Goal: Transaction & Acquisition: Purchase product/service

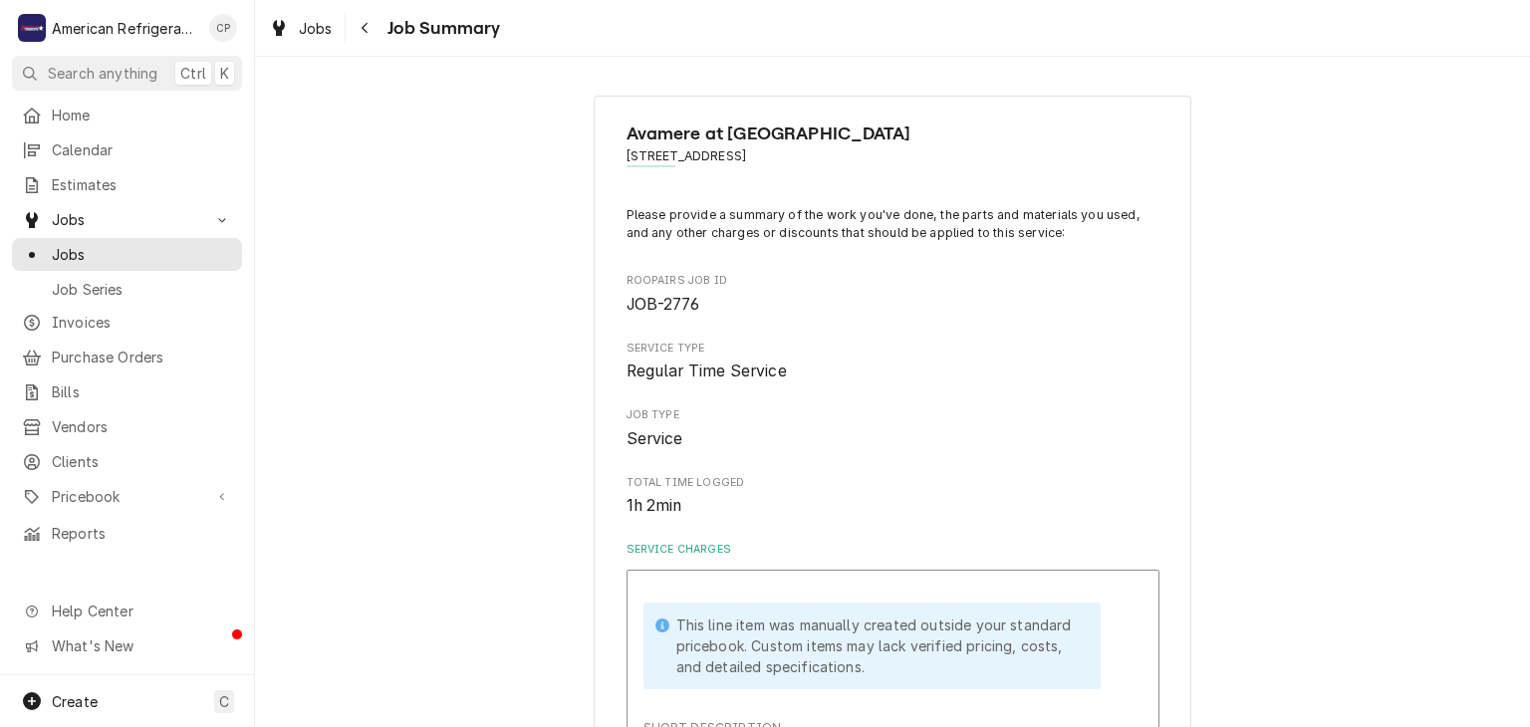
scroll to position [418, 0]
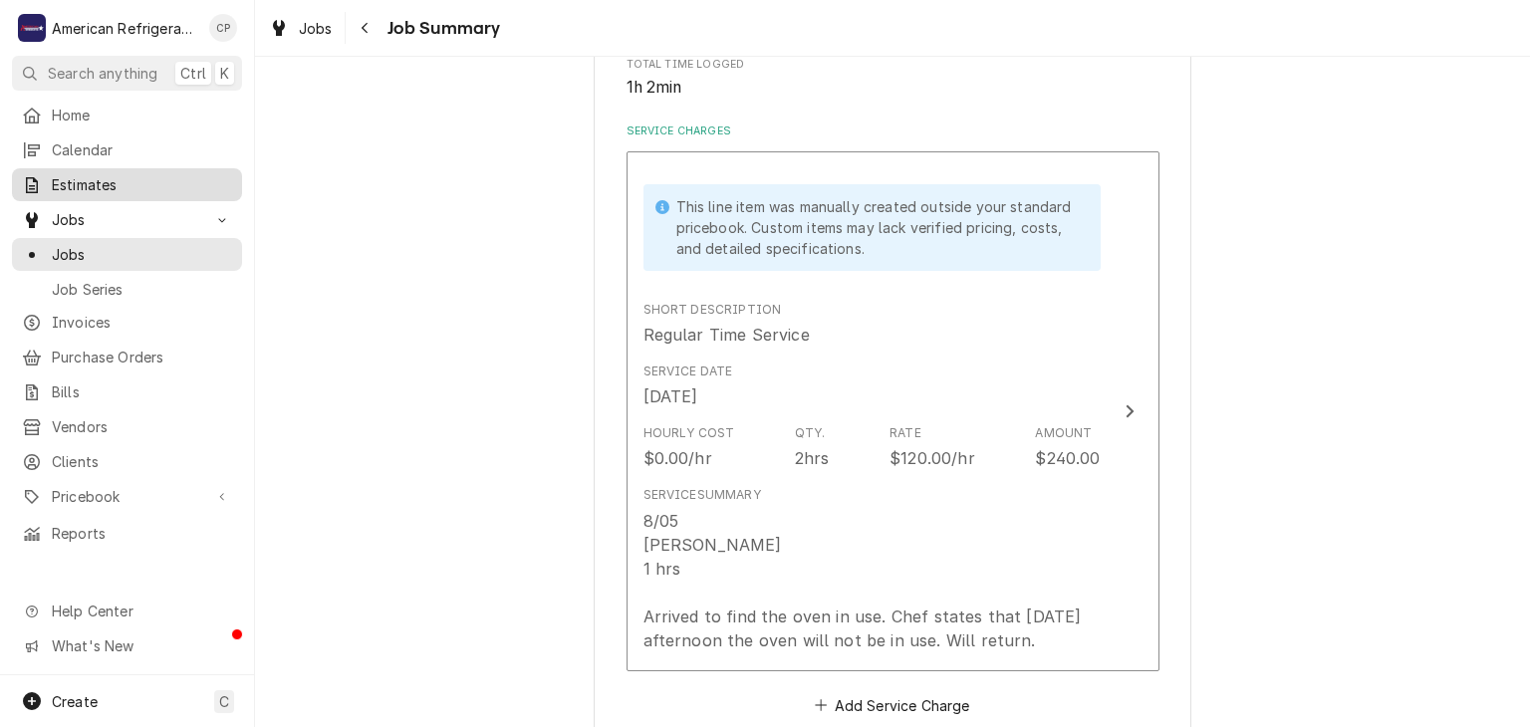
click at [165, 183] on span "Estimates" at bounding box center [142, 184] width 180 height 21
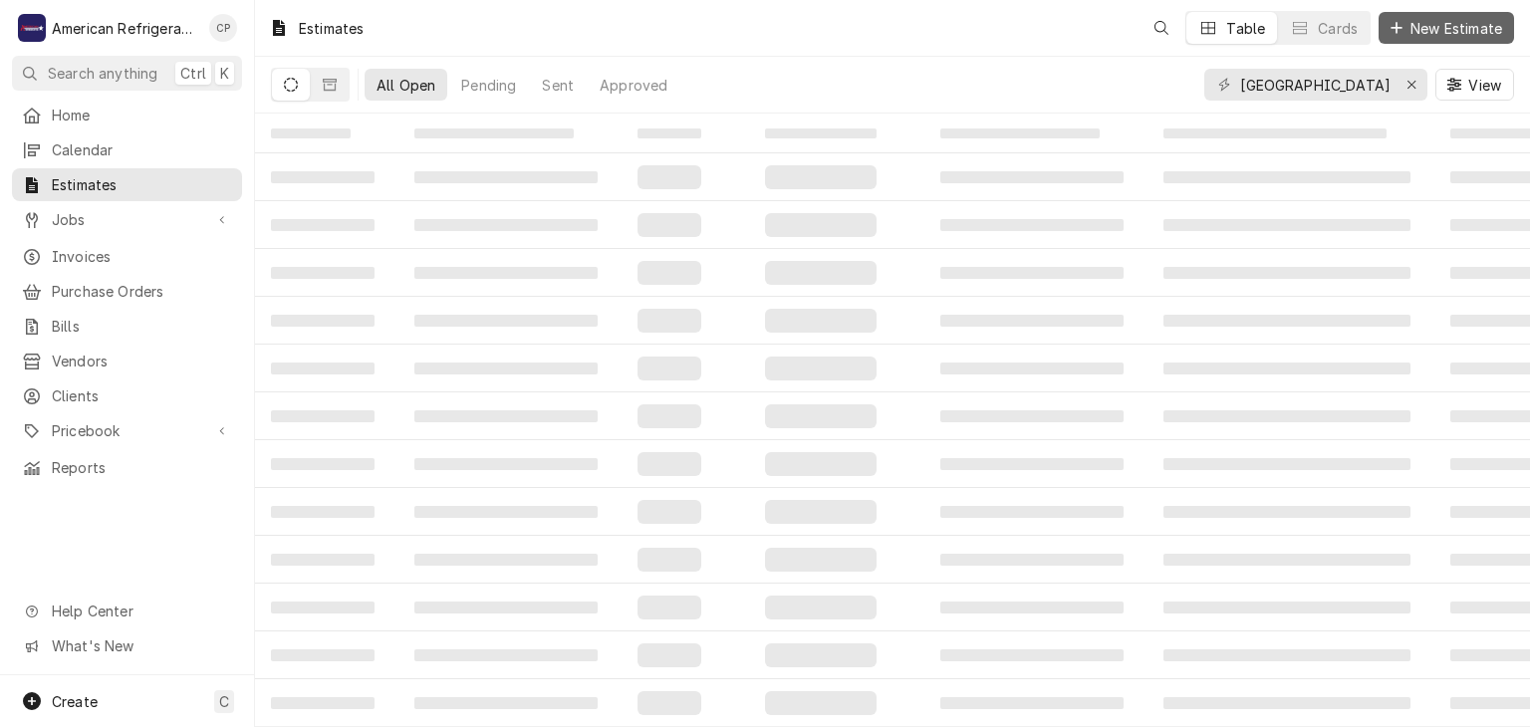
click at [1419, 24] on span "New Estimate" at bounding box center [1456, 28] width 100 height 21
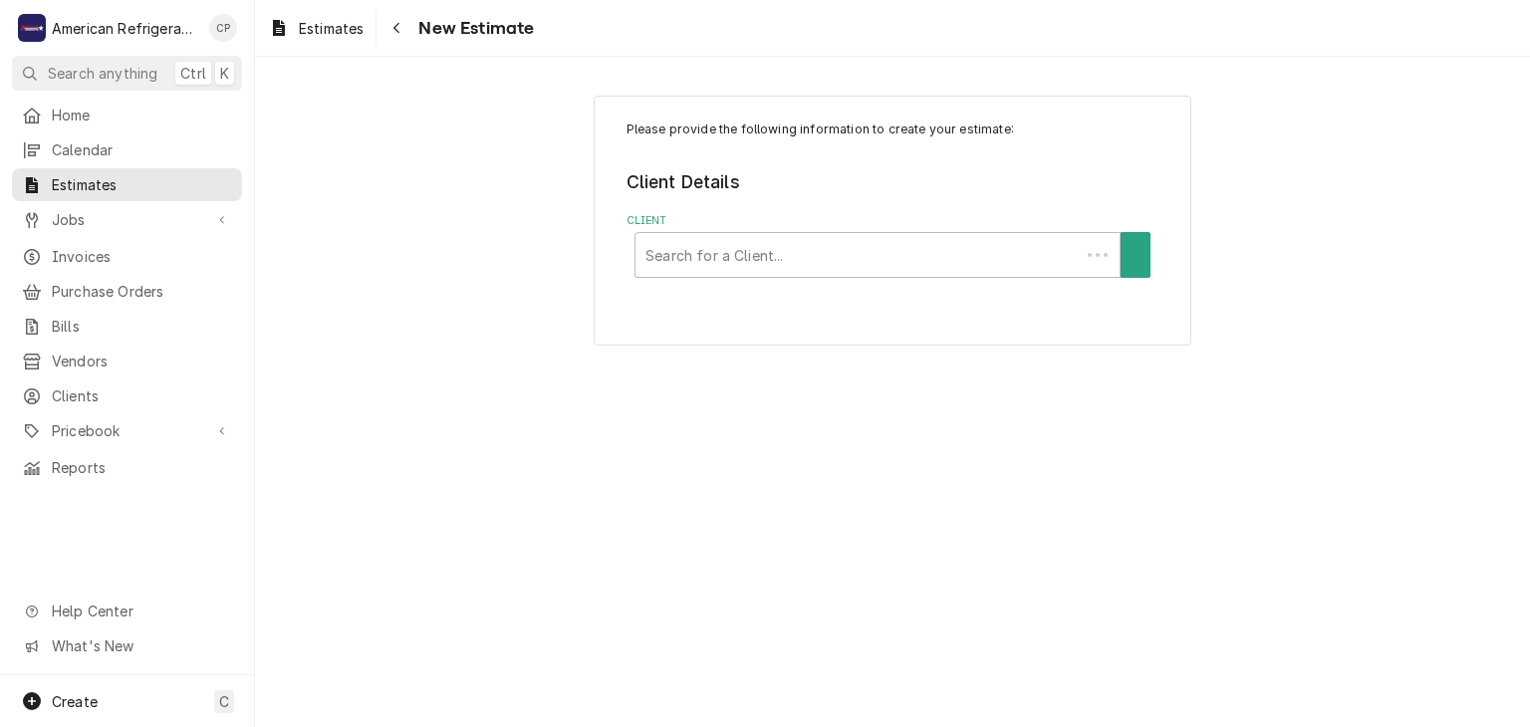
drag, startPoint x: 632, startPoint y: 251, endPoint x: 678, endPoint y: 256, distance: 46.1
click at [637, 252] on div "Search for a Client..." at bounding box center [857, 255] width 444 height 44
type input "[PERSON_NAME]"
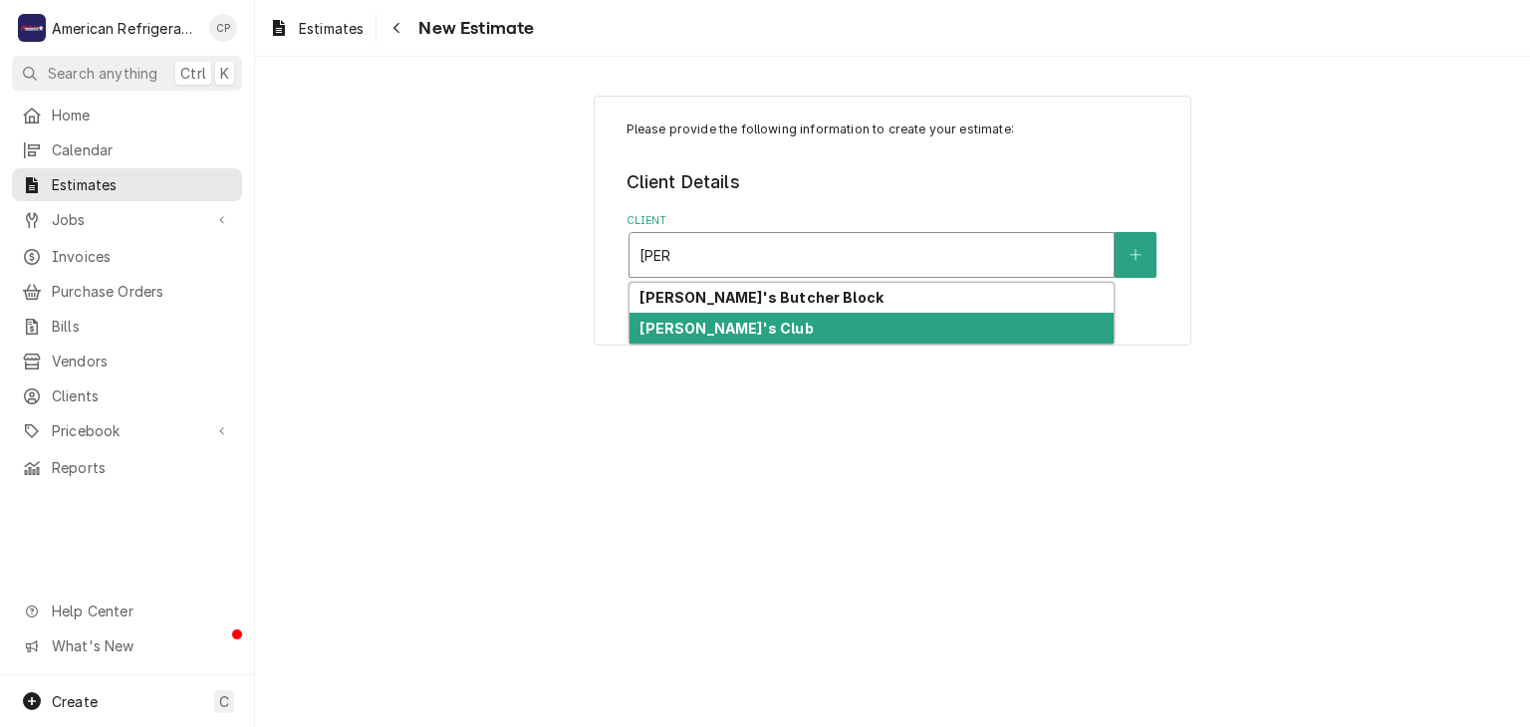
click at [699, 320] on strong "[PERSON_NAME]'s Club" at bounding box center [725, 328] width 173 height 17
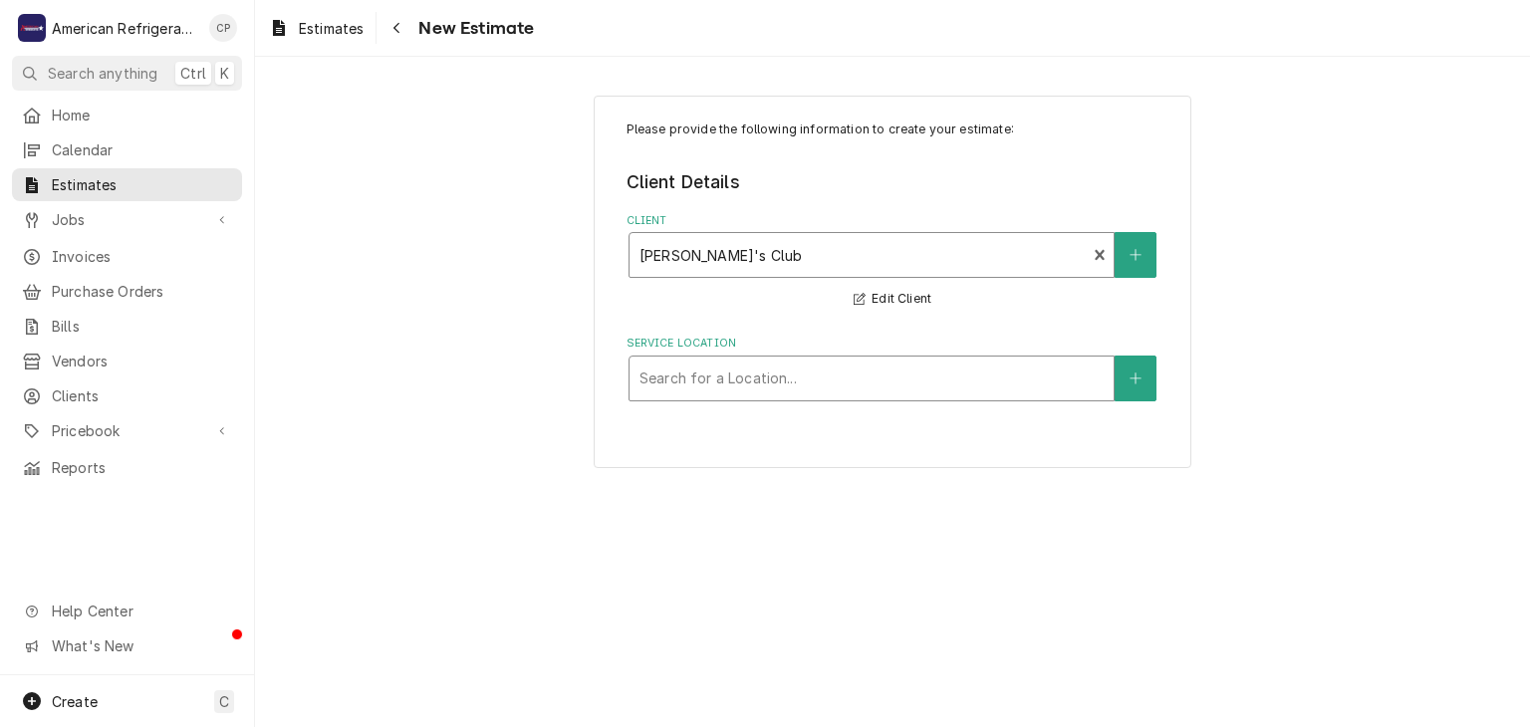
click at [697, 369] on div "Service Location" at bounding box center [871, 379] width 464 height 36
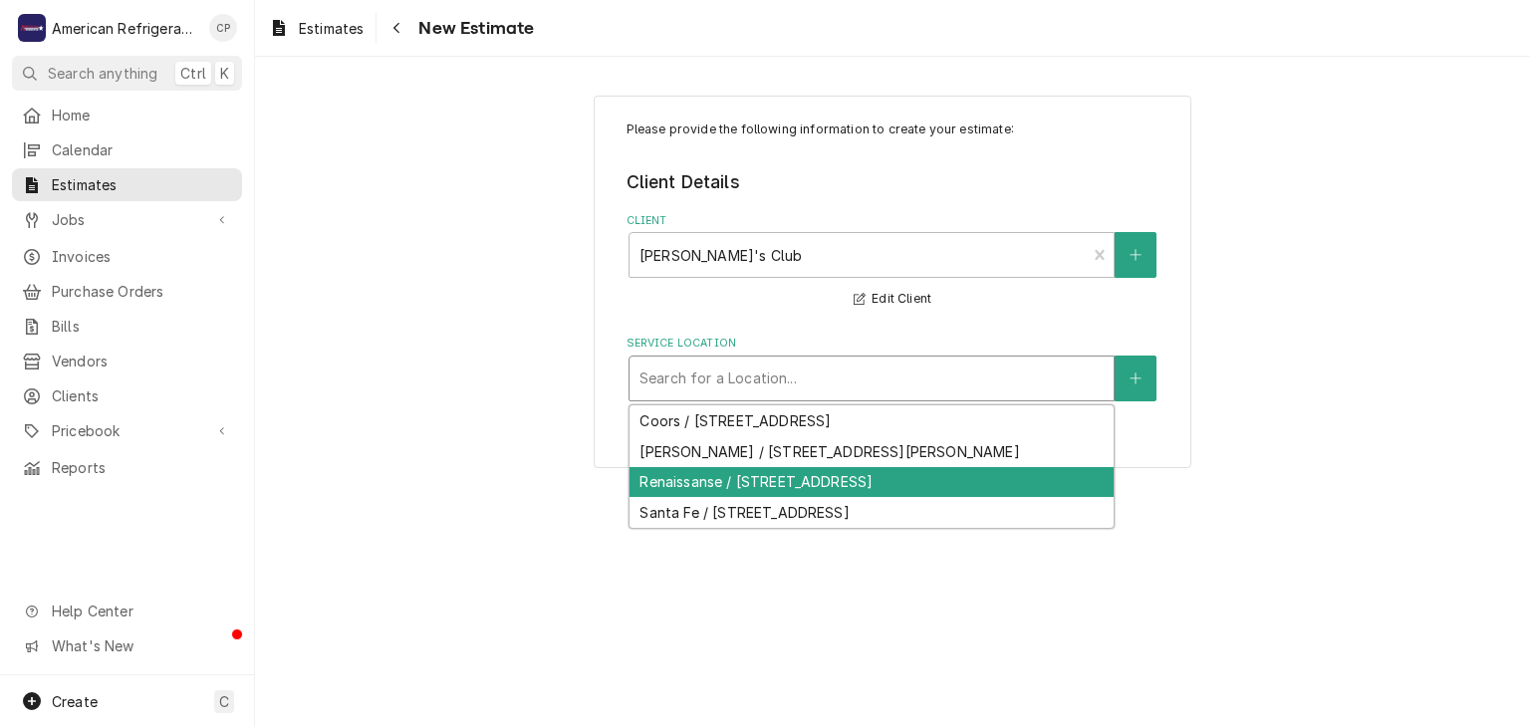
click at [717, 475] on div "Renaissanse / 1421 N Renaissance Blvd NE, Albuquerque, NM 87107" at bounding box center [871, 482] width 484 height 31
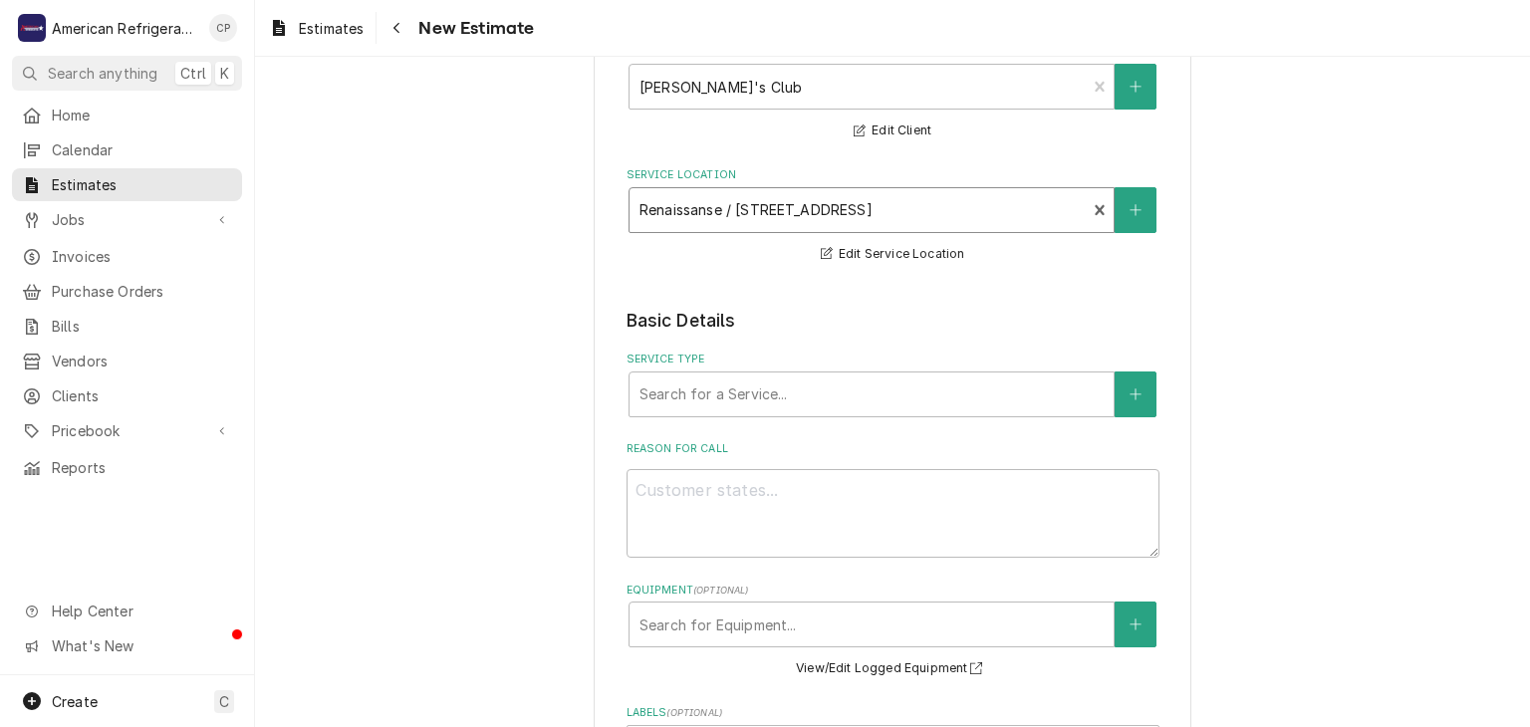
scroll to position [227, 0]
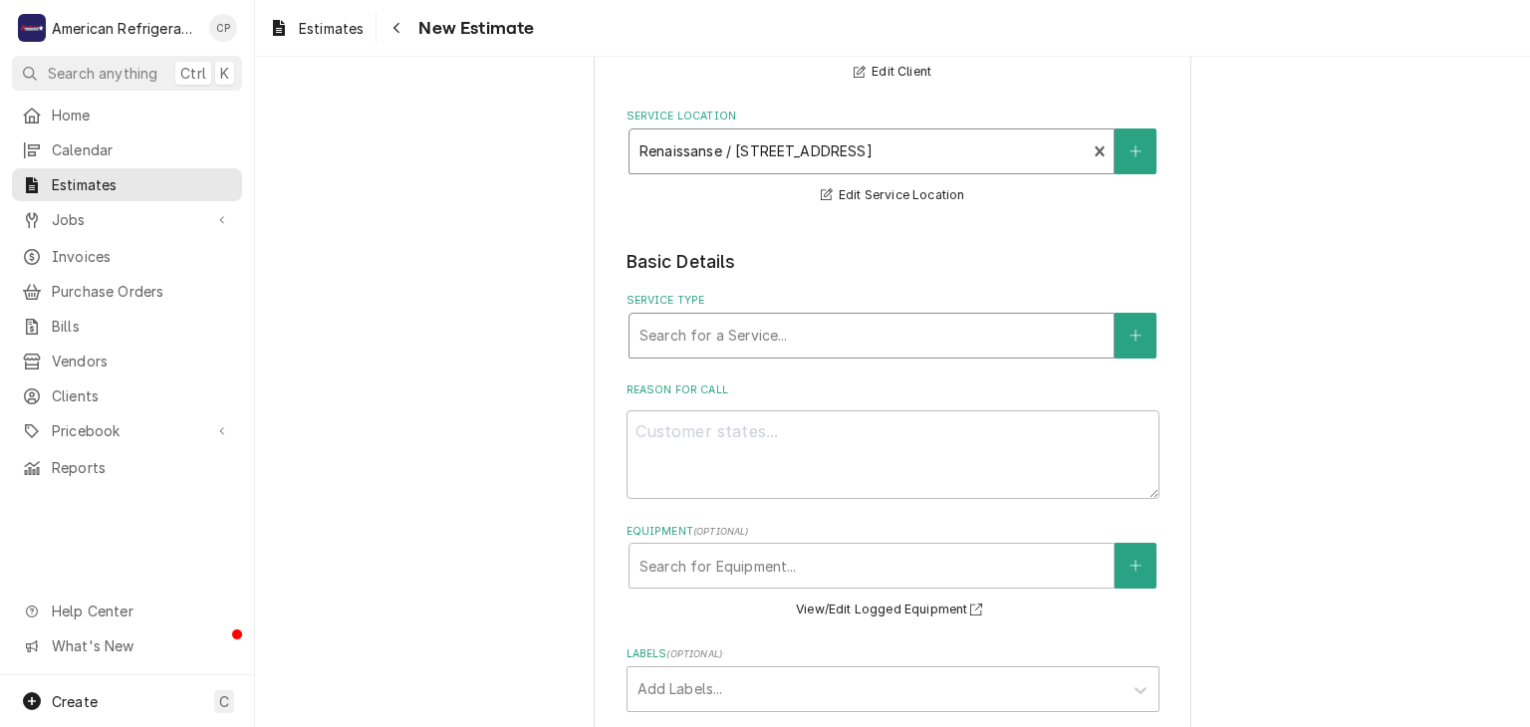
click at [769, 324] on div "Service Type" at bounding box center [871, 336] width 464 height 36
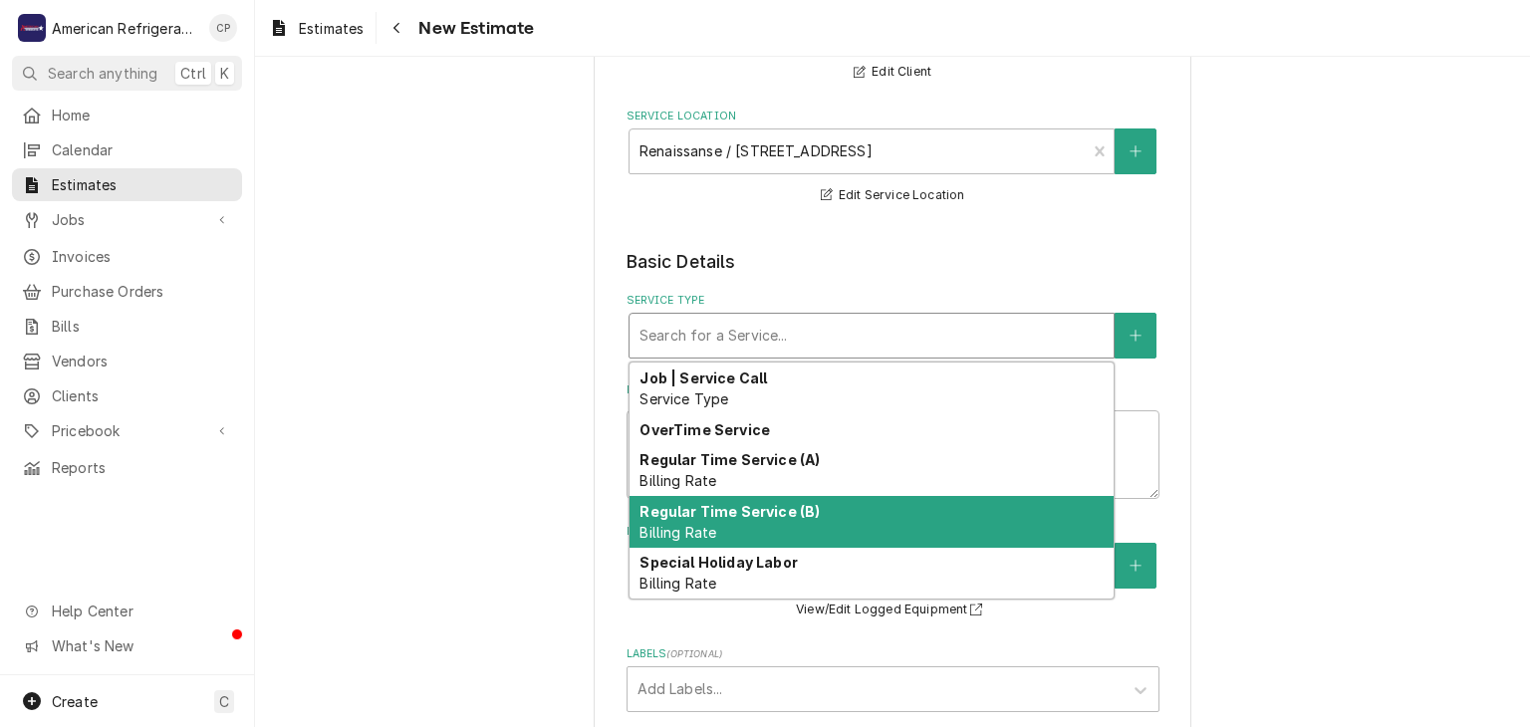
click at [749, 505] on strong "Regular Time Service (B)" at bounding box center [729, 511] width 180 height 17
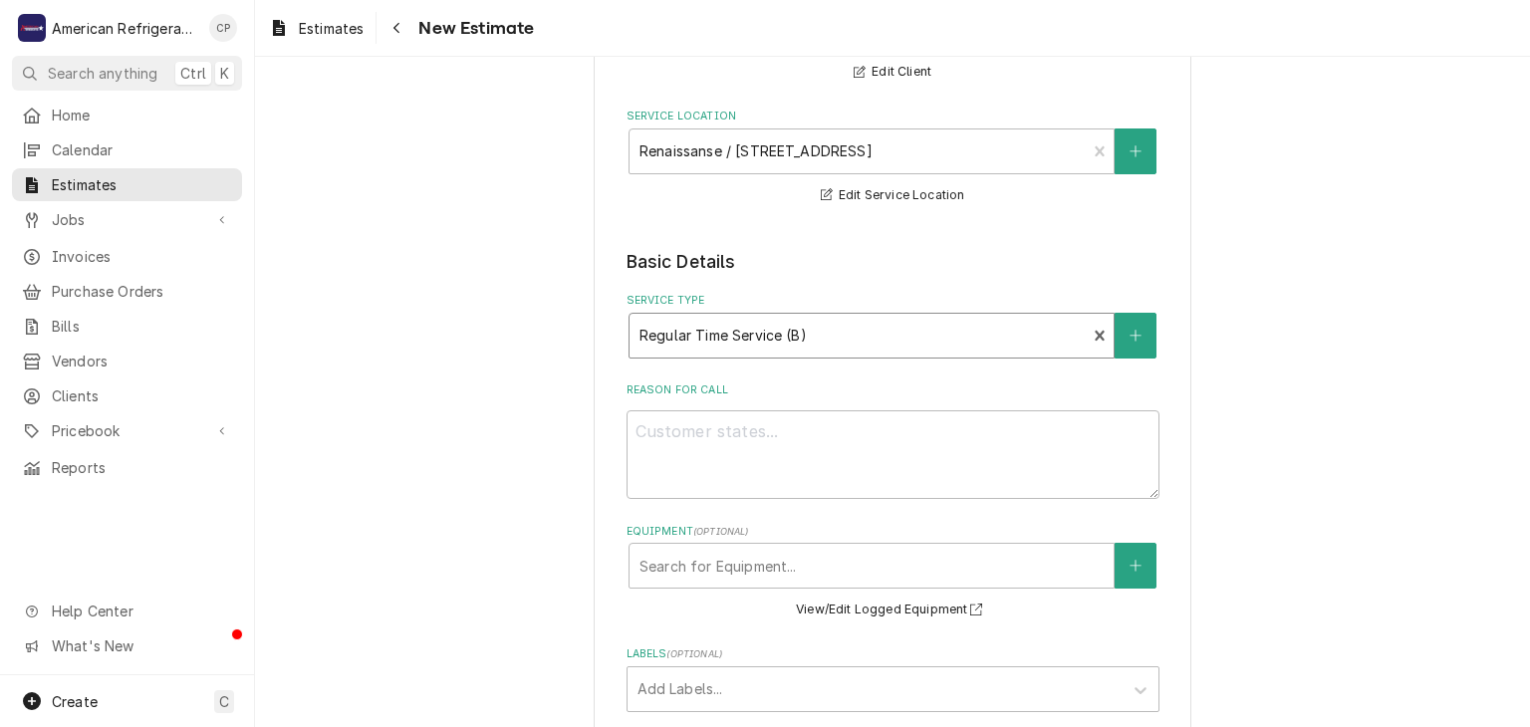
type textarea "x"
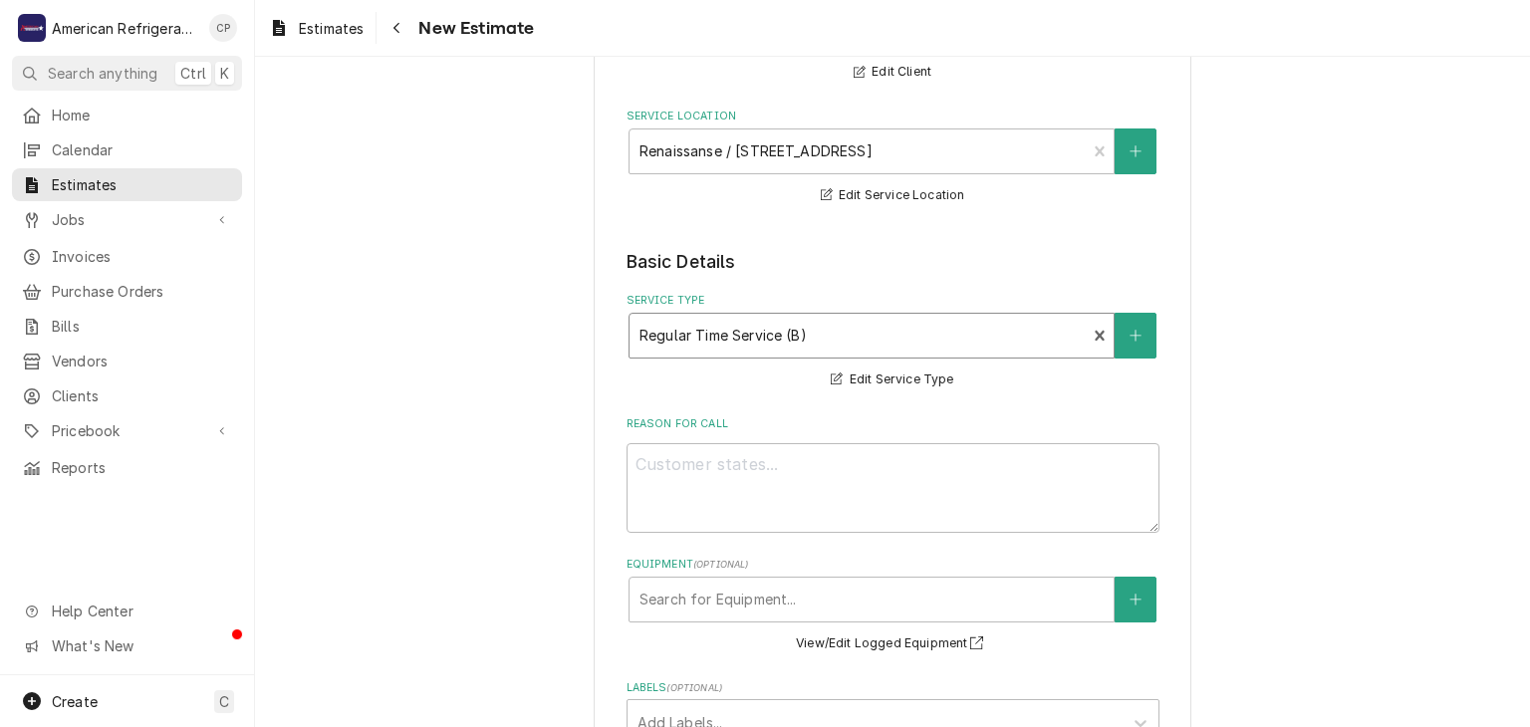
click at [706, 530] on fieldset "Basic Details Service Type option [object Object], selected. Regular Time Servi…" at bounding box center [892, 676] width 533 height 854
click at [720, 483] on textarea "Reason For Call" at bounding box center [892, 488] width 533 height 90
type textarea "P"
type textarea "x"
type textarea "PO"
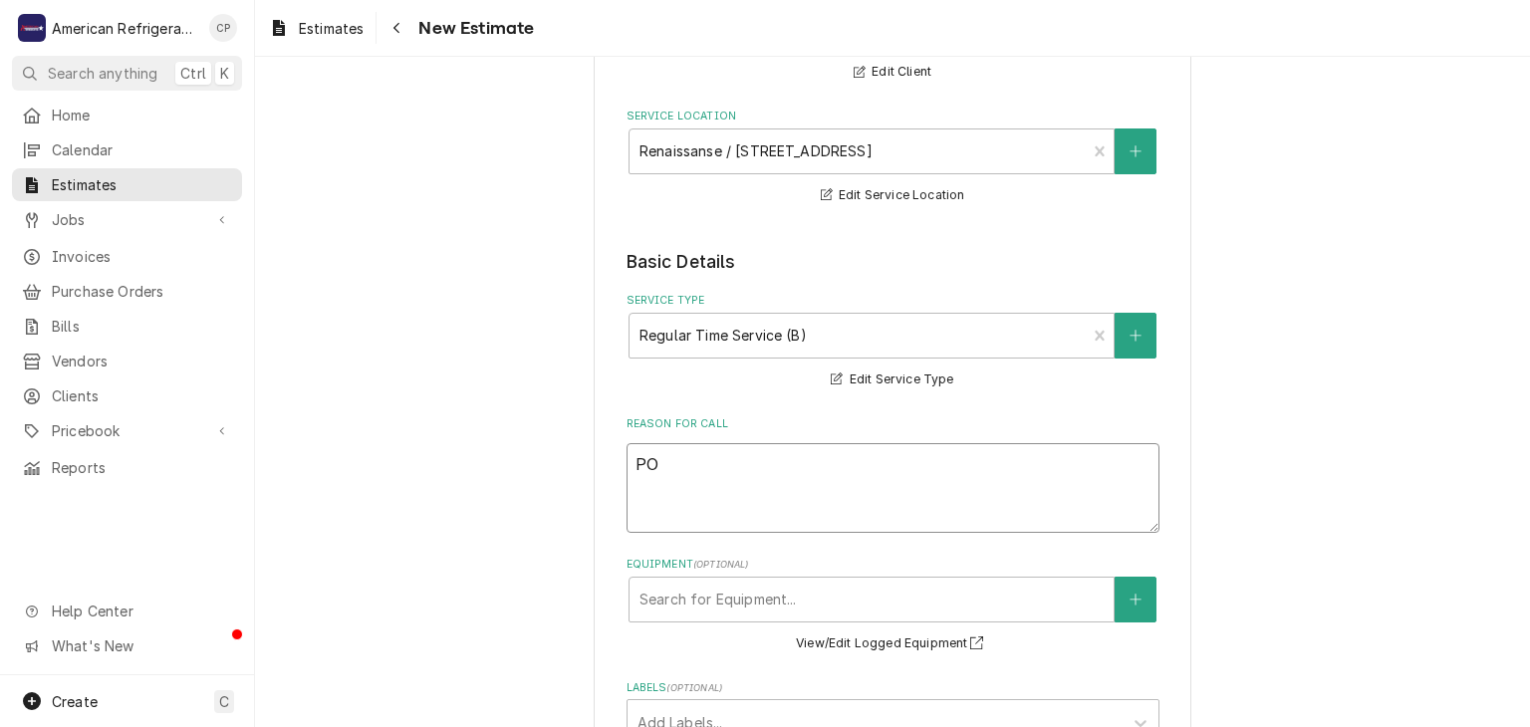
type textarea "x"
type textarea "PO#"
type textarea "x"
type textarea "PO#"
type textarea "x"
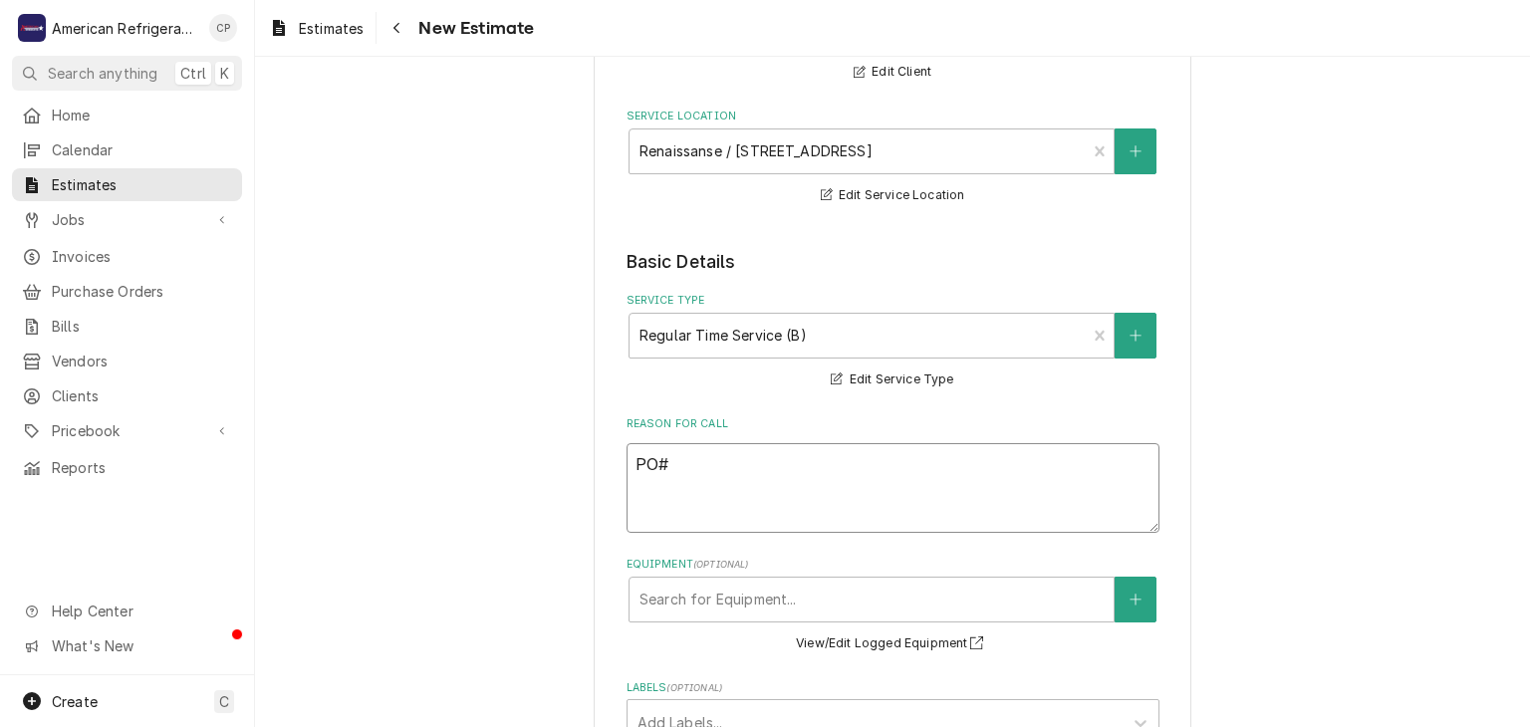
type textarea "PO# 3"
type textarea "x"
type textarea "PO# 32"
type textarea "x"
type textarea "PO# 322"
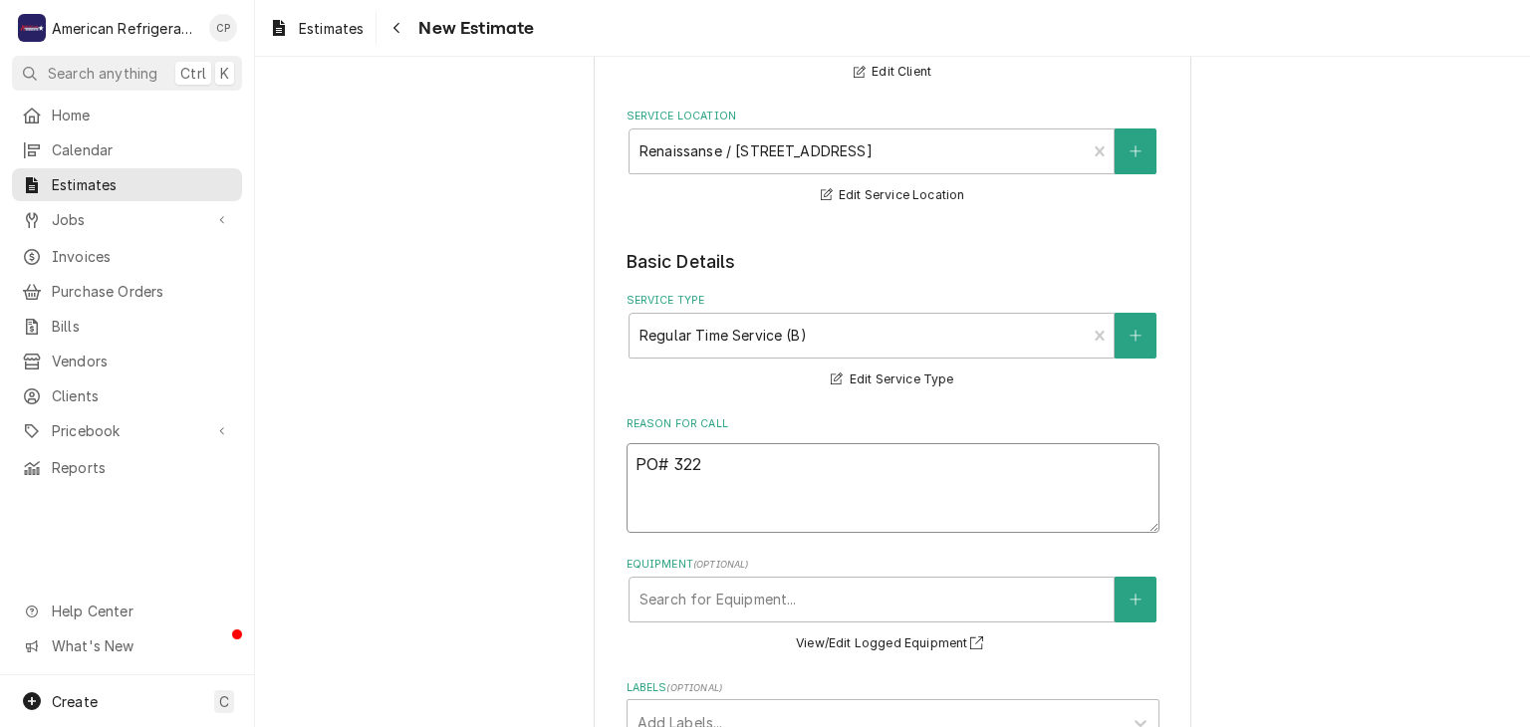
type textarea "x"
type textarea "PO# 3223"
type textarea "x"
type textarea "PO# 32233"
type textarea "x"
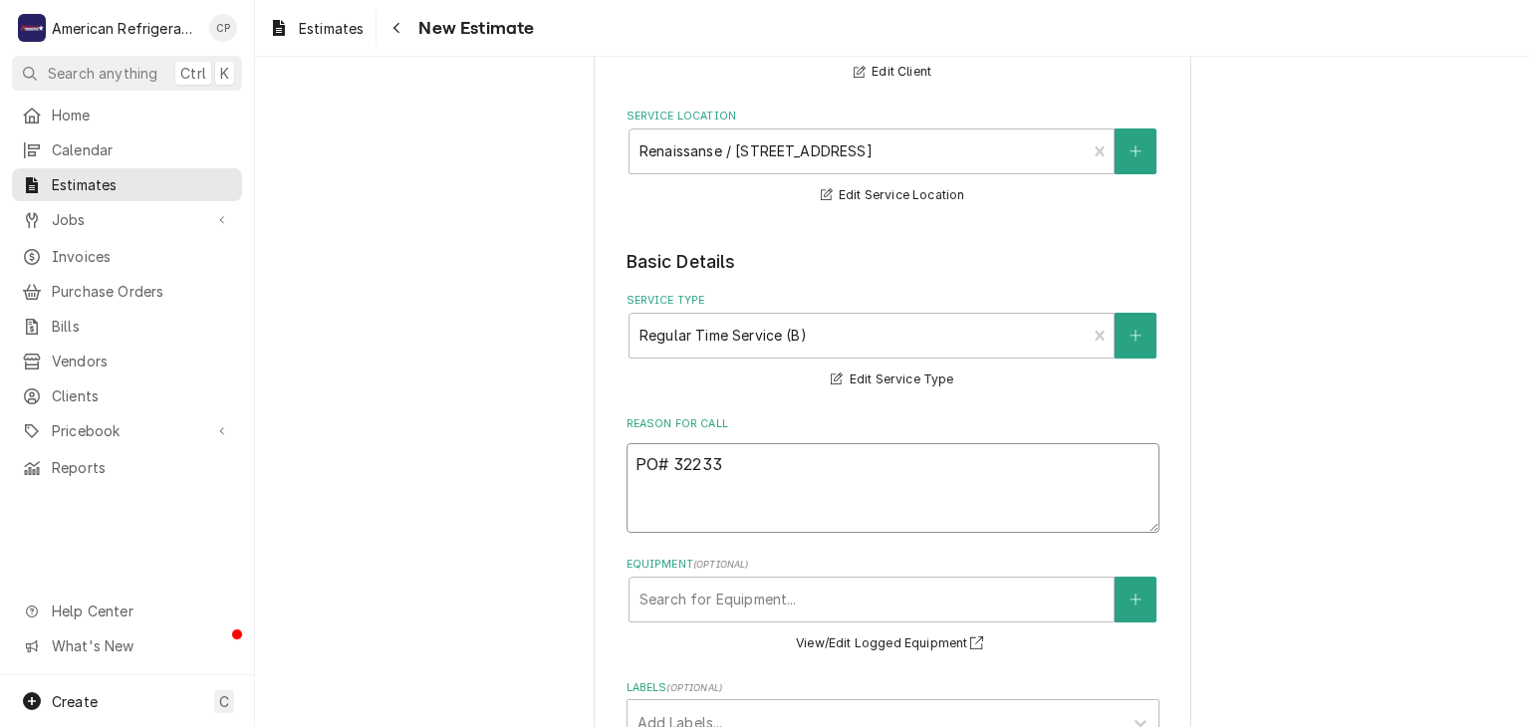
type textarea "PO# 322337"
type textarea "x"
type textarea "PO# 3223375"
type textarea "x"
type textarea "PO# 32233751"
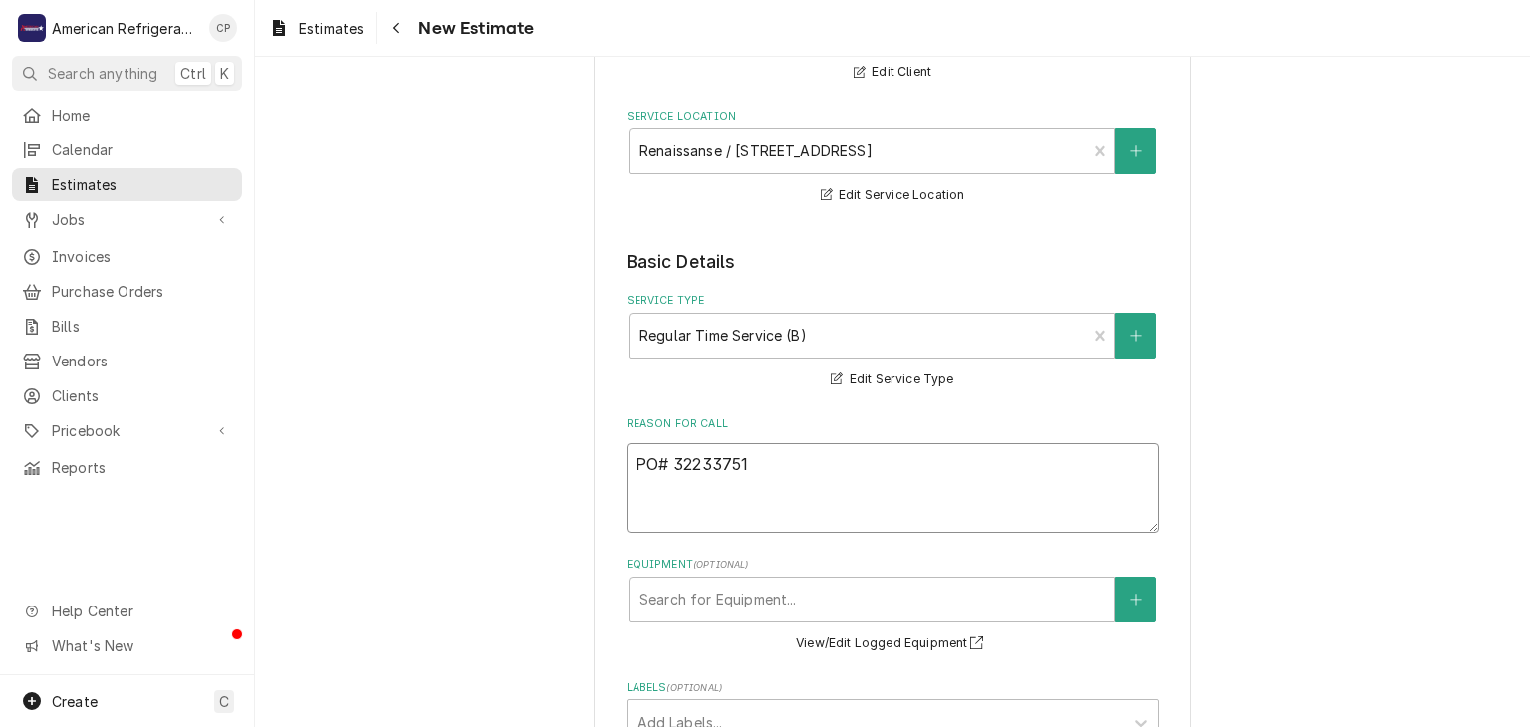
type textarea "x"
type textarea "PO# 322337515"
type textarea "x"
type textarea "PO# 322337515"
type textarea "x"
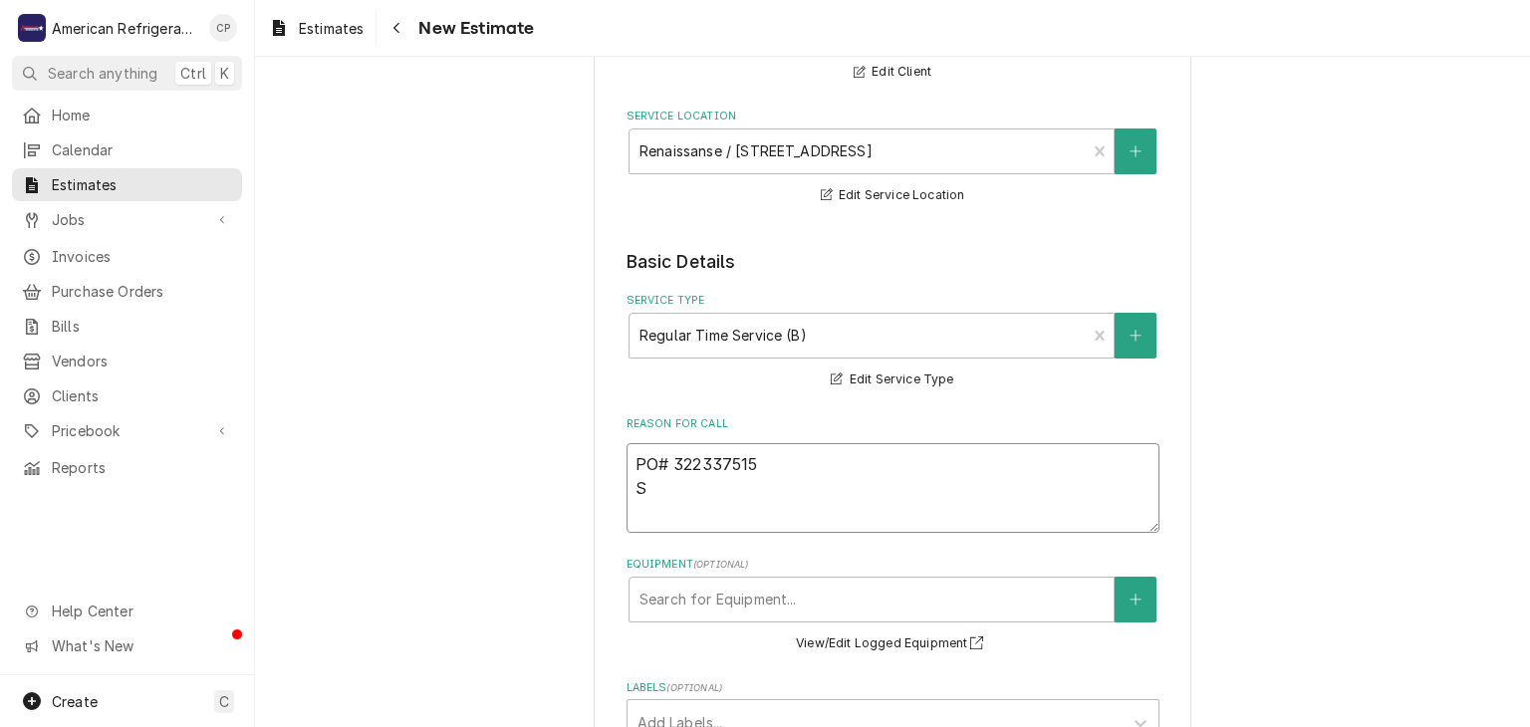
type textarea "PO# 322337515 So"
type textarea "x"
type textarea "PO# 322337515 Sof"
type textarea "x"
type textarea "PO# 322337515 Soft"
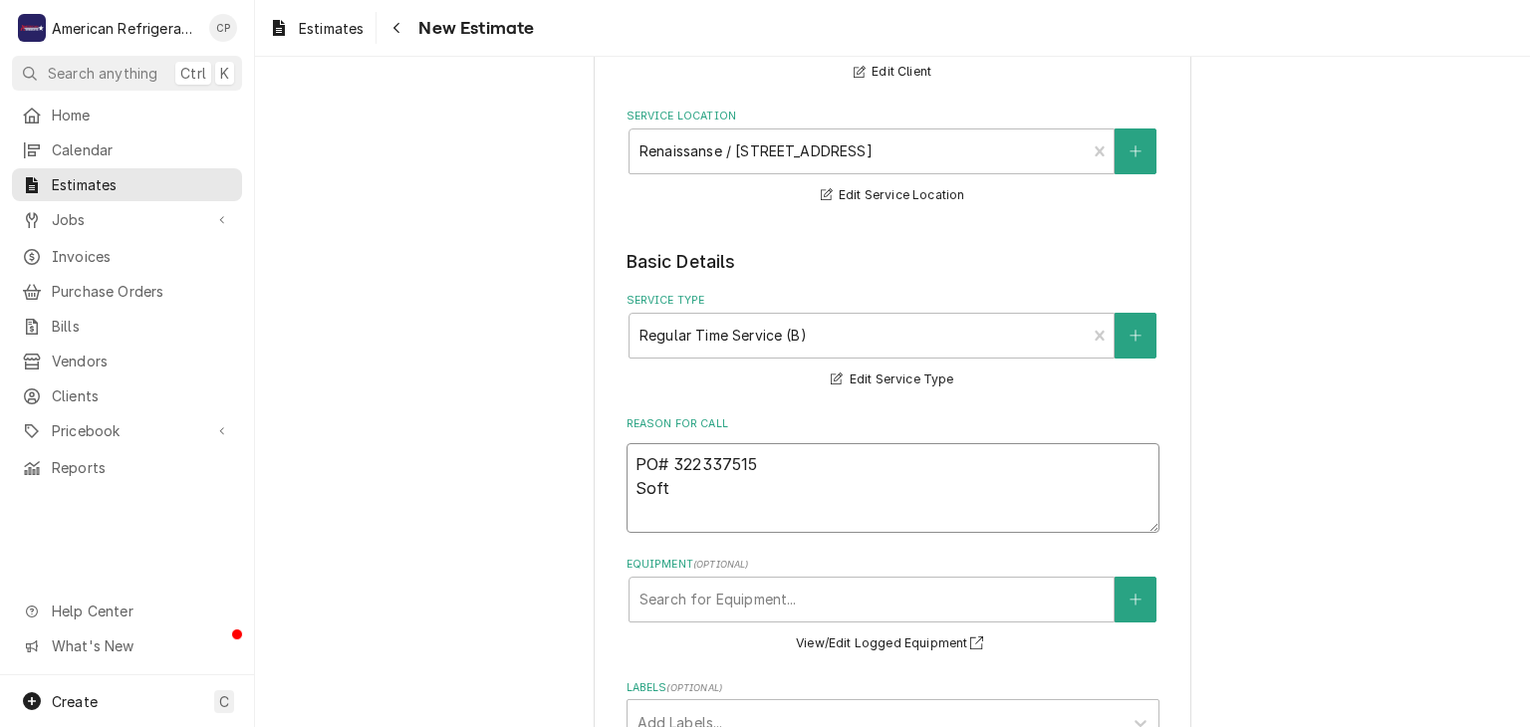
type textarea "x"
type textarea "PO# 322337515 Soft"
type textarea "x"
type textarea "PO# 322337515 Soft s"
type textarea "x"
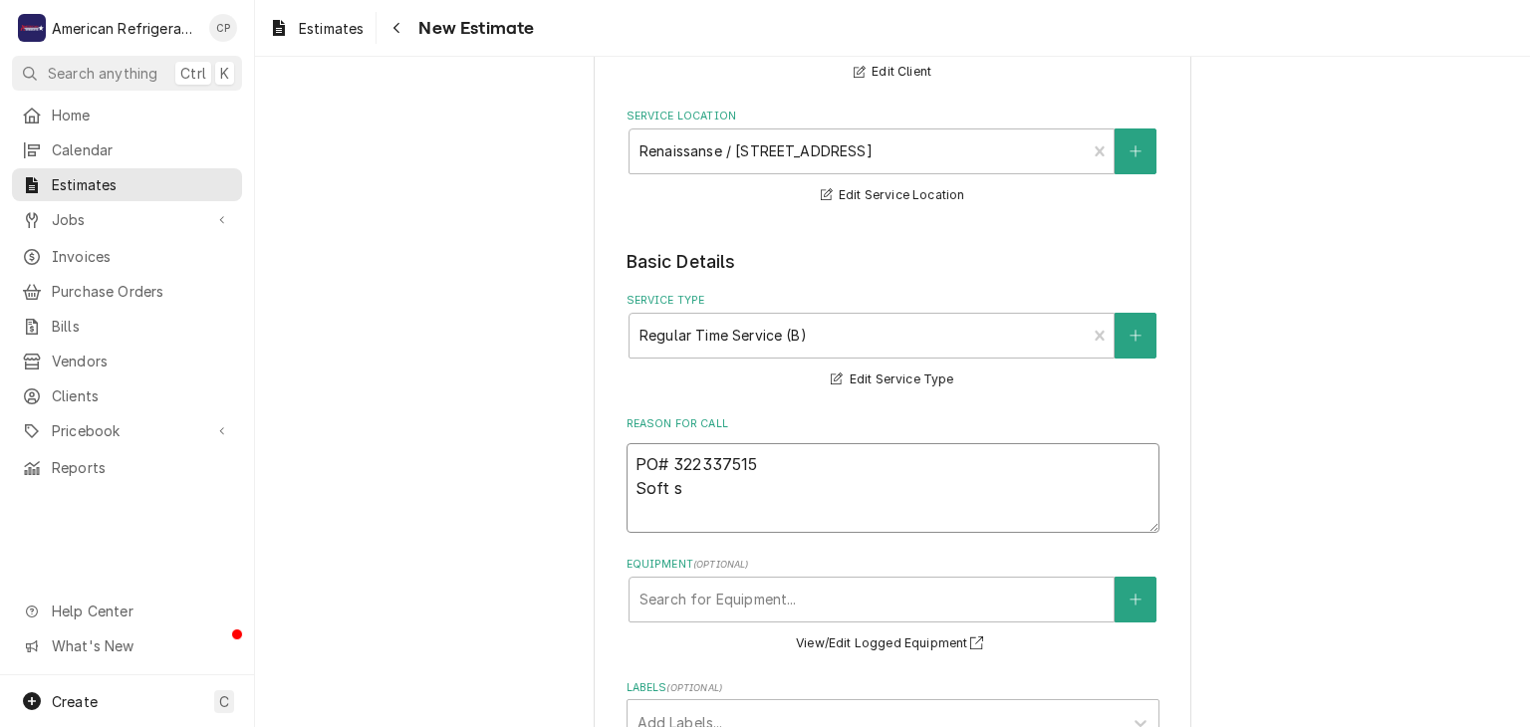
type textarea "PO# 322337515 Soft se"
type textarea "x"
type textarea "PO# 322337515 Soft ser"
type textarea "x"
type textarea "PO# 322337515 Soft serv"
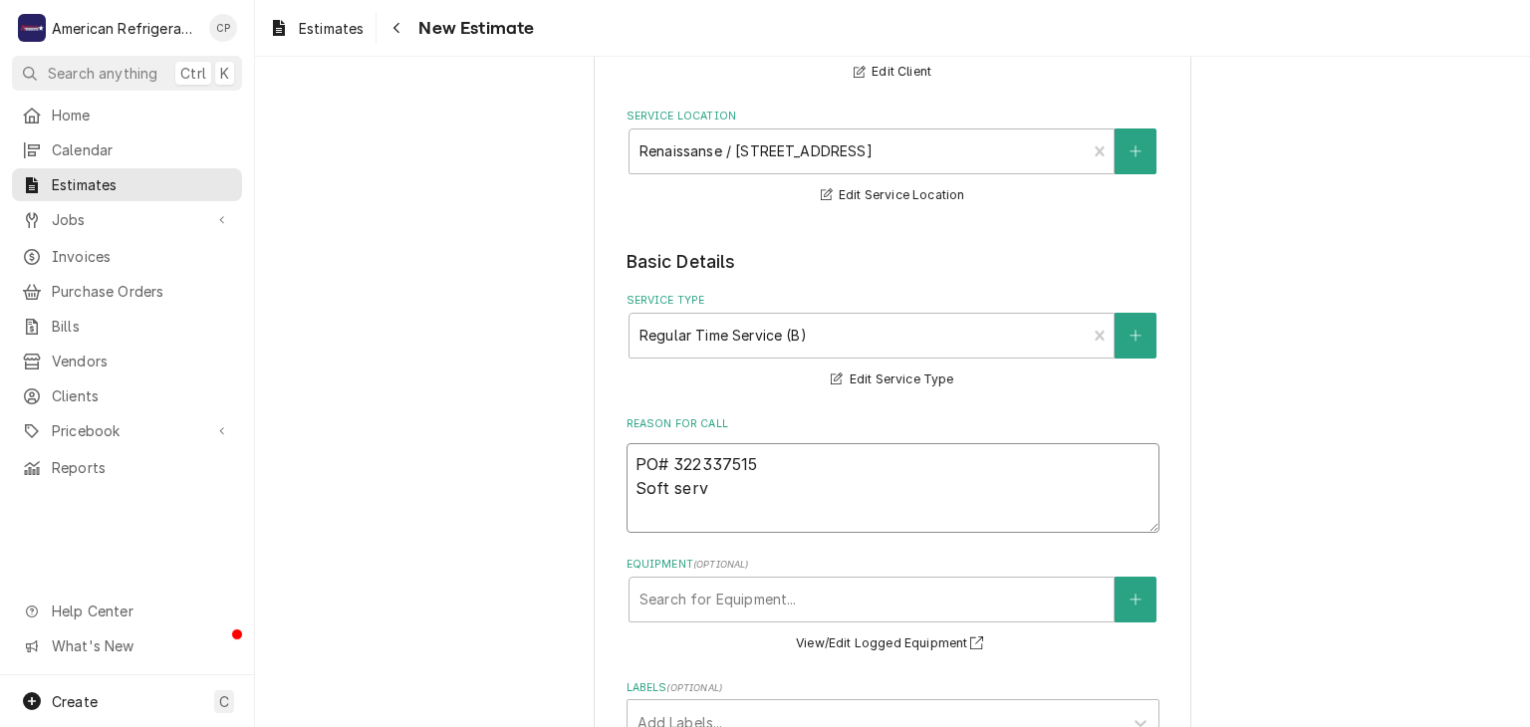
type textarea "x"
type textarea "PO# 322337515 Soft serve"
type textarea "x"
type textarea "PO# 322337515 Soft serve"
type textarea "x"
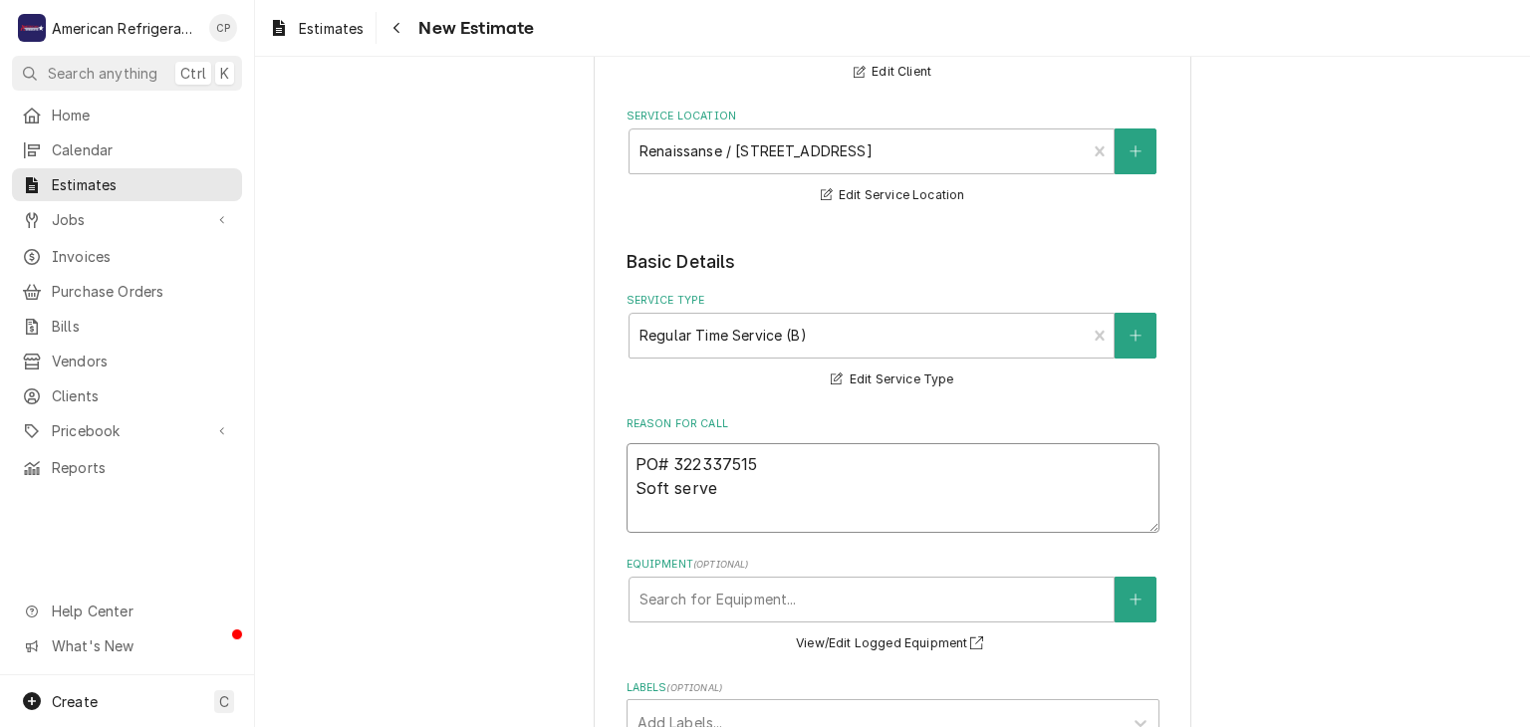
type textarea "PO# 322337515 Soft serve n"
type textarea "x"
type textarea "PO# 322337515 Soft serve ne"
type textarea "x"
type textarea "PO# 322337515 Soft serve nee"
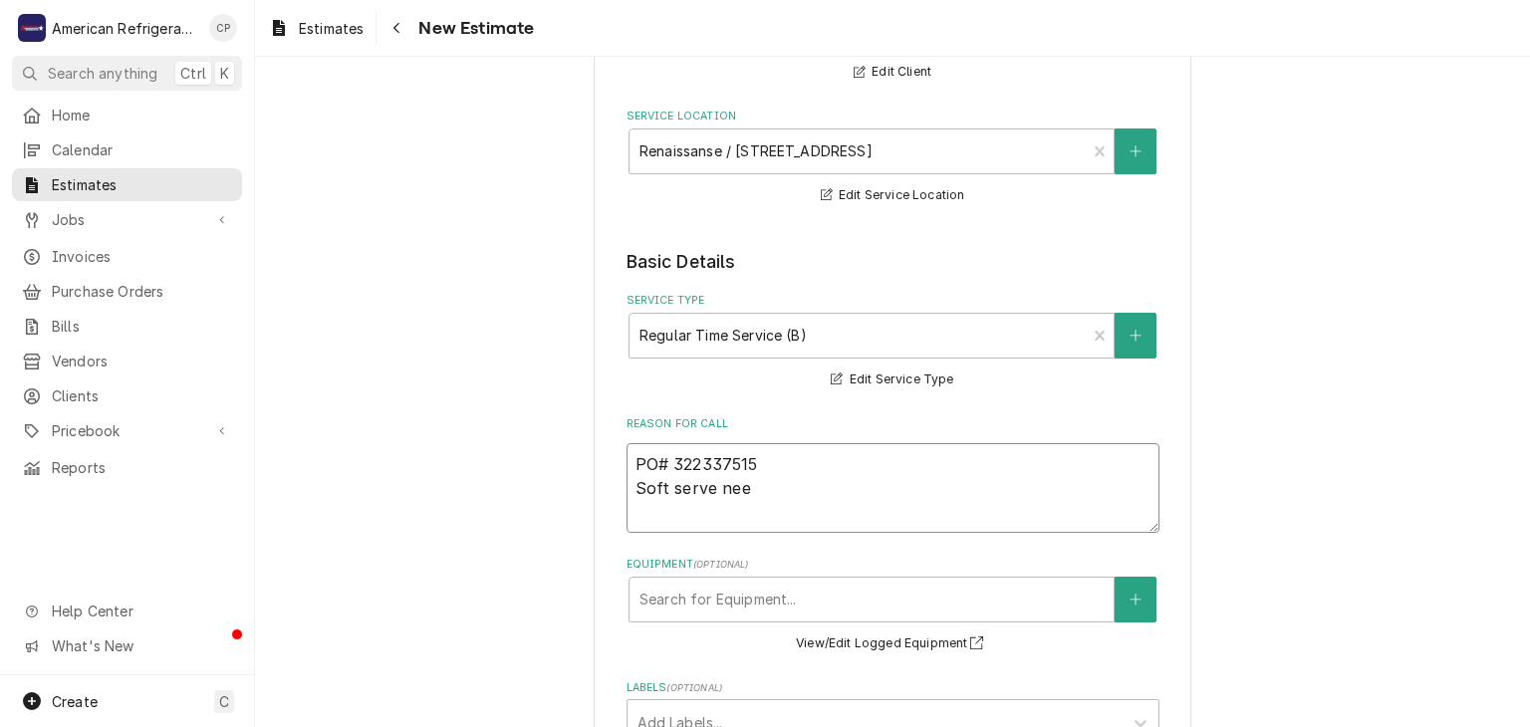
type textarea "x"
type textarea "PO# 322337515 Soft serve need"
type textarea "x"
type textarea "PO# 322337515 Soft serve needs"
type textarea "x"
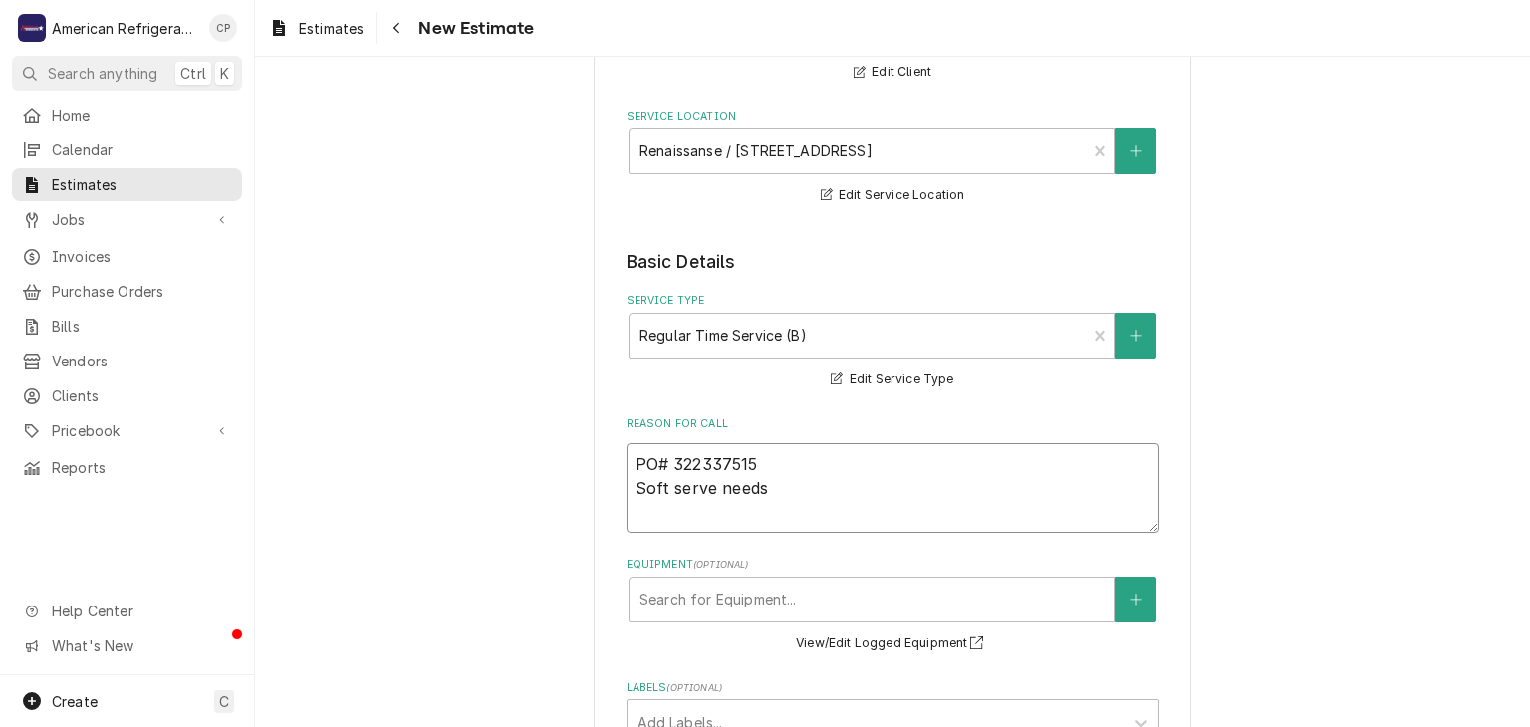
type textarea "PO# 322337515 Soft serve needs 8"
type textarea "x"
type textarea "PO# 322337515 Soft serve needs 8"
type textarea "x"
type textarea "PO# 322337515 Soft serve needs 8 s"
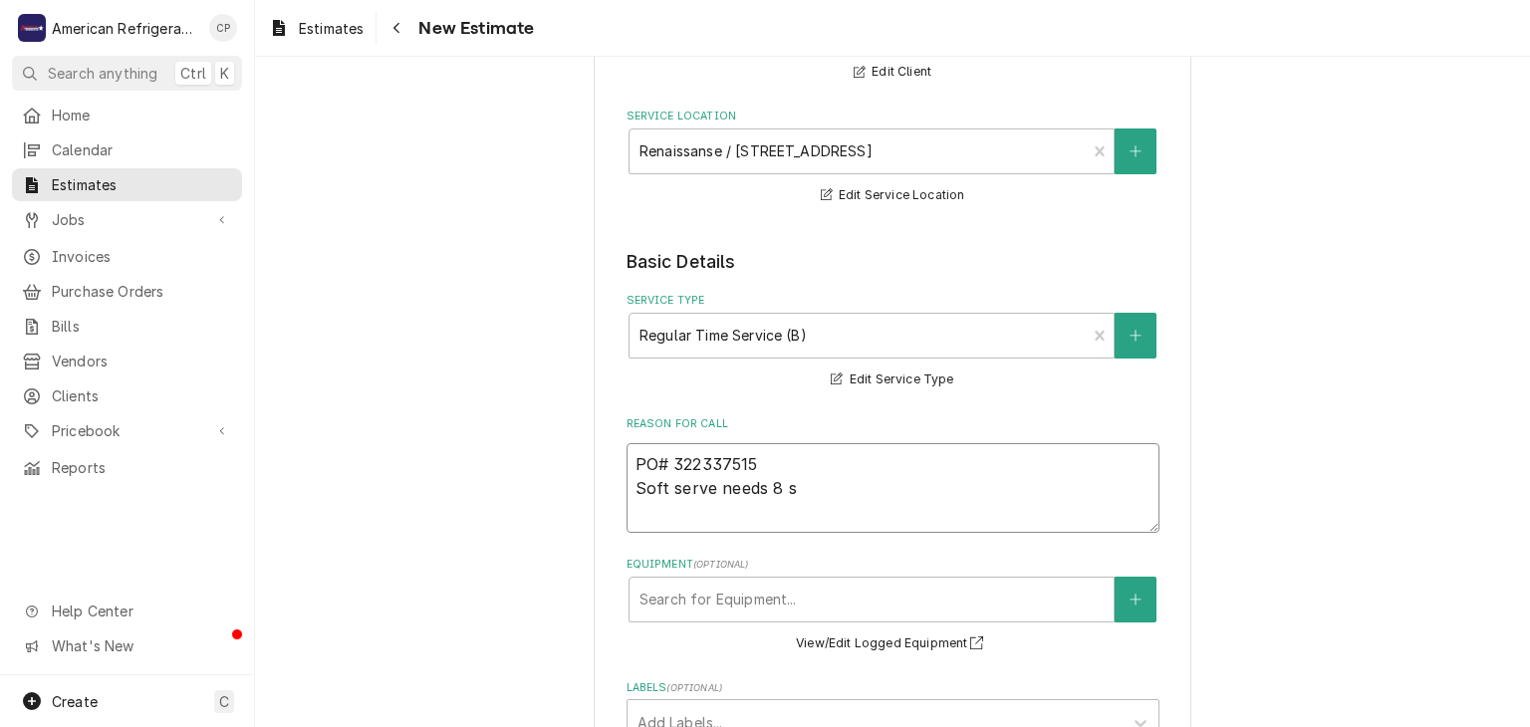
type textarea "x"
type textarea "PO# 322337515 Soft serve needs 8 sp"
type textarea "x"
type textarea "PO# 322337515 Soft serve needs 8 spri"
type textarea "x"
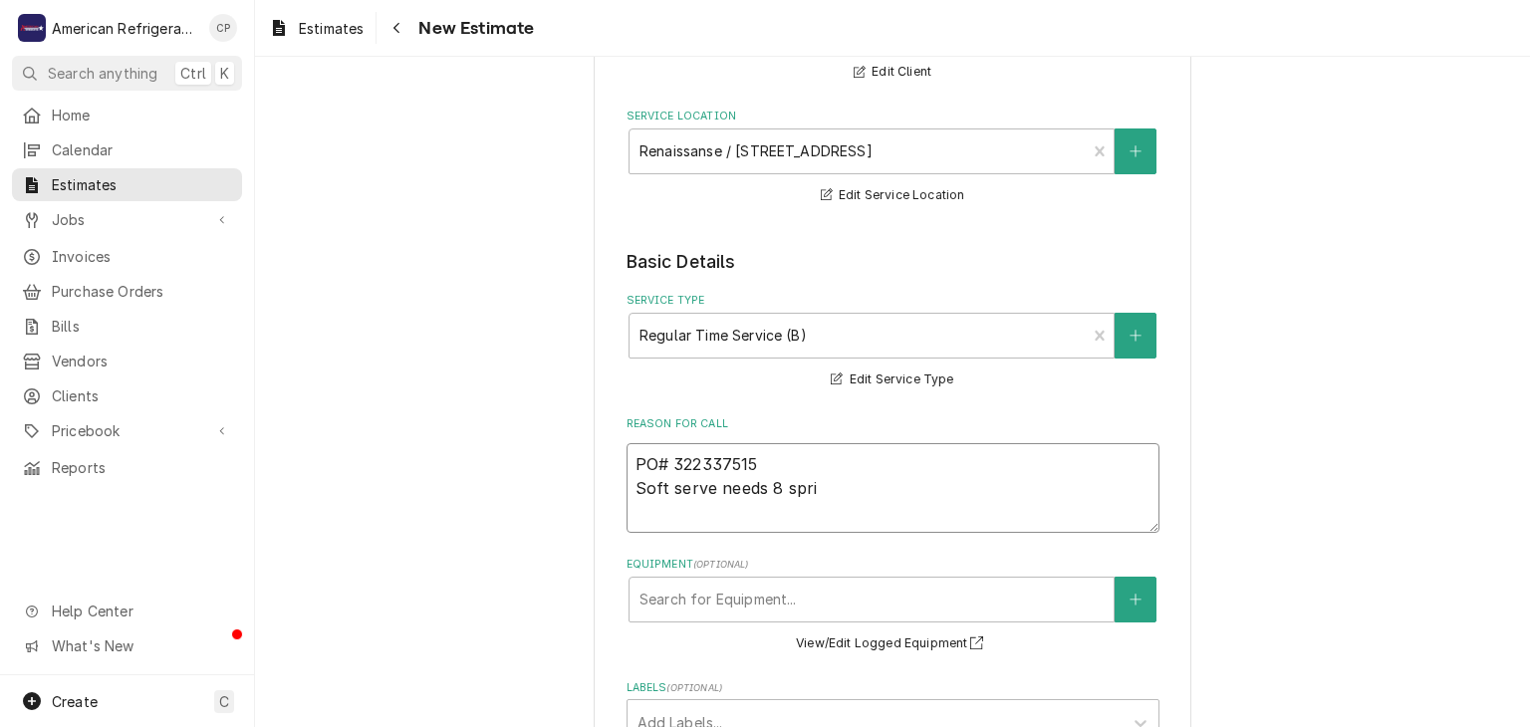
type textarea "PO# 322337515 Soft serve needs 8 sprin"
type textarea "x"
type textarea "PO# 322337515 Soft serve needs 8 spring"
type textarea "x"
type textarea "PO# 322337515 Soft serve needs 8 springs"
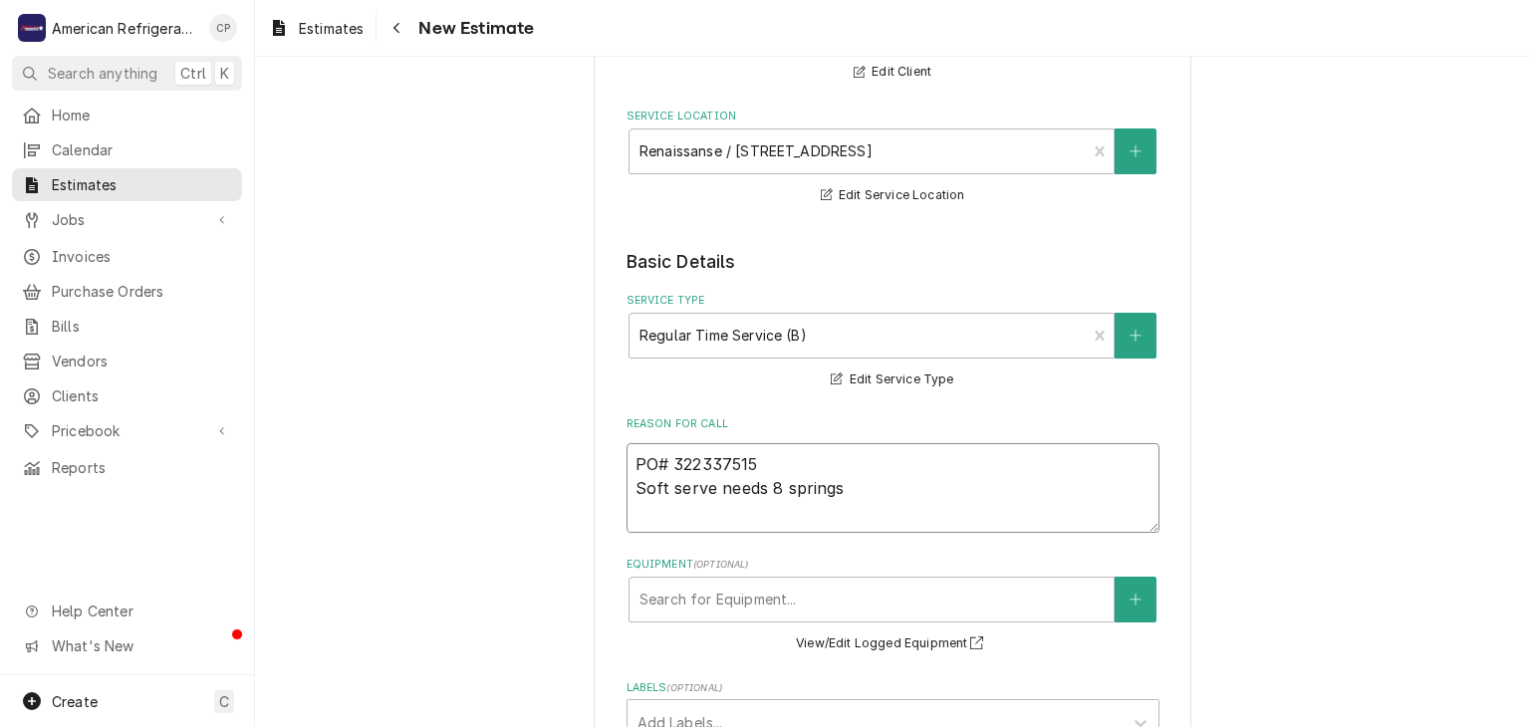
type textarea "x"
type textarea "PO# 322337515 Soft serve needs 8 springs"
type textarea "x"
type textarea "PO# 322337515 Soft serve needs 8 springs 8"
type textarea "x"
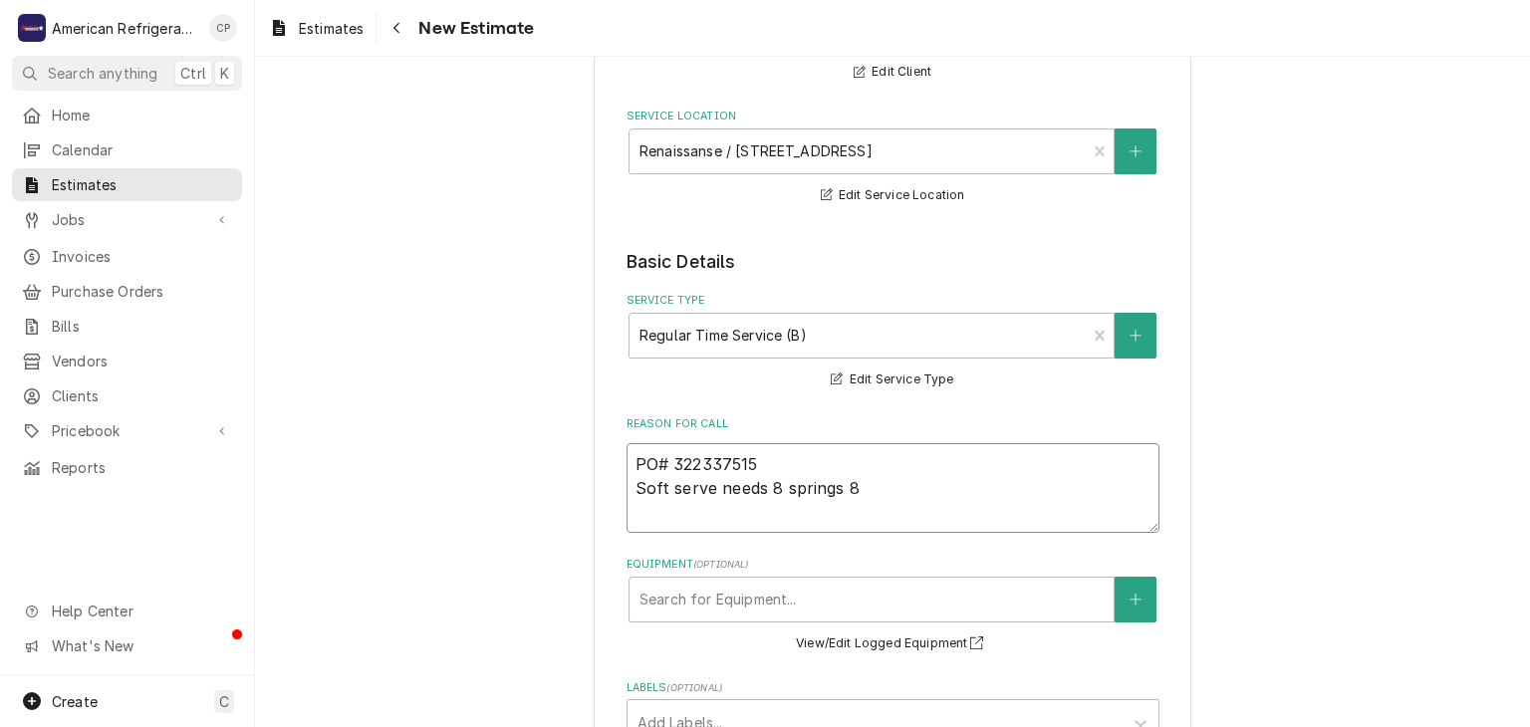
type textarea "PO# 322337515 Soft serve needs 8 springs 8"
type textarea "x"
type textarea "PO# 322337515 Soft serve needs 8 springs 8 fl"
type textarea "x"
type textarea "PO# 322337515 Soft serve needs 8 springs 8 fli"
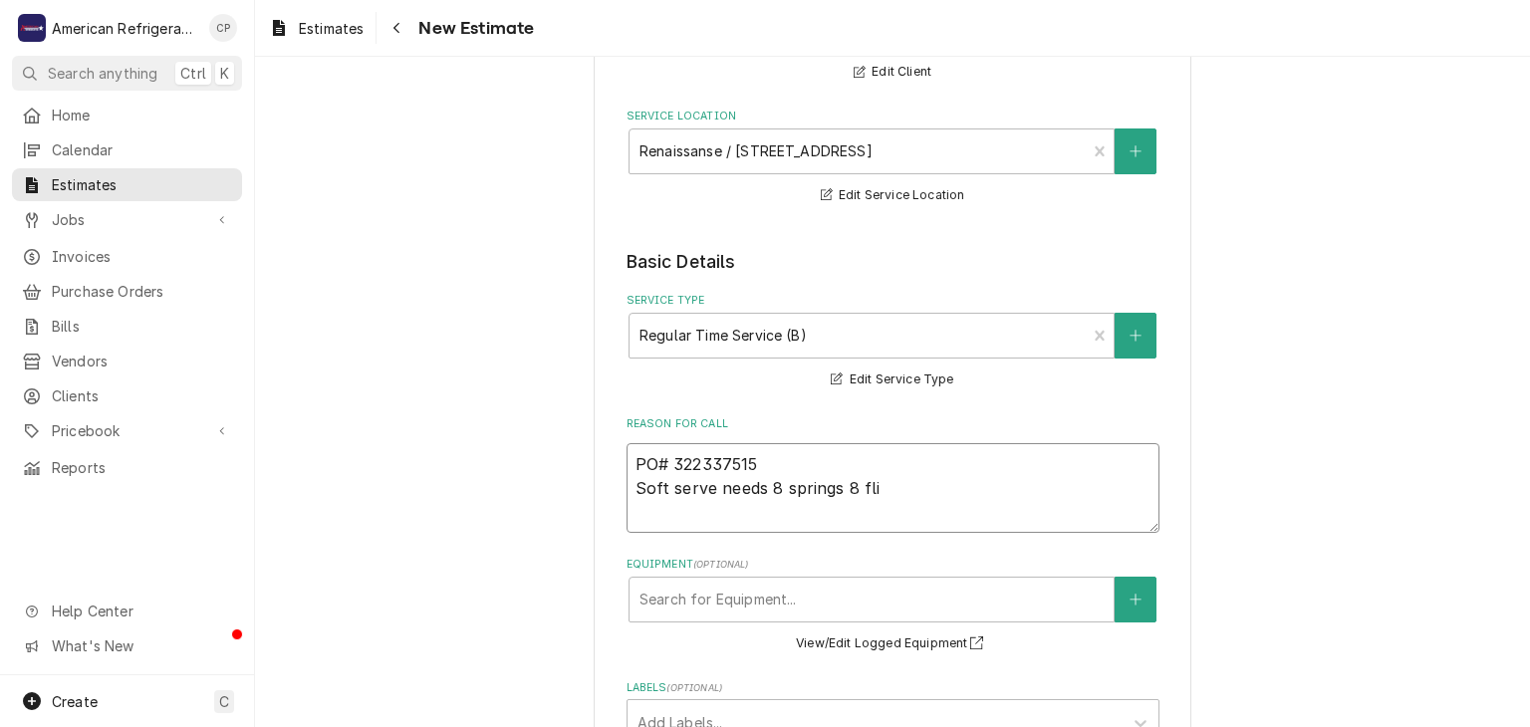
type textarea "x"
type textarea "PO# 322337515 Soft serve needs 8 springs 8 flig"
type textarea "x"
type textarea "PO# 322337515 Soft serve needs 8 springs 8 fligh"
type textarea "x"
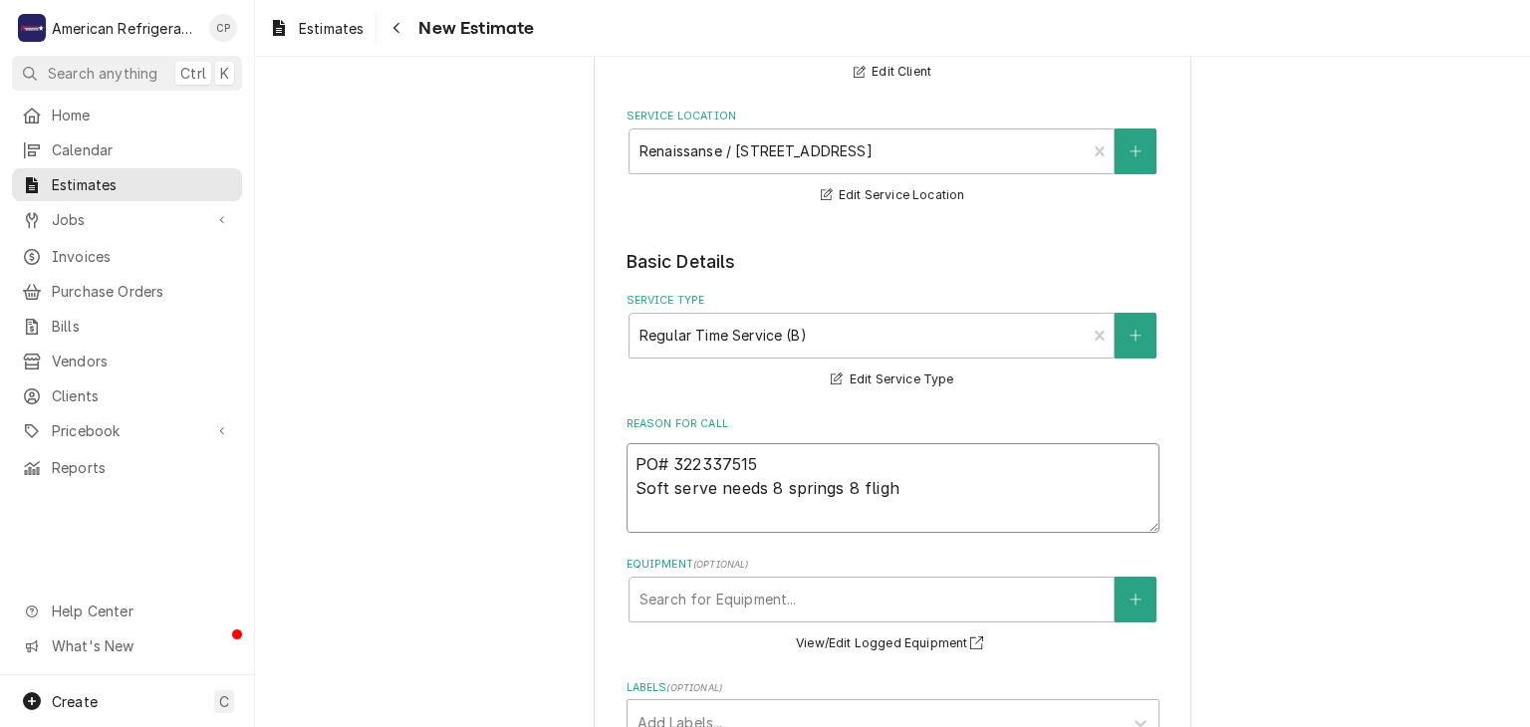
type textarea "PO# 322337515 Soft serve needs 8 springs 8 flight"
type textarea "x"
type textarea "PO# 322337515 Soft serve needs 8 springs 8 flights"
type textarea "x"
type textarea "PO# 322337515 Soft serve needs 8 springs 8 flights"
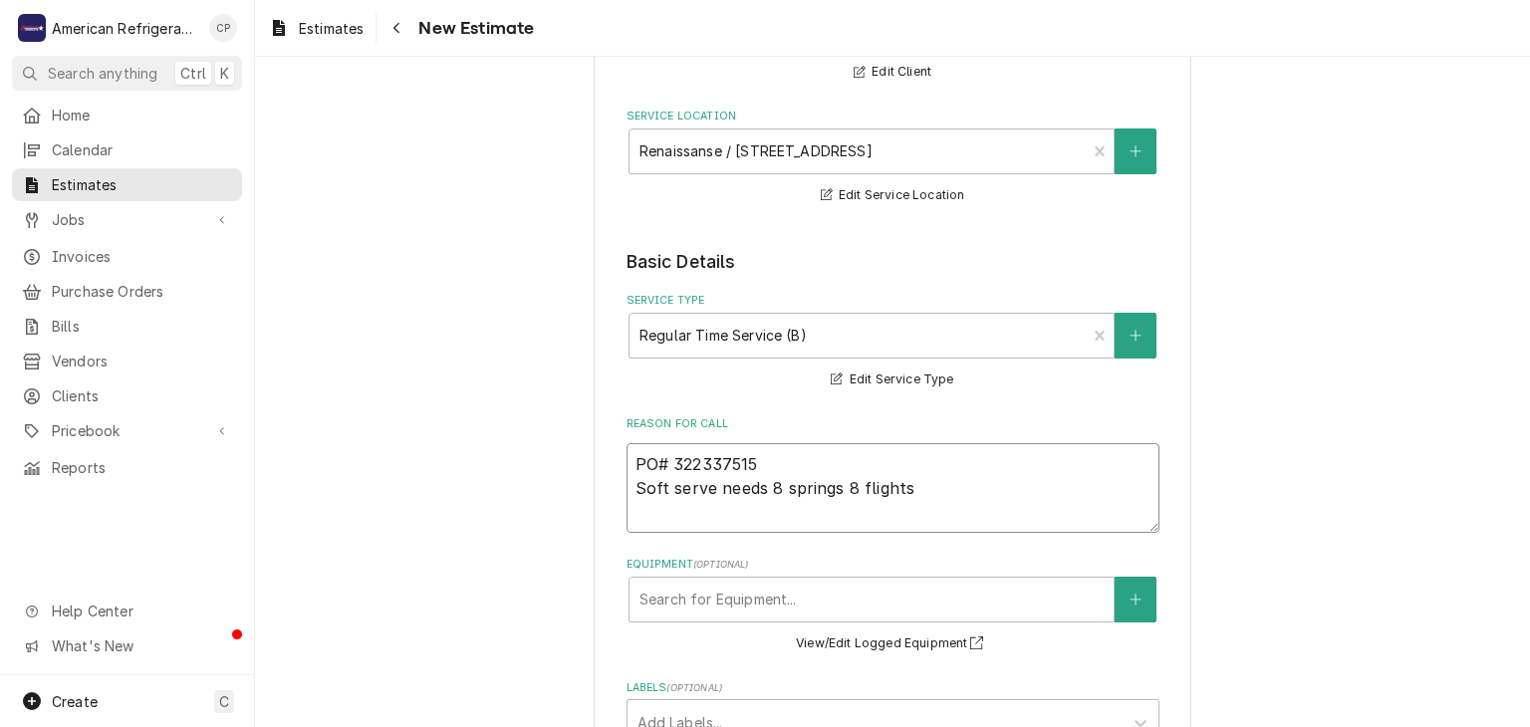
type textarea "x"
type textarea "PO# 322337515 Soft serve needs 8 springs 8 flights an"
type textarea "x"
type textarea "PO# 322337515 Soft serve needs 8 springs 8 flights and"
type textarea "x"
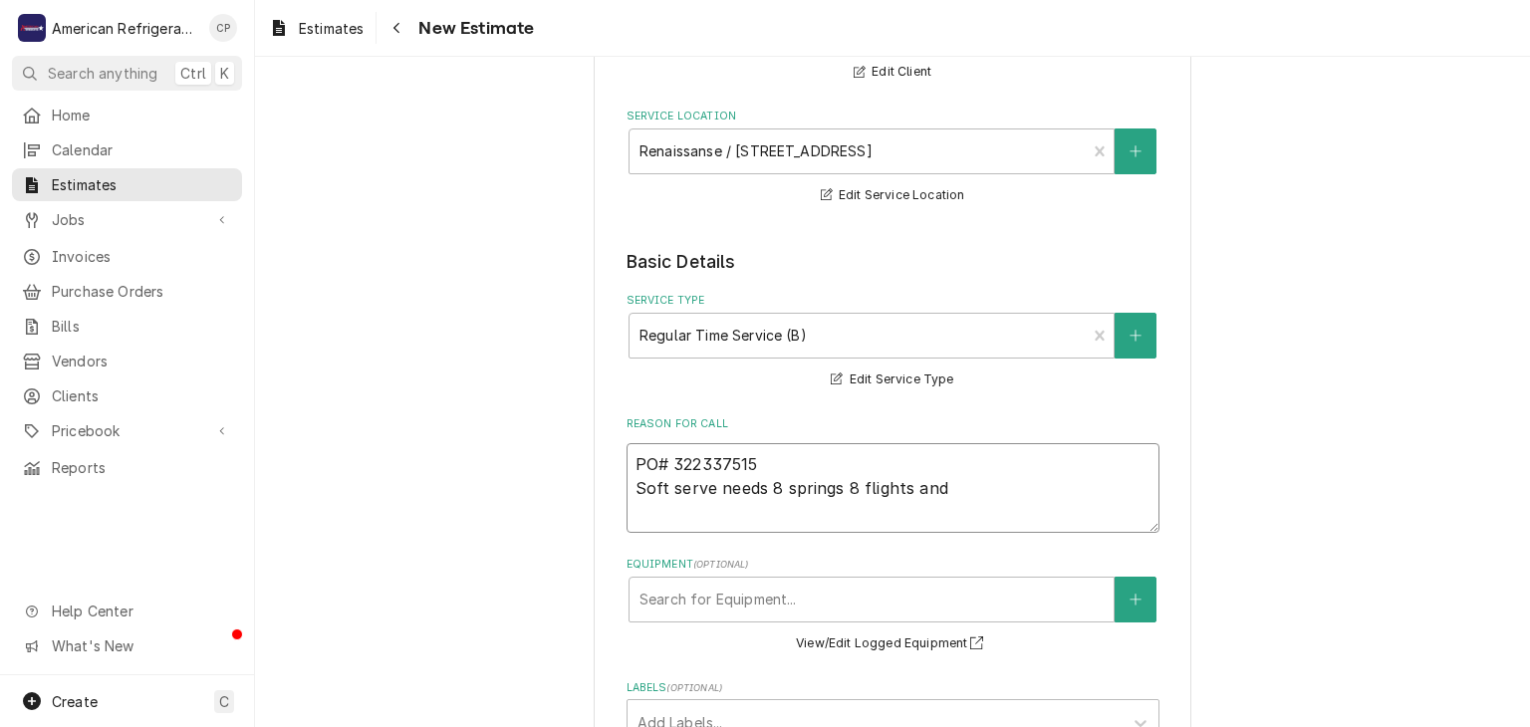
type textarea "PO# 322337515 Soft serve needs 8 springs 8 flights and 2"
type textarea "x"
type textarea "PO# 322337515 Soft serve needs 8 springs 8 flights and 2"
type textarea "x"
type textarea "PO# 322337515 Soft serve needs 8 springs 8 flights and 2 a"
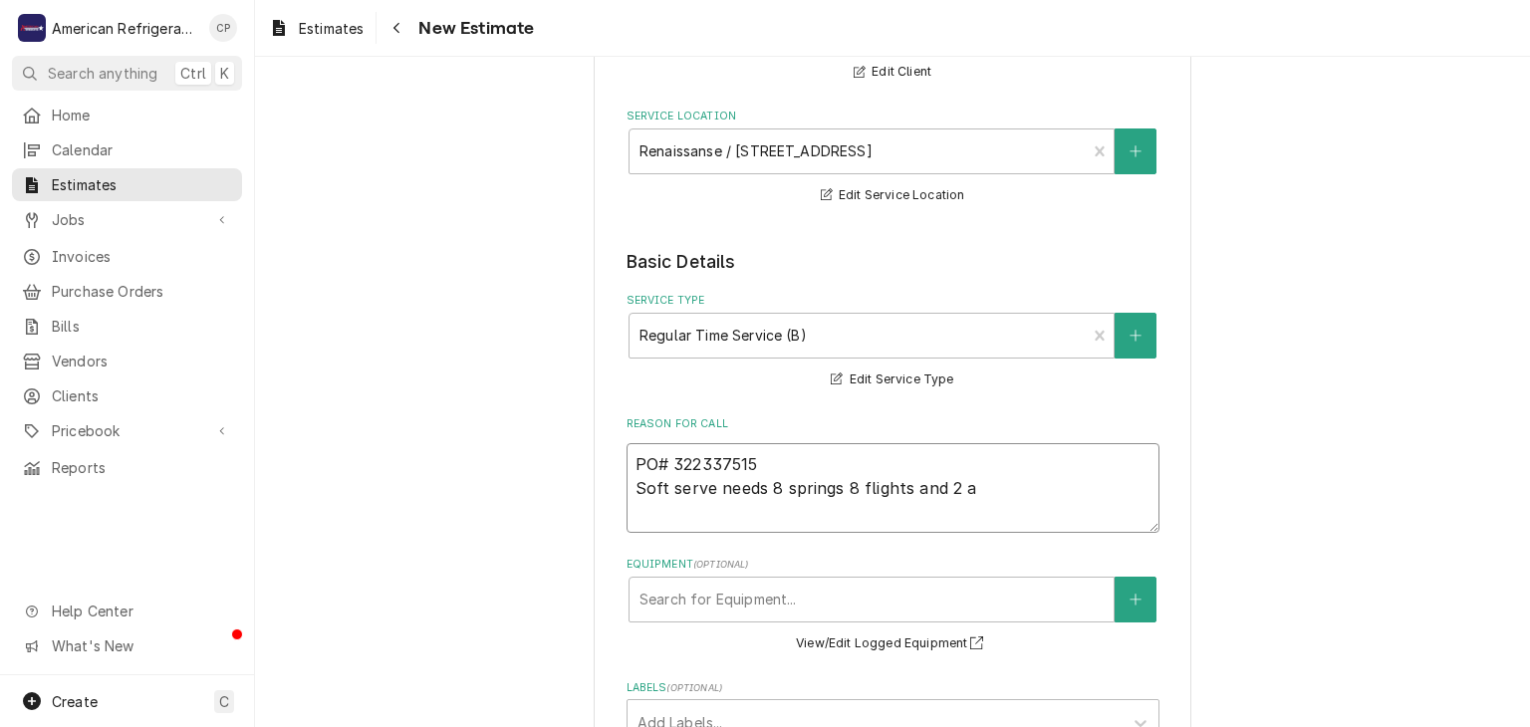
type textarea "x"
type textarea "PO# 322337515 Soft serve needs 8 springs 8 flights and 2 au"
type textarea "x"
type textarea "PO# 322337515 Soft serve needs 8 springs 8 flights and 2 aug"
type textarea "x"
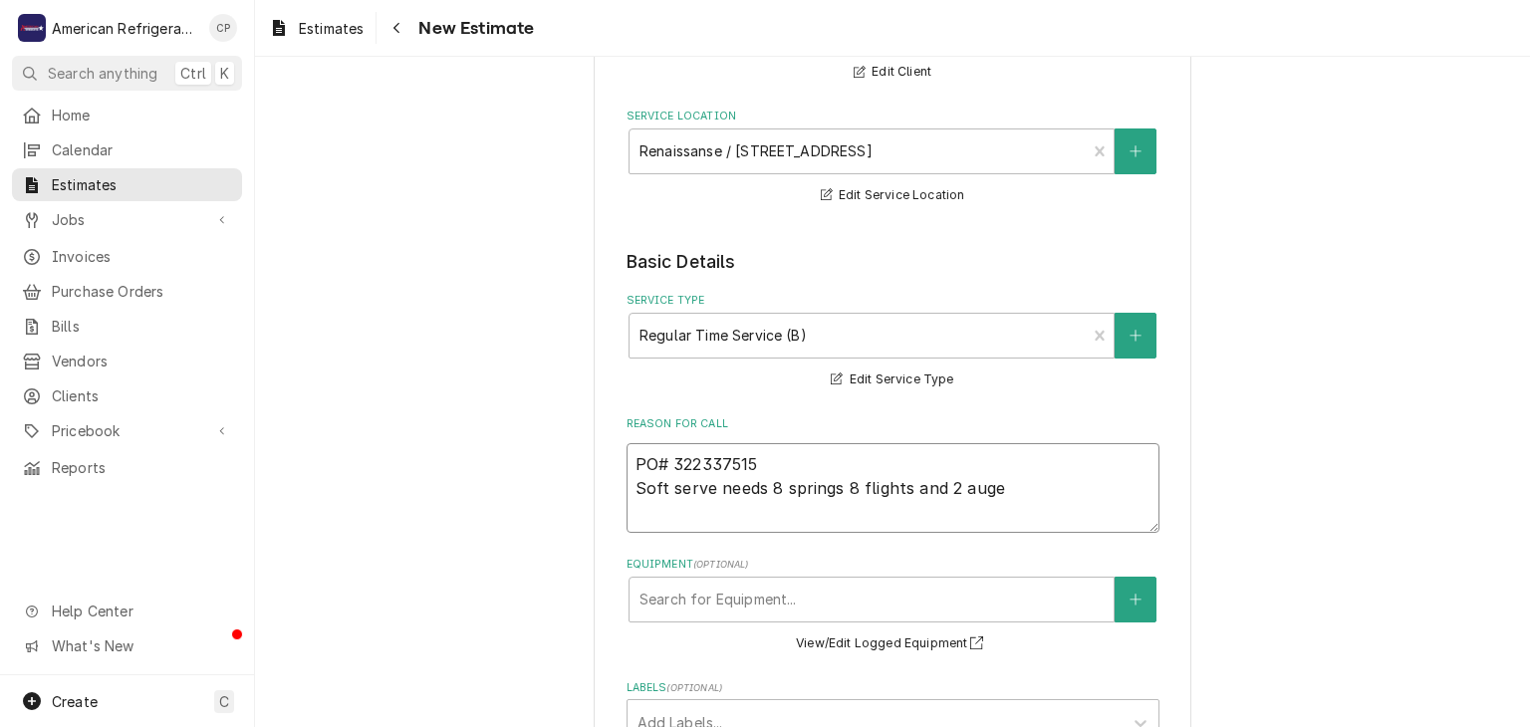
type textarea "PO# 322337515 Soft serve needs 8 springs 8 flights and 2 auger"
type textarea "x"
type textarea "PO# 322337515 Soft serve needs 8 springs 8 flights and 2 augers"
type textarea "x"
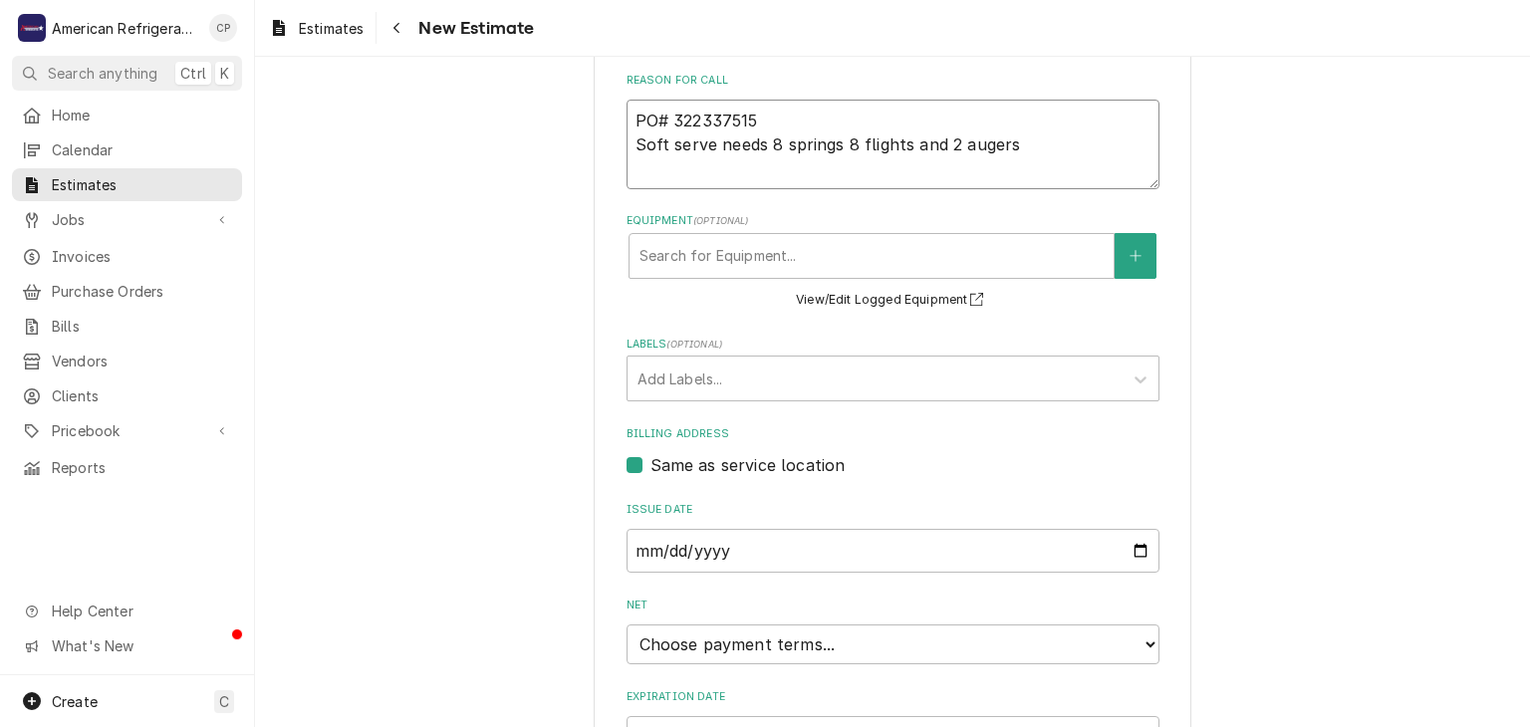
scroll to position [684, 0]
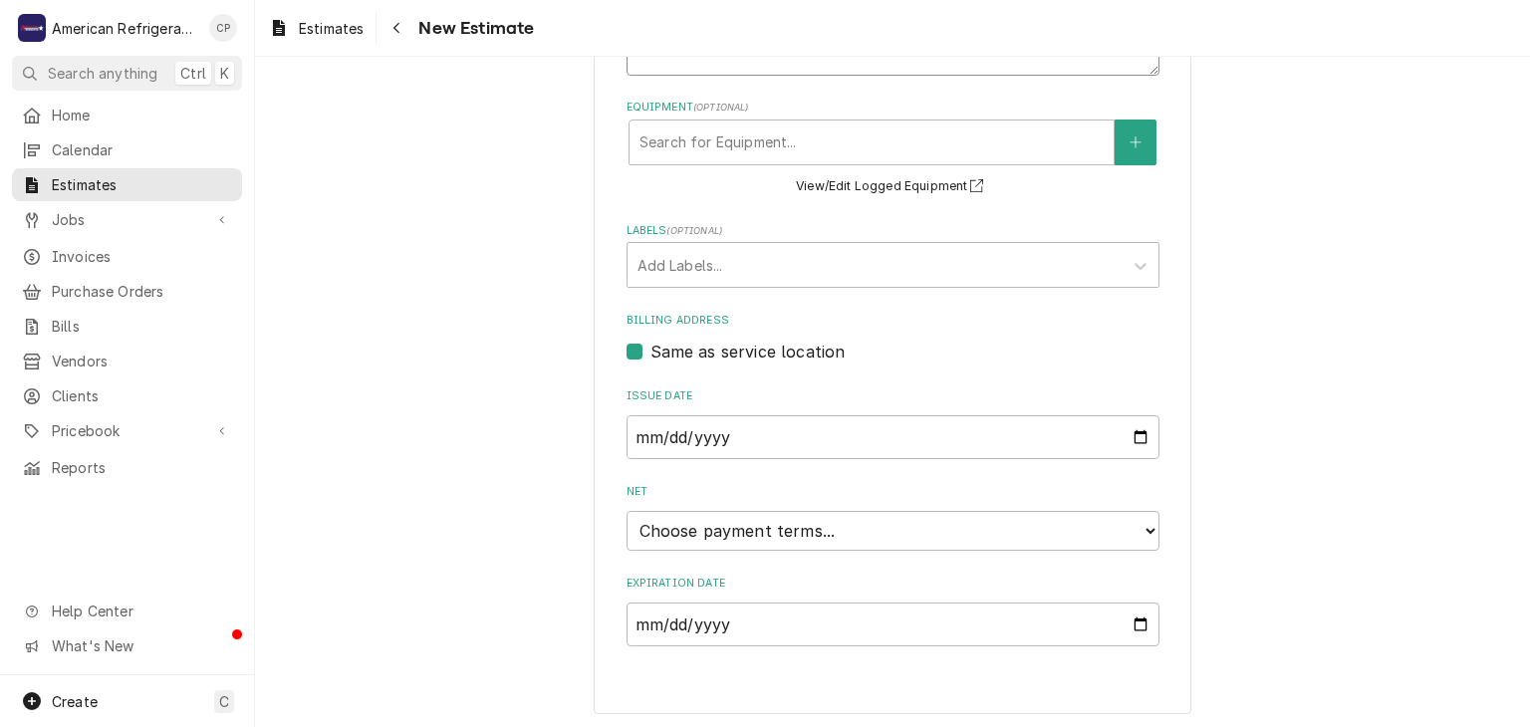
type textarea "PO# 322337515 Soft serve needs 8 springs 8 flights and 2 augers"
click at [1078, 535] on select "Choose payment terms... Same Day Net 7 Net 14 Net 21 Net 30 Net 45 Net 60 Net 90" at bounding box center [892, 531] width 533 height 40
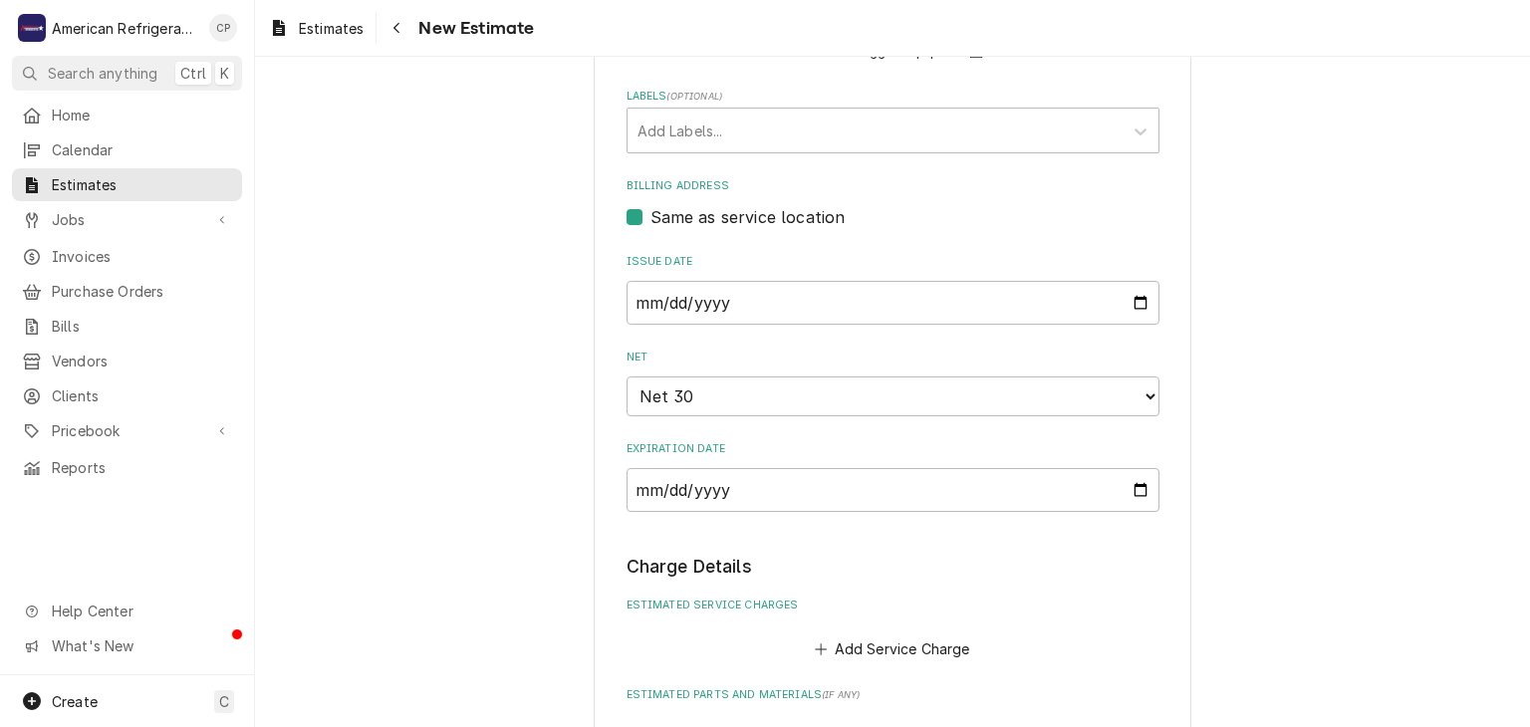
scroll to position [829, 0]
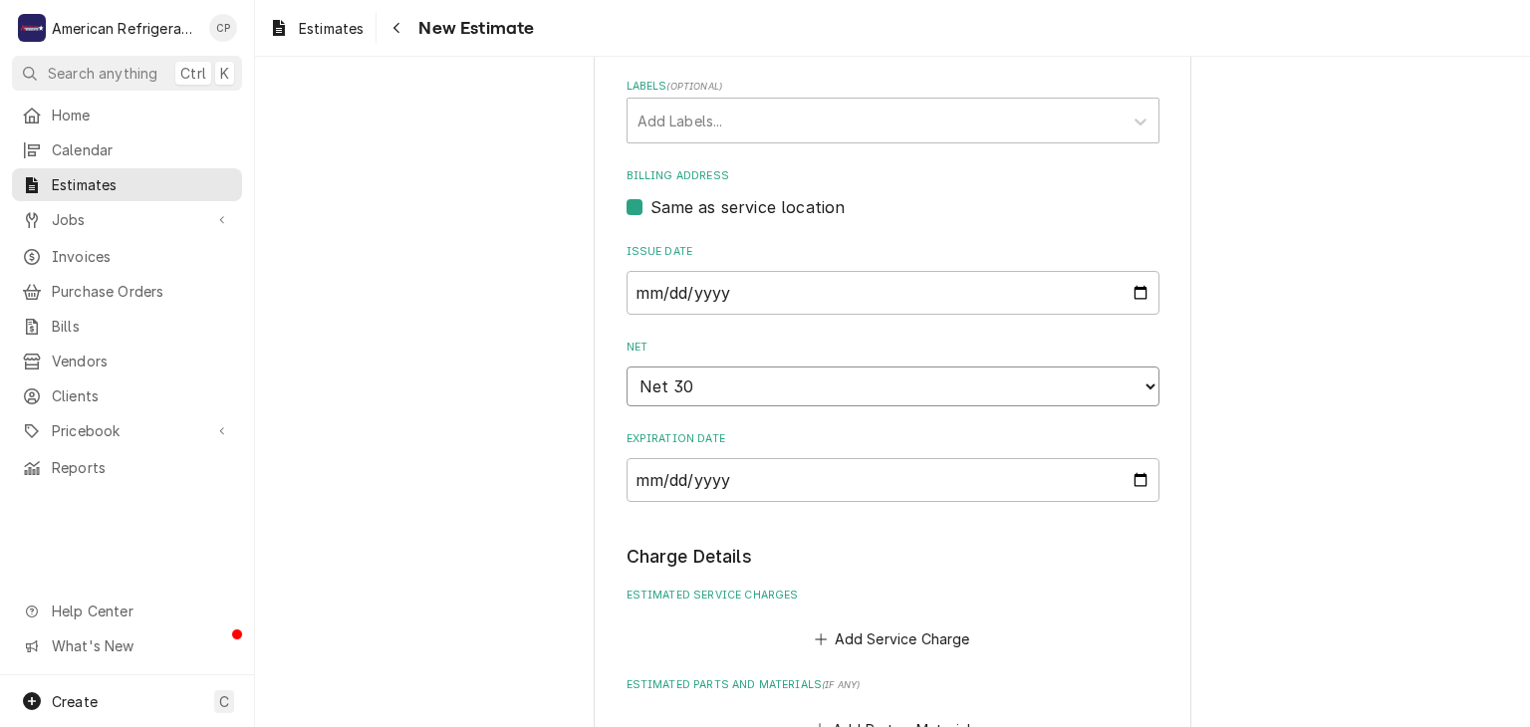
click at [787, 385] on select "Choose payment terms... Same Day Net 7 Net 14 Net 21 Net 30 Net 30 Net 45 Net 6…" at bounding box center [892, 386] width 533 height 40
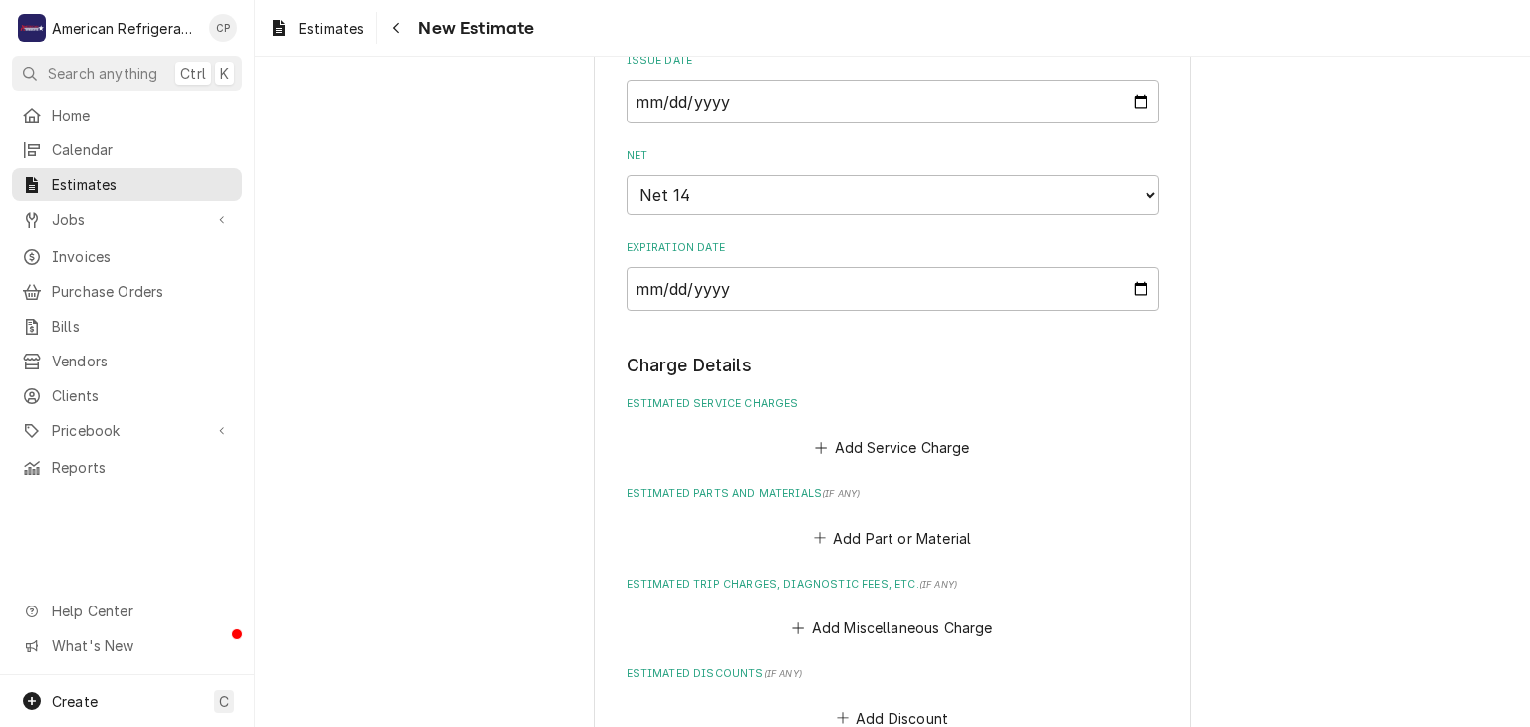
scroll to position [1043, 0]
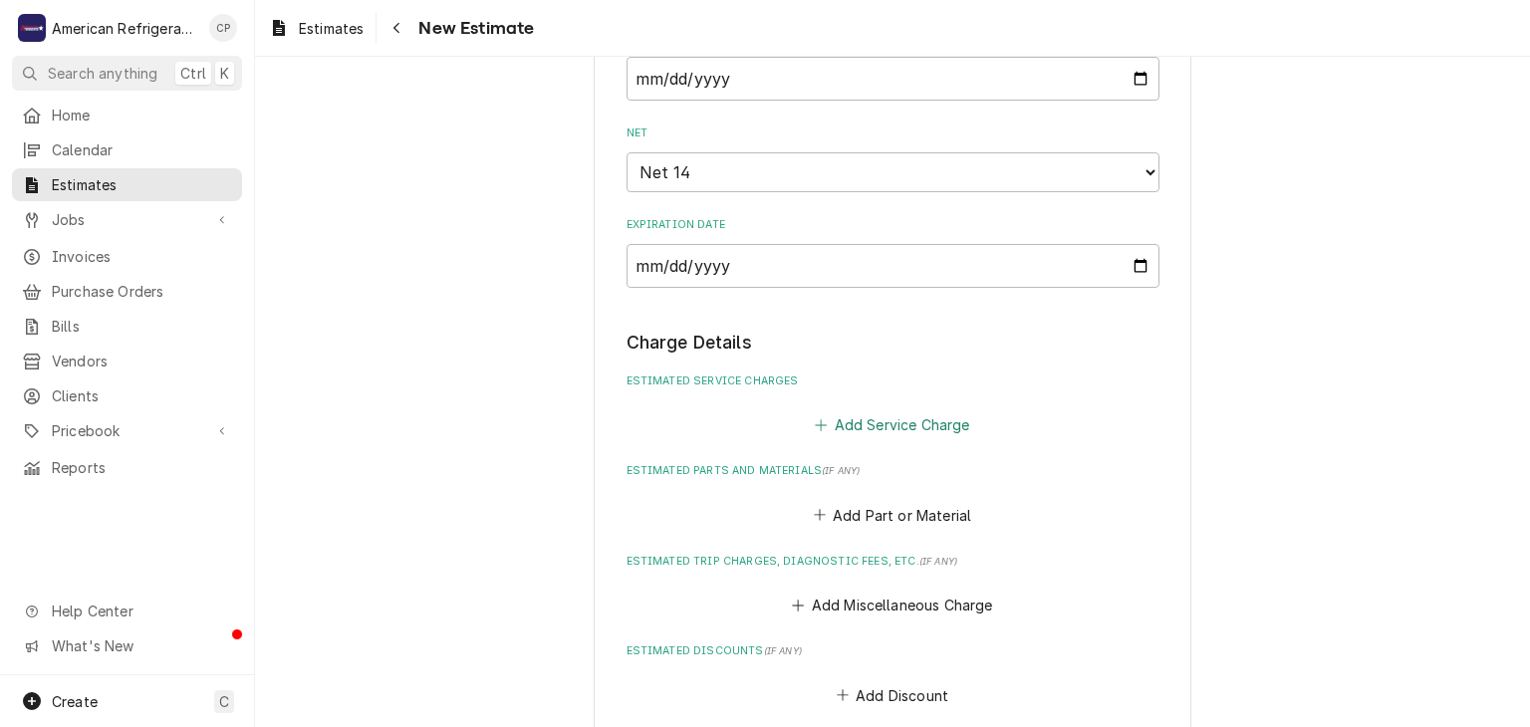
click at [916, 424] on button "Add Service Charge" at bounding box center [892, 425] width 161 height 28
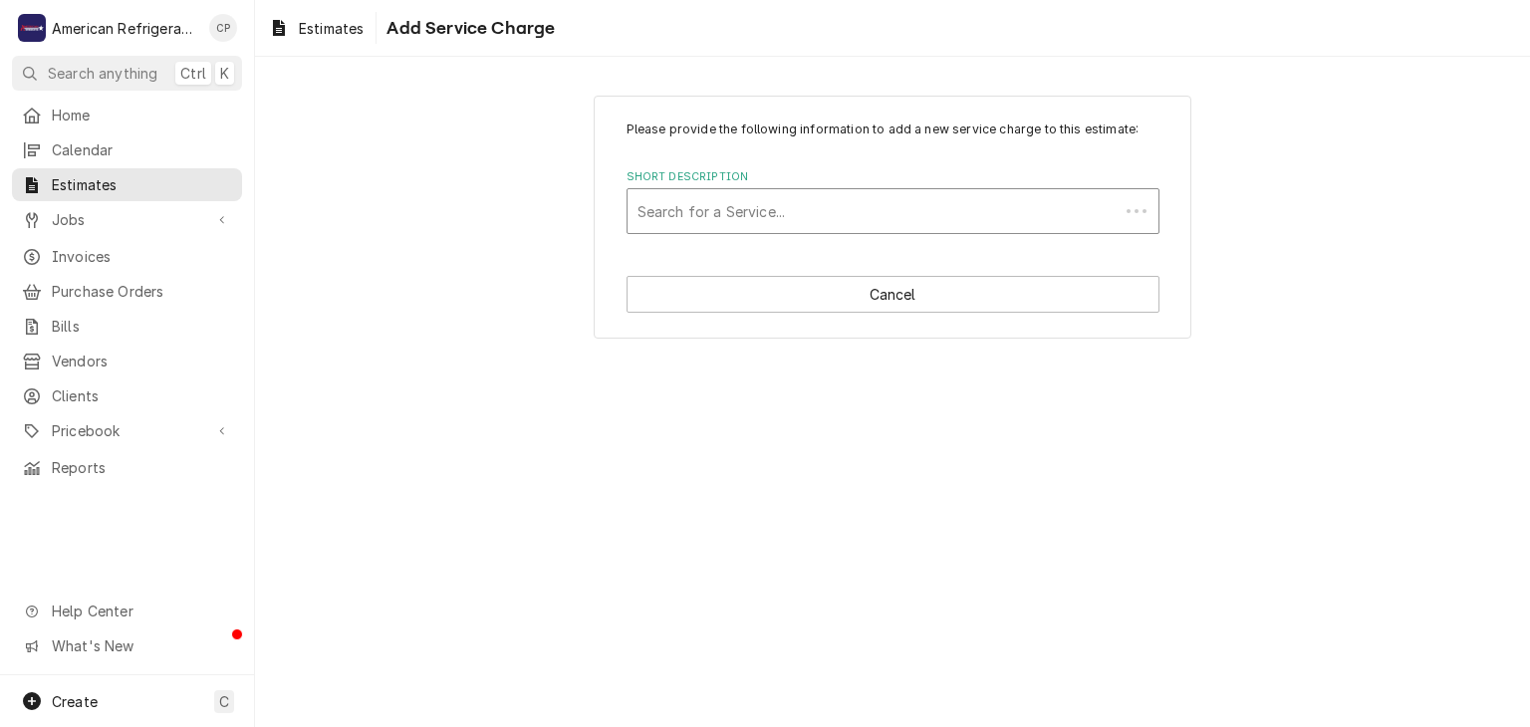
click at [770, 219] on div "Short Description" at bounding box center [872, 211] width 471 height 36
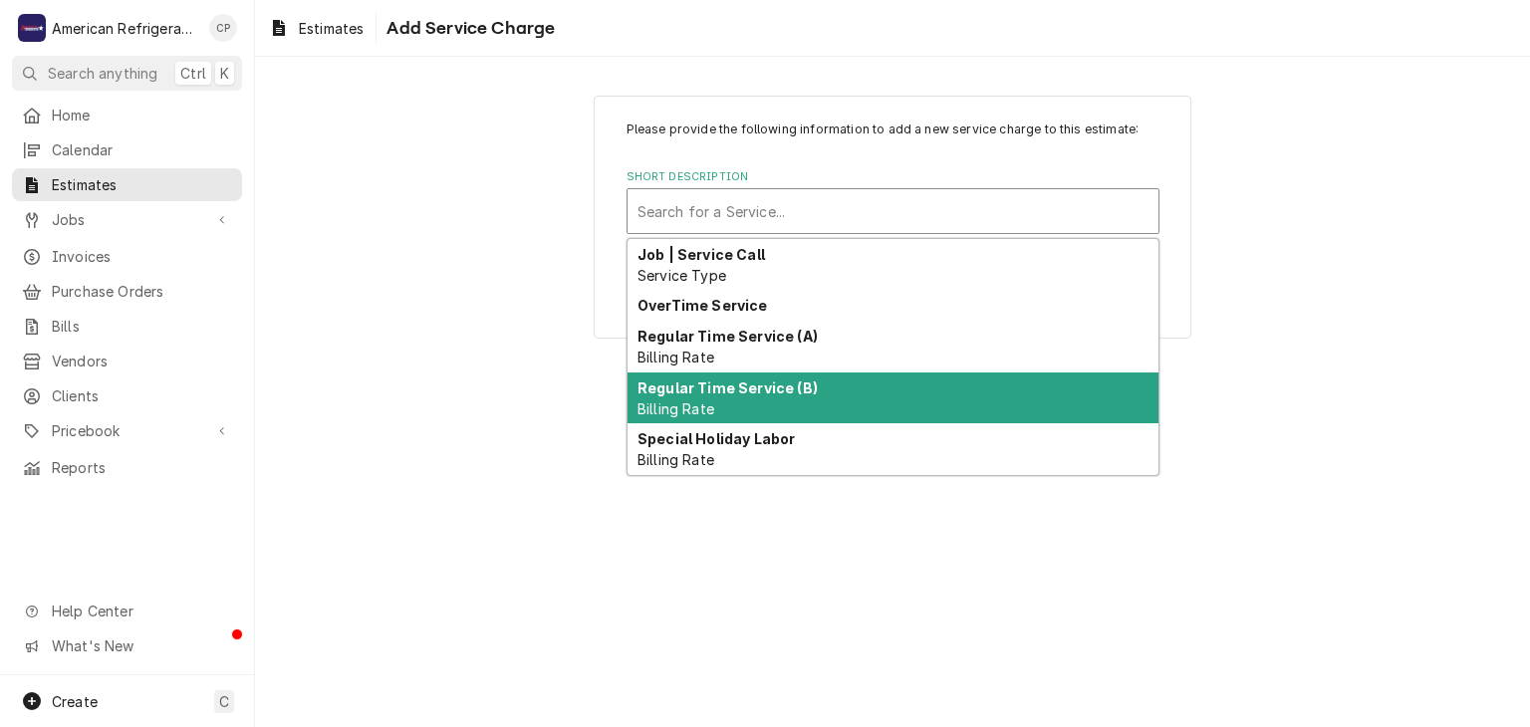
click at [751, 396] on div "Regular Time Service (B) Billing Rate" at bounding box center [892, 398] width 531 height 52
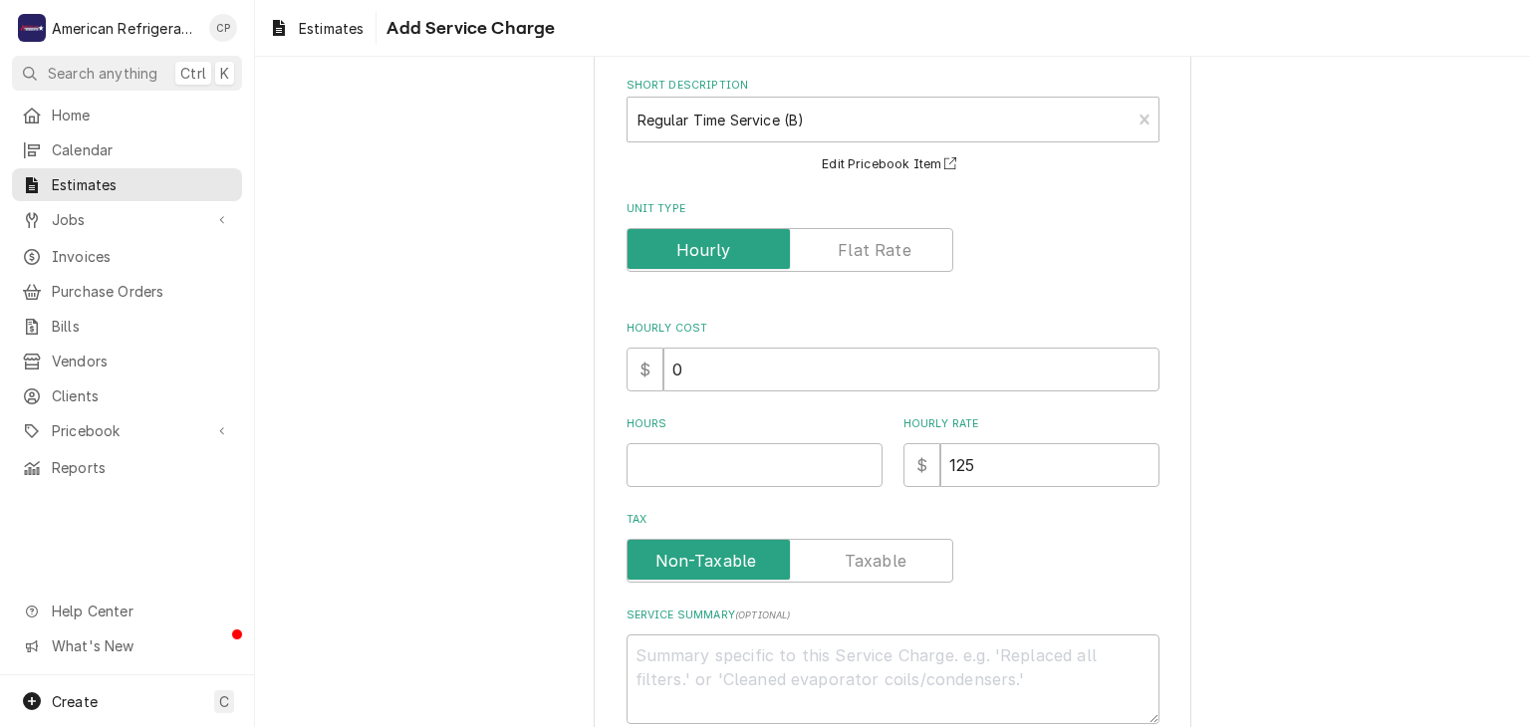
scroll to position [208, 0]
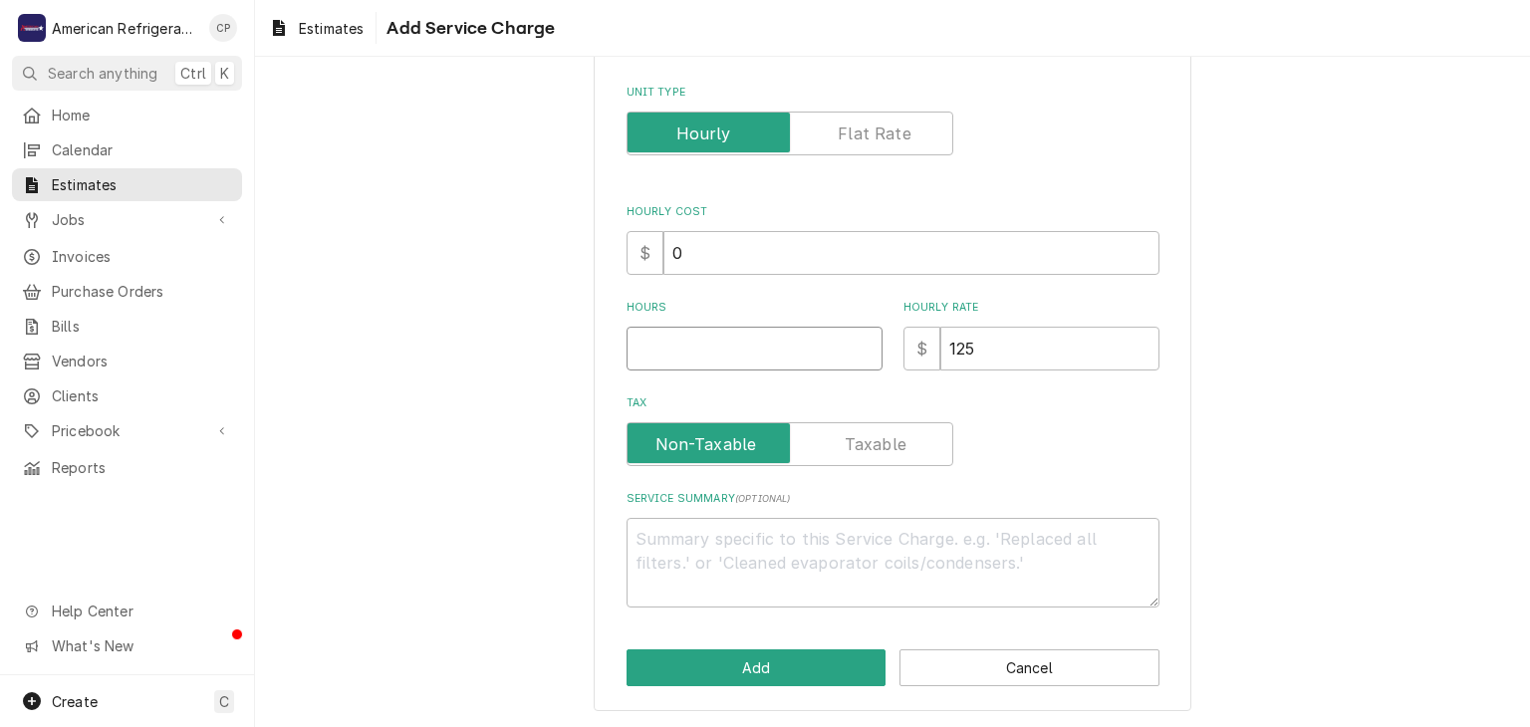
click at [744, 343] on input "Hours" at bounding box center [754, 349] width 256 height 44
type textarea "x"
type input "4"
type textarea "x"
click at [635, 422] on input "Tax" at bounding box center [789, 444] width 309 height 44
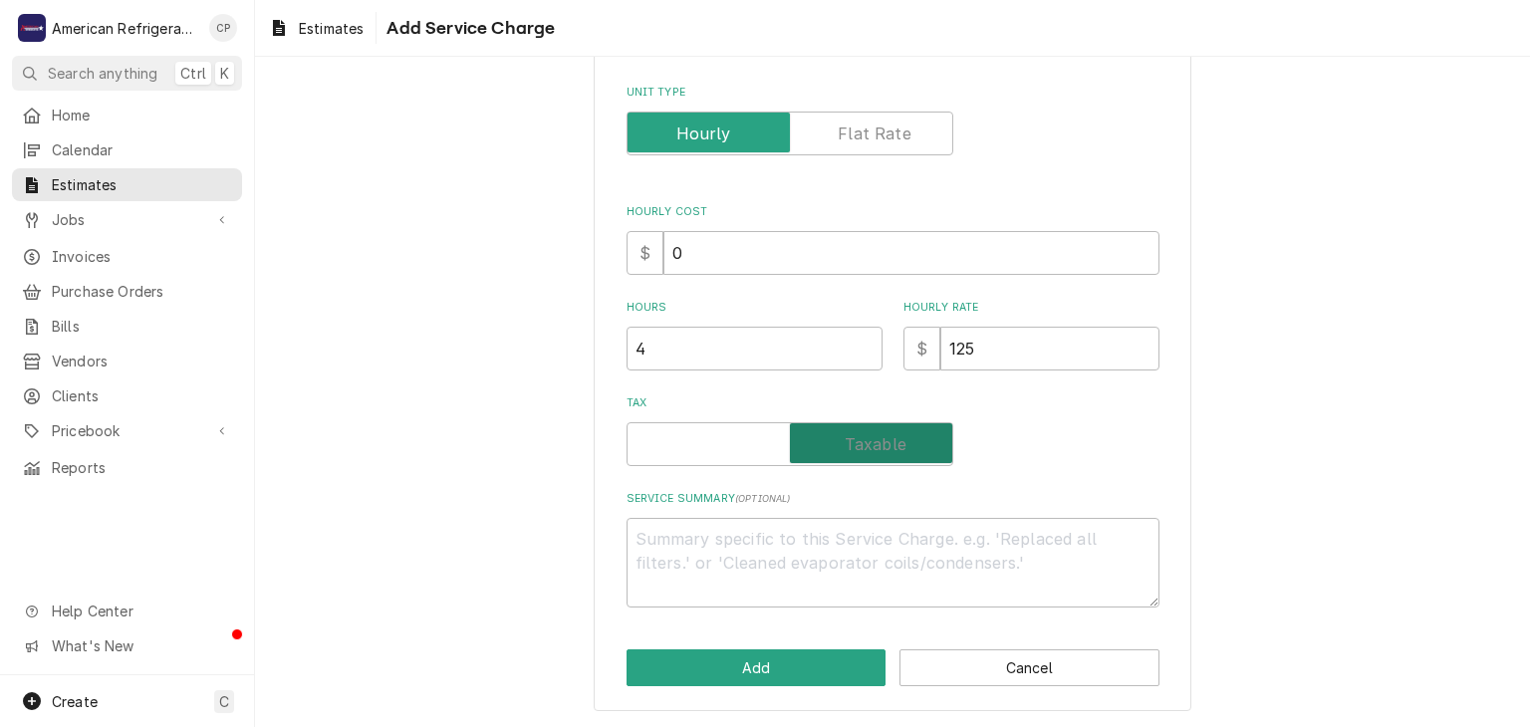
checkbox input "true"
type textarea "x"
click button "Add" at bounding box center [756, 667] width 260 height 37
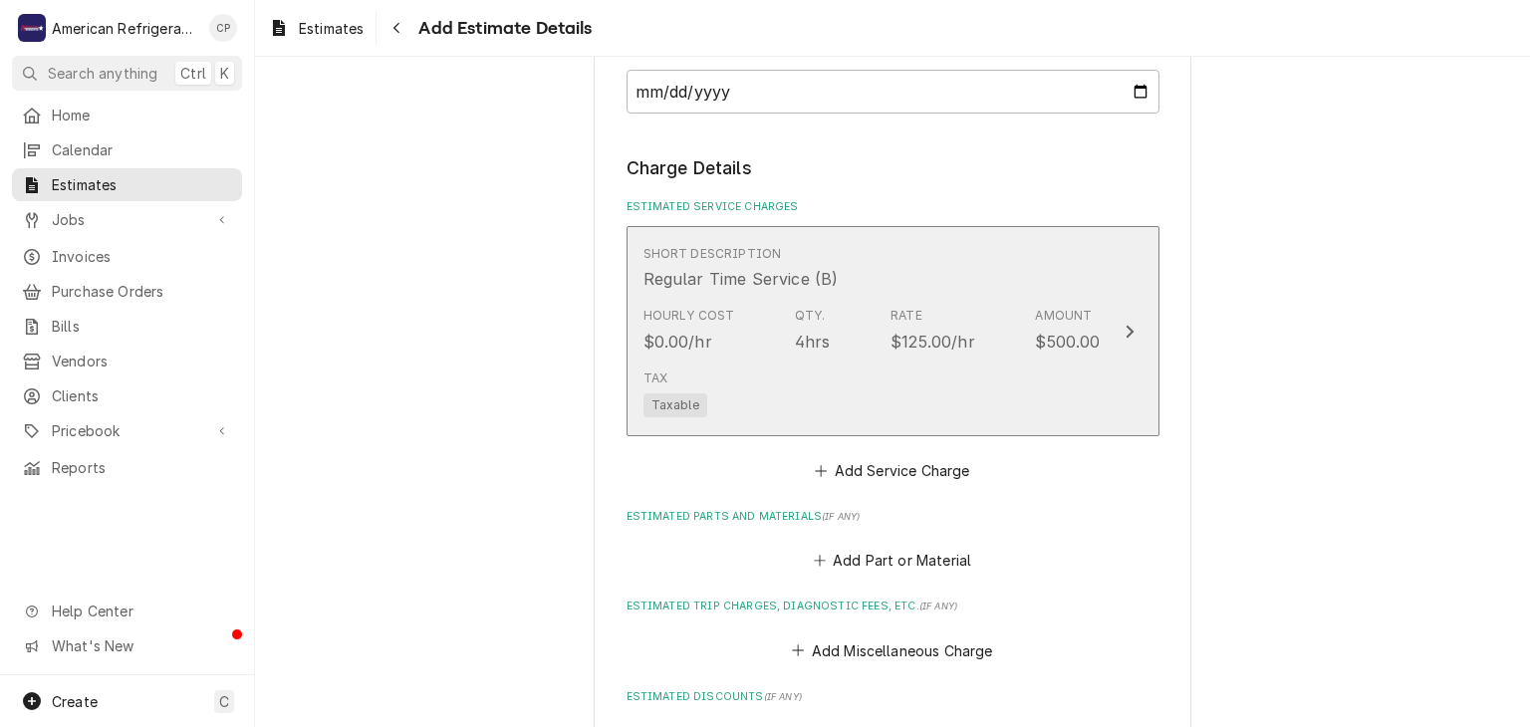
scroll to position [1225, 0]
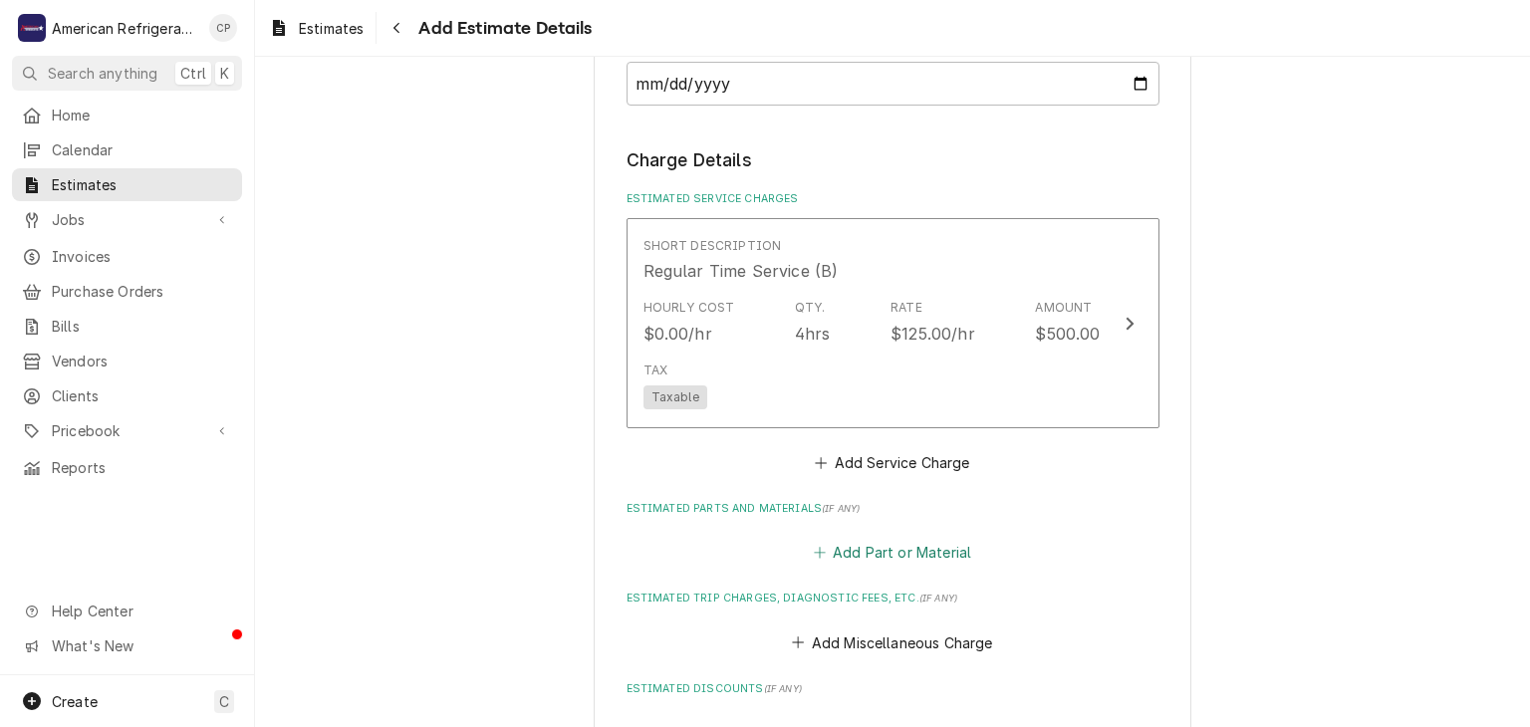
click at [886, 555] on button "Add Part or Material" at bounding box center [892, 553] width 164 height 28
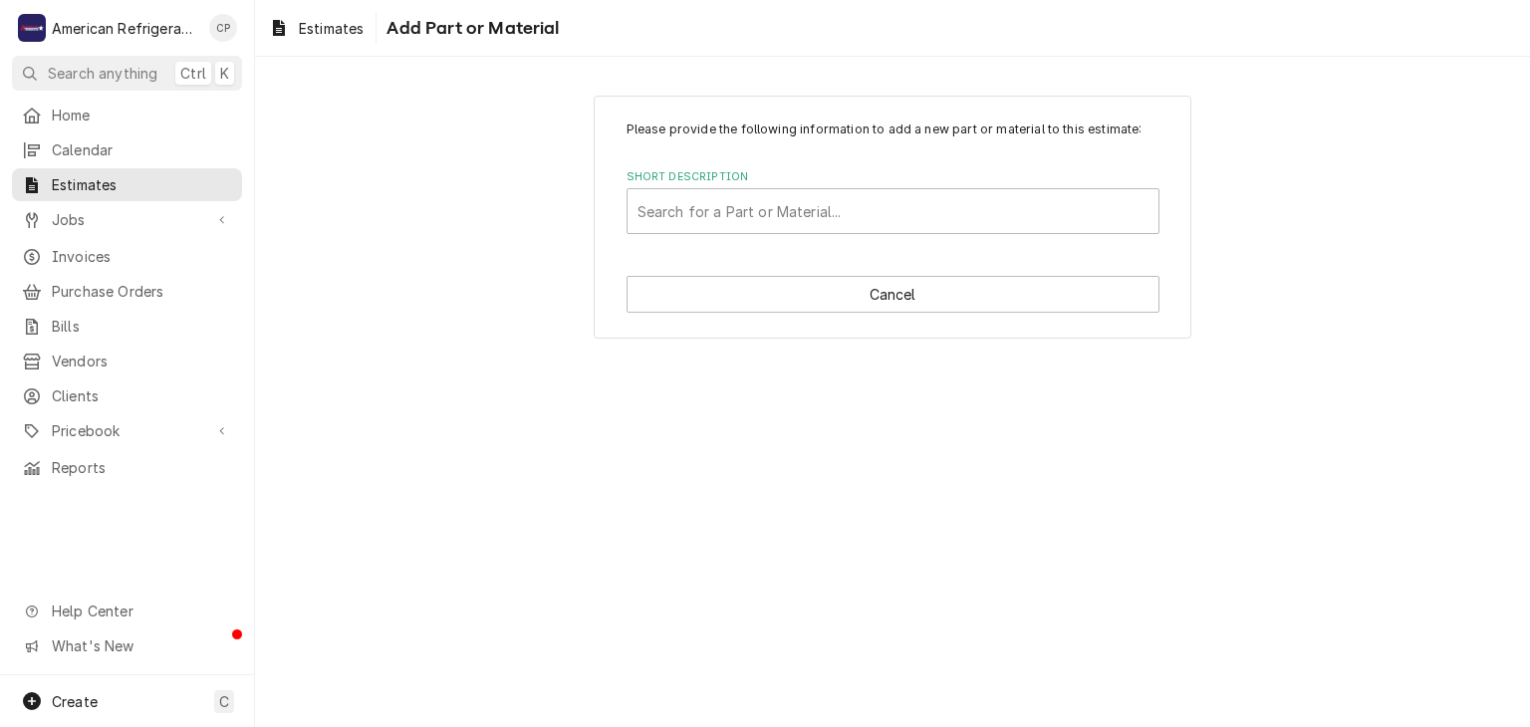
click at [694, 179] on label "Short Description" at bounding box center [892, 177] width 533 height 16
click at [685, 235] on div "Please provide the following information to add a new part or material to this …" at bounding box center [893, 217] width 598 height 243
click at [690, 203] on div "Short Description" at bounding box center [892, 211] width 511 height 36
click at [421, 239] on div "Please provide the following information to add a new part or material to this …" at bounding box center [892, 217] width 1275 height 278
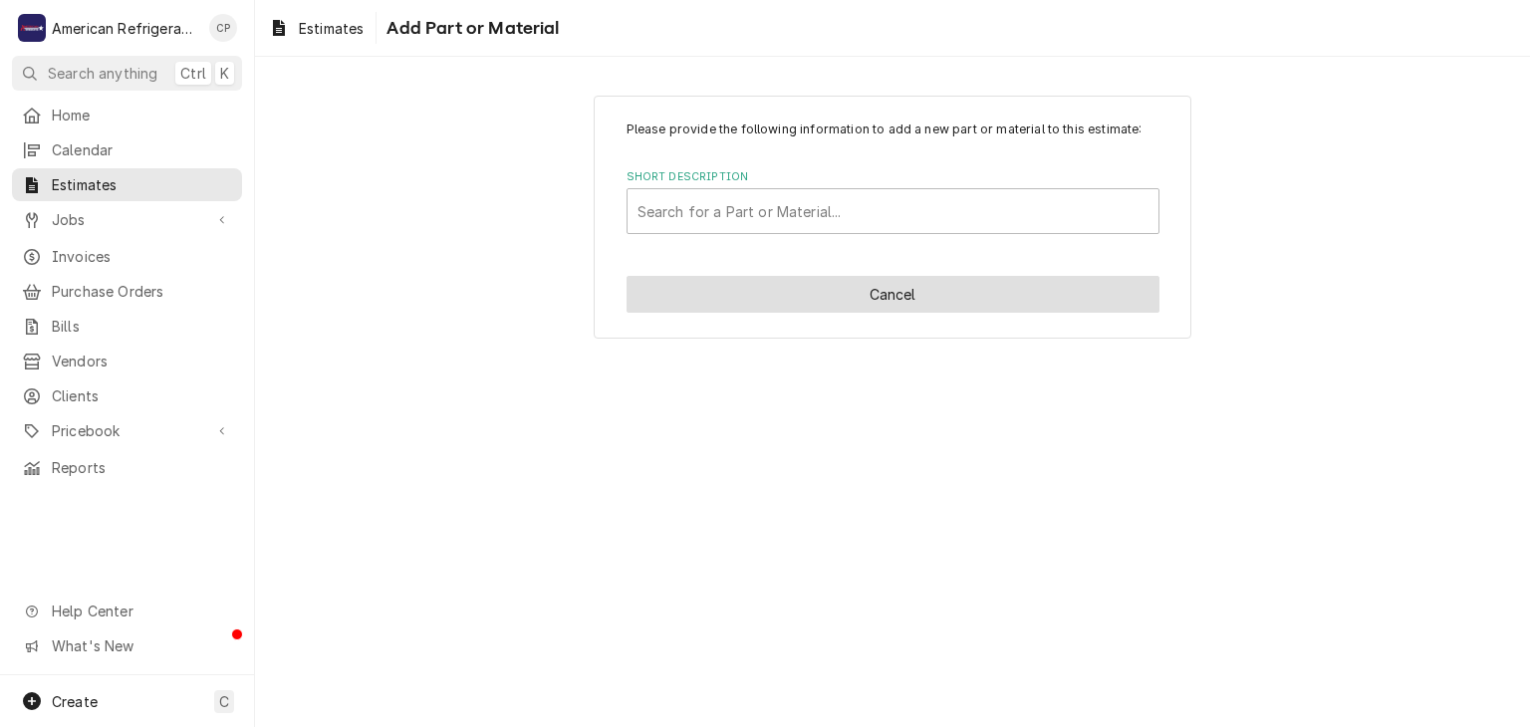
click at [876, 301] on button "Cancel" at bounding box center [892, 294] width 533 height 37
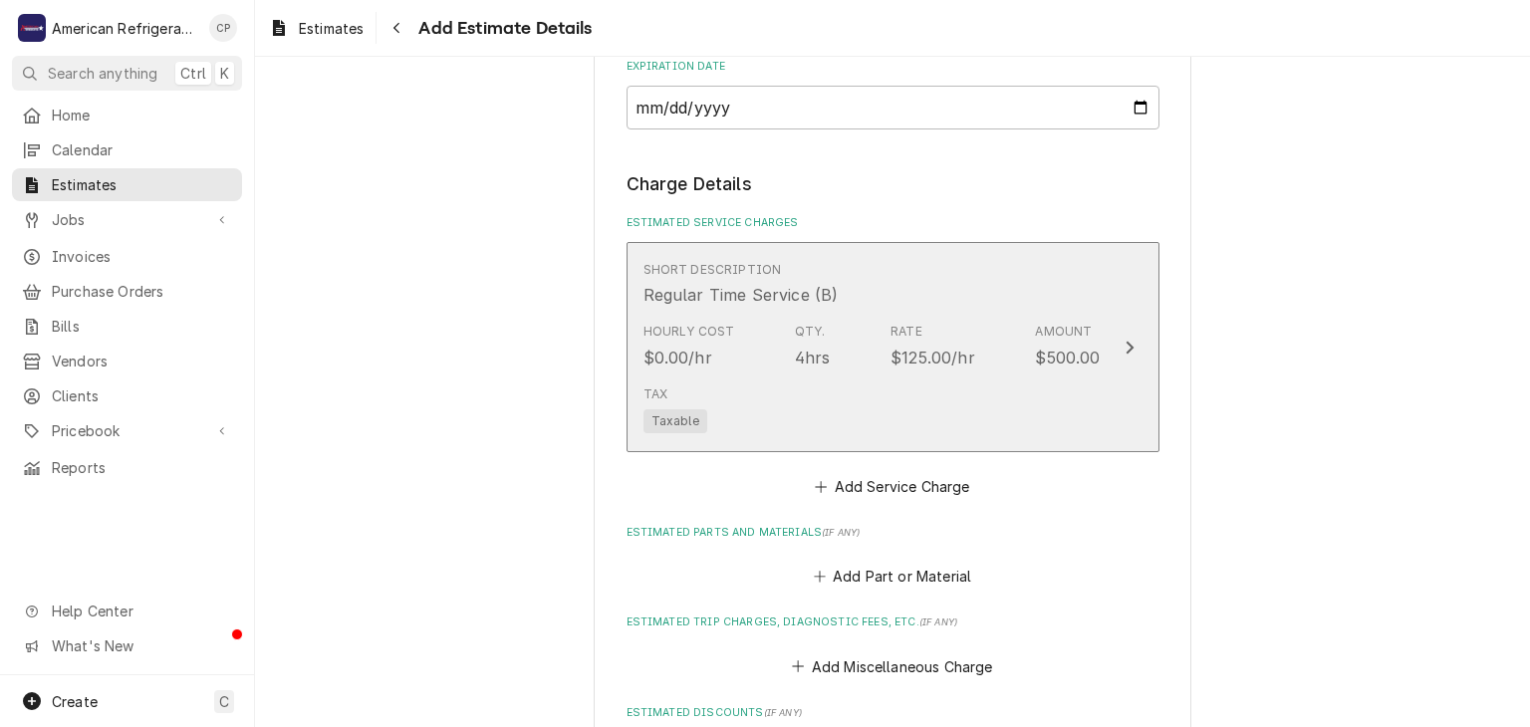
click at [852, 346] on div "Hourly Cost $0.00/hr Qty. 4hrs Rate $125.00/hr Amount $500.00" at bounding box center [871, 346] width 457 height 62
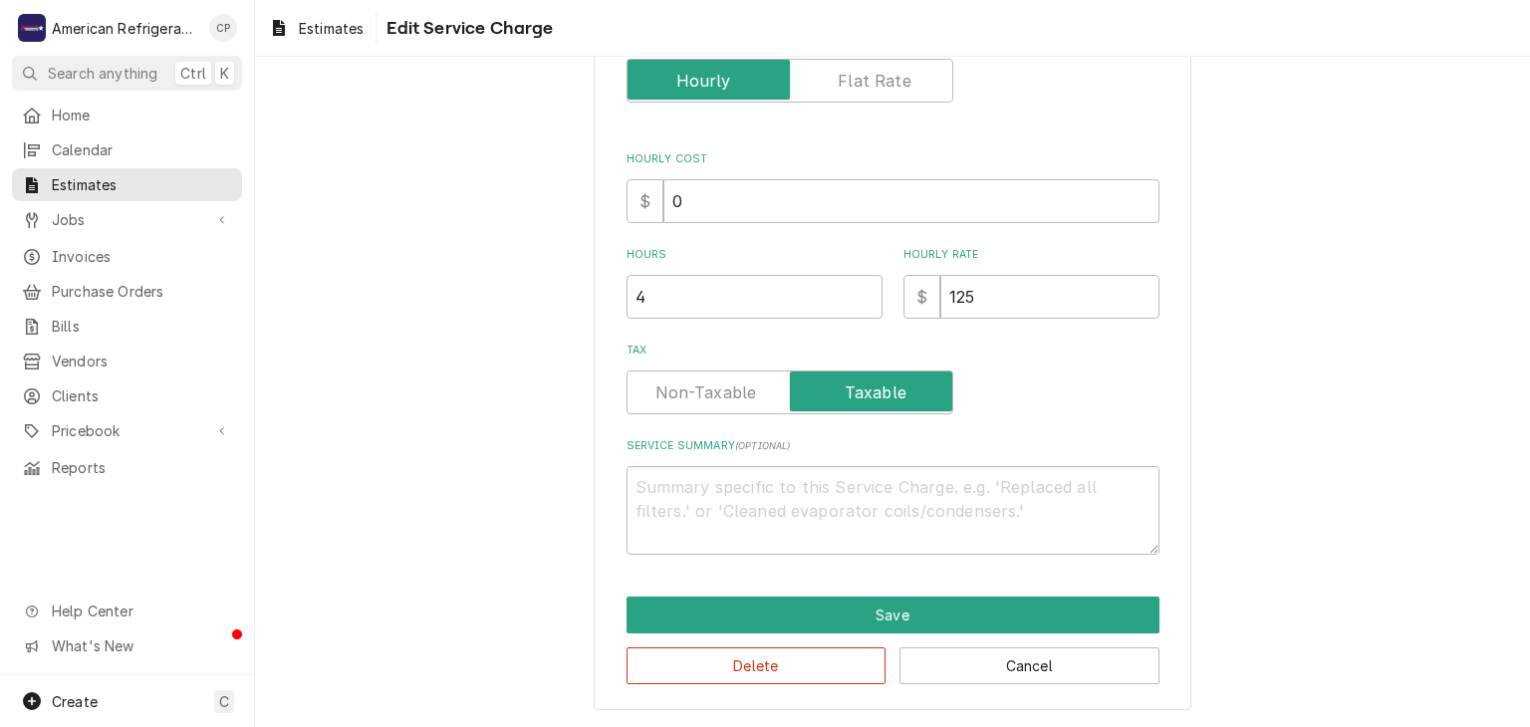
scroll to position [198, 0]
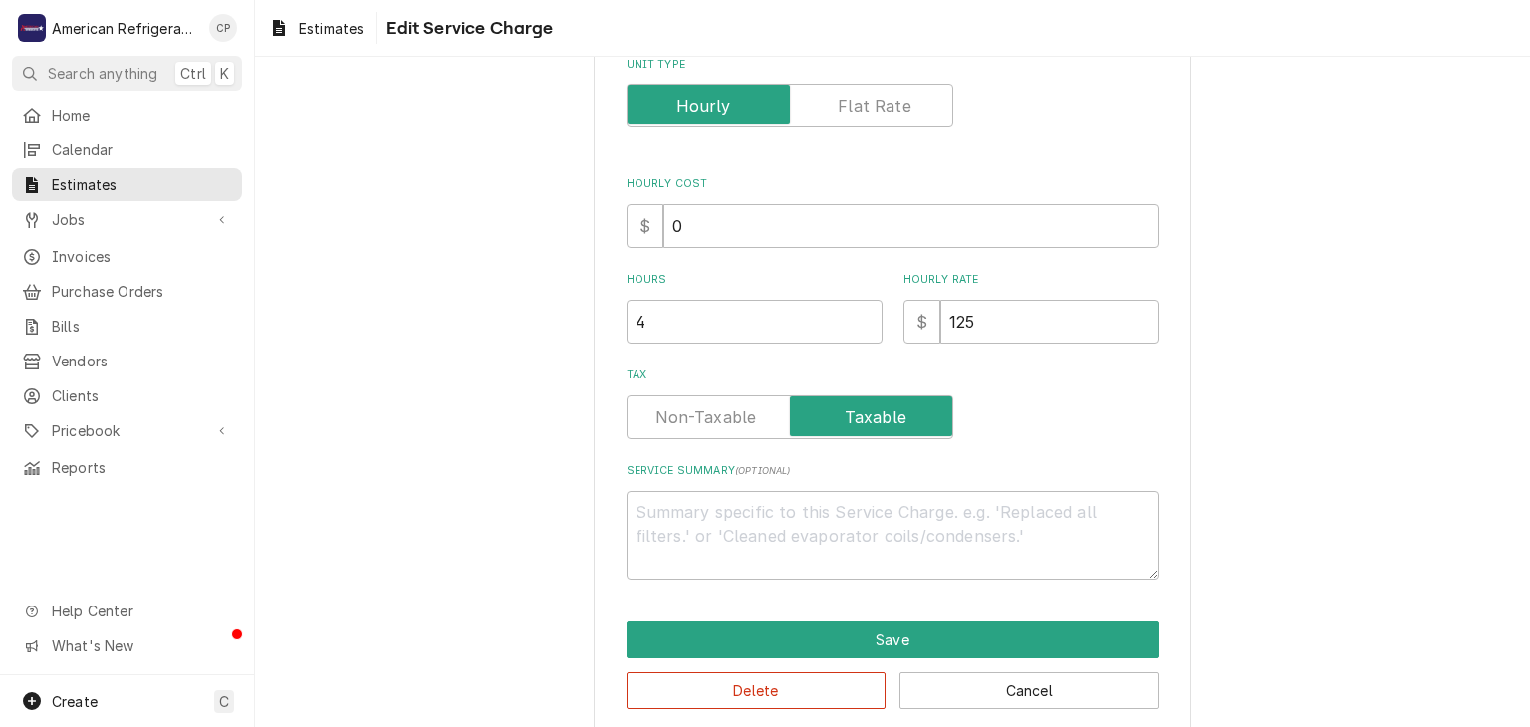
type textarea "x"
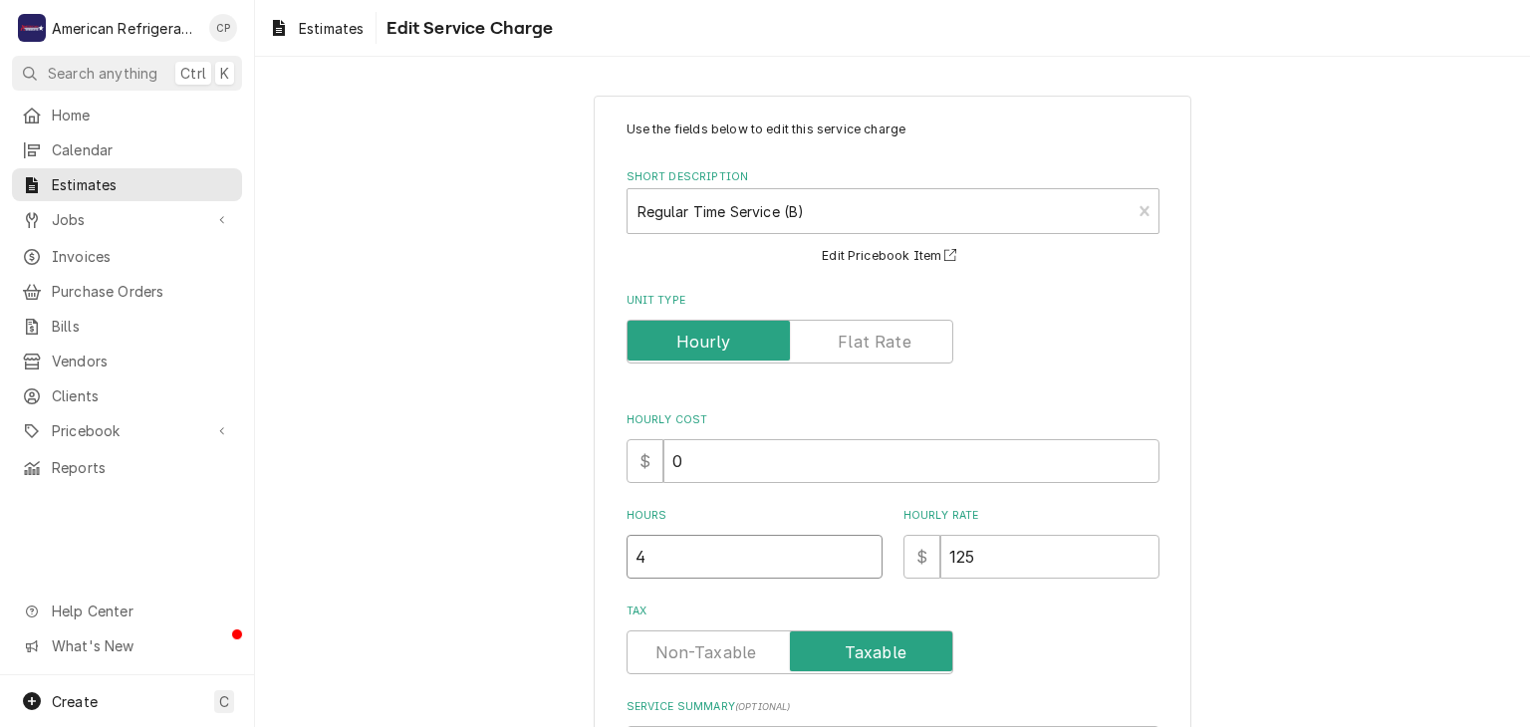
click at [752, 551] on input "4" at bounding box center [754, 557] width 256 height 44
type textarea "x"
type input "3"
type textarea "x"
type input "3.5"
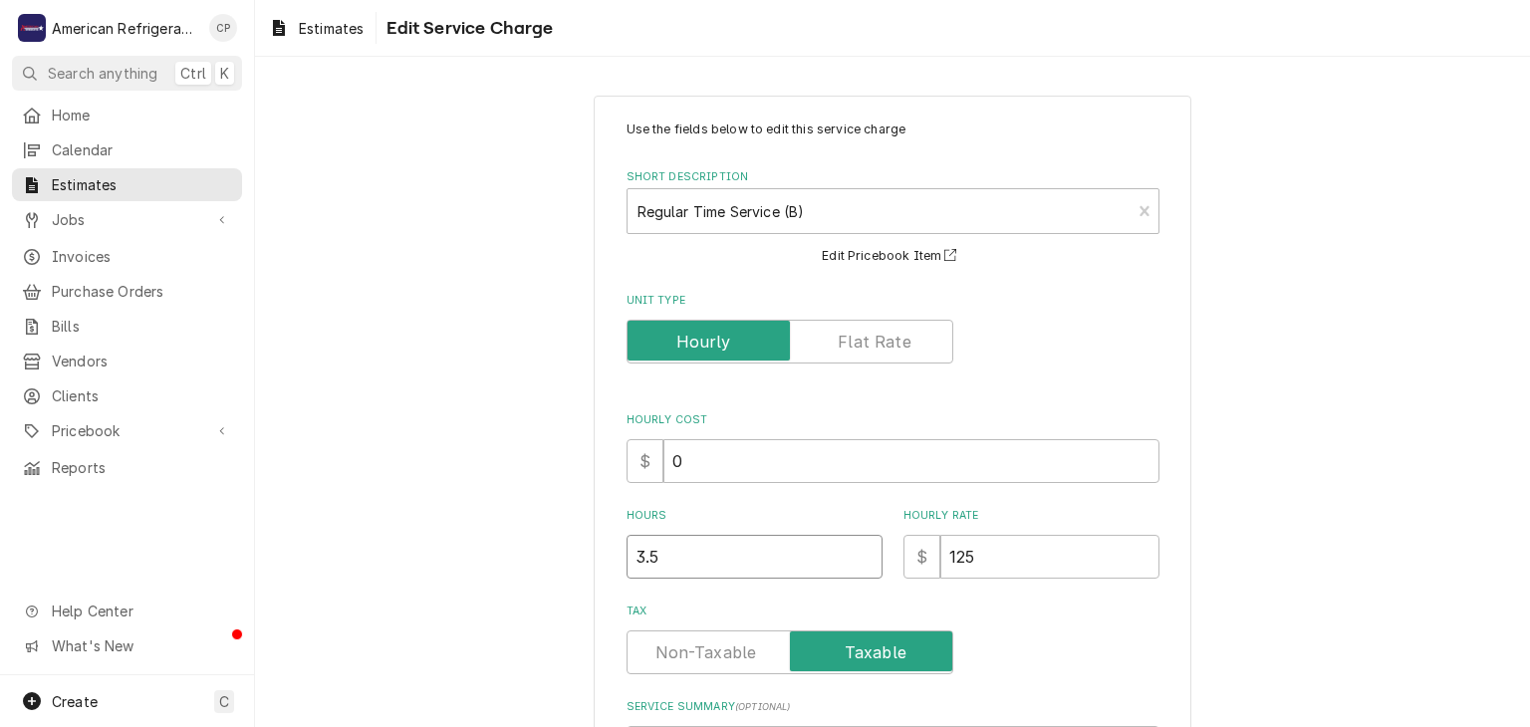
type textarea "x"
type input "3.5"
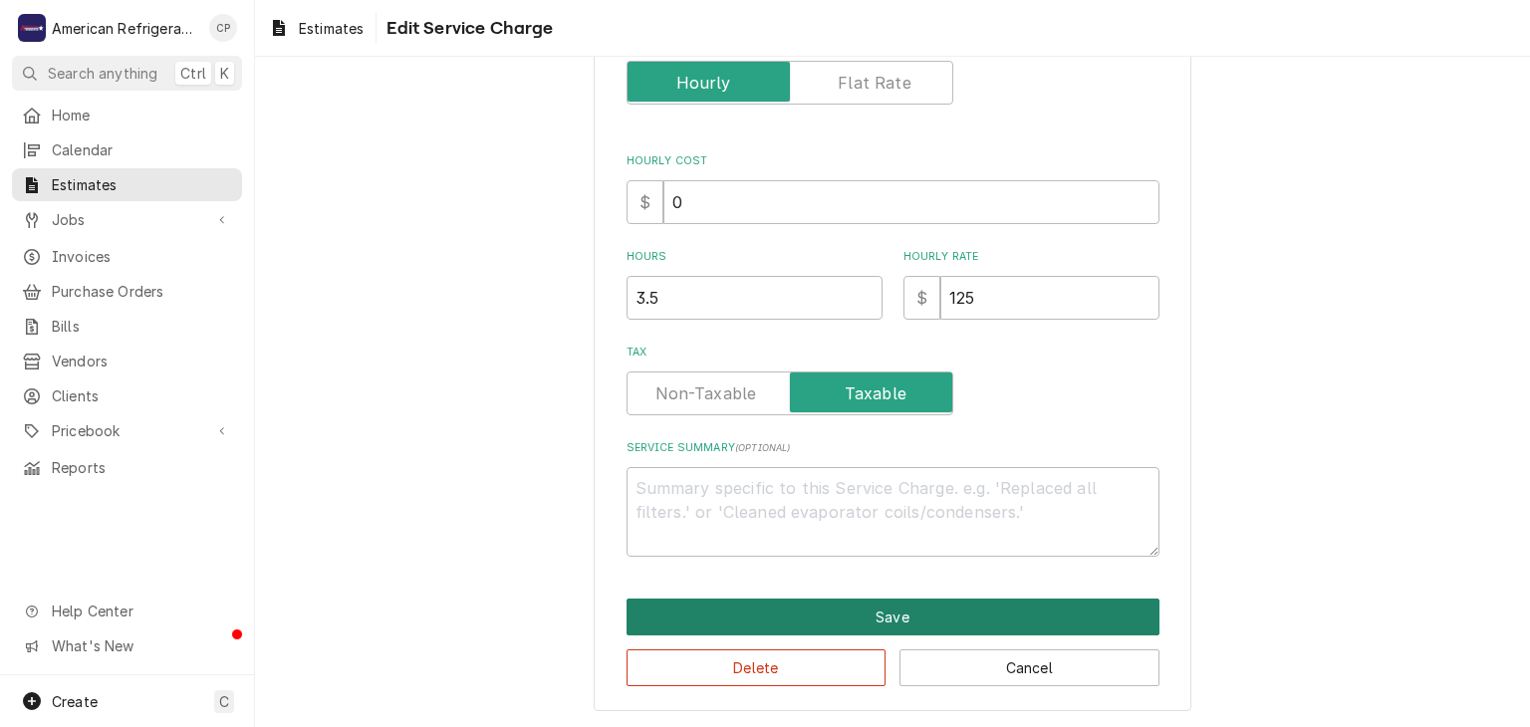
click button "Save" at bounding box center [892, 617] width 533 height 37
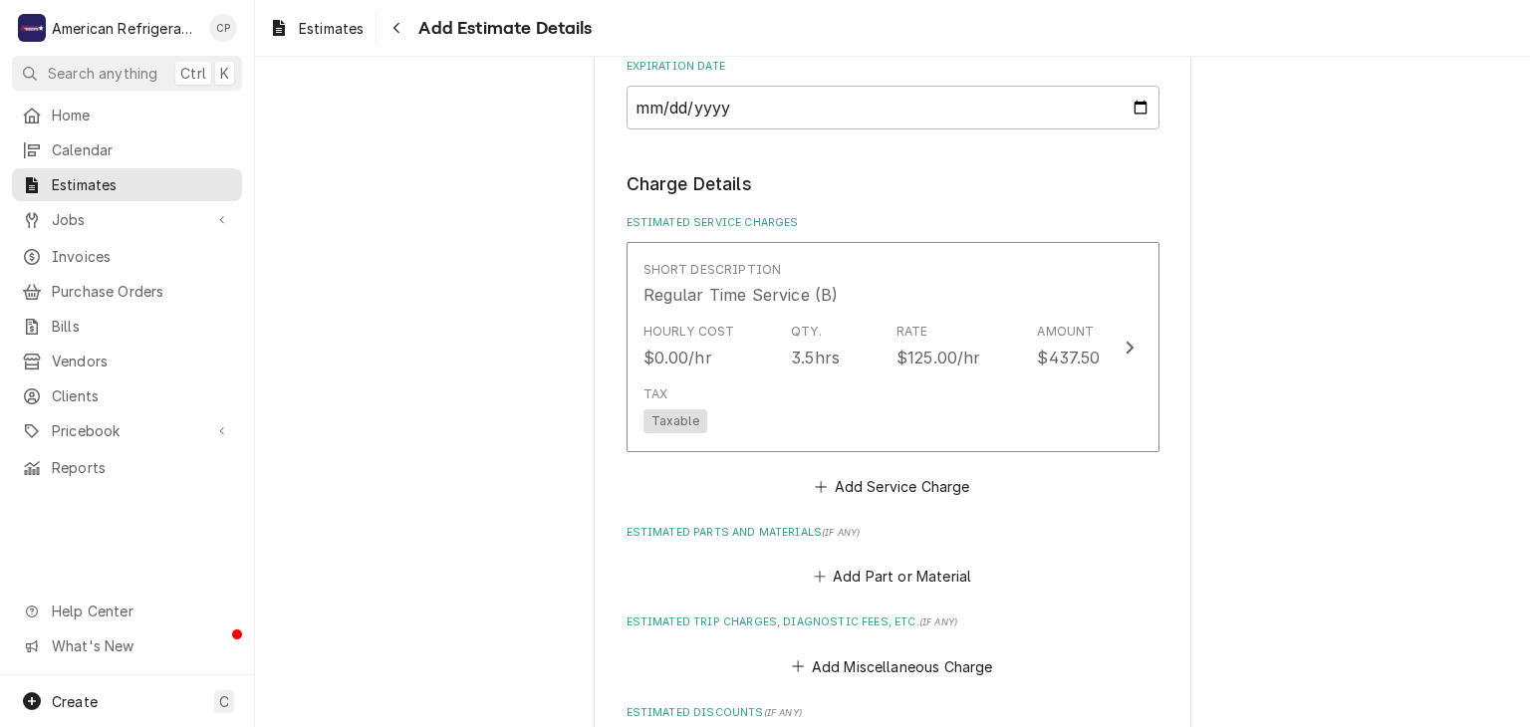
type textarea "x"
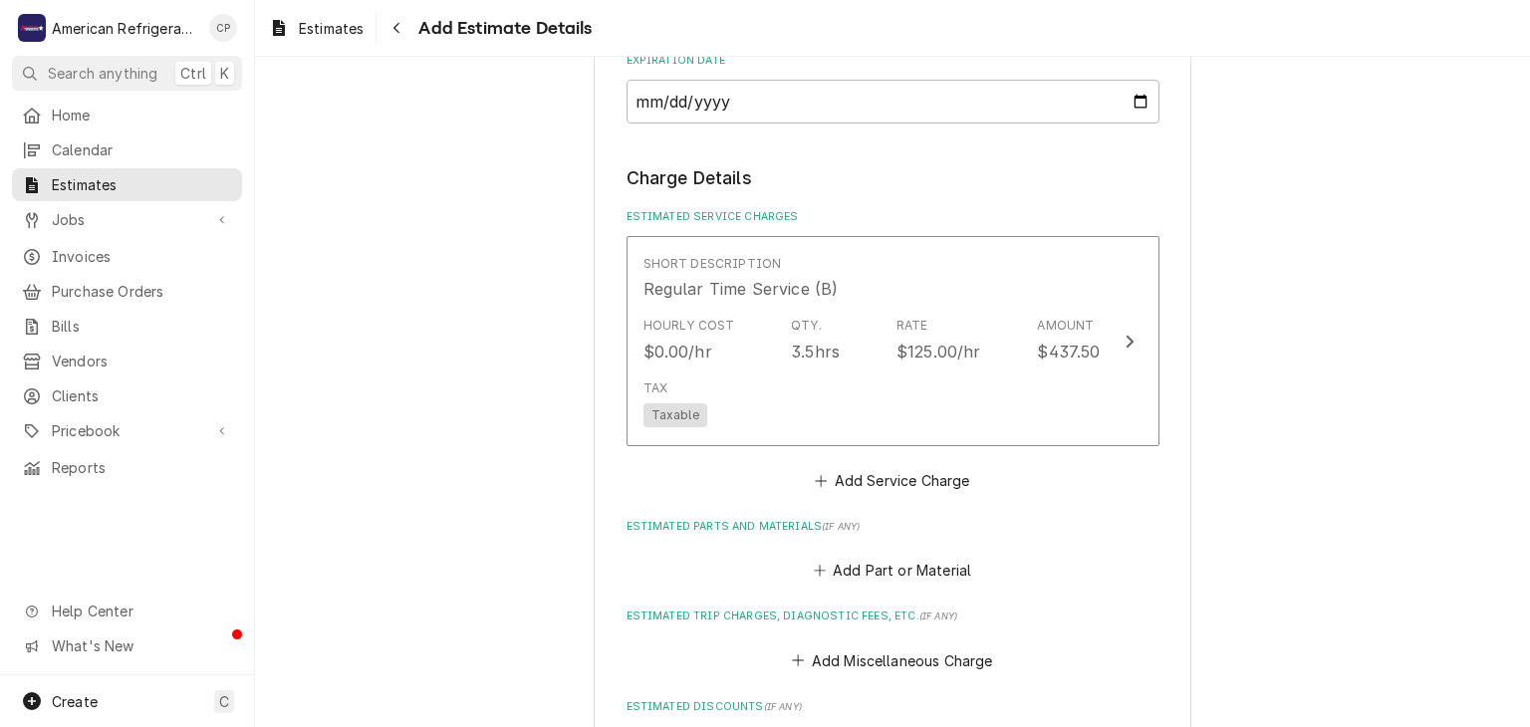
scroll to position [1208, 0]
click at [856, 557] on button "Add Part or Material" at bounding box center [892, 570] width 164 height 28
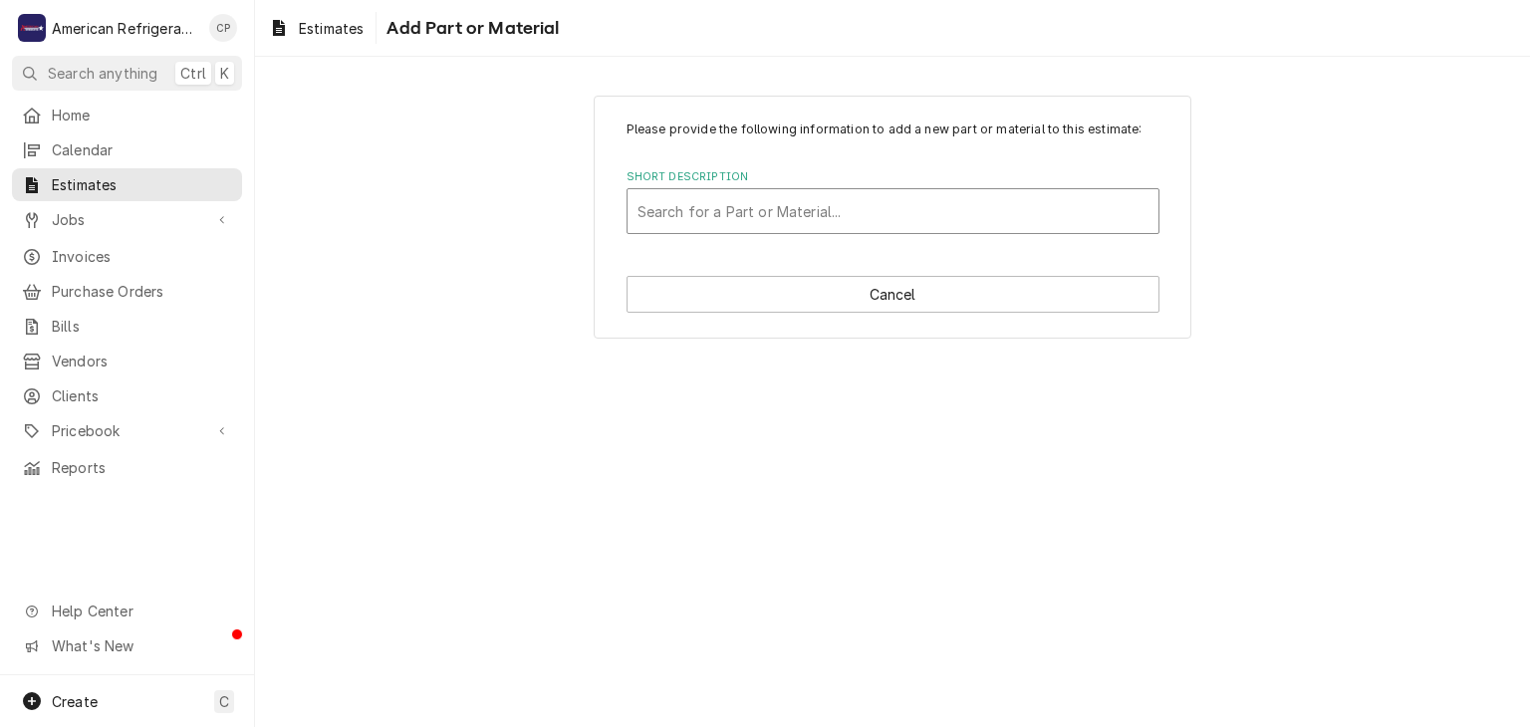
click at [745, 203] on div "Short Description" at bounding box center [892, 211] width 511 height 36
type input "OEM Springs"
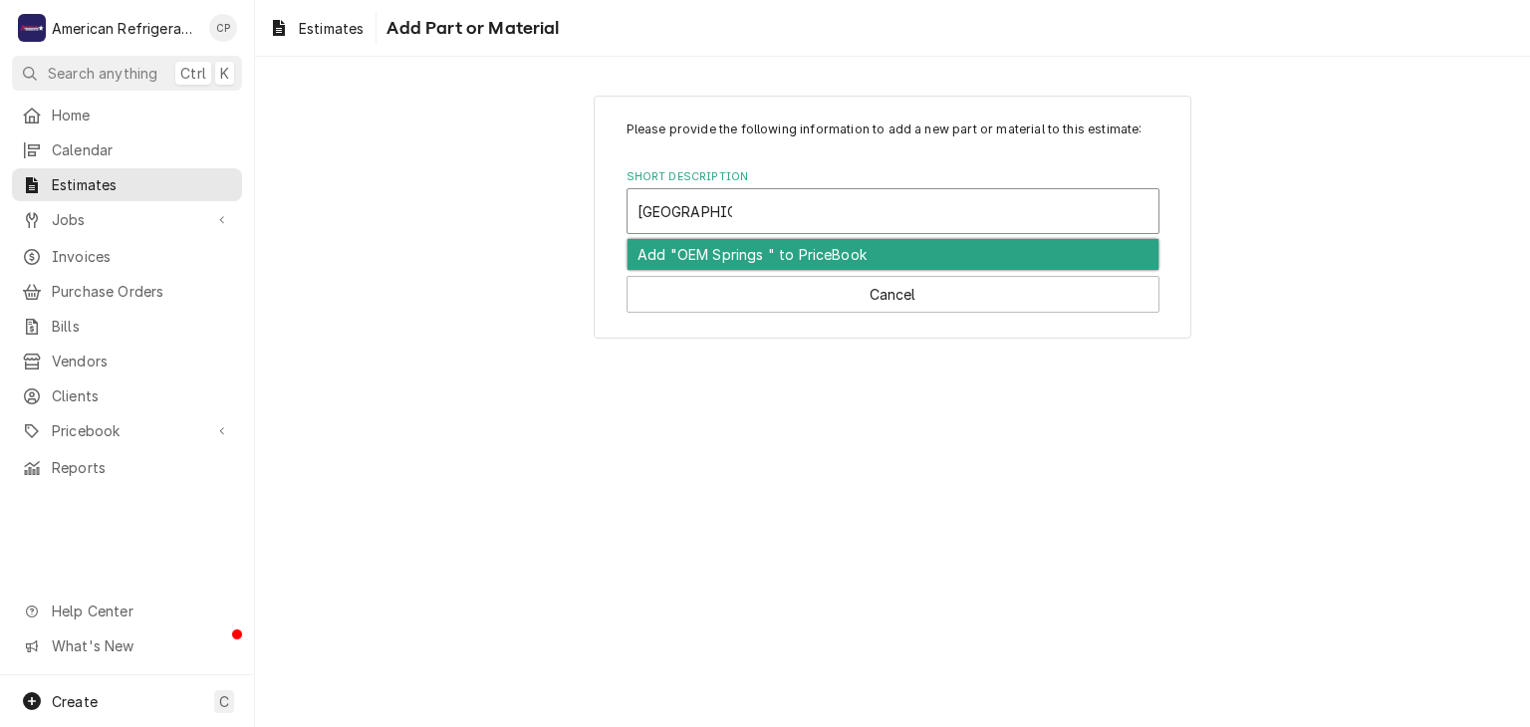
click at [781, 255] on div "Add "OEM Springs " to PriceBook" at bounding box center [892, 254] width 531 height 31
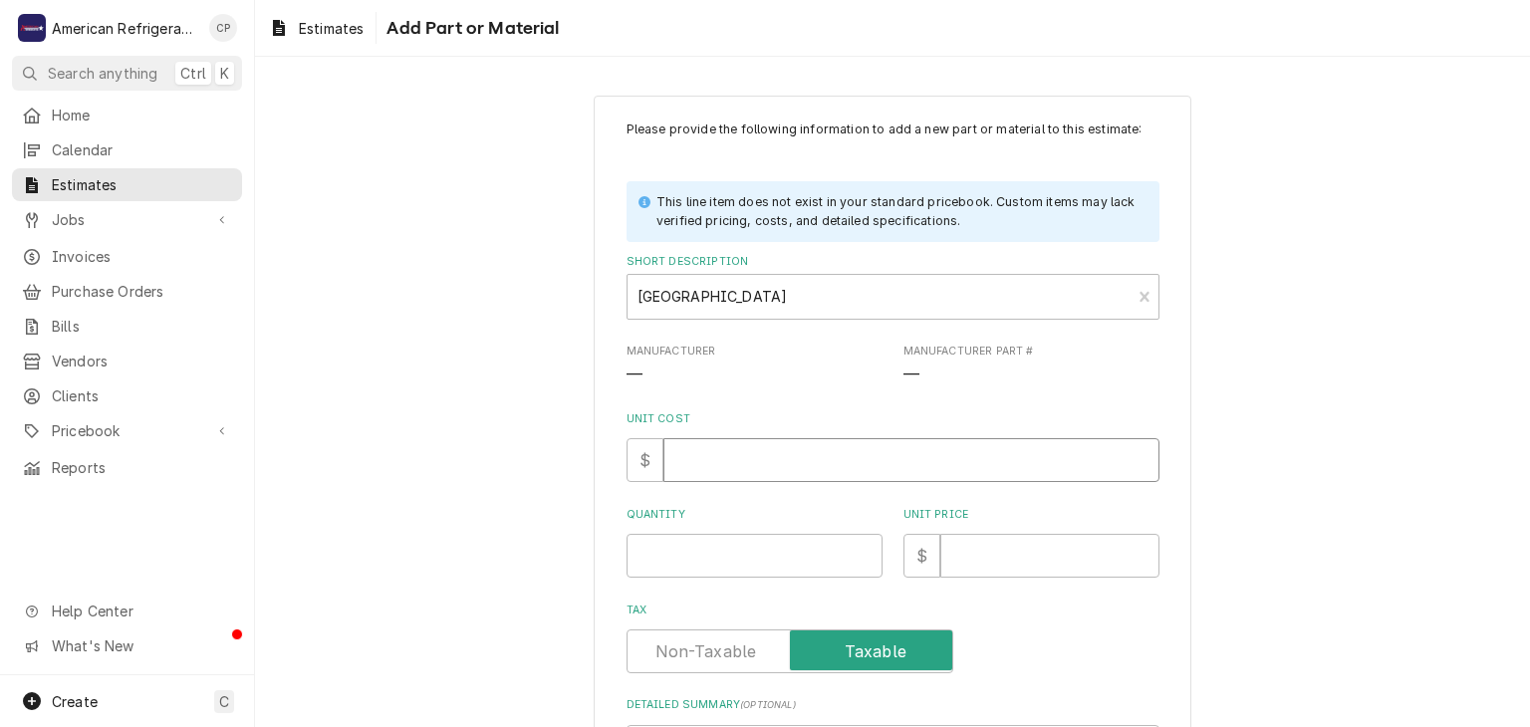
click at [764, 478] on input "Unit Cost" at bounding box center [911, 460] width 496 height 44
type textarea "x"
type input "0"
type textarea "x"
type input "8"
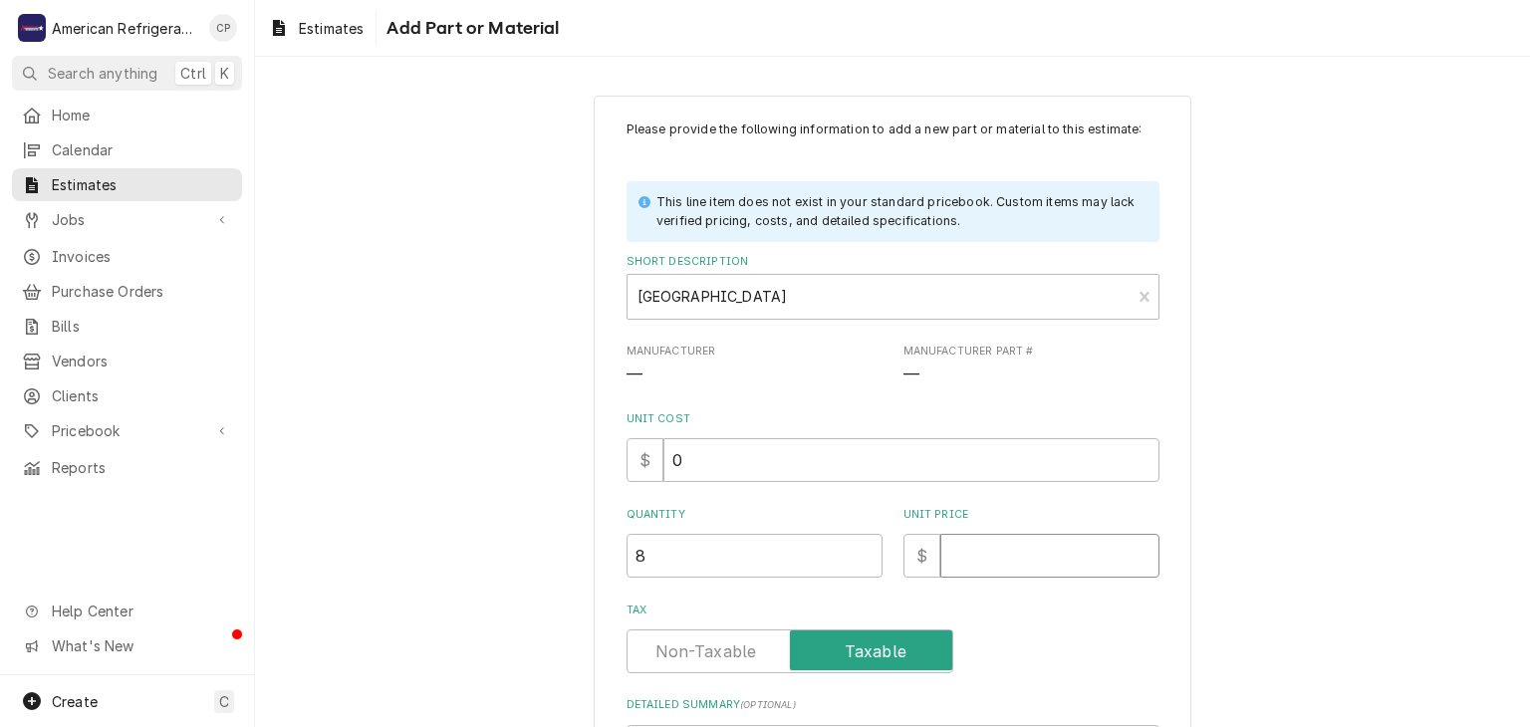
type textarea "x"
type input "6"
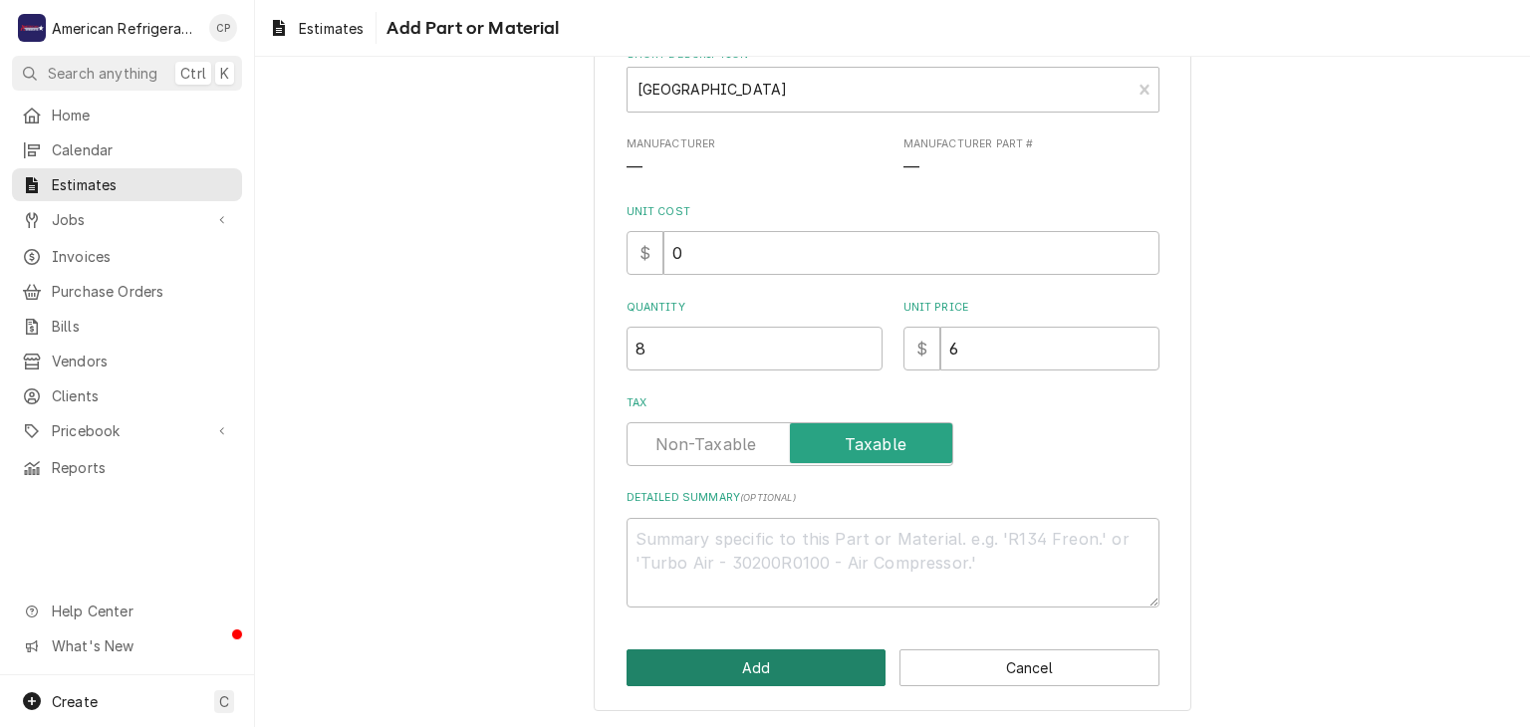
click button "Add" at bounding box center [756, 667] width 260 height 37
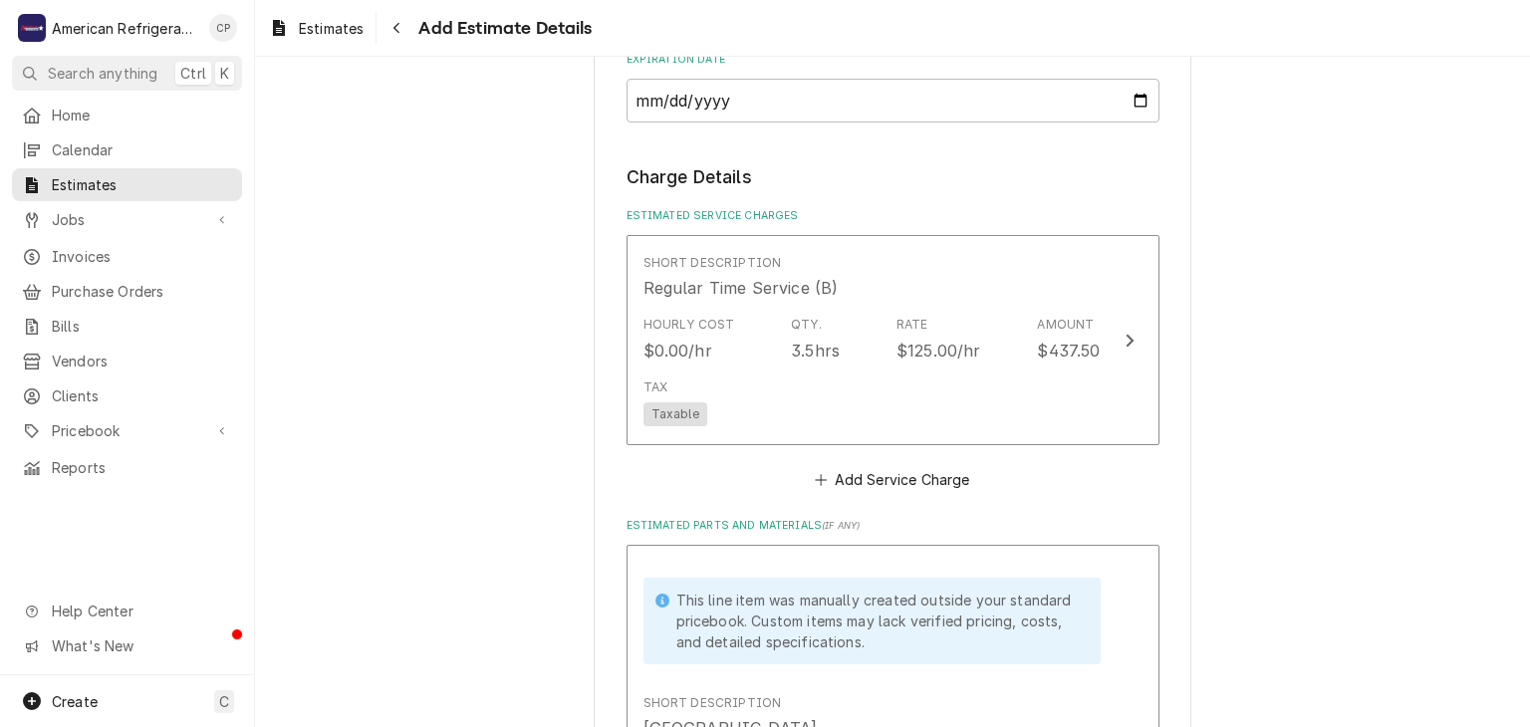
scroll to position [1184, 0]
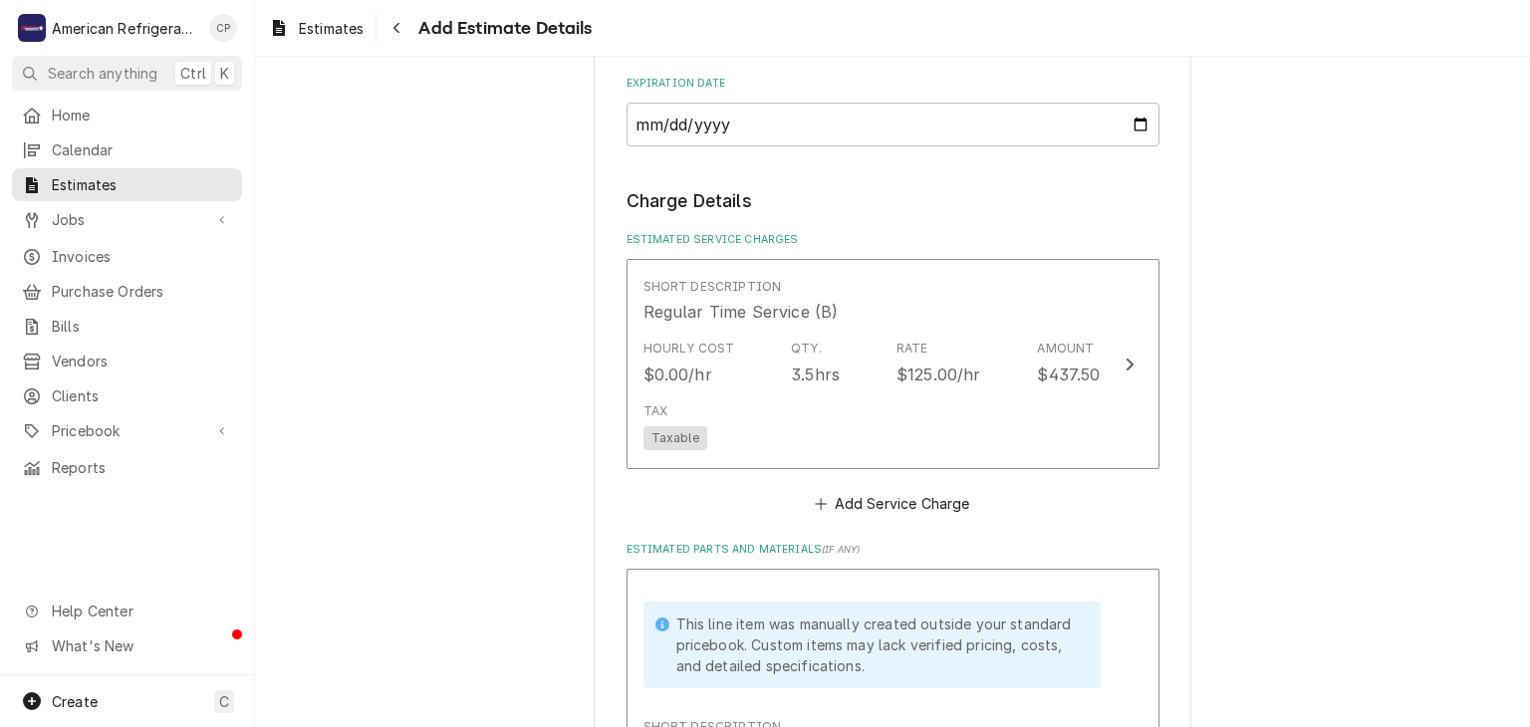
type textarea "x"
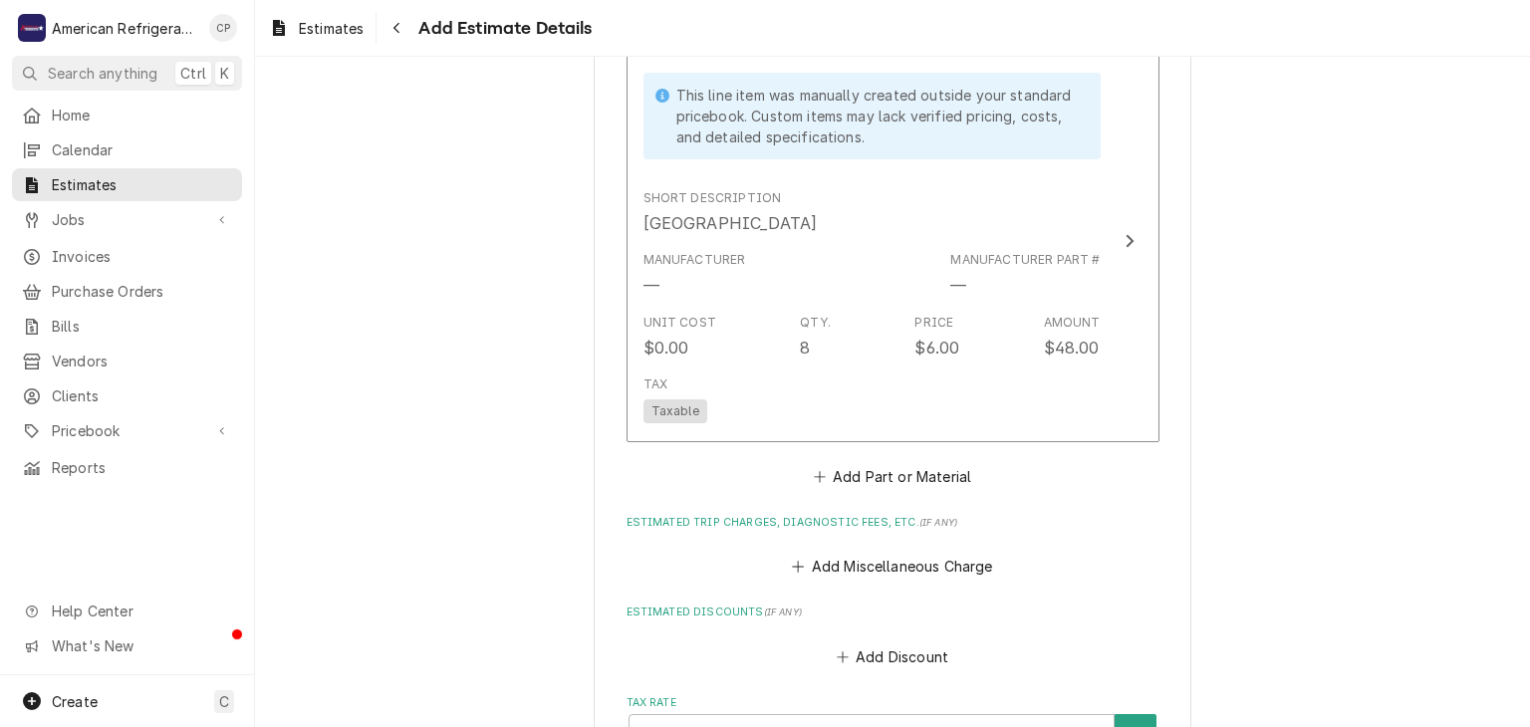
scroll to position [1721, 0]
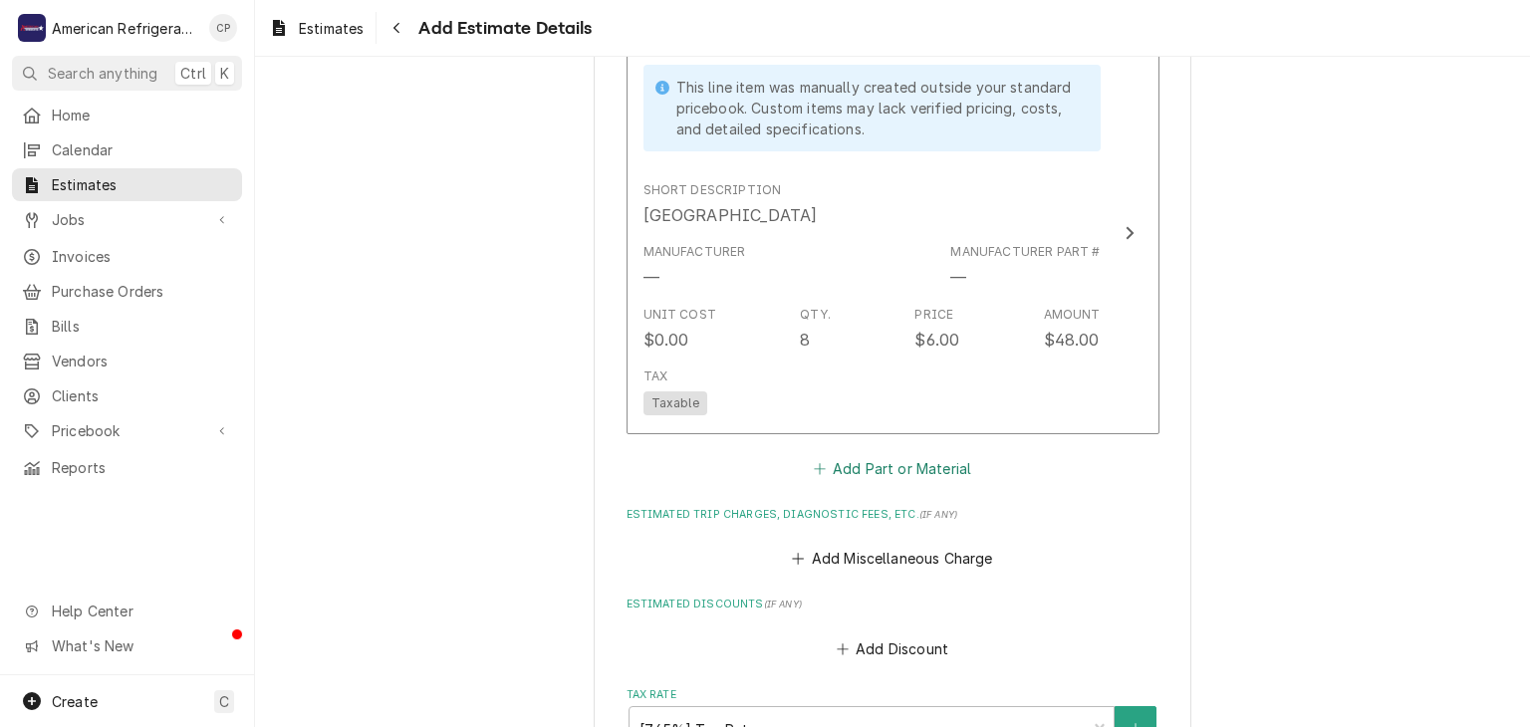
click at [914, 462] on button "Add Part or Material" at bounding box center [892, 468] width 164 height 28
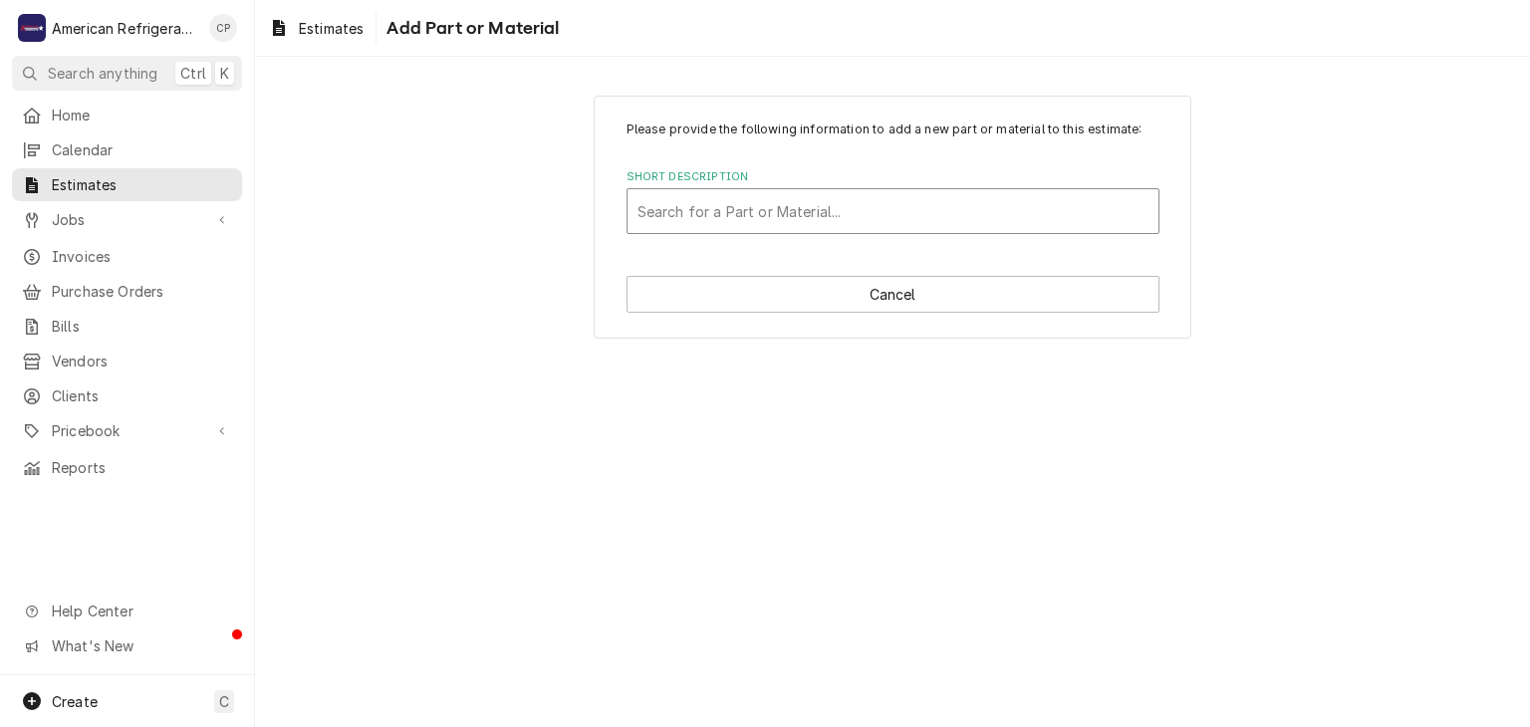
click at [714, 211] on div "Short Description" at bounding box center [892, 211] width 511 height 36
type input "OEM Flights"
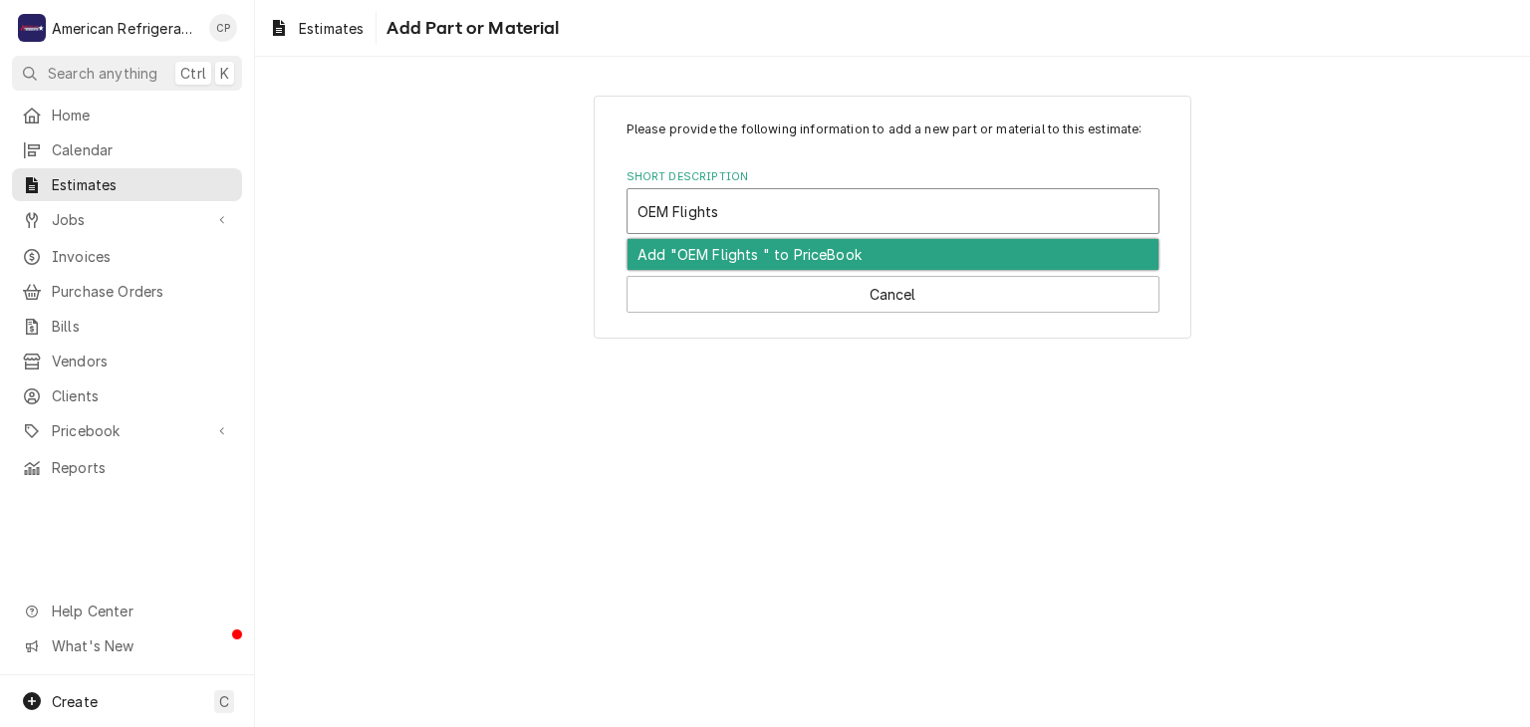
click at [717, 253] on div "Add "OEM Flights " to PriceBook" at bounding box center [892, 254] width 531 height 31
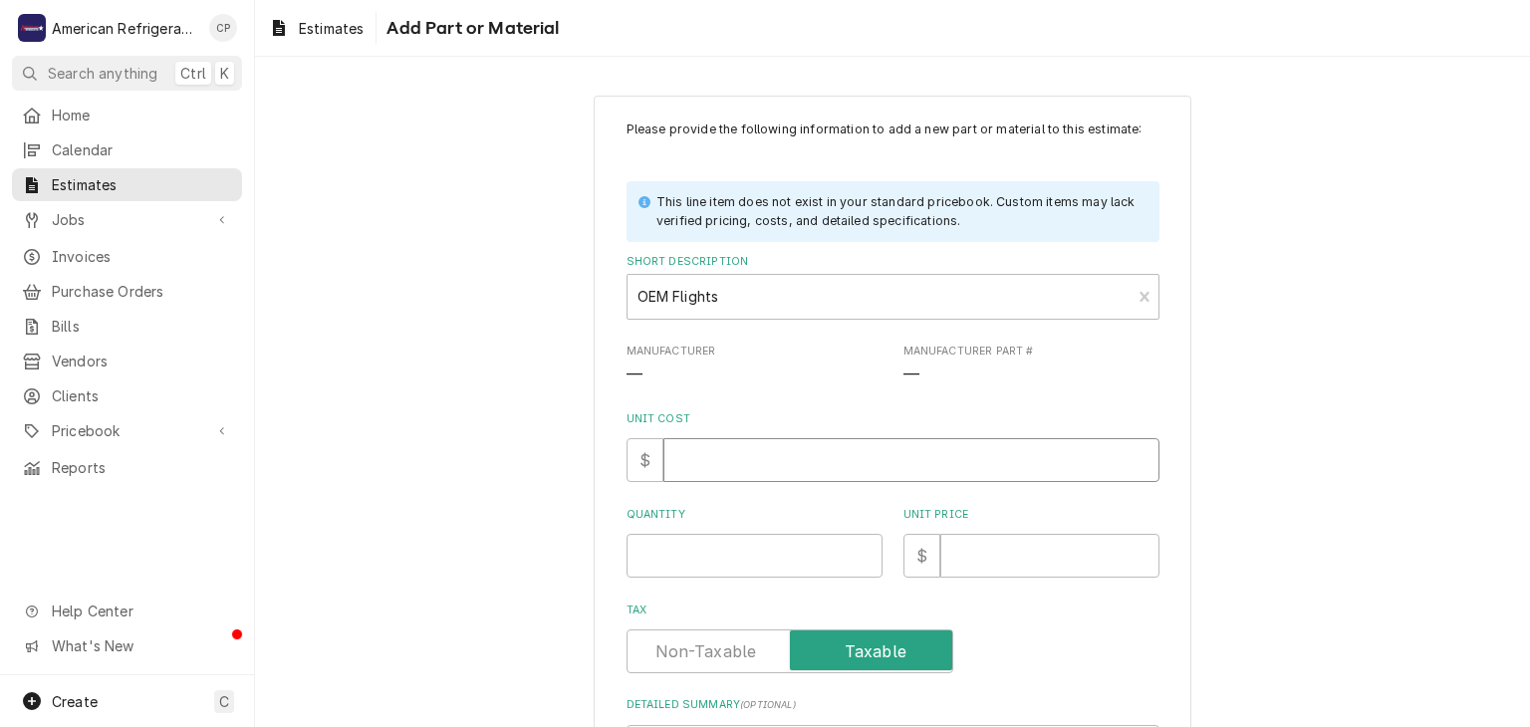
click at [716, 468] on input "Unit Cost" at bounding box center [911, 460] width 496 height 44
type textarea "x"
type input "0"
type textarea "x"
type input "8"
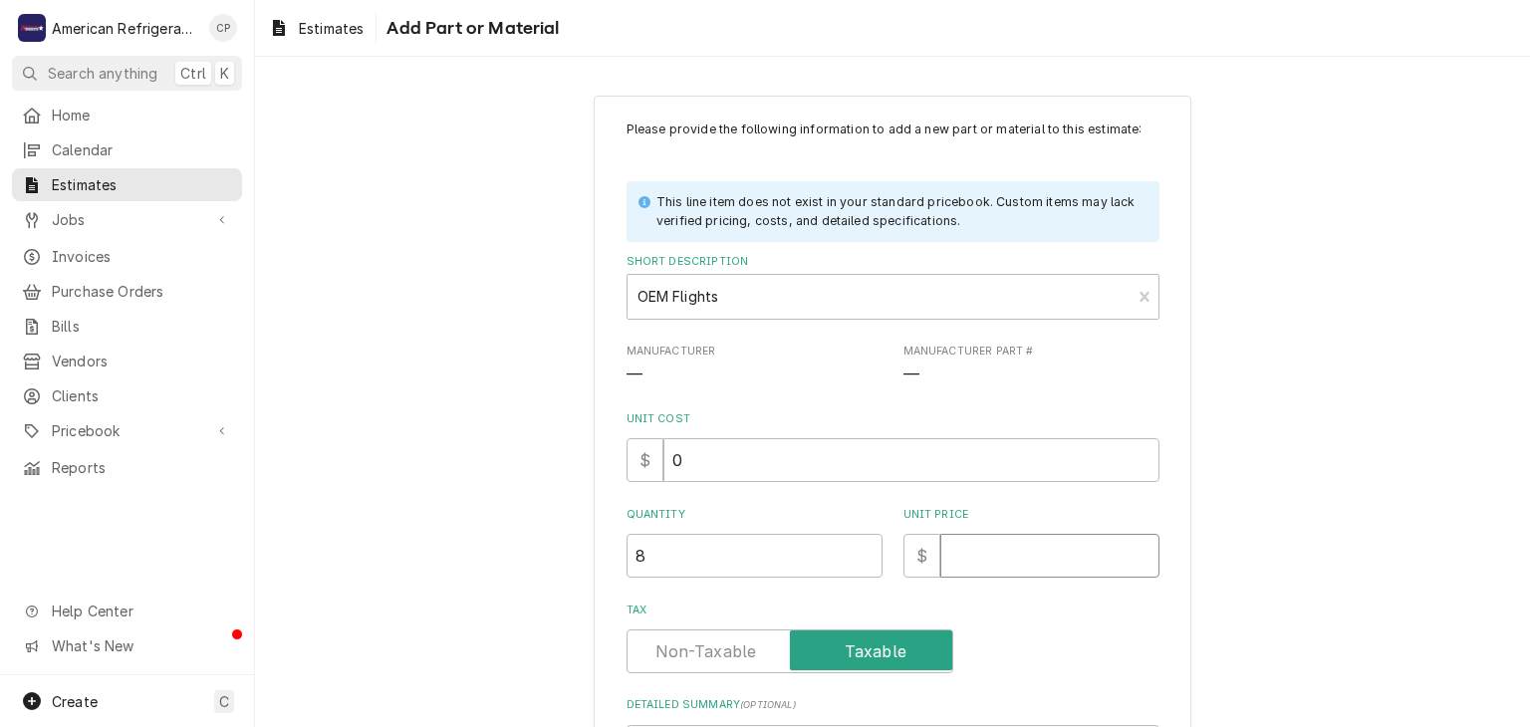
type textarea "x"
type input "5"
type textarea "x"
type input "55"
type textarea "x"
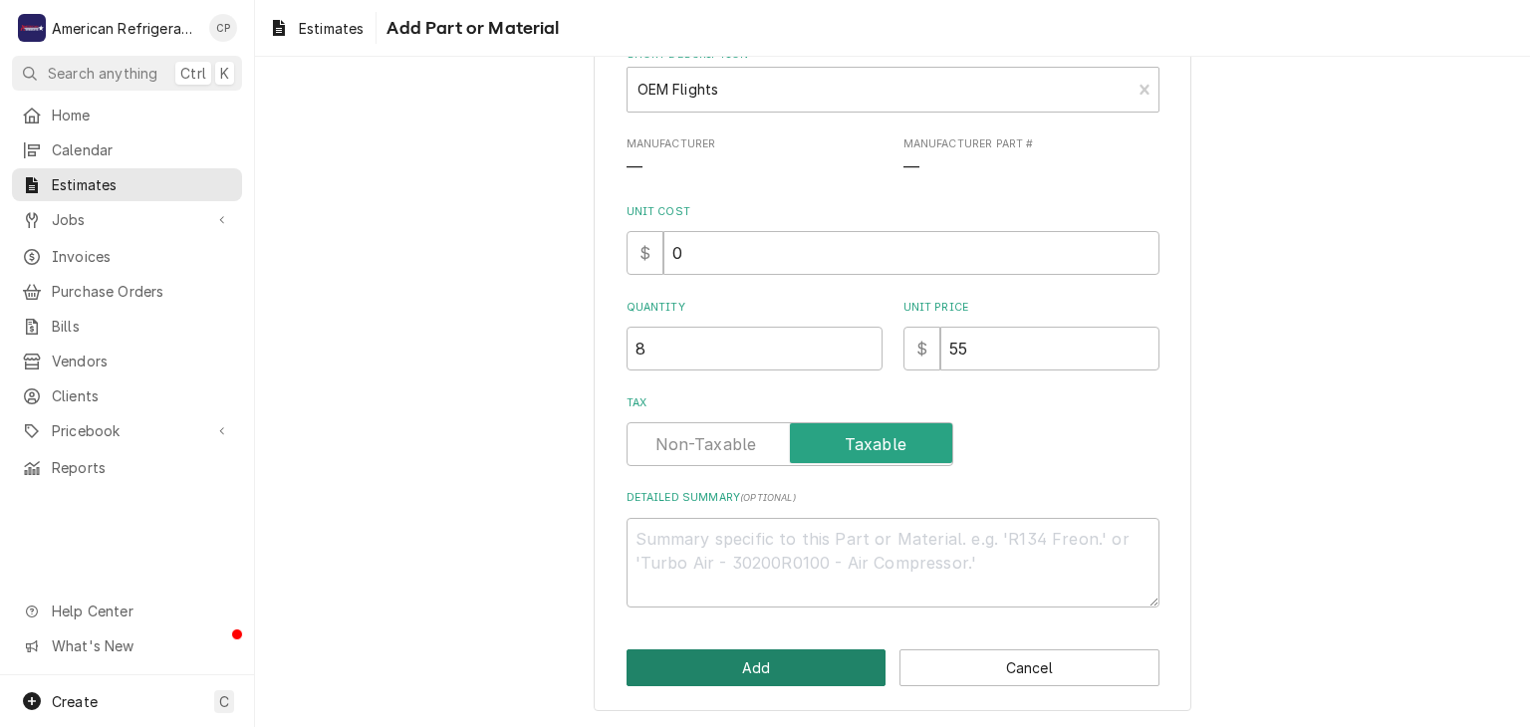
click button "Add" at bounding box center [756, 667] width 260 height 37
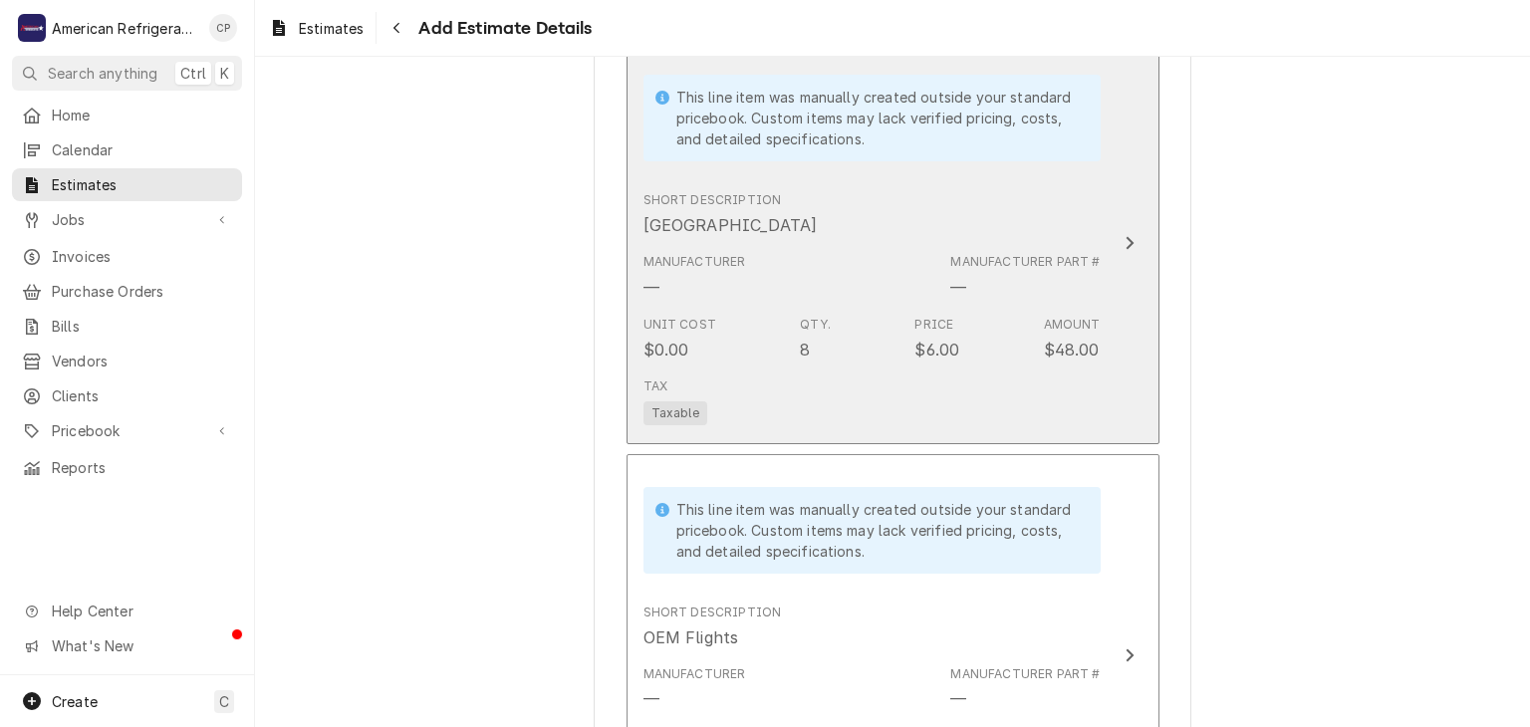
scroll to position [1714, 0]
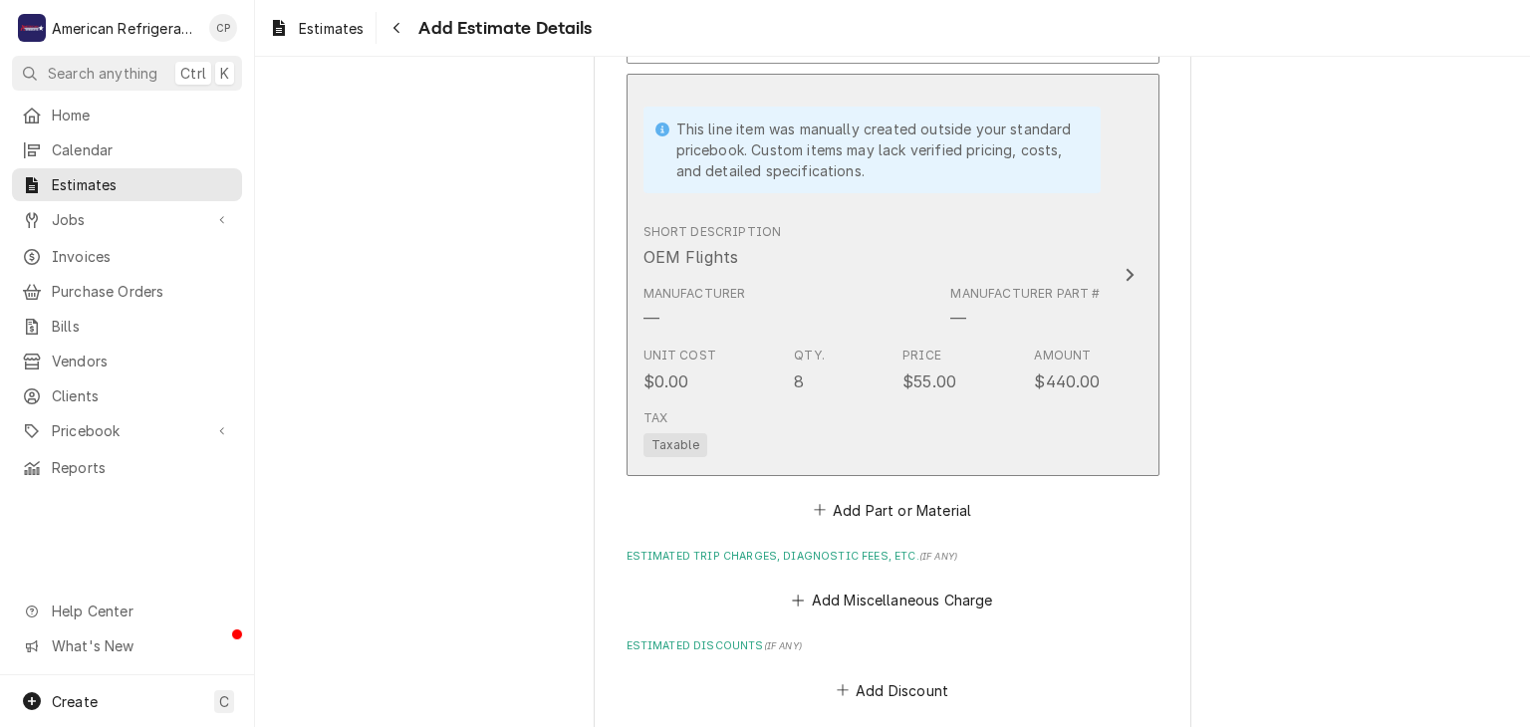
click at [846, 339] on div "Unit Cost $0.00 Qty. 8 Price $55.00 Amount $440.00" at bounding box center [871, 370] width 457 height 62
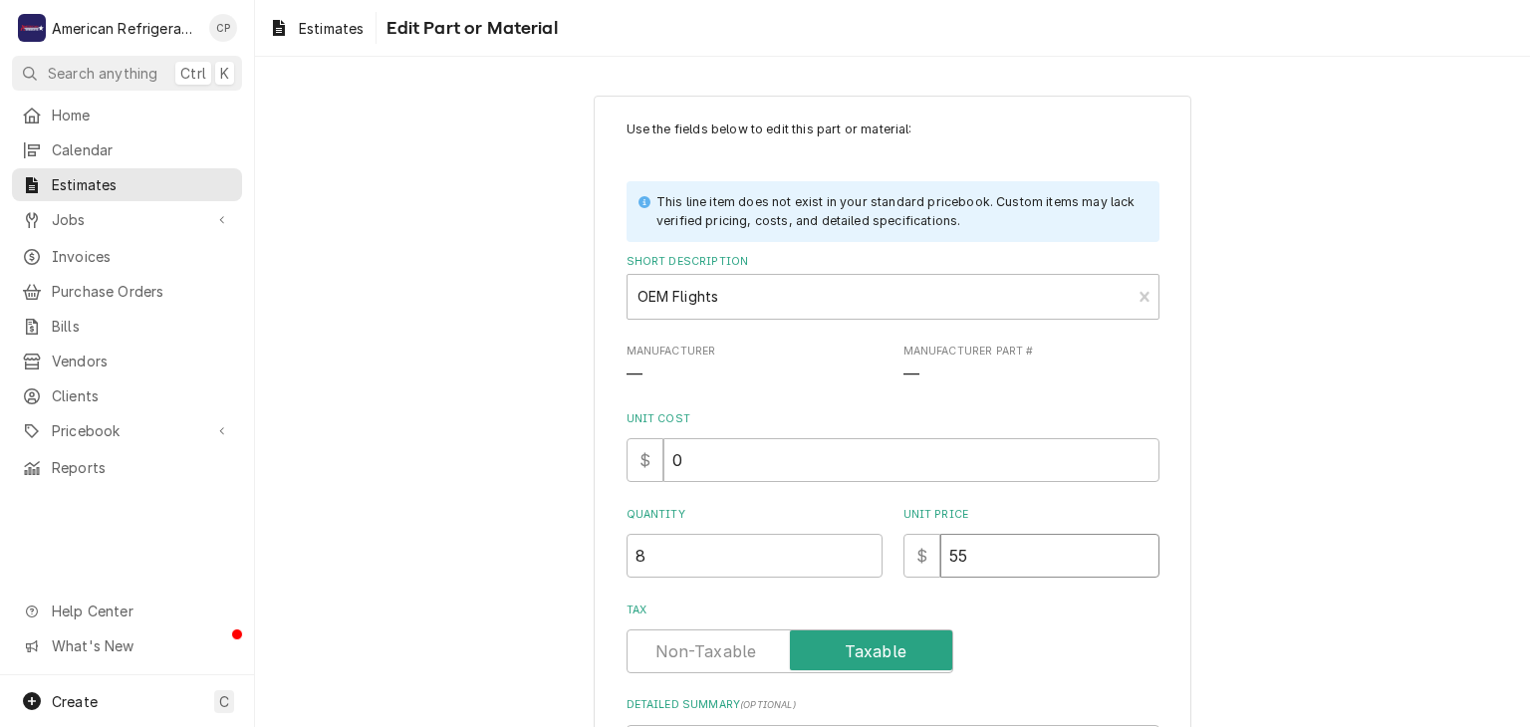
click at [990, 552] on input "55" at bounding box center [1049, 556] width 219 height 44
type textarea "x"
type input "4"
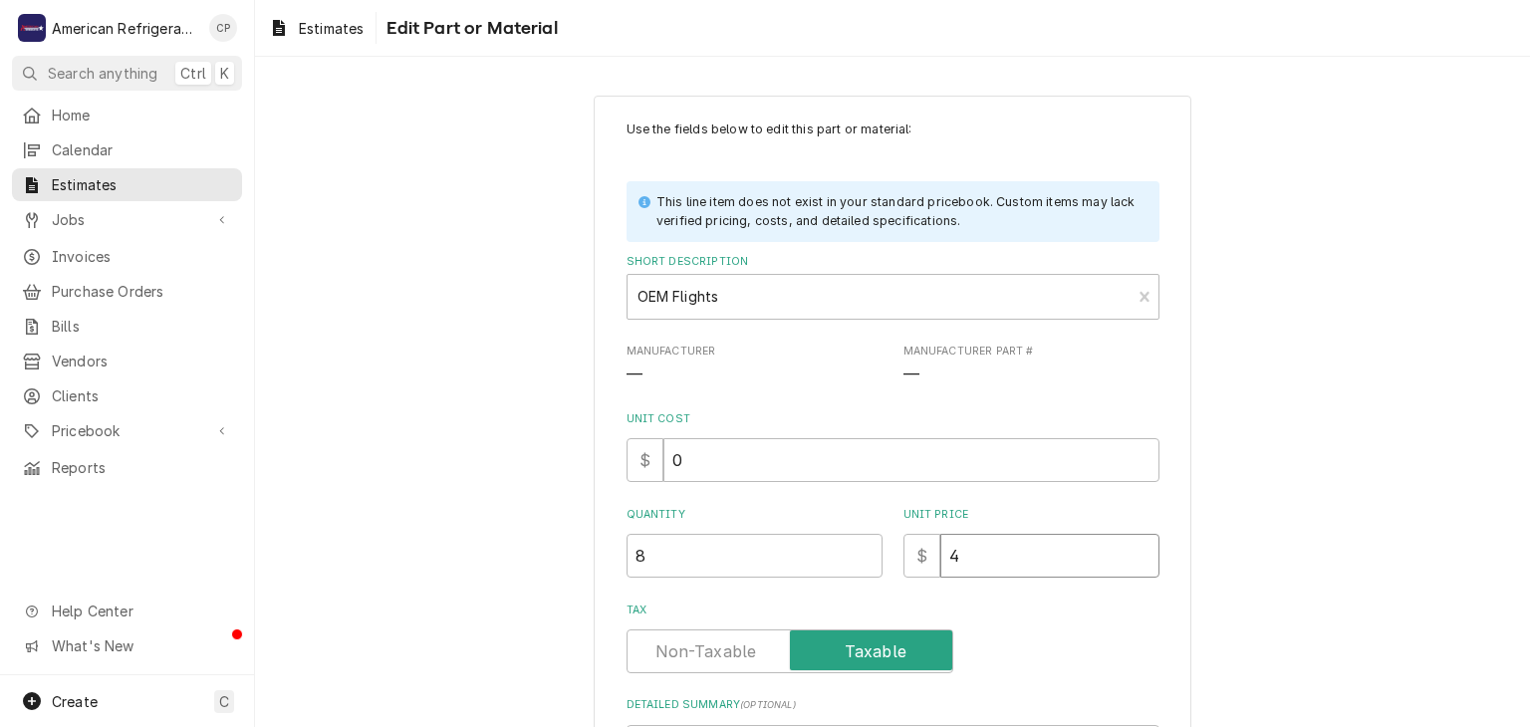
type textarea "x"
type input "40"
type textarea "x"
type input "40"
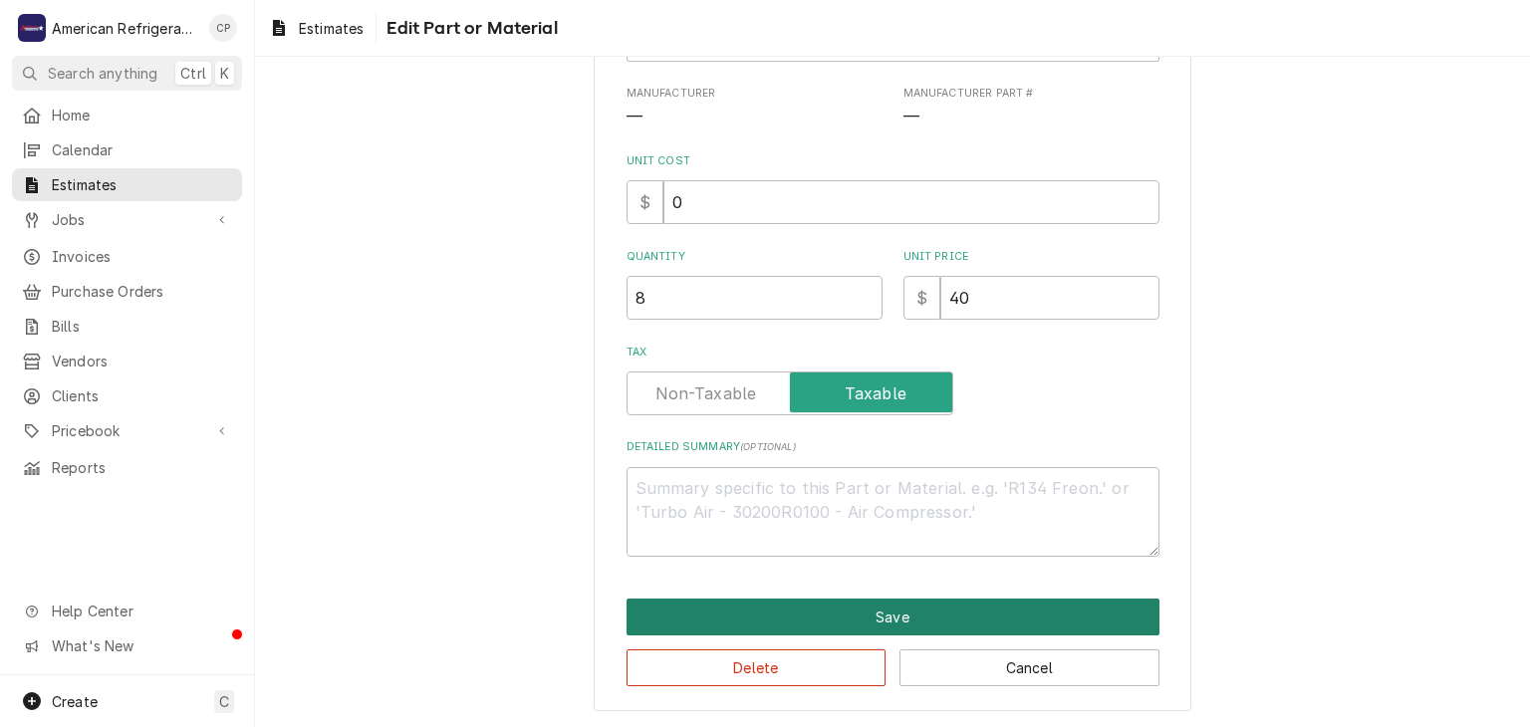
click at [850, 612] on button "Save" at bounding box center [892, 617] width 533 height 37
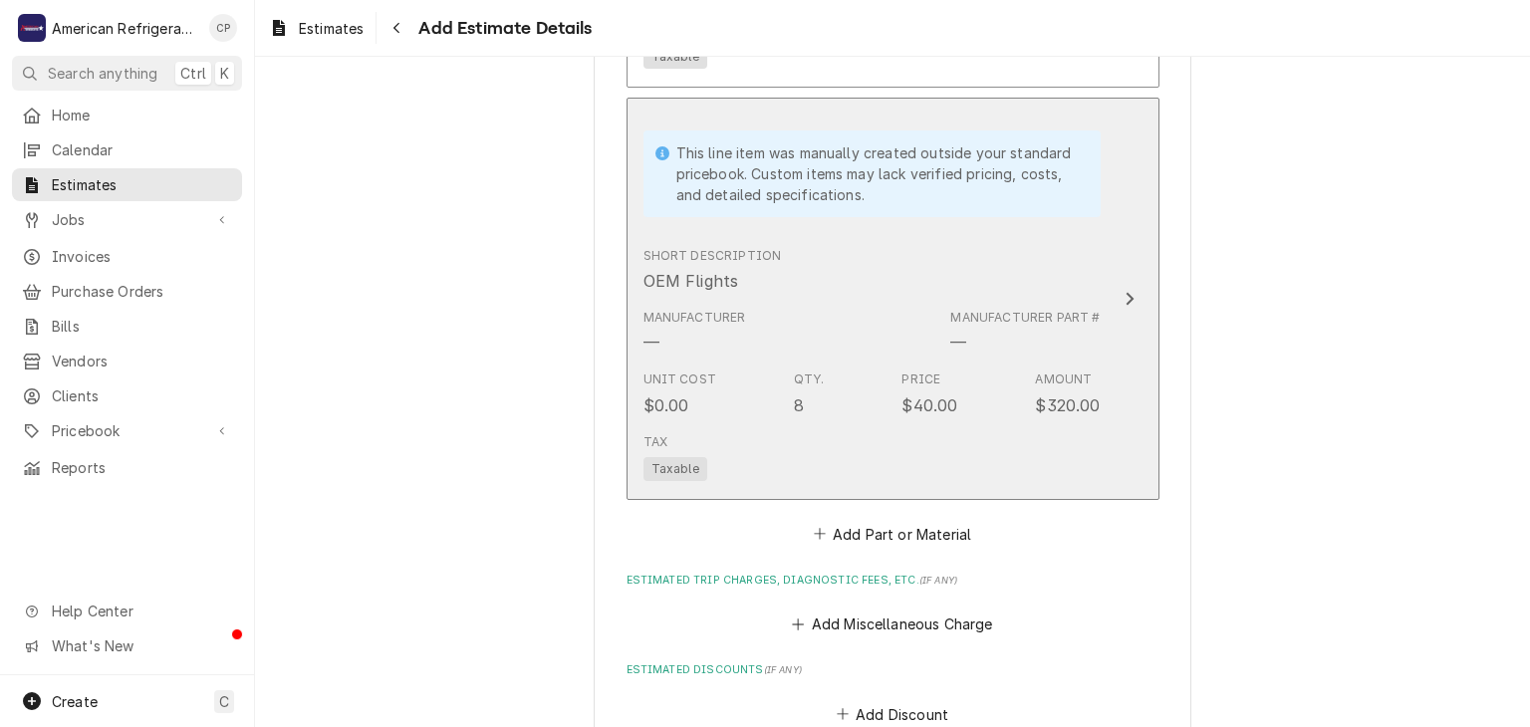
type textarea "x"
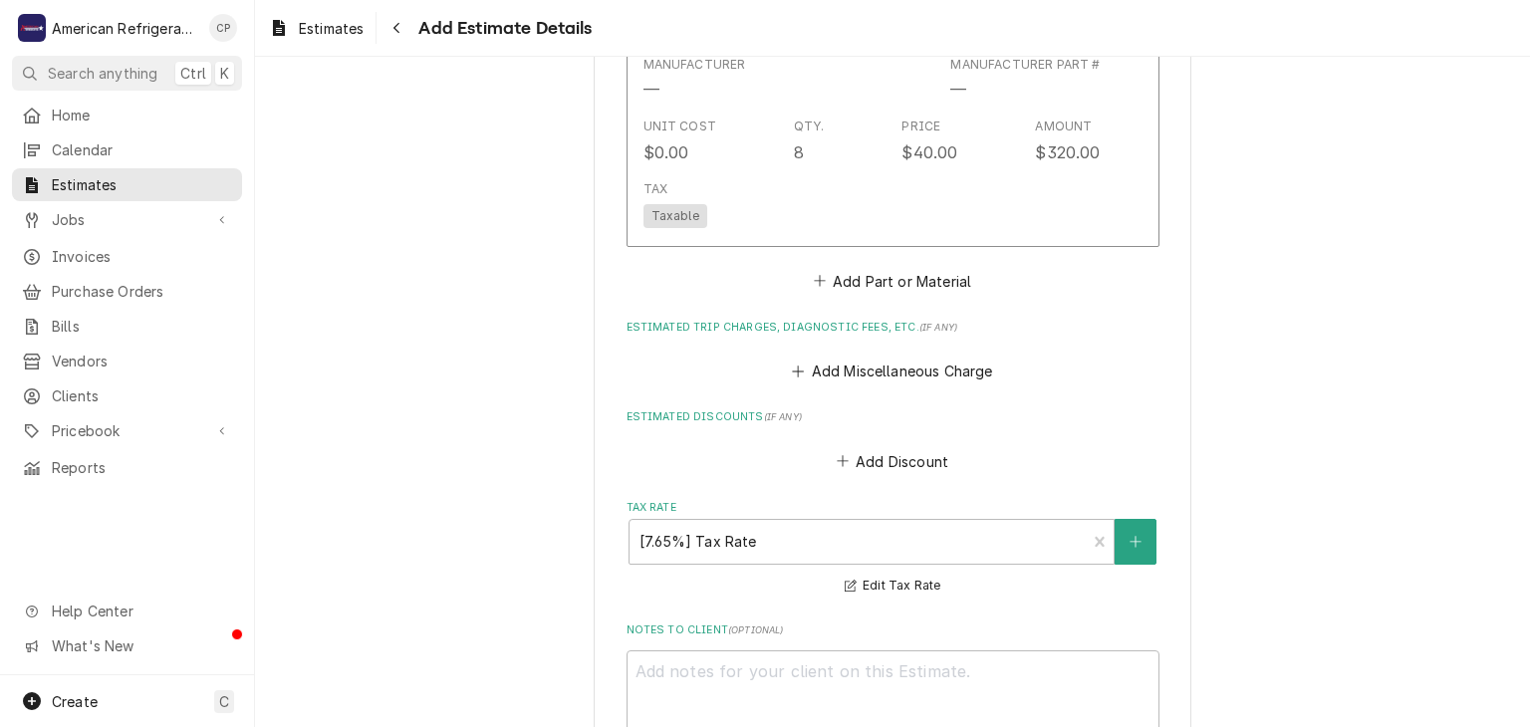
scroll to position [2322, 0]
click at [888, 265] on button "Add Part or Material" at bounding box center [892, 279] width 164 height 28
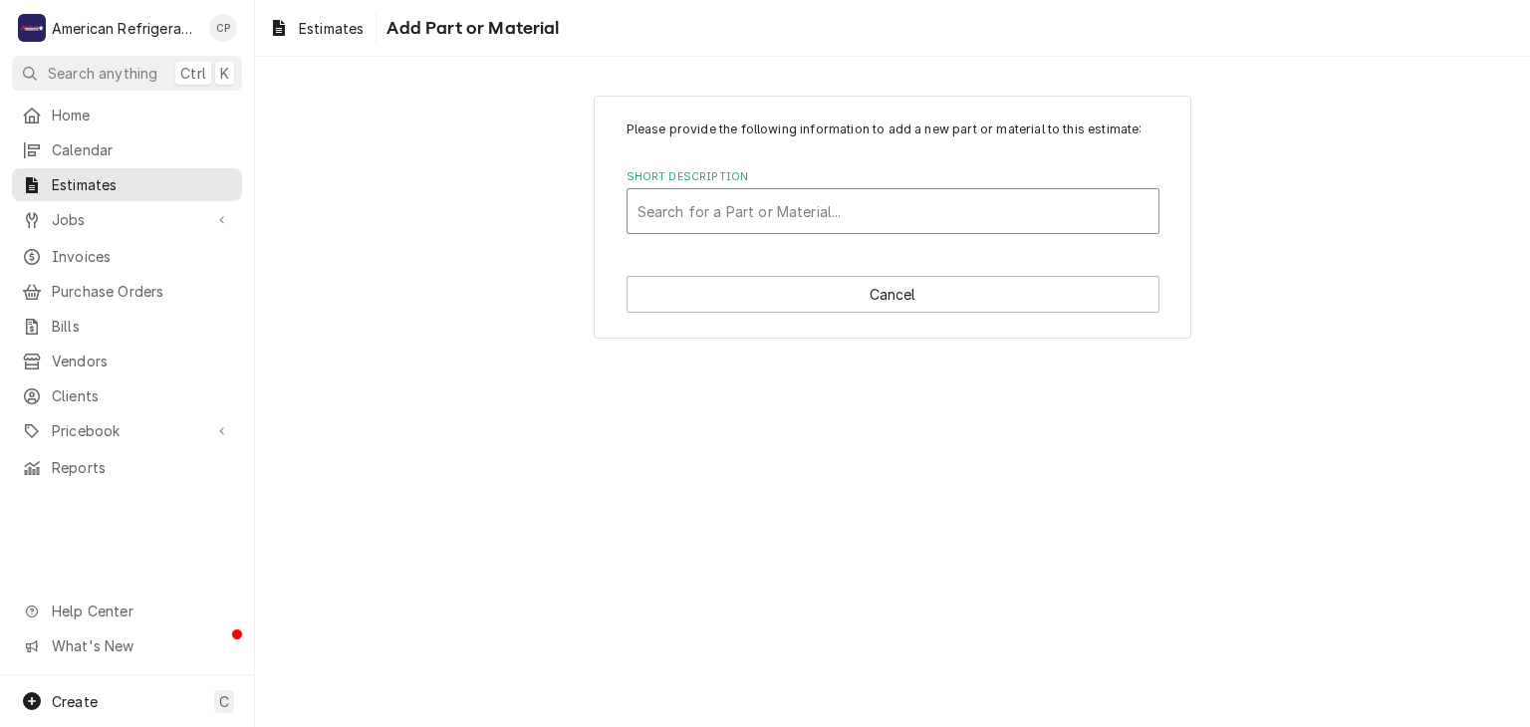
click at [739, 230] on div "Search for a Part or Material..." at bounding box center [892, 211] width 531 height 44
type input "OEM Auger"
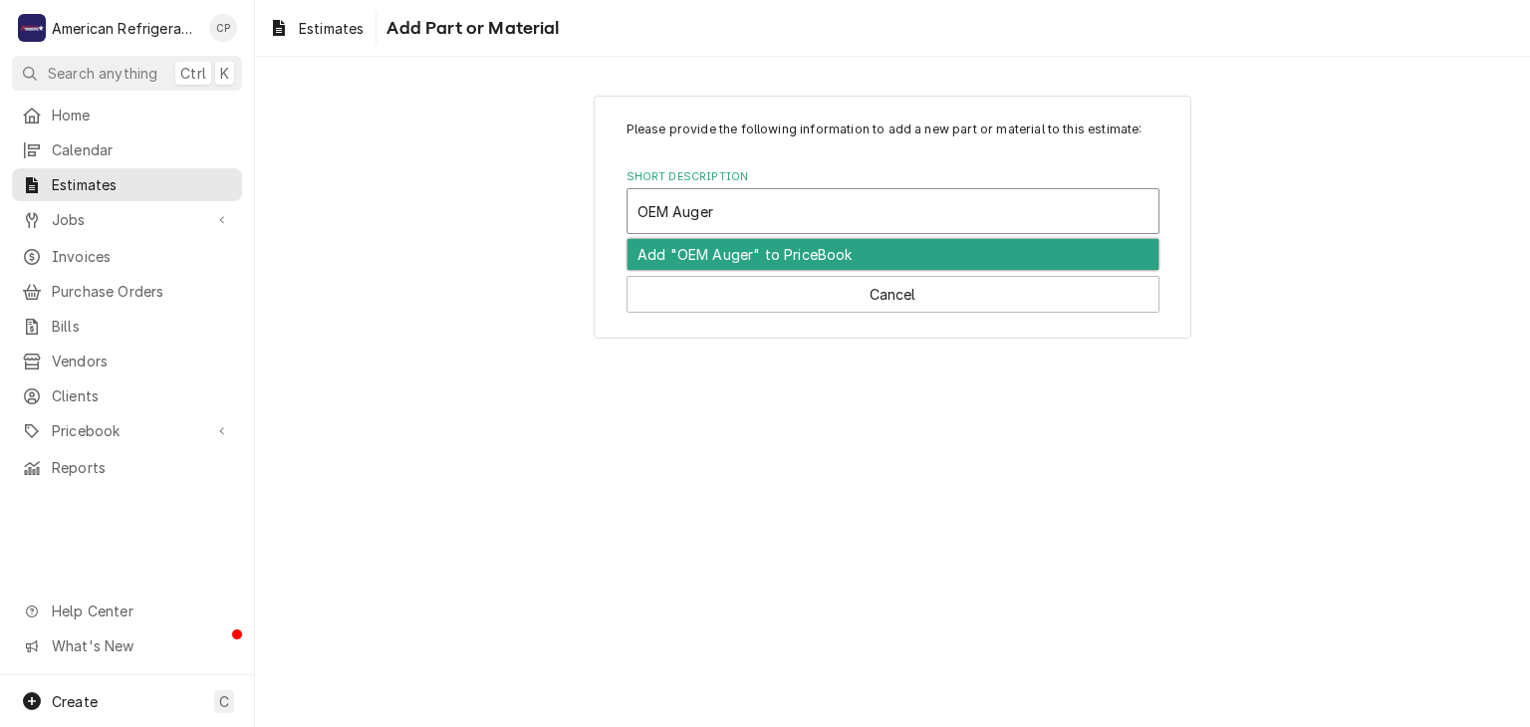
click at [750, 247] on div "Add "OEM Auger" to PriceBook" at bounding box center [892, 254] width 531 height 31
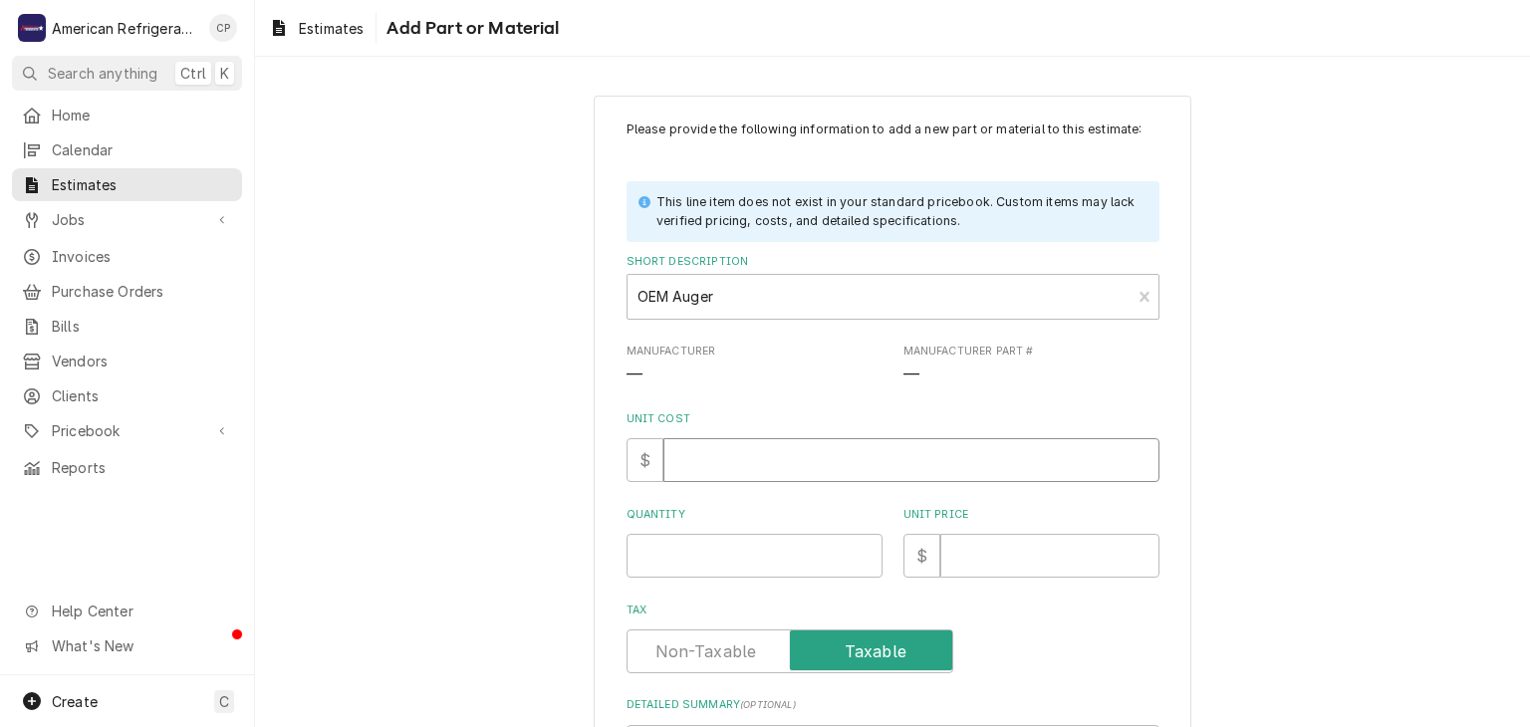
click at [703, 459] on input "Unit Cost" at bounding box center [911, 460] width 496 height 44
type textarea "x"
type input "0"
type textarea "x"
type input "1"
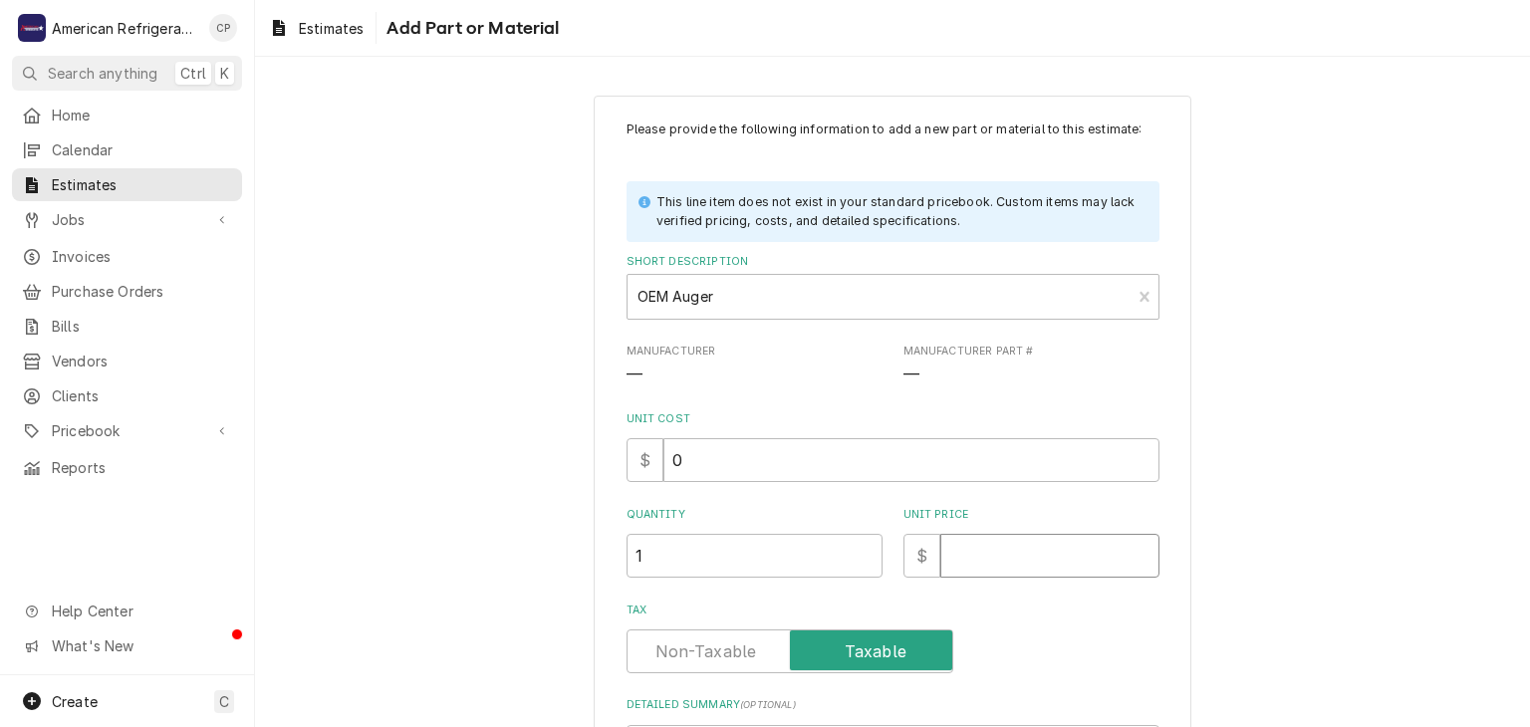
type textarea "x"
type input "17"
type textarea "x"
type input "170"
type textarea "x"
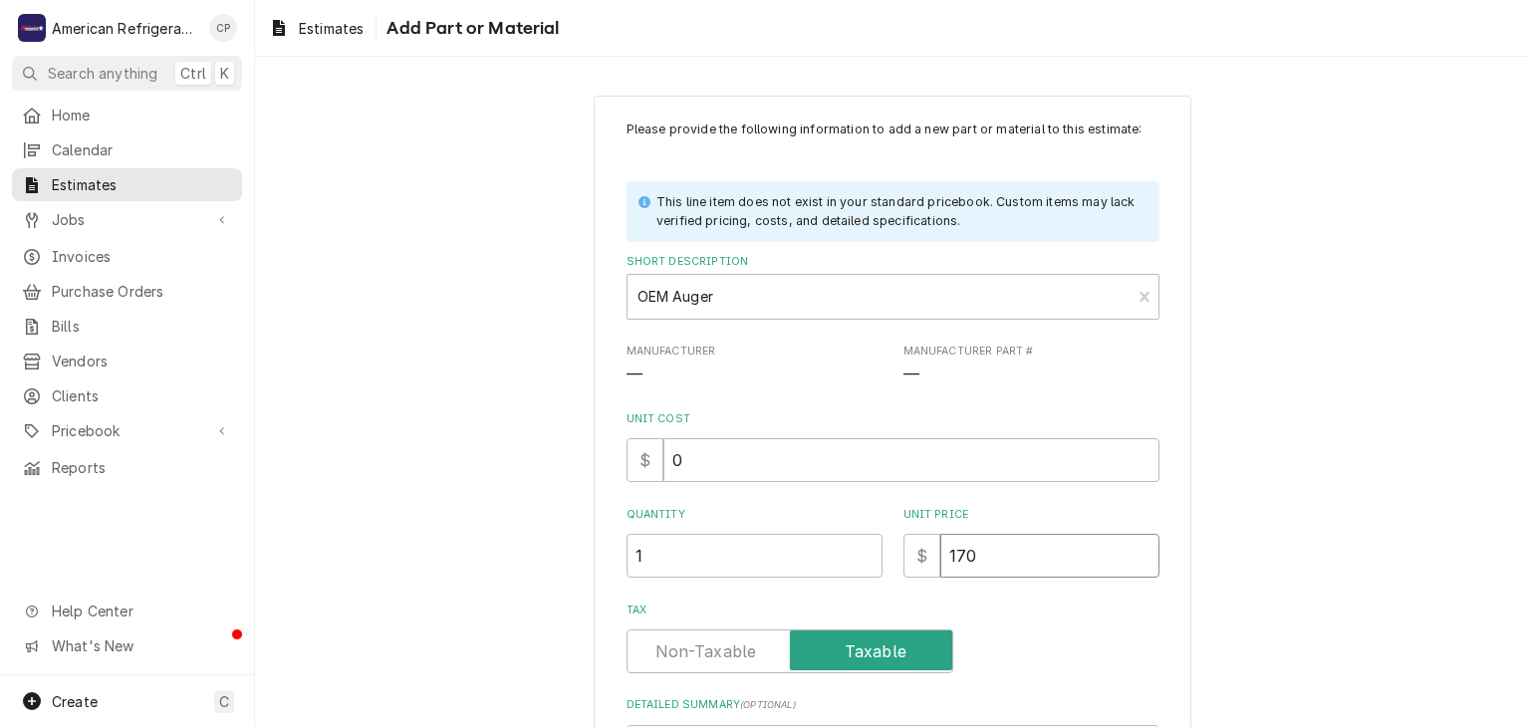
type input "1707"
type textarea "x"
type input "1707.6"
type textarea "x"
type input "1707.6"
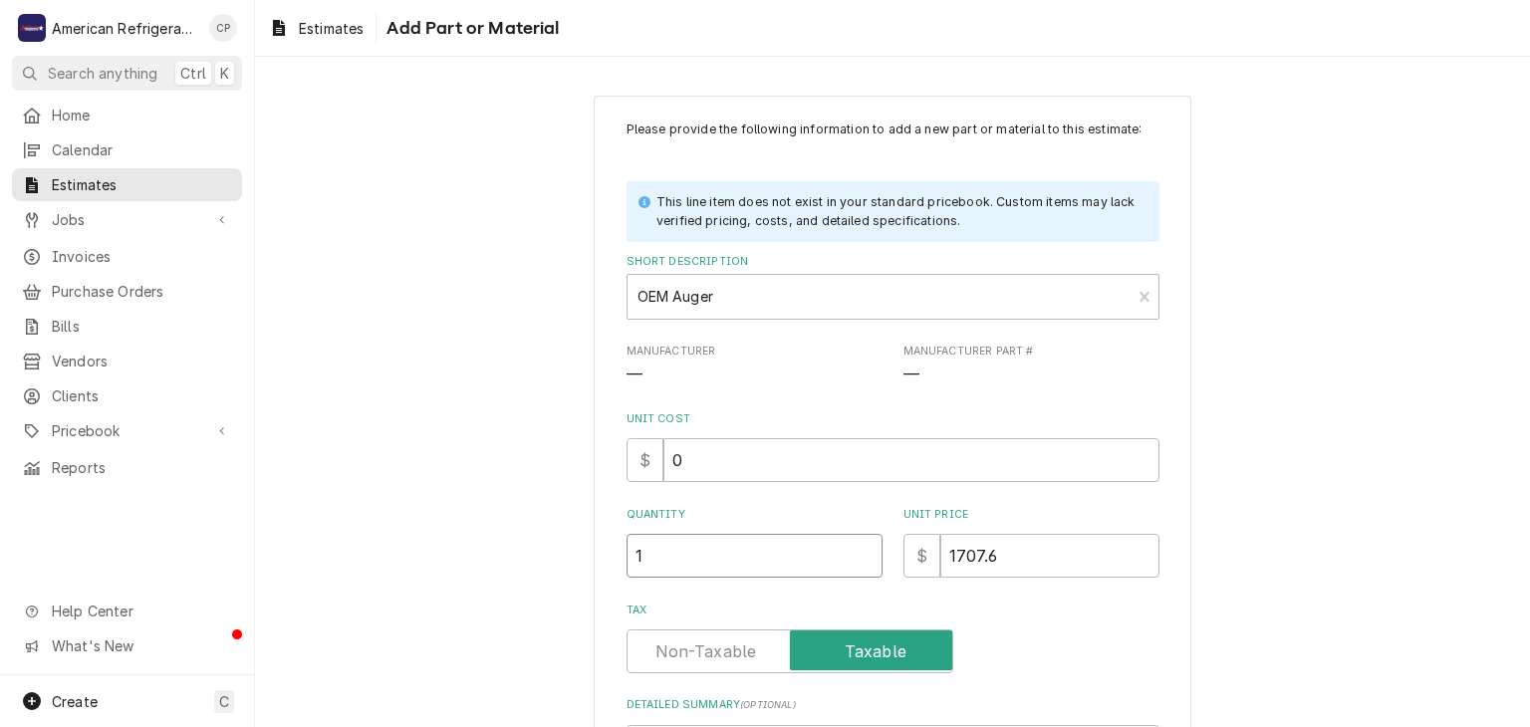
click at [770, 569] on input "1" at bounding box center [754, 556] width 256 height 44
type textarea "x"
type input "2"
type textarea "x"
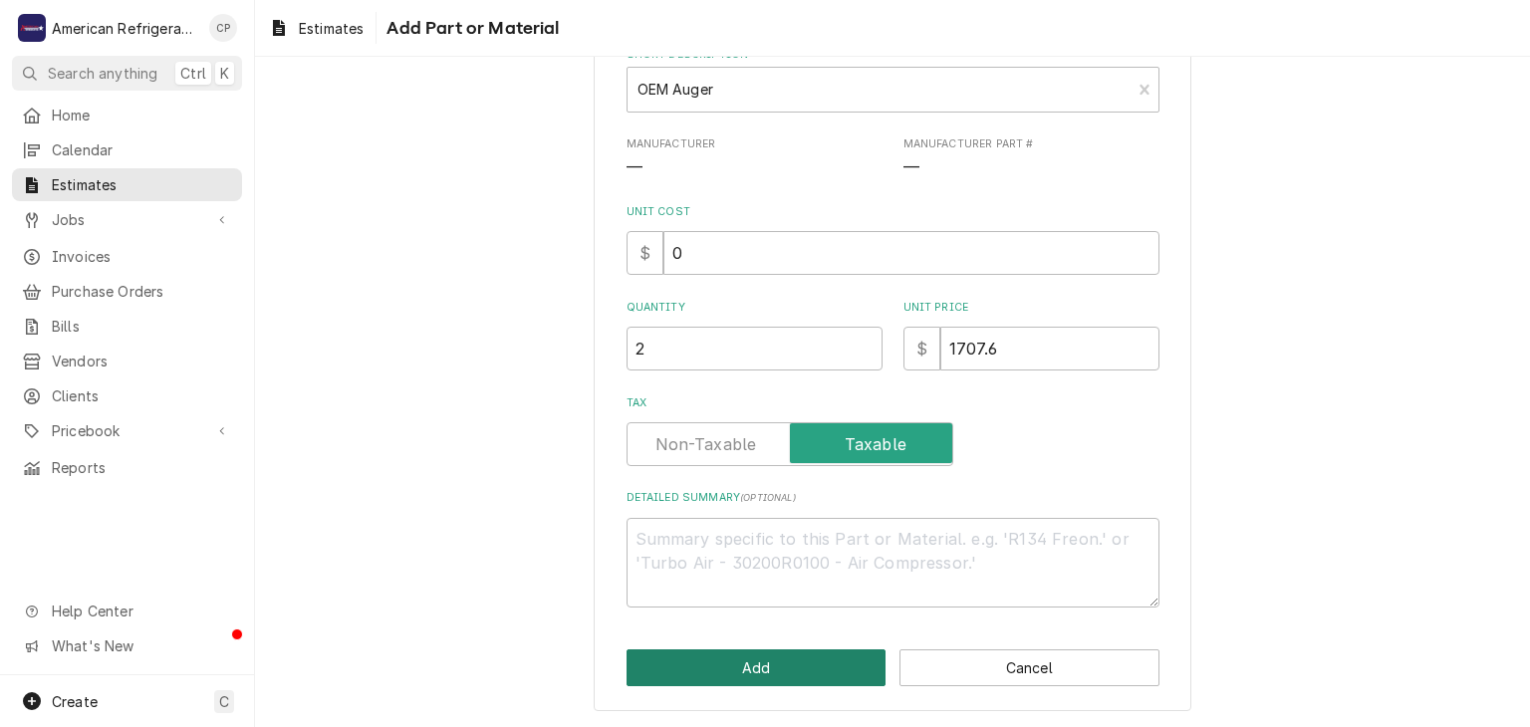
click button "Add" at bounding box center [756, 667] width 260 height 37
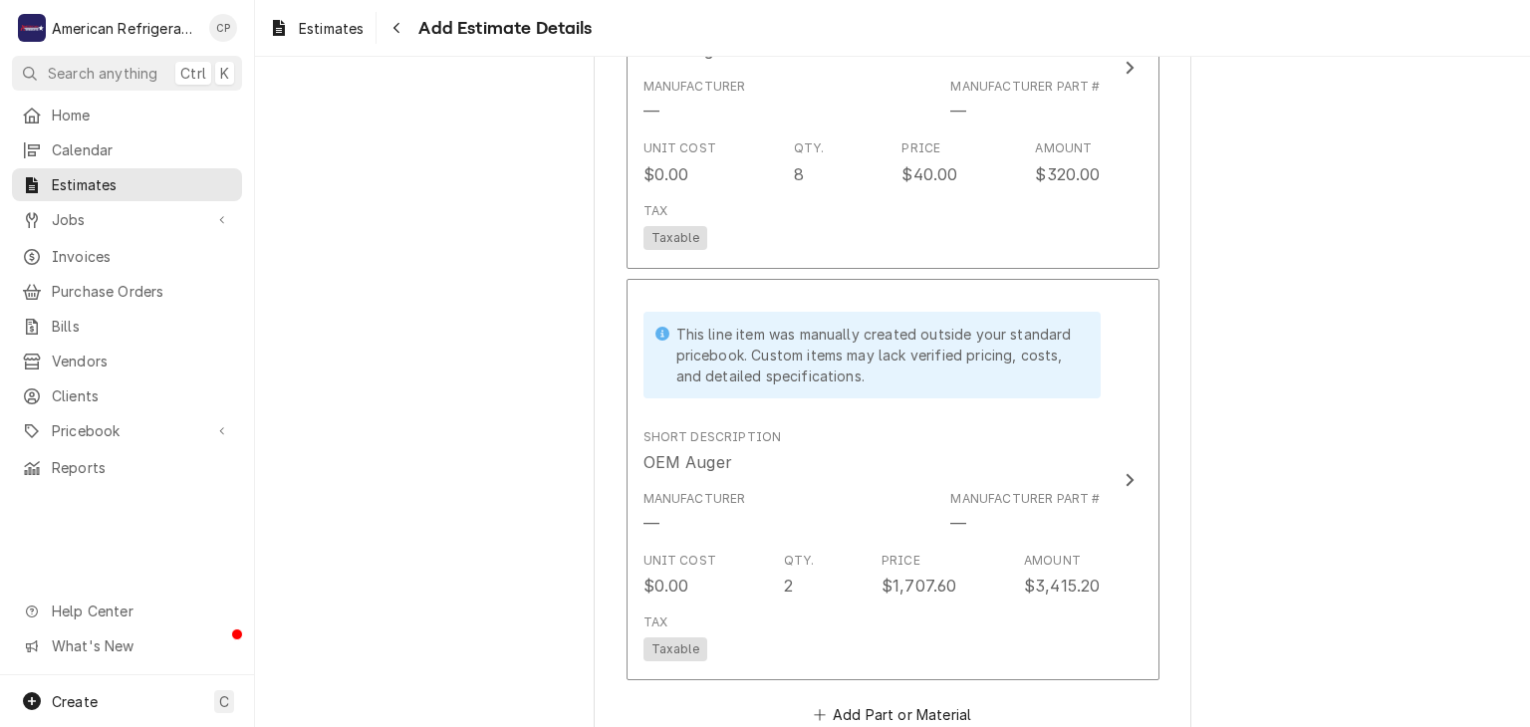
type textarea "x"
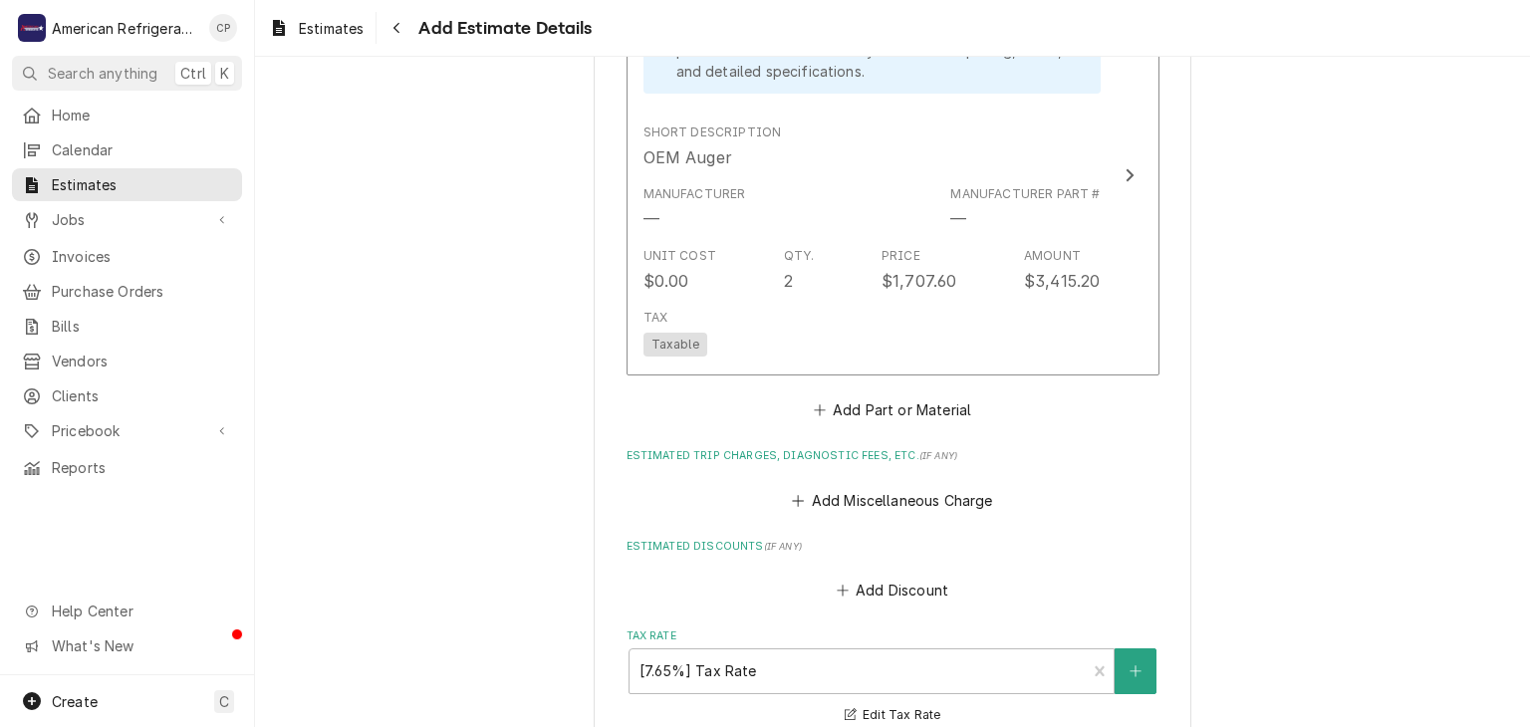
scroll to position [2596, 0]
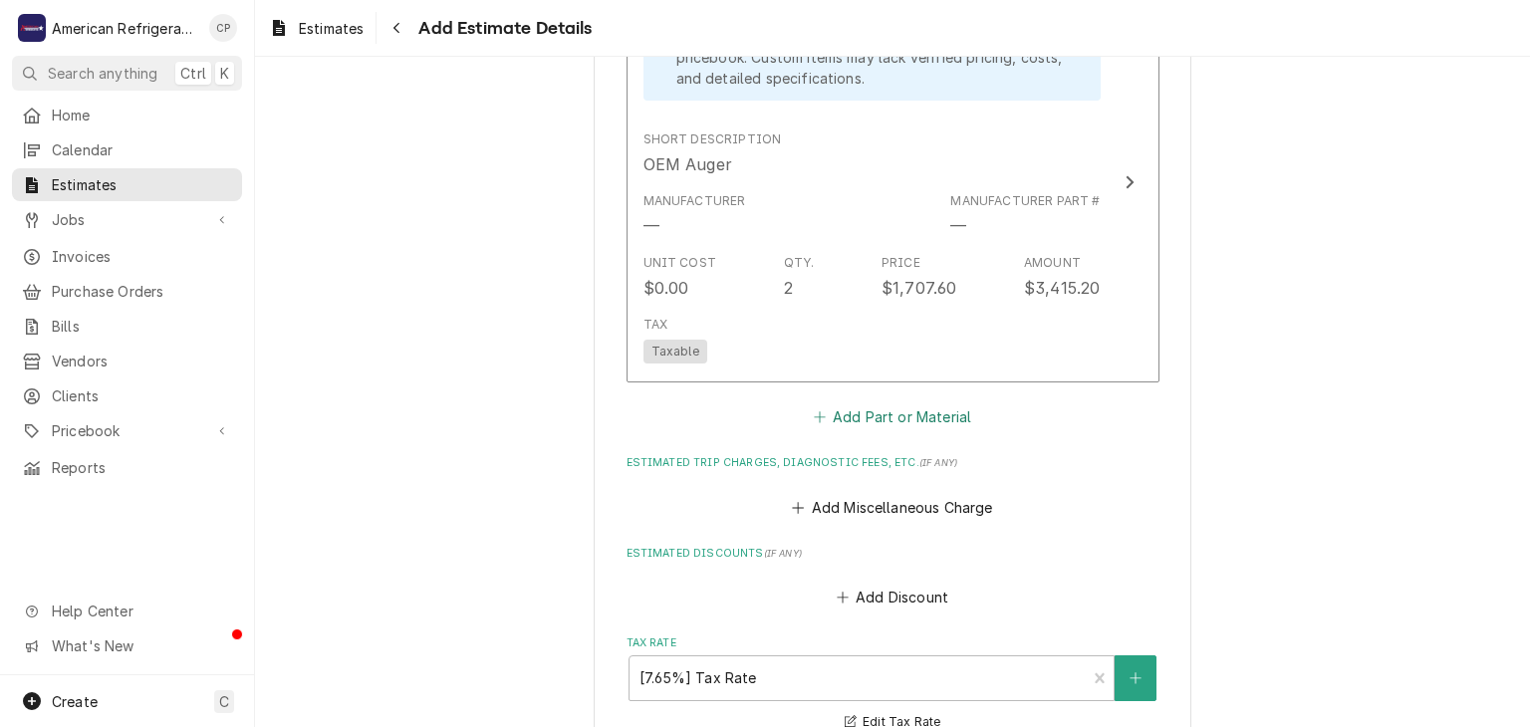
click at [852, 403] on button "Add Part or Material" at bounding box center [892, 417] width 164 height 28
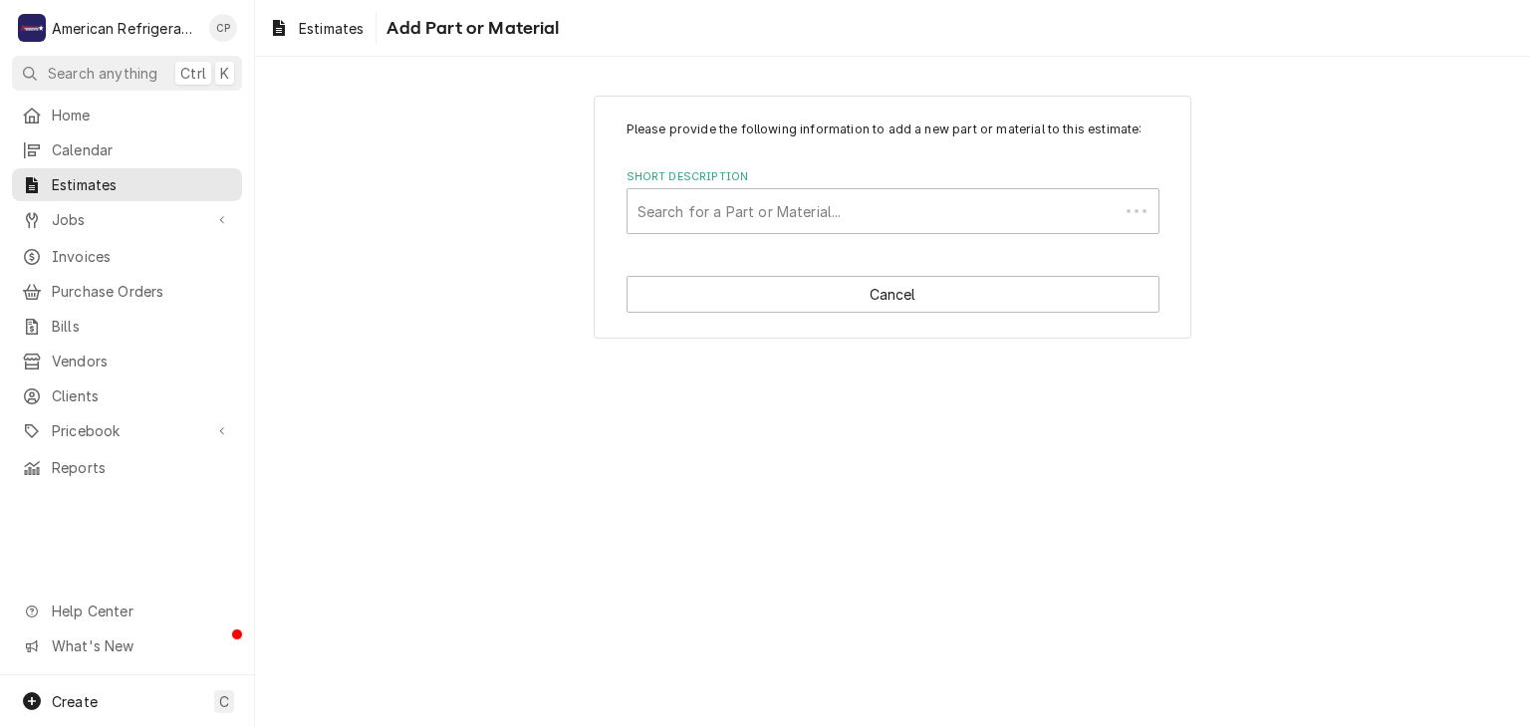
click at [731, 239] on div "Please provide the following information to add a new part or material to this …" at bounding box center [893, 217] width 598 height 243
click at [713, 219] on div "Short Description" at bounding box center [892, 211] width 511 height 36
type input "Freight"
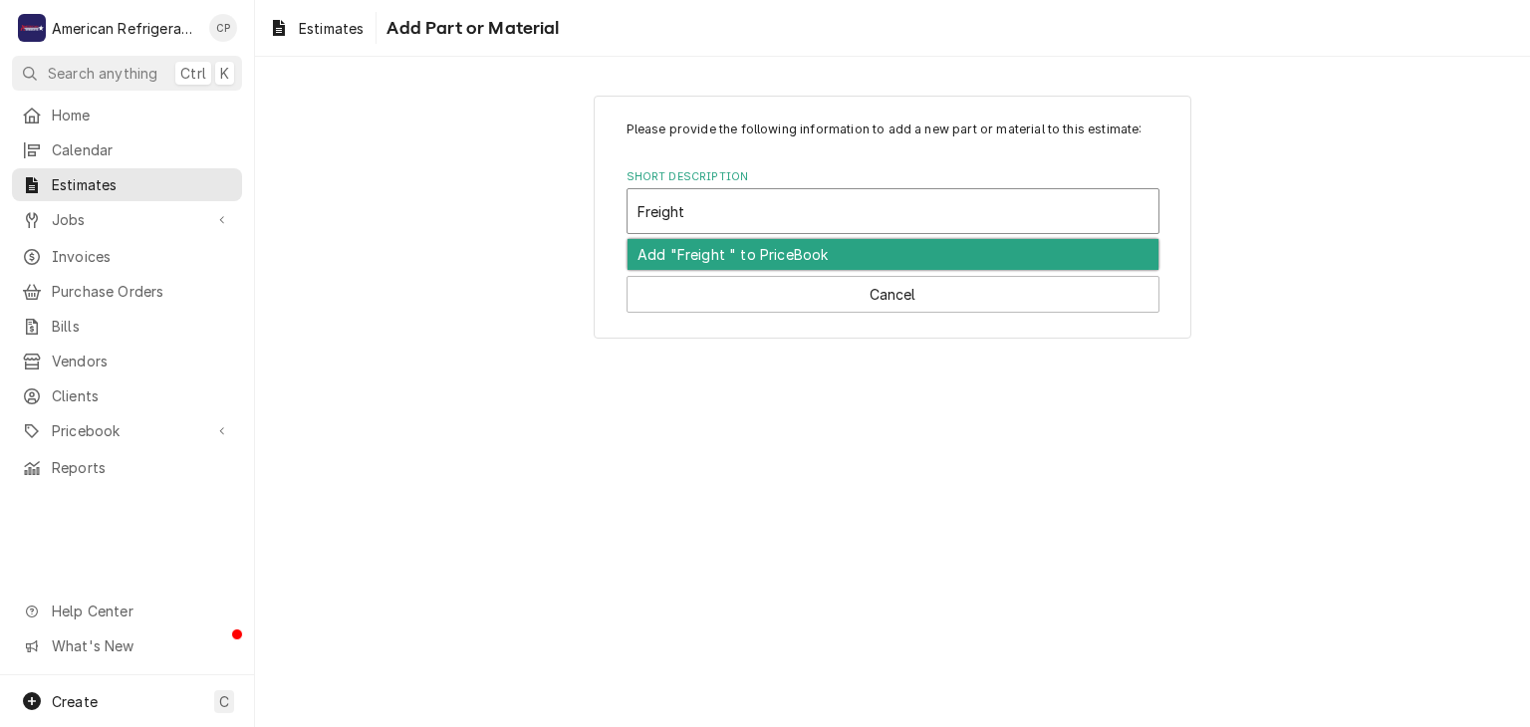
click at [701, 256] on div "Add "Freight " to PriceBook" at bounding box center [892, 254] width 531 height 31
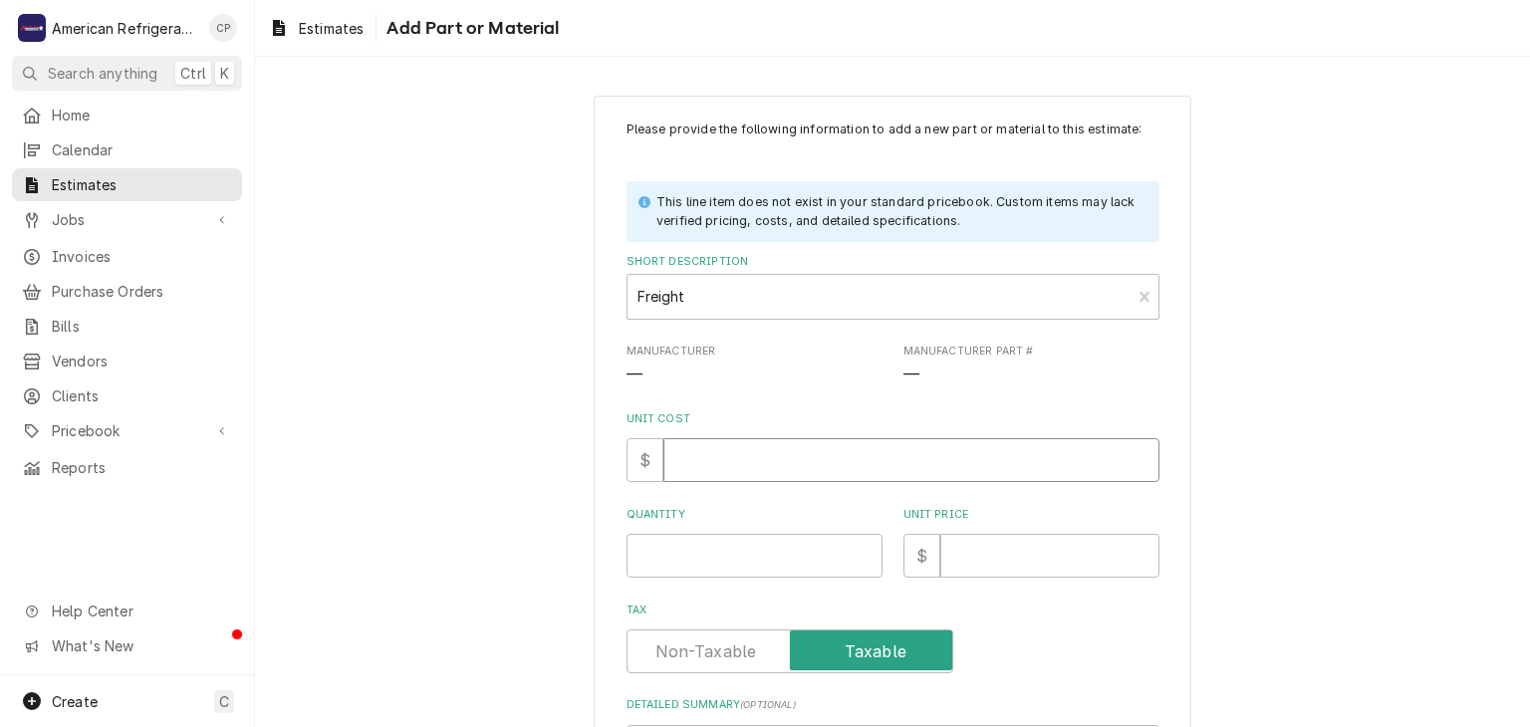
click at [713, 452] on input "Unit Cost" at bounding box center [911, 460] width 496 height 44
type textarea "x"
type input "0"
type textarea "x"
type input "1"
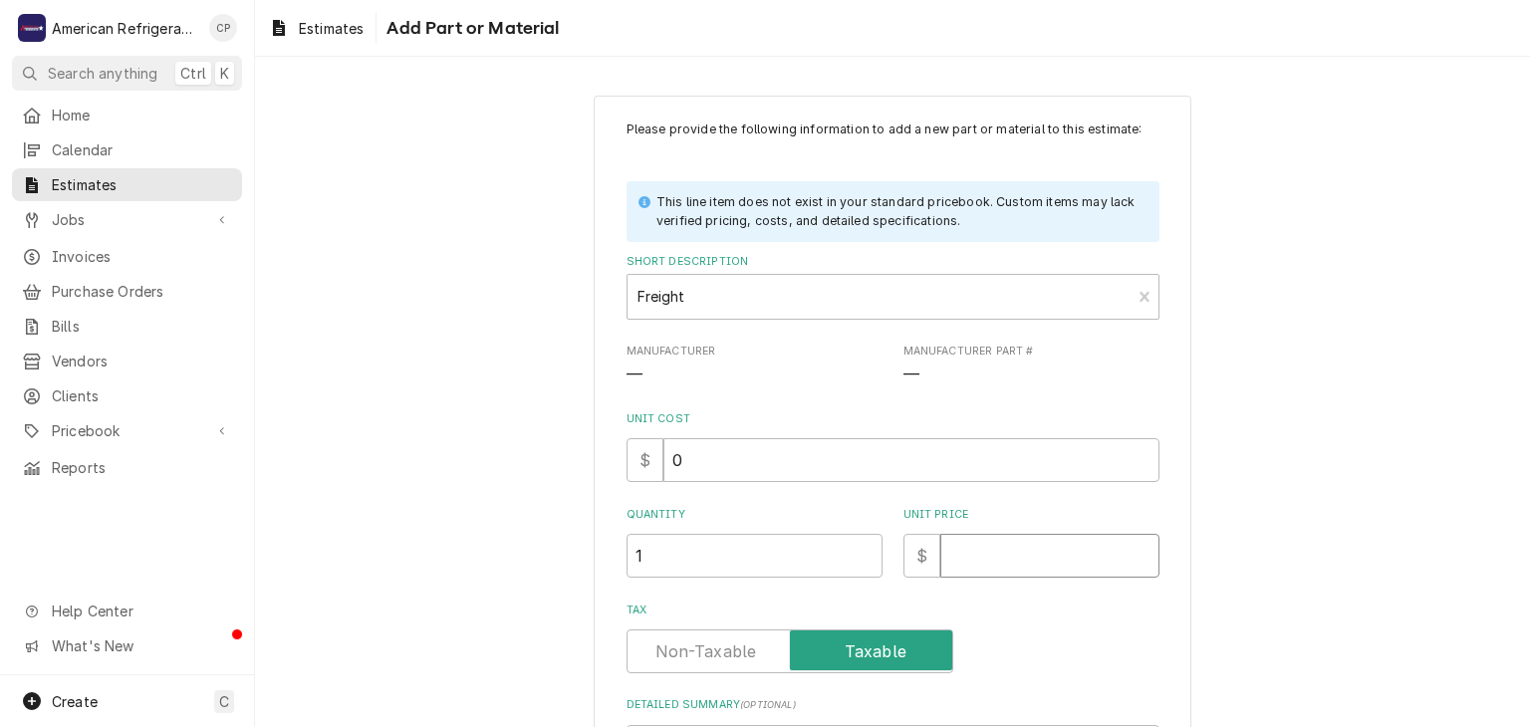
type textarea "x"
type input "5"
type textarea "x"
type input "55"
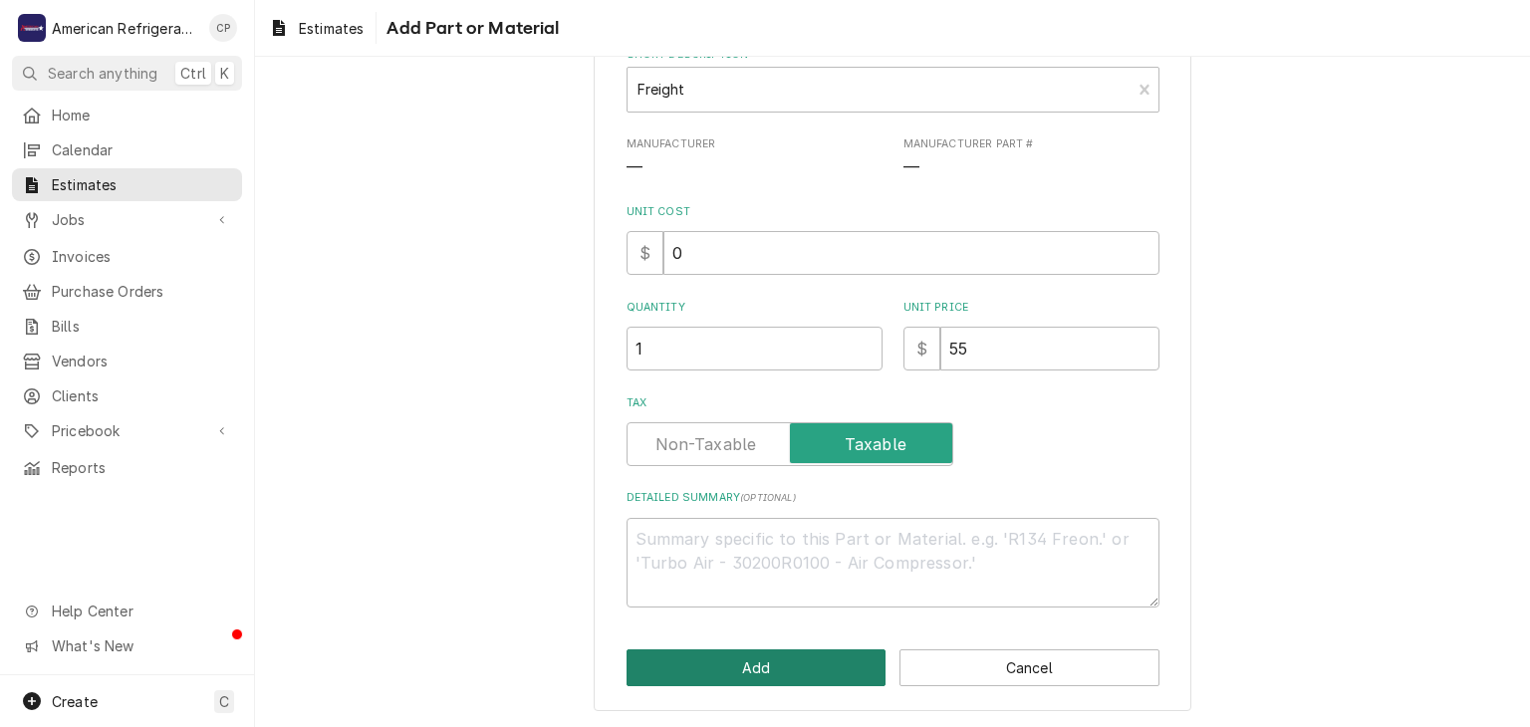
click button "Add" at bounding box center [756, 667] width 260 height 37
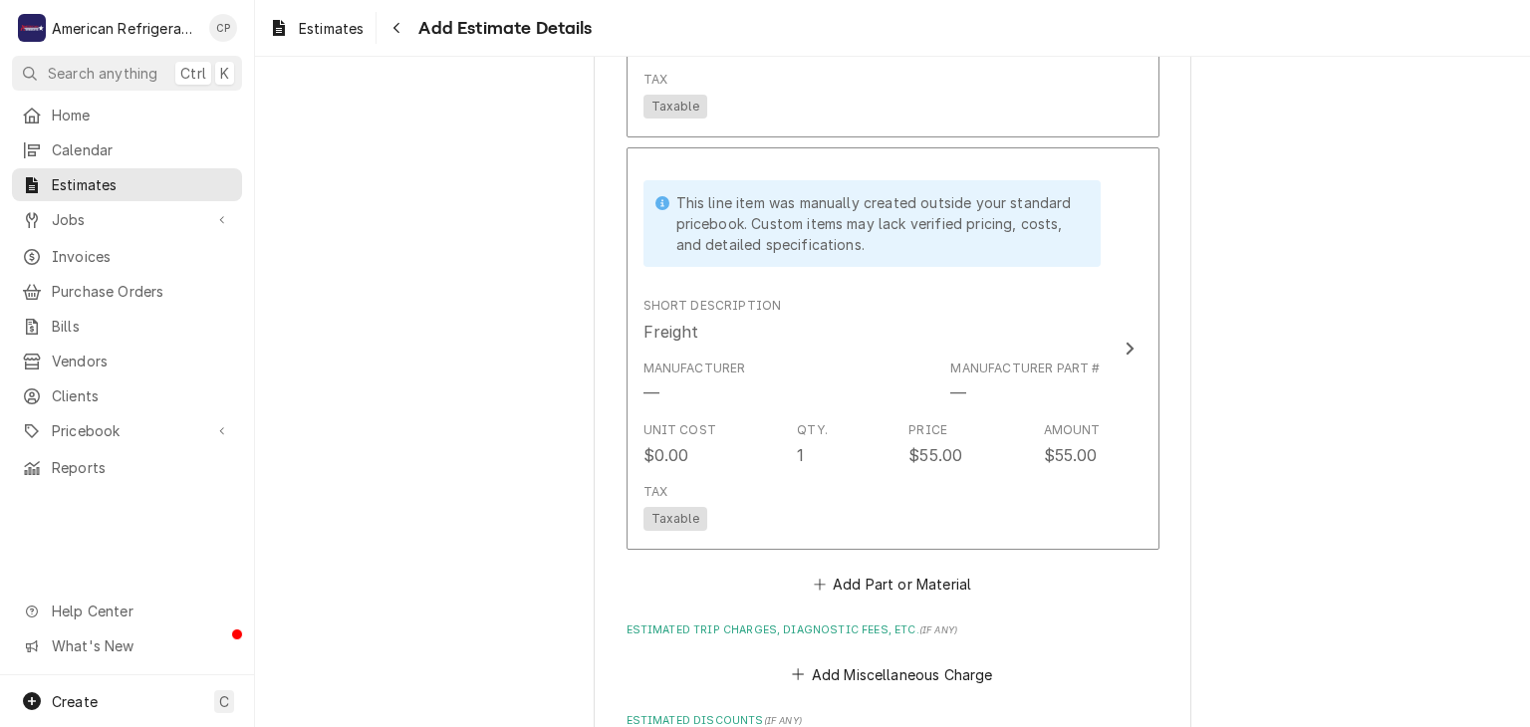
scroll to position [2844, 0]
click at [900, 672] on button "Add Miscellaneous Charge" at bounding box center [892, 671] width 207 height 28
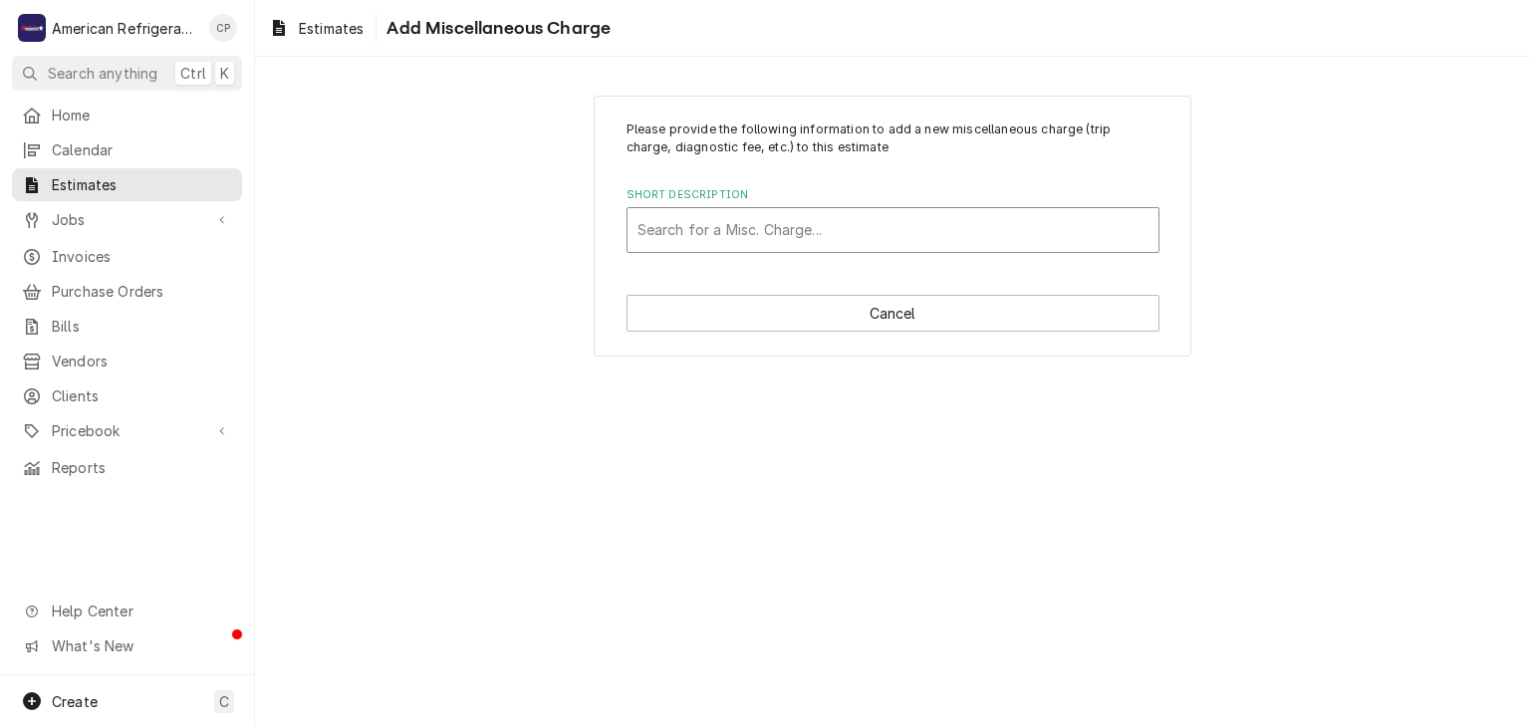
click at [786, 219] on div "Short Description" at bounding box center [892, 230] width 511 height 36
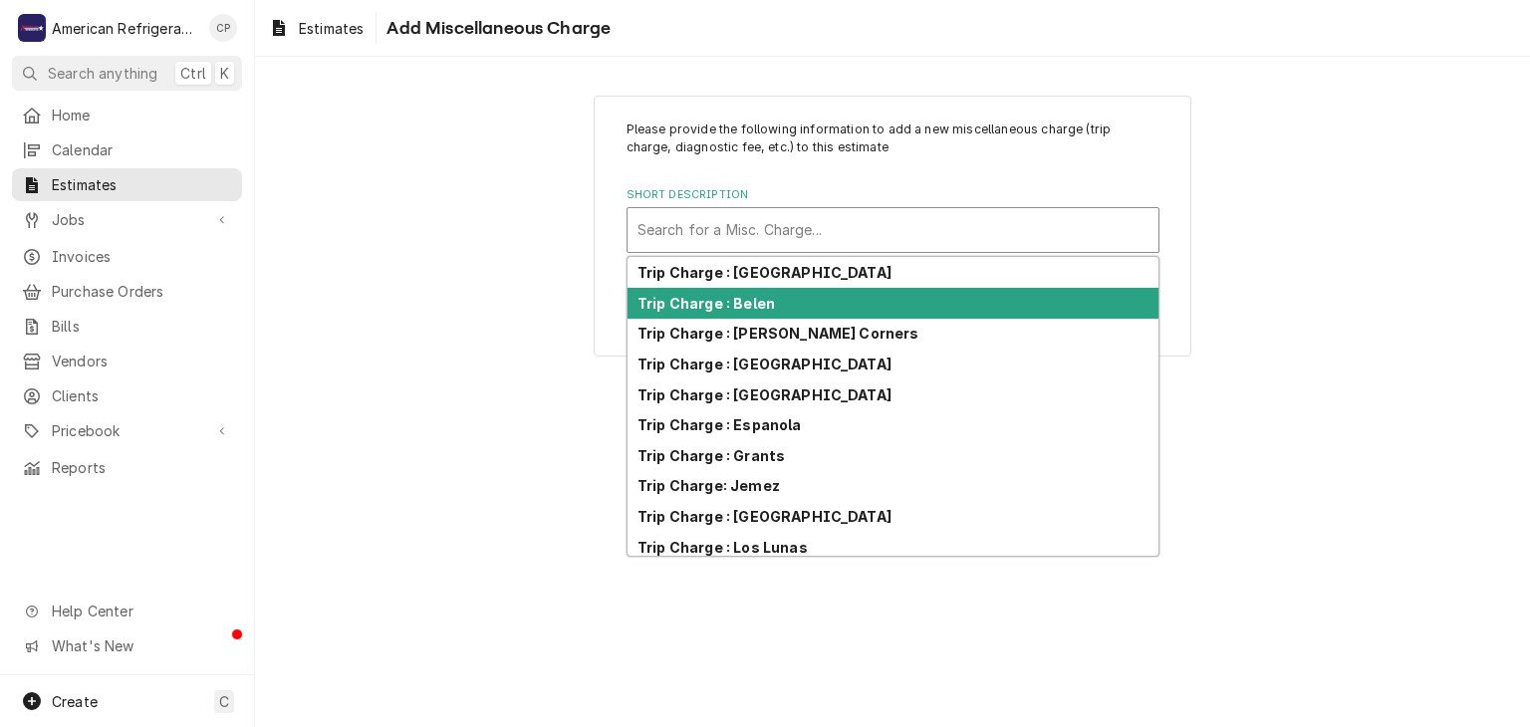
click at [816, 290] on div "Trip Charge : Belen" at bounding box center [892, 303] width 531 height 31
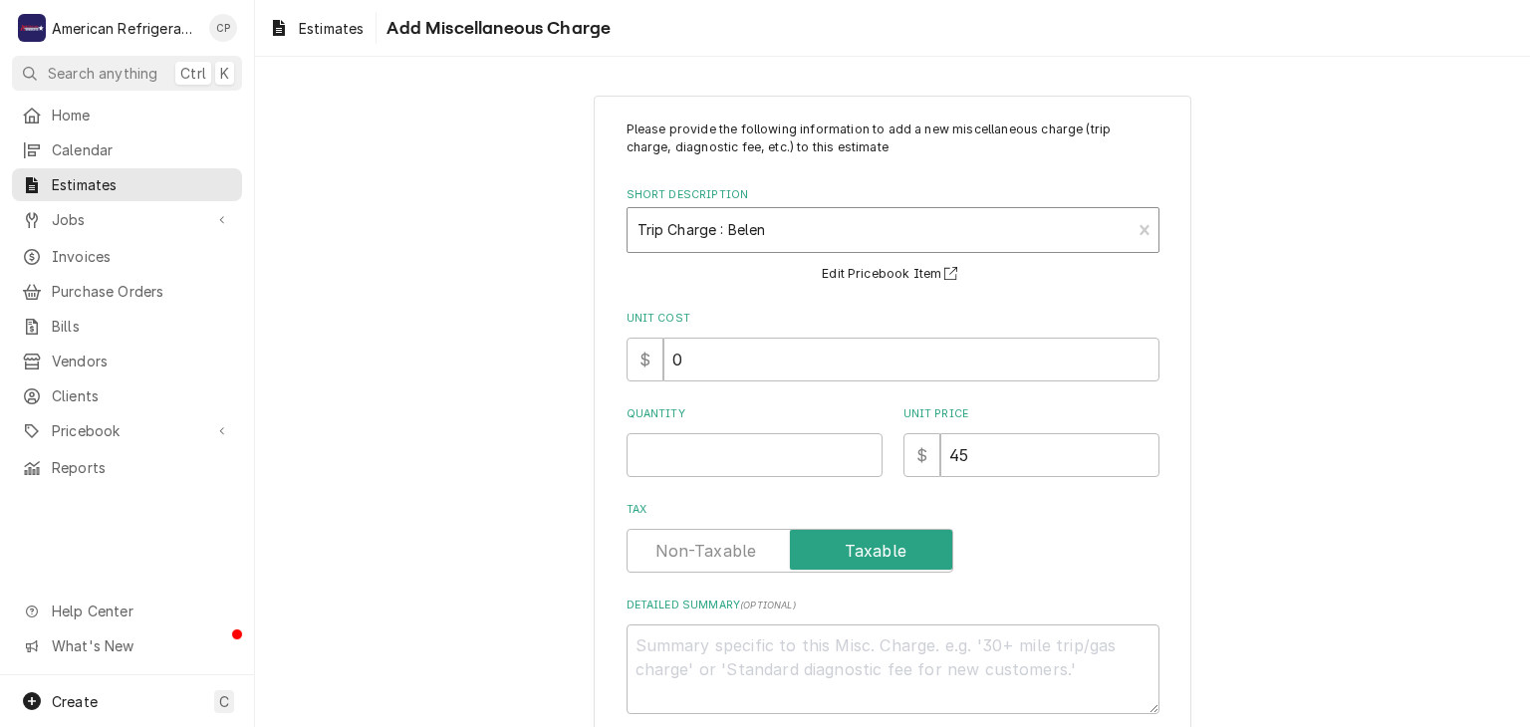
click at [806, 235] on div "Short Description" at bounding box center [879, 230] width 484 height 36
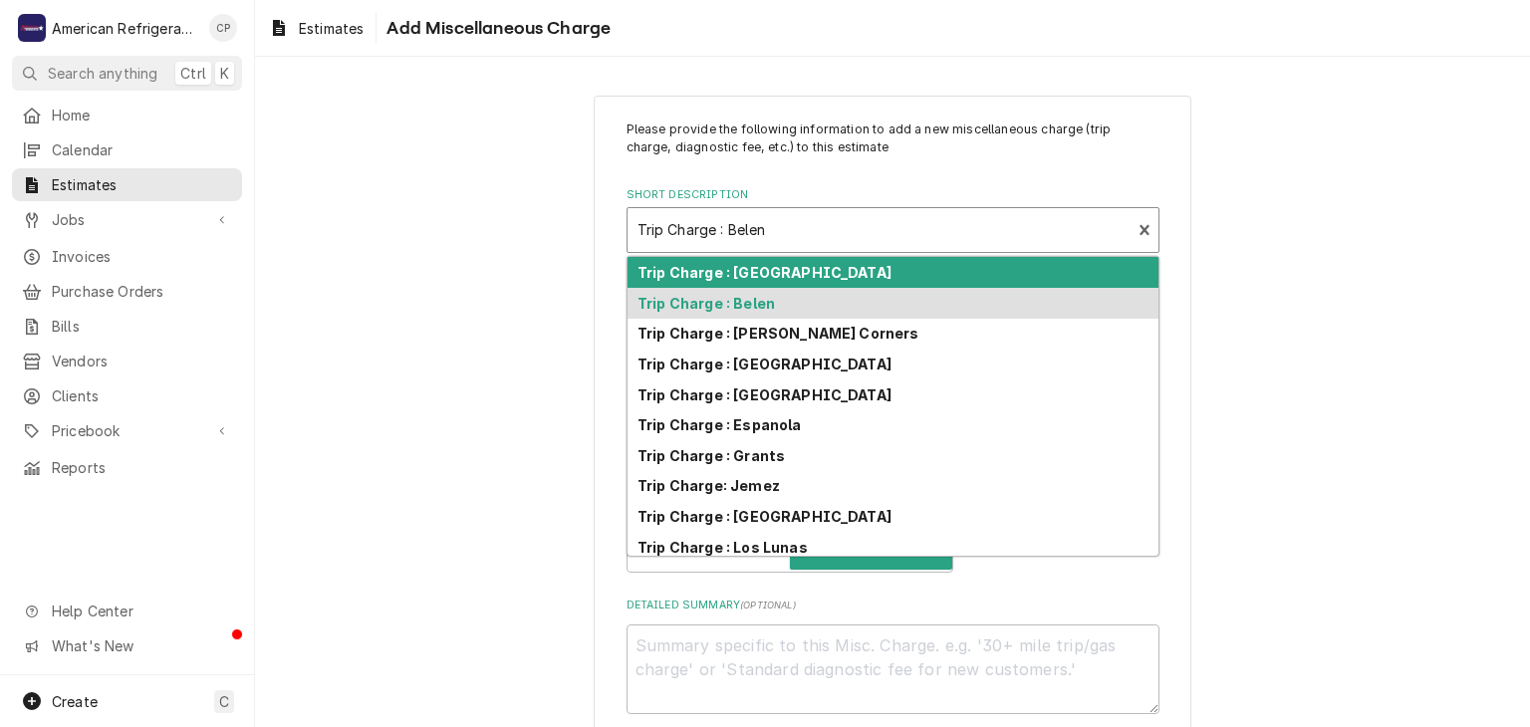
click at [798, 273] on strong "Trip Charge : [GEOGRAPHIC_DATA]" at bounding box center [764, 272] width 254 height 17
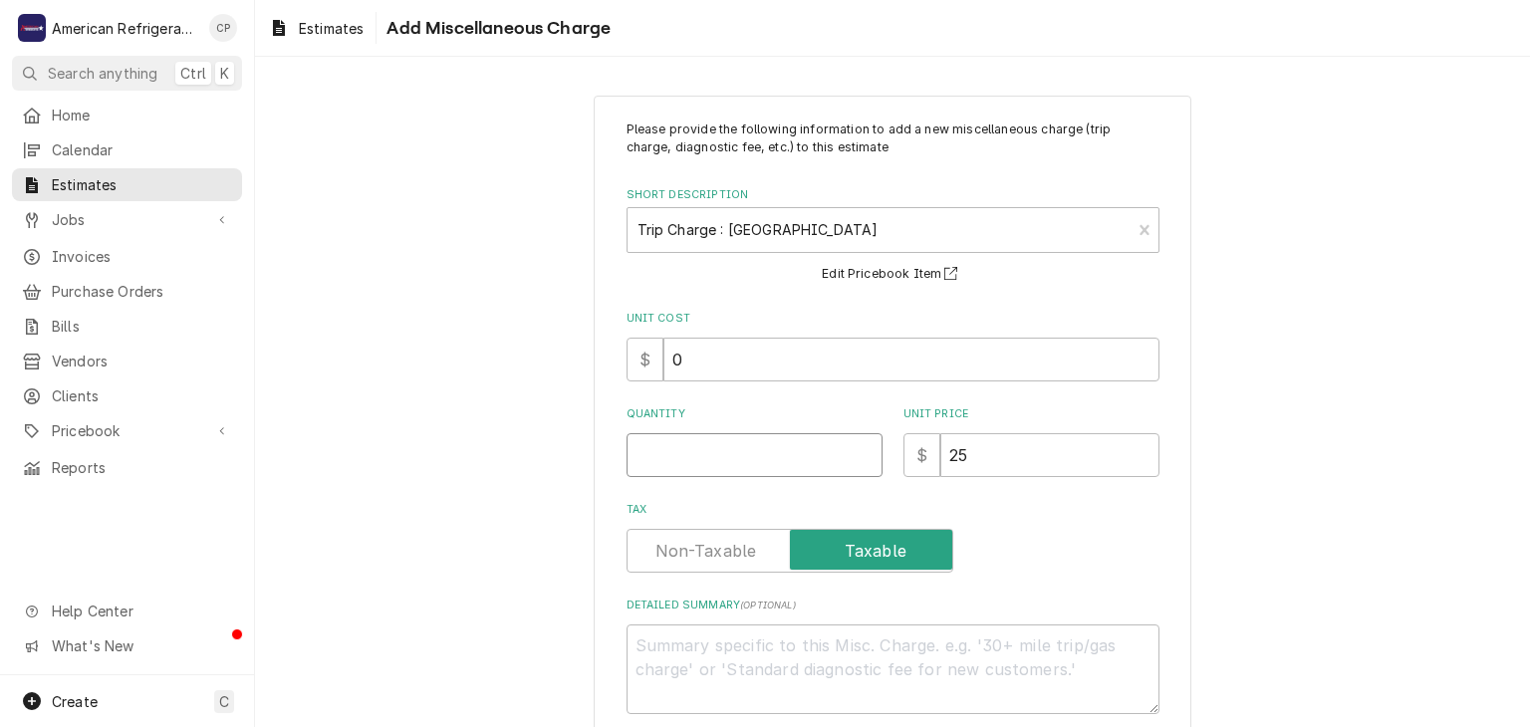
click at [714, 464] on input "Quantity" at bounding box center [754, 455] width 256 height 44
type textarea "x"
type input "1"
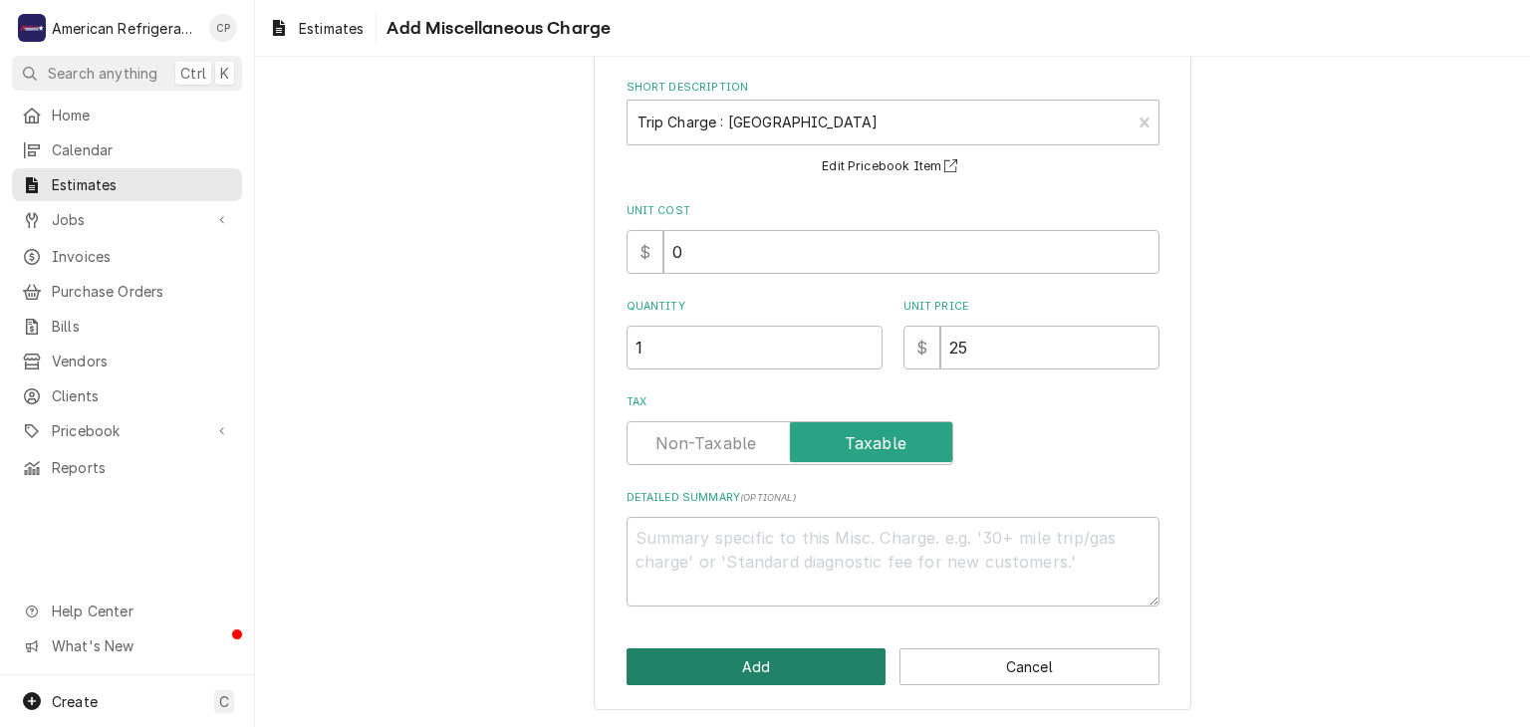
click at [791, 659] on button "Add" at bounding box center [756, 666] width 260 height 37
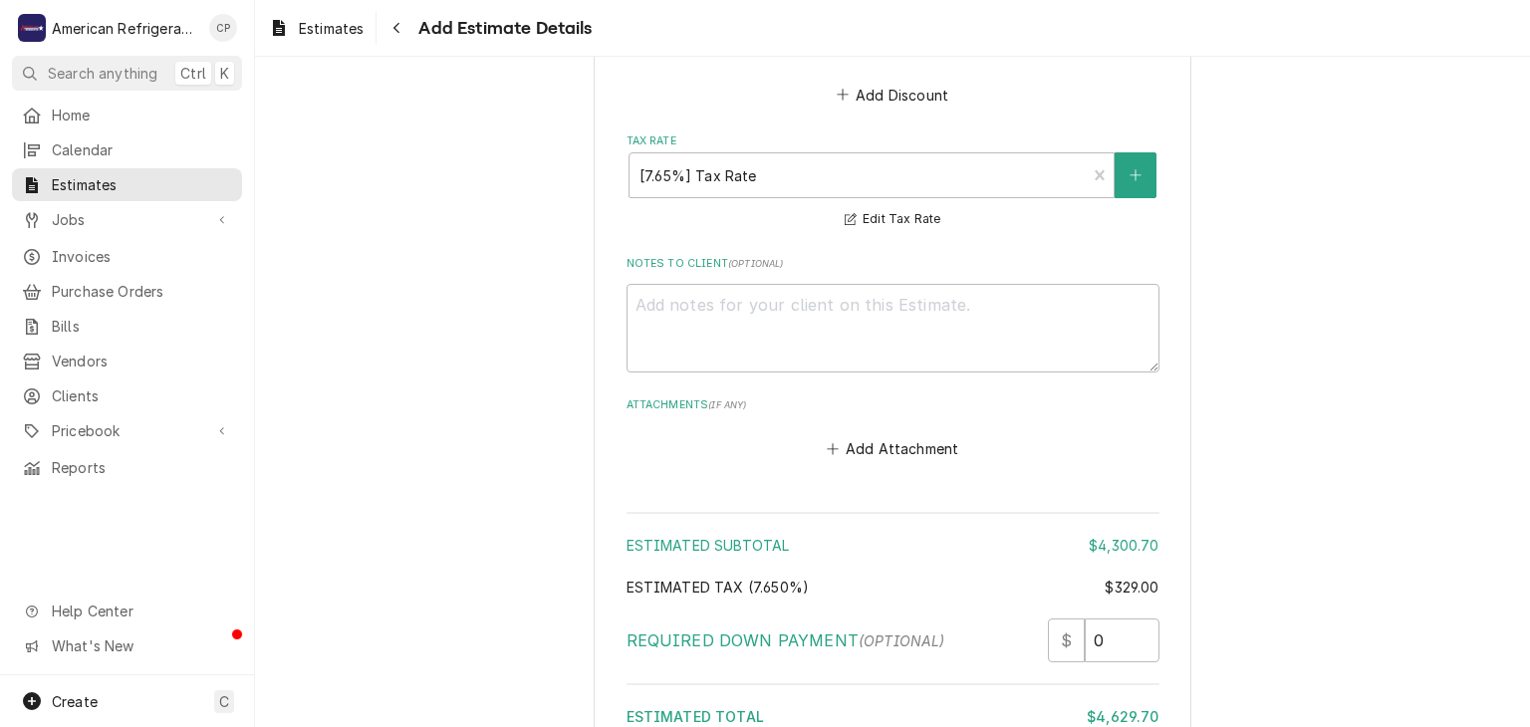
scroll to position [3730, 0]
click at [861, 332] on textarea "Notes to Client ( optional )" at bounding box center [892, 330] width 533 height 90
type textarea "x"
type textarea "W"
type textarea "x"
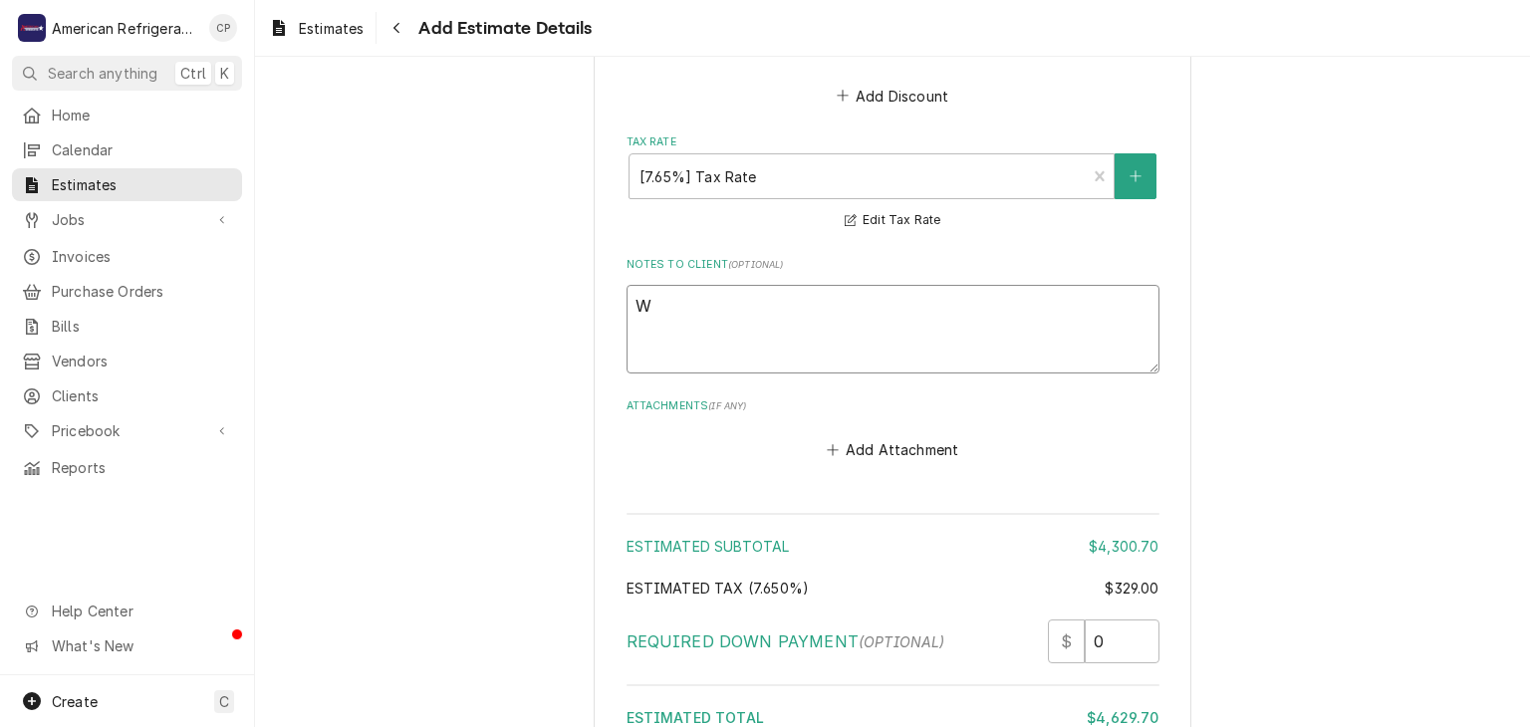
type textarea "WO"
type textarea "x"
type textarea "WO#"
type textarea "x"
type textarea "WO"
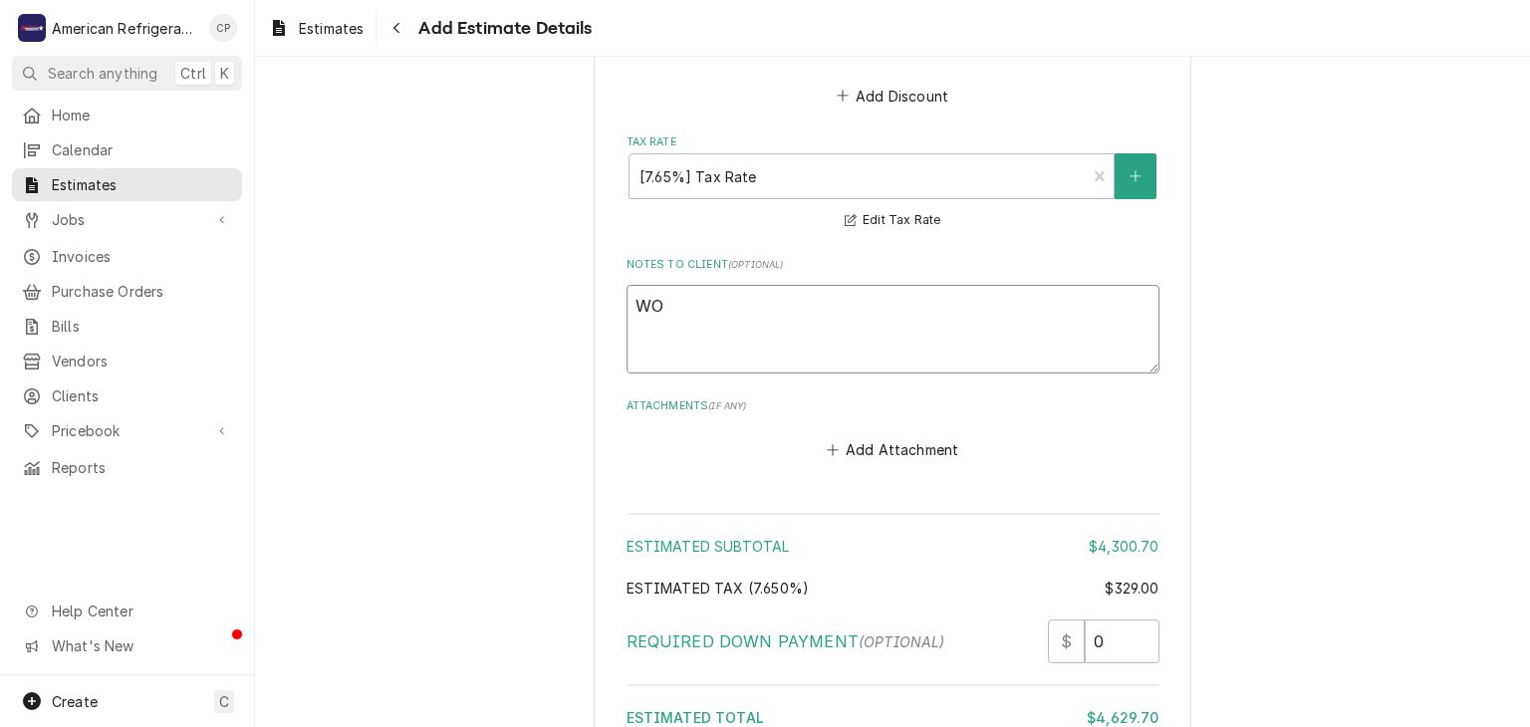
type textarea "x"
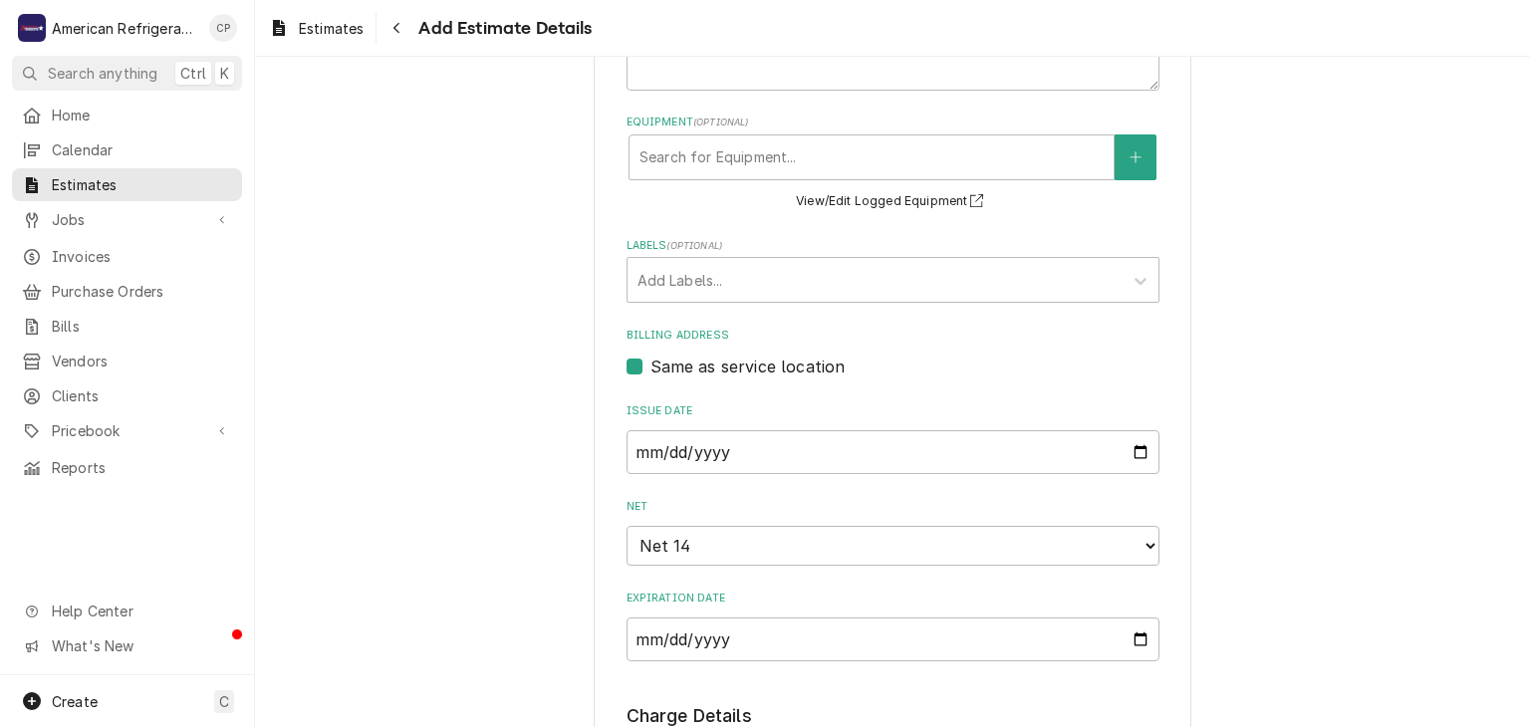
scroll to position [273, 0]
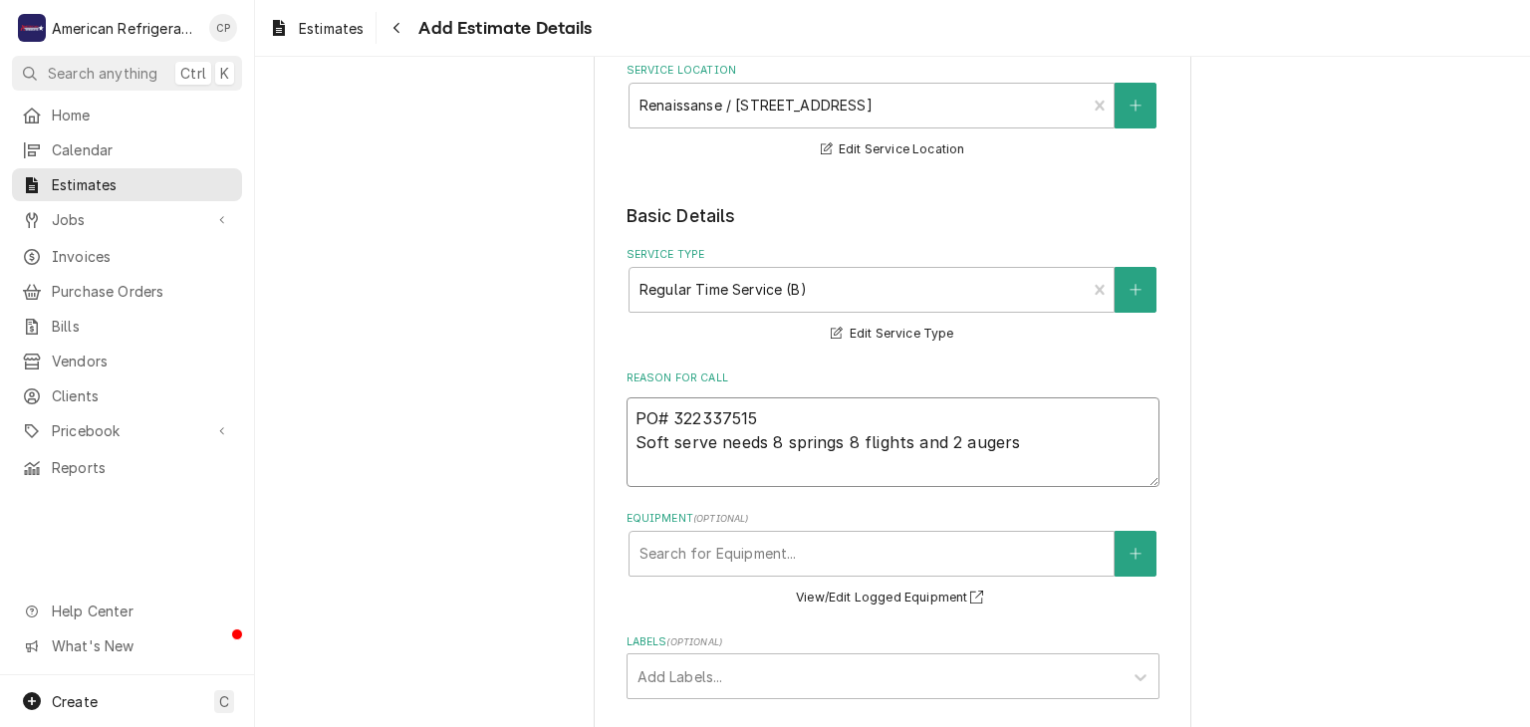
click at [737, 410] on textarea "PO# 322337515 Soft serve needs 8 springs 8 flights and 2 augers" at bounding box center [892, 442] width 533 height 90
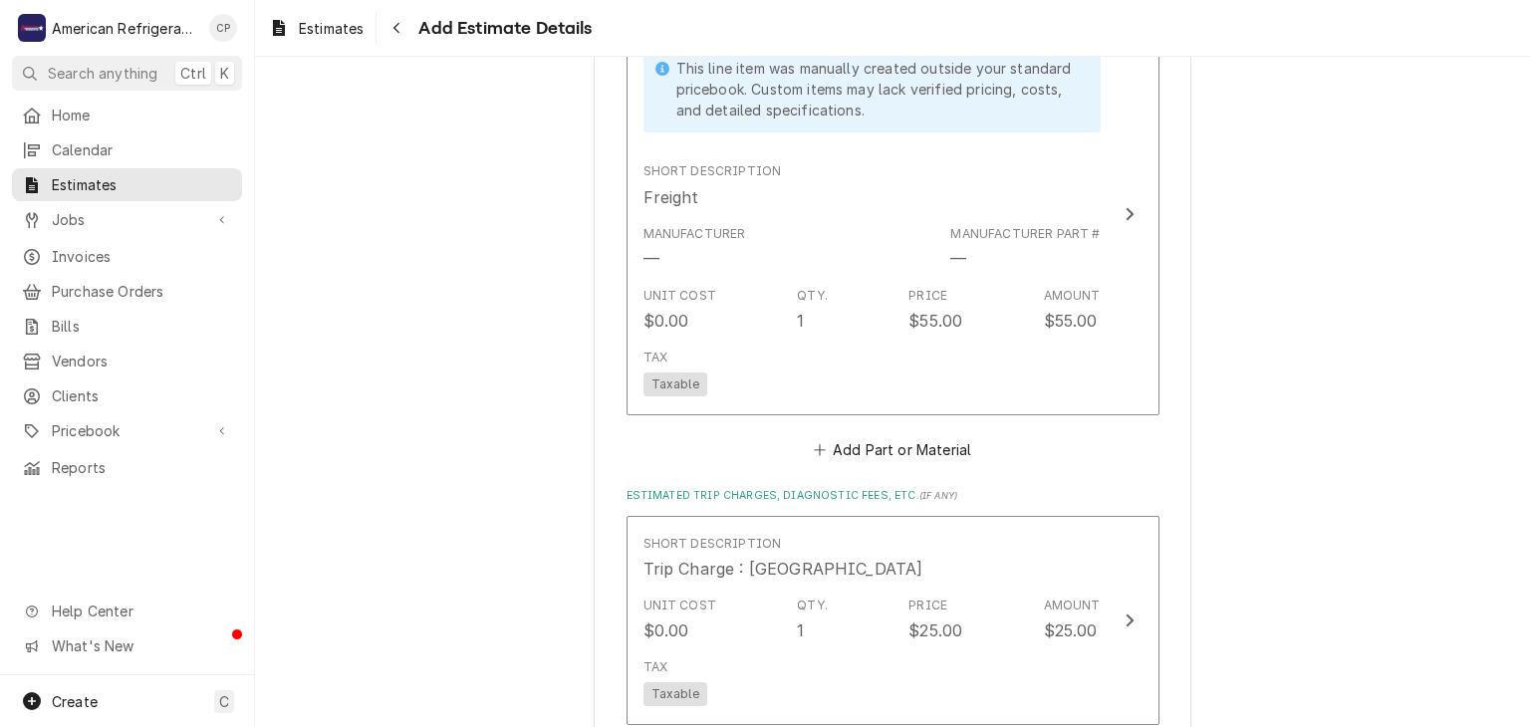
scroll to position [3635, 0]
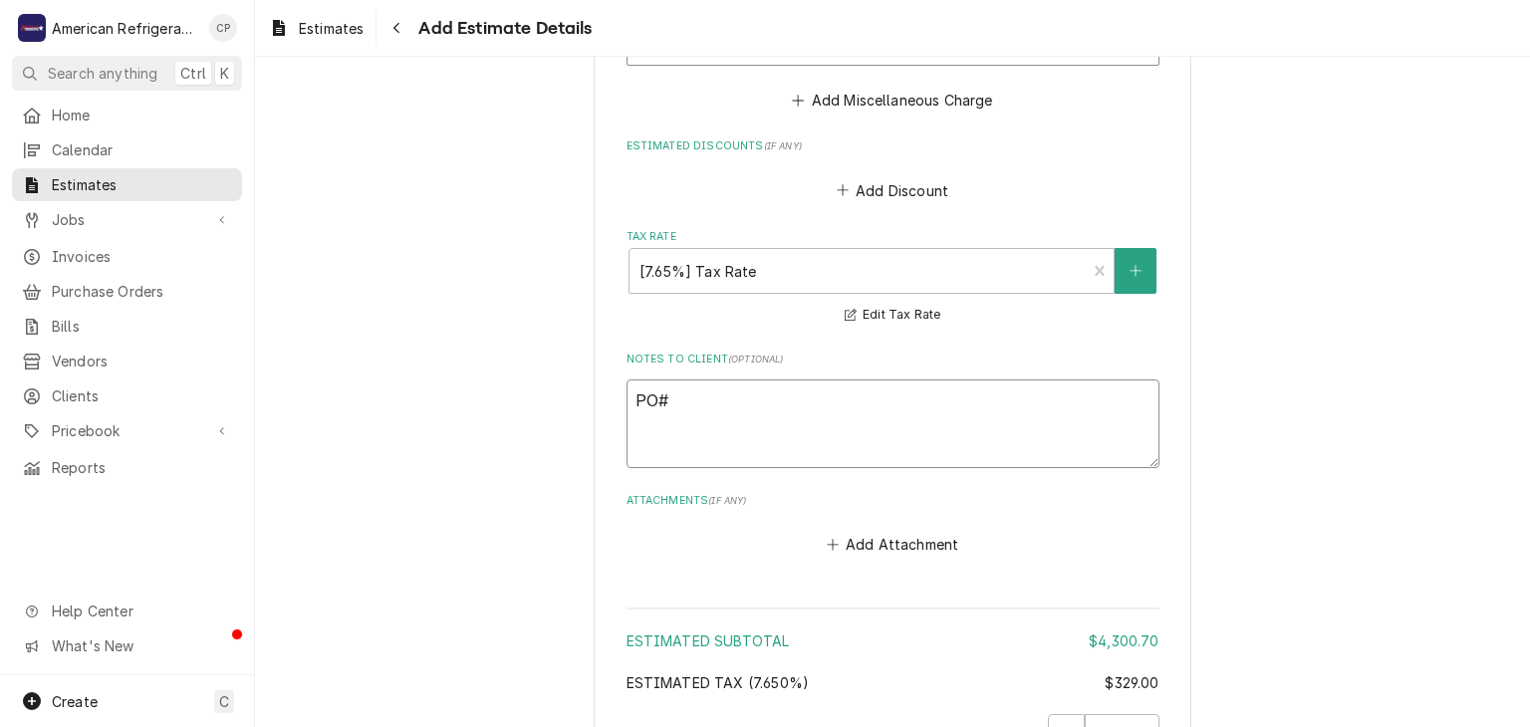
click at [735, 394] on textarea "PO#" at bounding box center [892, 424] width 533 height 90
paste textarea "322337515"
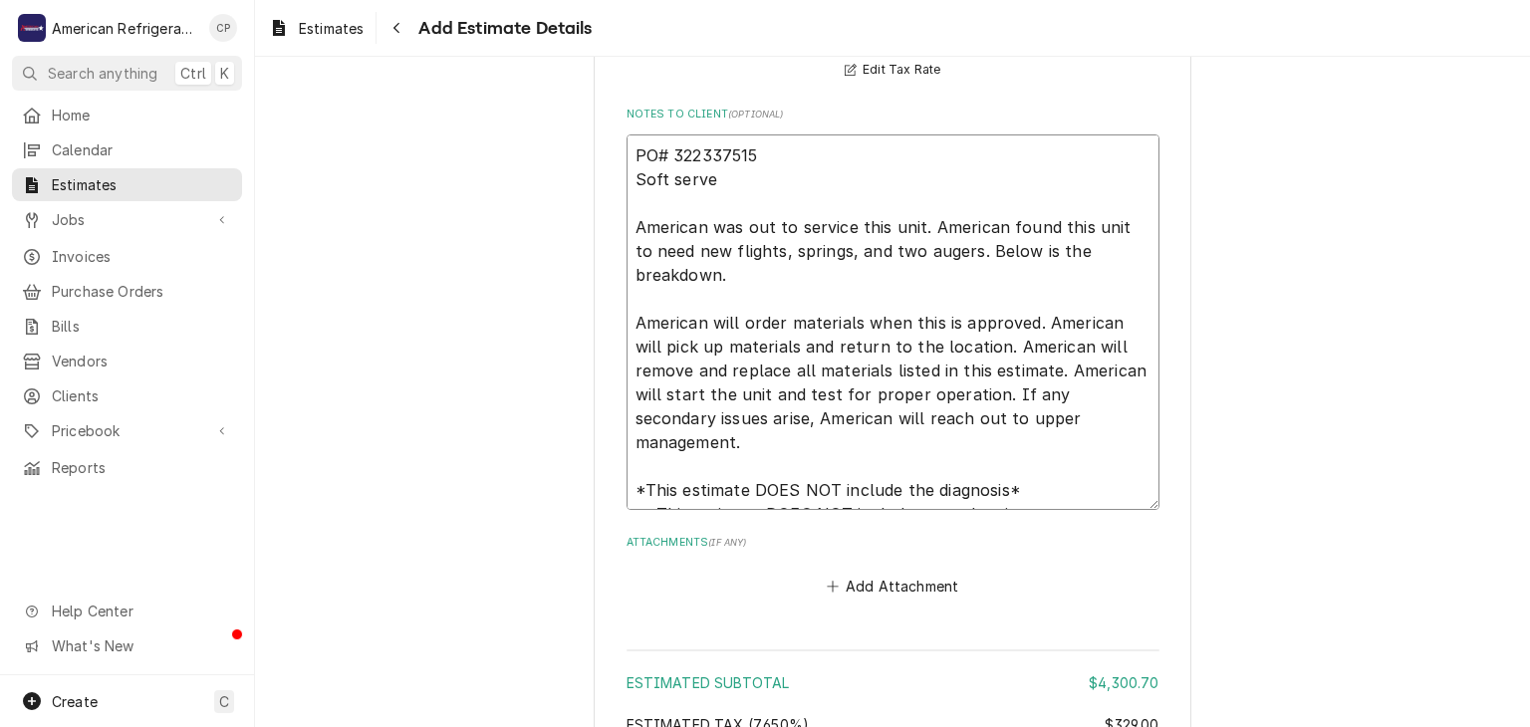
scroll to position [4230, 0]
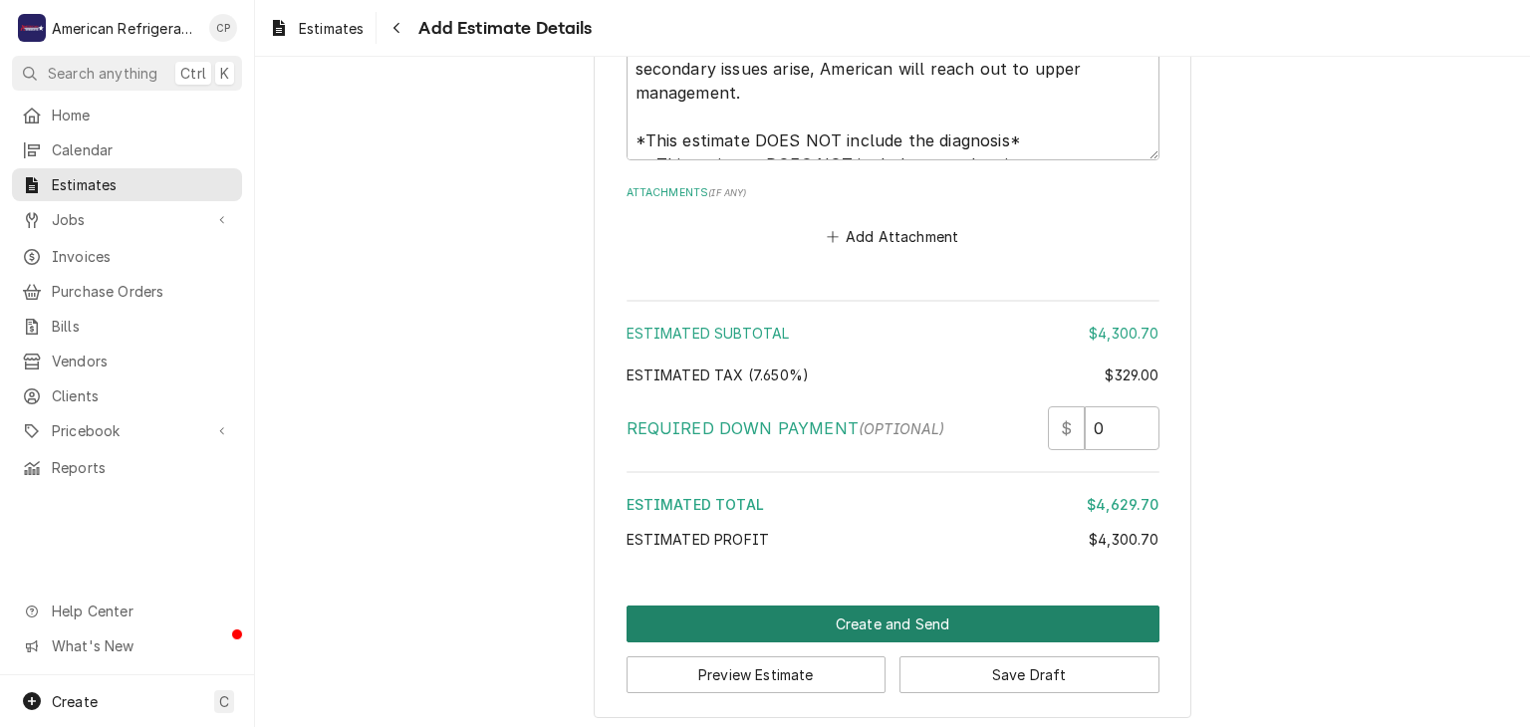
click at [863, 611] on button "Create and Send" at bounding box center [892, 624] width 533 height 37
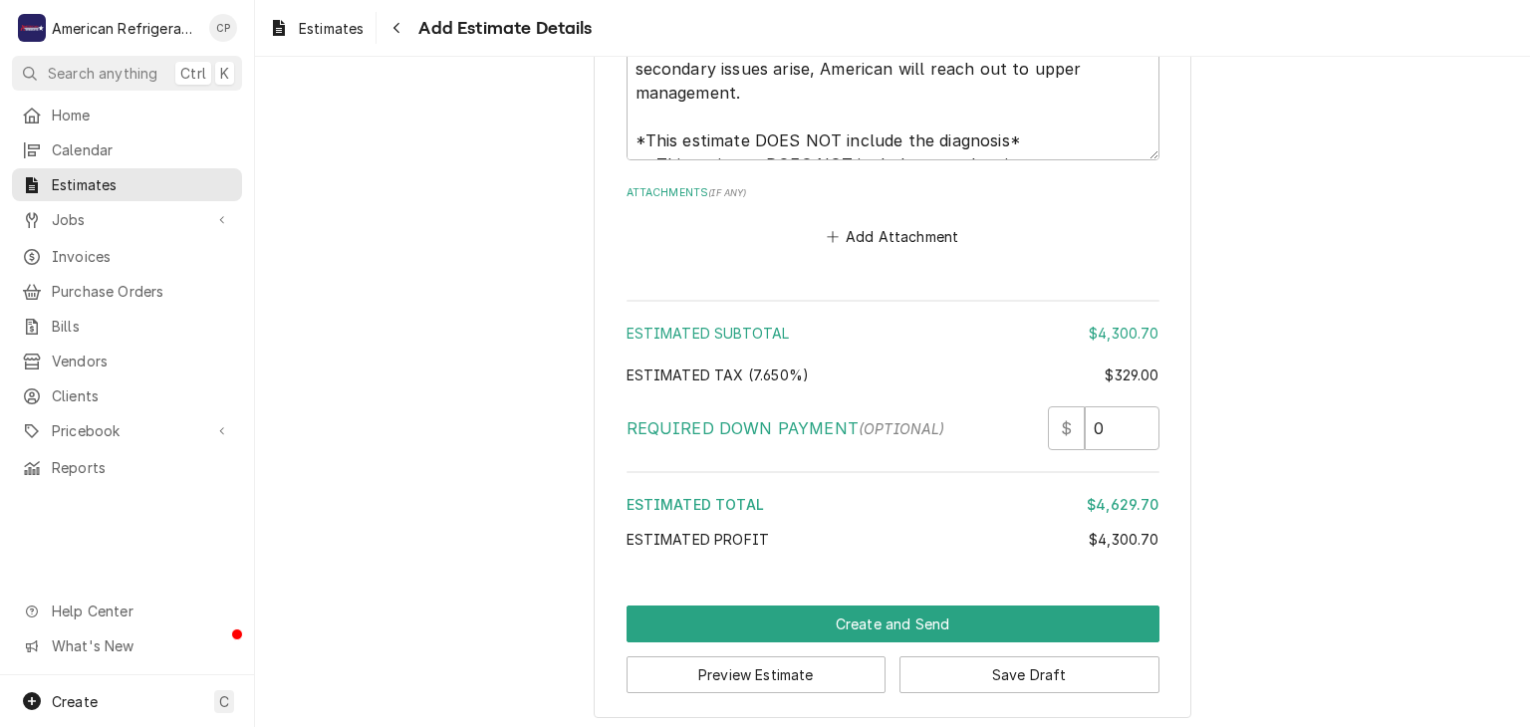
scroll to position [4220, 0]
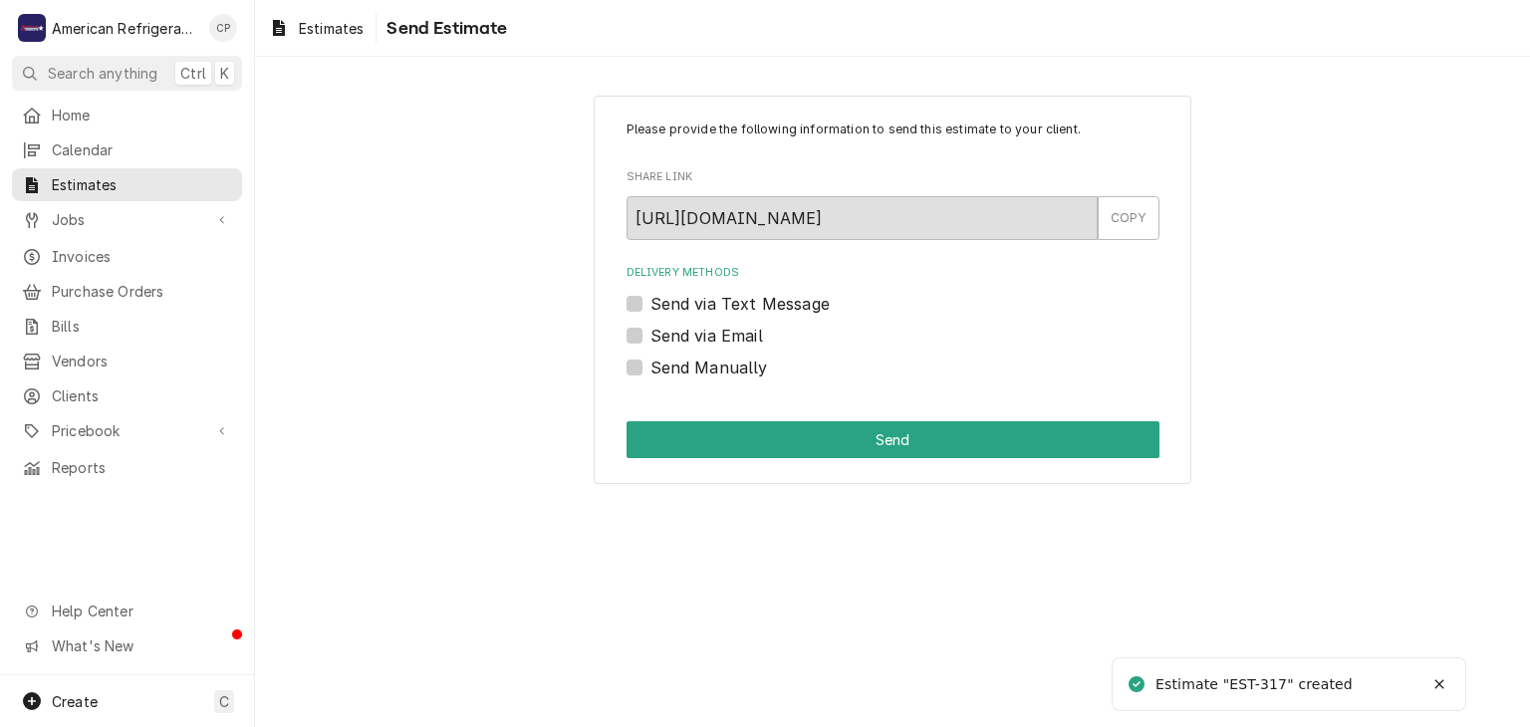
click at [737, 368] on label "Send Manually" at bounding box center [709, 368] width 118 height 24
click at [737, 368] on input "Send Manually" at bounding box center [916, 378] width 533 height 44
checkbox input "true"
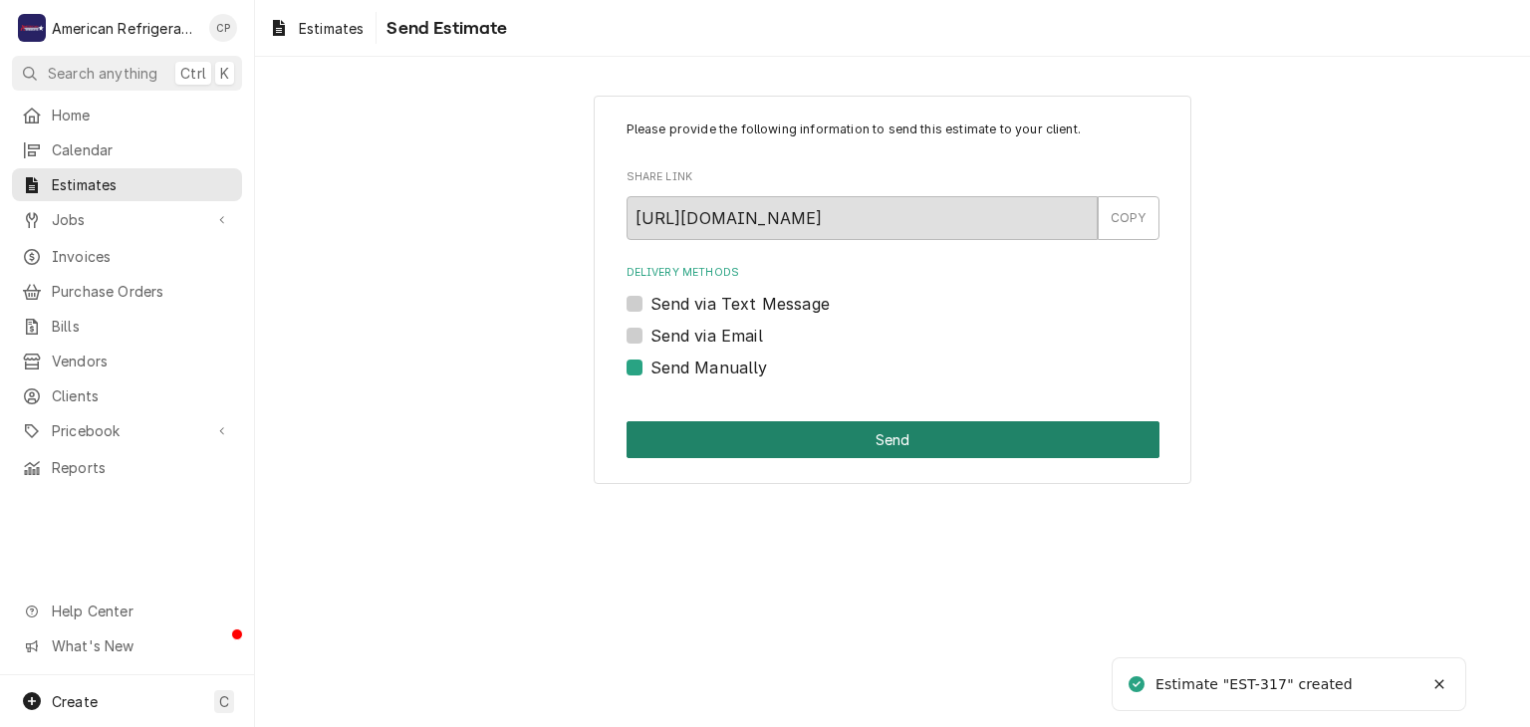
click at [776, 431] on button "Send" at bounding box center [892, 439] width 533 height 37
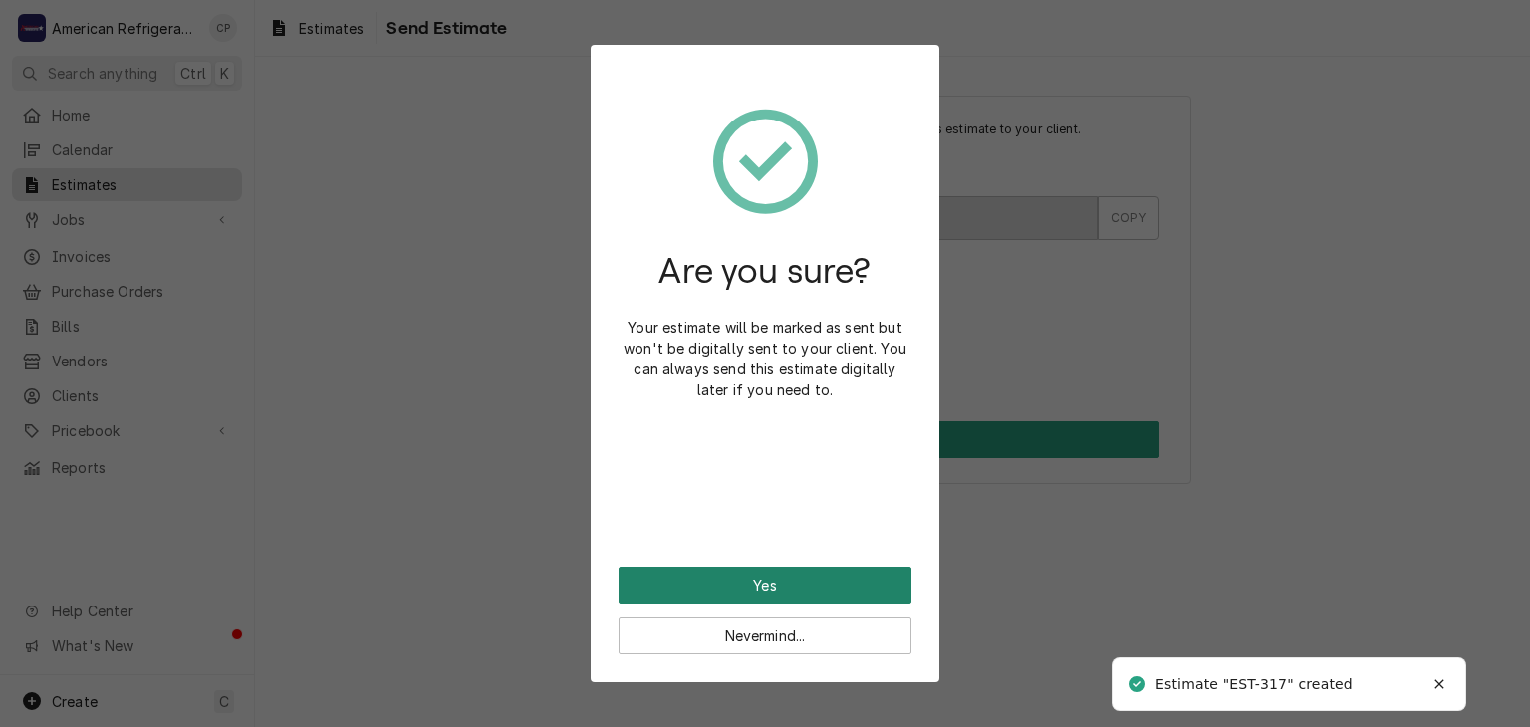
click at [802, 573] on button "Yes" at bounding box center [764, 585] width 293 height 37
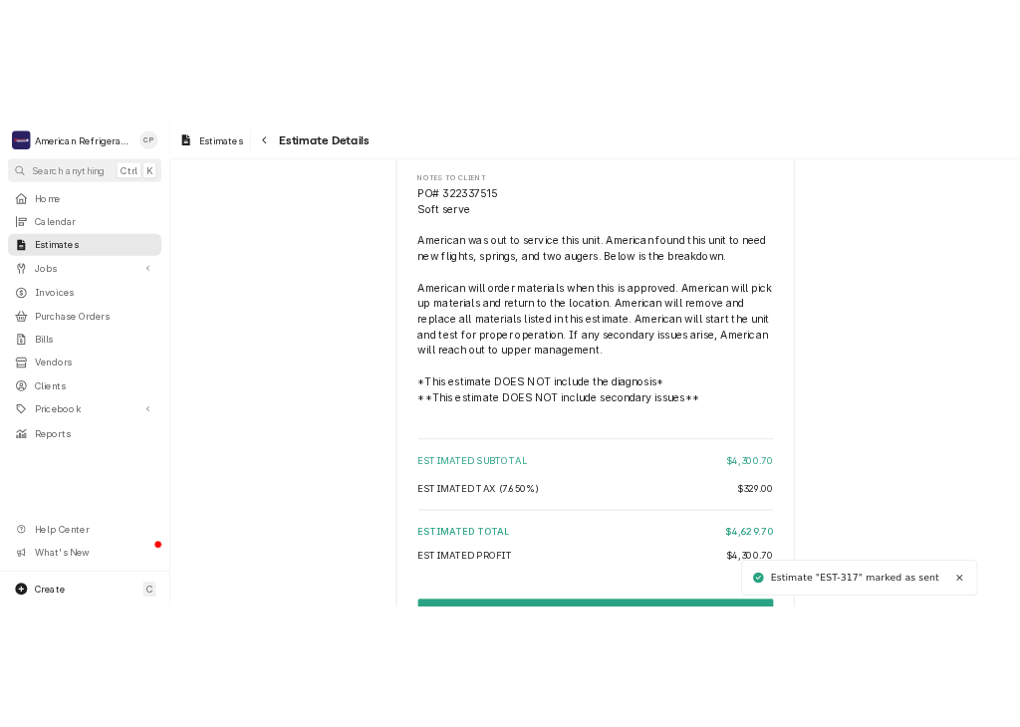
scroll to position [3448, 0]
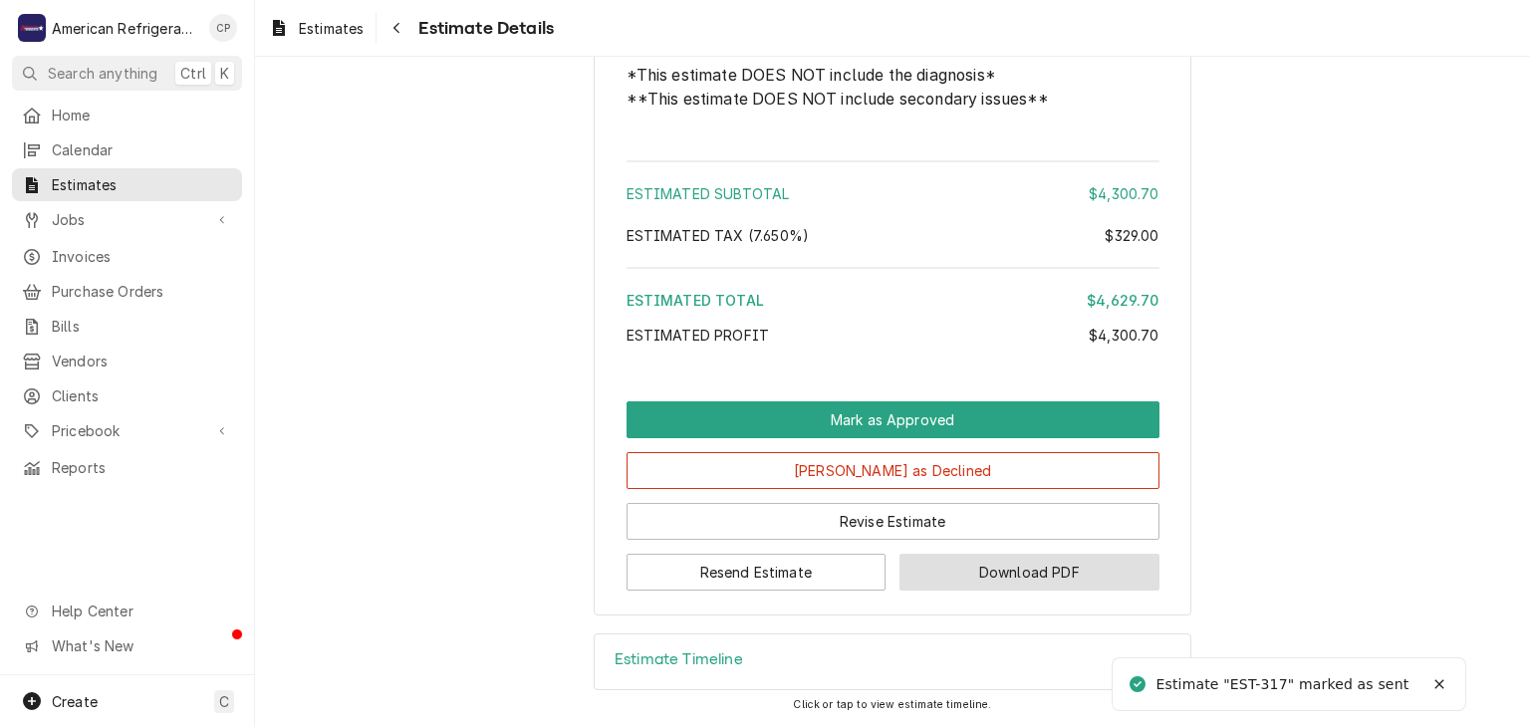
click at [965, 588] on button "Download PDF" at bounding box center [1029, 572] width 260 height 37
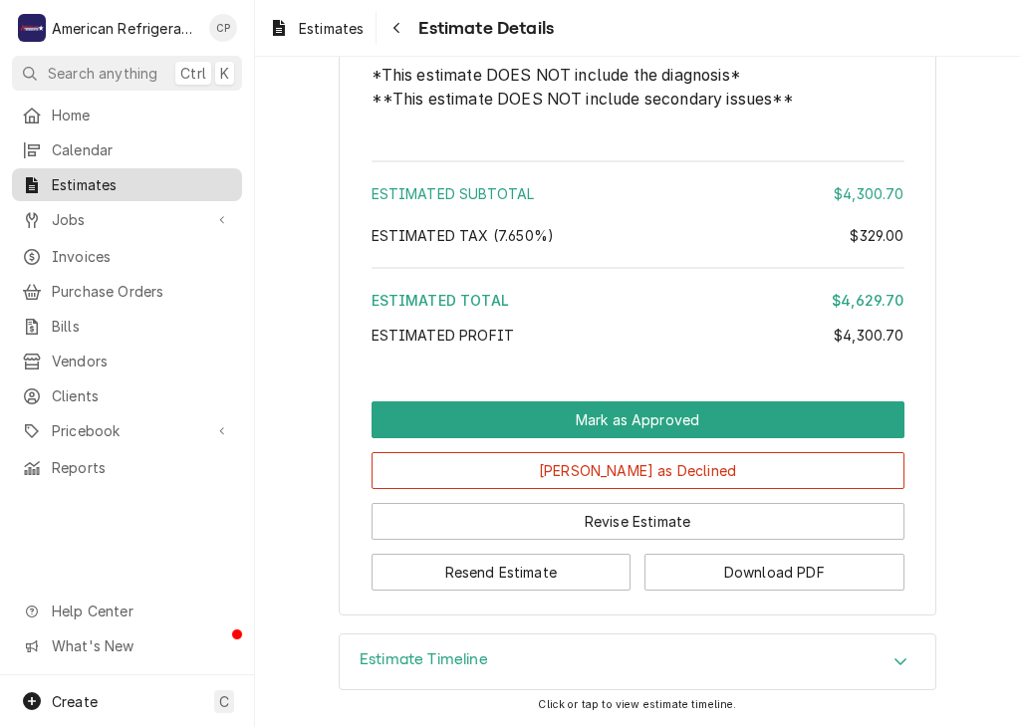
click at [179, 174] on span "Estimates" at bounding box center [142, 184] width 180 height 21
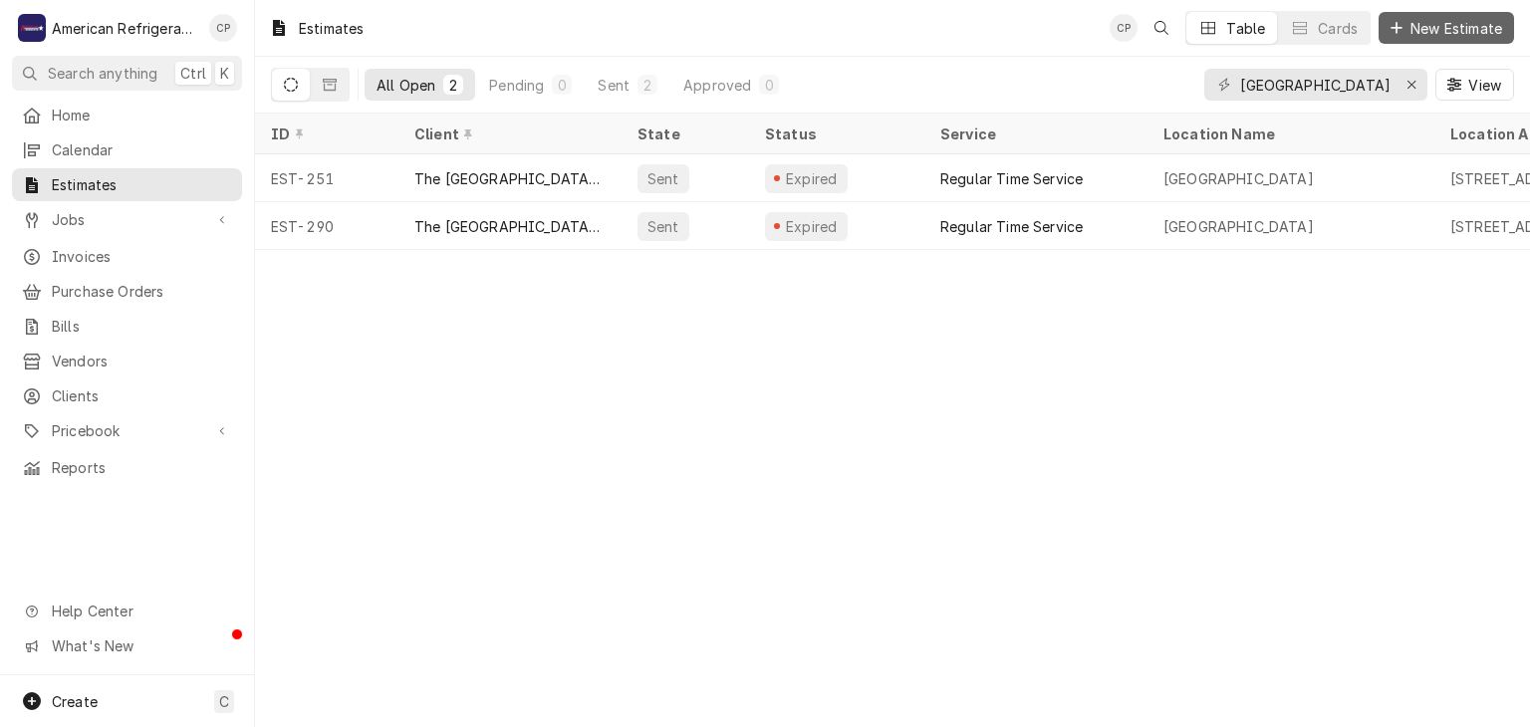
click at [1019, 33] on span "New Estimate" at bounding box center [1456, 28] width 100 height 21
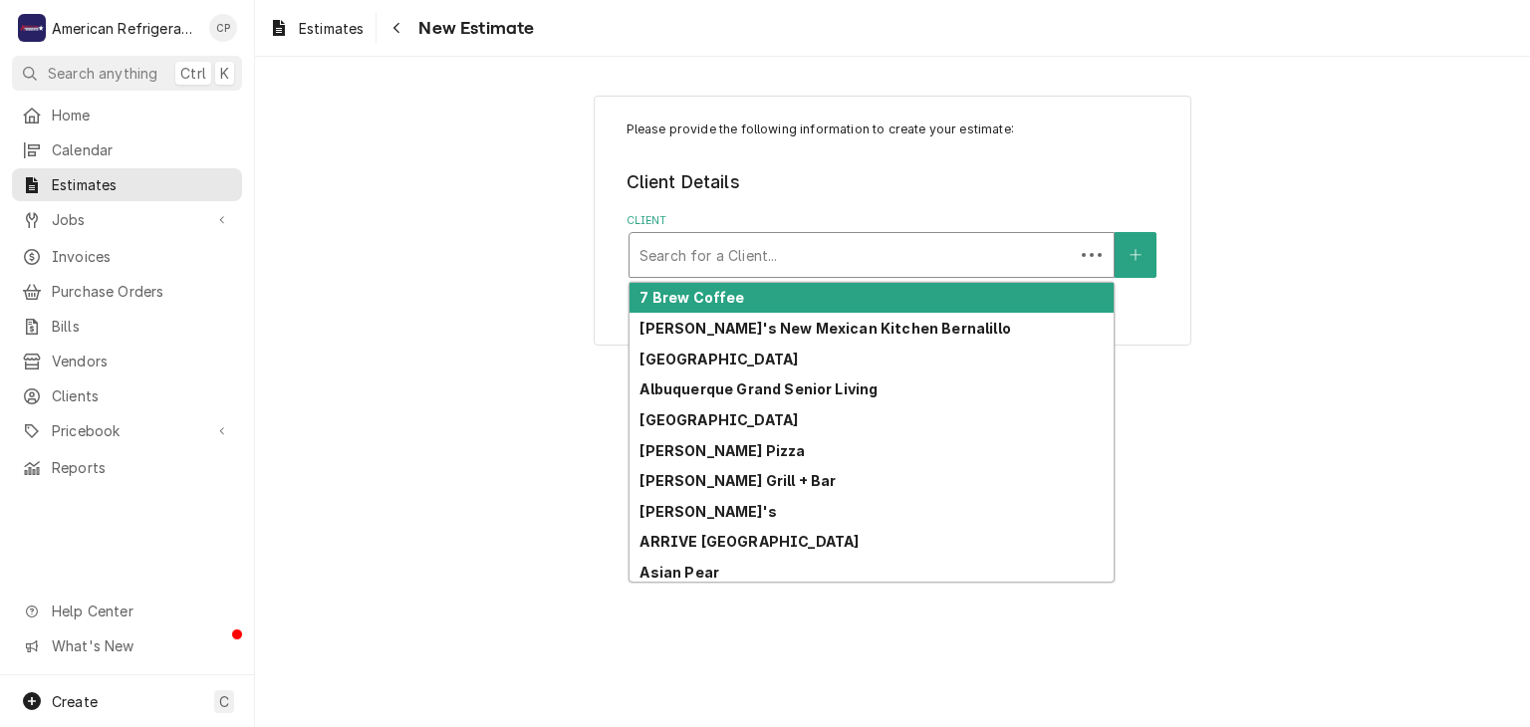
click at [744, 246] on div "Client" at bounding box center [851, 255] width 424 height 36
type input "mc"
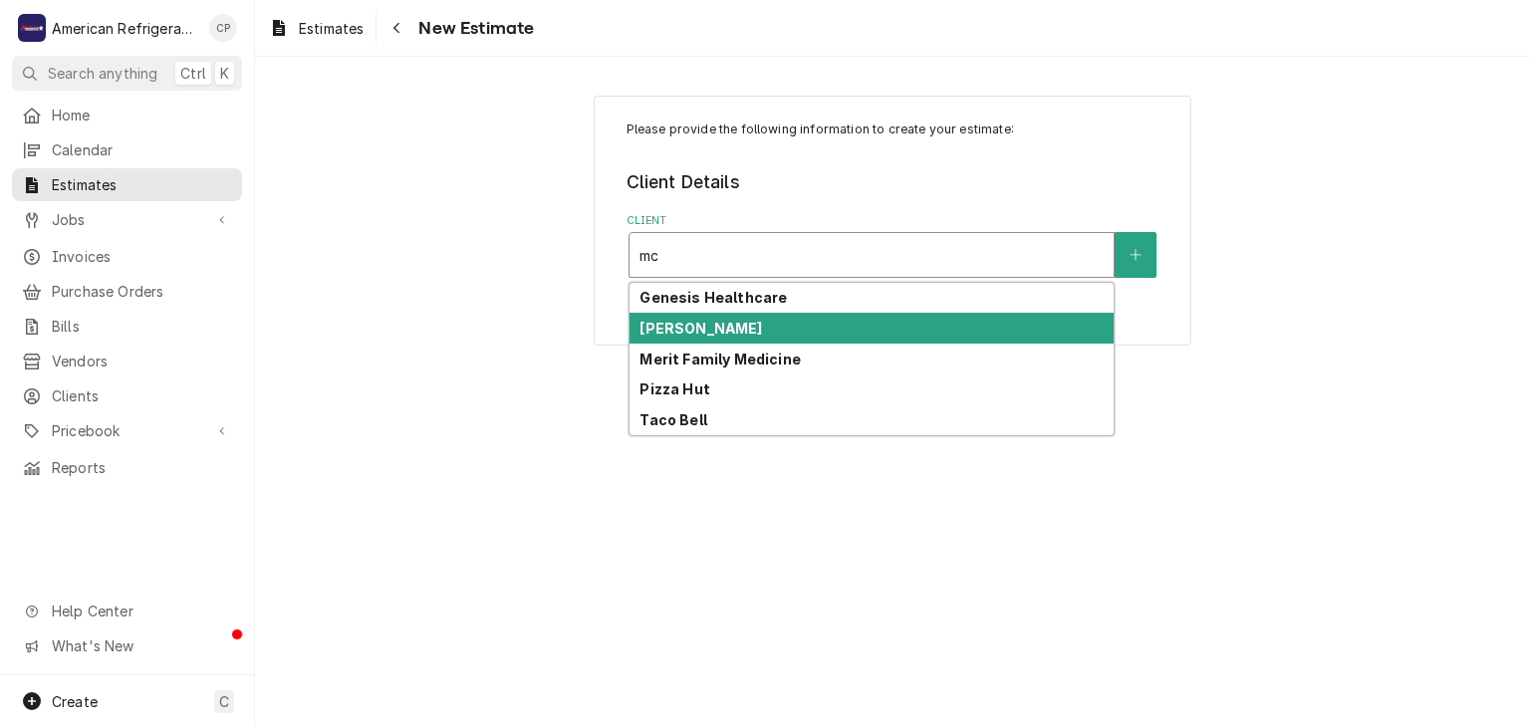
click at [707, 322] on strong "[PERSON_NAME]" at bounding box center [700, 328] width 122 height 17
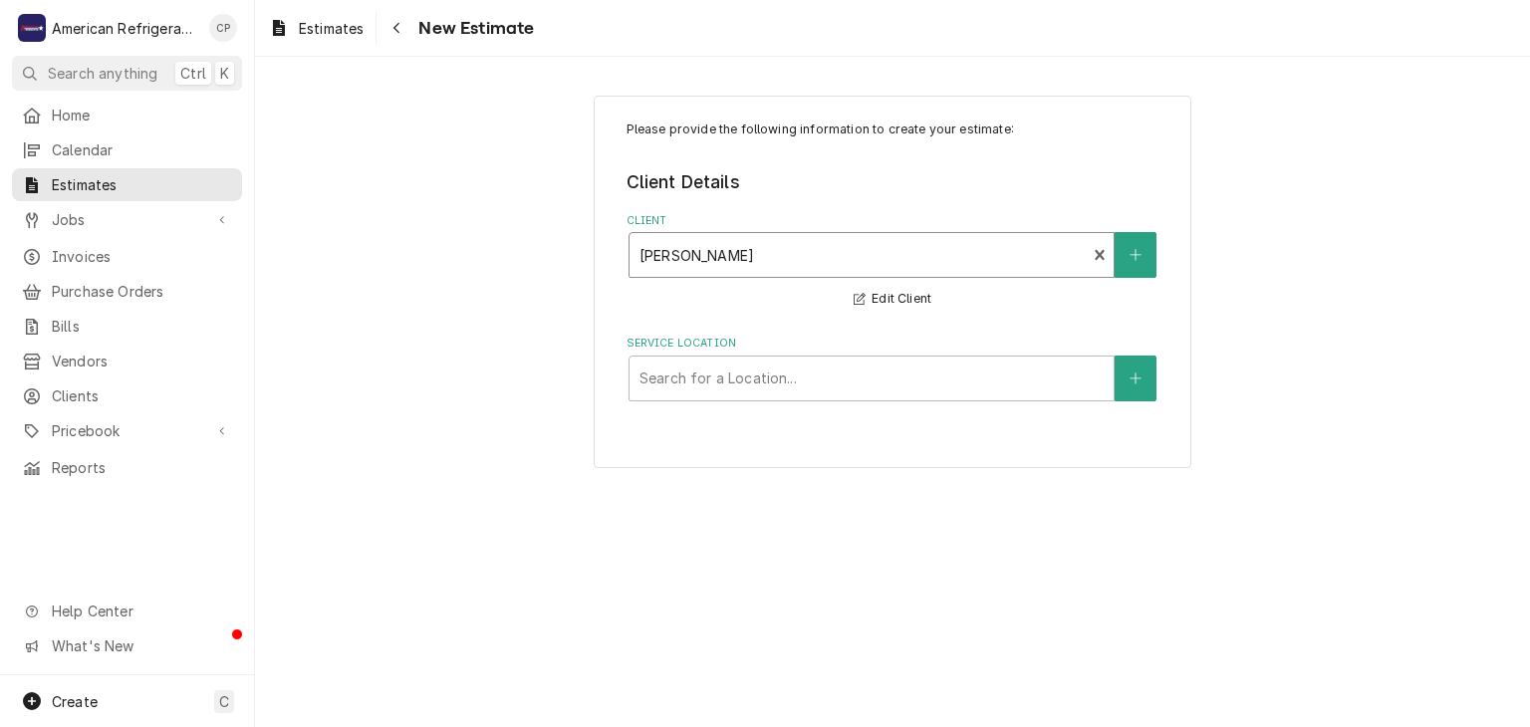
click at [718, 395] on div "Search for a Location..." at bounding box center [871, 379] width 484 height 44
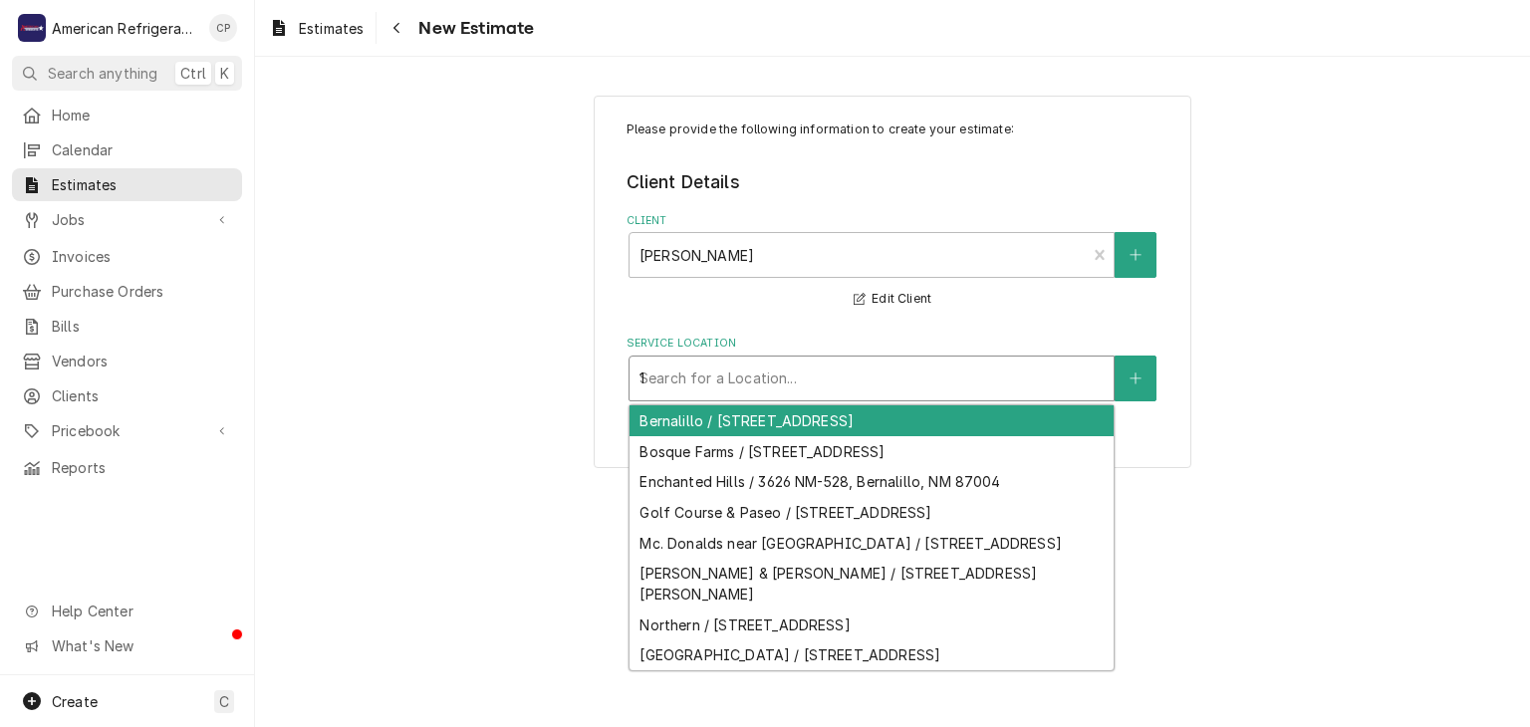
type input "13"
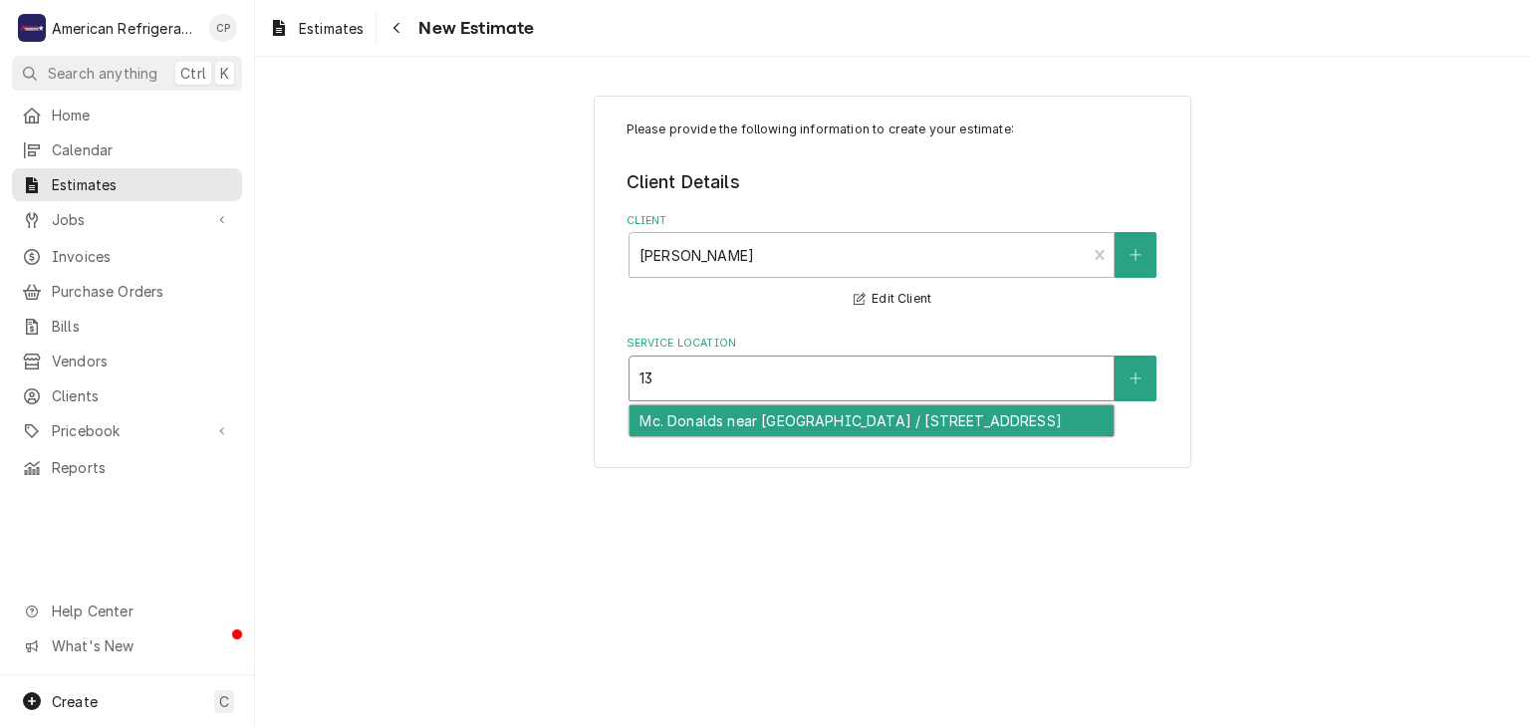
click at [698, 422] on div "Mc. Donalds near [GEOGRAPHIC_DATA] / [STREET_ADDRESS]" at bounding box center [871, 420] width 484 height 31
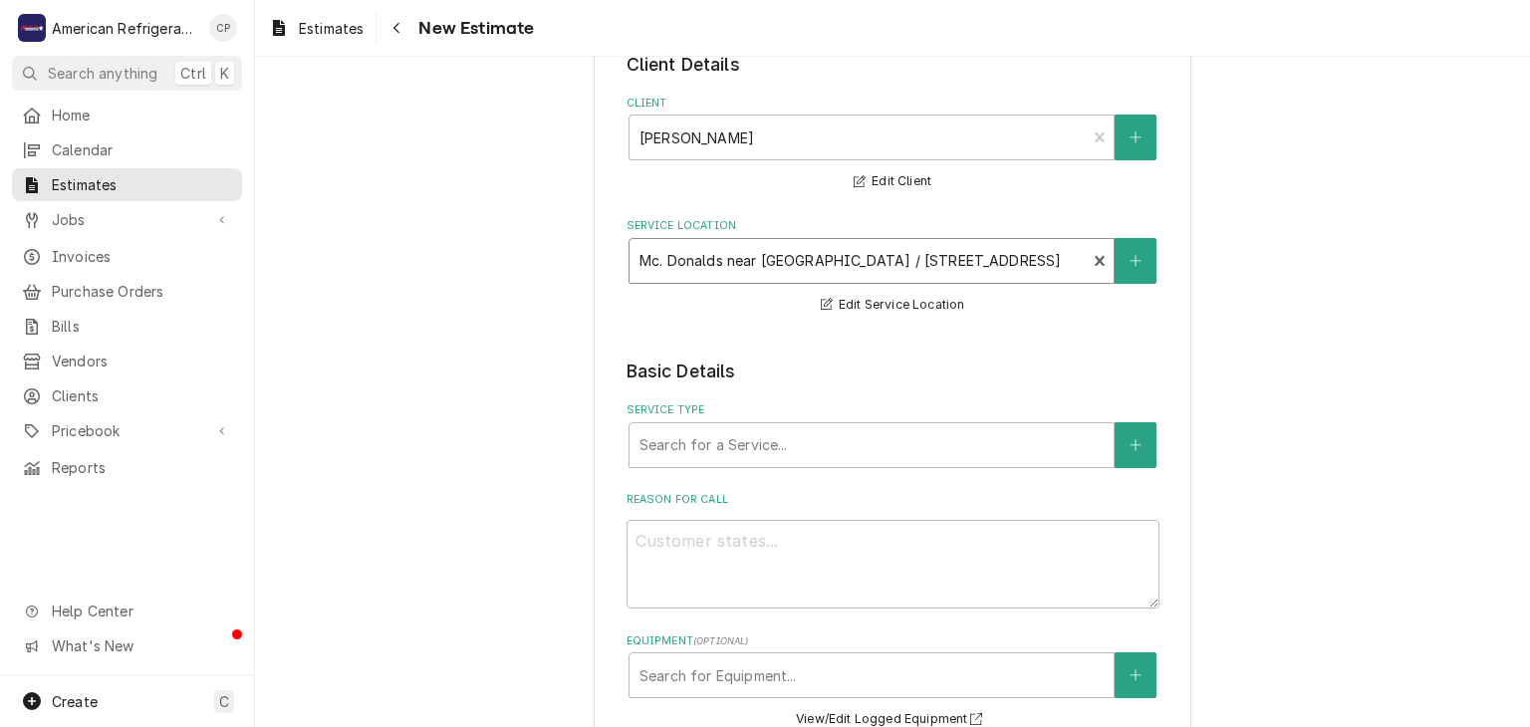
scroll to position [122, 0]
click at [767, 423] on div "Service Type" at bounding box center [871, 441] width 464 height 36
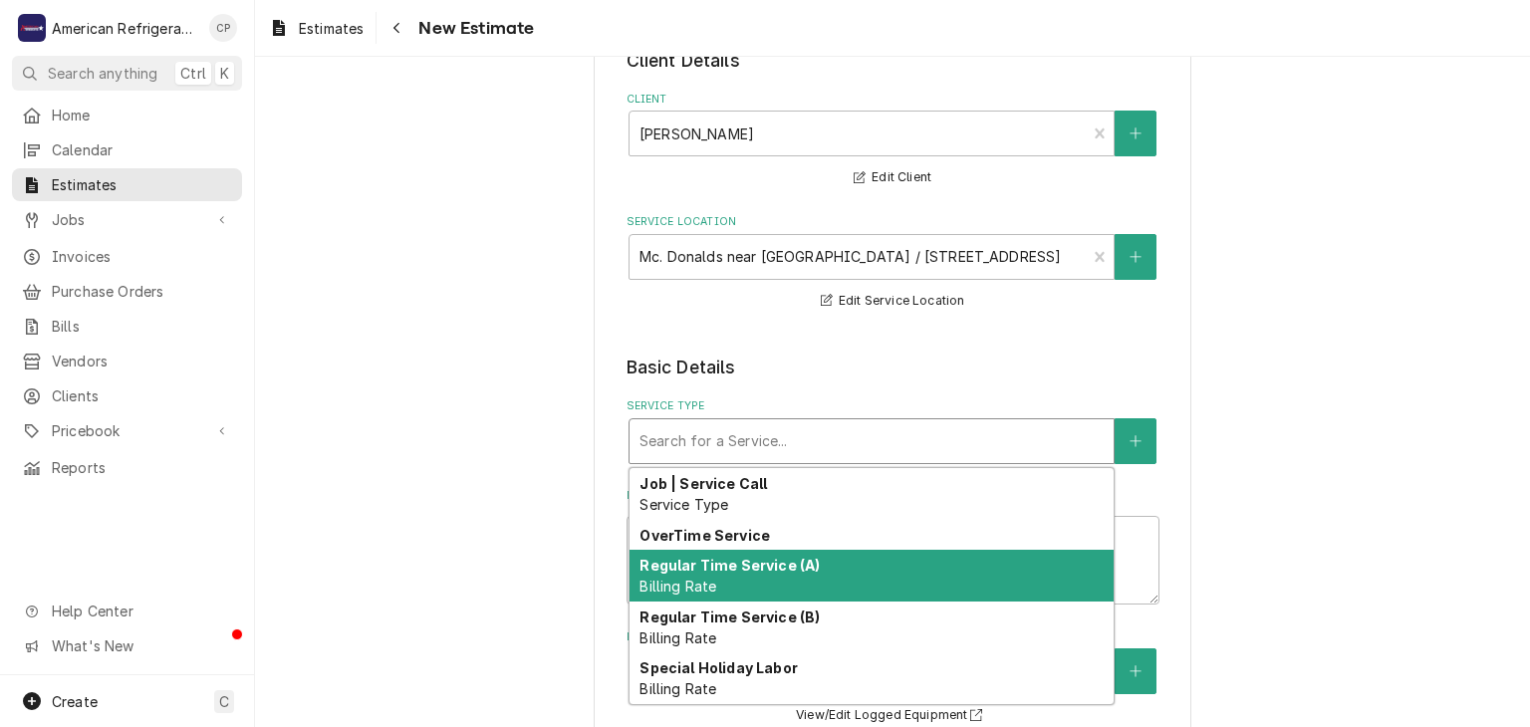
click at [738, 575] on div "Regular Time Service (A) Billing Rate" at bounding box center [871, 576] width 484 height 52
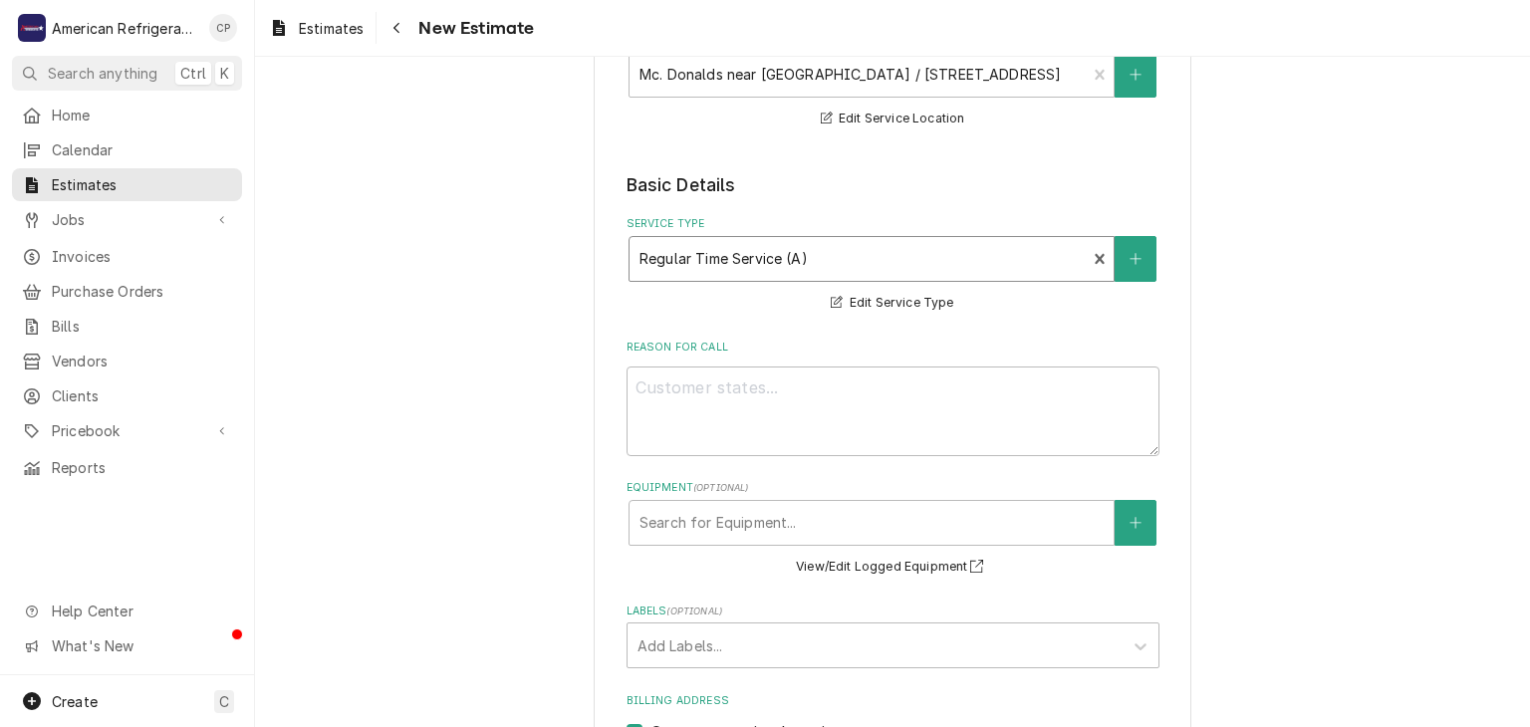
scroll to position [309, 0]
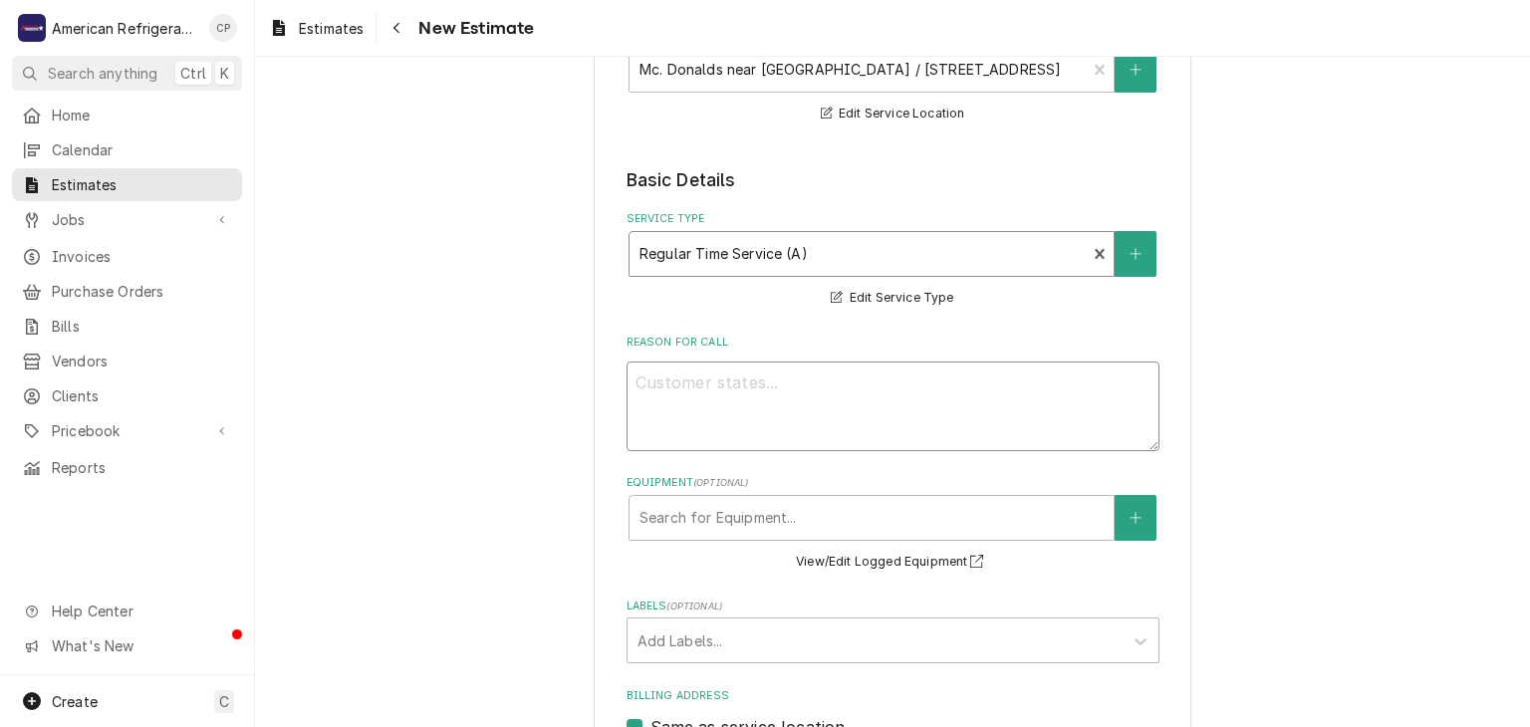
click at [692, 427] on textarea "Reason For Call" at bounding box center [892, 407] width 533 height 90
type textarea "x"
type textarea "L"
type textarea "x"
type textarea "Lo"
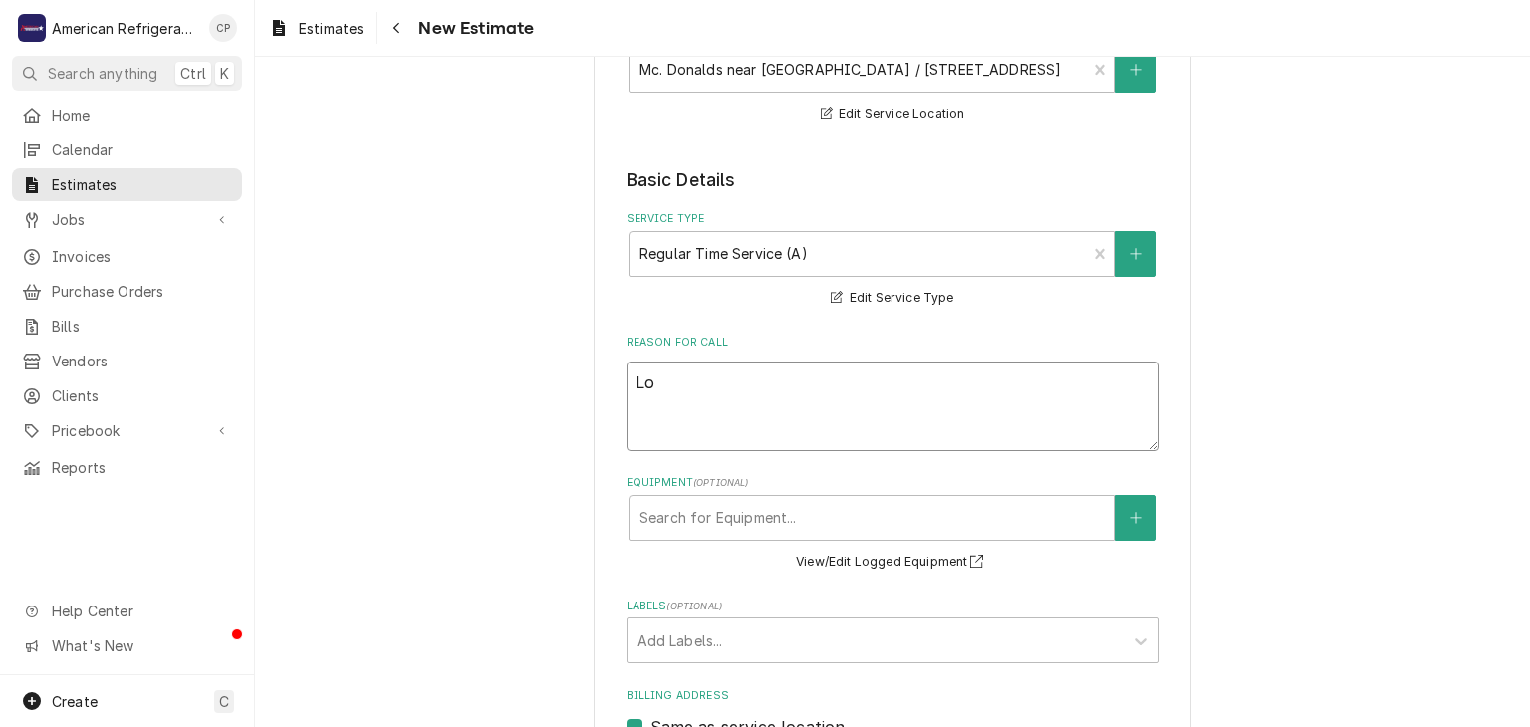
type textarea "x"
type textarea "Lob"
type textarea "x"
type textarea "Lobb"
type textarea "x"
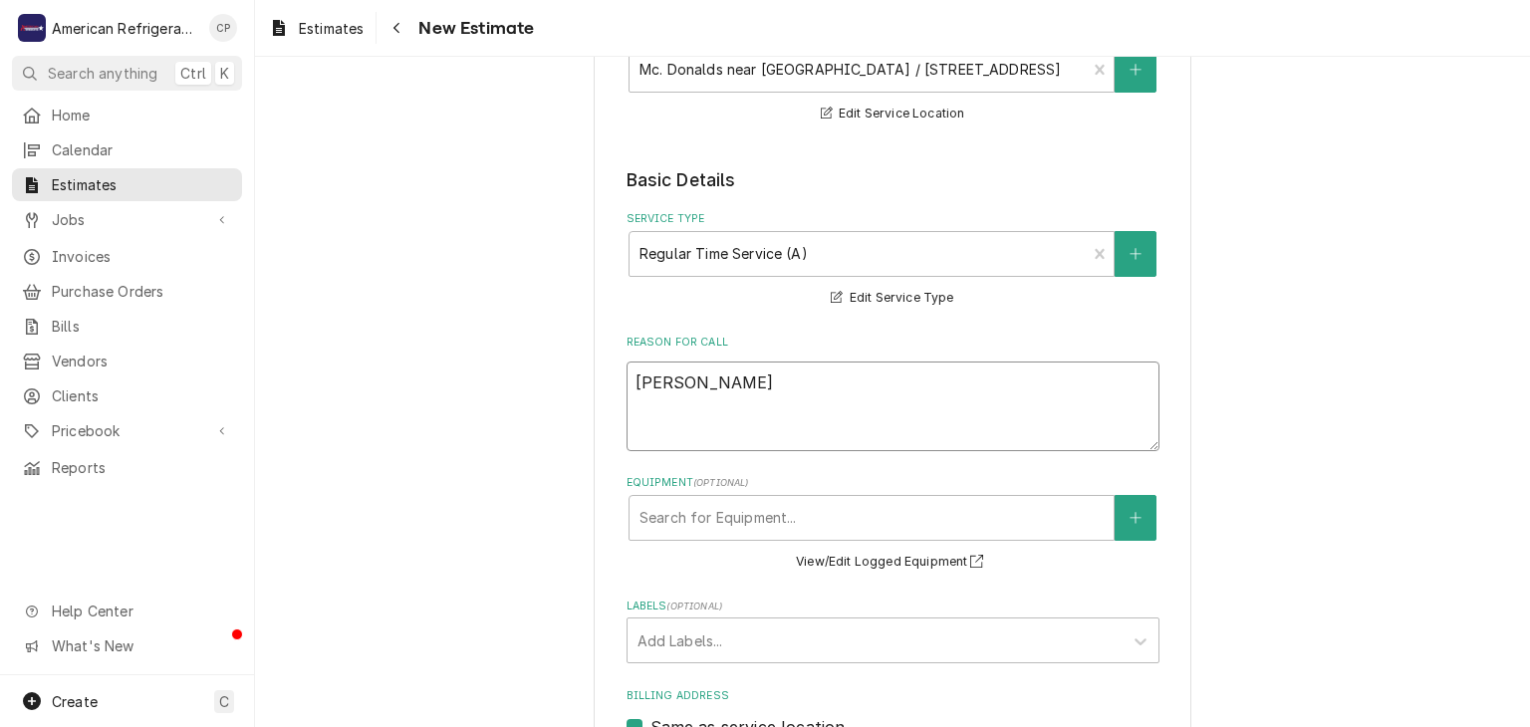
type textarea "Lobby"
type textarea "x"
type textarea "Lobby"
type textarea "x"
type textarea "Lobby A/"
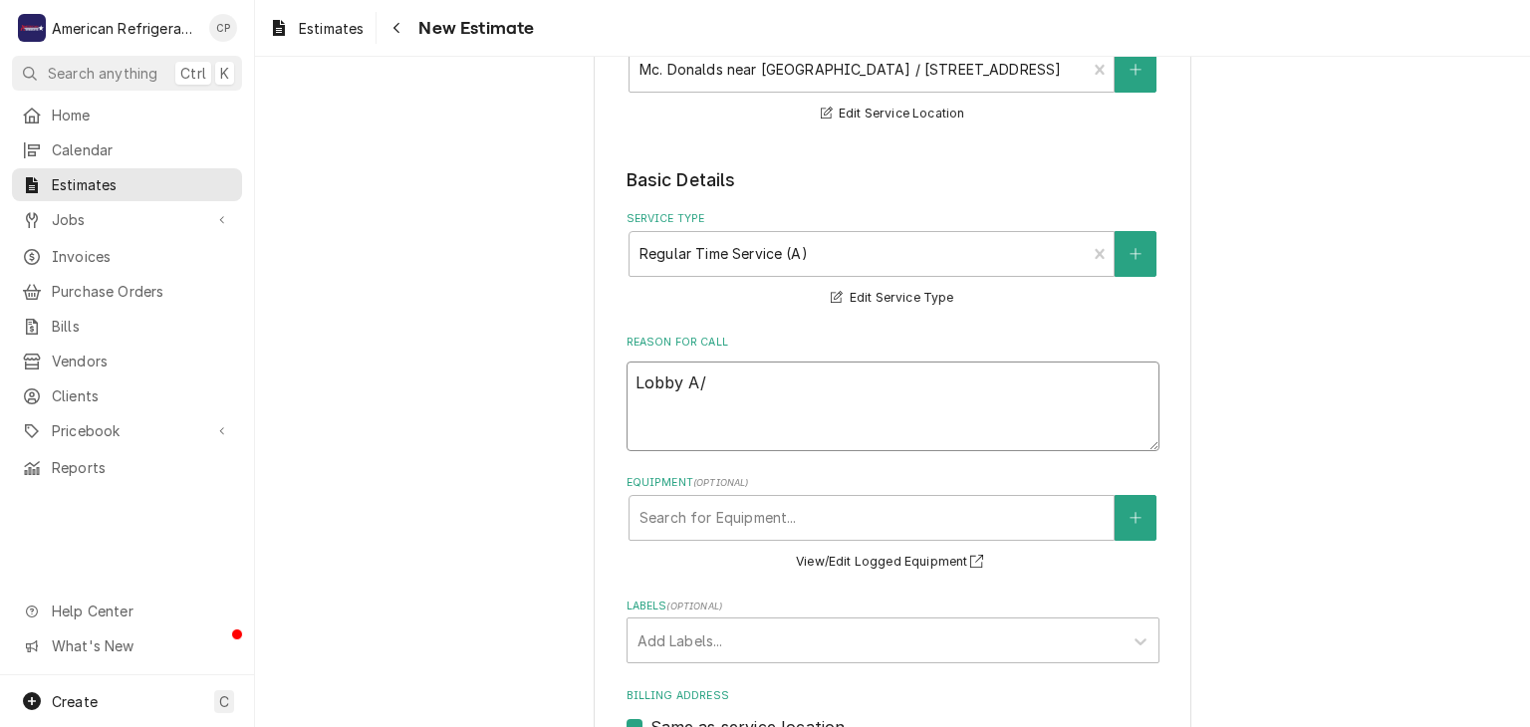
type textarea "x"
type textarea "Lobby A/C"
type textarea "x"
type textarea "Lobby A/C"
type textarea "x"
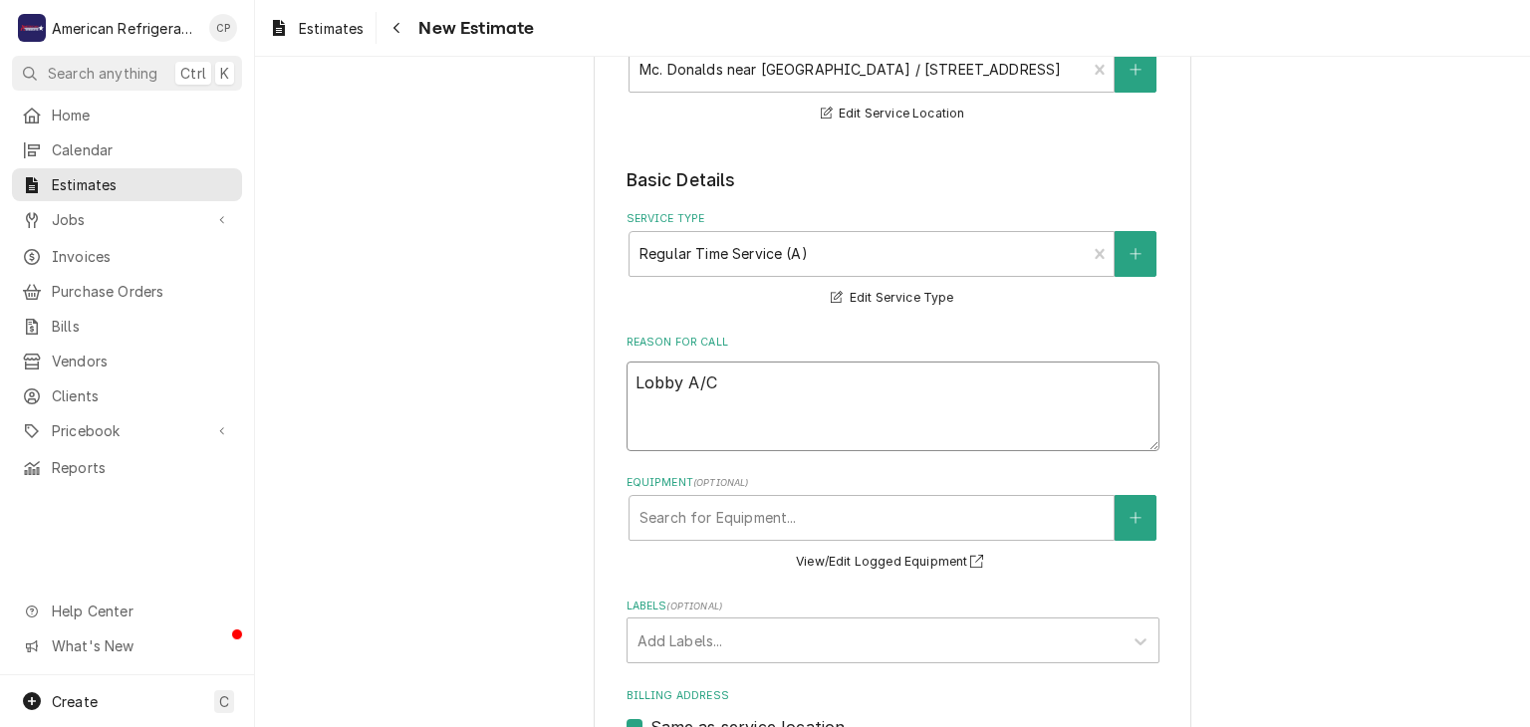
type textarea "Lobby A/C N"
type textarea "x"
type textarea "Lobby A/C Ne"
type textarea "x"
type textarea "Lobby A/C Nee"
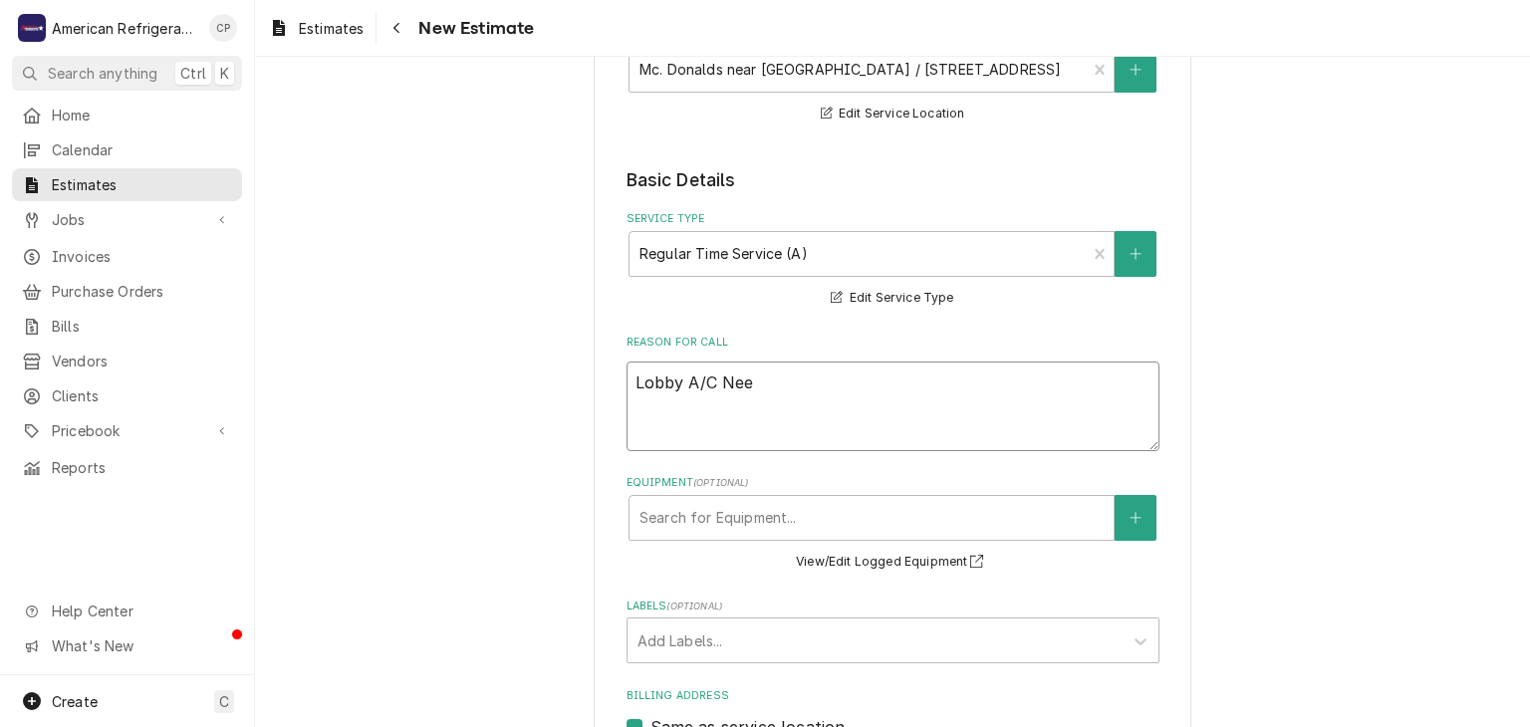
type textarea "x"
type textarea "Lobby A/C Need"
type textarea "x"
type textarea "Lobby A/C Needs"
type textarea "x"
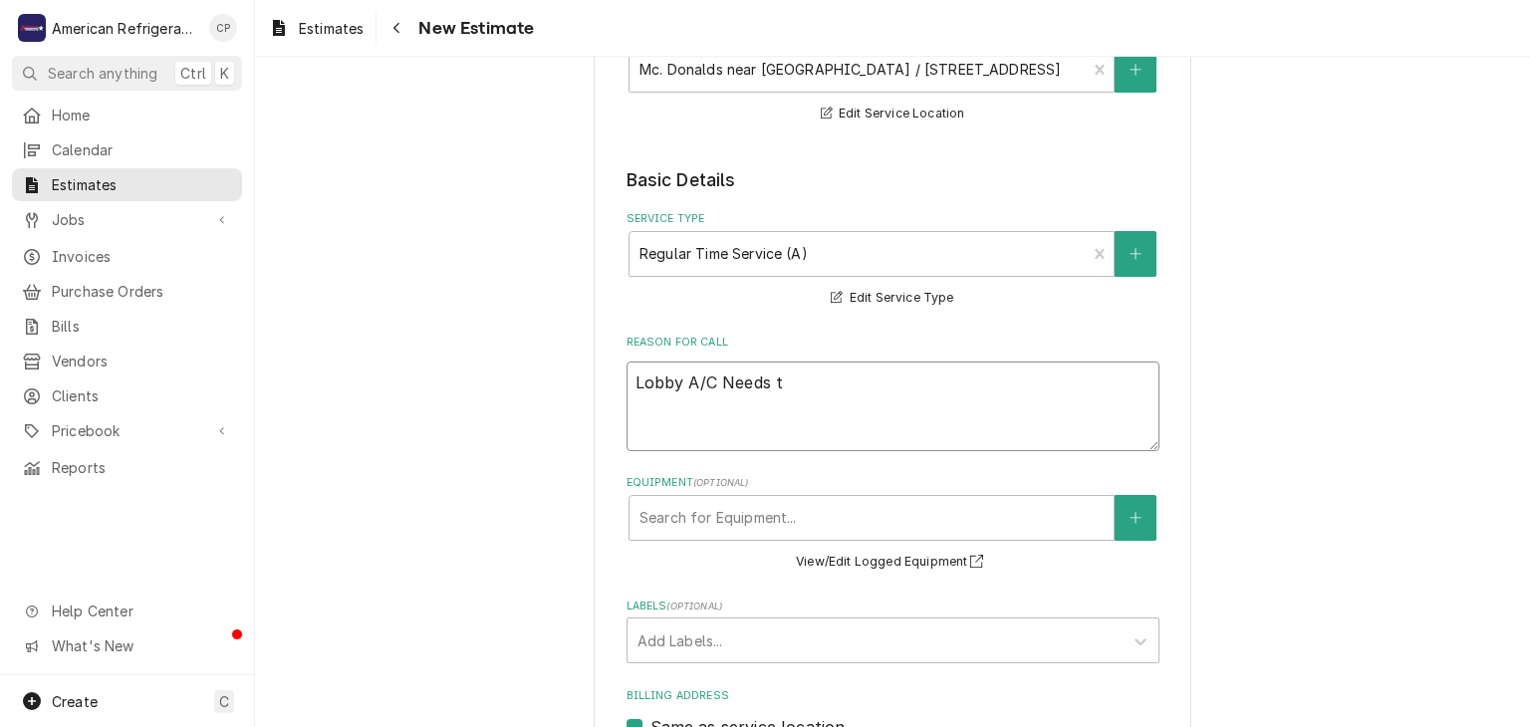
type textarea "Lobby A/C Needs to"
type textarea "x"
type textarea "Lobby A/C Needs to"
type textarea "x"
type textarea "Lobby A/C Needs to be"
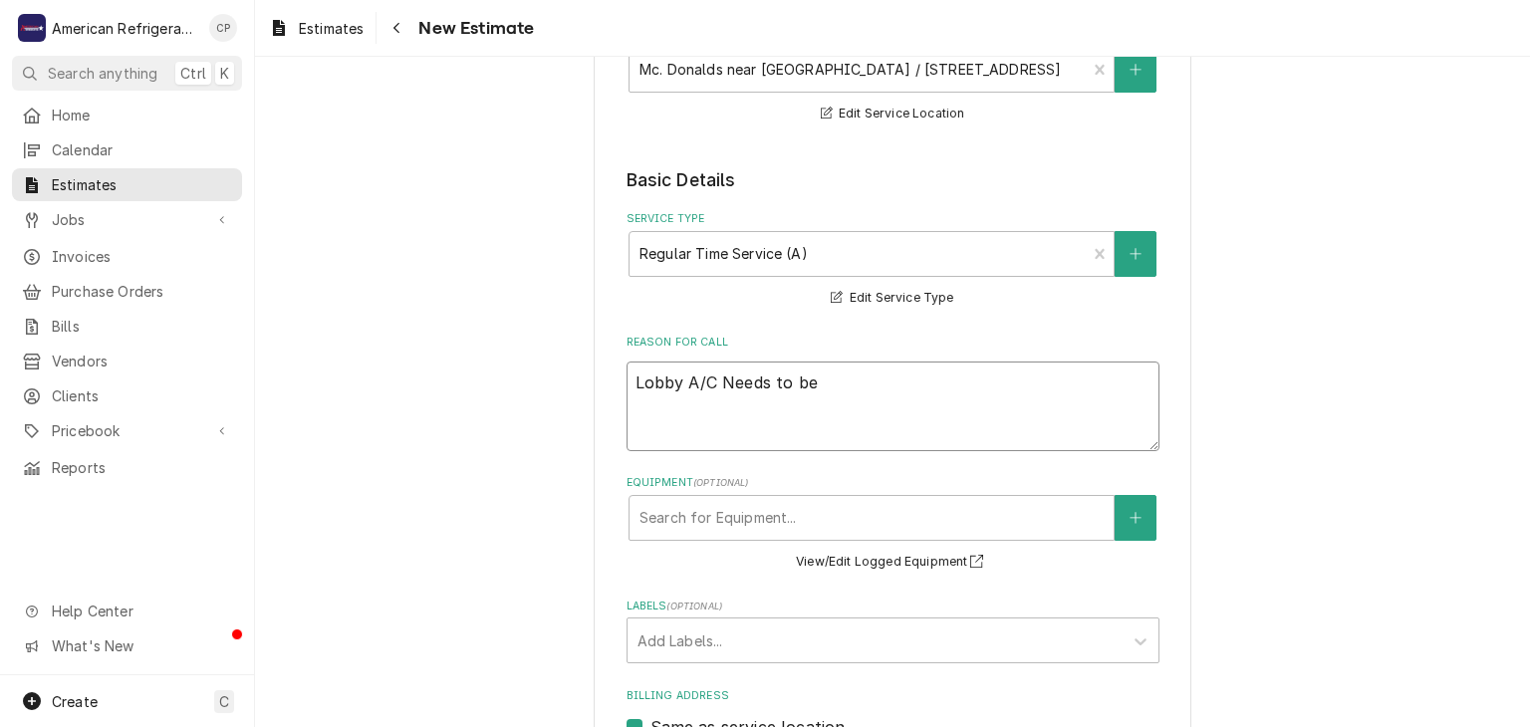
type textarea "x"
type textarea "Lobby A/C Needs to be r"
type textarea "x"
type textarea "Lobby A/C Needs to be rep"
type textarea "x"
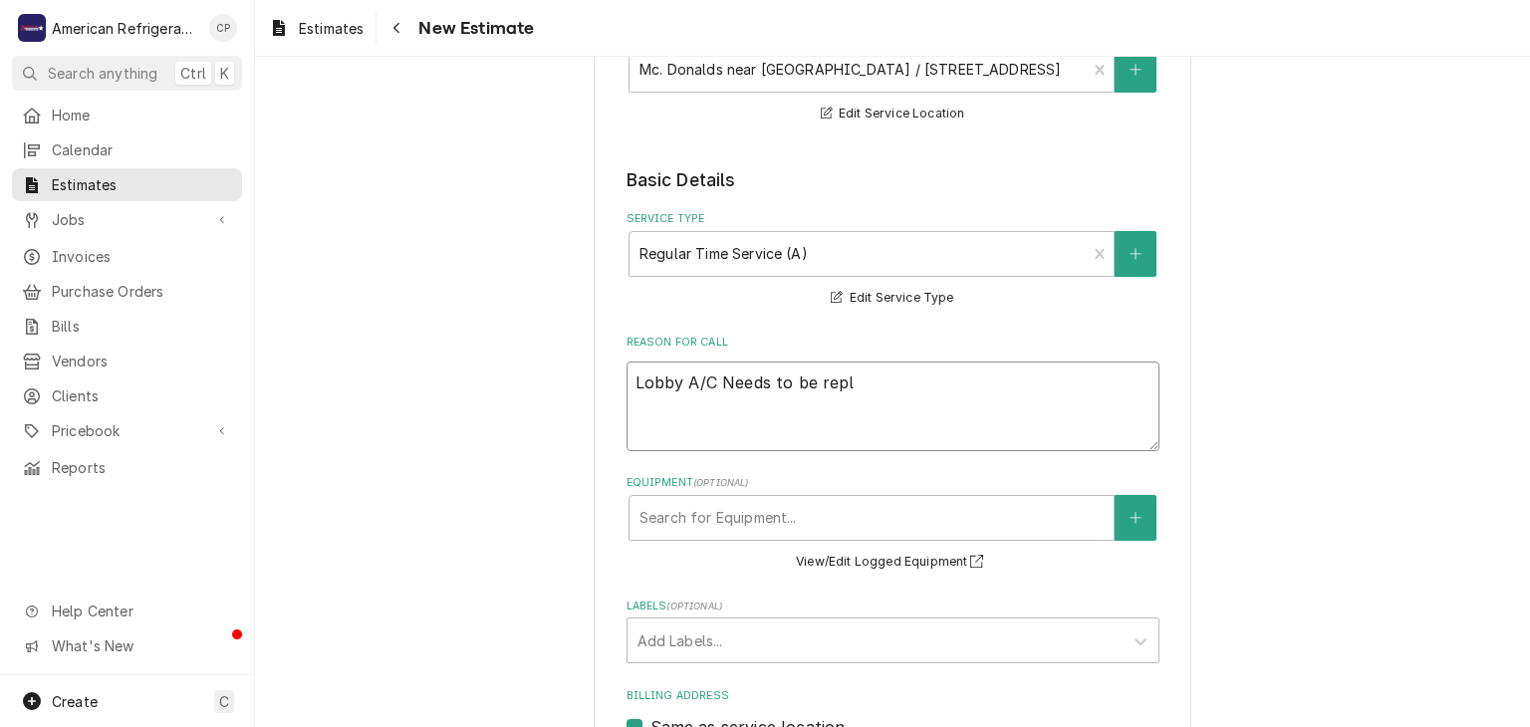
type textarea "Lobby A/C Needs to be repla"
type textarea "x"
type textarea "Lobby A/C Needs to be replac"
type textarea "x"
type textarea "Lobby A/C Needs to be replace"
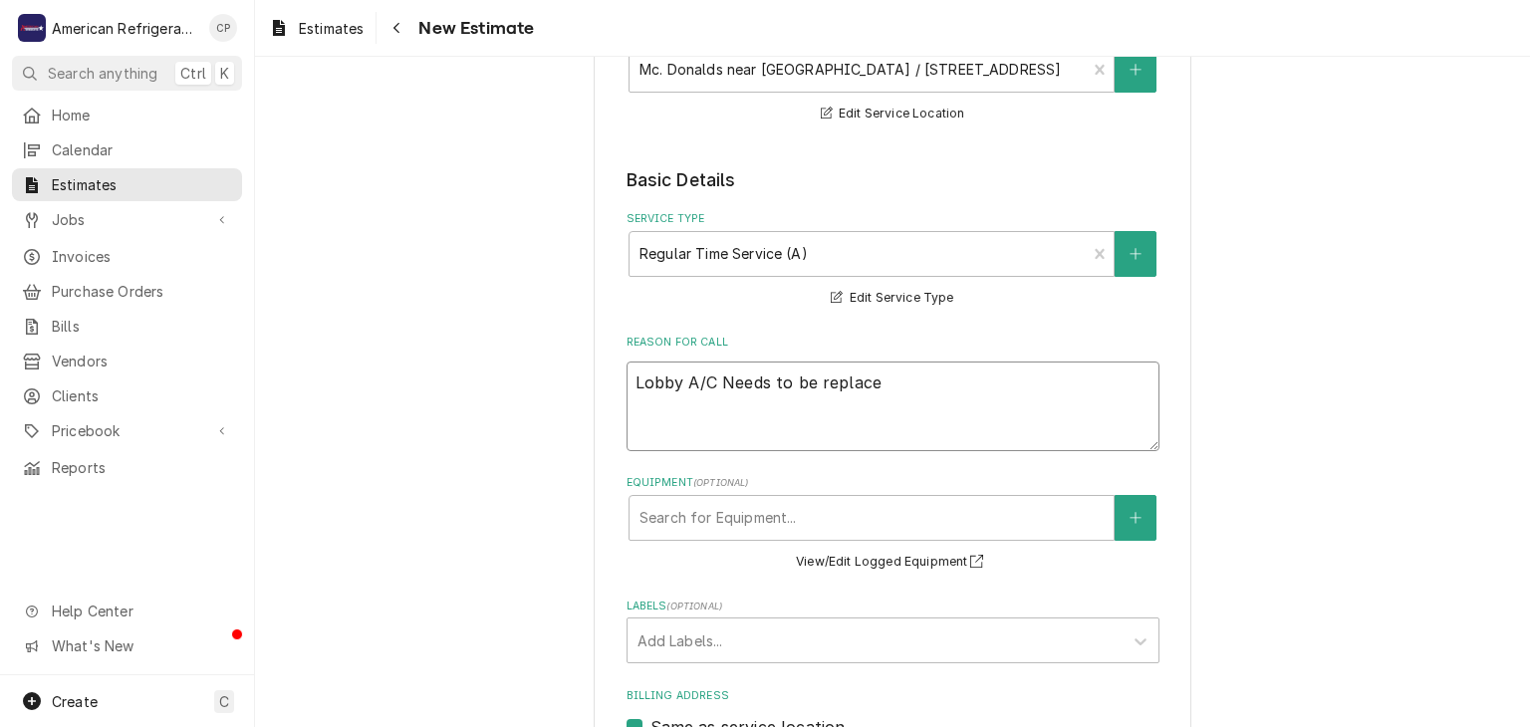
type textarea "x"
type textarea "Lobby A/C Needs to be replaced."
type textarea "x"
type textarea "Lobby A/C Needs to be replaced."
type textarea "x"
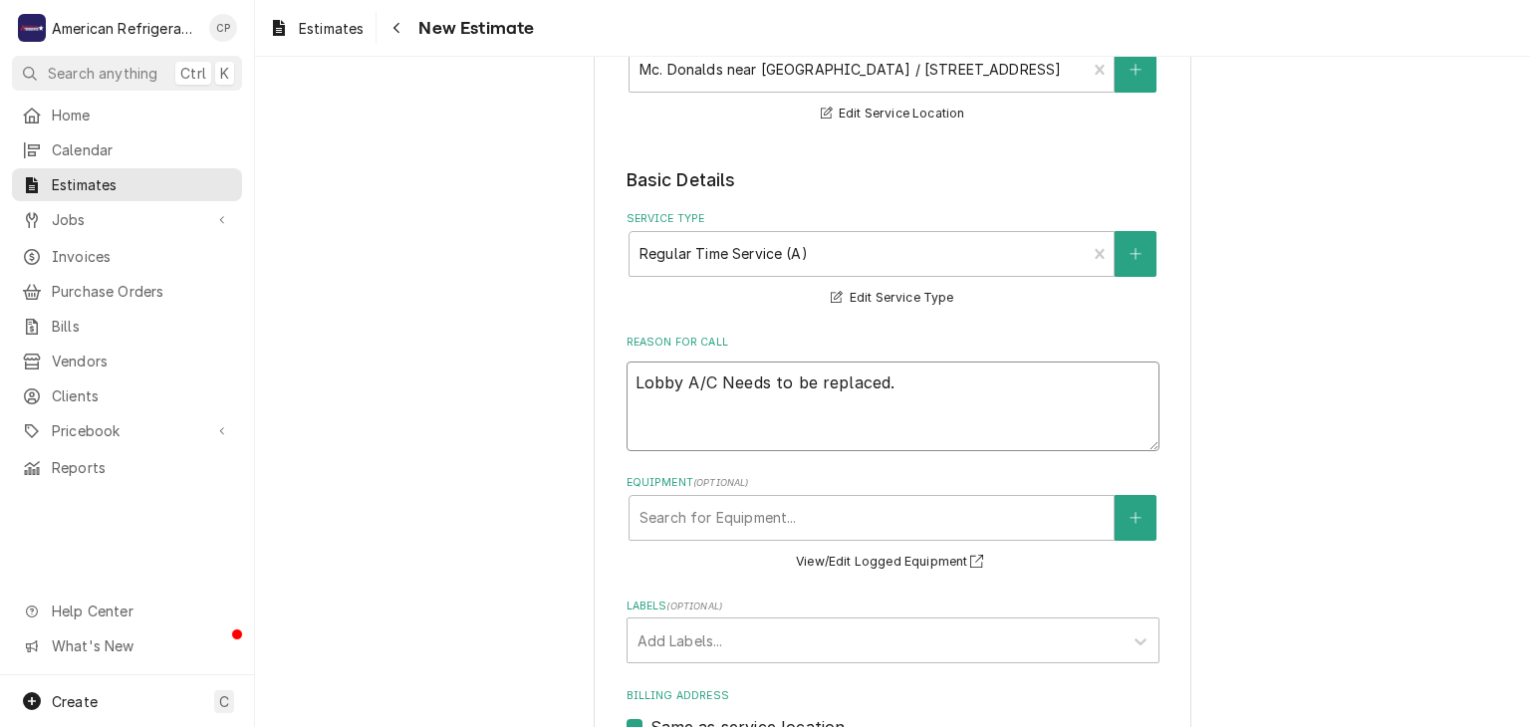
drag, startPoint x: 681, startPoint y: 377, endPoint x: 597, endPoint y: 367, distance: 85.2
click at [597, 367] on div "Please provide the following information to create your estimate: Client Detail…" at bounding box center [893, 438] width 598 height 1303
type textarea "A/C Needs to be replaced."
click at [633, 379] on textarea "A/C Needs to be replaced." at bounding box center [892, 407] width 533 height 90
type textarea "x"
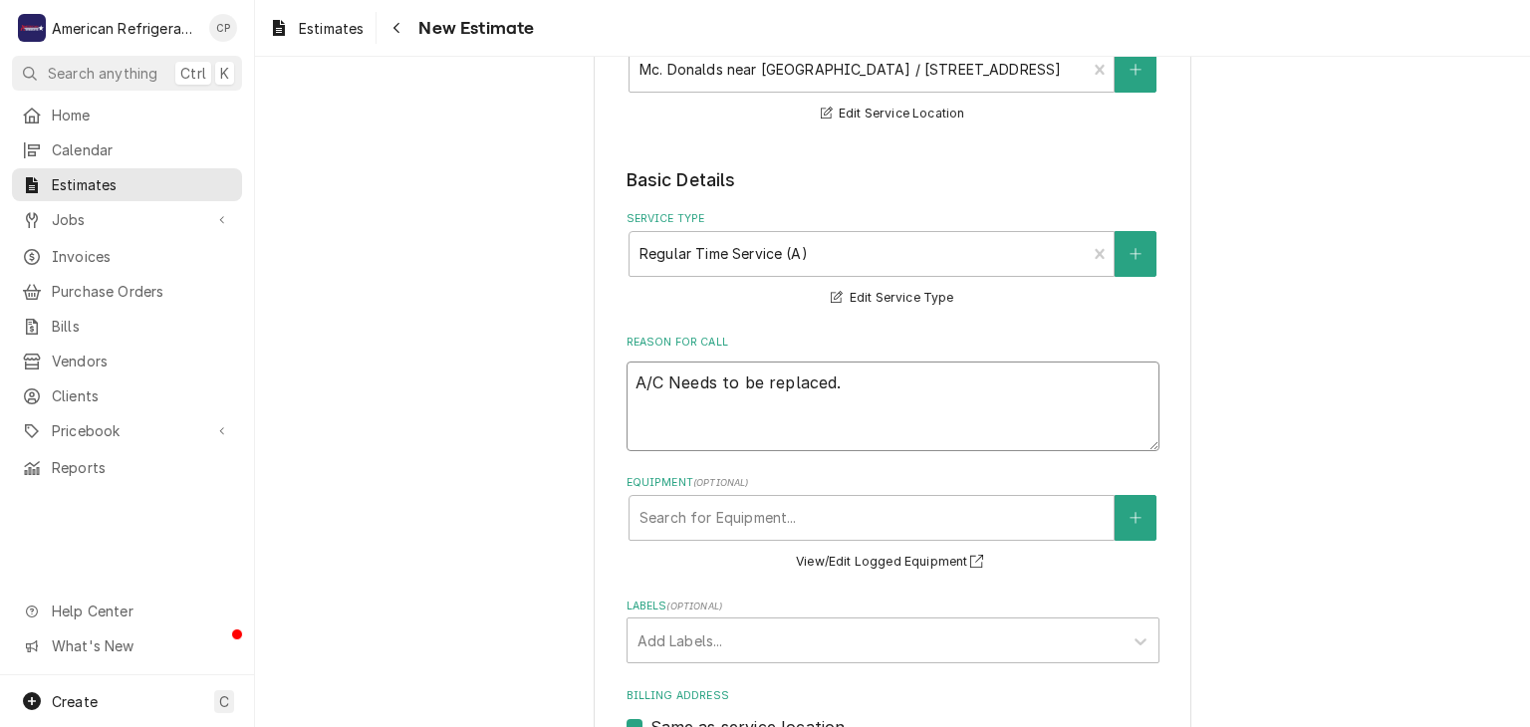
type textarea "L A/C Needs to be replaced."
type textarea "x"
type textarea "Lo A/C Needs to be replaced."
type textarea "x"
type textarea "Lob A/C Needs to be replaced."
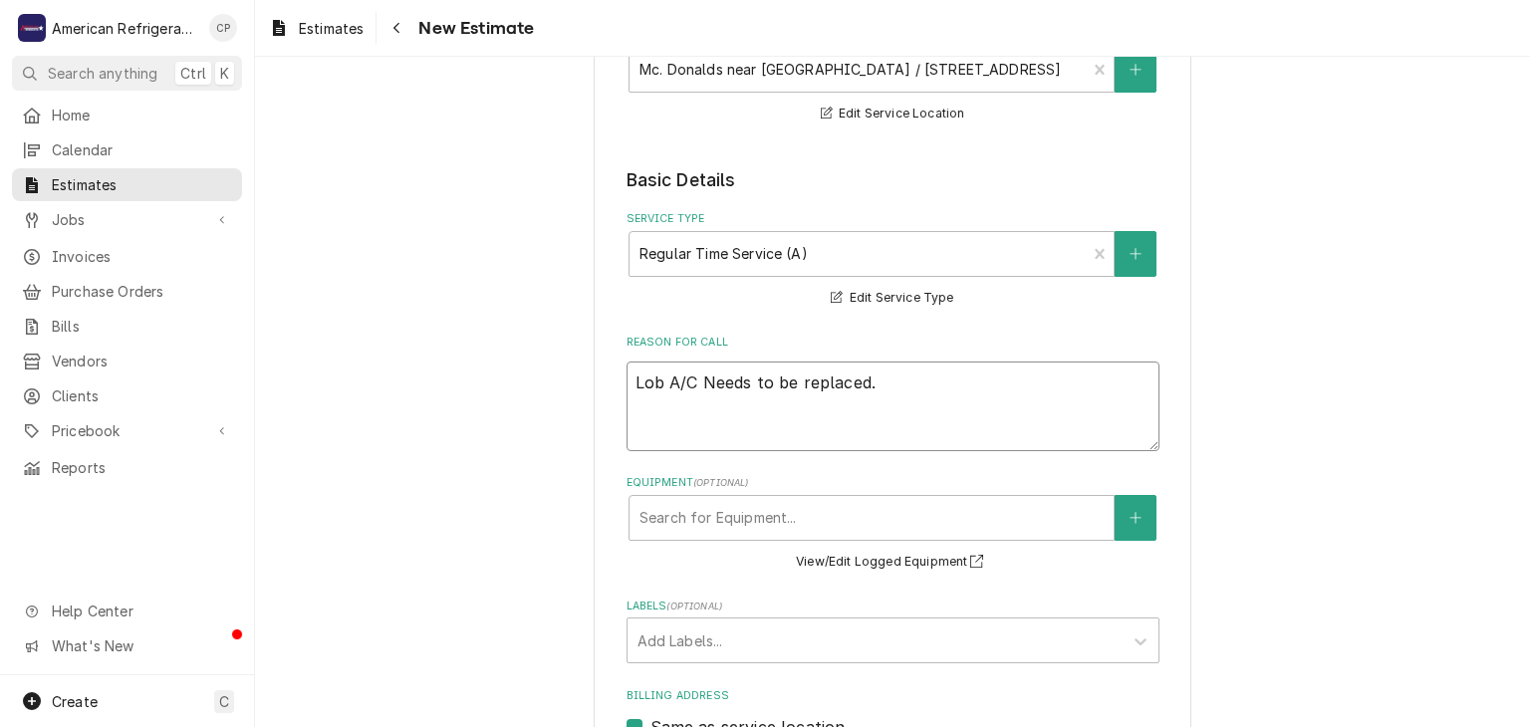
type textarea "x"
type textarea "Lobb A/C Needs to be replaced."
type textarea "x"
type textarea "Lobby A/C Needs to be replaced."
type textarea "x"
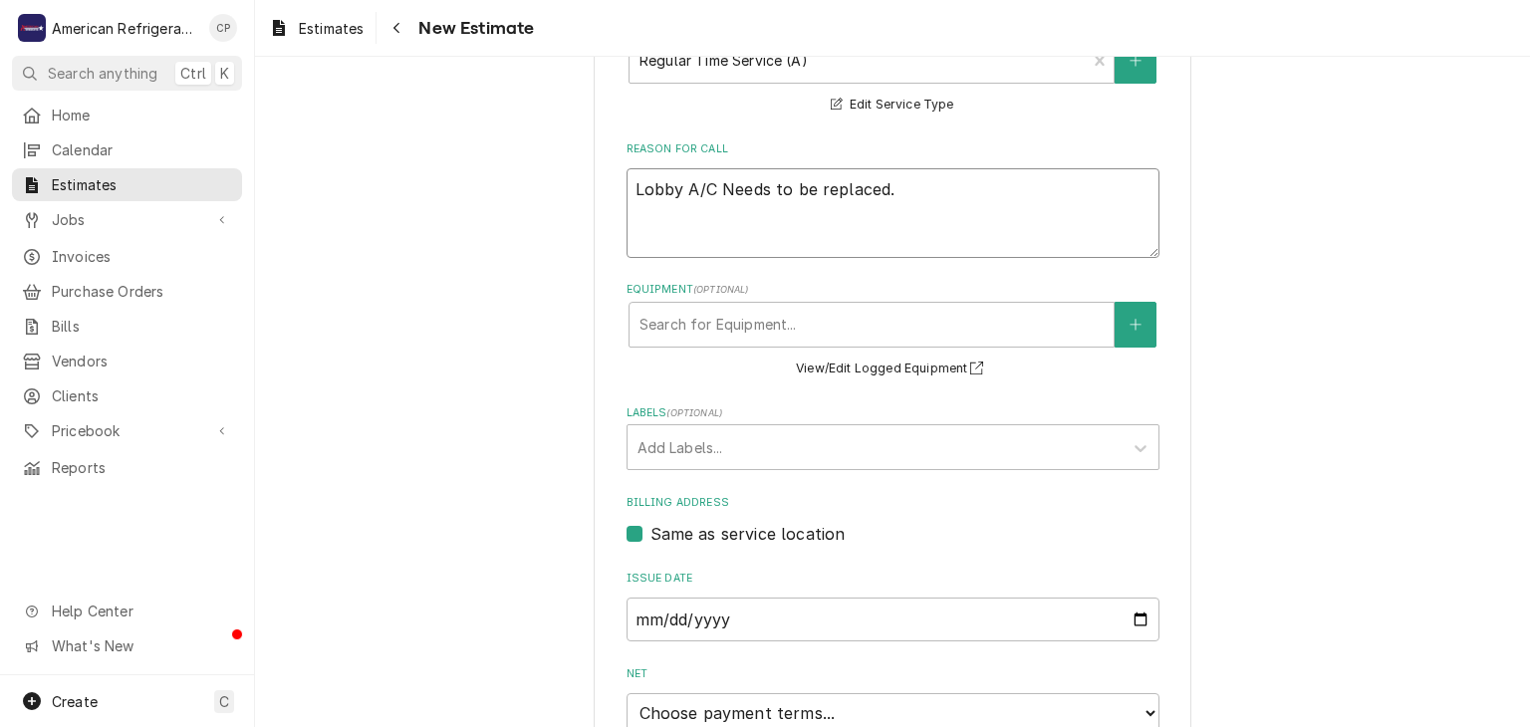
scroll to position [684, 0]
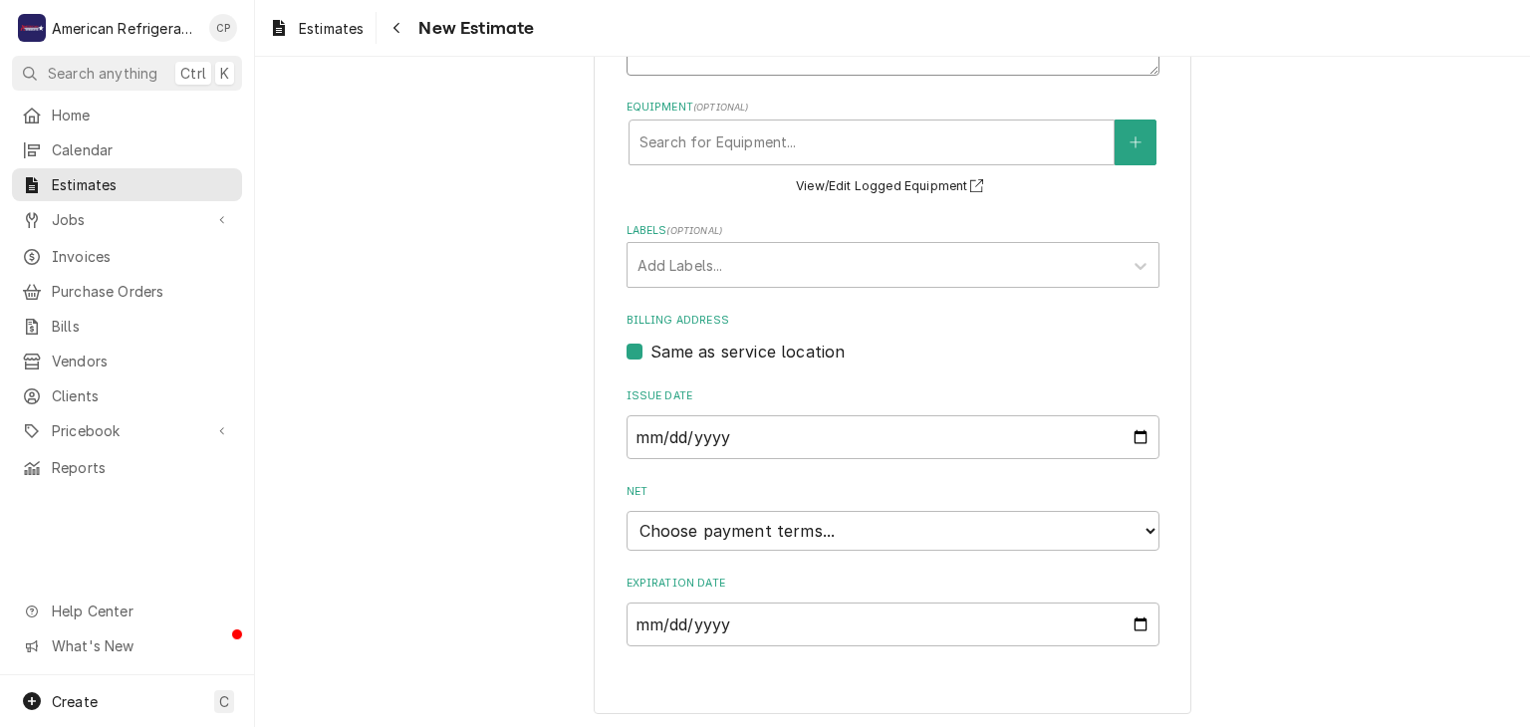
type textarea "Lobby A/C Needs to be replaced."
click at [958, 524] on select "Choose payment terms... Same Day Net 7 Net 14 Net 21 Net 30 Net 45 Net 60 Net 90" at bounding box center [892, 531] width 533 height 40
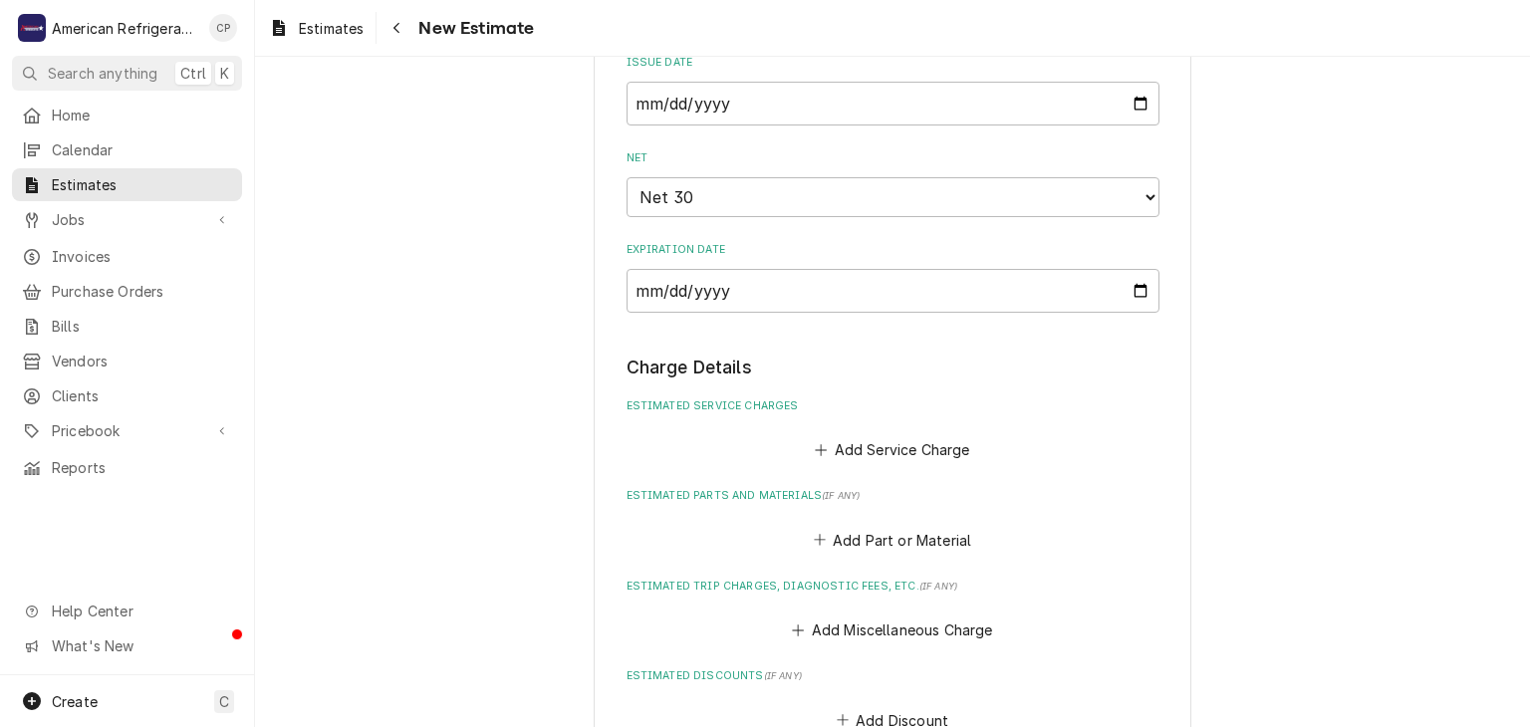
scroll to position [1031, 0]
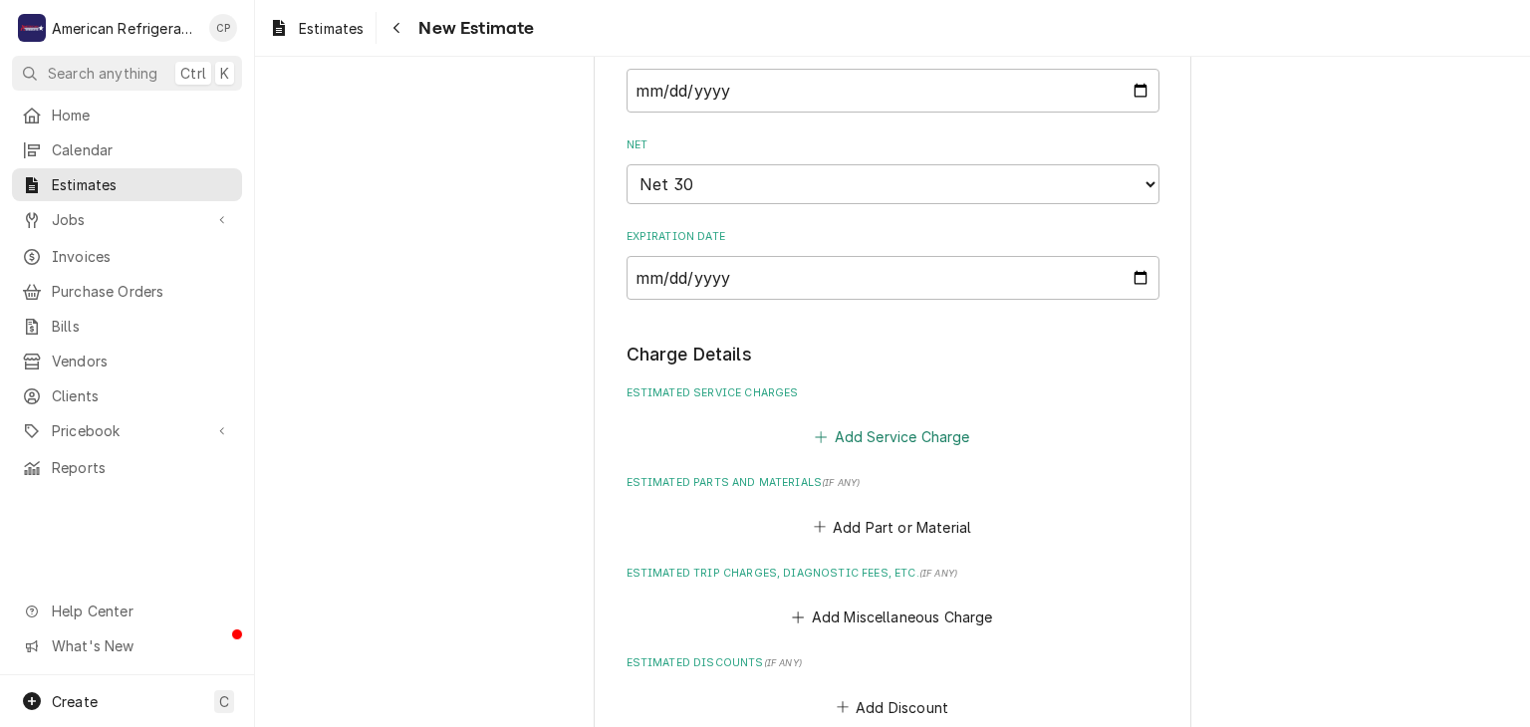
click at [909, 435] on button "Add Service Charge" at bounding box center [892, 437] width 161 height 28
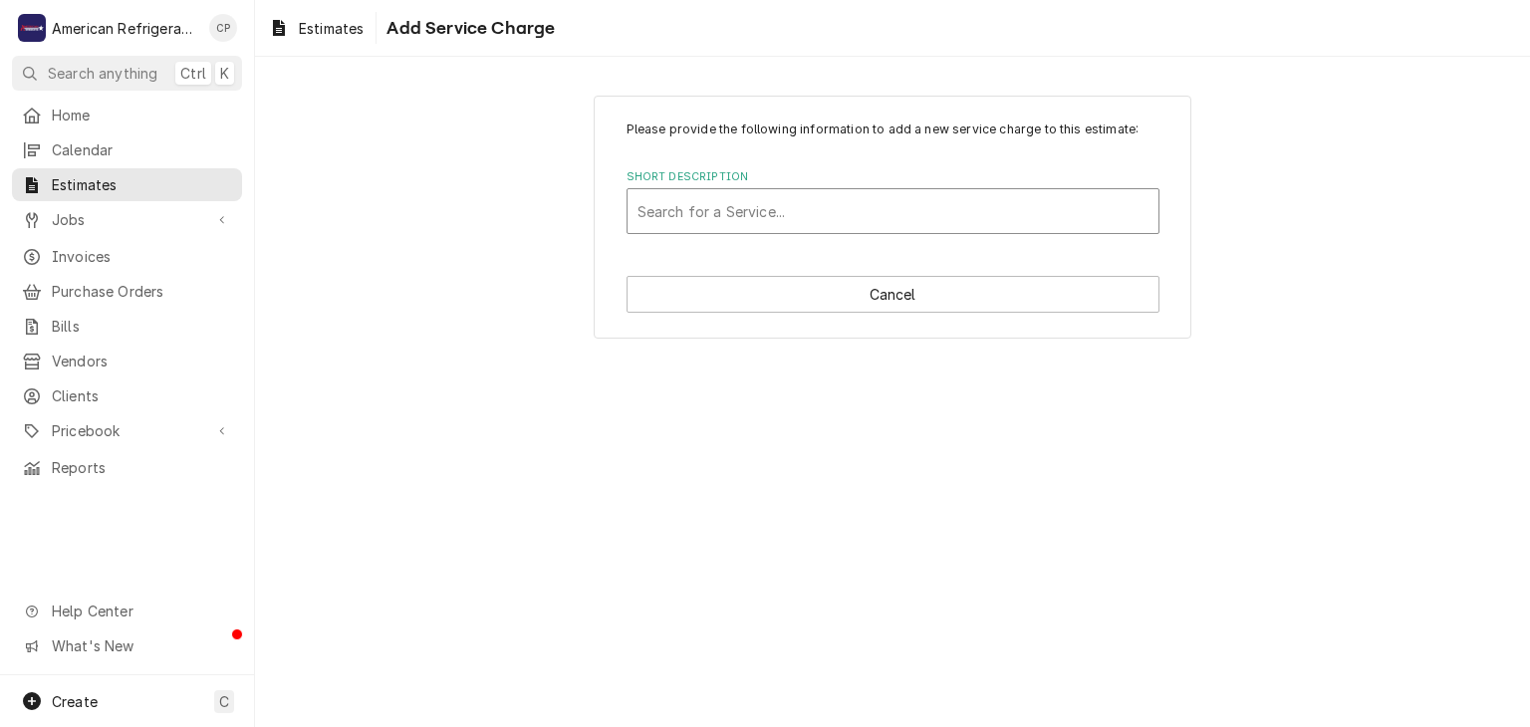
click at [757, 203] on div "Short Description" at bounding box center [892, 211] width 511 height 36
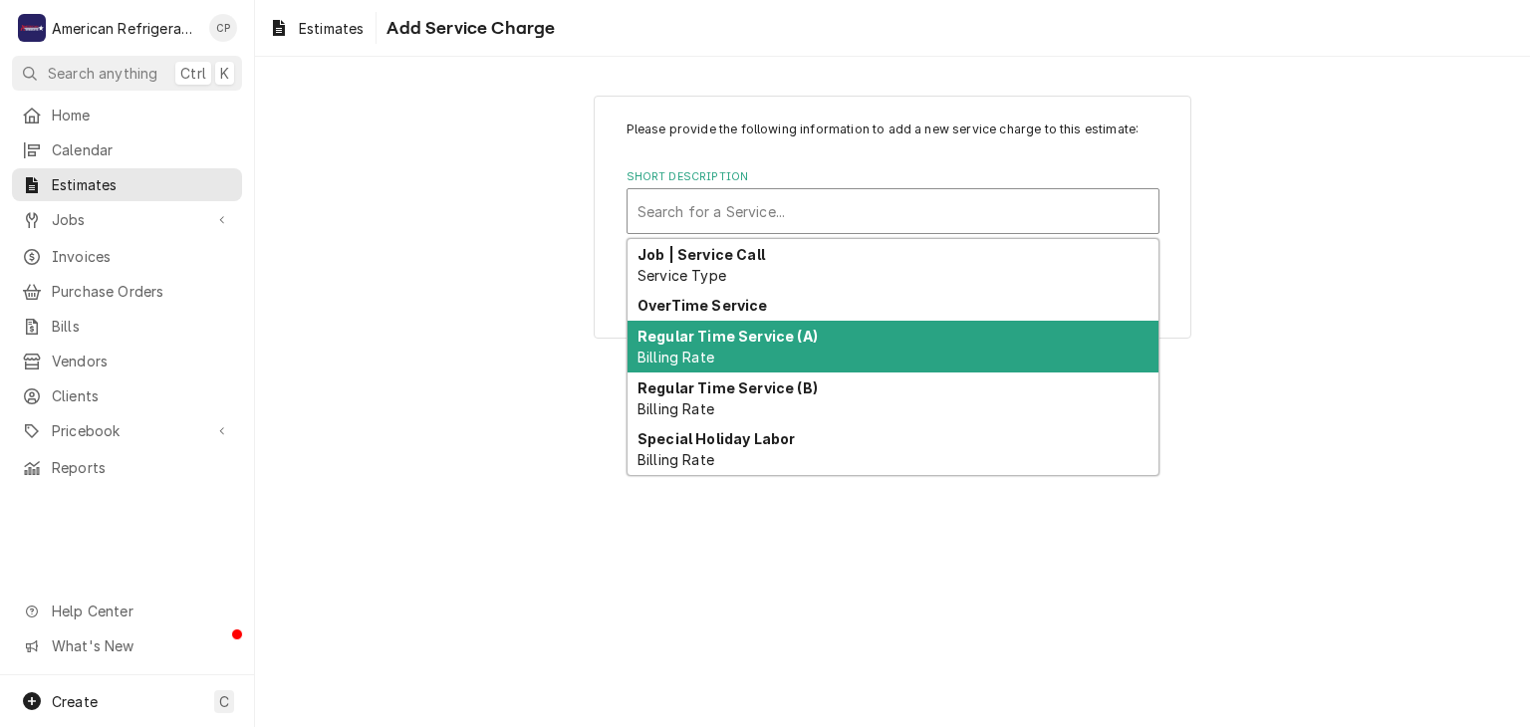
click at [767, 339] on strong "Regular Time Service (A)" at bounding box center [727, 336] width 180 height 17
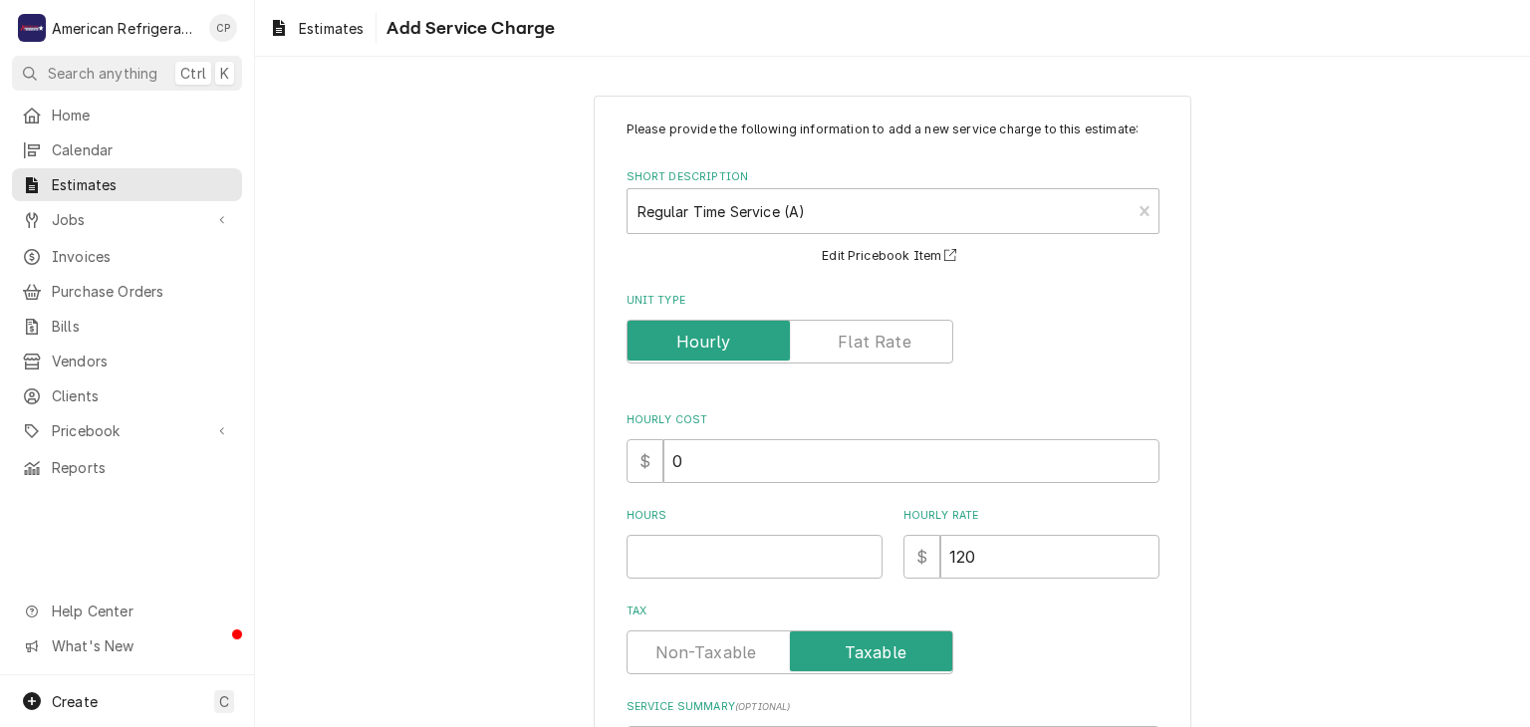
type textarea "x"
click at [711, 535] on input "Hours" at bounding box center [754, 557] width 256 height 44
click at [836, 360] on input "Unit Type" at bounding box center [789, 342] width 309 height 44
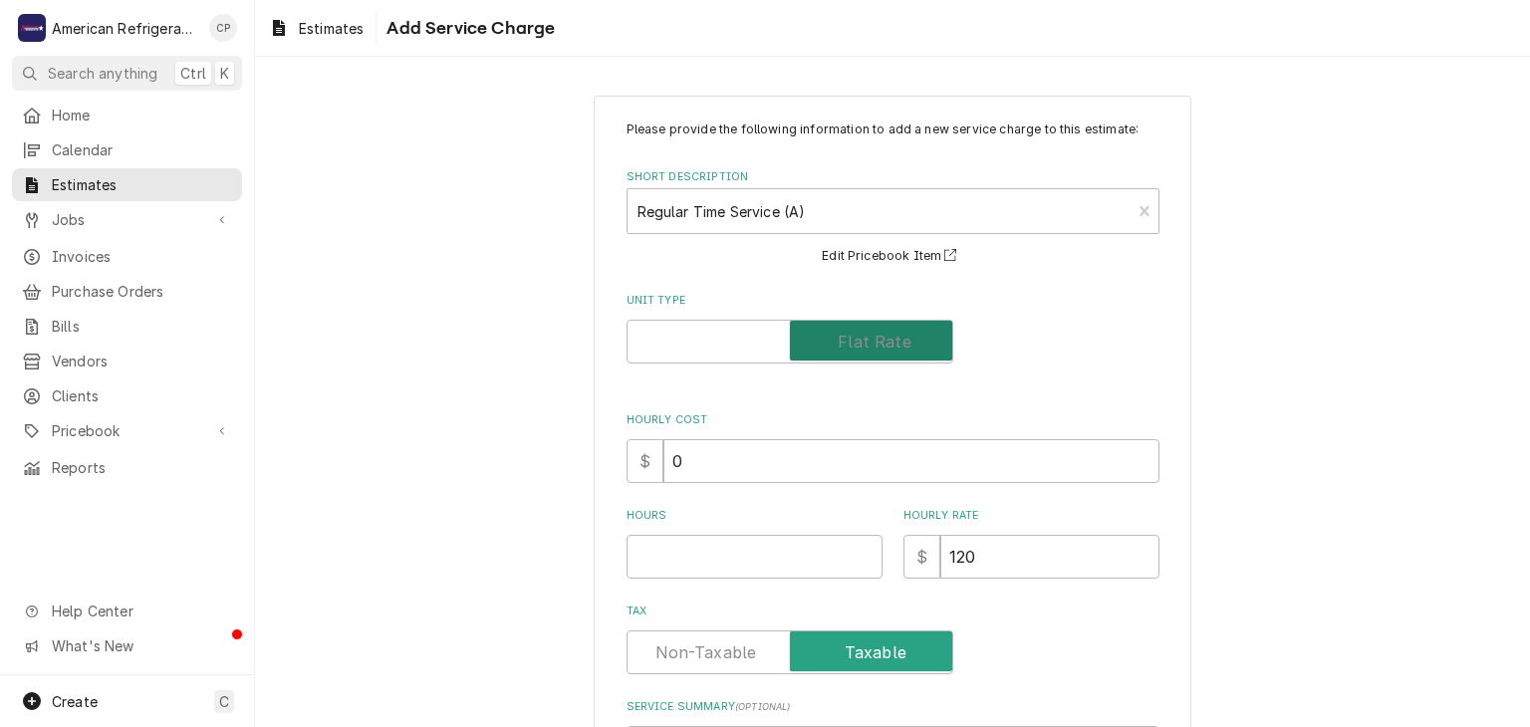
checkbox input "true"
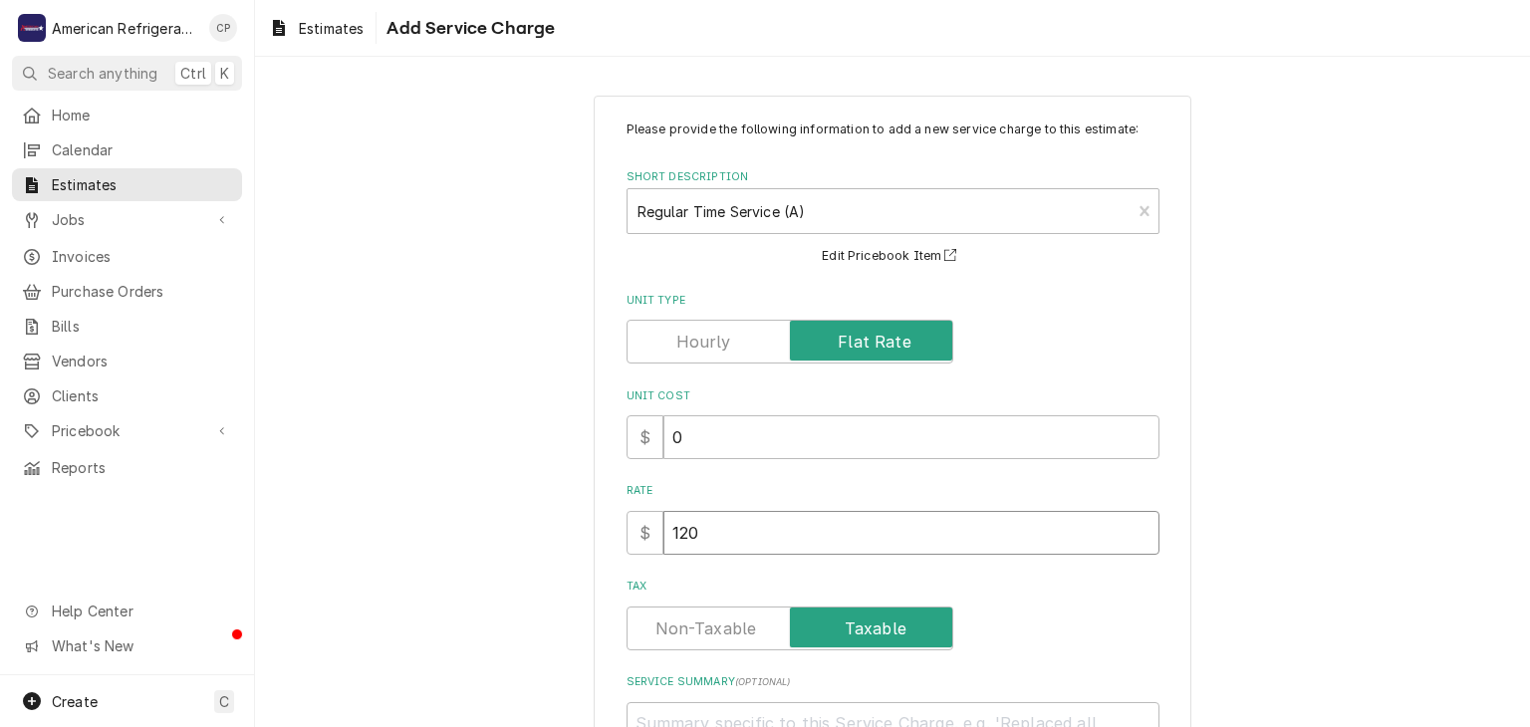
click at [761, 525] on input "120" at bounding box center [911, 533] width 496 height 44
type textarea "x"
type input "12"
type textarea "x"
type input "1"
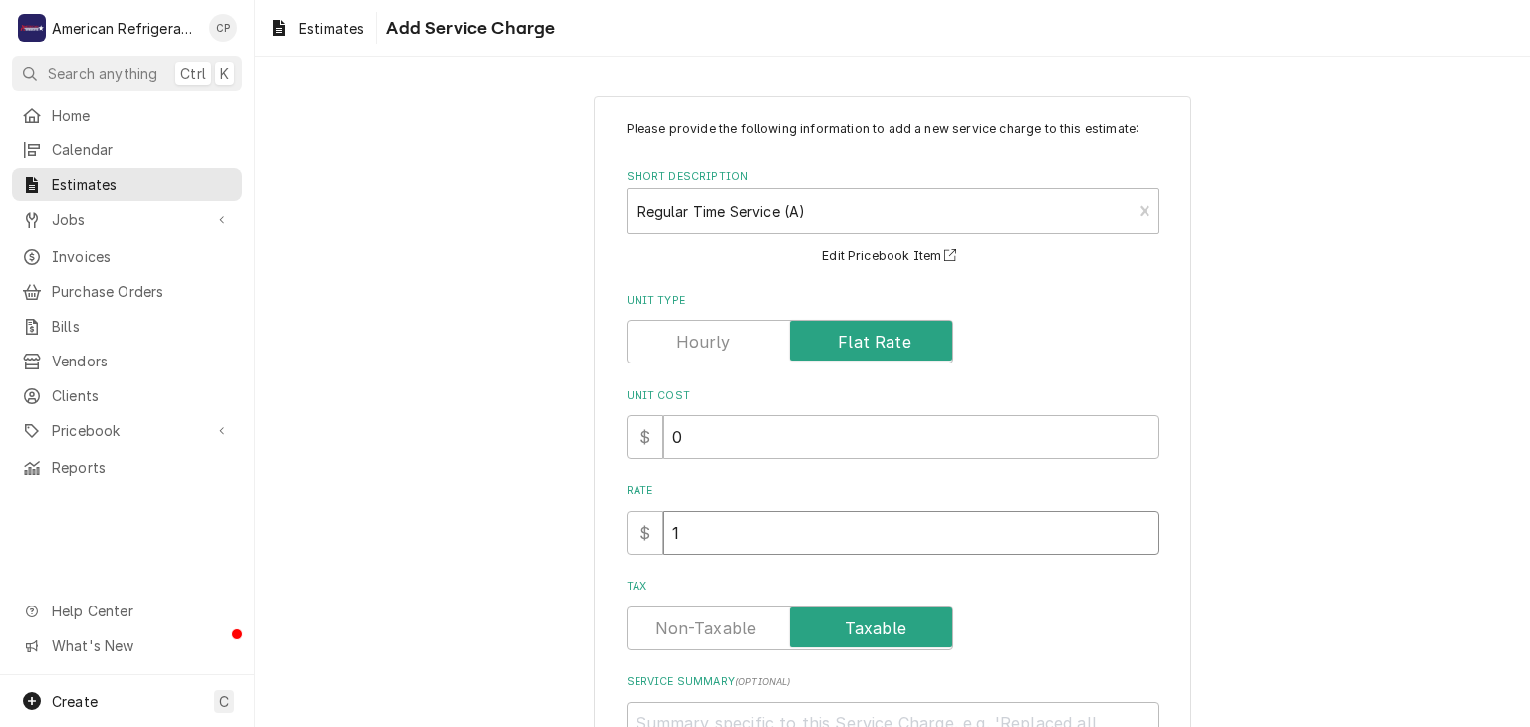
type textarea "x"
type input "0"
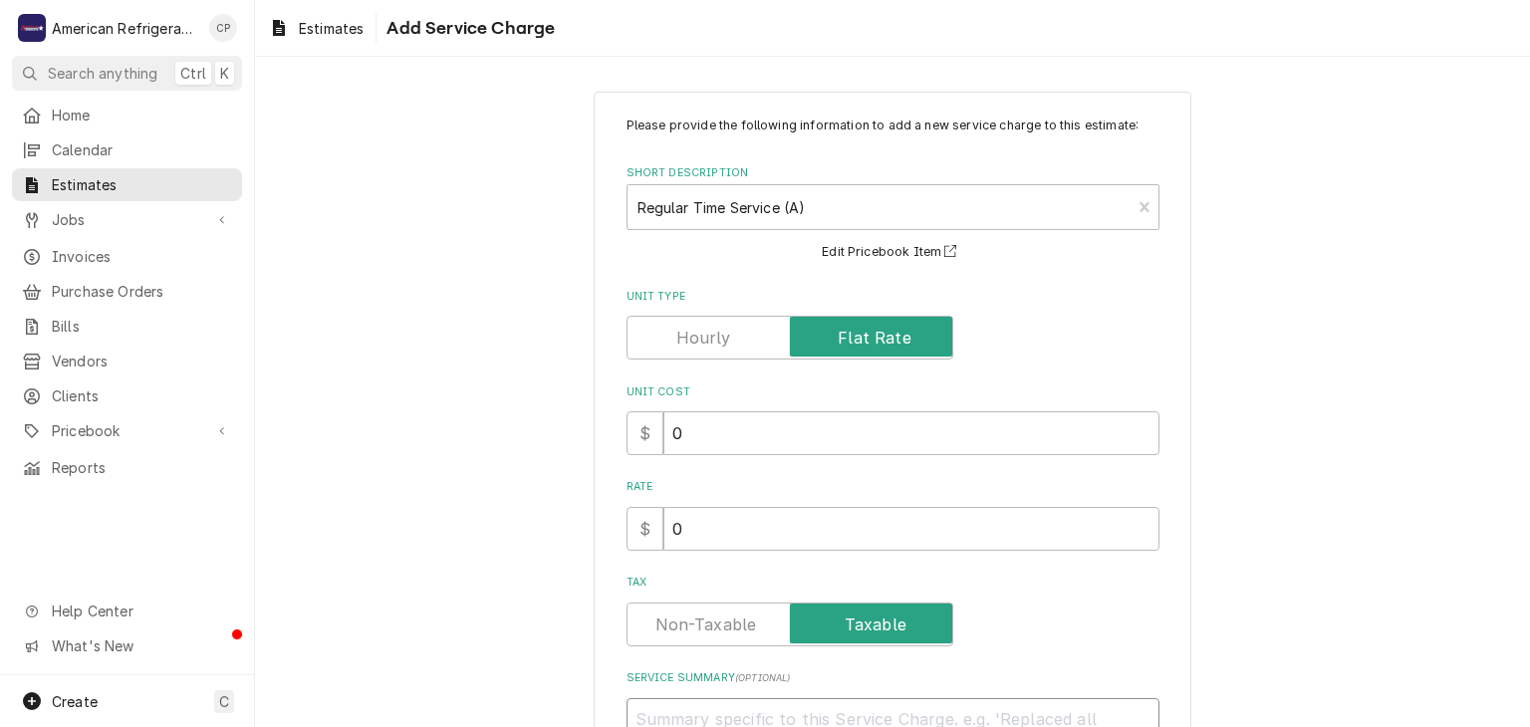
type textarea "x"
type textarea "Inc"
type textarea "x"
type textarea "Inclu"
type textarea "x"
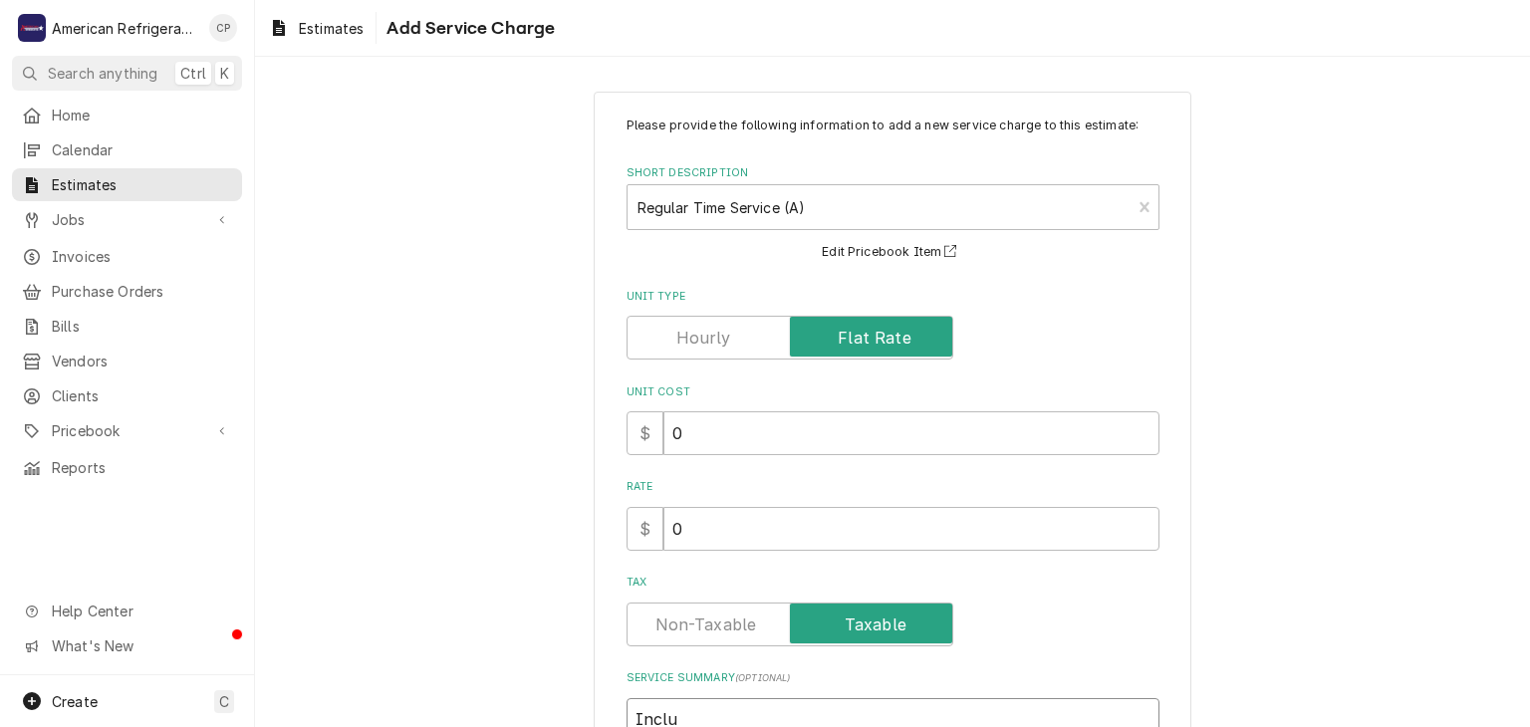
type textarea "Includ"
type textarea "x"
type textarea "Include"
type textarea "x"
type textarea "Included"
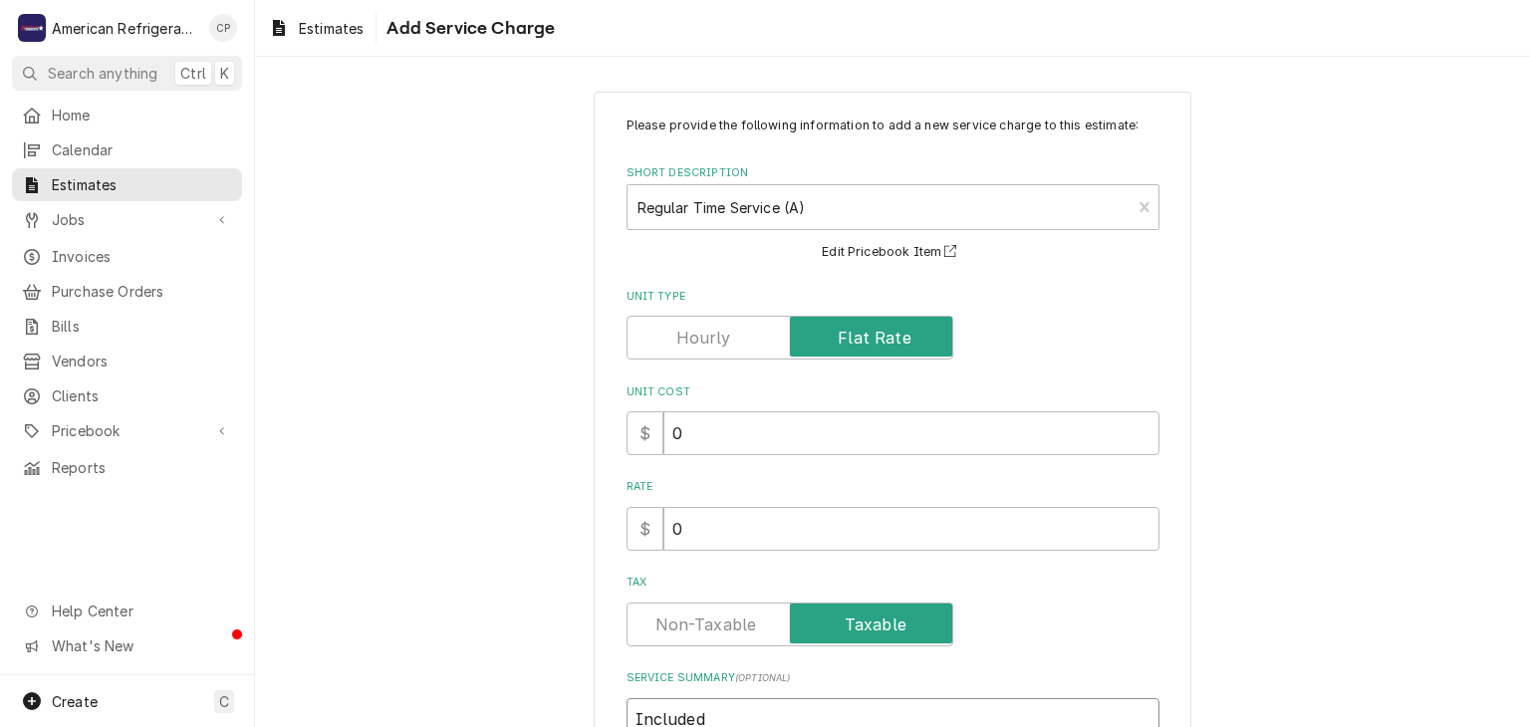
type textarea "x"
type textarea "Included"
type textarea "x"
type textarea "Included i"
type textarea "x"
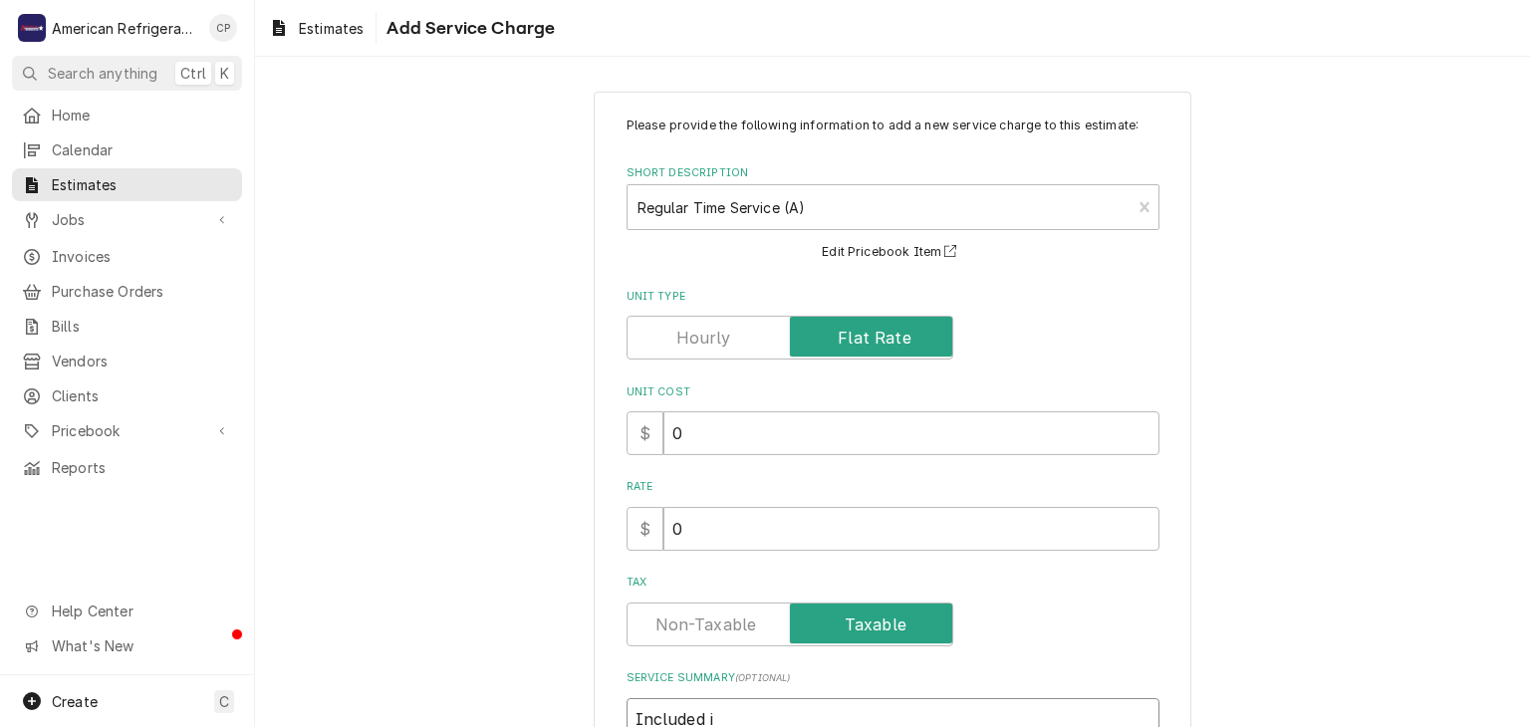
type textarea "Included in"
type textarea "x"
type textarea "Included in"
type textarea "x"
type textarea "Included in b"
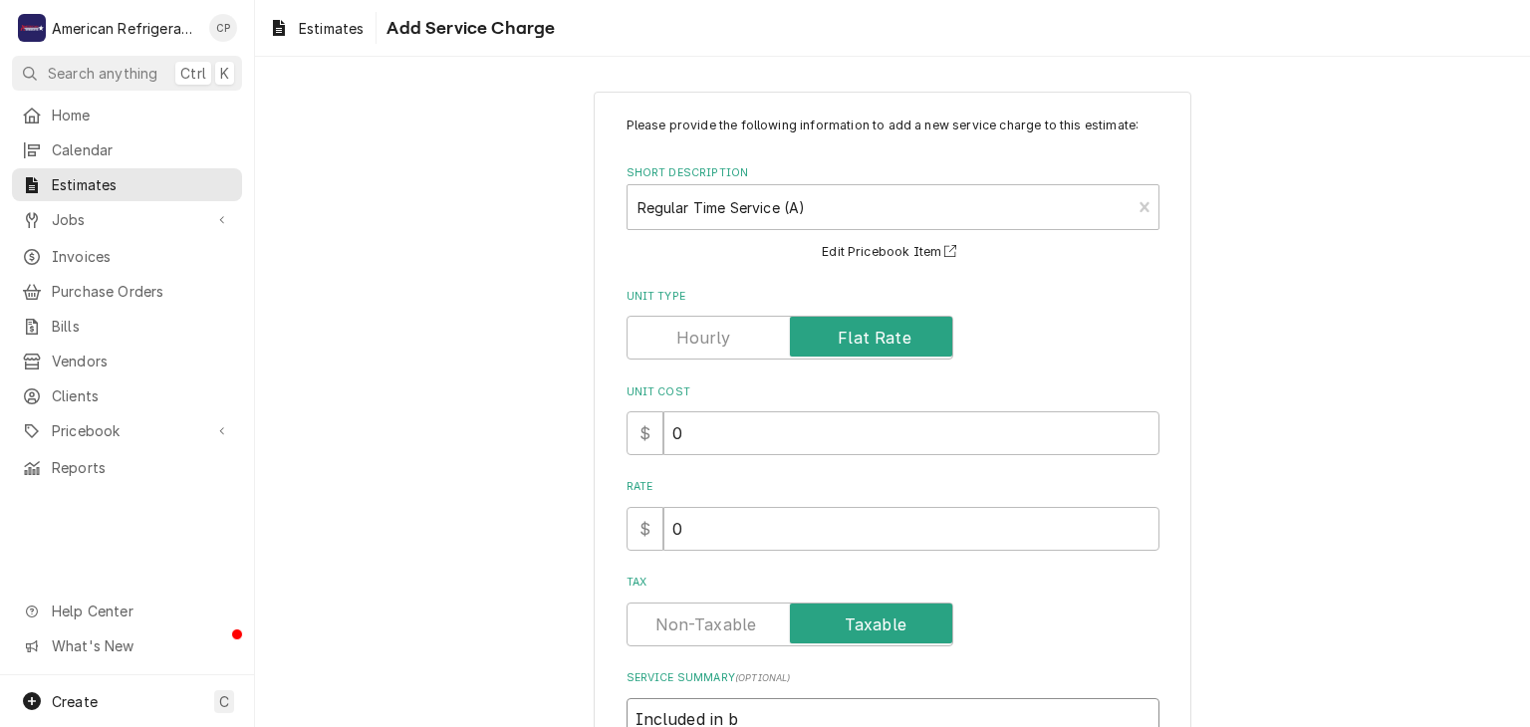
type textarea "x"
type textarea "Included in bi"
type textarea "x"
type textarea "Included in bid"
type textarea "x"
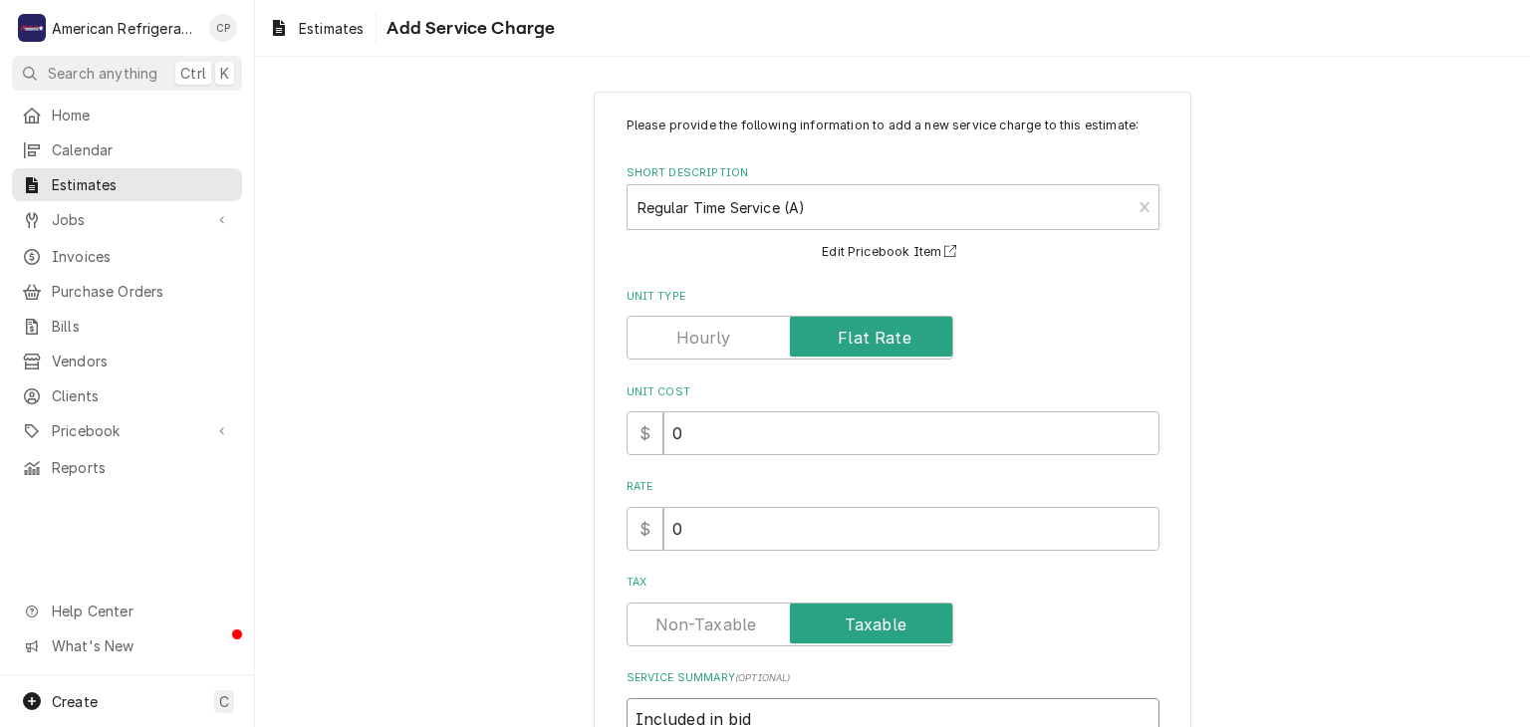
type textarea "Included in bid"
type textarea "x"
type textarea "Included in bid -"
type textarea "x"
type textarea "Included in bid --"
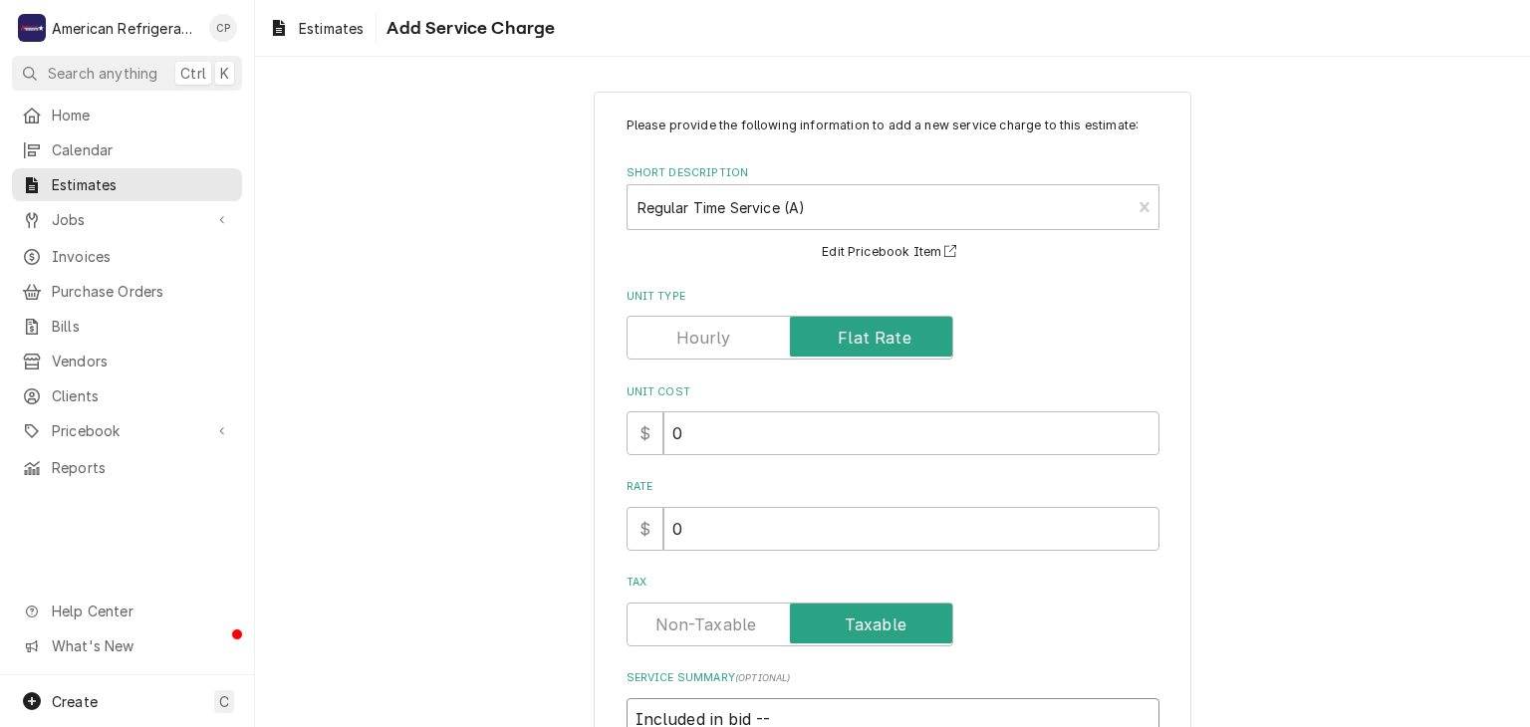
type textarea "x"
type textarea "Included in bid --"
type textarea "x"
type textarea "Included in bid -- m"
type textarea "x"
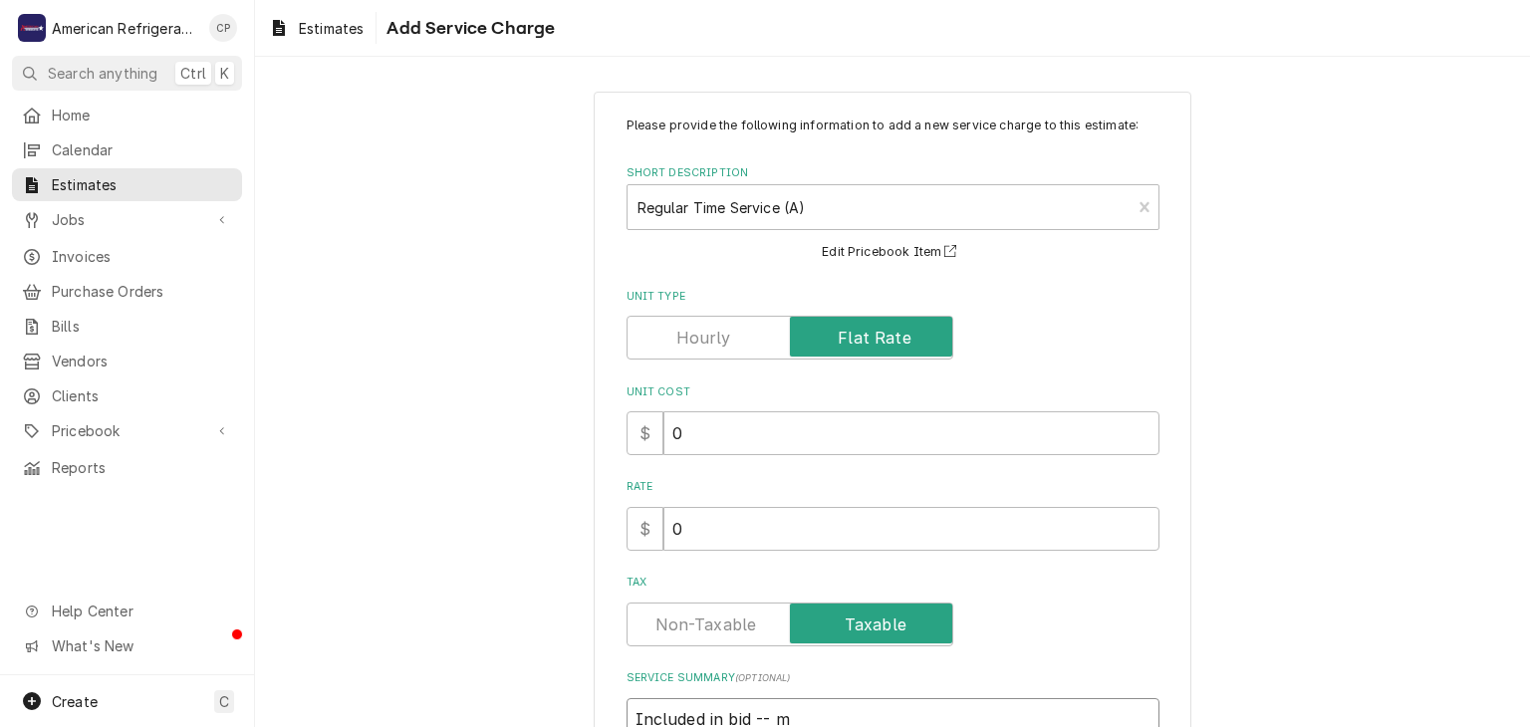
type textarea "Included in bid -- mu"
type textarea "x"
type textarea "Included in bid -- mul"
type textarea "x"
type textarea "Included in bid -- mult"
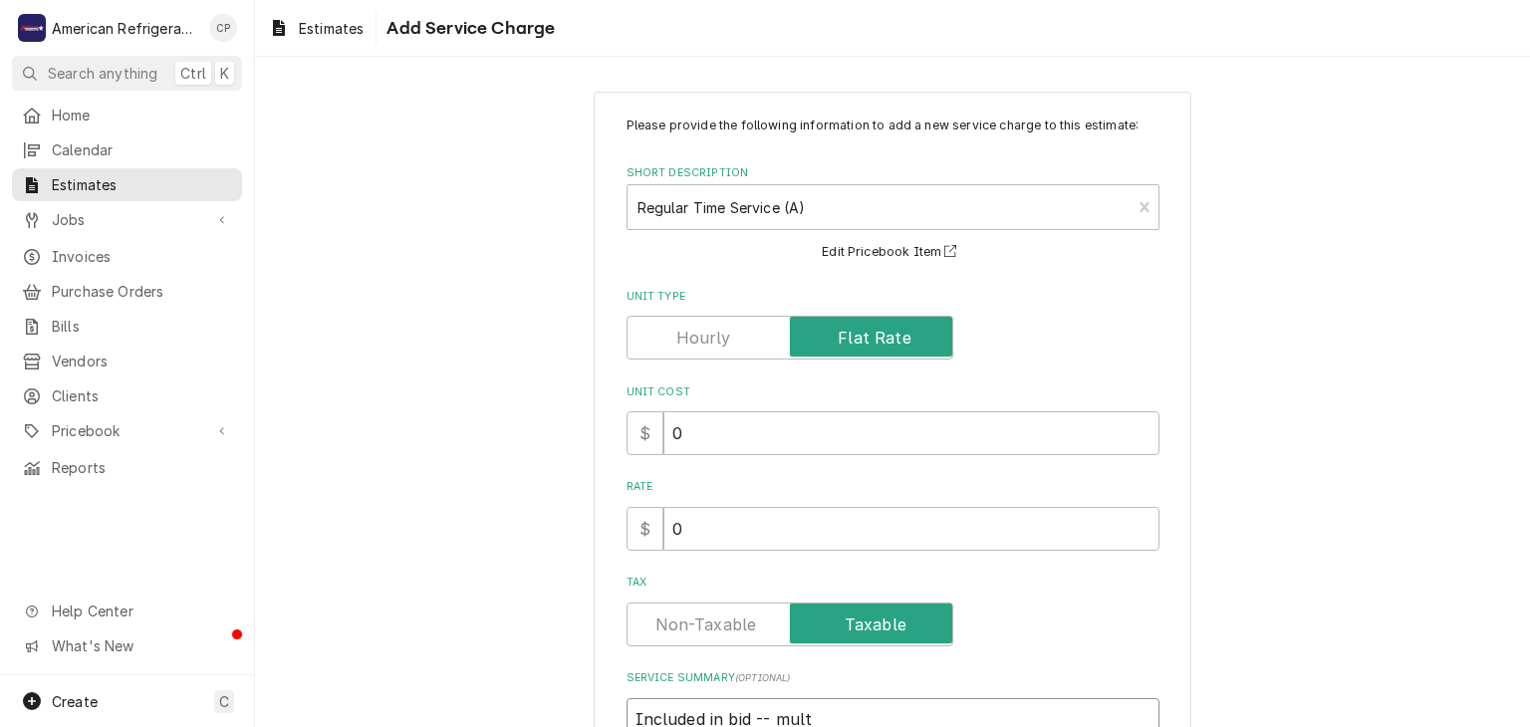
type textarea "x"
type textarea "Included in bid -- multi"
type textarea "x"
type textarea "Included in bid -- multip"
type textarea "x"
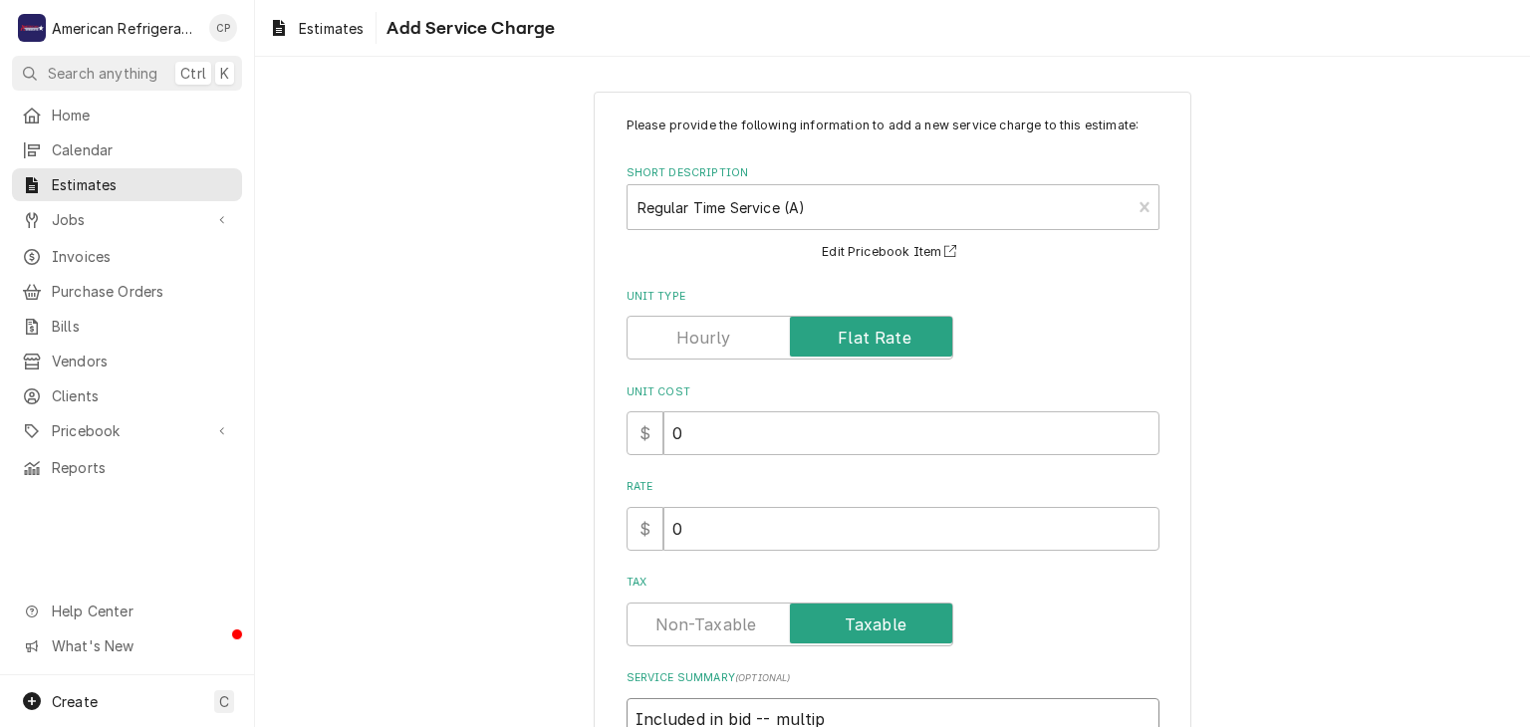
type textarea "Included in bid -- multipl"
type textarea "x"
type textarea "Included in bid -- multiple"
type textarea "x"
type textarea "Included in bid -- multiple t"
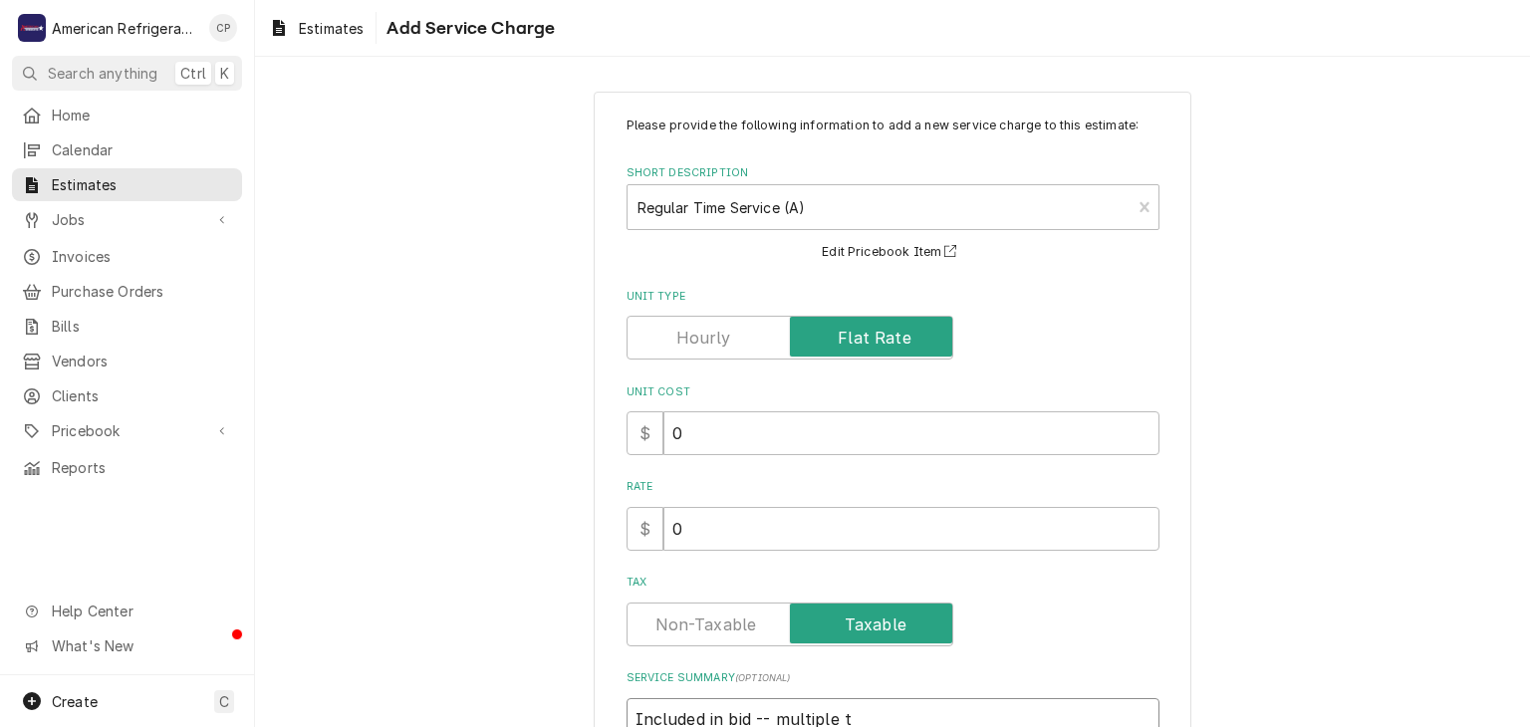
type textarea "x"
type textarea "Included in bid -- multiple te"
type textarea "x"
type textarea "Included in bid -- multiple tech"
type textarea "x"
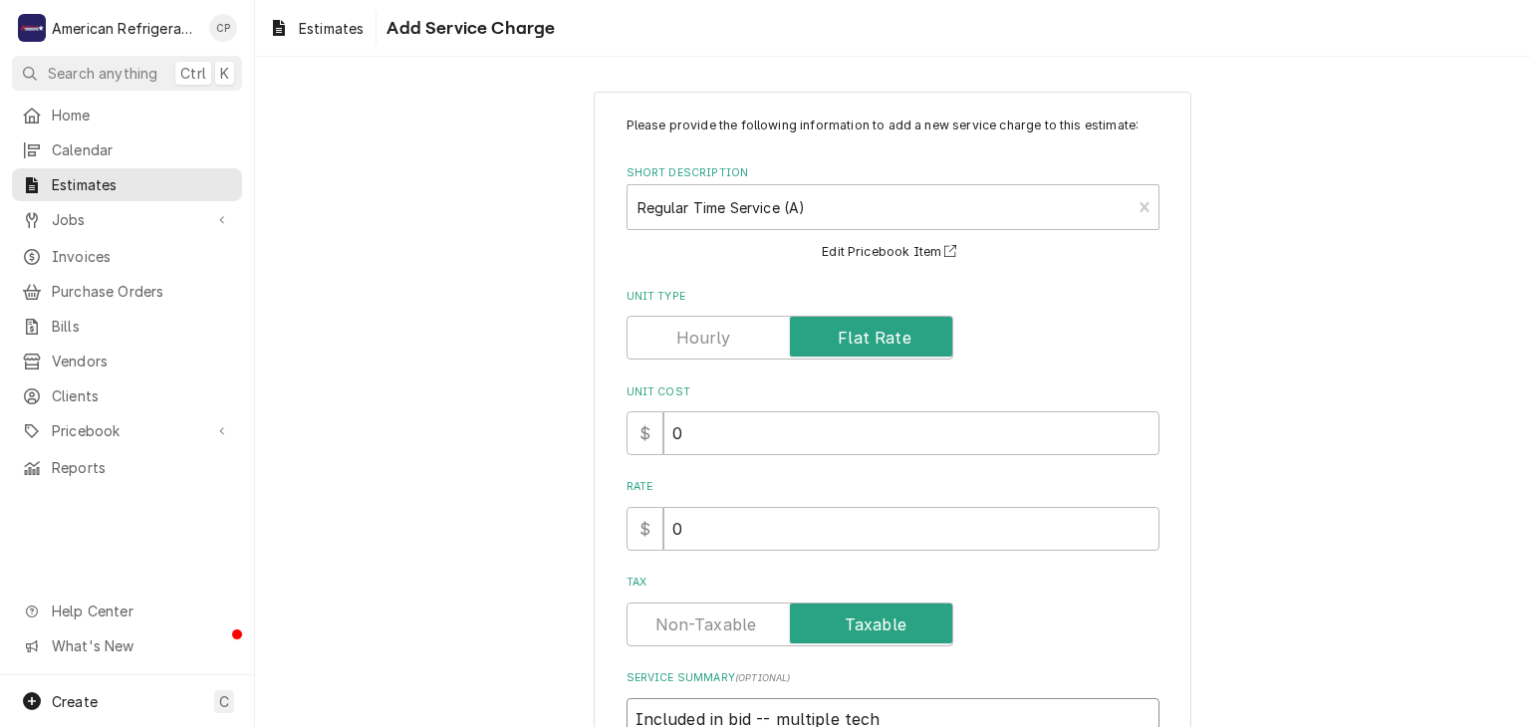
type textarea "Included in bid -- multiple techn"
type textarea "x"
type textarea "Included in bid -- multiple techni"
type textarea "x"
type textarea "Included in bid -- multiple technic"
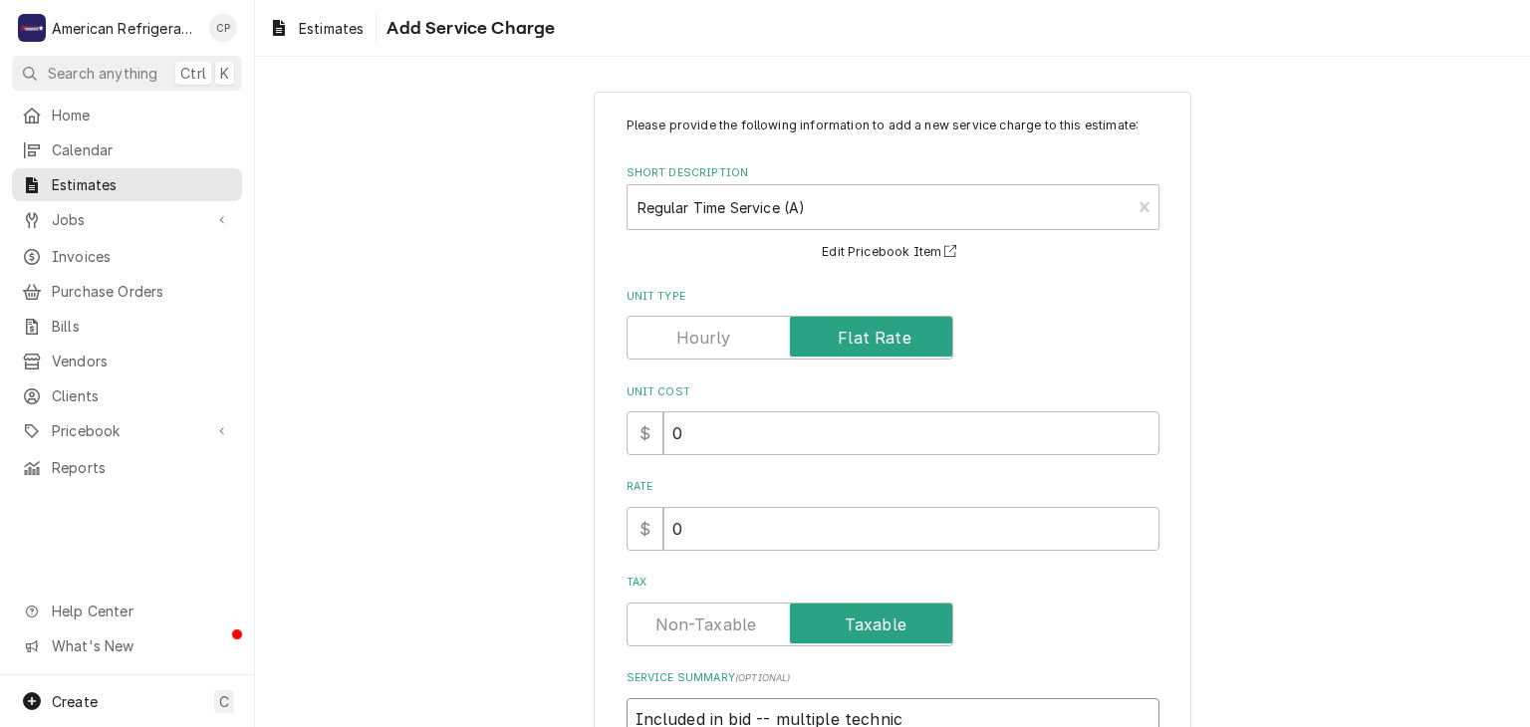
type textarea "x"
type textarea "Included in bid -- multiple technici"
type textarea "x"
type textarea "Included in bid -- multiple technician"
type textarea "x"
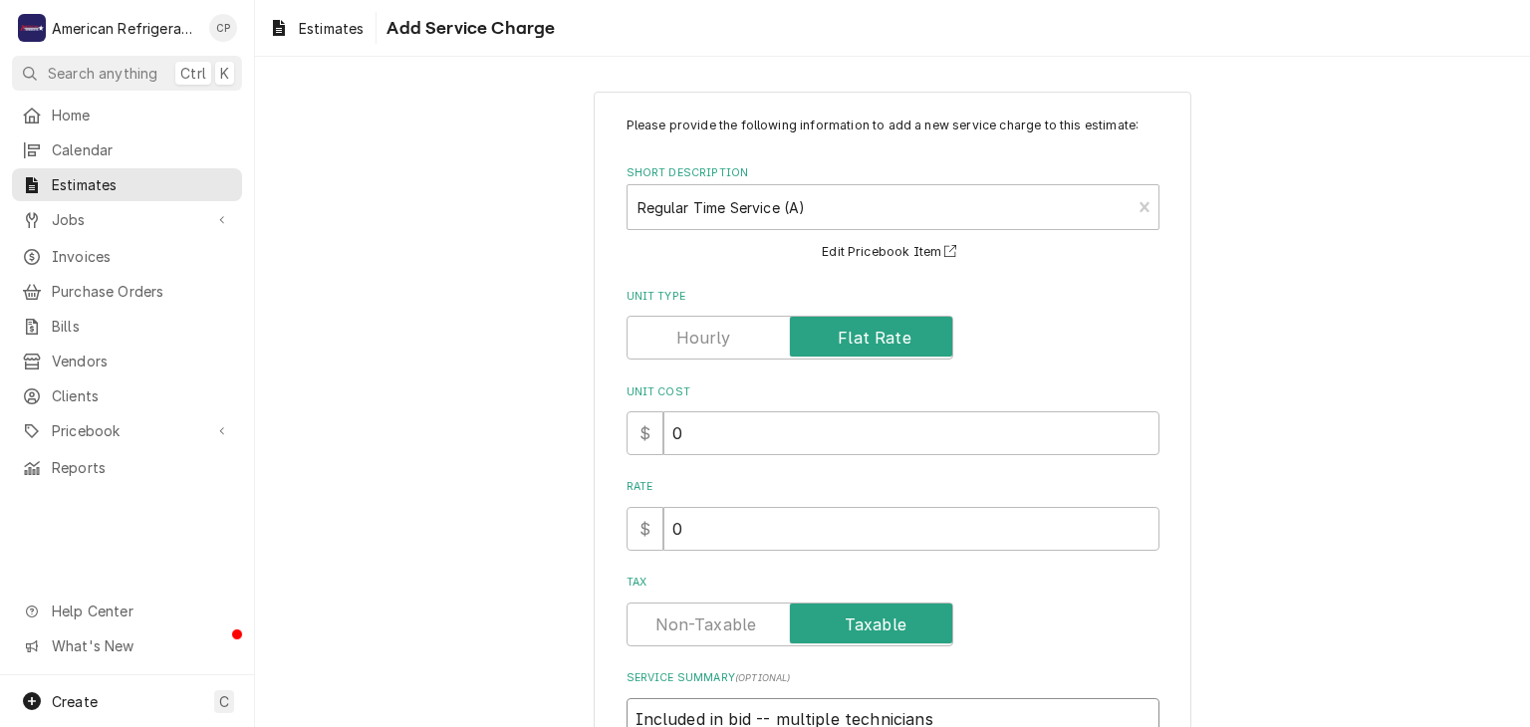
type textarea "Included in bid -- multiple technicians"
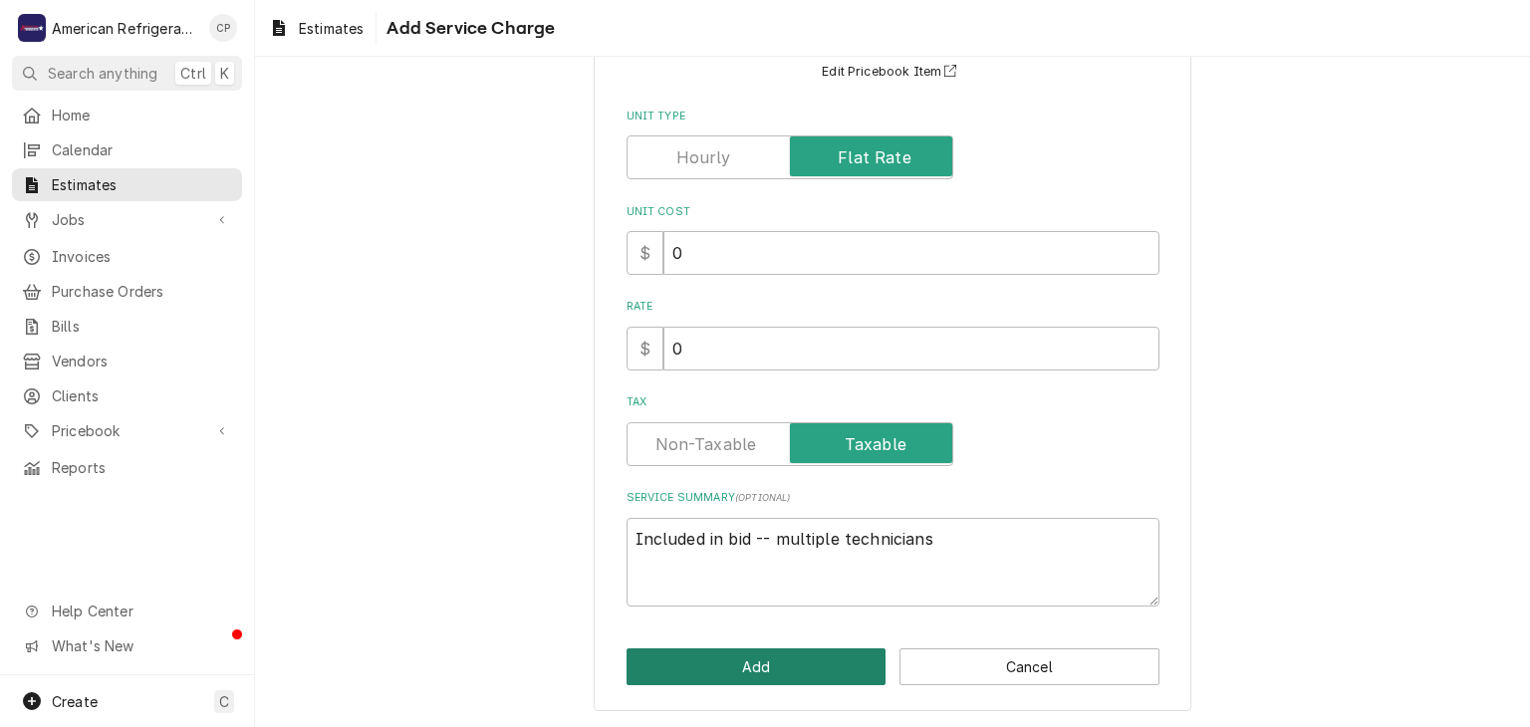
click button "Add" at bounding box center [756, 666] width 260 height 37
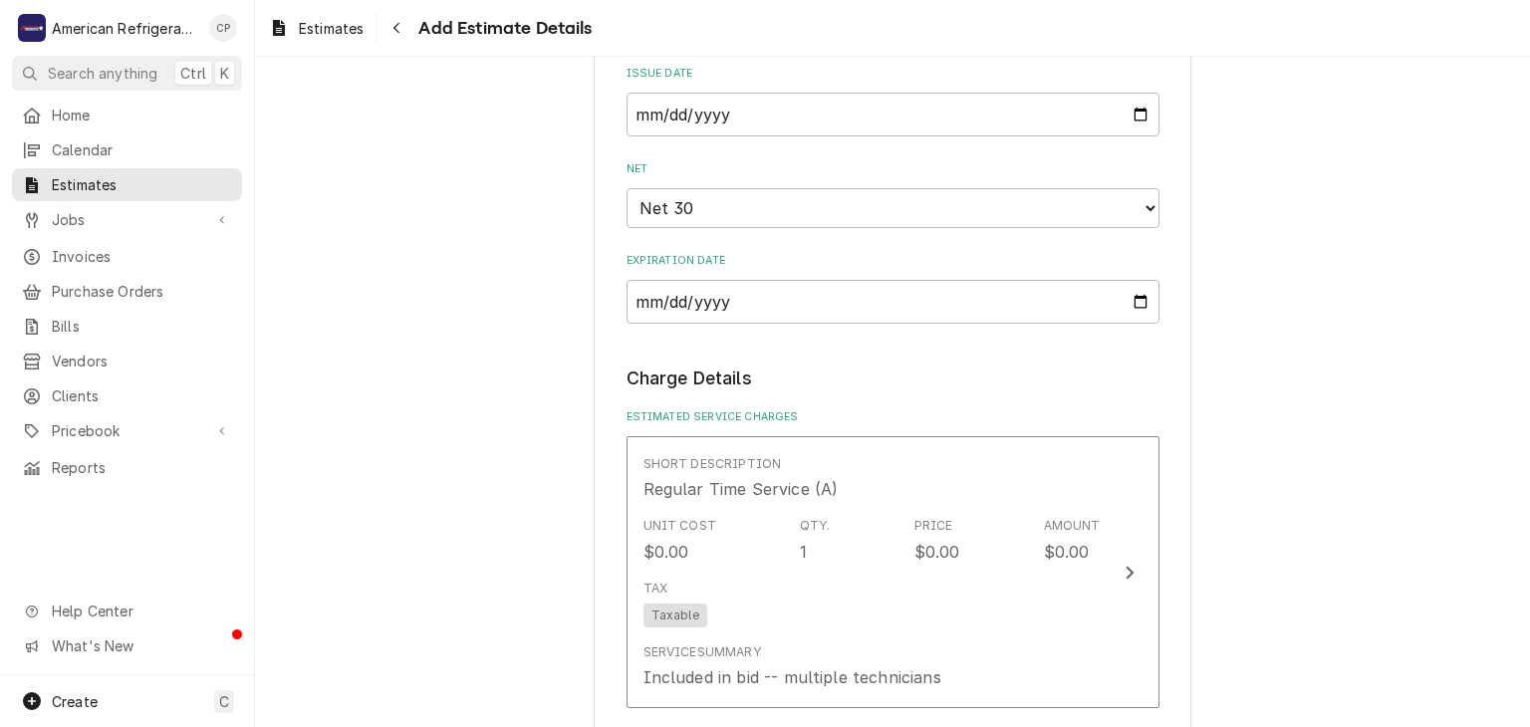
type textarea "x"
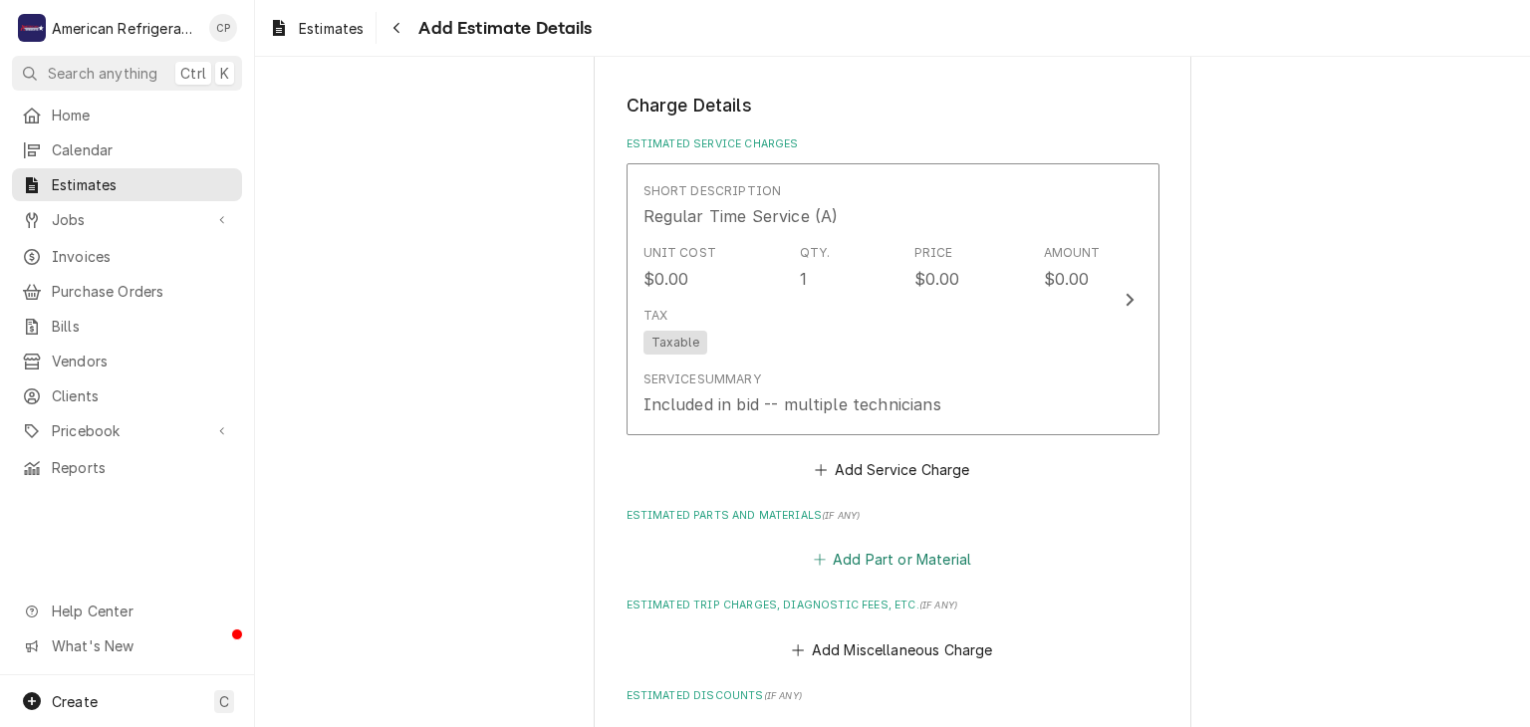
scroll to position [1283, 0]
click at [864, 556] on button "Add Part or Material" at bounding box center [892, 557] width 164 height 28
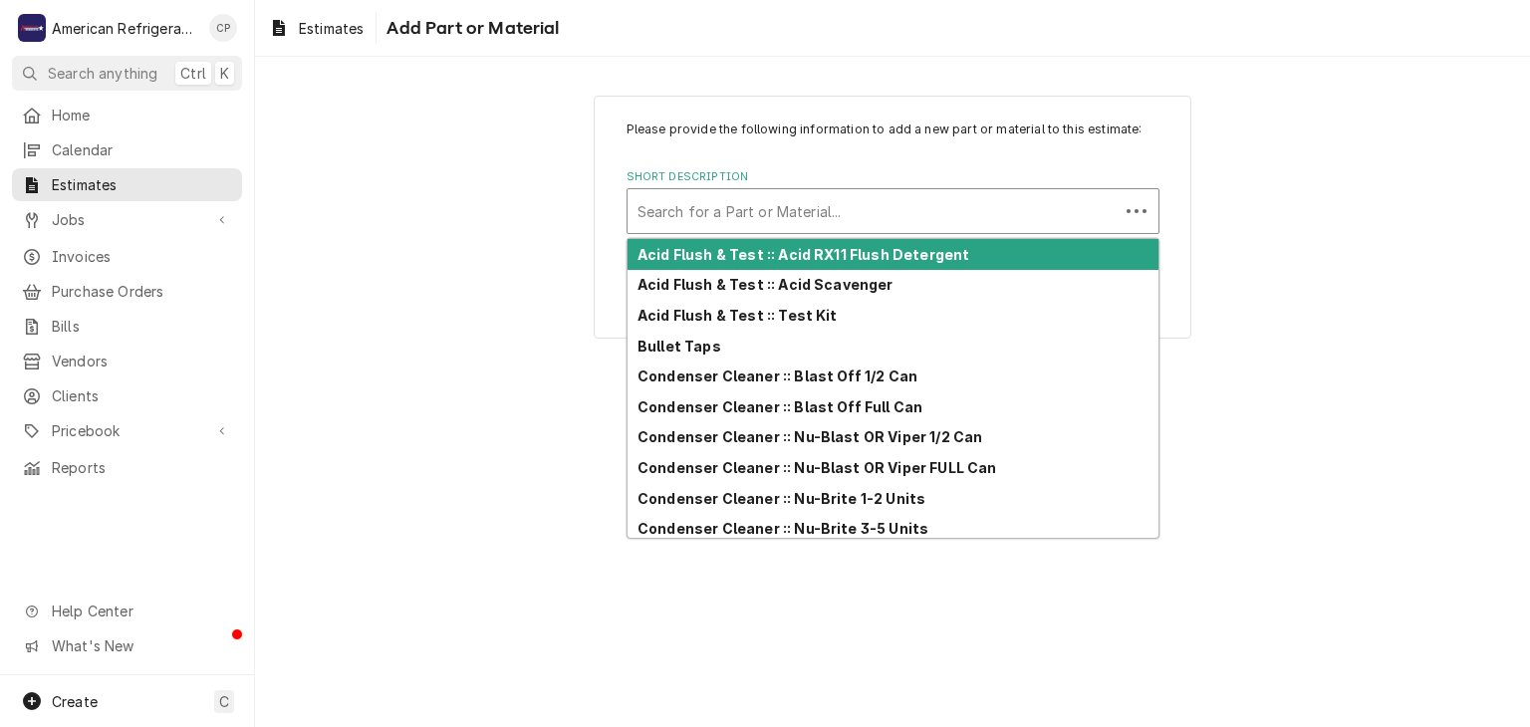
click at [748, 211] on div "Short Description" at bounding box center [872, 211] width 471 height 36
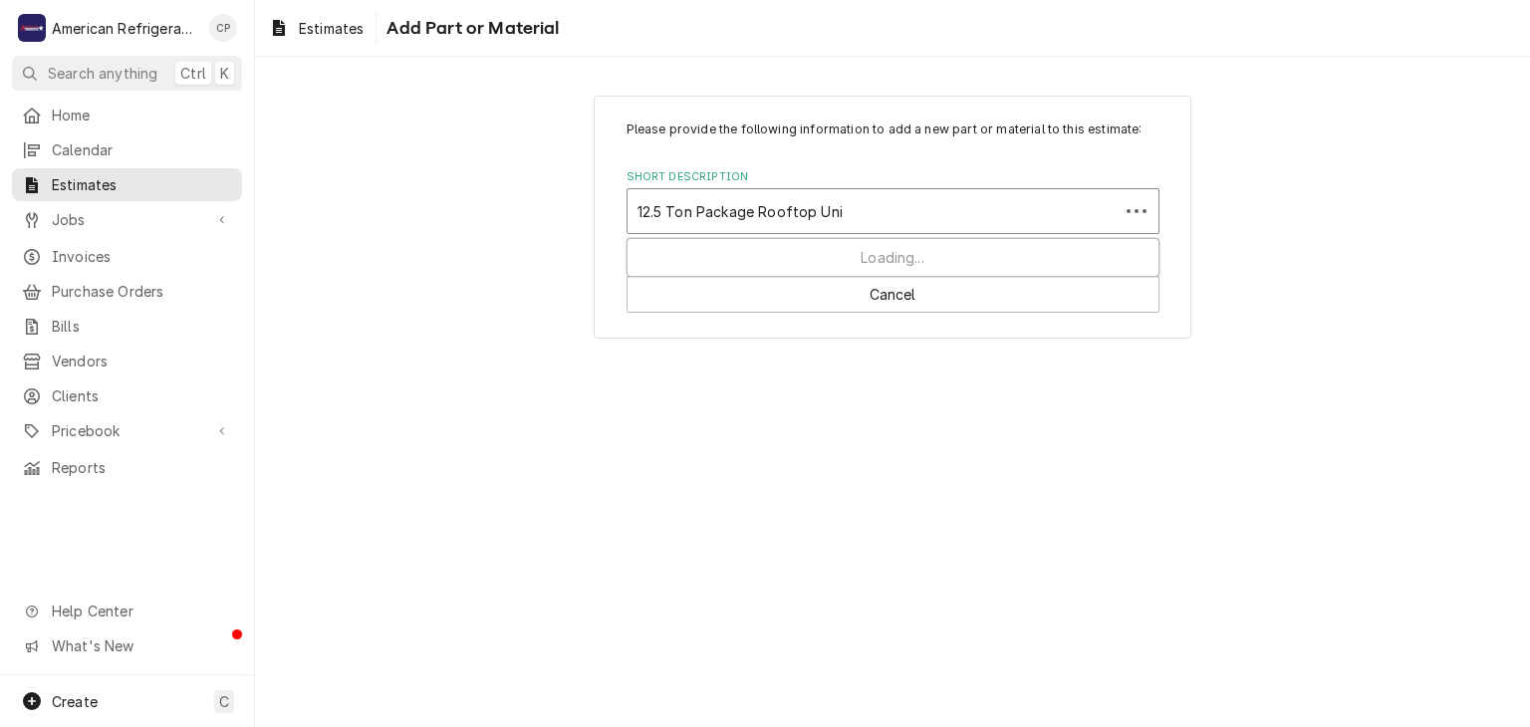
type input "12.5 Ton Package Rooftop Unit"
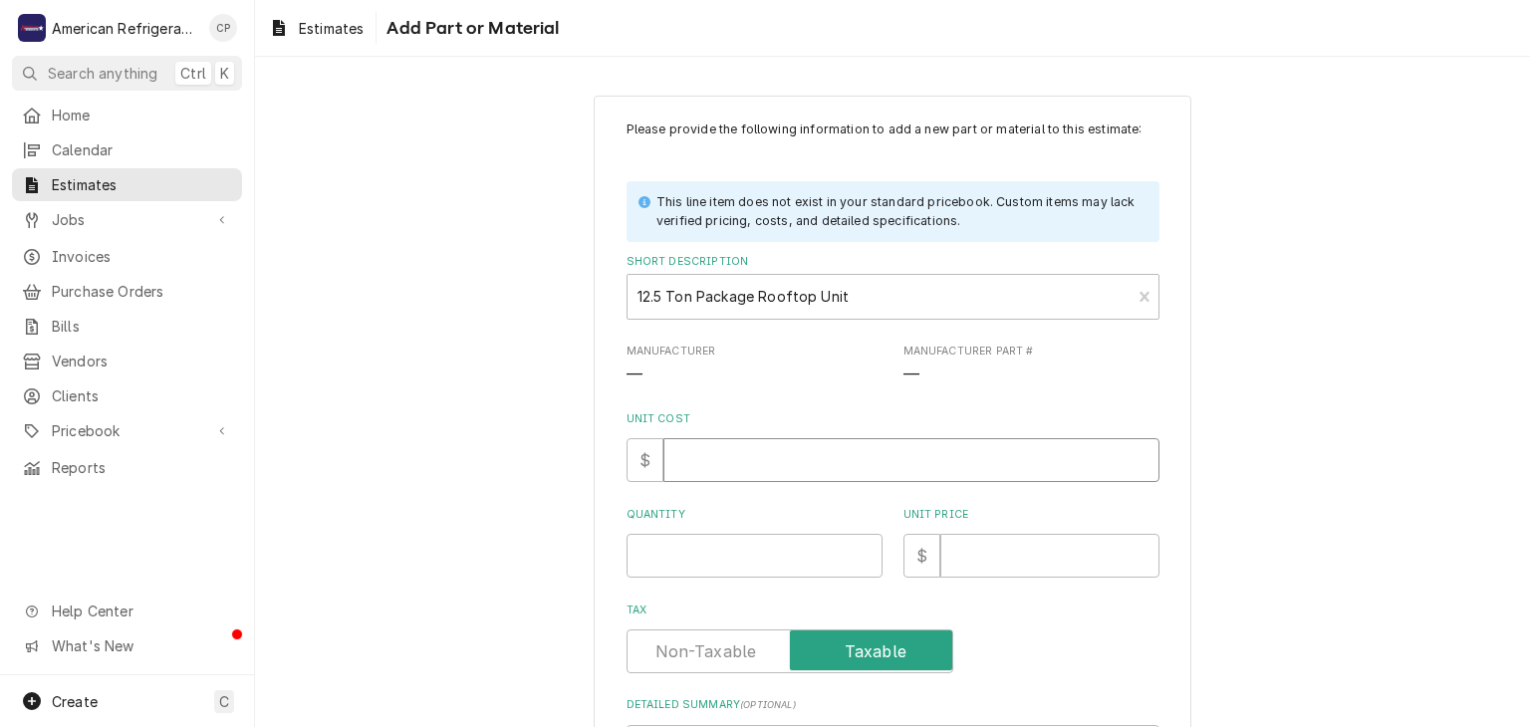
type textarea "x"
type input "0"
type textarea "x"
type input "1"
type textarea "x"
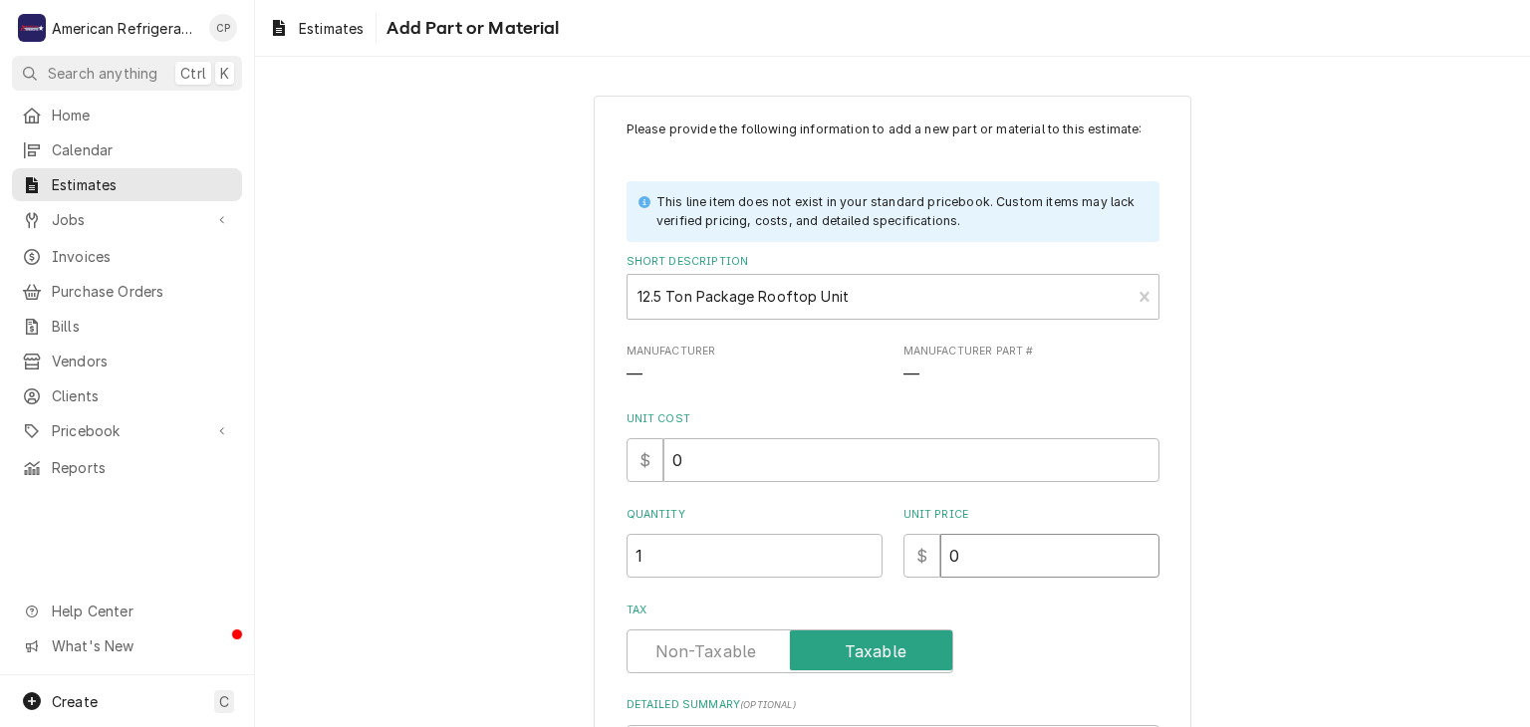
type input "0"
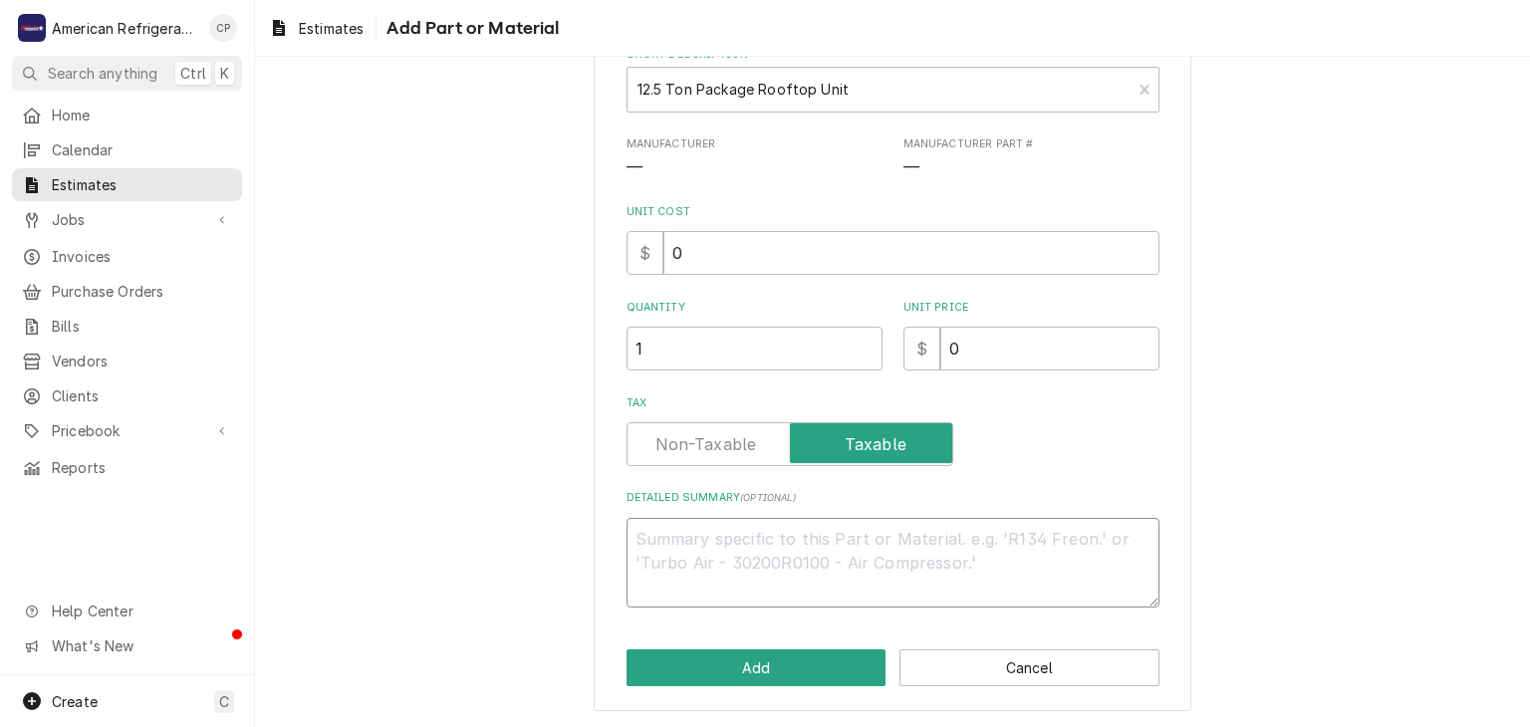
type textarea "x"
type textarea "I"
type textarea "x"
type textarea "In"
type textarea "x"
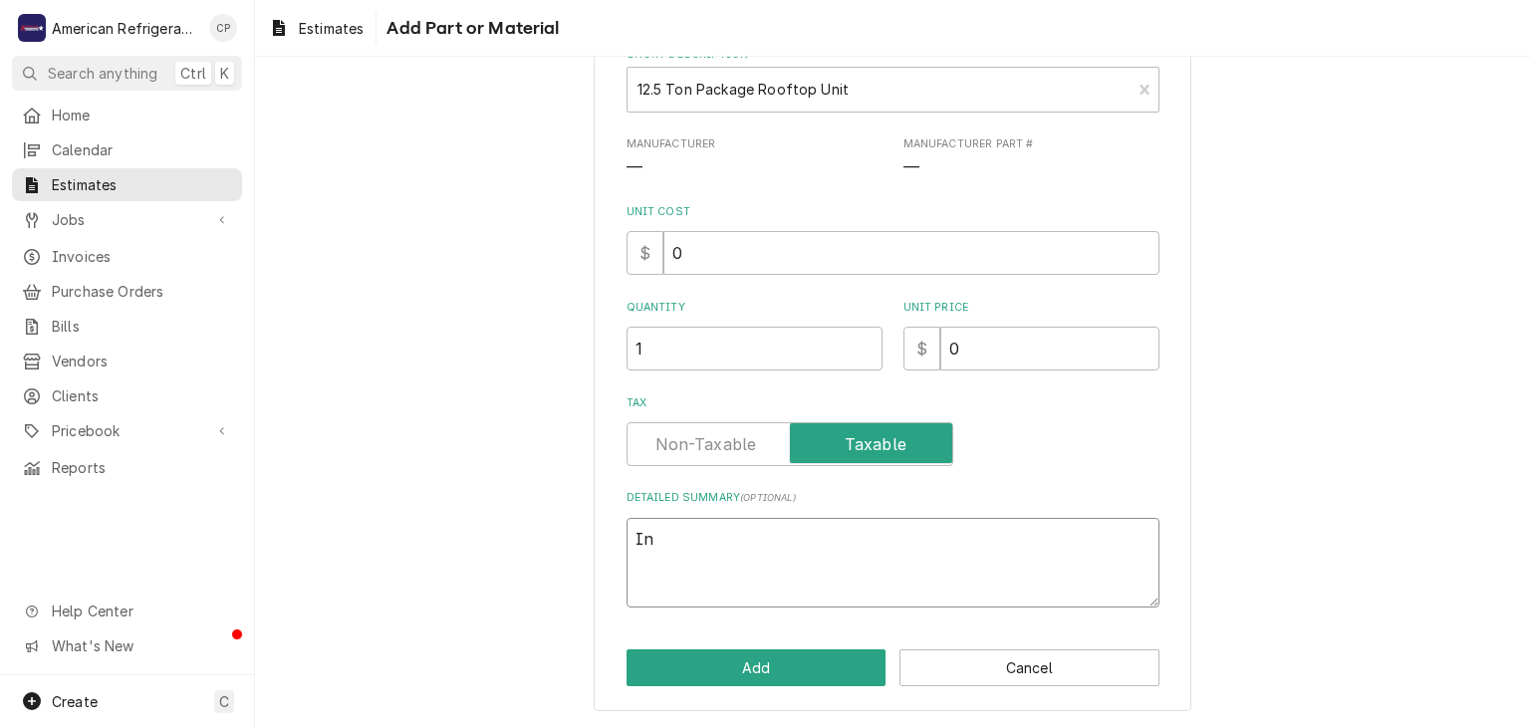
type textarea "Inc"
type textarea "x"
type textarea "Incl"
type textarea "x"
type textarea "Includ"
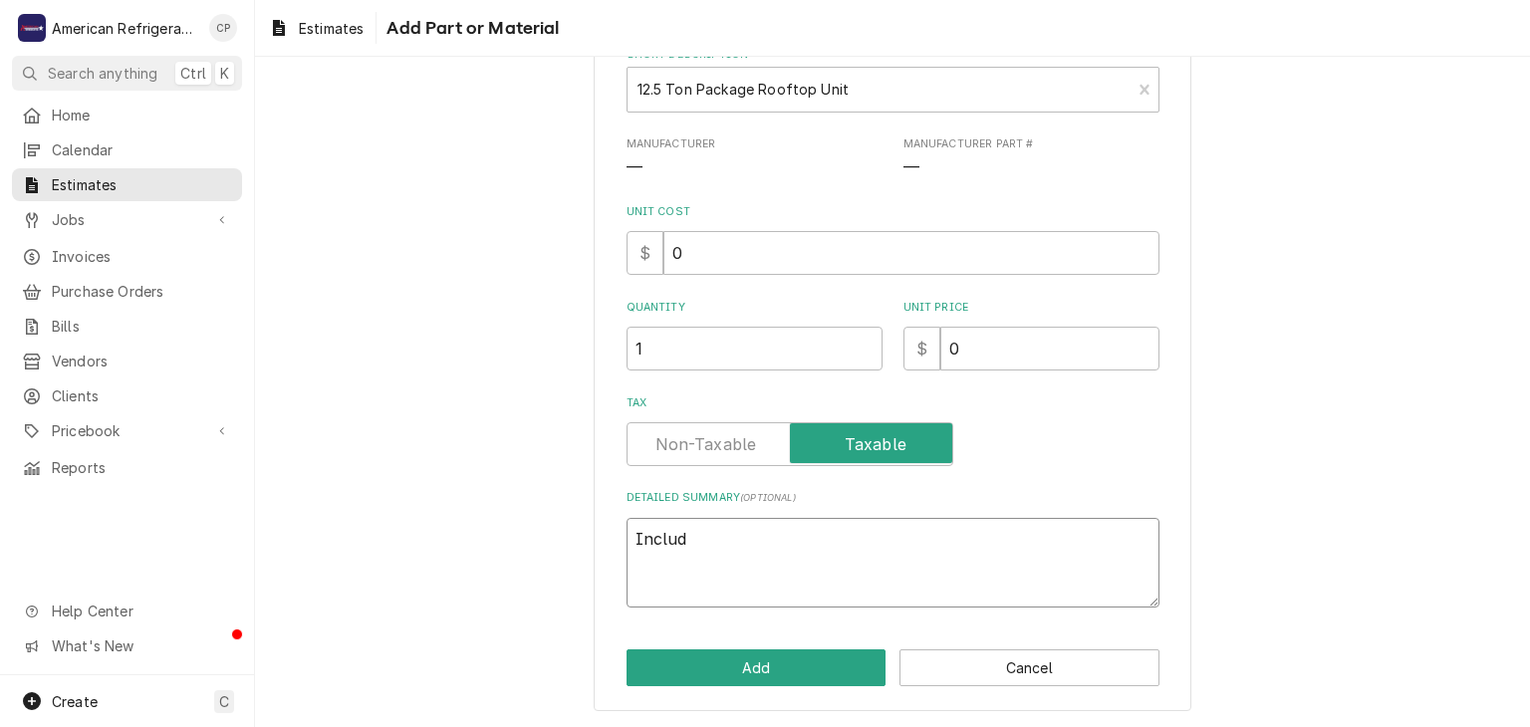
type textarea "x"
type textarea "Included"
type textarea "x"
type textarea "Included"
type textarea "x"
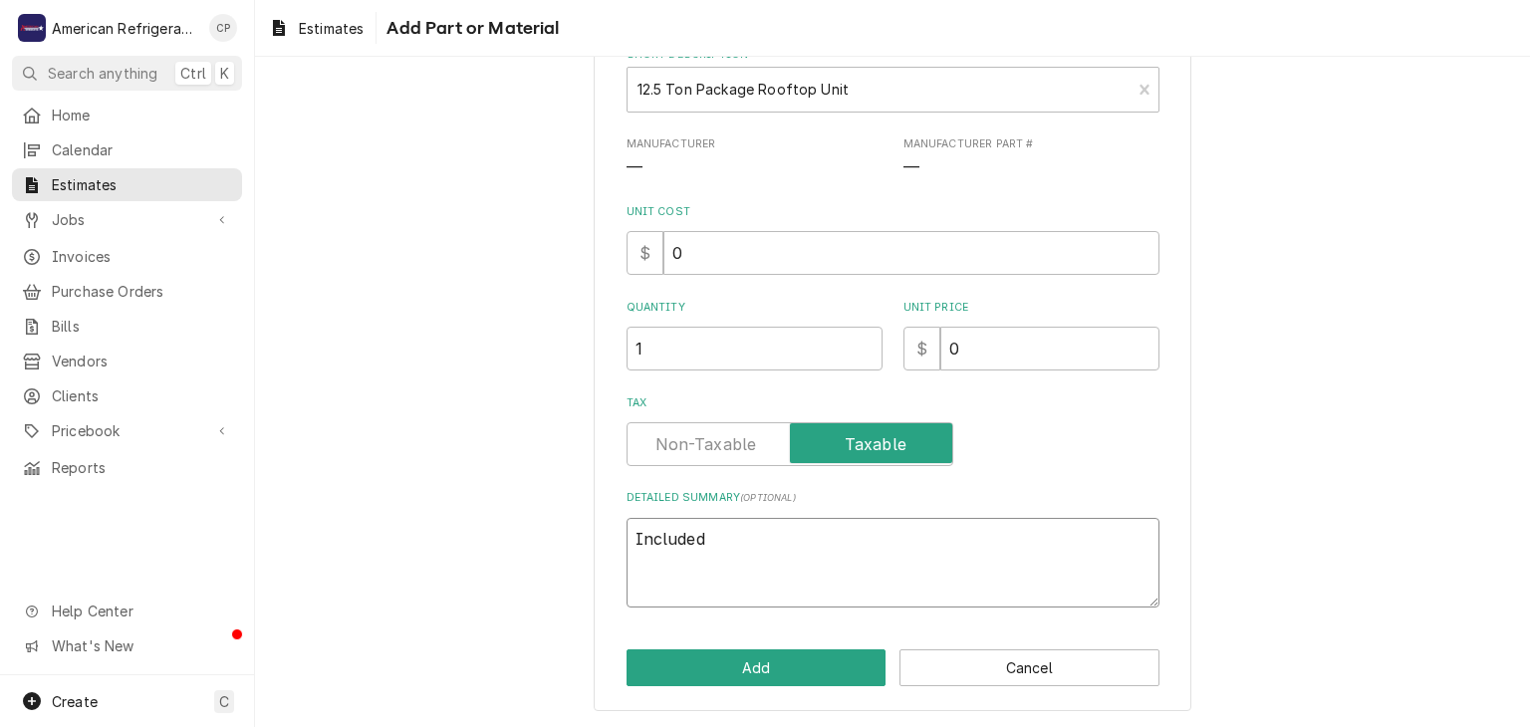
type textarea "Included i"
type textarea "x"
type textarea "Included in"
type textarea "x"
type textarea "Included in"
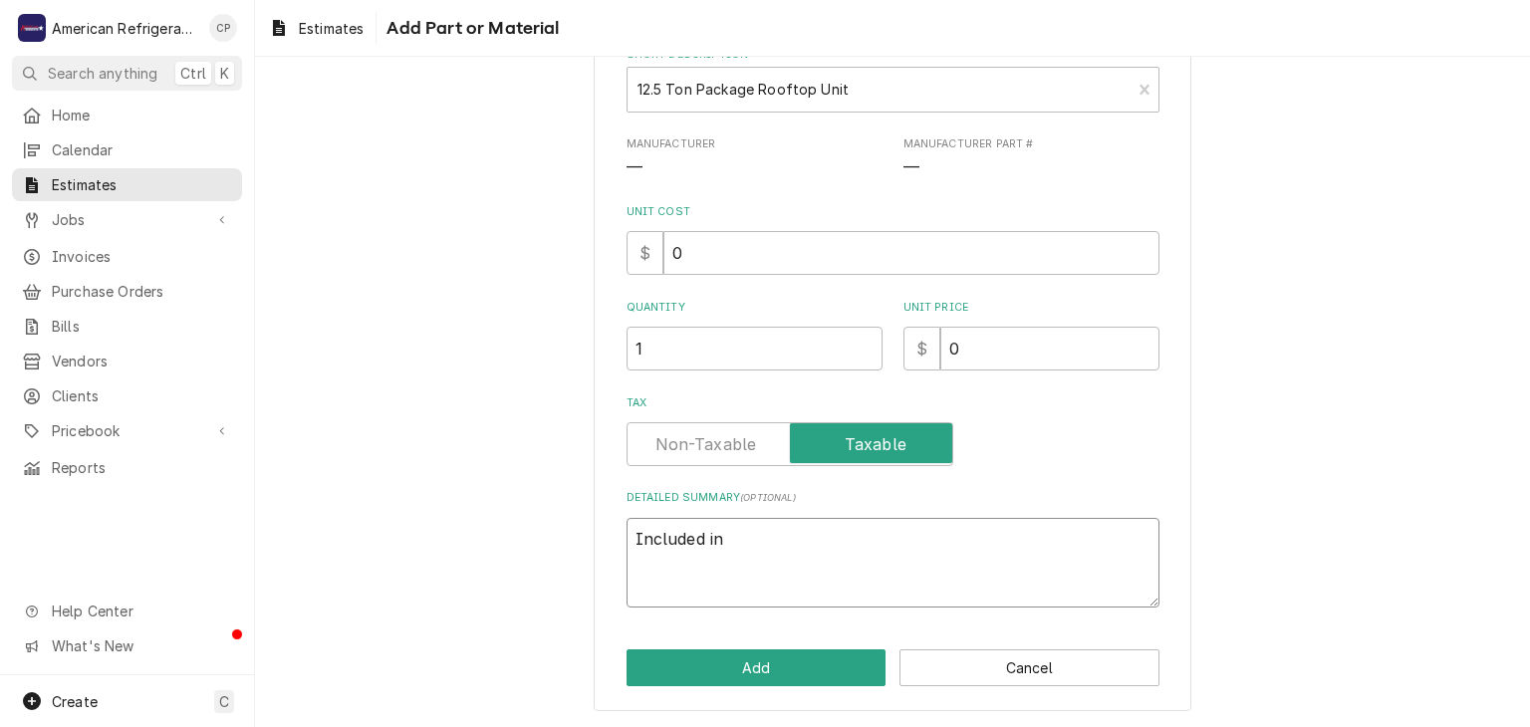
type textarea "x"
type textarea "Included in b"
type textarea "x"
type textarea "Included in bi"
type textarea "x"
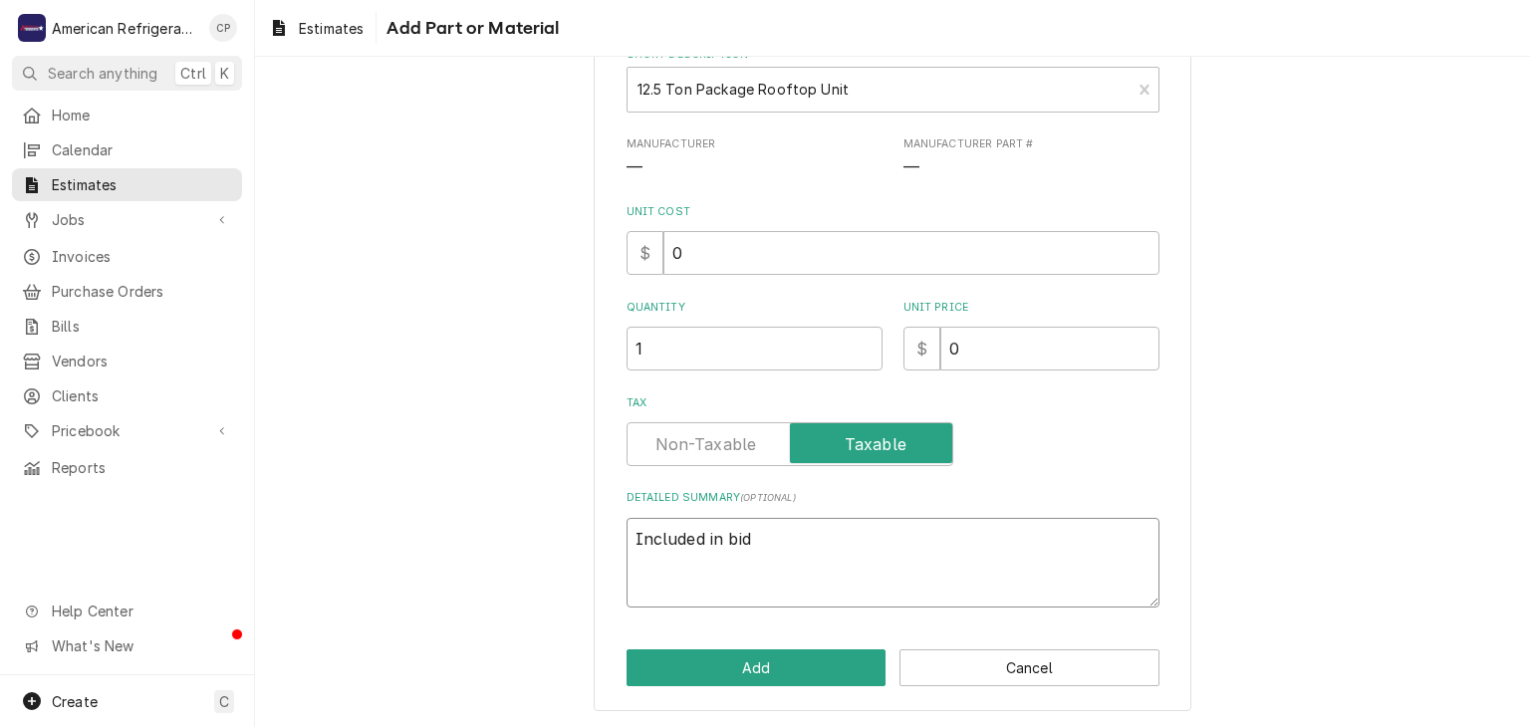
type textarea "Included in bid"
click button "Add" at bounding box center [756, 667] width 260 height 37
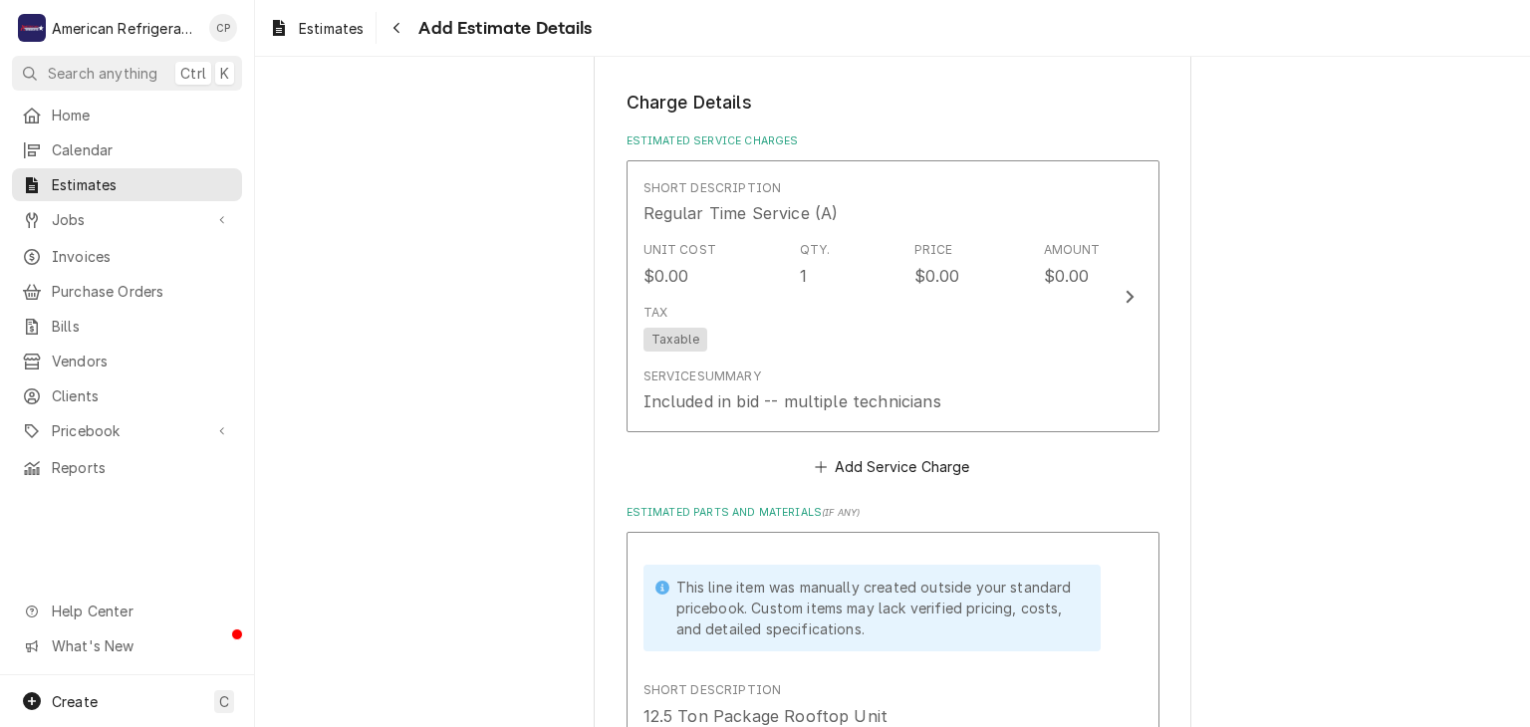
type textarea "x"
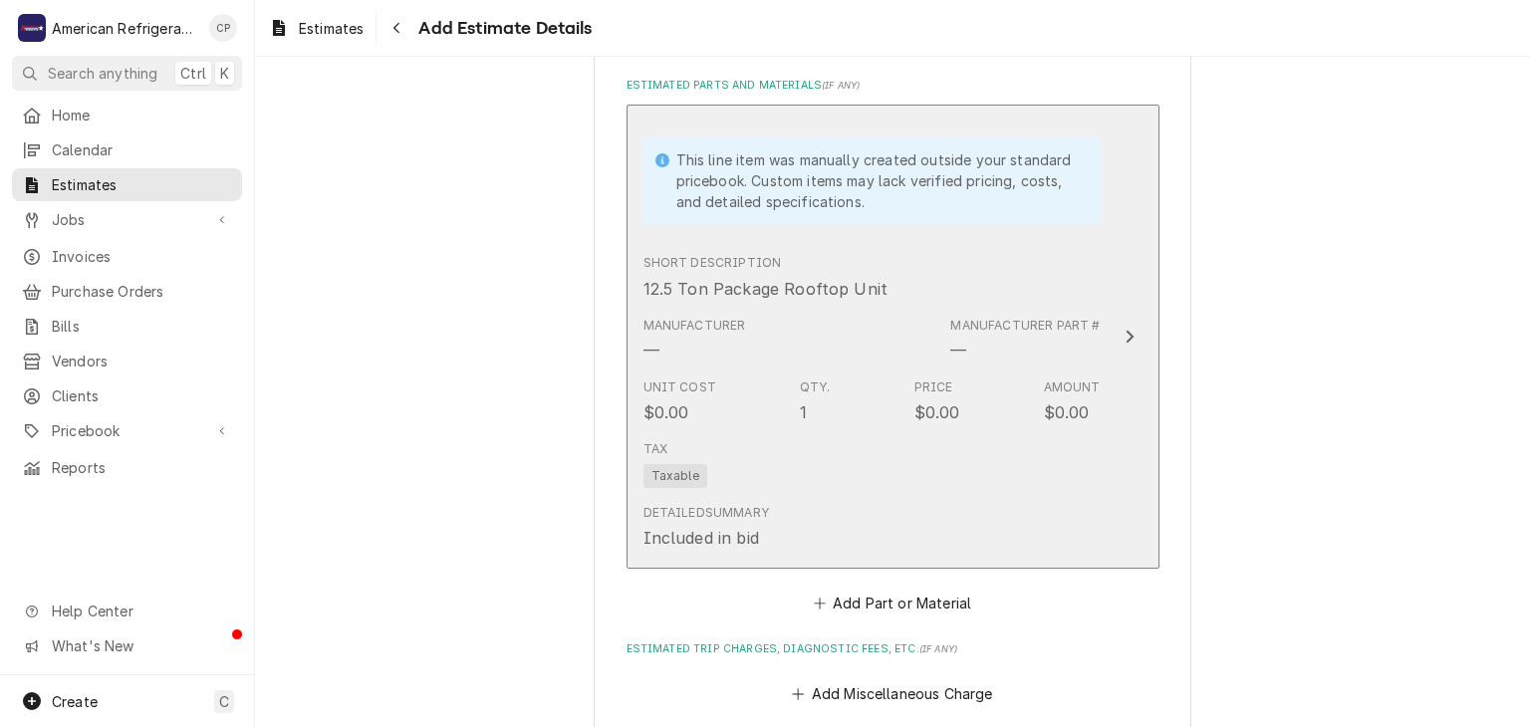
scroll to position [1945, 0]
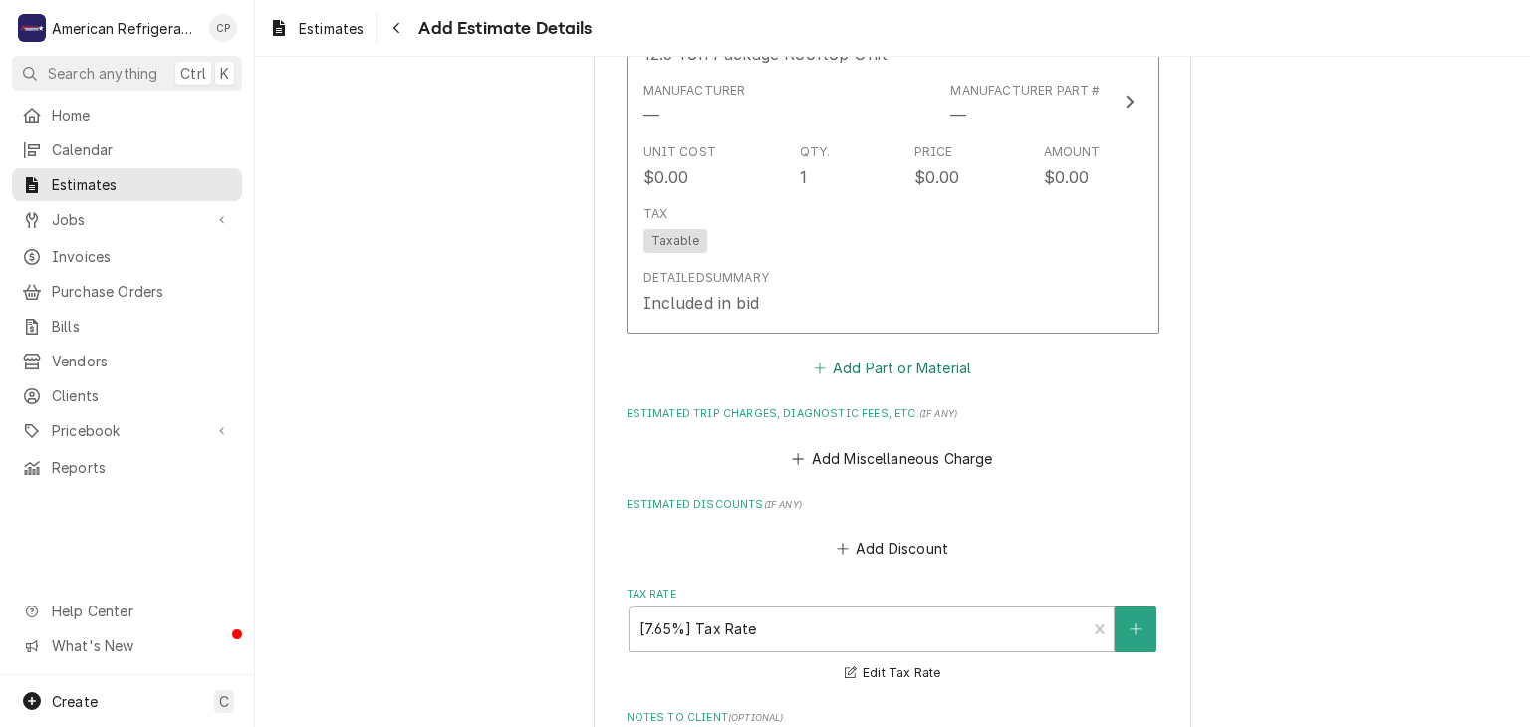
click at [854, 362] on button "Add Part or Material" at bounding box center [892, 369] width 164 height 28
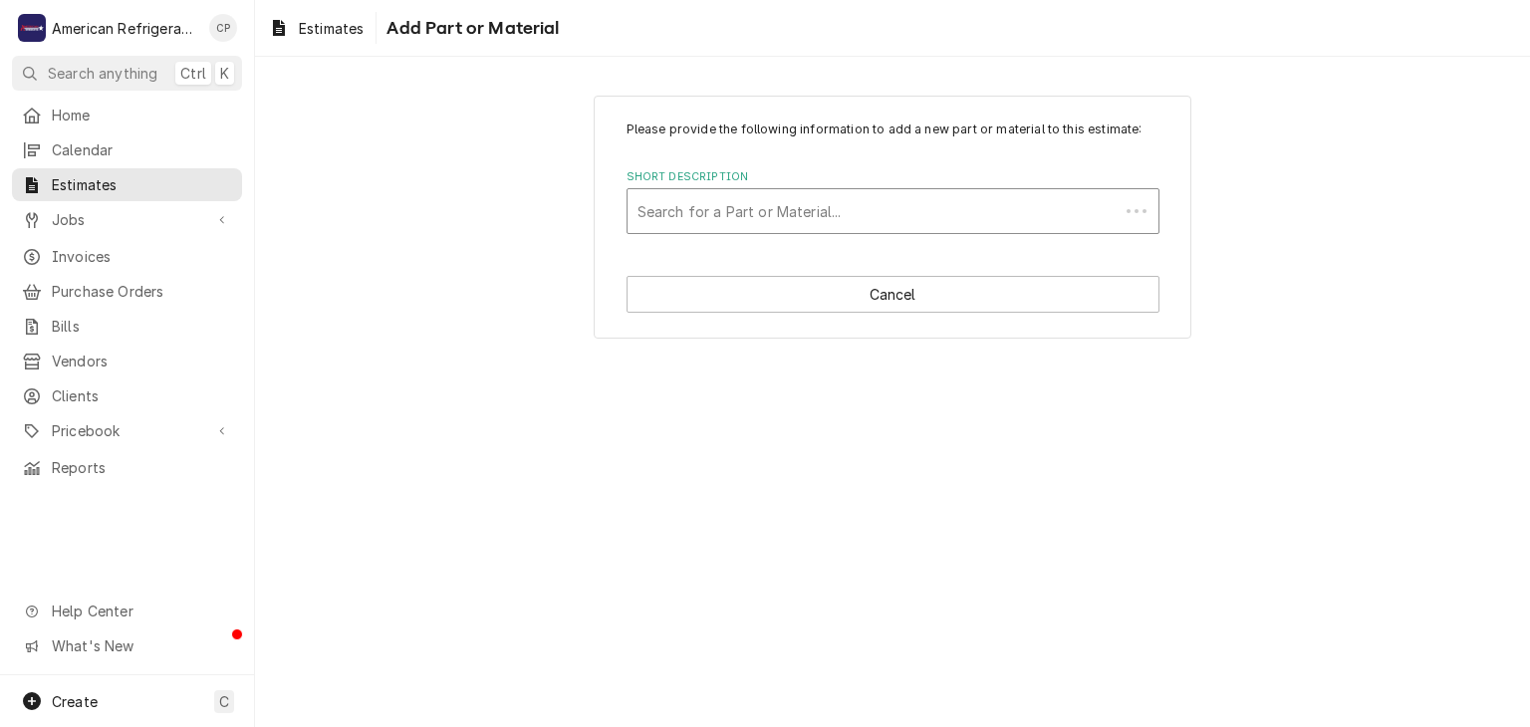
click at [770, 228] on div "Short Description" at bounding box center [872, 211] width 471 height 36
type input "Freight"
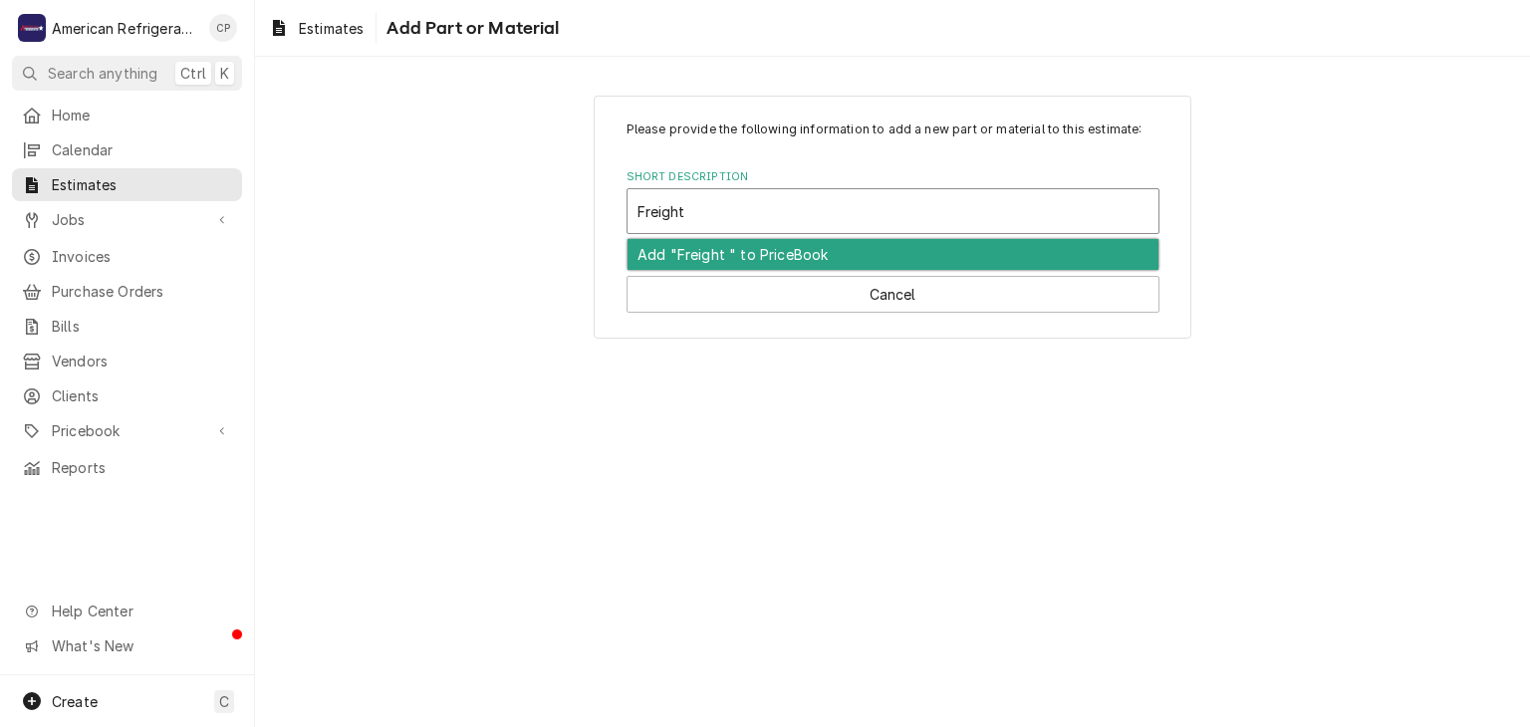
click at [736, 261] on div "Add "Freight " to PriceBook" at bounding box center [892, 254] width 531 height 31
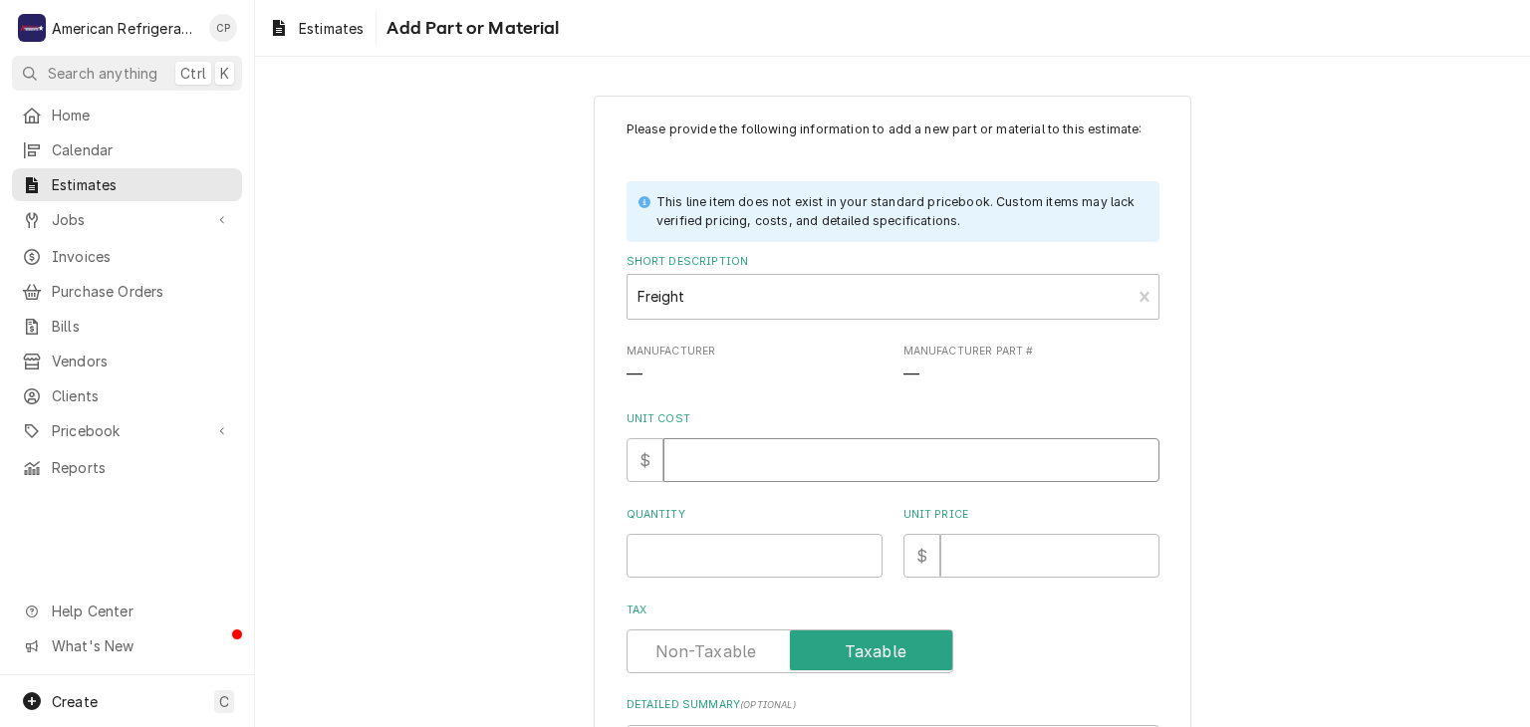
click at [732, 468] on input "Unit Cost" at bounding box center [911, 460] width 496 height 44
type textarea "x"
type input "0"
type textarea "x"
type input "1"
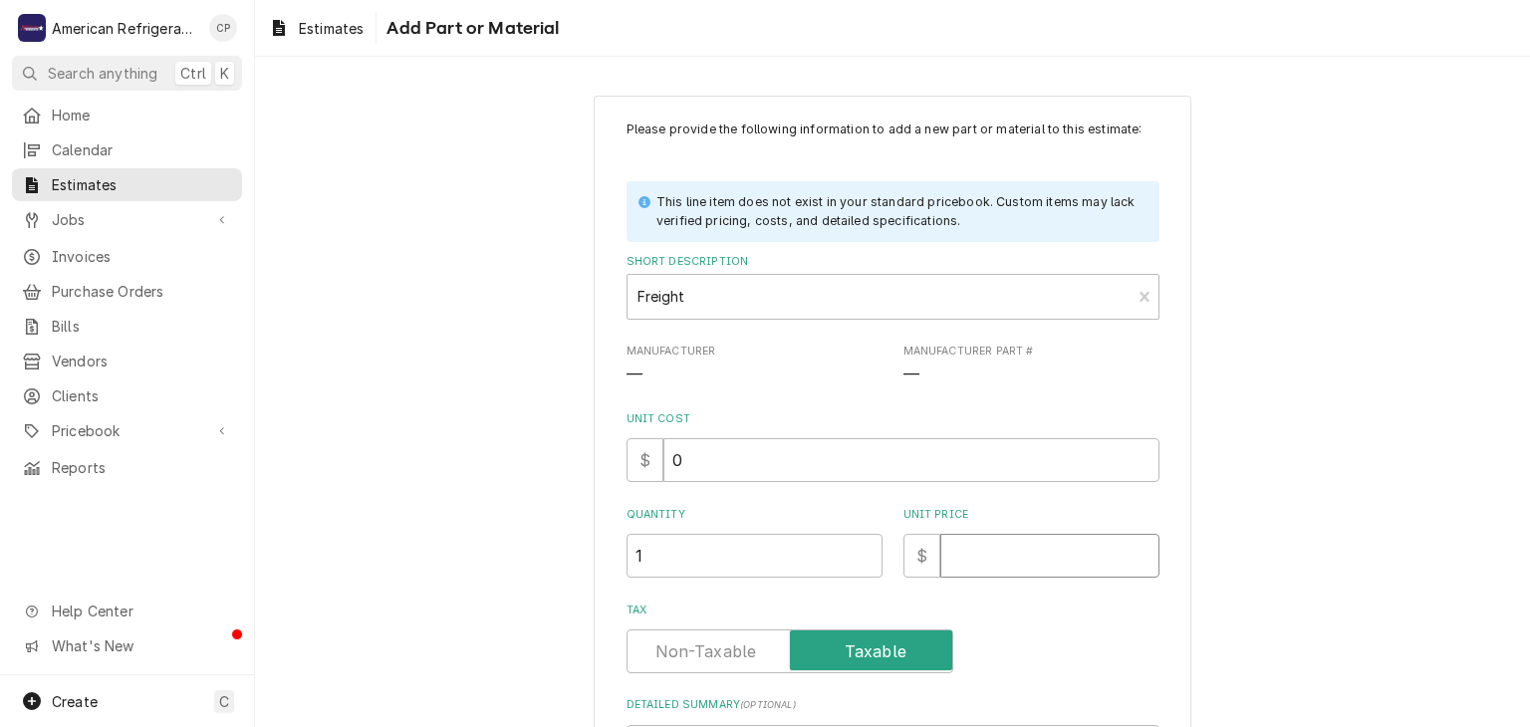
type textarea "x"
type input "0"
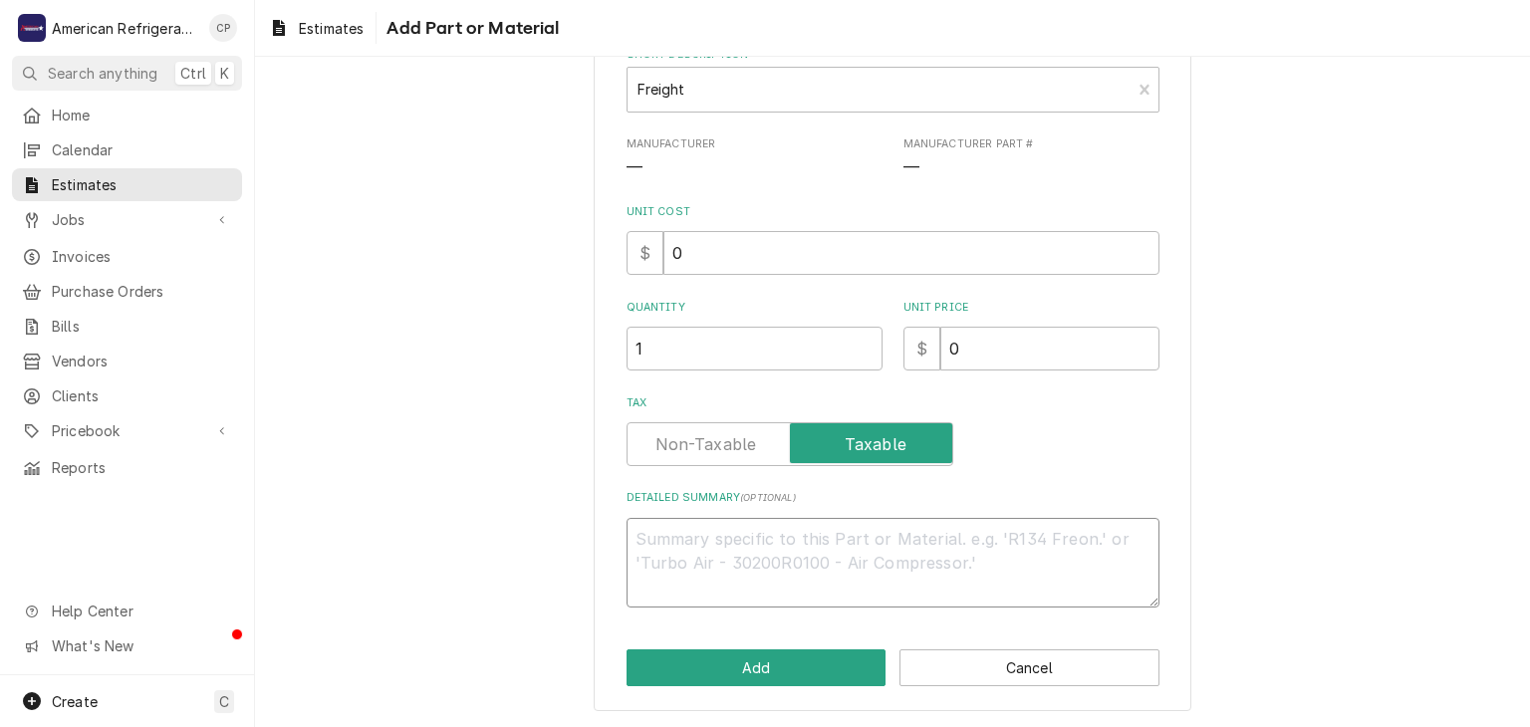
type textarea "x"
type textarea "I"
type textarea "x"
type textarea "In"
type textarea "x"
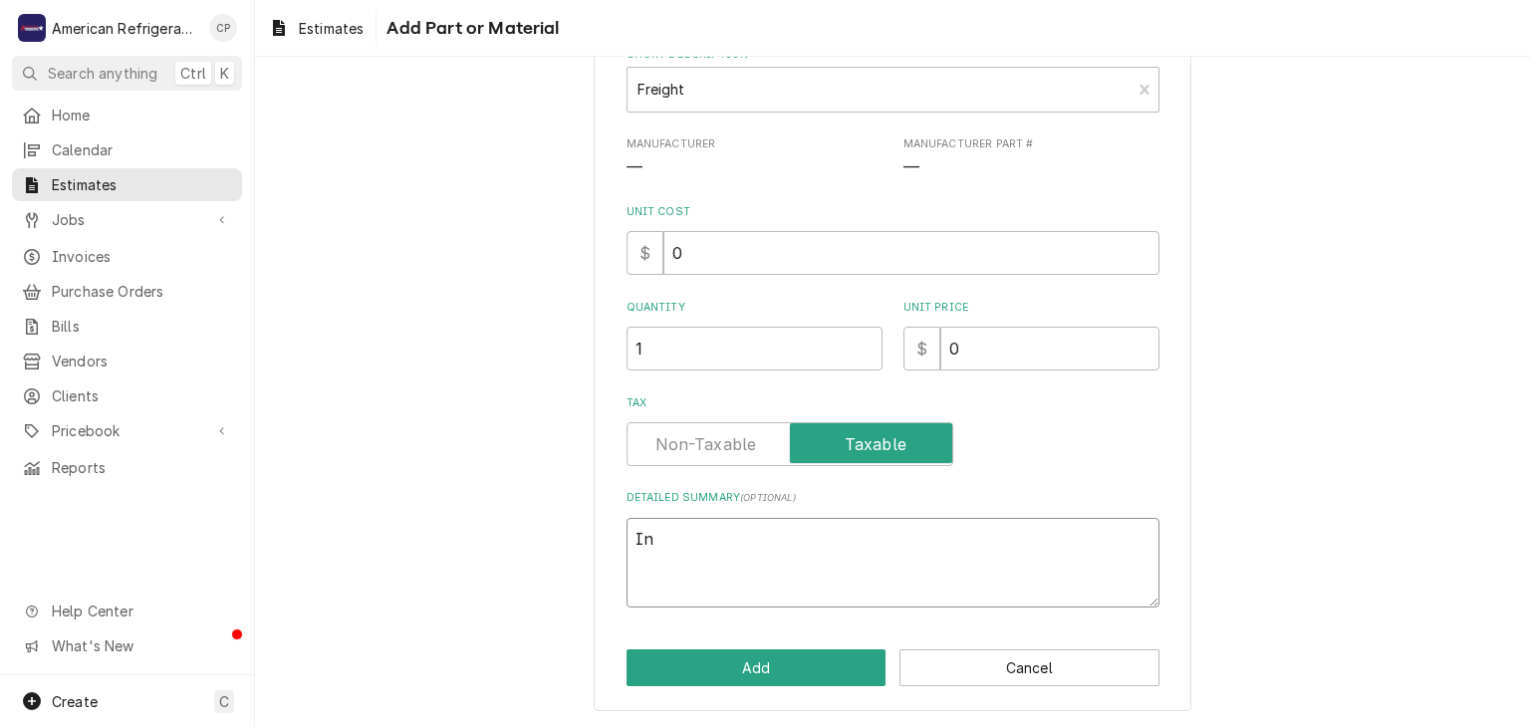
type textarea "Inc"
type textarea "x"
type textarea "Incl"
type textarea "x"
type textarea "Includ"
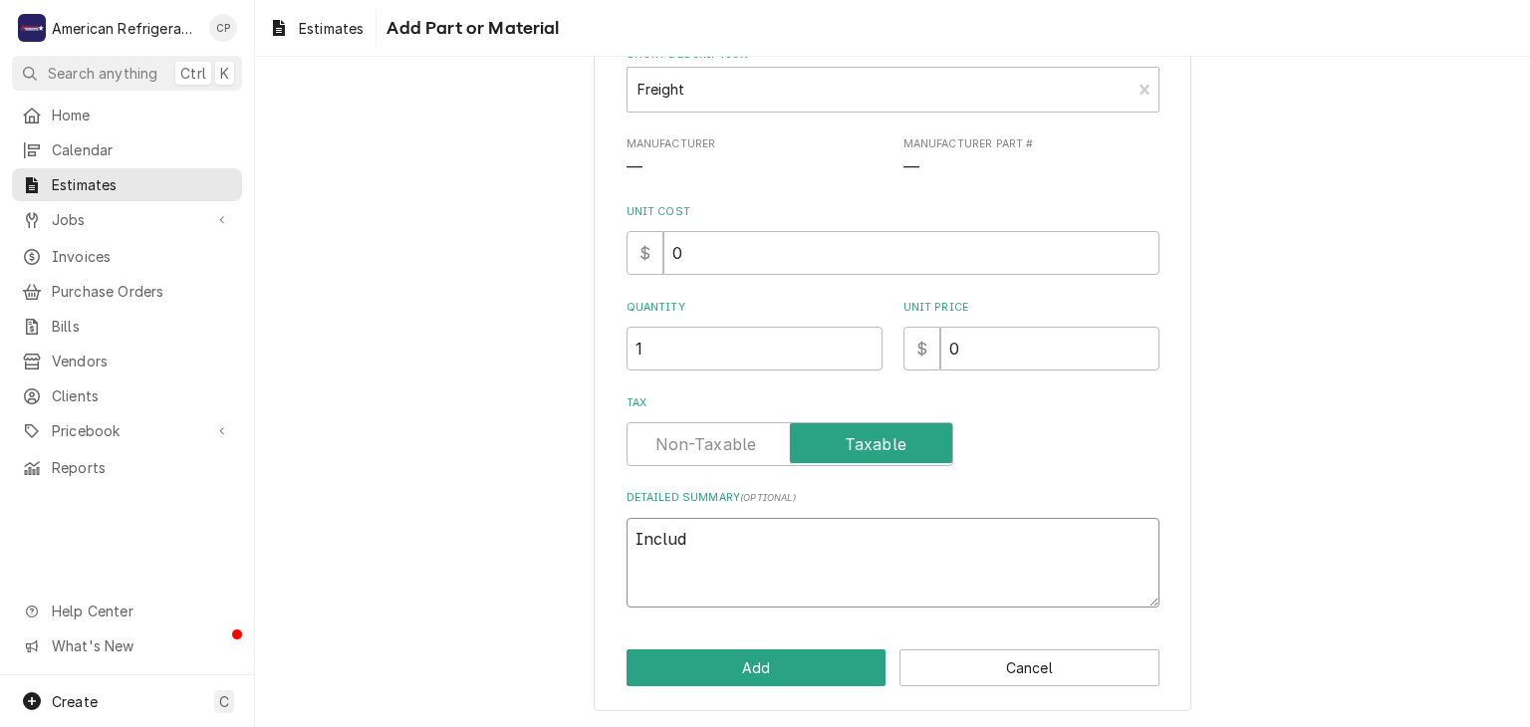
type textarea "x"
type textarea "Include"
type textarea "x"
type textarea "Included"
type textarea "x"
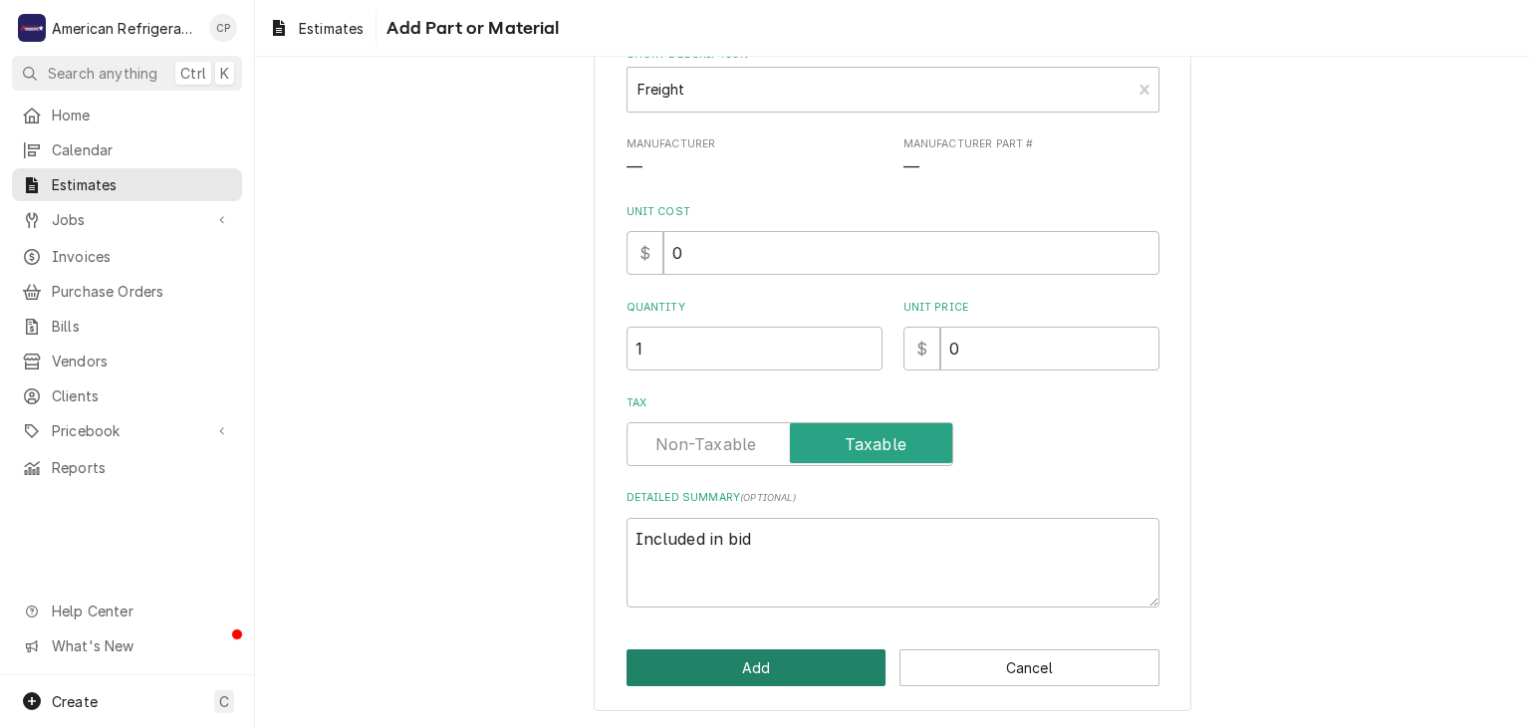
click button "Add" at bounding box center [756, 667] width 260 height 37
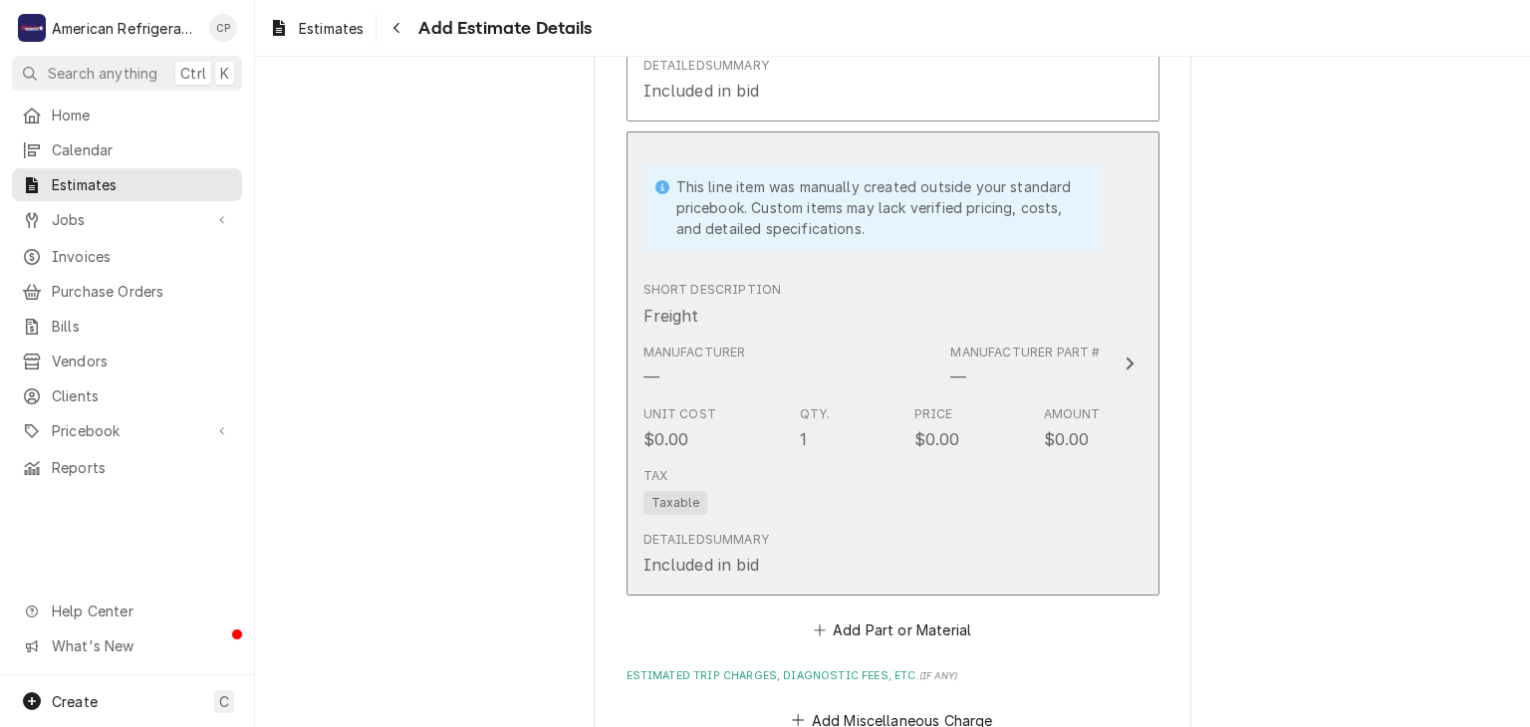
scroll to position [2307, 0]
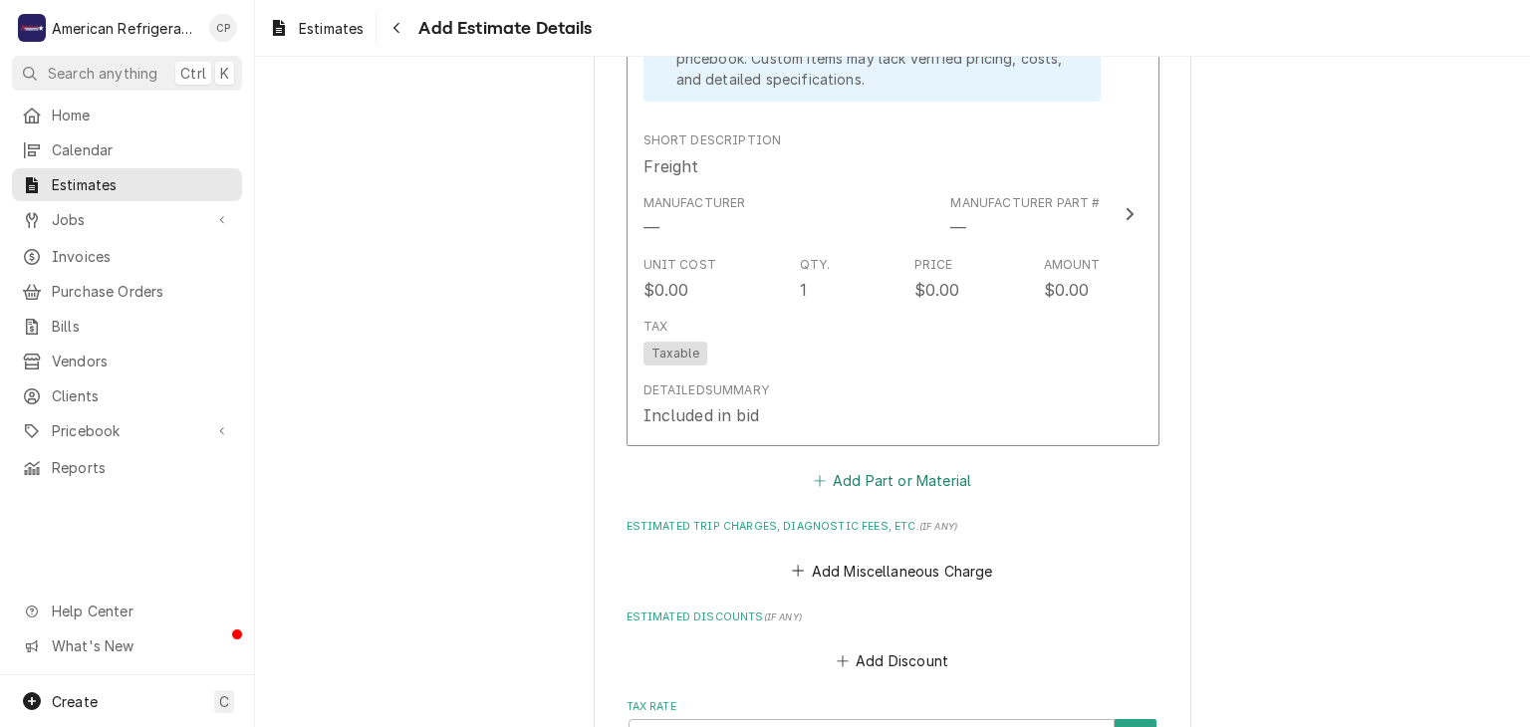
click at [859, 467] on button "Add Part or Material" at bounding box center [892, 481] width 164 height 28
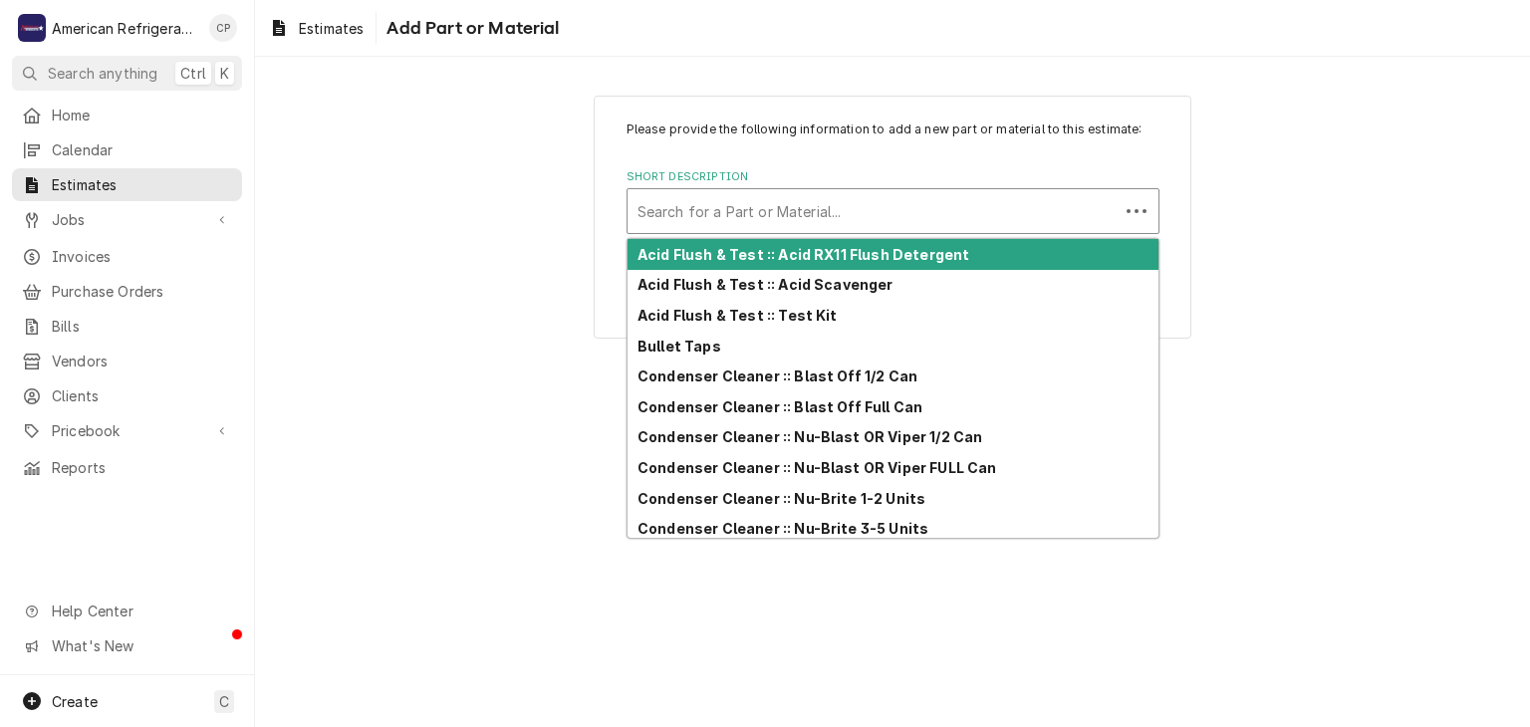
click at [753, 217] on div "Short Description" at bounding box center [872, 211] width 471 height 36
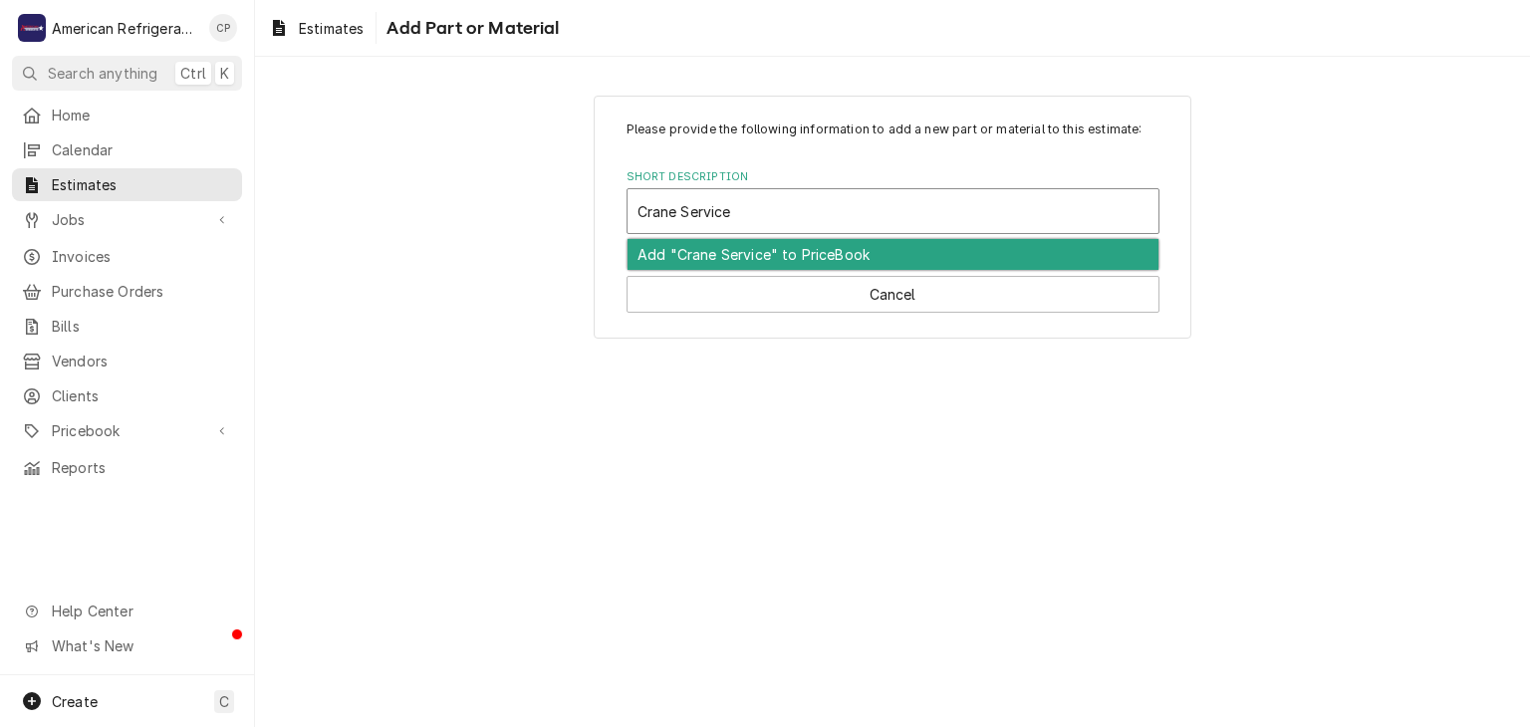
drag, startPoint x: 745, startPoint y: 249, endPoint x: 745, endPoint y: 269, distance: 19.9
click at [745, 252] on div "Add "Crane Service" to PriceBook" at bounding box center [892, 254] width 531 height 31
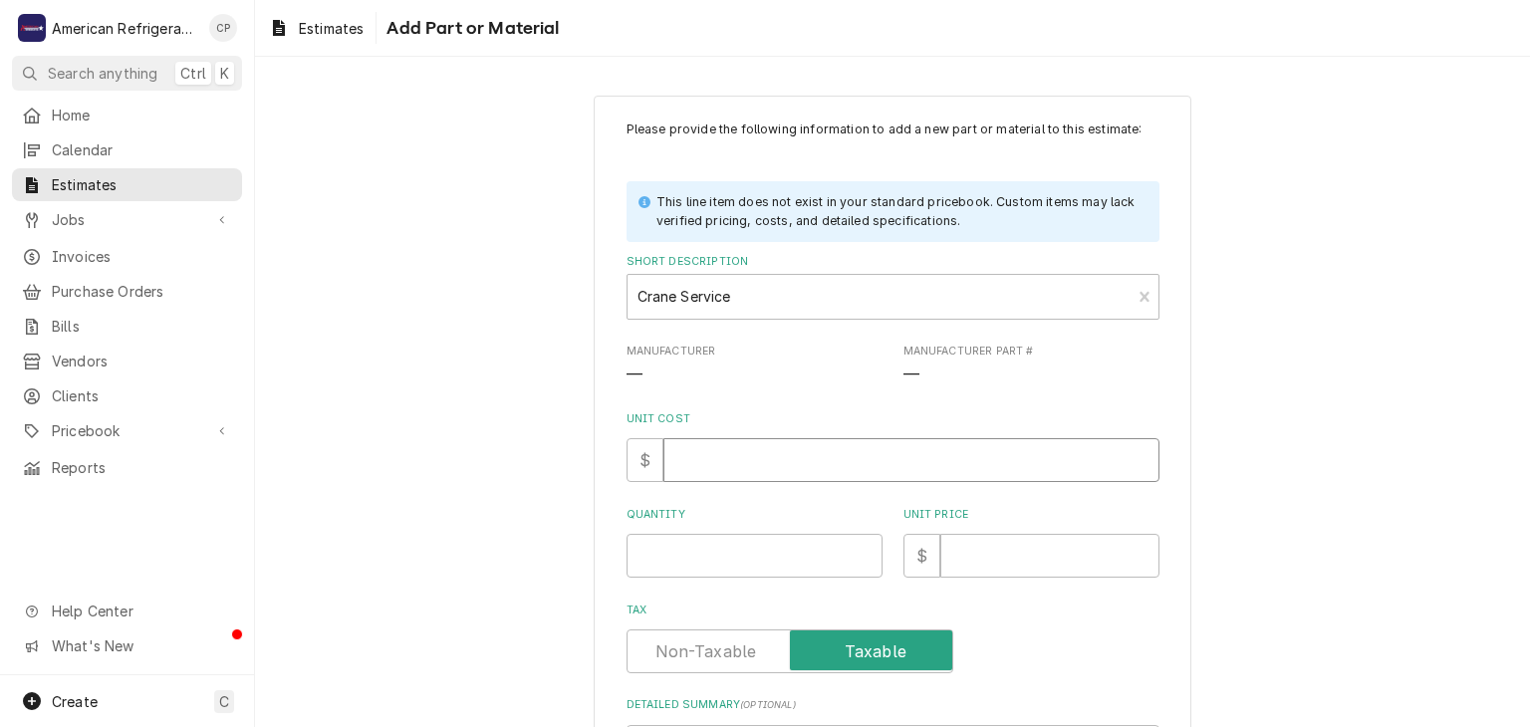
click at [733, 445] on input "Unit Cost" at bounding box center [911, 460] width 496 height 44
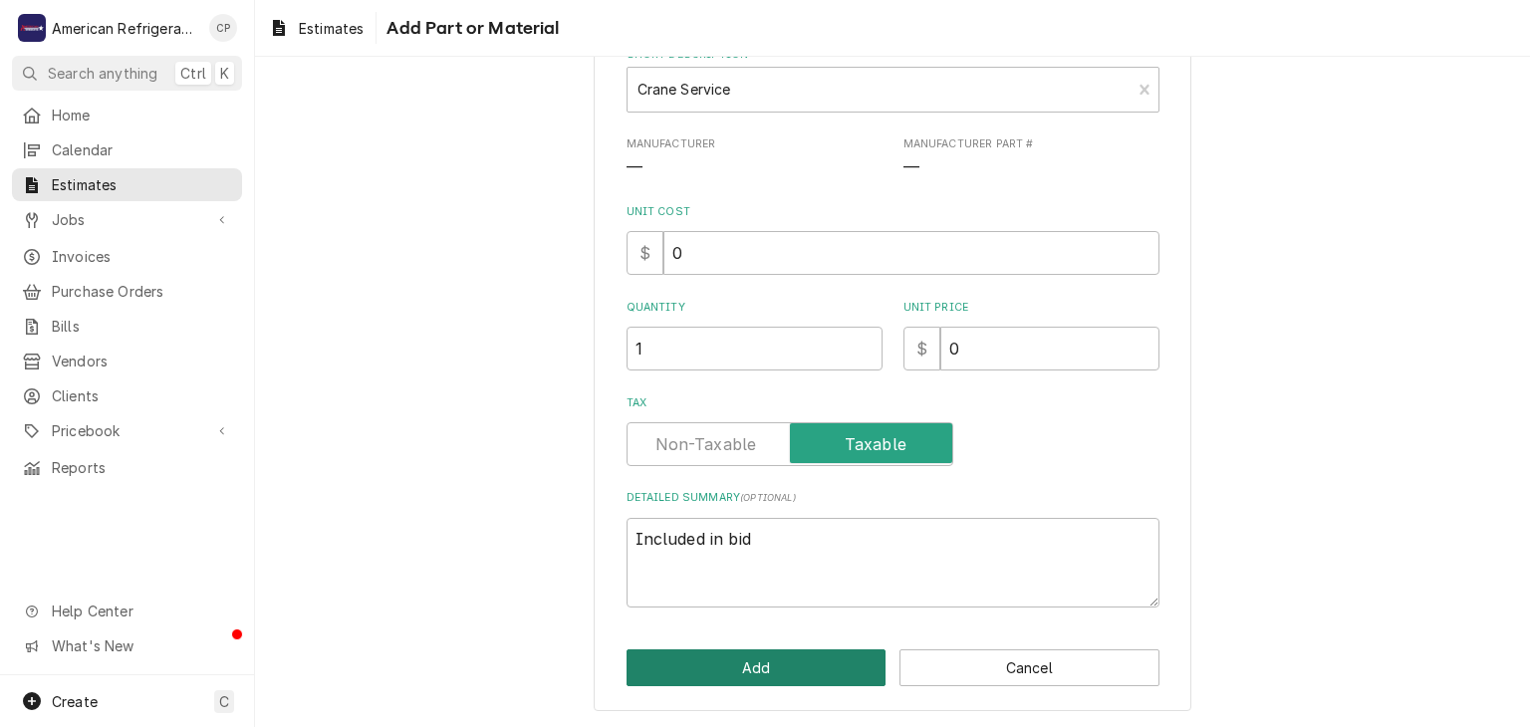
click button "Add" at bounding box center [756, 667] width 260 height 37
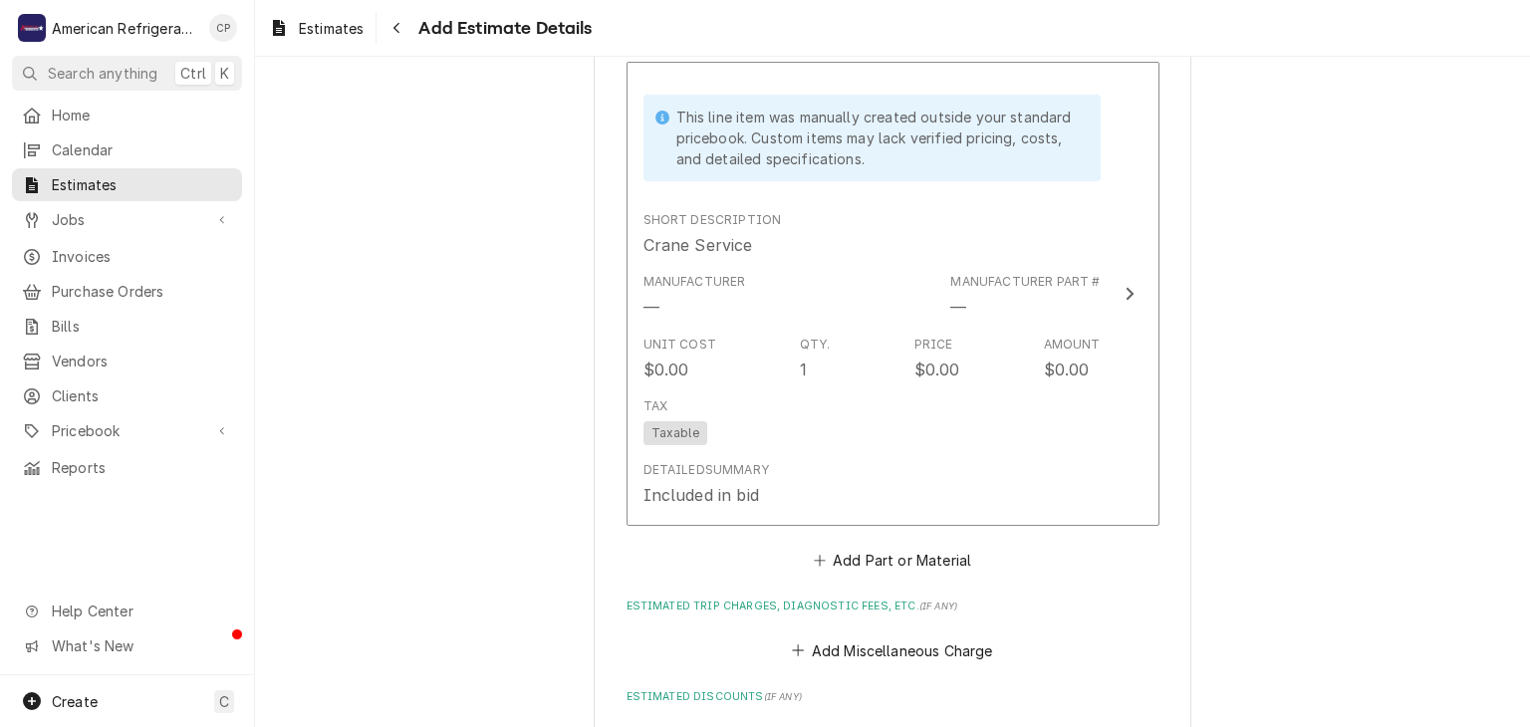
scroll to position [2887, 0]
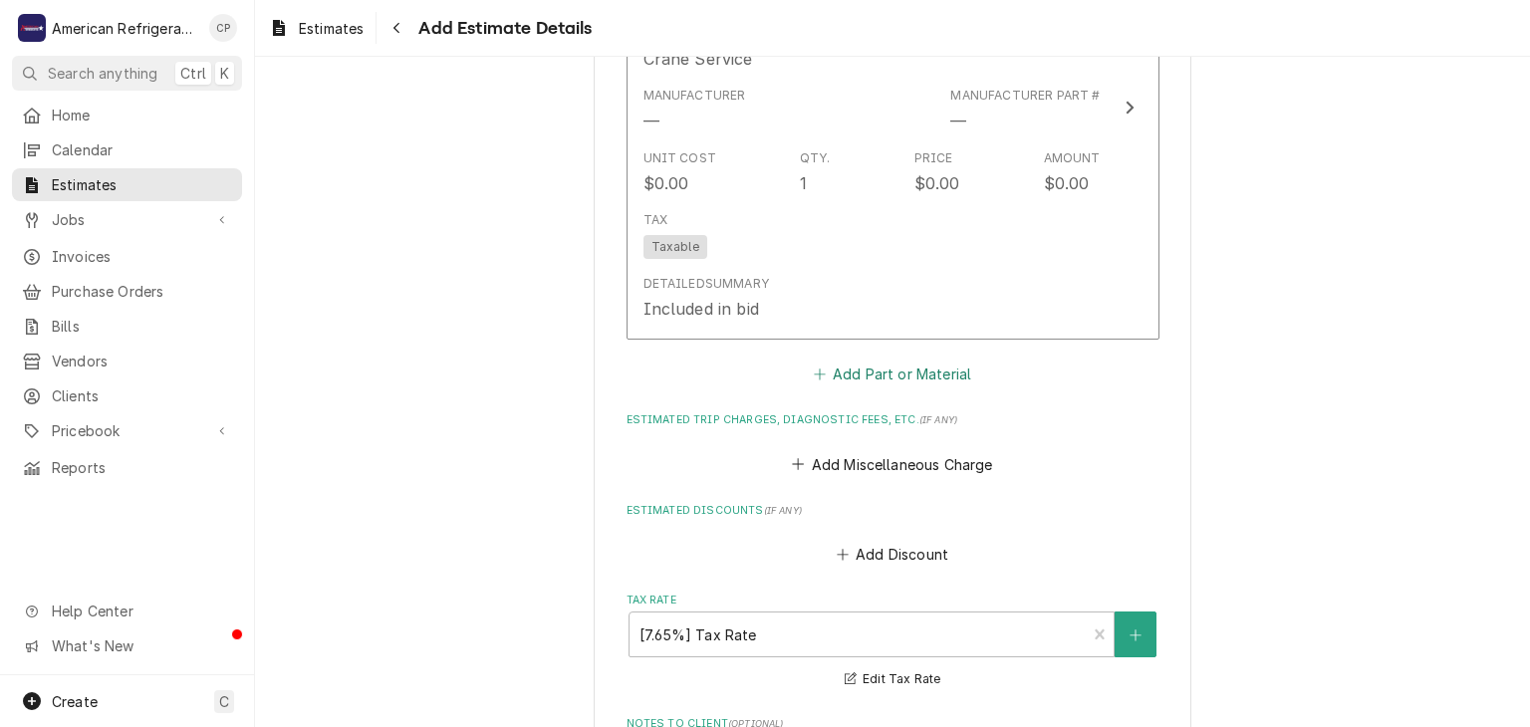
click at [881, 371] on button "Add Part or Material" at bounding box center [892, 375] width 164 height 28
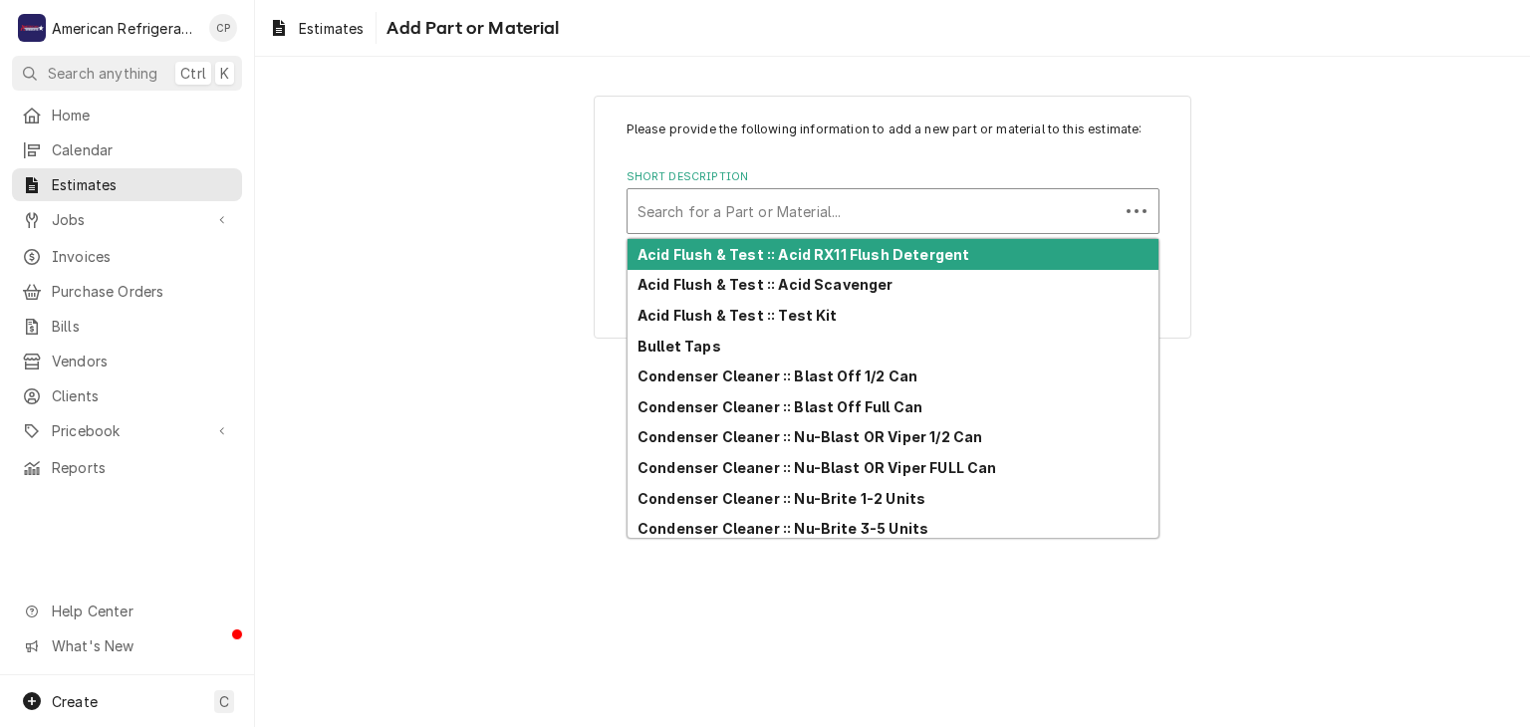
click at [834, 201] on div "Short Description" at bounding box center [872, 211] width 471 height 36
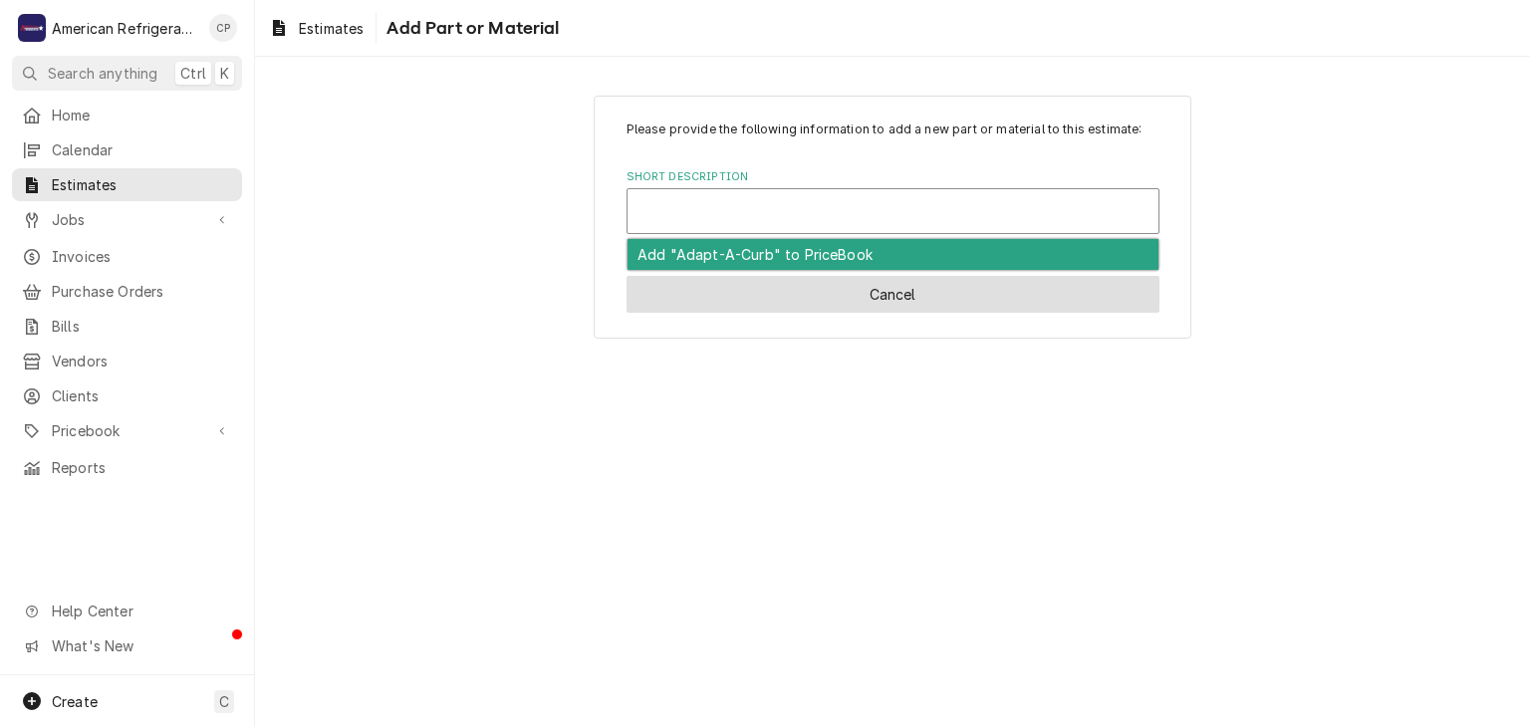
drag, startPoint x: 819, startPoint y: 236, endPoint x: 786, endPoint y: 297, distance: 69.1
click at [819, 237] on div "Please provide the following information to add a new part or material to this …" at bounding box center [893, 217] width 598 height 243
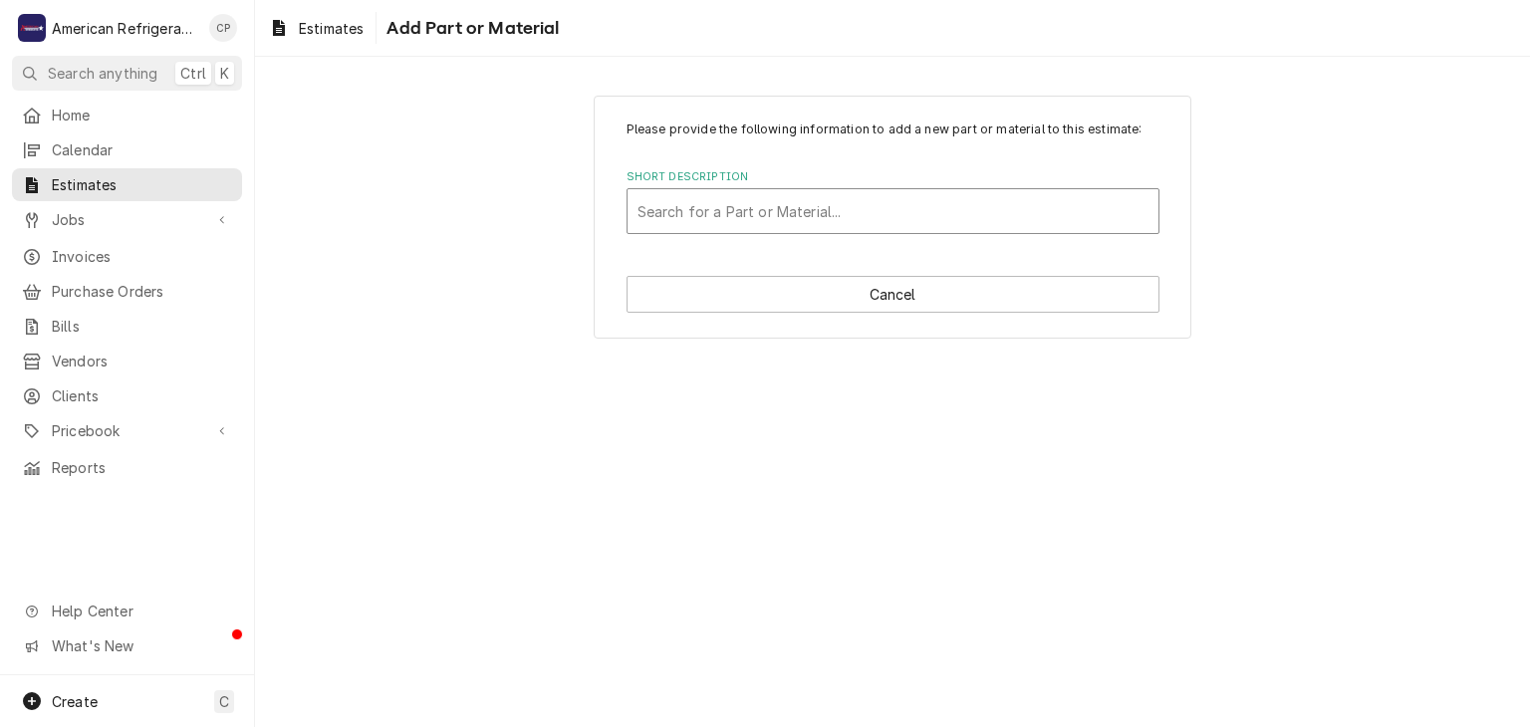
click at [782, 204] on div "Short Description" at bounding box center [892, 211] width 511 height 36
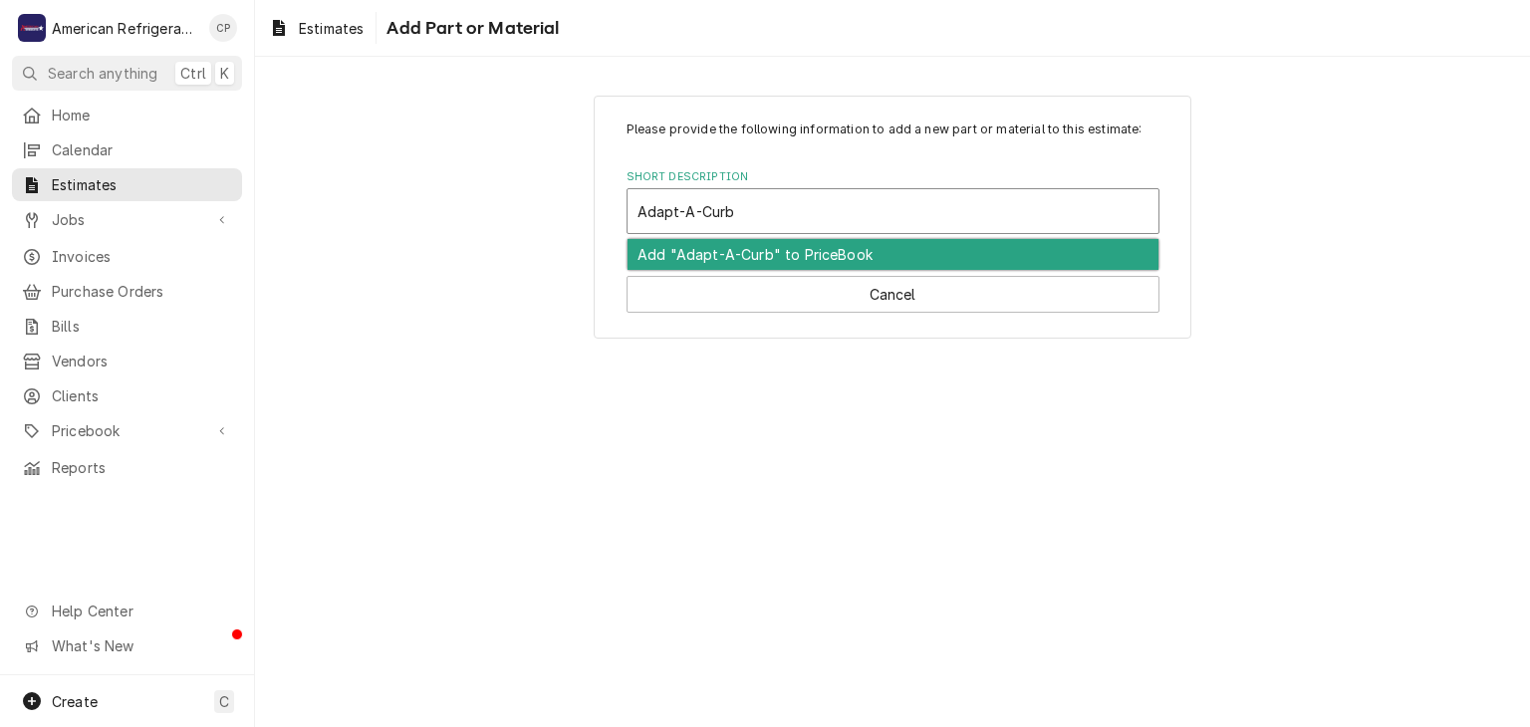
click at [763, 256] on div "Add "Adapt-A-Curb" to PriceBook" at bounding box center [892, 254] width 531 height 31
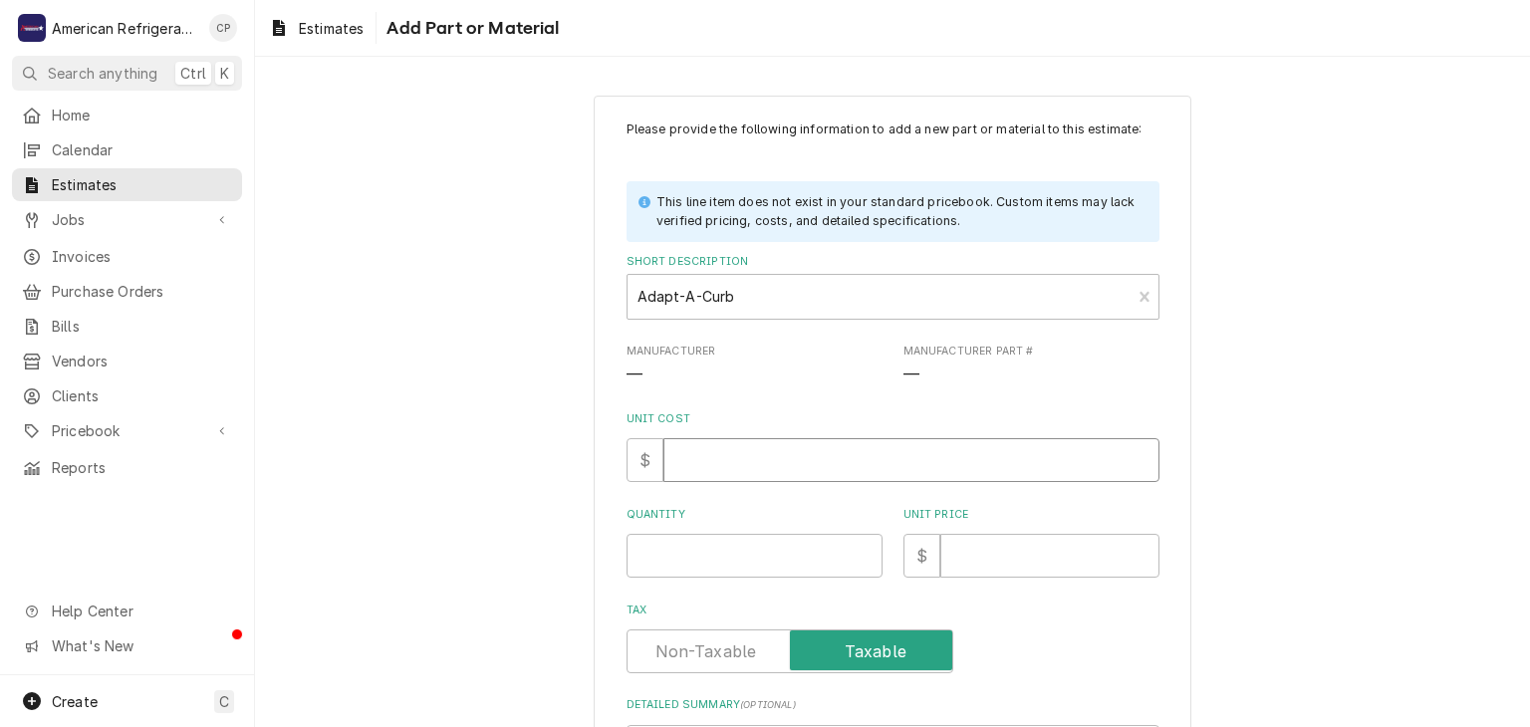
click at [748, 449] on input "Unit Cost" at bounding box center [911, 460] width 496 height 44
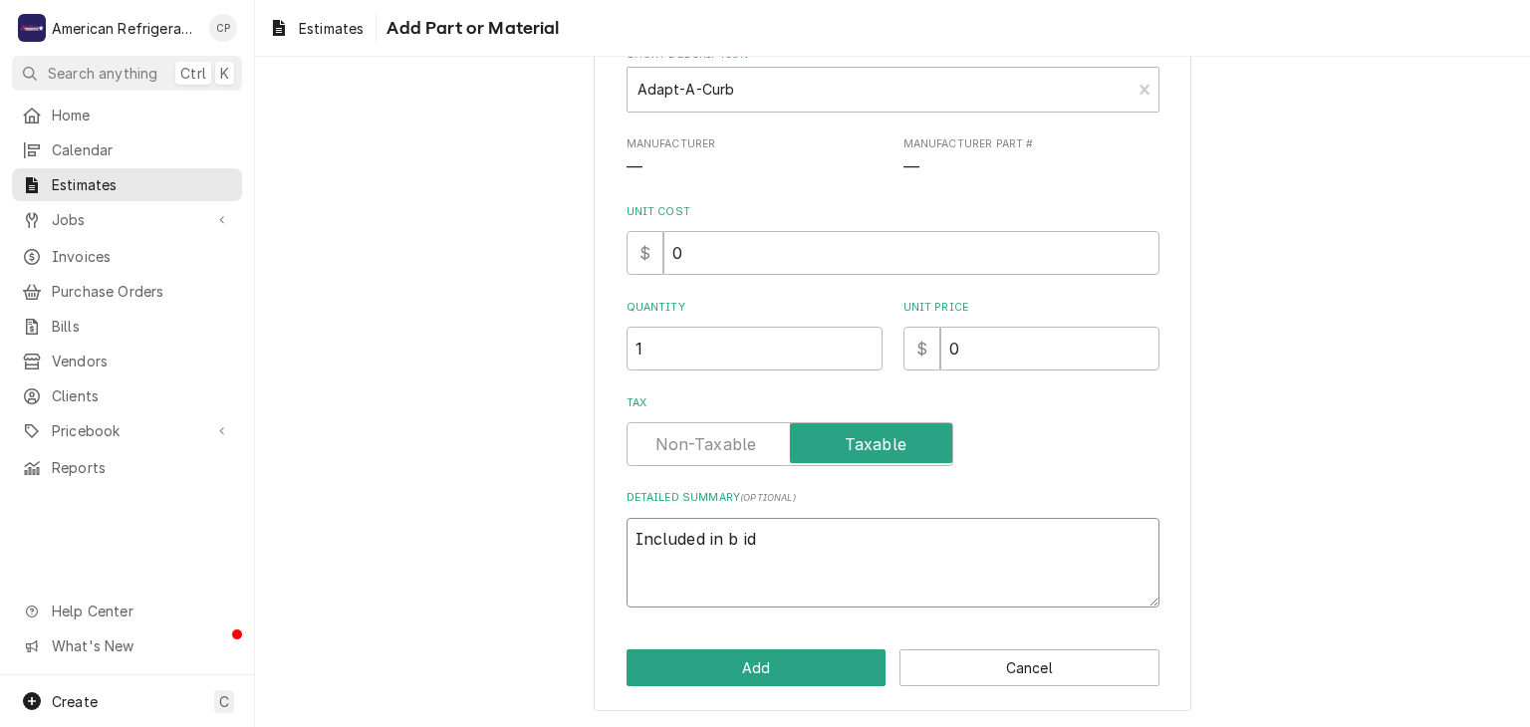
click at [848, 539] on textarea "Included in b id" at bounding box center [892, 563] width 533 height 90
click button "Add" at bounding box center [756, 667] width 260 height 37
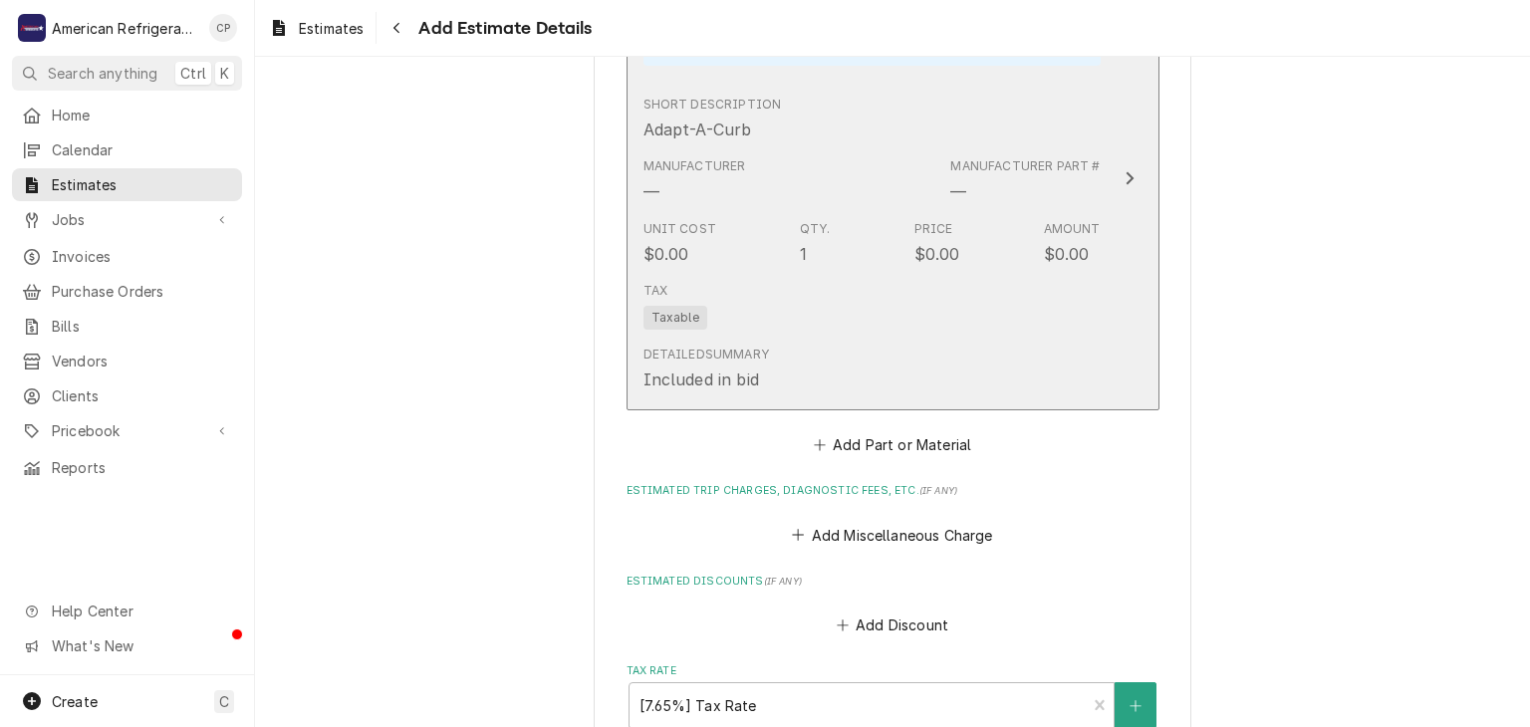
scroll to position [3291, 0]
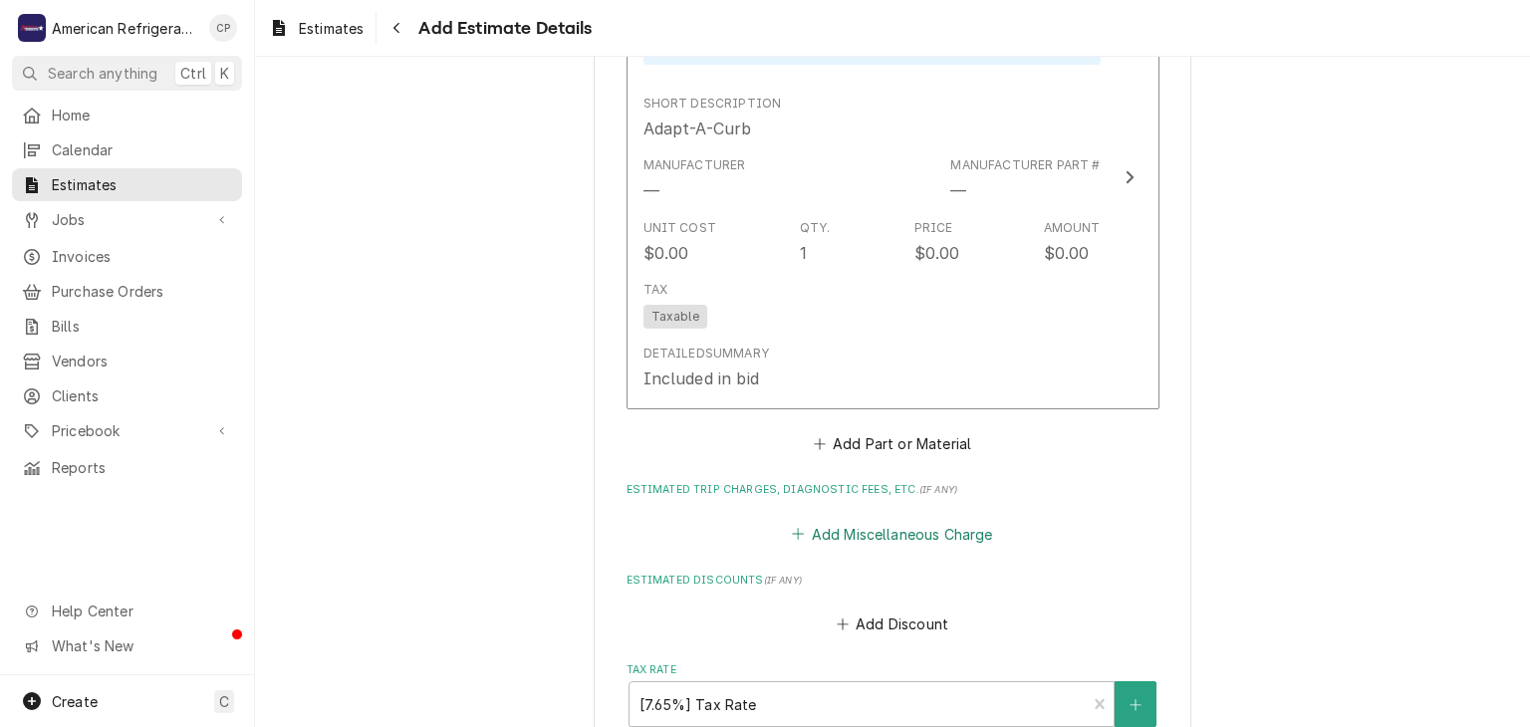
click at [853, 520] on button "Add Miscellaneous Charge" at bounding box center [892, 534] width 207 height 28
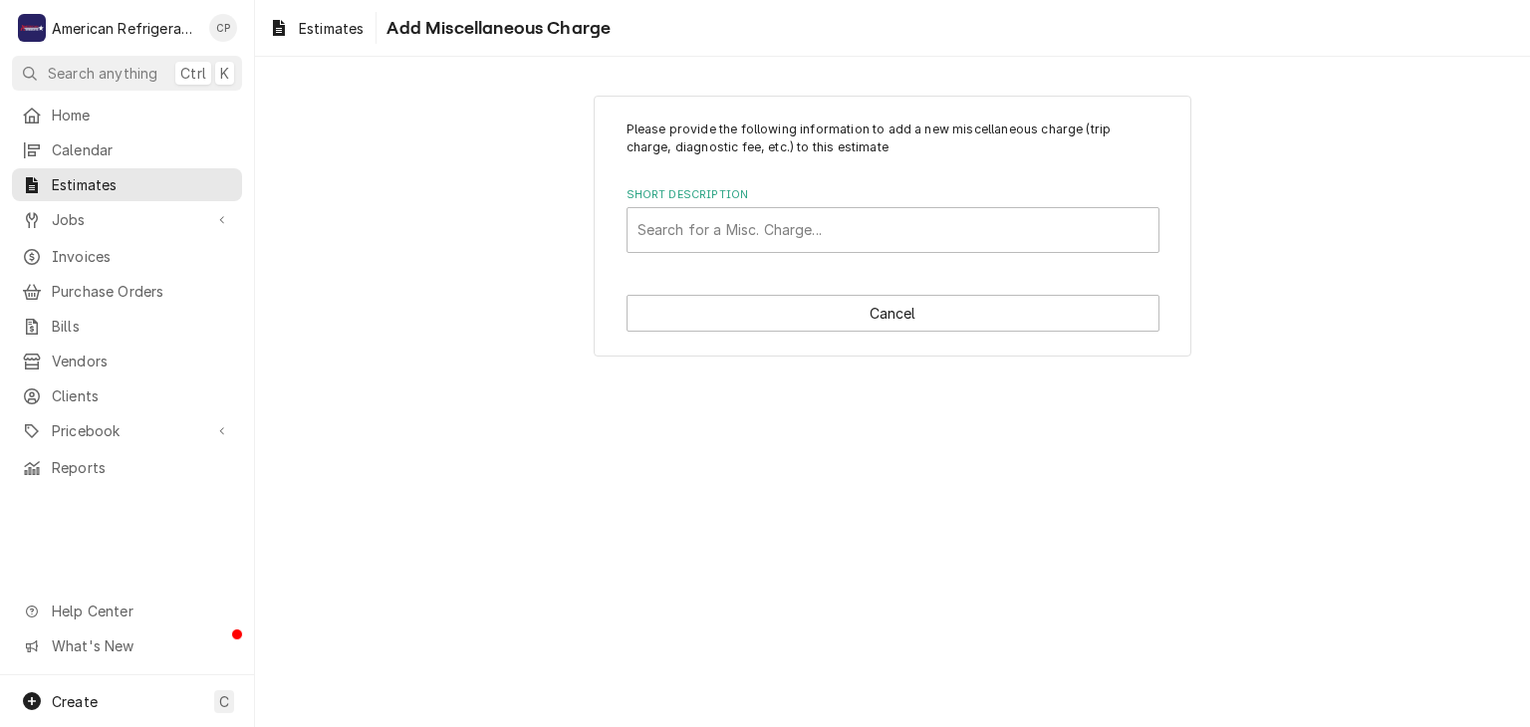
drag, startPoint x: 756, startPoint y: 211, endPoint x: 755, endPoint y: 254, distance: 42.8
click at [755, 212] on div "Short Description" at bounding box center [892, 230] width 511 height 36
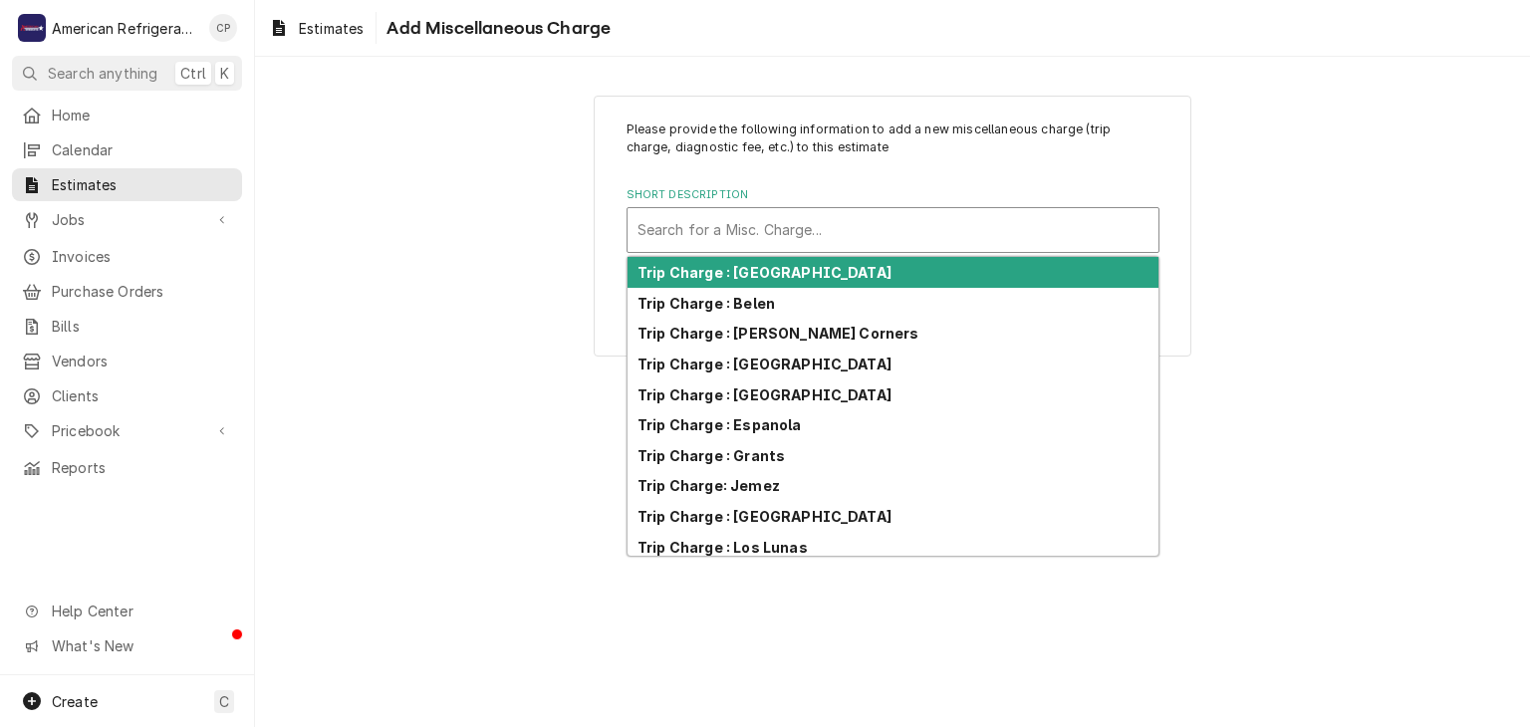
click at [758, 282] on div "Trip Charge : [GEOGRAPHIC_DATA]" at bounding box center [892, 272] width 531 height 31
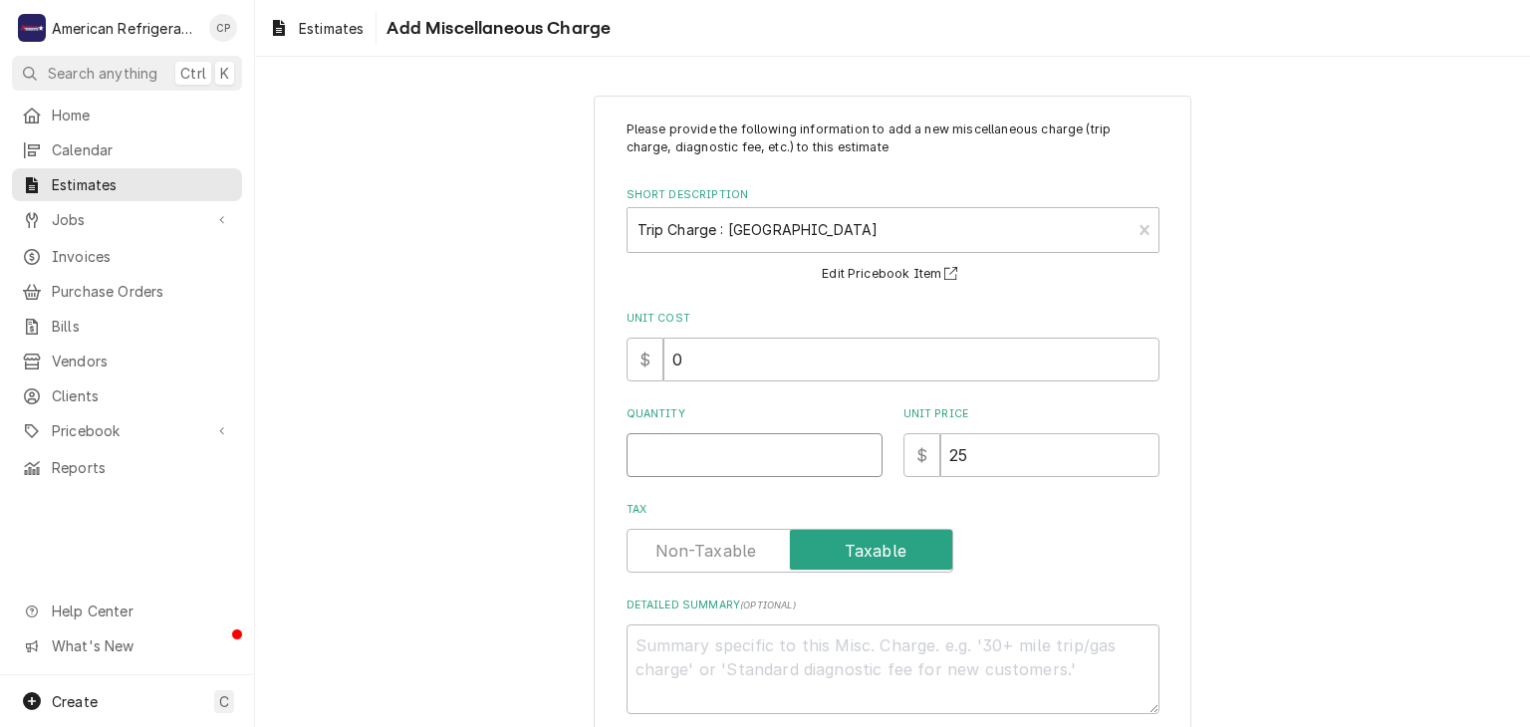
click at [750, 453] on input "Quantity" at bounding box center [754, 455] width 256 height 44
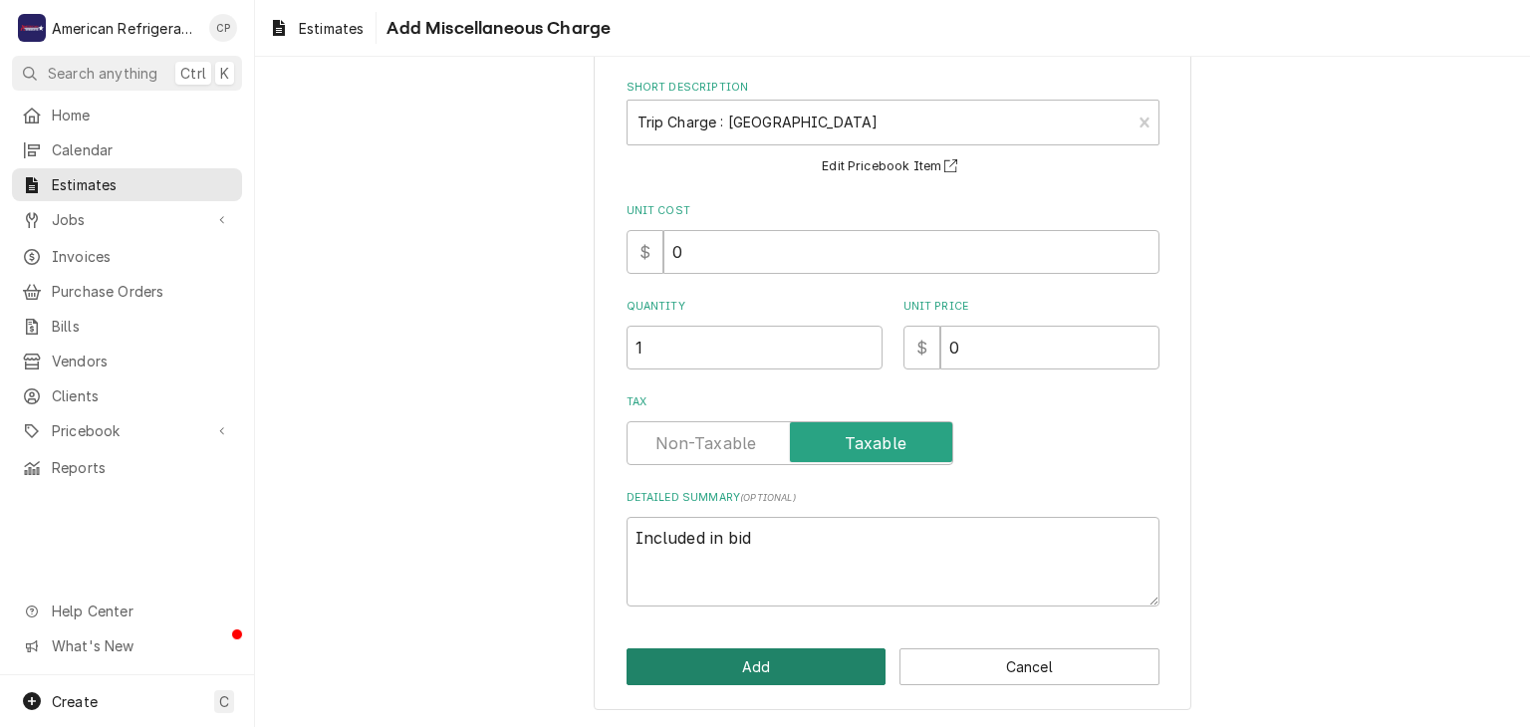
click button "Add" at bounding box center [756, 666] width 260 height 37
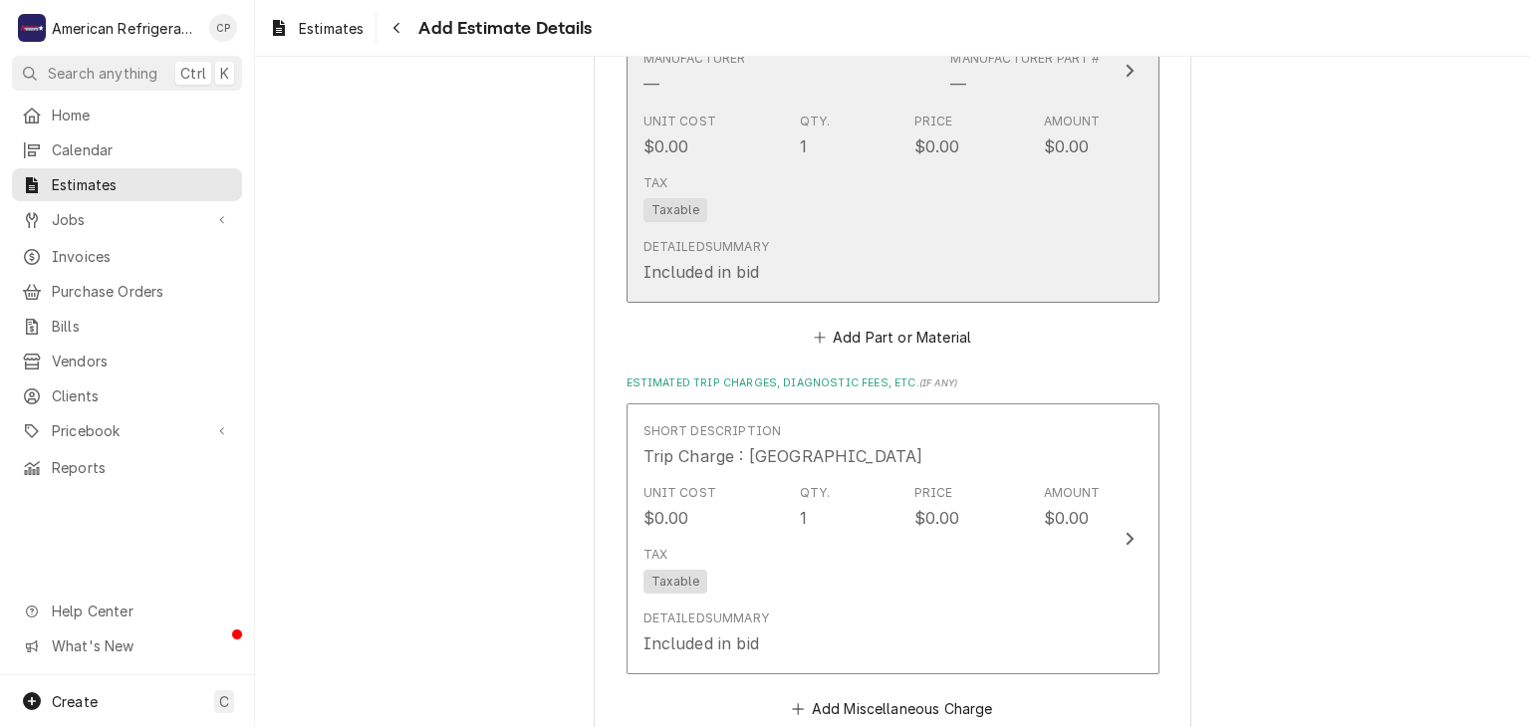
scroll to position [3594, 0]
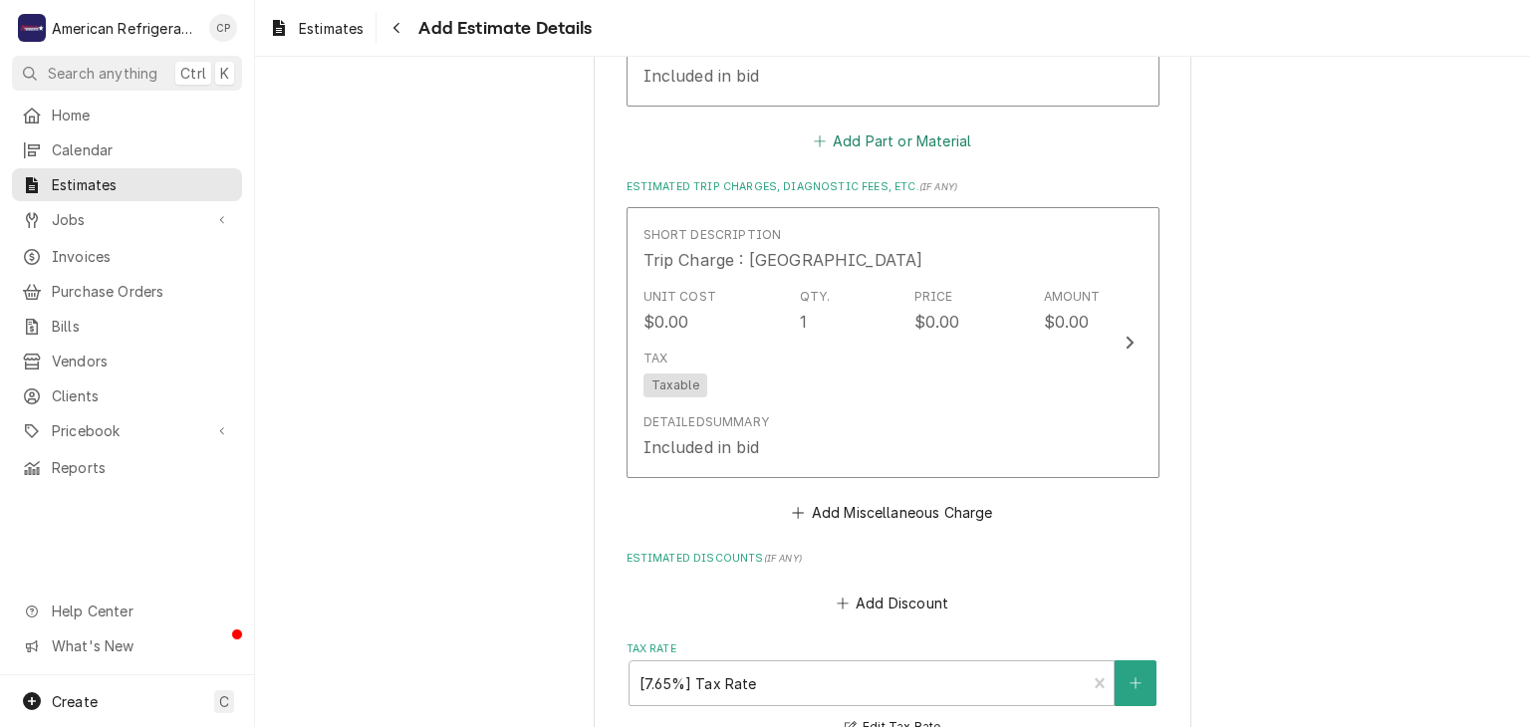
click at [906, 128] on button "Add Part or Material" at bounding box center [892, 141] width 164 height 28
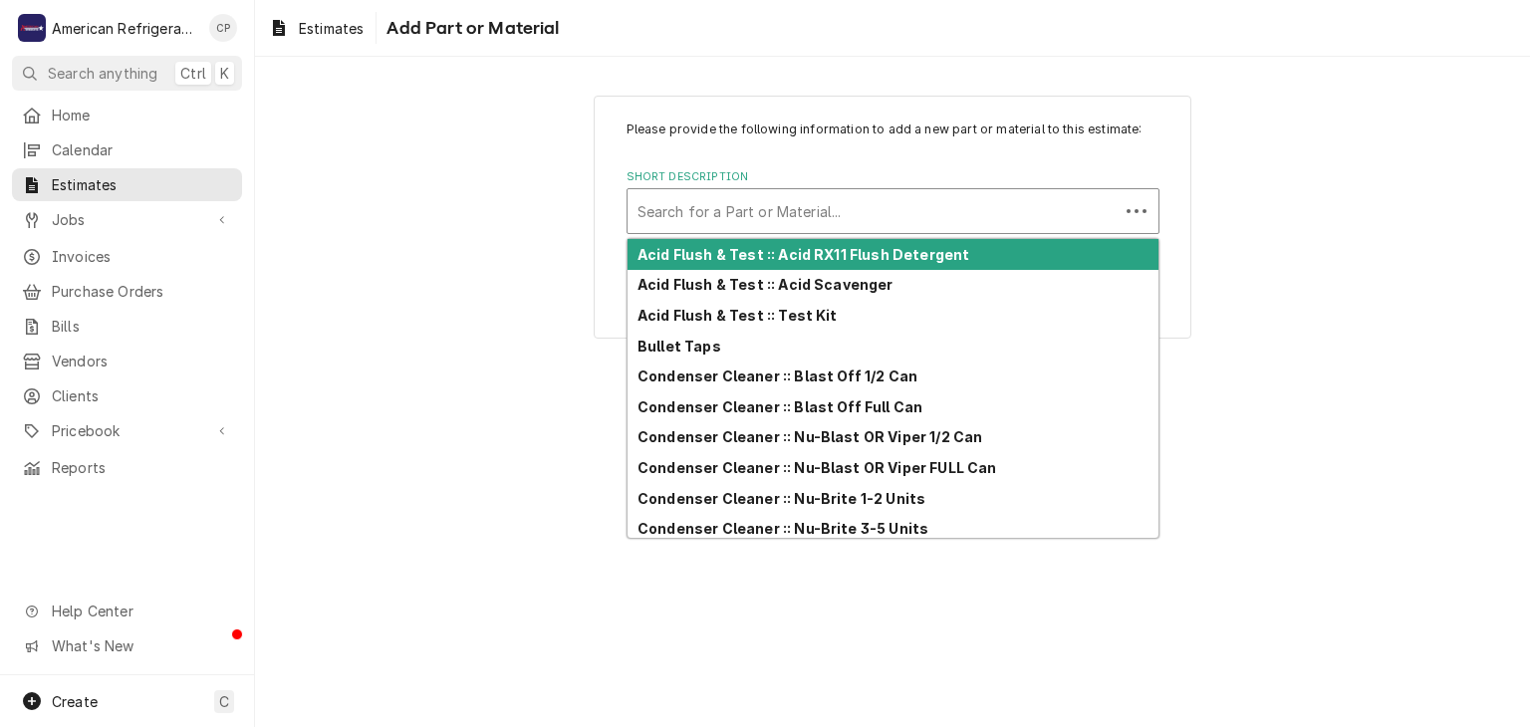
click at [778, 220] on div "Short Description" at bounding box center [872, 211] width 471 height 36
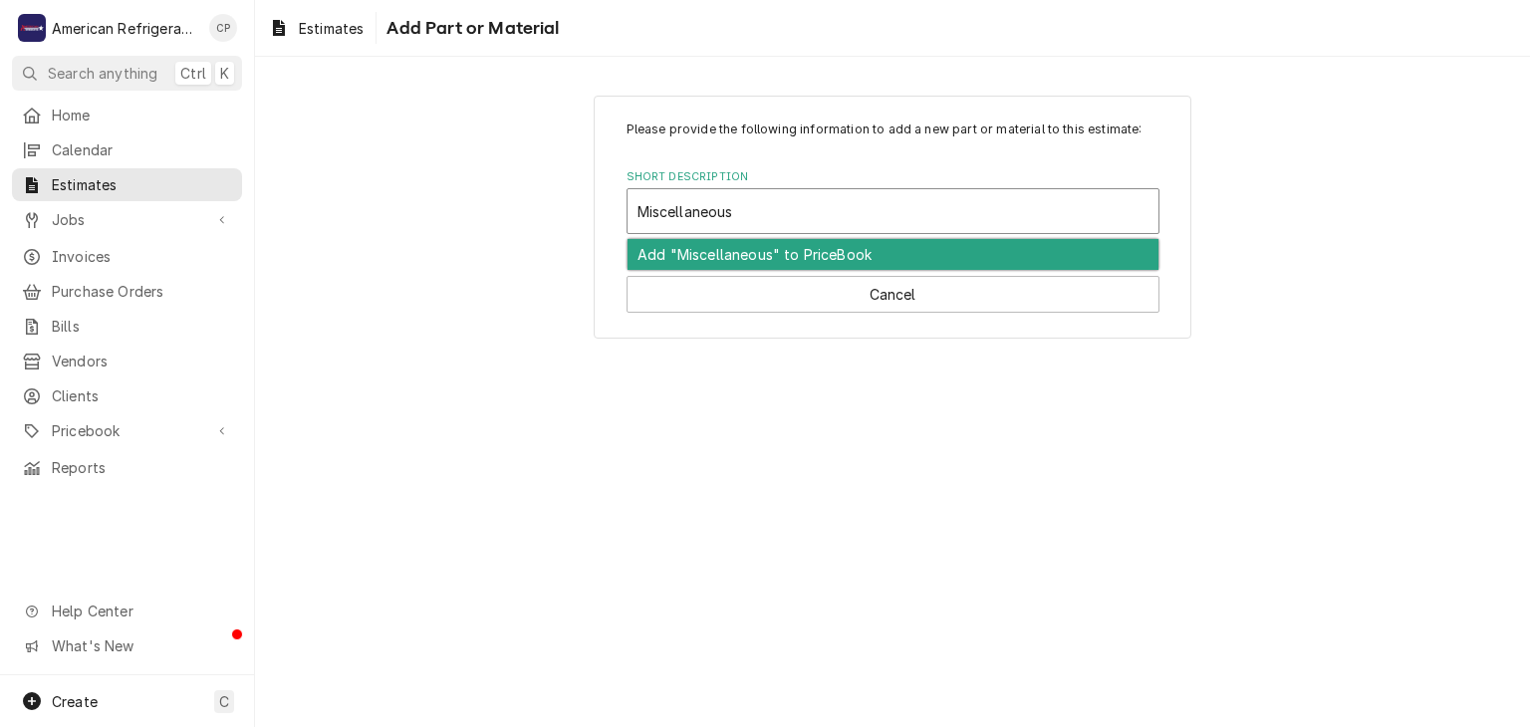
click at [784, 257] on div "Add "Miscellaneous" to PriceBook" at bounding box center [892, 254] width 531 height 31
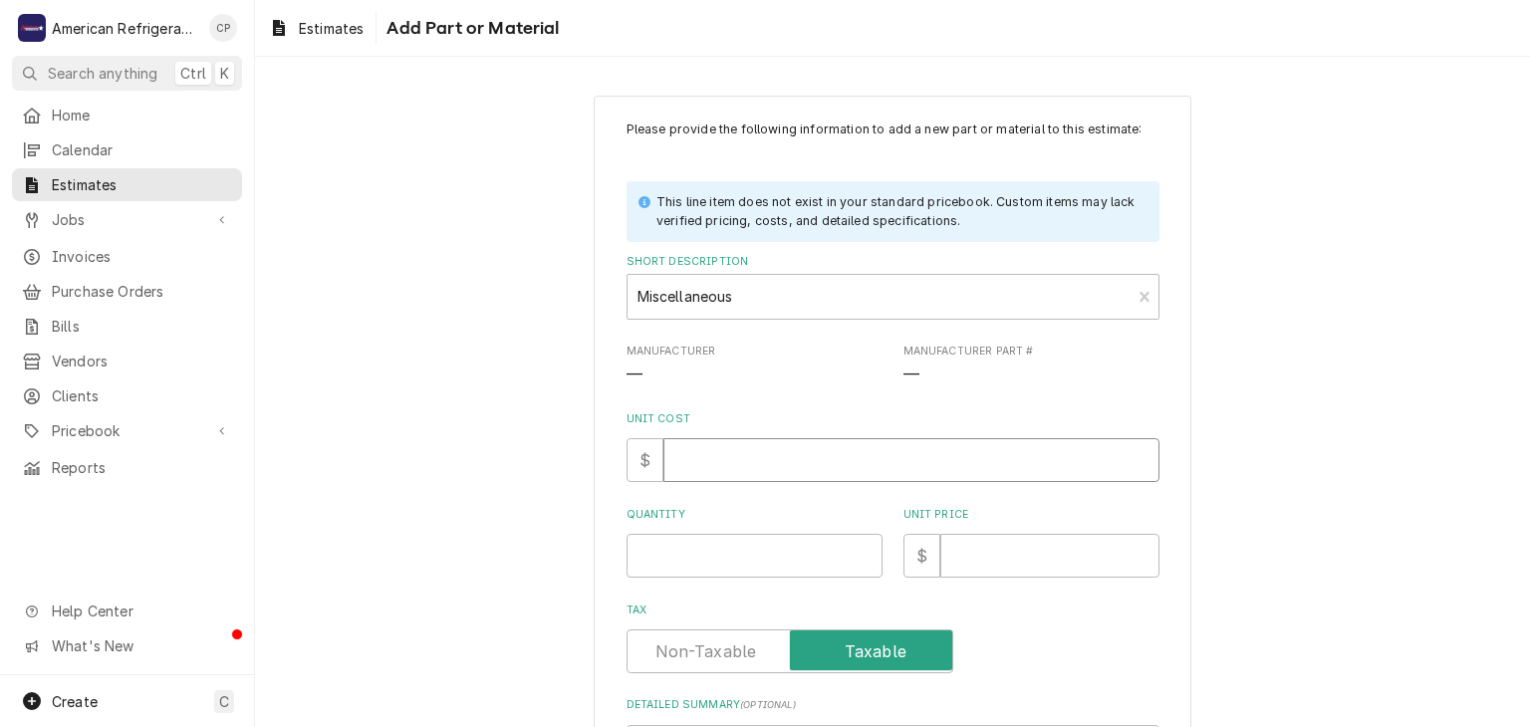
click at [774, 456] on input "Unit Cost" at bounding box center [911, 460] width 496 height 44
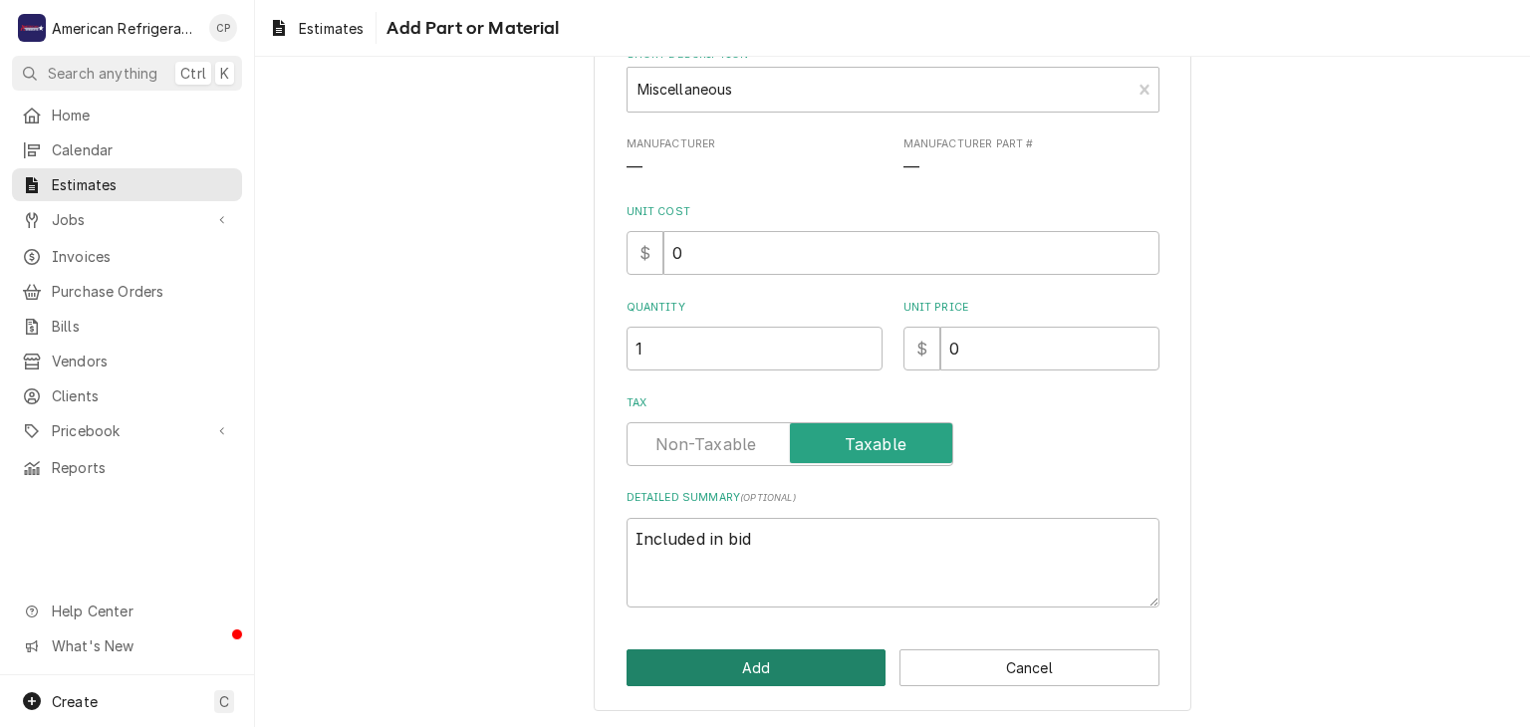
click button "Add" at bounding box center [756, 667] width 260 height 37
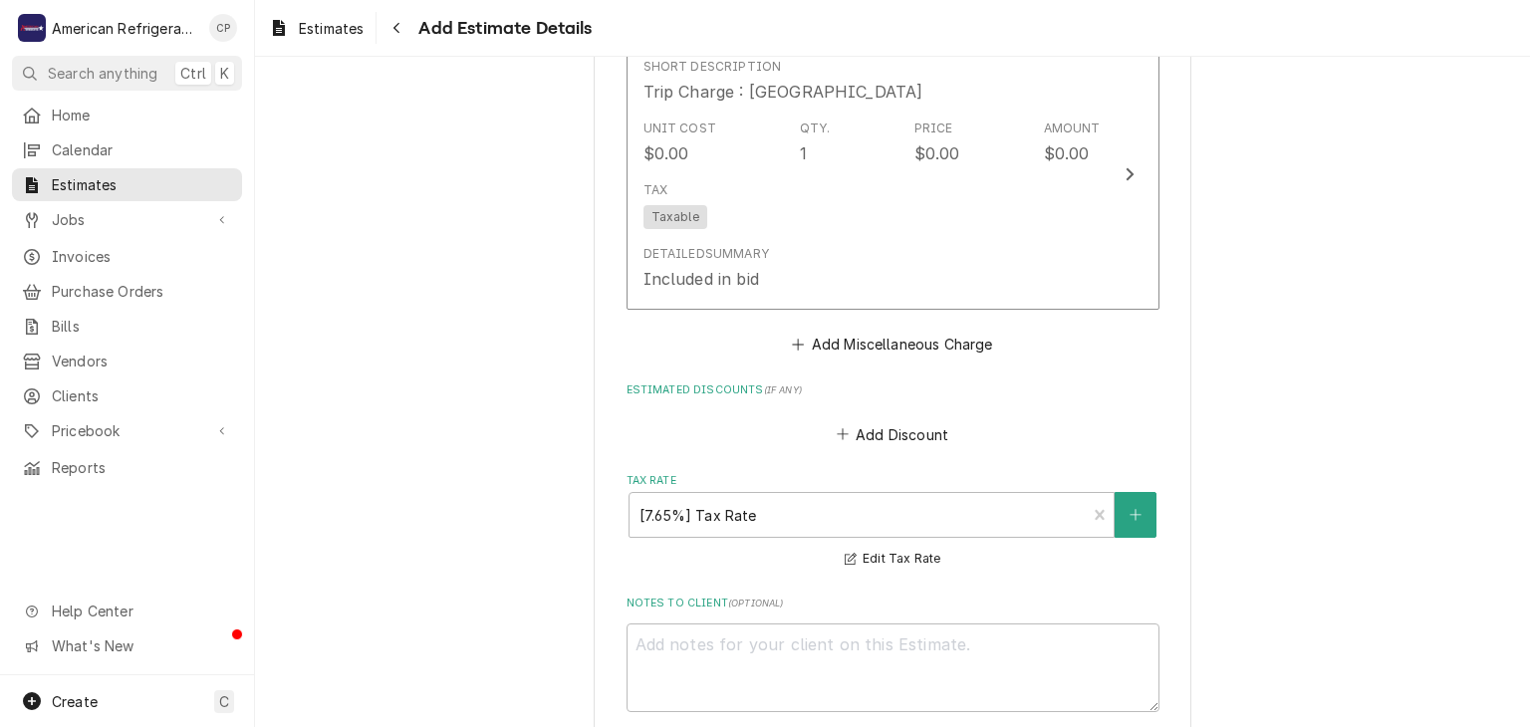
scroll to position [4240, 0]
click at [883, 345] on button "Add Miscellaneous Charge" at bounding box center [892, 342] width 207 height 28
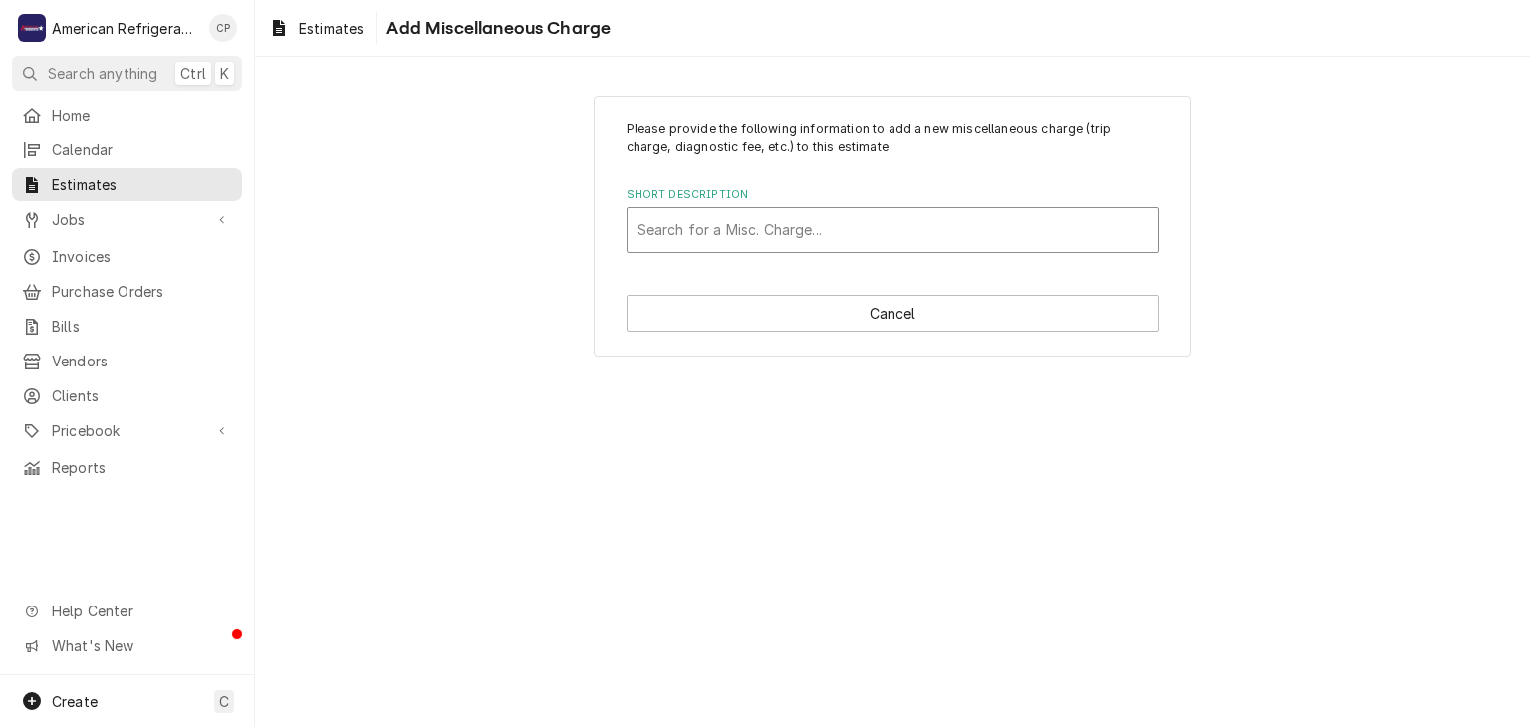
click at [786, 232] on div "Short Description" at bounding box center [892, 230] width 511 height 36
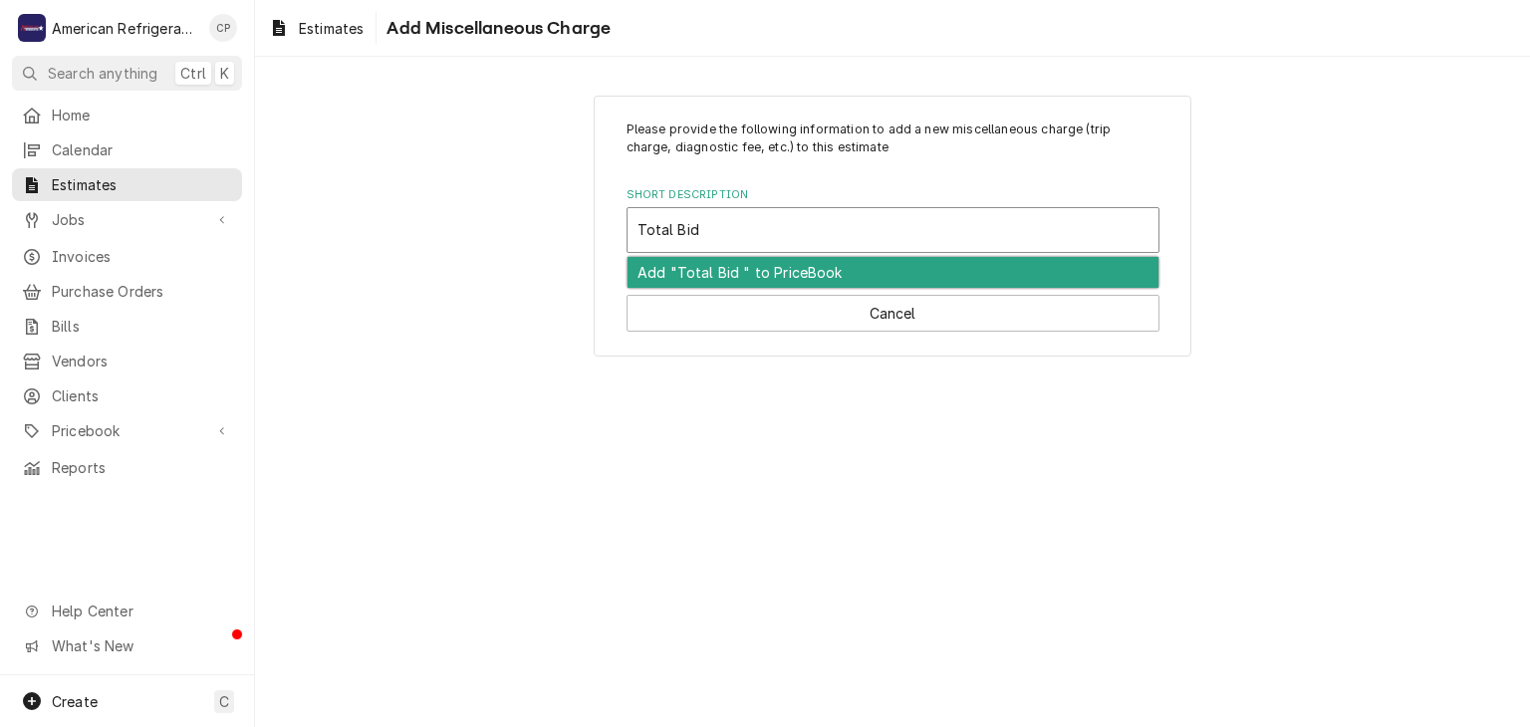
click at [766, 264] on div "Add "Total Bid " to PriceBook" at bounding box center [892, 272] width 531 height 31
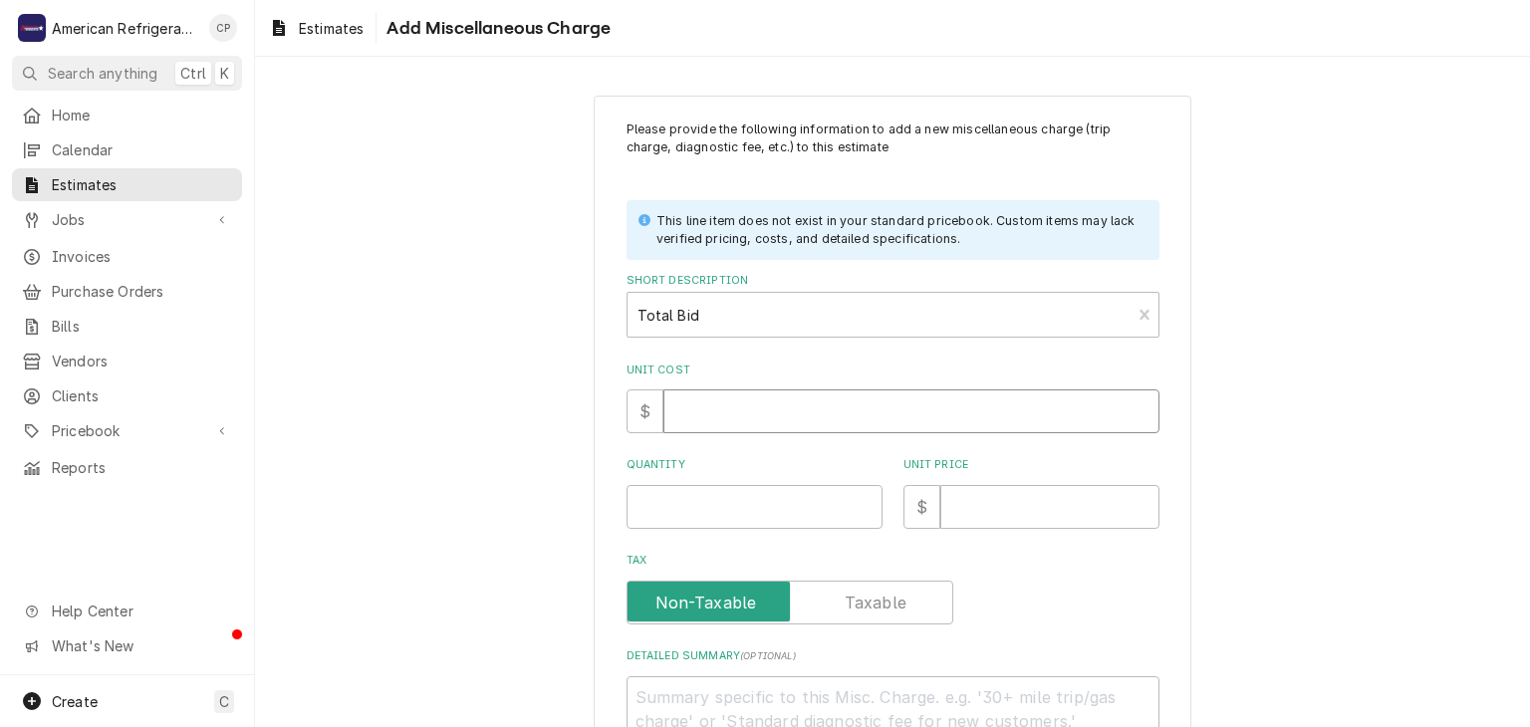
click at [706, 420] on input "Unit Cost" at bounding box center [911, 411] width 496 height 44
click at [635, 581] on input "Tax" at bounding box center [789, 603] width 309 height 44
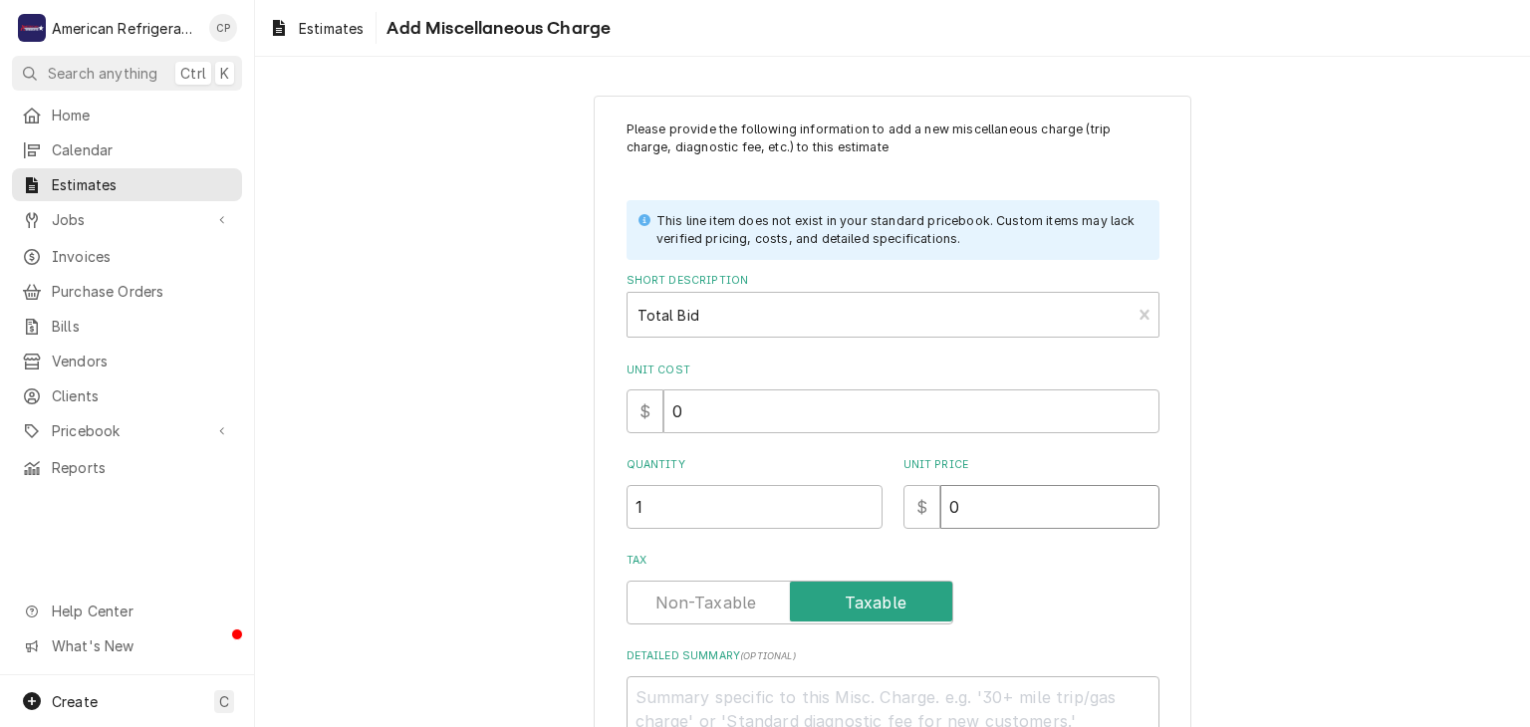
click at [1012, 510] on input "0" at bounding box center [1049, 507] width 219 height 44
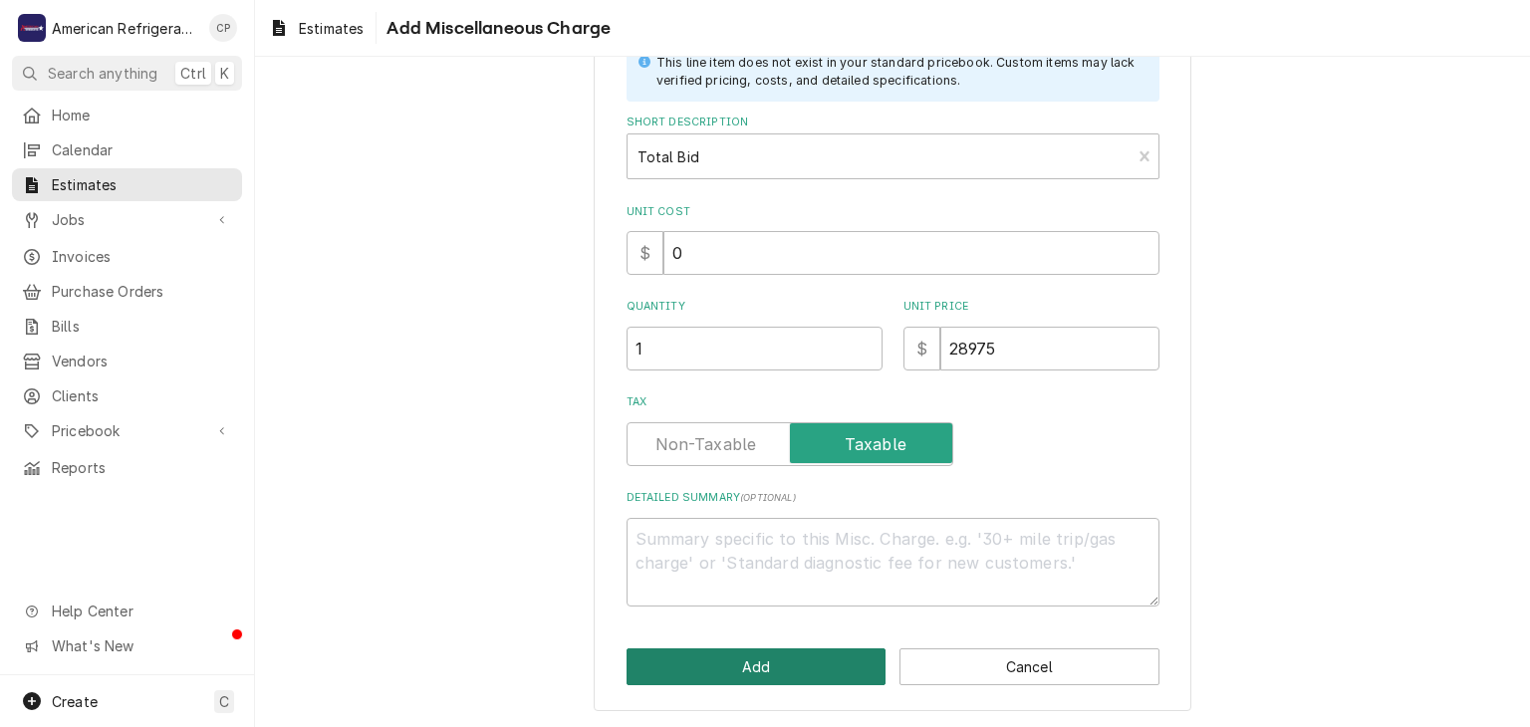
click button "Add" at bounding box center [756, 666] width 260 height 37
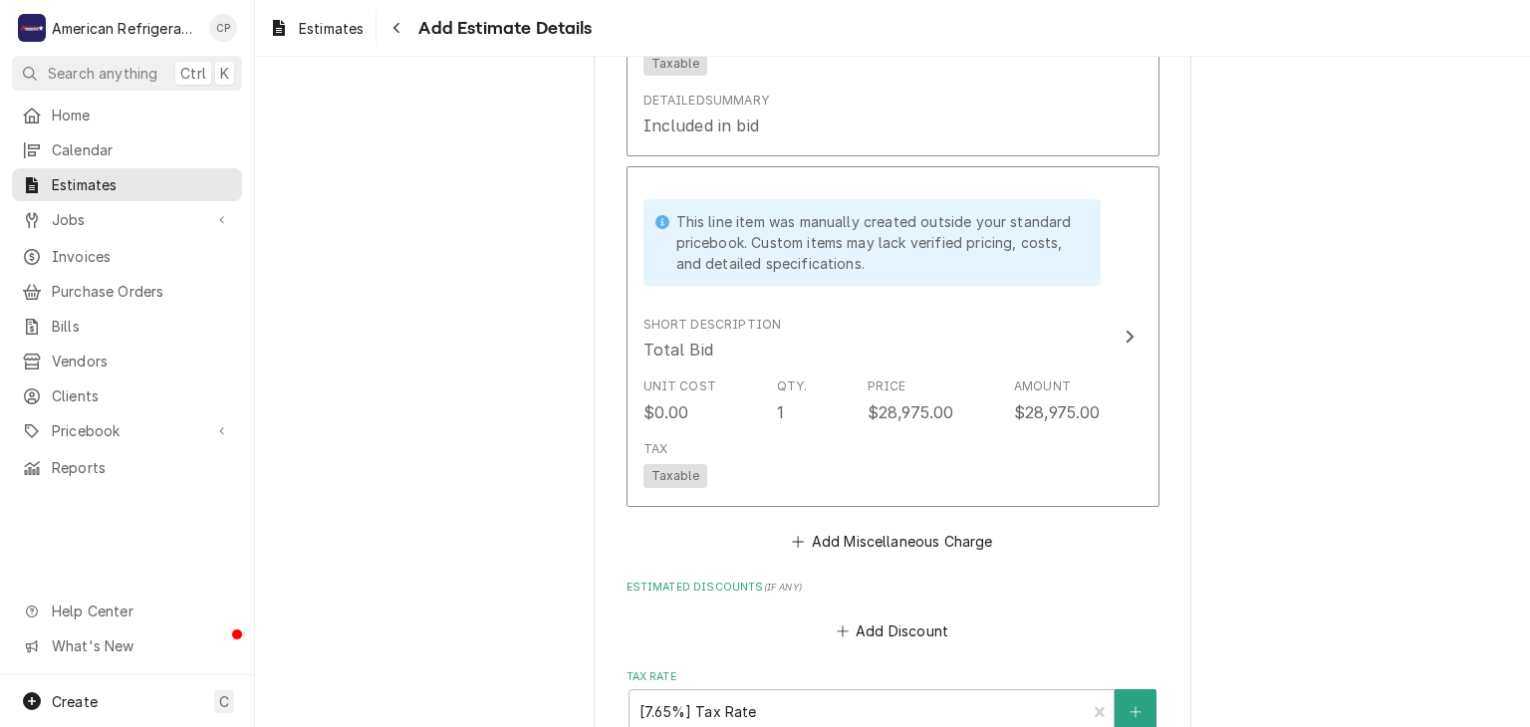
scroll to position [4689, 0]
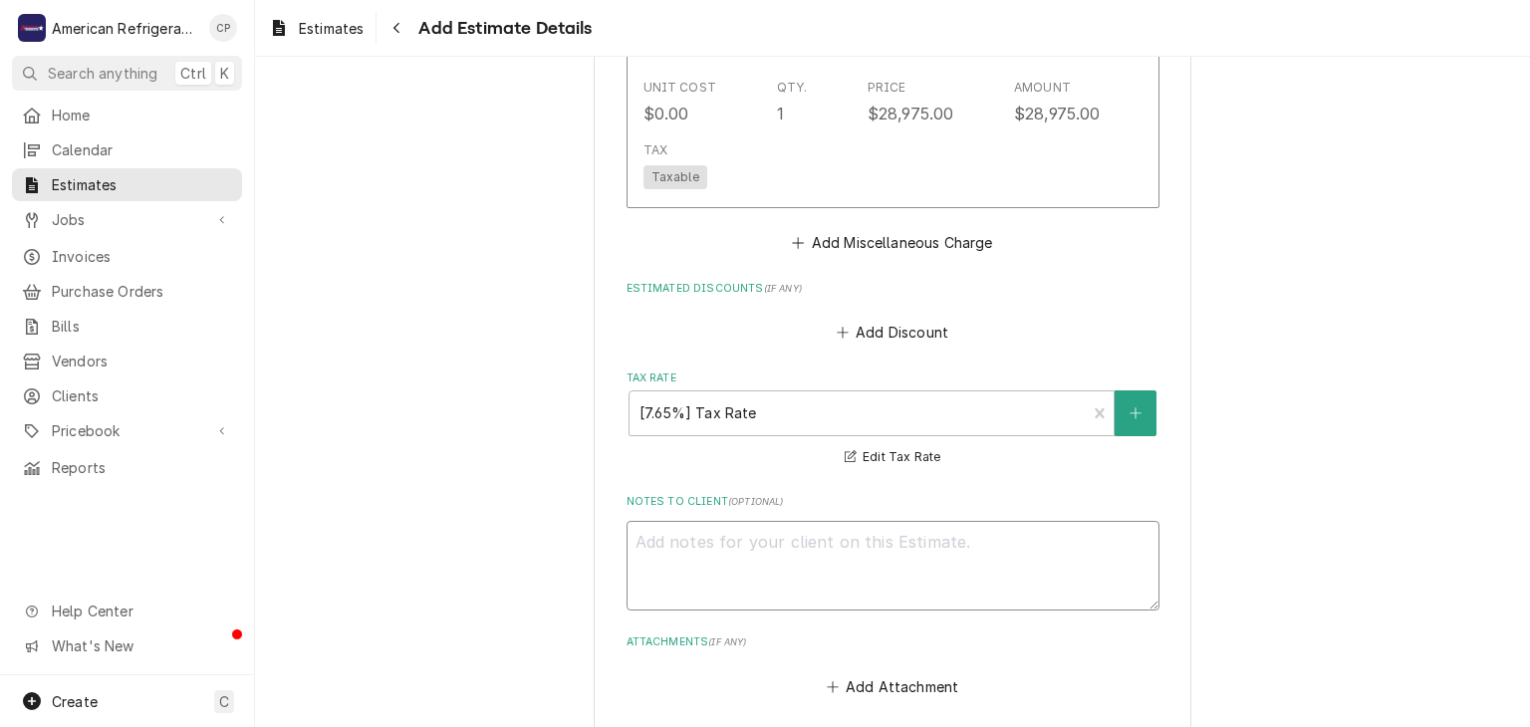
click at [875, 543] on textarea "Notes to Client ( optional )" at bounding box center [892, 566] width 533 height 90
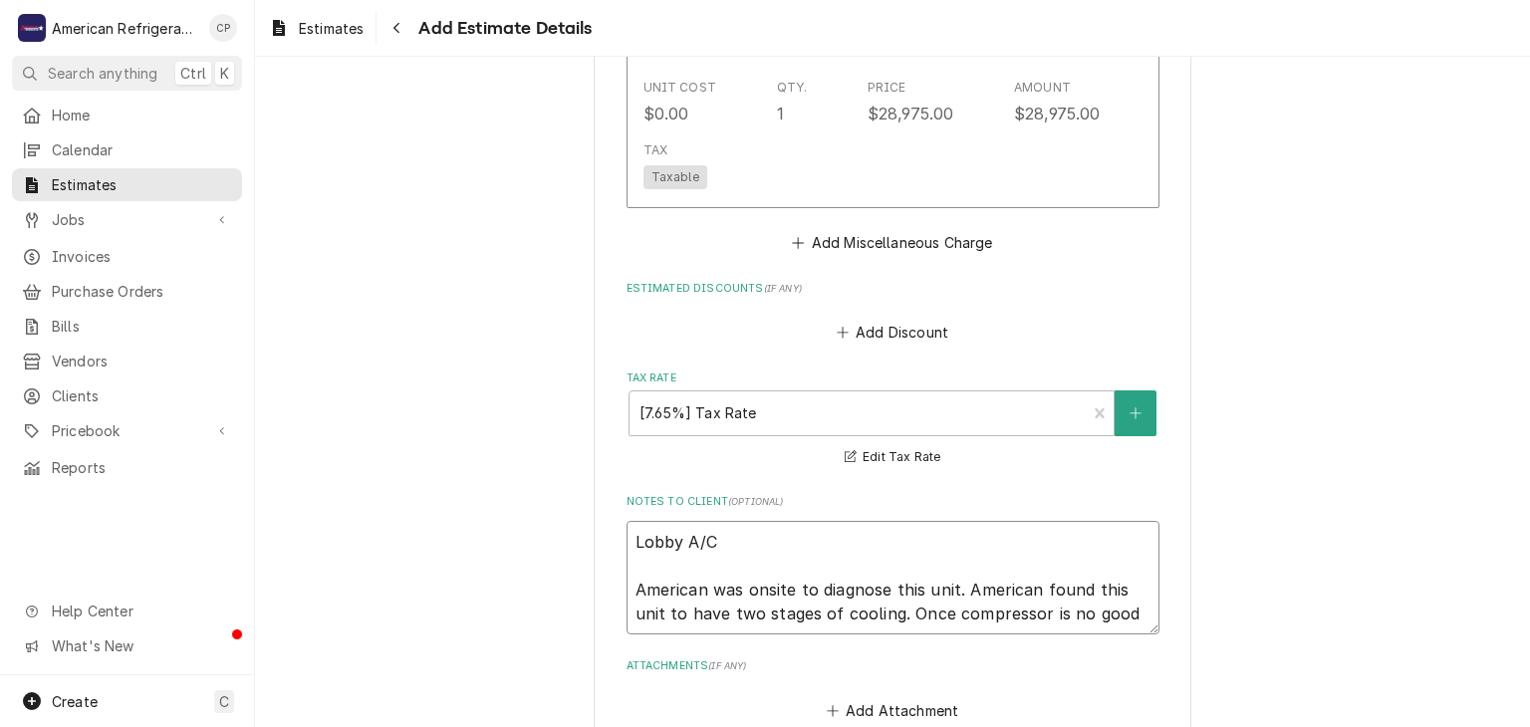
click at [893, 608] on textarea "Lobby A/C American was onsite to diagnose this unit. American found this unit t…" at bounding box center [892, 578] width 533 height 114
click at [880, 622] on textarea "Lobby A/C American was onsite to diagnose this unit. American found this unit t…" at bounding box center [892, 589] width 533 height 137
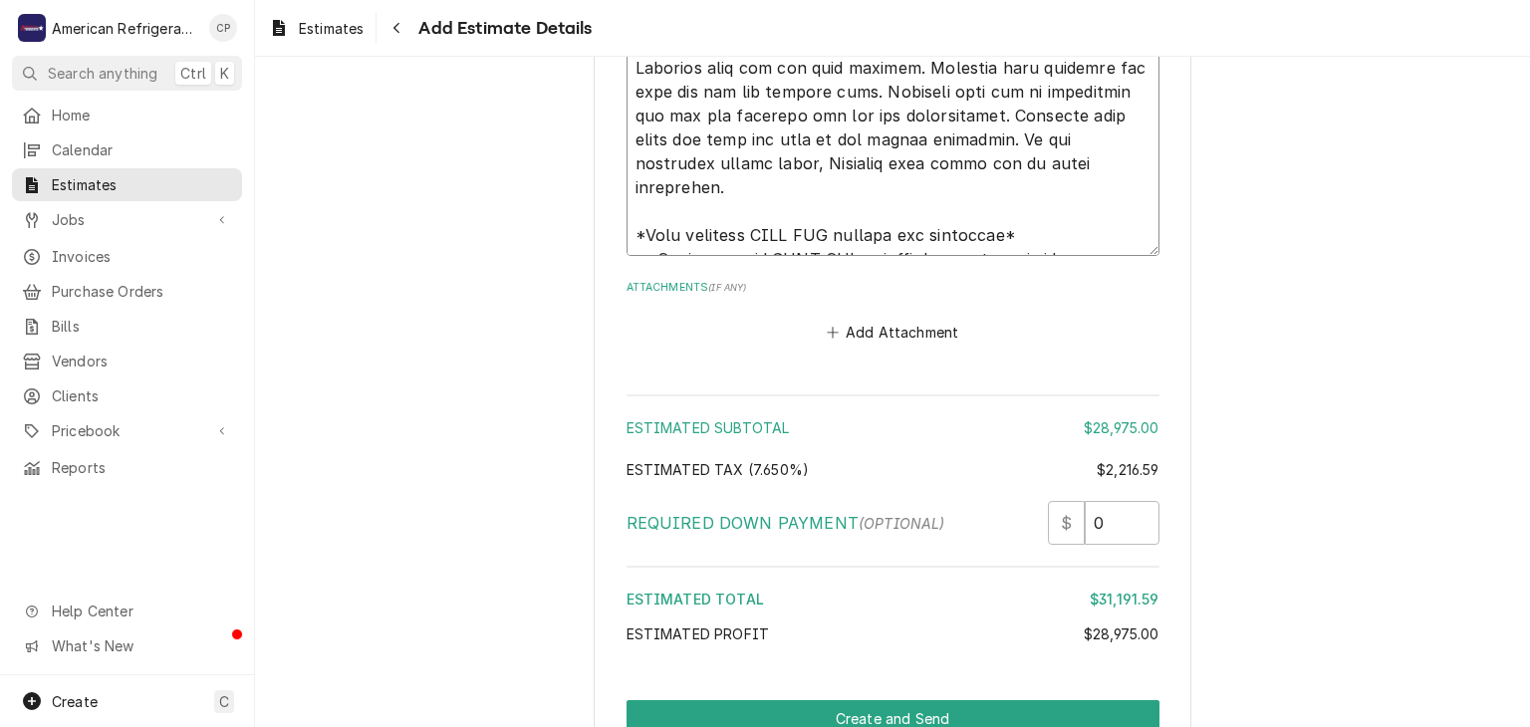
scroll to position [5616, 0]
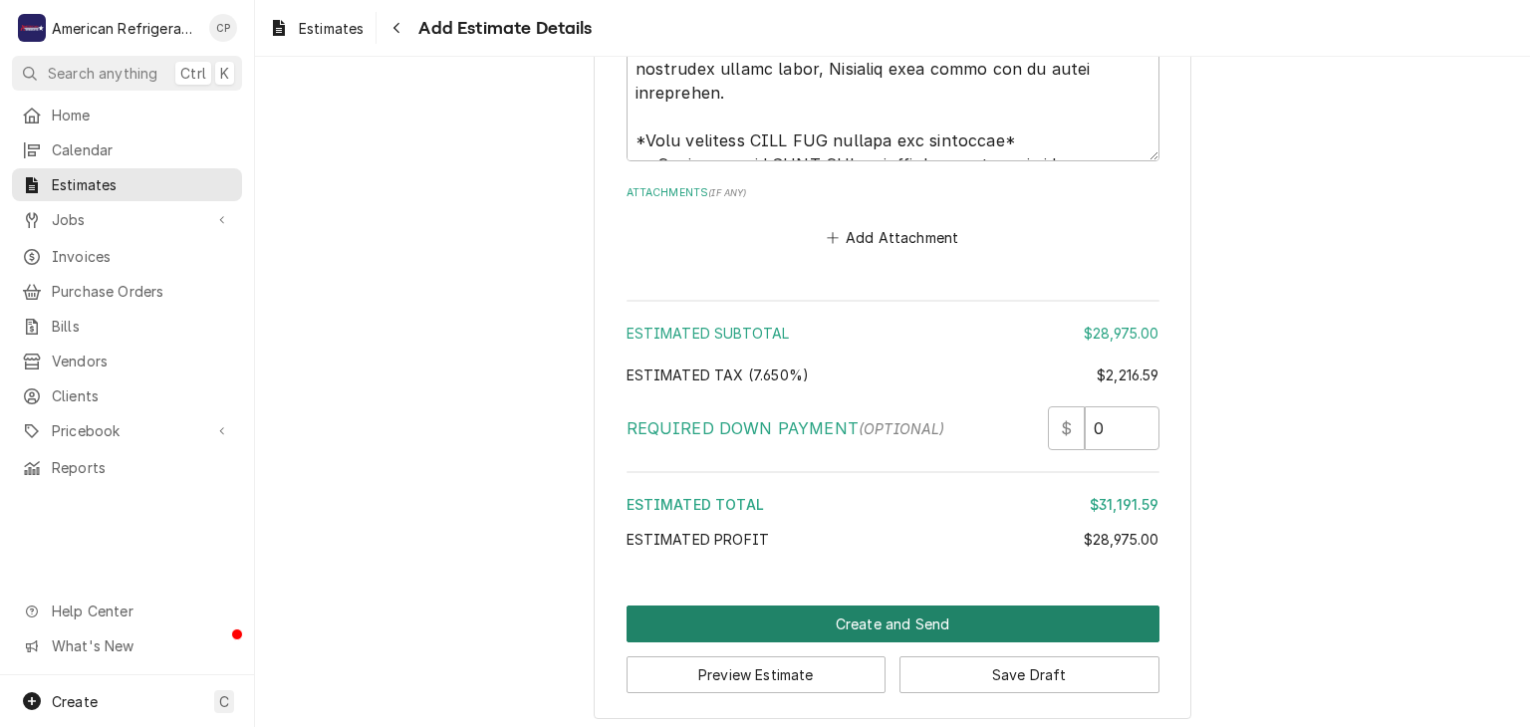
click at [799, 606] on button "Create and Send" at bounding box center [892, 624] width 533 height 37
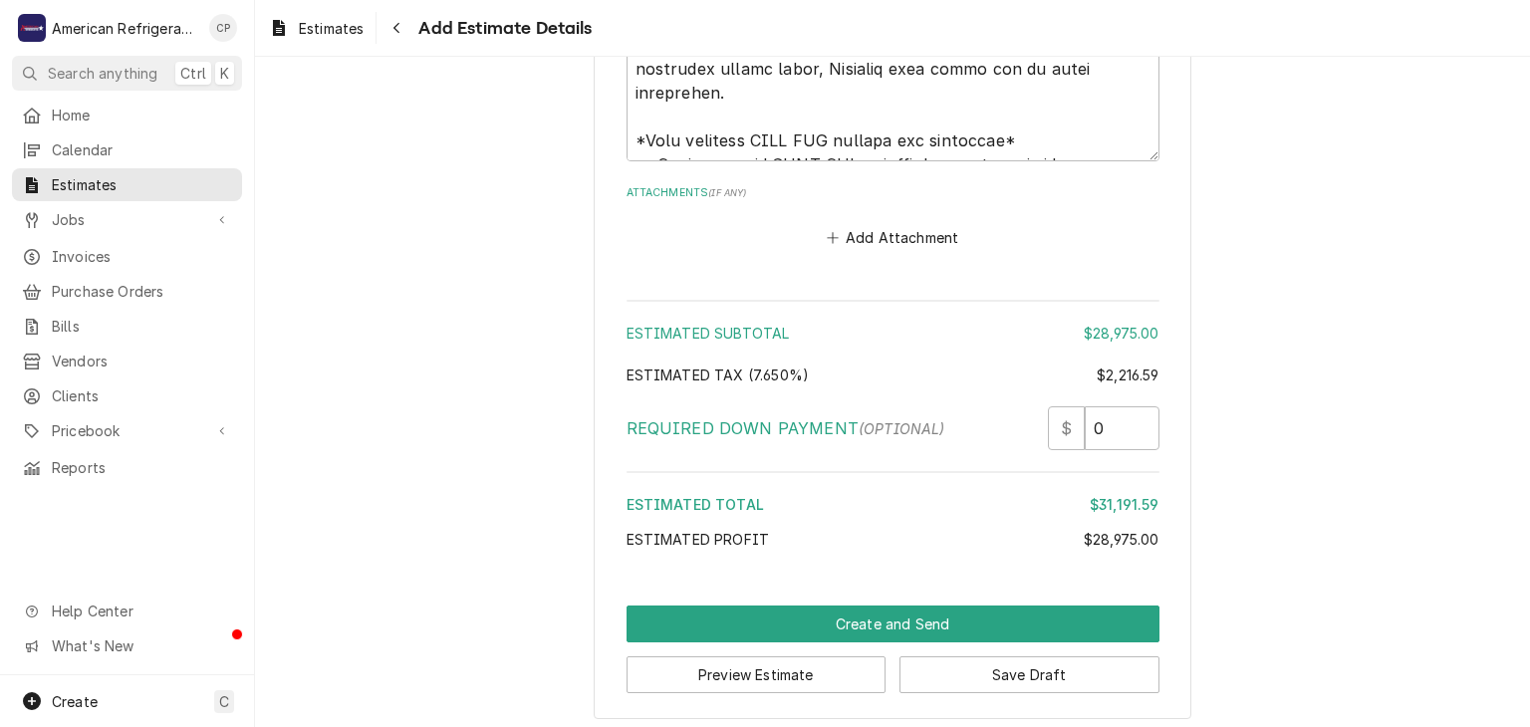
scroll to position [5605, 0]
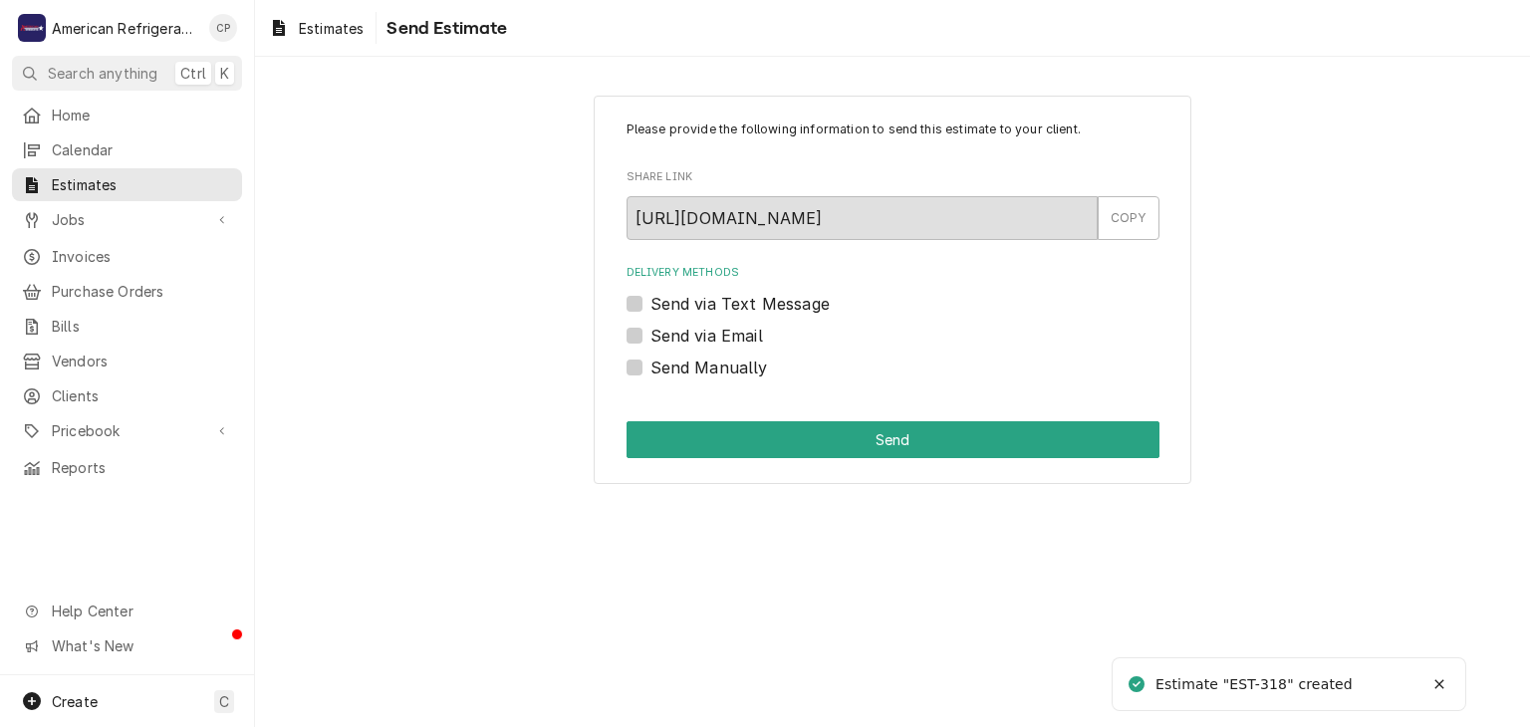
click at [730, 367] on label "Send Manually" at bounding box center [709, 368] width 118 height 24
click at [730, 367] on input "Send Manually" at bounding box center [916, 378] width 533 height 44
checkbox input "true"
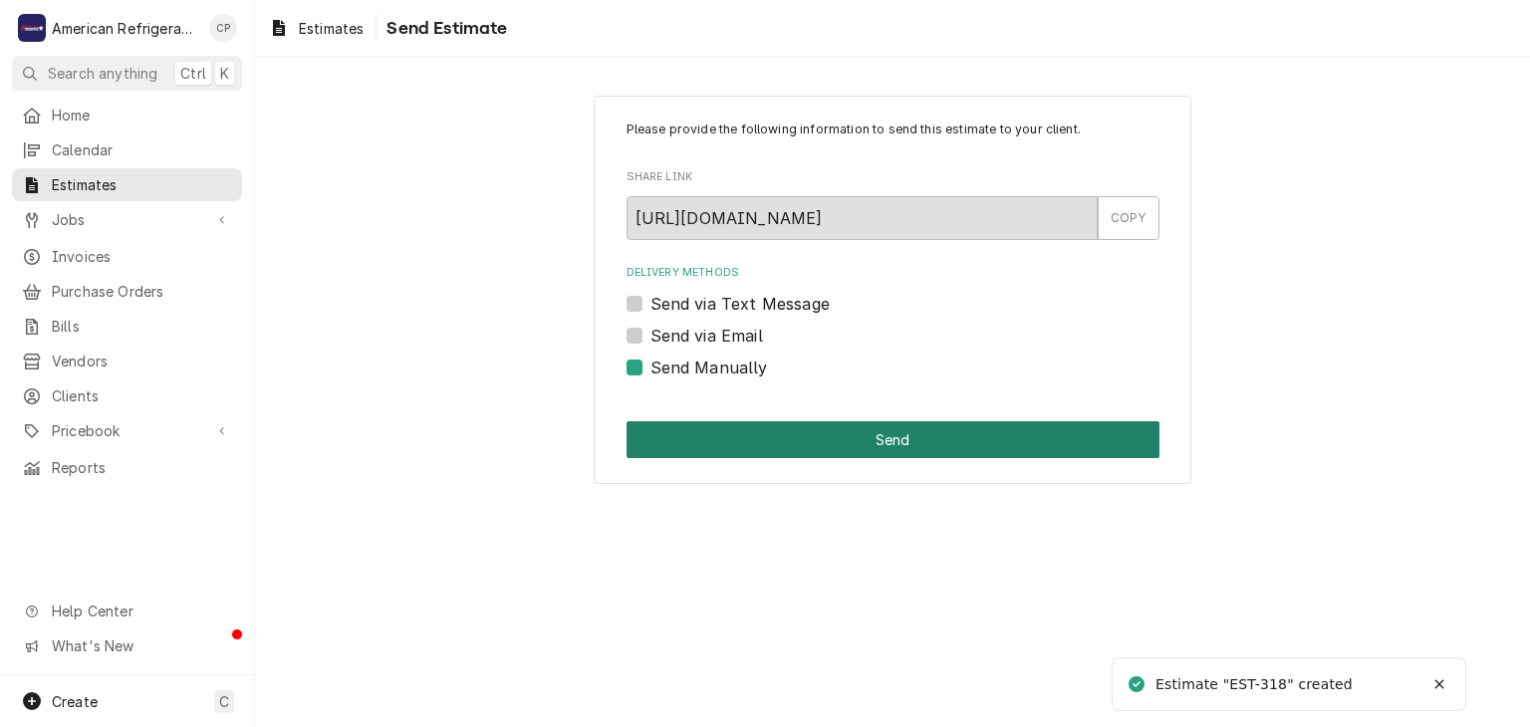
click at [760, 432] on button "Send" at bounding box center [892, 439] width 533 height 37
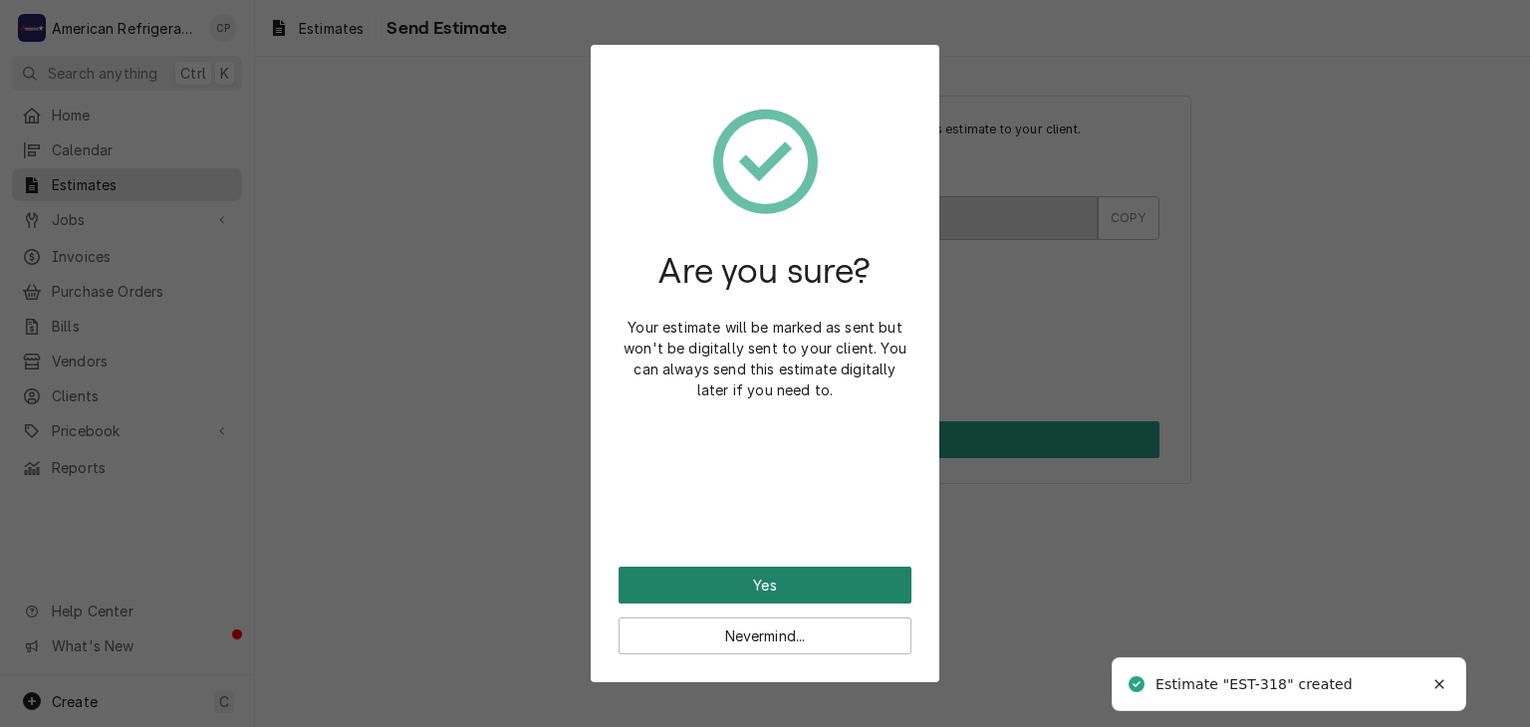
click at [787, 574] on button "Yes" at bounding box center [764, 585] width 293 height 37
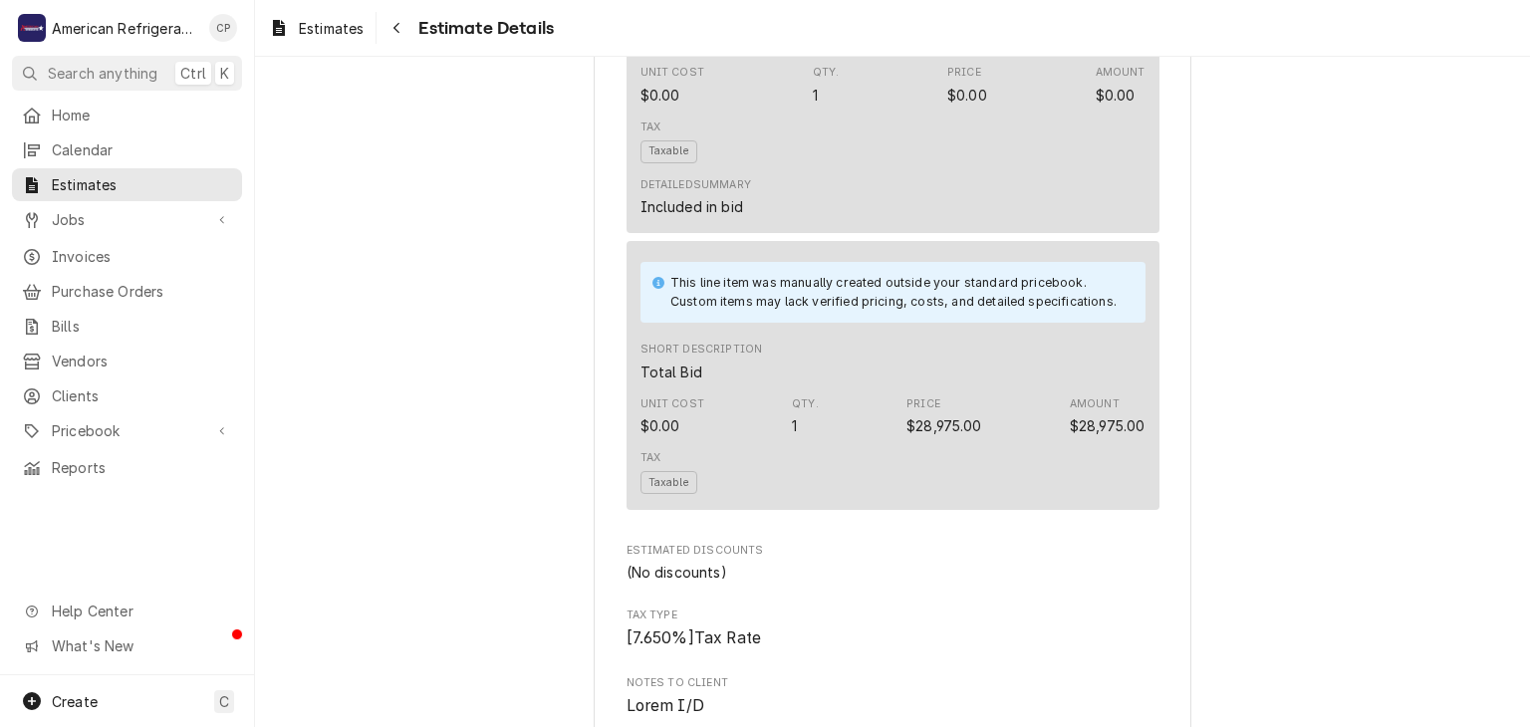
scroll to position [4486, 0]
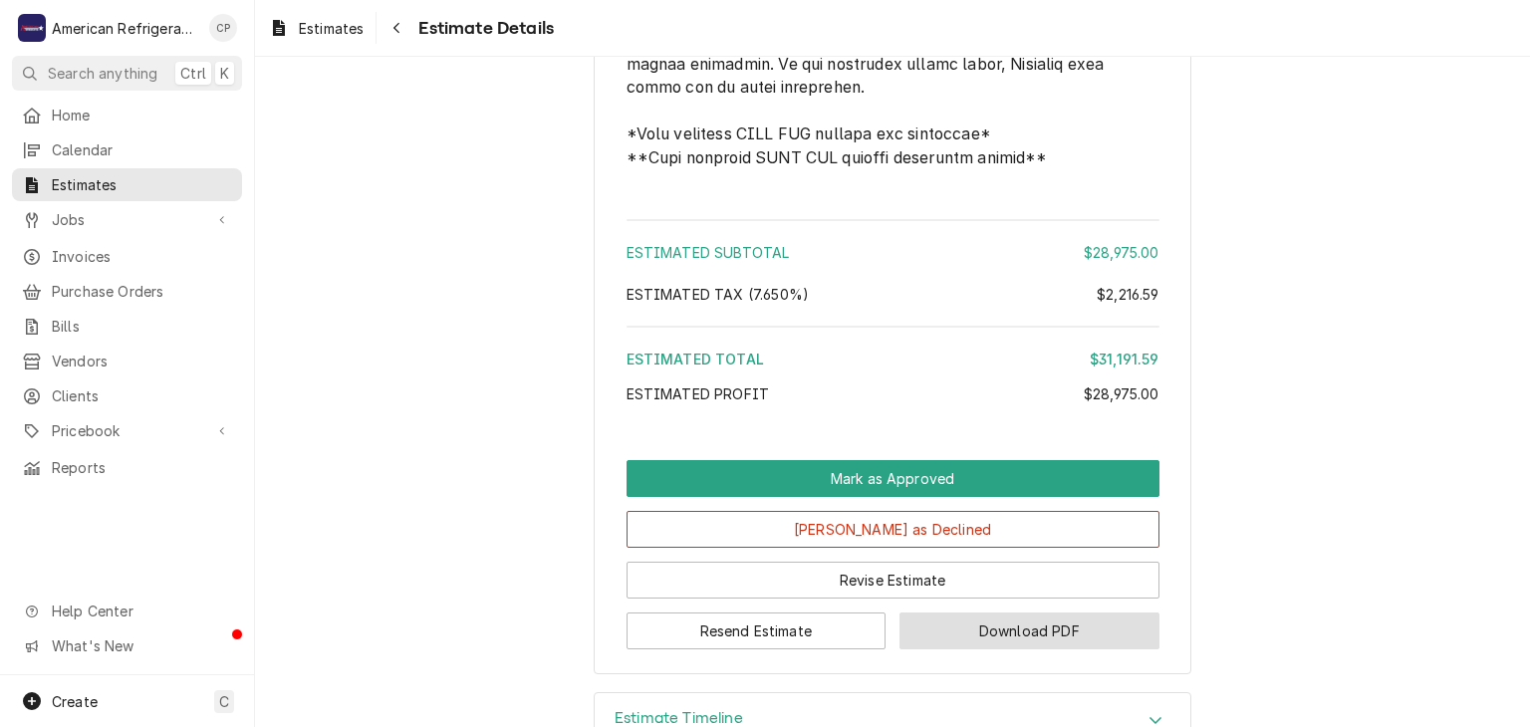
click at [994, 649] on button "Download PDF" at bounding box center [1029, 630] width 260 height 37
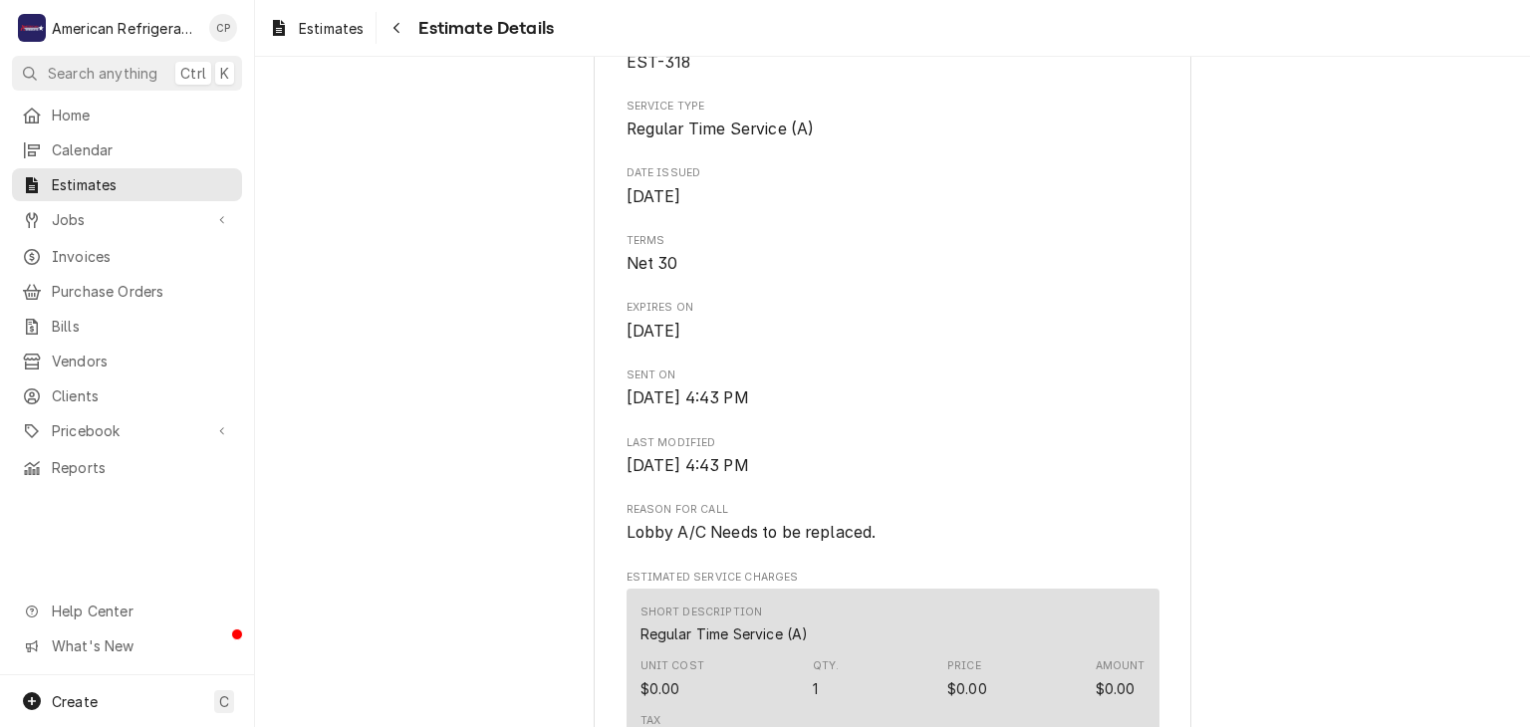
scroll to position [382, 0]
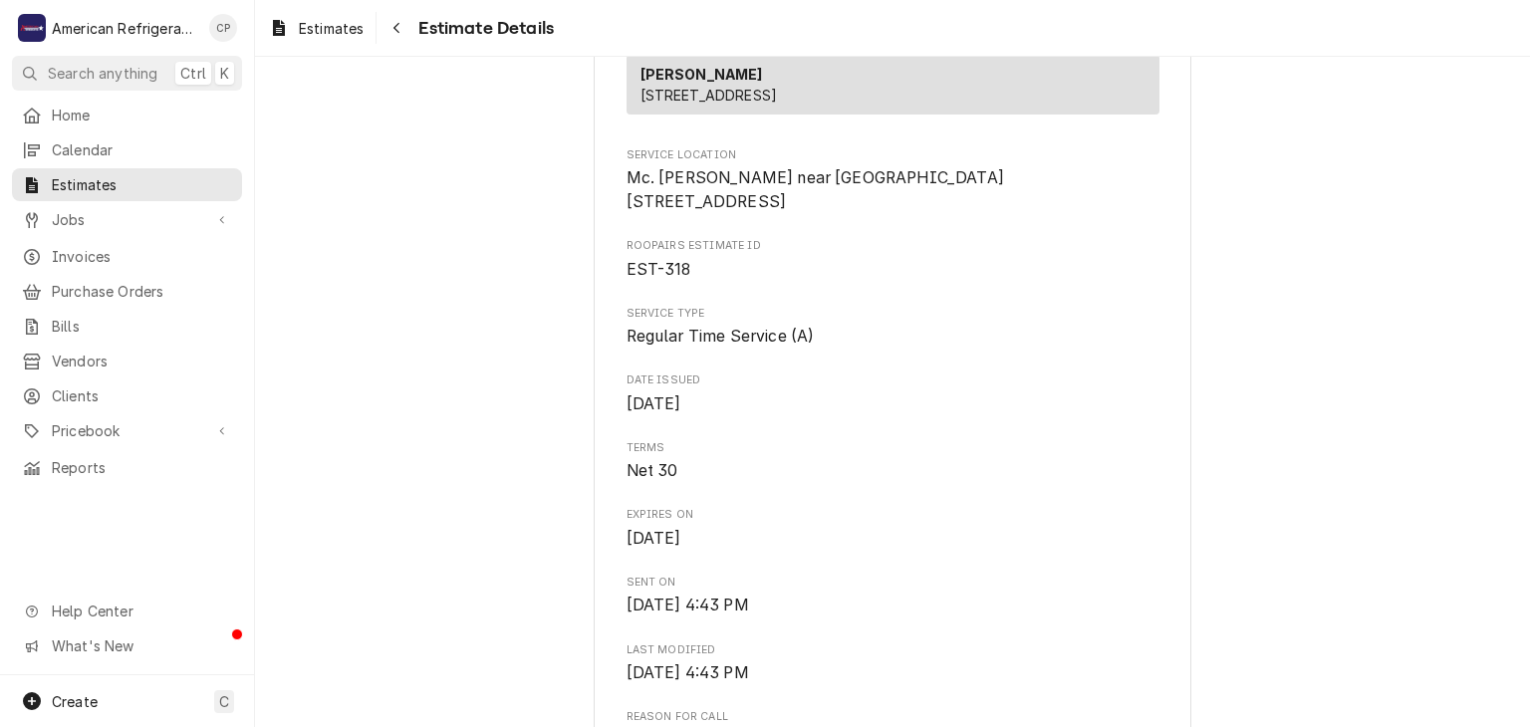
drag, startPoint x: 144, startPoint y: 168, endPoint x: 279, endPoint y: 167, distance: 134.5
click at [145, 172] on div "Estimates" at bounding box center [127, 184] width 222 height 25
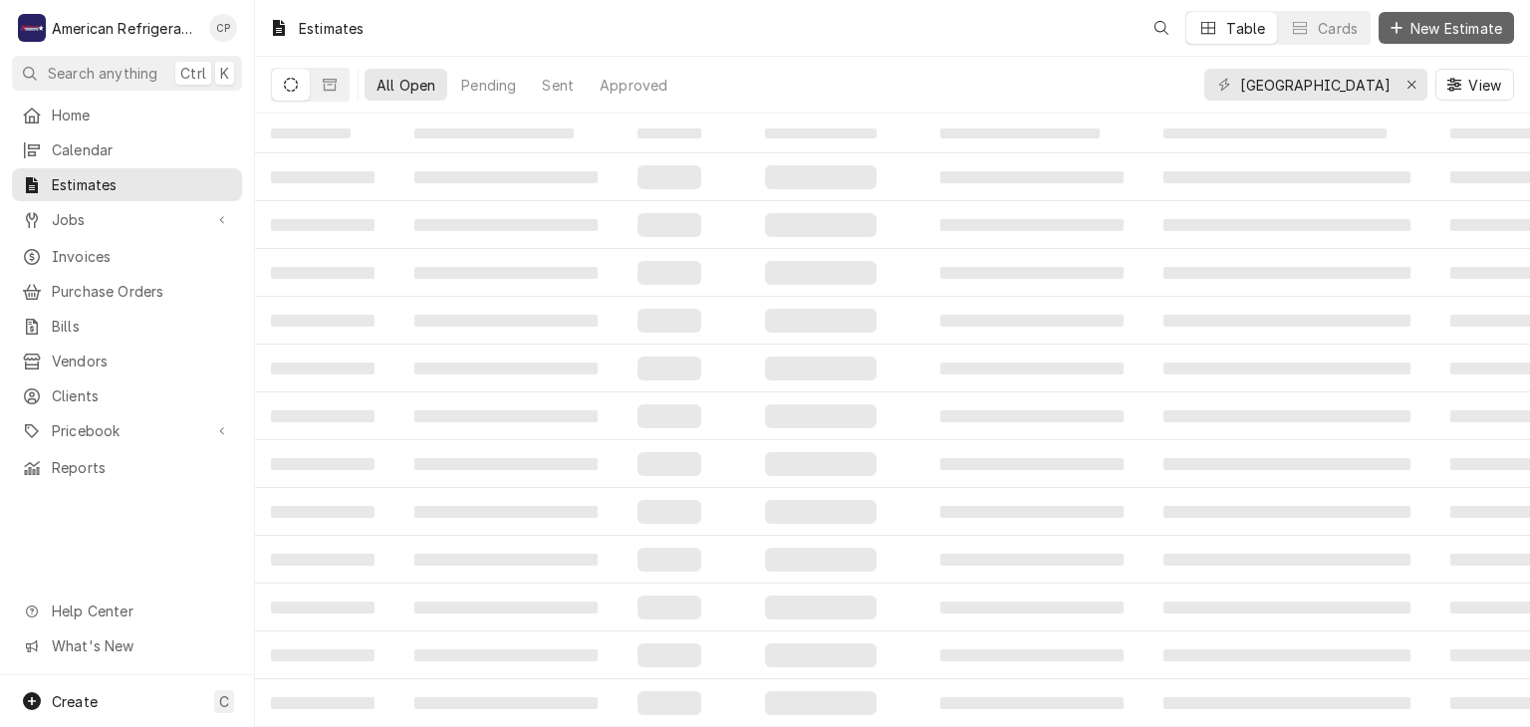
click at [1481, 30] on span "New Estimate" at bounding box center [1456, 28] width 100 height 21
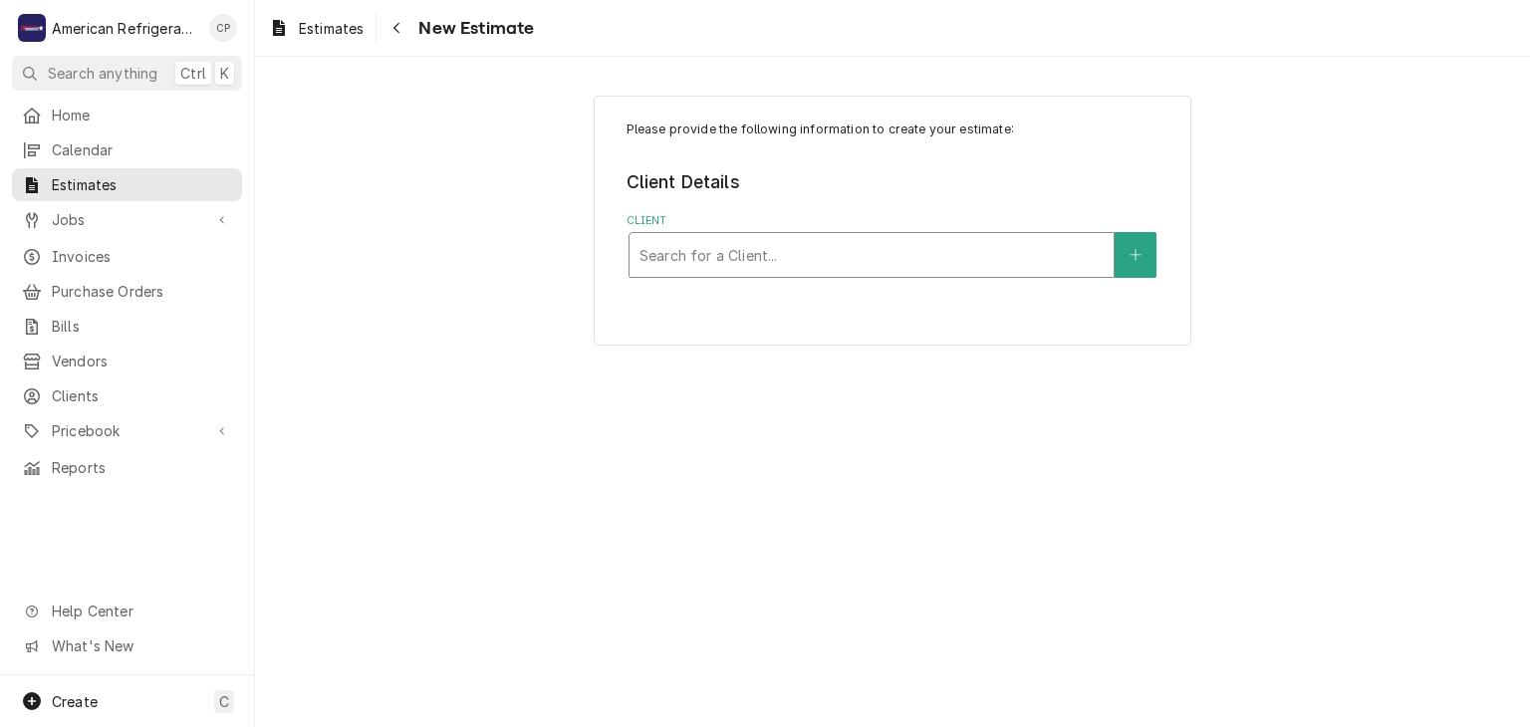
click at [743, 245] on div "Client" at bounding box center [871, 255] width 464 height 36
type input "Mc"
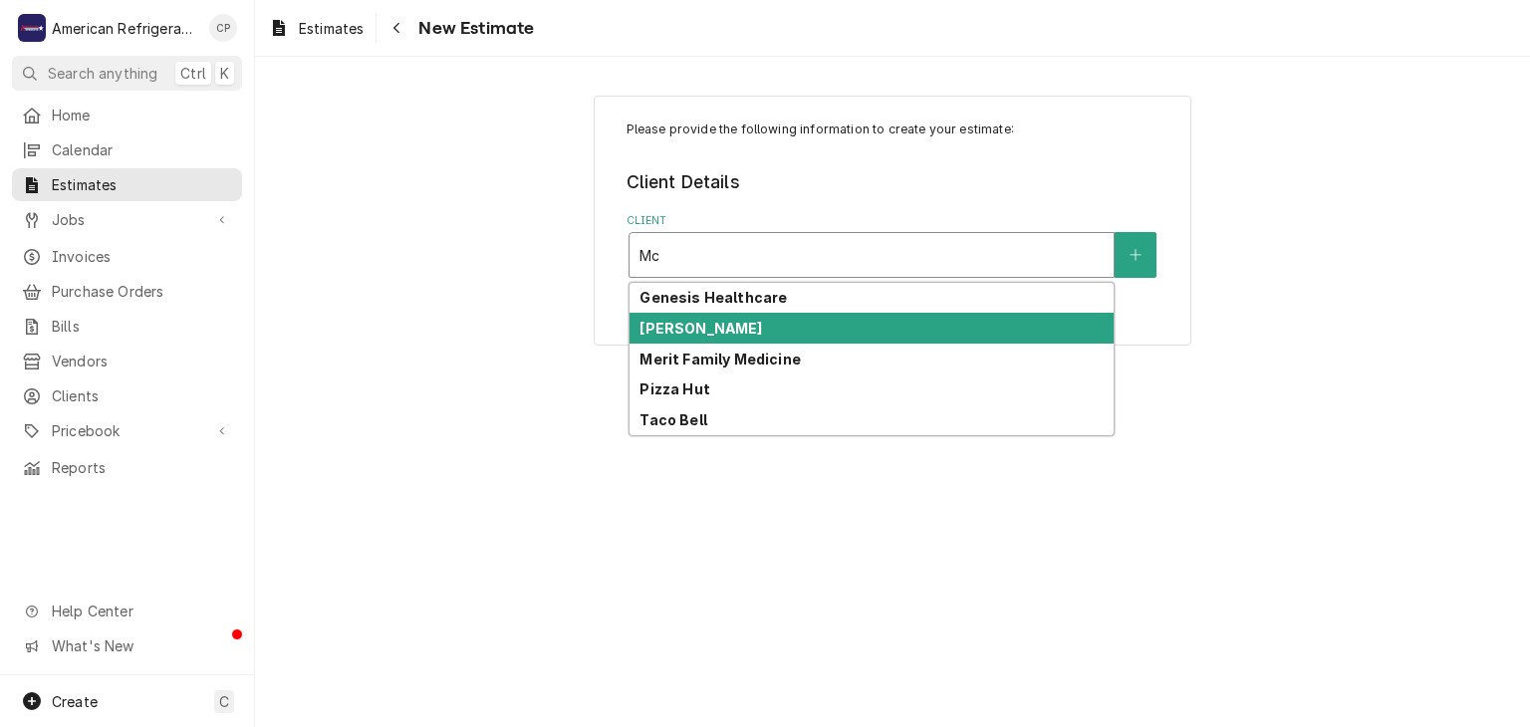
click at [735, 339] on div "[PERSON_NAME]" at bounding box center [871, 328] width 484 height 31
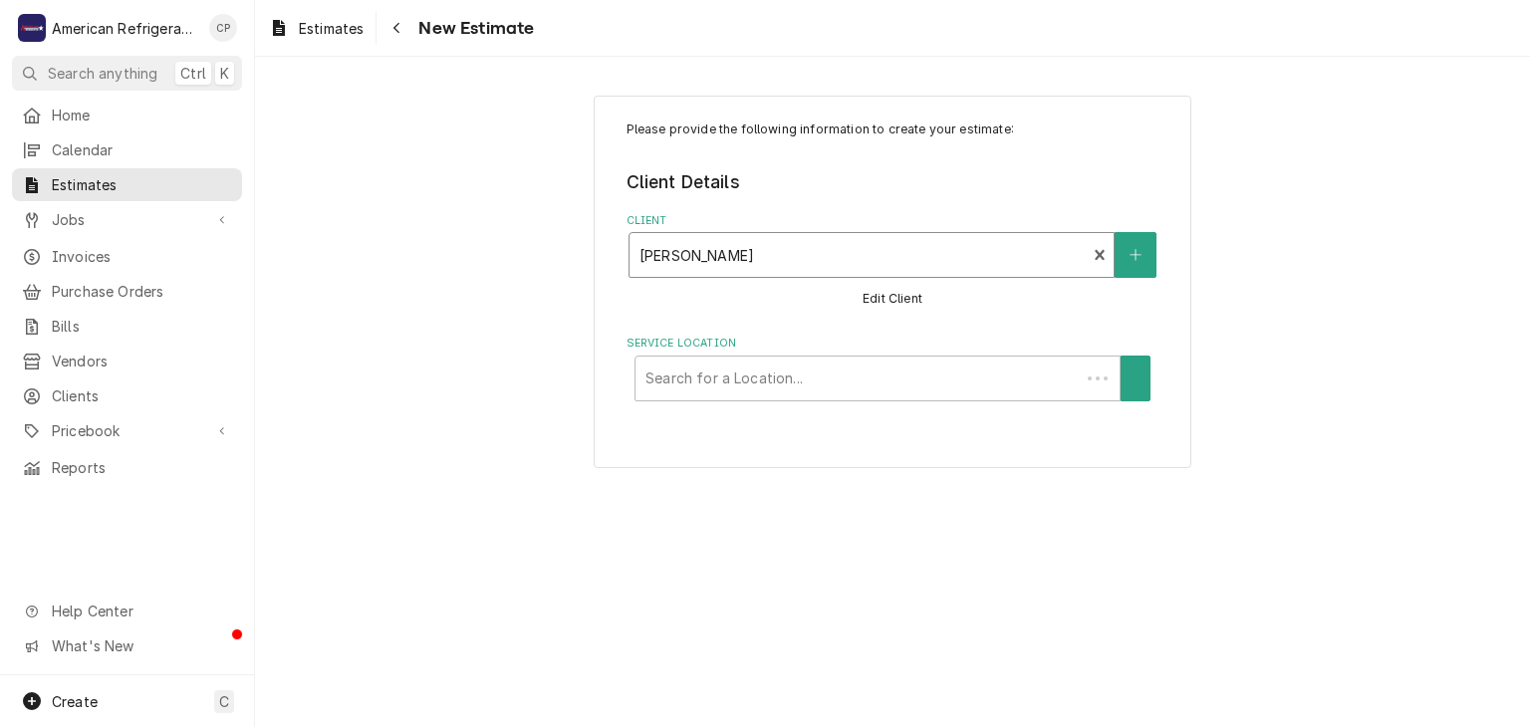
click at [714, 374] on div "Service Location" at bounding box center [857, 379] width 424 height 36
type input "bern"
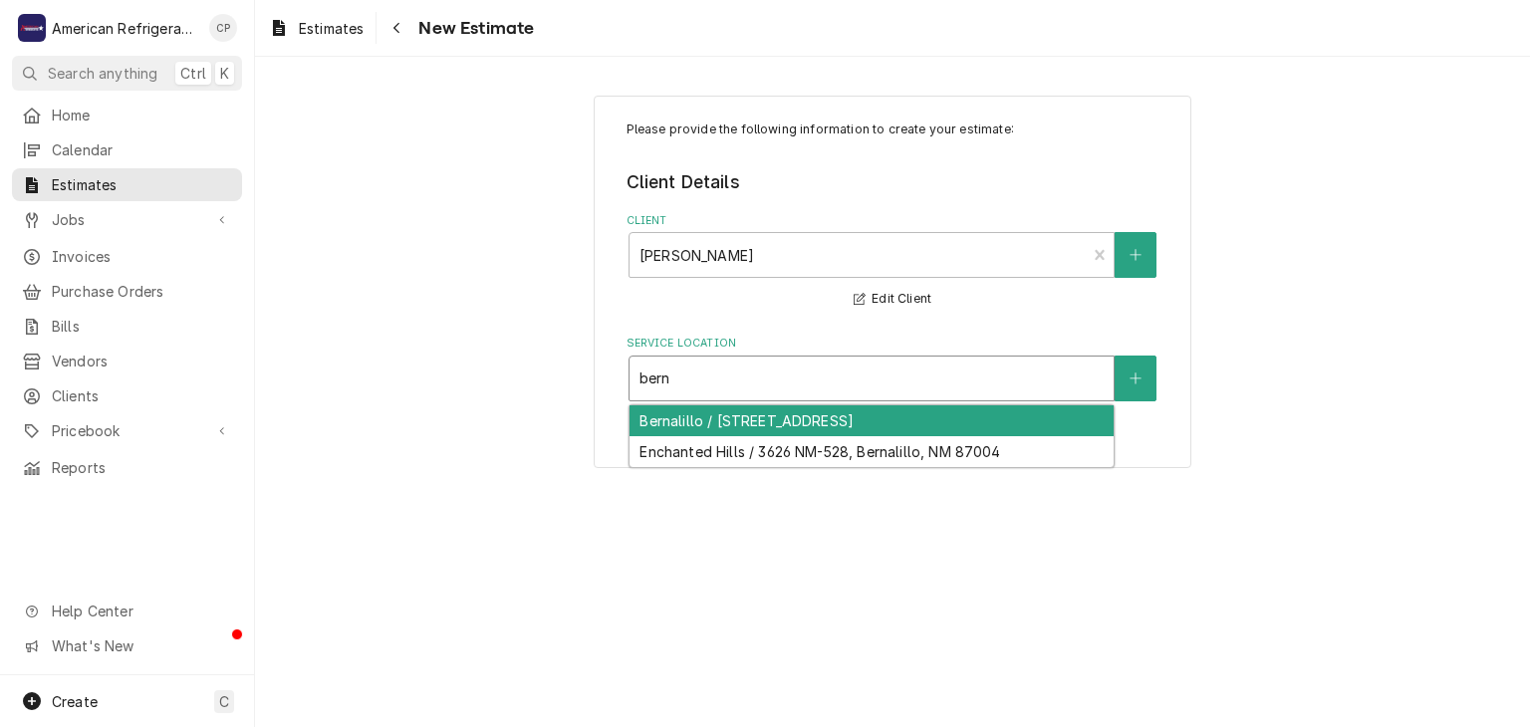
click at [768, 423] on div "Bernalillo / 248 Old Hwy 44, Bernalillo, NM 87004" at bounding box center [871, 420] width 484 height 31
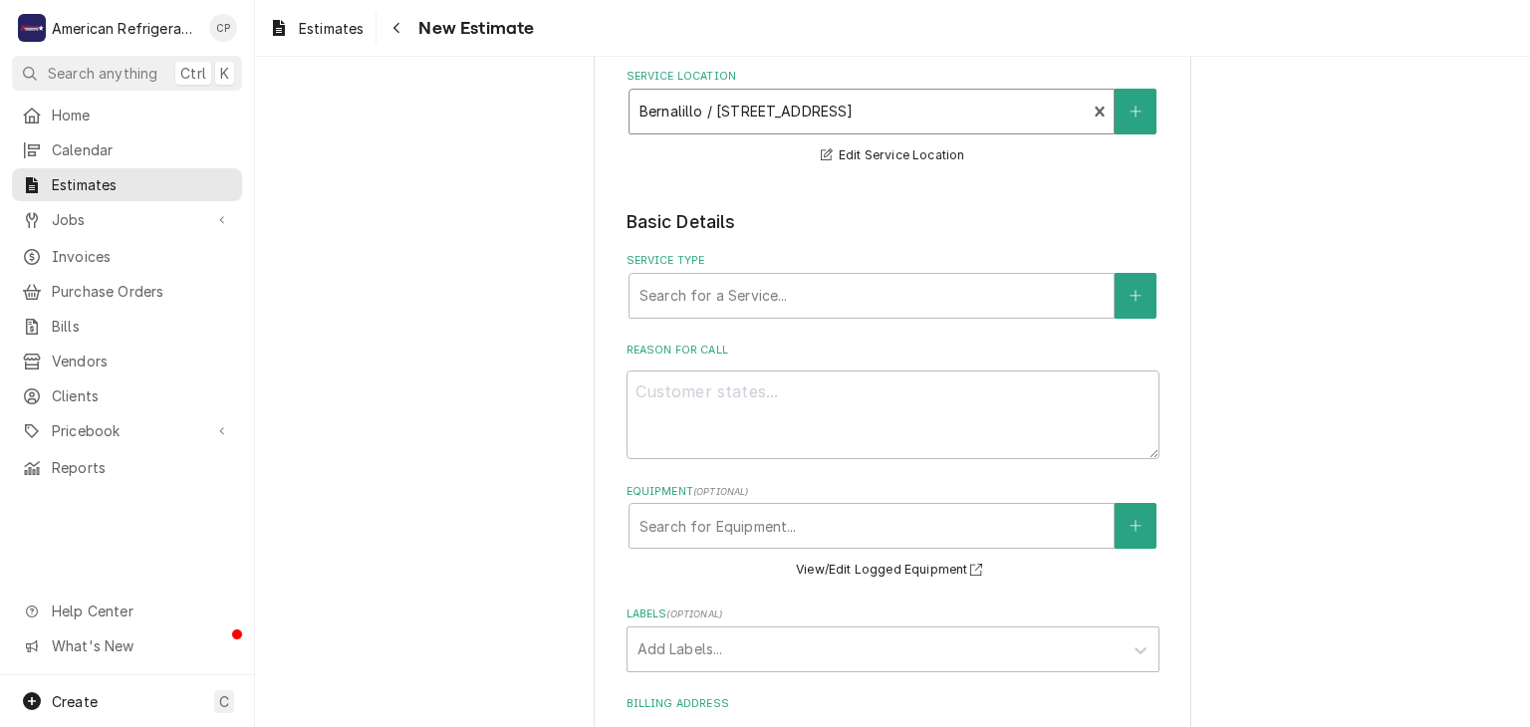
scroll to position [277, 0]
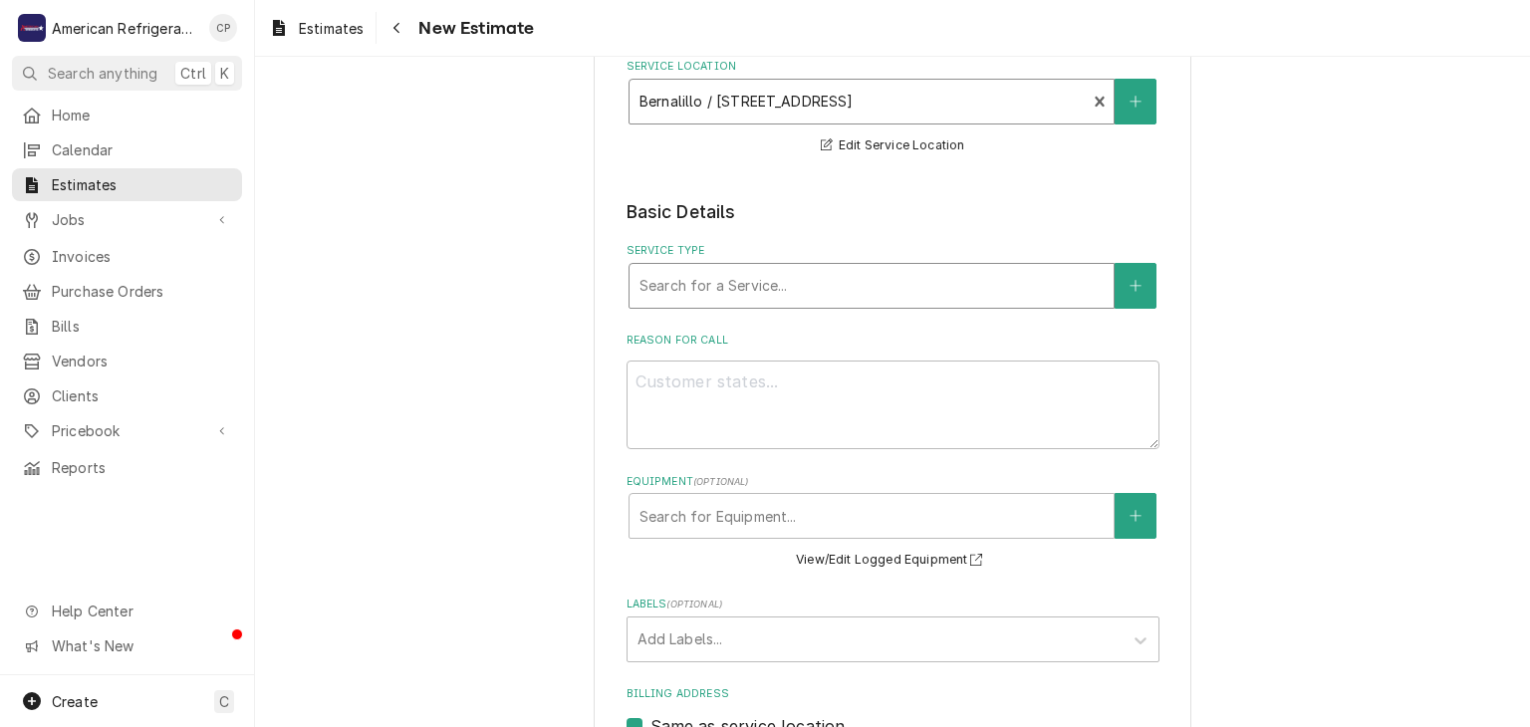
click at [813, 273] on div "Service Type" at bounding box center [871, 286] width 464 height 36
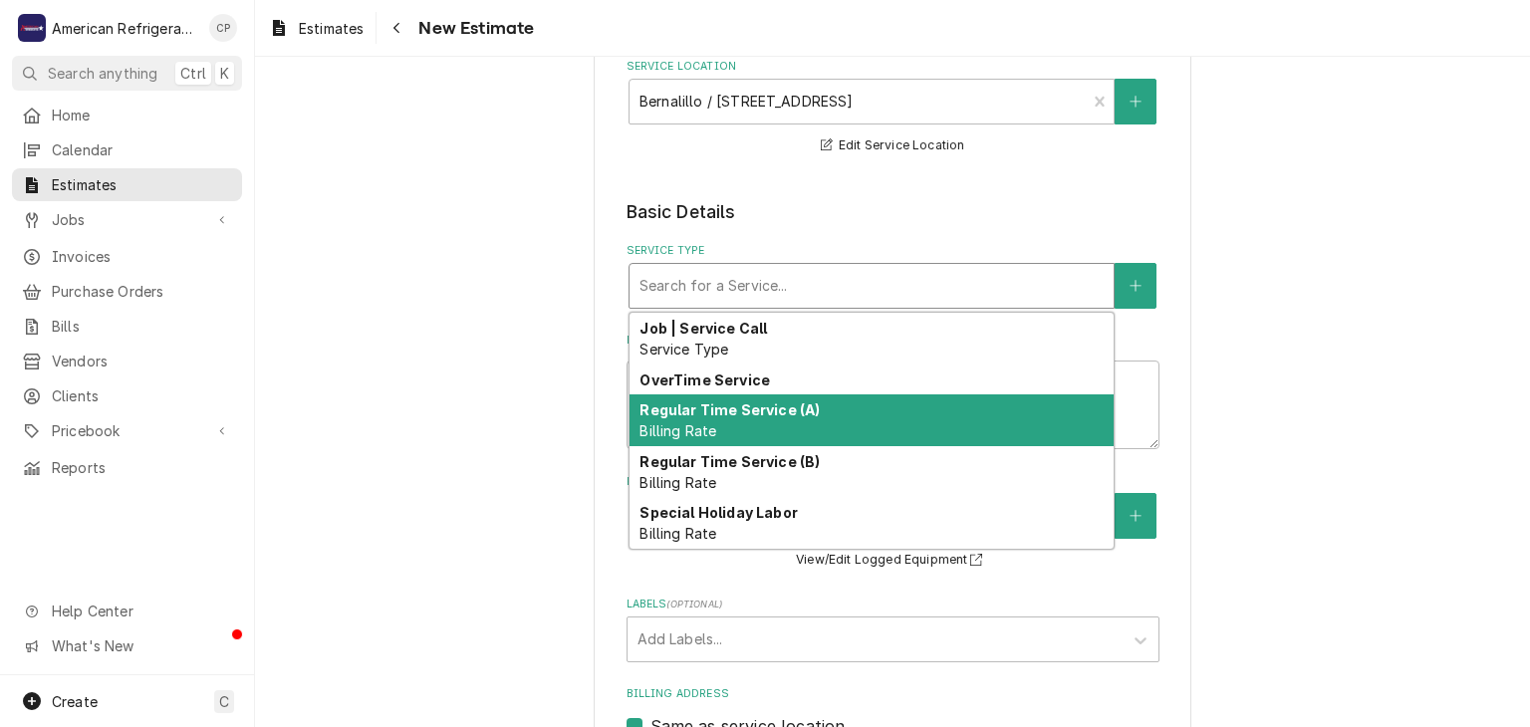
click at [740, 418] on div "Regular Time Service (A) Billing Rate" at bounding box center [871, 420] width 484 height 52
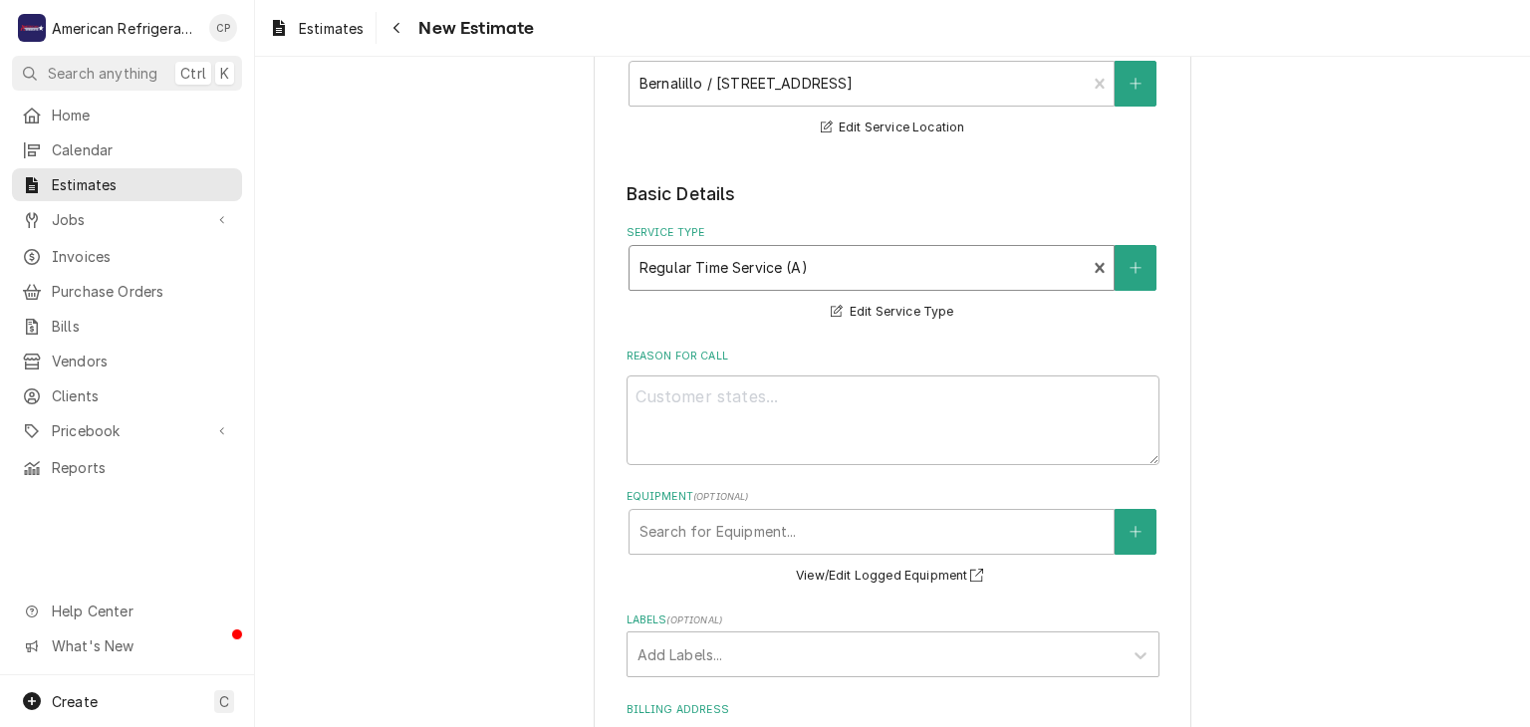
scroll to position [309, 0]
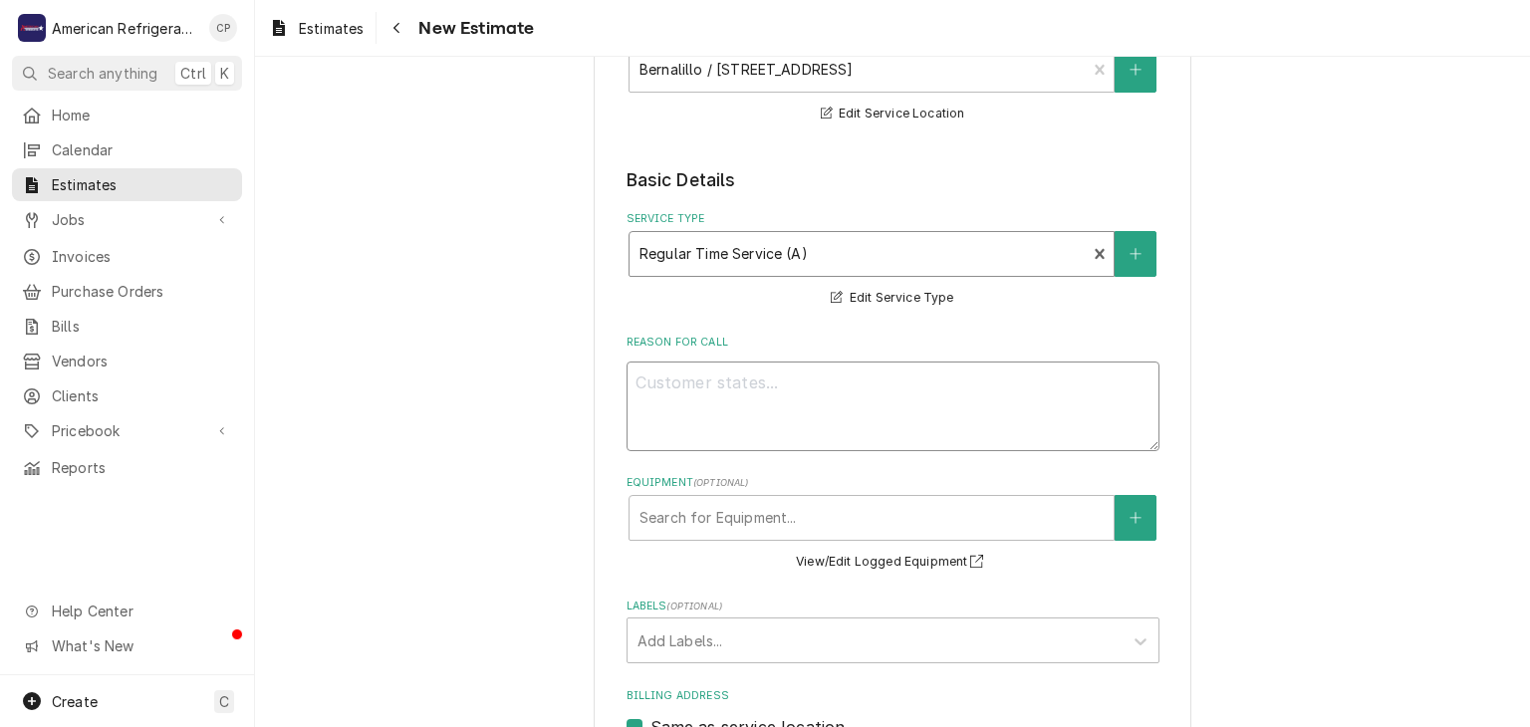
click at [731, 401] on textarea "Reason For Call" at bounding box center [892, 407] width 533 height 90
type textarea "x"
type textarea "H"
type textarea "x"
type textarea "Ha"
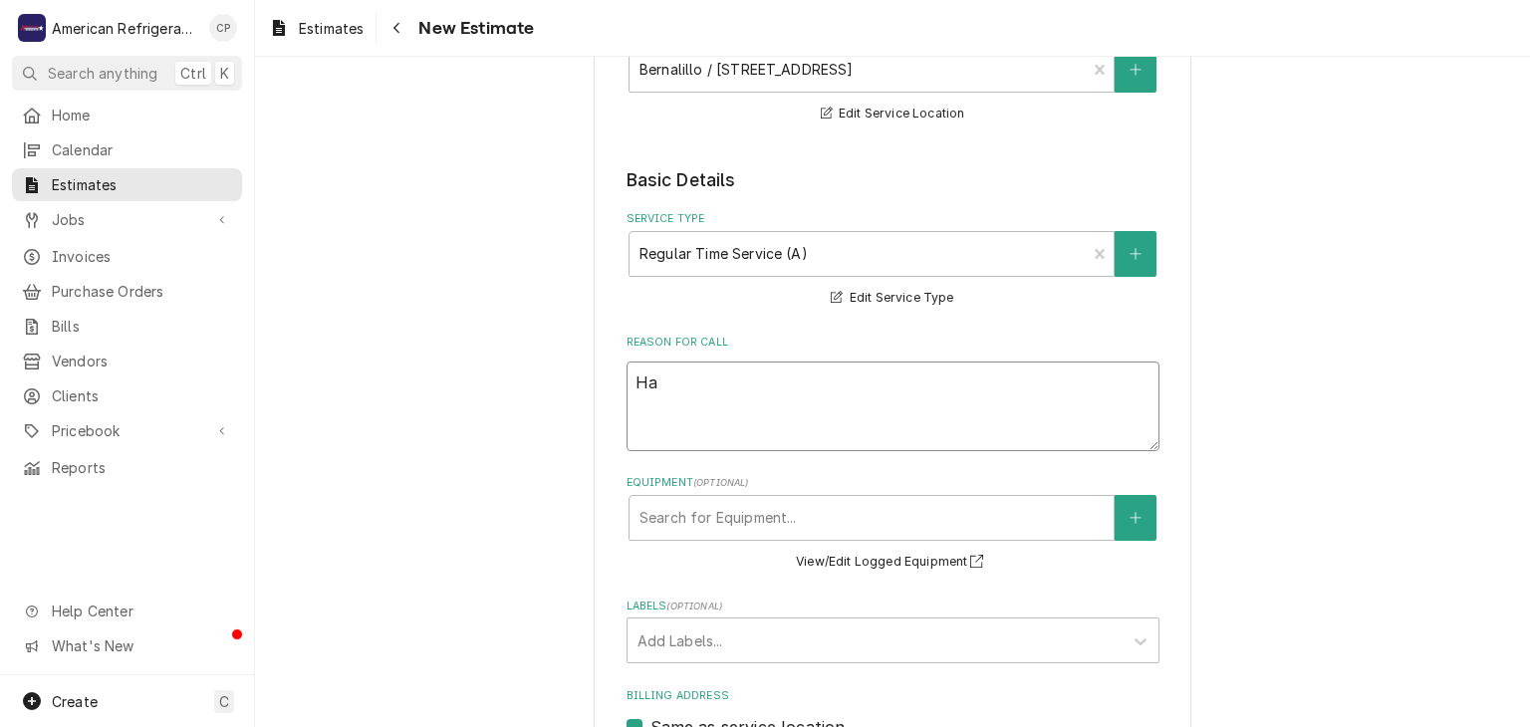
type textarea "x"
type textarea "Han"
type textarea "x"
type textarea "Hang"
type textarea "x"
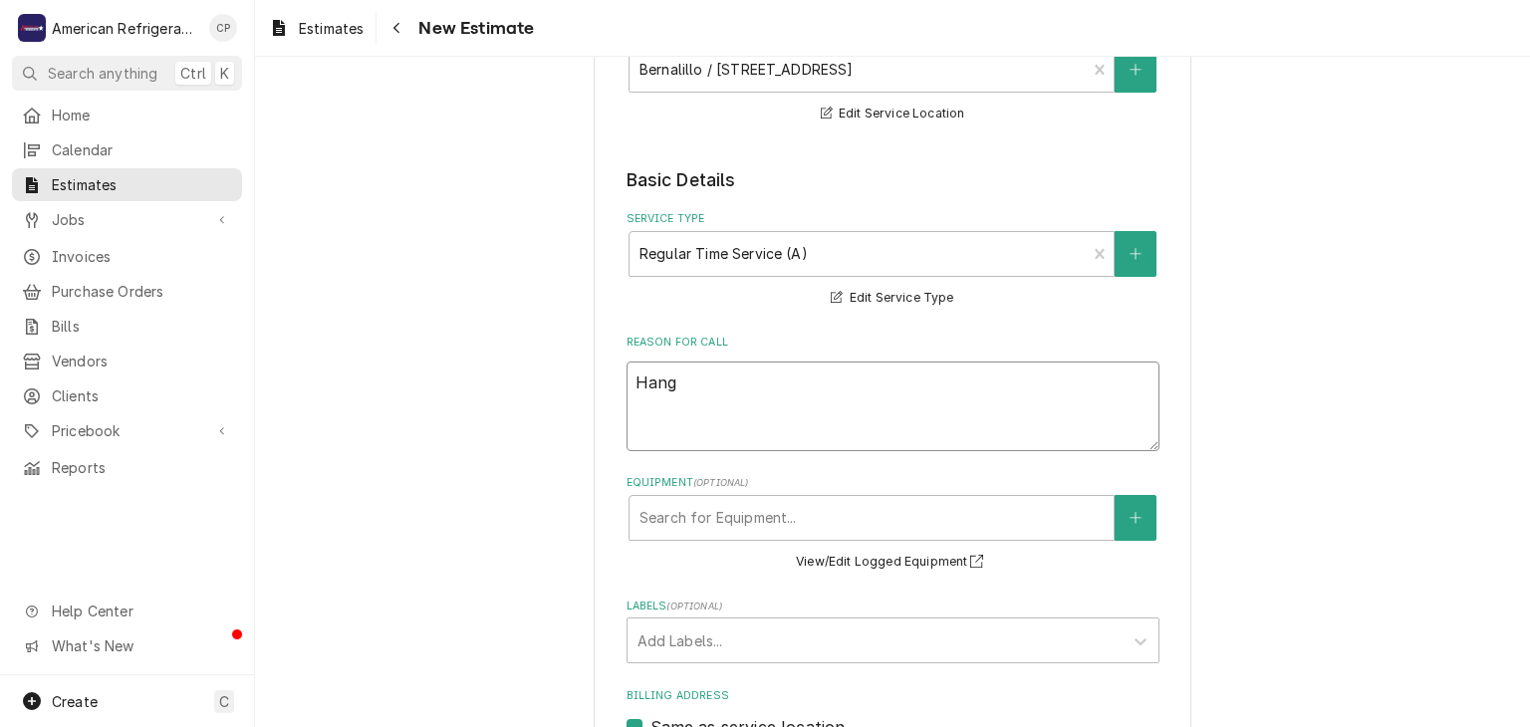
type textarea "Hangi"
type textarea "x"
type textarea "Hangin"
type textarea "x"
type textarea "Hanging"
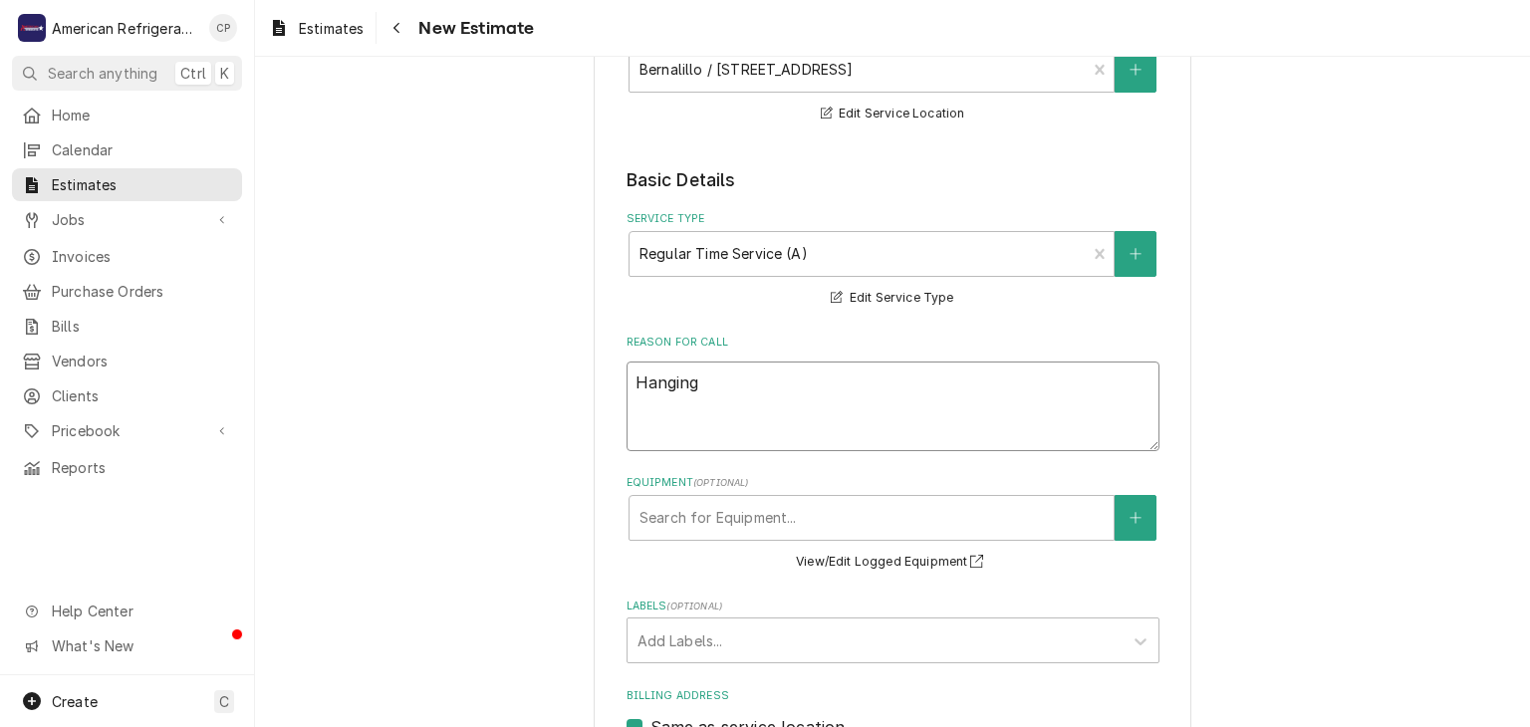
type textarea "x"
type textarea "Hanging r"
type textarea "x"
type textarea "Hanging re"
type textarea "x"
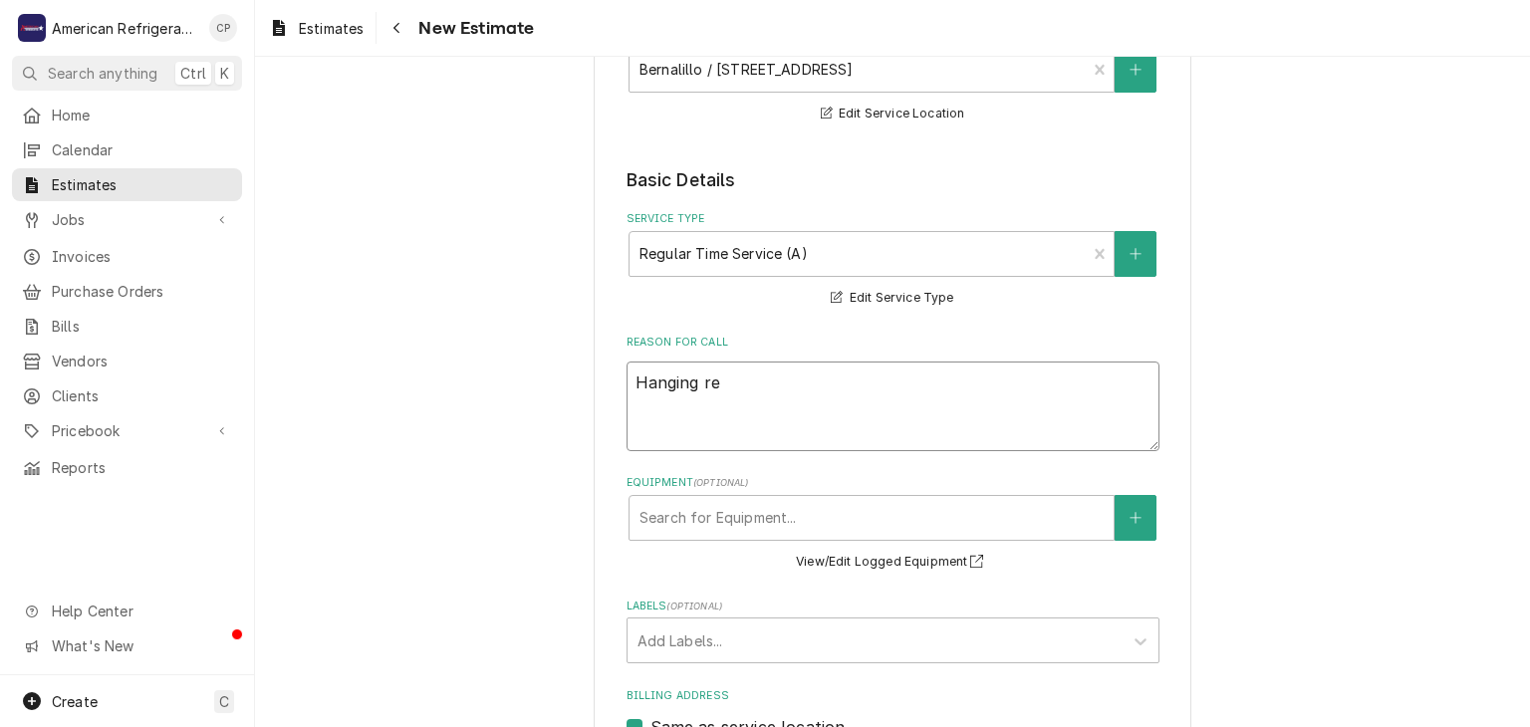
type textarea "Hanging rea"
type textarea "x"
type textarea "Hanging reach"
type textarea "x"
type textarea "Hanging reach"
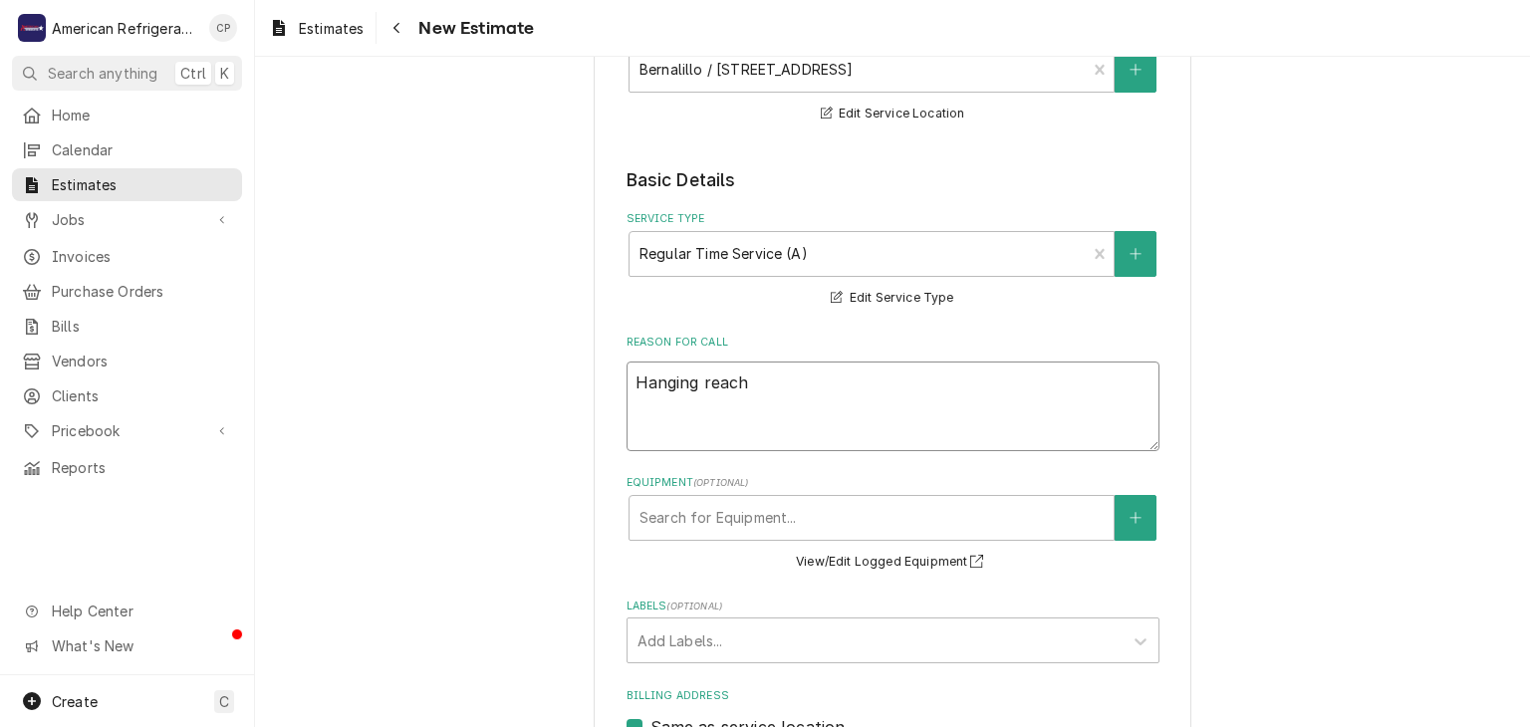
type textarea "x"
type textarea "Hanging reach i"
type textarea "x"
type textarea "Hanging reach in"
type textarea "x"
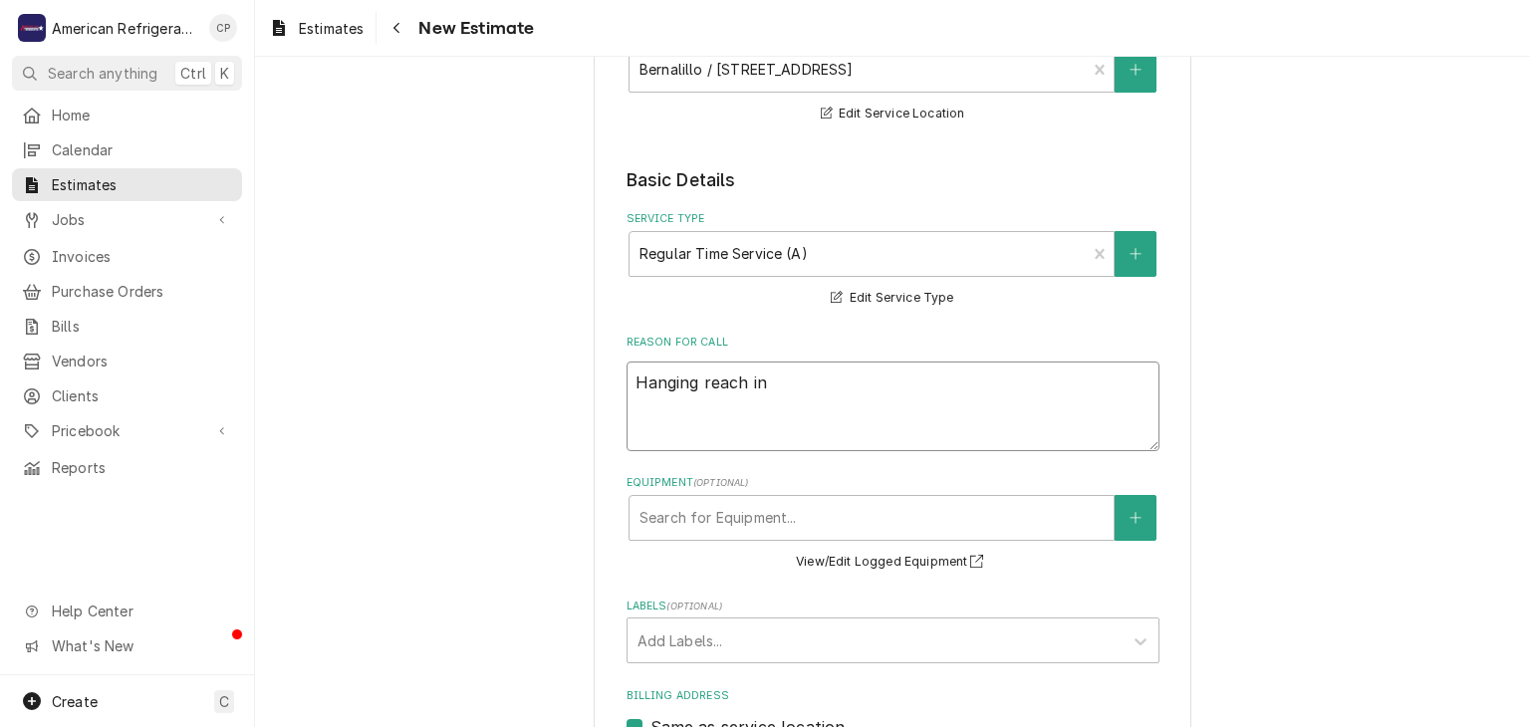
type textarea "Hanging reach in"
type textarea "x"
type textarea "Hanging reach in f"
type textarea "x"
type textarea "Hanging reach in fr"
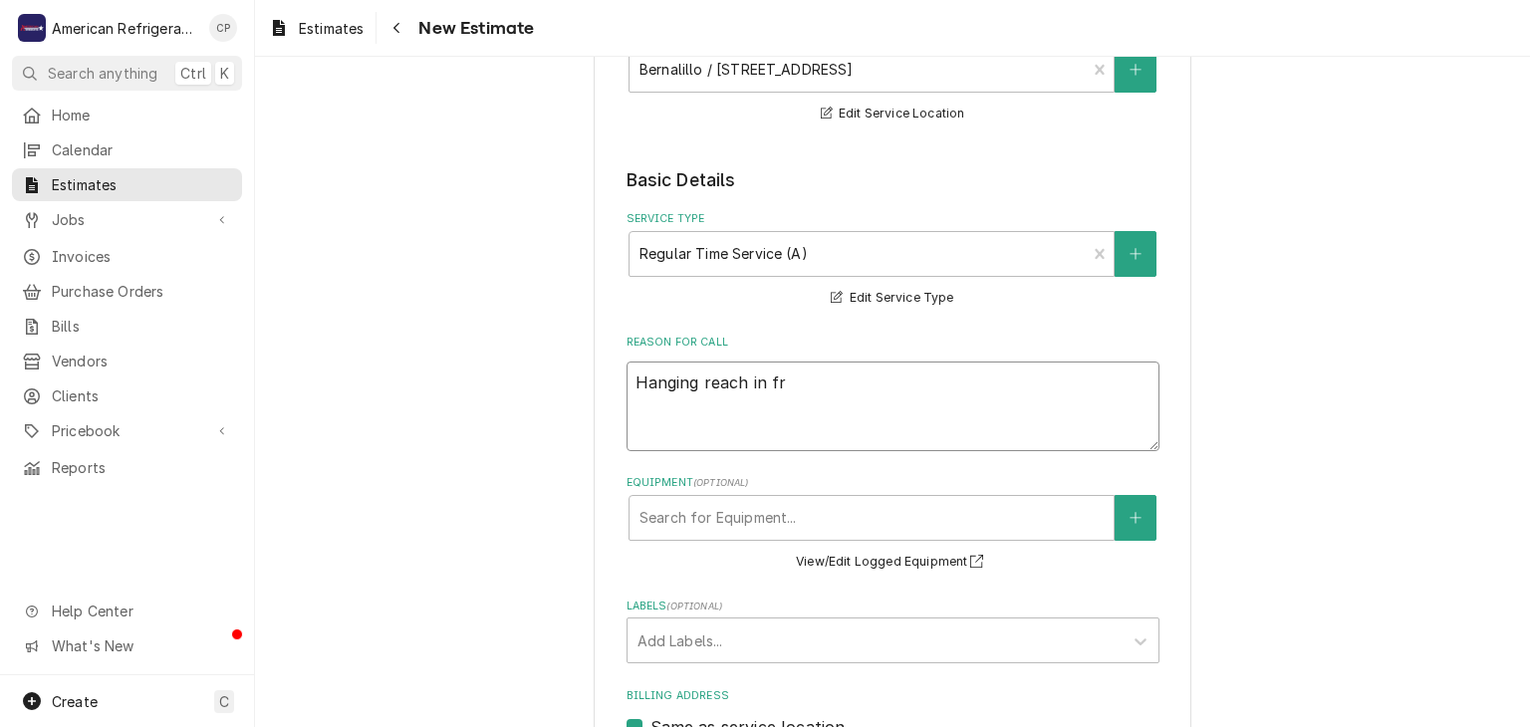
type textarea "x"
type textarea "Hanging reach in fre"
type textarea "x"
type textarea "Hanging reach in free"
type textarea "x"
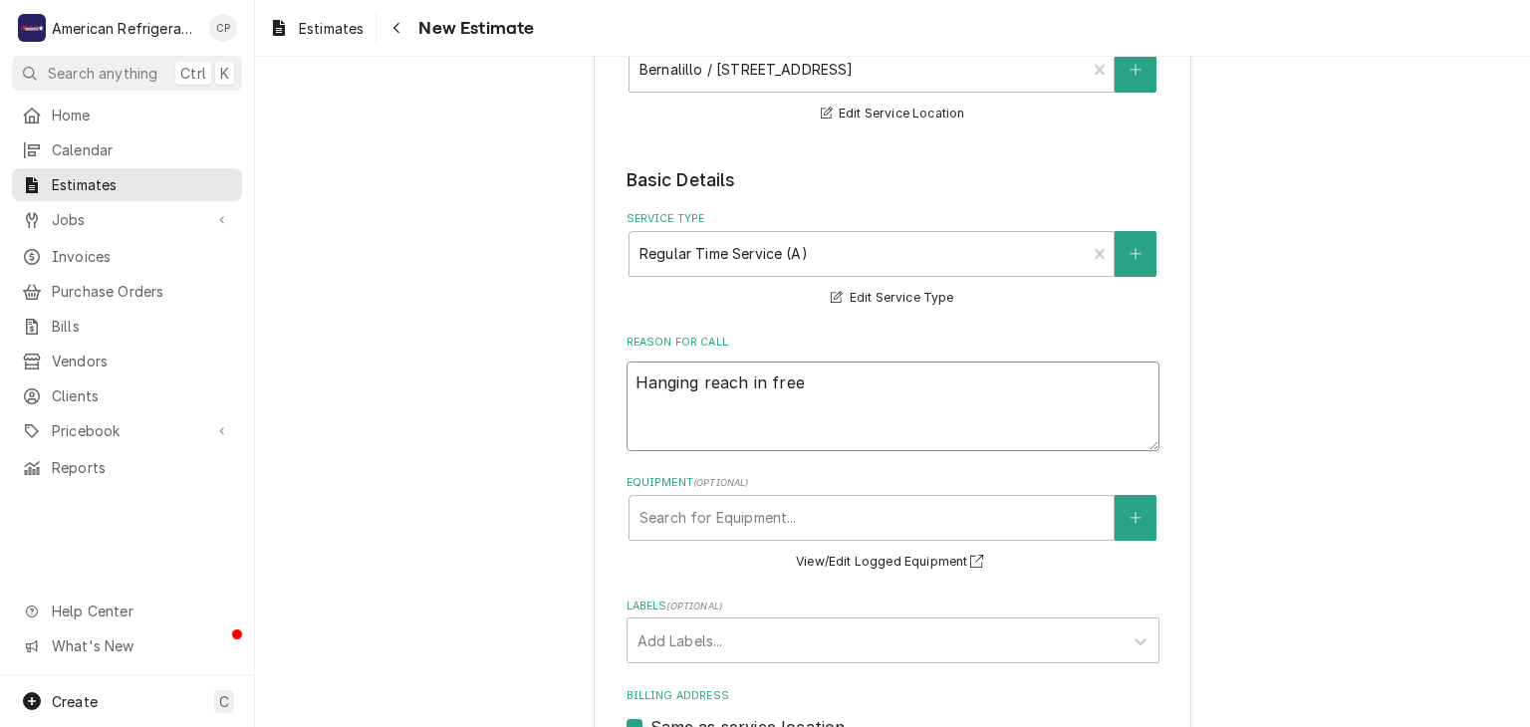
type textarea "Hanging reach in freez"
type textarea "x"
type textarea "Hanging reach in freezer"
type textarea "x"
type textarea "Hanging reach in freezer"
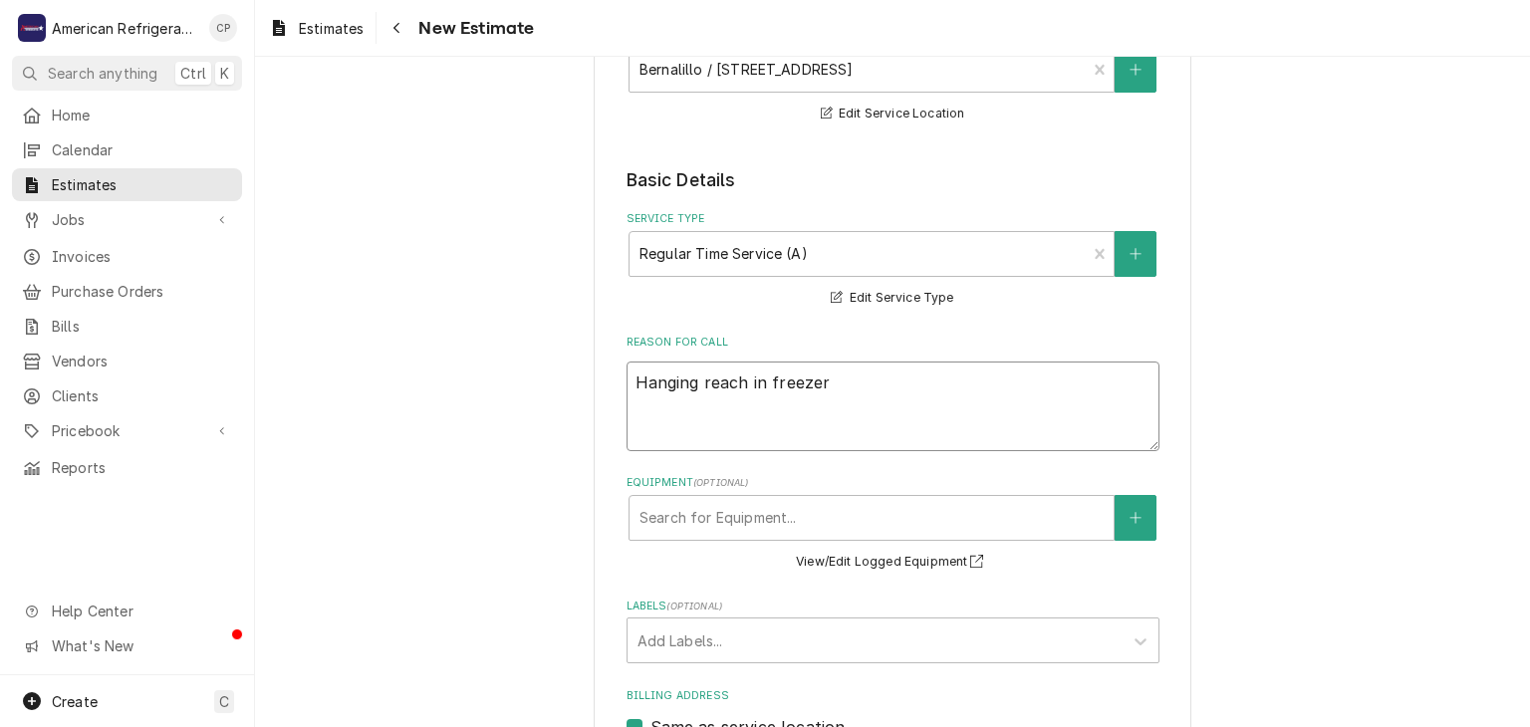
type textarea "x"
type textarea "Hanging reach in freezer n"
type textarea "x"
type textarea "Hanging reach in freezer ne"
type textarea "x"
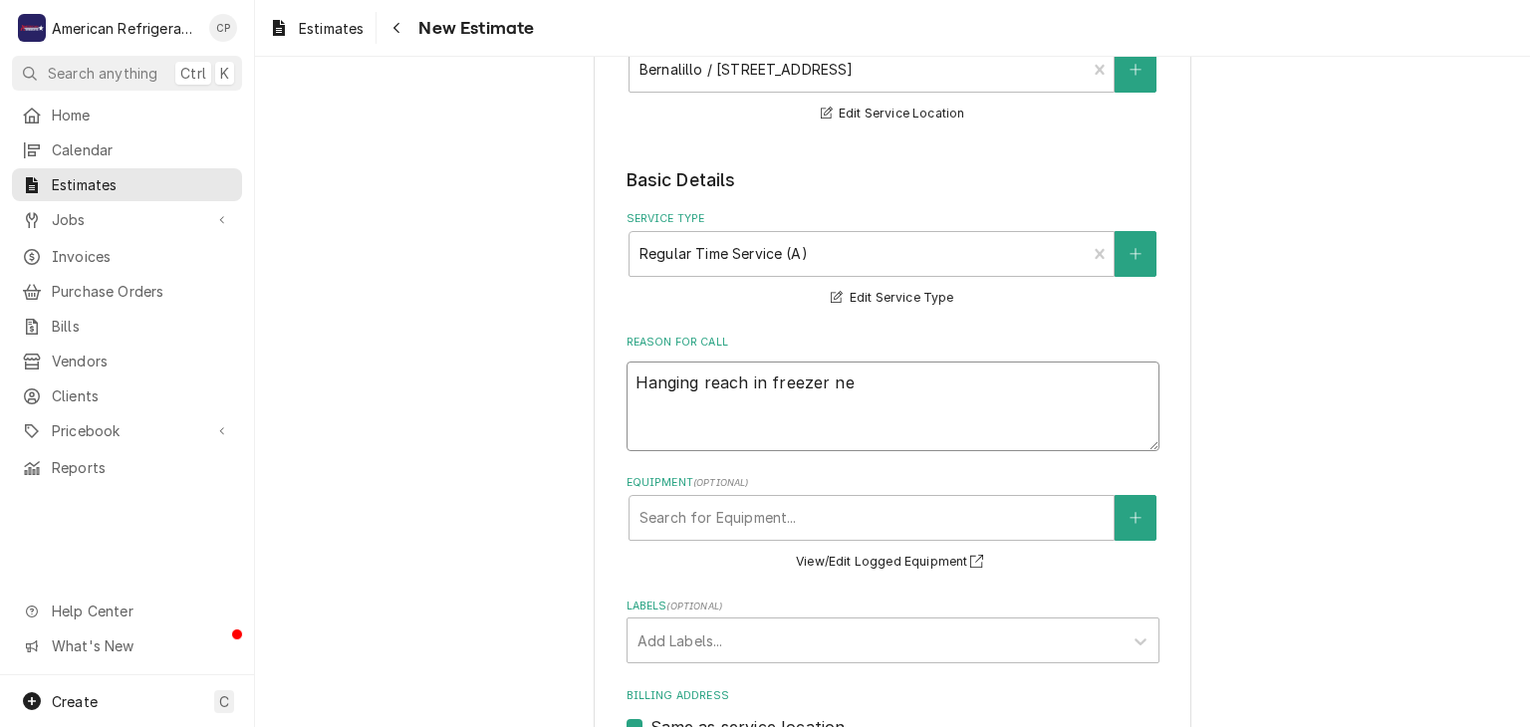
type textarea "Hanging reach in freezer nee"
type textarea "x"
type textarea "Hanging reach in freezer needs"
type textarea "x"
type textarea "Hanging reach in freezer needs"
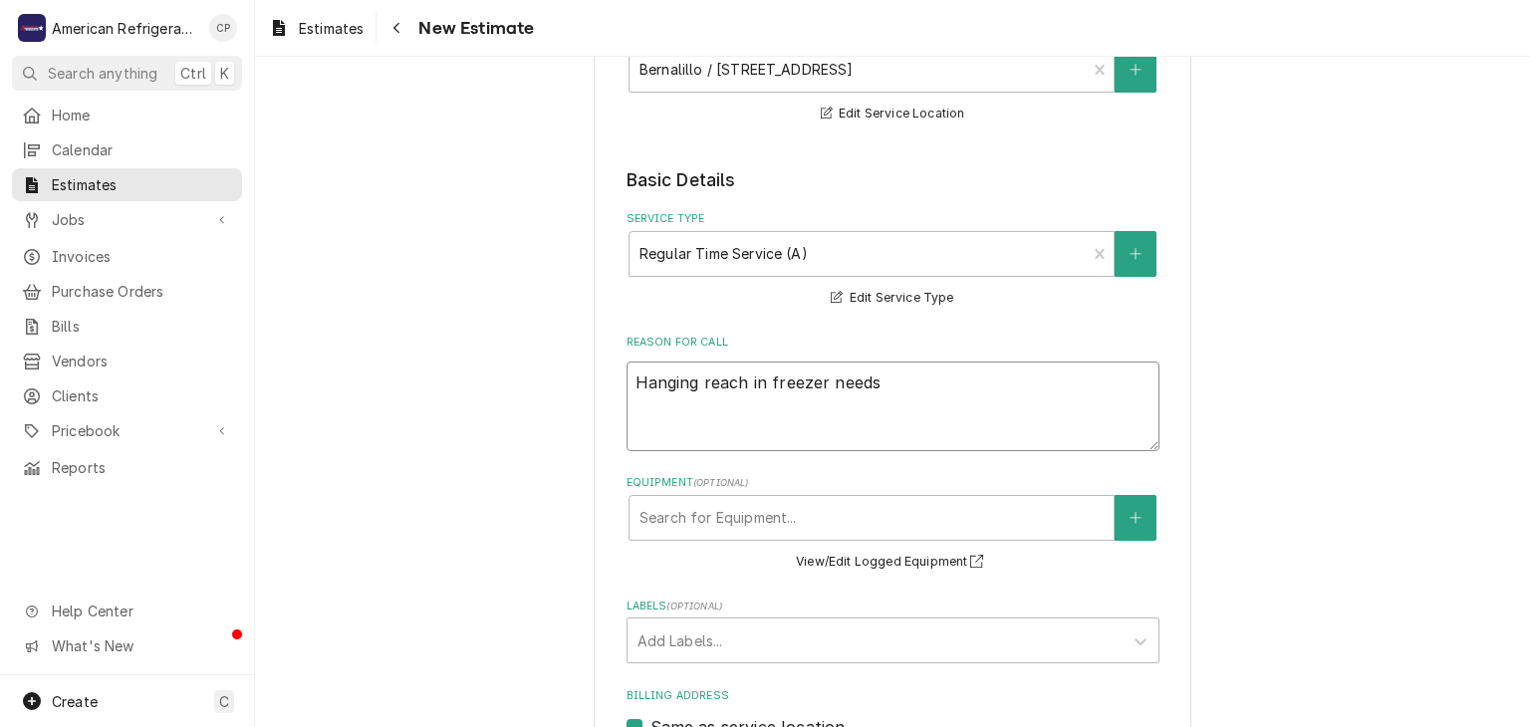
type textarea "x"
type textarea "Hanging reach in freezer needs n"
type textarea "x"
type textarea "Hanging reach in freezer needs ne"
type textarea "x"
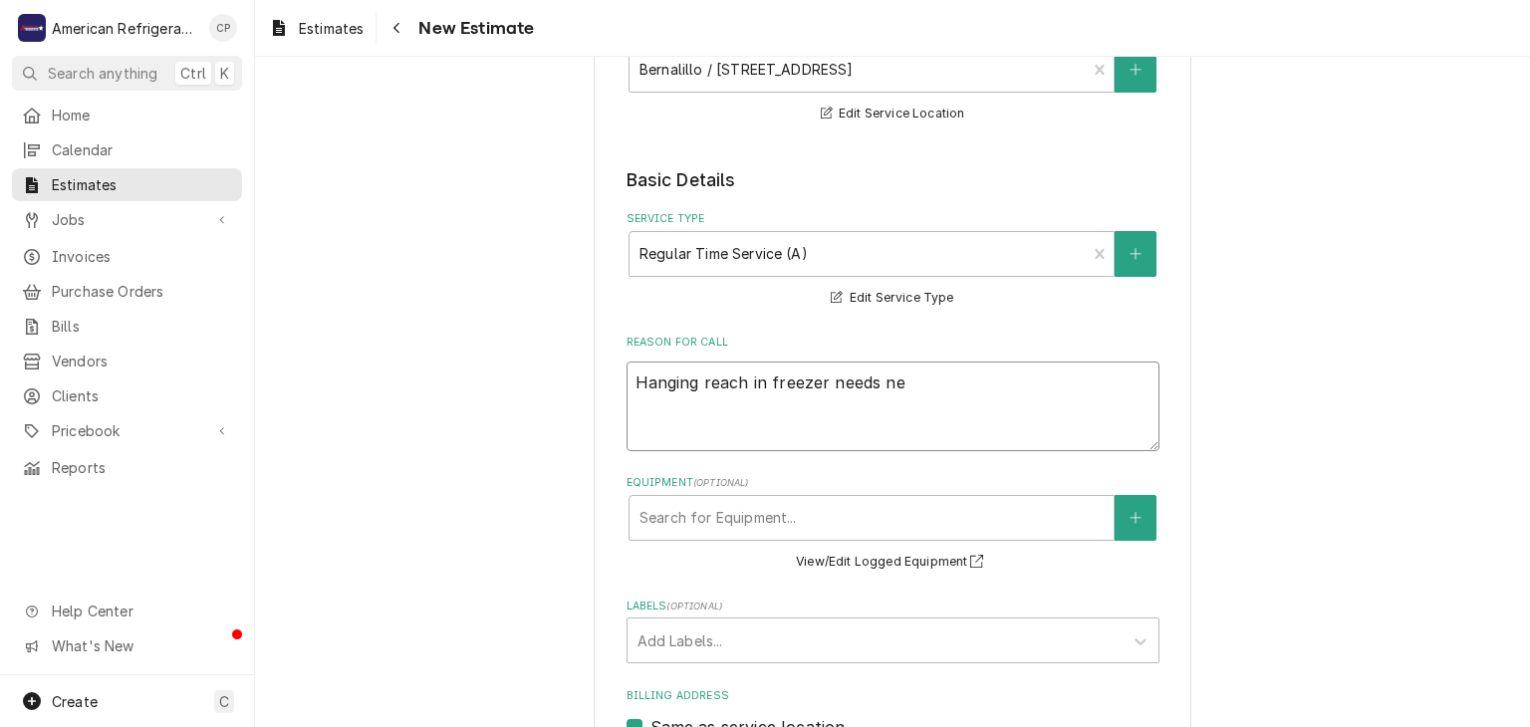
type textarea "Hanging reach in freezer needs new"
type textarea "x"
type textarea "Hanging reach in freezer needs new"
type textarea "x"
type textarea "Hanging reach in freezer needs new co"
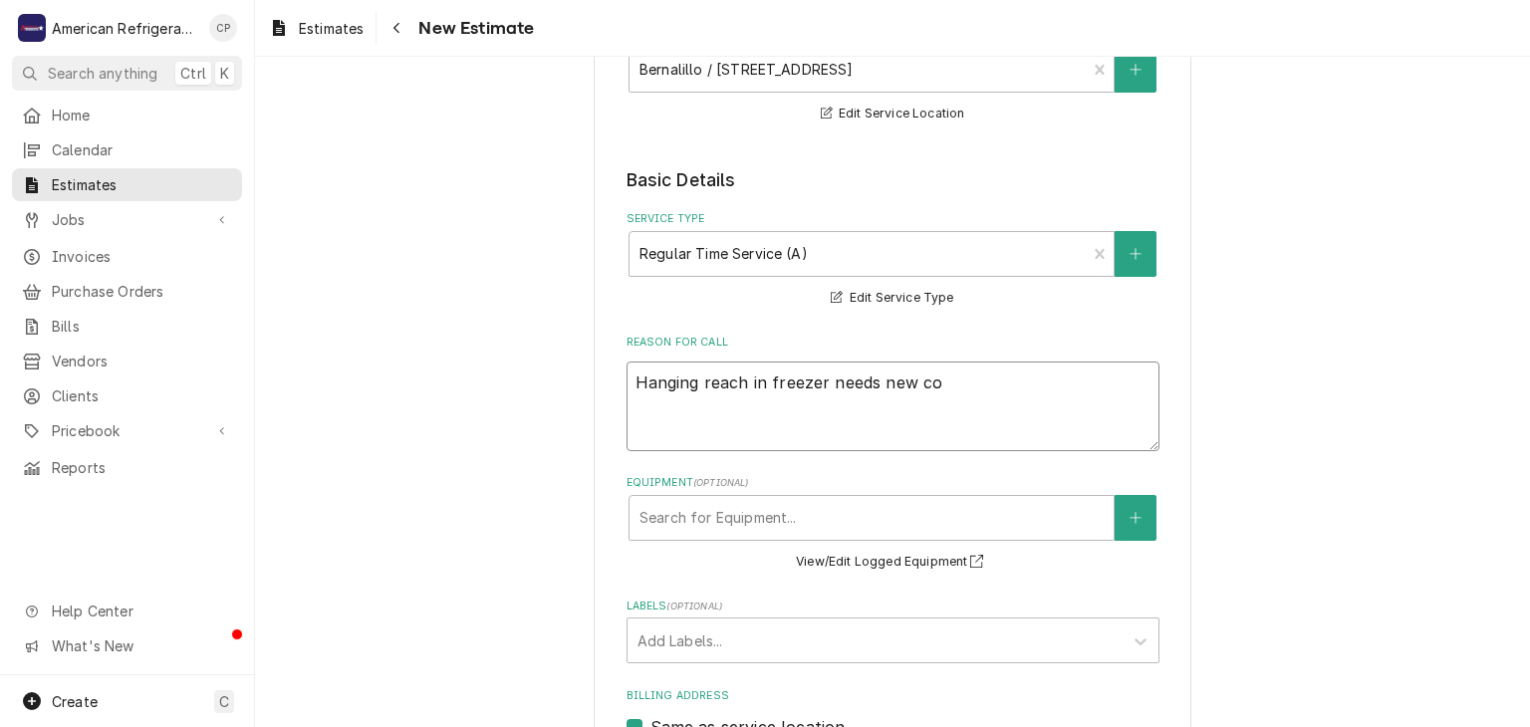
type textarea "x"
type textarea "Hanging reach in freezer needs new cond"
type textarea "x"
type textarea "Hanging reach in freezer needs new conde"
type textarea "x"
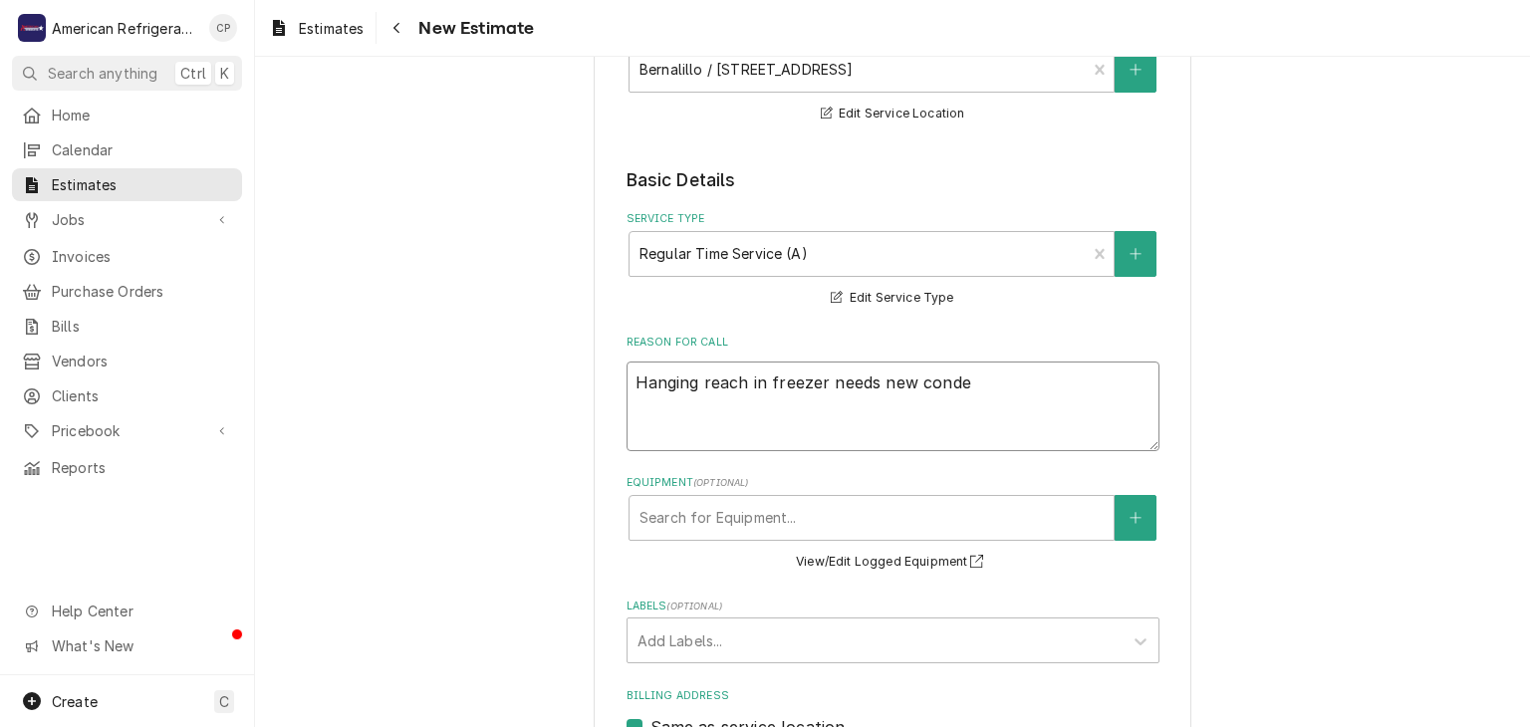
type textarea "Hanging reach in freezer needs new conden"
type textarea "x"
type textarea "Hanging reach in freezer needs new condens"
type textarea "x"
type textarea "Hanging reach in freezer needs new condensi"
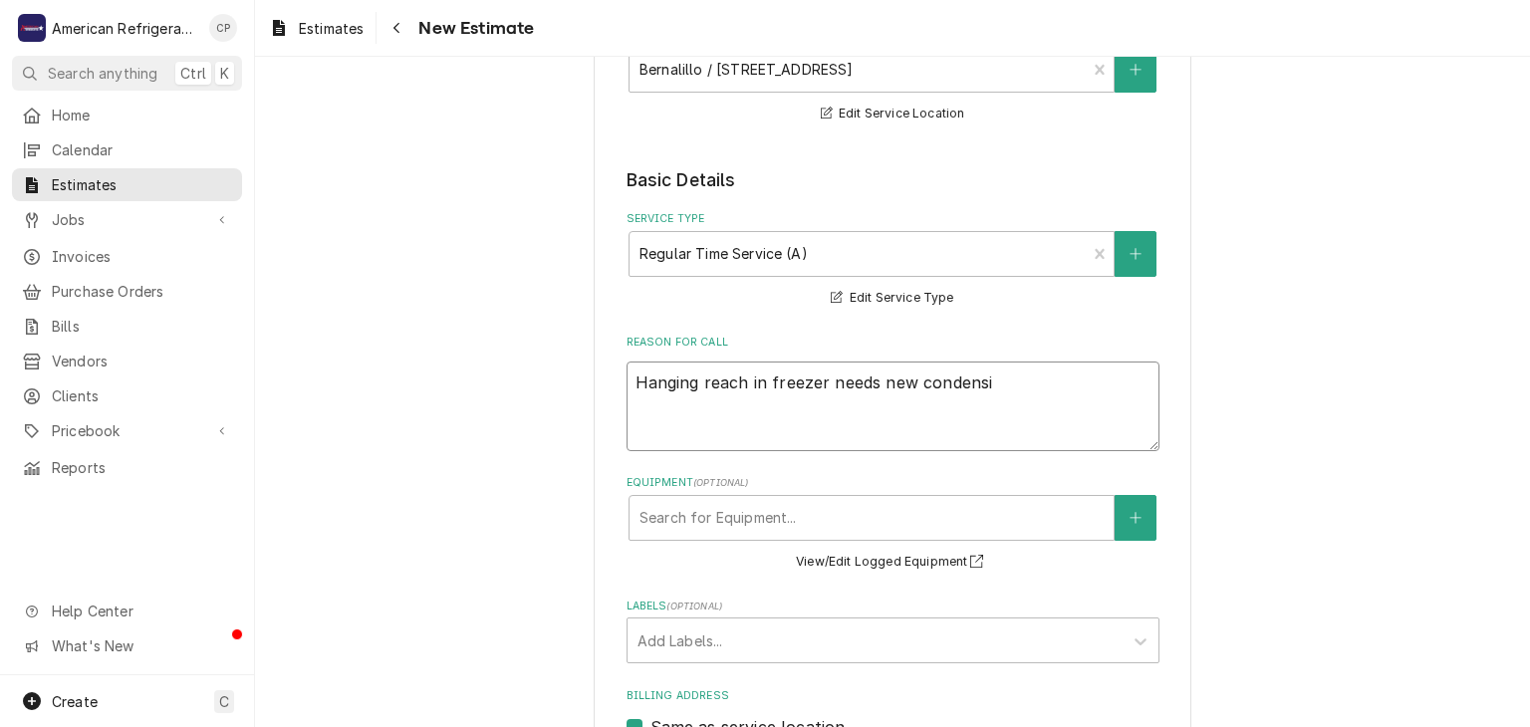
type textarea "x"
type textarea "Hanging reach in freezer needs new condensin"
type textarea "x"
type textarea "Hanging reach in freezer needs new condensing"
type textarea "x"
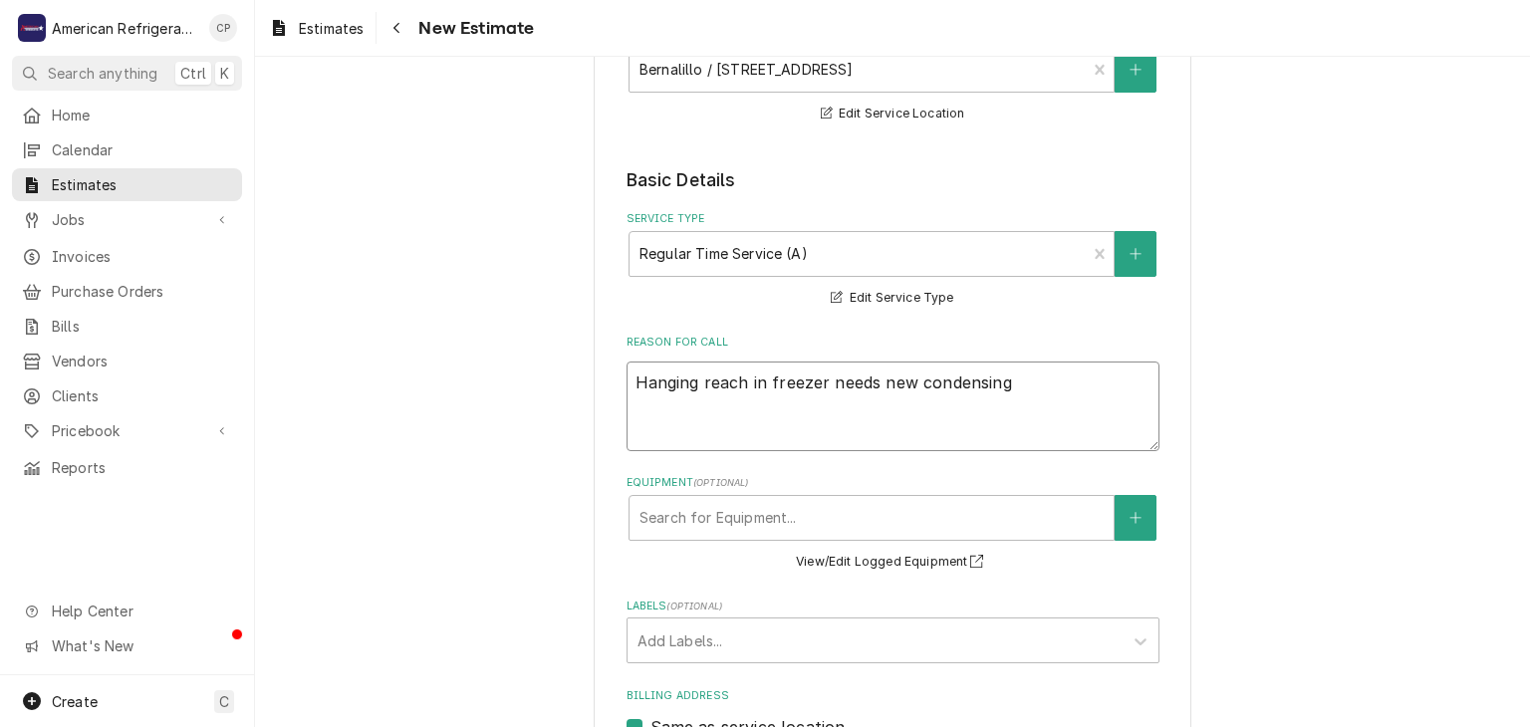
type textarea "Hanging reach in freezer needs new condensing u"
type textarea "x"
type textarea "Hanging reach in freezer needs new condensing un"
type textarea "x"
type textarea "Hanging reach in freezer needs new condensing uni"
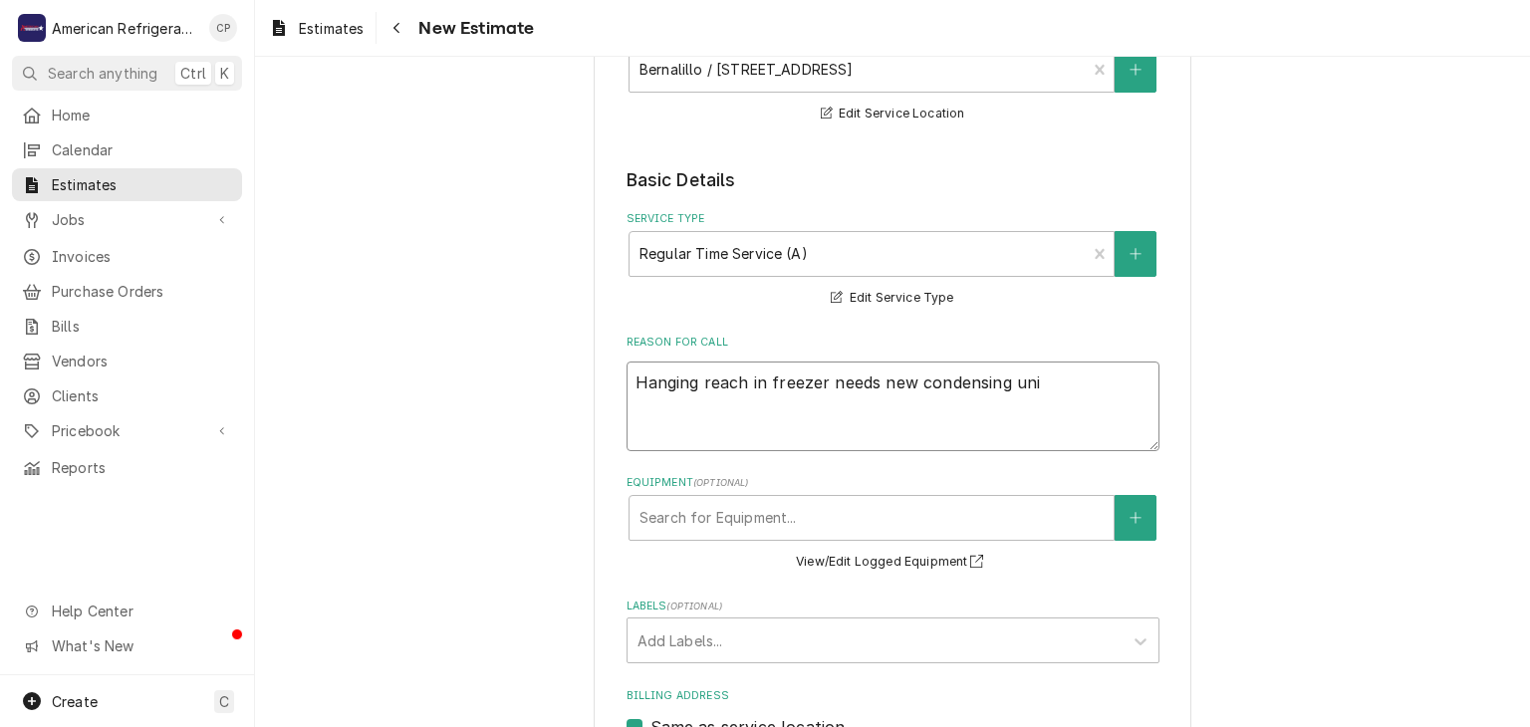
type textarea "x"
type textarea "Hanging reach in freezer needs new condensing unit"
type textarea "x"
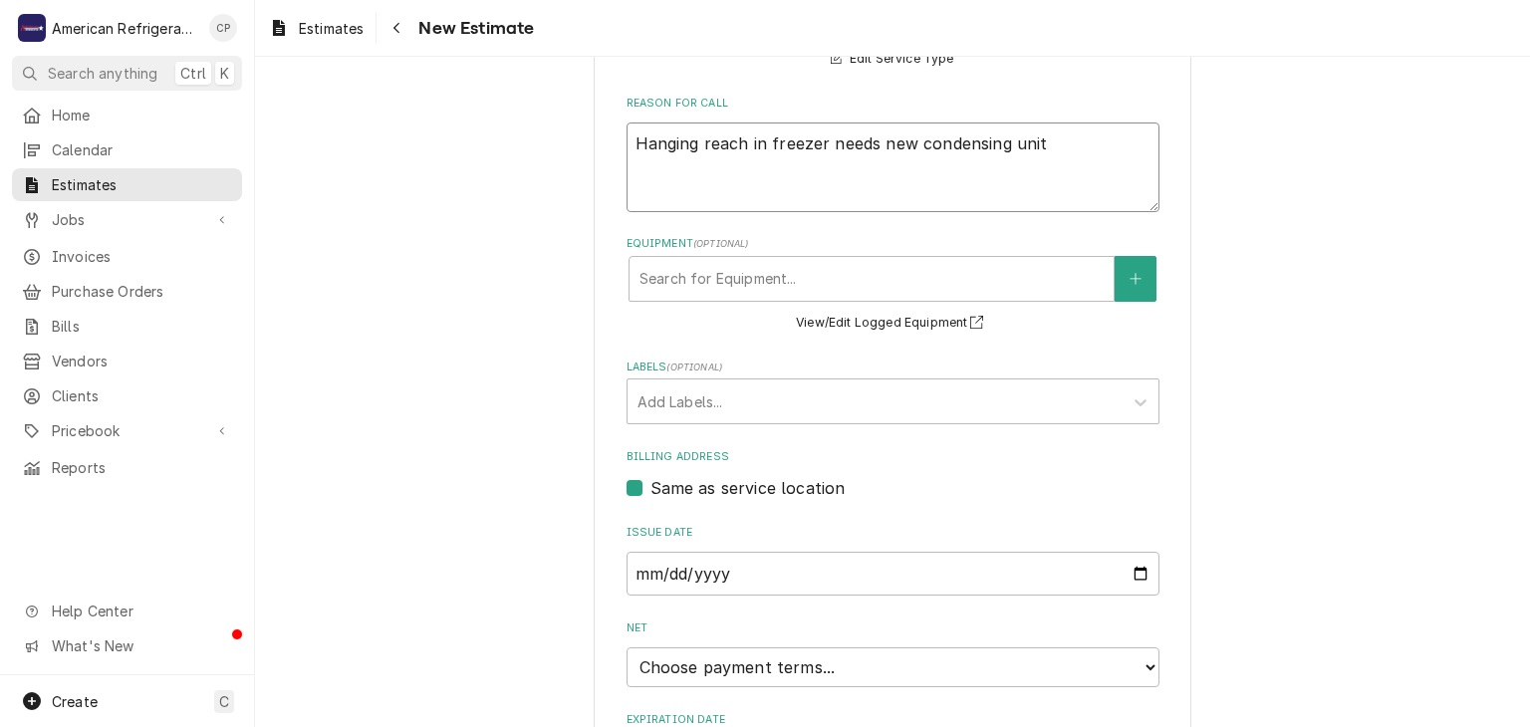
scroll to position [684, 0]
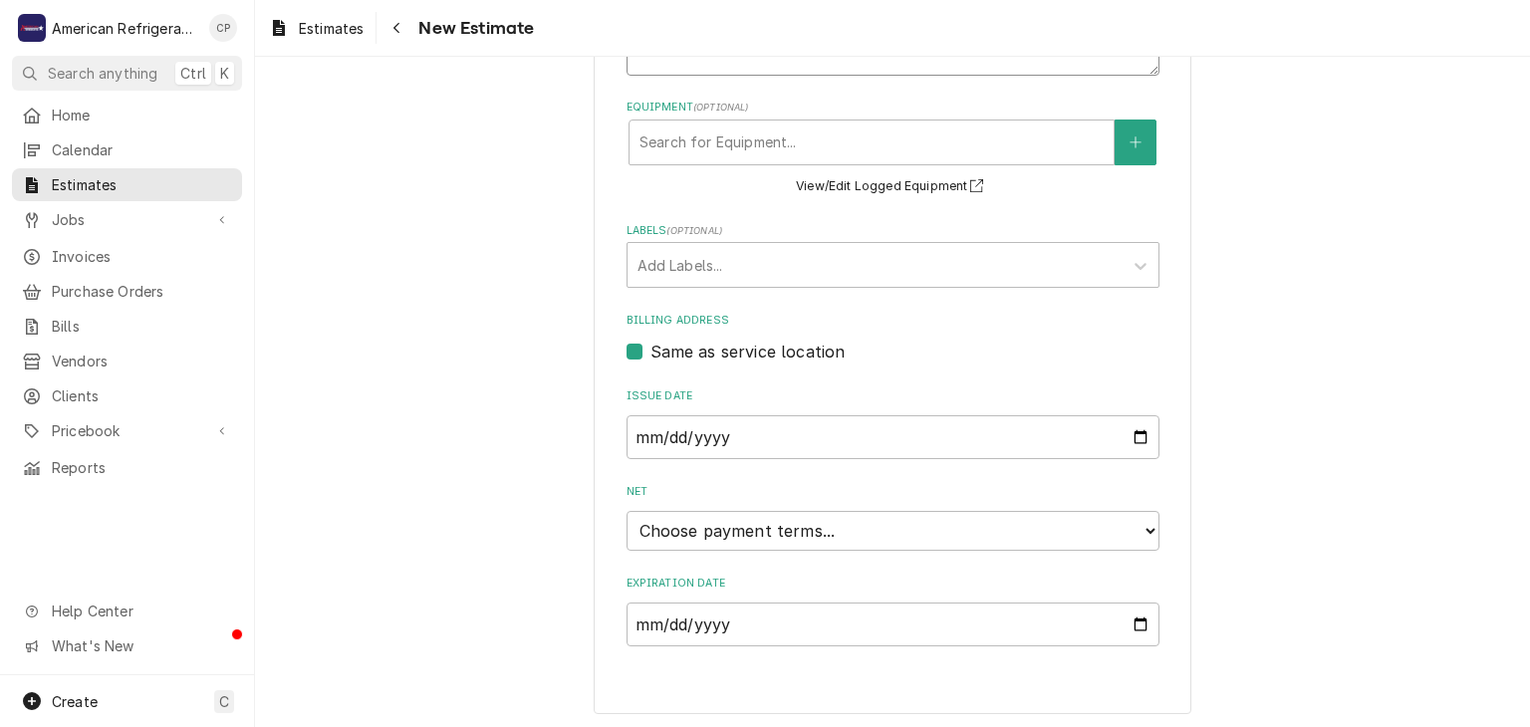
type textarea "Hanging reach in freezer needs new condensing unit"
click at [903, 546] on fieldset "Basic Details Service Type Regular Time Service (A) Billing Rate Edit Service T…" at bounding box center [892, 219] width 533 height 854
click at [868, 537] on select "Choose payment terms... Same Day Net 7 Net 14 Net 21 Net 30 Net 45 Net 60 Net 90" at bounding box center [892, 531] width 533 height 40
drag, startPoint x: 760, startPoint y: 537, endPoint x: 765, endPoint y: 512, distance: 25.4
click at [761, 534] on select "Choose payment terms... Same Day Net 7 Net 14 Net 21 Net 21 Net 30 Net 45 Net 6…" at bounding box center [892, 531] width 533 height 40
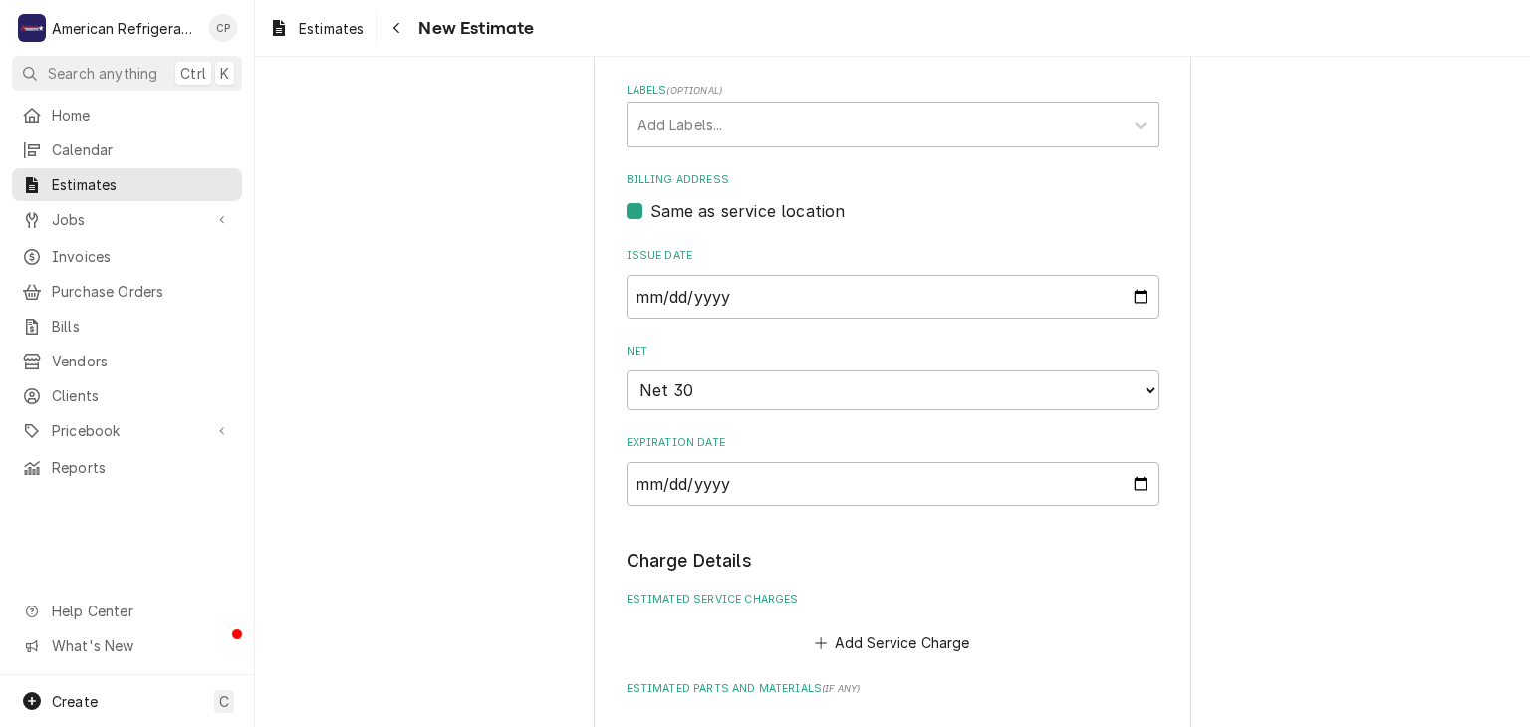
scroll to position [983, 0]
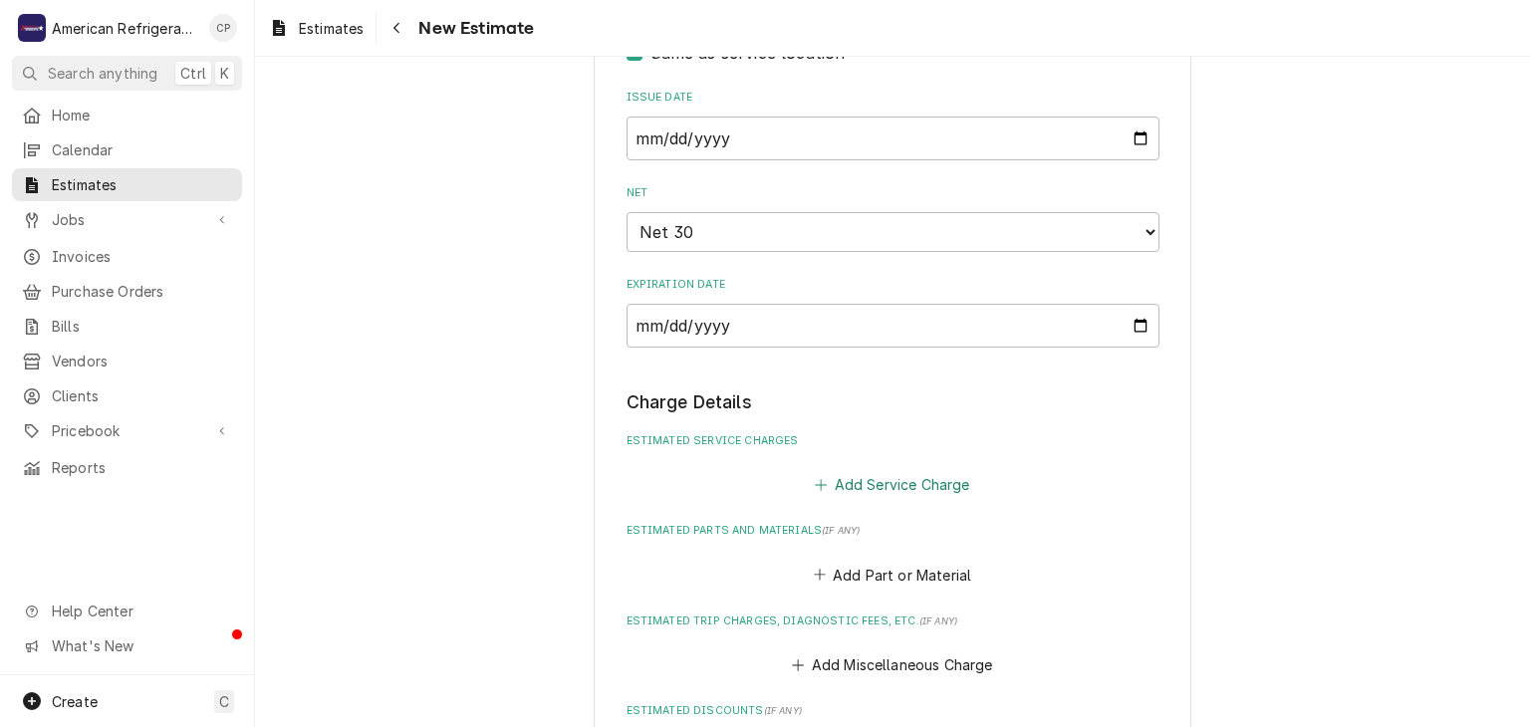
click at [887, 484] on button "Add Service Charge" at bounding box center [892, 485] width 161 height 28
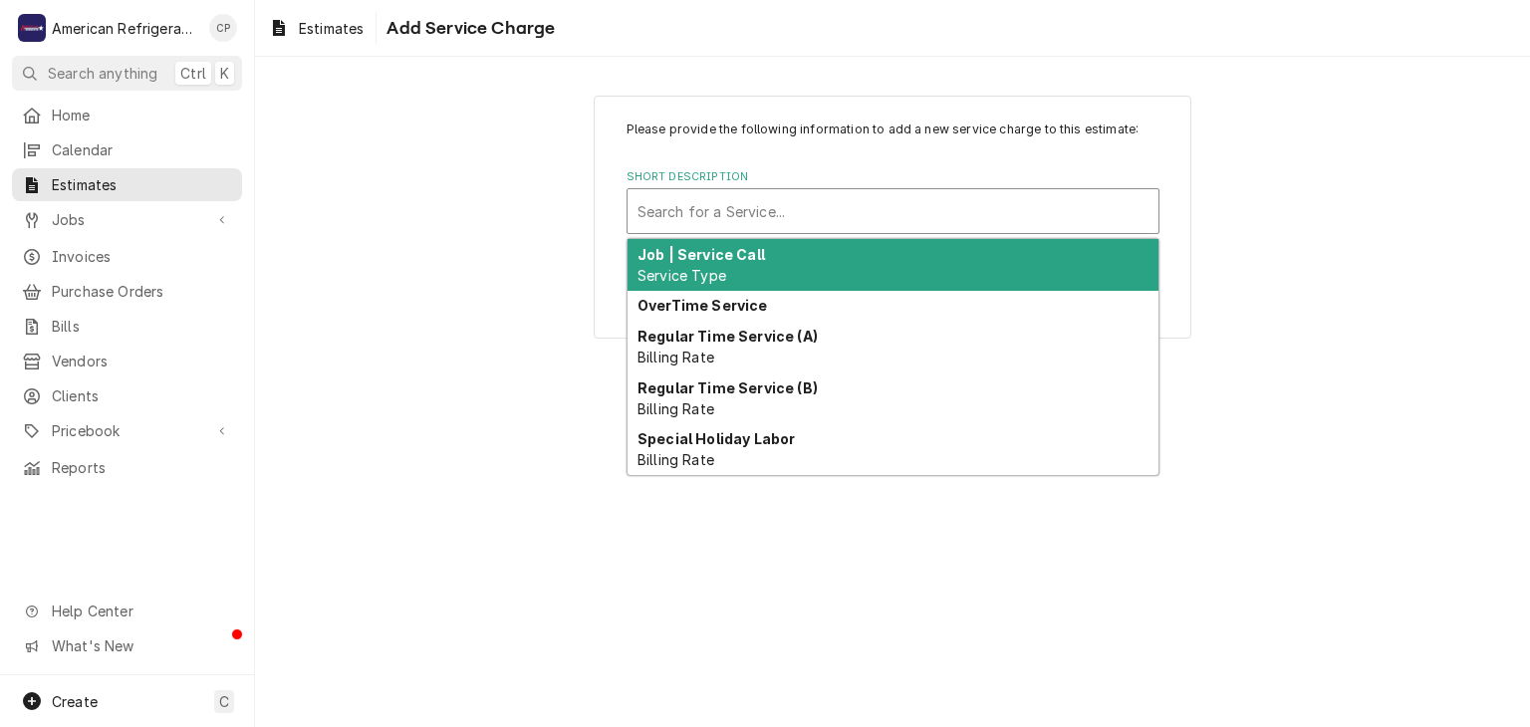
click at [774, 211] on div "Short Description" at bounding box center [892, 211] width 511 height 36
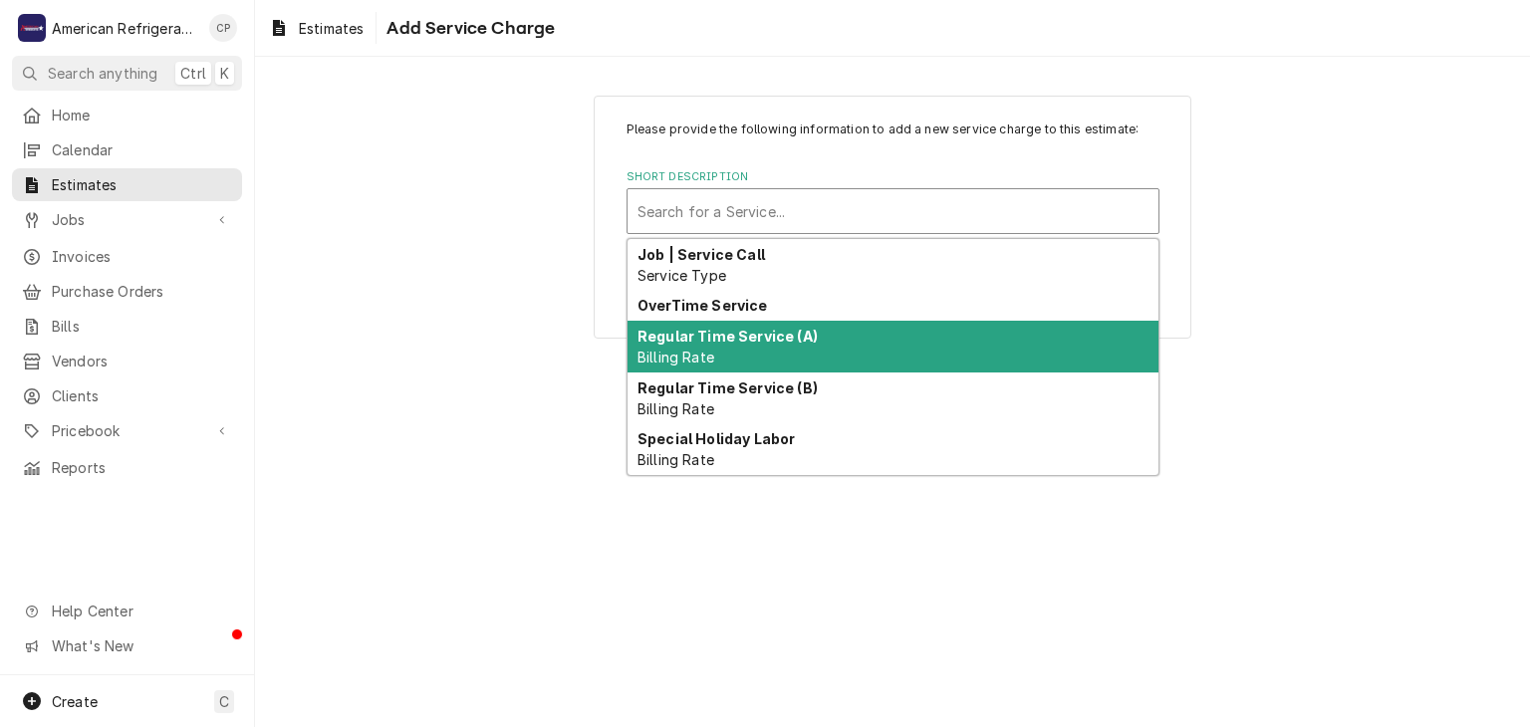
click at [728, 356] on div "Regular Time Service (A) Billing Rate" at bounding box center [892, 347] width 531 height 52
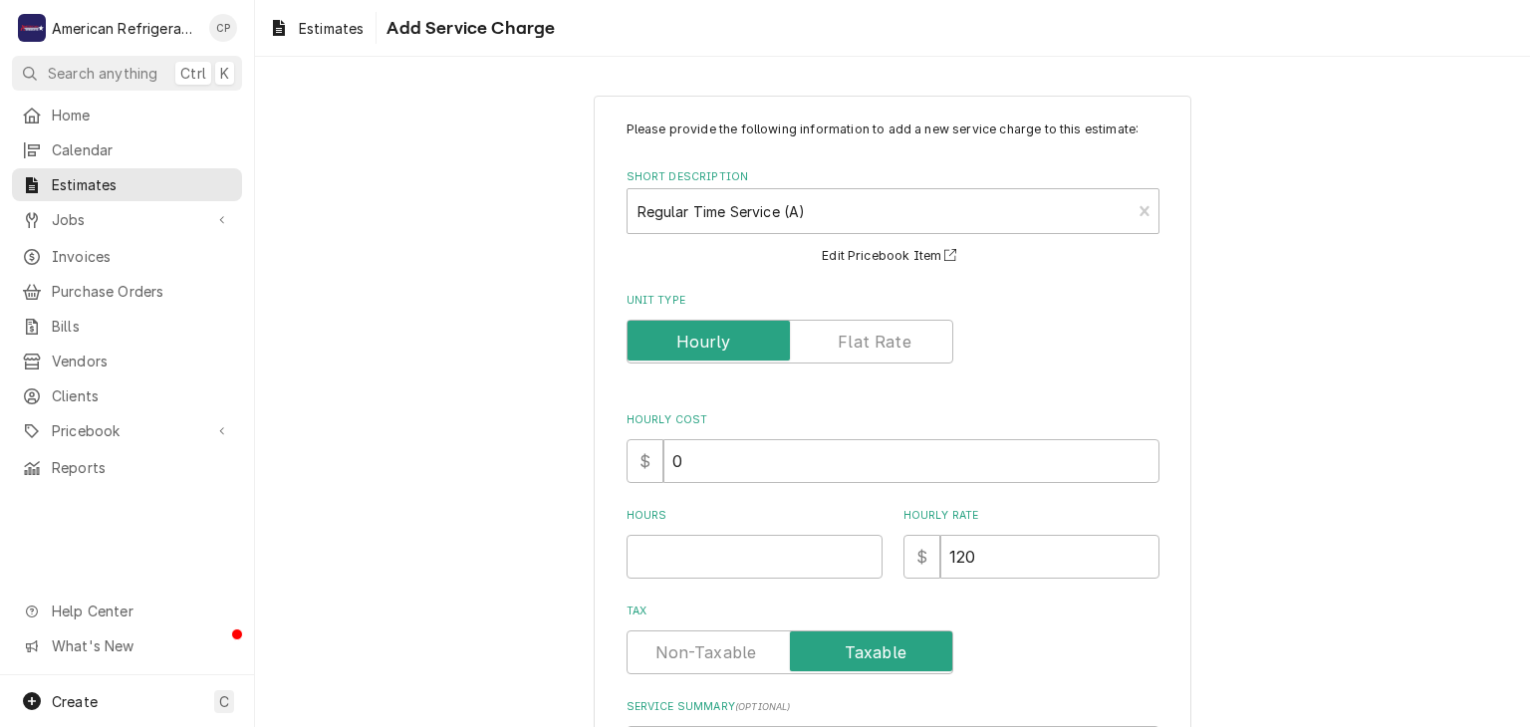
type textarea "x"
click at [688, 553] on input "Hours" at bounding box center [754, 557] width 256 height 44
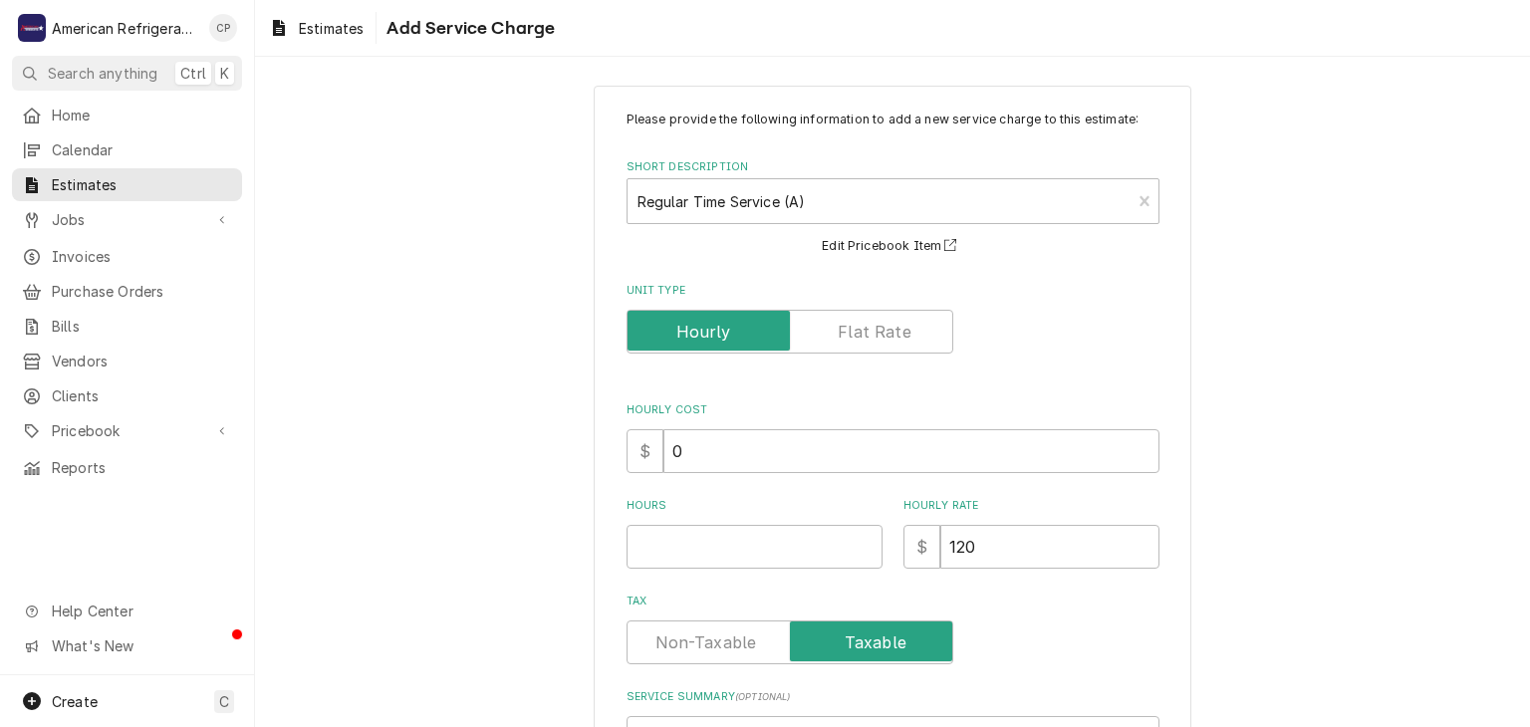
click at [876, 324] on label "Unit Type" at bounding box center [789, 332] width 327 height 44
click at [876, 324] on input "Unit Type" at bounding box center [789, 332] width 309 height 44
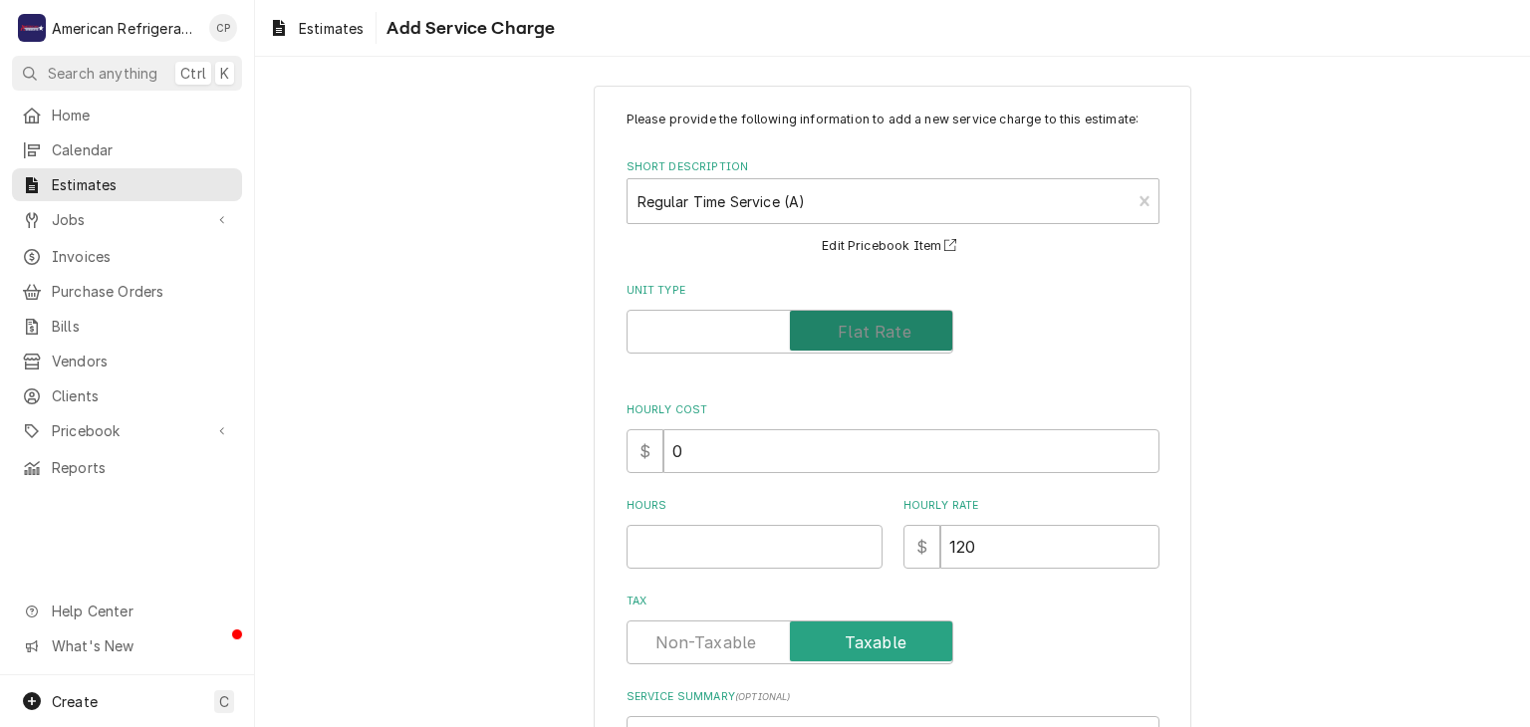
checkbox input "true"
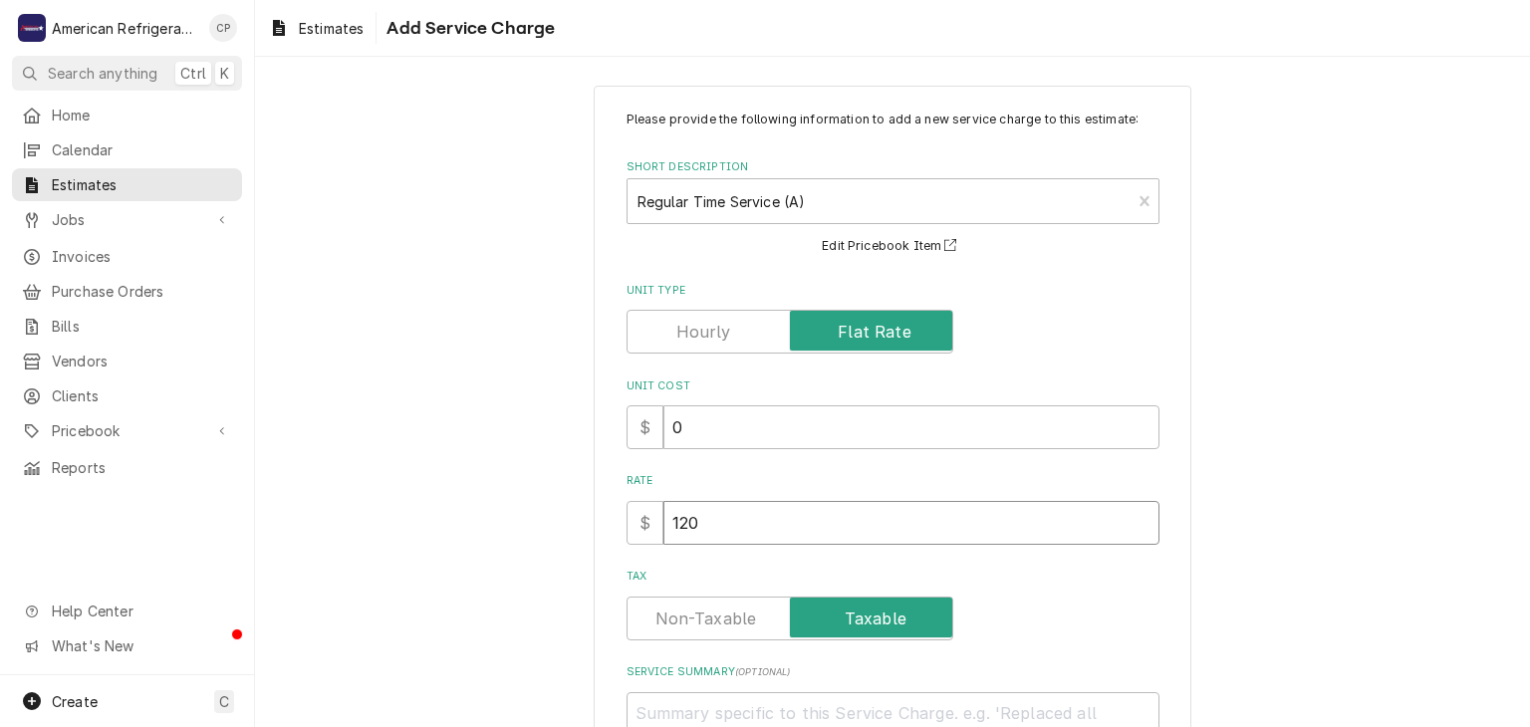
click at [724, 531] on input "120" at bounding box center [911, 523] width 496 height 44
type textarea "x"
type input "1200"
type textarea "x"
type textarea "M"
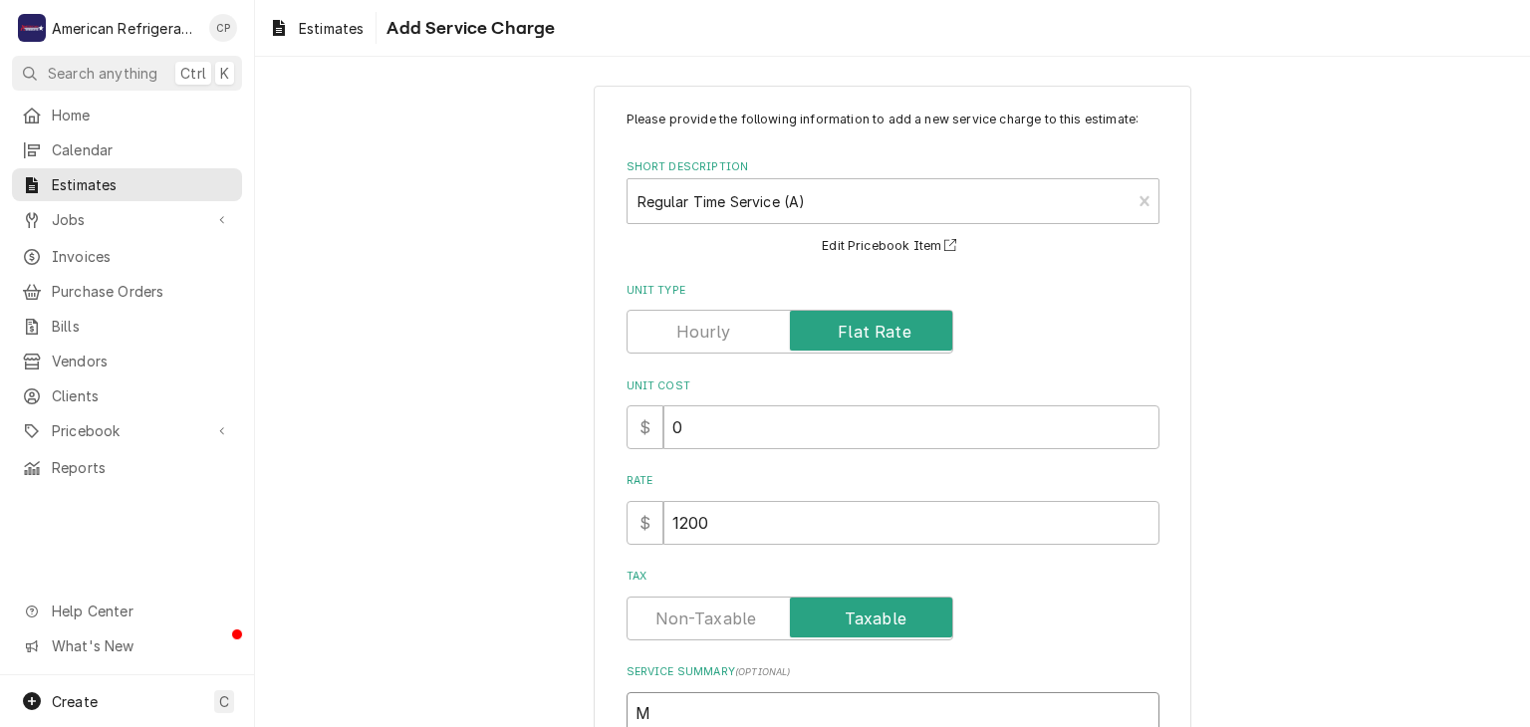
type textarea "x"
type textarea "Mu"
type textarea "x"
type textarea "Mul"
type textarea "x"
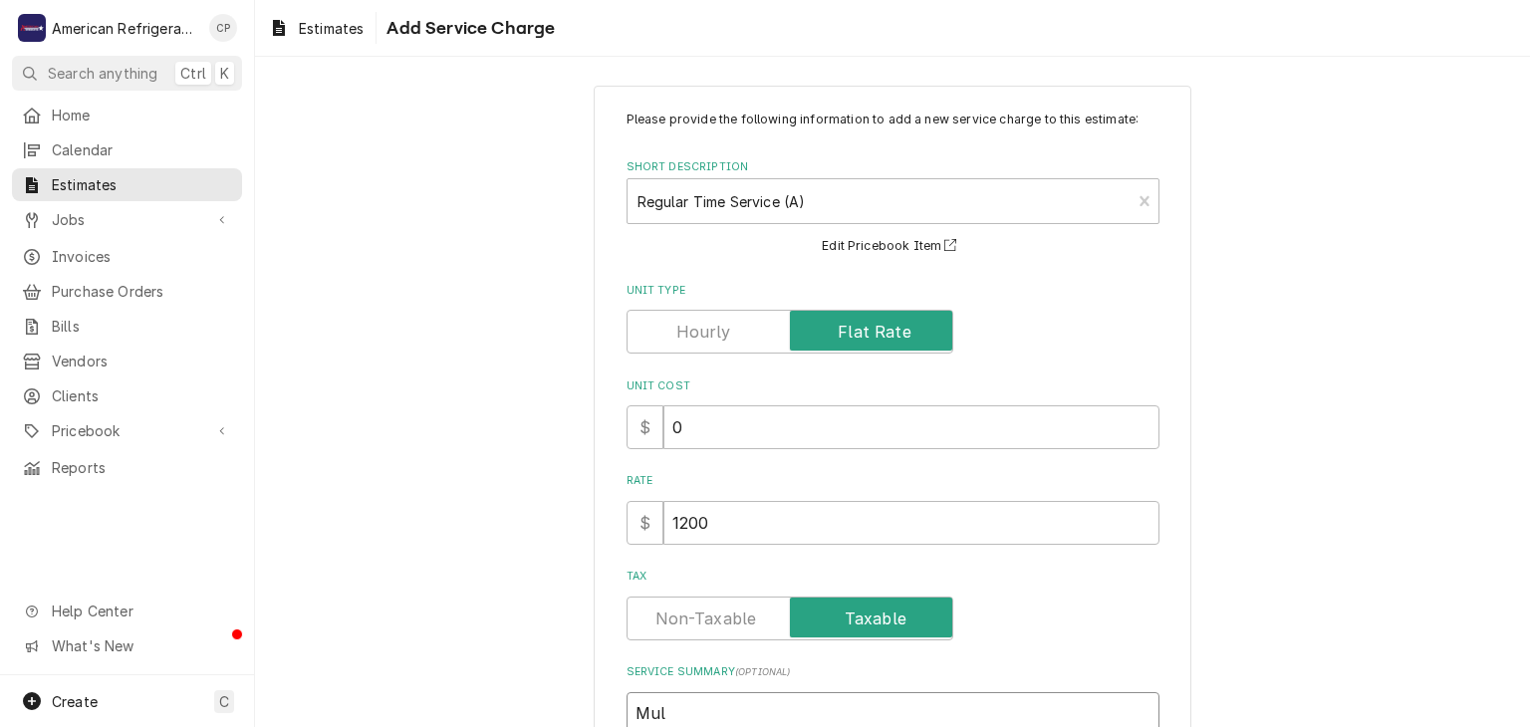
type textarea "Mult"
type textarea "x"
type textarea "Multi"
type textarea "x"
type textarea "Multip"
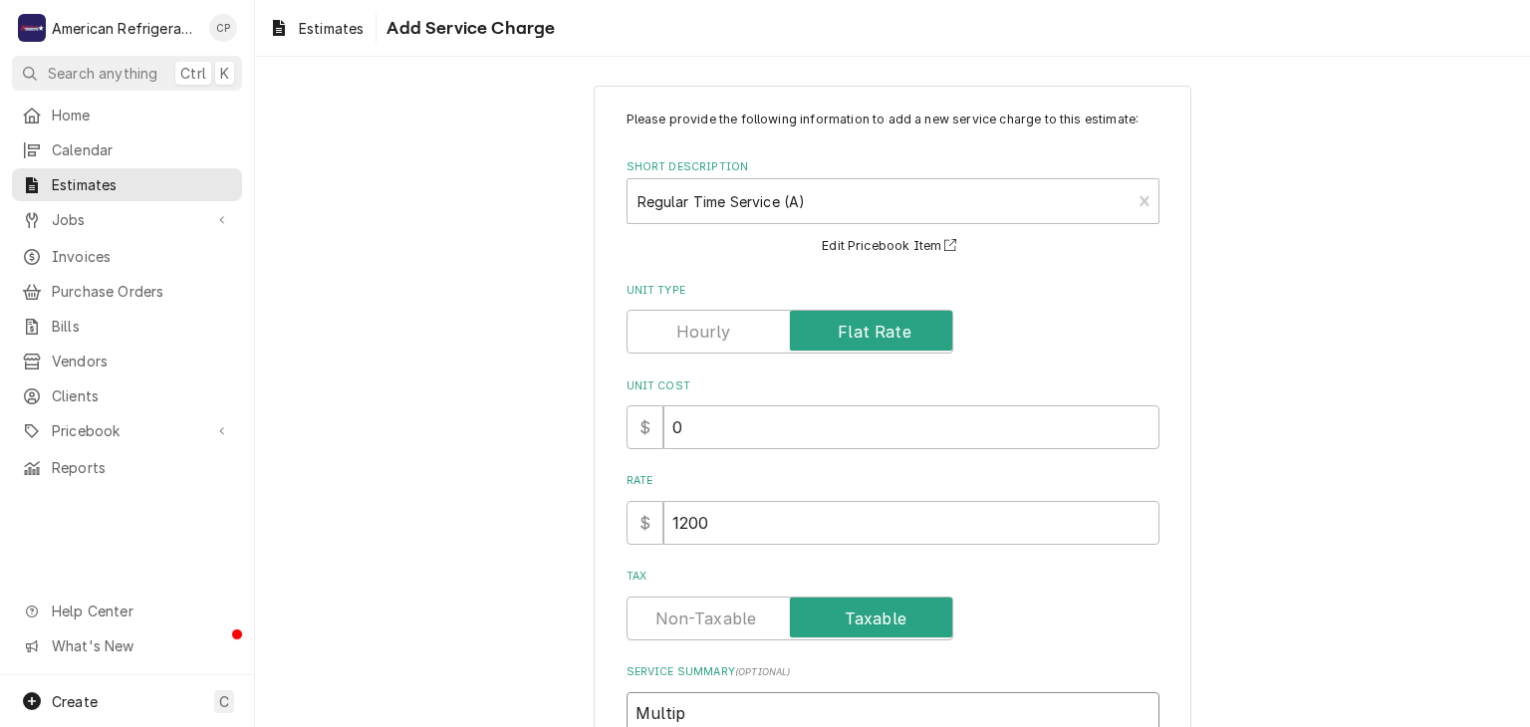
type textarea "x"
type textarea "Multipe"
type textarea "x"
type textarea "Multipet"
type textarea "x"
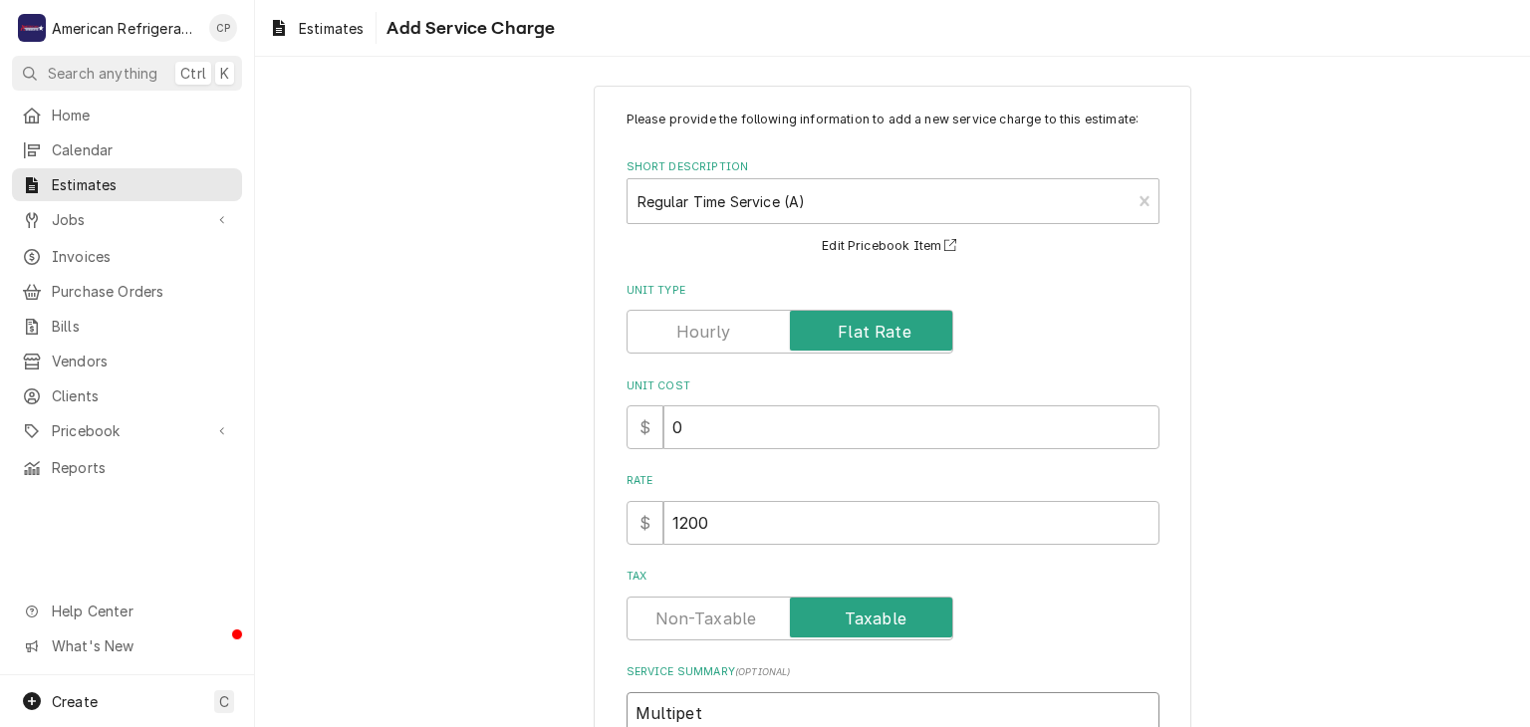
type textarea "Multipe"
type textarea "x"
type textarea "Multip"
type textarea "x"
type textarea "Multipl"
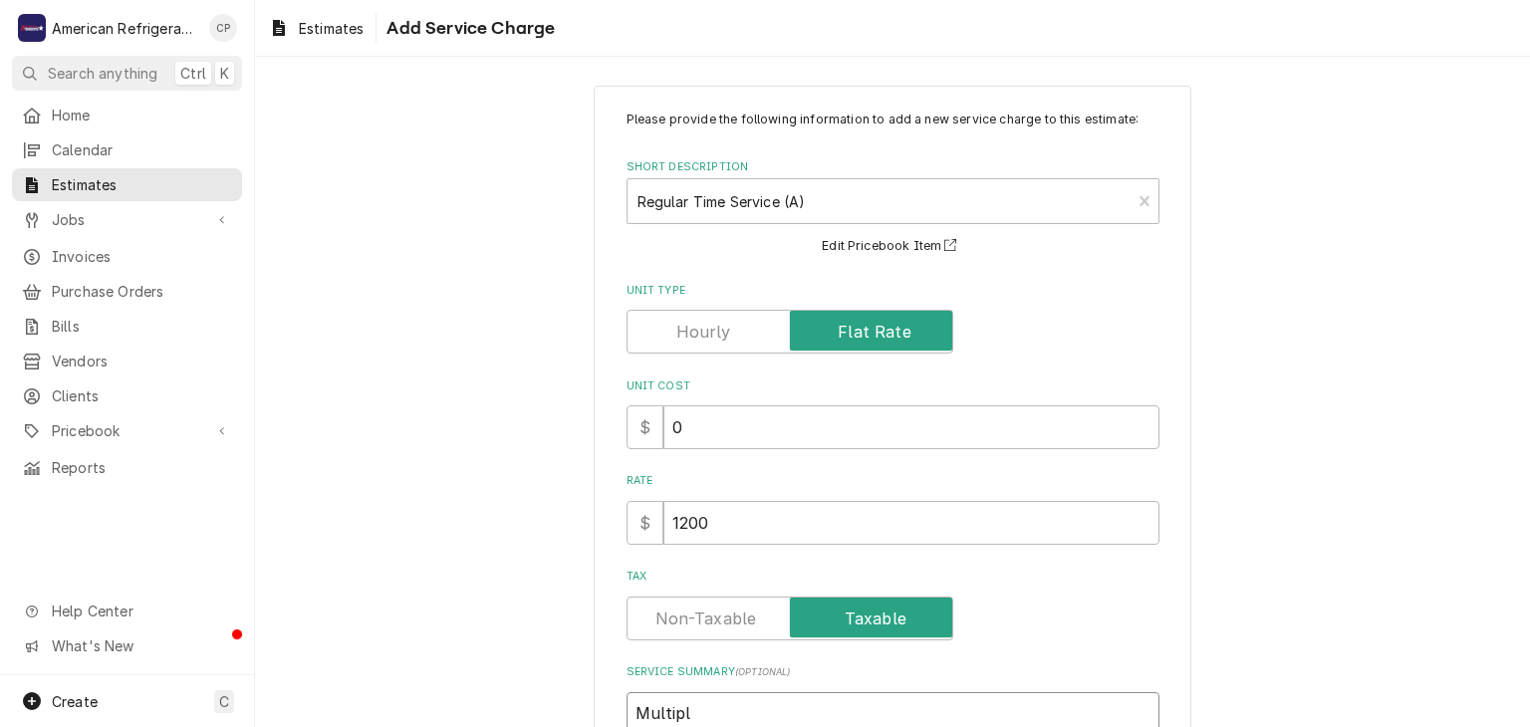
type textarea "x"
type textarea "Multiple"
type textarea "x"
type textarea "Multiple"
type textarea "x"
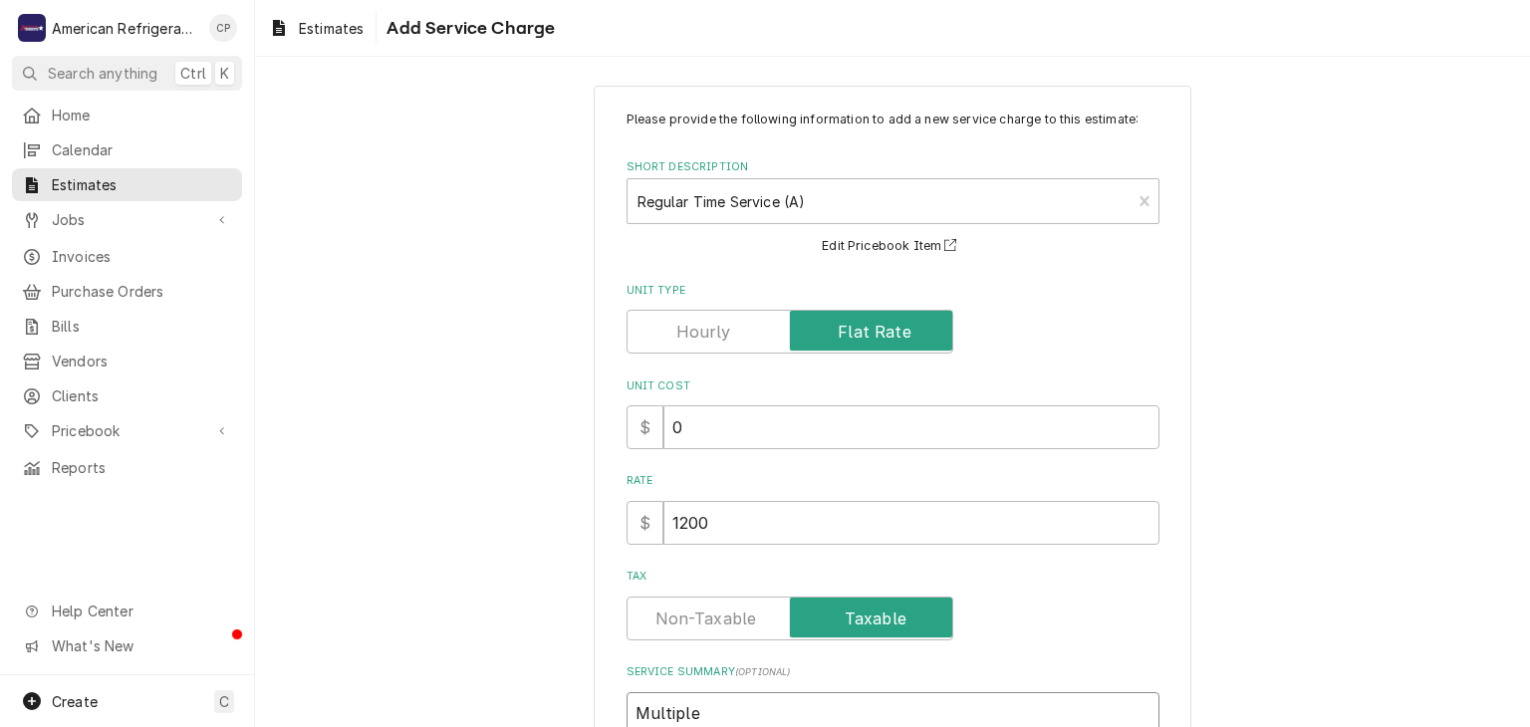
type textarea "Multiple t"
type textarea "x"
type textarea "Multiple te"
type textarea "x"
type textarea "Multiple tech"
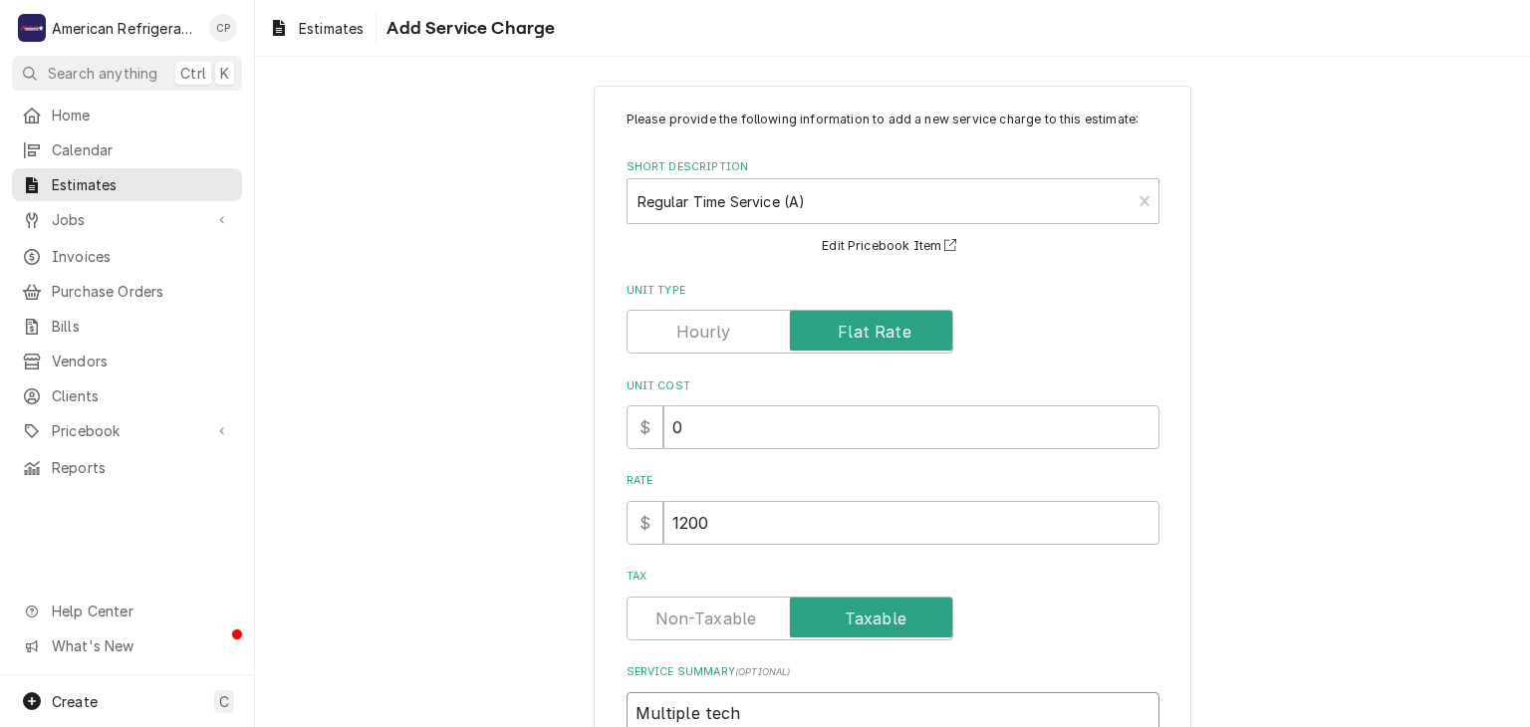
type textarea "x"
type textarea "Multiple techn"
type textarea "x"
type textarea "Multiple technic"
type textarea "x"
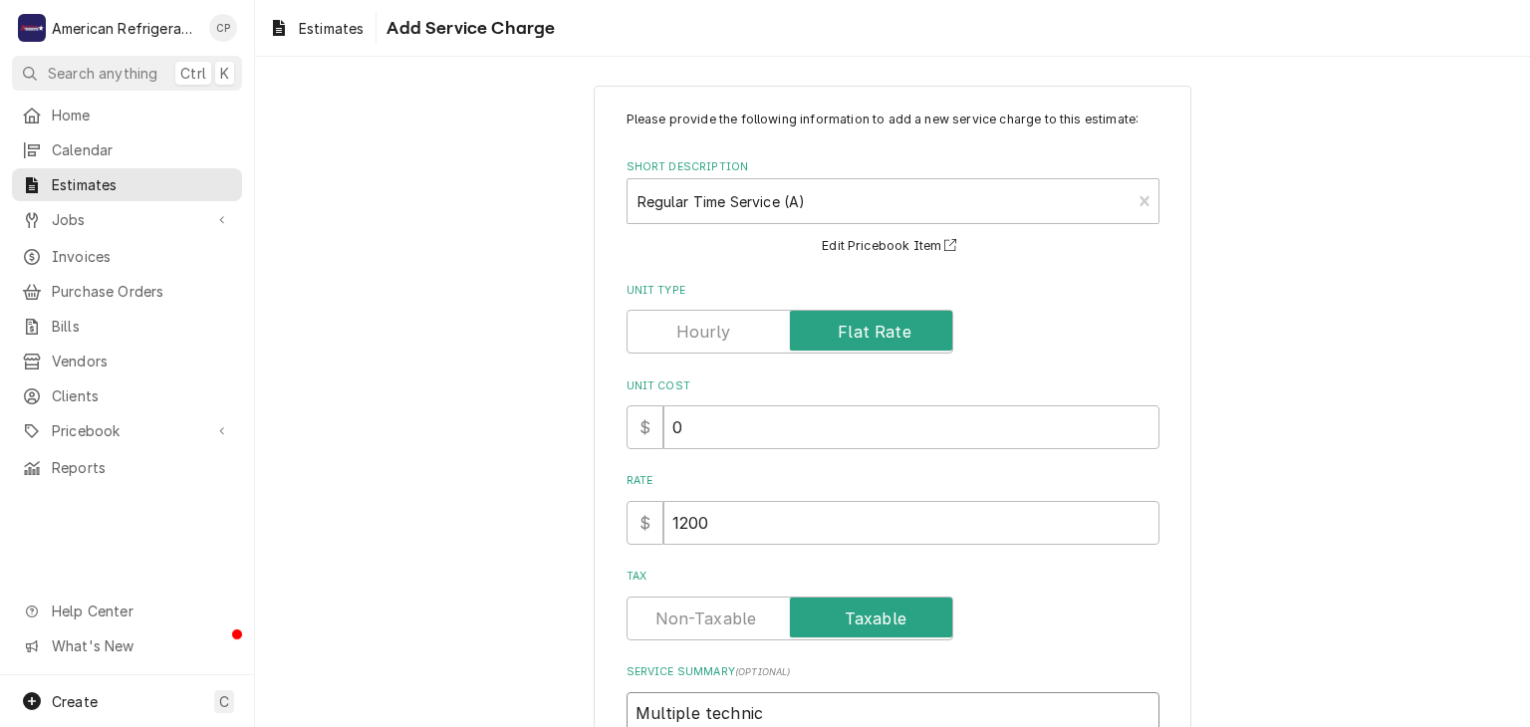
type textarea "Multiple technici"
type textarea "x"
type textarea "Multiple technicia"
type textarea "x"
type textarea "Multiple technician"
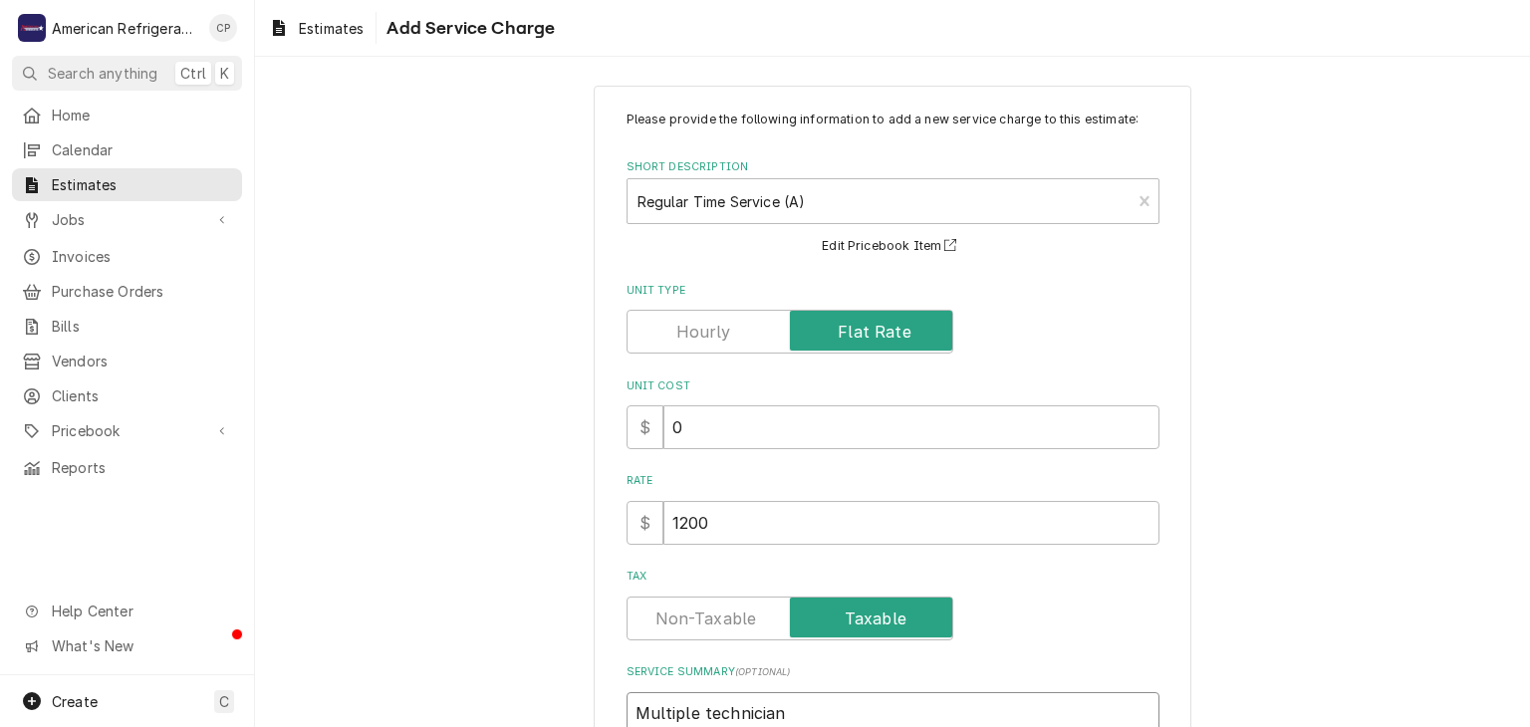
type textarea "x"
type textarea "Multiple technicians"
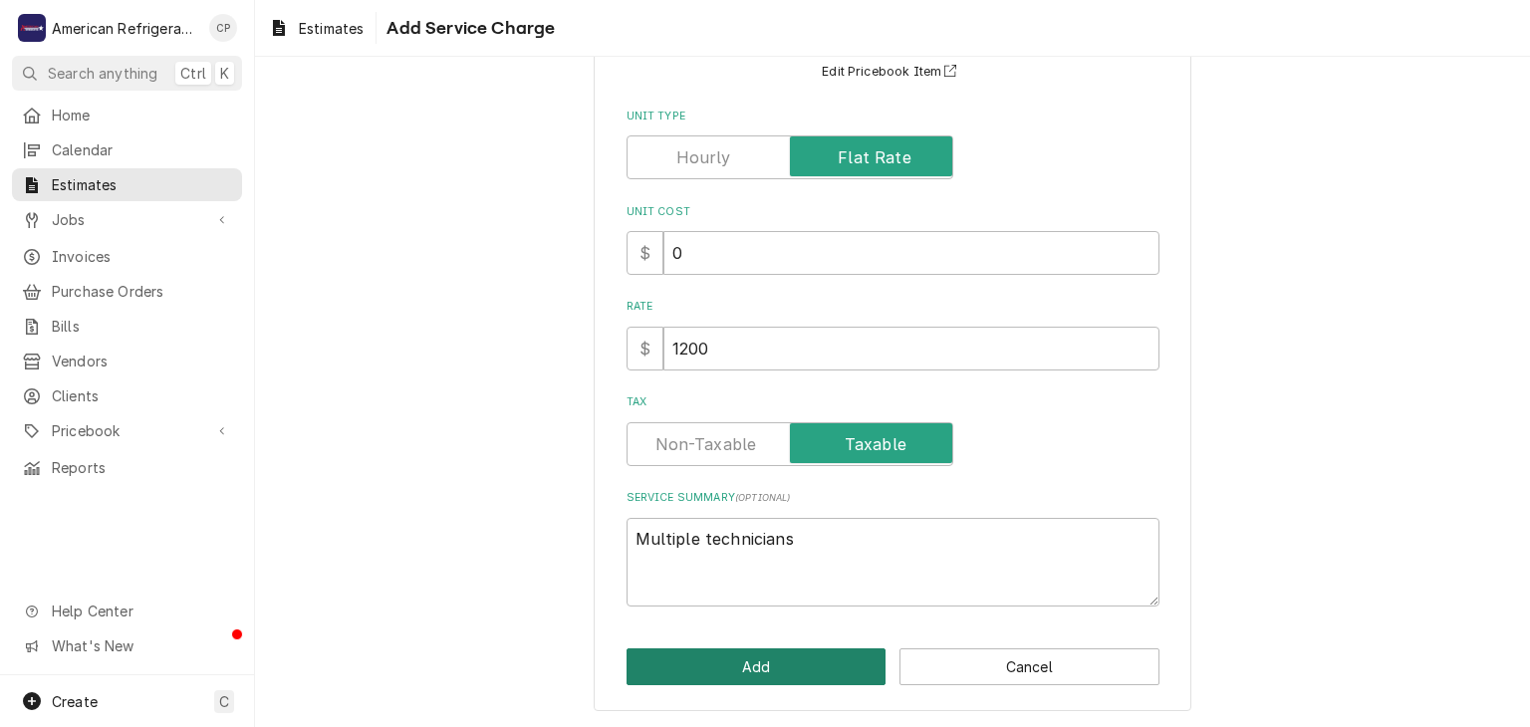
click button "Add" at bounding box center [756, 666] width 260 height 37
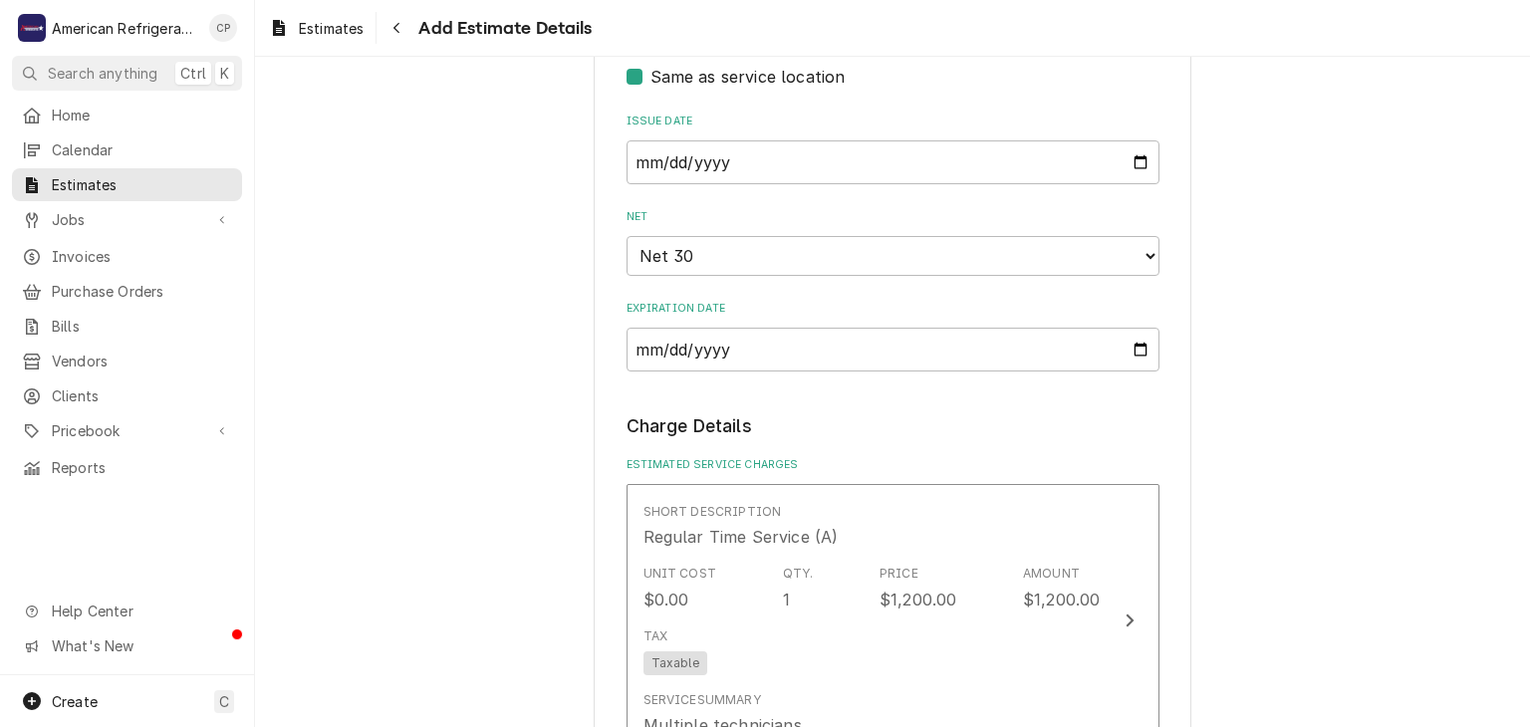
type textarea "x"
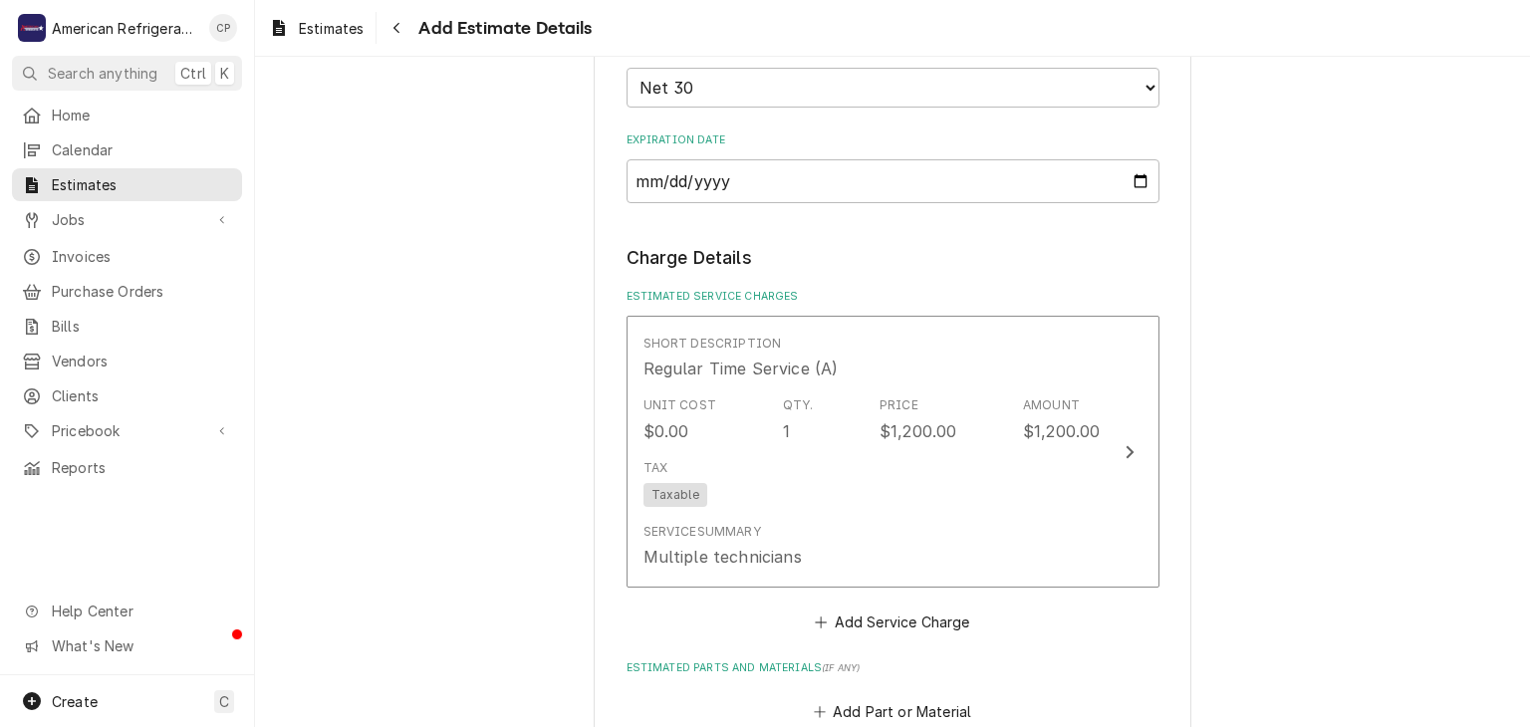
scroll to position [1327, 0]
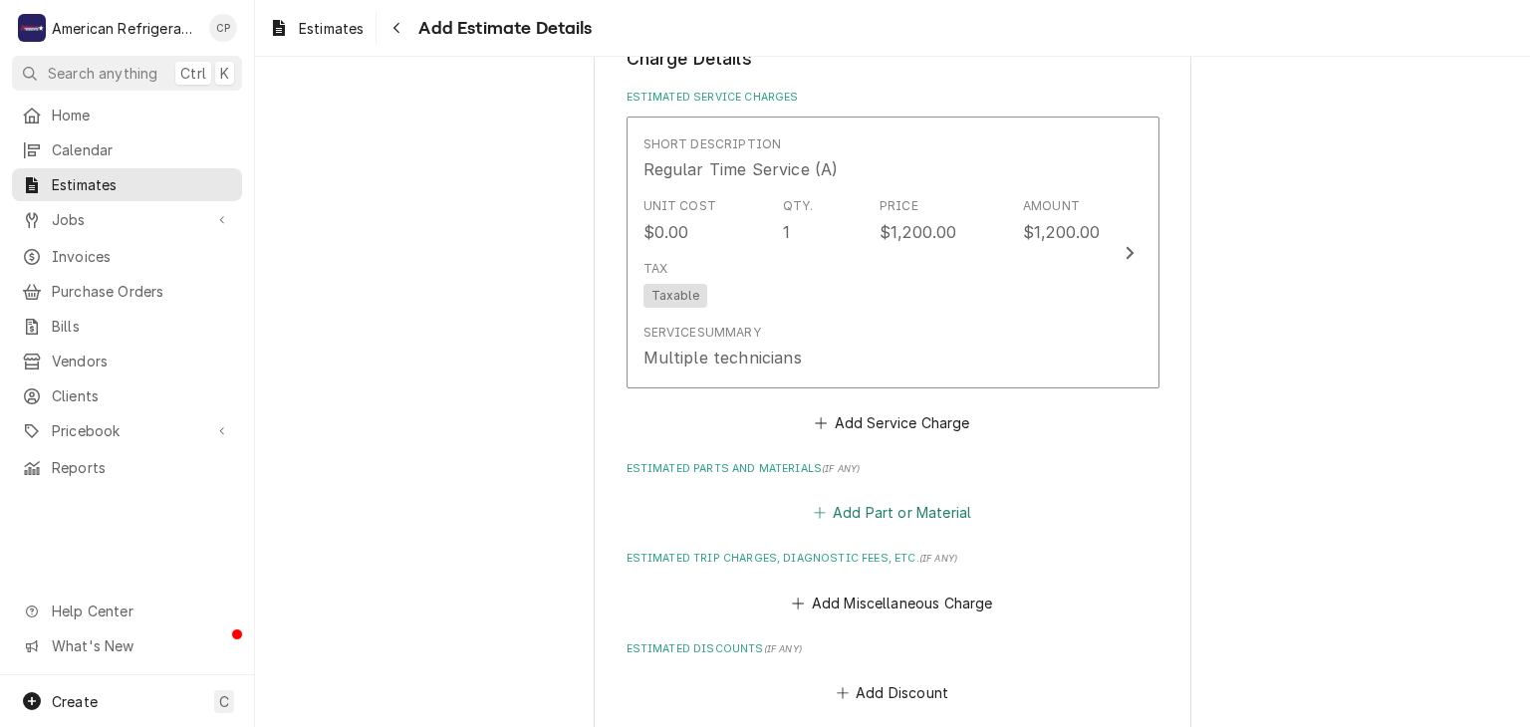
click at [862, 505] on button "Add Part or Material" at bounding box center [892, 513] width 164 height 28
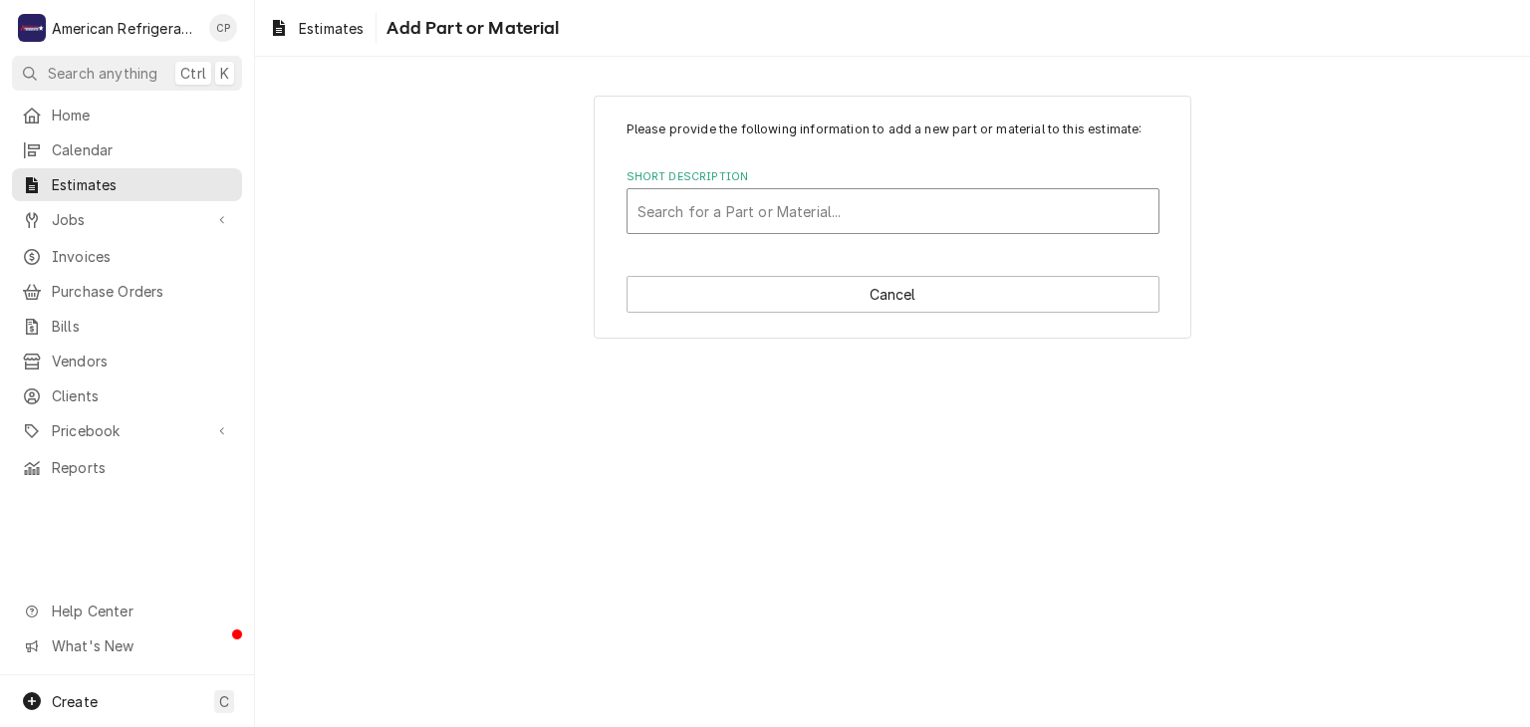
click at [735, 219] on div "Short Description" at bounding box center [892, 211] width 511 height 36
type input "Weld"
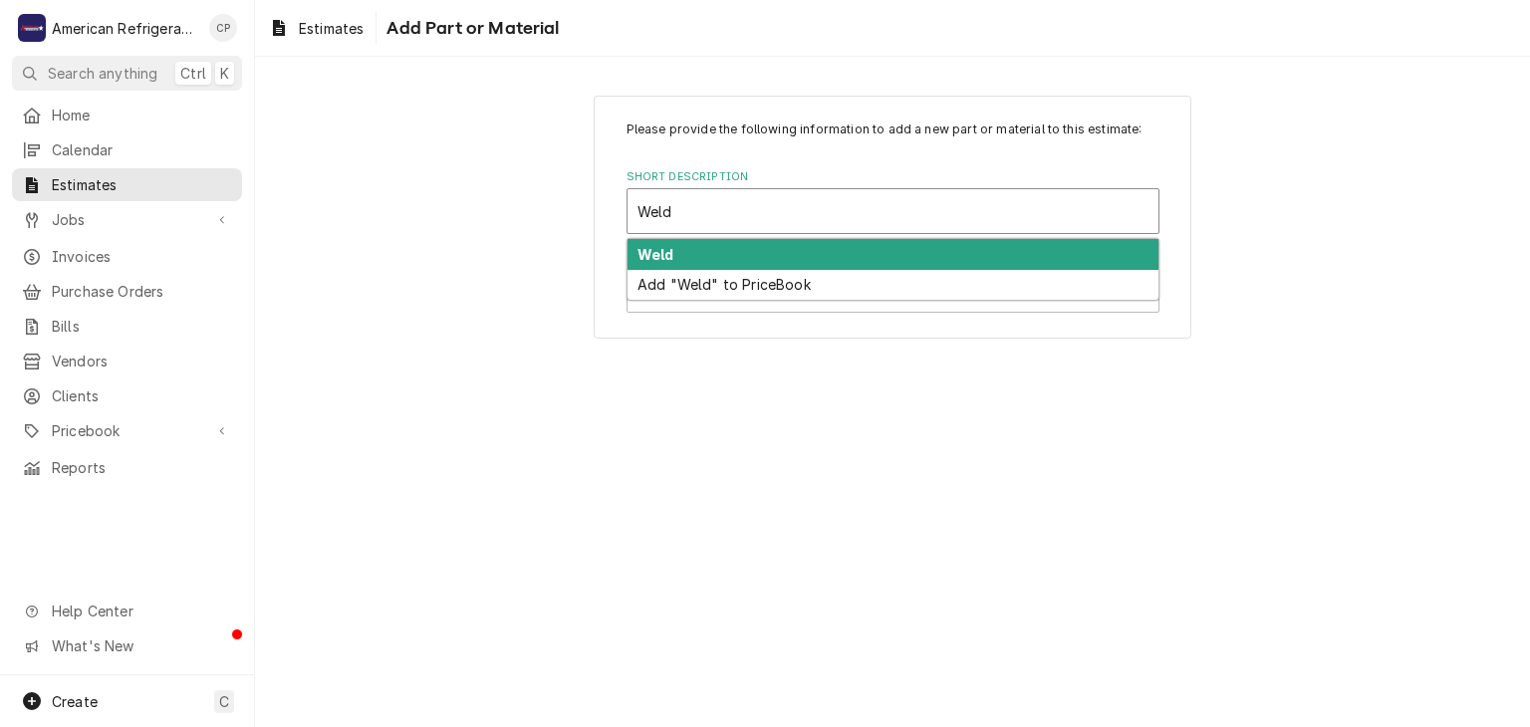
click at [802, 254] on div "Weld" at bounding box center [892, 254] width 531 height 31
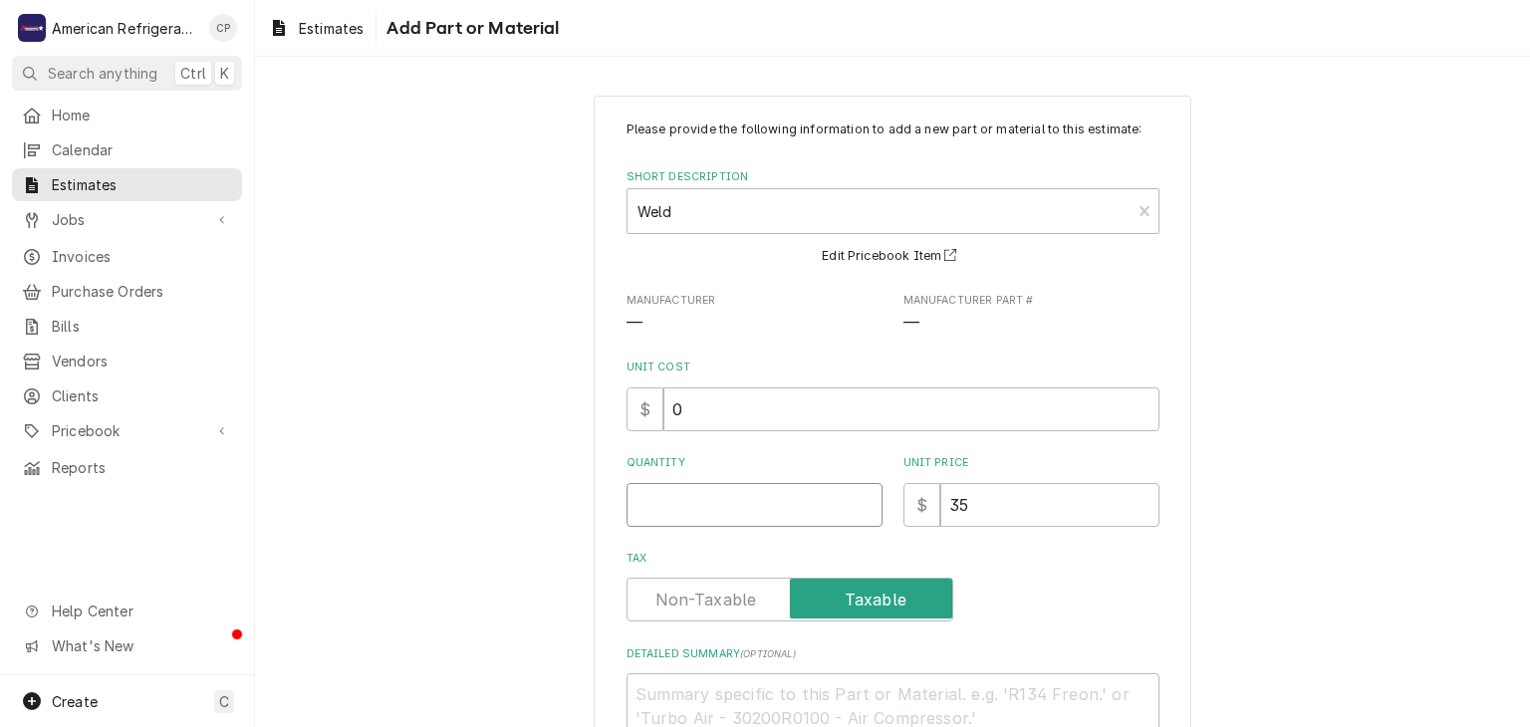
click at [693, 483] on input "Quantity" at bounding box center [754, 505] width 256 height 44
type textarea "x"
type input "1"
type textarea "x"
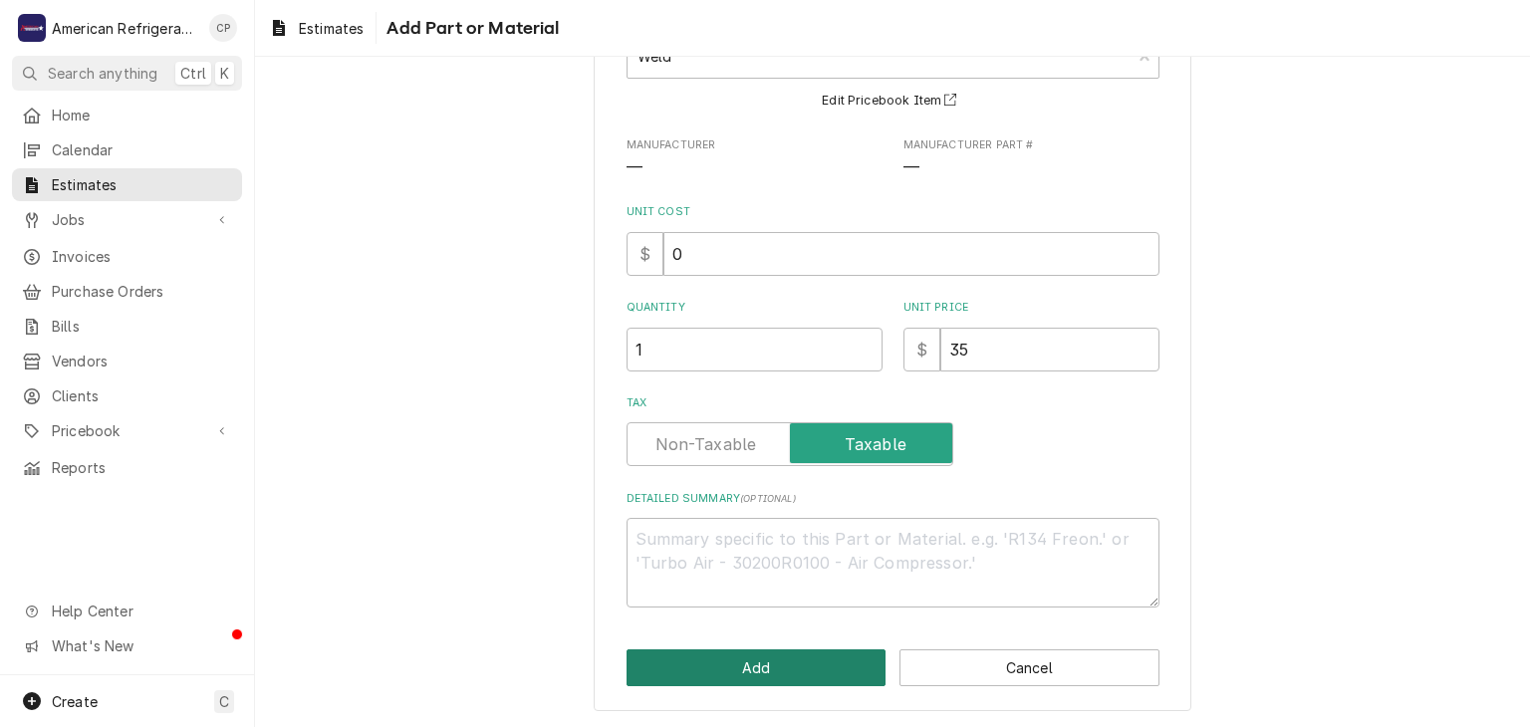
click button "Add" at bounding box center [756, 667] width 260 height 37
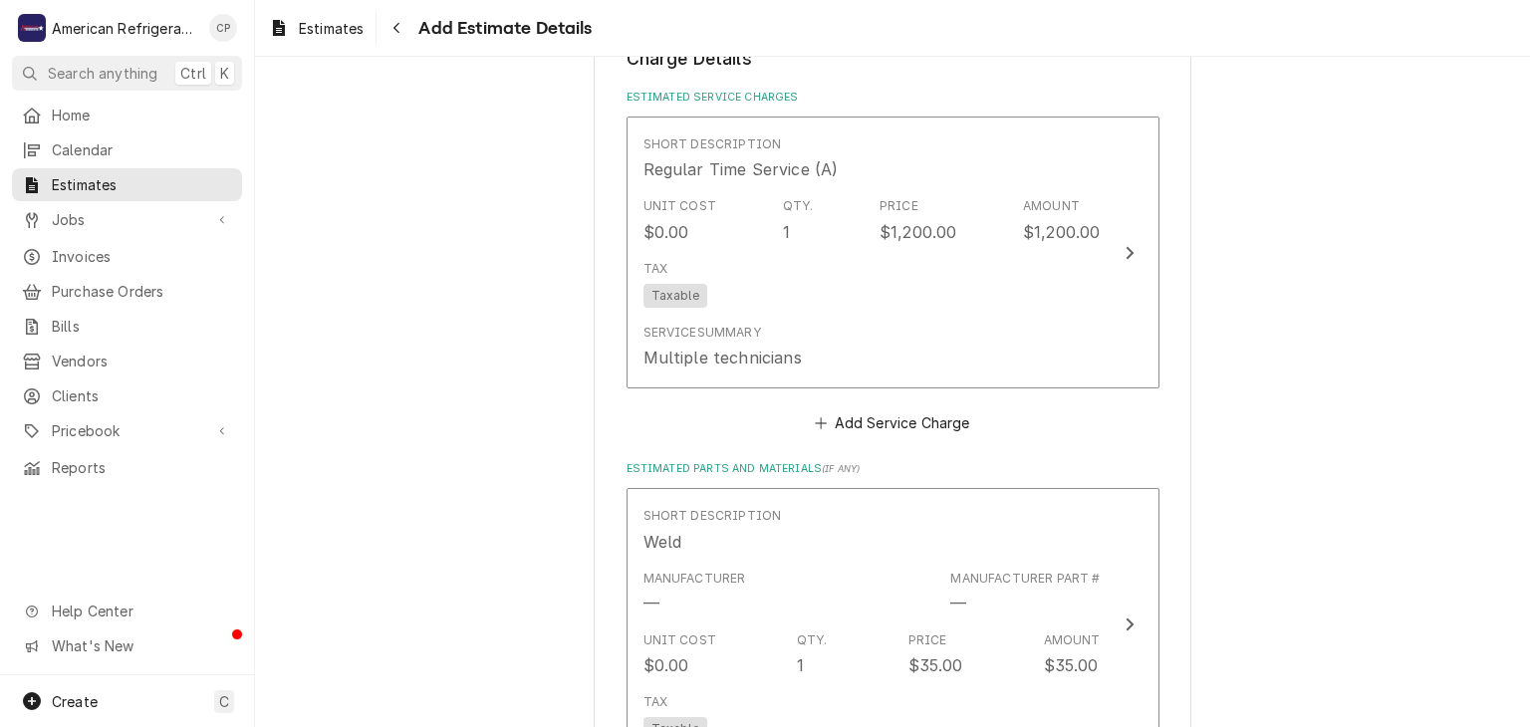
type textarea "x"
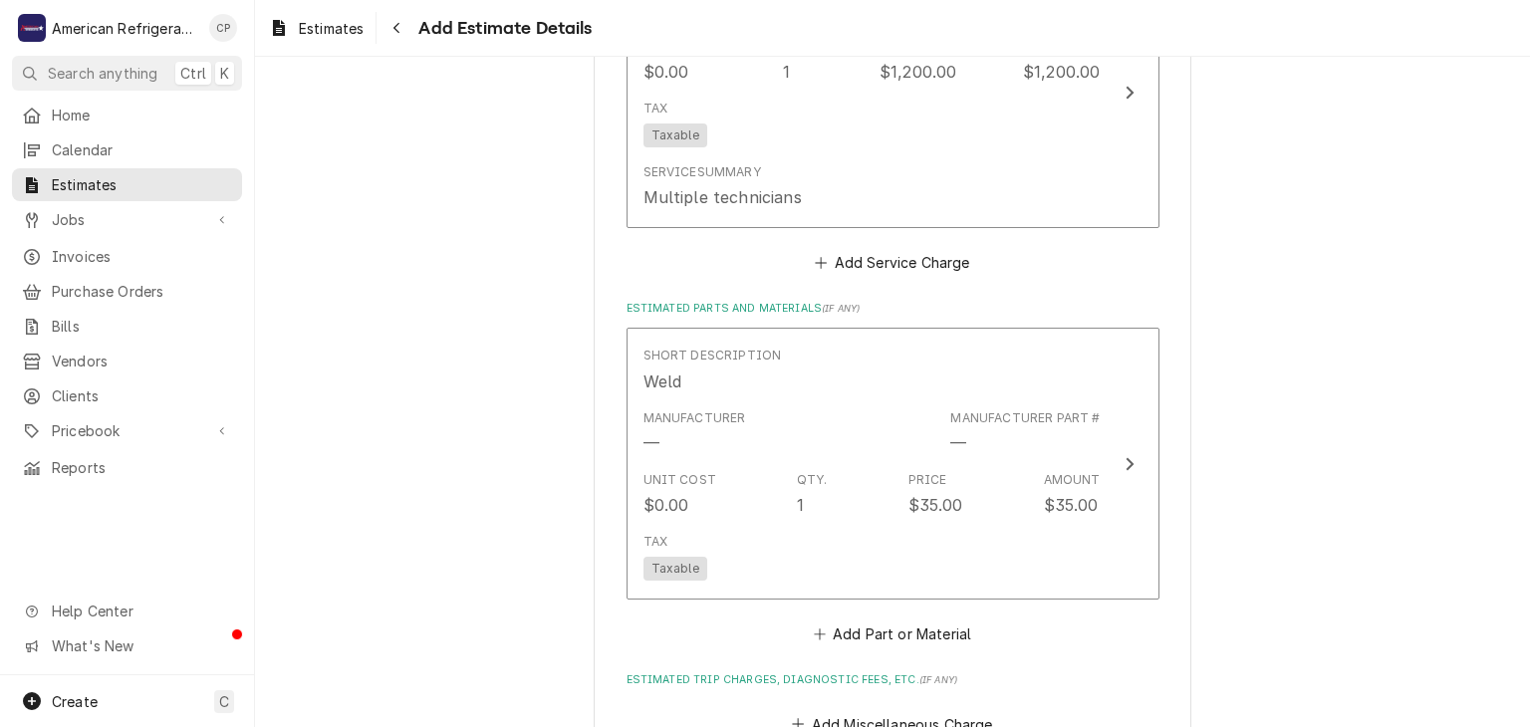
scroll to position [1793, 0]
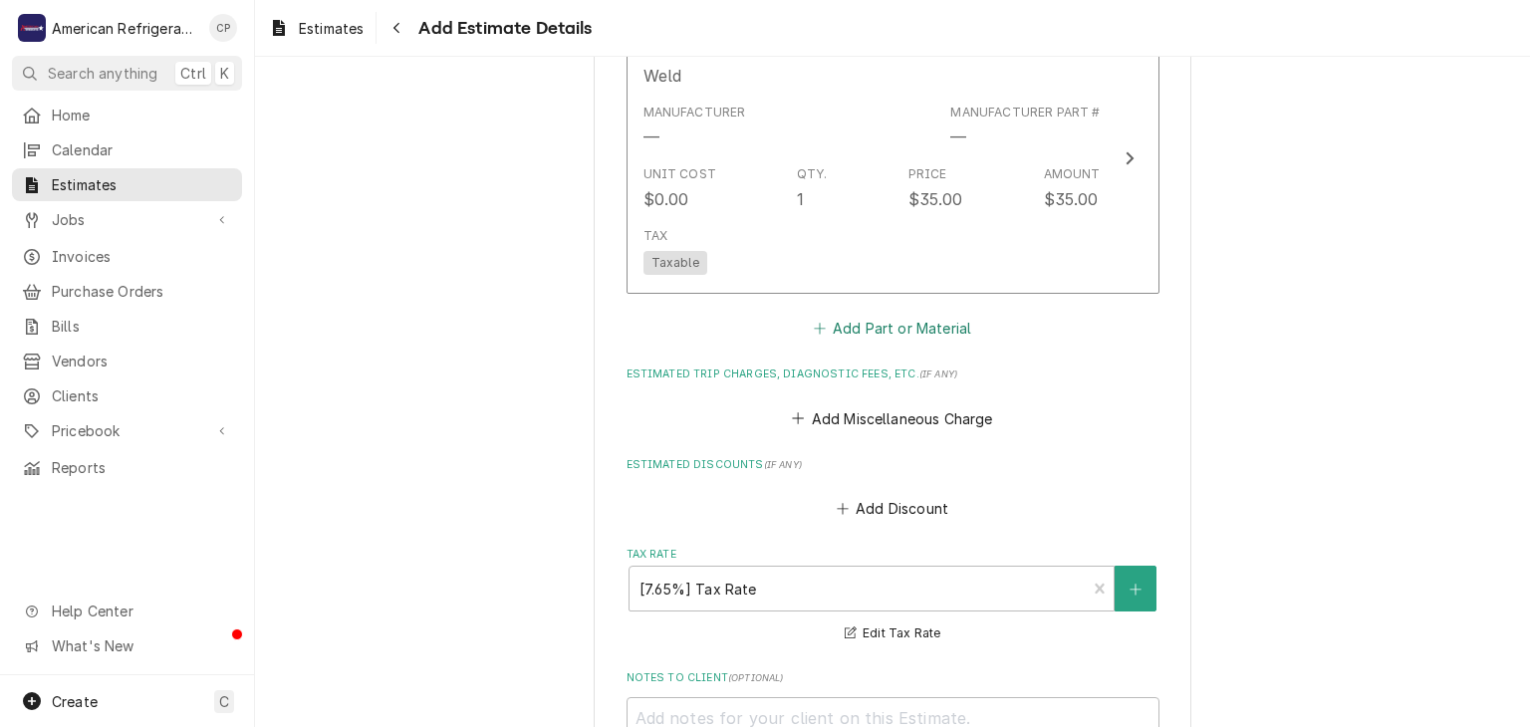
click at [859, 330] on button "Add Part or Material" at bounding box center [892, 329] width 164 height 28
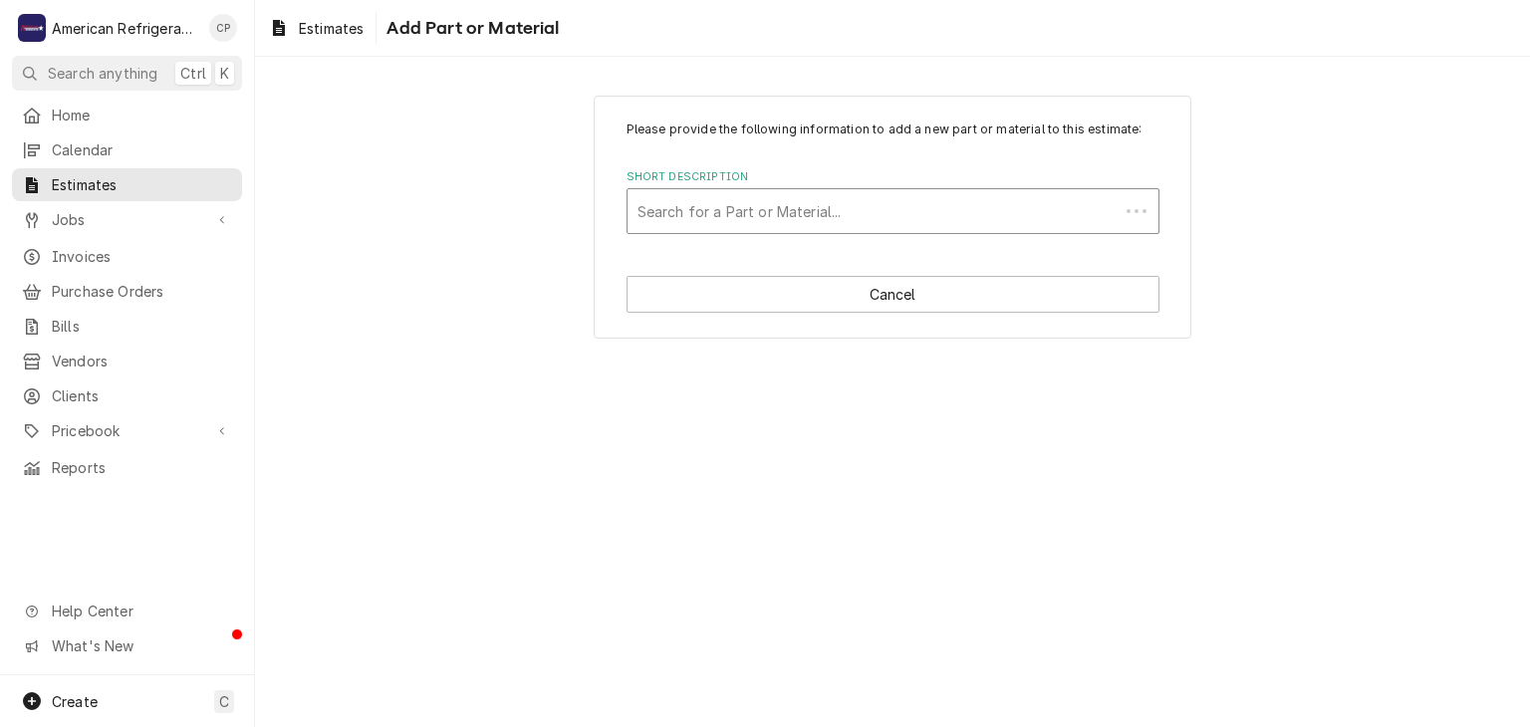
click at [723, 223] on div "Short Description" at bounding box center [872, 211] width 471 height 36
type input "nitr"
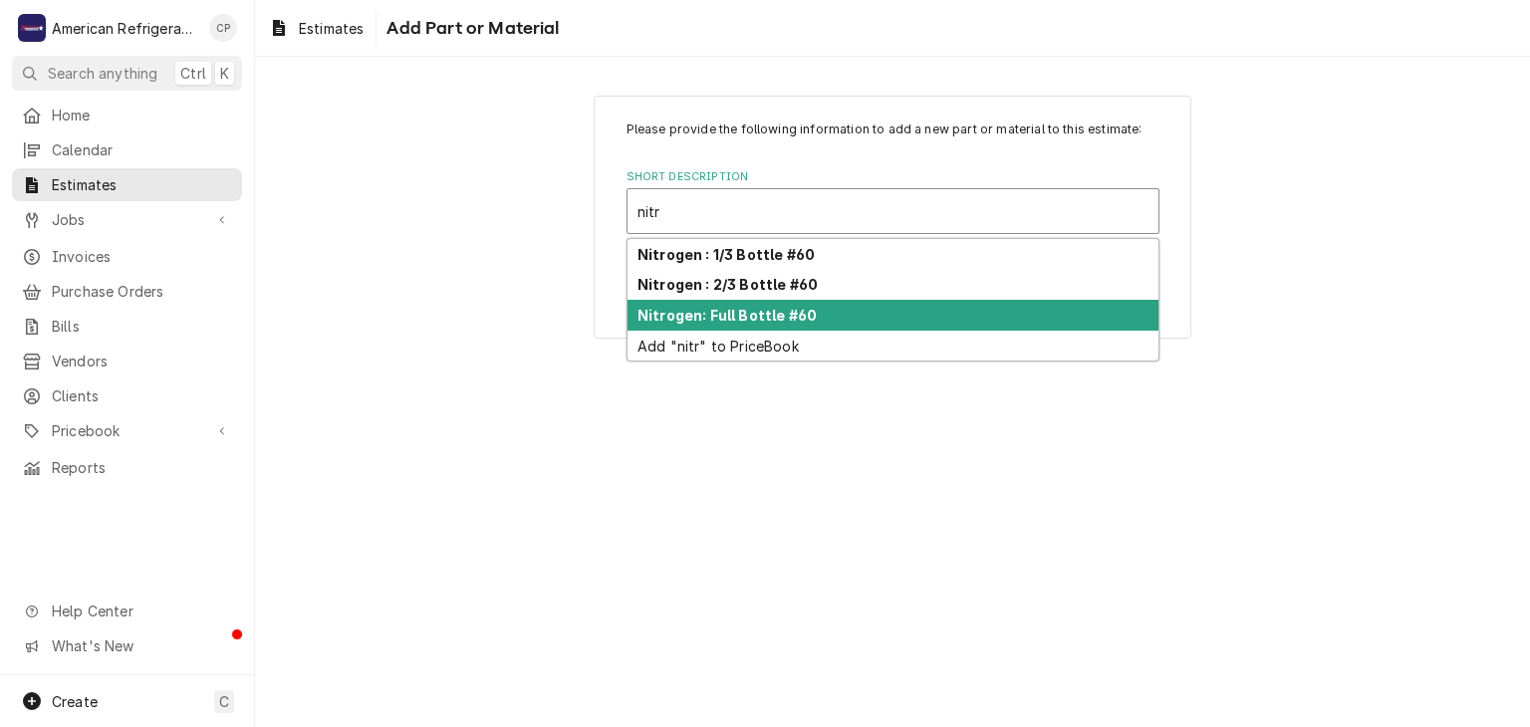
click at [740, 301] on div "Nitrogen: Full Bottle #60" at bounding box center [892, 315] width 531 height 31
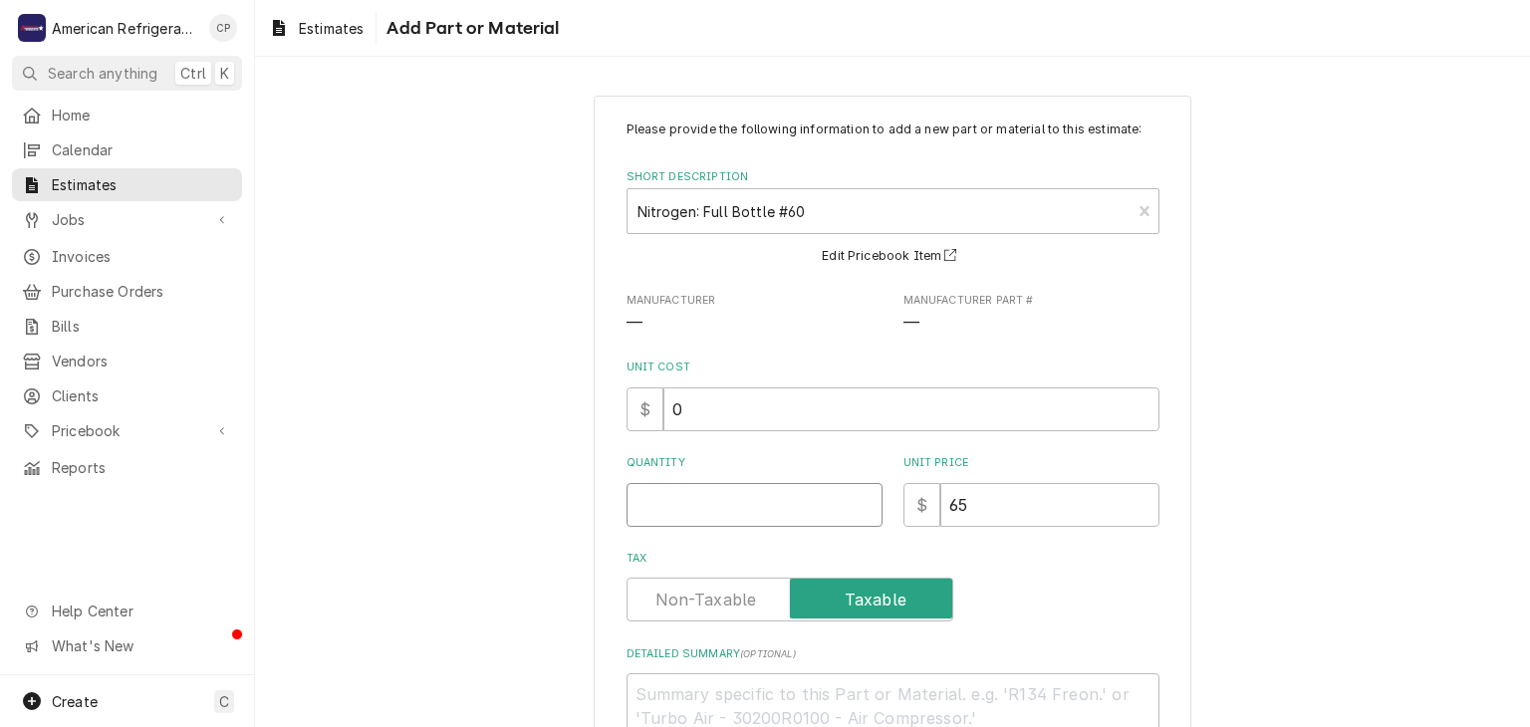
click at [675, 494] on input "Quantity" at bounding box center [754, 505] width 256 height 44
type textarea "x"
type input "1"
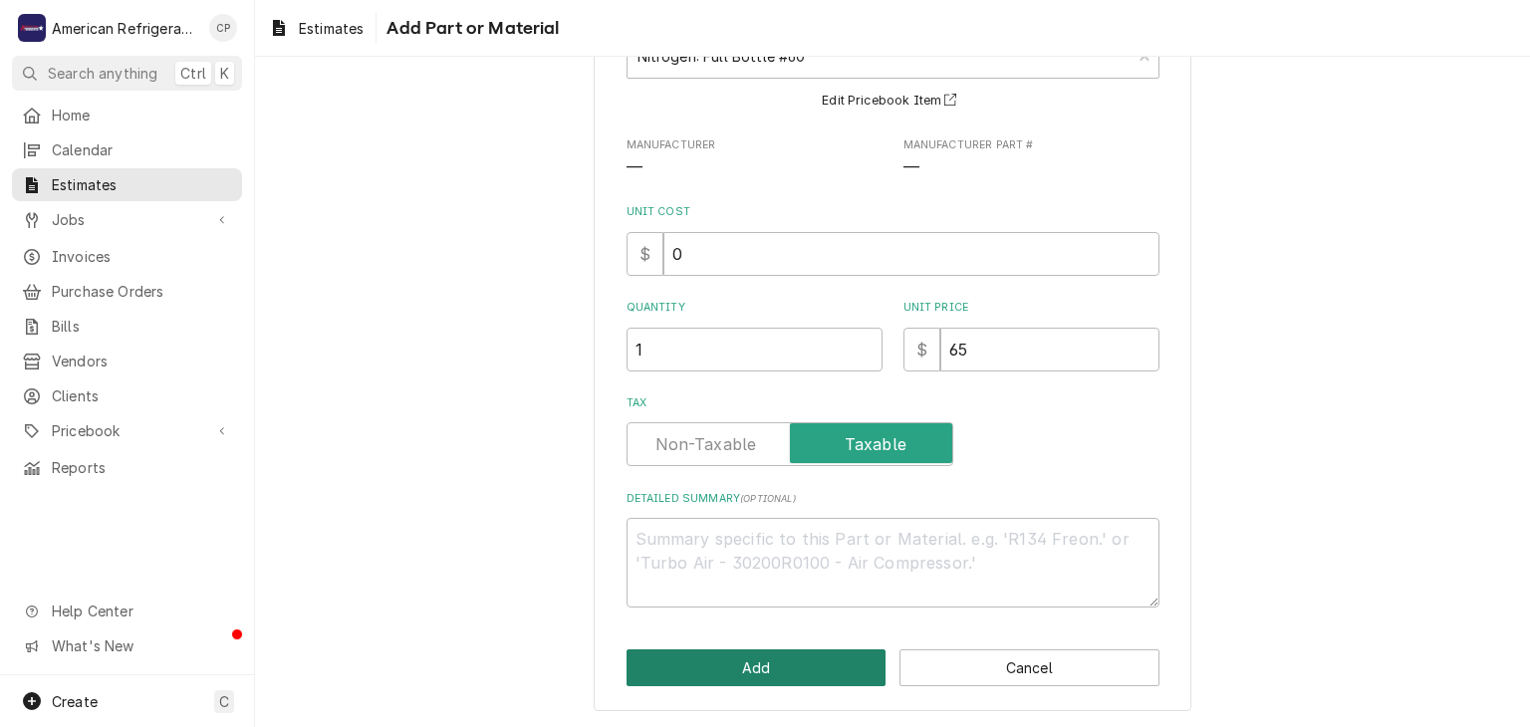
click button "Add" at bounding box center [756, 667] width 260 height 37
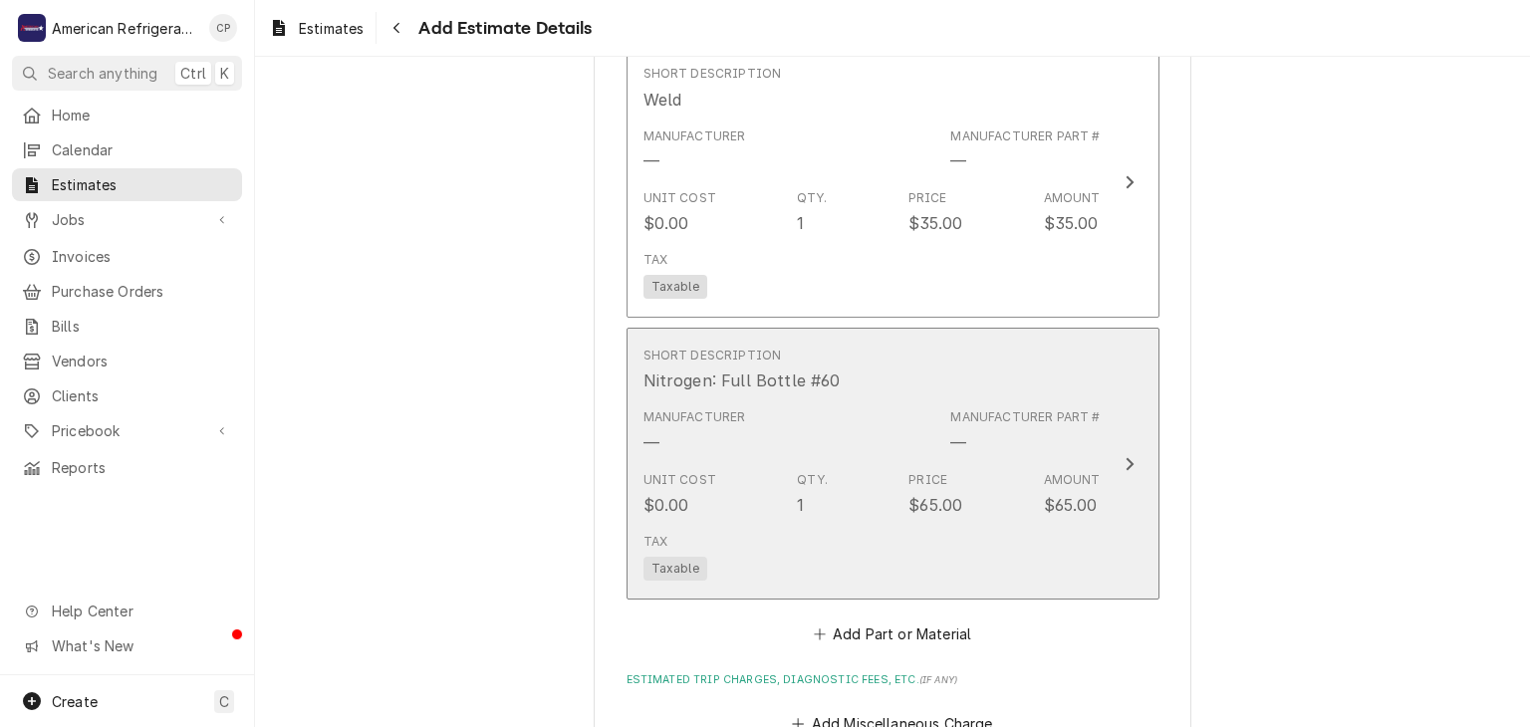
type textarea "x"
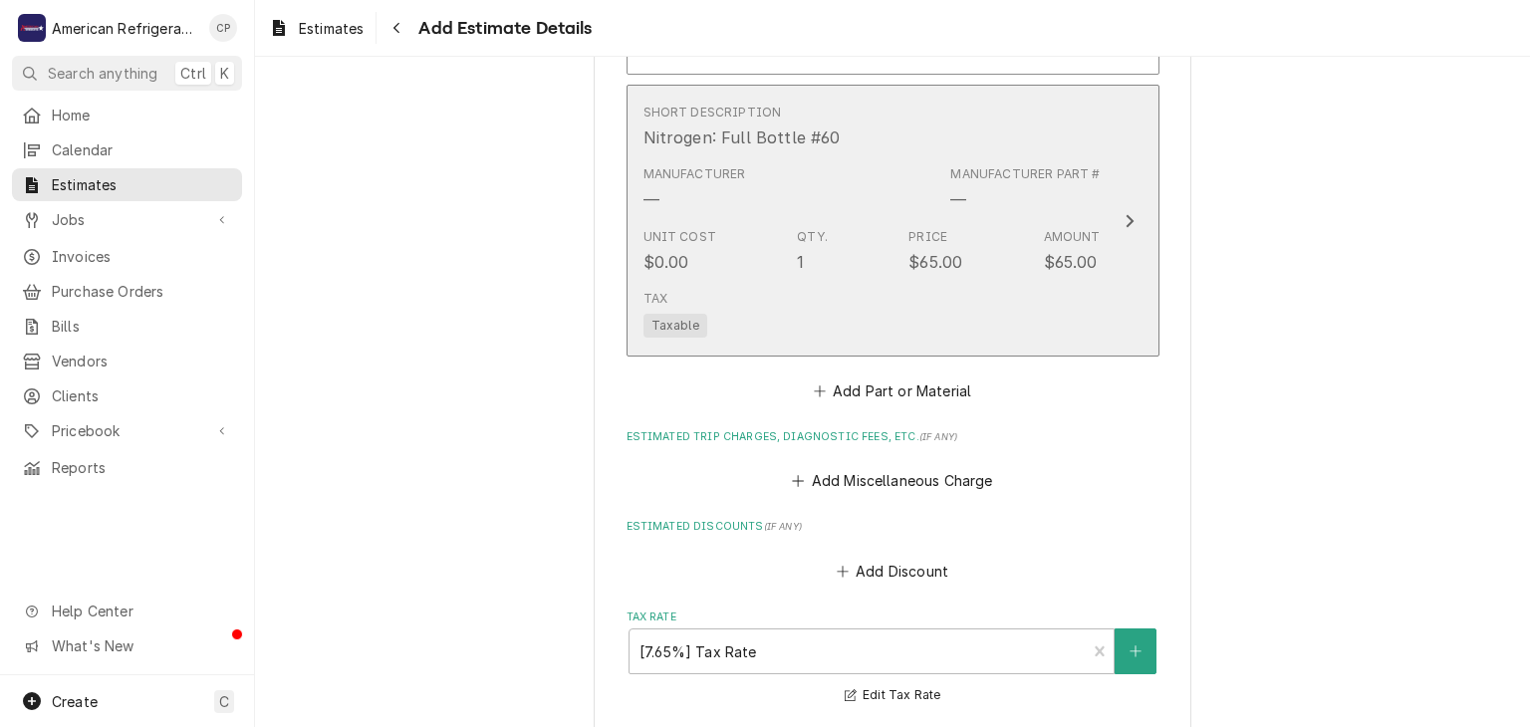
scroll to position [2045, 0]
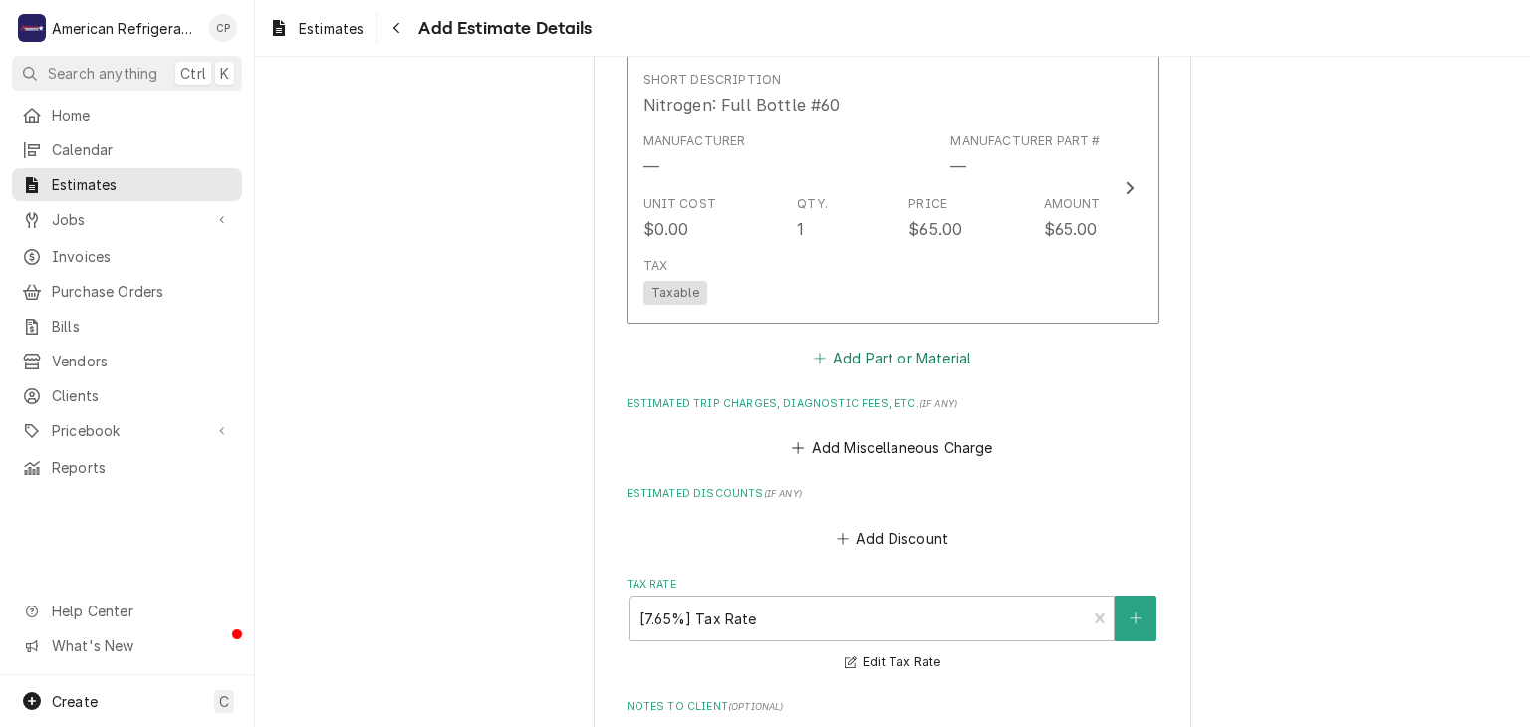
click at [858, 347] on button "Add Part or Material" at bounding box center [892, 358] width 164 height 28
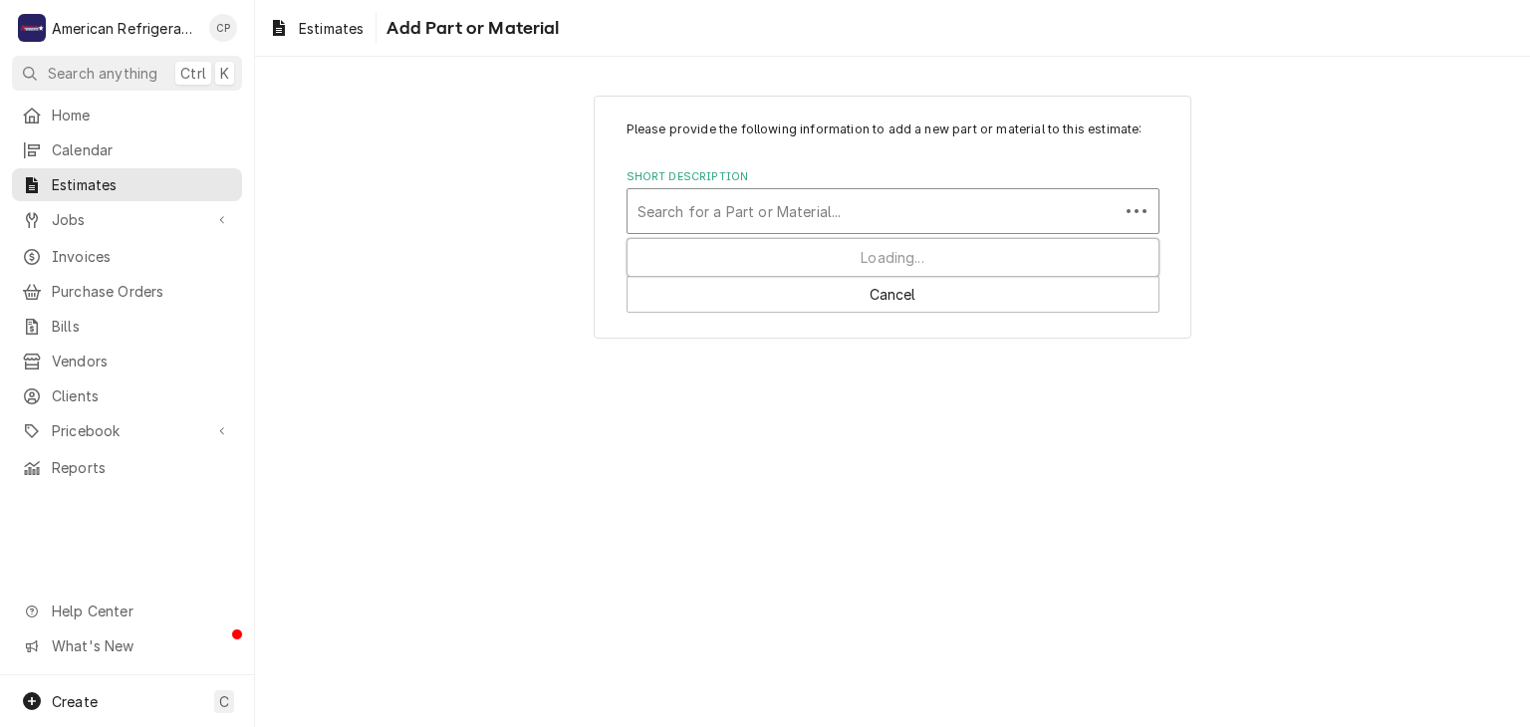
click at [774, 214] on div "Short Description" at bounding box center [872, 211] width 471 height 36
type input "OEM Condensing deck"
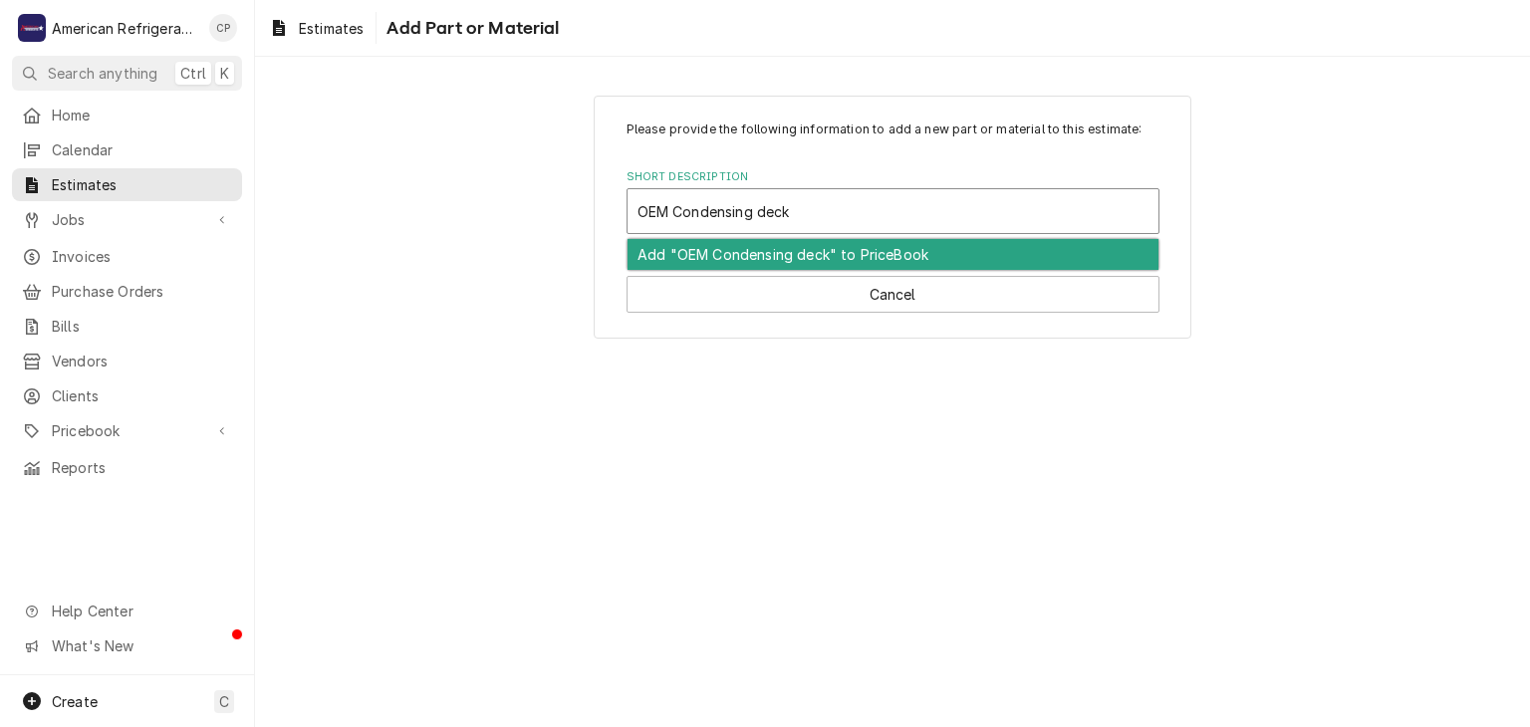
click at [777, 247] on div "Add "OEM Condensing deck" to PriceBook" at bounding box center [892, 254] width 531 height 31
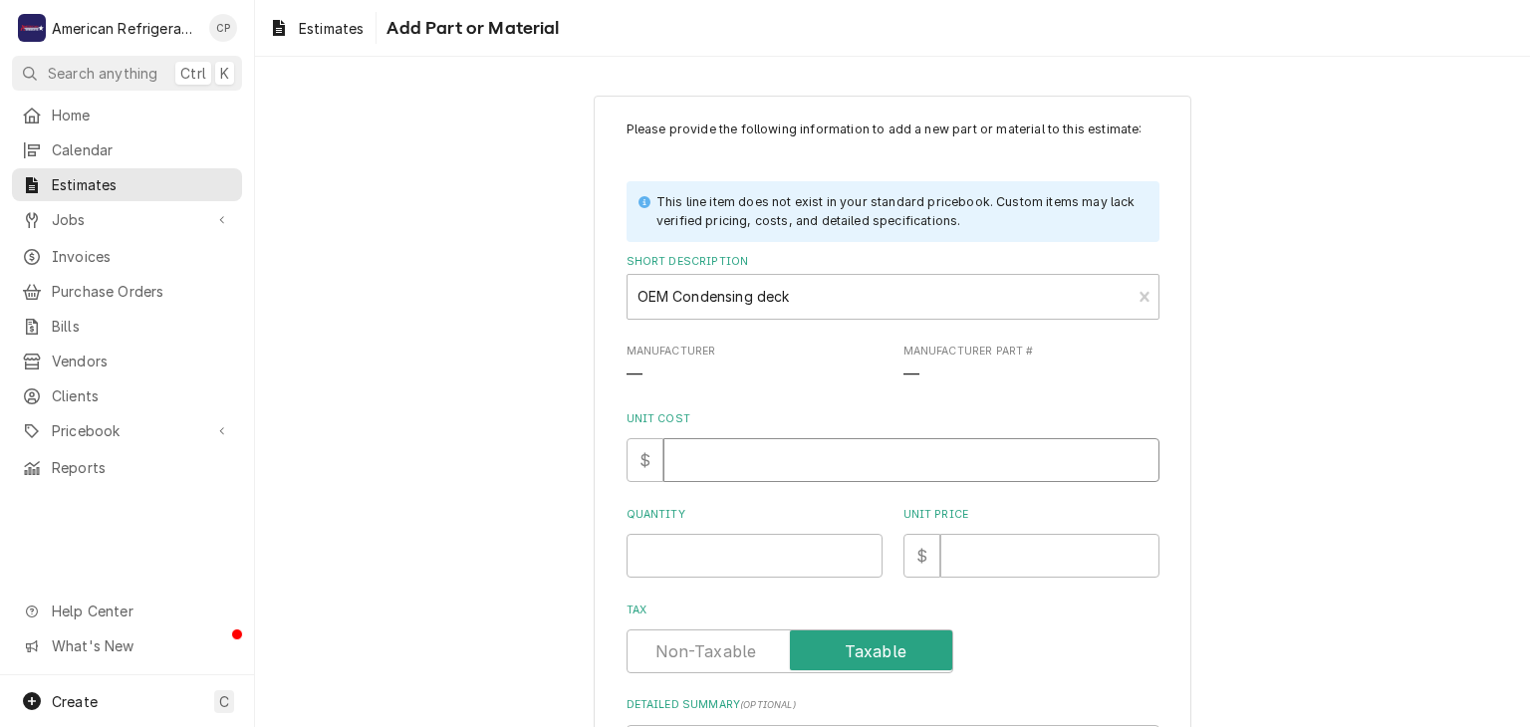
click at [712, 460] on input "Unit Cost" at bounding box center [911, 460] width 496 height 44
type textarea "x"
type input "0"
type textarea "x"
type input "1"
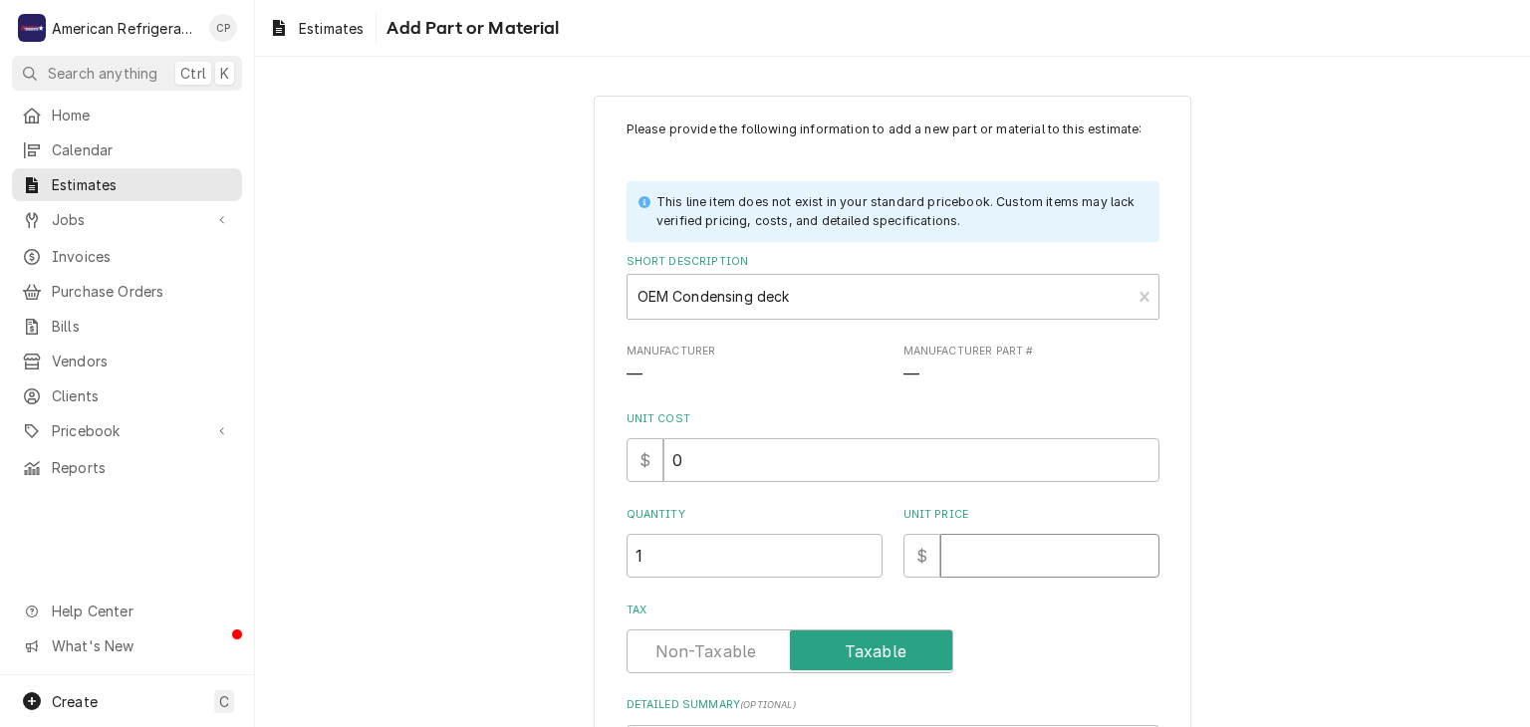
type textarea "x"
type input "2"
type textarea "x"
type input "29"
type textarea "x"
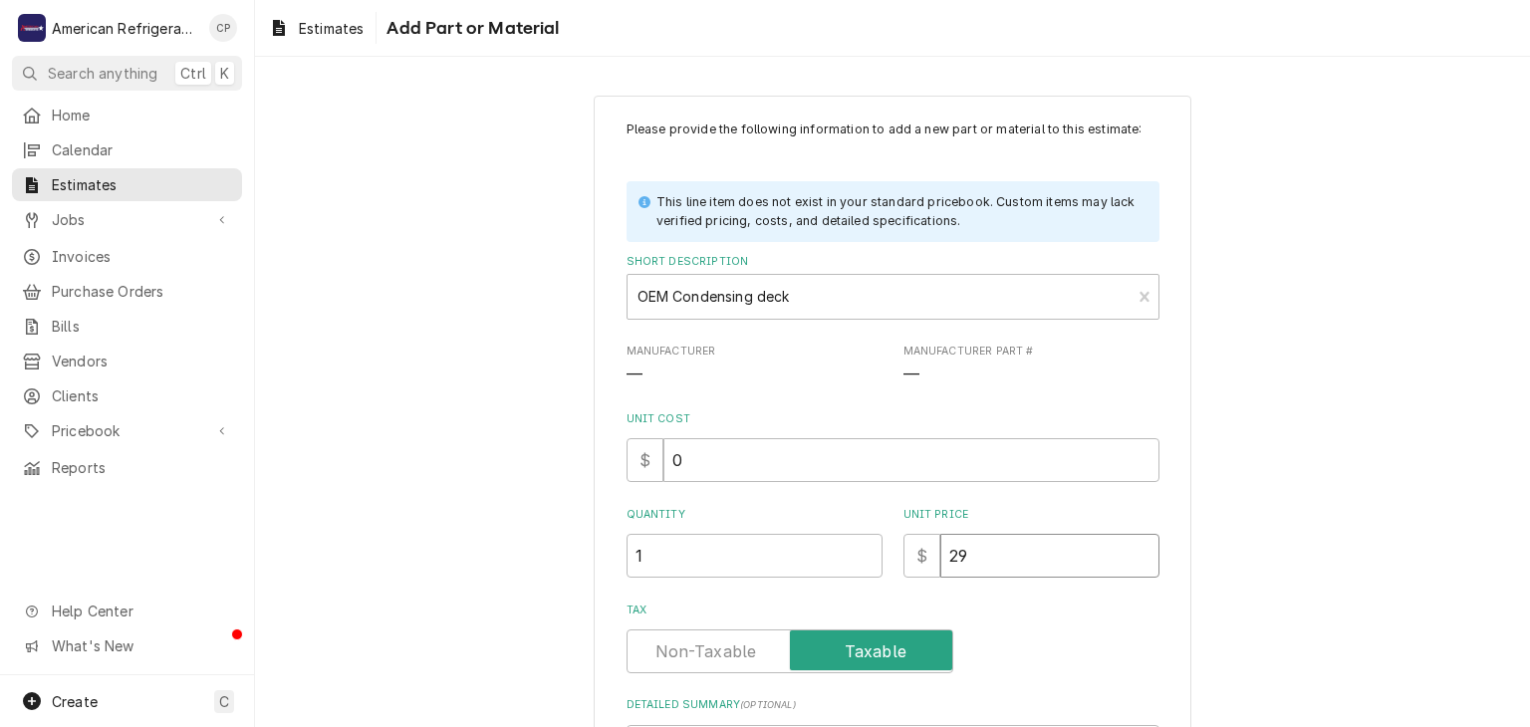
type input "296"
type textarea "x"
type input "2960"
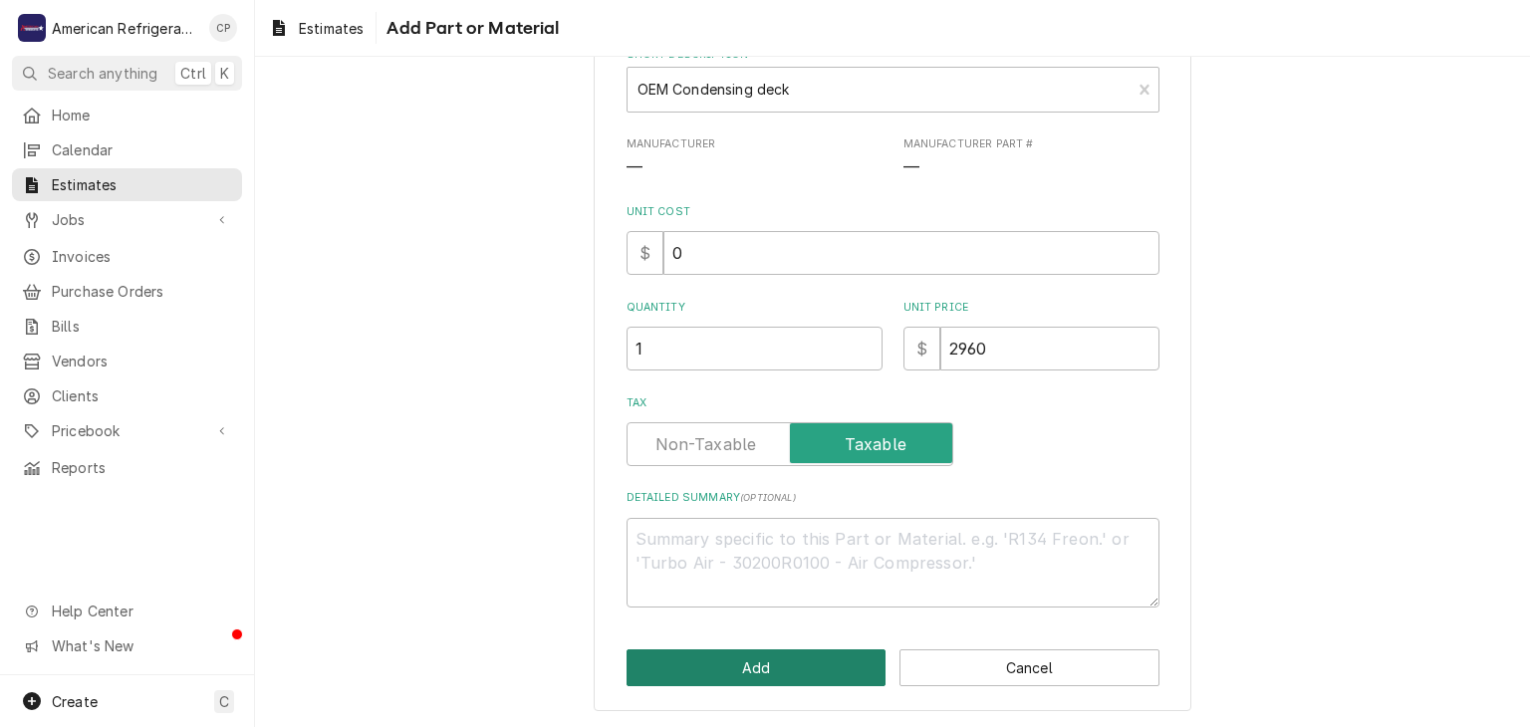
click button "Add" at bounding box center [756, 667] width 260 height 37
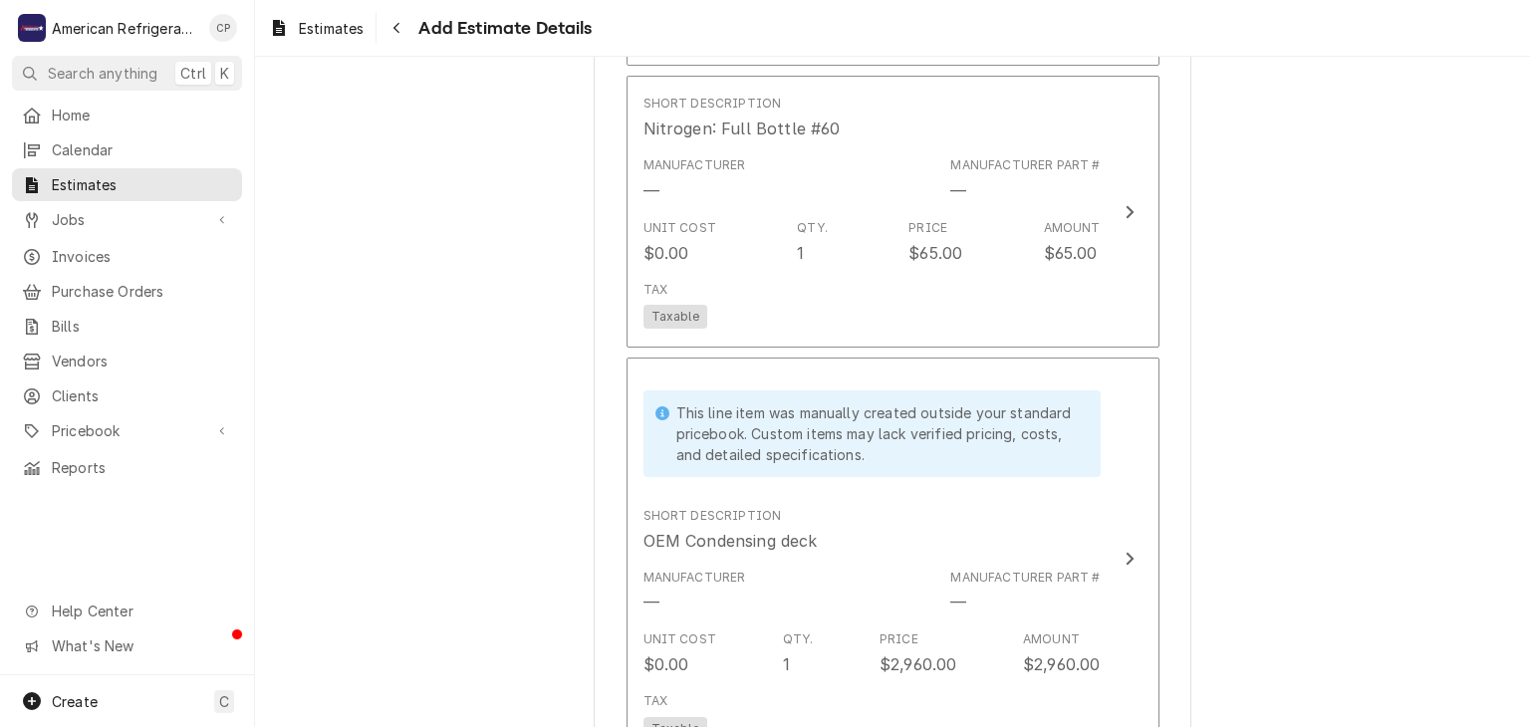
type textarea "x"
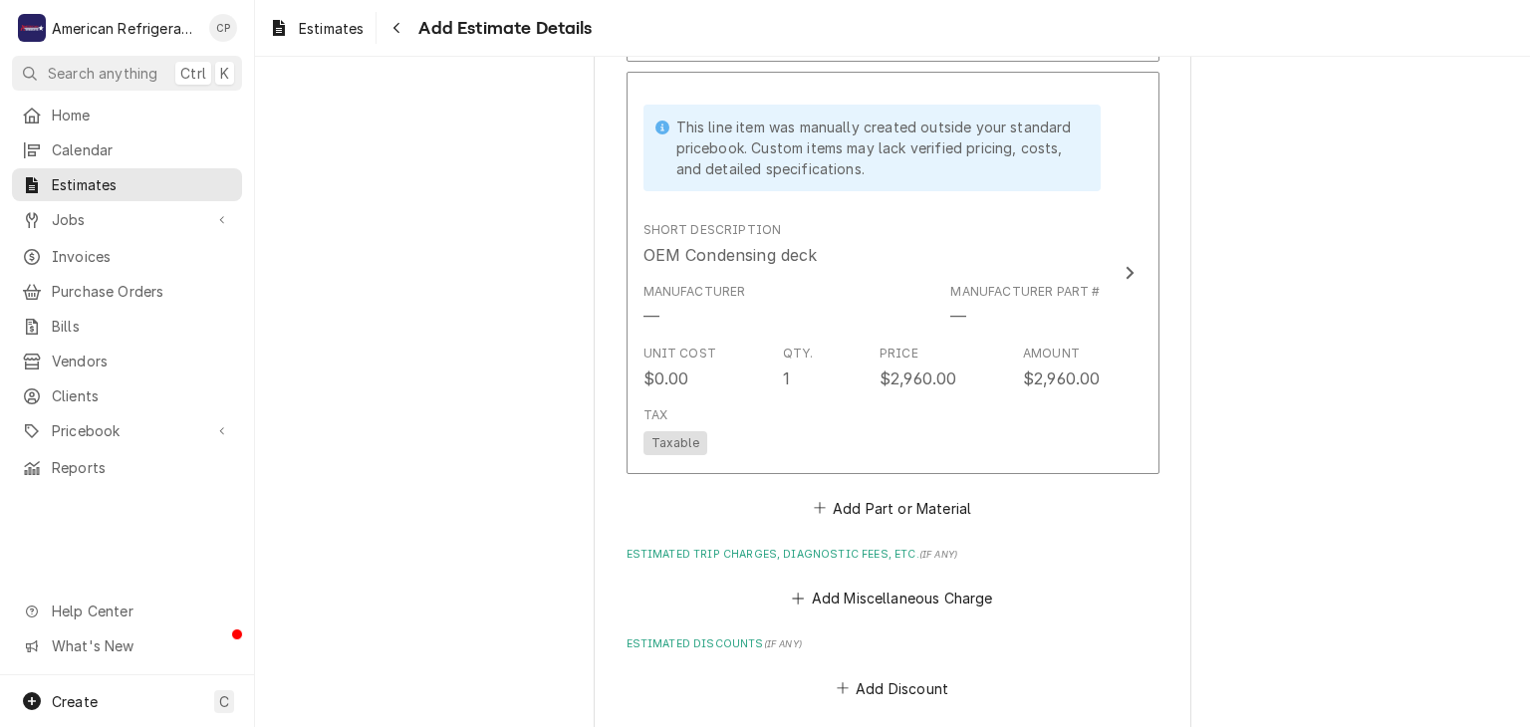
scroll to position [2310, 0]
click at [875, 504] on button "Add Part or Material" at bounding box center [892, 505] width 164 height 28
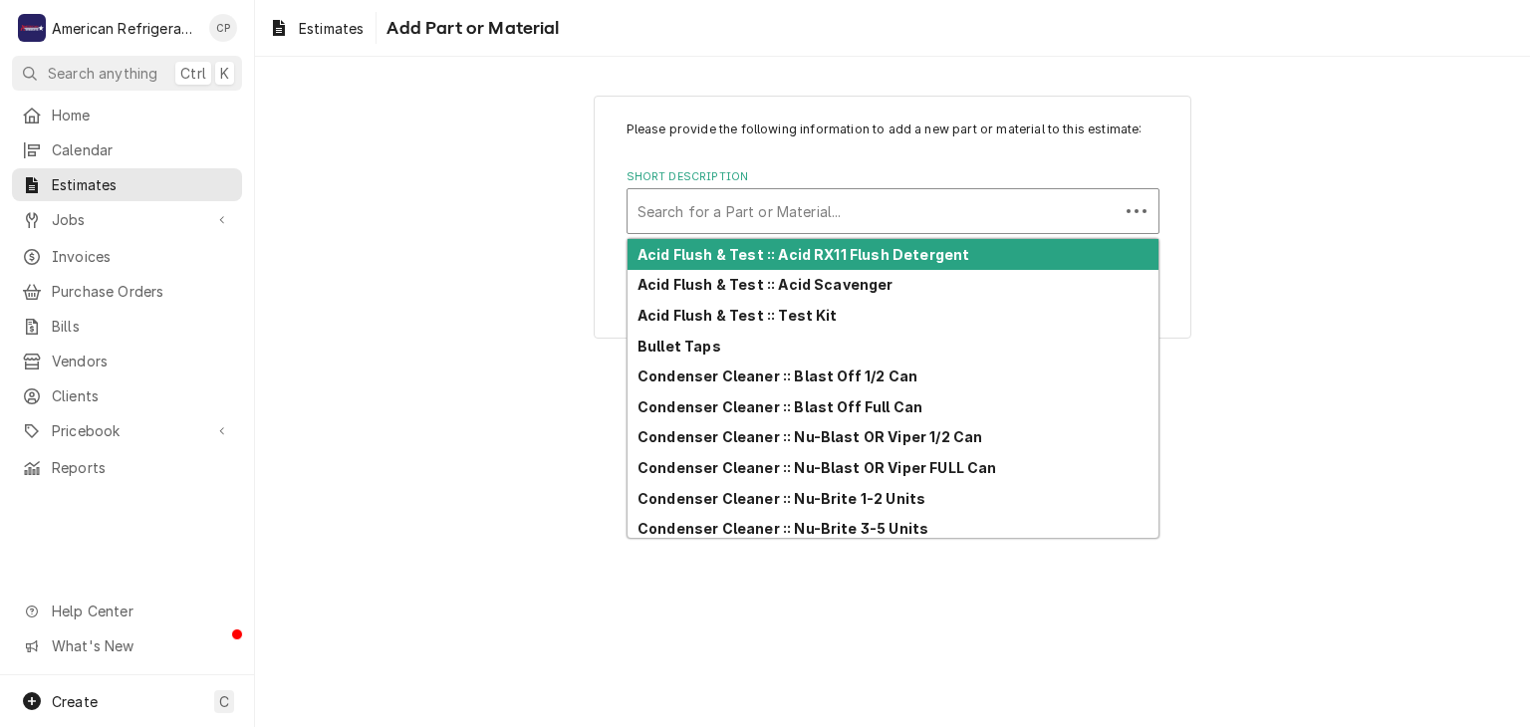
click at [768, 207] on div "Short Description" at bounding box center [872, 211] width 471 height 36
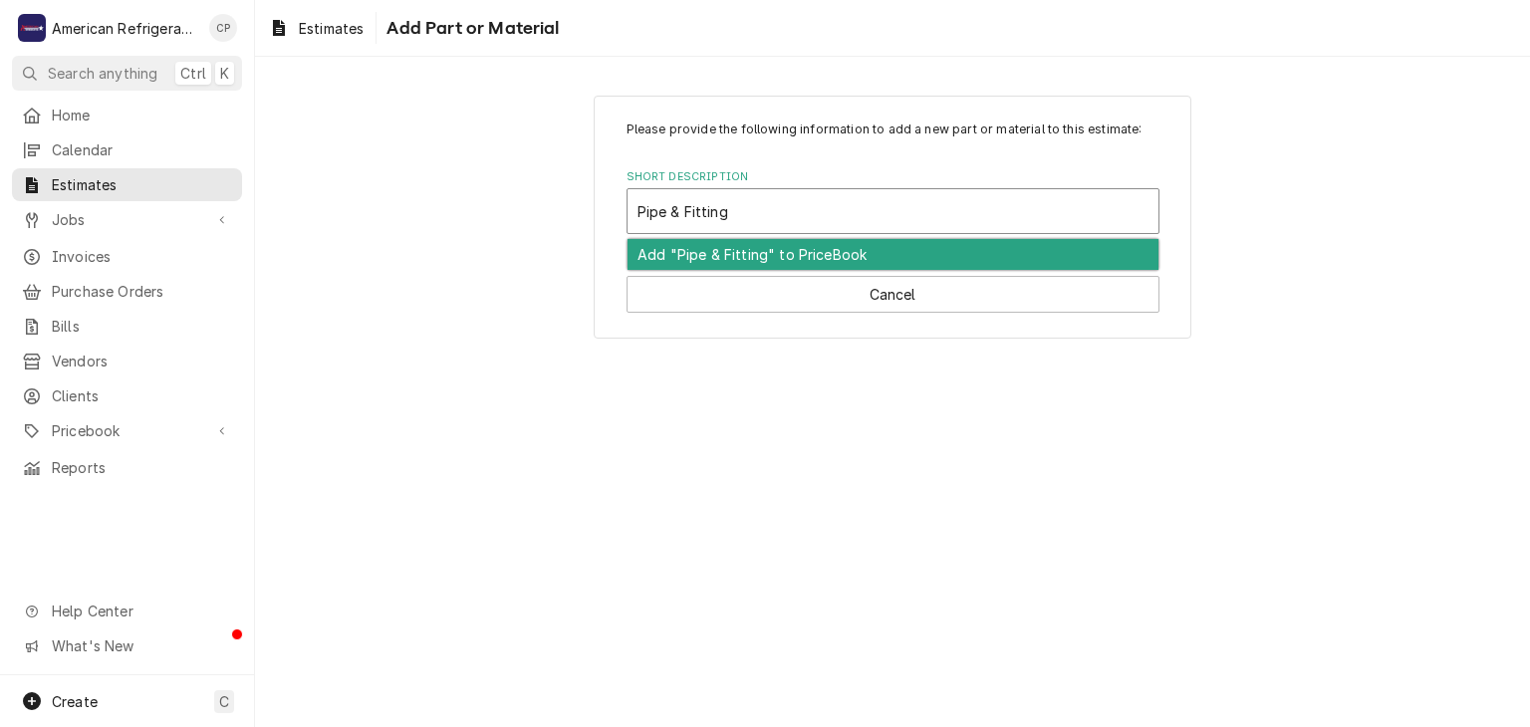
type input "Pipe & Fittings"
click at [748, 261] on div "Add "Pipe & Fittings" to PriceBook" at bounding box center [892, 254] width 531 height 31
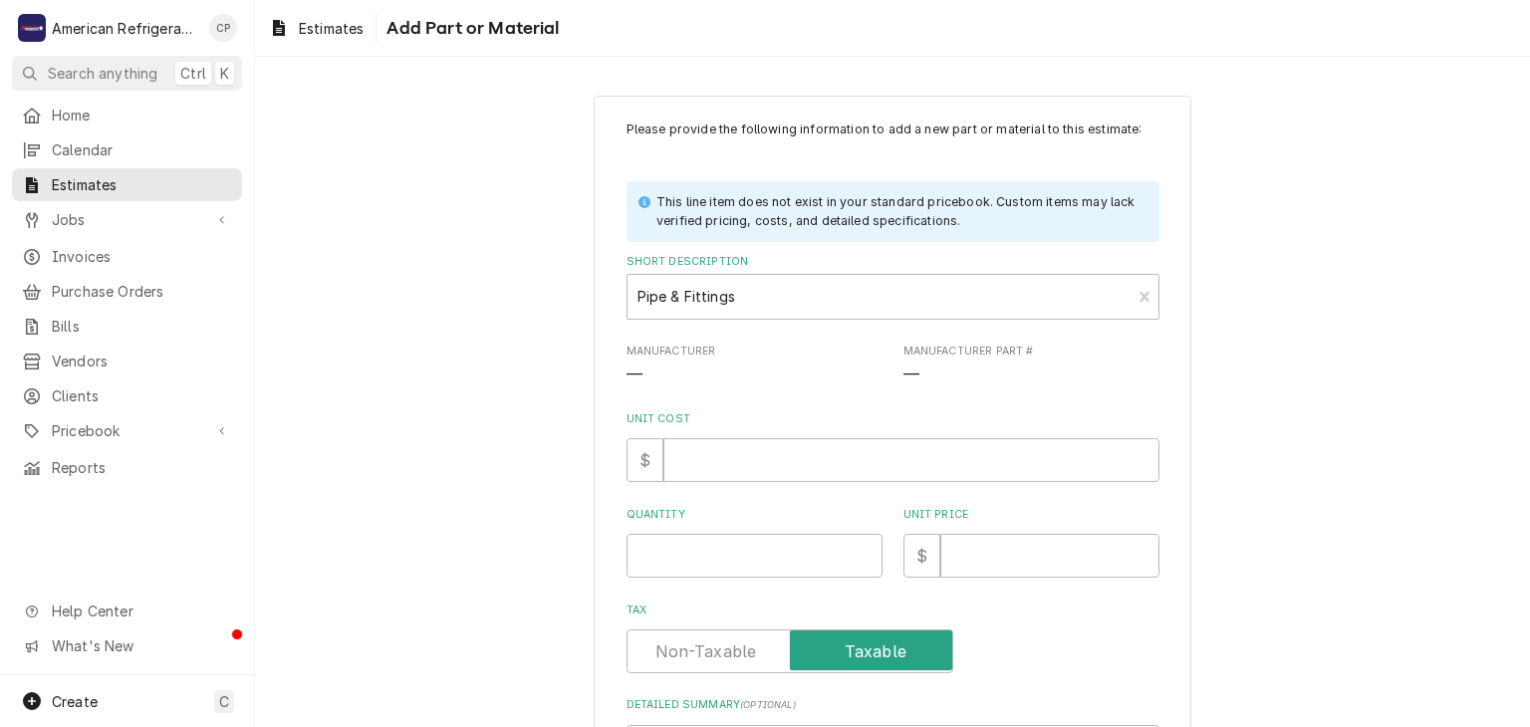
click at [727, 487] on div "Please provide the following information to add a new part or material to this …" at bounding box center [892, 468] width 533 height 694
click at [738, 465] on input "Unit Cost" at bounding box center [911, 460] width 496 height 44
type textarea "x"
type input "0"
type textarea "x"
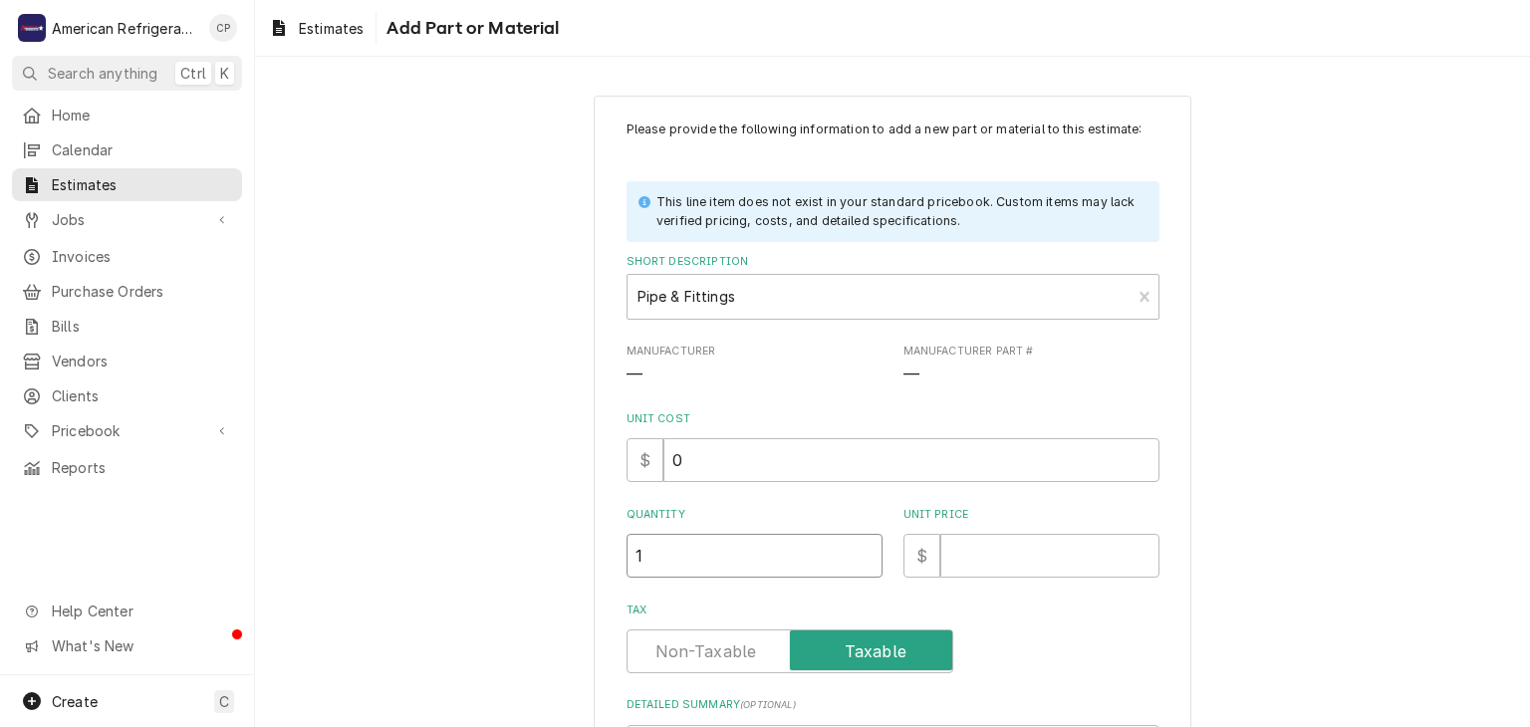
type input "1"
type textarea "x"
type input "7"
type textarea "x"
type input "75"
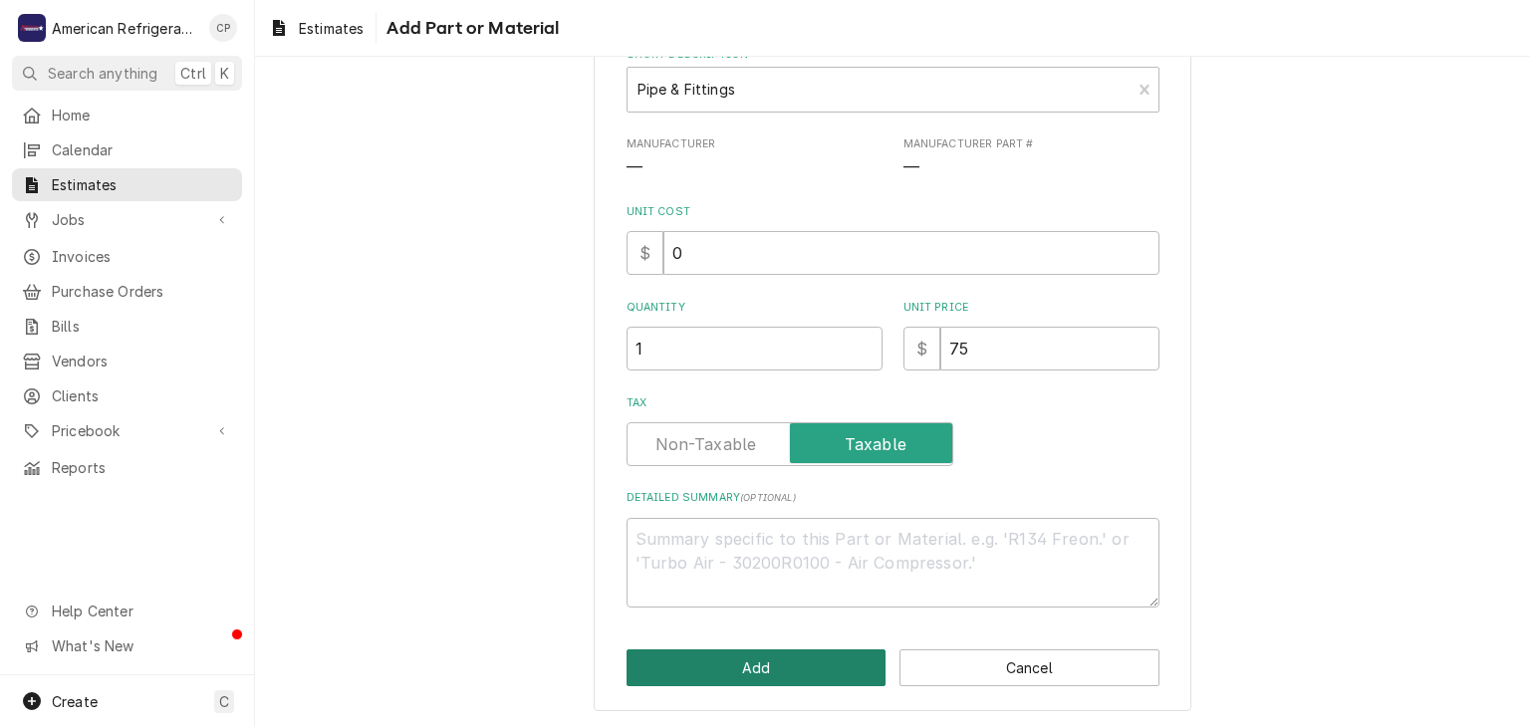
click button "Add" at bounding box center [756, 667] width 260 height 37
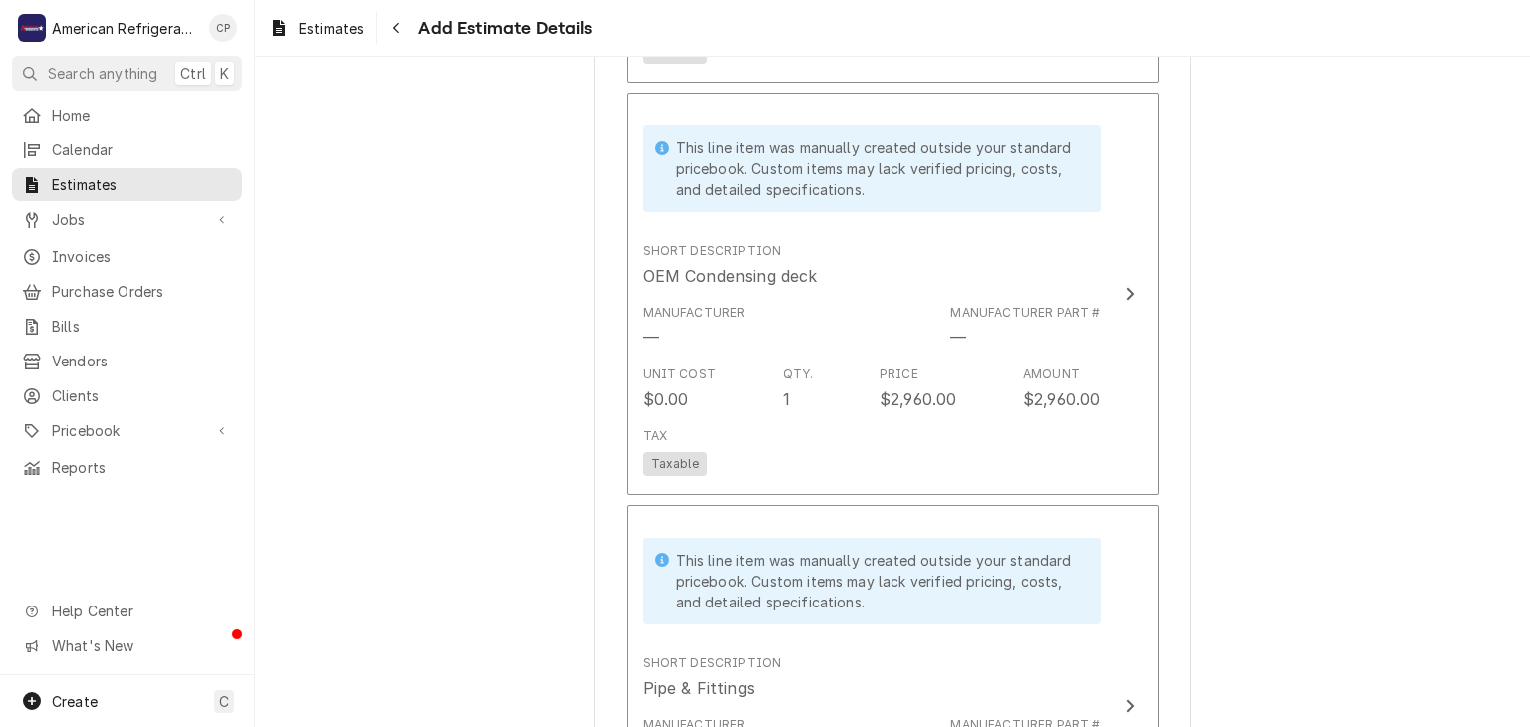
type textarea "x"
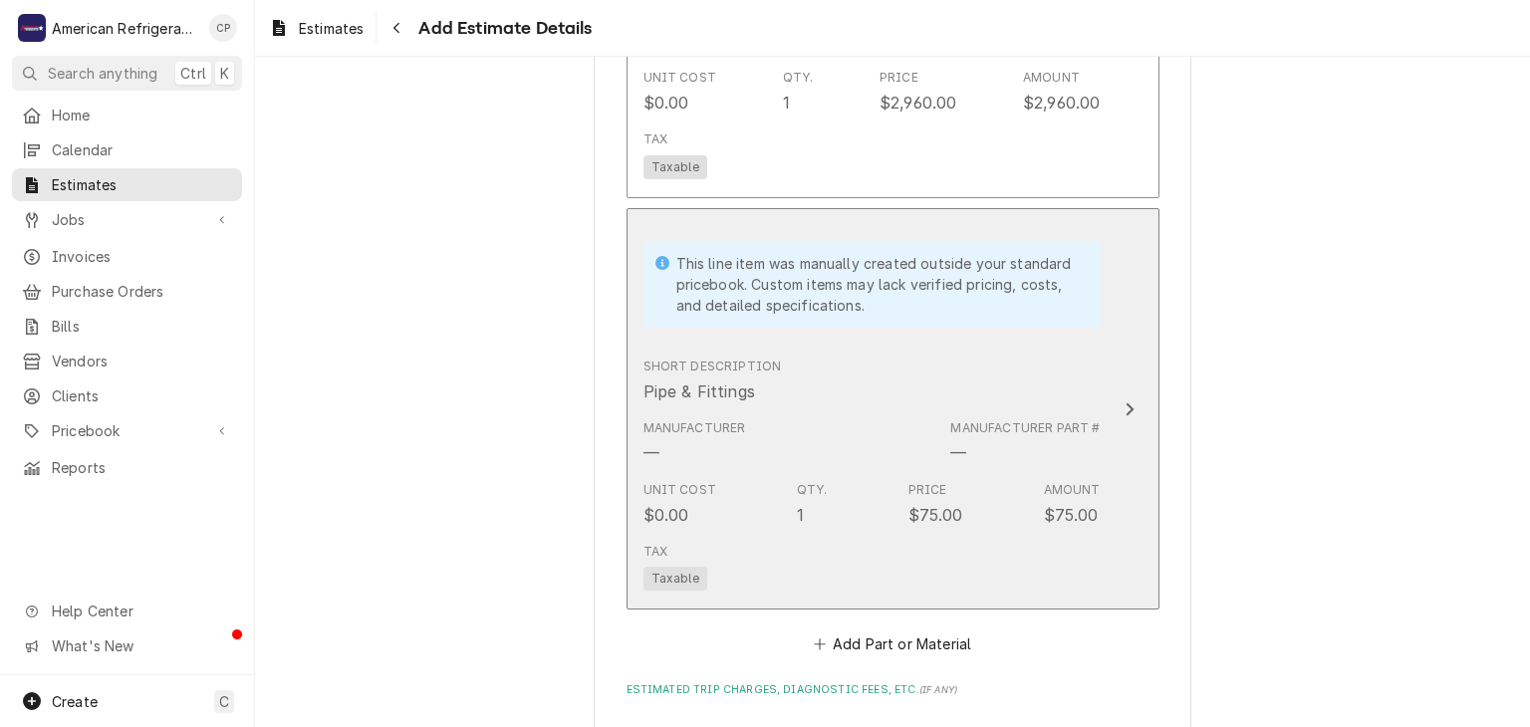
scroll to position [3047, 0]
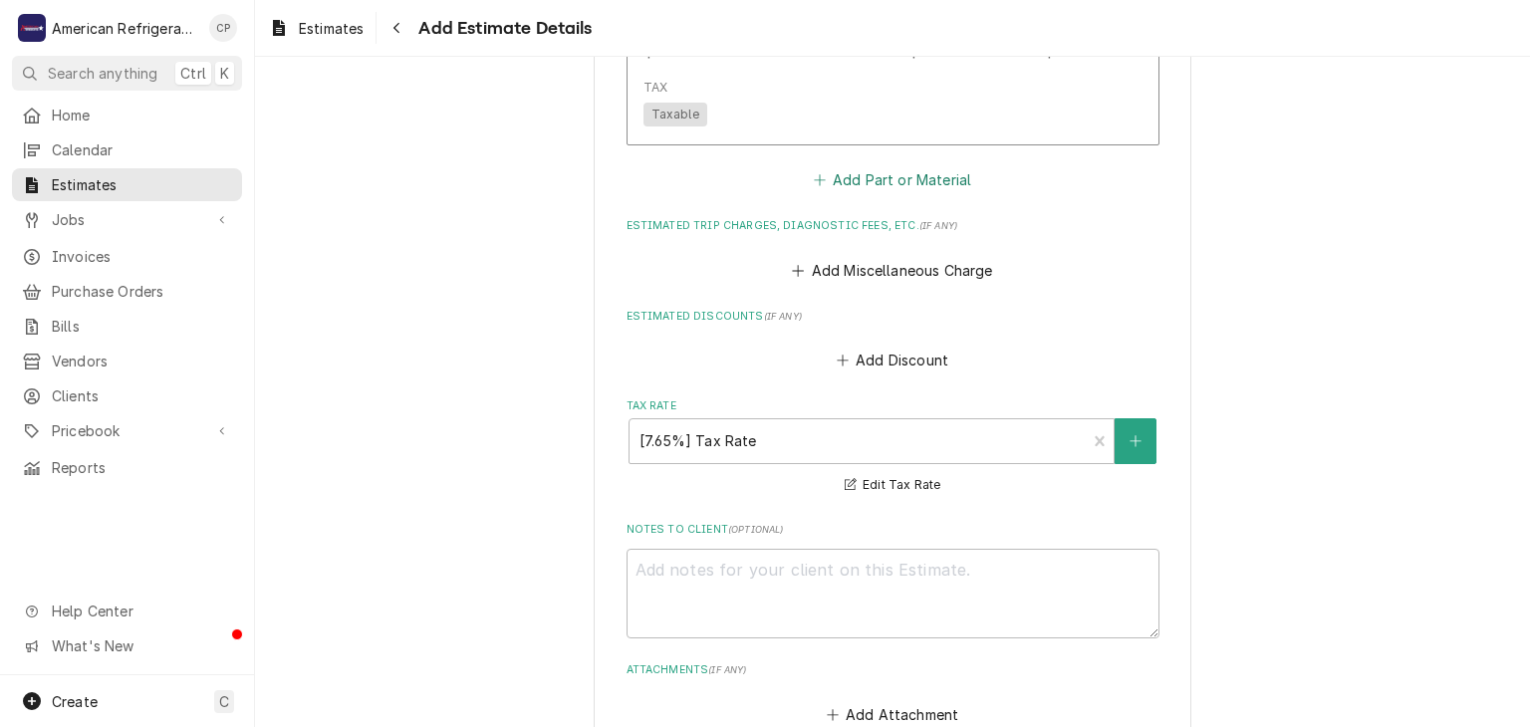
click at [870, 175] on button "Add Part or Material" at bounding box center [892, 180] width 164 height 28
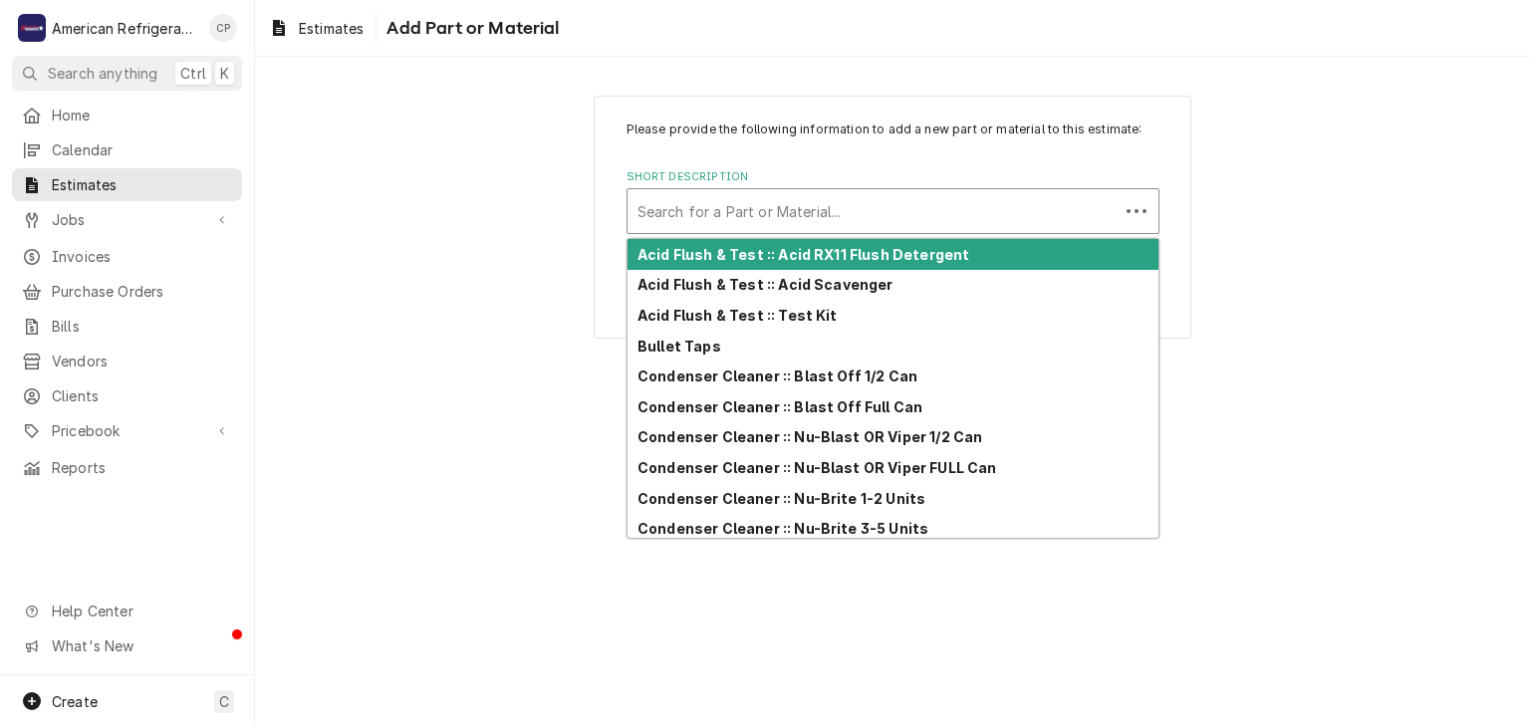
click at [765, 217] on div "Short Description" at bounding box center [872, 211] width 471 height 36
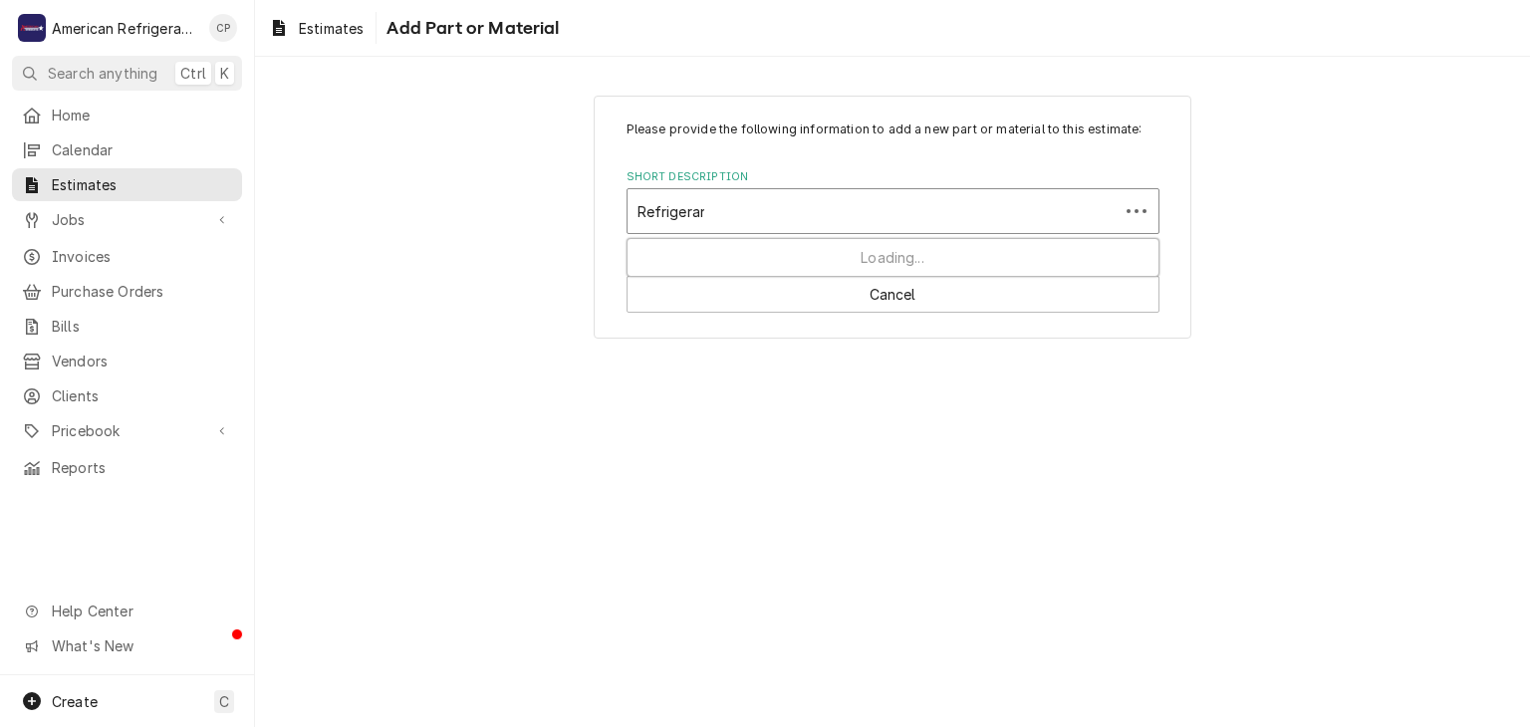
type input "Refrigerant"
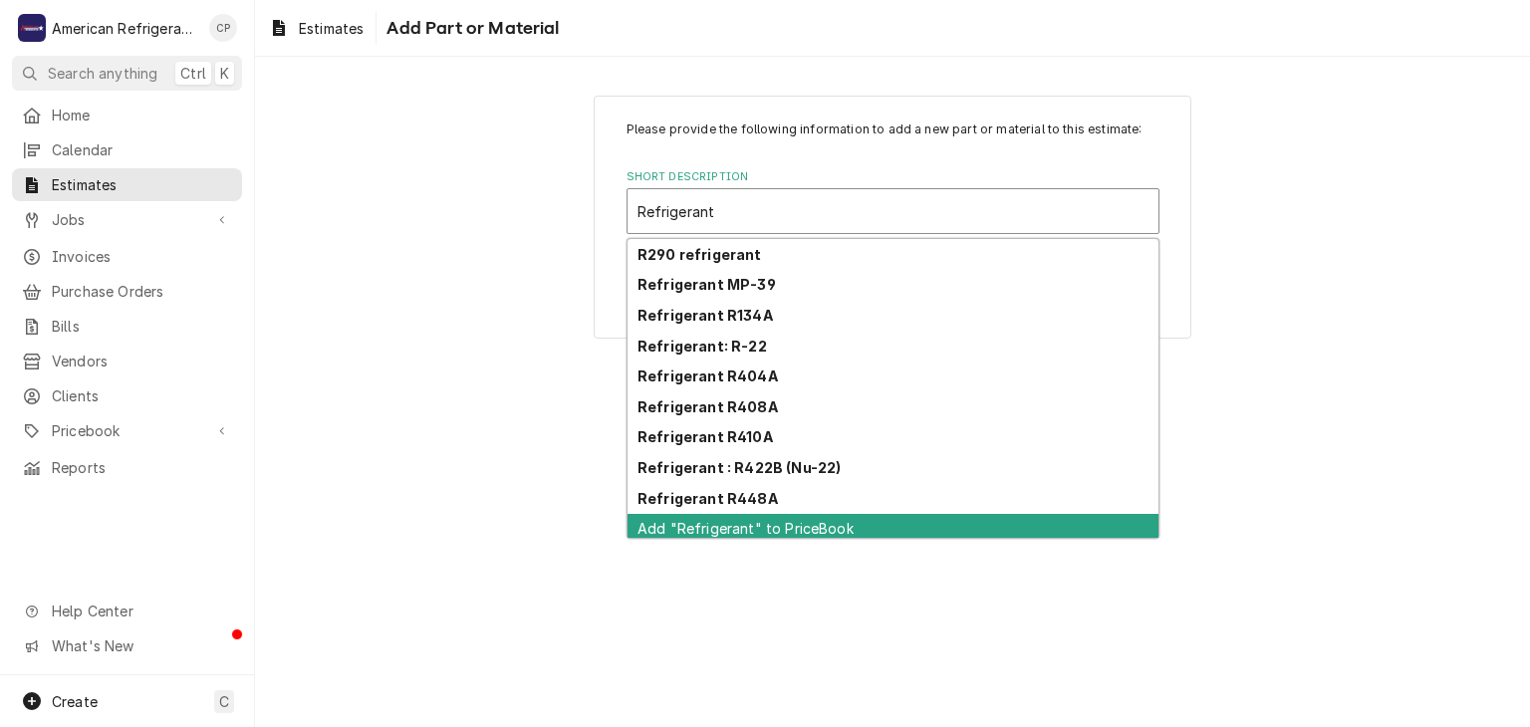
click at [836, 521] on div "Add "Refrigerant" to PriceBook" at bounding box center [892, 529] width 531 height 31
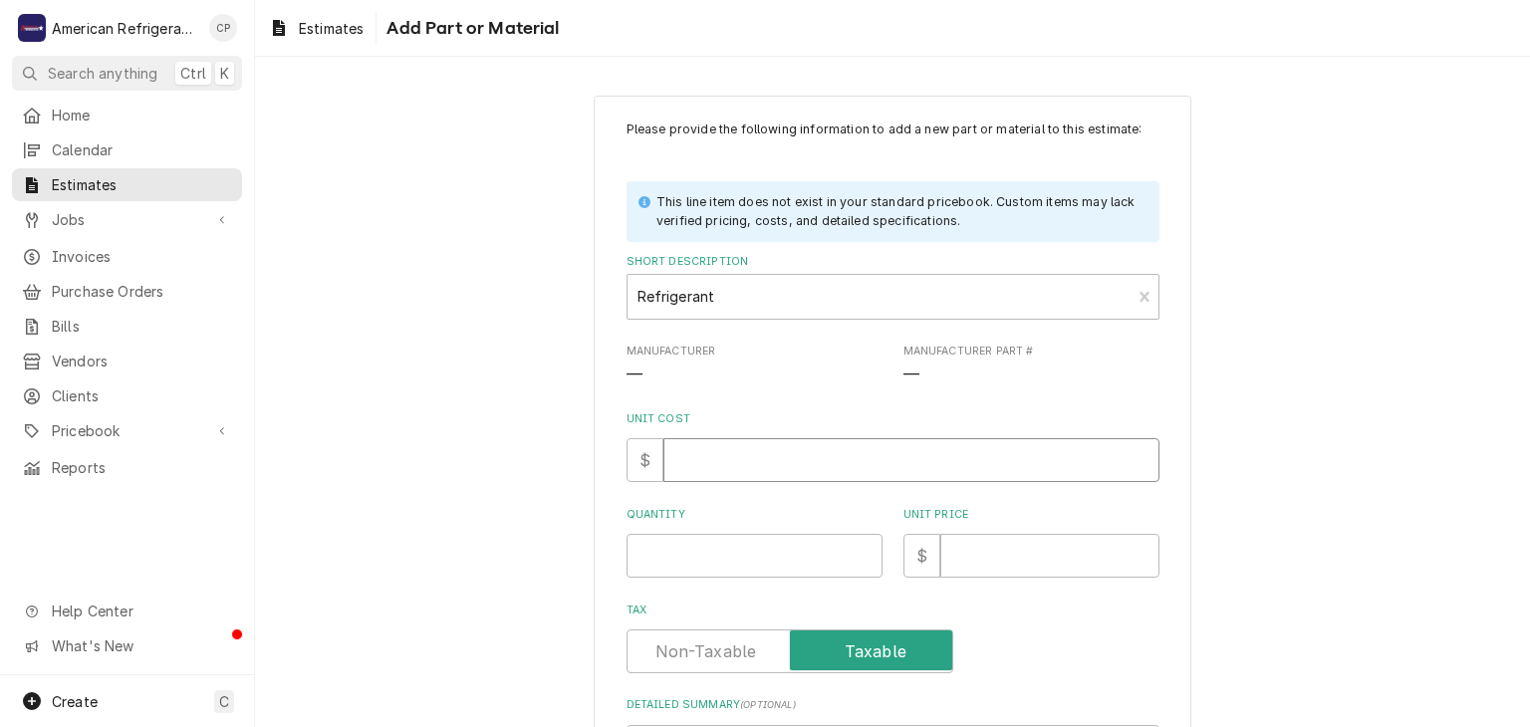
drag, startPoint x: 810, startPoint y: 442, endPoint x: 800, endPoint y: 429, distance: 16.3
click at [801, 429] on div "Unit Cost $" at bounding box center [892, 446] width 533 height 71
type textarea "x"
type input "0"
type textarea "x"
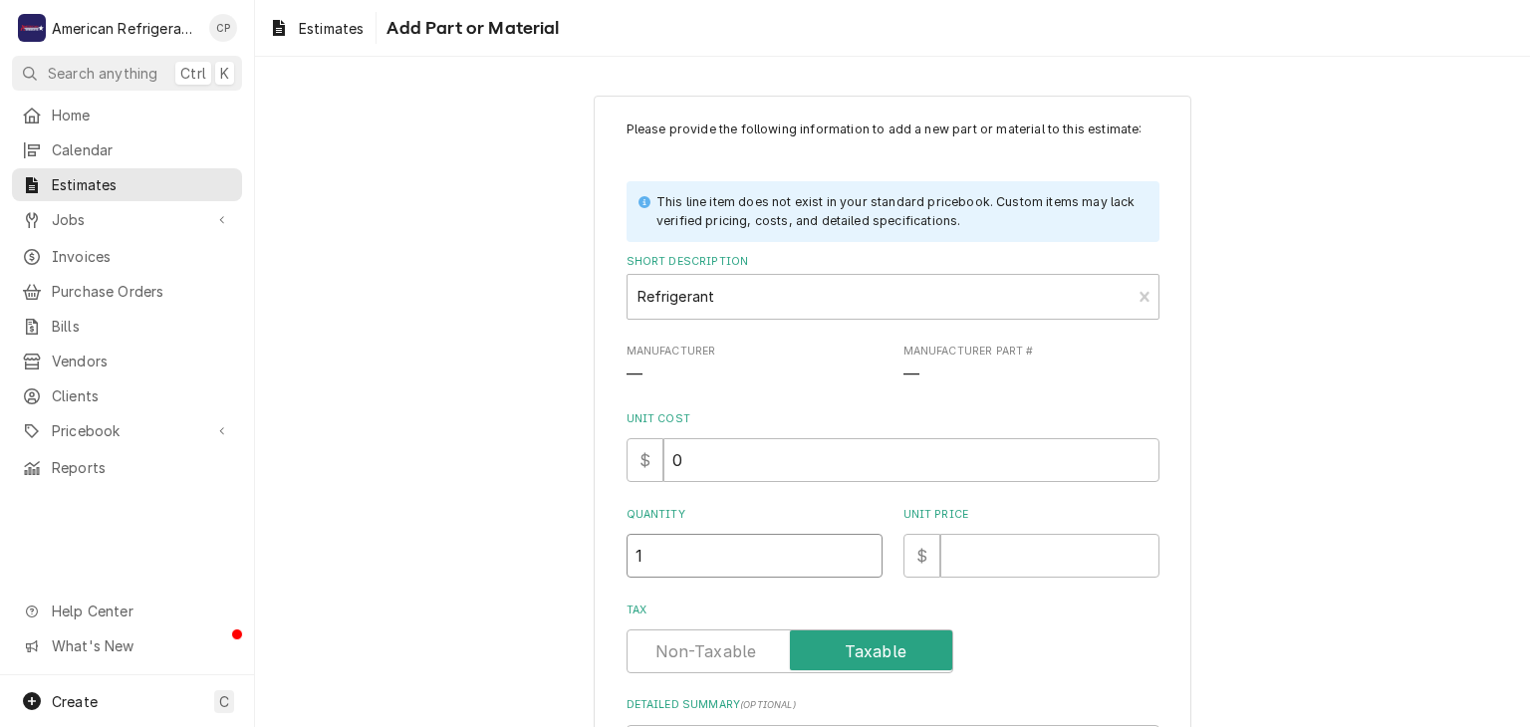
type input "1"
type textarea "x"
type input "1"
type textarea "x"
type input "15"
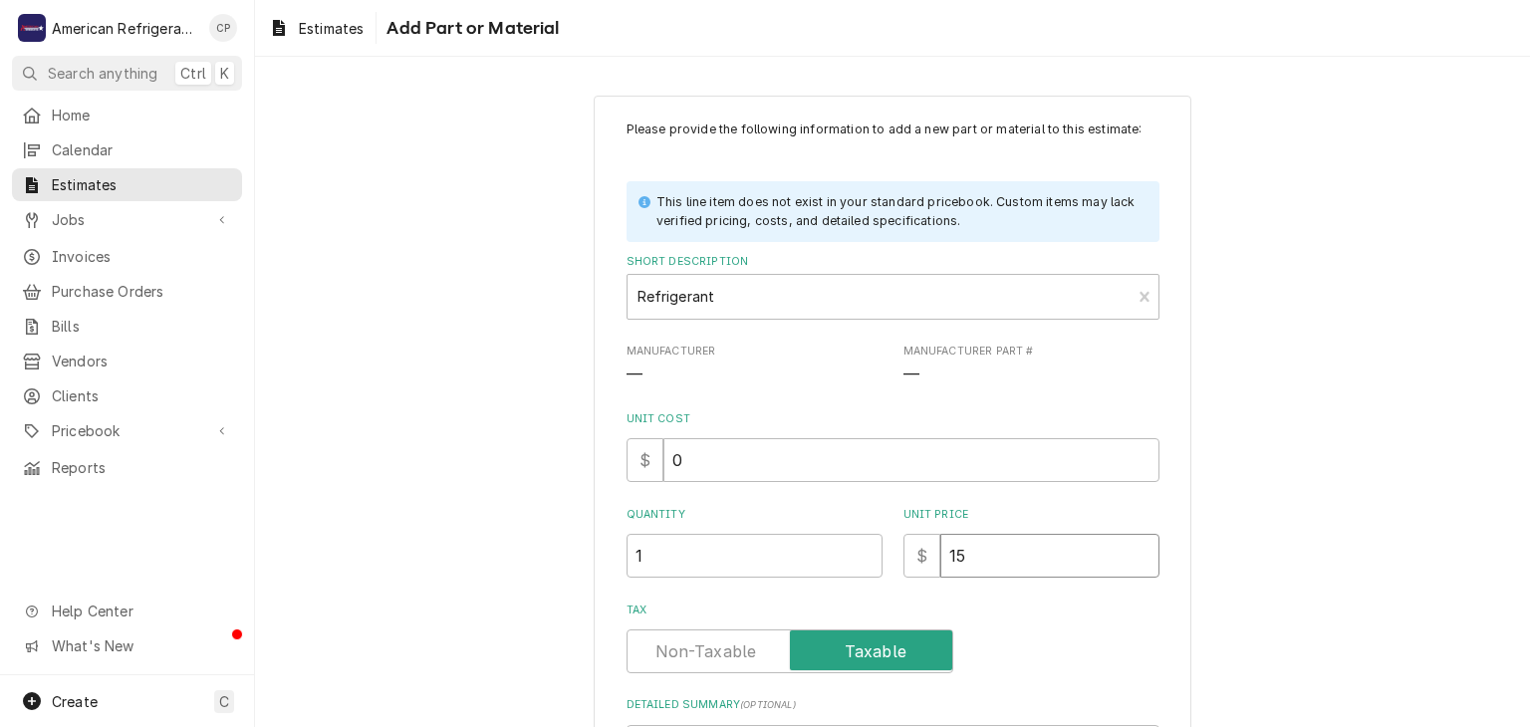
type textarea "x"
type input "150"
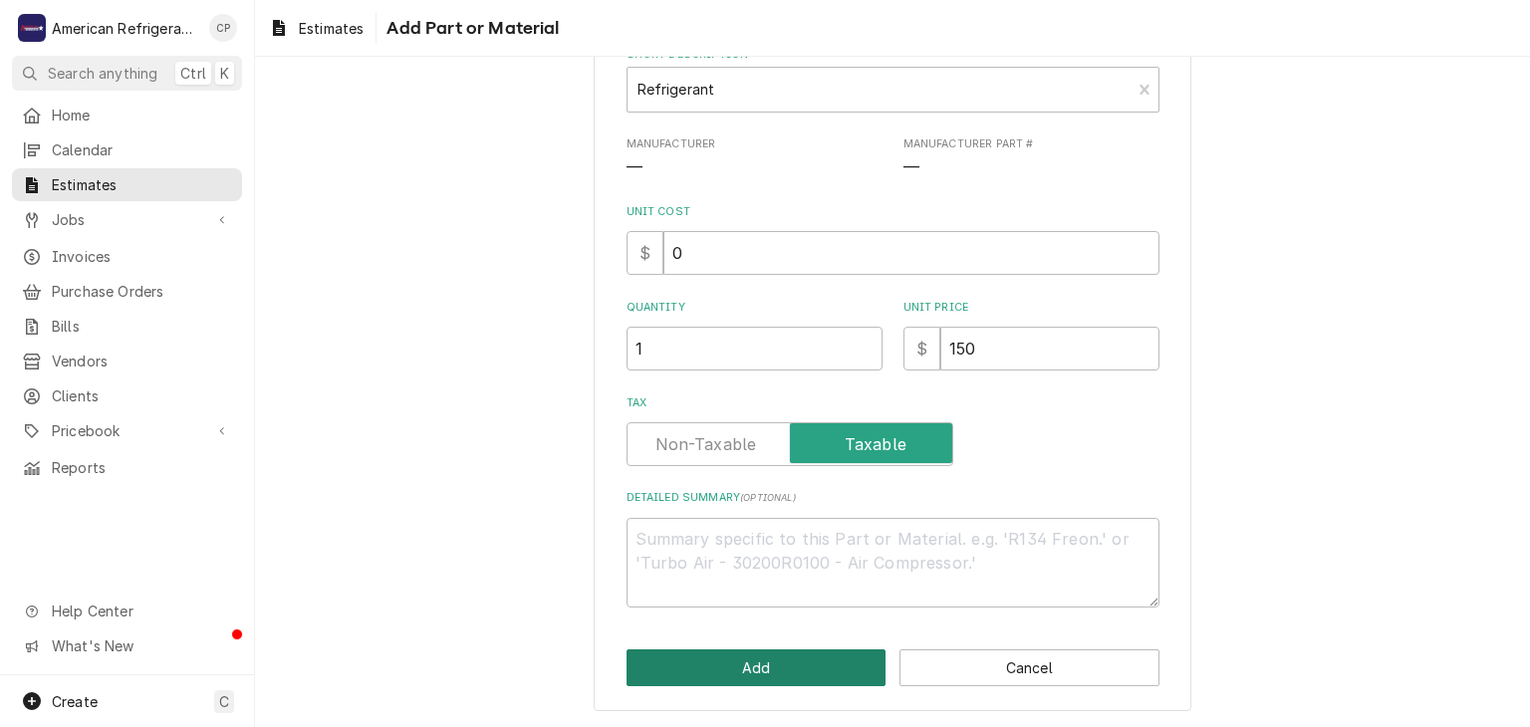
click button "Add" at bounding box center [756, 667] width 260 height 37
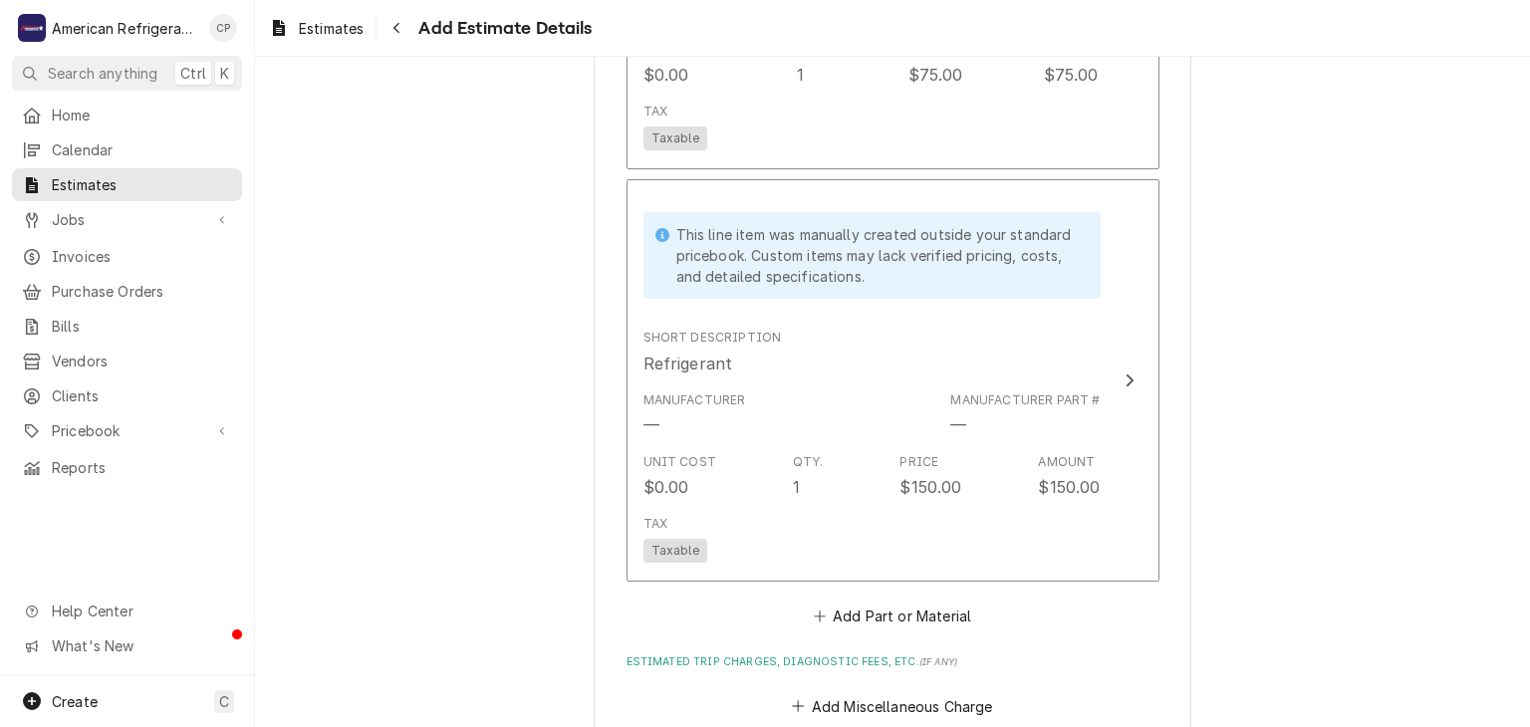
type textarea "x"
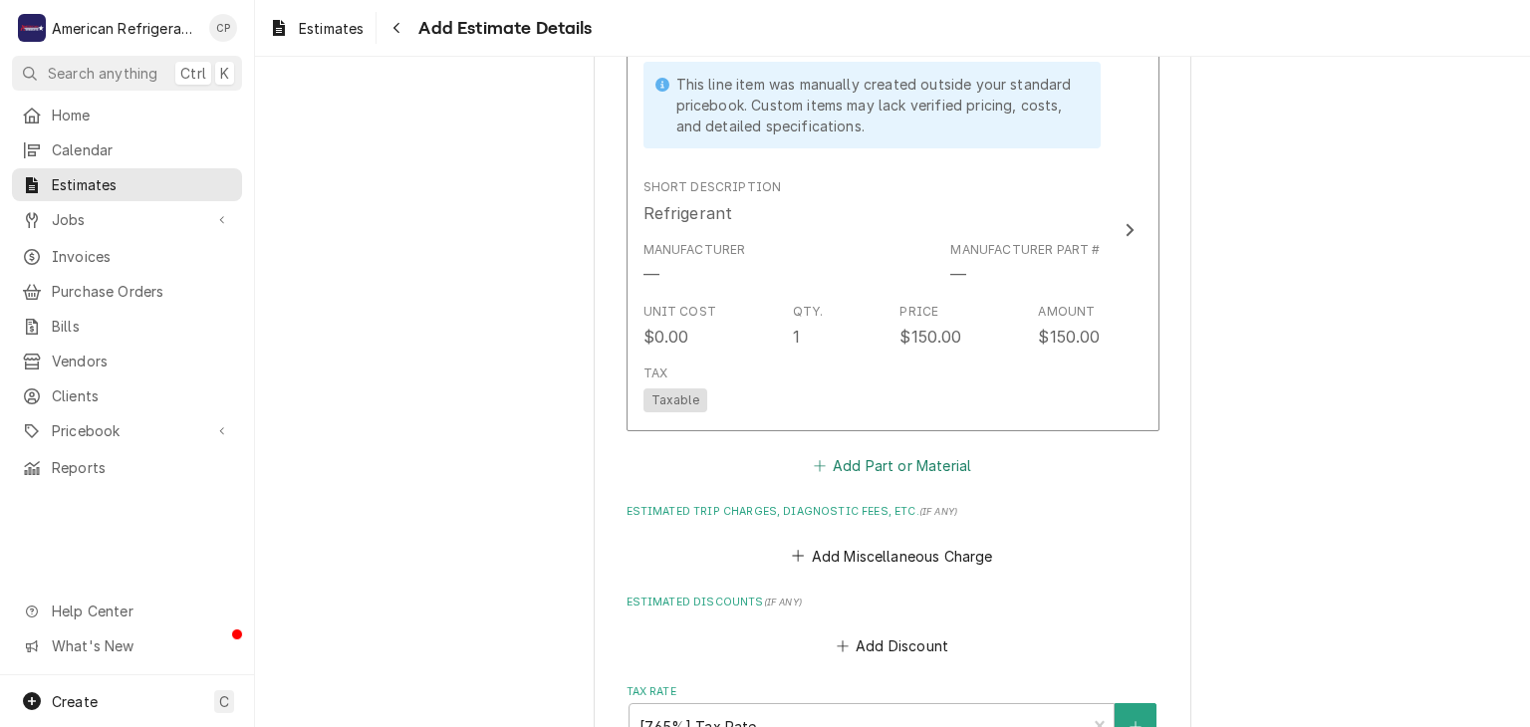
scroll to position [3194, 0]
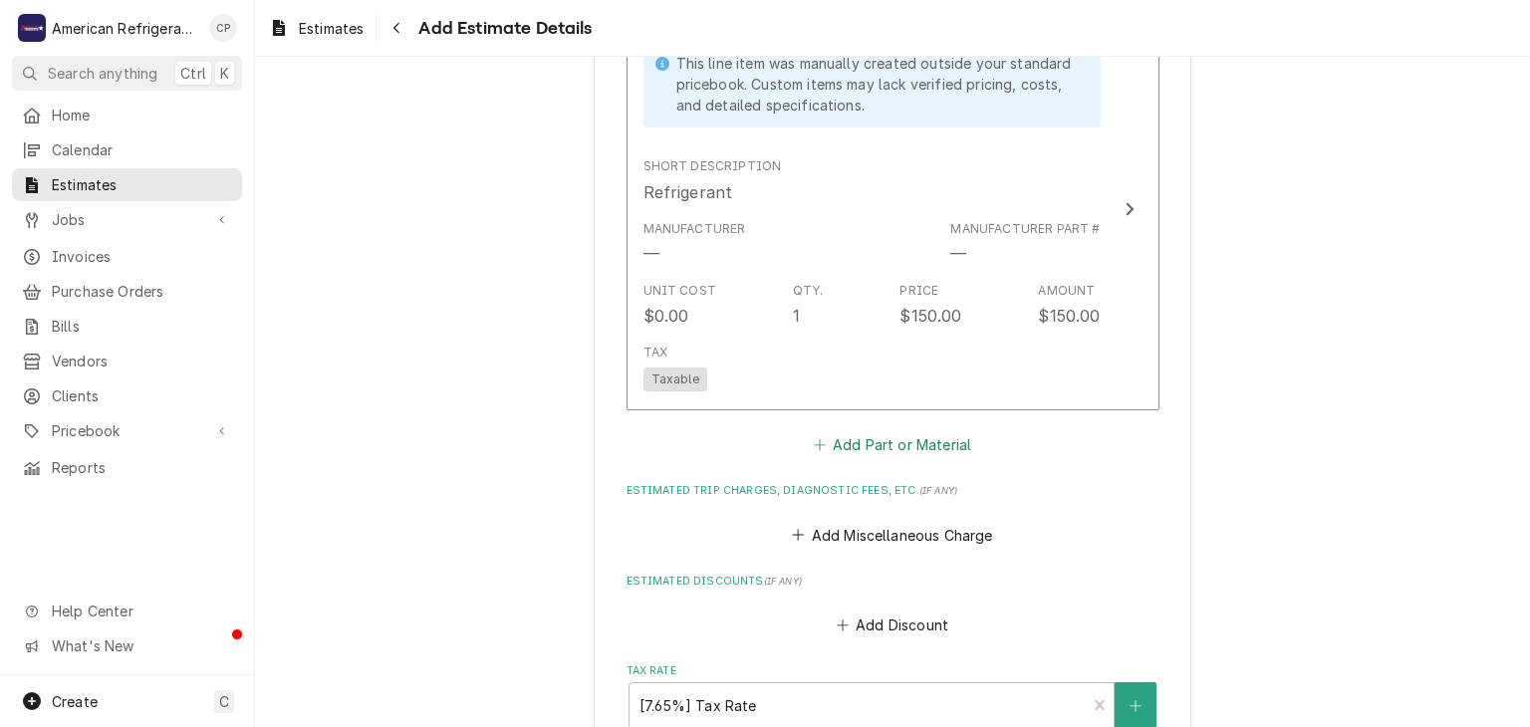
drag, startPoint x: 886, startPoint y: 446, endPoint x: 878, endPoint y: 420, distance: 27.1
click at [886, 440] on button "Add Part or Material" at bounding box center [892, 445] width 164 height 28
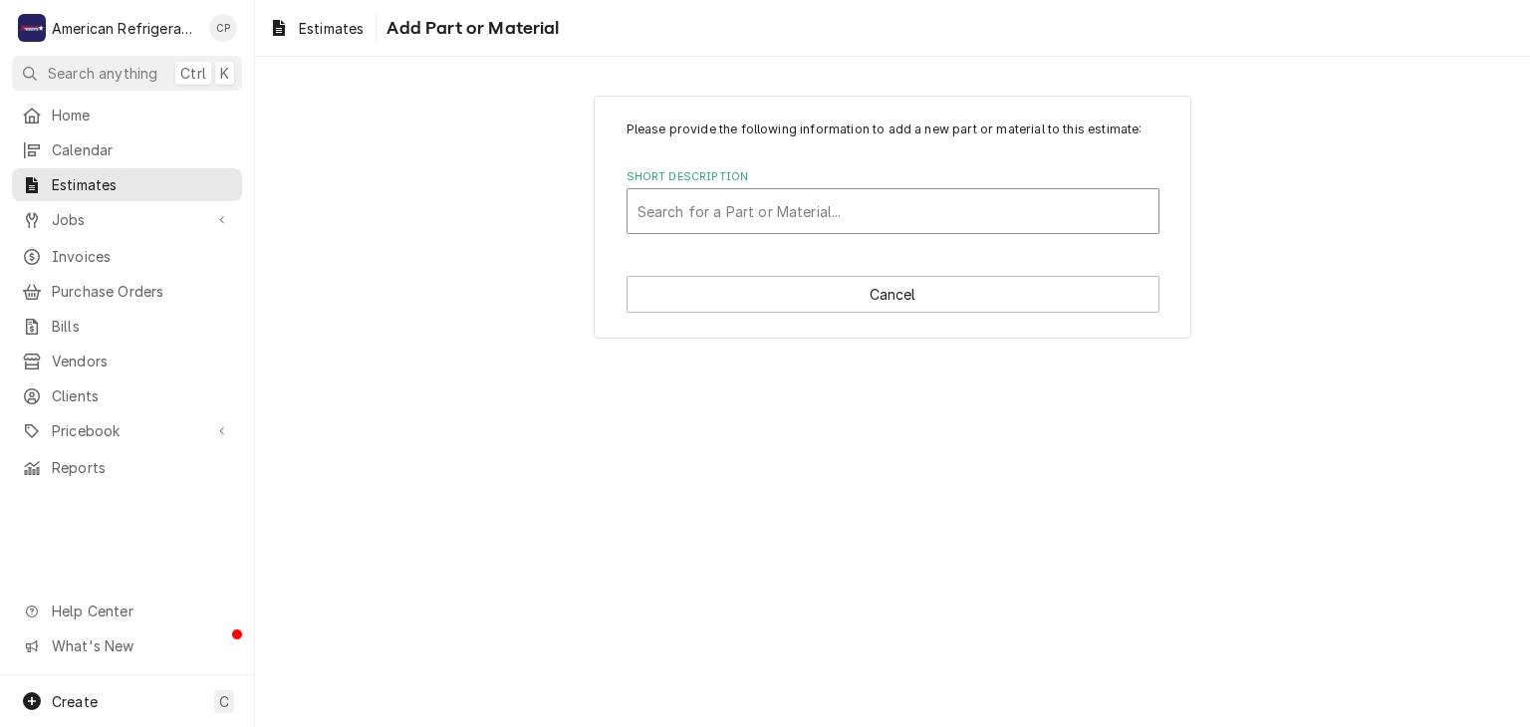
click at [761, 205] on div "Short Description" at bounding box center [892, 211] width 511 height 36
type input "Flush"
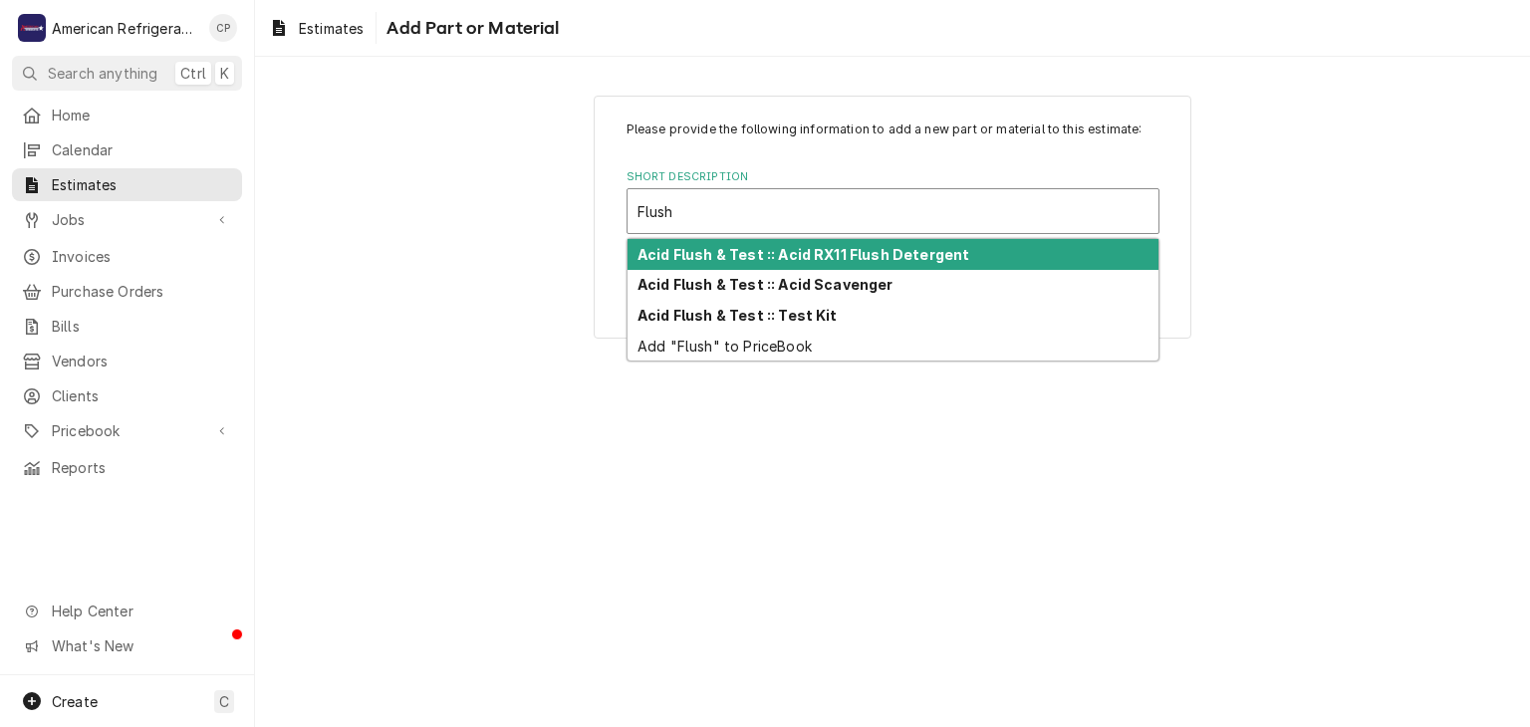
click at [788, 259] on strong "Acid Flush & Test :: Acid RX11 Flush Detergent" at bounding box center [803, 254] width 332 height 17
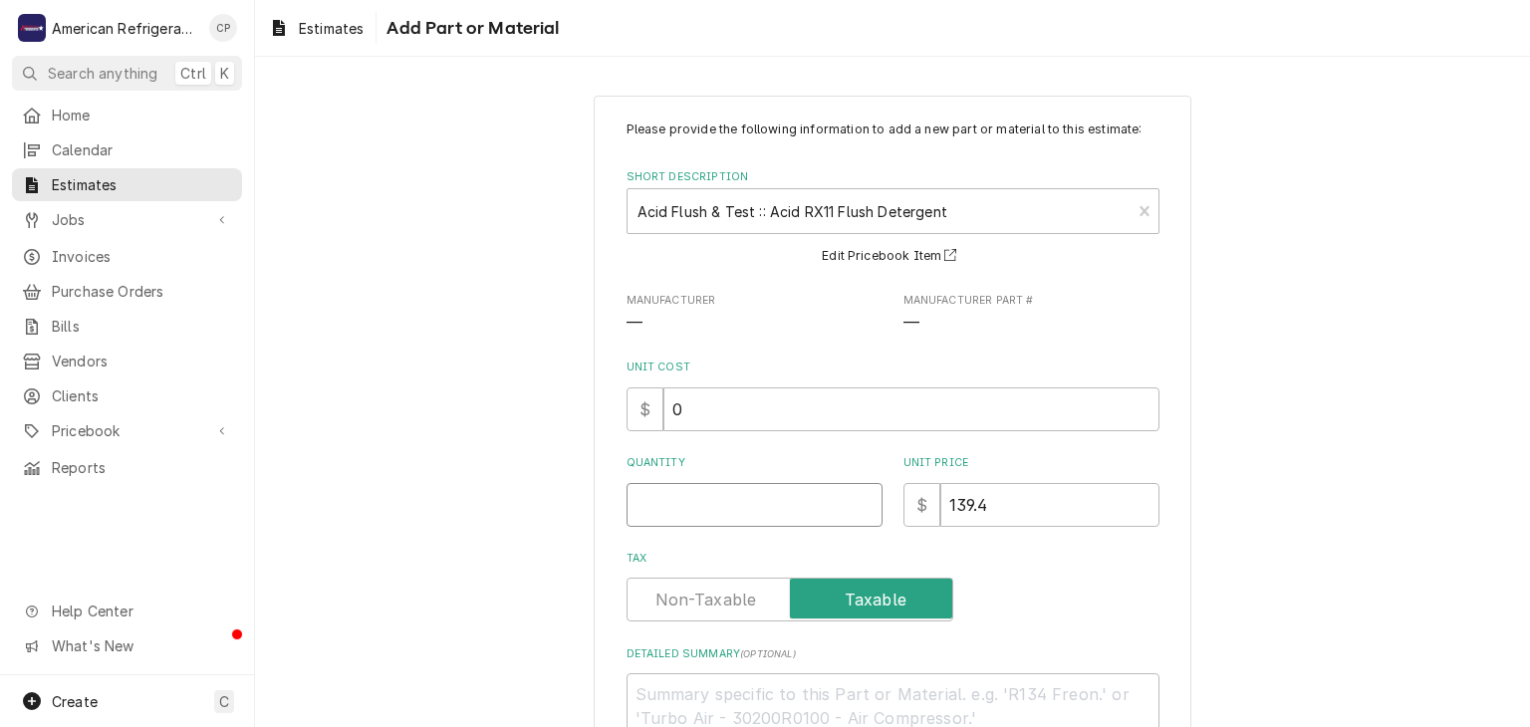
click at [689, 497] on input "Quantity" at bounding box center [754, 505] width 256 height 44
type textarea "x"
type input "1"
type textarea "x"
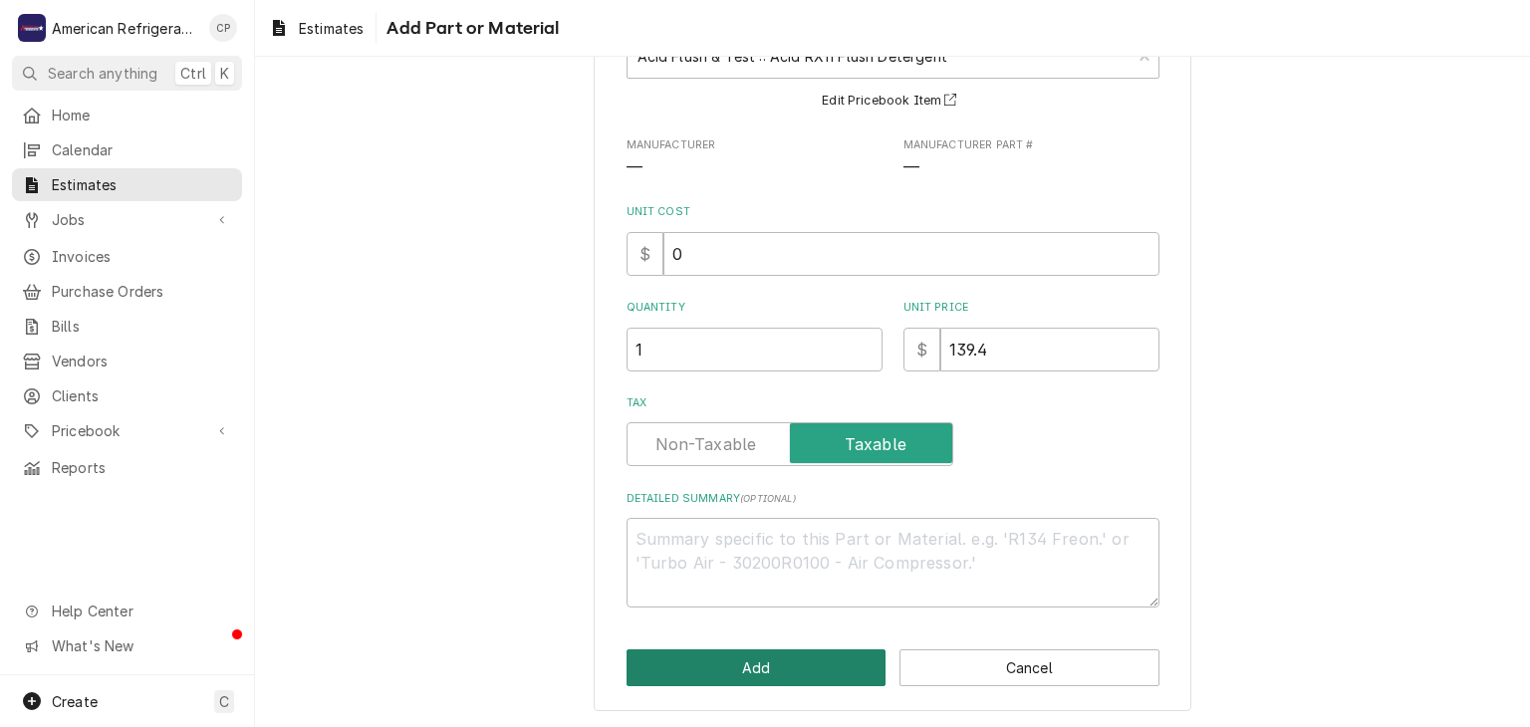
click button "Add" at bounding box center [756, 667] width 260 height 37
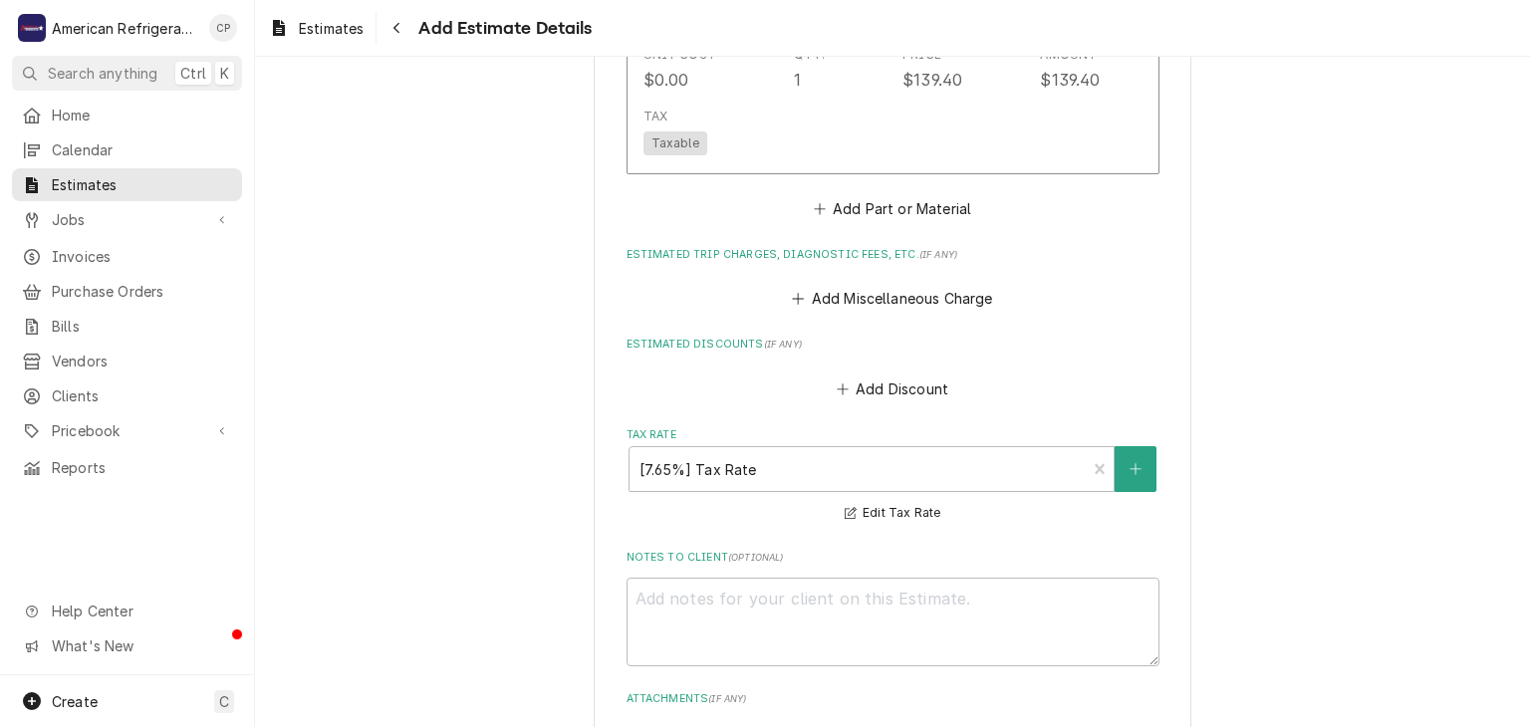
scroll to position [3715, 0]
click at [807, 297] on button "Add Miscellaneous Charge" at bounding box center [892, 296] width 207 height 28
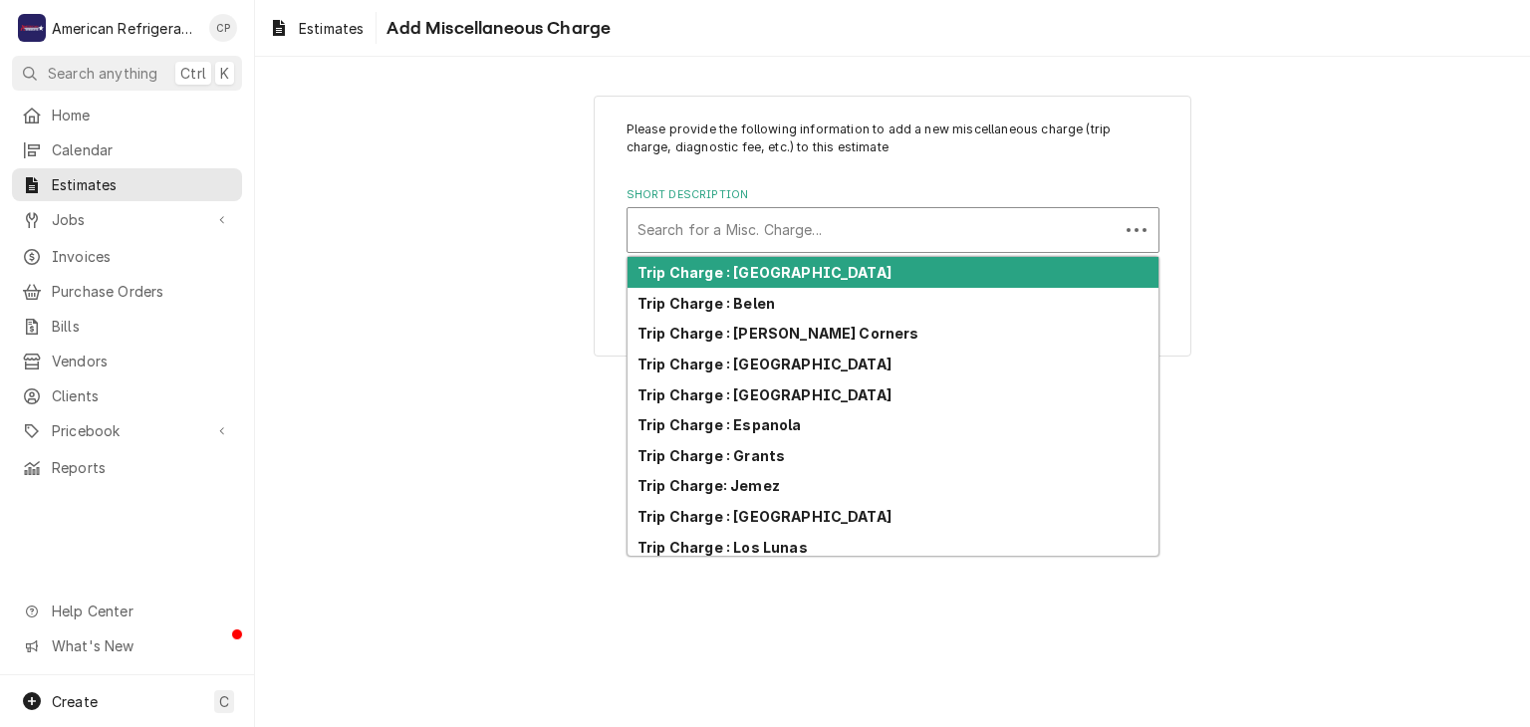
click at [809, 242] on div "Short Description" at bounding box center [872, 230] width 471 height 36
click at [804, 280] on div "Trip Charge : [GEOGRAPHIC_DATA]" at bounding box center [892, 272] width 531 height 31
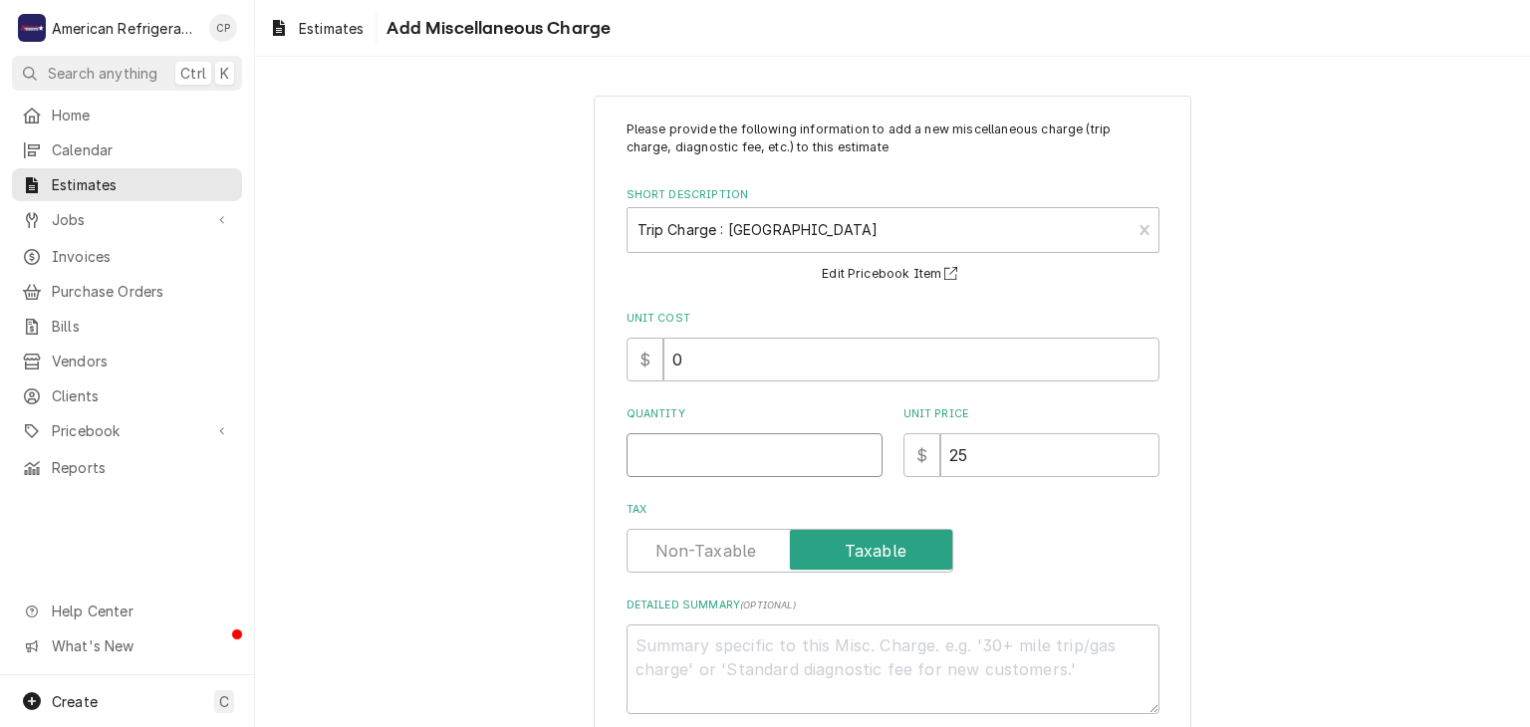
click at [769, 469] on input "Quantity" at bounding box center [754, 455] width 256 height 44
type textarea "x"
type input "1"
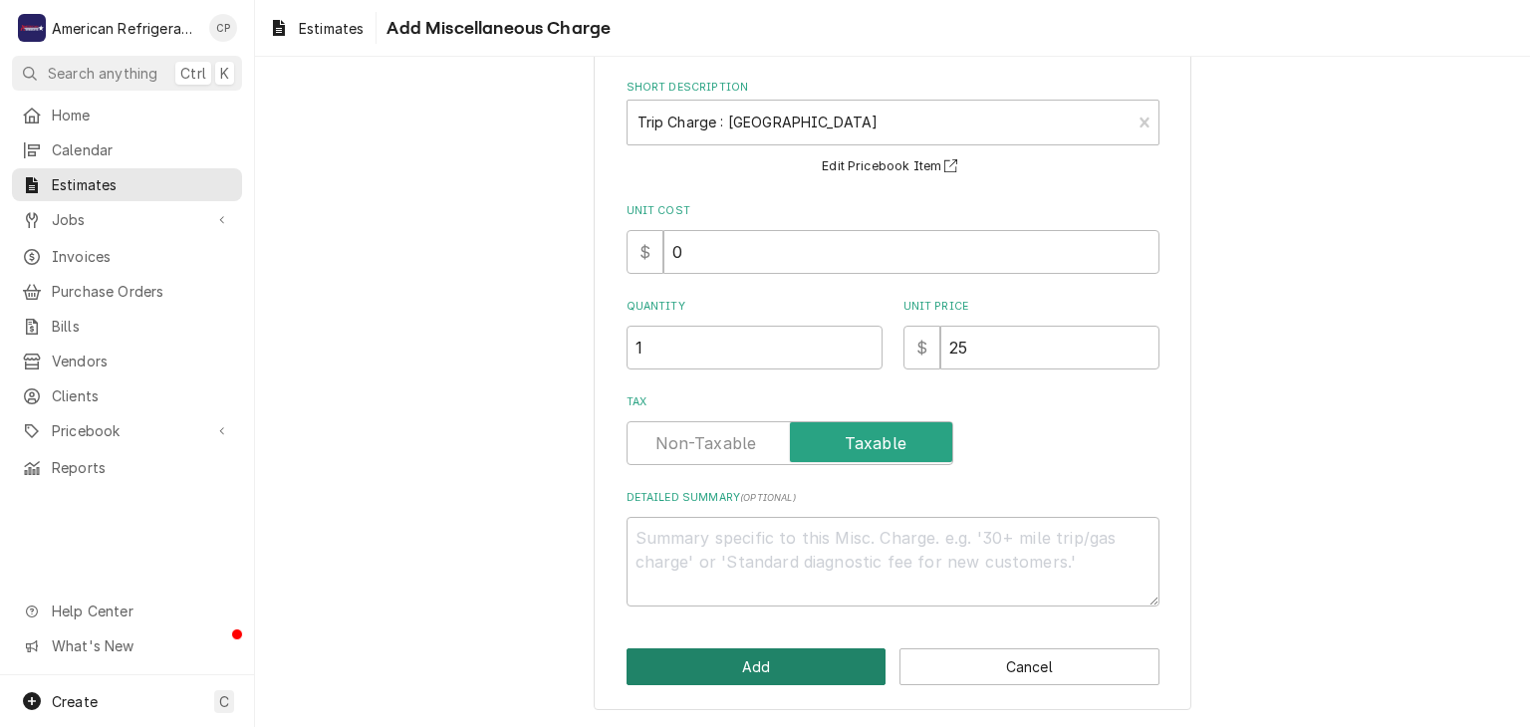
click at [788, 661] on button "Add" at bounding box center [756, 666] width 260 height 37
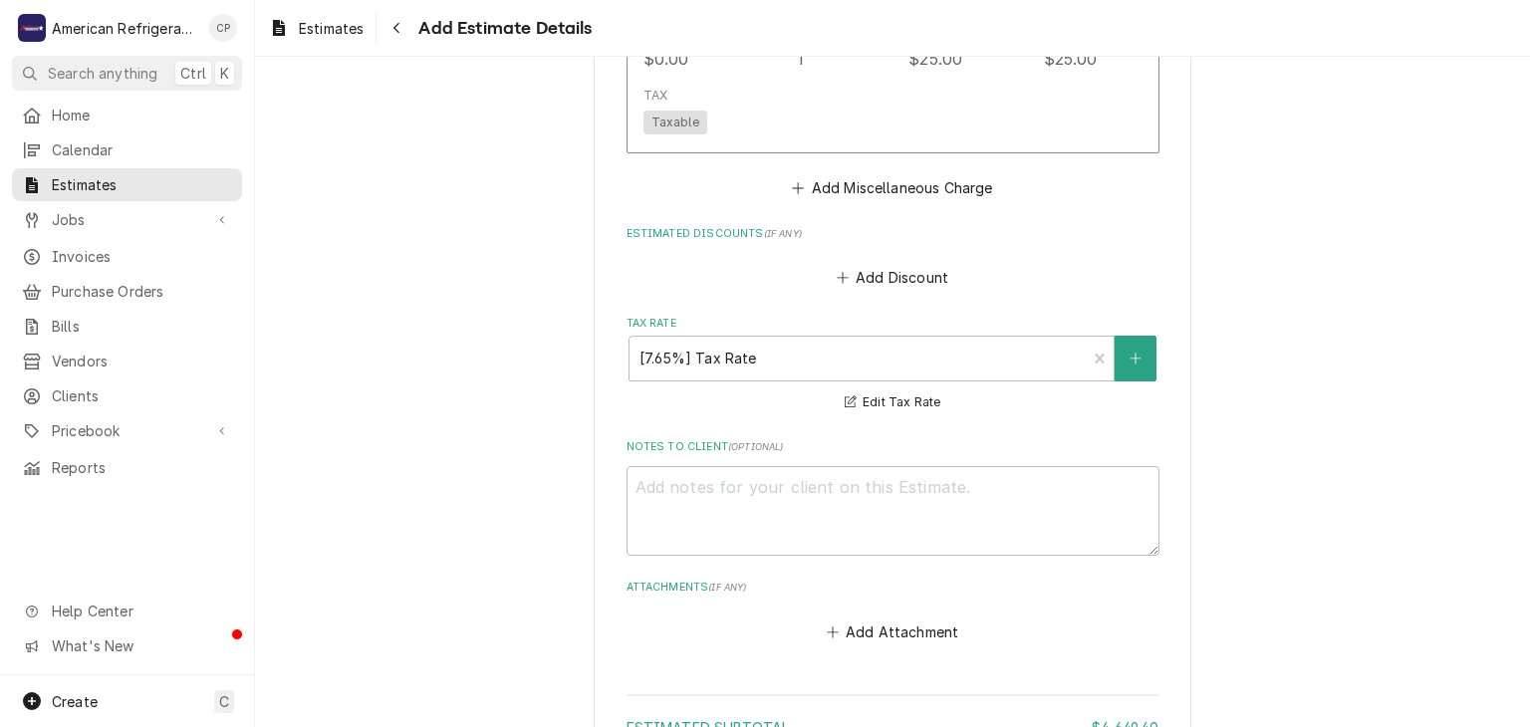
scroll to position [4043, 0]
click at [715, 475] on textarea "Notes to Client ( optional )" at bounding box center [892, 510] width 533 height 90
type textarea "x"
type textarea "H"
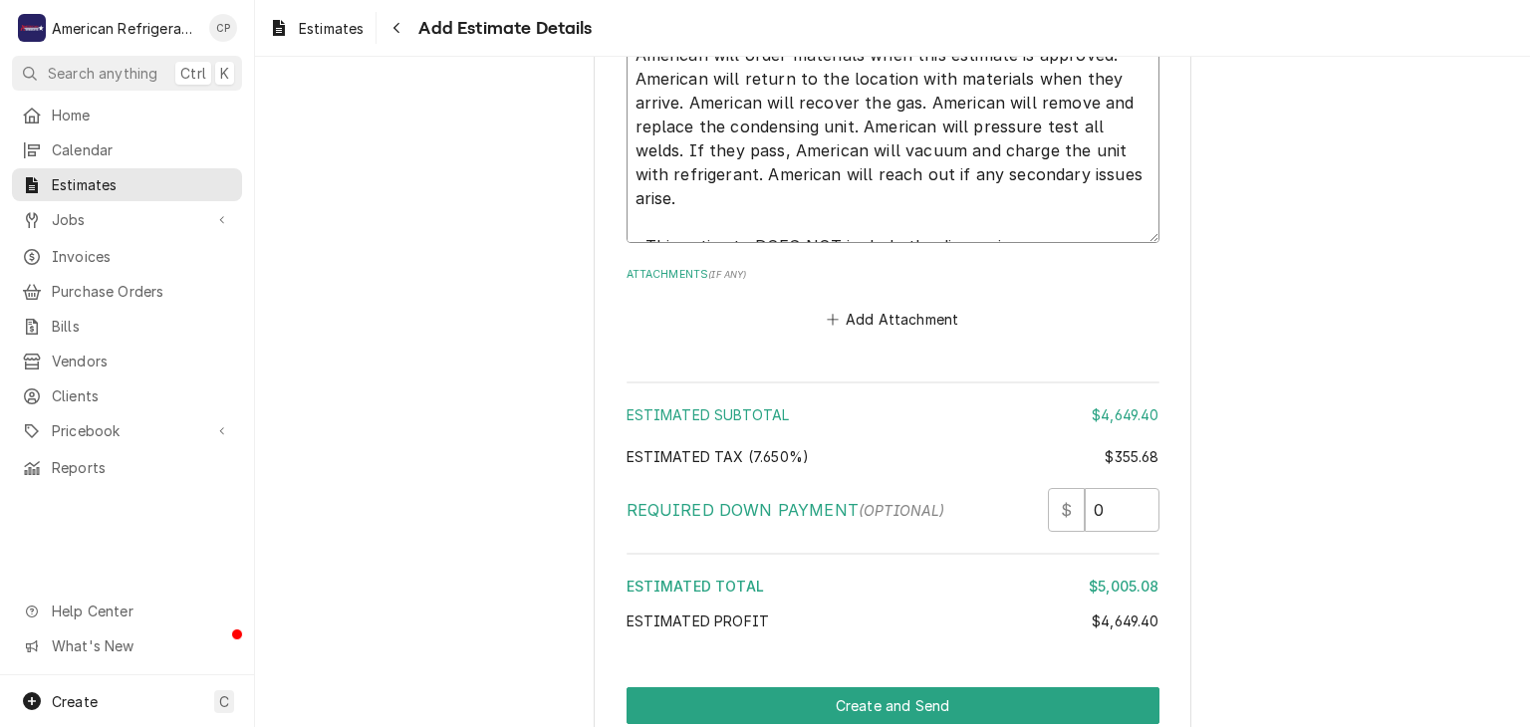
scroll to position [4819, 0]
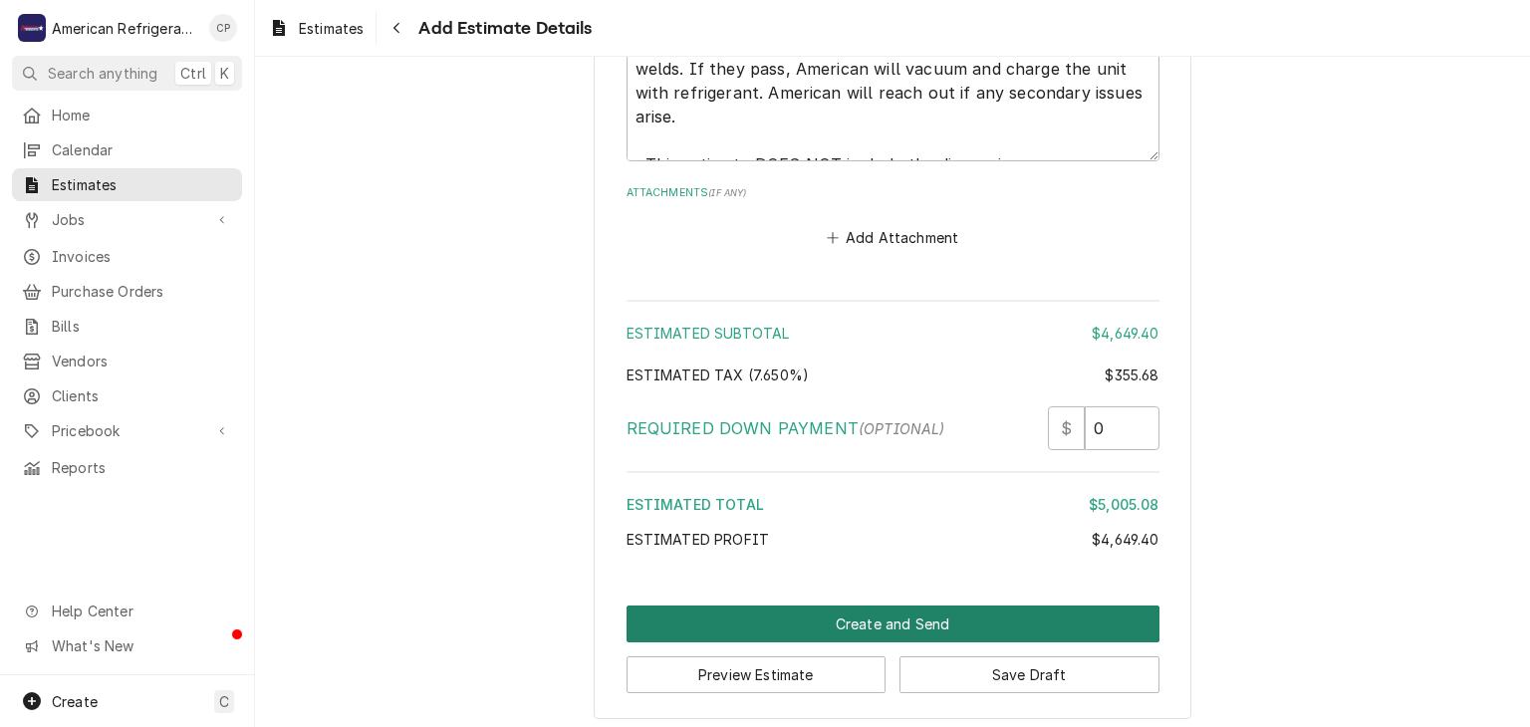
click at [822, 606] on button "Create and Send" at bounding box center [892, 624] width 533 height 37
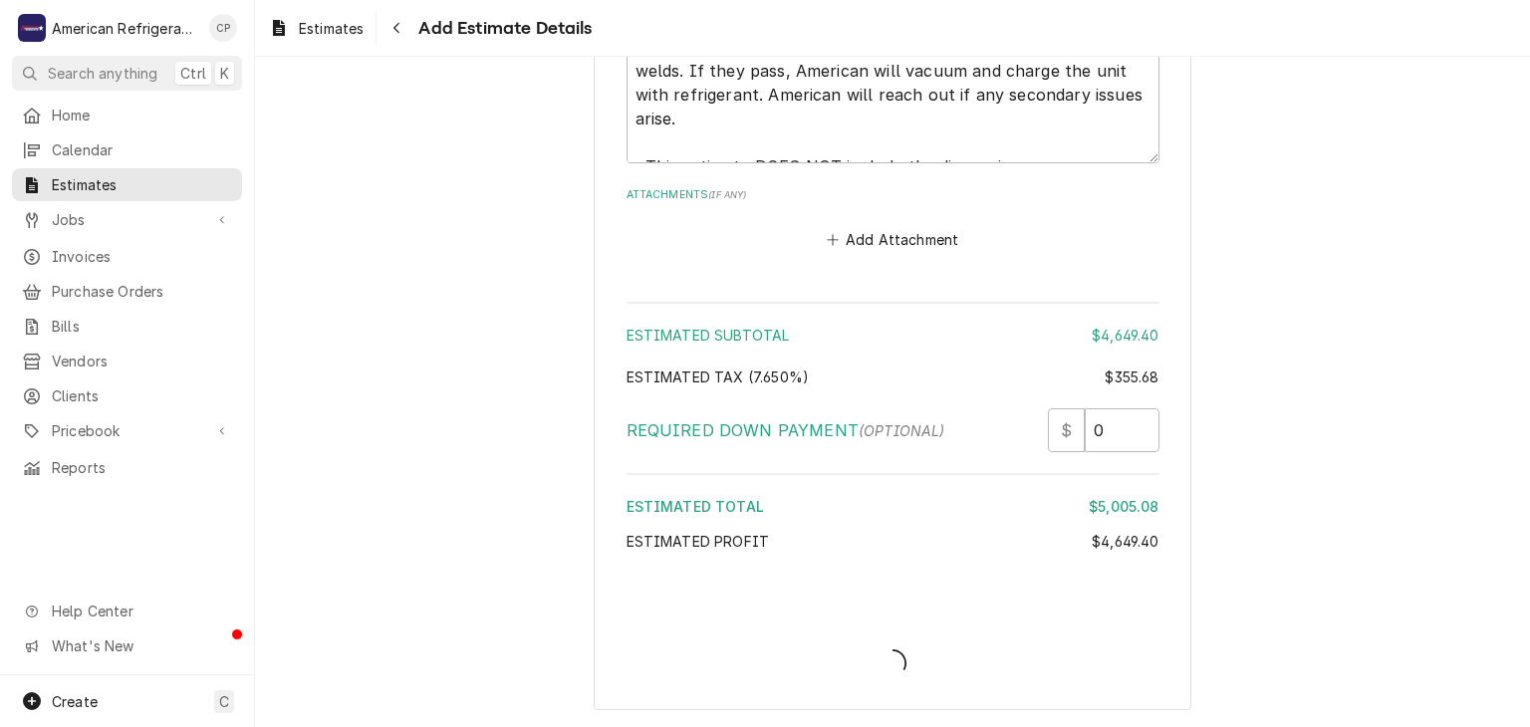
scroll to position [4808, 0]
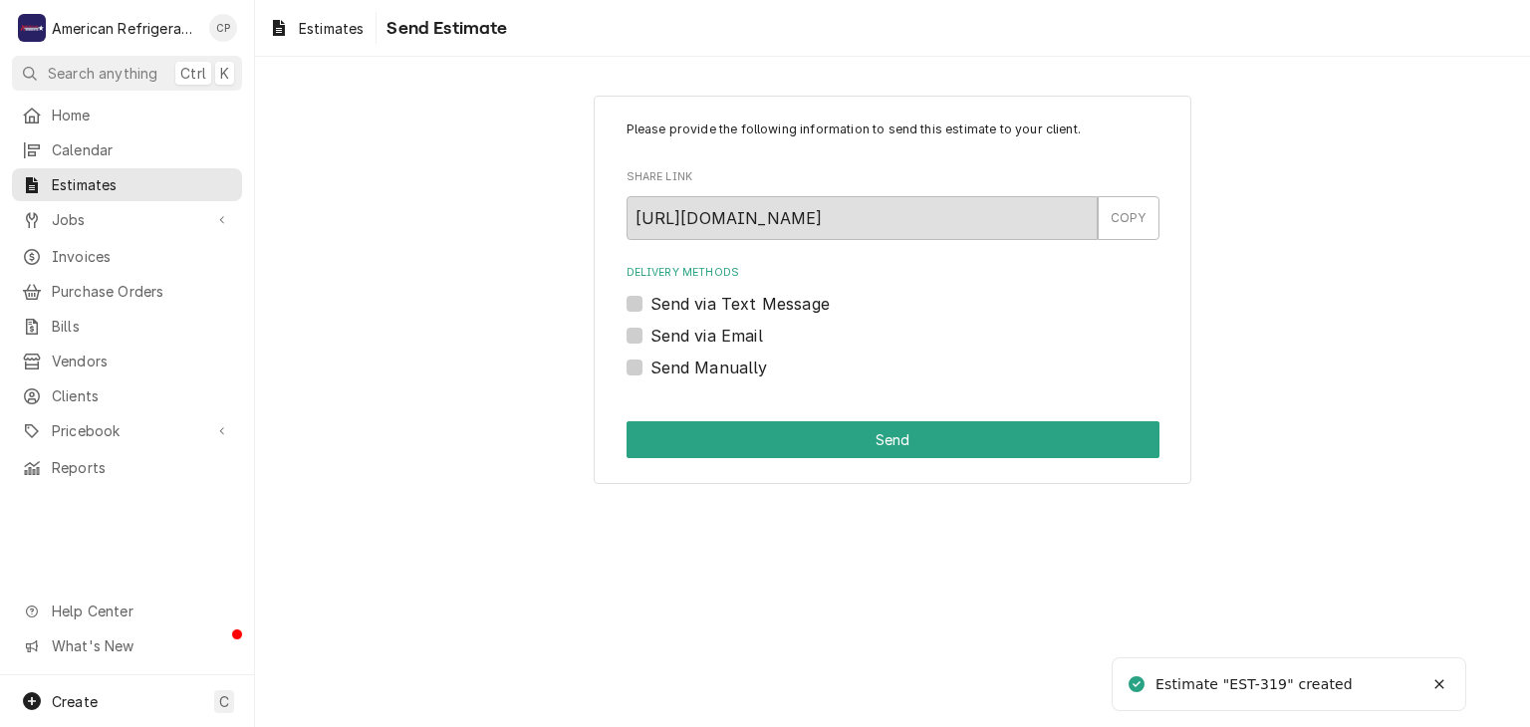
click at [731, 332] on label "Send via Email" at bounding box center [706, 336] width 113 height 24
click at [731, 332] on input "Send via Email" at bounding box center [916, 346] width 533 height 44
checkbox input "true"
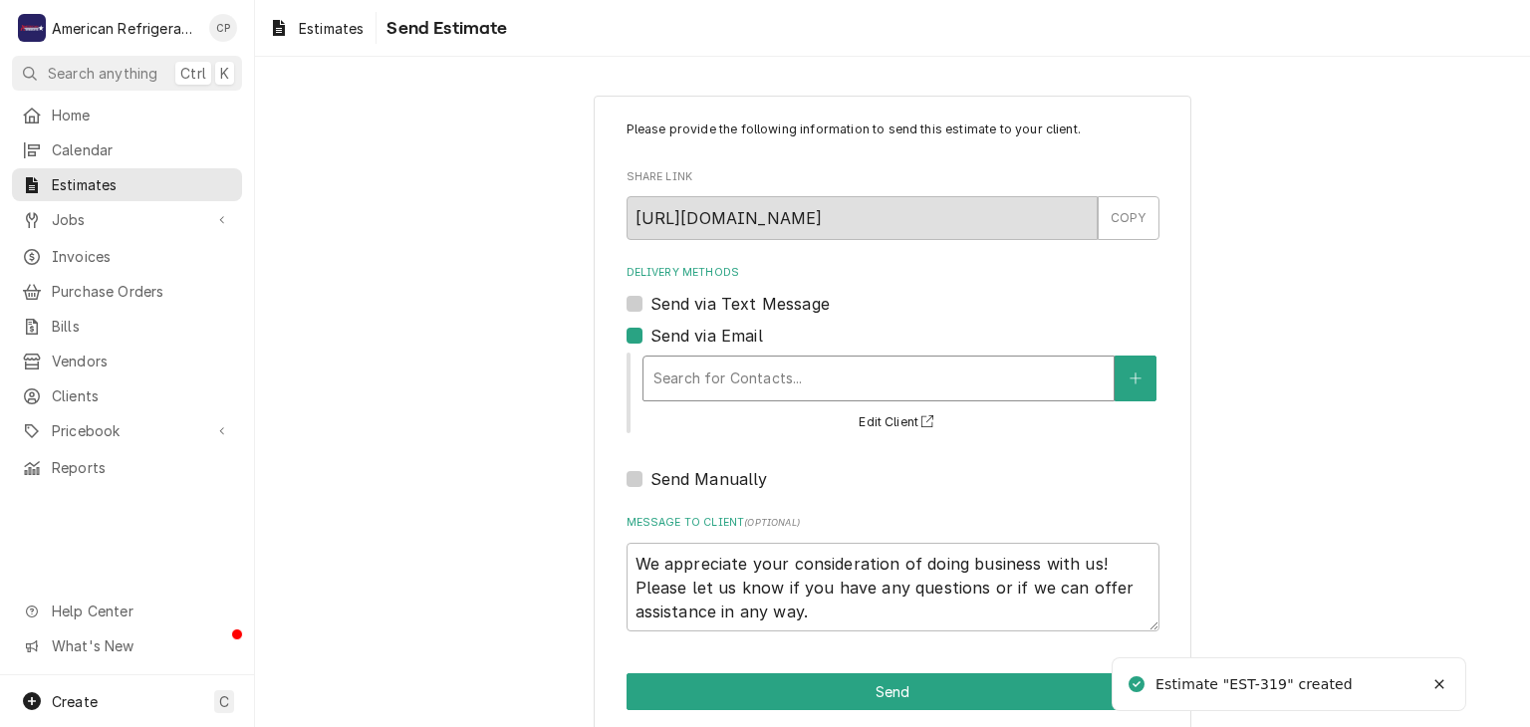
click at [756, 373] on div "Delivery Methods" at bounding box center [878, 379] width 450 height 36
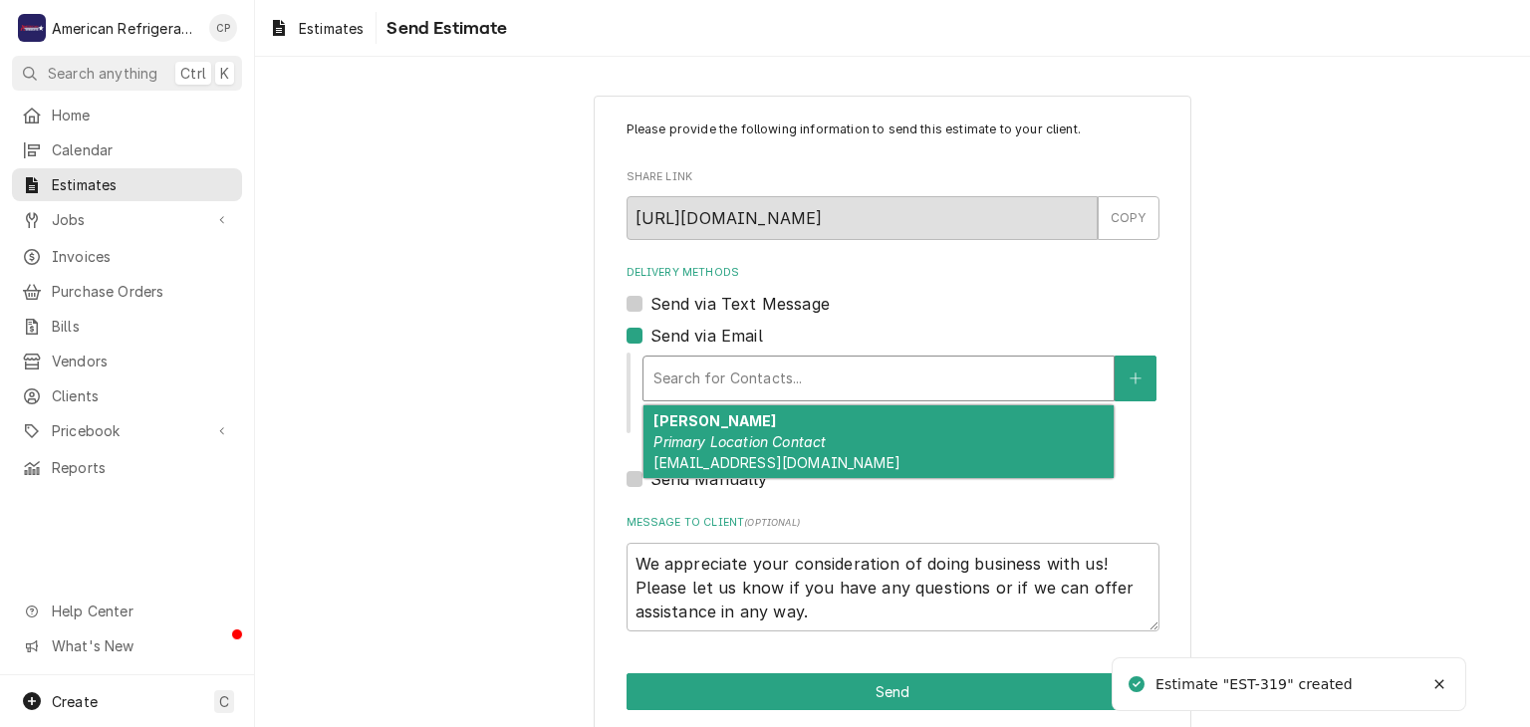
click at [766, 386] on div "Delivery Methods" at bounding box center [878, 379] width 450 height 36
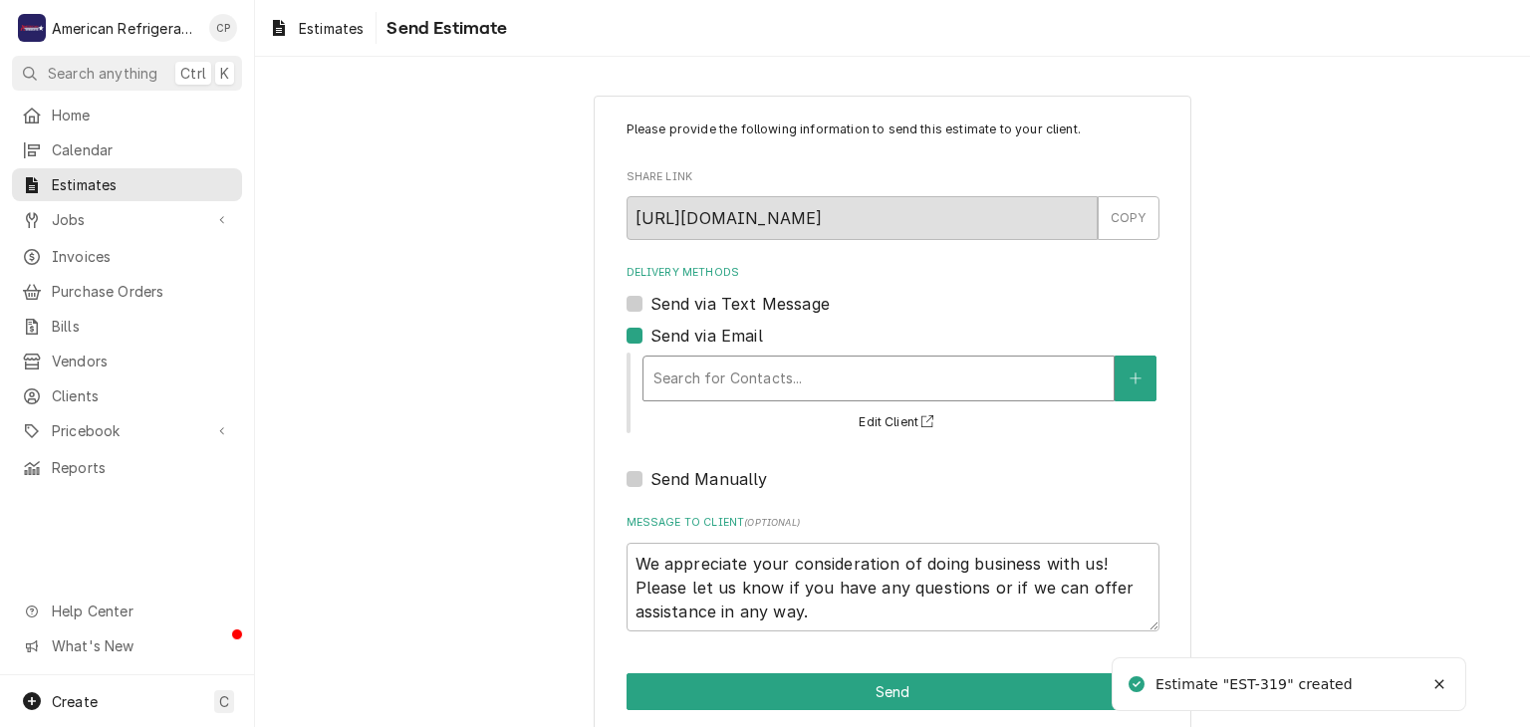
click at [766, 386] on div "Delivery Methods" at bounding box center [878, 379] width 450 height 36
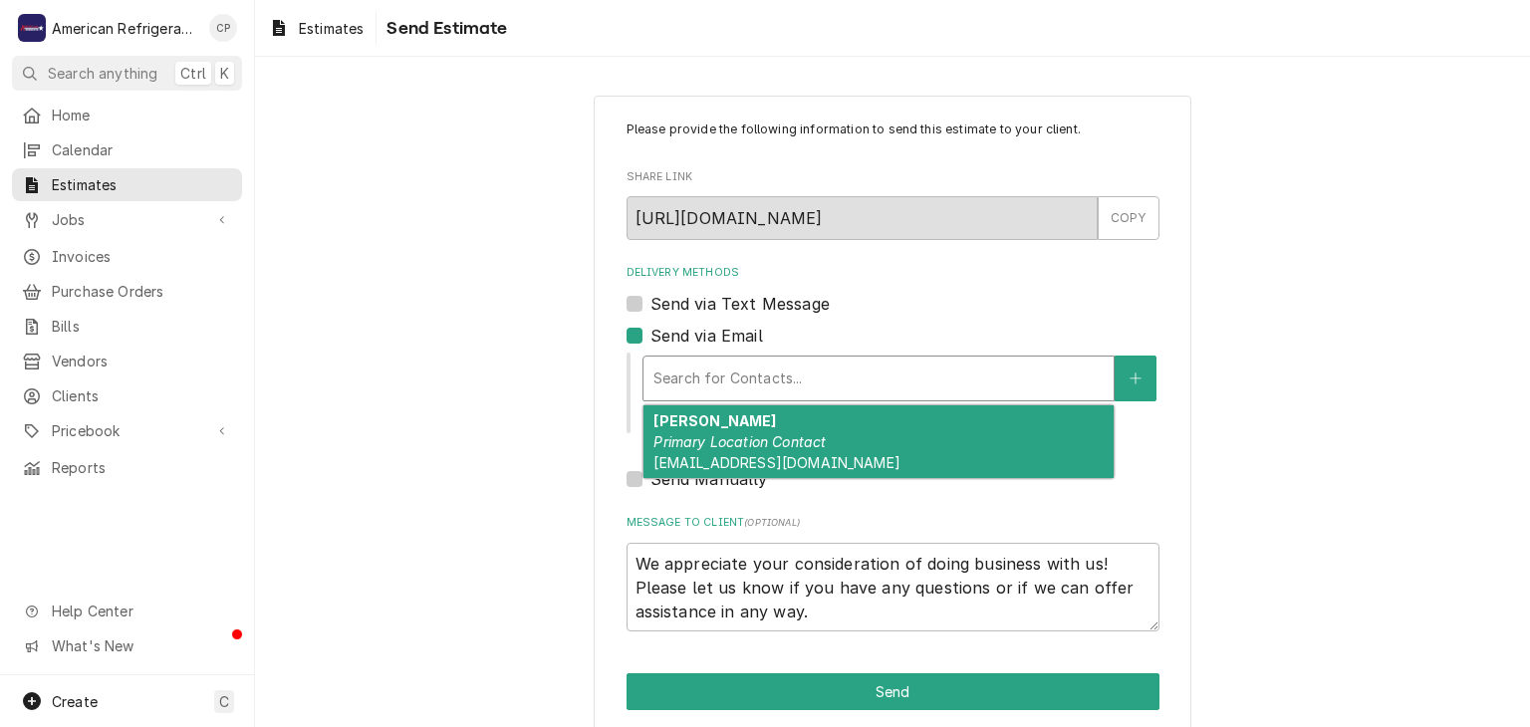
click at [766, 386] on div "Delivery Methods" at bounding box center [878, 379] width 450 height 36
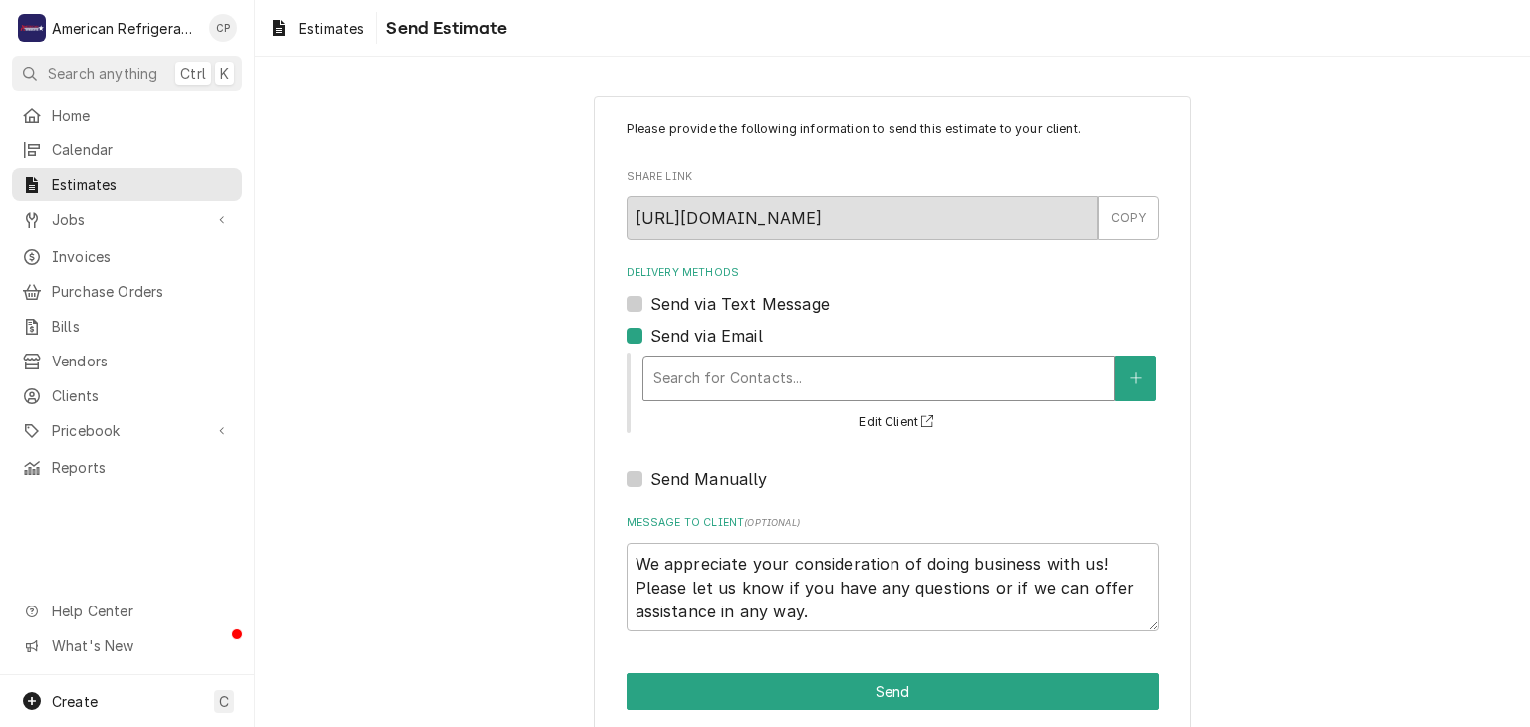
click at [766, 386] on div "Delivery Methods" at bounding box center [878, 379] width 450 height 36
click at [1130, 382] on icon "Create New Contact" at bounding box center [1135, 378] width 12 height 14
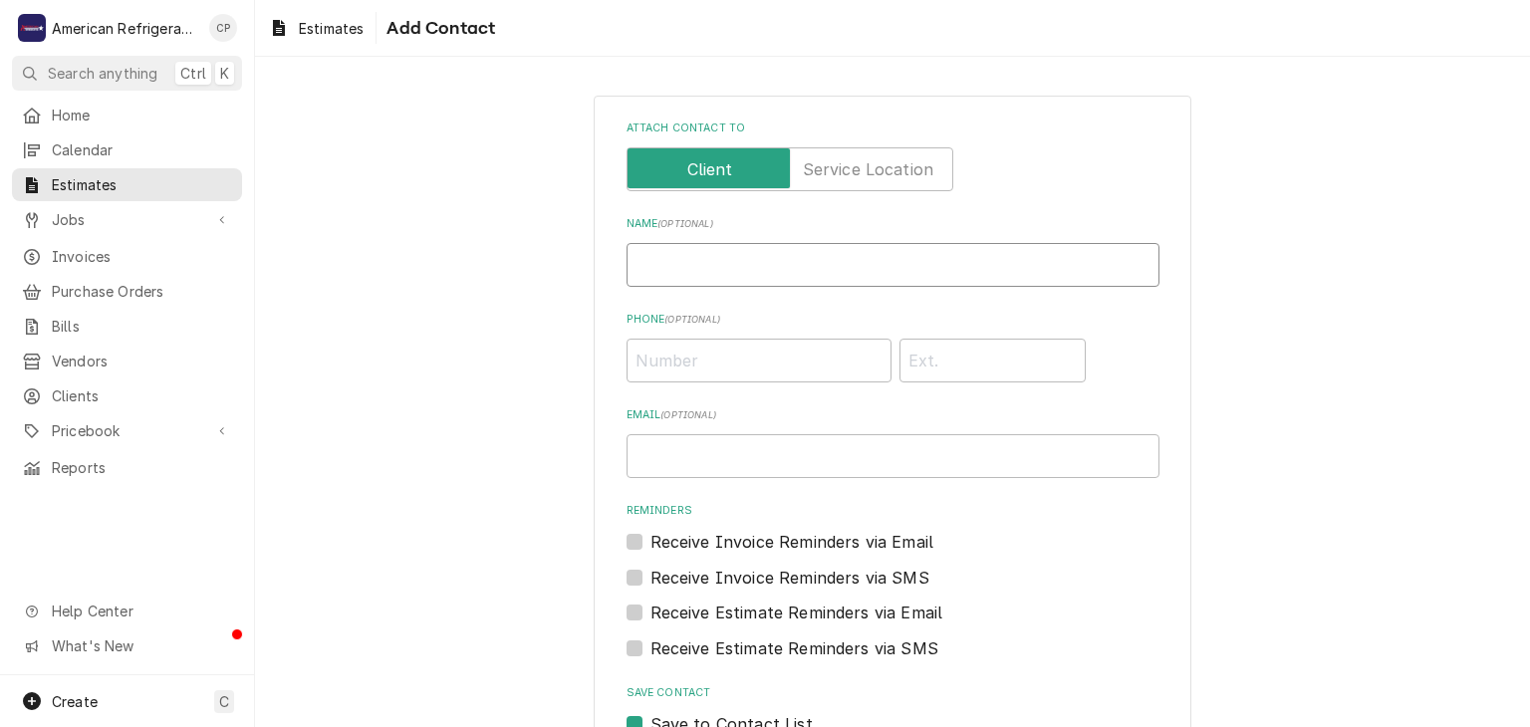
click at [647, 259] on input "Name ( optional )" at bounding box center [892, 265] width 533 height 44
paste input "[PERSON_NAME][EMAIL_ADDRESS][PERSON_NAME][DOMAIN_NAME]"
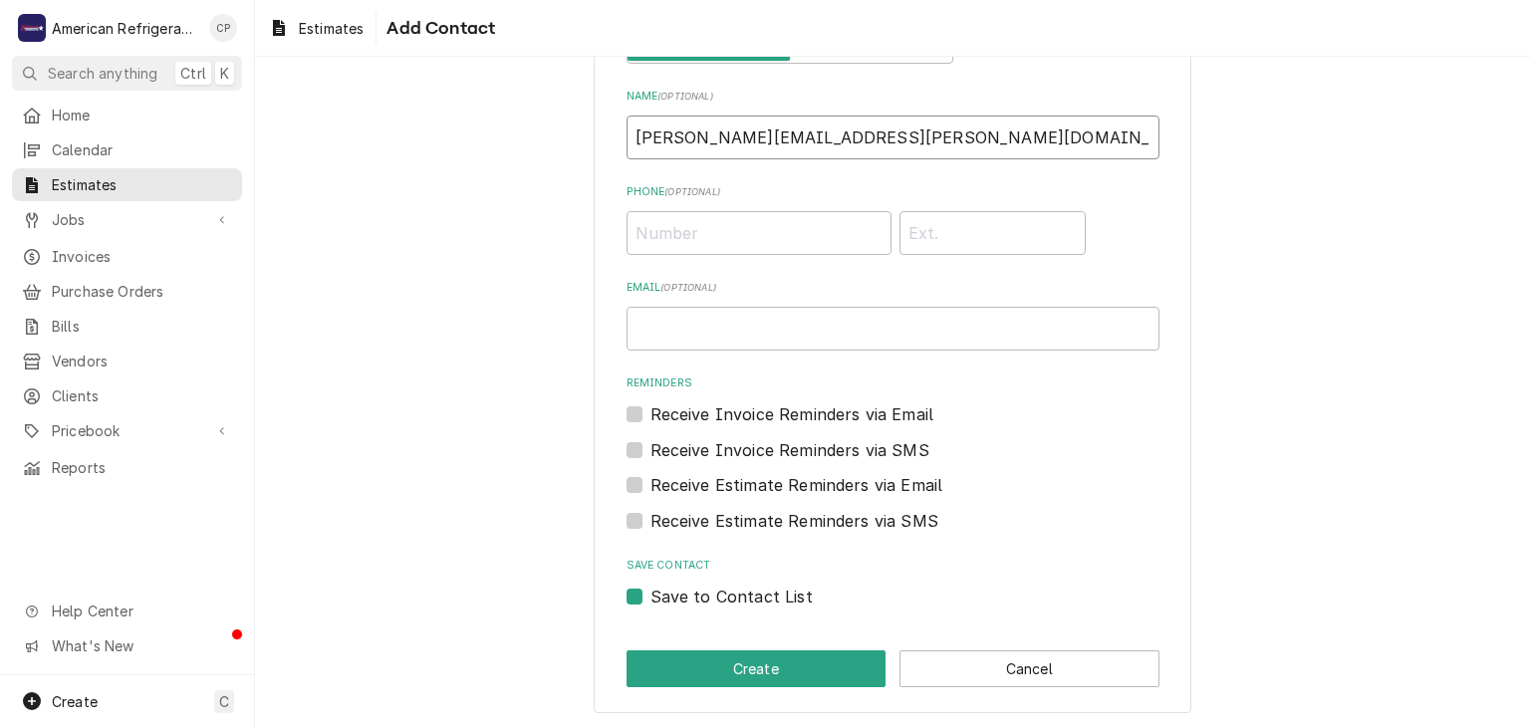
scroll to position [129, 0]
type input "[PERSON_NAME][EMAIL_ADDRESS][PERSON_NAME][DOMAIN_NAME]"
click at [707, 593] on label "Save to Contact List" at bounding box center [731, 595] width 162 height 24
click at [707, 593] on input "Save to Contact List" at bounding box center [916, 605] width 533 height 44
checkbox input "false"
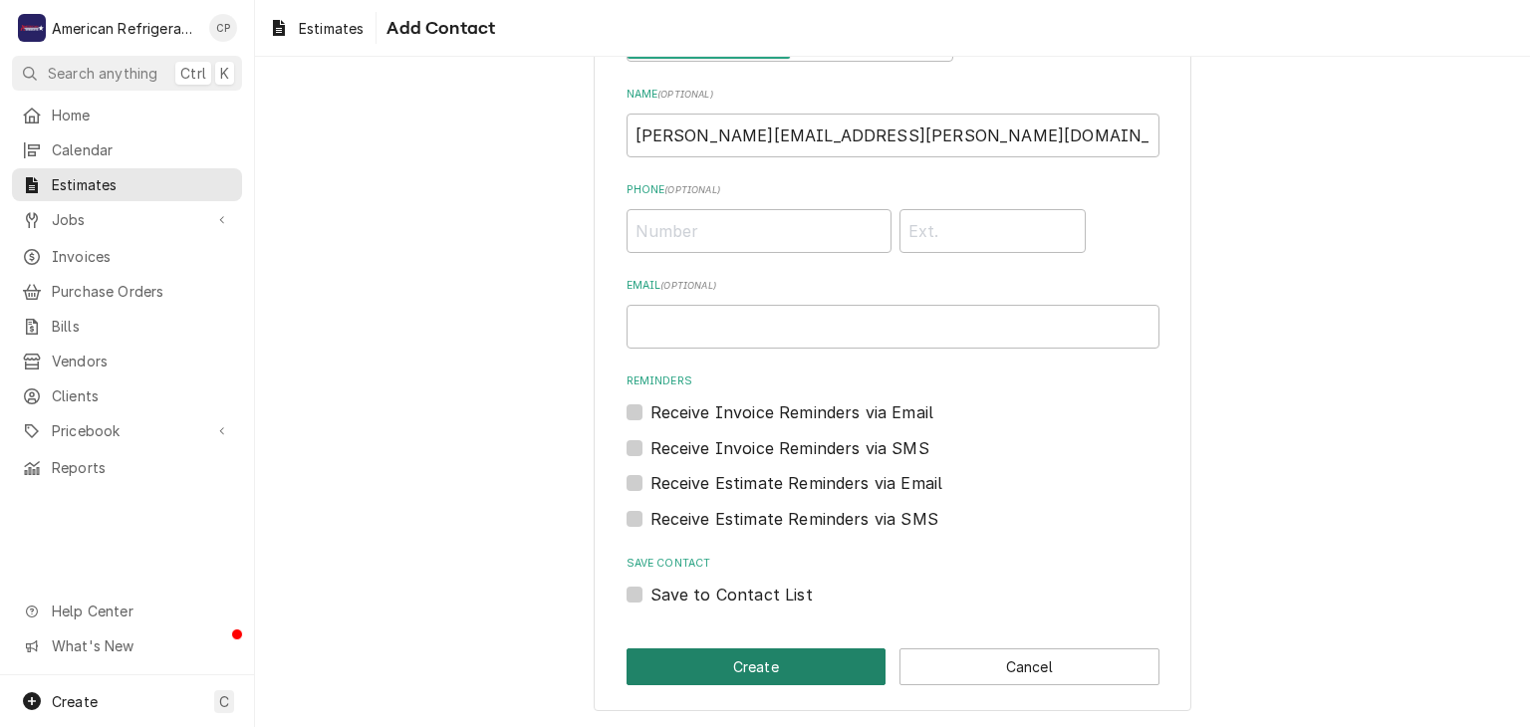
click at [767, 672] on button "Create" at bounding box center [756, 666] width 260 height 37
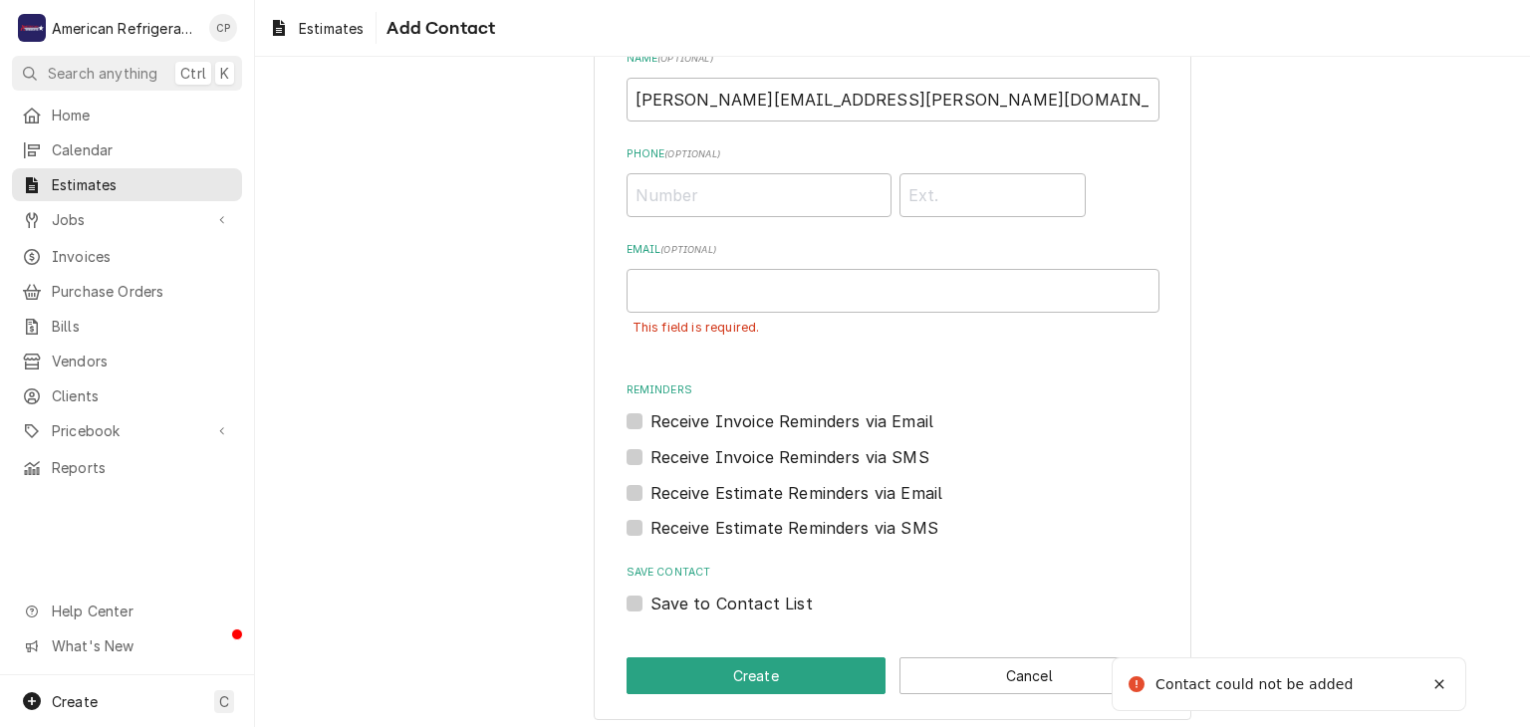
scroll to position [175, 0]
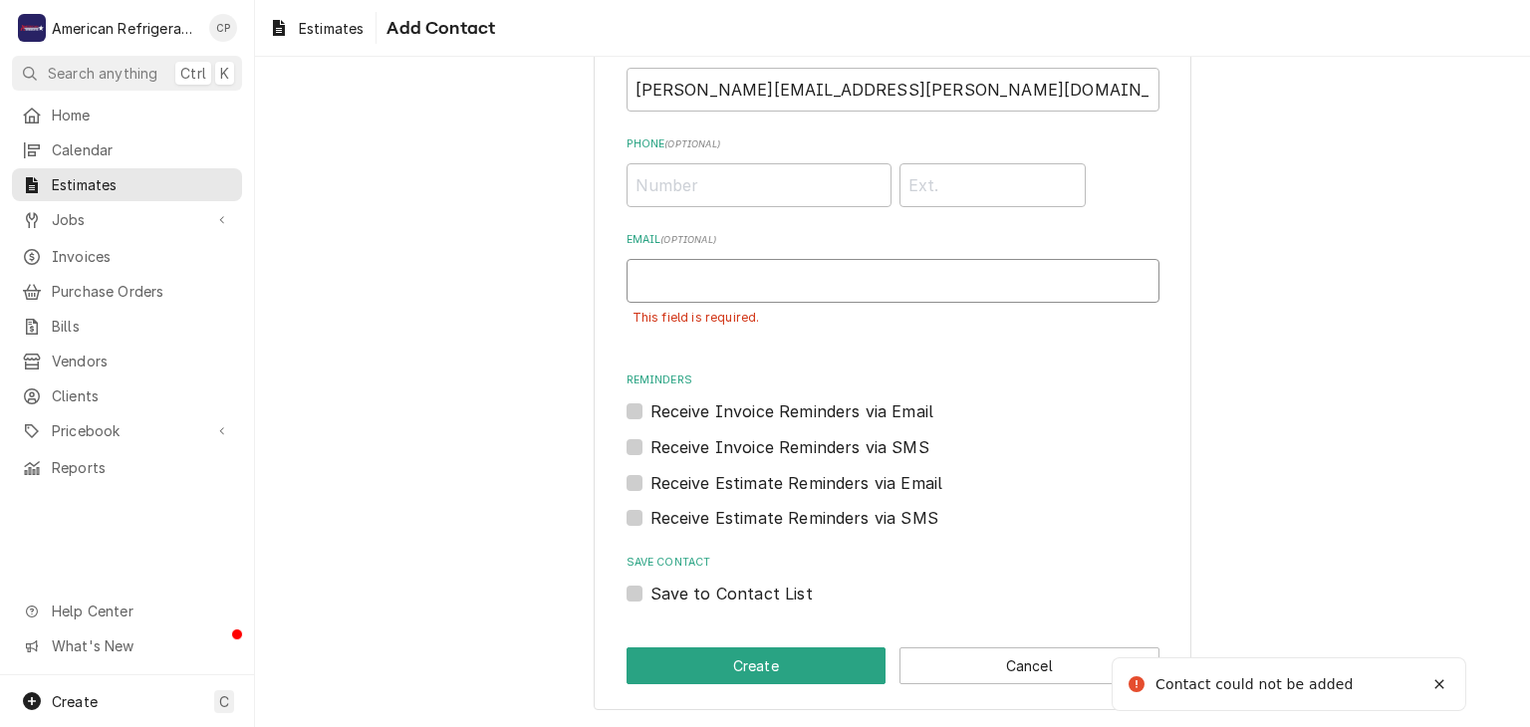
click at [687, 298] on input "Email ( optional )" at bounding box center [892, 281] width 533 height 44
paste input "[PERSON_NAME][EMAIL_ADDRESS][PERSON_NAME][DOMAIN_NAME]"
type input "[PERSON_NAME][EMAIL_ADDRESS][PERSON_NAME][DOMAIN_NAME]"
click at [712, 87] on input "[PERSON_NAME][EMAIL_ADDRESS][PERSON_NAME][DOMAIN_NAME]" at bounding box center [892, 90] width 533 height 44
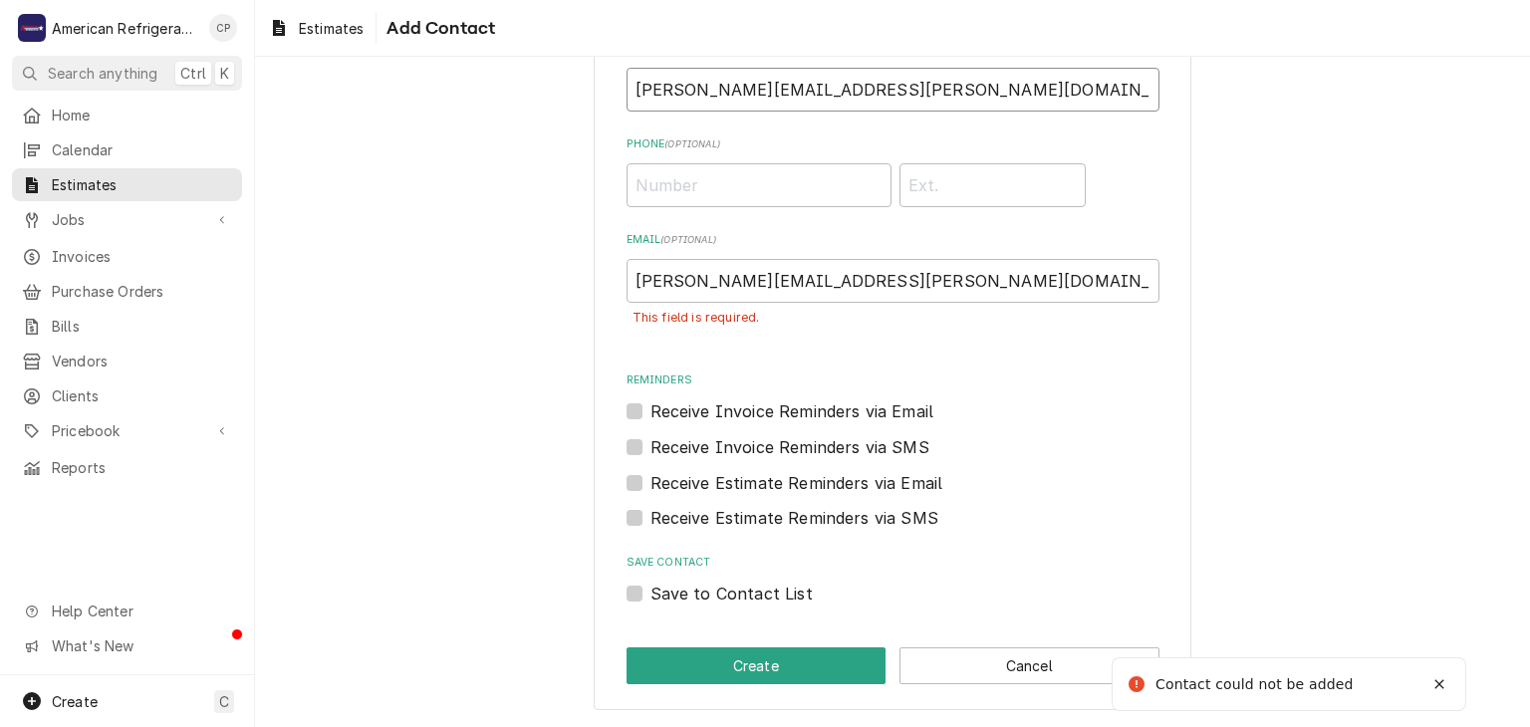
click at [712, 87] on input "[PERSON_NAME][EMAIL_ADDRESS][PERSON_NAME][DOMAIN_NAME]" at bounding box center [892, 90] width 533 height 44
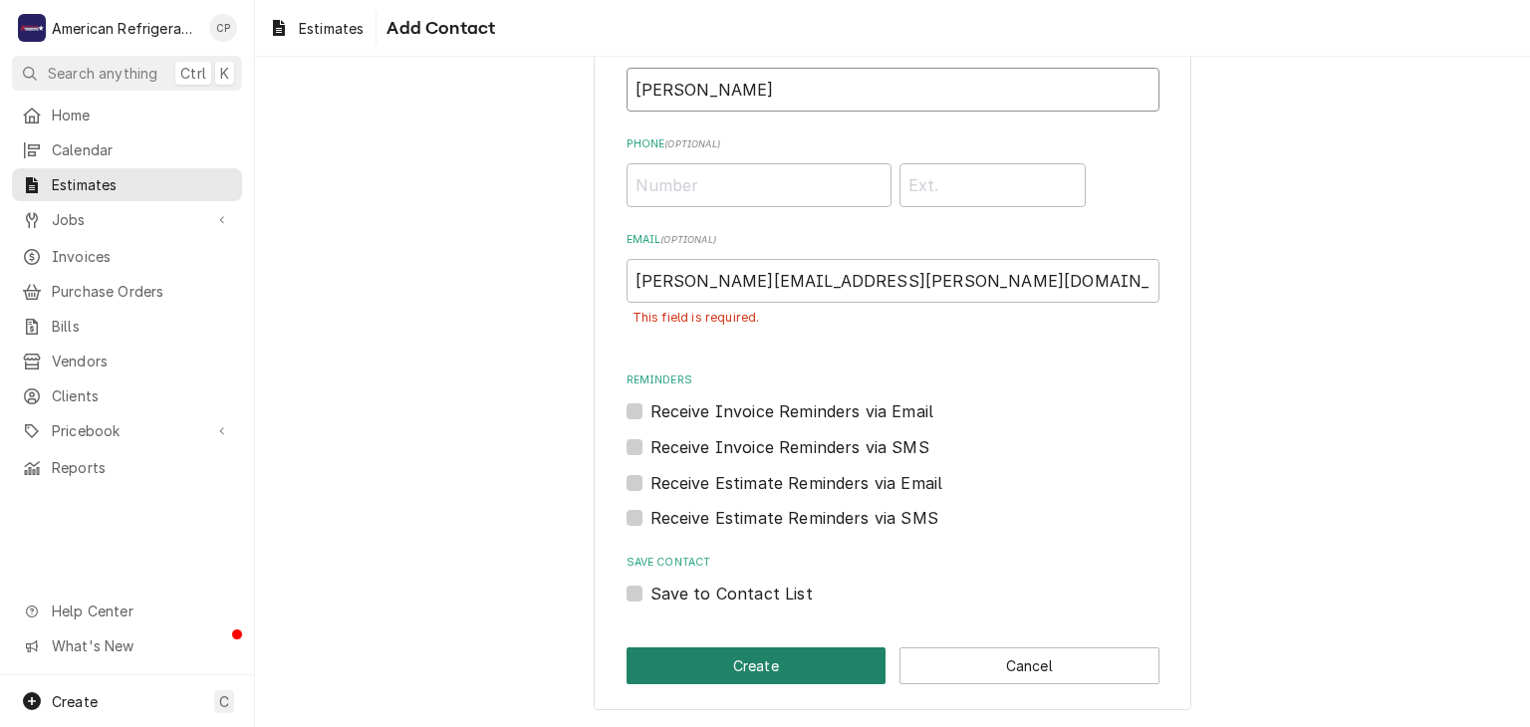
type input "[PERSON_NAME]"
click at [756, 667] on button "Create" at bounding box center [756, 665] width 260 height 37
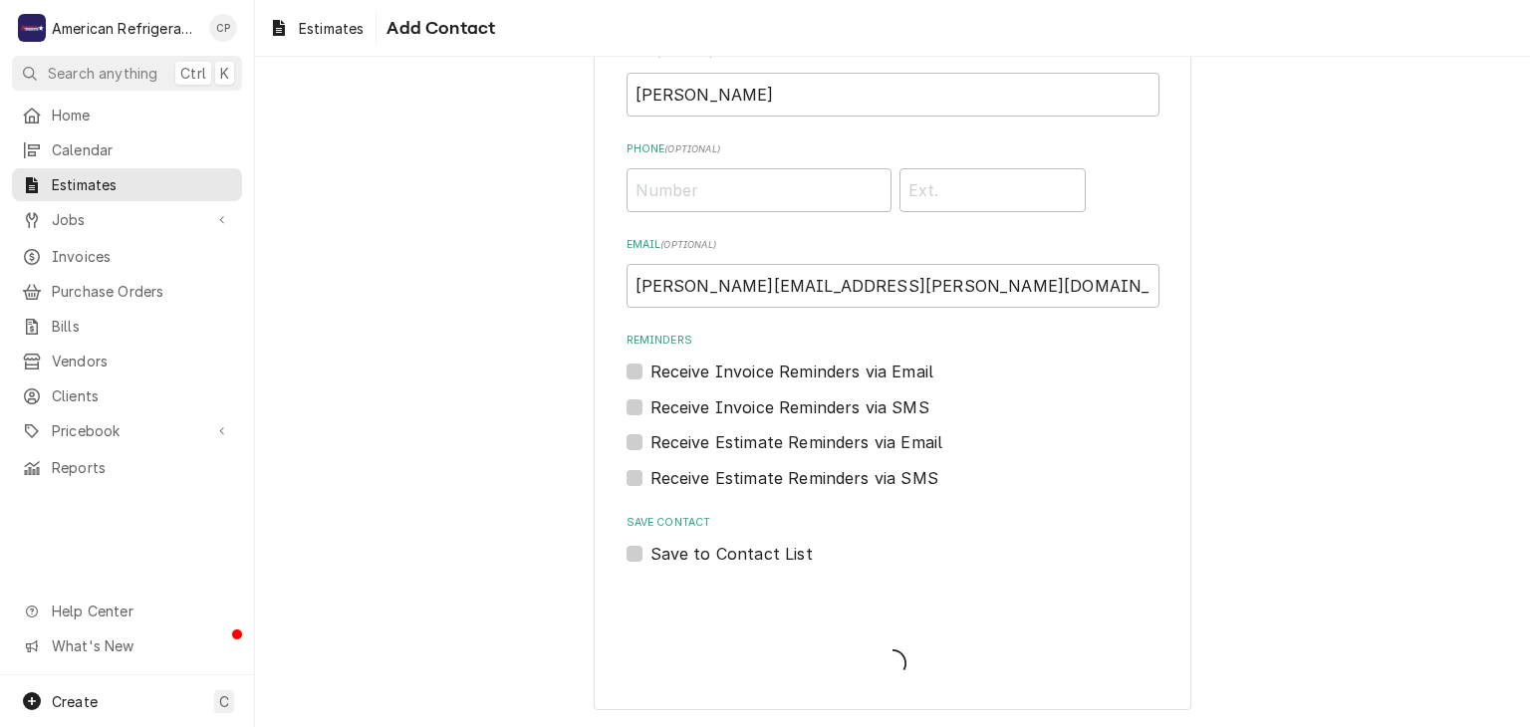
scroll to position [170, 0]
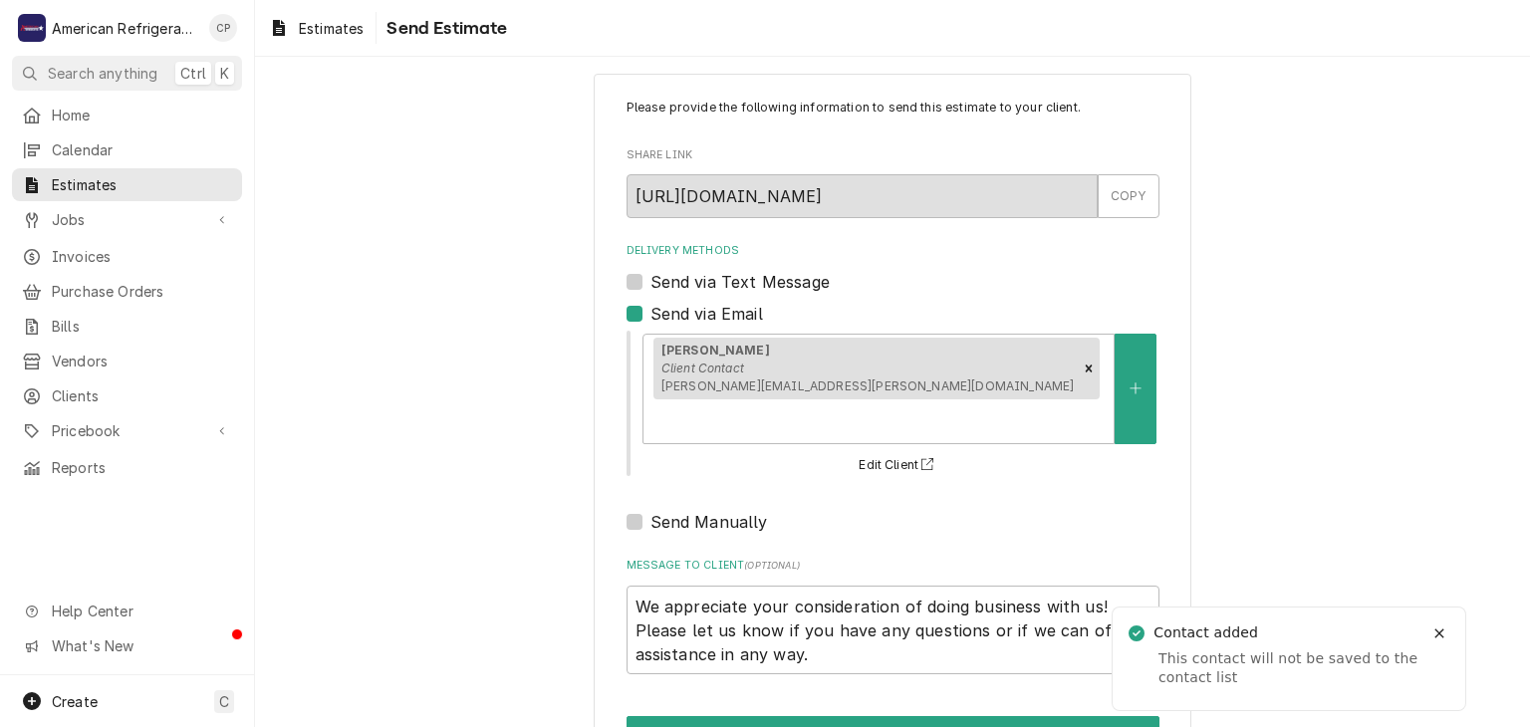
scroll to position [50, 0]
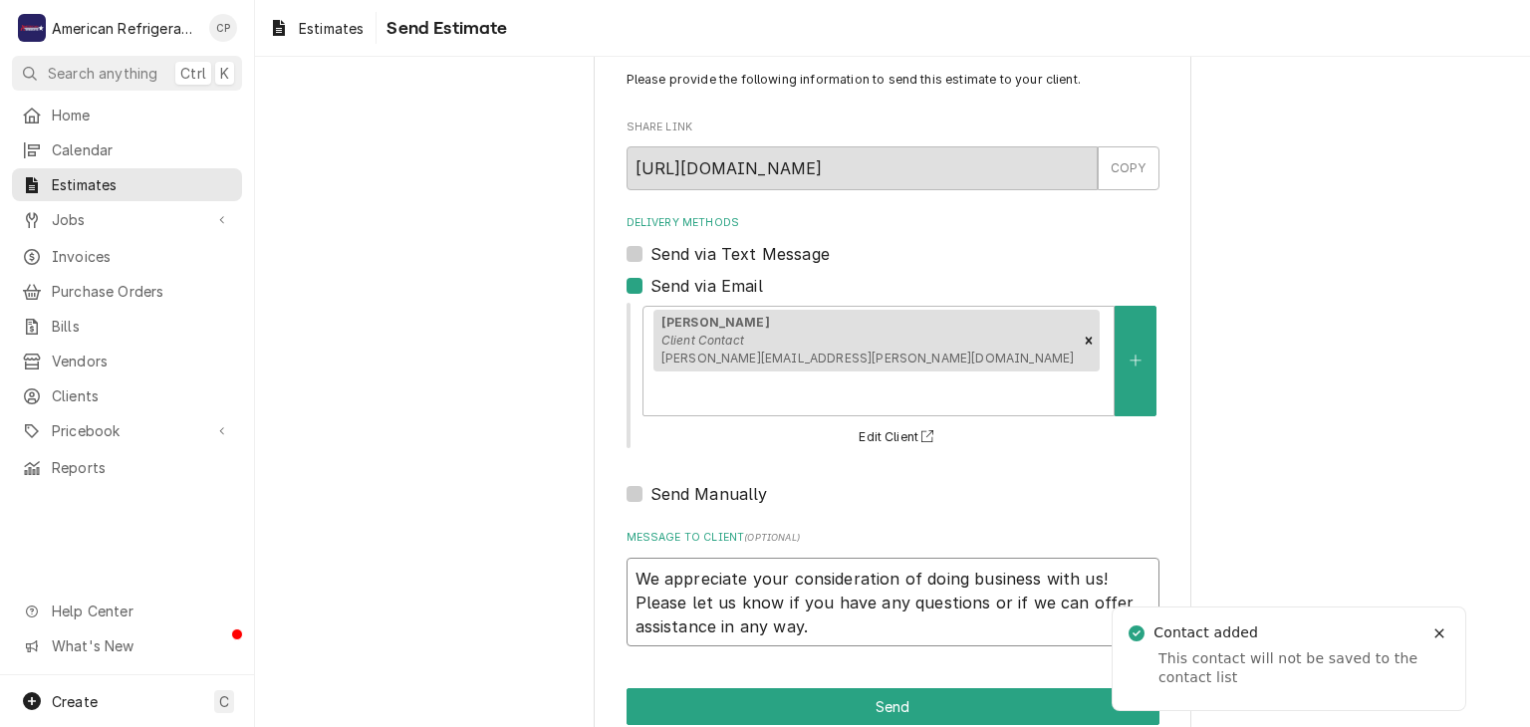
click at [861, 592] on textarea "We appreciate your consideration of doing business with us! Please let us know …" at bounding box center [892, 603] width 533 height 90
type textarea "x"
type textarea "We appreciate your consideration of doing business with us! Please let us know …"
click at [635, 558] on textarea "We appreciate your consideration of doing business with us! Please let us know …" at bounding box center [892, 603] width 533 height 90
type textarea "x"
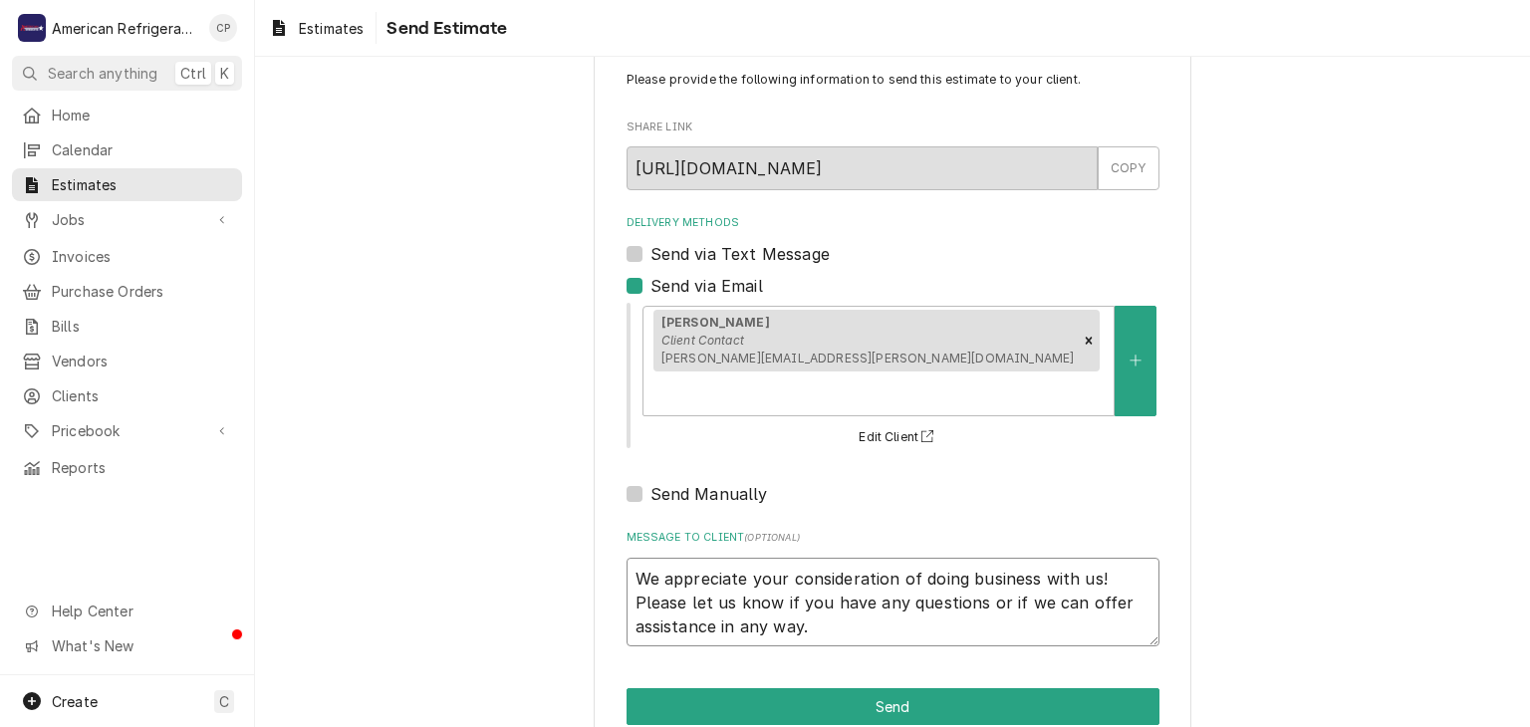
type textarea "HWe appreciate your consideration of doing business with us! Please let us know…"
type textarea "x"
type textarea "HiWe appreciate your consideration of doing business with us! Please let us kno…"
type textarea "x"
type textarea "Hi,We appreciate your consideration of doing business with us! Please let us kn…"
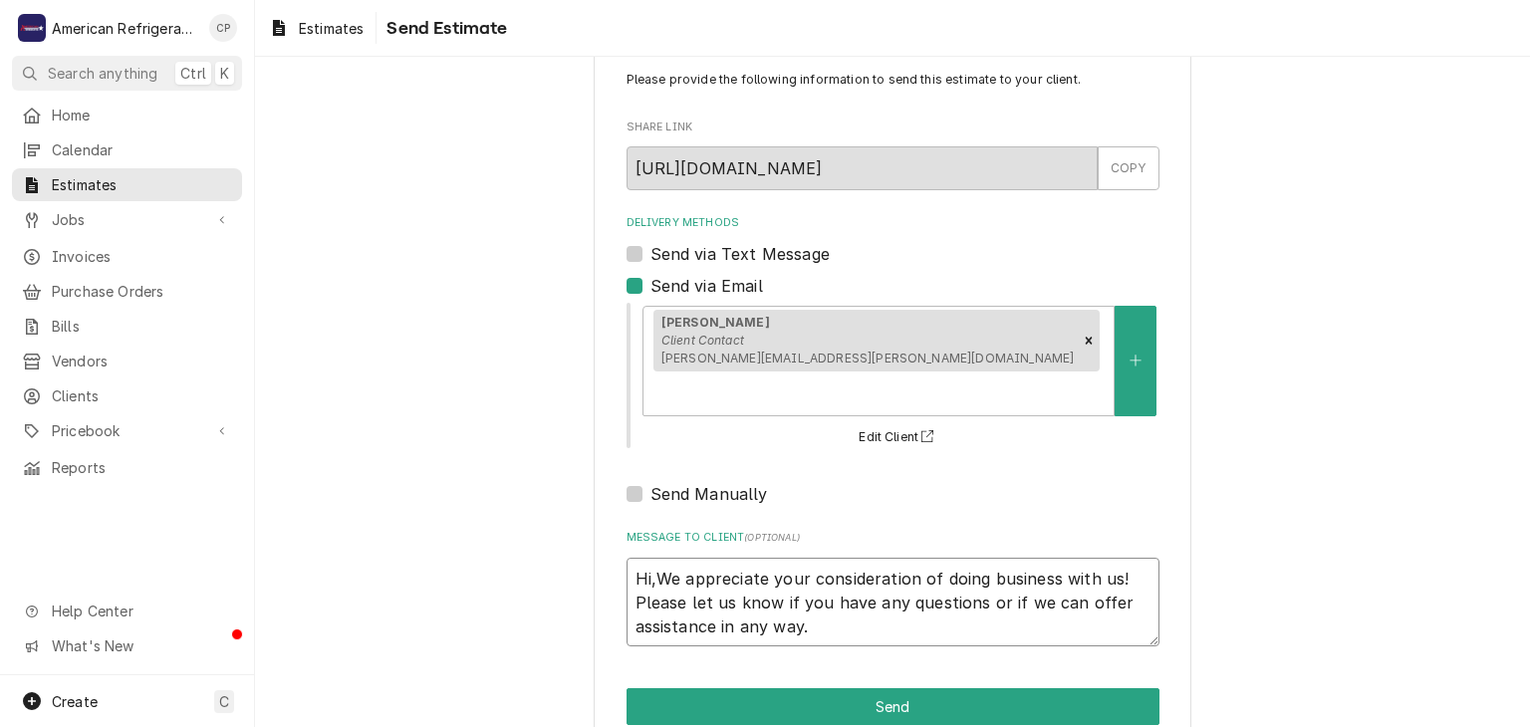
type textarea "x"
type textarea "Hi, We appreciate your consideration of doing business with us! Please let us k…"
type textarea "x"
type textarea "Hi,We appreciate your consideration of doing business with us! Please let us kn…"
type textarea "x"
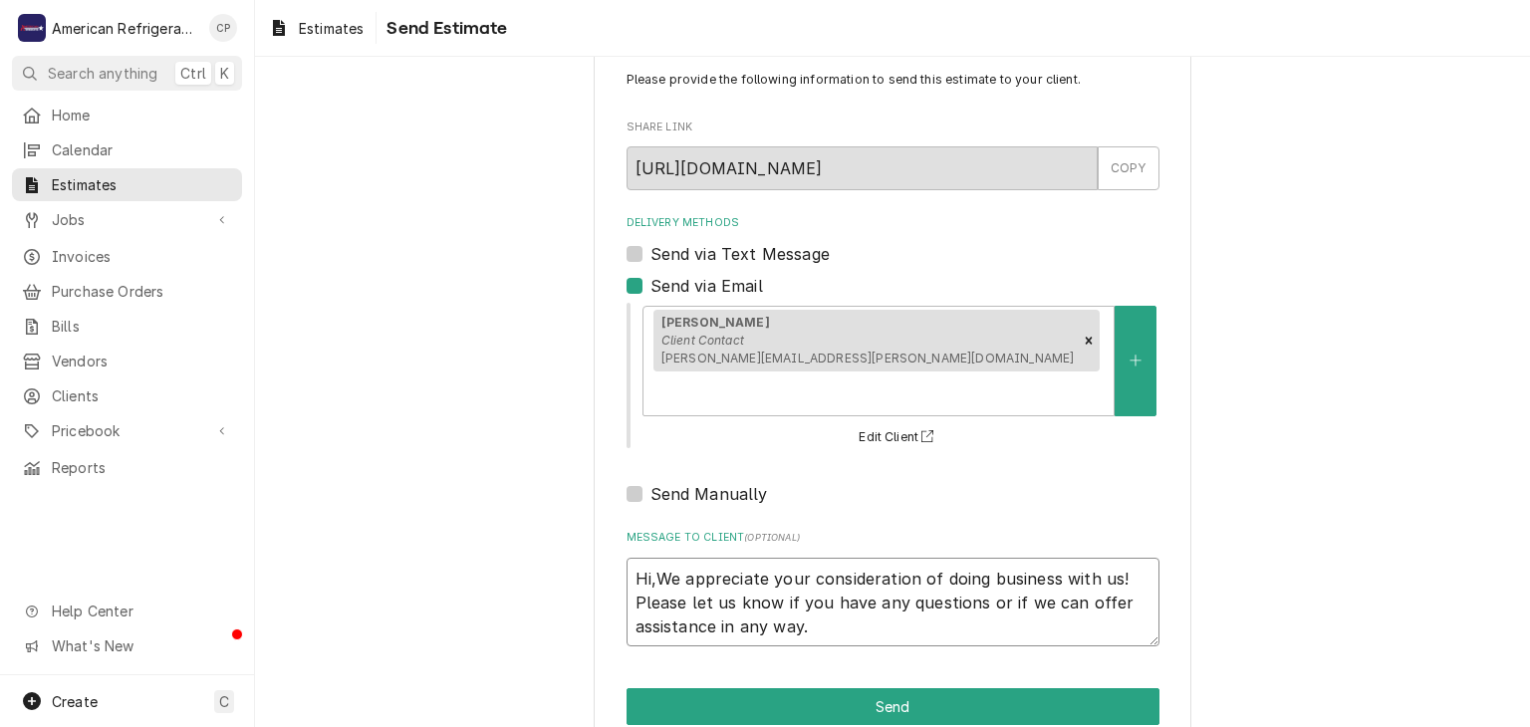
type textarea "HiWe appreciate your consideration of doing business with us! Please let us kno…"
type textarea "x"
type textarea "Hi We appreciate your consideration of doing business with us! Please let us kn…"
type textarea "x"
type textarea "Hi JWe appreciate your consideration of doing business with us! Please let us k…"
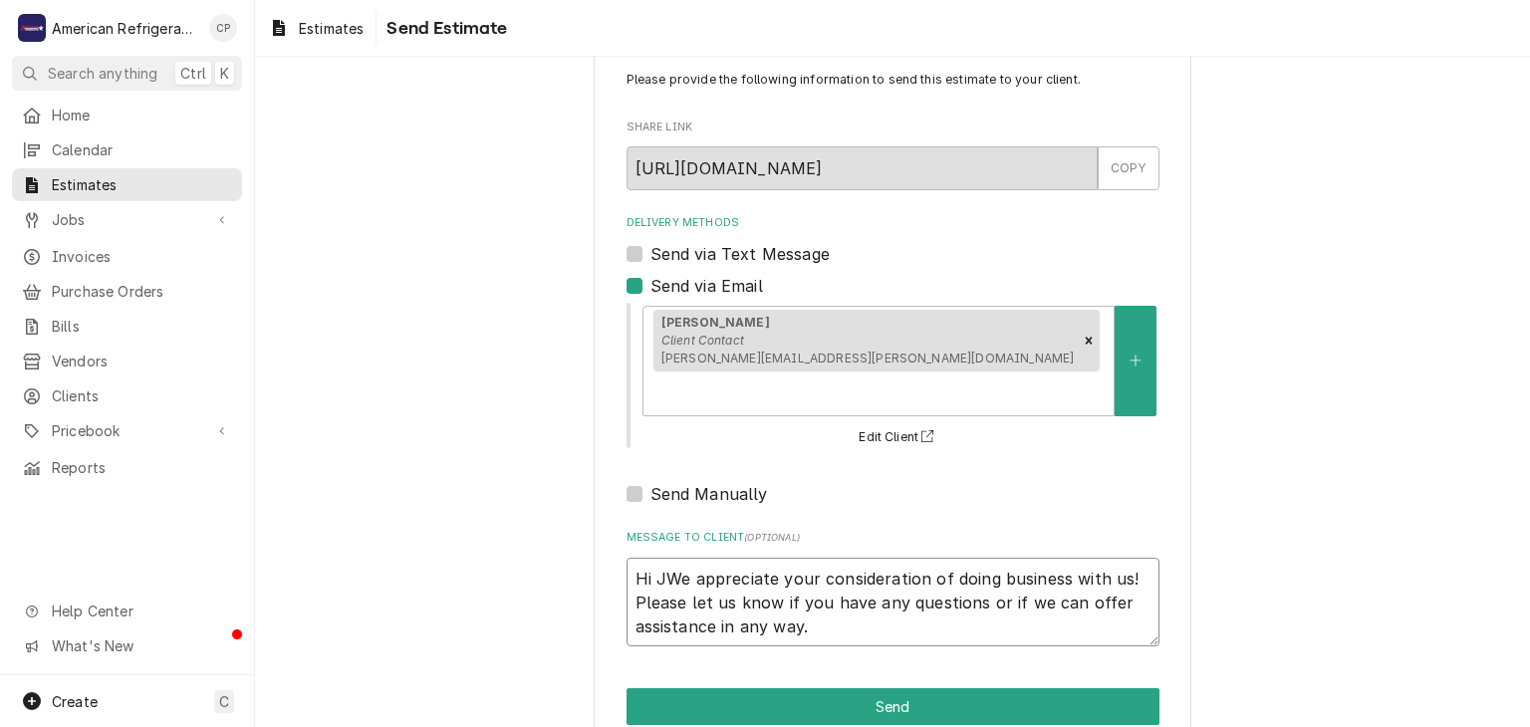
type textarea "x"
type textarea "Hi JamWe appreciate your consideration of doing business with us! Please let us…"
type textarea "x"
type textarea "Hi [PERSON_NAME] appreciate your consideration of doing business with us! Pleas…"
type textarea "x"
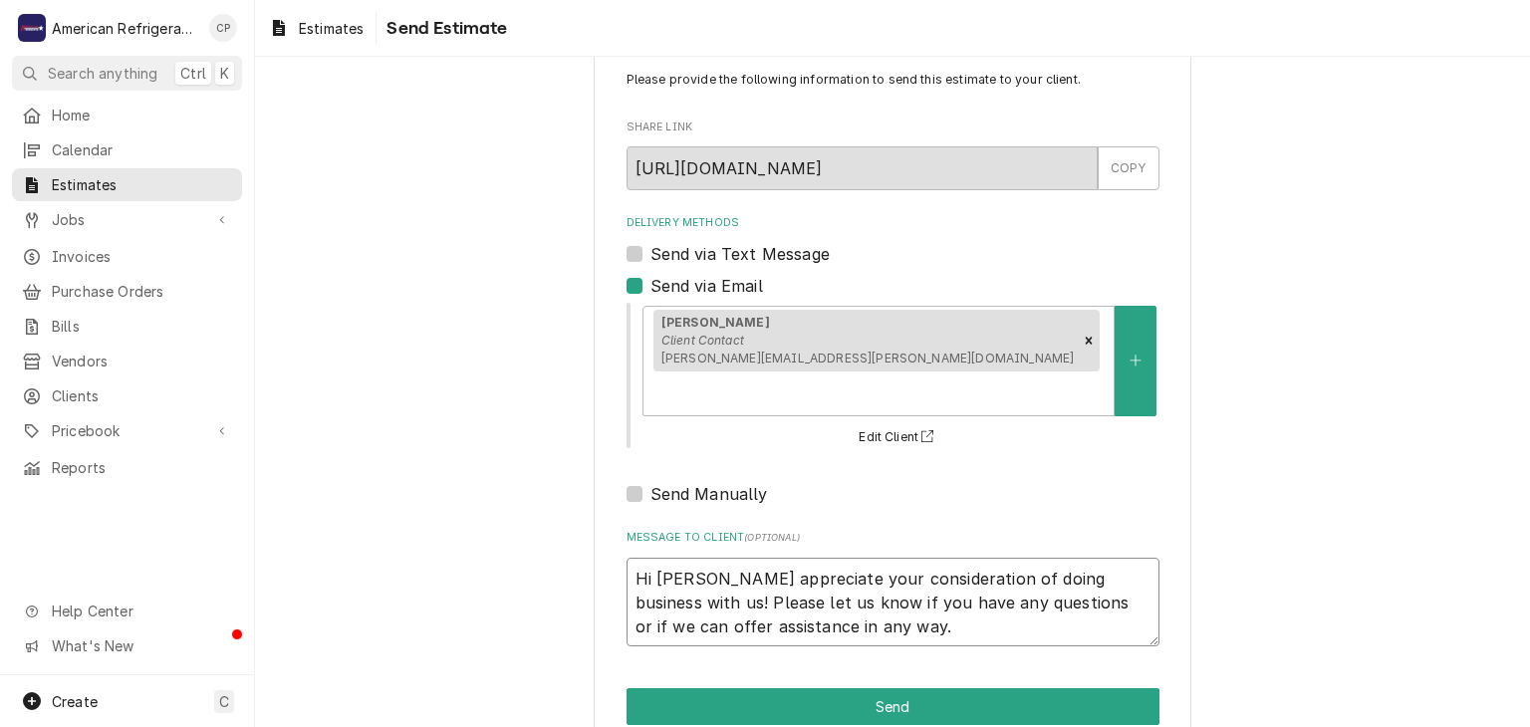
type textarea "Hi [PERSON_NAME] appreciate your consideration of doing business with us! Pleas…"
type textarea "x"
type textarea "Hi [PERSON_NAME],We appreciate your consideration of doing business with us! Pl…"
type textarea "x"
type textarea "Hi [PERSON_NAME], We appreciate your consideration of doing business with us! P…"
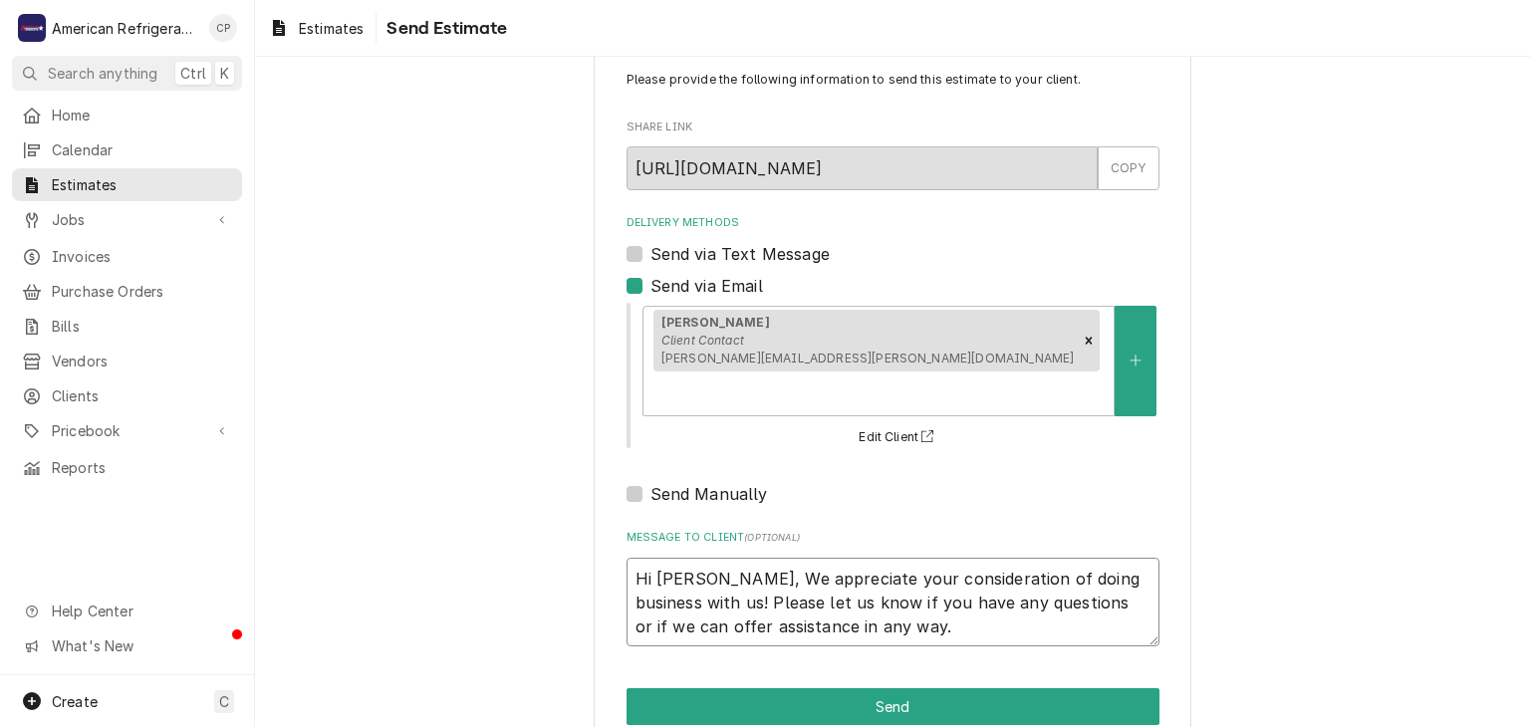
type textarea "x"
type textarea "Hi [PERSON_NAME], We appreciate your consideration of doing business with us! P…"
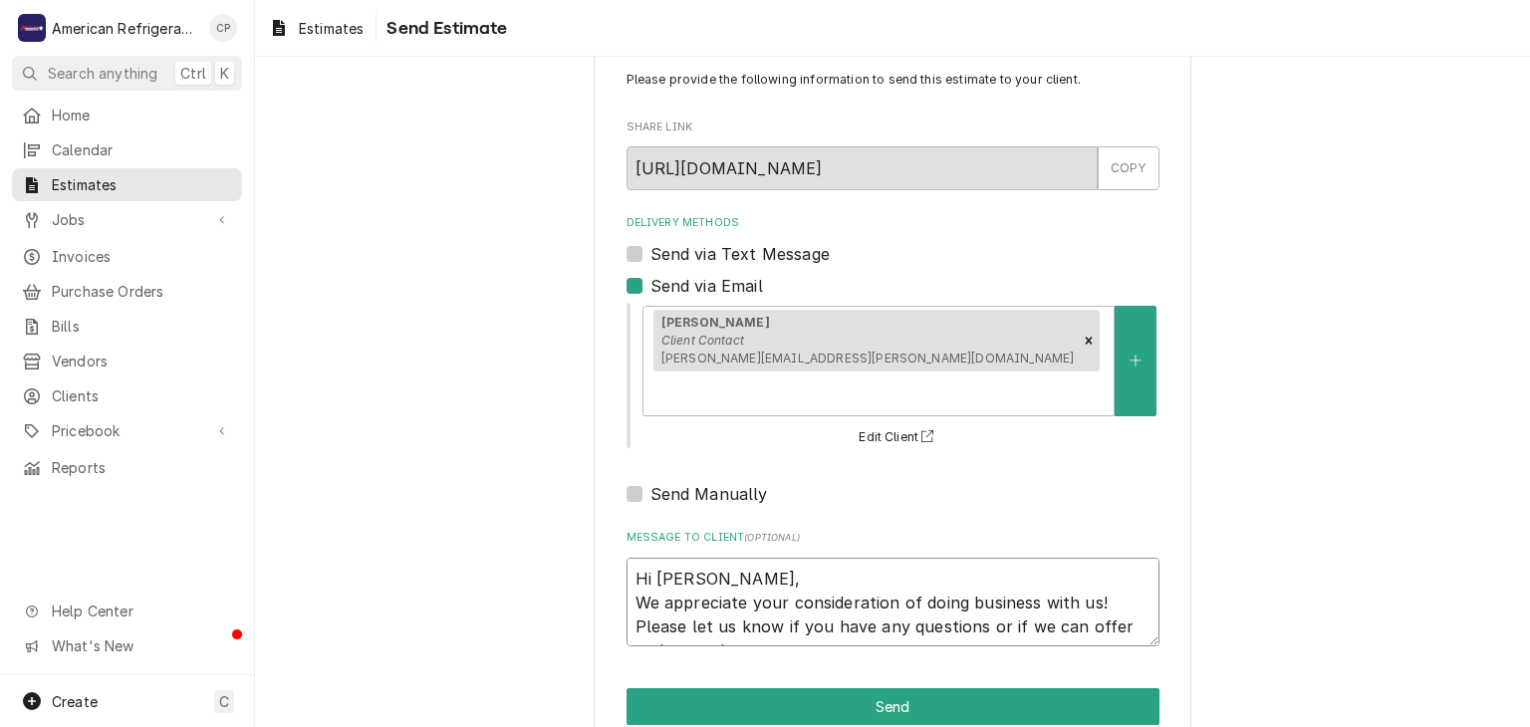
type textarea "x"
type textarea "Hi [PERSON_NAME], We appreciate your consideration of doing business with us! P…"
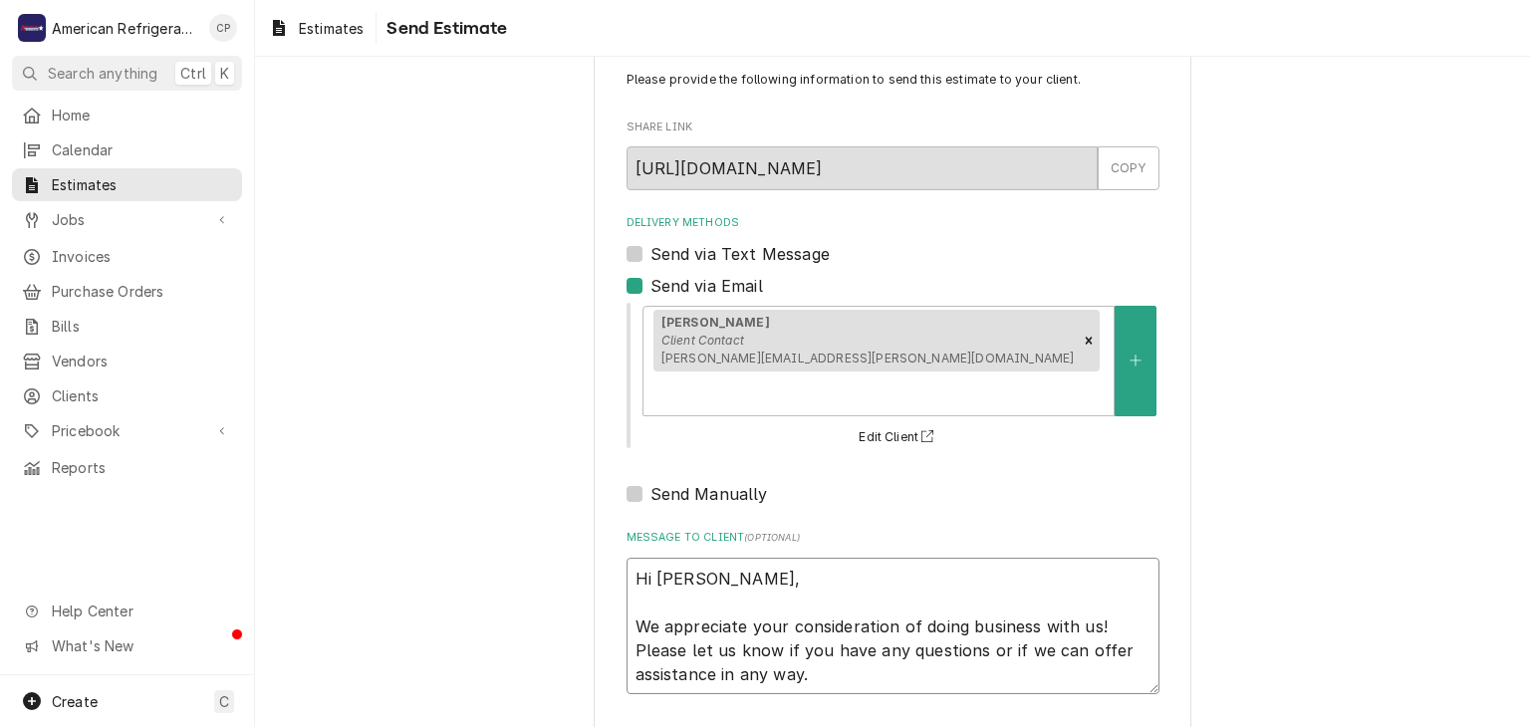
type textarea "x"
type textarea "Hi [PERSON_NAME], IWe appreciate your consideration of doing business with us! …"
type textarea "x"
type textarea "Hi [PERSON_NAME], I We appreciate your consideration of doing business with us!…"
type textarea "x"
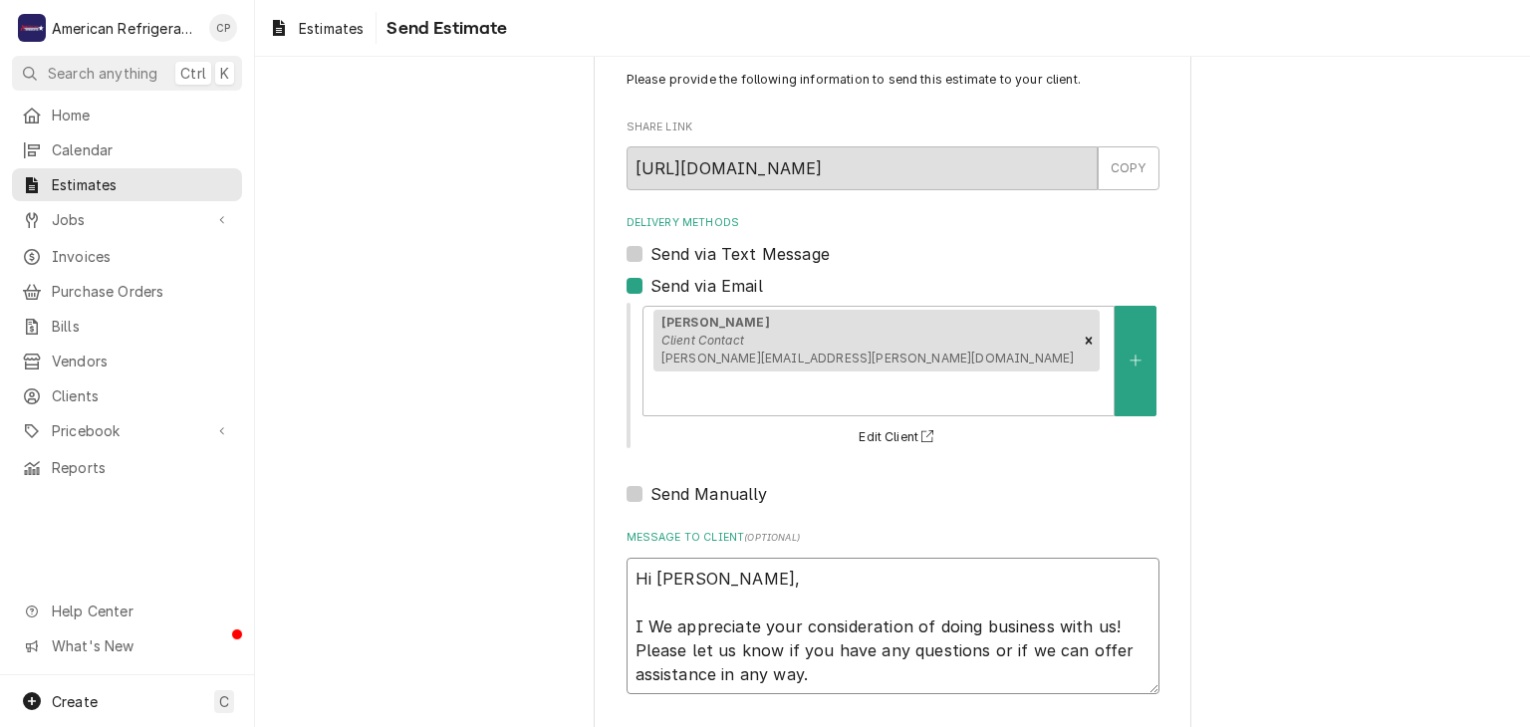
type textarea "Hi [PERSON_NAME], I aWe appreciate your consideration of doing business with us…"
type textarea "x"
type textarea "Hi [PERSON_NAME], I aeWe appreciate your consideration of doing business with u…"
type textarea "x"
type textarea "Hi [PERSON_NAME], I aWe appreciate your consideration of doing business with us…"
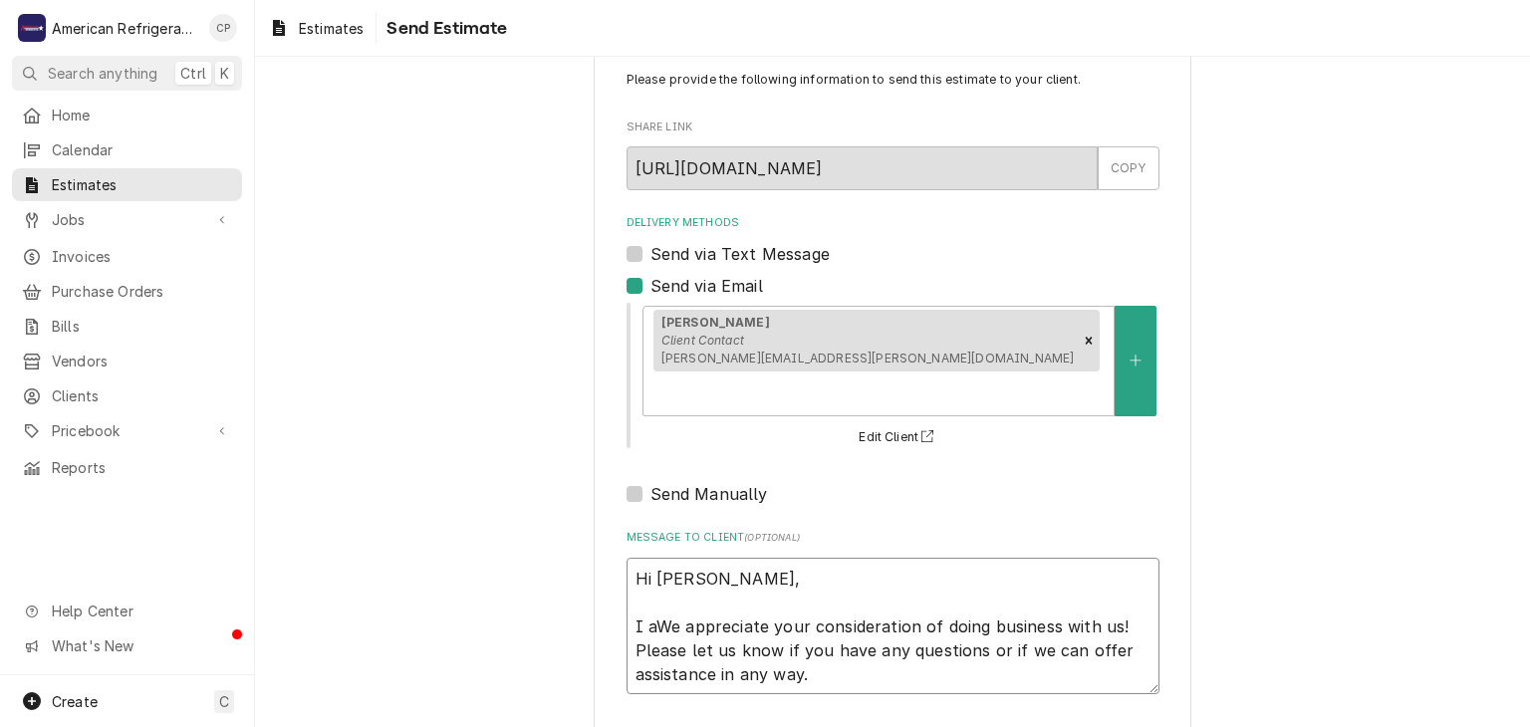
type textarea "x"
type textarea "Hi [PERSON_NAME], I We appreciate your consideration of doing business with us!…"
type textarea "x"
type textarea "Hi [PERSON_NAME], I hWe appreciate your consideration of doing business with us…"
type textarea "x"
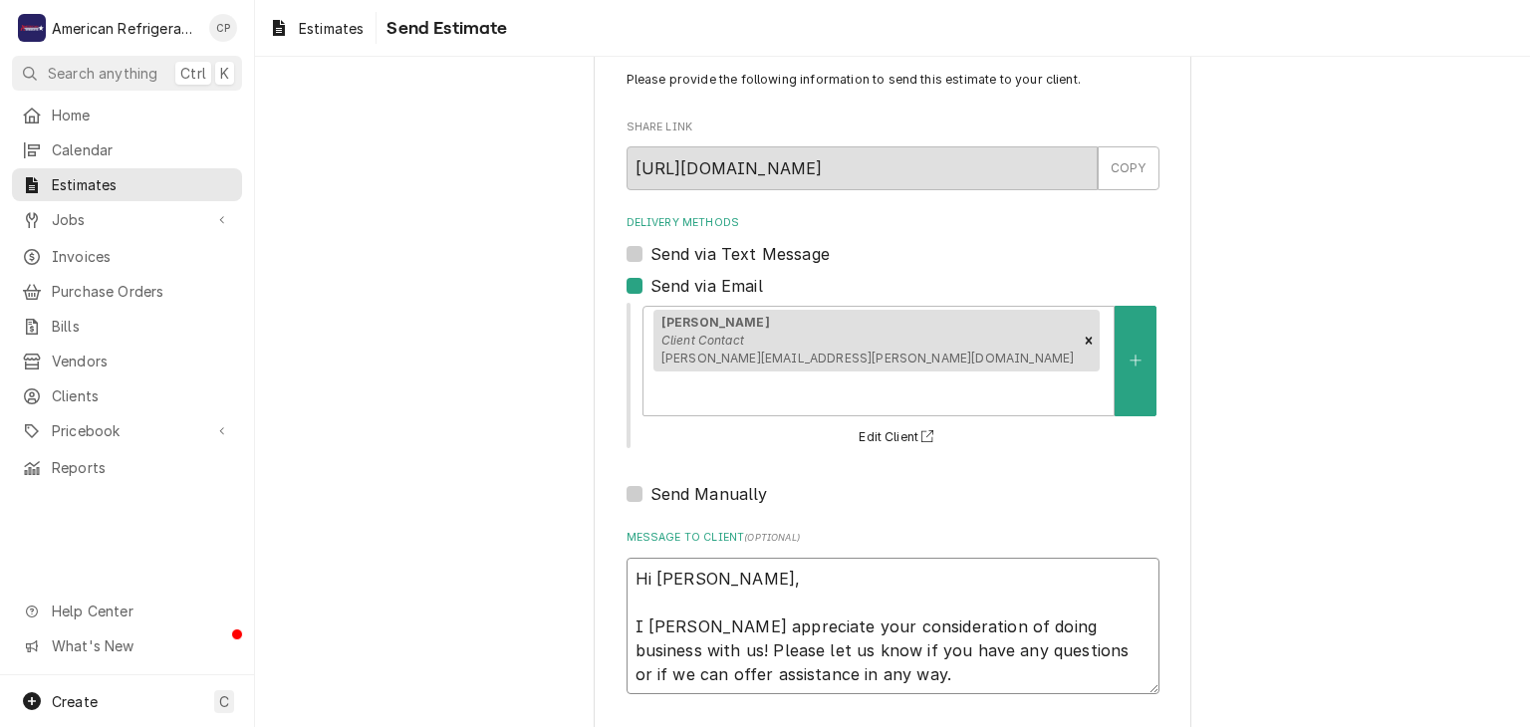
type textarea "Hi [PERSON_NAME], I havWe appreciate your consideration of doing business with …"
type textarea "x"
type textarea "Hi [PERSON_NAME], I have We appreciate your consideration of doing business wit…"
type textarea "x"
type textarea "Hi [PERSON_NAME], I have aWe appreciate your consideration of doing business wi…"
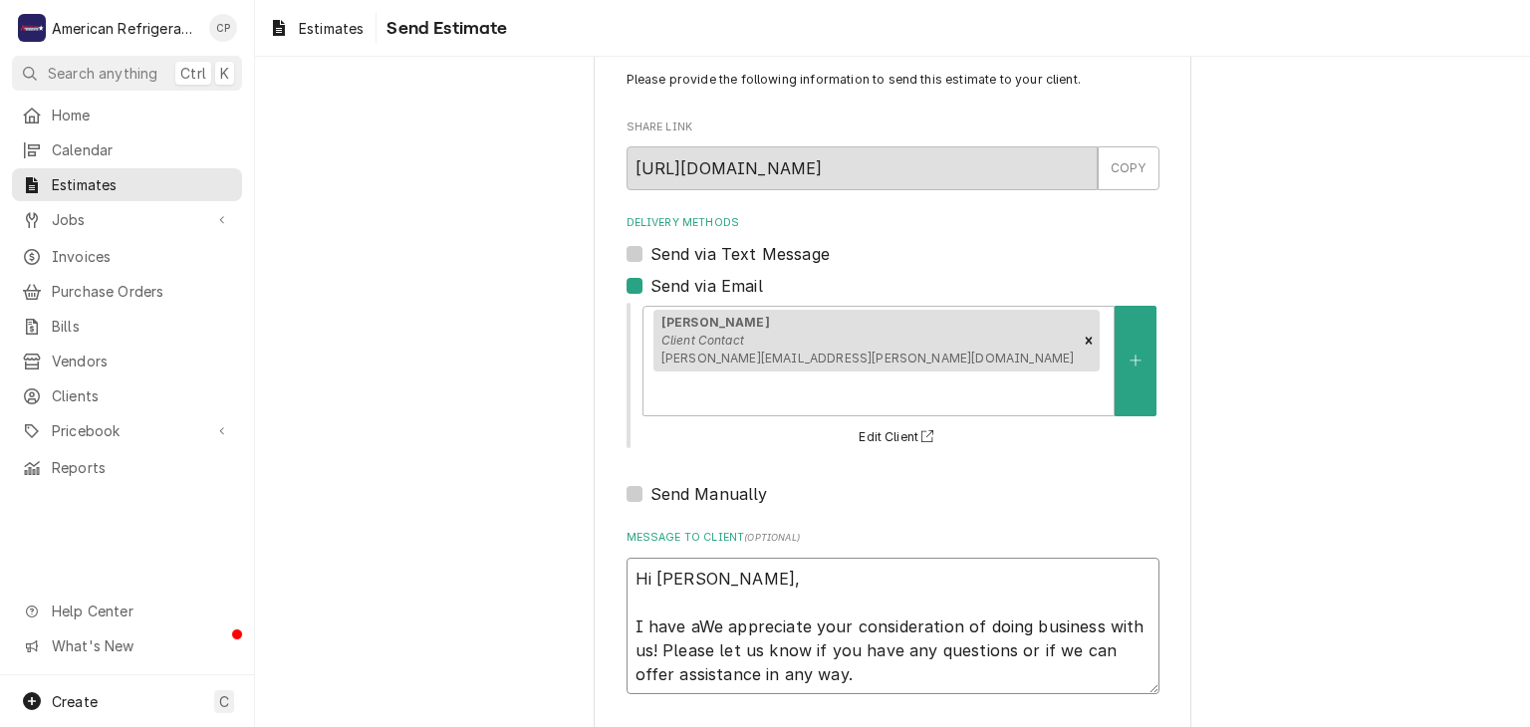
type textarea "x"
type textarea "Hi [PERSON_NAME], I have atWe appreciate your consideration of doing business w…"
type textarea "x"
type textarea "Hi [PERSON_NAME], I have attWe appreciate your consideration of doing business …"
type textarea "x"
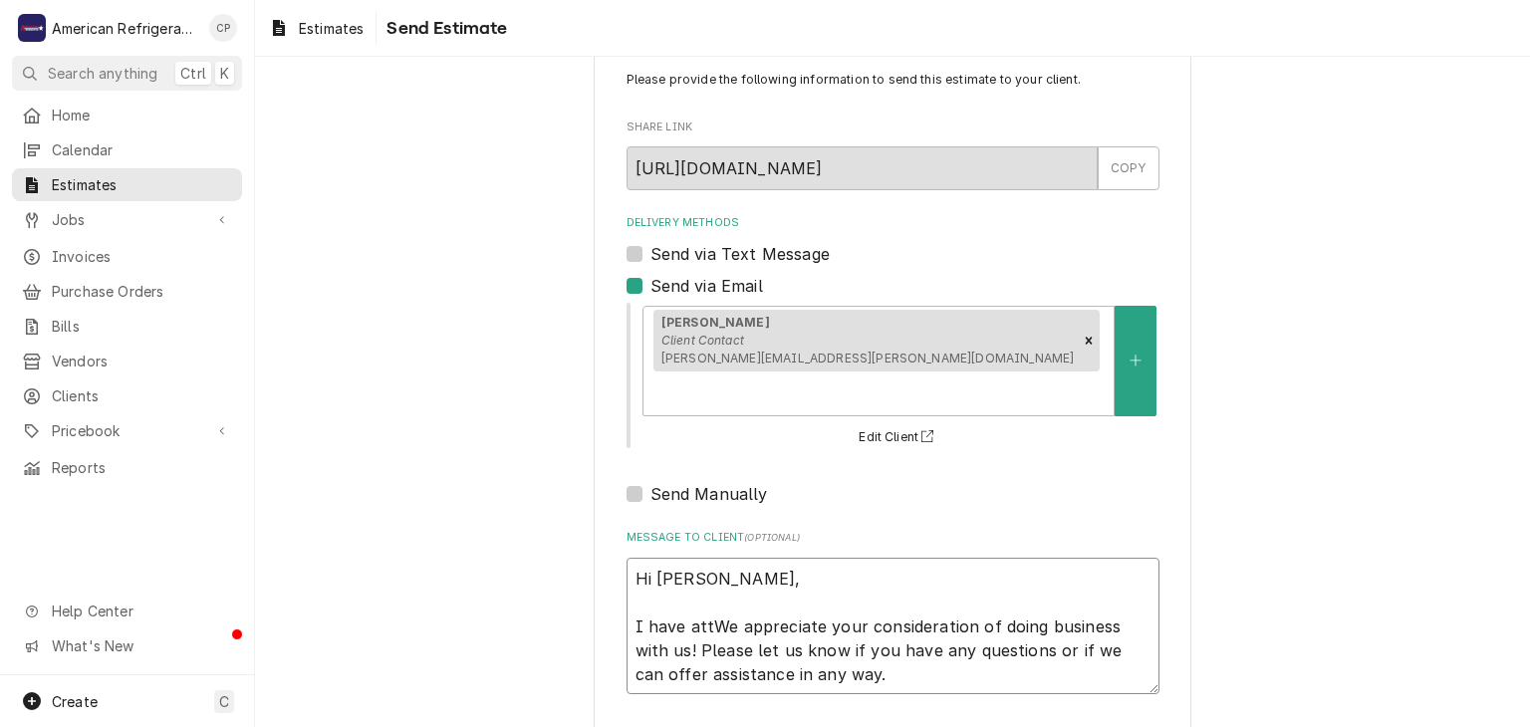
type textarea "Hi [PERSON_NAME], I have attaWe appreciate your consideration of doing business…"
type textarea "x"
type textarea "Hi [PERSON_NAME], I have attachWe appreciate your consideration of doing busine…"
type textarea "x"
type textarea "Hi [PERSON_NAME], I have attacheWe appreciate your consideration of doing busin…"
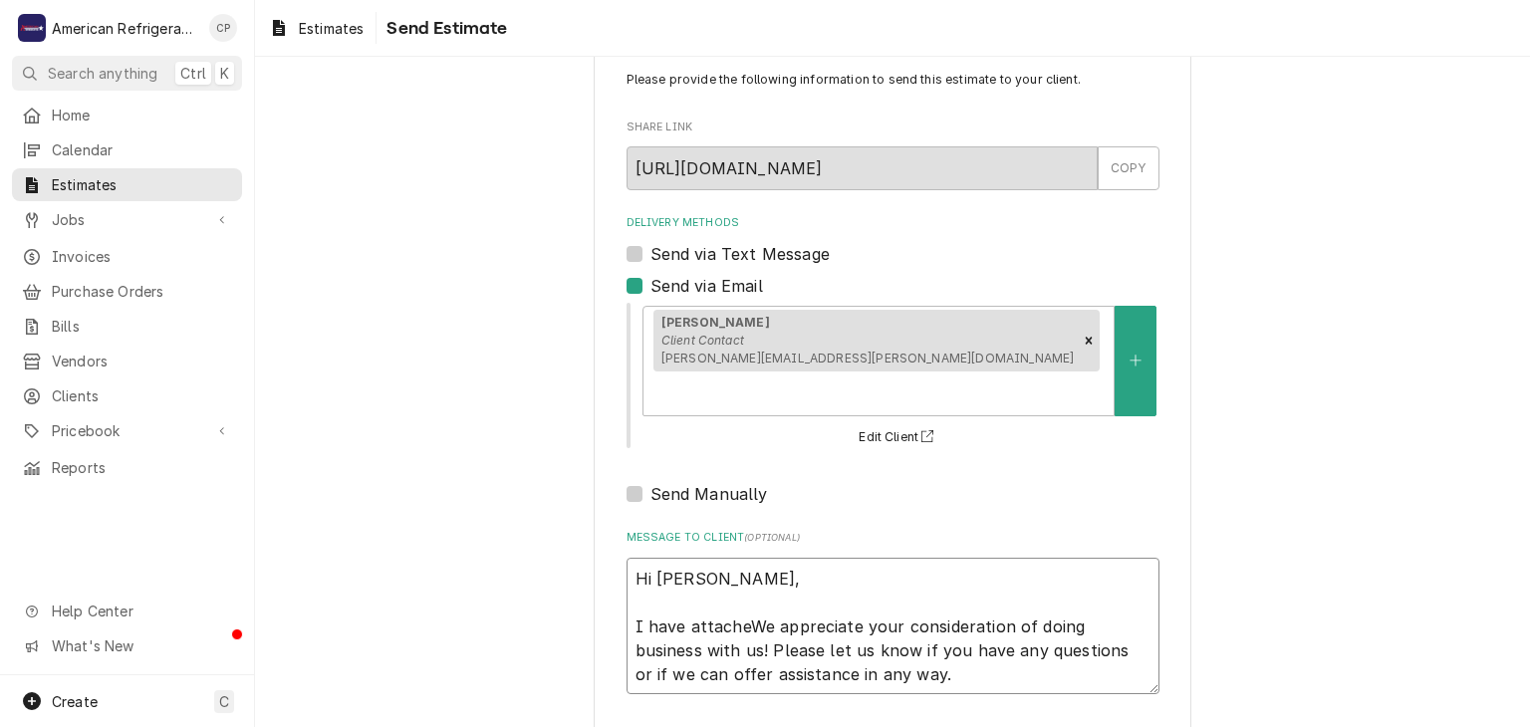
type textarea "x"
type textarea "Hi [PERSON_NAME], I have attached We appreciate your consideration of doing bus…"
type textarea "x"
type textarea "Hi [PERSON_NAME], I have attached anWe appreciate your consideration of doing b…"
type textarea "x"
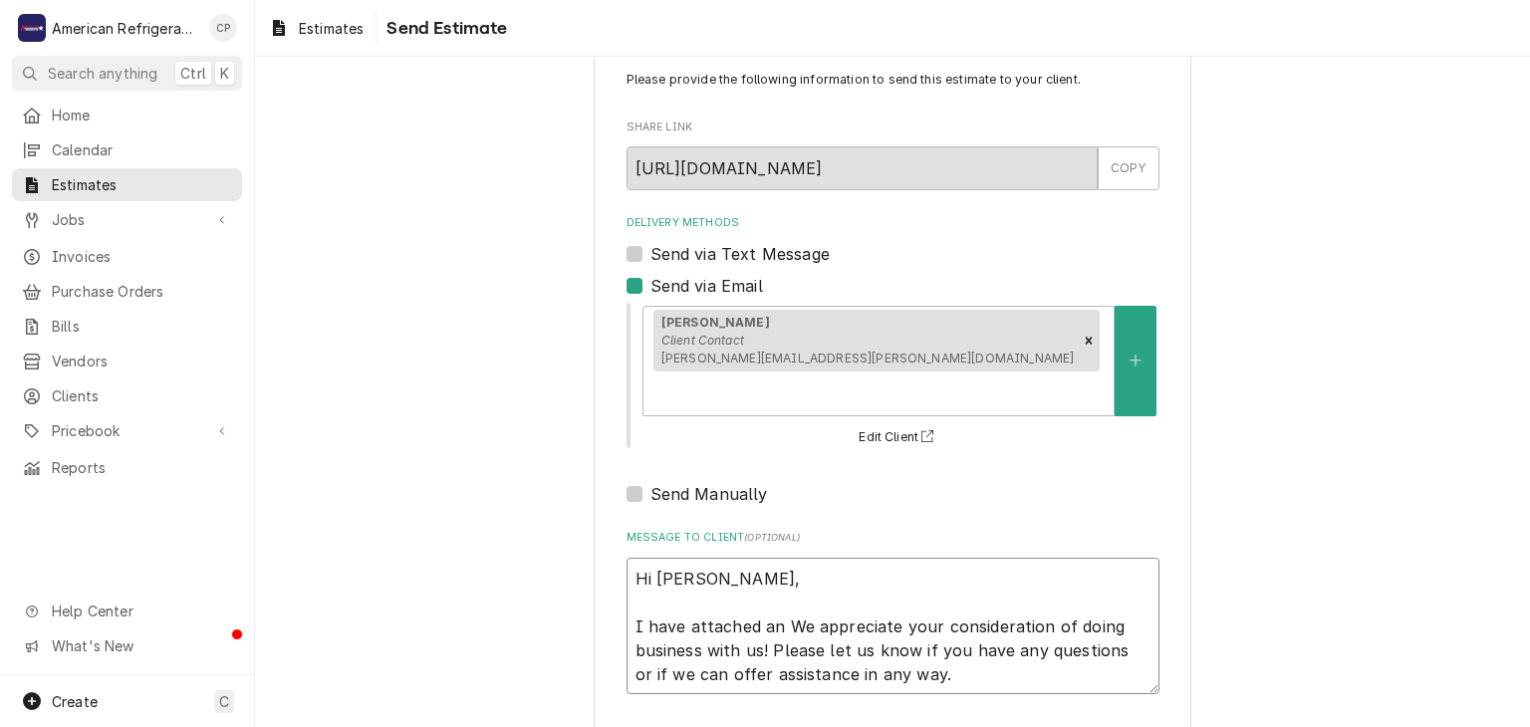
type textarea "Hi [PERSON_NAME], I have attached an eWe appreciate your consideration of doing…"
type textarea "x"
type textarea "Hi [PERSON_NAME], I have attached an esWe appreciate your consideration of doin…"
type textarea "x"
type textarea "Hi [PERSON_NAME], I have attached an estiWe appreciate your consideration of do…"
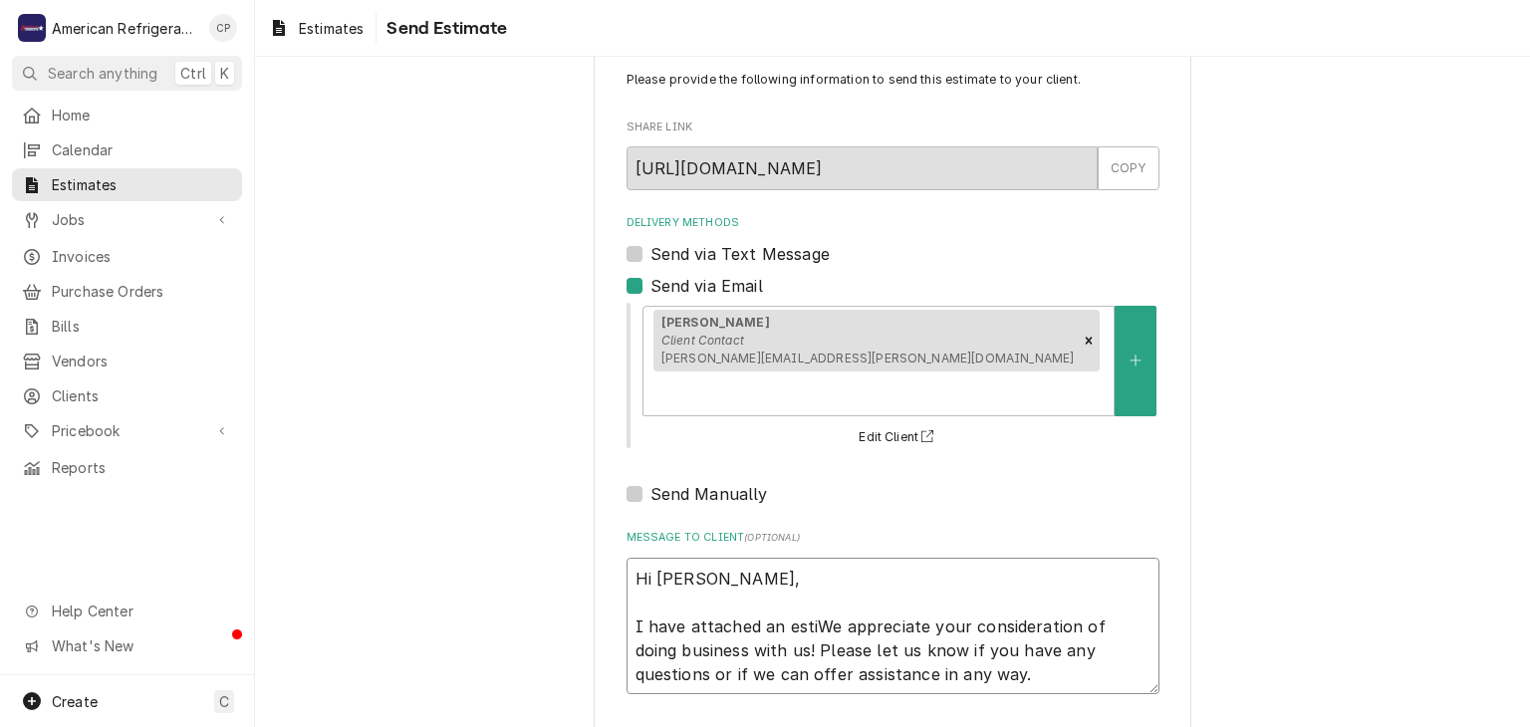
type textarea "x"
type textarea "Hi [PERSON_NAME], I have attached an estiamWe appreciate your consideration of …"
type textarea "x"
type textarea "Hi [PERSON_NAME], I have attached an estiamtWe appreciate your consideration of…"
type textarea "x"
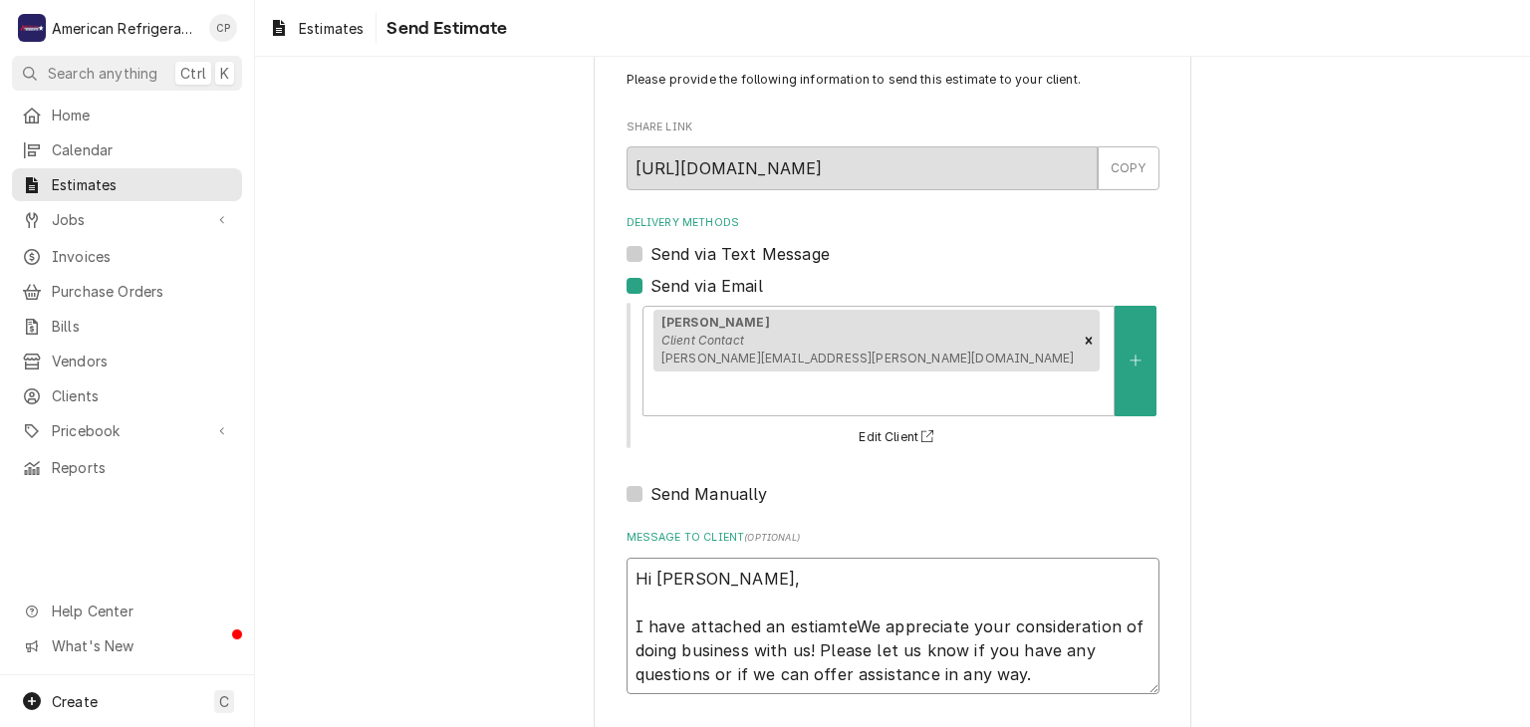
type textarea "Hi [PERSON_NAME], I have attached an We appreciate your consideration of doing …"
type textarea "x"
type textarea "Hi [PERSON_NAME], I have attached an estimate We appreciate your consideration …"
type textarea "x"
type textarea "Hi [PERSON_NAME], I have attached an estimate tWe appreciate your consideration…"
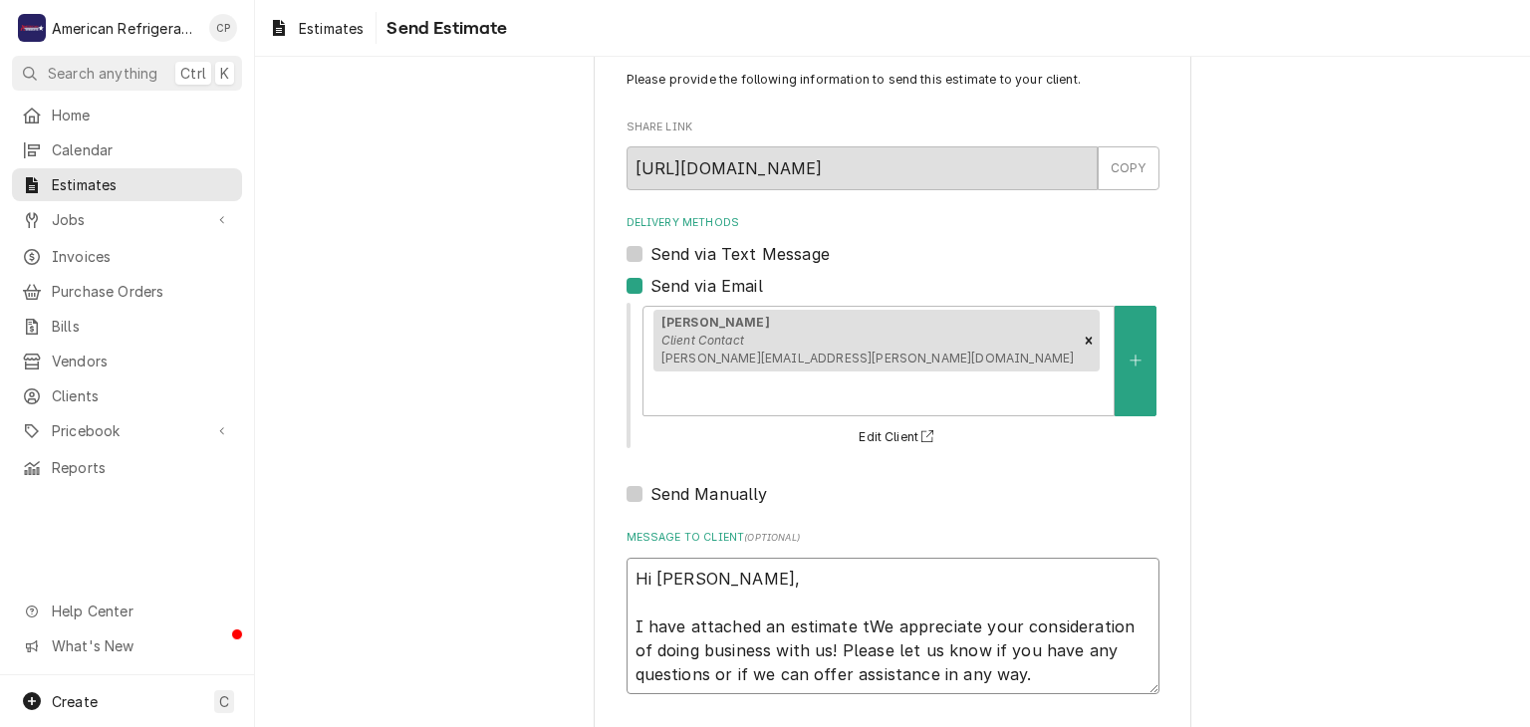
type textarea "x"
type textarea "Hi [PERSON_NAME], I have attached an estimate [PERSON_NAME] appreciate your con…"
type textarea "x"
type textarea "Hi [PERSON_NAME], I have attached an estimate to We appreciate your considerati…"
type textarea "x"
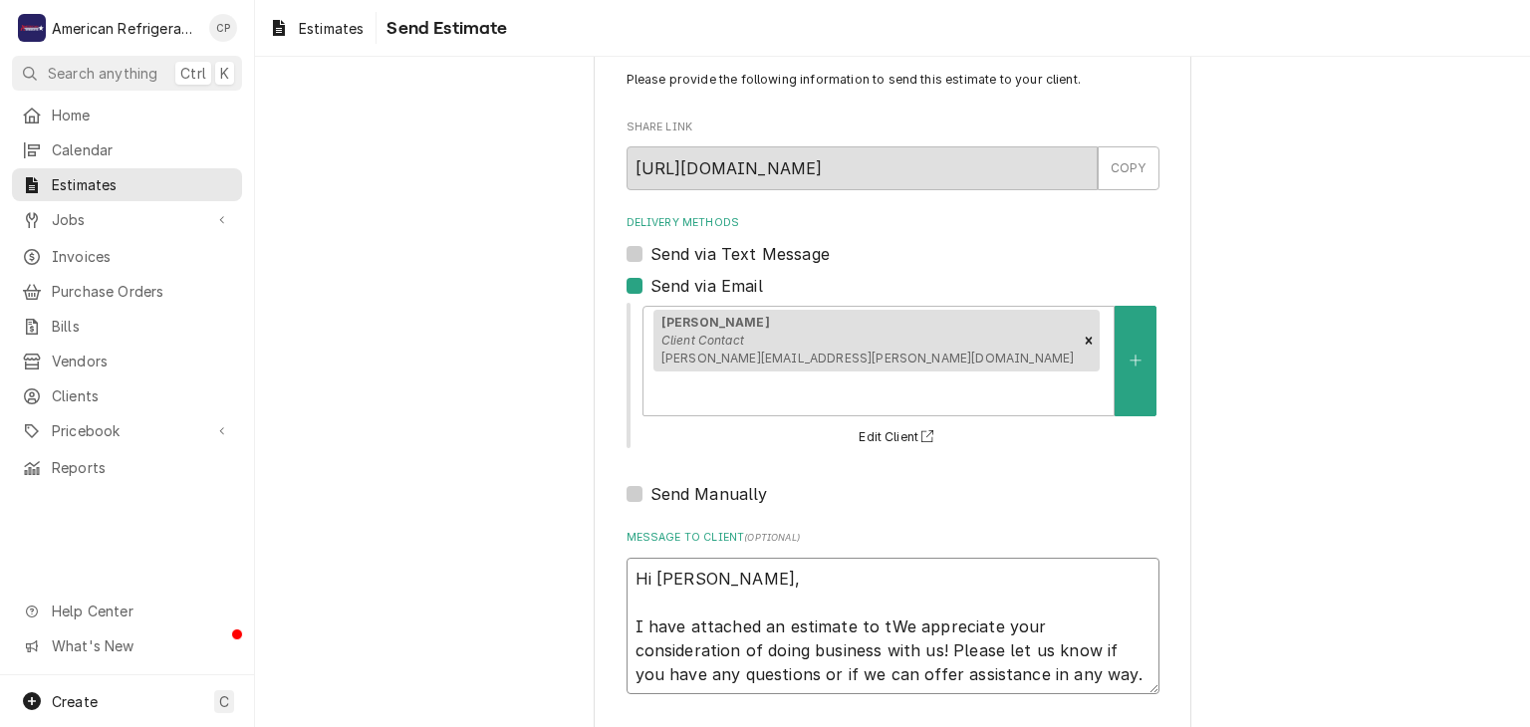
type textarea "Hi [PERSON_NAME], I have attached an estimate to thWe appreciate your considera…"
type textarea "x"
type textarea "Hi [PERSON_NAME], I have attached an estimate to thiWe appreciate your consider…"
type textarea "x"
type textarea "Hi [PERSON_NAME], I have attached an estimate to thisWe appreciate your conside…"
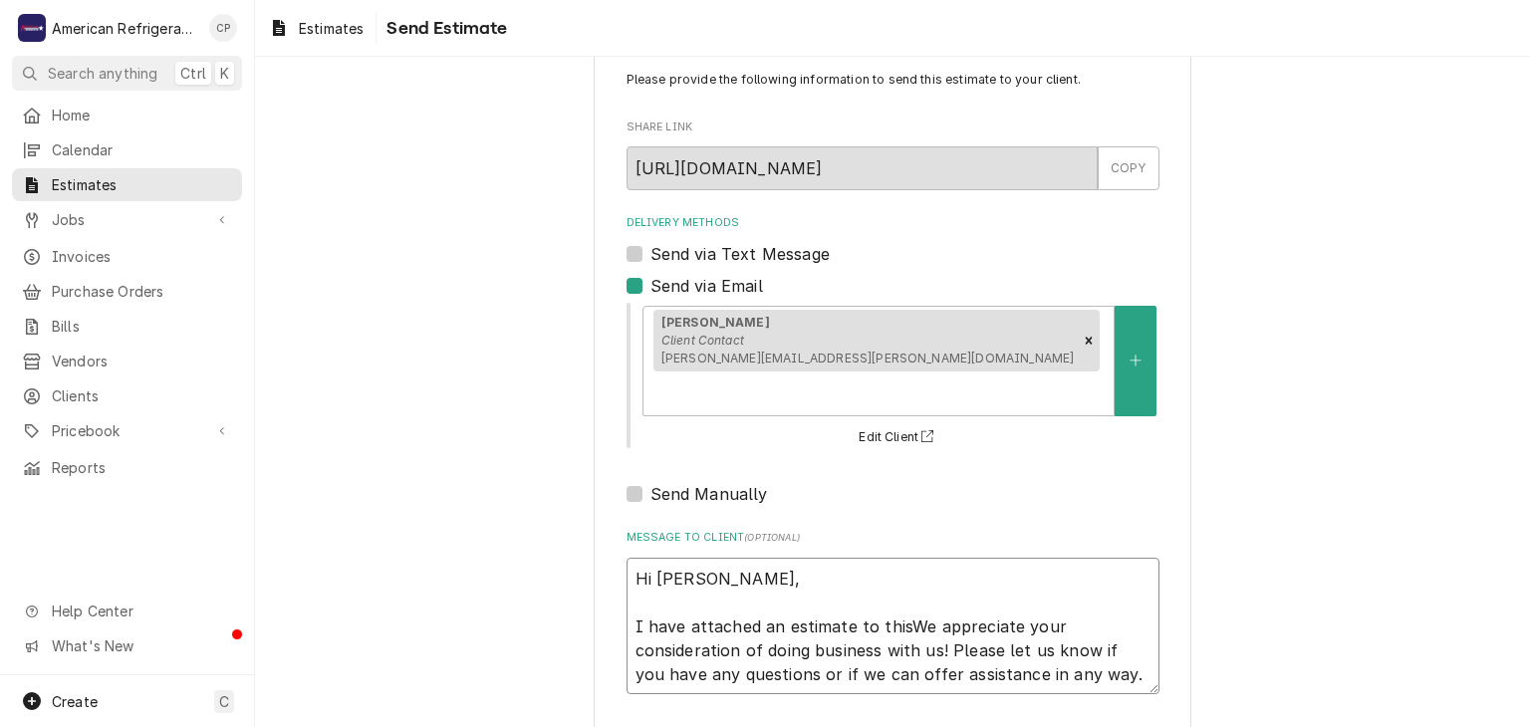
type textarea "x"
type textarea "Hi [PERSON_NAME], I have attached an estimate to this We appreciate your consid…"
type textarea "x"
type textarea "Hi [PERSON_NAME], I have attached an estimate to this eWe appreciate your consi…"
type textarea "x"
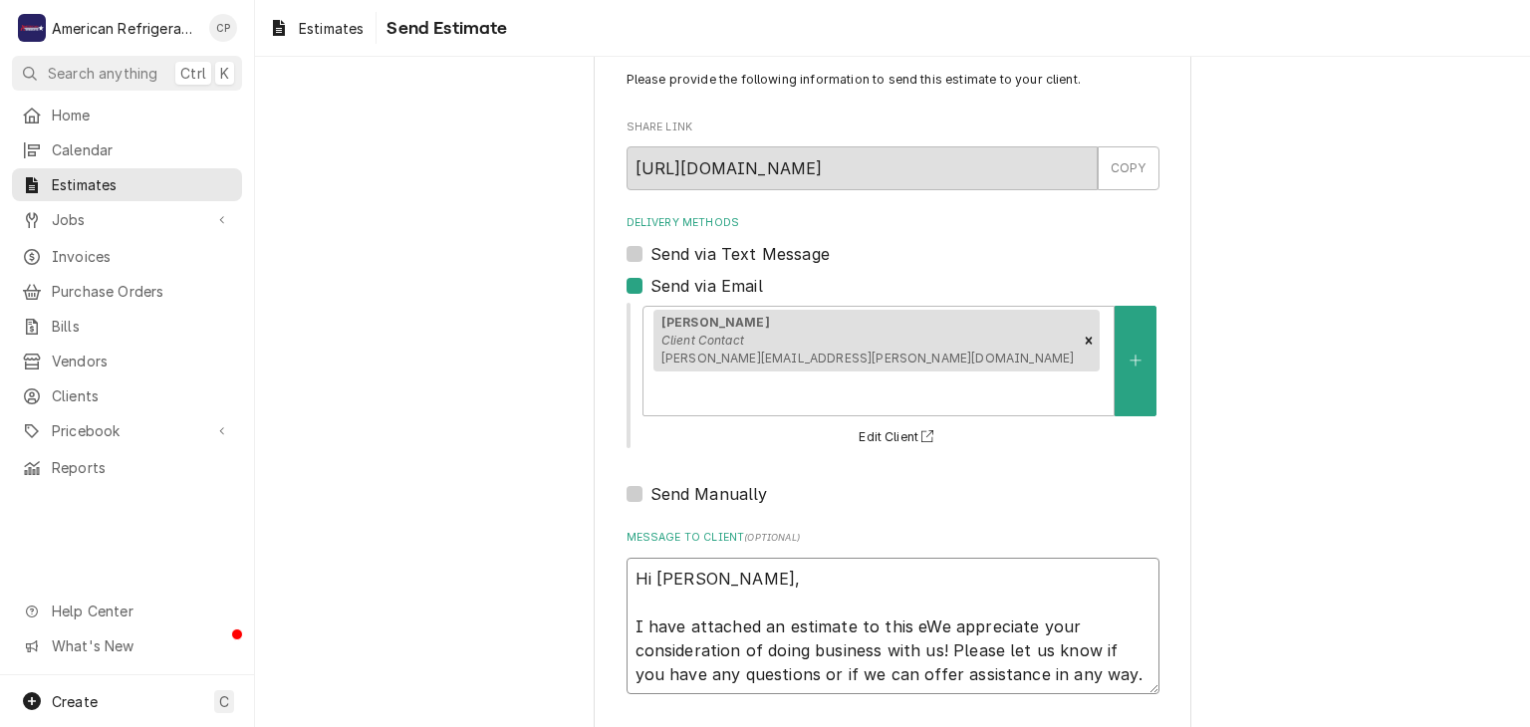
type textarea "Hi [PERSON_NAME], I have attached an estimate to this evWe appreciate your cons…"
type textarea "x"
type textarea "Hi [PERSON_NAME], I have attached an estimate to this evaWe appreciate your con…"
type textarea "x"
type textarea "Hi [PERSON_NAME], I have attached an estimate to this evWe appreciate your cons…"
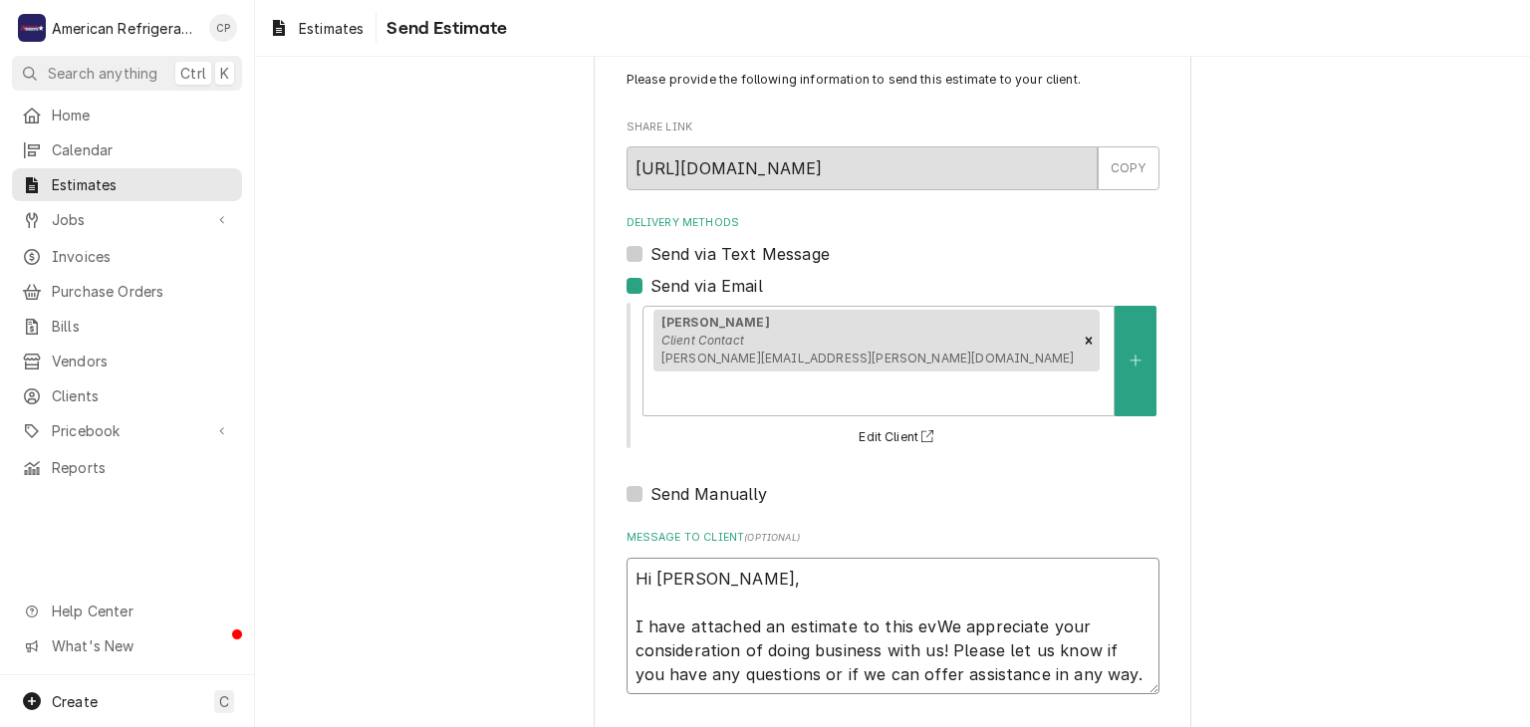
type textarea "x"
type textarea "Hi [PERSON_NAME], I have attached an estimate to this eWe appreciate your consi…"
type textarea "x"
type textarea "Hi [PERSON_NAME], I have attached an estimate to this emWe appreciate your cons…"
type textarea "x"
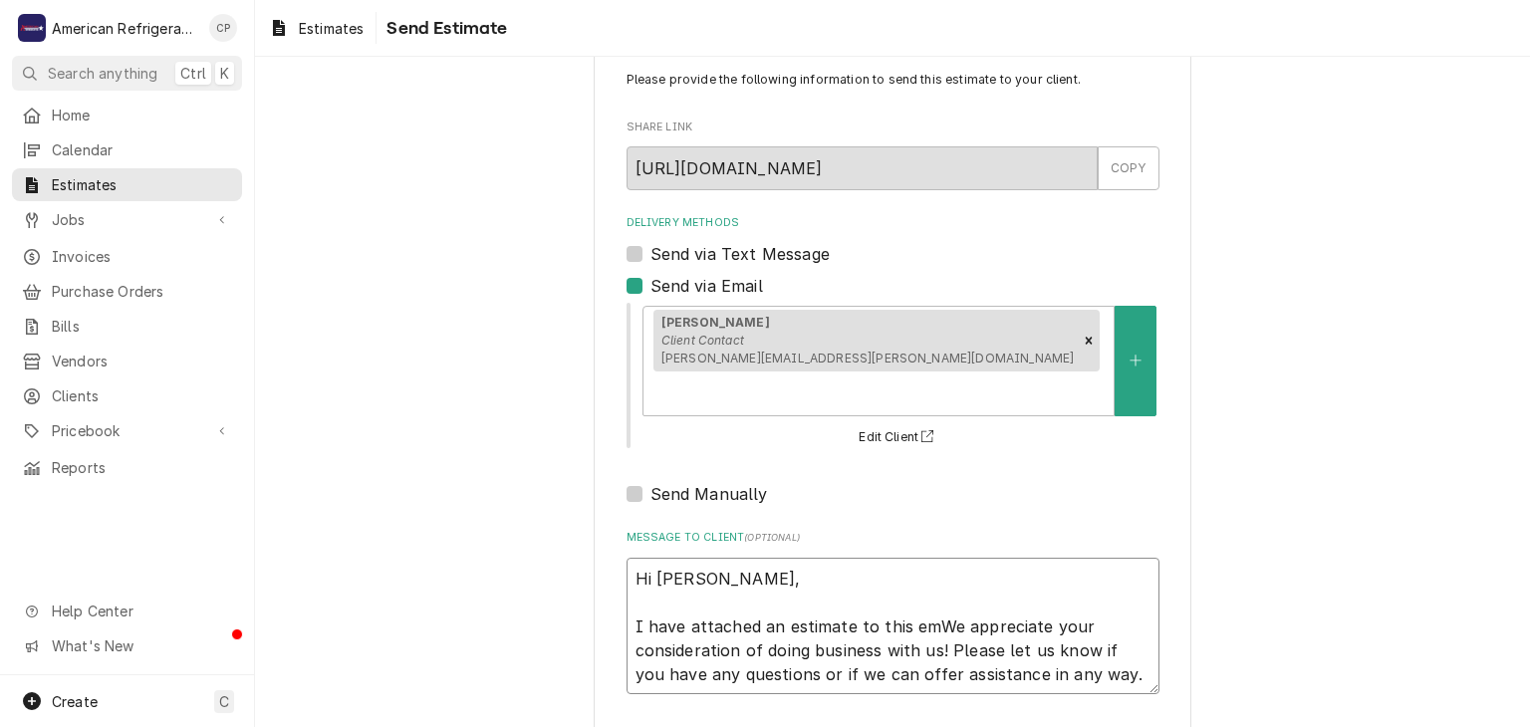
type textarea "Hi [PERSON_NAME], I have attached an estimate to this emaWe appreciate your con…"
type textarea "x"
type textarea "Hi [PERSON_NAME], I have attached an estimate to this emaiWe appreciate your co…"
type textarea "x"
type textarea "Hi [PERSON_NAME], I have attached an estimate to this emailWe appreciate your c…"
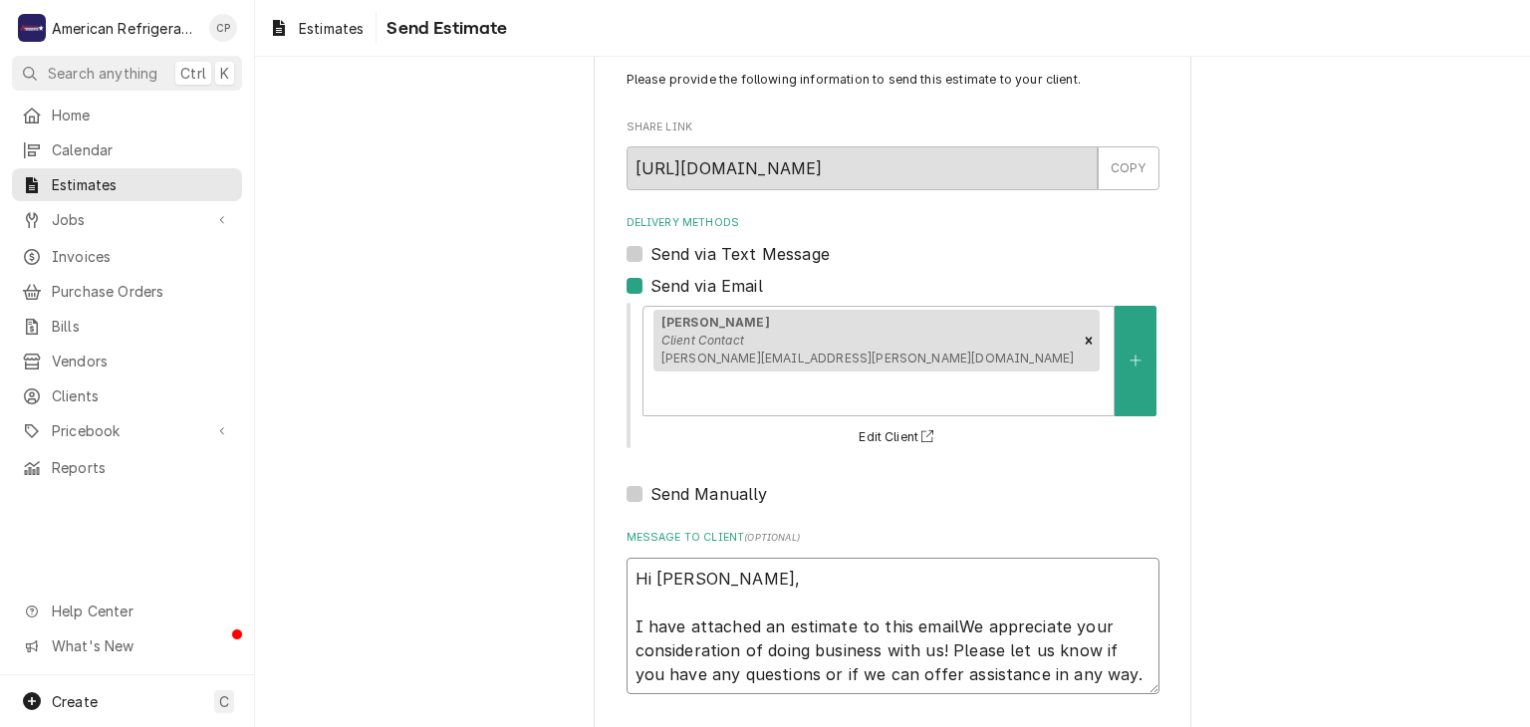
type textarea "x"
type textarea "Hi [PERSON_NAME], I have attached an estimate to this email We appreciate your …"
type textarea "x"
type textarea "Hi [PERSON_NAME], I have attached an estimate to this email foWe appreciate you…"
type textarea "x"
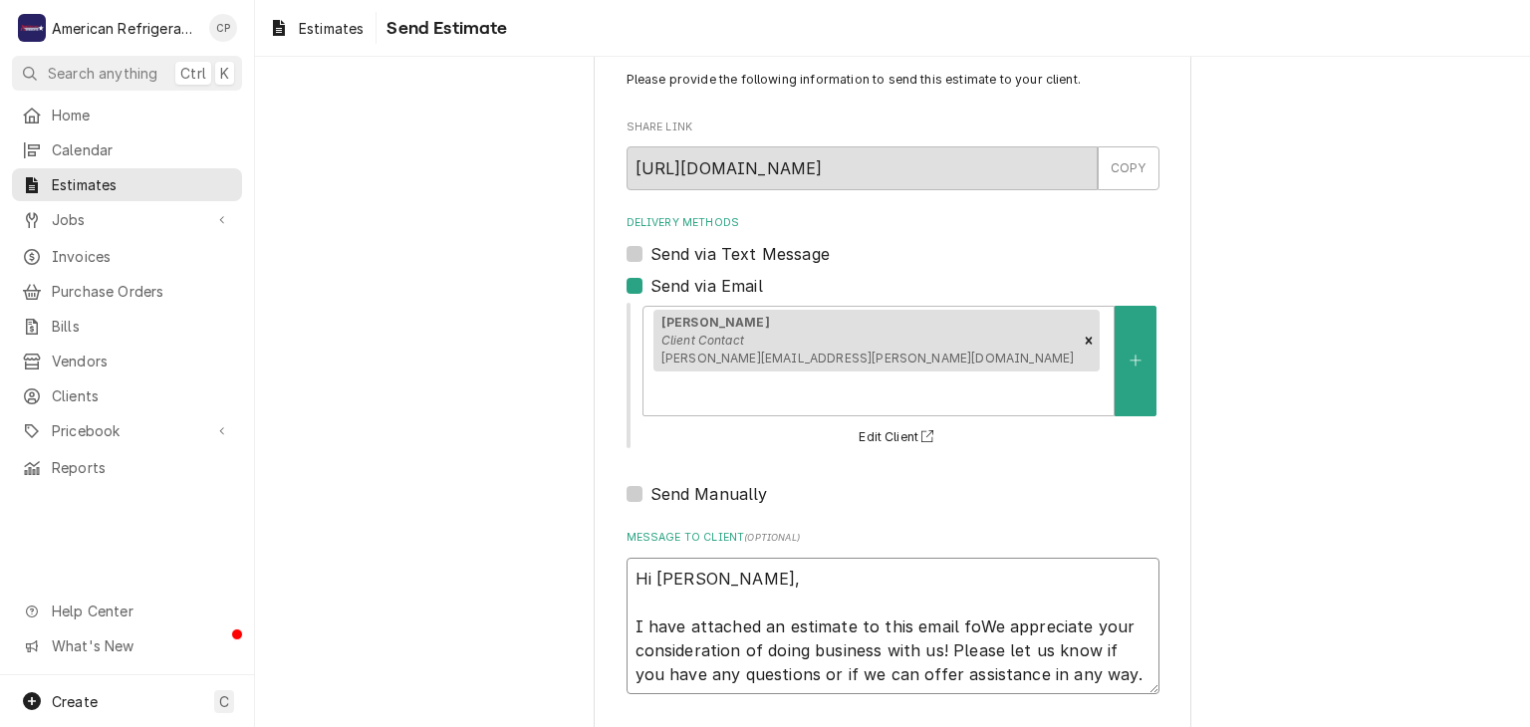
type textarea "Hi [PERSON_NAME], I have attached an estimate to this email forWe appreciate yo…"
type textarea "x"
type textarea "Hi [PERSON_NAME], I have attached an estimate to this email for We appreciate y…"
type textarea "x"
type textarea "Hi [PERSON_NAME], I have attached an estimate to this email for soWe appreciate…"
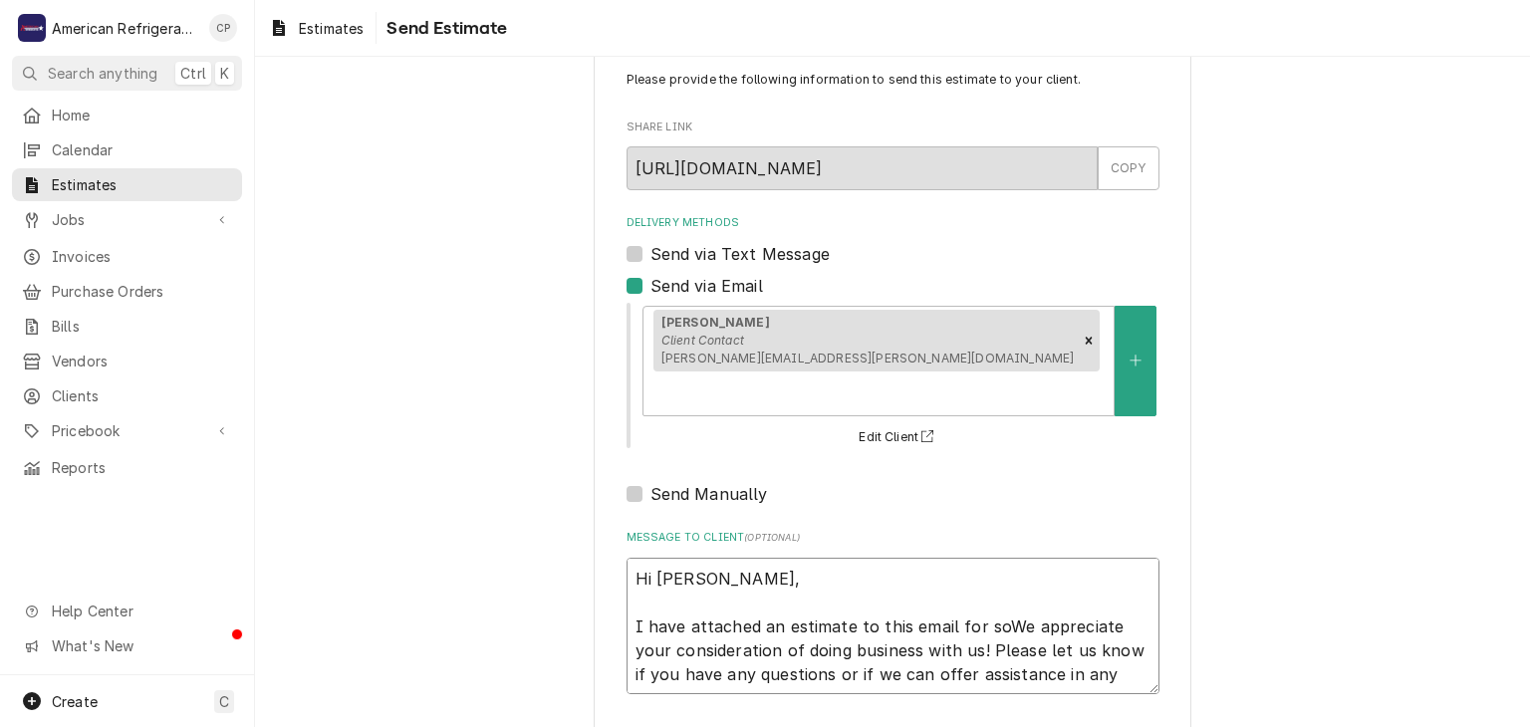
type textarea "x"
type textarea "Hi [PERSON_NAME], I have attached an estimate to this email for somWe appreciat…"
type textarea "x"
type textarea "Hi [PERSON_NAME], I have attached an estimate to this email for someWe apprecia…"
type textarea "x"
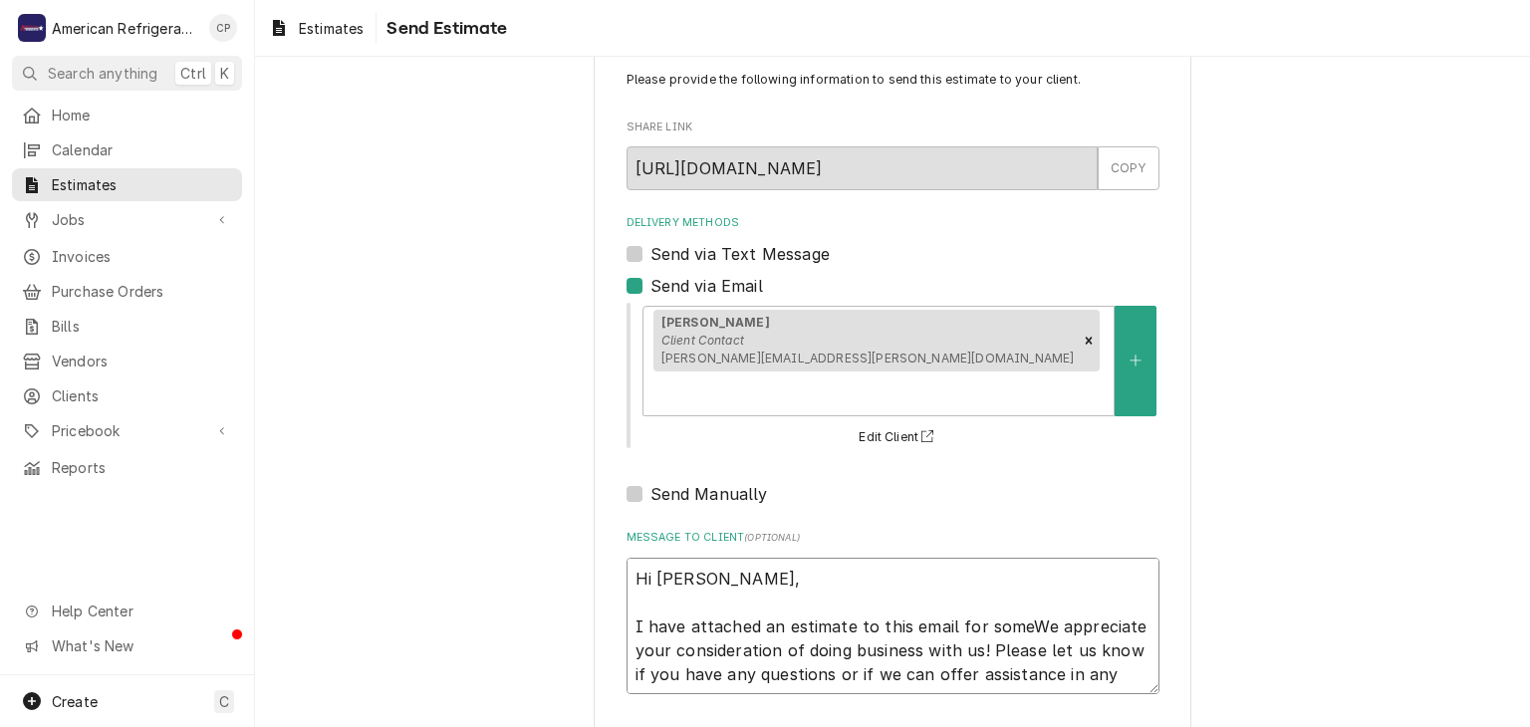
type textarea "Hi [PERSON_NAME], I have attached an estimate to this email for some We appreci…"
type textarea "x"
type textarea "Hi [PERSON_NAME], I have attached an estimate to this email for some rWe apprec…"
type textarea "x"
type textarea "Hi [PERSON_NAME], I have attached an estimate to this email for some reWe appre…"
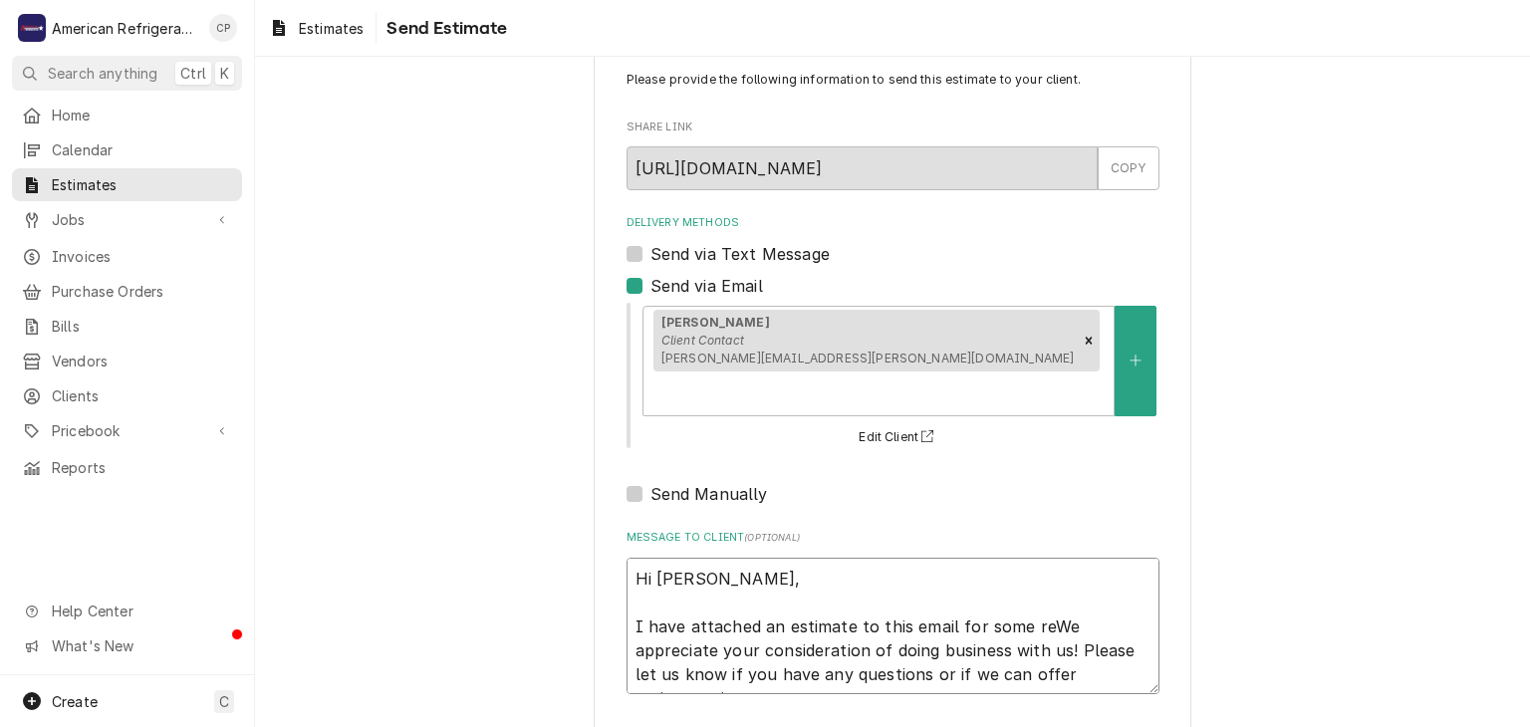
type textarea "x"
type textarea "Hi [PERSON_NAME], I have attached an estimate to this email for some repWe appr…"
type textarea "x"
type textarea "Hi [PERSON_NAME], I have attached an estimate to this email for some repaWe app…"
type textarea "x"
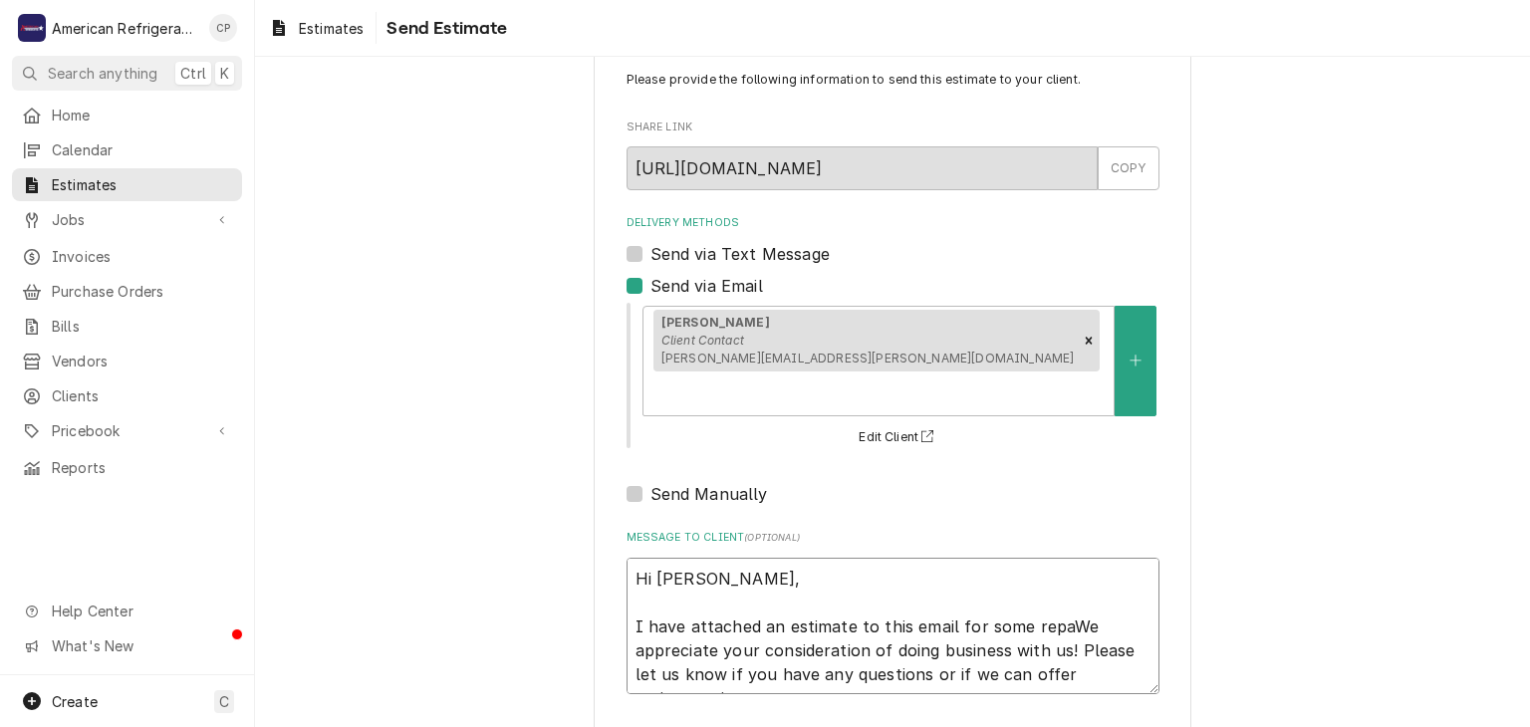
type textarea "Hi [PERSON_NAME], I have attached an estimate to this email for some repaiWe ap…"
type textarea "x"
type textarea "Hi [PERSON_NAME], I have attached an estimate to this email for some repairWe a…"
type textarea "x"
type textarea "Hi [PERSON_NAME], I have attached an estimate to this email for some repairs We…"
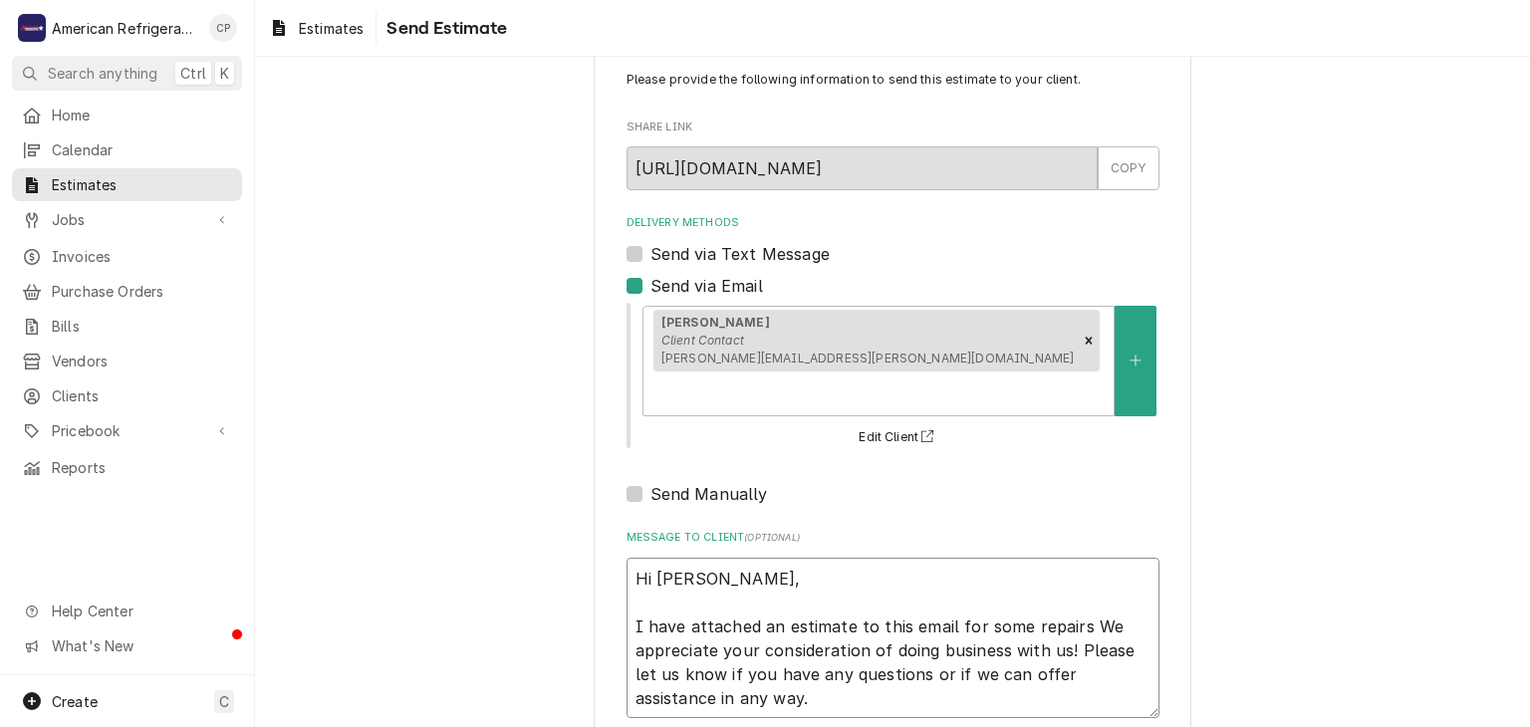
type textarea "x"
type textarea "Hi [PERSON_NAME], I have attached an estimate to this email for some repairs th…"
type textarea "x"
type textarea "Hi [PERSON_NAME], I have attached an estimate to this email for some repairs th…"
type textarea "x"
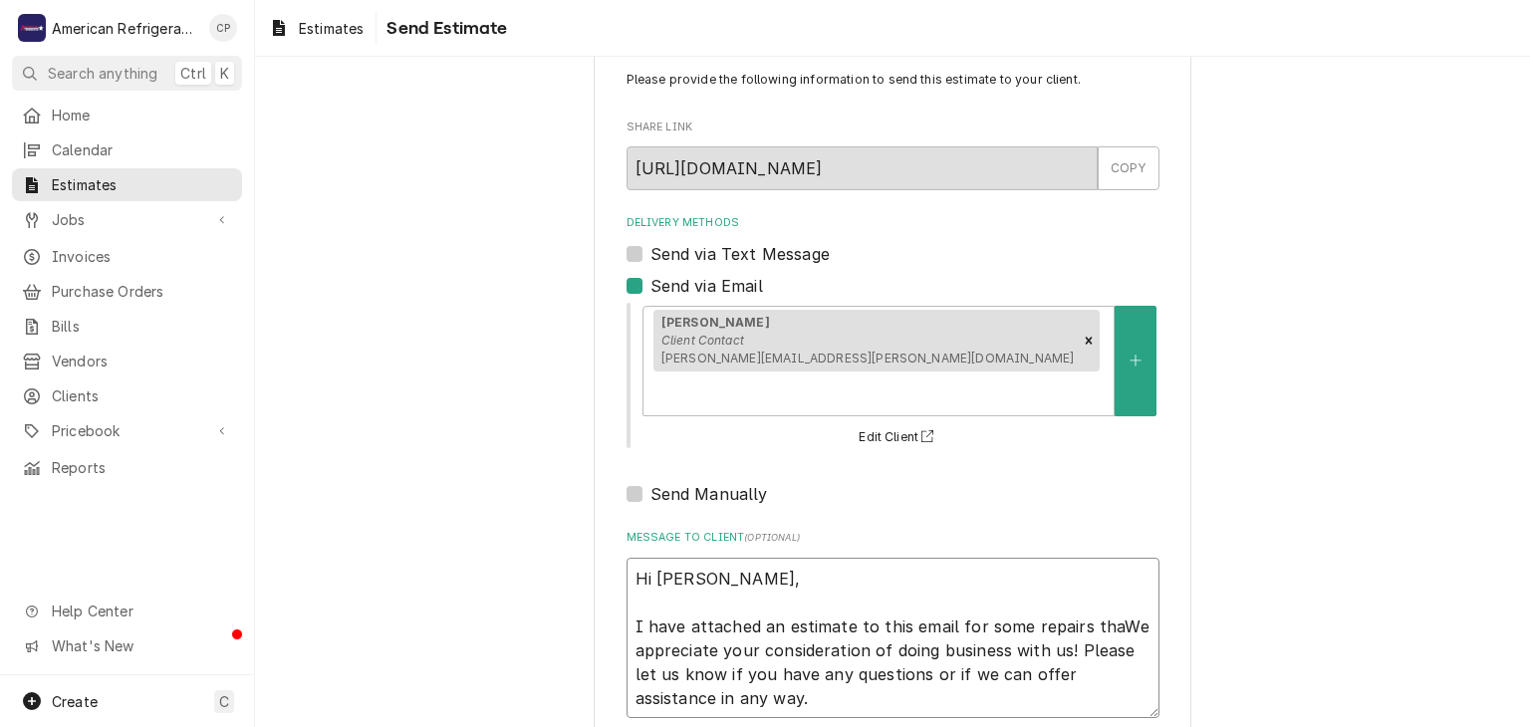
type textarea "Hi [PERSON_NAME], I have attached an estimate to this email for some repairs th…"
type textarea "x"
type textarea "Hi [PERSON_NAME], I have attached an estimate to this email for some repairs th…"
type textarea "x"
type textarea "Hi [PERSON_NAME], I have attached an estimate to this email for some repairs th…"
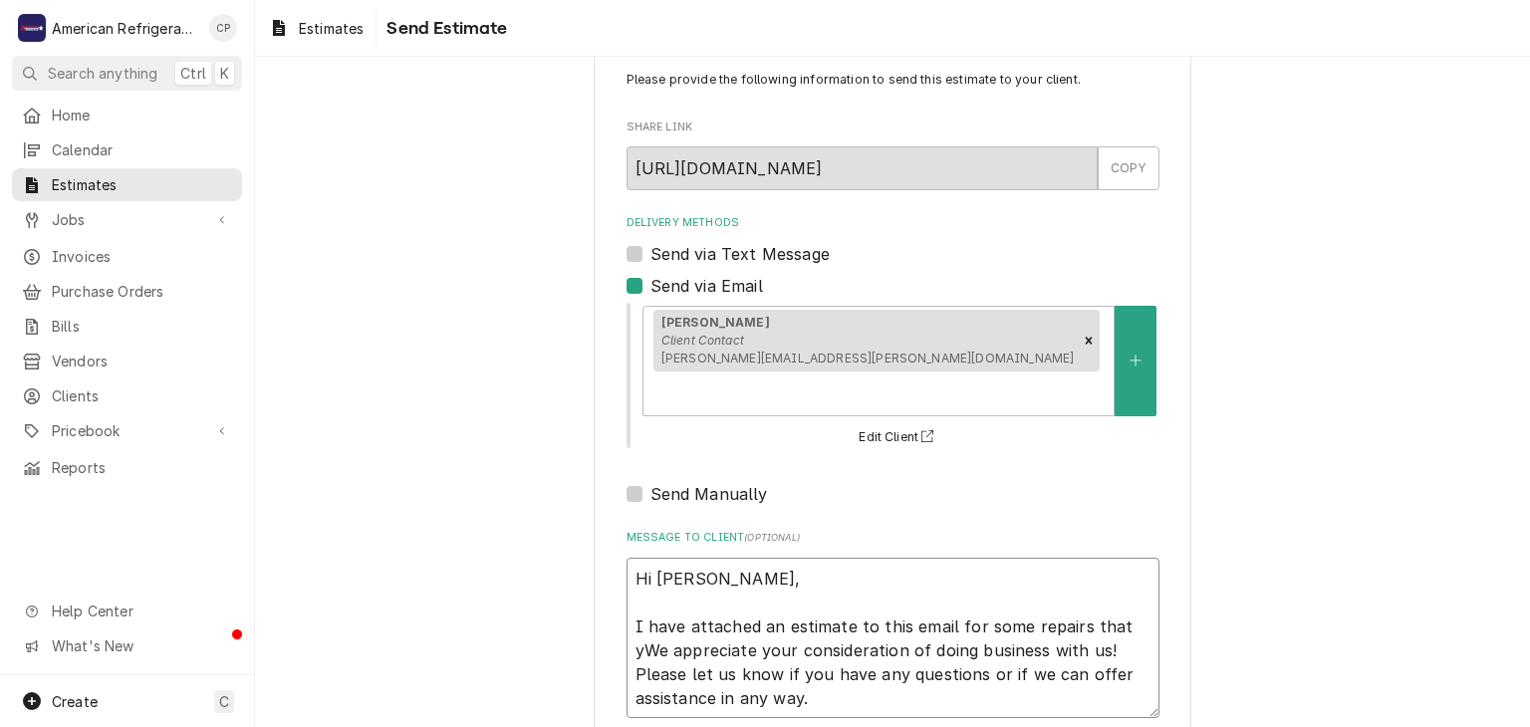
type textarea "x"
type textarea "Hi [PERSON_NAME], I have attached an estimate to this email for some repairs th…"
type textarea "x"
type textarea "Hi [PERSON_NAME], I have attached an estimate to this email for some repairs th…"
type textarea "x"
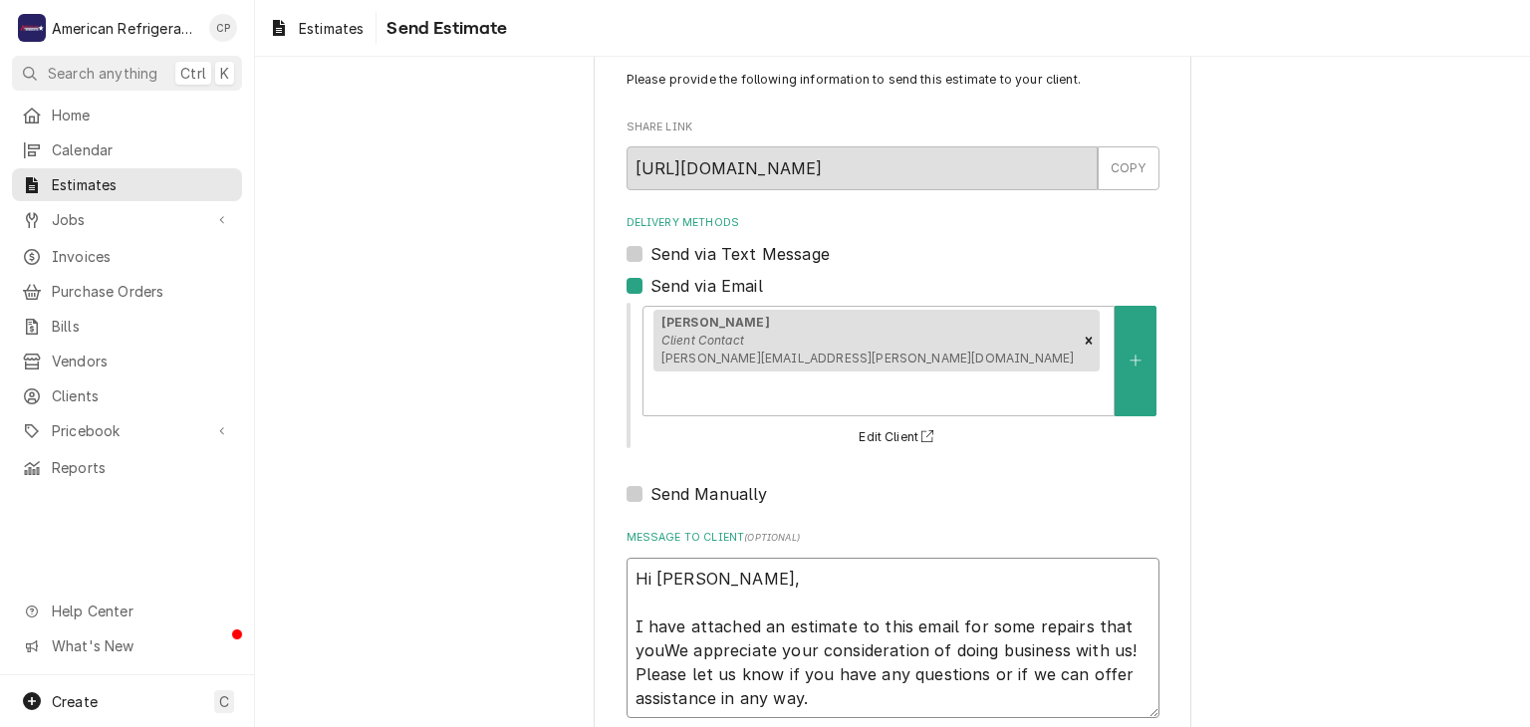
type textarea "Hi [PERSON_NAME], I have attached an estimate to this email for some repairs th…"
type textarea "x"
type textarea "Hi [PERSON_NAME], I have attached an estimate to this email for some repairs th…"
type textarea "x"
type textarea "Hi [PERSON_NAME], I have attached an estimate to this email for some repairs th…"
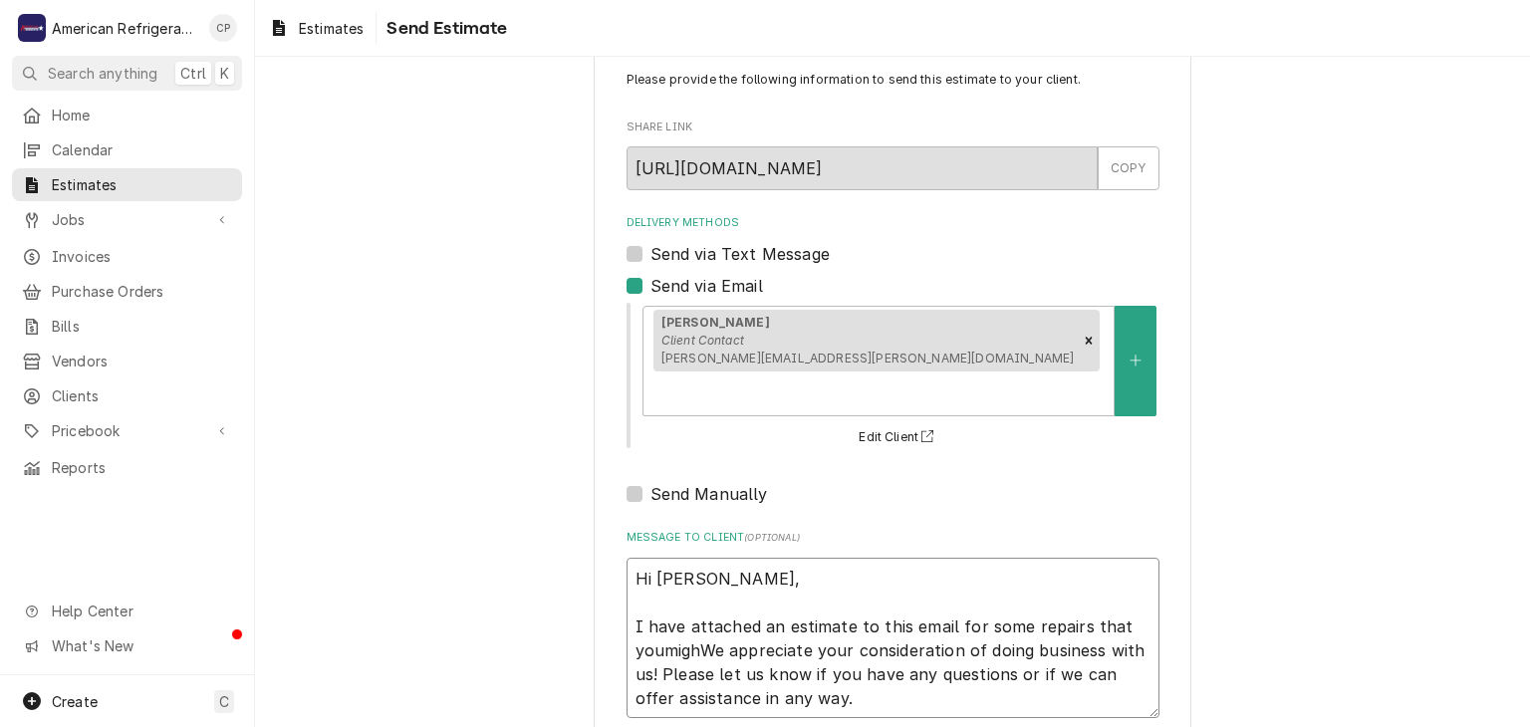
type textarea "x"
type textarea "Hi [PERSON_NAME], I have attached an estimate to this email for some repairs th…"
type textarea "x"
type textarea "Hi [PERSON_NAME], I have attached an estimate to this email for some repairs th…"
type textarea "x"
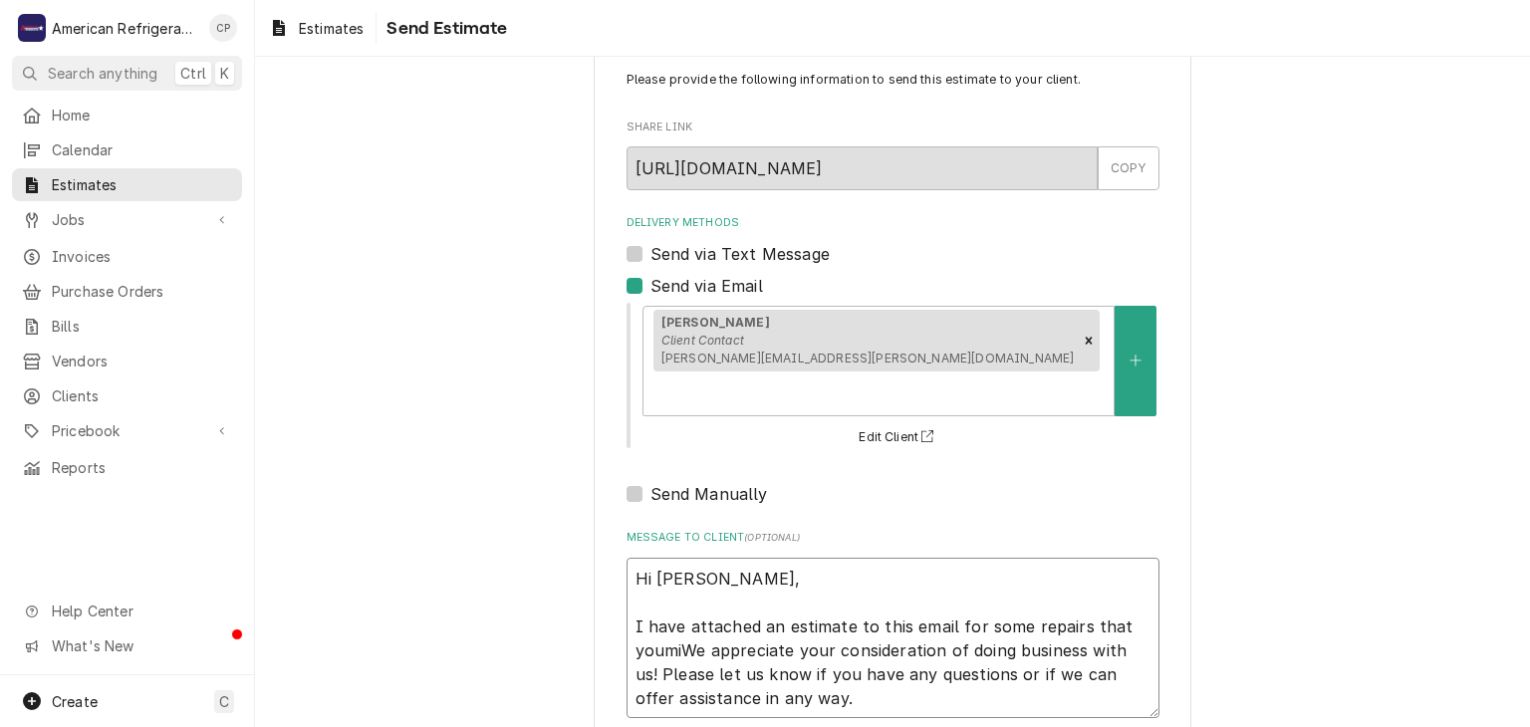
type textarea "Hi [PERSON_NAME], I have attached an estimate to this email for some repairs th…"
type textarea "x"
type textarea "Hi [PERSON_NAME], I have attached an estimate to this email for some repairs th…"
type textarea "x"
type textarea "Hi [PERSON_NAME], I have attached an estimate to this email for some repairs th…"
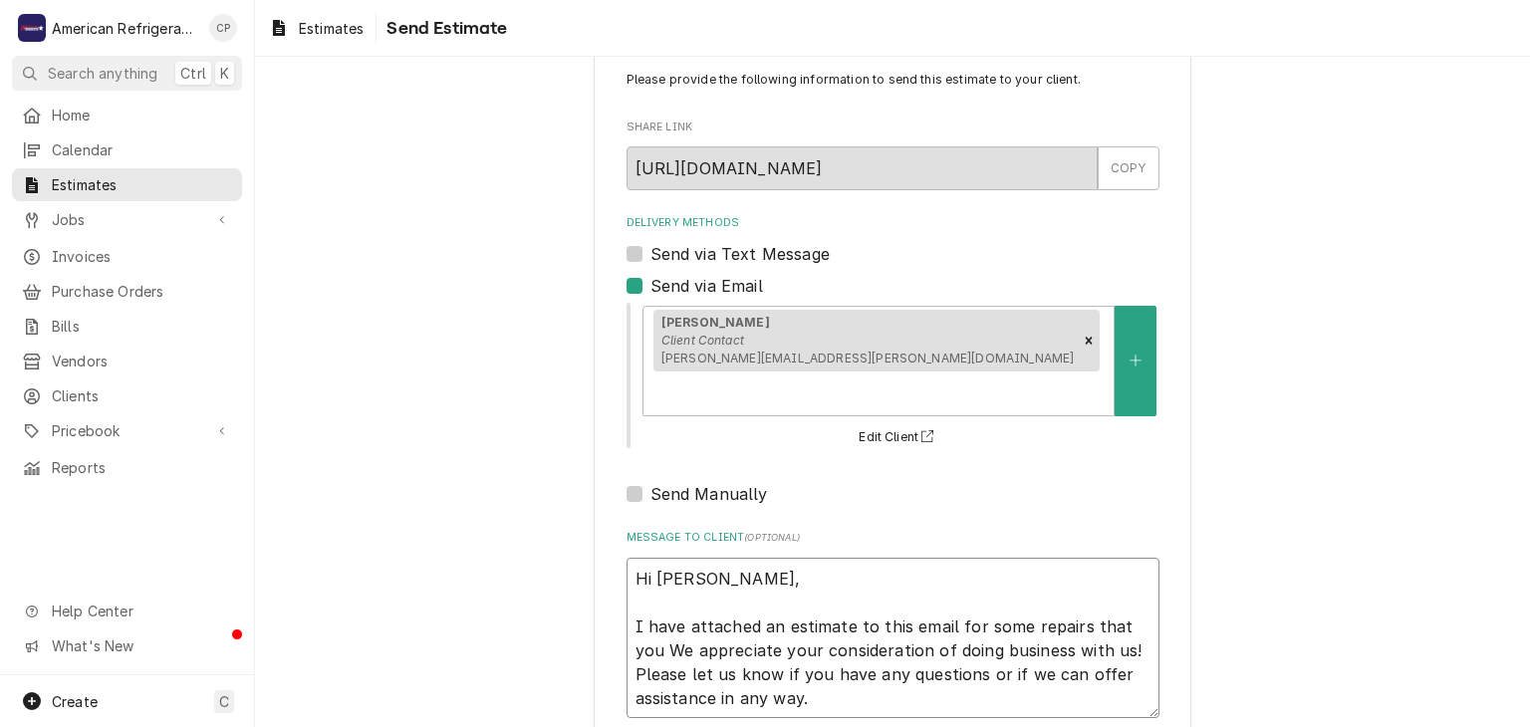
type textarea "x"
type textarea "Hi [PERSON_NAME], I have attached an estimate to this email for some repairs th…"
type textarea "x"
type textarea "Hi [PERSON_NAME], I have attached an estimate to this email for some repairs th…"
type textarea "x"
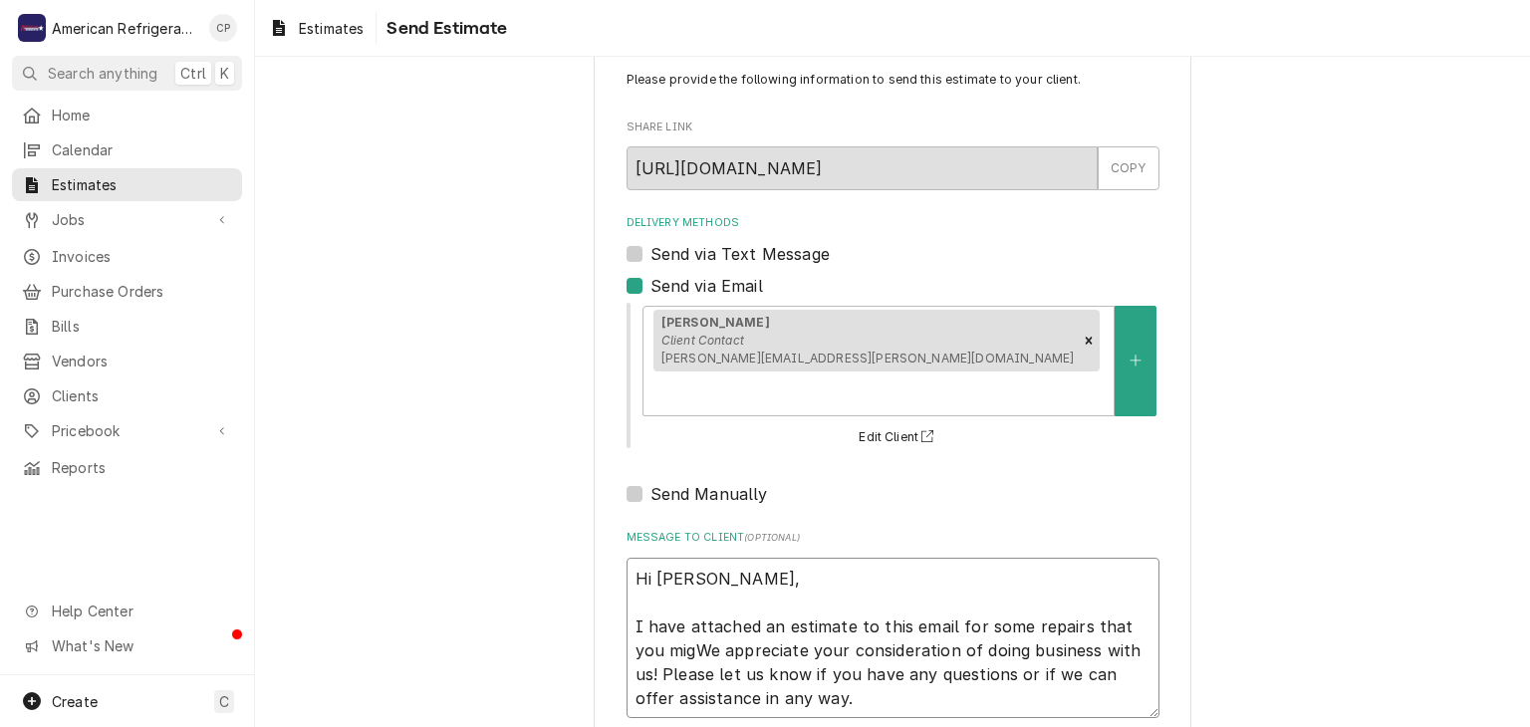
type textarea "Hi [PERSON_NAME], I have attached an estimate to this email for some repairs th…"
type textarea "x"
type textarea "Hi [PERSON_NAME], I have attached an estimate to this email for some repairs th…"
type textarea "x"
type textarea "Hi [PERSON_NAME], I have attached an estimate to this email for some repairs th…"
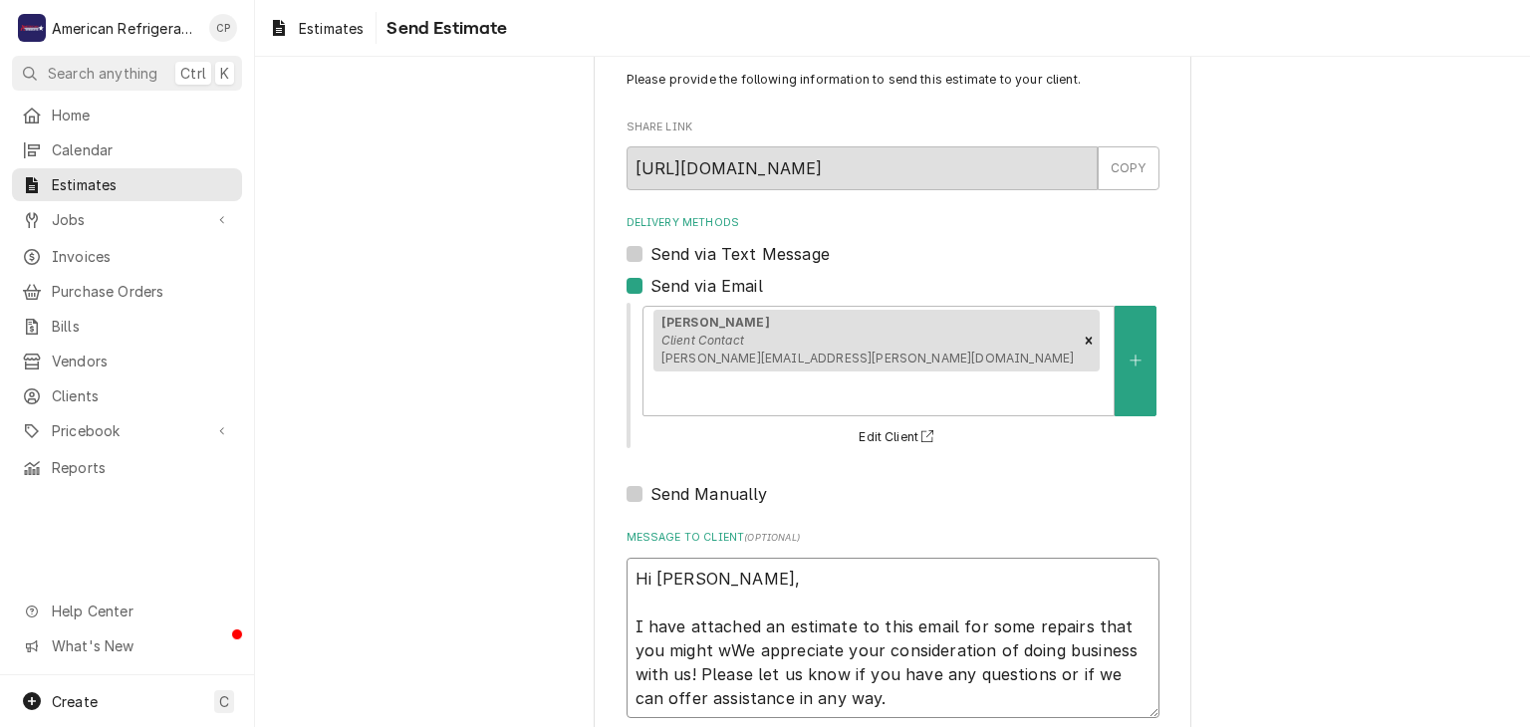
type textarea "x"
type textarea "Hi [PERSON_NAME], I have attached an estimate to this email for some repairs th…"
type textarea "x"
type textarea "Hi [PERSON_NAME], I have attached an estimate to this email for some repairs th…"
type textarea "x"
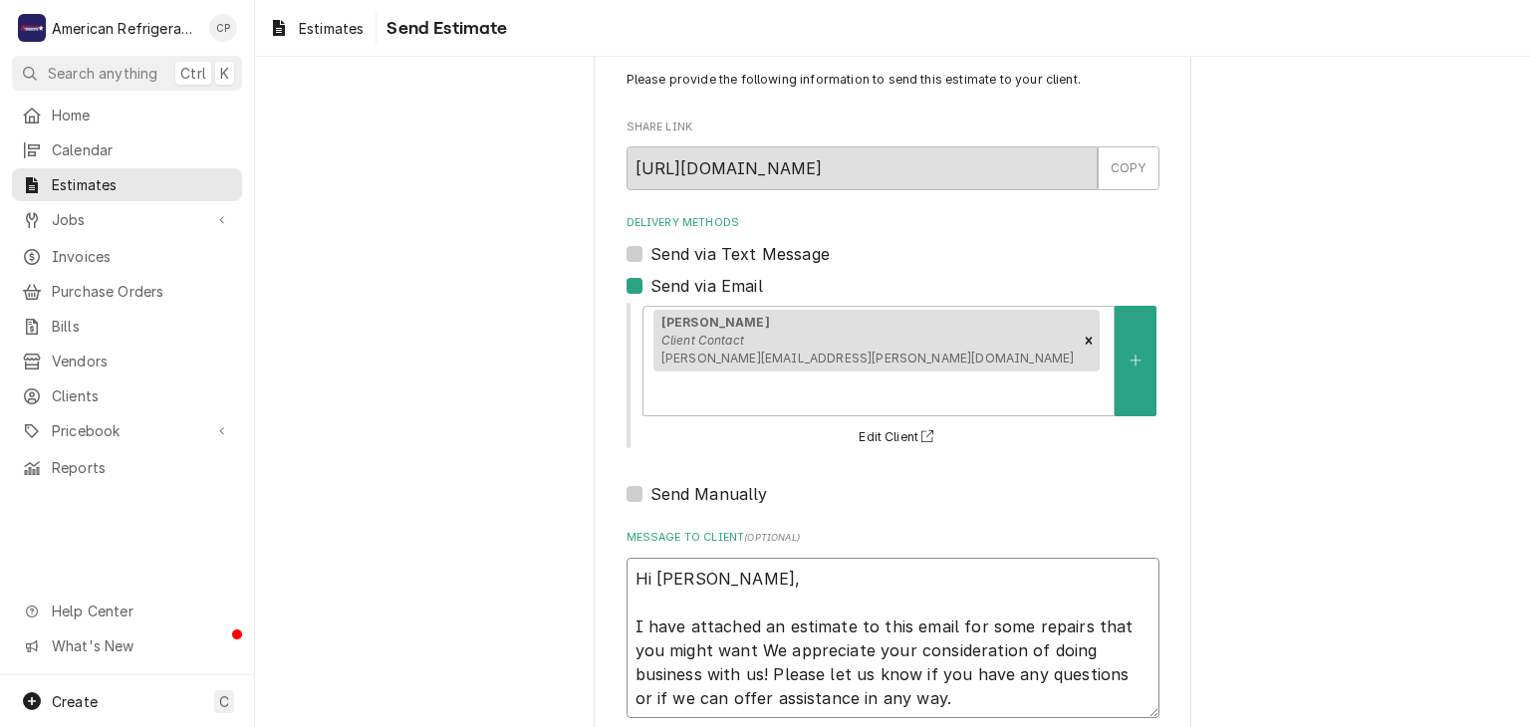
type textarea "Hi [PERSON_NAME], I have attached an estimate to this email for some repairs th…"
type textarea "x"
type textarea "Hi [PERSON_NAME], I have attached an estimate to this email for some repairs th…"
type textarea "x"
type textarea "Hi [PERSON_NAME], I have attached an estimate to this email for some repairs th…"
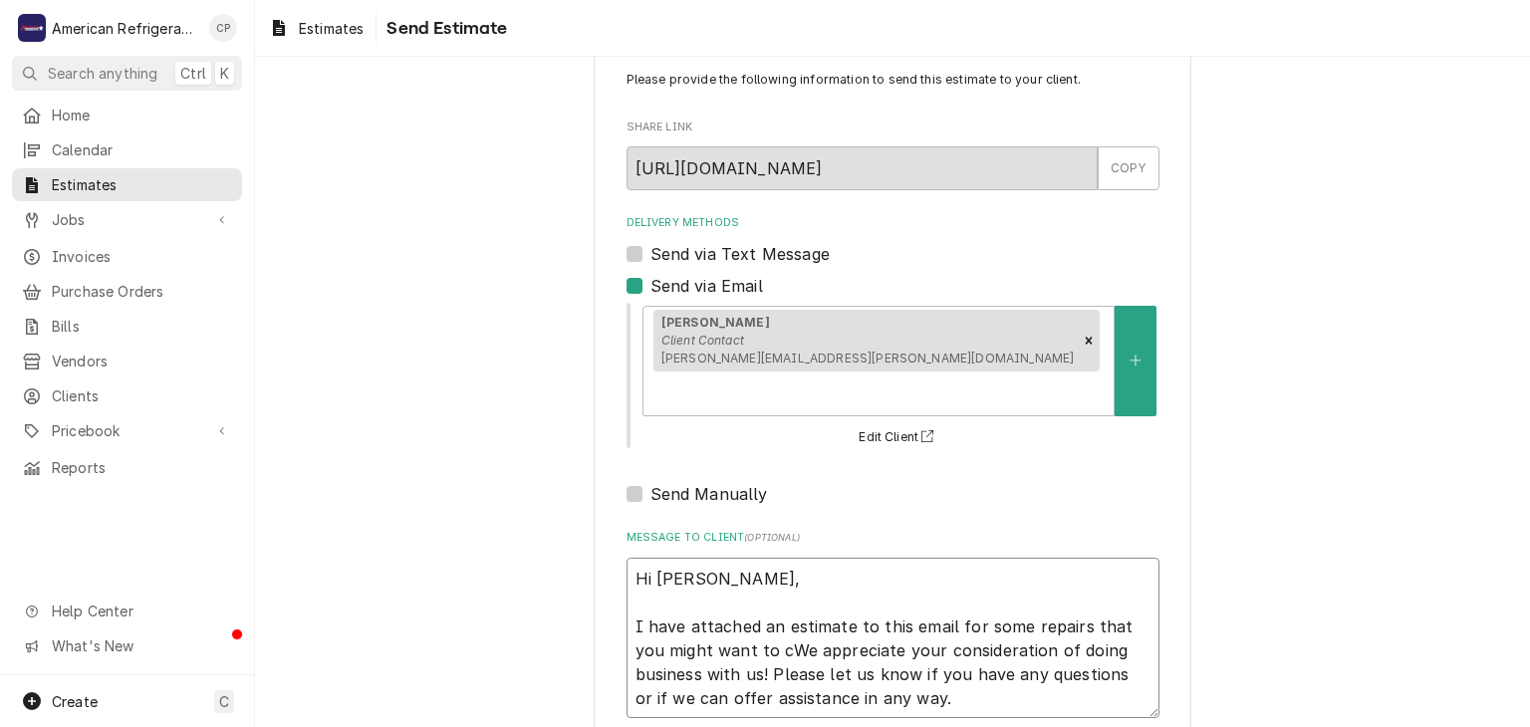
type textarea "x"
type textarea "Hi [PERSON_NAME], I have attached an estimate to this email for some repairs th…"
type textarea "x"
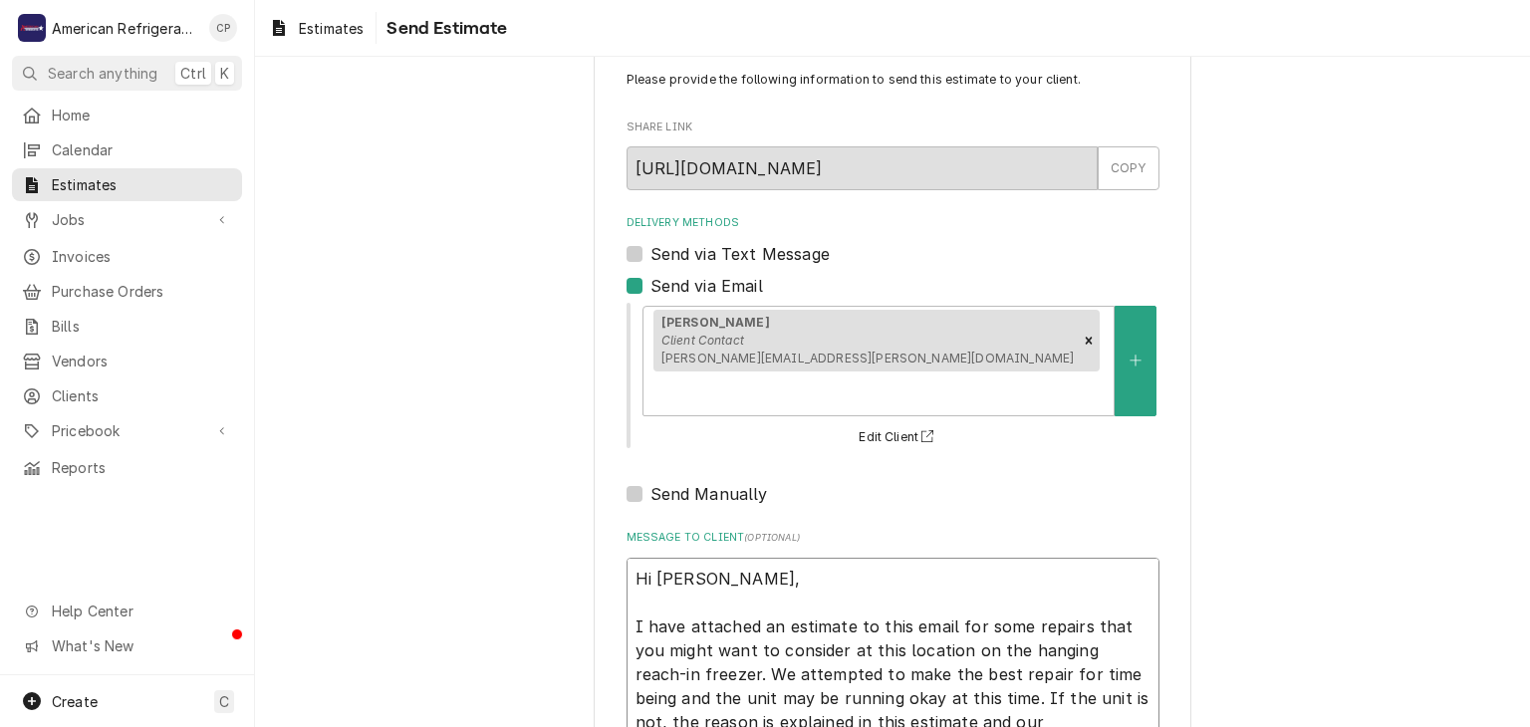
click at [1107, 679] on textarea "Hi James, I have attached an estimate to this email for some repairs that you m…" at bounding box center [892, 686] width 533 height 257
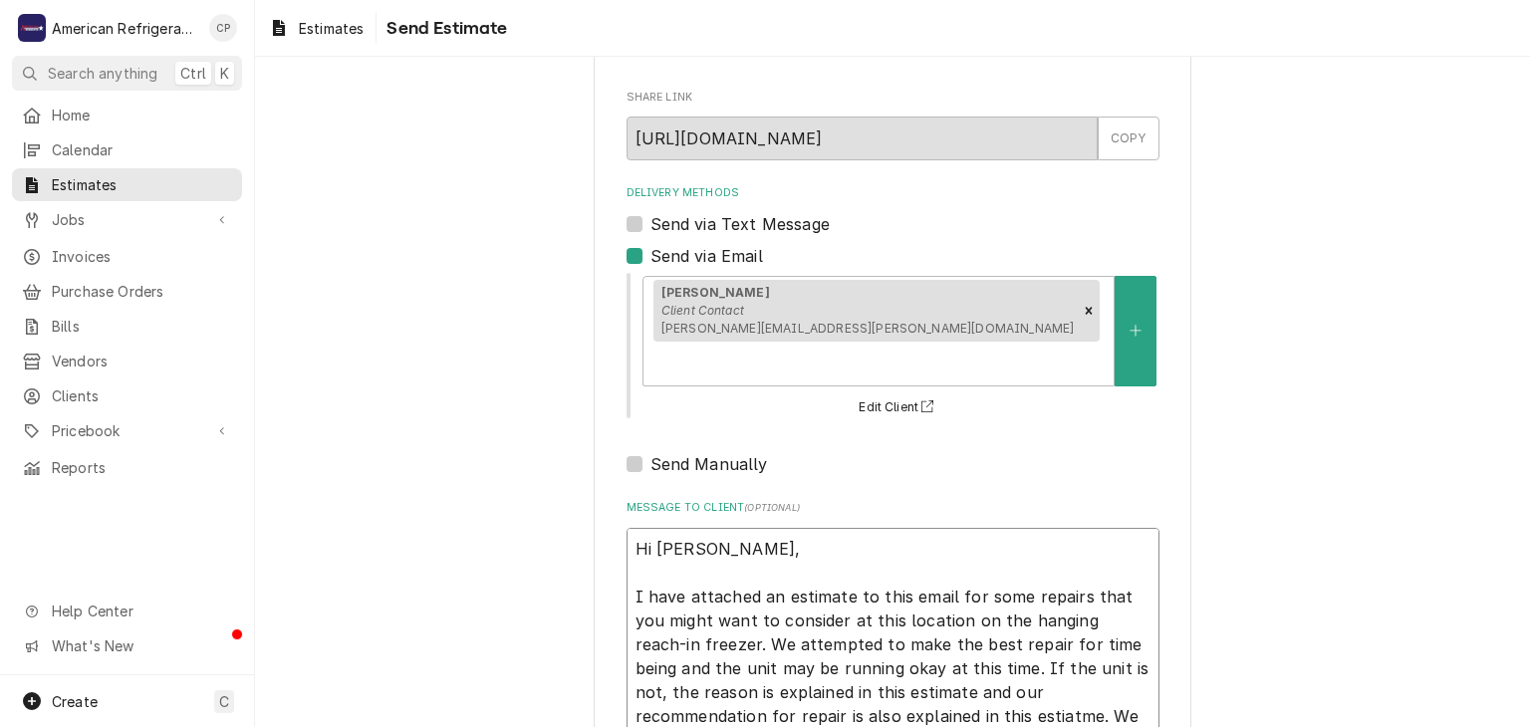
scroll to position [81, 0]
click at [939, 674] on textarea "Hi James, I have attached an estimate to this email for some repairs that you m…" at bounding box center [892, 655] width 533 height 257
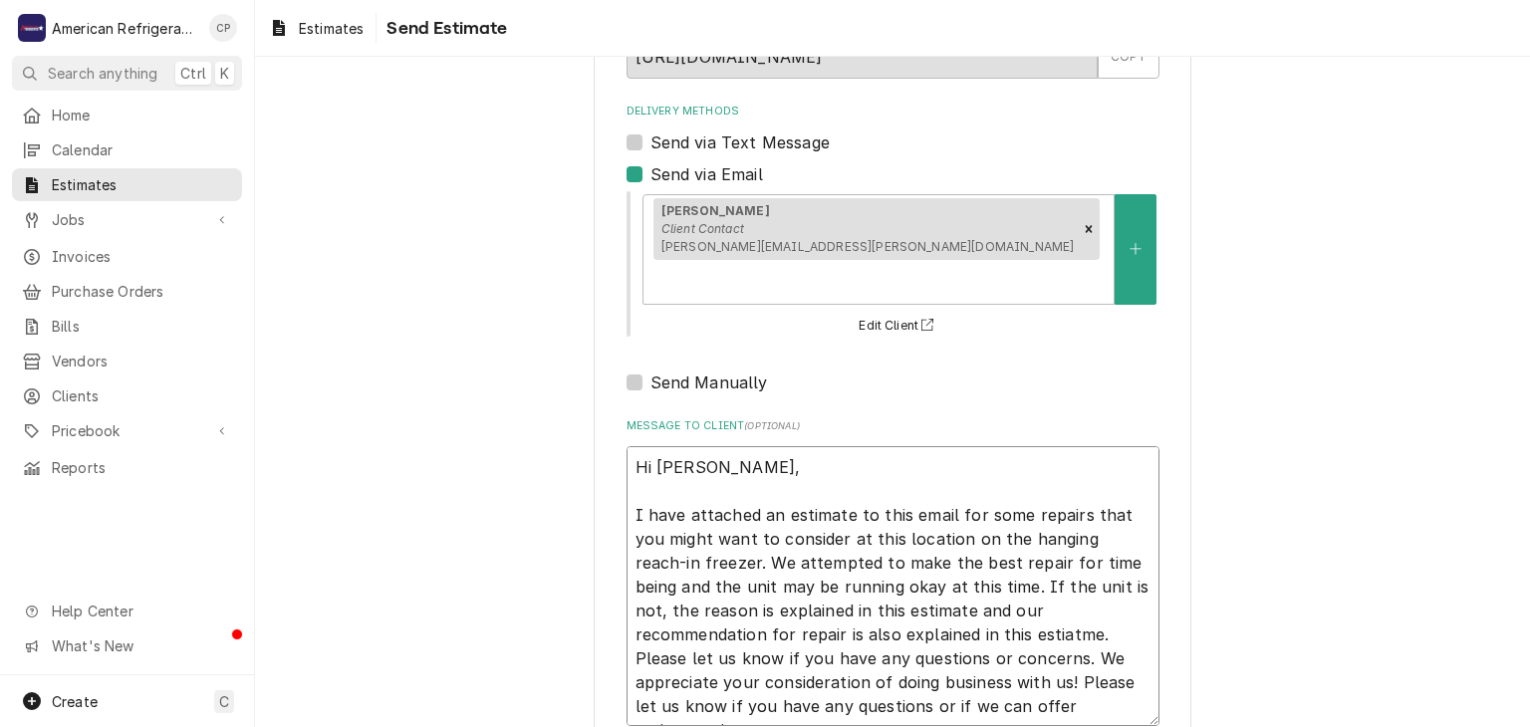
scroll to position [213, 0]
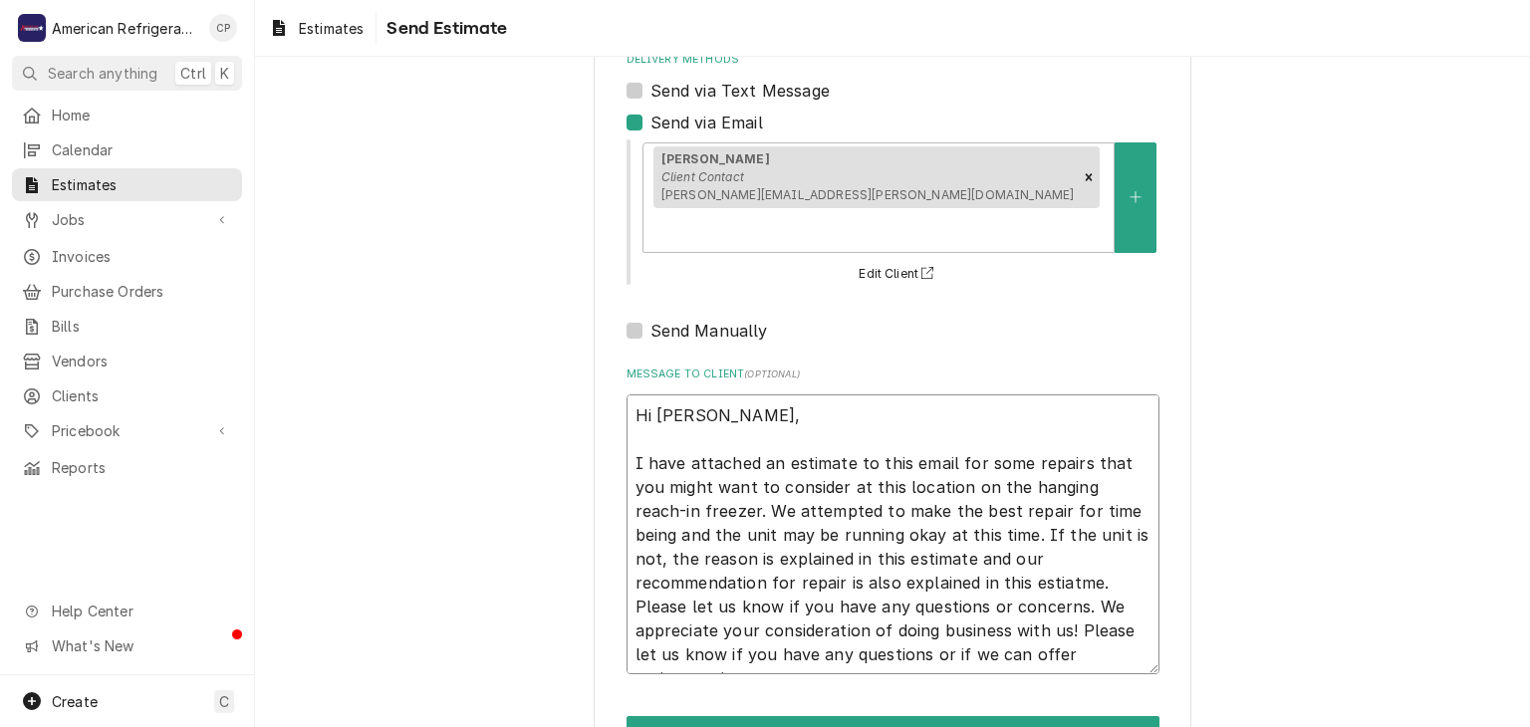
drag, startPoint x: 944, startPoint y: 540, endPoint x: 890, endPoint y: 571, distance: 62.0
click at [890, 571] on textarea "Hi James, I have attached an estimate to this email for some repairs that you m…" at bounding box center [892, 534] width 533 height 281
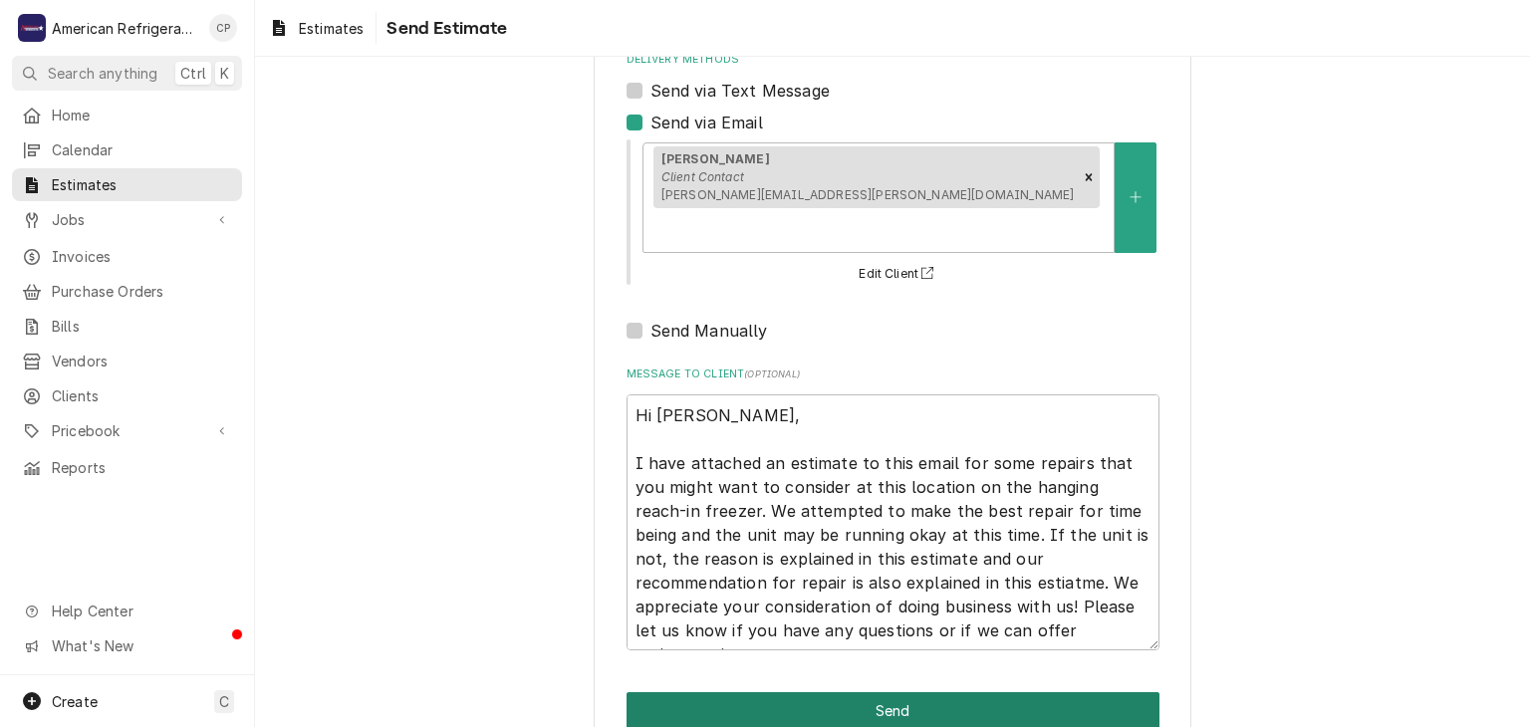
click at [874, 692] on button "Send" at bounding box center [892, 710] width 533 height 37
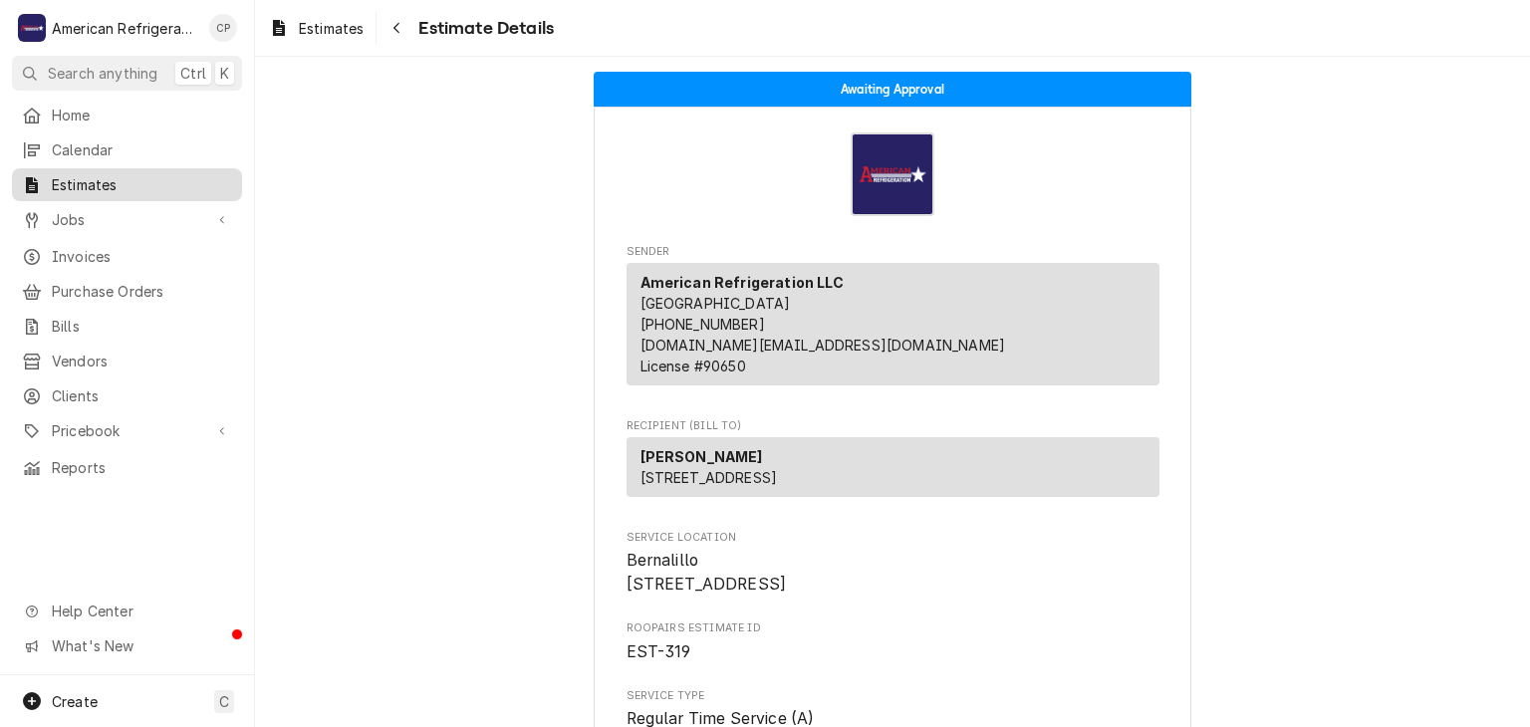
click at [145, 193] on link "Estimates" at bounding box center [127, 184] width 230 height 33
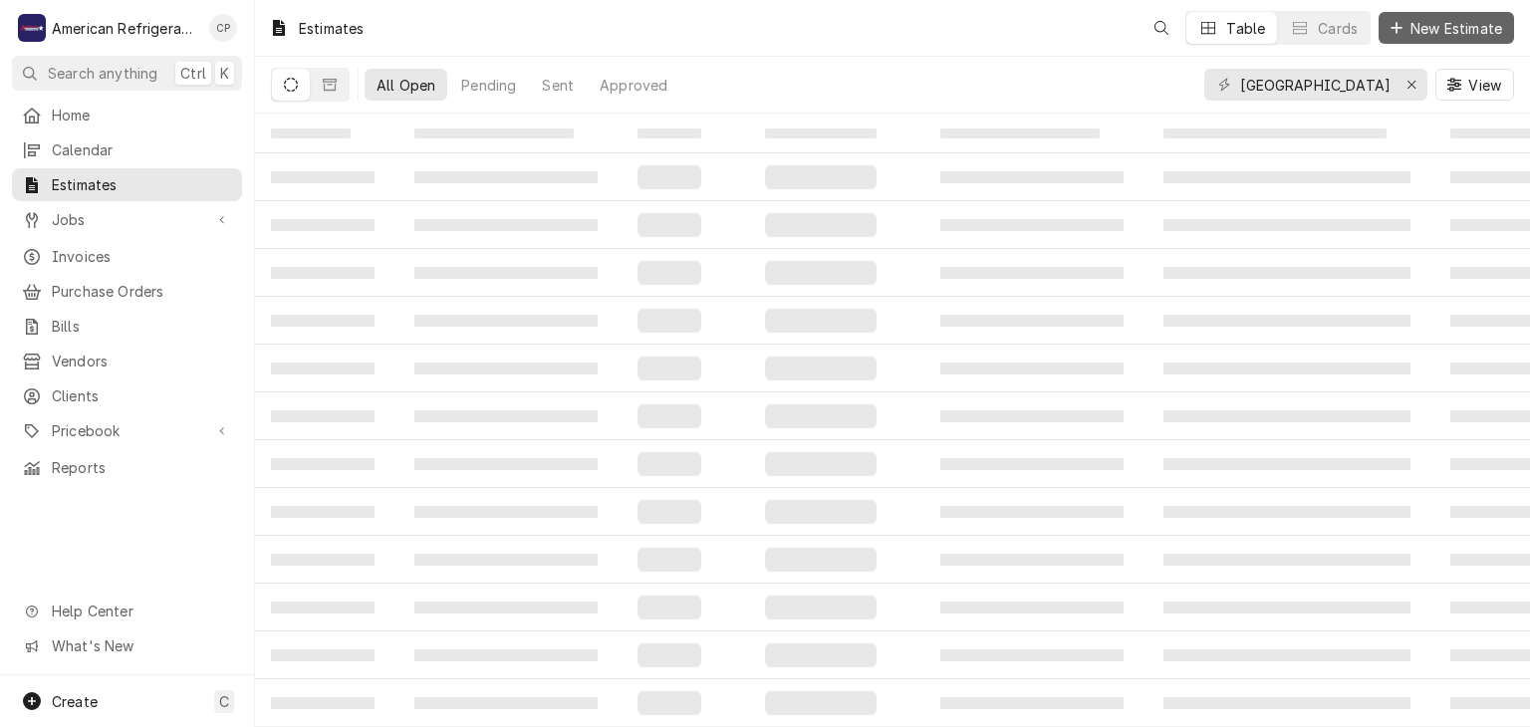
click at [1448, 21] on span "New Estimate" at bounding box center [1456, 28] width 100 height 21
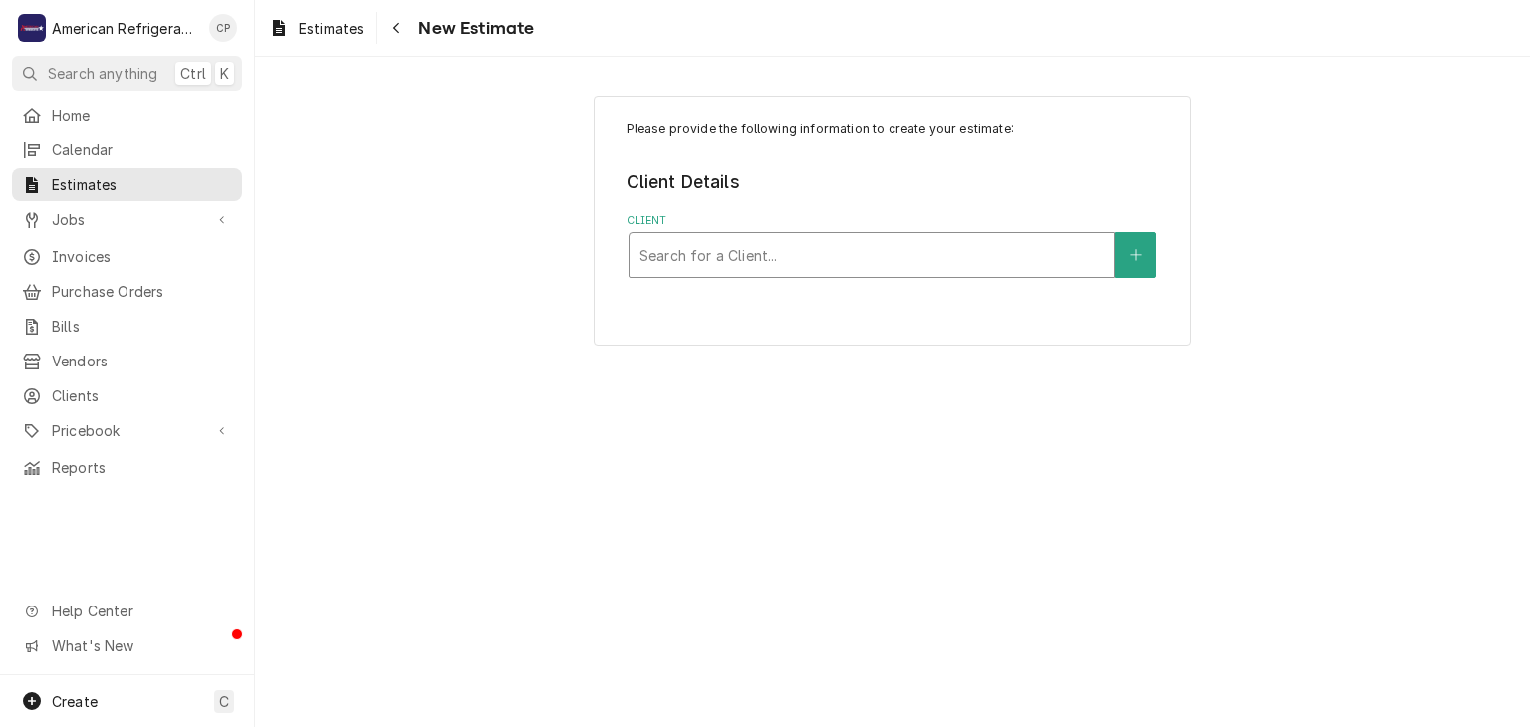
drag, startPoint x: 680, startPoint y: 252, endPoint x: 680, endPoint y: 264, distance: 12.0
click at [680, 252] on div "Client" at bounding box center [871, 255] width 464 height 36
type input "[DEMOGRAPHIC_DATA]"
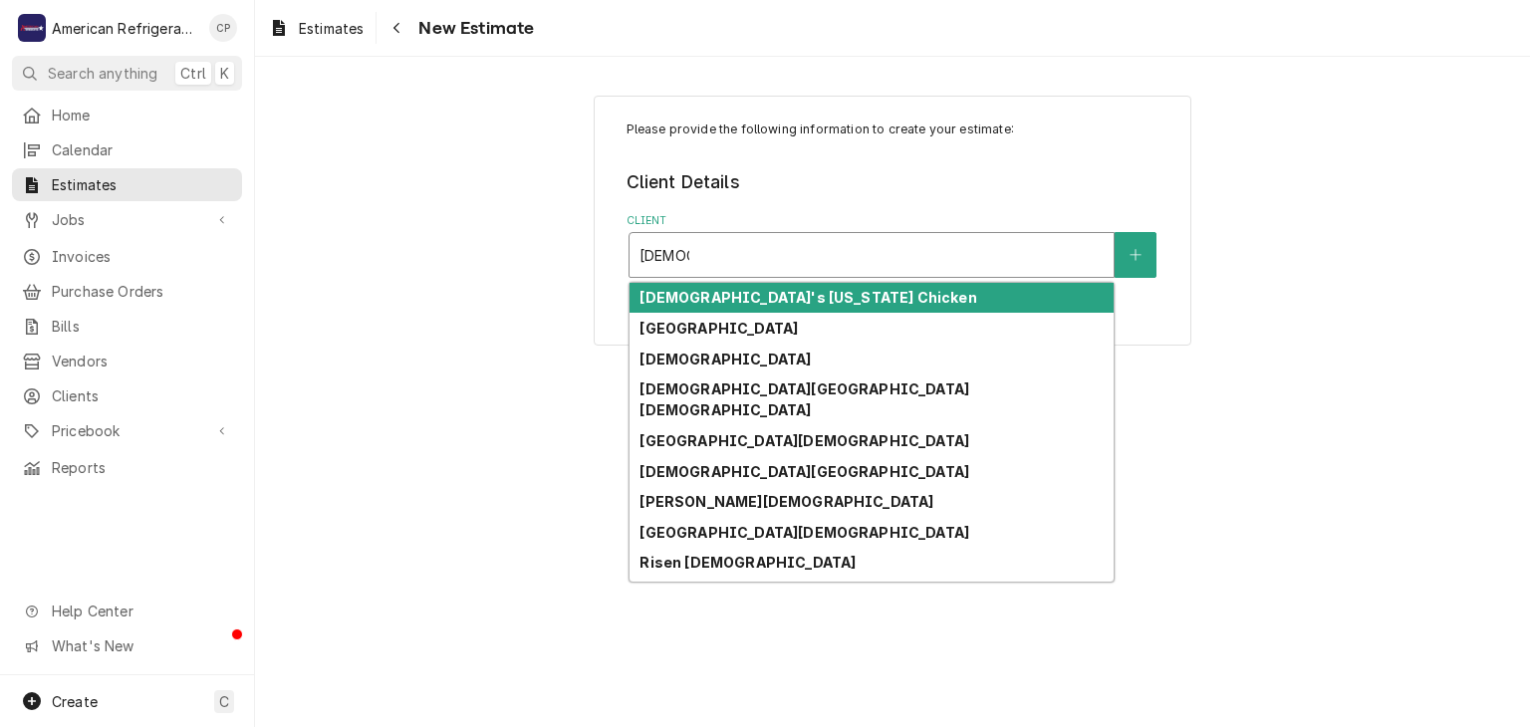
click at [722, 298] on strong "[DEMOGRAPHIC_DATA]'s [US_STATE] Chicken" at bounding box center [807, 297] width 337 height 17
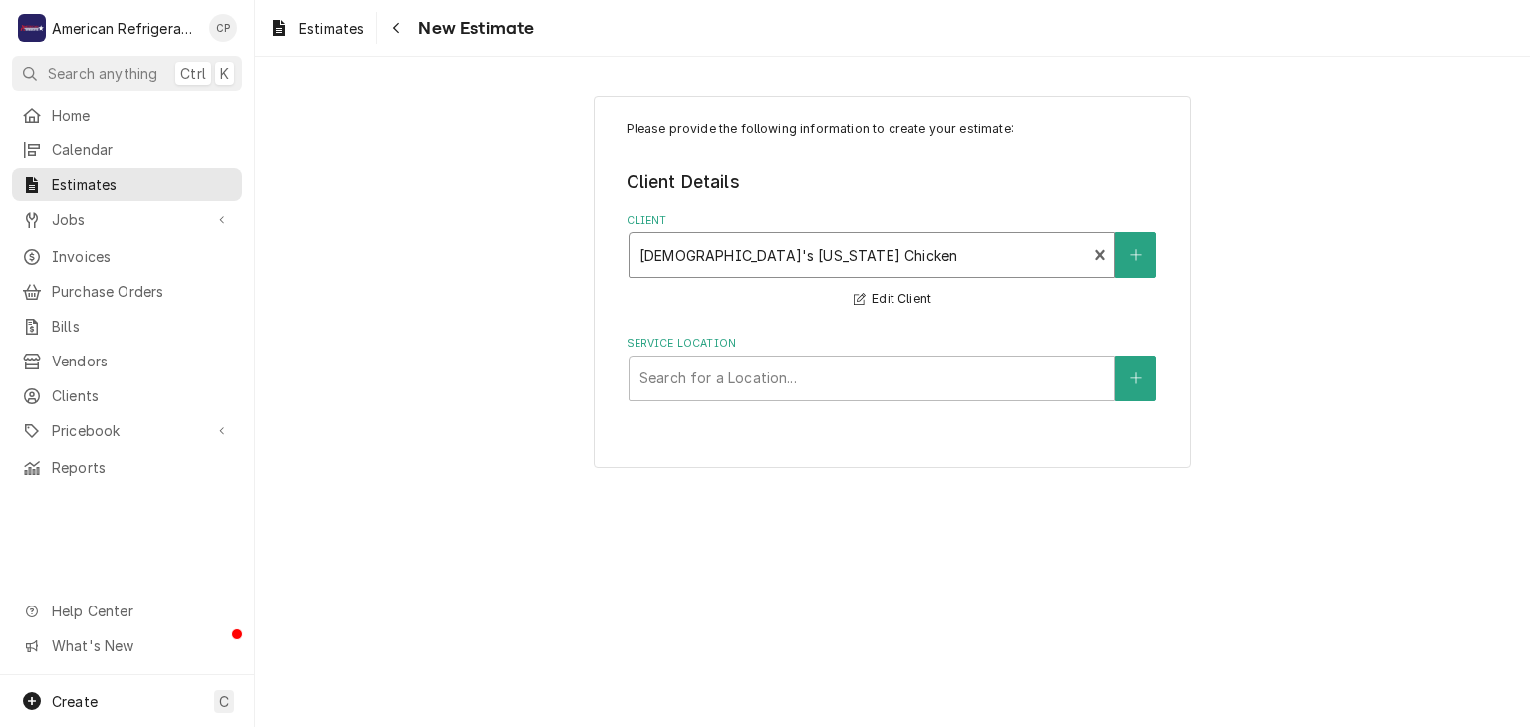
click at [727, 370] on div "Service Location" at bounding box center [871, 379] width 464 height 36
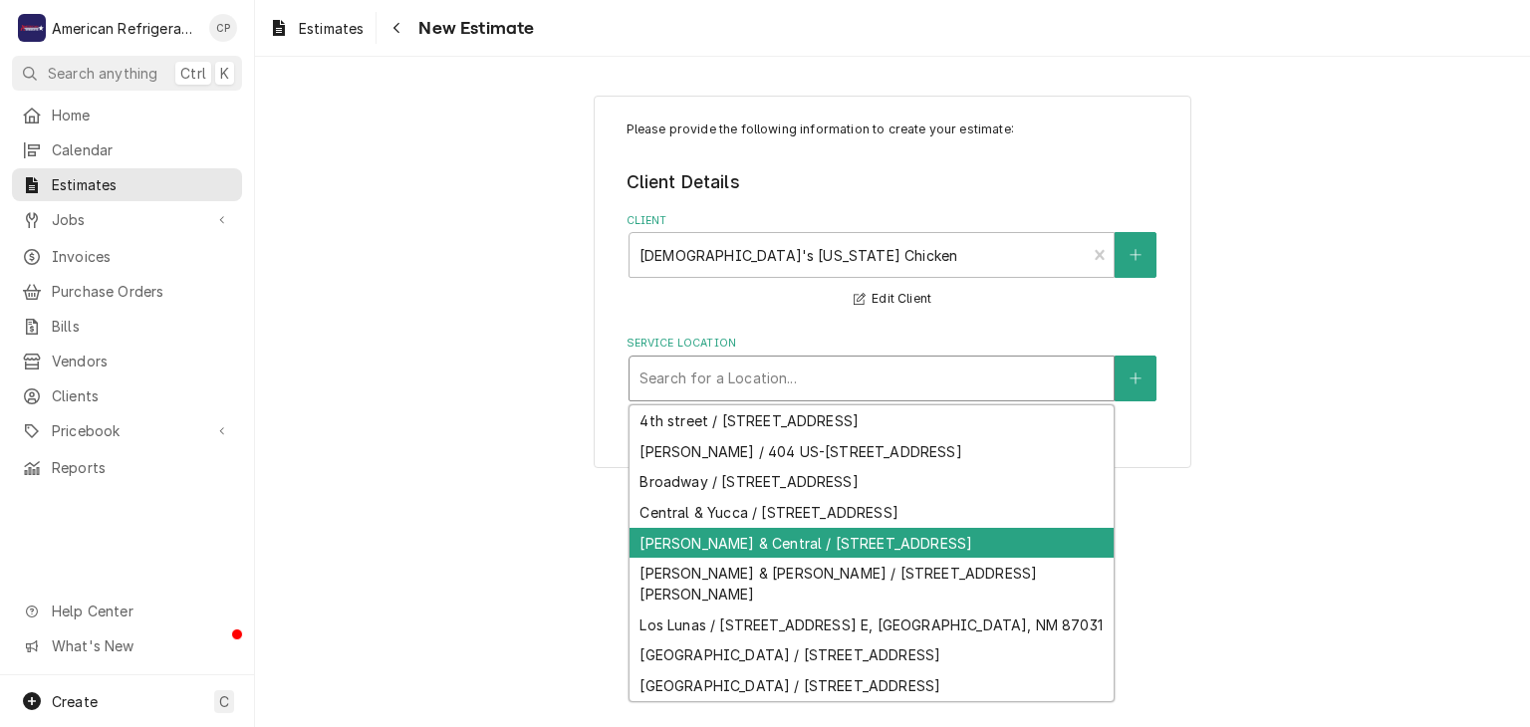
click at [726, 543] on div "[PERSON_NAME] & Central / [STREET_ADDRESS]" at bounding box center [871, 543] width 484 height 31
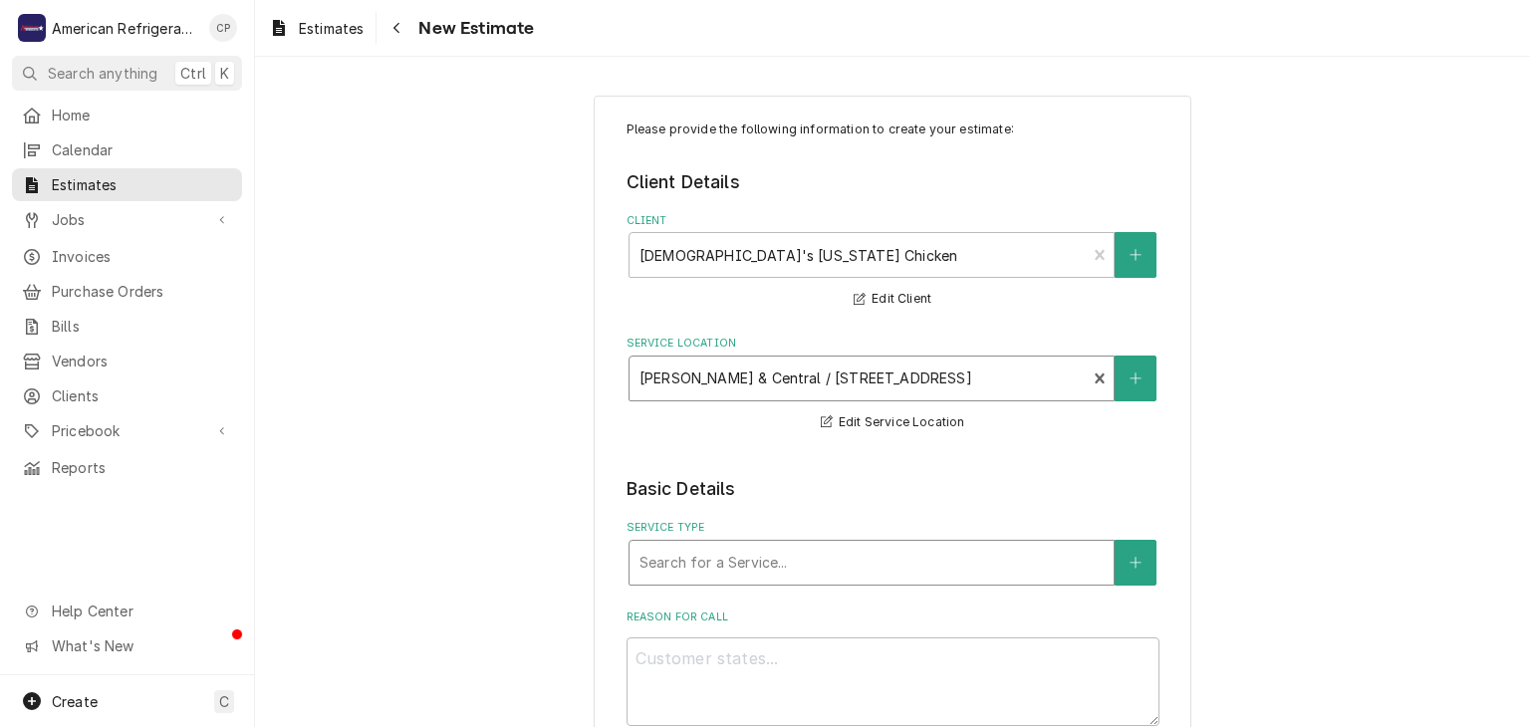
click at [739, 556] on div "Service Type" at bounding box center [871, 563] width 464 height 36
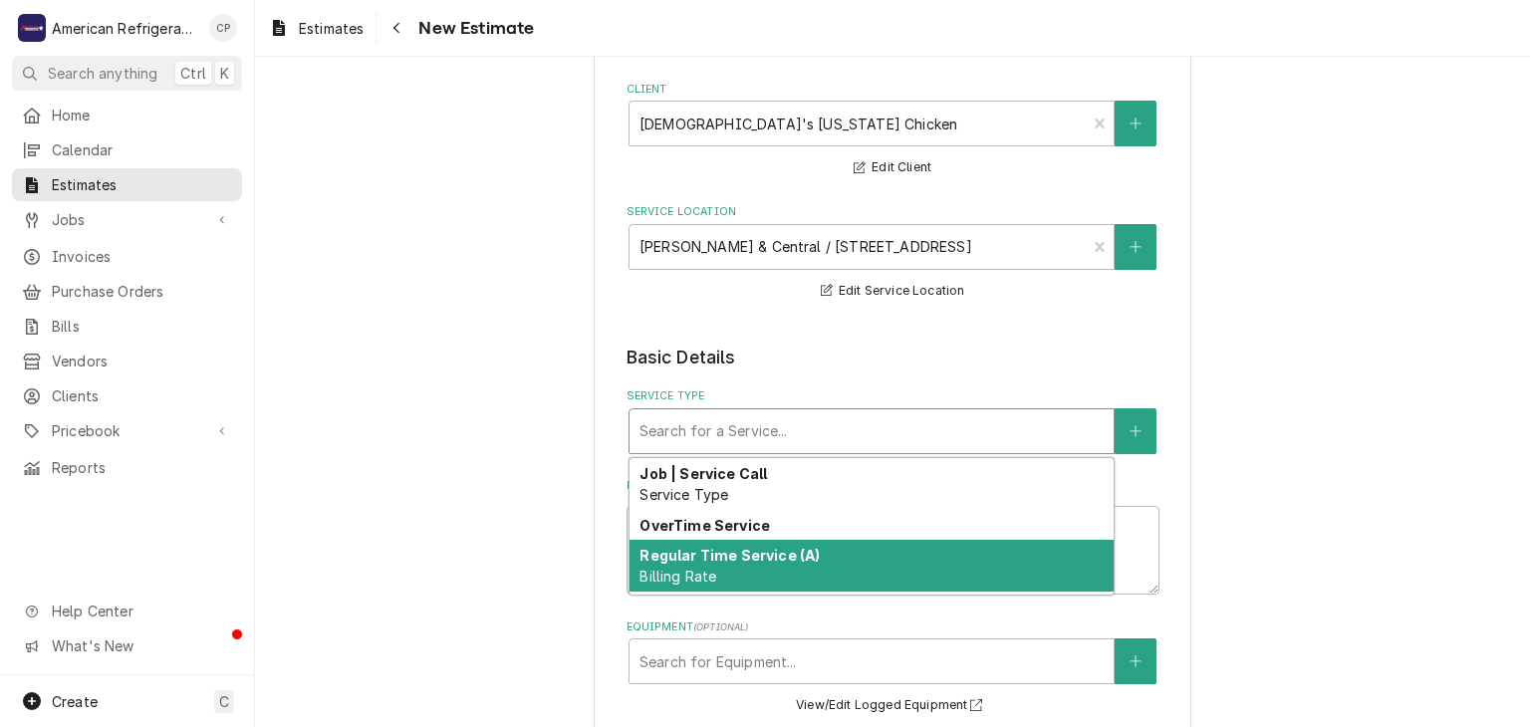
scroll to position [34, 0]
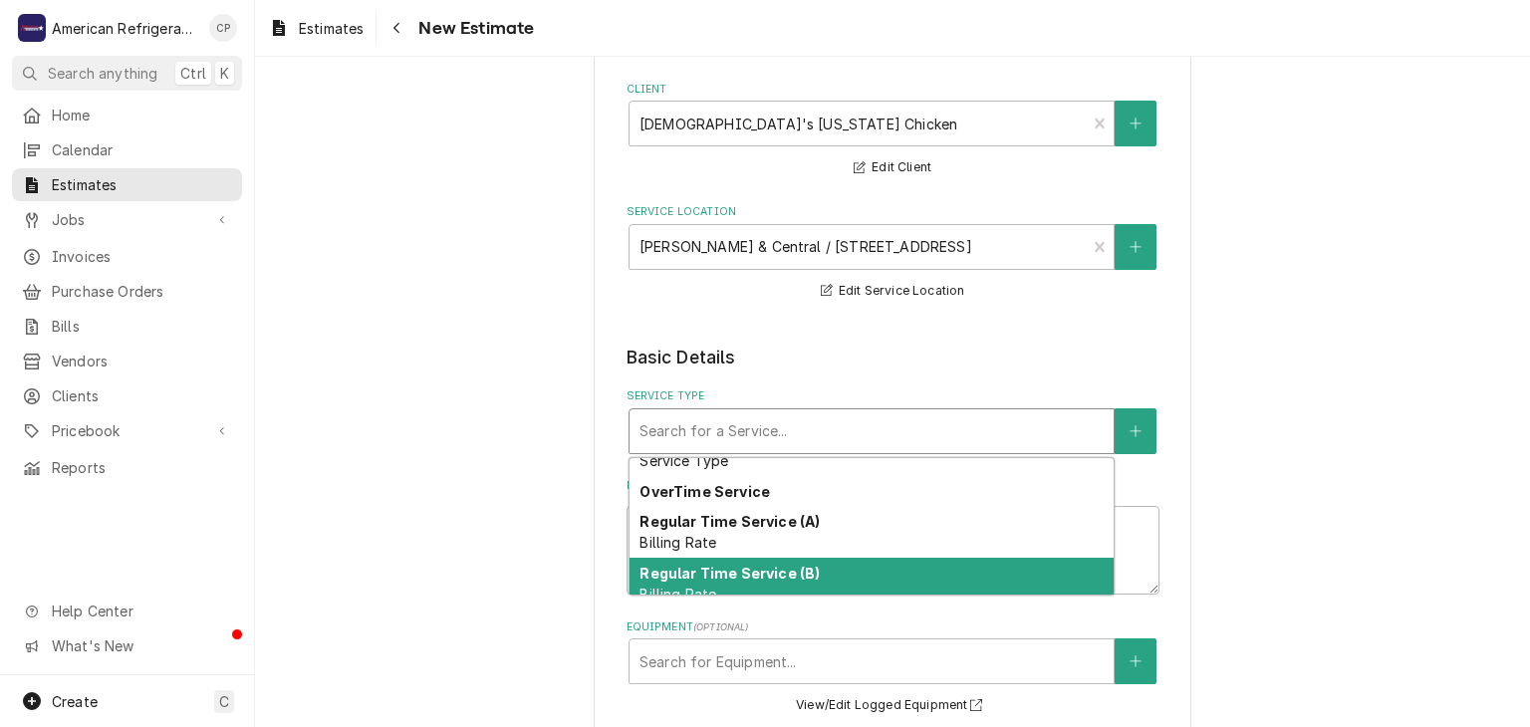
click at [760, 570] on strong "Regular Time Service (B)" at bounding box center [729, 573] width 180 height 17
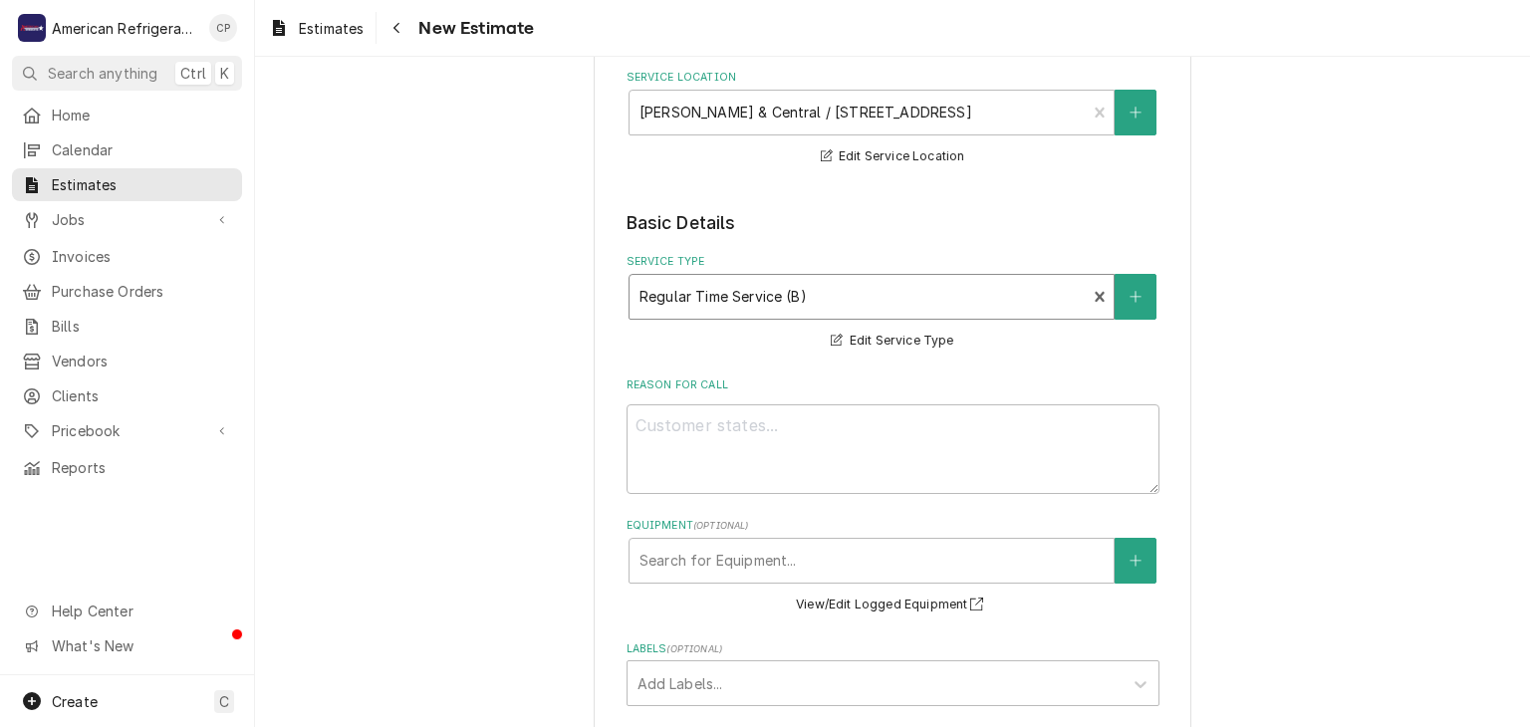
scroll to position [267, 0]
click at [707, 485] on textarea "Reason For Call" at bounding box center [892, 448] width 533 height 90
type textarea "x"
type textarea "K"
type textarea "x"
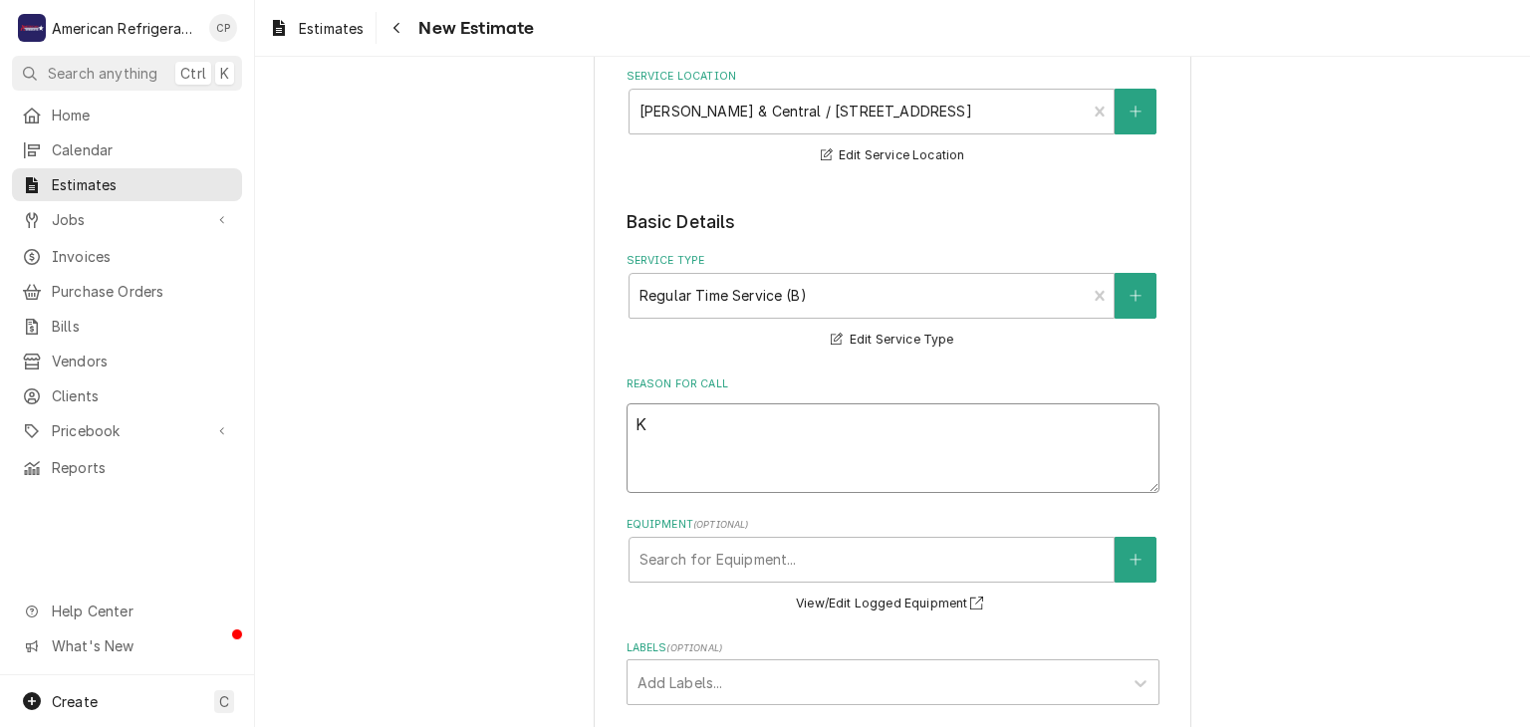
type textarea "Ki"
type textarea "x"
type textarea "Kit"
type textarea "x"
type textarea "Kitc"
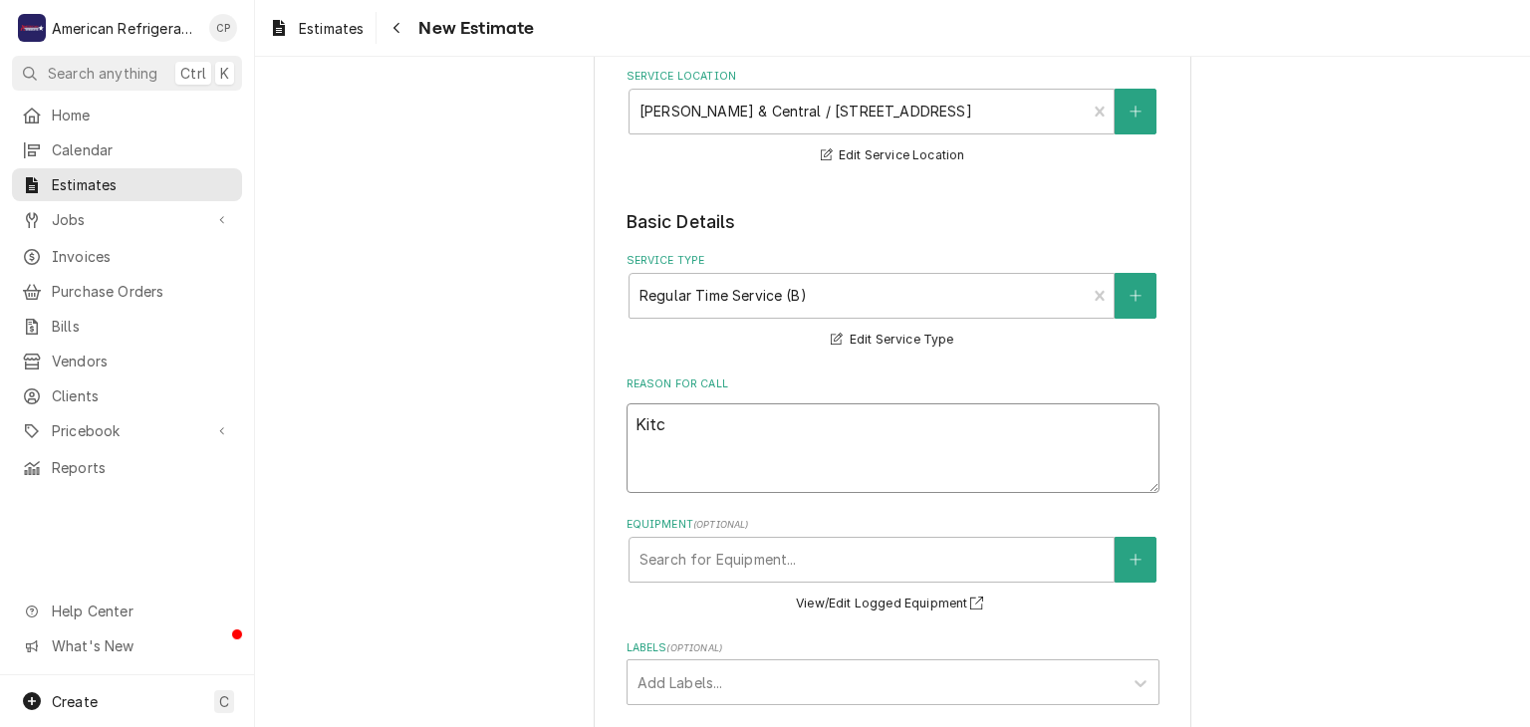
type textarea "x"
type textarea "Kitch"
type textarea "x"
type textarea "Kitchen"
type textarea "x"
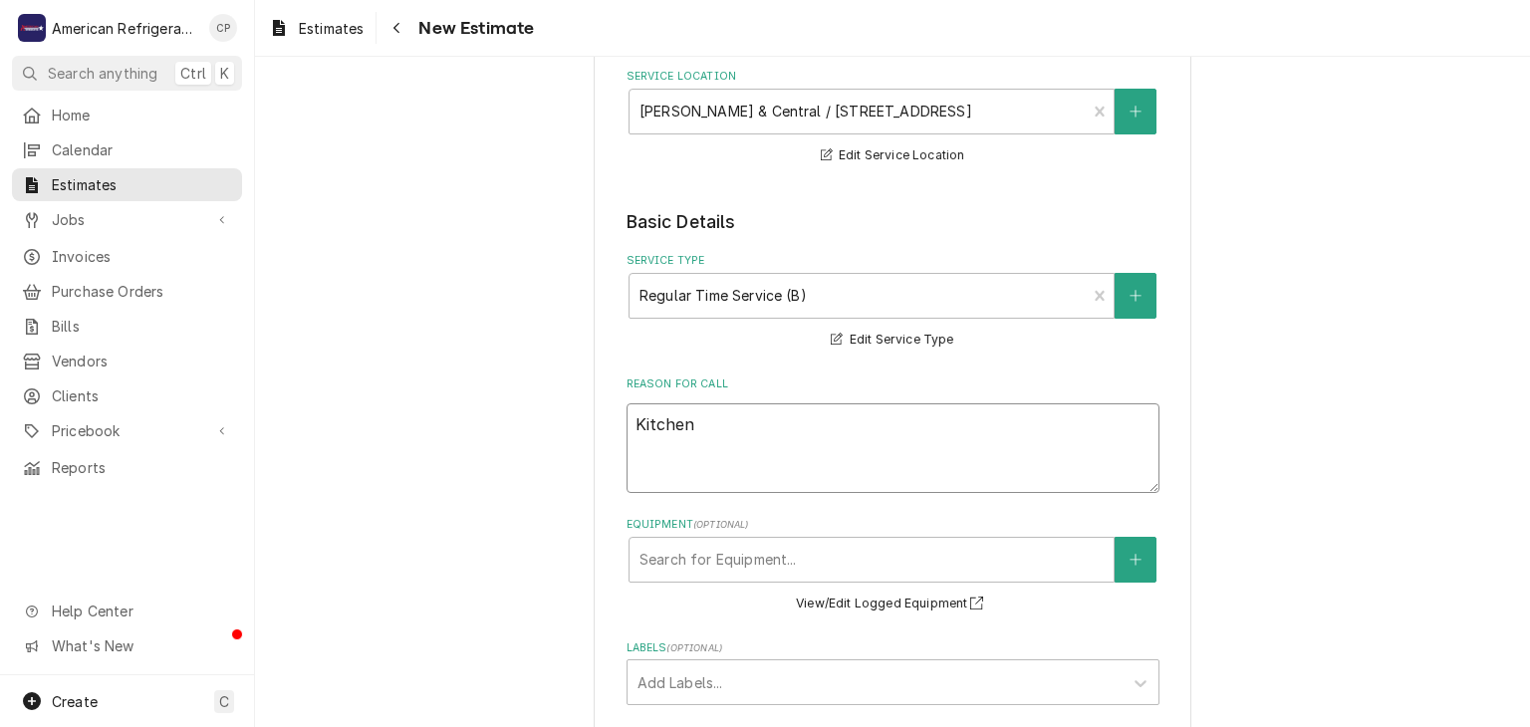
type textarea "Kitchen"
type textarea "x"
type textarea "Kitchen A"
type textarea "x"
type textarea "Kitchen A/"
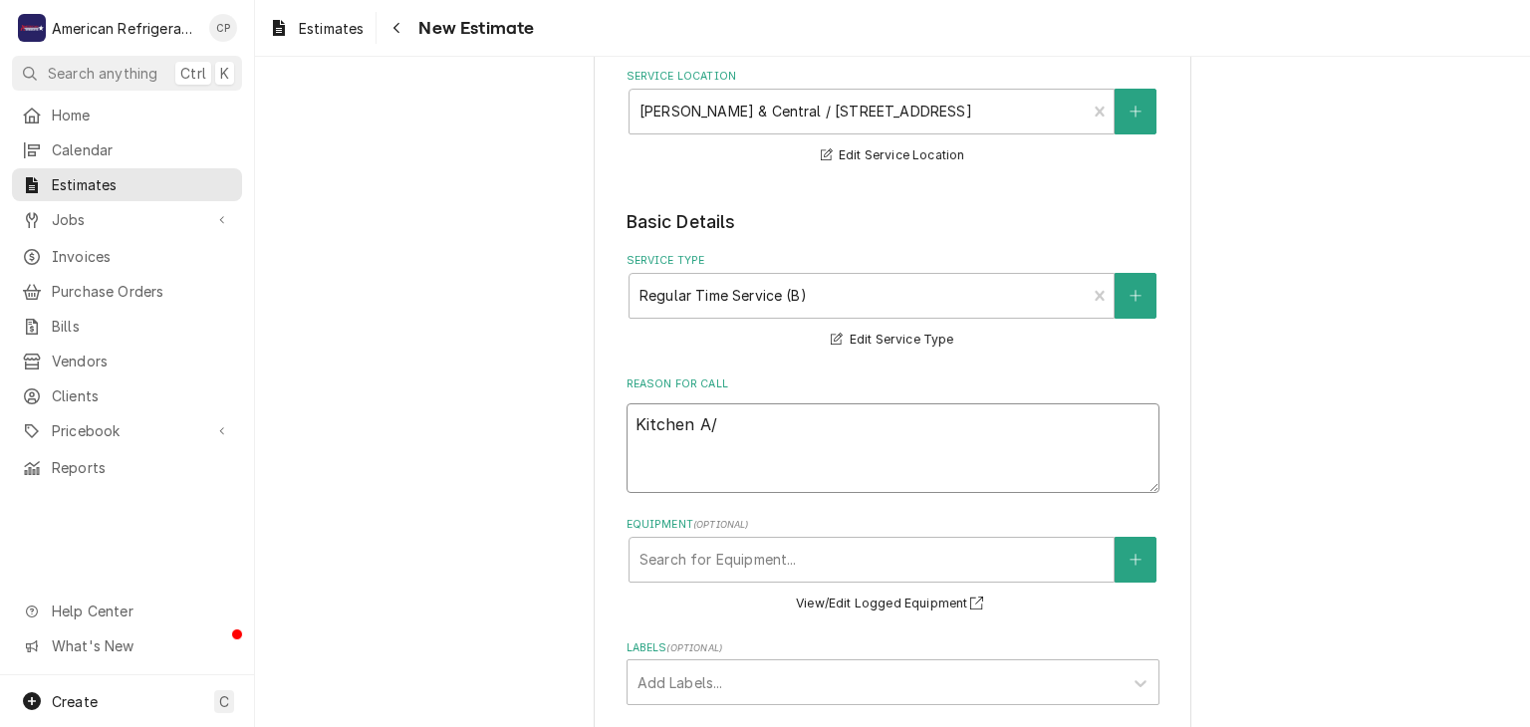
type textarea "x"
type textarea "Kitchen A/c"
type textarea "x"
type textarea "Kitchen A/c"
type textarea "x"
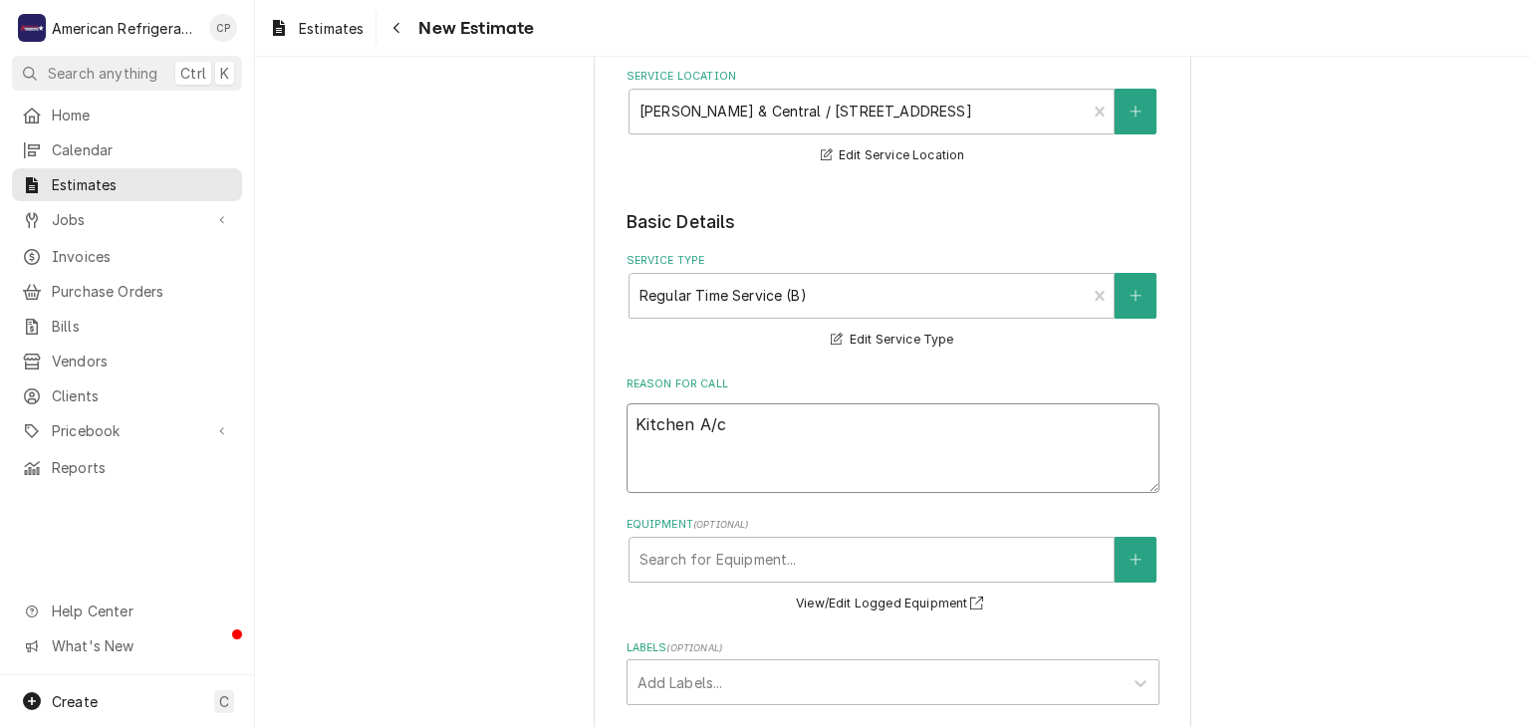
type textarea "Kitchen A/c"
type textarea "x"
type textarea "Kitchen A/C"
type textarea "x"
type textarea "Kitchen A/C"
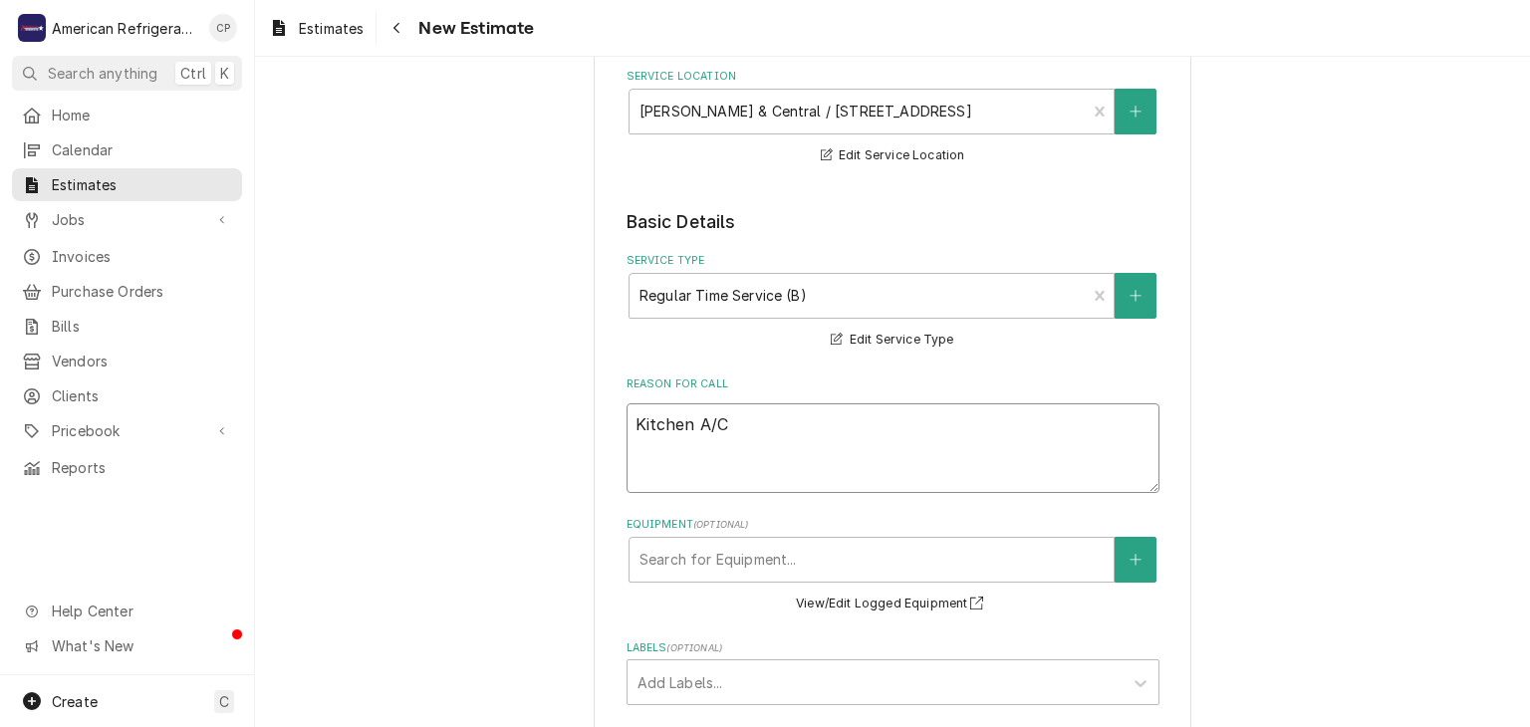
type textarea "x"
type textarea "Kitchen A/C w"
type textarea "x"
type textarea "Kitchen A/C wa"
type textarea "x"
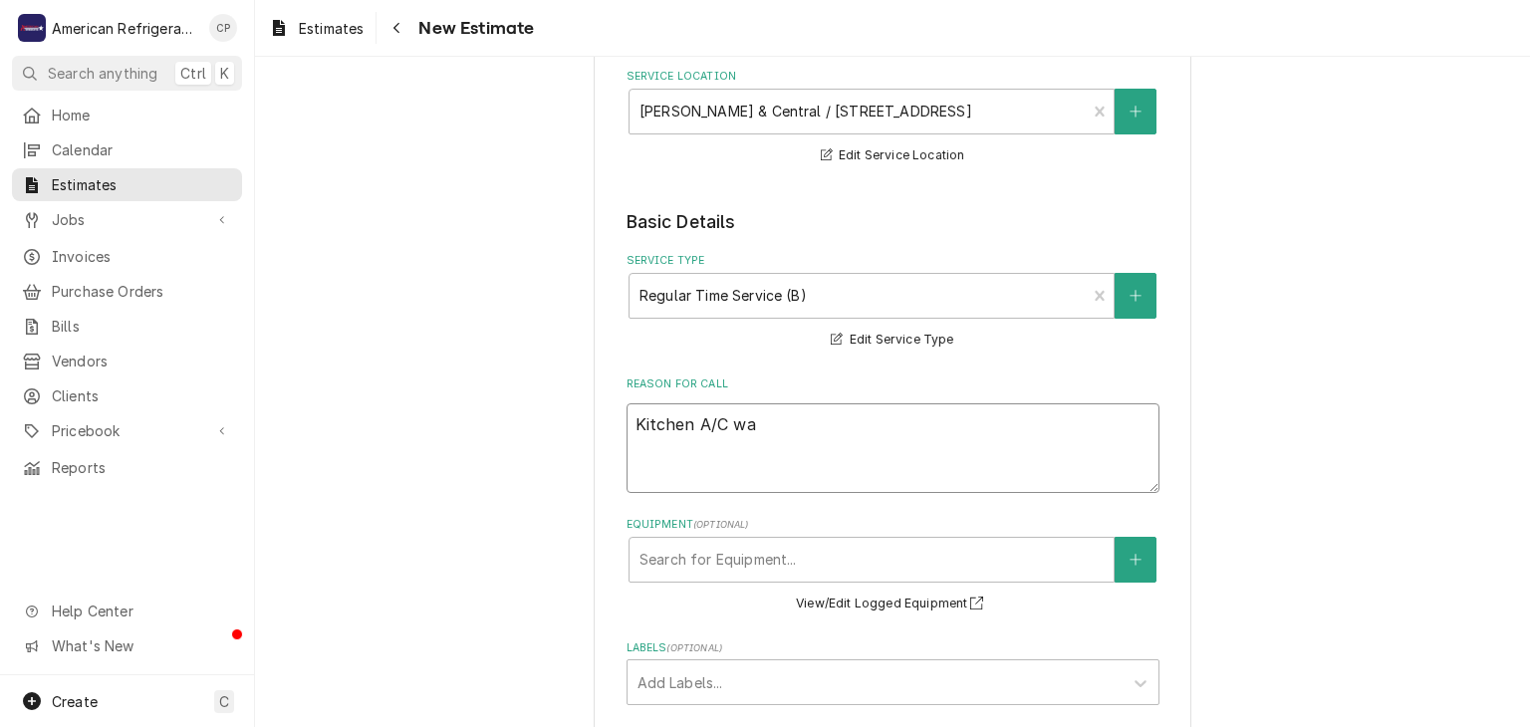
type textarea "Kitchen A/C was"
type textarea "x"
type textarea "Kitchen A/C was"
type textarea "x"
type textarea "Kitchen A/C was v"
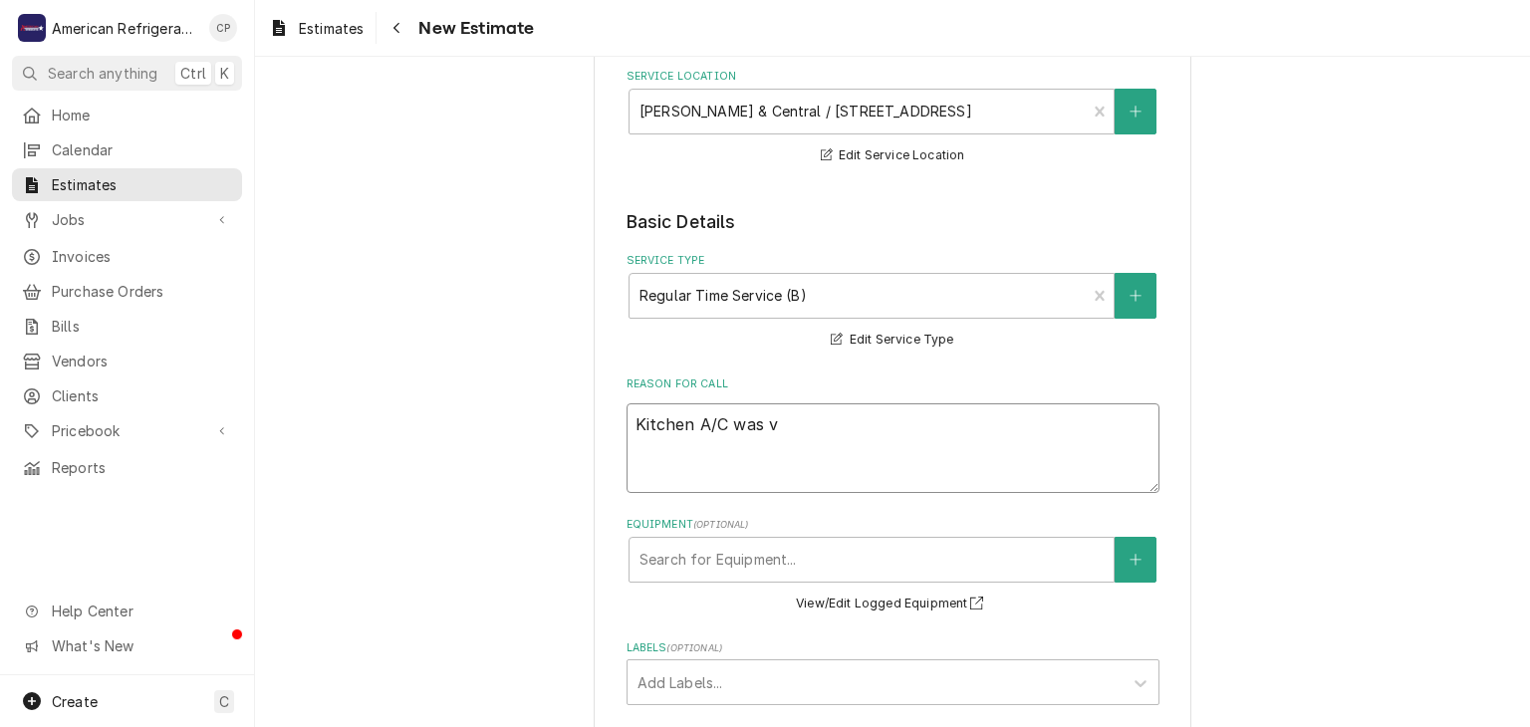
type textarea "x"
type textarea "Kitchen A/C was van"
type textarea "x"
type textarea "Kitchen A/C was vand"
type textarea "x"
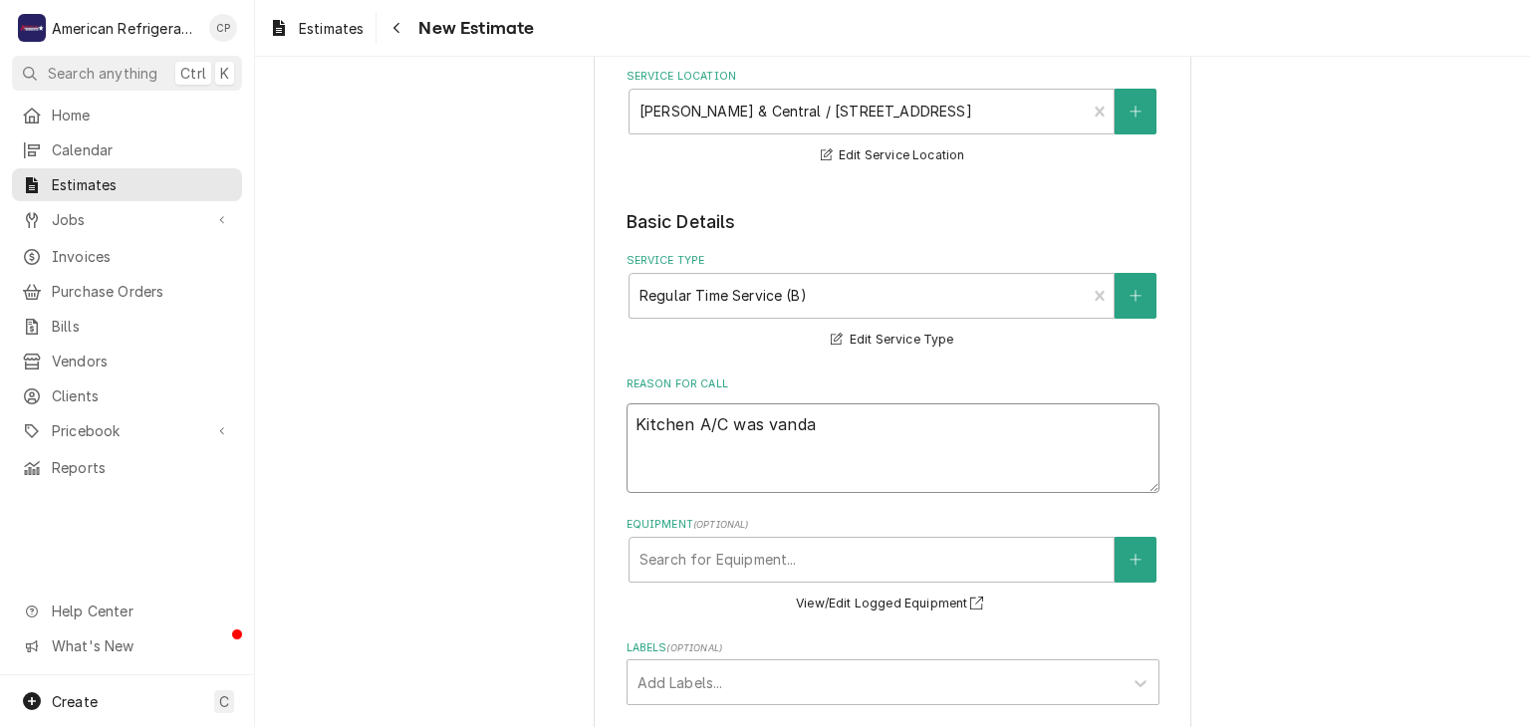
type textarea "Kitchen A/C was vandal"
type textarea "x"
type textarea "Kitchen A/C was vandali"
type textarea "x"
type textarea "Kitchen A/C was vandaliz"
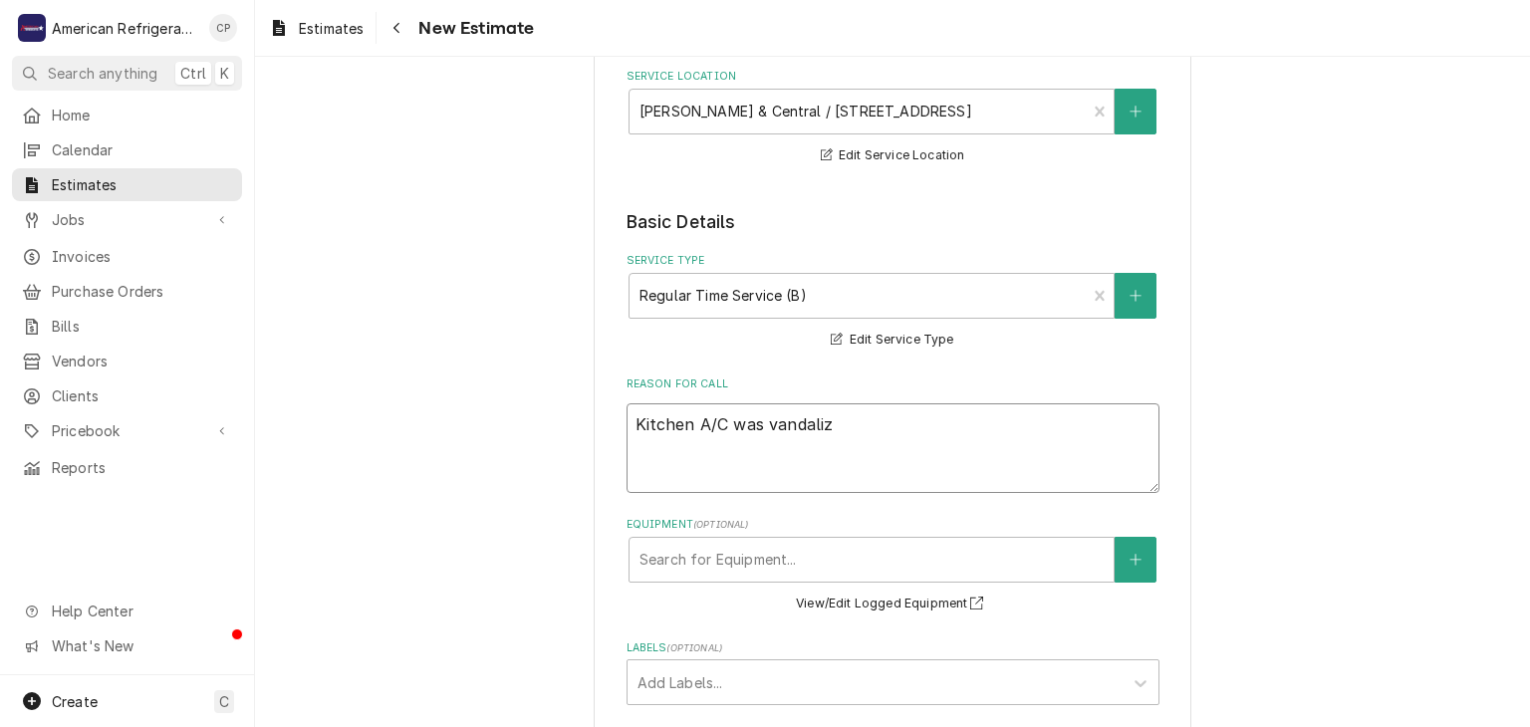
type textarea "x"
type textarea "Kitchen A/C was vandalize"
type textarea "x"
type textarea "Kitchen A/C was vandalized"
type textarea "x"
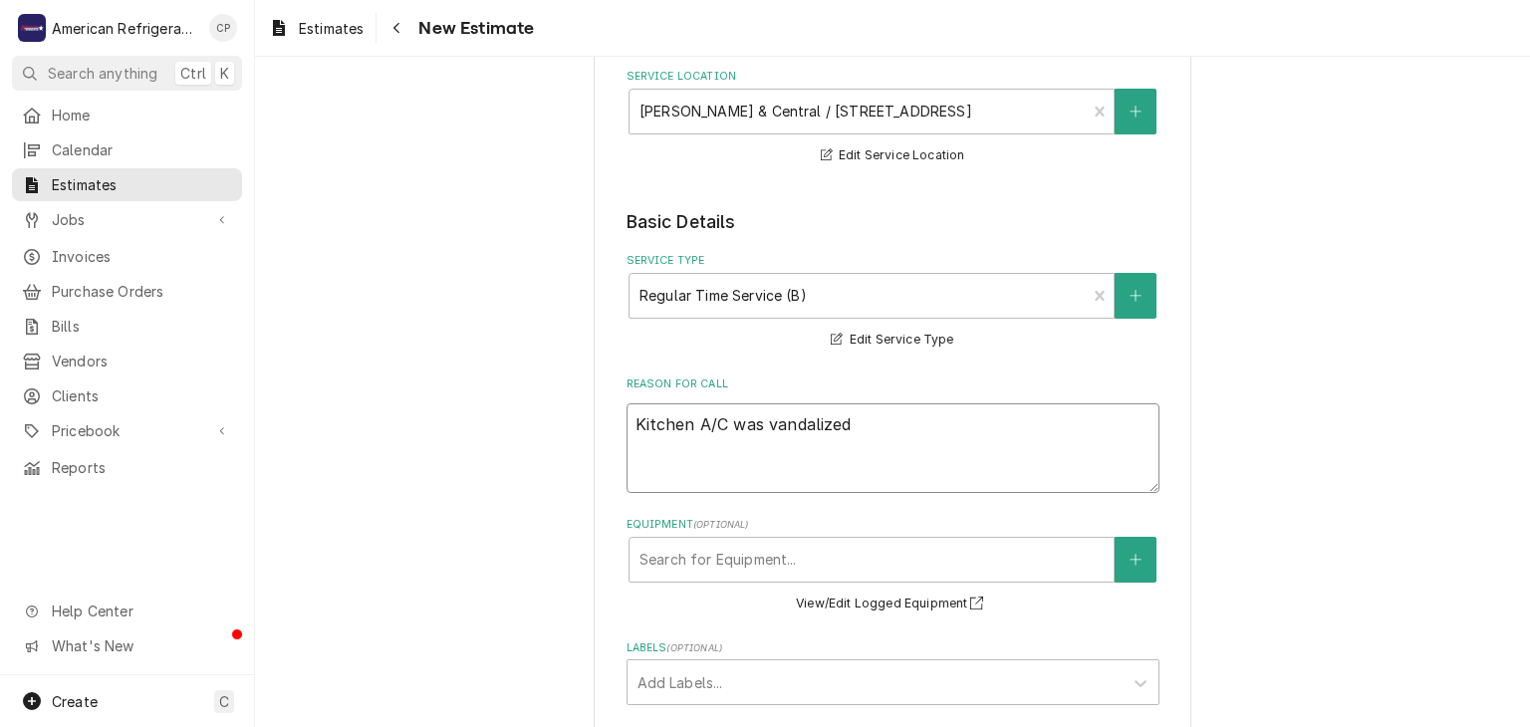
type textarea "Kitchen A/C was vandalized"
type textarea "x"
type textarea "Kitchen A/C was vandalized an"
type textarea "x"
type textarea "Kitchen A/C was vandalized and"
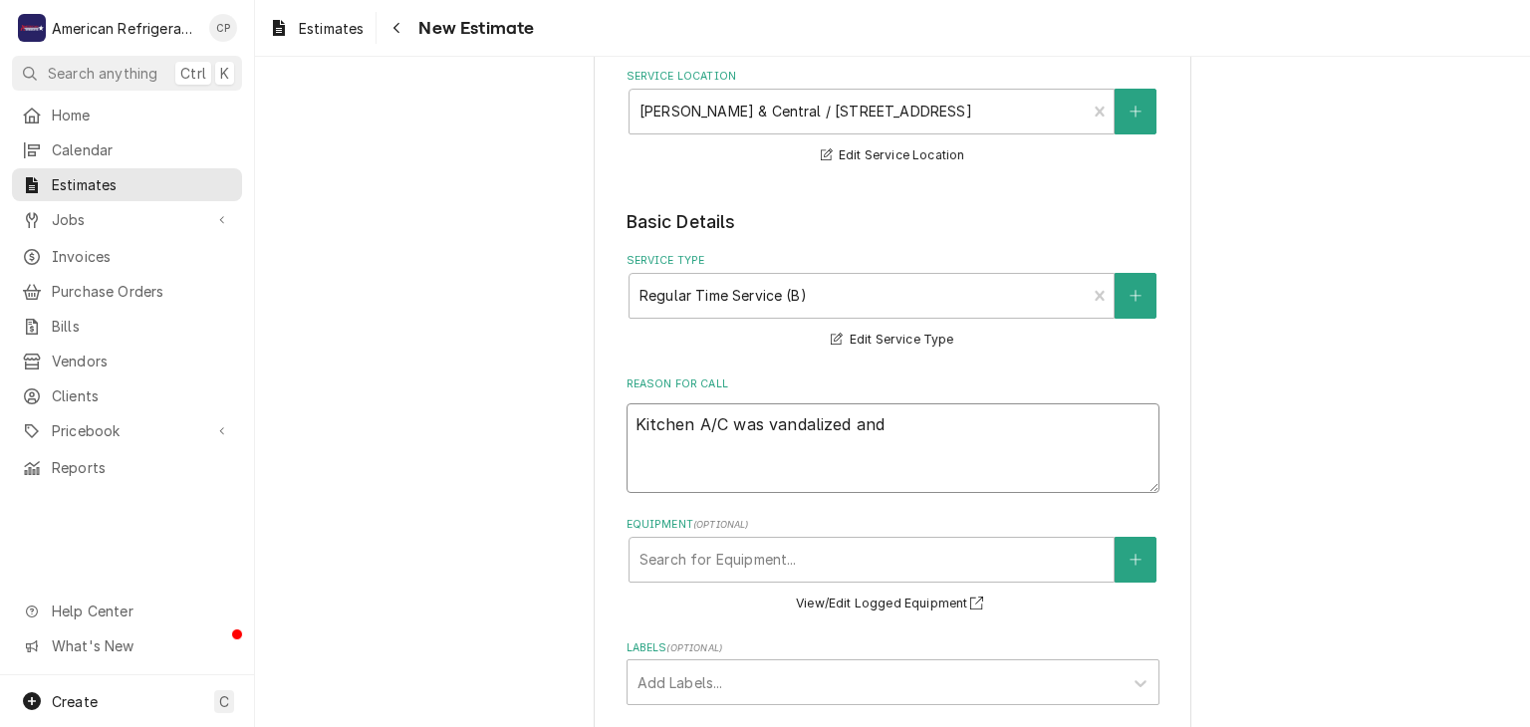
type textarea "x"
type textarea "Kitchen A/C was vandalized and"
type textarea "x"
type textarea "Kitchen A/C was vandalized and i"
type textarea "x"
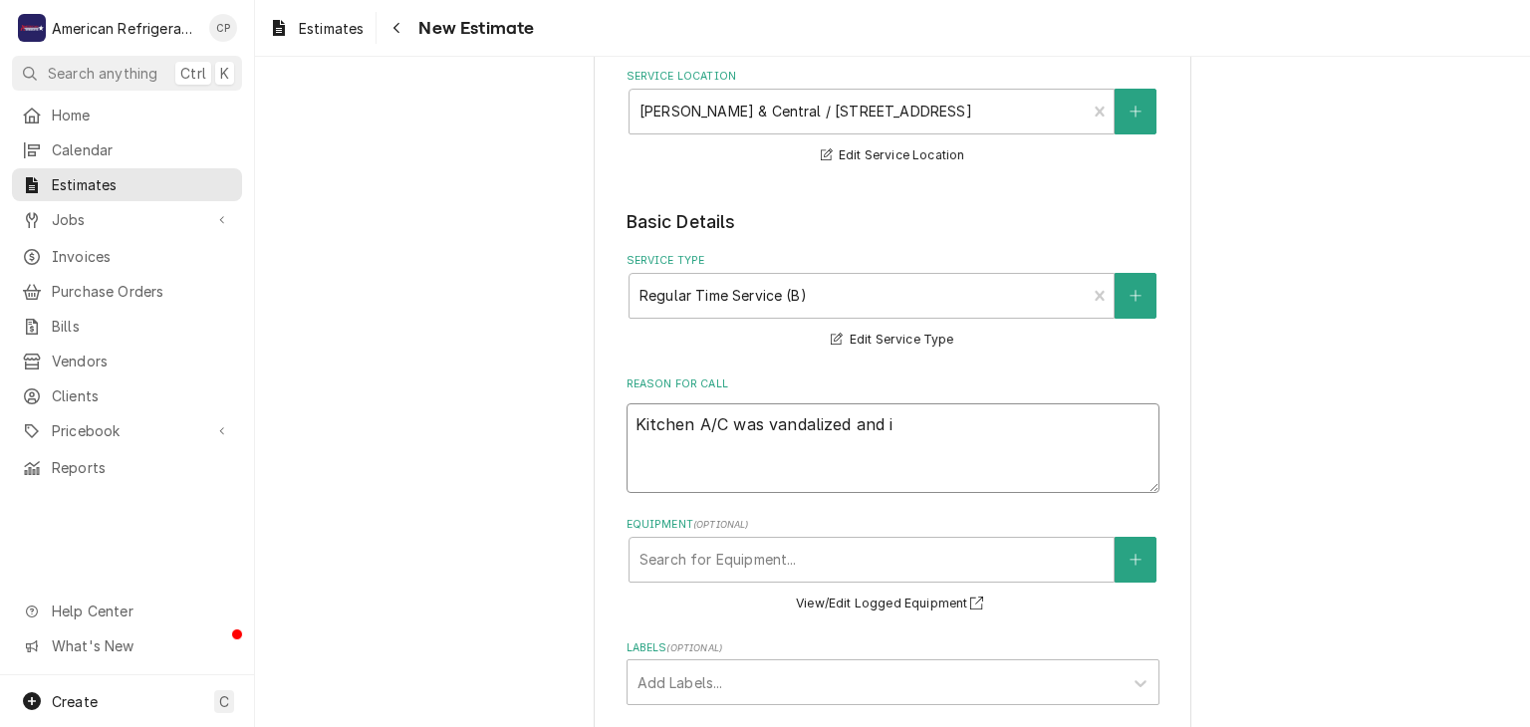
type textarea "Kitchen A/C was vandalized and is"
type textarea "x"
type textarea "Kitchen A/C was vandalized and is"
type textarea "x"
type textarea "Kitchen A/C was vandalized and is n"
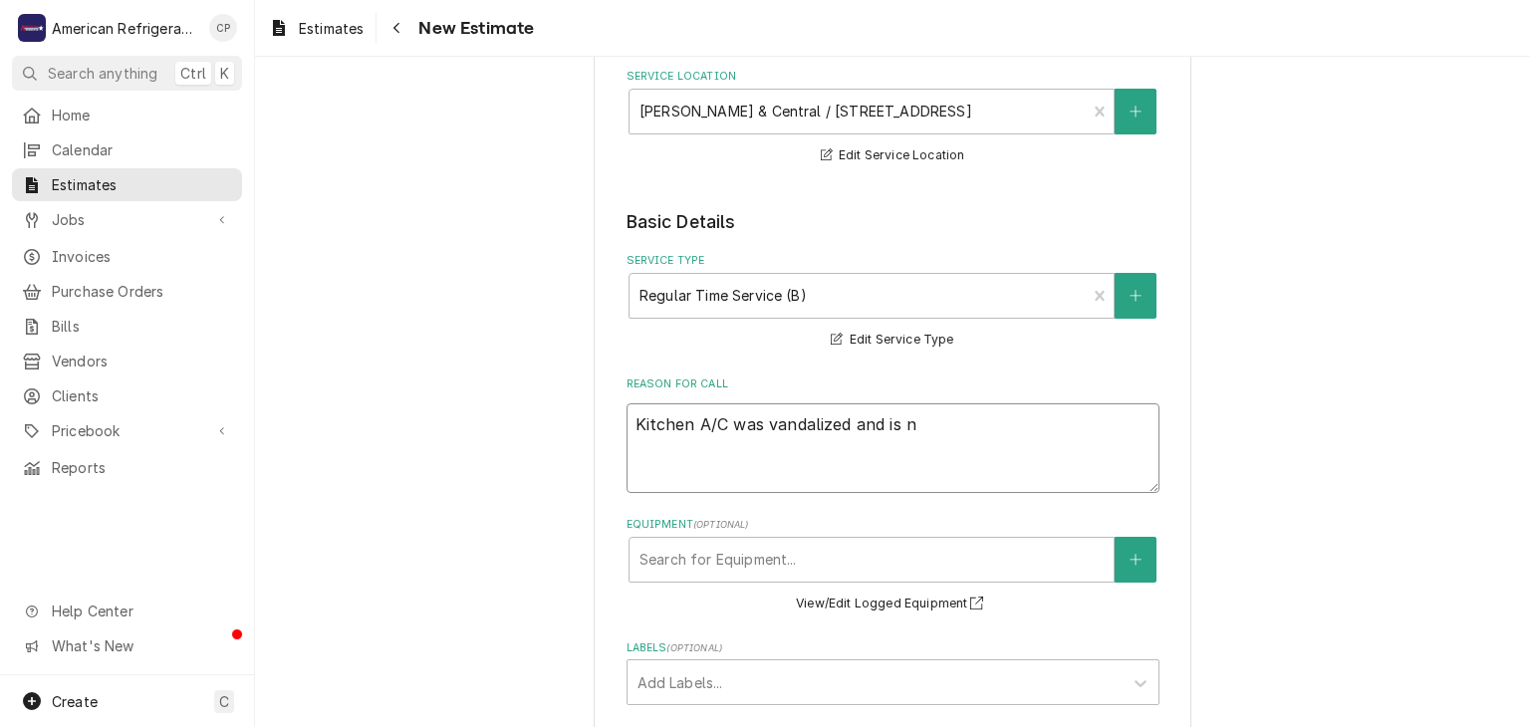
type textarea "x"
type textarea "Kitchen A/C was vandalized and is ne"
type textarea "x"
type textarea "Kitchen A/C was vandalized and is nee"
type textarea "x"
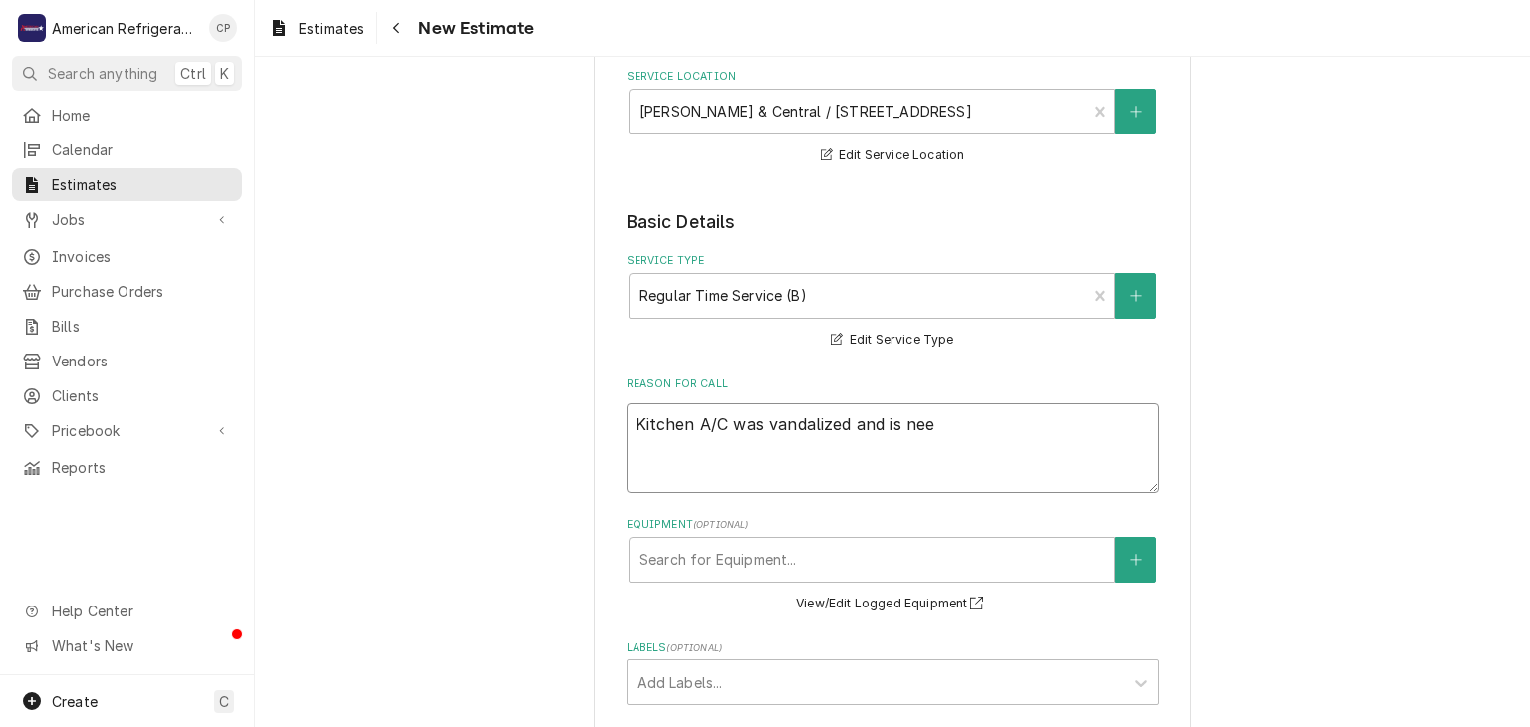
type textarea "Kitchen A/C was vandalized and is need"
type textarea "x"
type textarea "Kitchen A/C was vandalized and is needi"
type textarea "x"
type textarea "Kitchen A/C was vandalized and is"
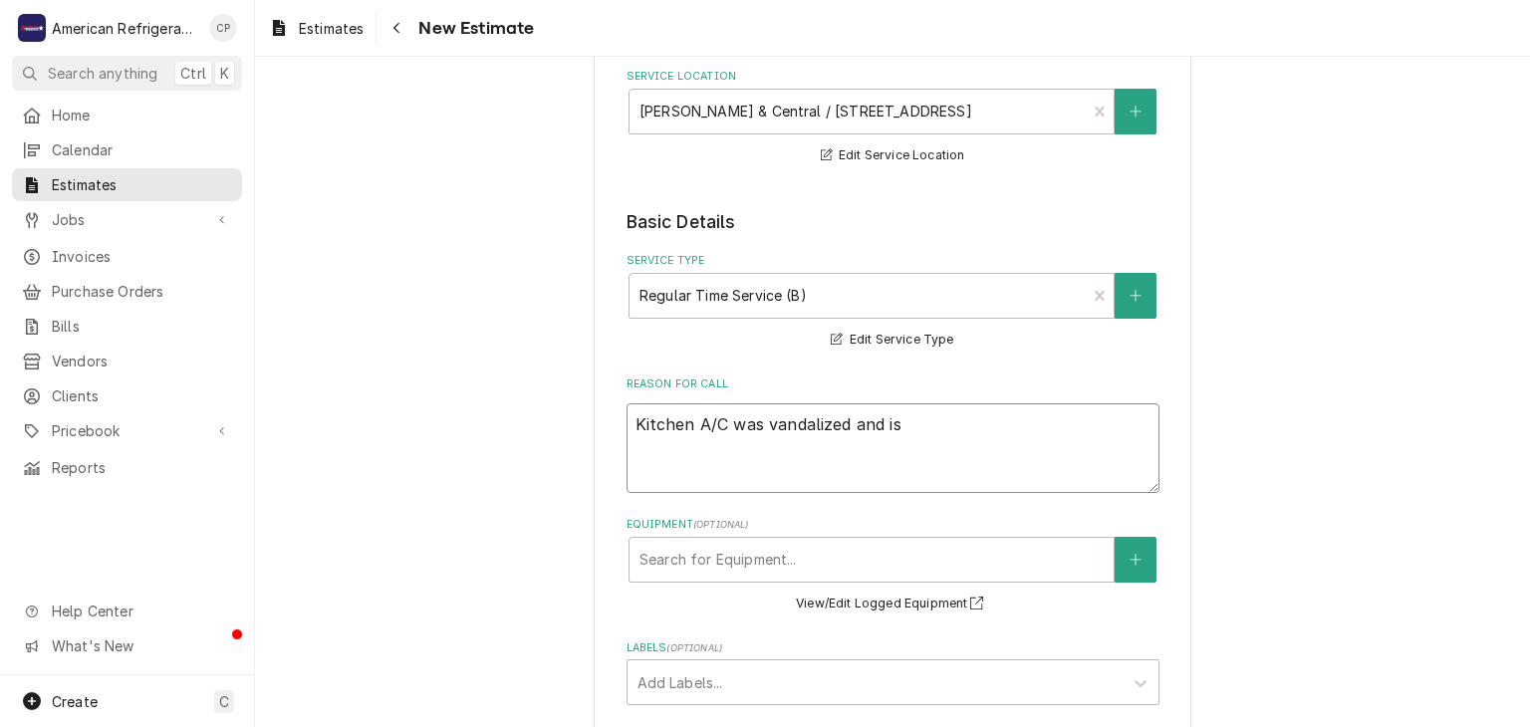
type textarea "x"
type textarea "Kitchen A/C was vandalized and is needing"
type textarea "x"
type textarea "Kitchen A/C was vandalized and is needing t"
type textarea "x"
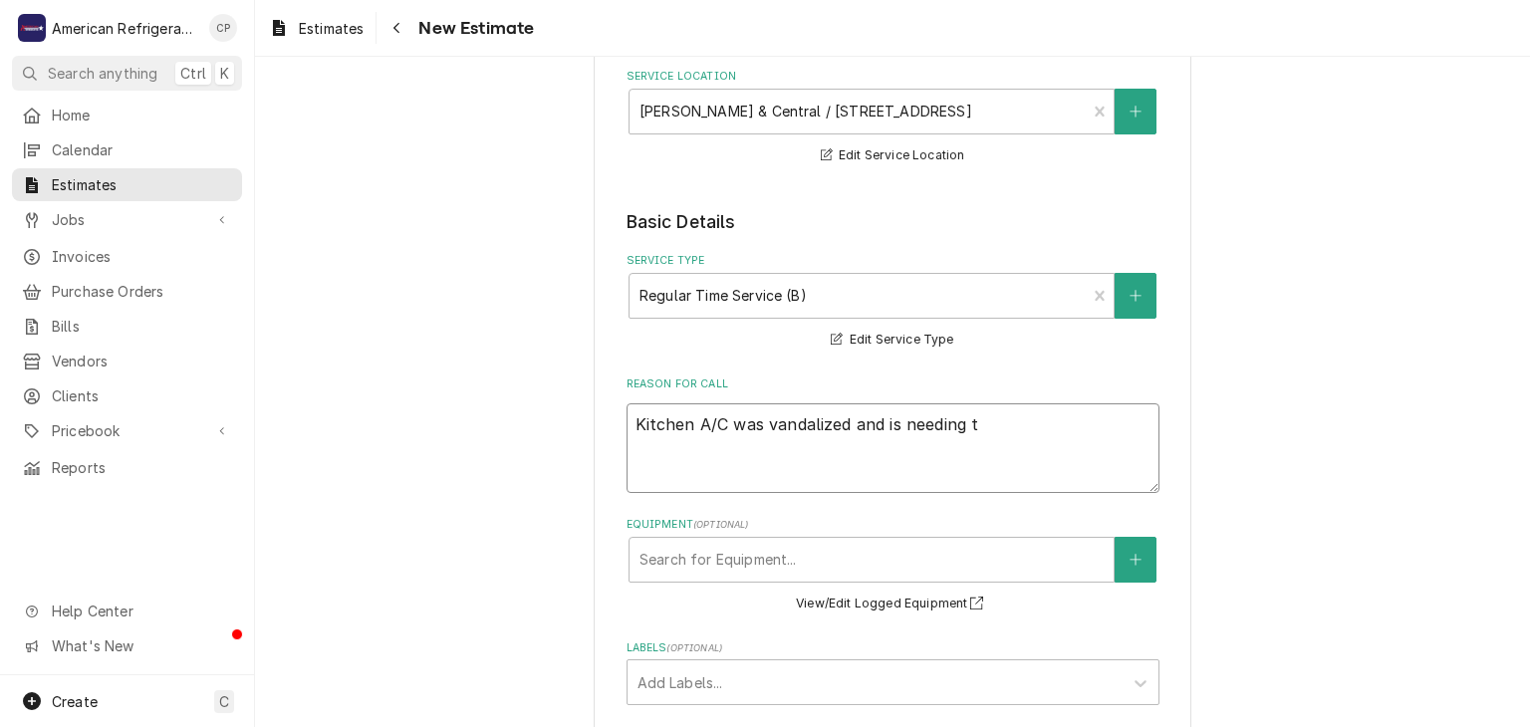
type textarea "Kitchen A/C was vandalized and is needing to"
type textarea "x"
type textarea "Kitchen A/C was vandalized and is needing to"
type textarea "x"
type textarea "Kitchen A/C was vandalized and is needing to be"
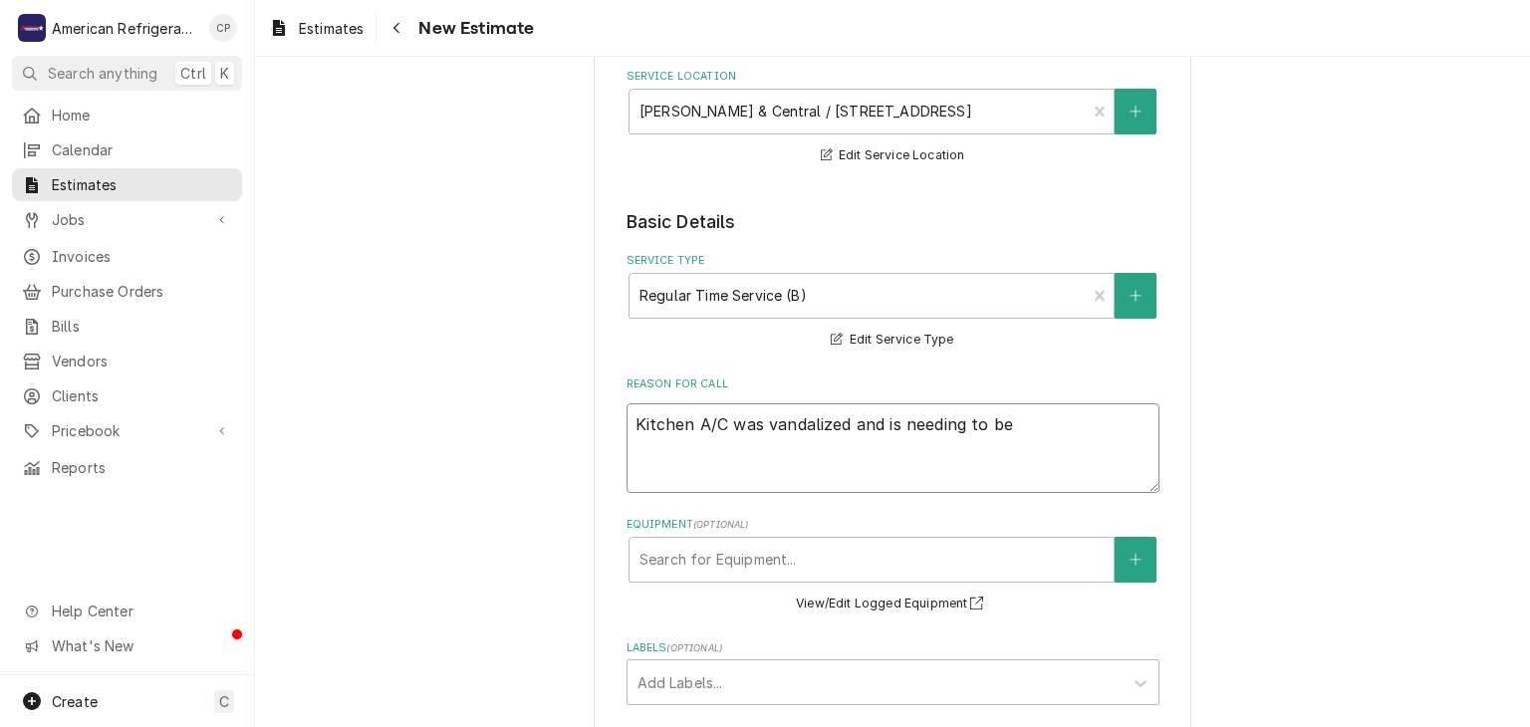
type textarea "x"
type textarea "Kitchen A/C was vandalized and is needing to be r"
type textarea "x"
type textarea "Kitchen A/C was vandalized and is needing to be re"
type textarea "x"
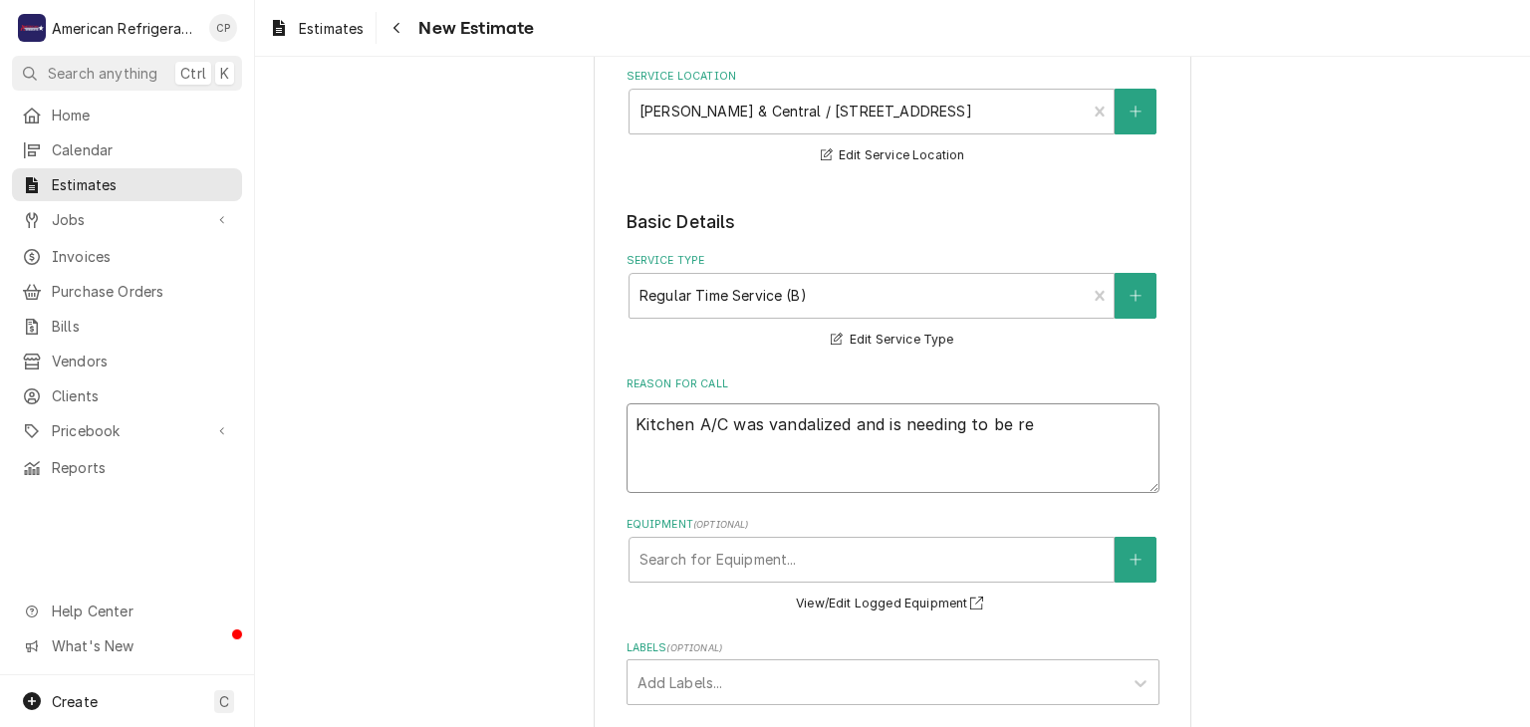
type textarea "Kitchen A/C was vandalized and is needing to be rep"
type textarea "x"
type textarea "Kitchen A/C was vandalized and is needing to be repa"
type textarea "x"
type textarea "Kitchen A/C was vandalized and is needing to be repalc"
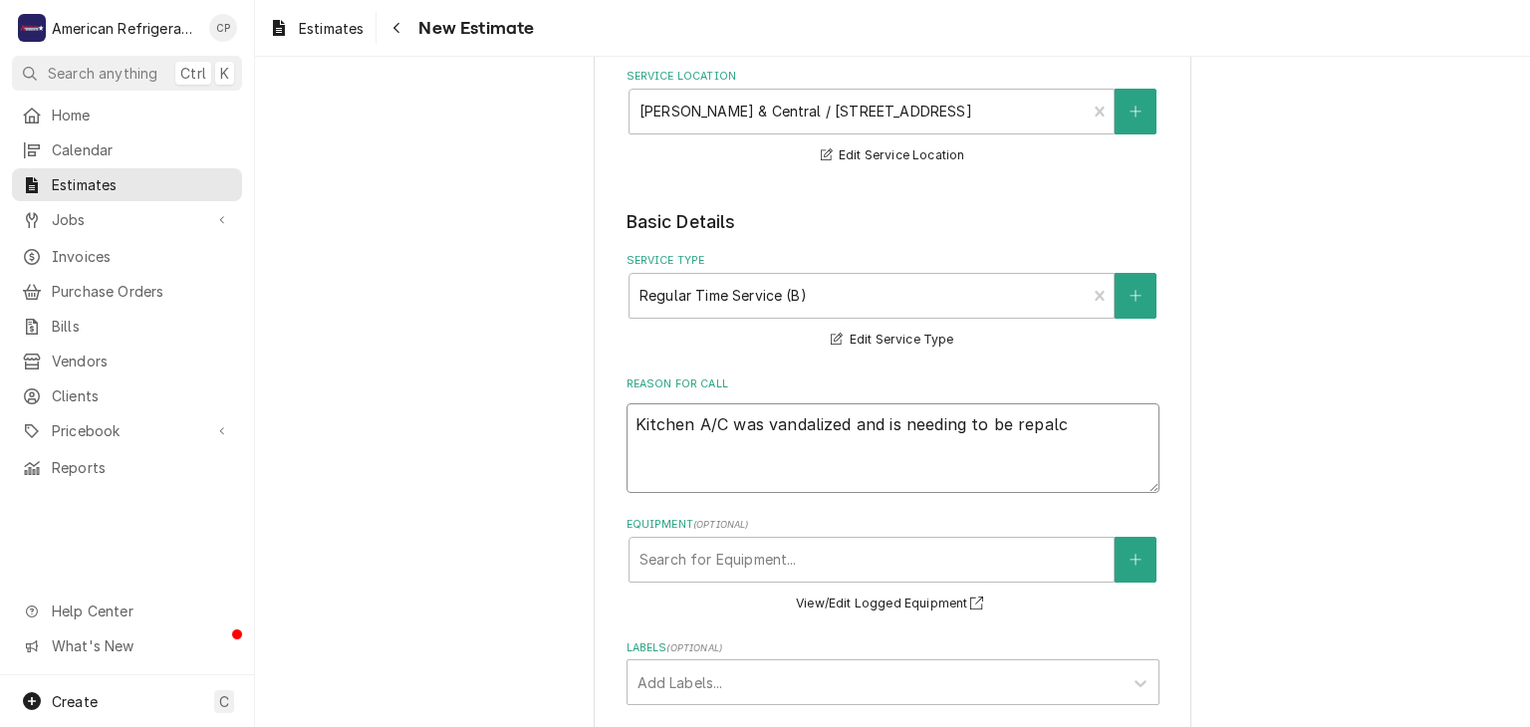
type textarea "x"
type textarea "Kitchen A/C was vandalized and is needing to be repalce"
type textarea "x"
type textarea "Kitchen A/C was vandalized and is needing to be replaced."
type textarea "x"
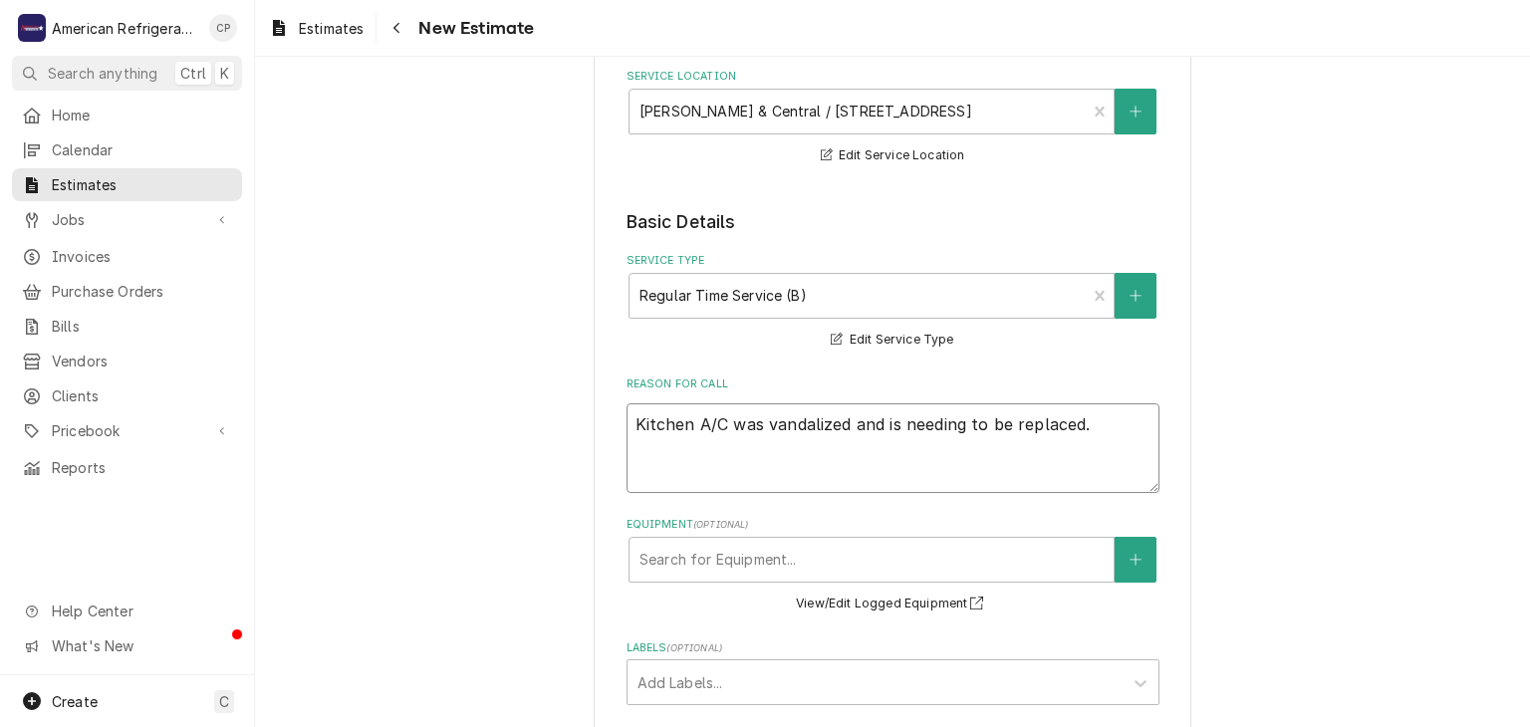
type textarea "Kitchen A/C was vandalized and is needing to be replaced."
type textarea "x"
type textarea "Kitchen A/C was vandalized and is needing to be replaced."
type textarea "x"
type textarea "Kitchen A/C was vandalized and is needing to be replaced"
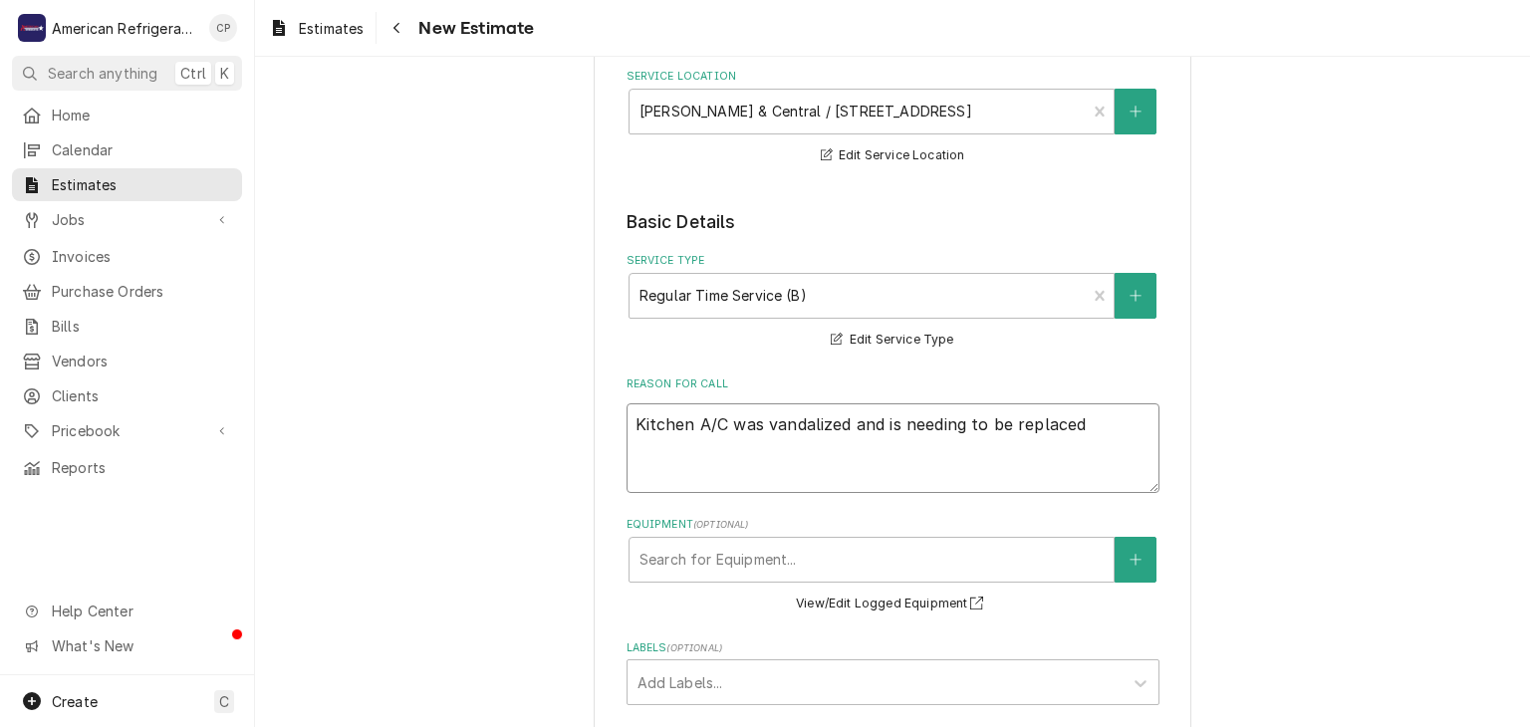
type textarea "x"
type textarea "Kitchen A/C was vandalized and is needing to be replaced"
drag, startPoint x: 1300, startPoint y: 477, endPoint x: 1266, endPoint y: 440, distance: 50.0
click at [1298, 466] on div "Please provide the following information to create your estimate: Client Detail…" at bounding box center [892, 710] width 1275 height 1798
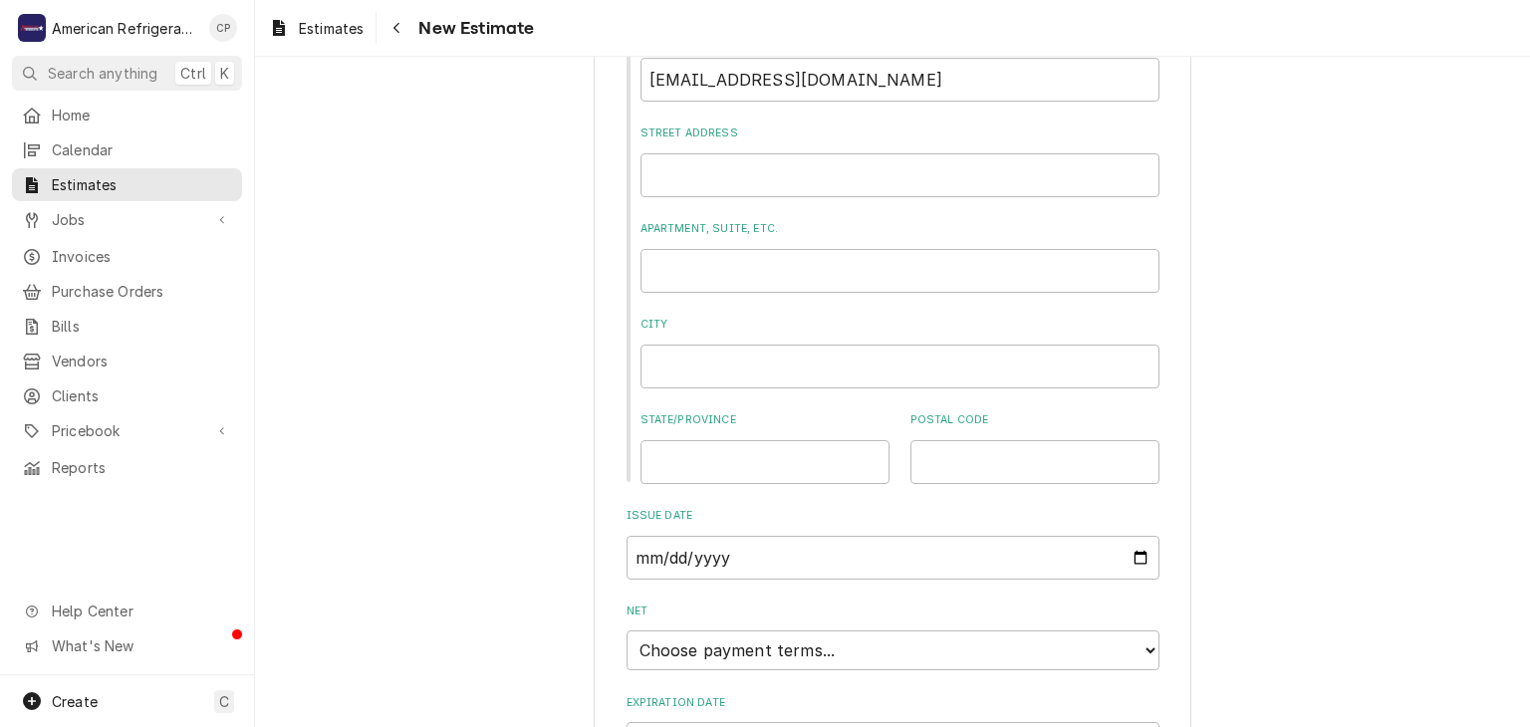
scroll to position [1144, 0]
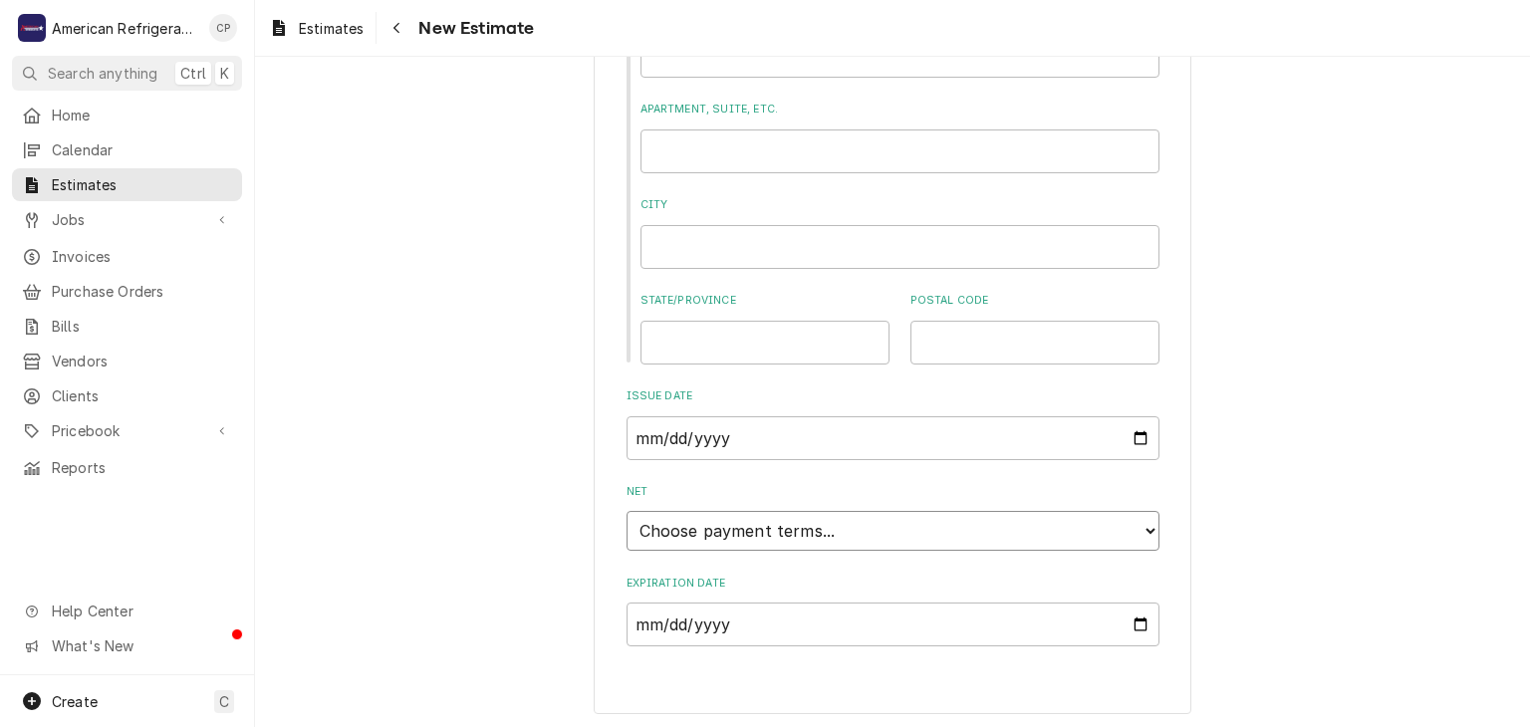
click at [866, 511] on select "Choose payment terms... Same Day Net 7 Net 14 Net 21 Net 30 Net 45 Net 60 Net 90" at bounding box center [892, 531] width 533 height 40
drag, startPoint x: 828, startPoint y: 528, endPoint x: 833, endPoint y: 514, distance: 14.8
click at [828, 527] on select "Choose payment terms... Same Day Net 7 Net 14 Net 21 Net 30 Net 45 Net 60 Net 90" at bounding box center [892, 531] width 533 height 40
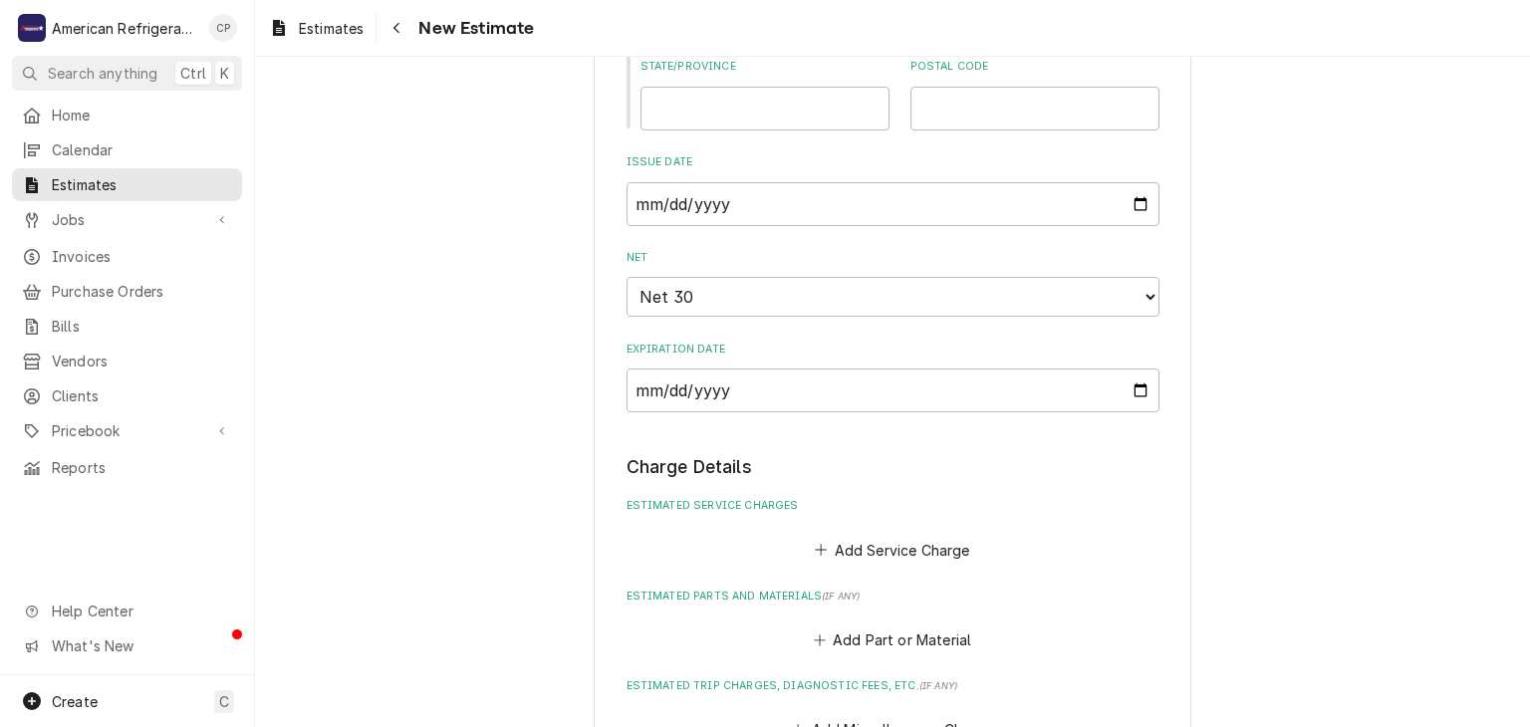
scroll to position [1534, 0]
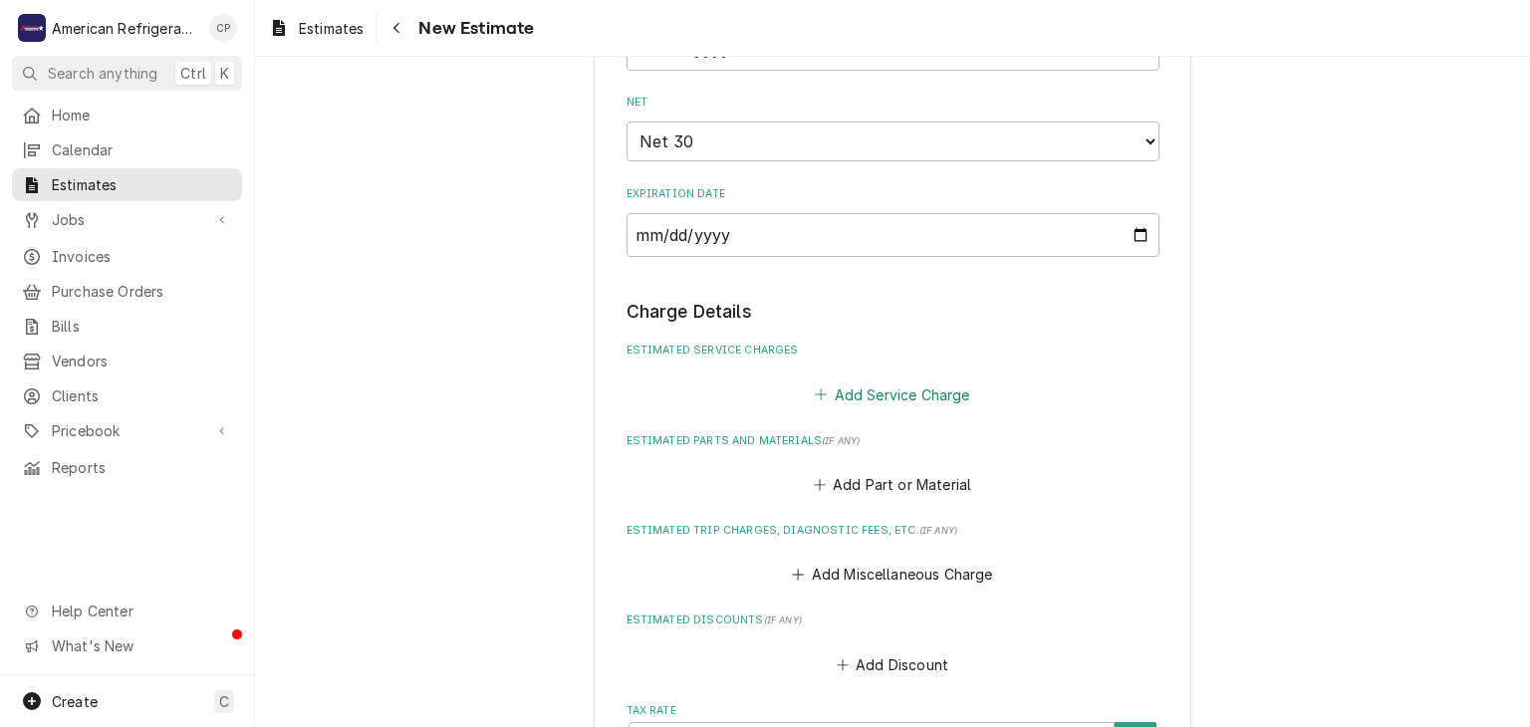
click at [889, 398] on button "Add Service Charge" at bounding box center [892, 394] width 161 height 28
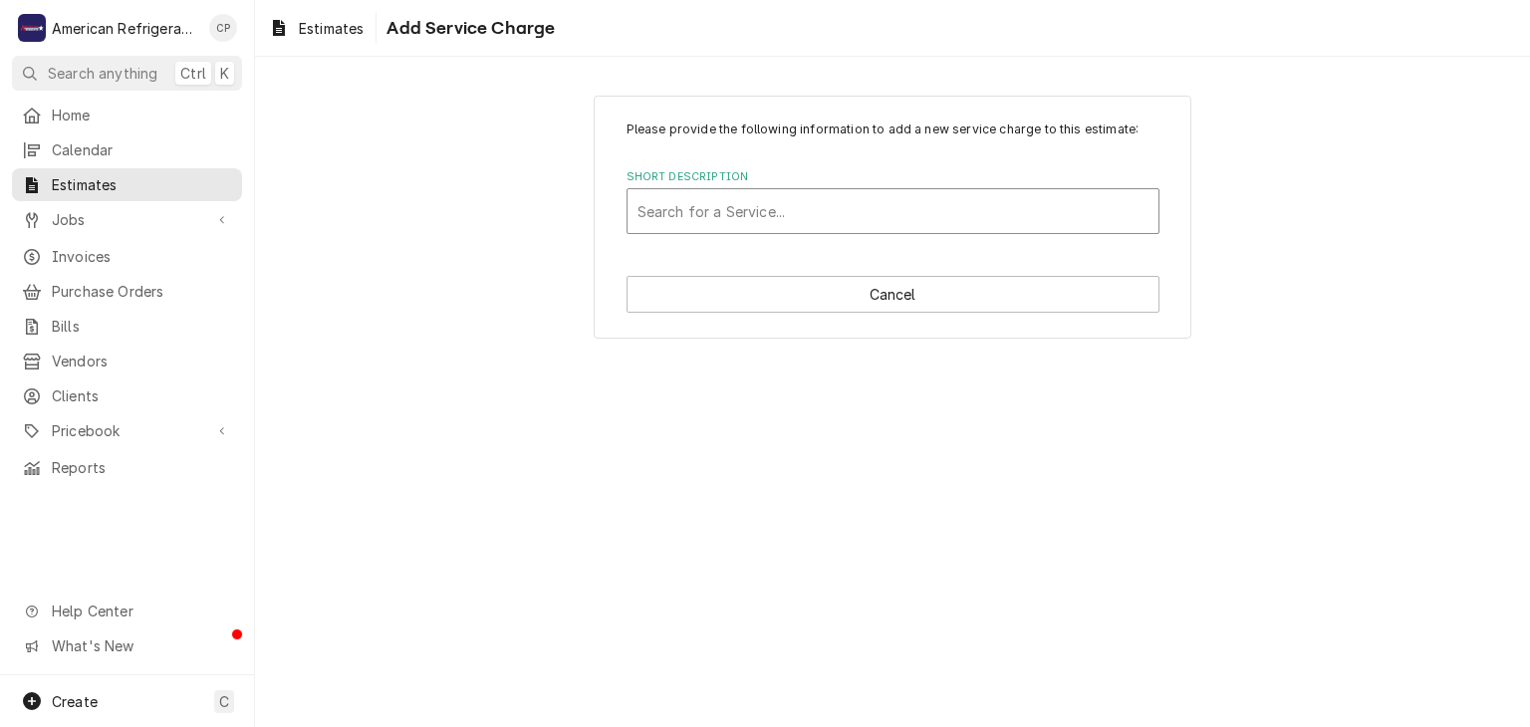
click at [781, 208] on div "Short Description" at bounding box center [892, 211] width 511 height 36
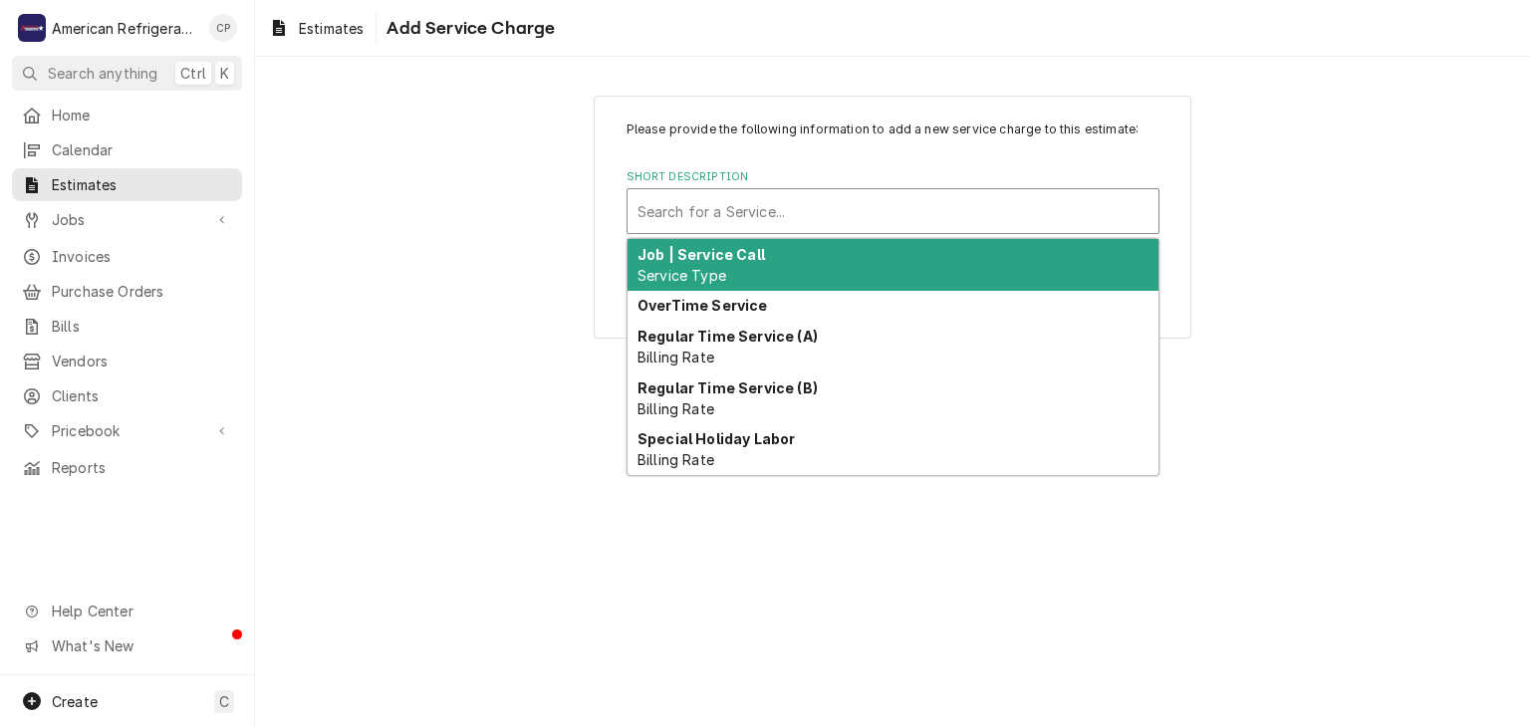
click at [770, 279] on div "Job | Service Call Service Type" at bounding box center [892, 265] width 531 height 52
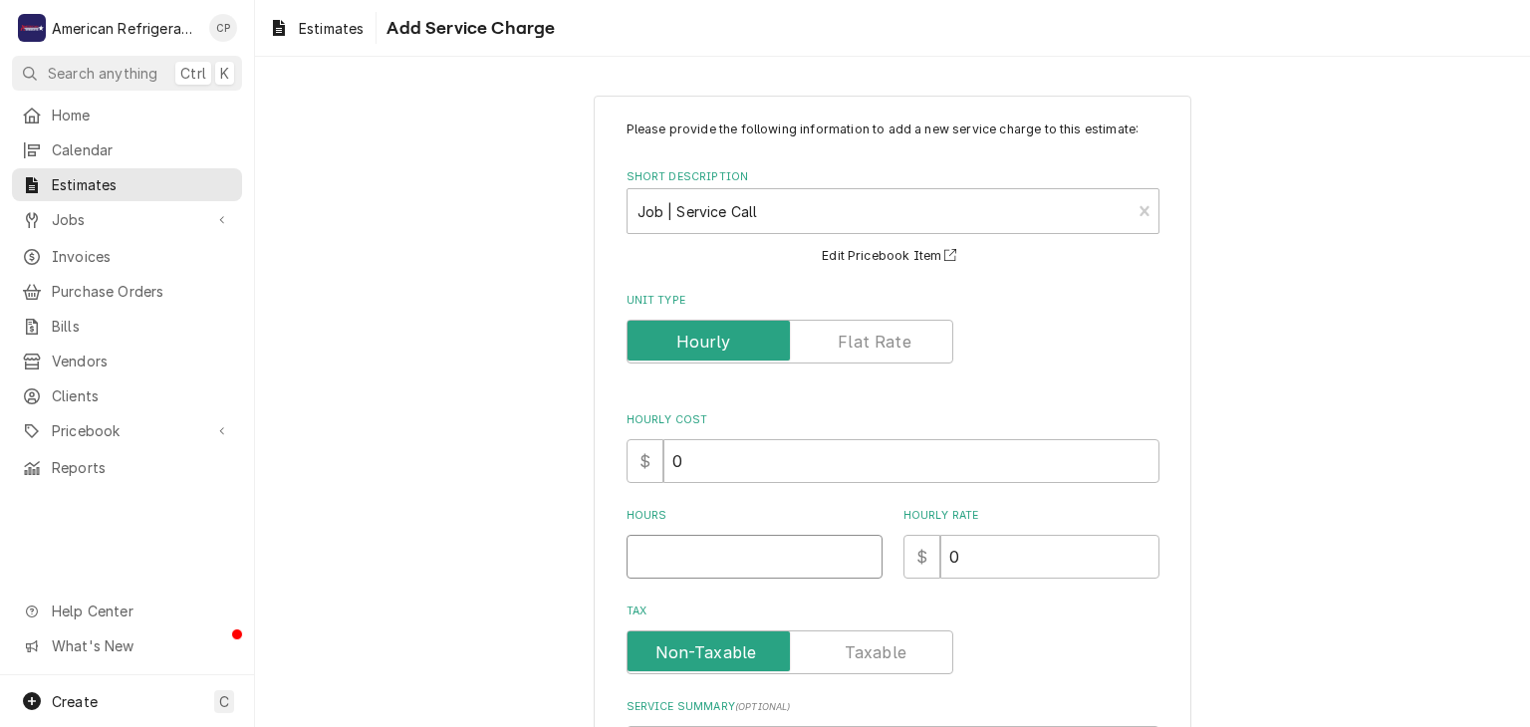
click at [729, 542] on input "Hours" at bounding box center [754, 557] width 256 height 44
type textarea "x"
type input "1"
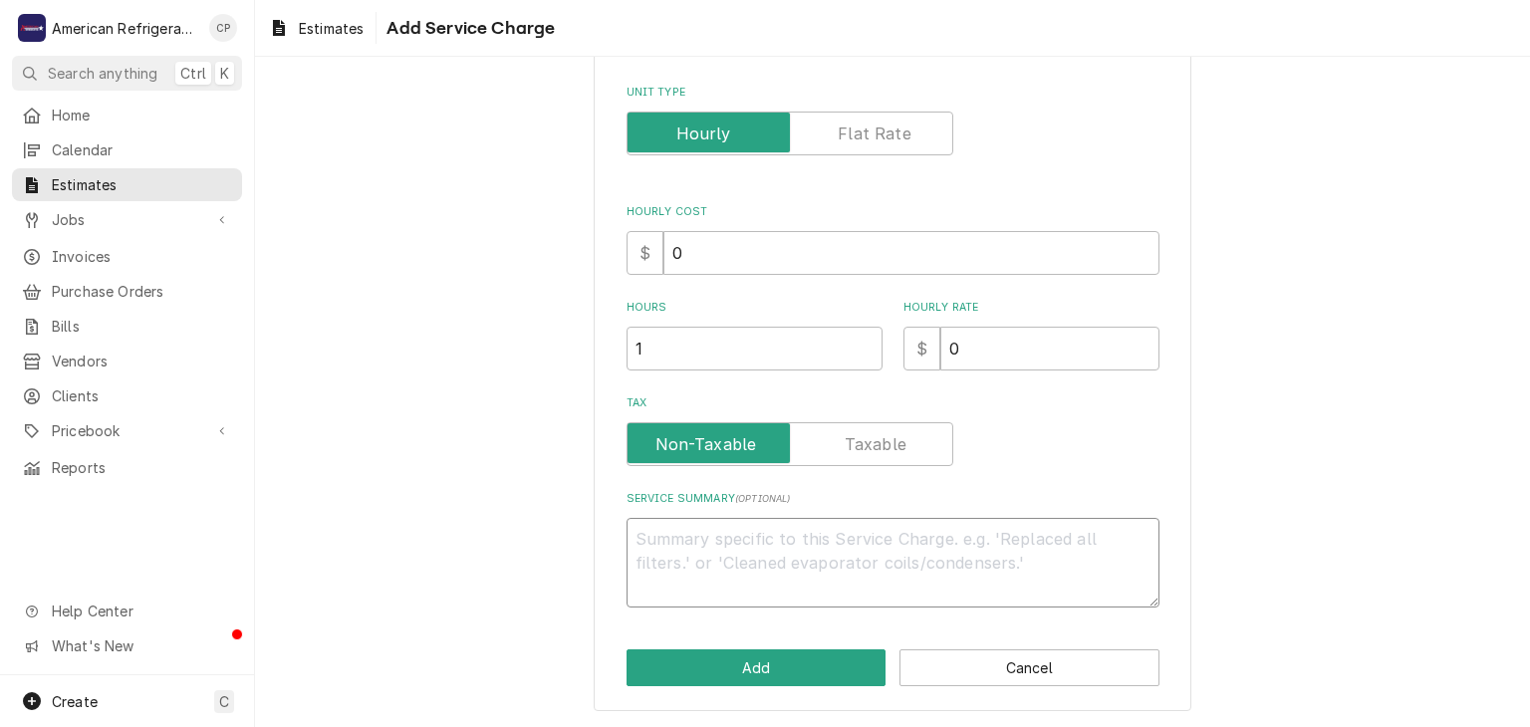
type textarea "x"
type textarea "L"
type textarea "x"
type textarea "Lab"
type textarea "x"
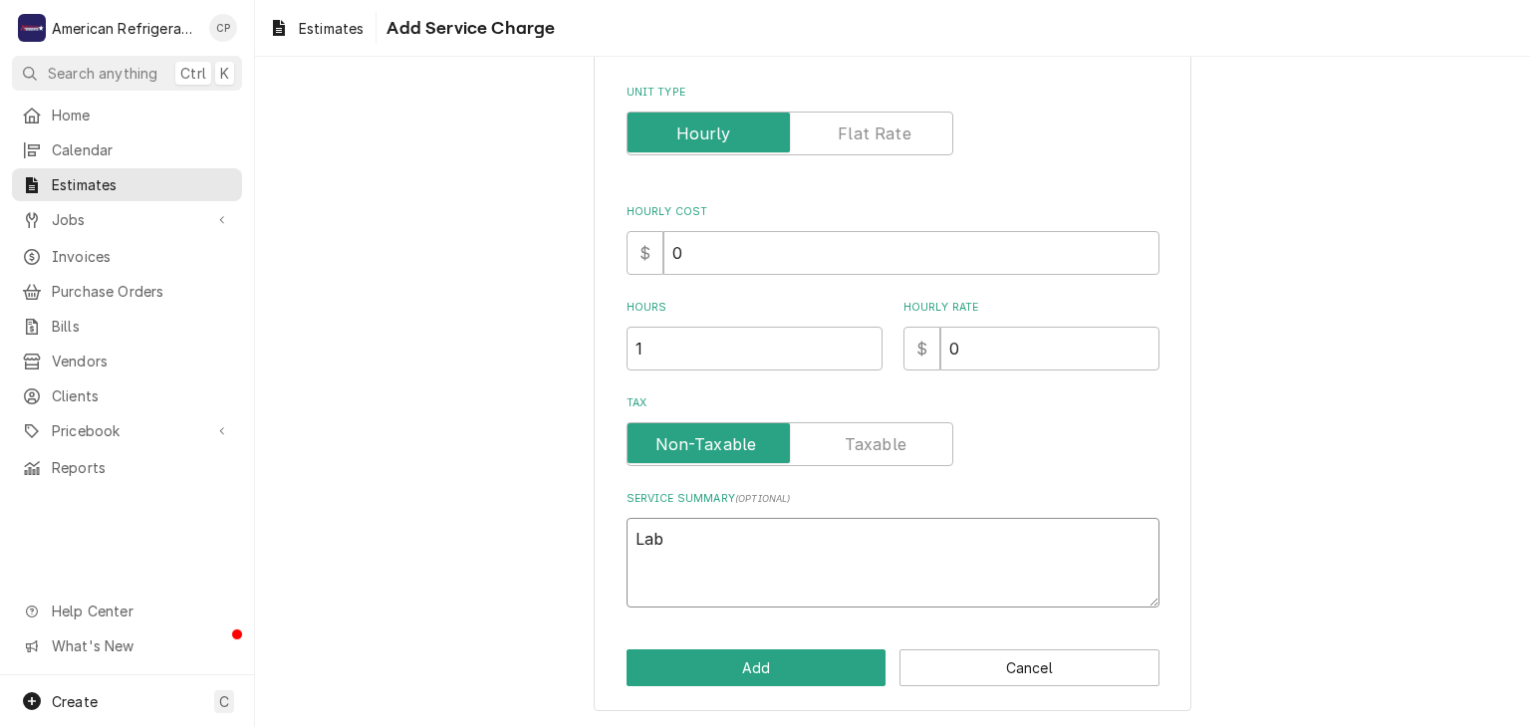
type textarea "Labo"
type textarea "x"
type textarea "Labor"
type textarea "x"
type textarea "Labor"
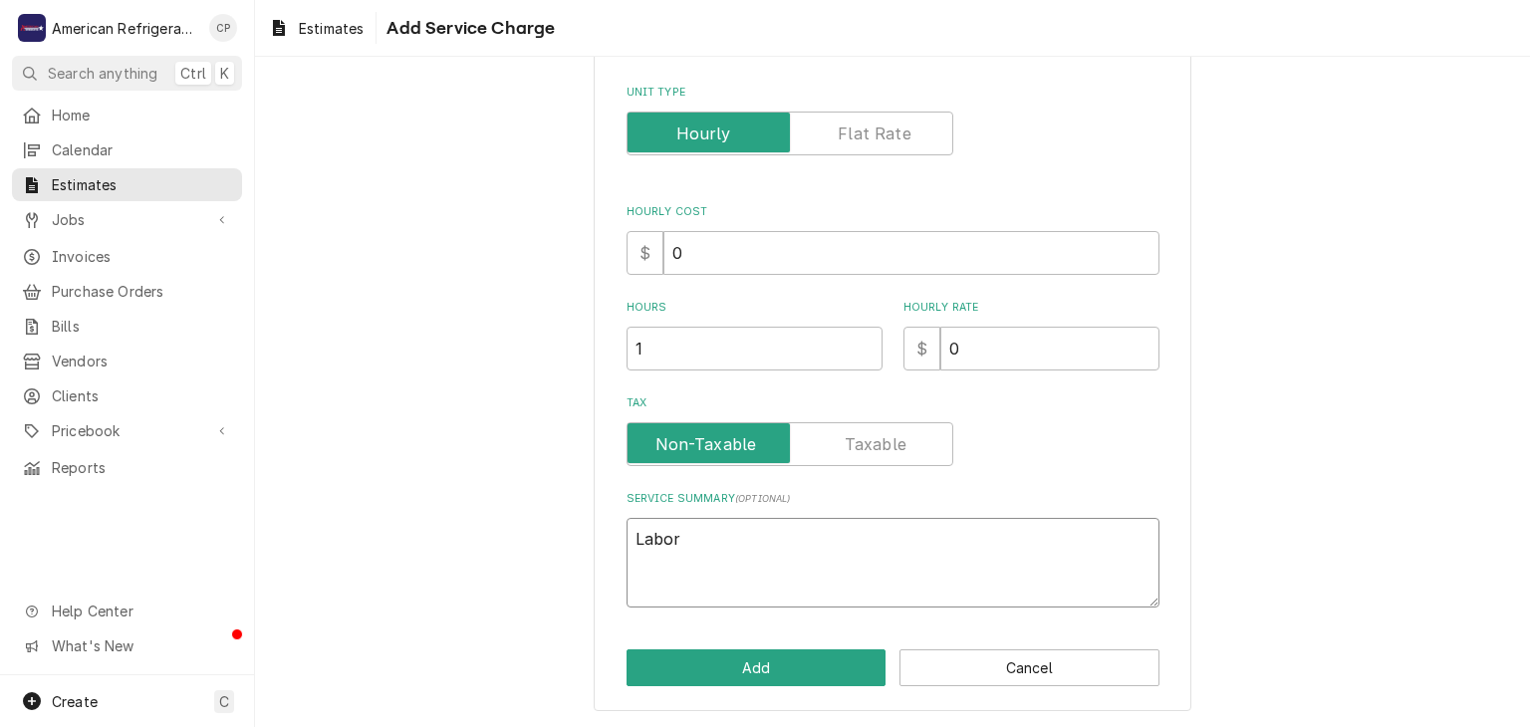
type textarea "x"
type textarea "Labor I"
type textarea "x"
type textarea "Labor In"
type textarea "x"
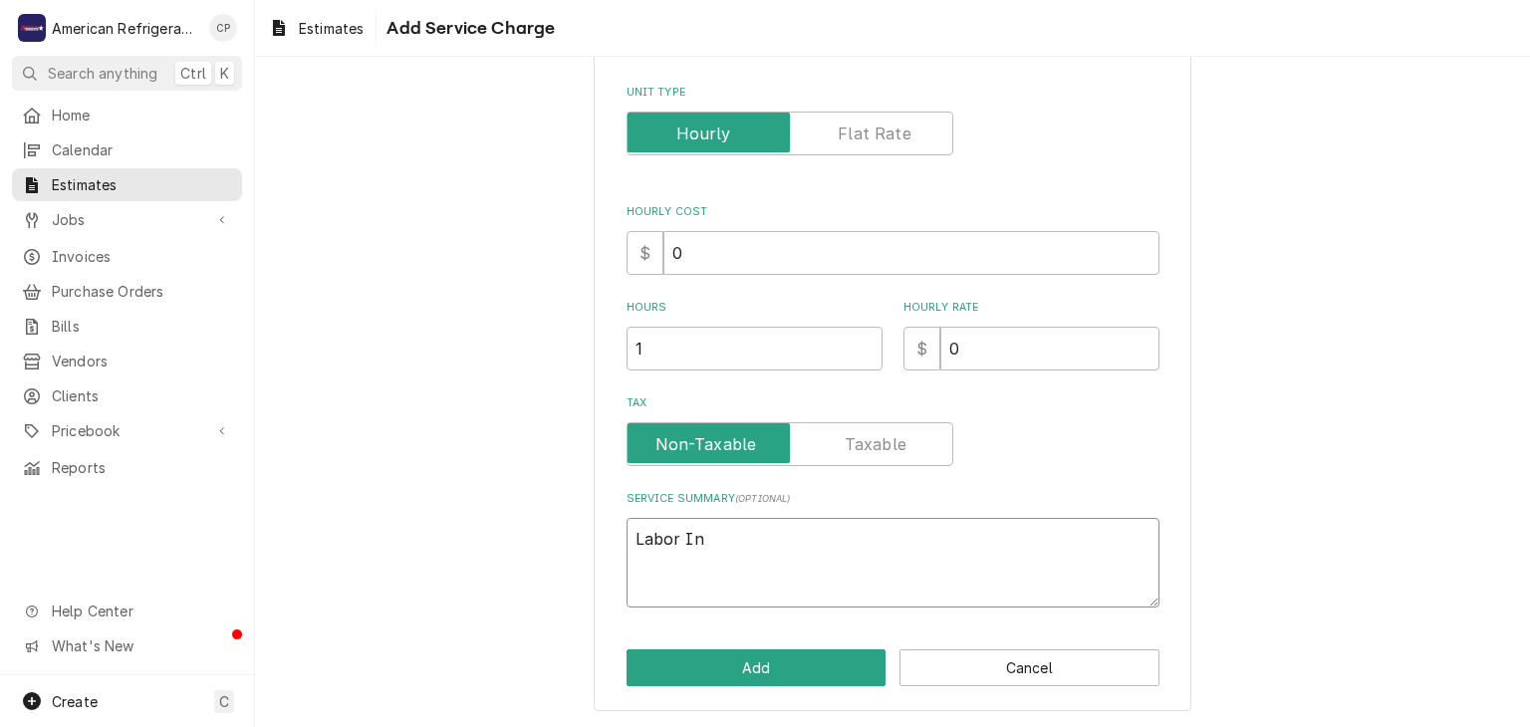
type textarea "Labor Inc"
type textarea "x"
type textarea "Labor Incl"
type textarea "x"
type textarea "Labor Includ"
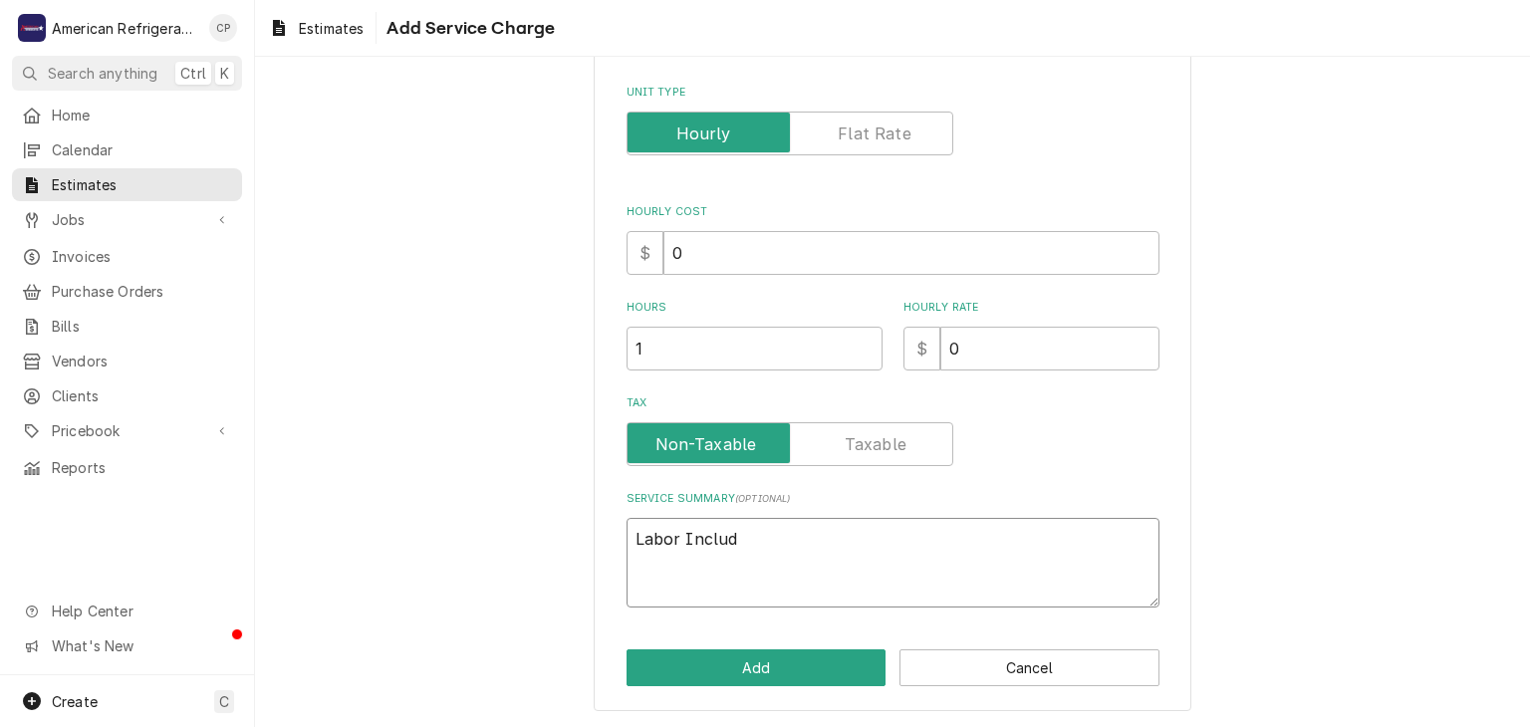
type textarea "x"
type textarea "Labor Included"
type textarea "x"
type textarea "Labor Included"
type textarea "x"
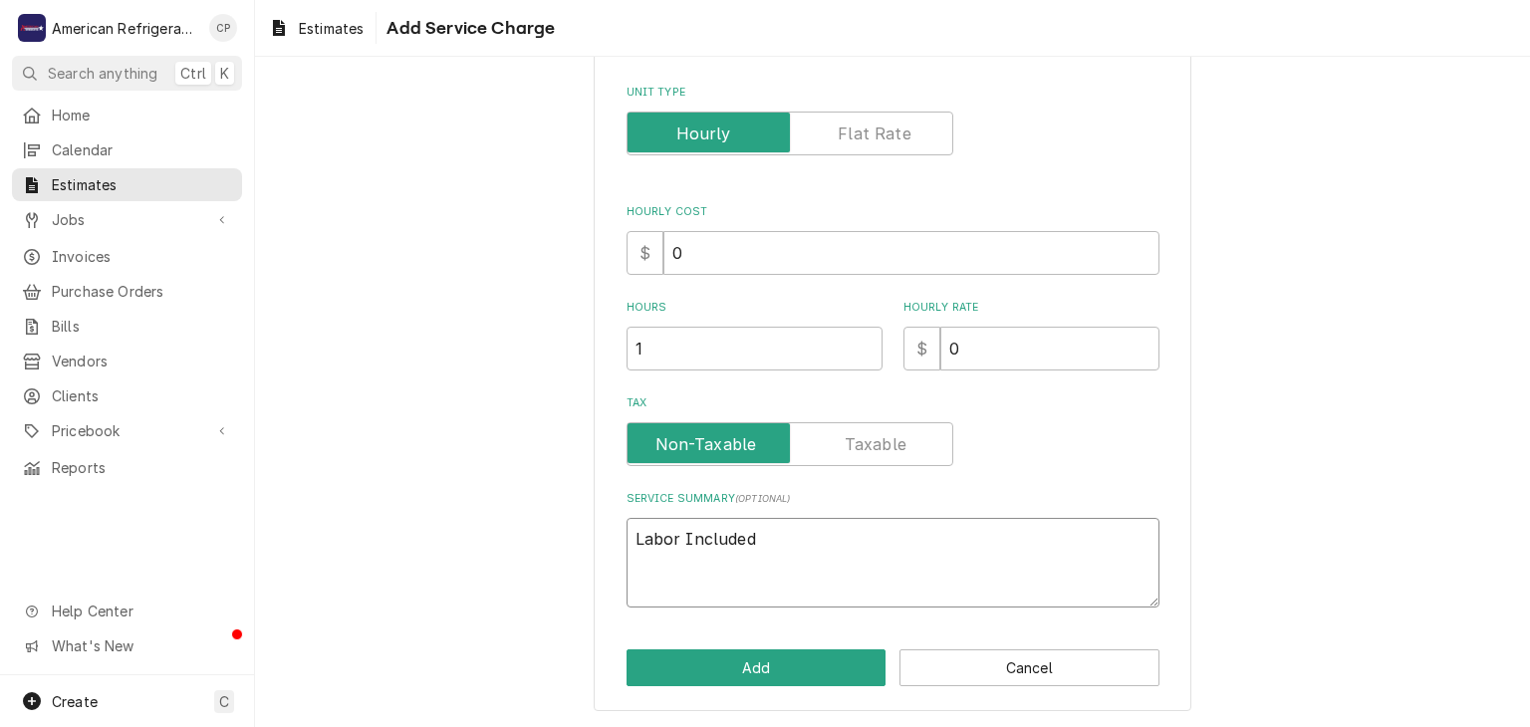
type textarea "Labor Included i"
type textarea "x"
type textarea "Labor Included in"
type textarea "x"
type textarea "Labor Included in"
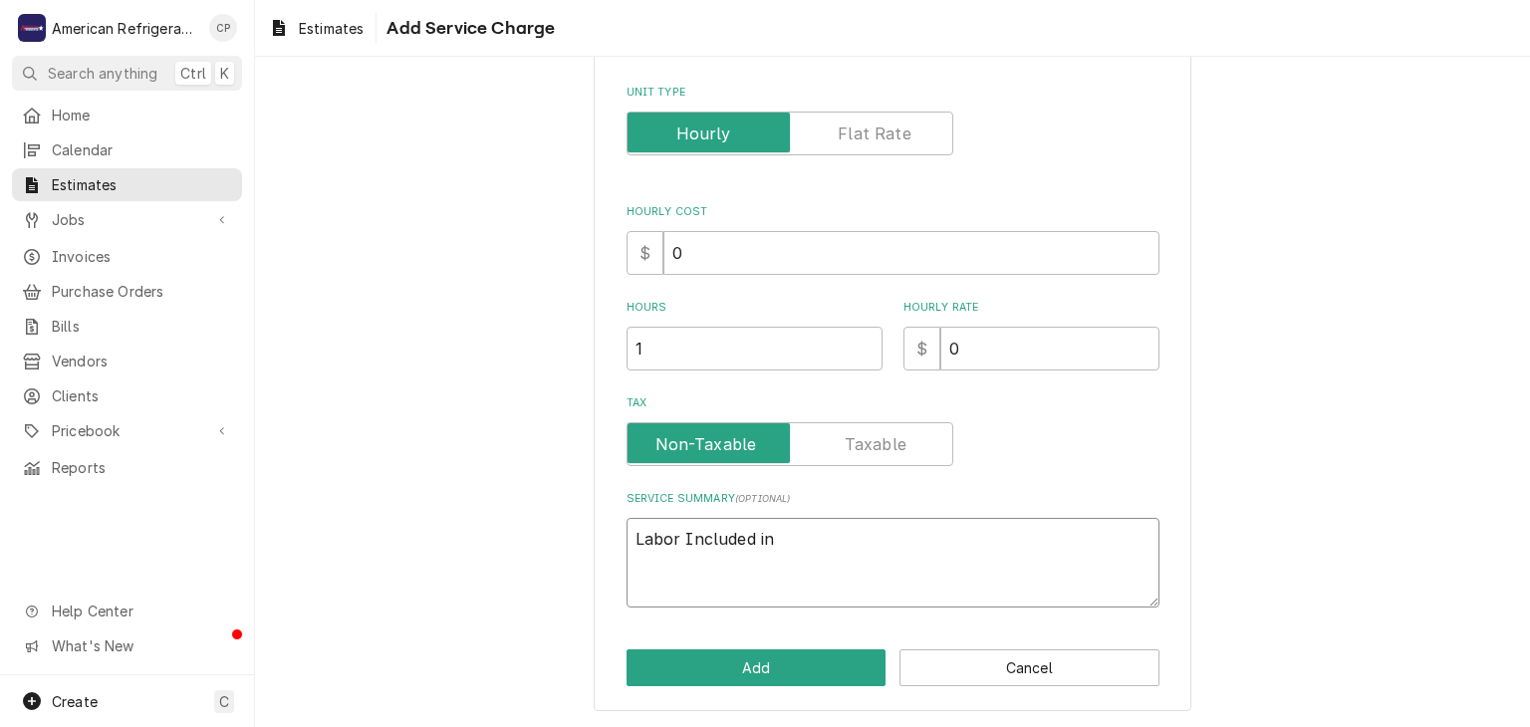
type textarea "x"
type textarea "Labor Included in b"
type textarea "x"
type textarea "Labor Included in bi"
type textarea "x"
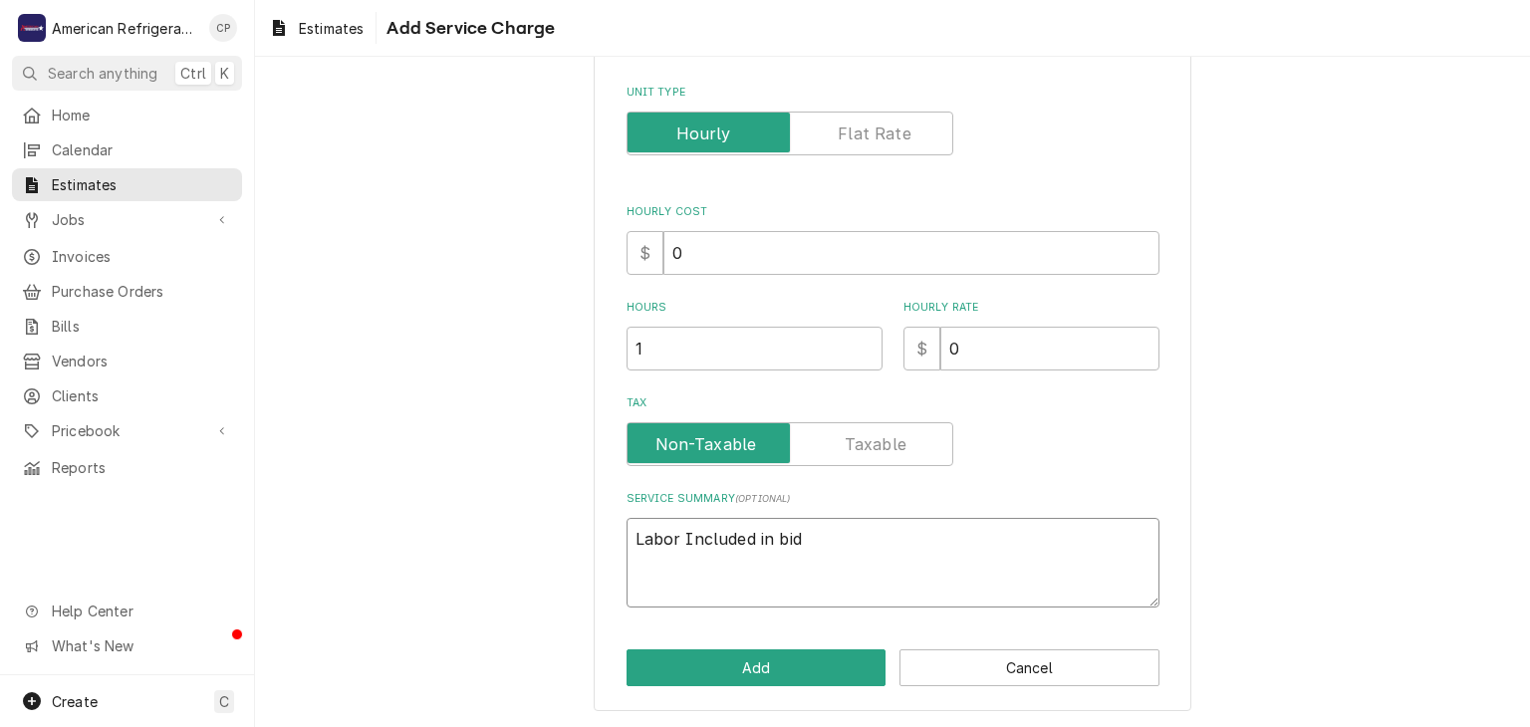
type textarea "Labor Included in bid"
click button "Add" at bounding box center [756, 667] width 260 height 37
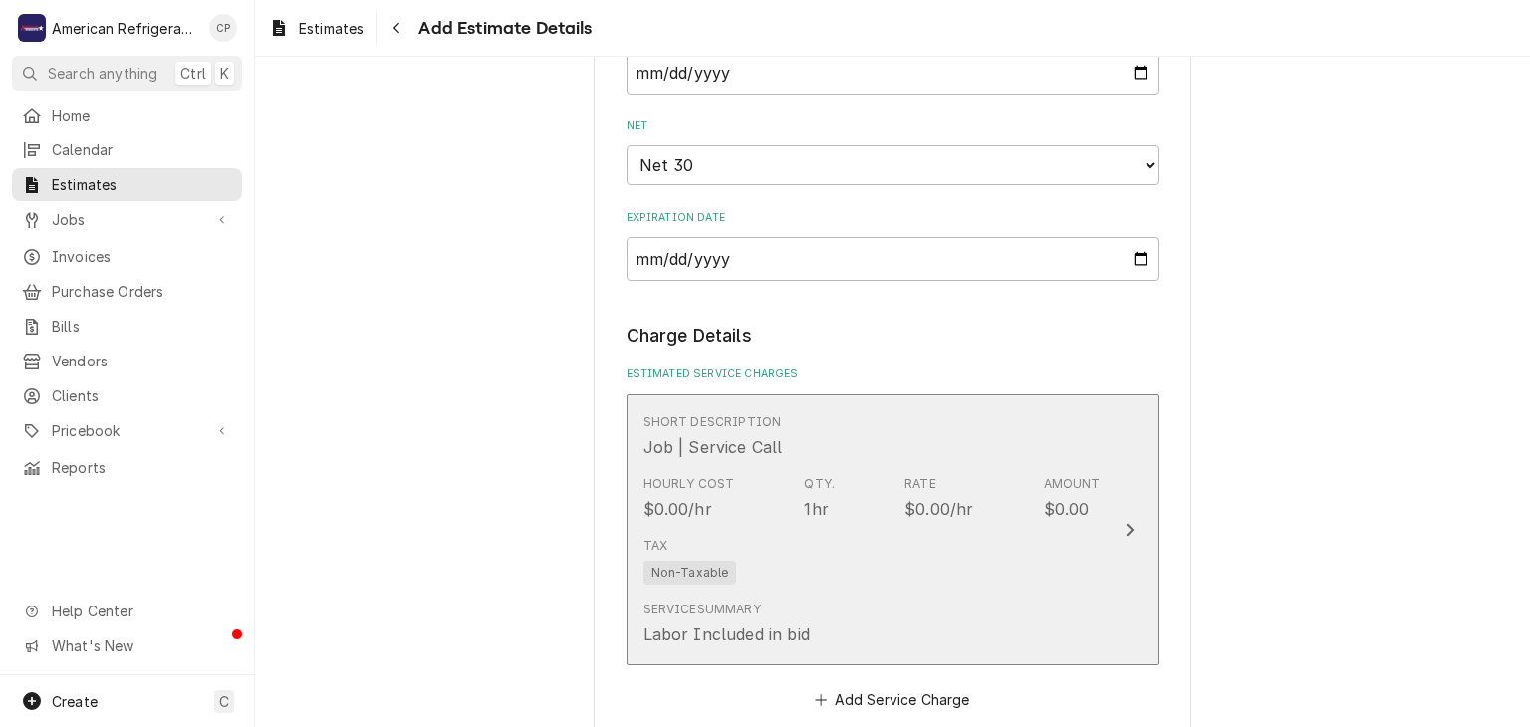
click at [1011, 516] on div "Hourly Cost $0.00/hr Qty. 1hr Rate $0.00/hr Amount $0.00" at bounding box center [871, 498] width 457 height 62
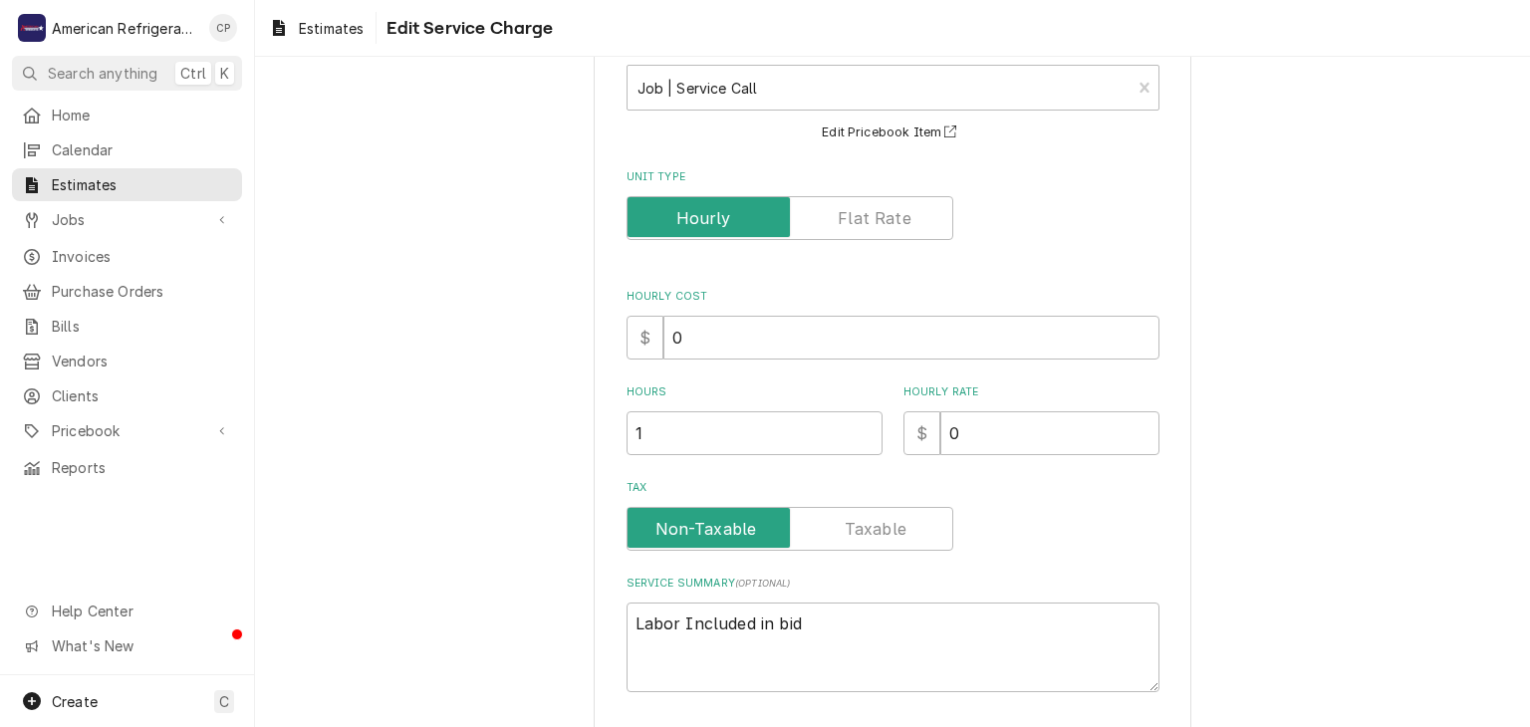
scroll to position [259, 0]
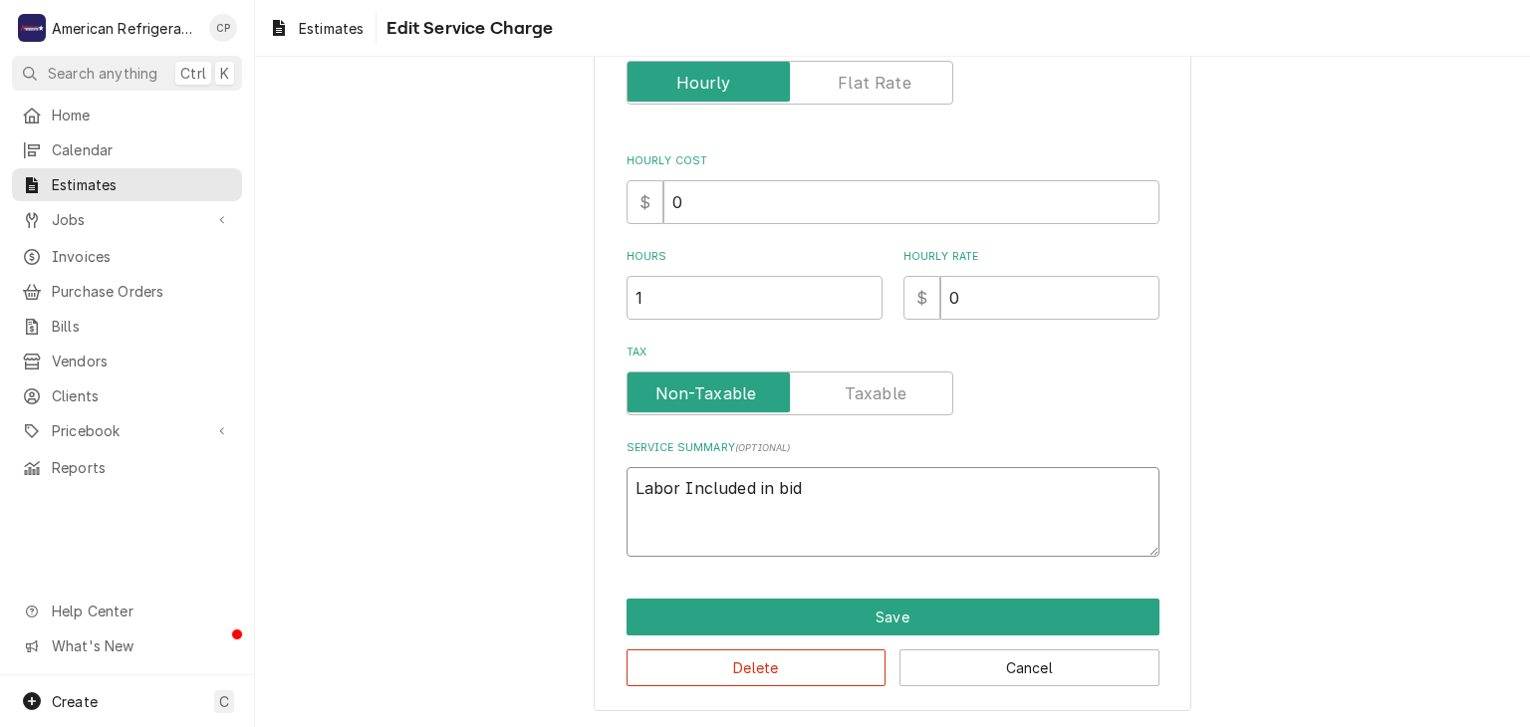
drag, startPoint x: 886, startPoint y: 519, endPoint x: 888, endPoint y: 505, distance: 14.1
click at [886, 510] on textarea "Labor Included in bid" at bounding box center [892, 512] width 533 height 90
type textarea "x"
type textarea "Labor Included in bid"
type textarea "x"
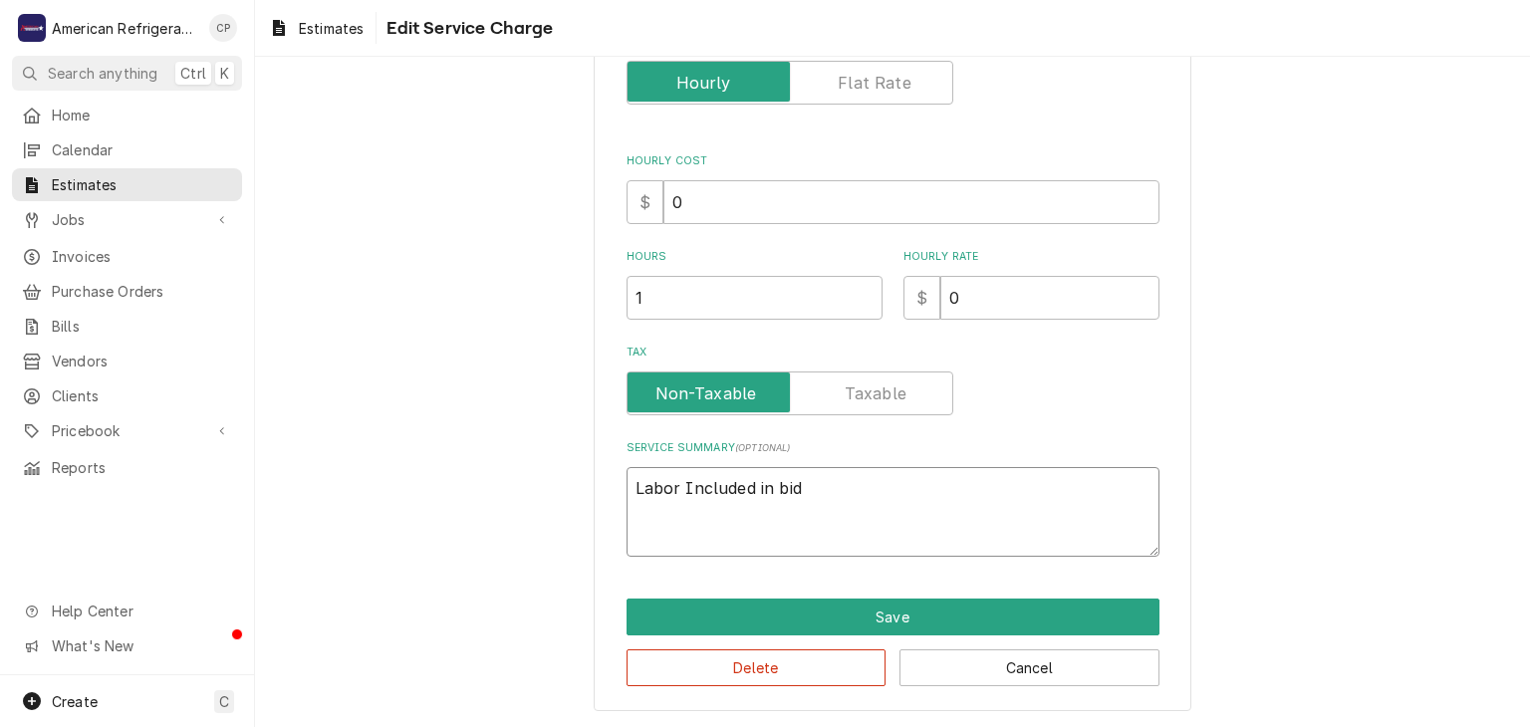
type textarea "Labor Included in bid -"
type textarea "x"
type textarea "Labor Included in bid --"
type textarea "x"
type textarea "Labor Included in bid --"
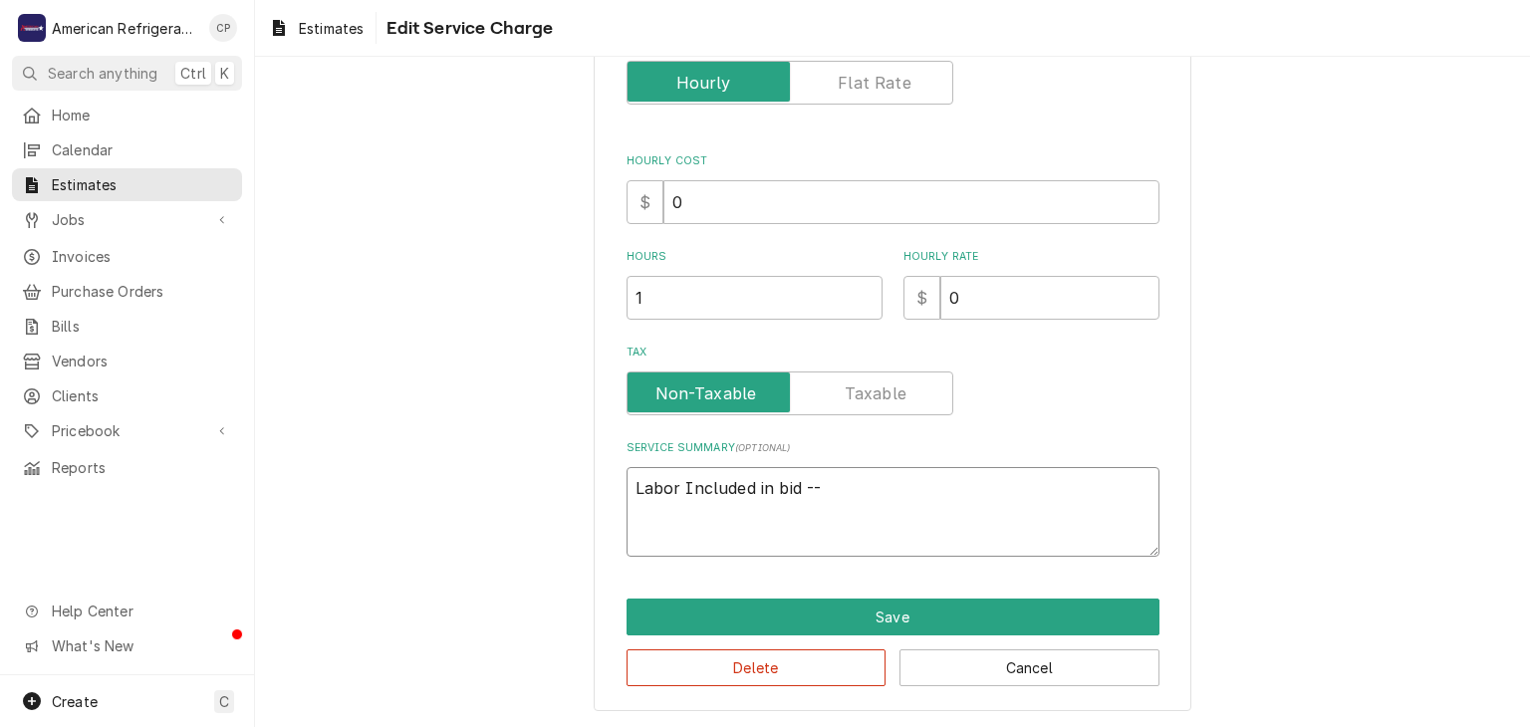
type textarea "x"
type textarea "Labor Included in bid -- m"
type textarea "x"
type textarea "Labor Included in bid -- mu"
type textarea "x"
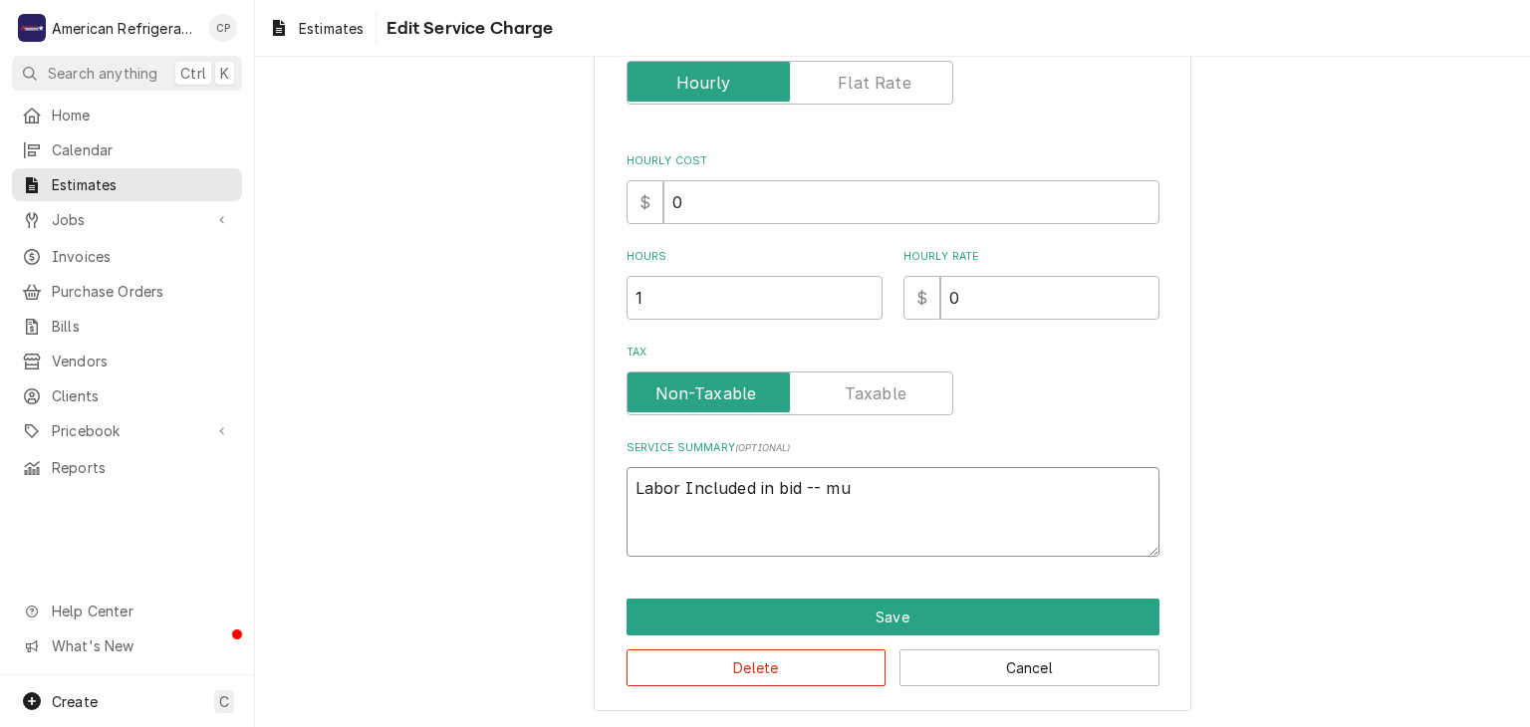
type textarea "Labor Included in bid -- mul"
type textarea "x"
type textarea "Labor Included in bid -- mult"
type textarea "x"
type textarea "Labor Included in bid -- multi"
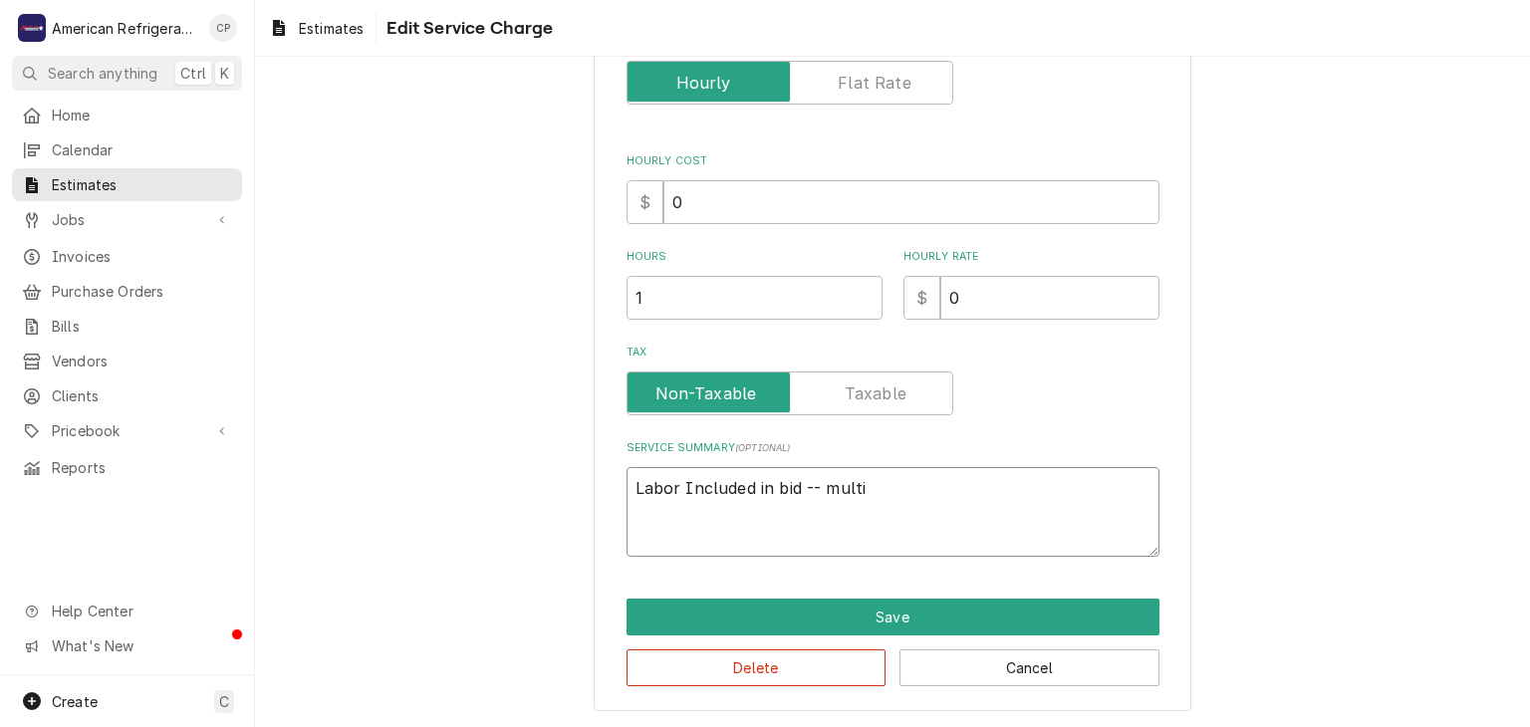
type textarea "x"
type textarea "Labor Included in bid -- multip"
type textarea "x"
type textarea "Labor Included in bid -- multipl"
type textarea "x"
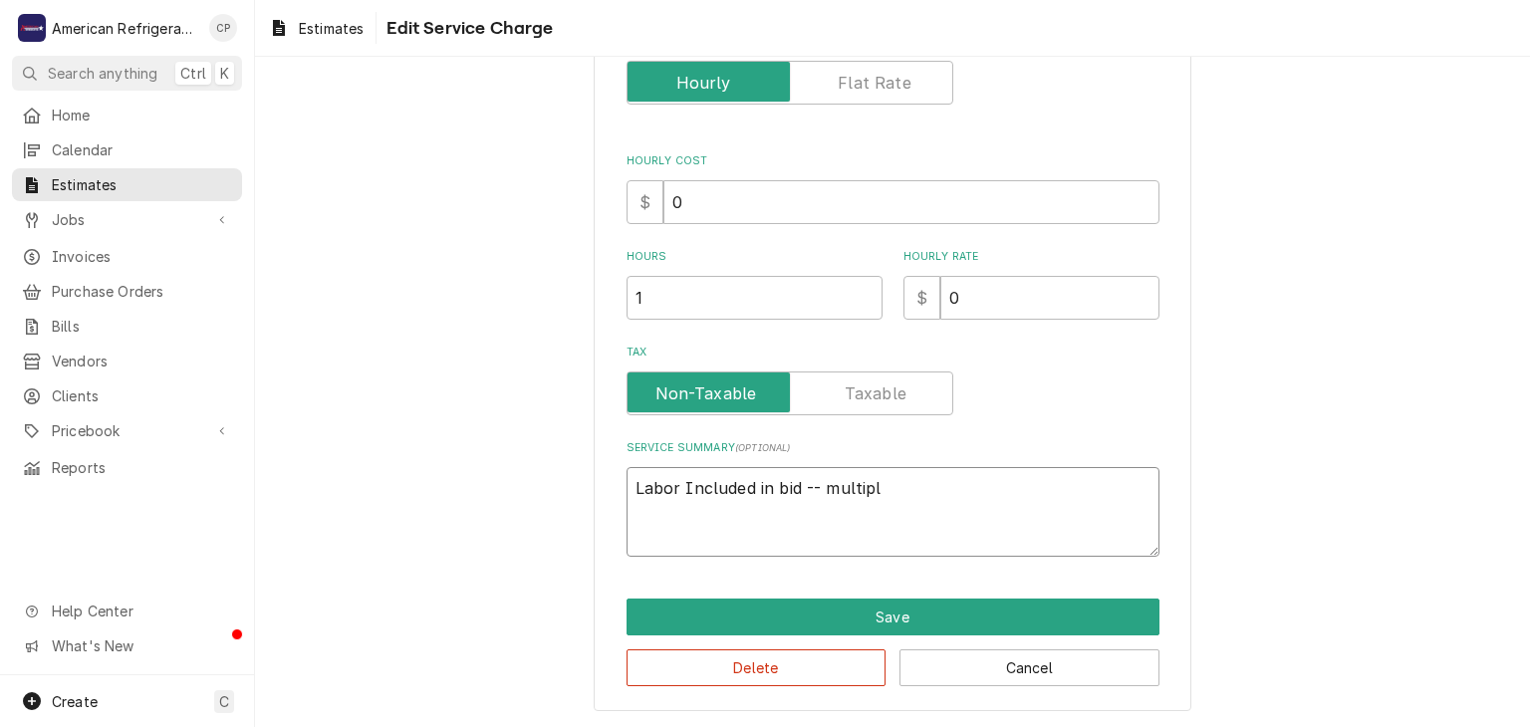
type textarea "Labor Included in bid -- multiplt"
type textarea "x"
type textarea "Labor Included in bid -- multiple"
type textarea "x"
type textarea "Labor Included in bid -- multiple t"
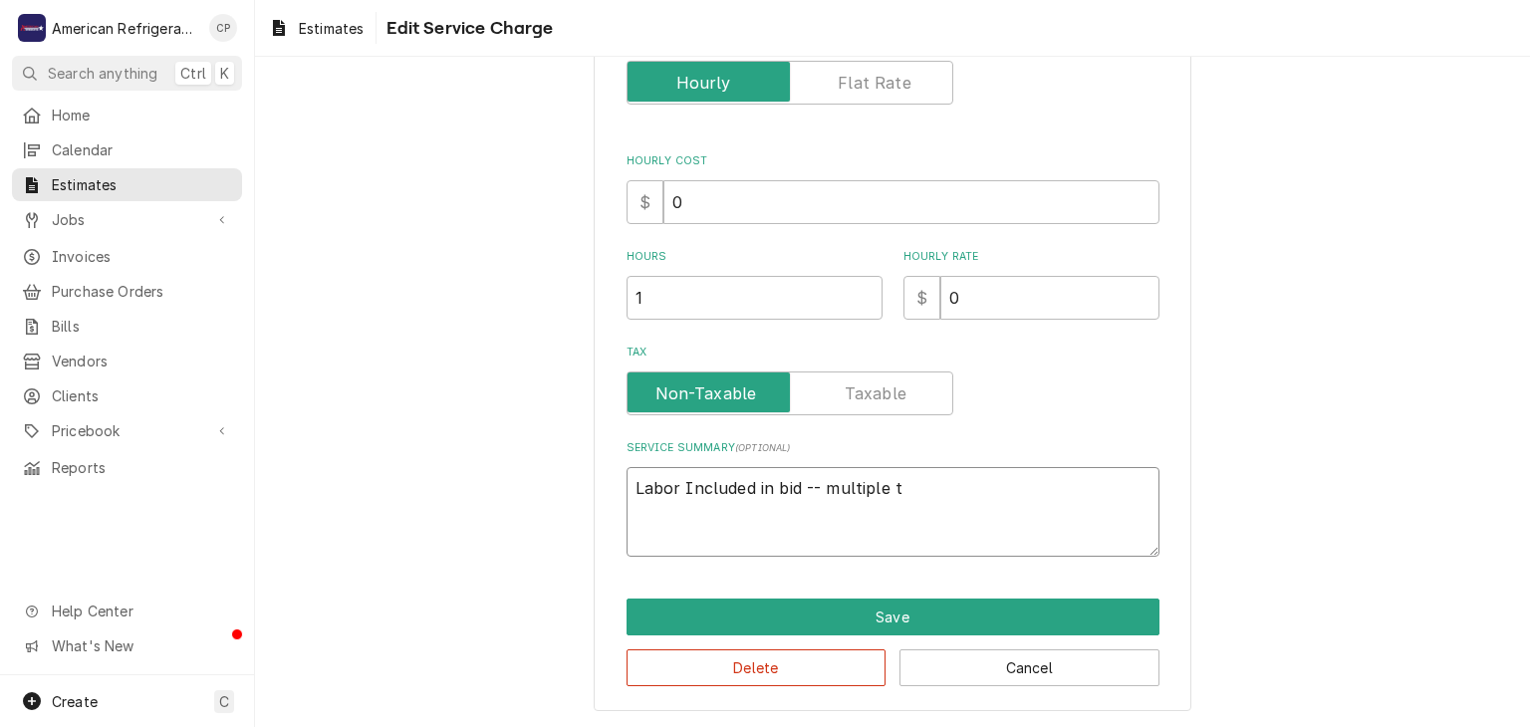
type textarea "x"
type textarea "Labor Included in bid -- multiple te"
type textarea "x"
type textarea "Labor Included in bid -- multiple tec"
type textarea "x"
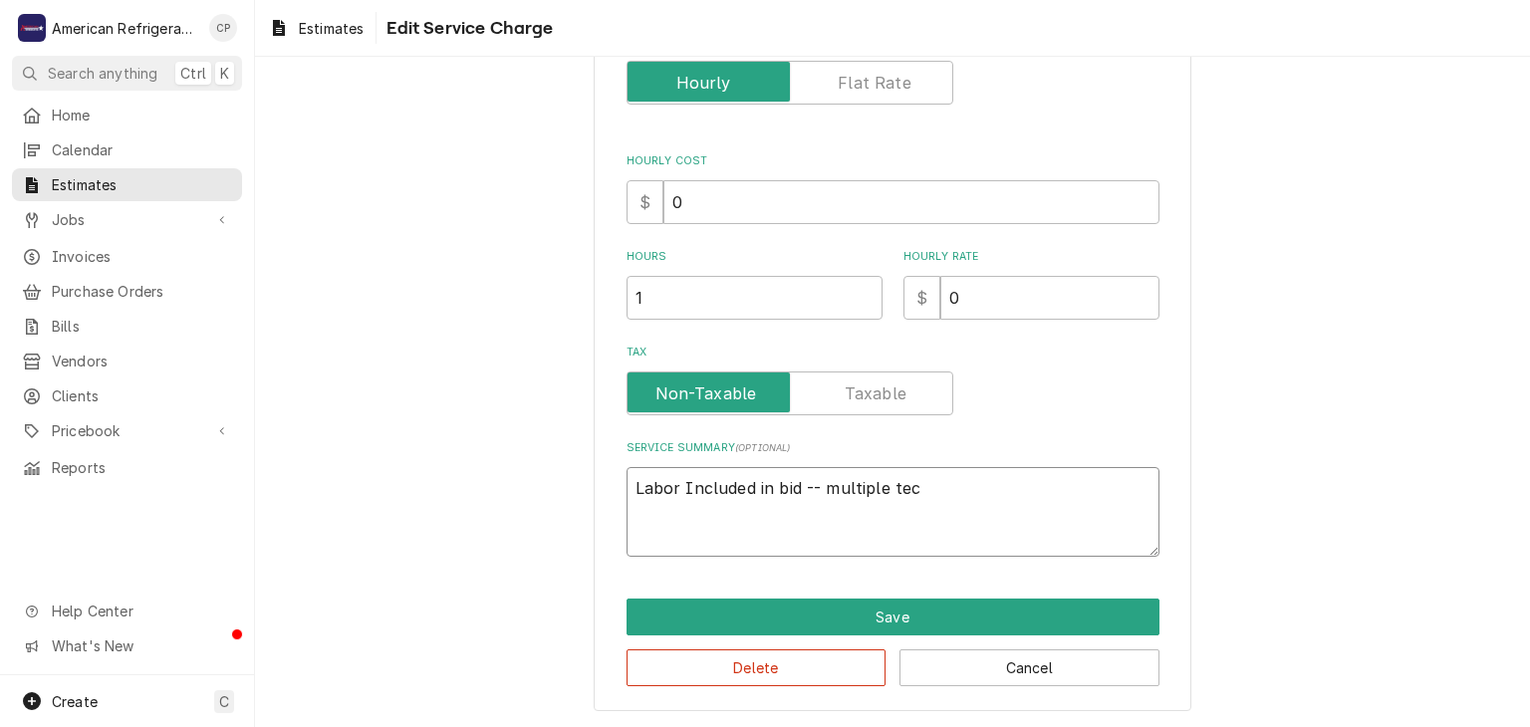
type textarea "Labor Included in bid -- multiple tech"
type textarea "x"
type textarea "Labor Included in bid -- multiple techn"
type textarea "x"
type textarea "Labor Included in bid -- multiple techni"
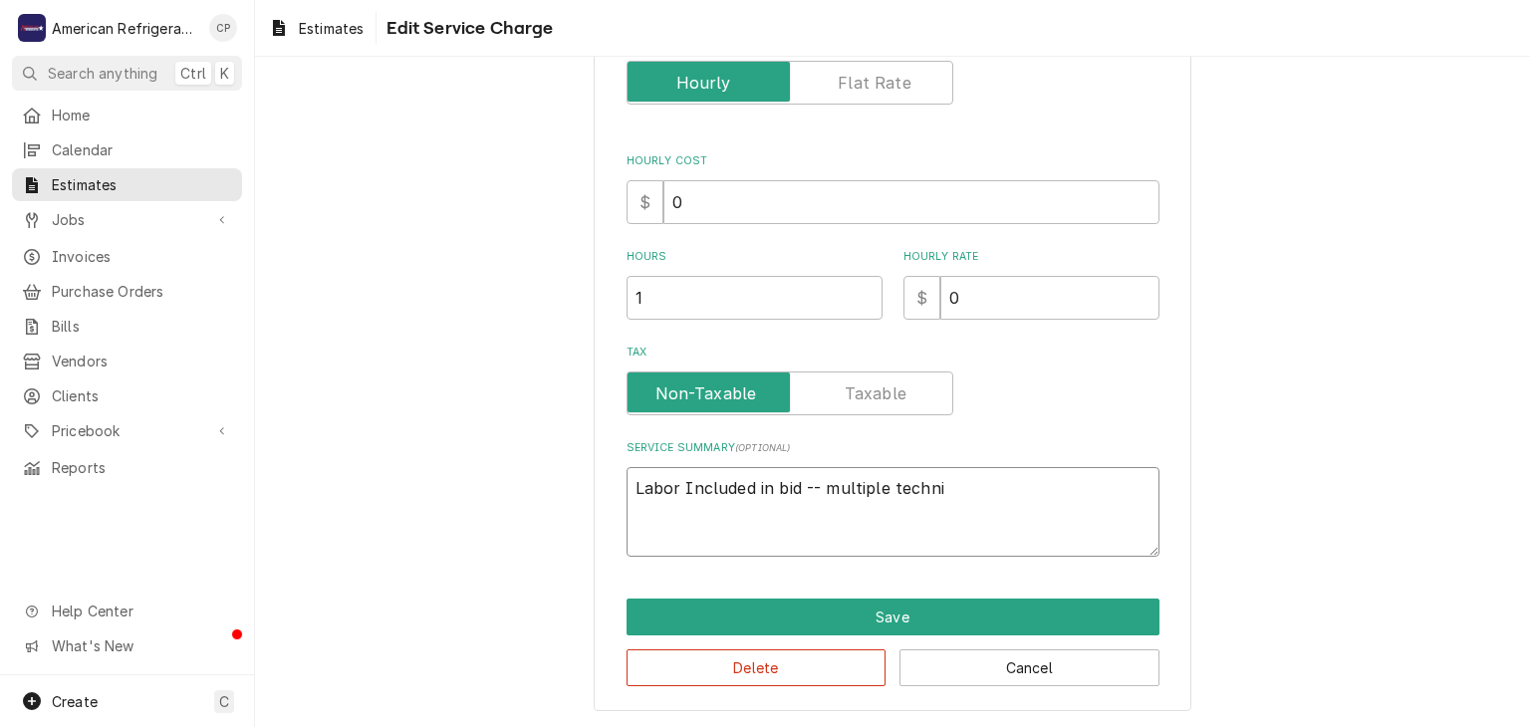
type textarea "x"
type textarea "Labor Included in bid -- multiple technisi"
type textarea "x"
type textarea "Labor Included in bid -- multiple technisia"
type textarea "x"
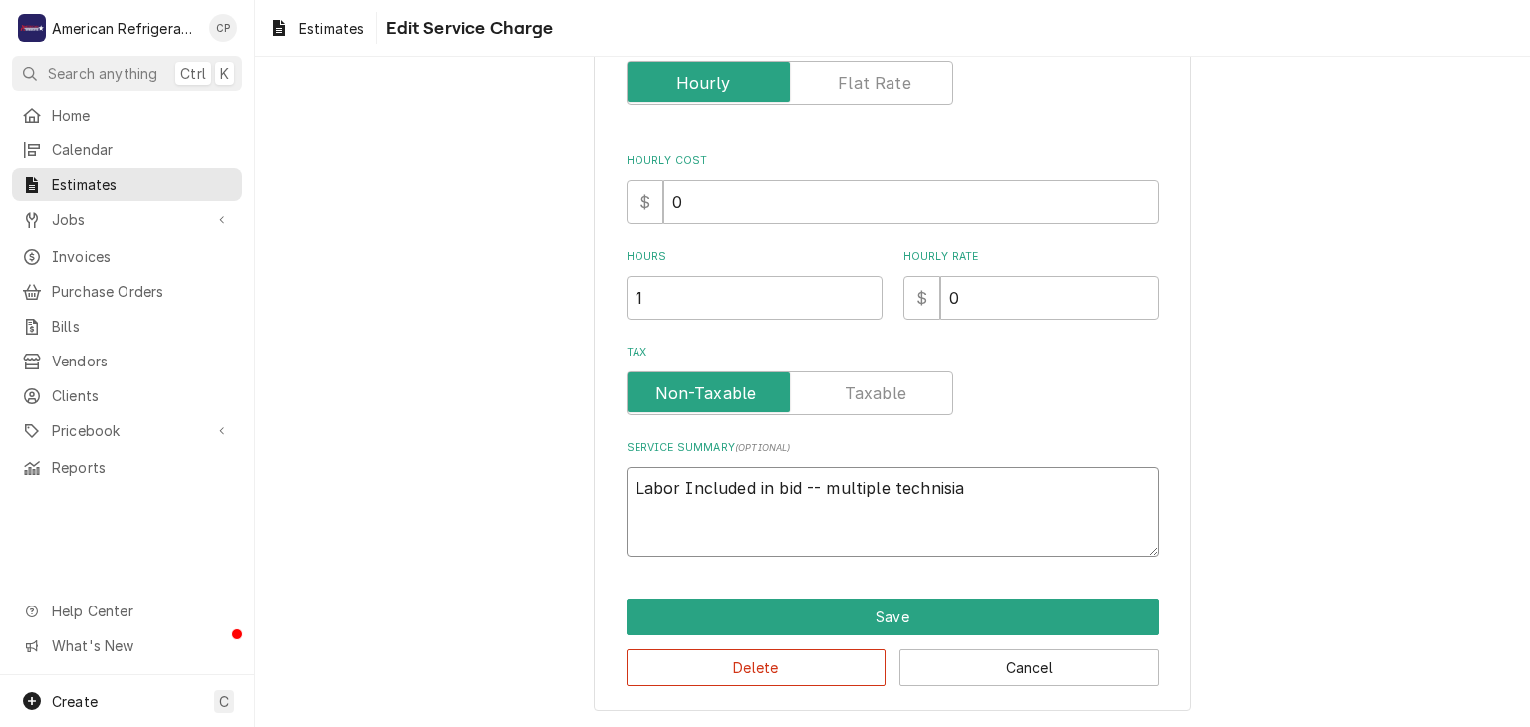
type textarea "Labor Included in bid -- multiple technisi"
type textarea "x"
type textarea "Labor Included in bid -- multiple technis"
type textarea "x"
type textarea "Labor Included in bid -- multiple techni"
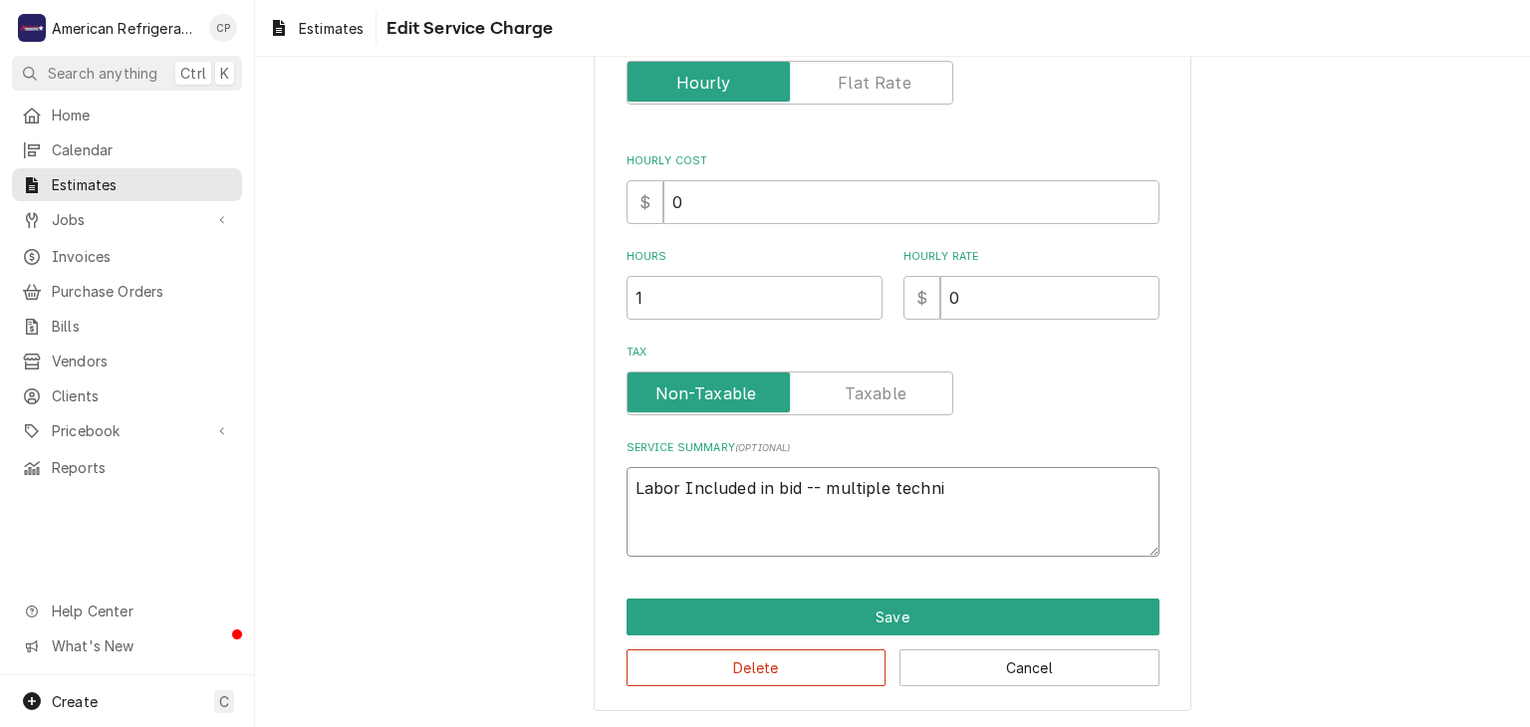
type textarea "x"
type textarea "Labor Included in bid -- multiple technic"
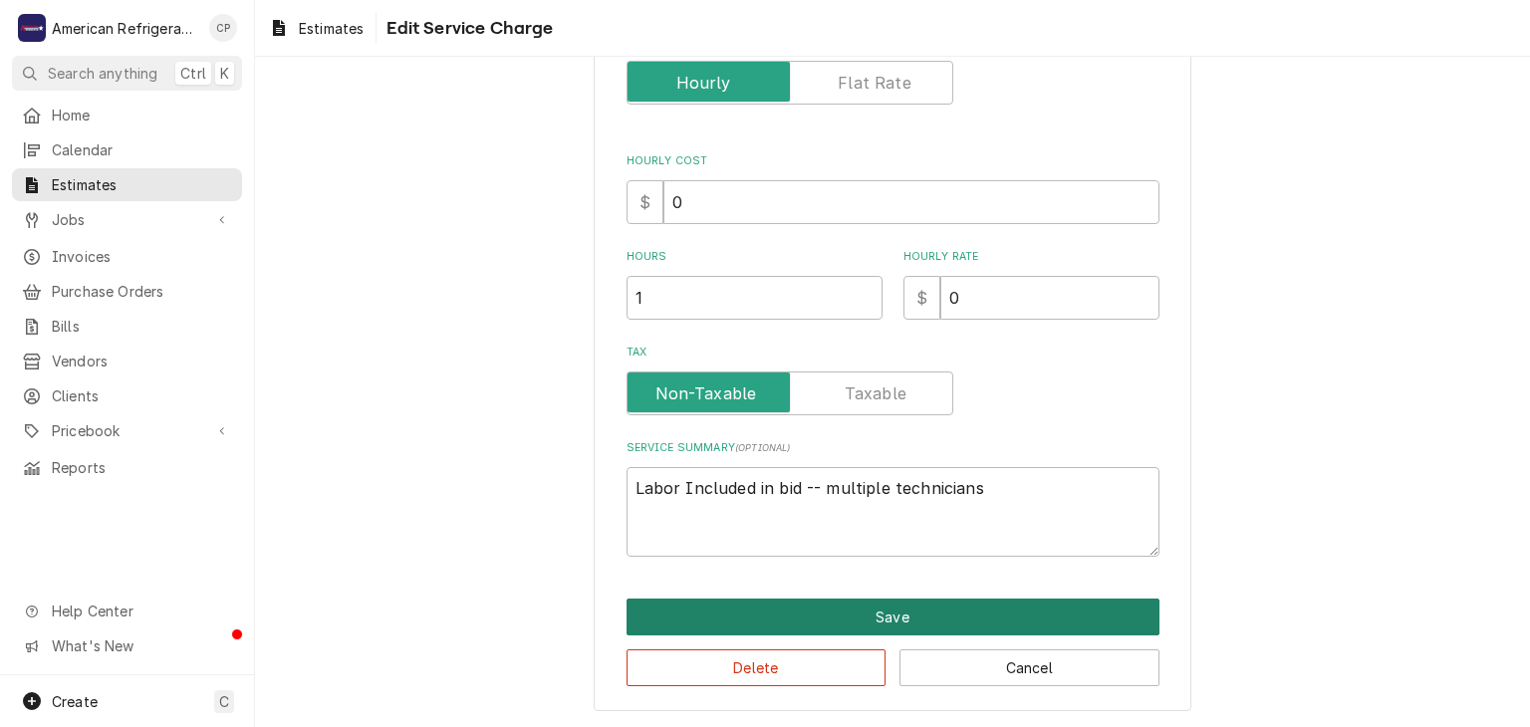
click button "Save" at bounding box center [892, 617] width 533 height 37
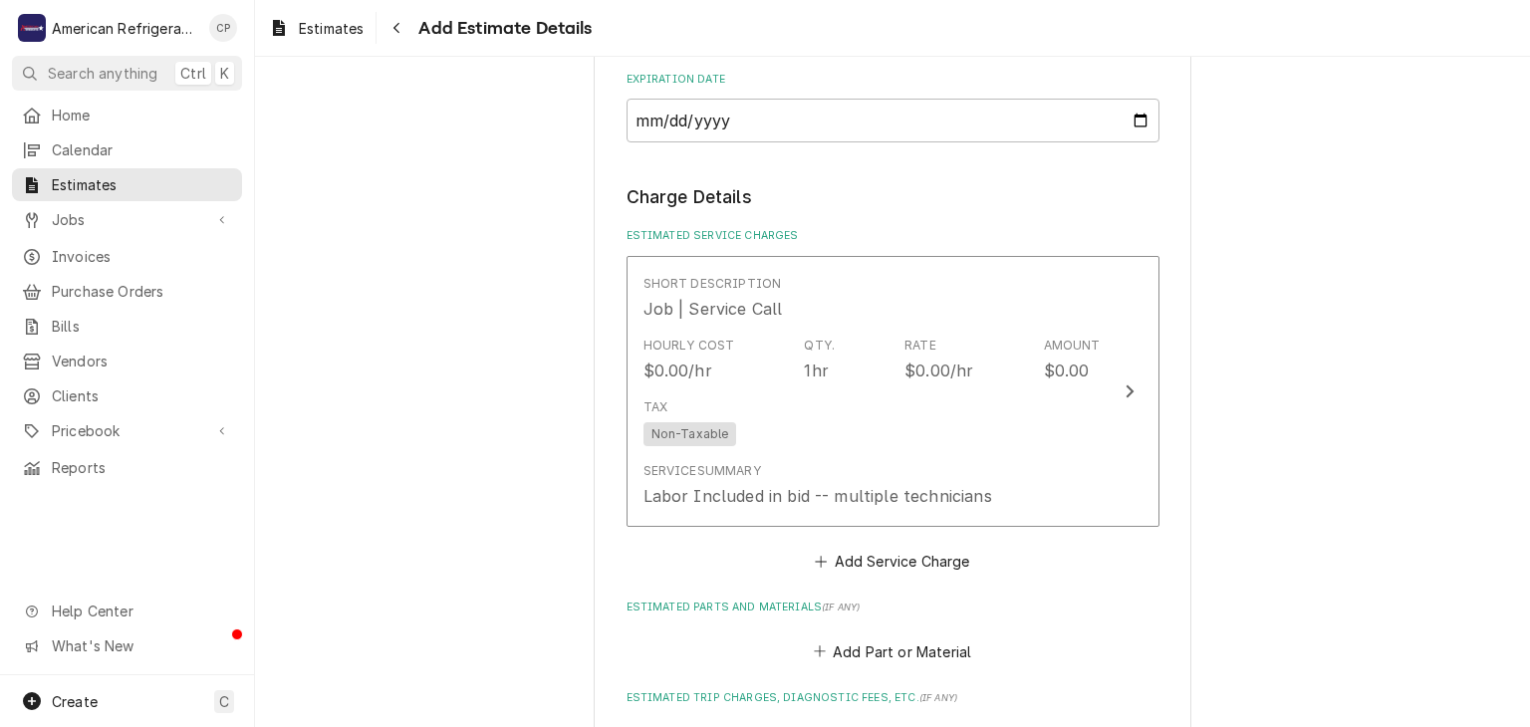
scroll to position [1750, 0]
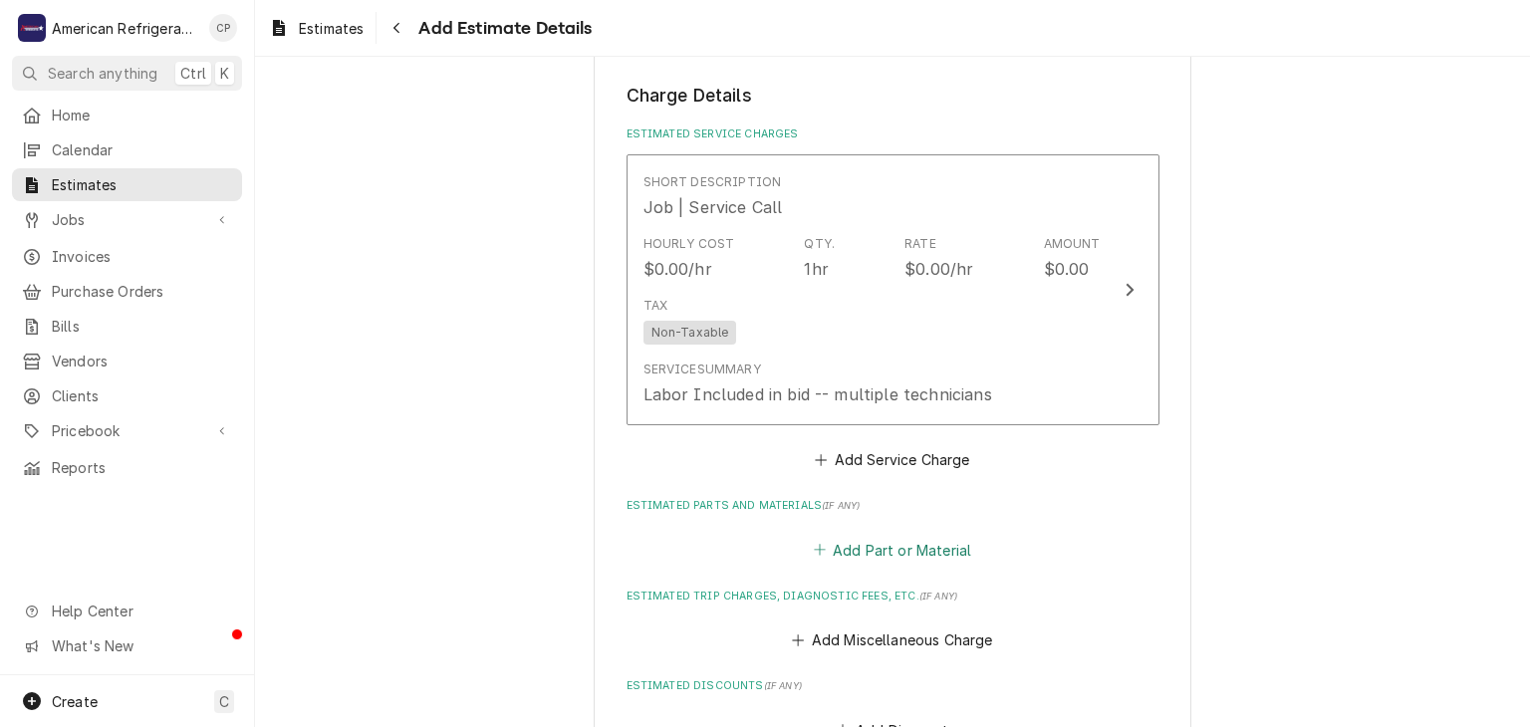
click at [878, 536] on button "Add Part or Material" at bounding box center [892, 550] width 164 height 28
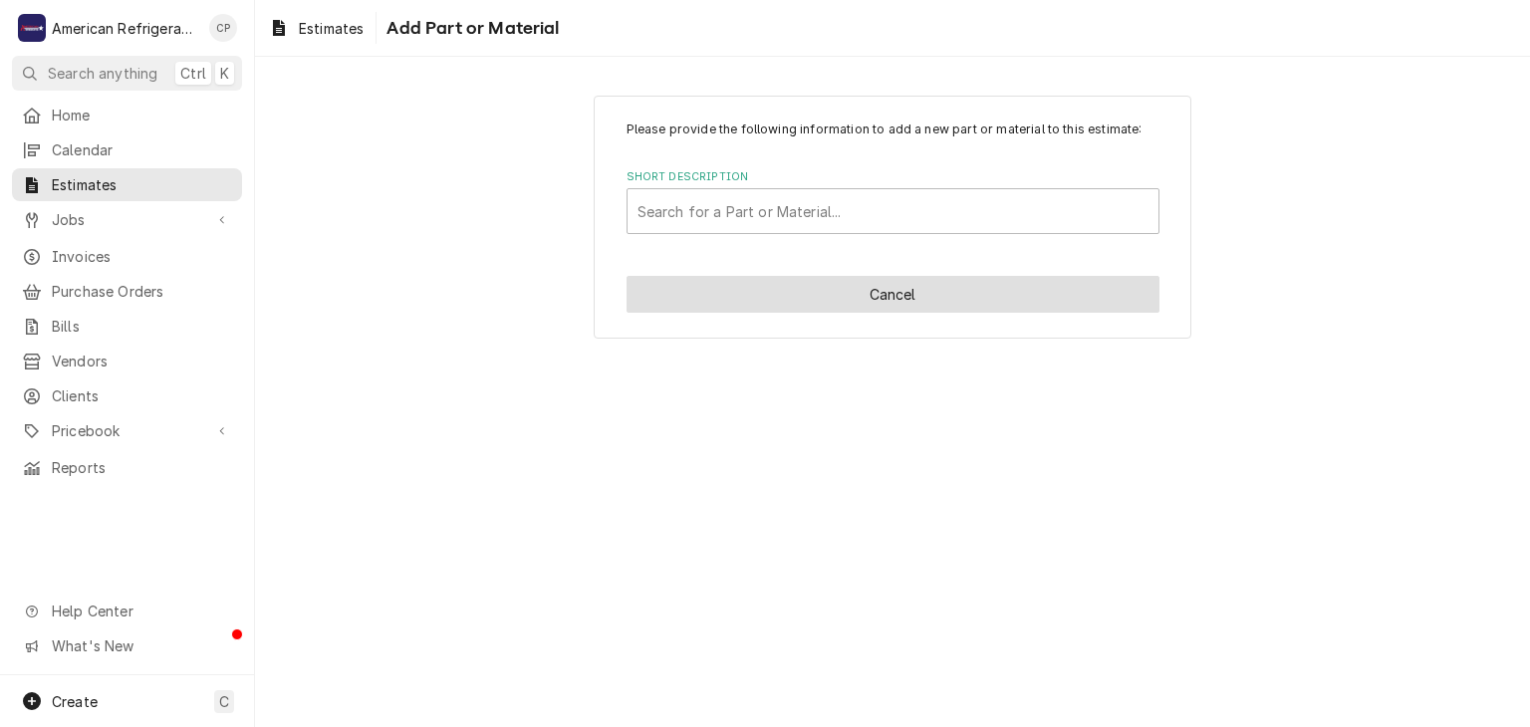
click at [779, 288] on button "Cancel" at bounding box center [892, 294] width 533 height 37
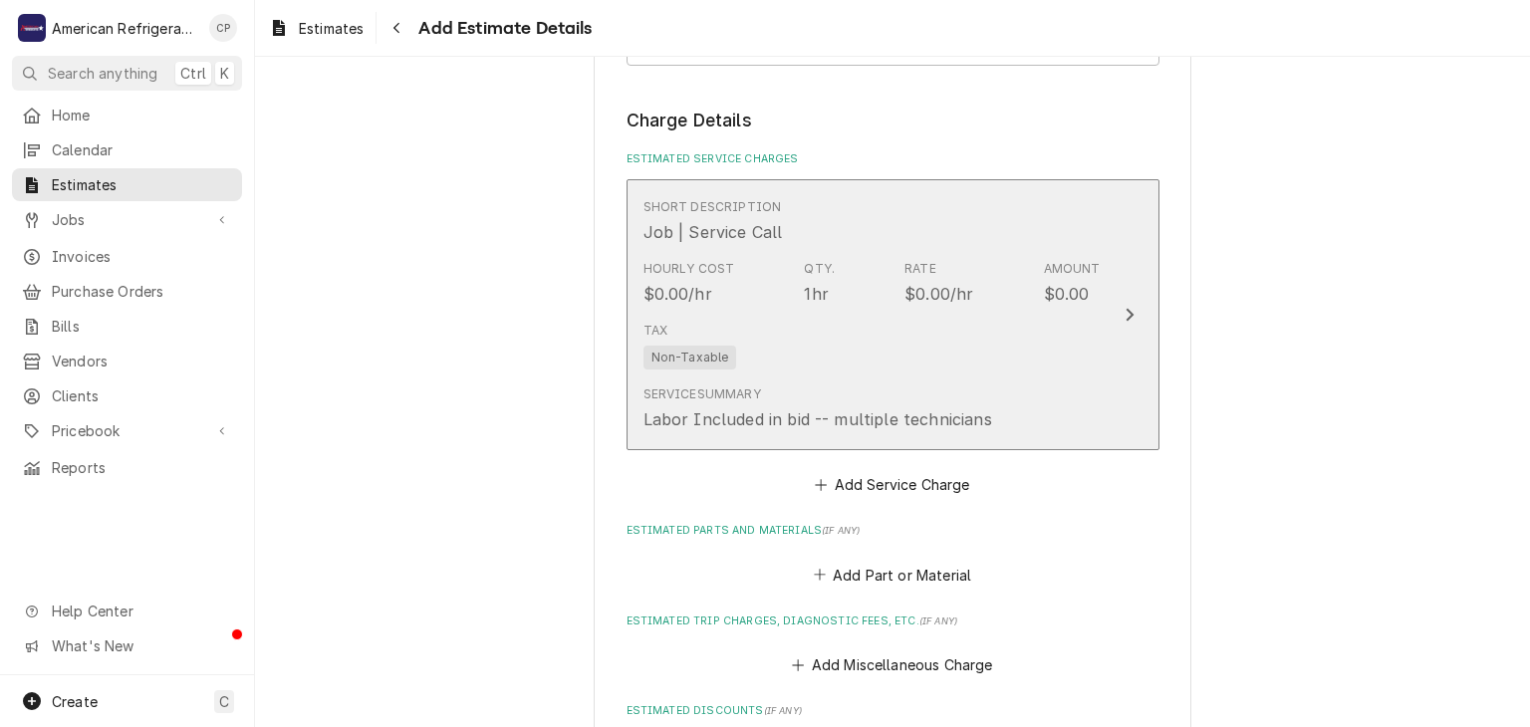
click at [828, 339] on div "Tax Non-Taxable" at bounding box center [871, 346] width 457 height 64
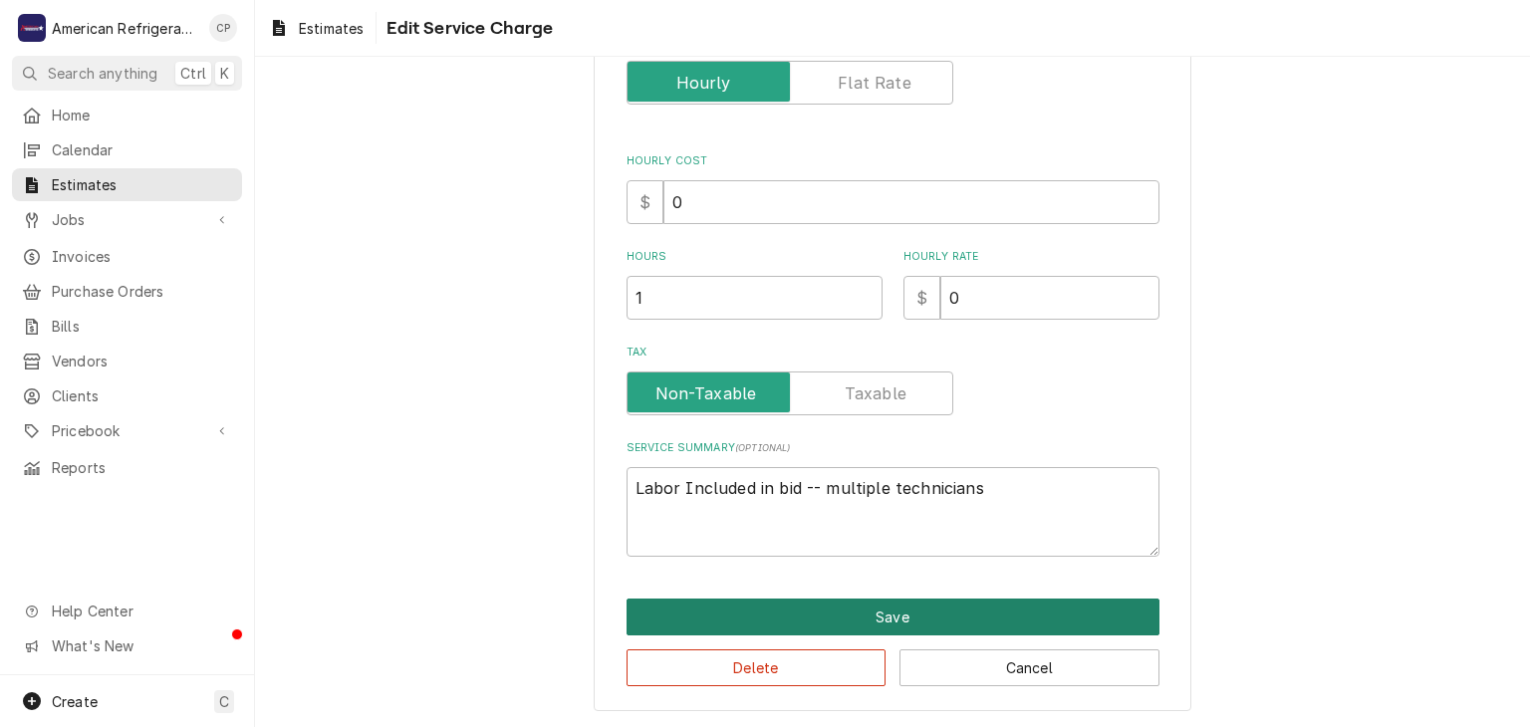
click at [866, 609] on button "Save" at bounding box center [892, 617] width 533 height 37
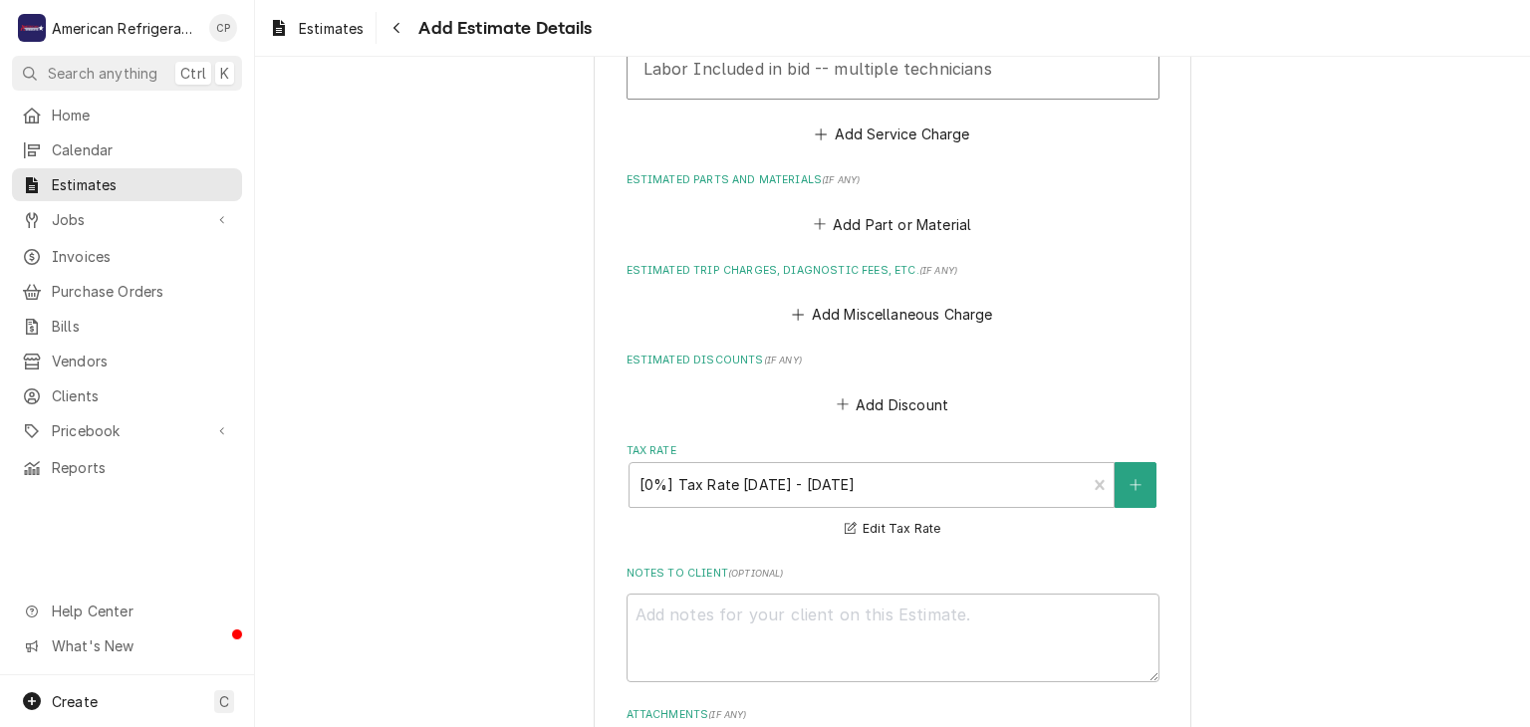
scroll to position [2056, 0]
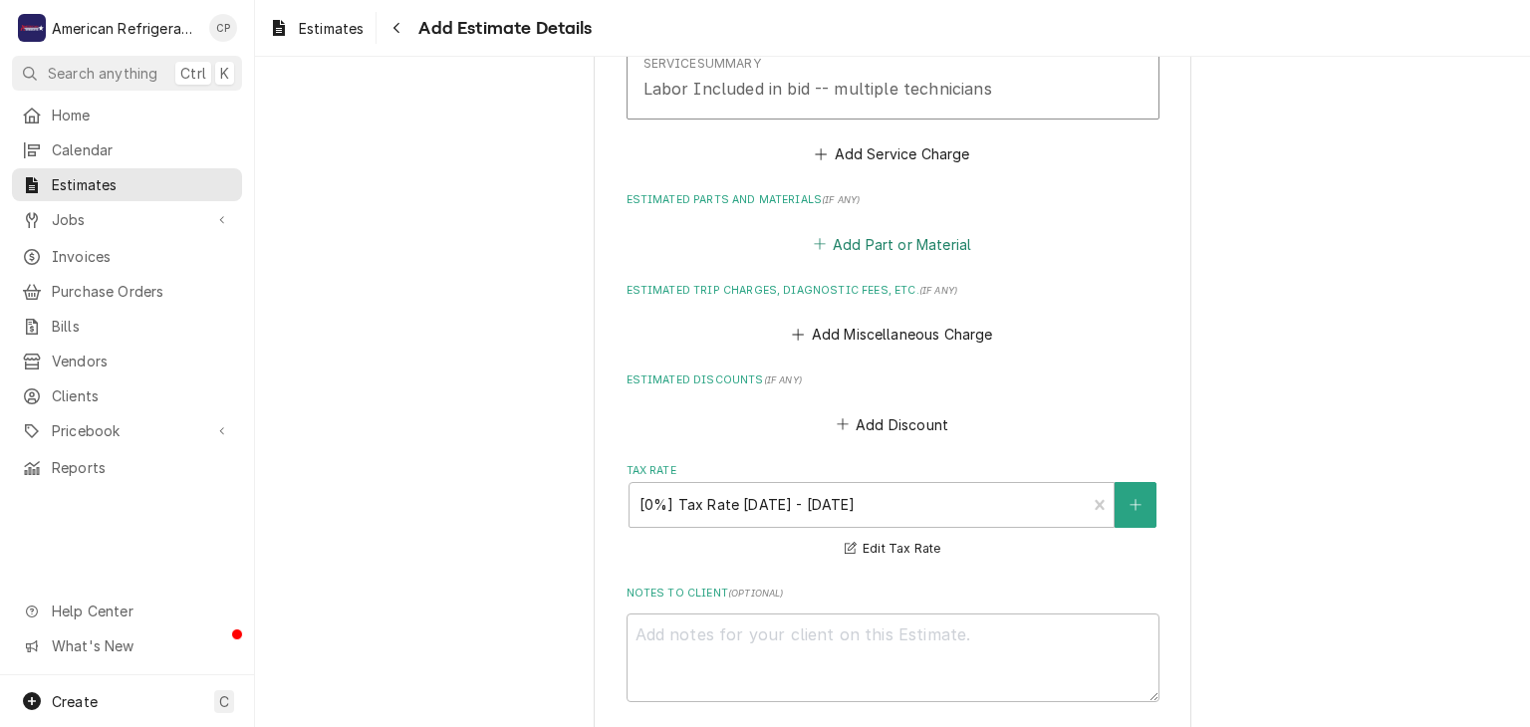
click at [902, 240] on button "Add Part or Material" at bounding box center [892, 244] width 164 height 28
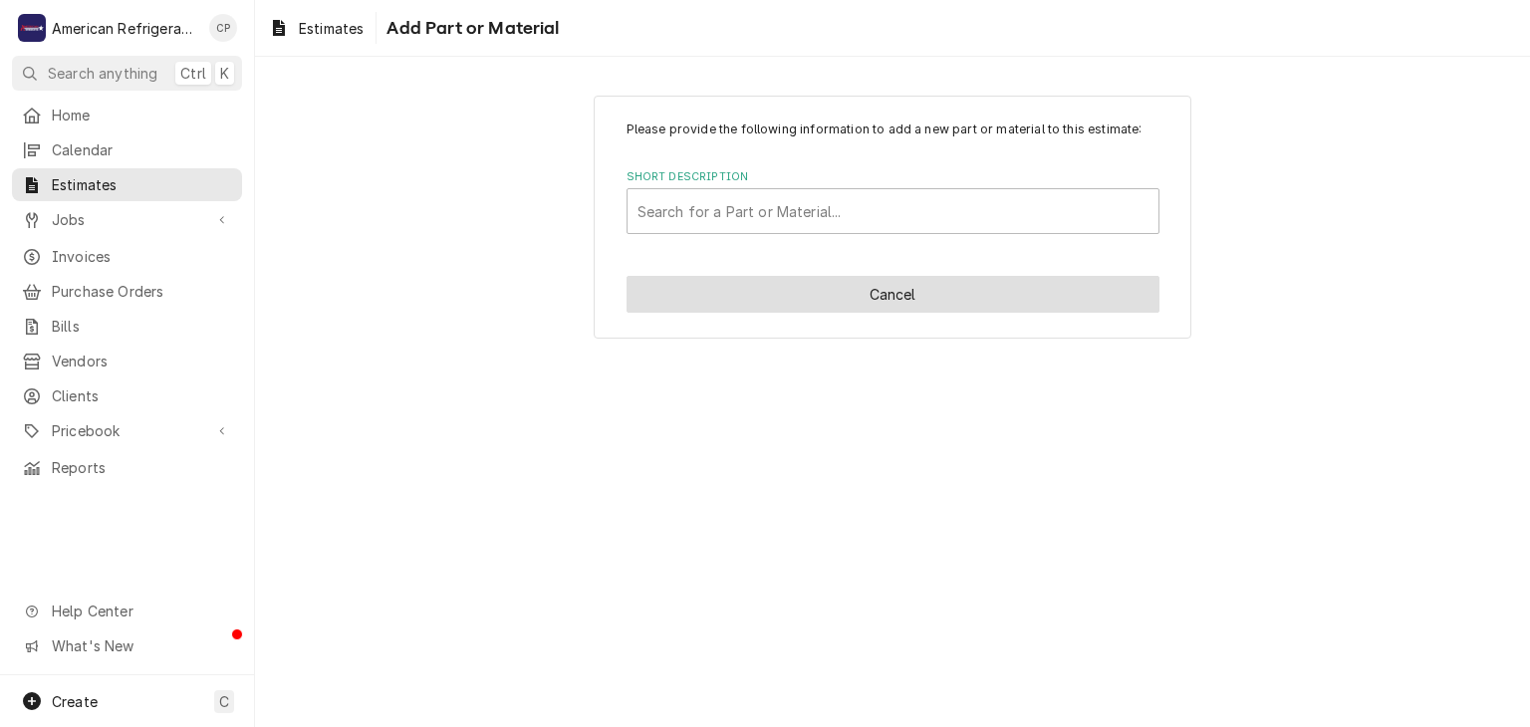
click at [818, 288] on button "Cancel" at bounding box center [892, 294] width 533 height 37
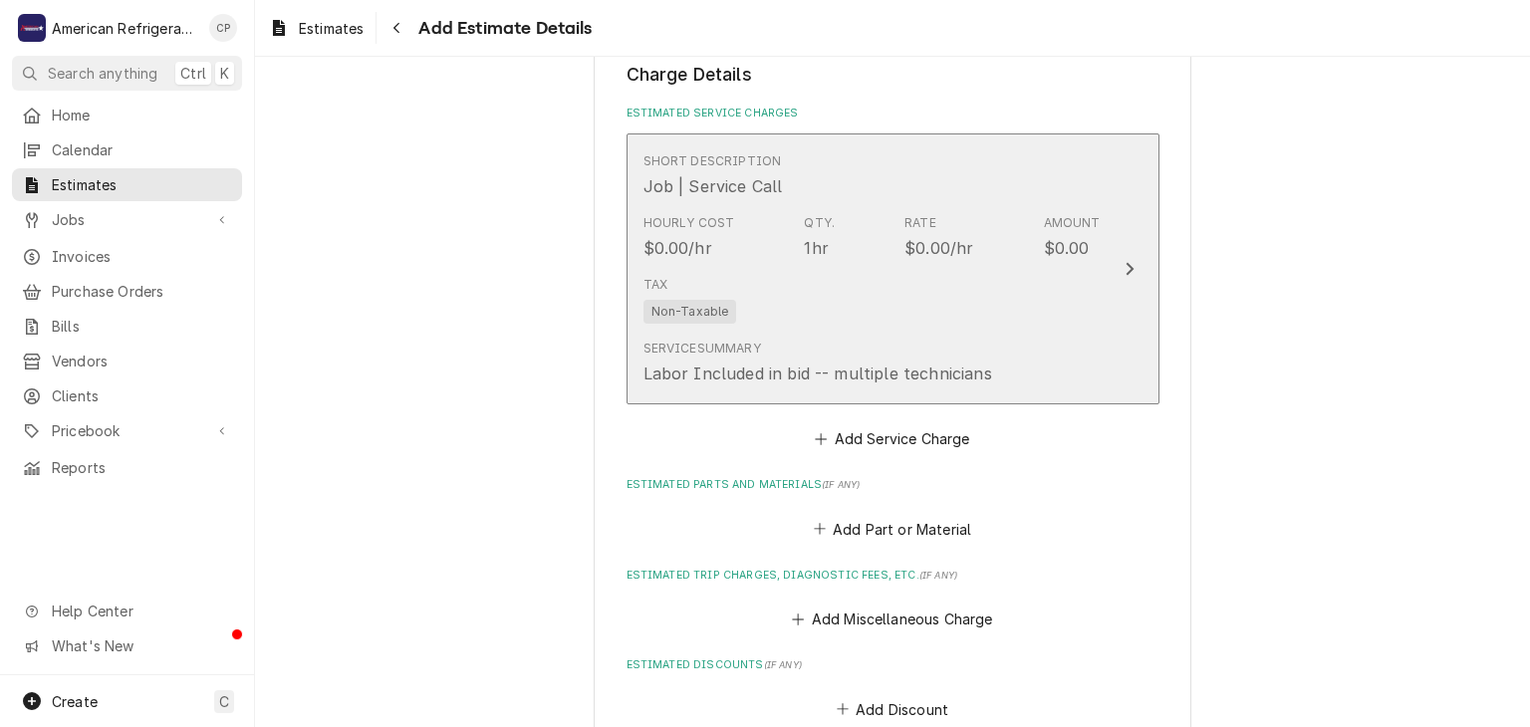
scroll to position [1769, 0]
click at [1027, 281] on div "Tax Non-Taxable" at bounding box center [871, 302] width 457 height 64
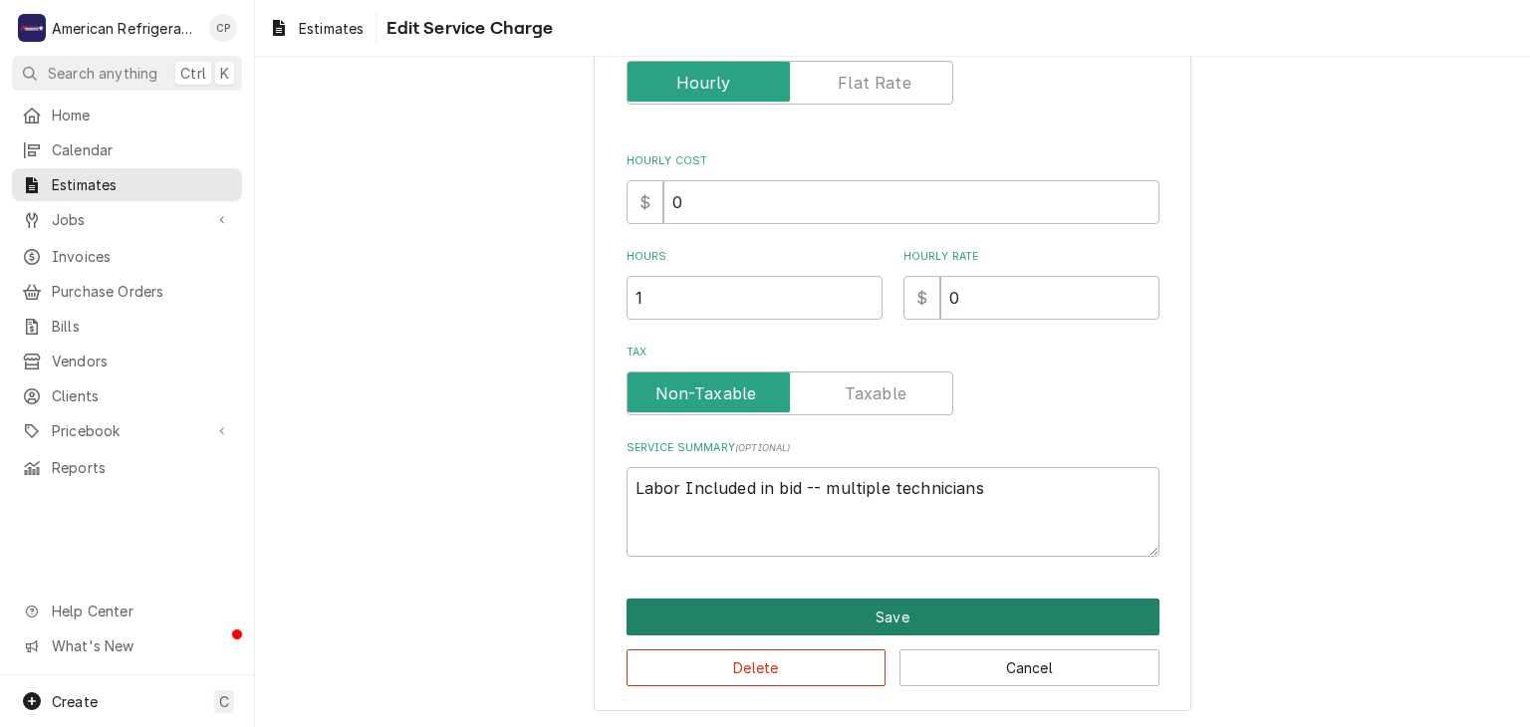
click at [942, 607] on button "Save" at bounding box center [892, 617] width 533 height 37
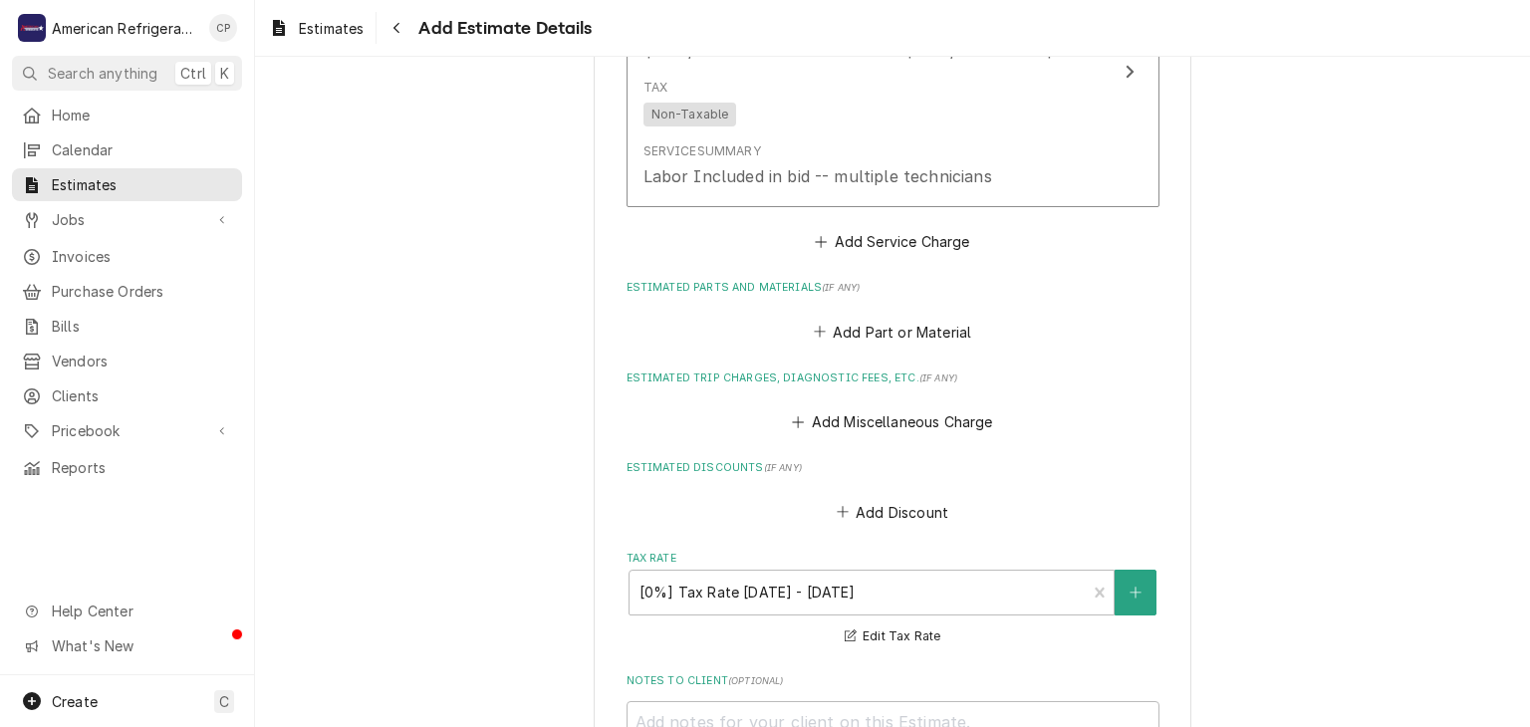
scroll to position [1937, 0]
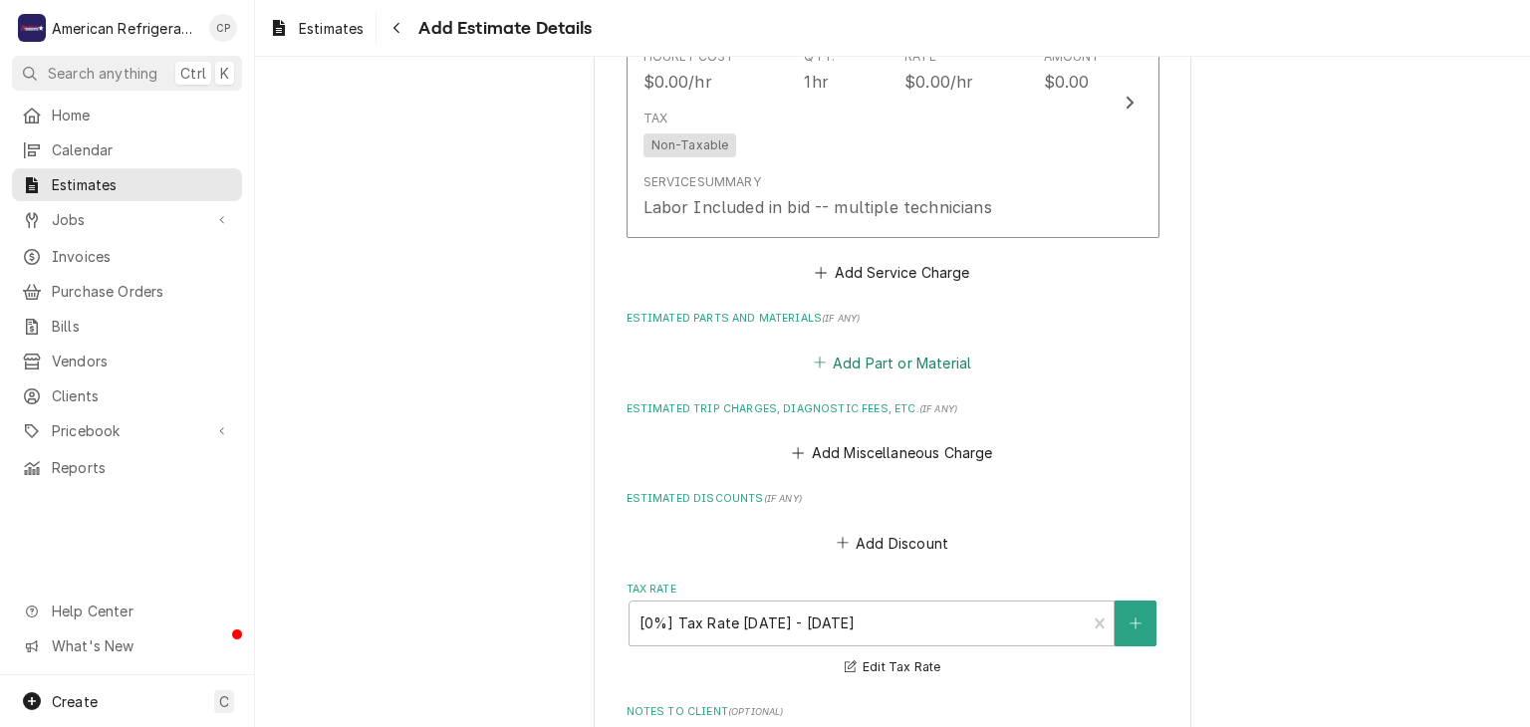
click at [879, 366] on button "Add Part or Material" at bounding box center [892, 363] width 164 height 28
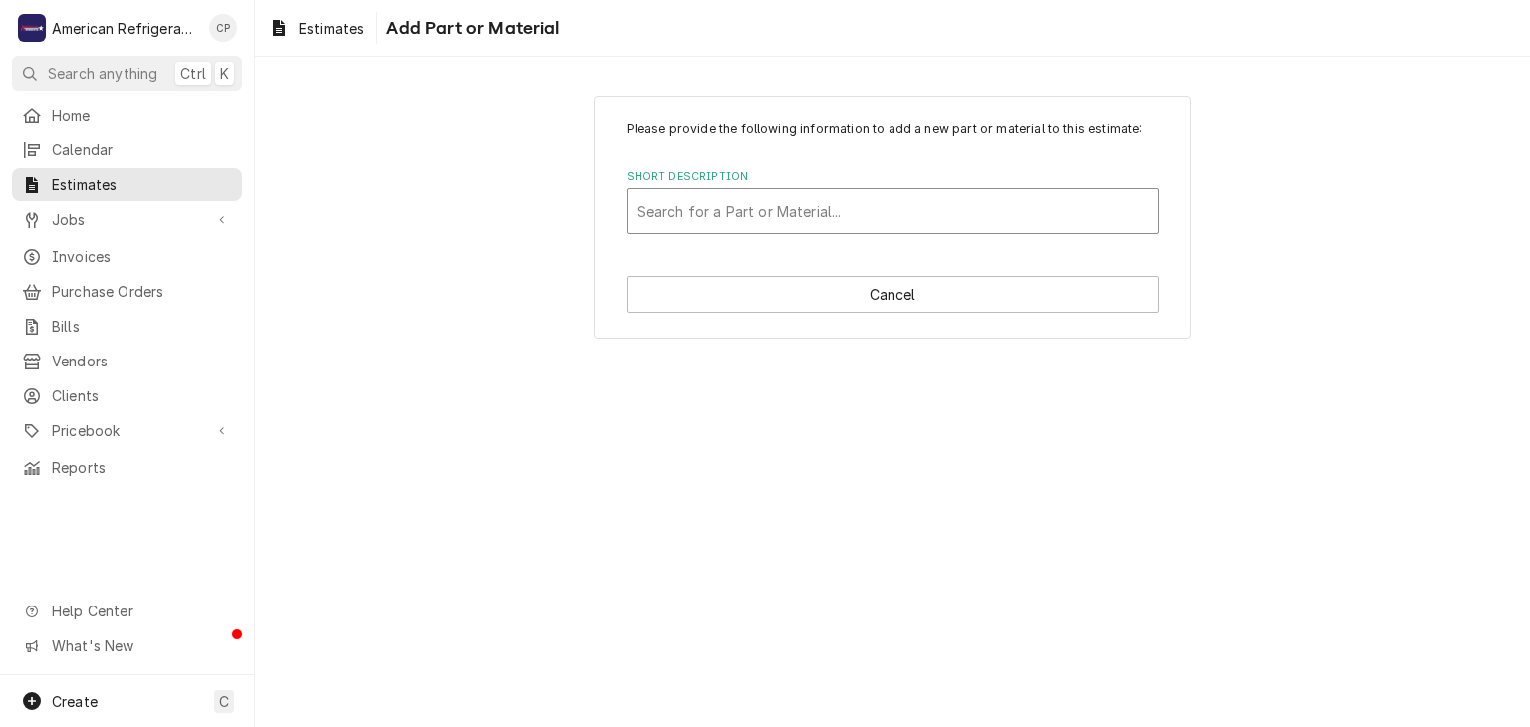
click at [752, 206] on div "Short Description" at bounding box center [892, 211] width 511 height 36
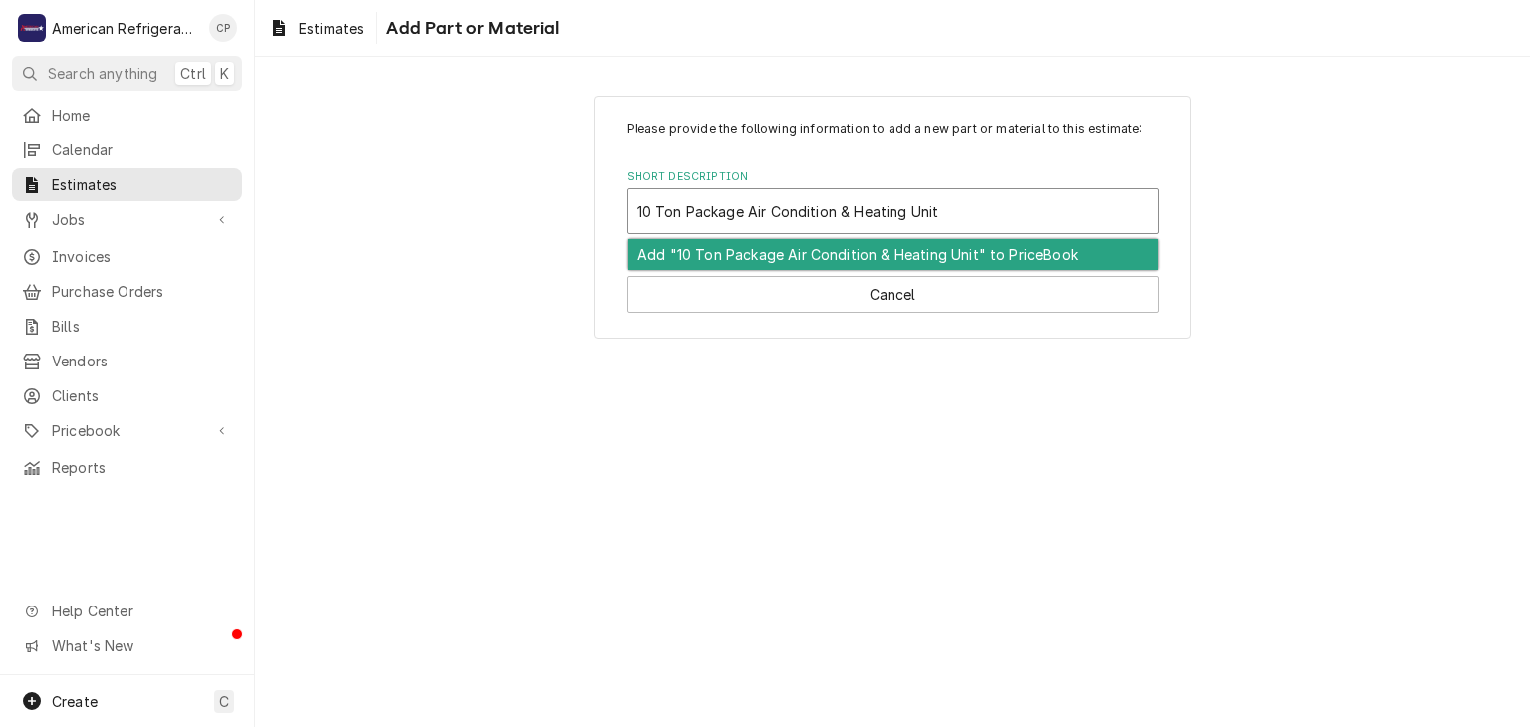
click at [746, 259] on div "Add "10 Ton Package Air Condition & Heating Unit" to PriceBook" at bounding box center [892, 254] width 531 height 31
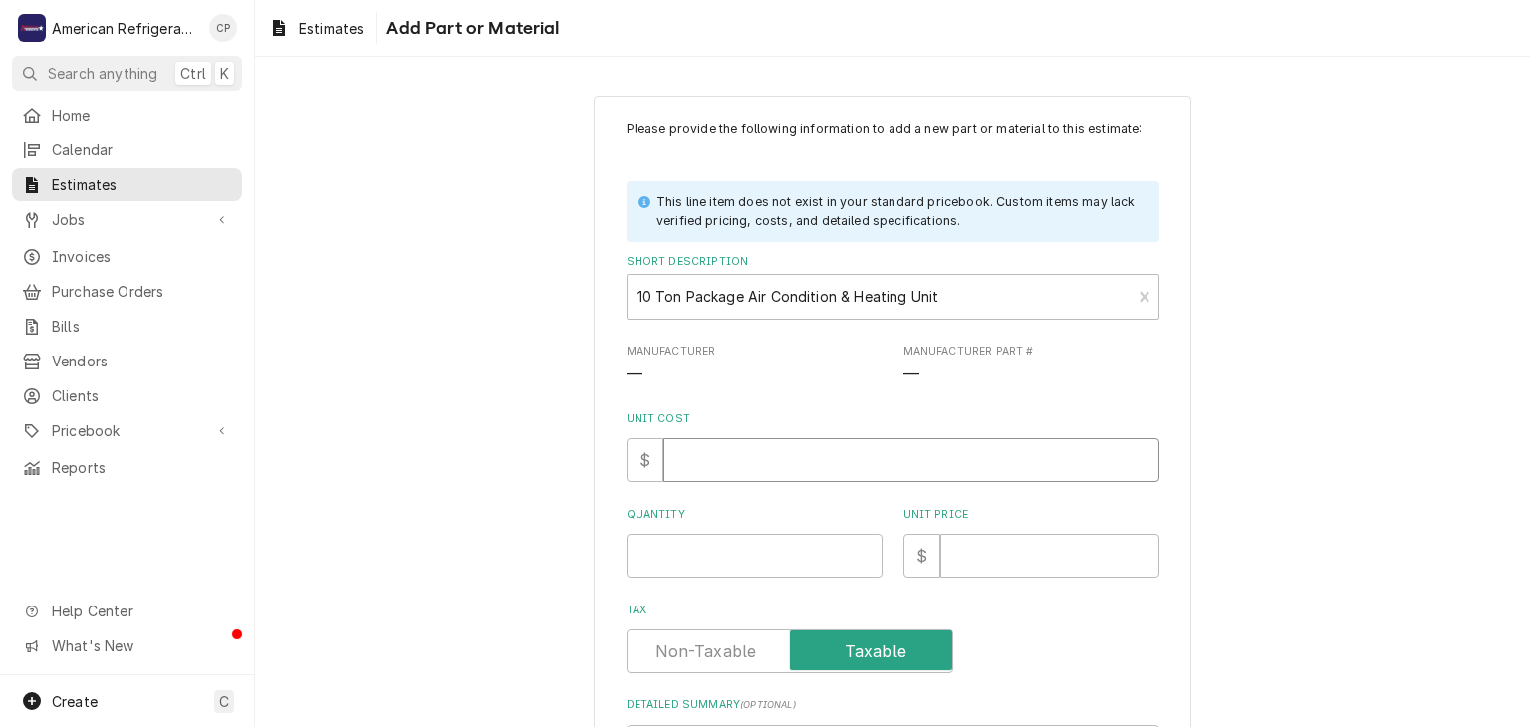
click at [708, 472] on input "Unit Cost" at bounding box center [911, 460] width 496 height 44
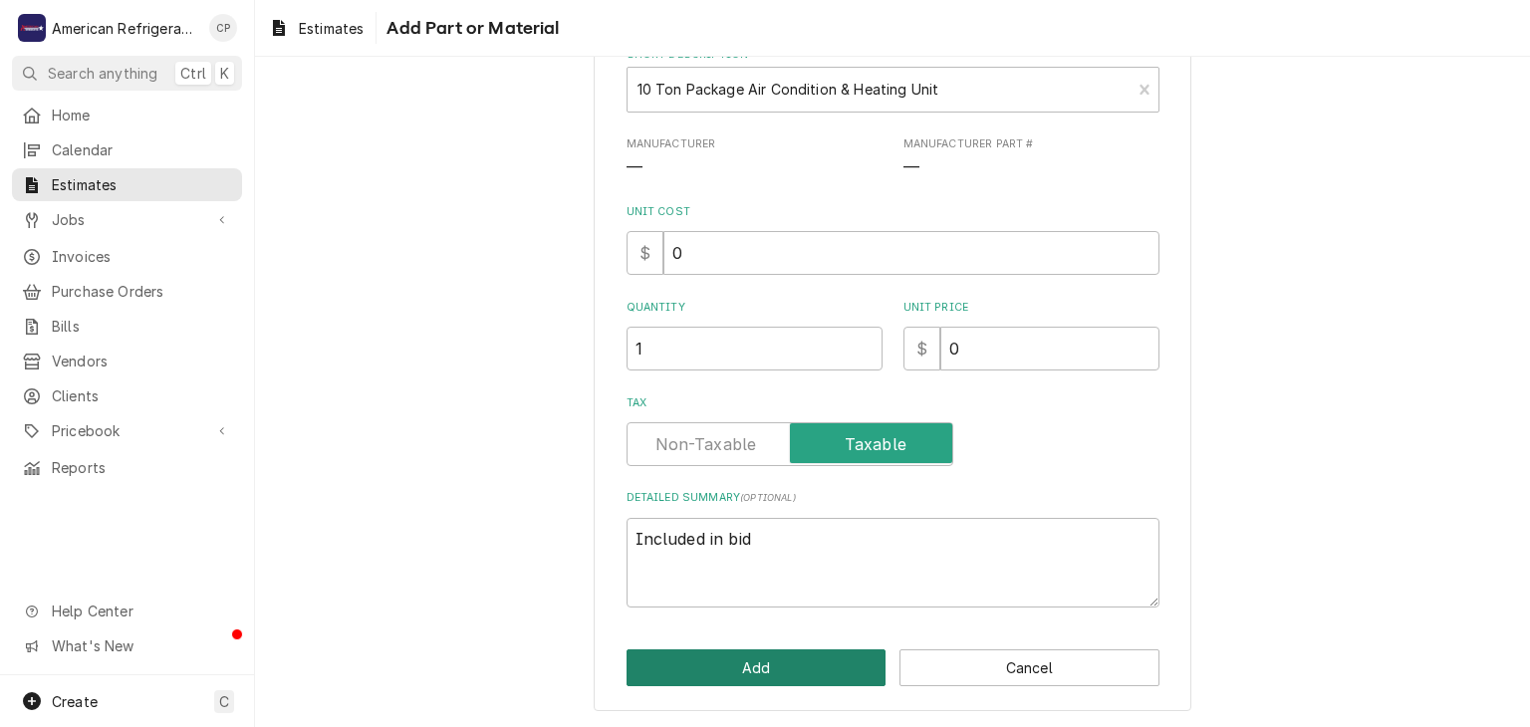
click button "Add" at bounding box center [756, 667] width 260 height 37
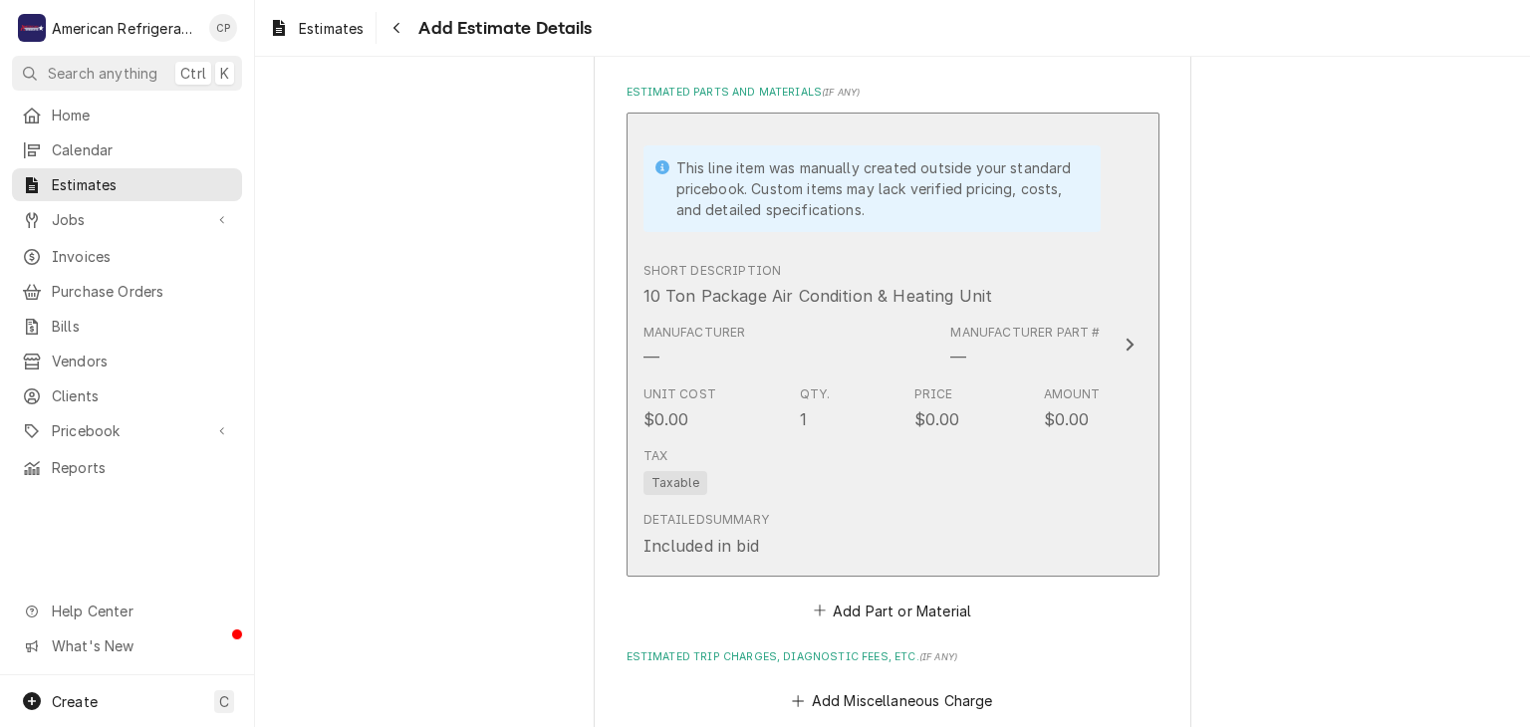
scroll to position [2200, 0]
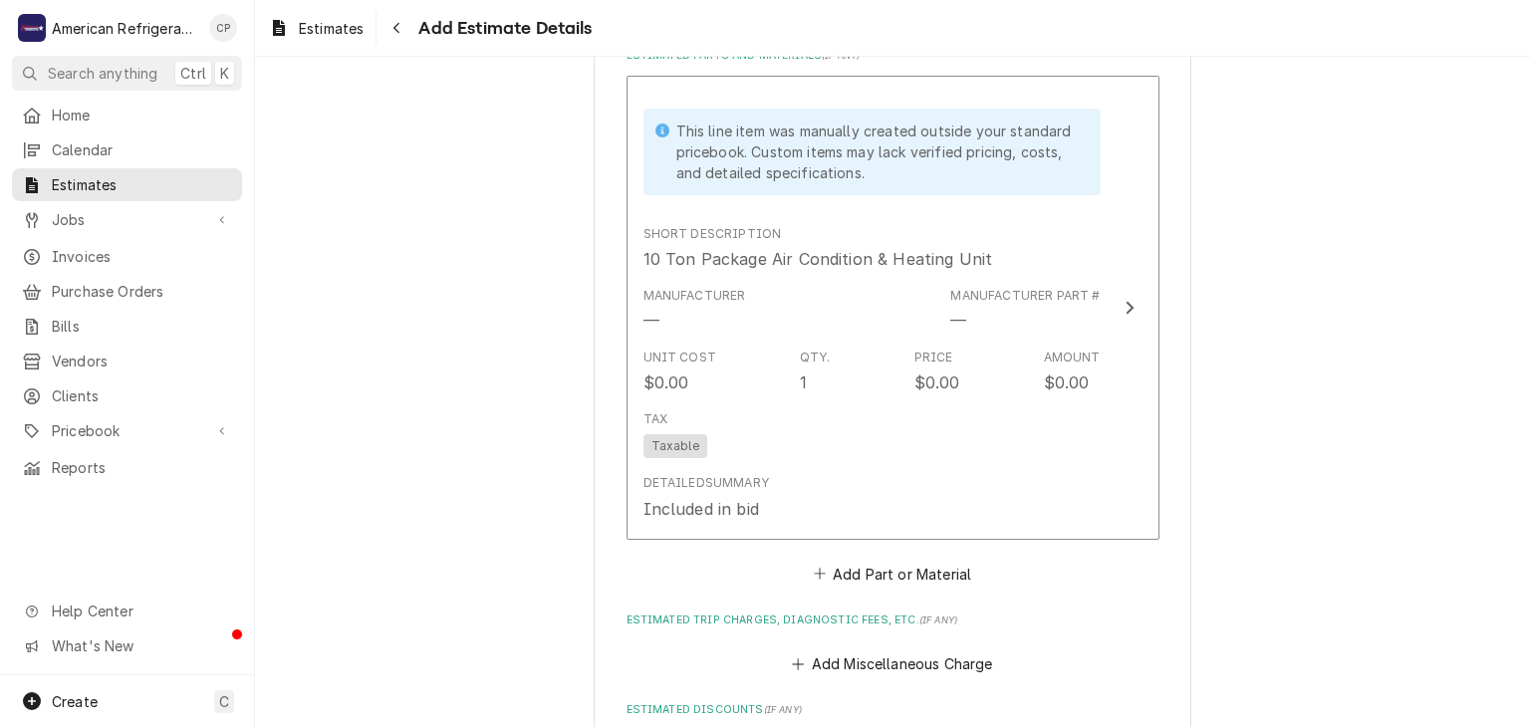
click at [881, 589] on fieldset "Charge Details Estimated Service Charges Short Description Job | Service Call H…" at bounding box center [892, 377] width 533 height 1489
click at [876, 560] on button "Add Part or Material" at bounding box center [892, 574] width 164 height 28
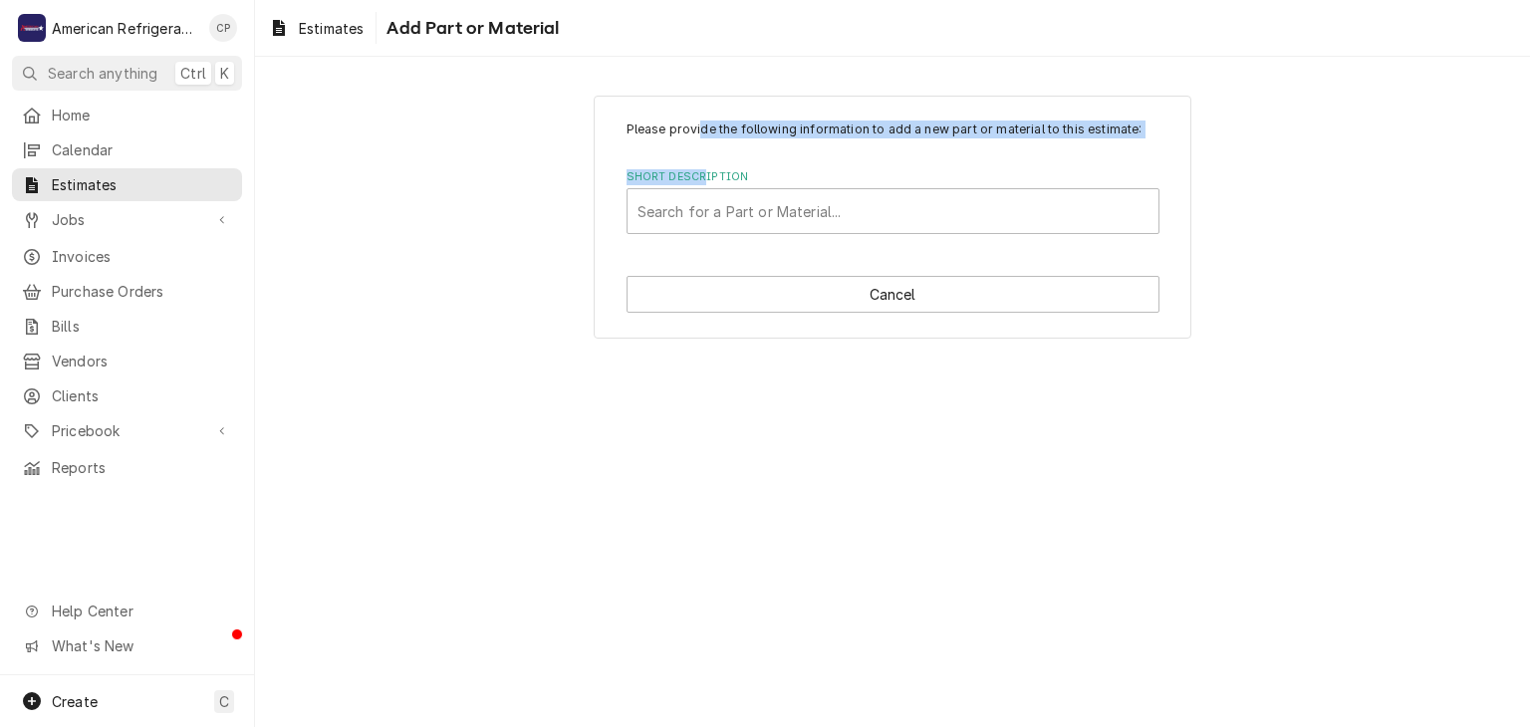
click at [701, 152] on div "Please provide the following information to add a new part or material to this …" at bounding box center [892, 178] width 533 height 114
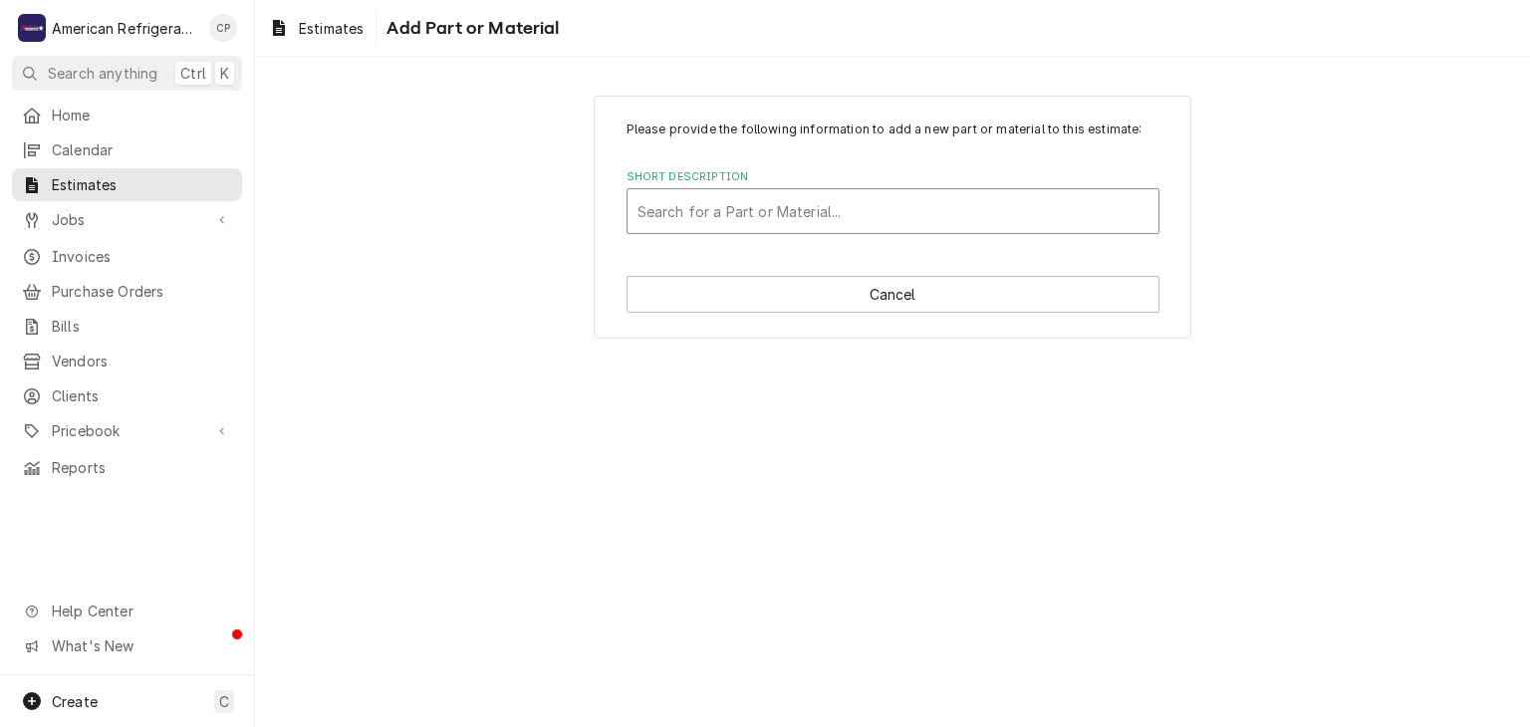
click at [698, 230] on div "Search for a Part or Material..." at bounding box center [892, 211] width 531 height 44
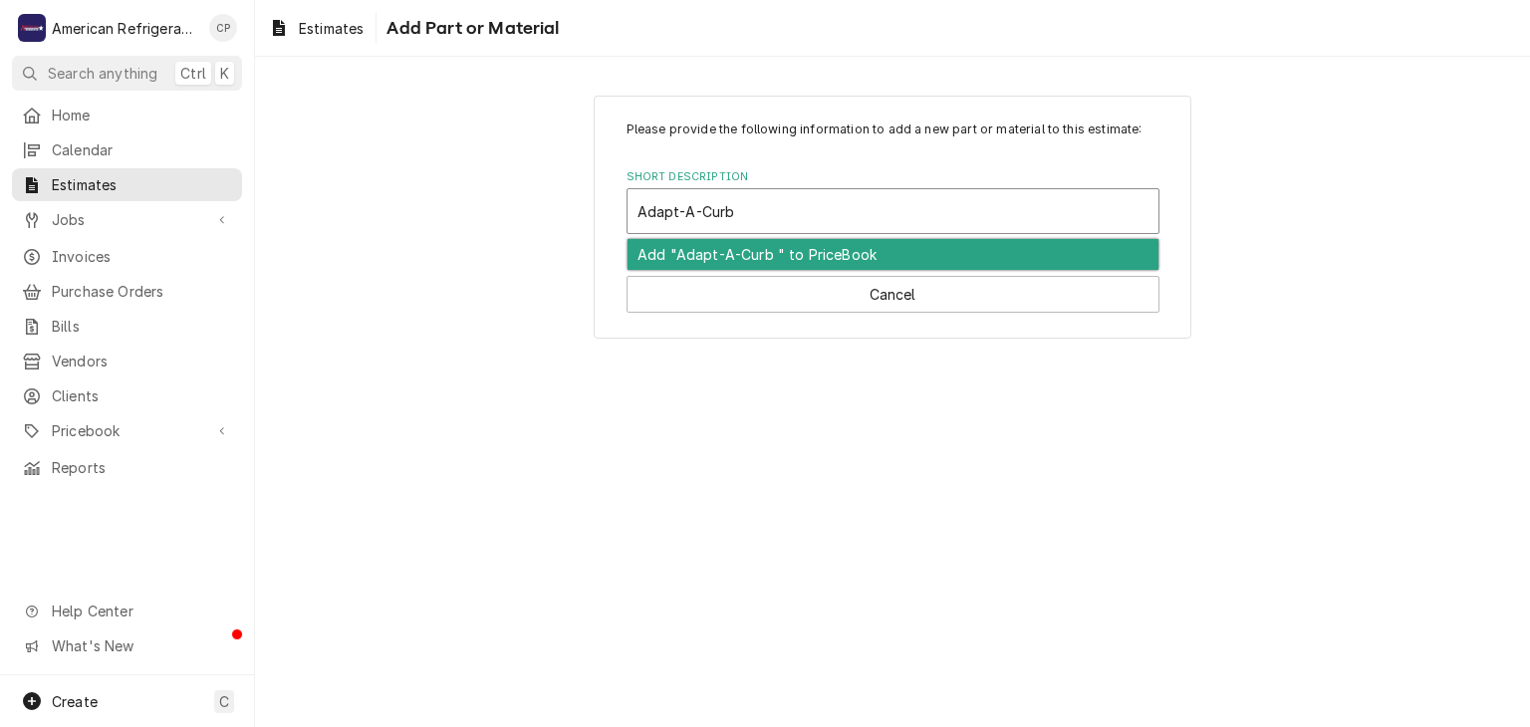
click at [709, 253] on div "Add "Adapt-A-Curb " to PriceBook" at bounding box center [892, 254] width 531 height 31
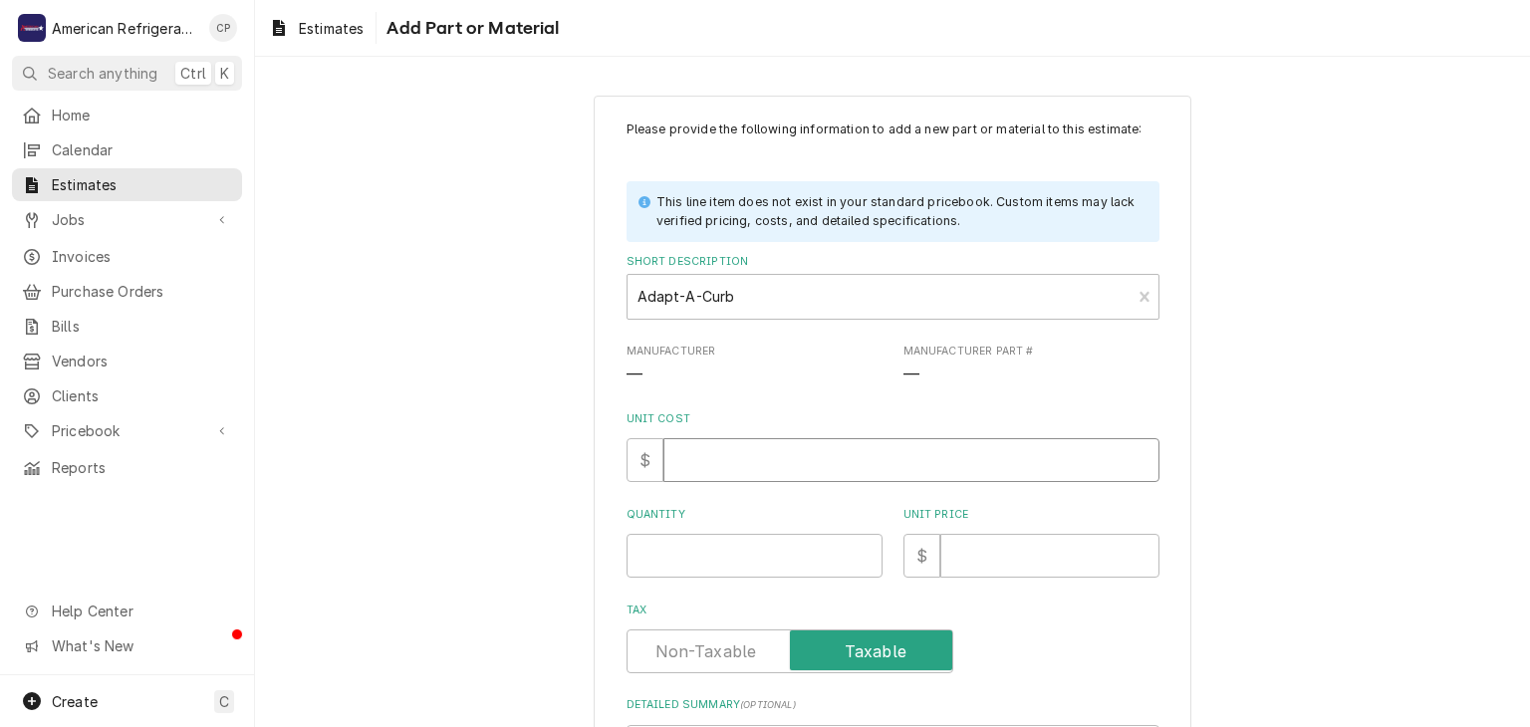
drag, startPoint x: 710, startPoint y: 464, endPoint x: 694, endPoint y: 444, distance: 25.5
click at [707, 457] on input "Unit Cost" at bounding box center [911, 460] width 496 height 44
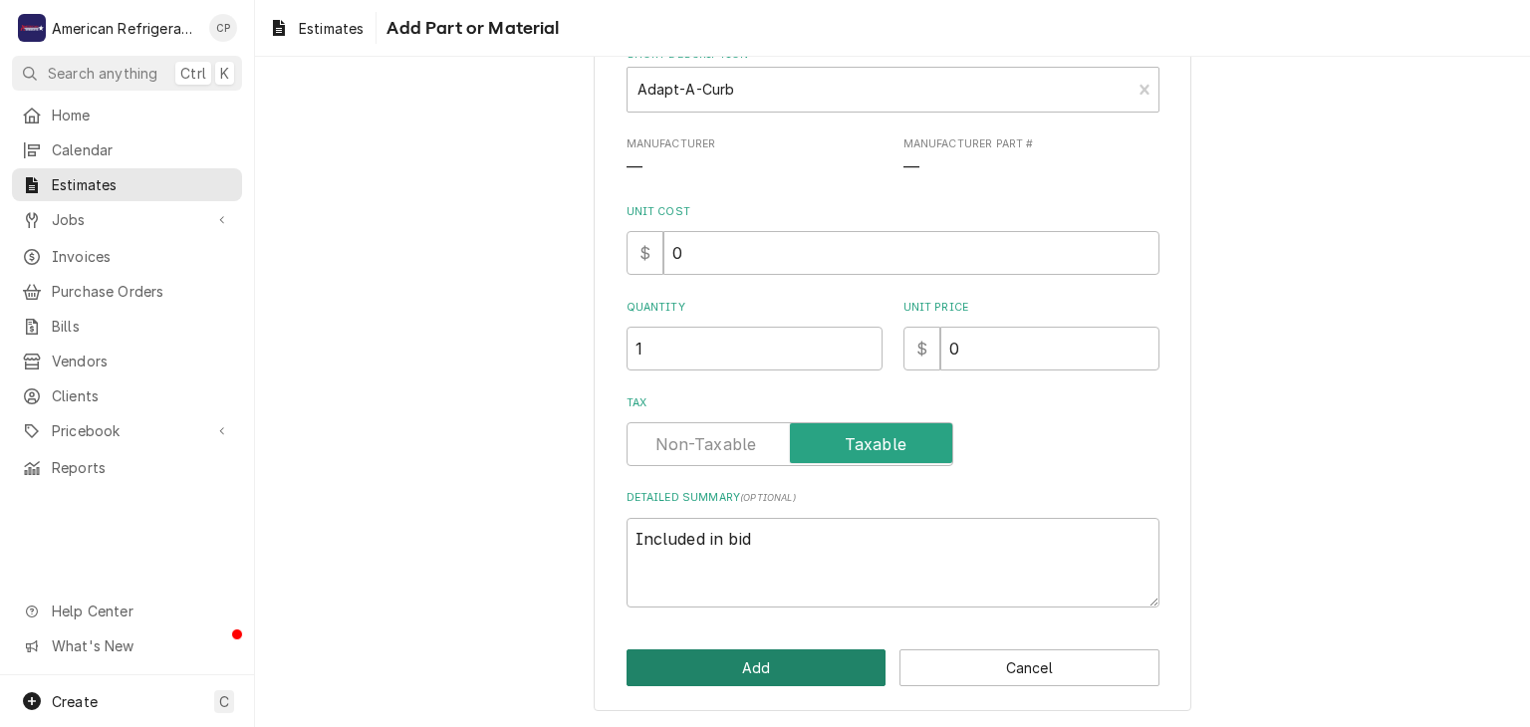
click button "Add" at bounding box center [756, 667] width 260 height 37
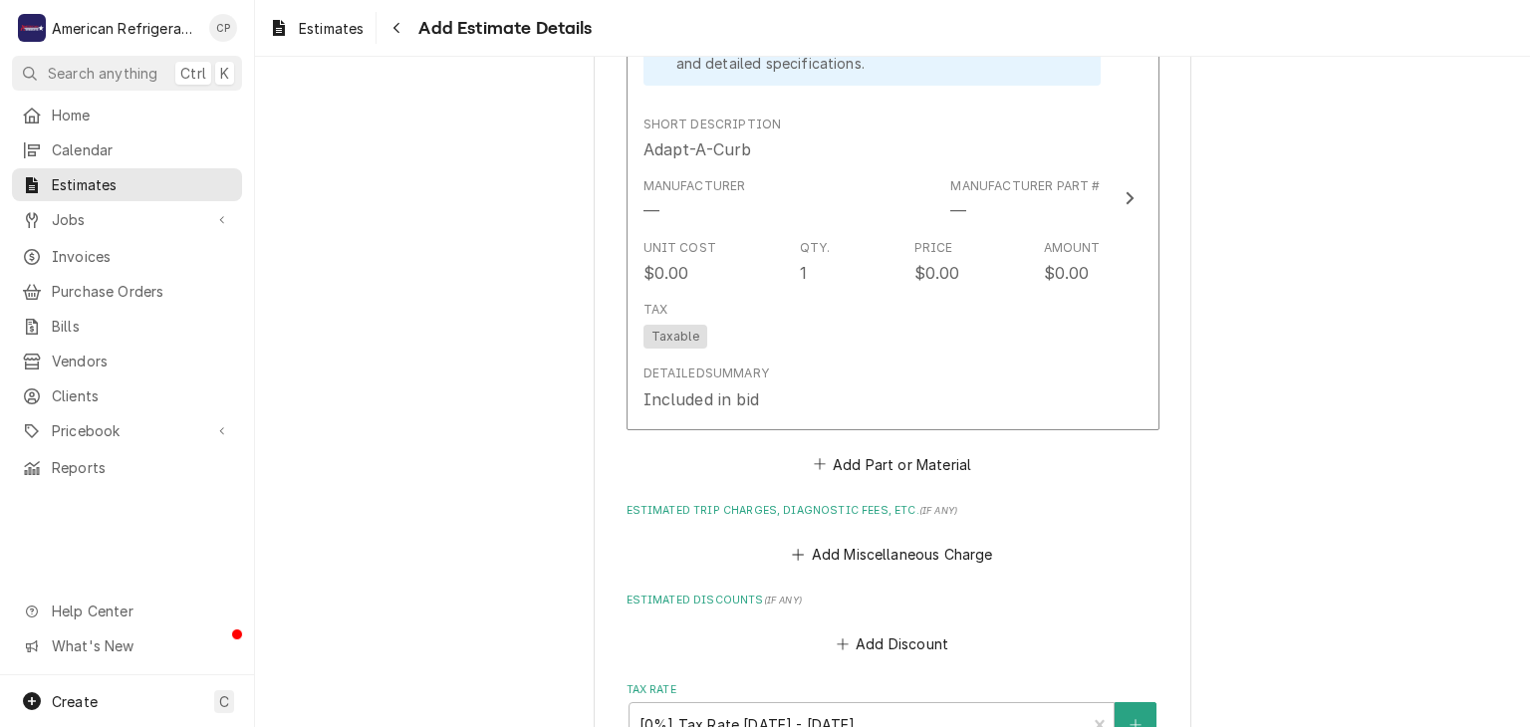
scroll to position [2794, 0]
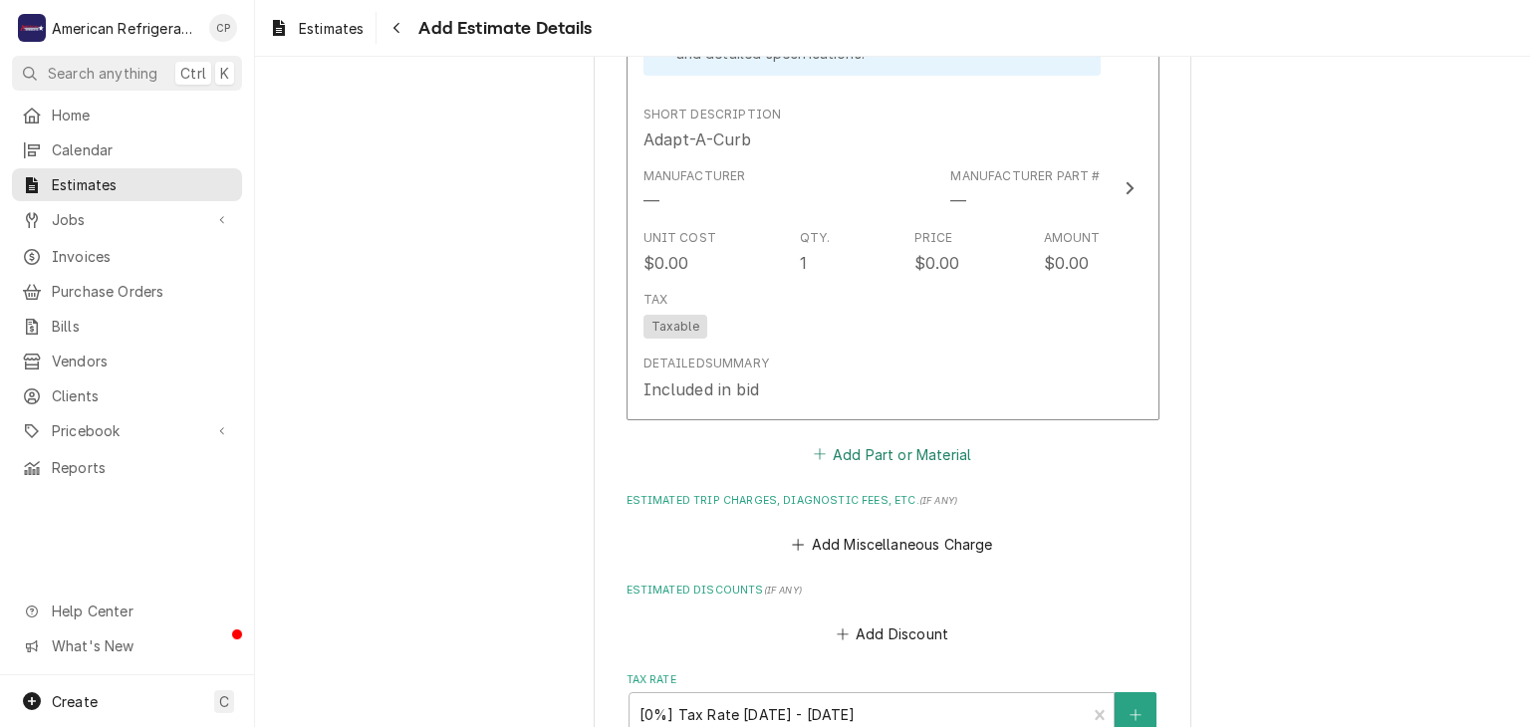
click at [900, 440] on button "Add Part or Material" at bounding box center [892, 454] width 164 height 28
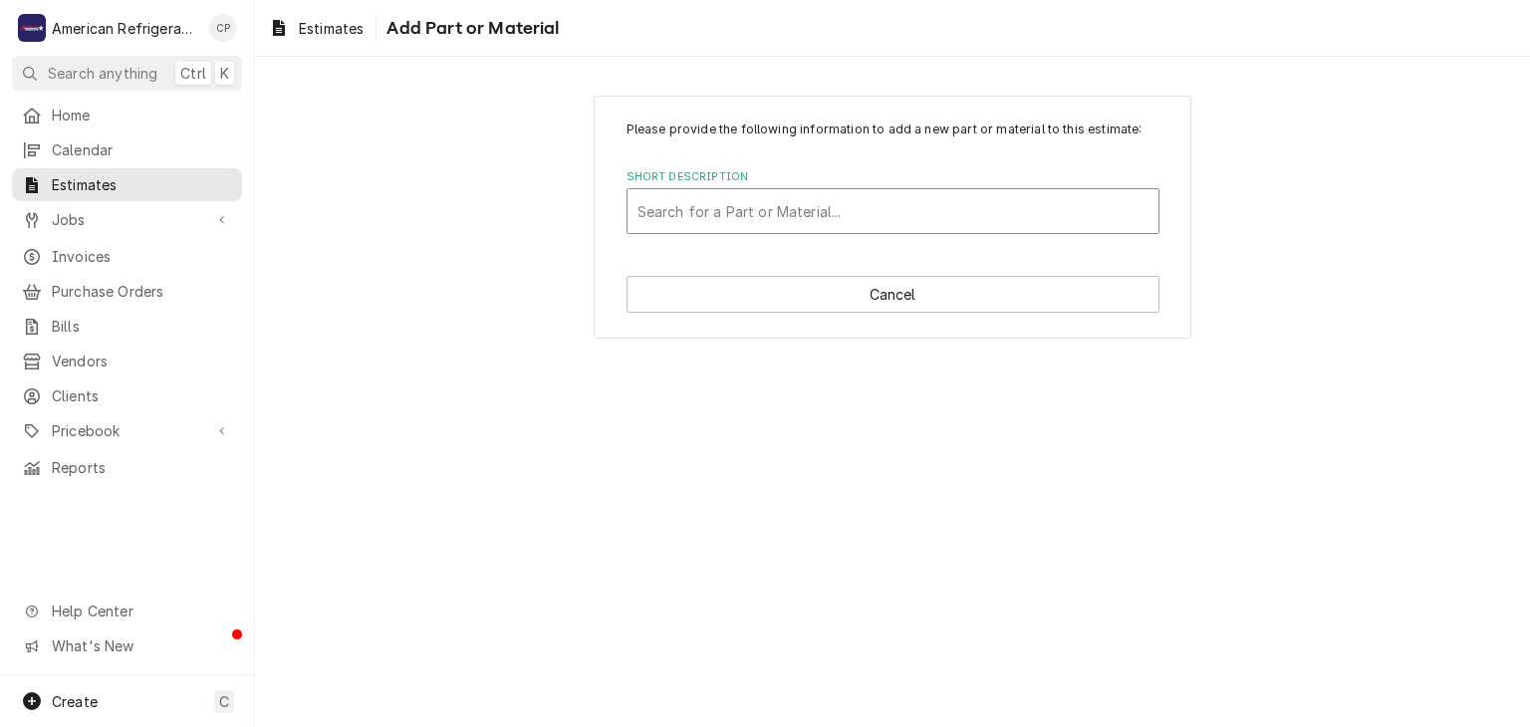
click at [722, 221] on div "Short Description" at bounding box center [892, 211] width 511 height 36
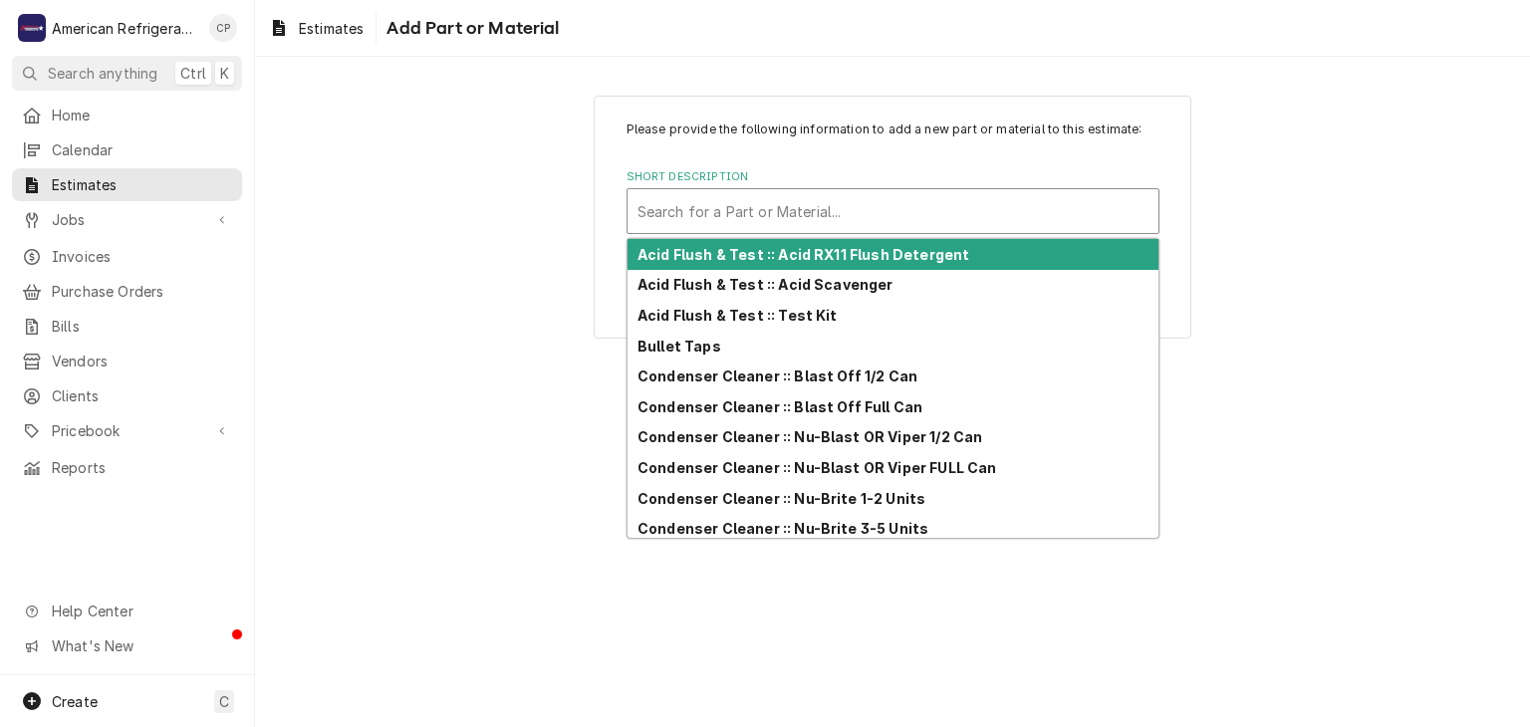
click at [609, 221] on div "Please provide the following information to add a new part or material to this …" at bounding box center [893, 217] width 598 height 243
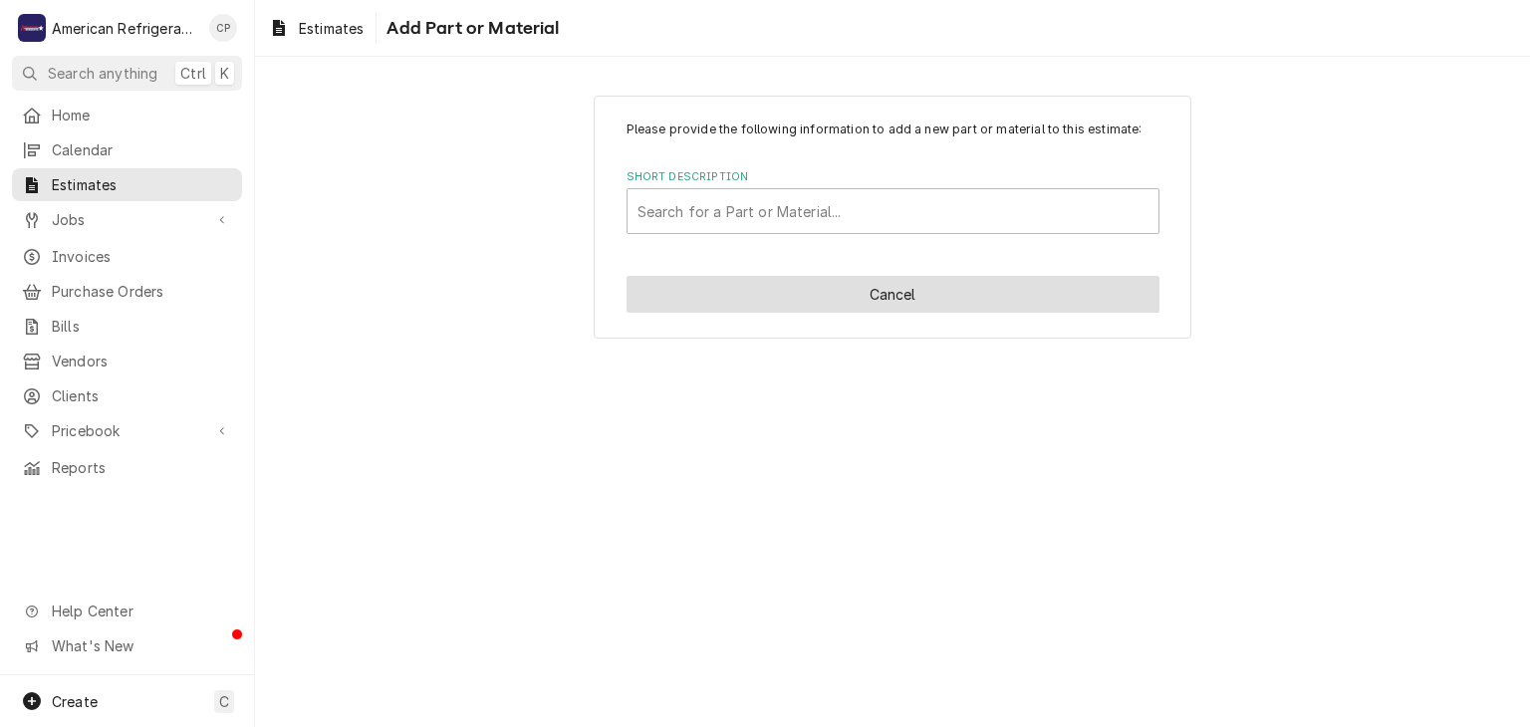
click at [728, 289] on button "Cancel" at bounding box center [892, 294] width 533 height 37
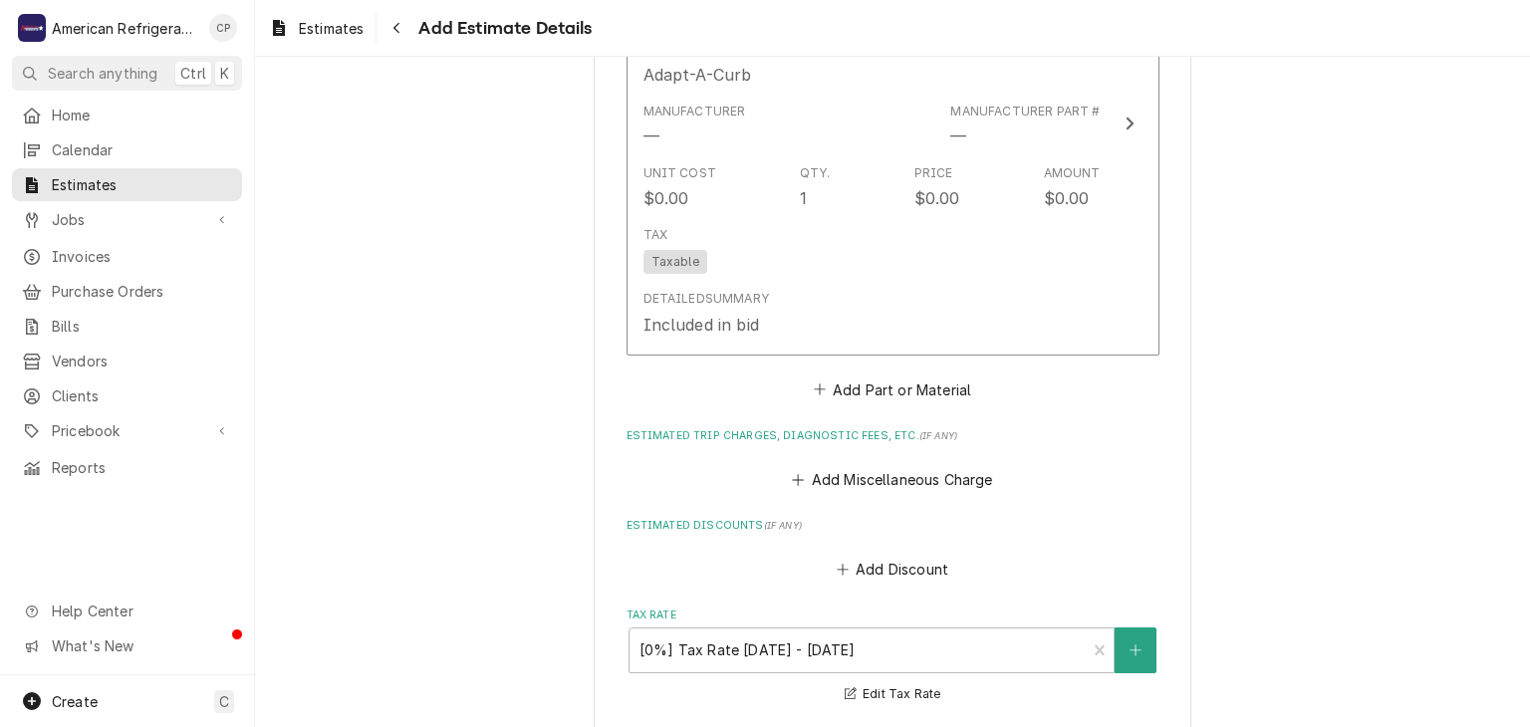
scroll to position [2865, 0]
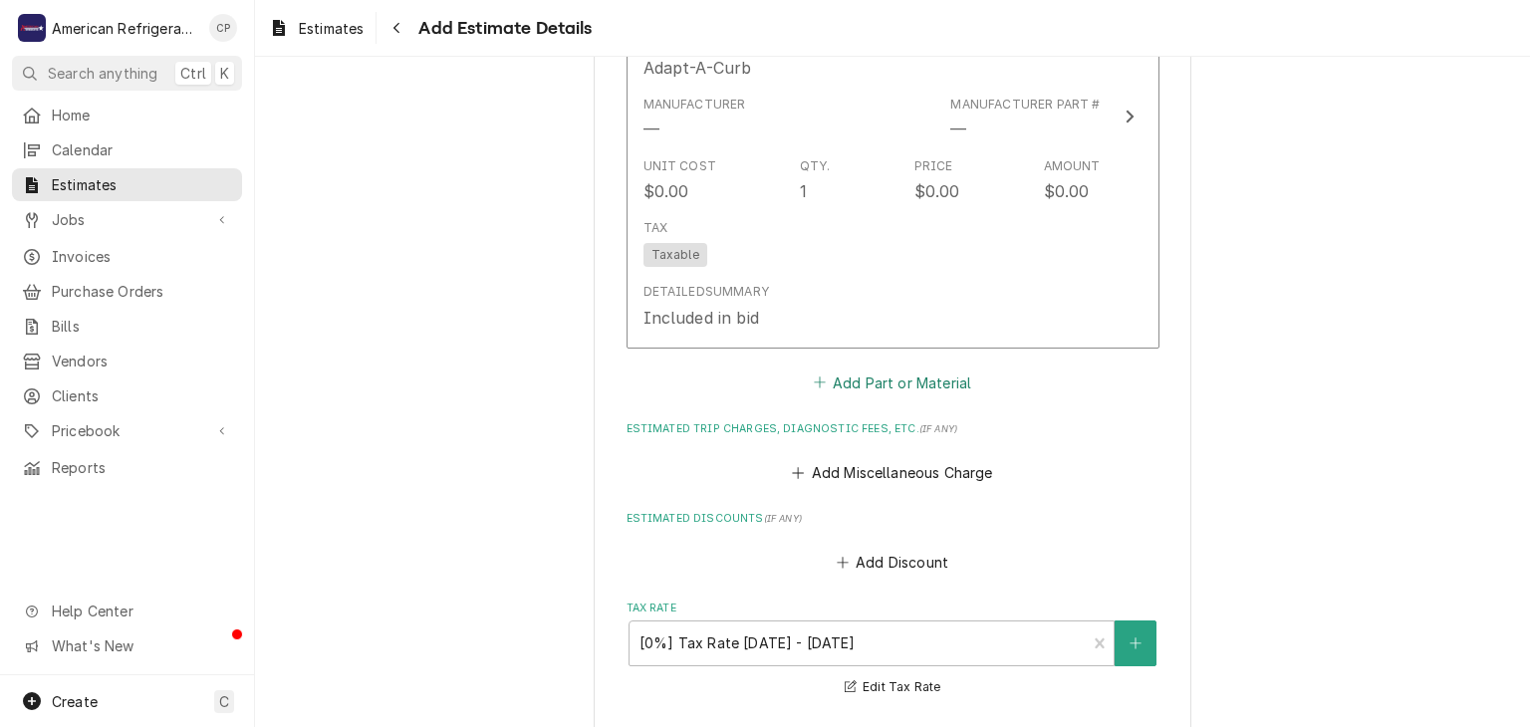
click at [863, 379] on button "Add Part or Material" at bounding box center [892, 382] width 164 height 28
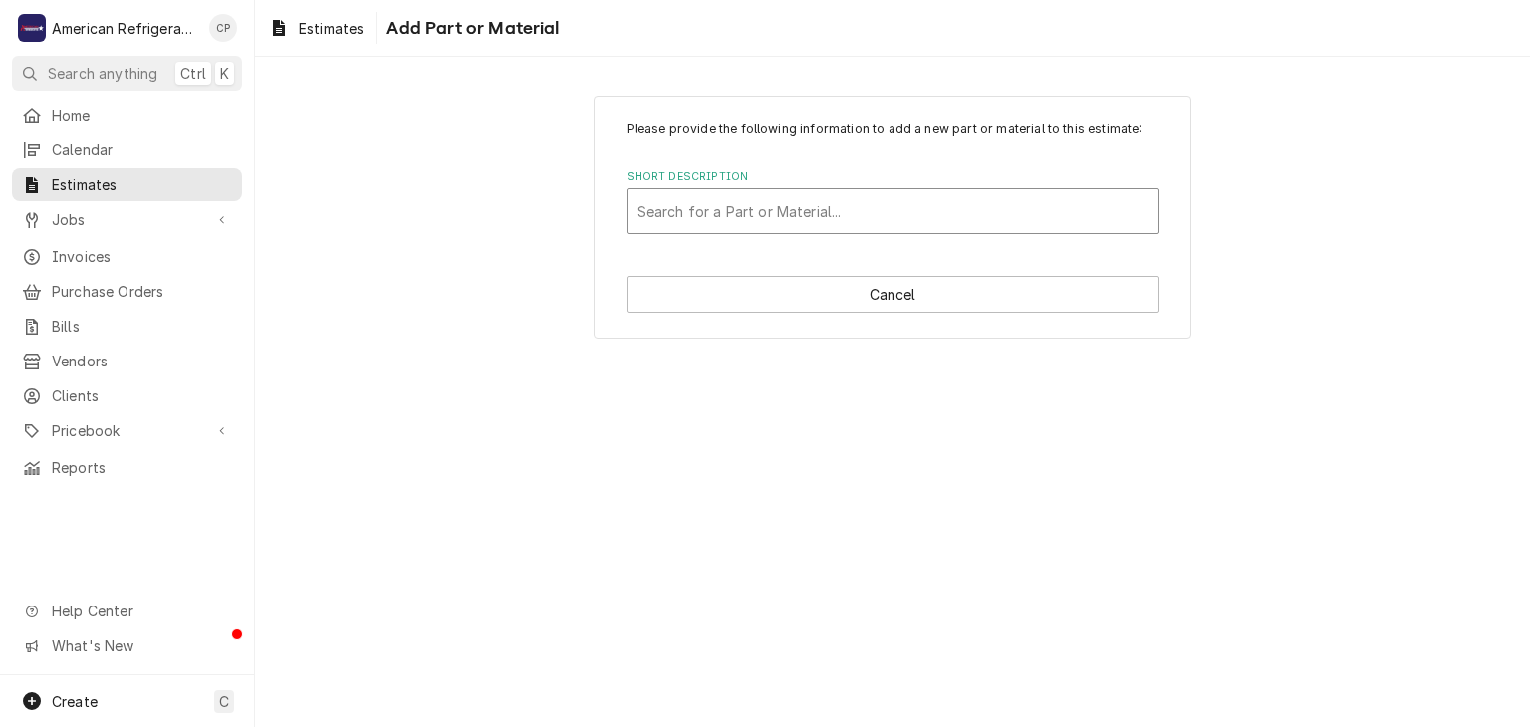
click at [726, 210] on div "Short Description" at bounding box center [892, 211] width 511 height 36
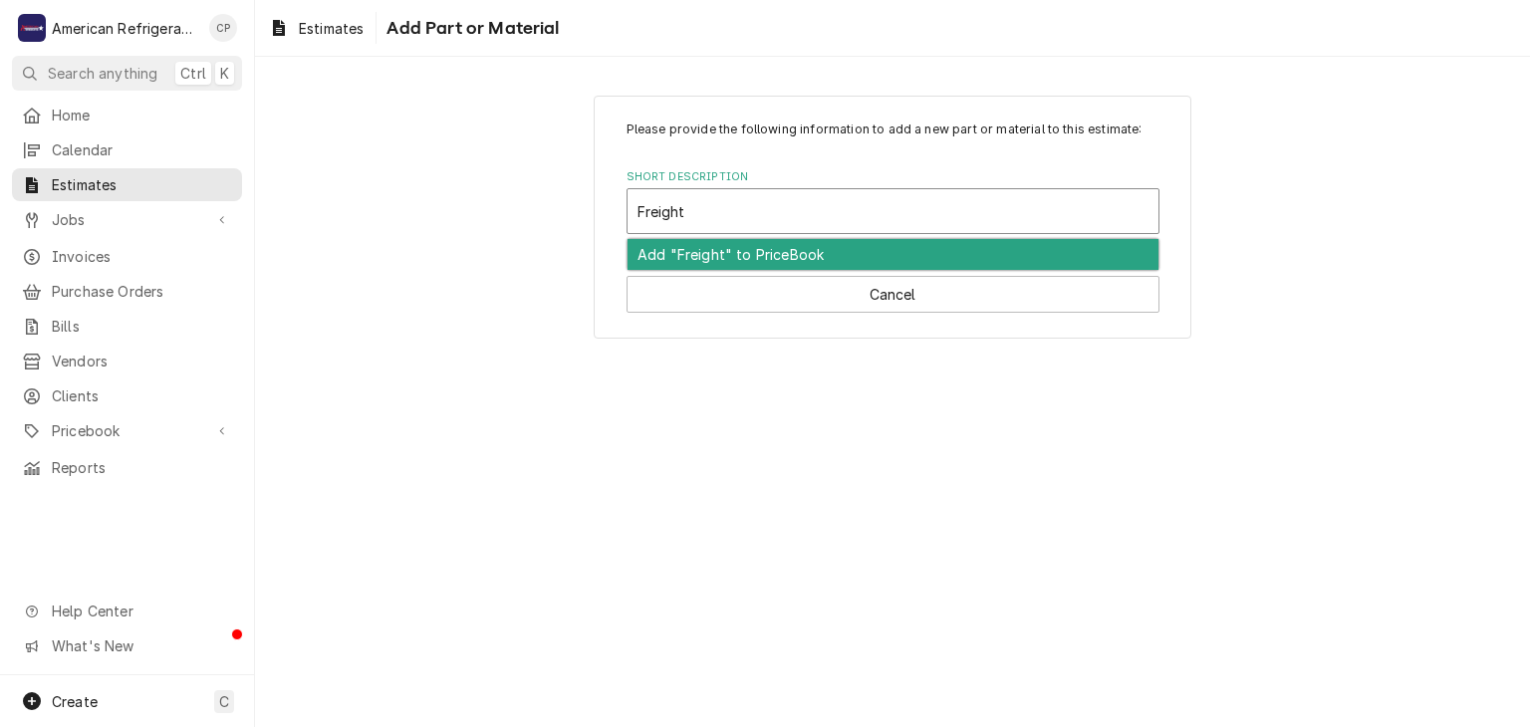
click at [691, 251] on div "Add "Freight" to PriceBook" at bounding box center [892, 254] width 531 height 31
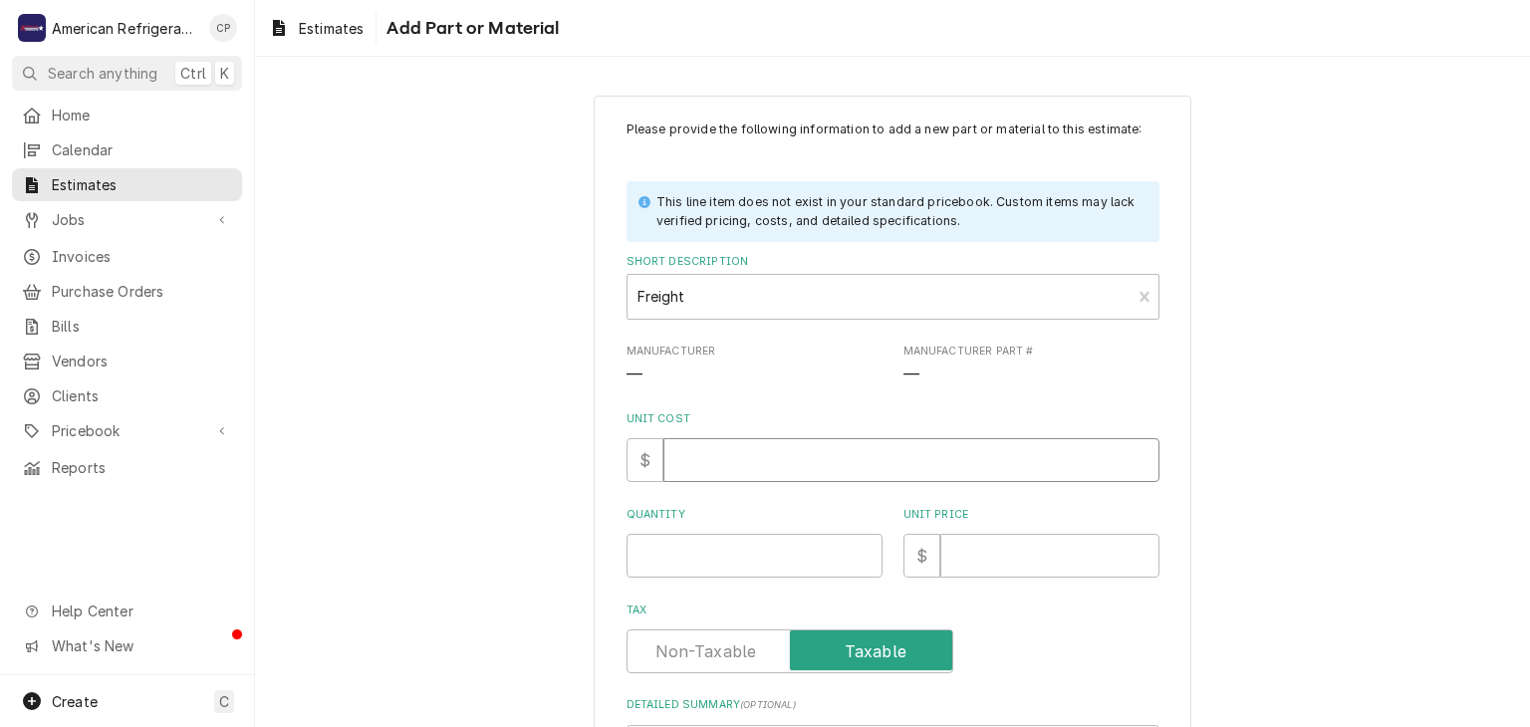
click at [729, 453] on input "Unit Cost" at bounding box center [911, 460] width 496 height 44
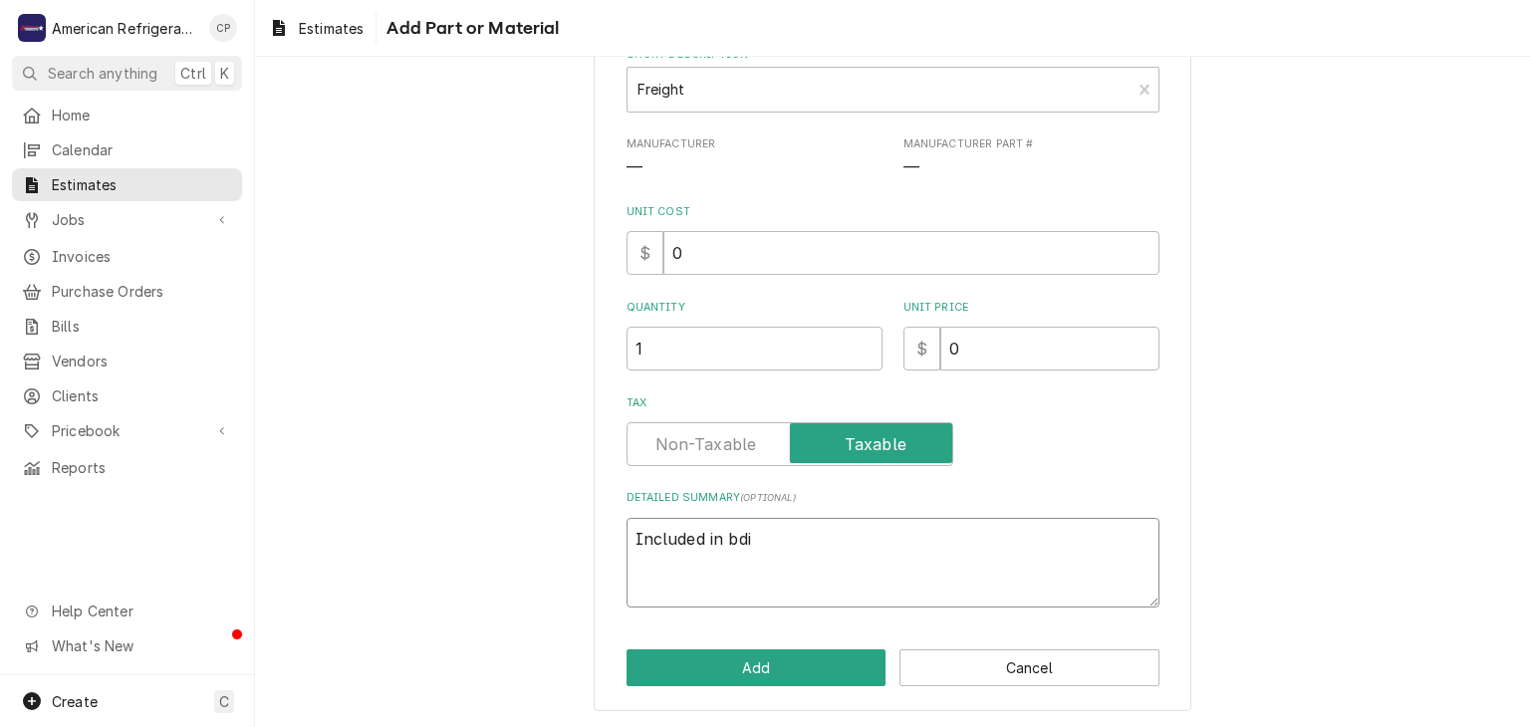
click at [884, 560] on textarea "Included in bdi" at bounding box center [892, 563] width 533 height 90
click button "Add" at bounding box center [756, 667] width 260 height 37
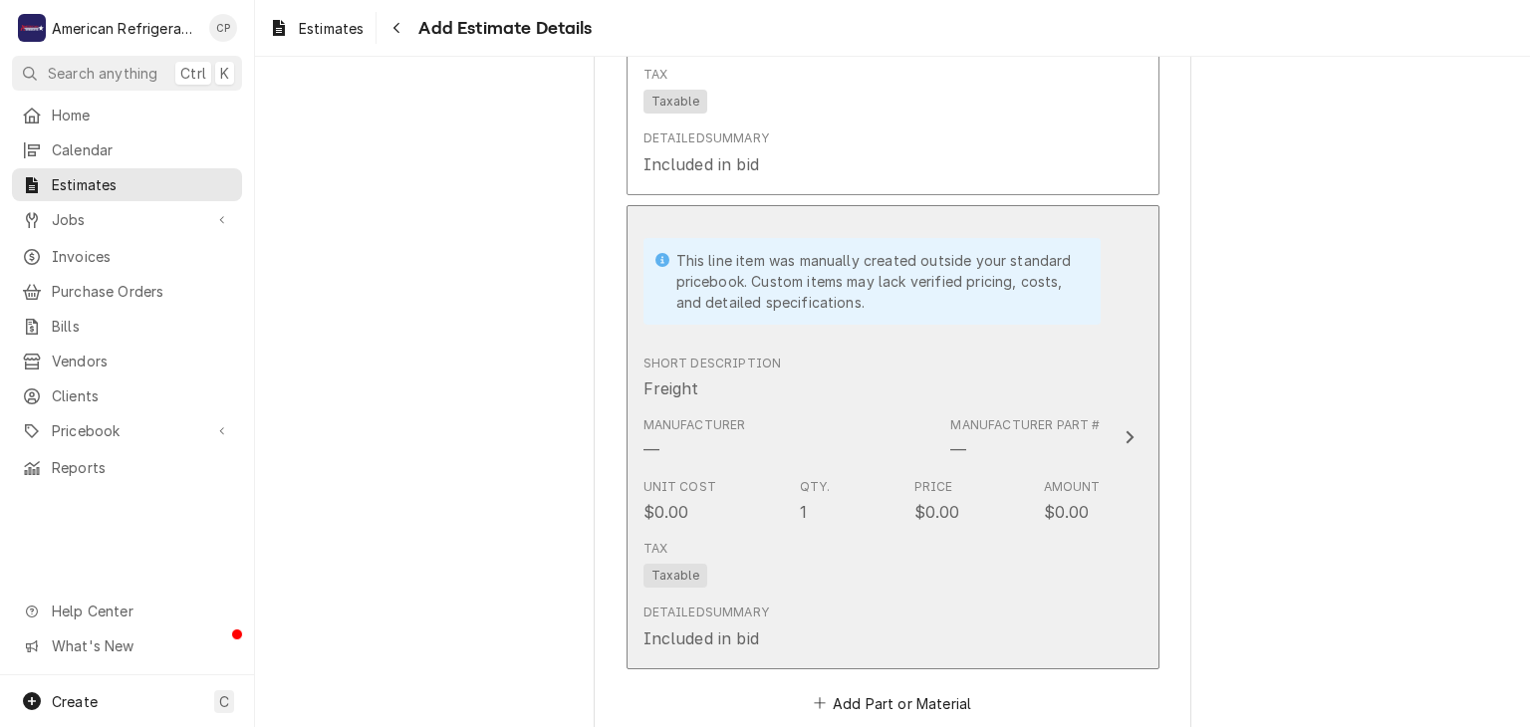
scroll to position [3259, 0]
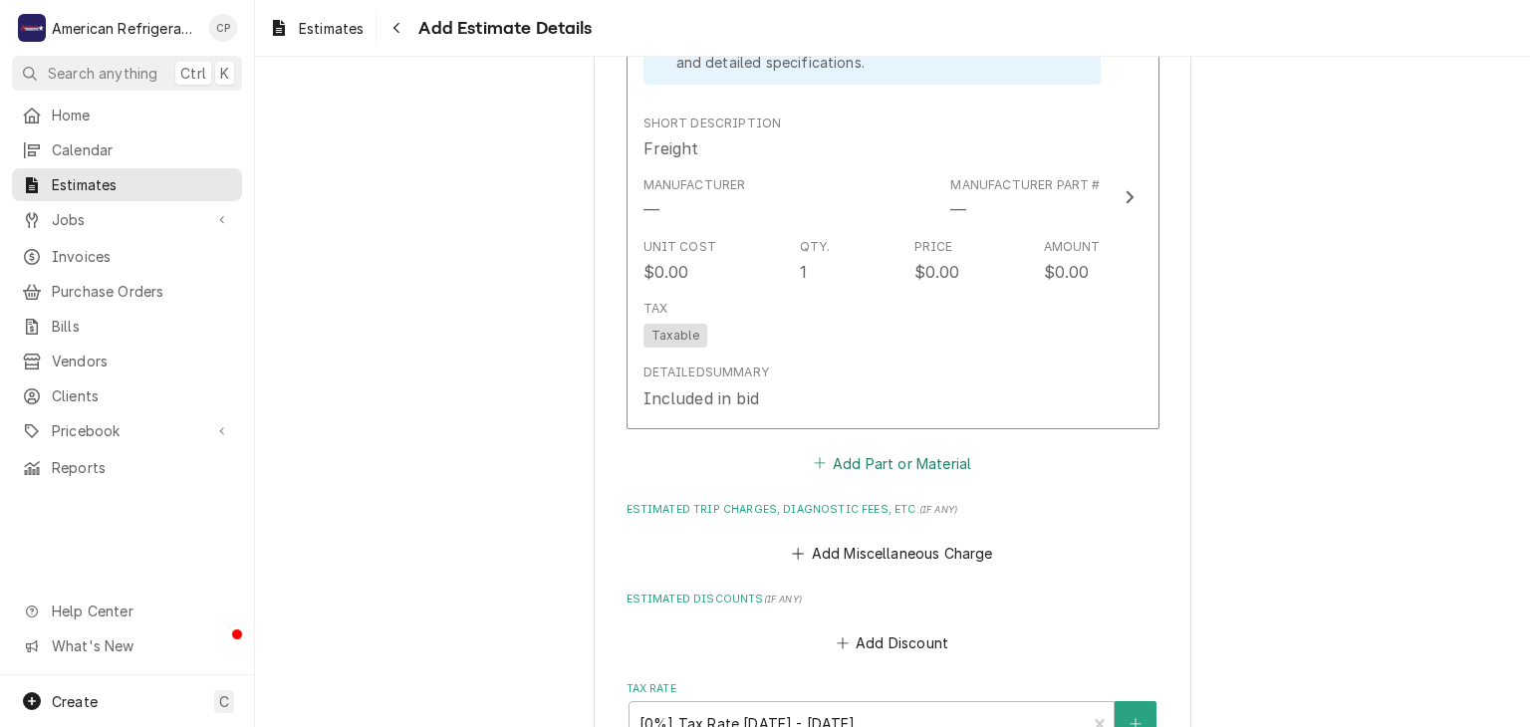
click at [917, 449] on button "Add Part or Material" at bounding box center [892, 463] width 164 height 28
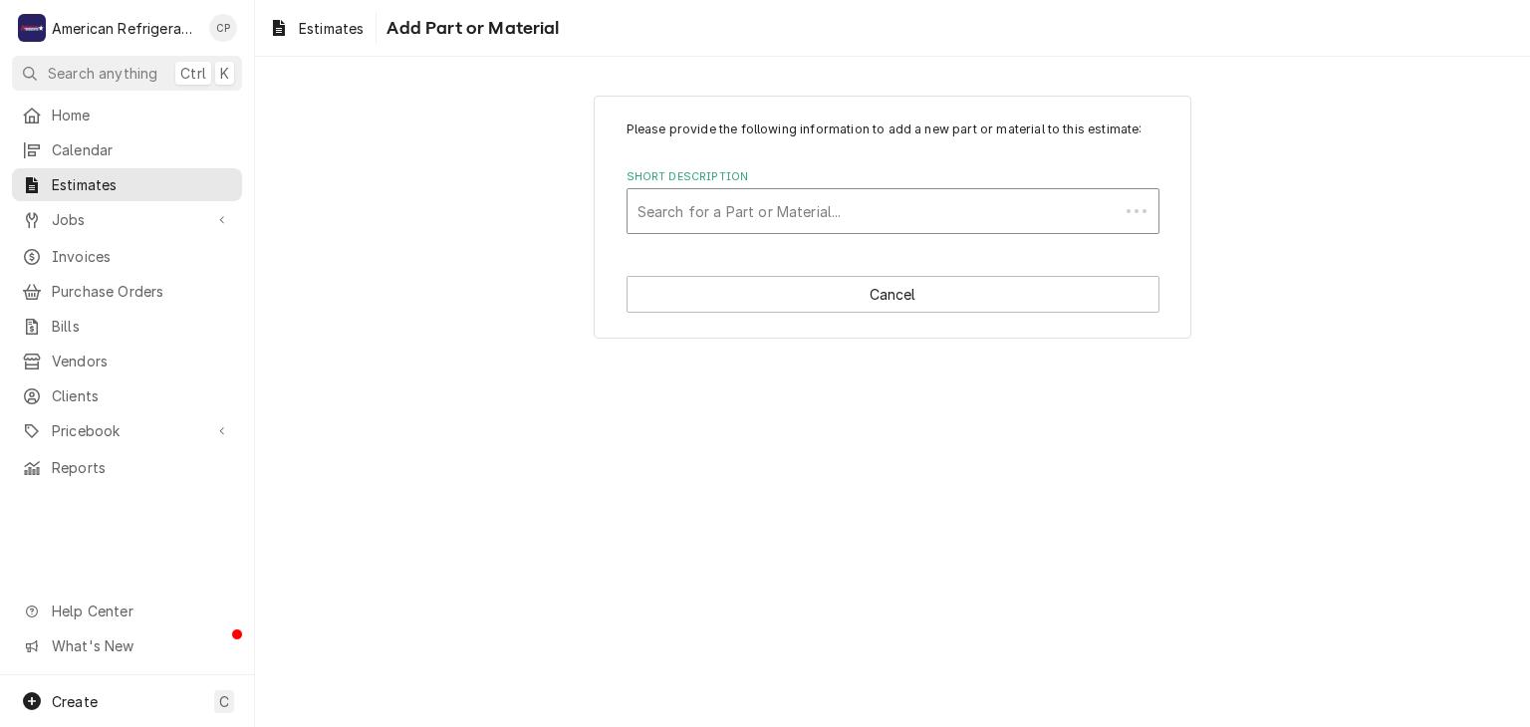
click at [722, 204] on div "Short Description" at bounding box center [872, 211] width 471 height 36
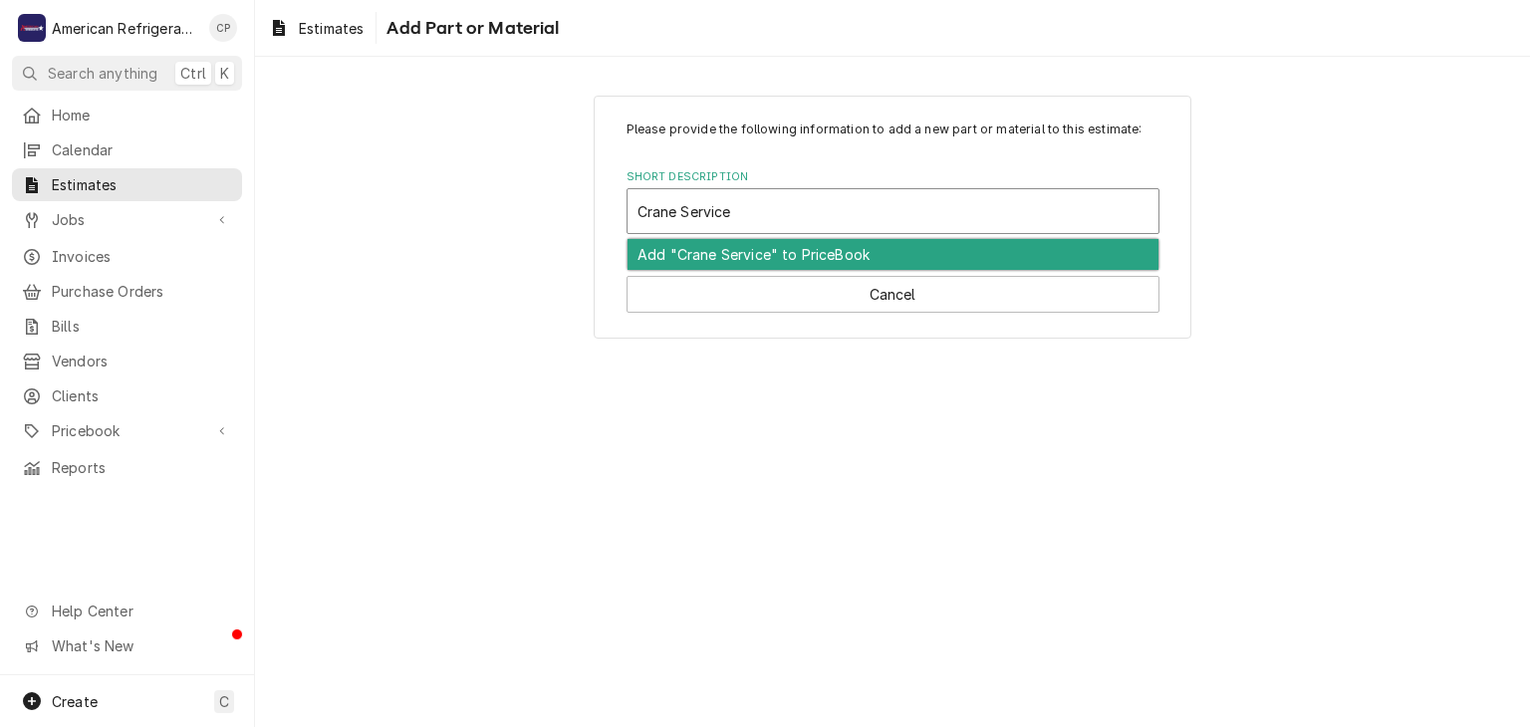
click at [694, 259] on div "Add "Crane Service" to PriceBook" at bounding box center [892, 254] width 531 height 31
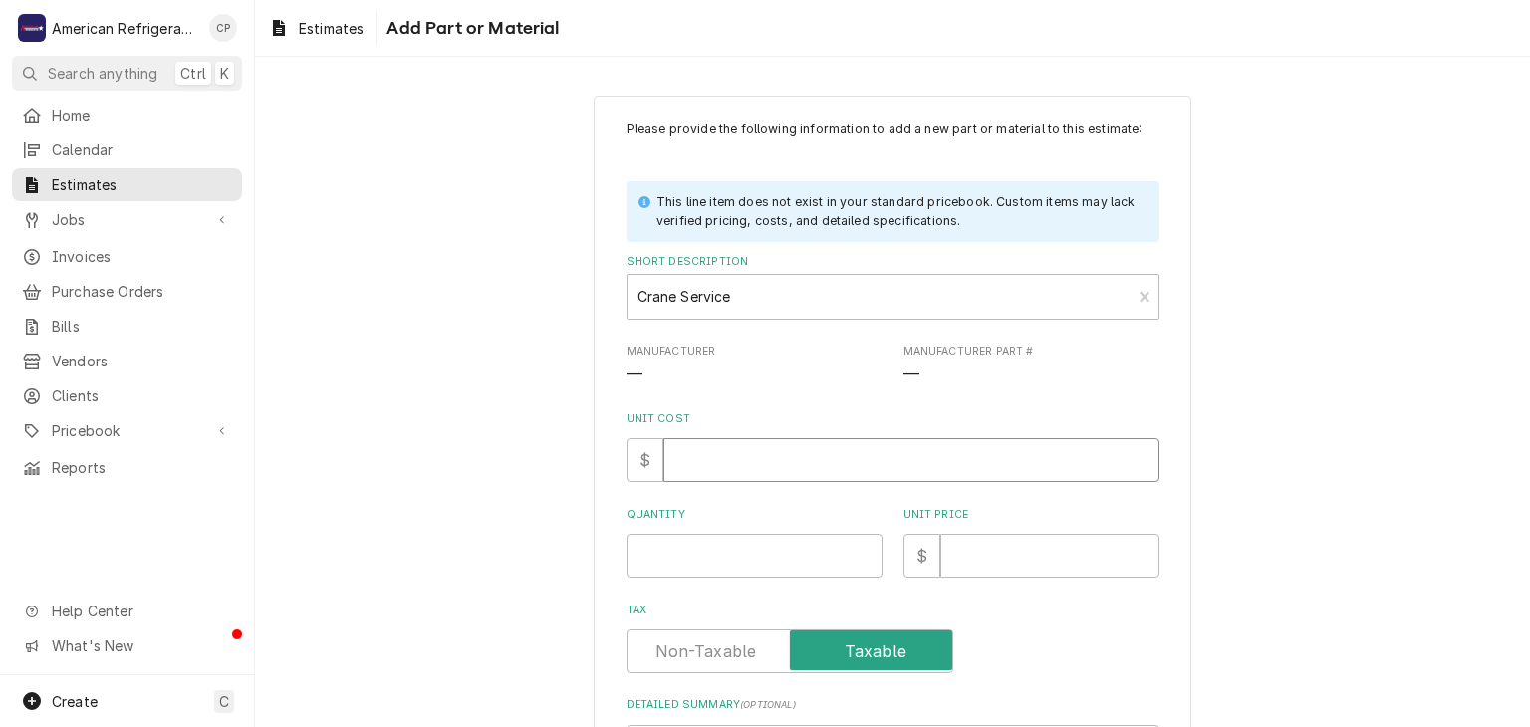
click at [718, 480] on input "Unit Cost" at bounding box center [911, 460] width 496 height 44
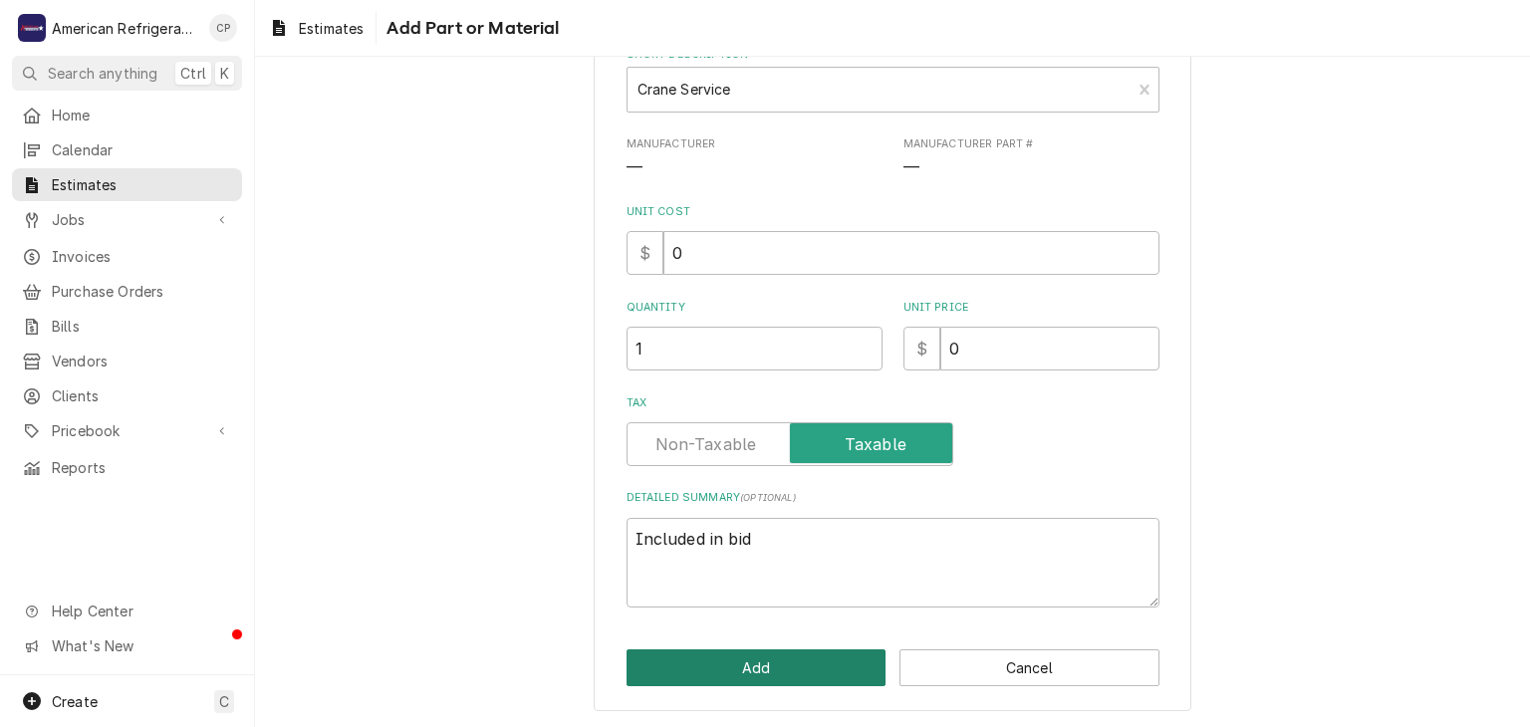
click button "Add" at bounding box center [756, 667] width 260 height 37
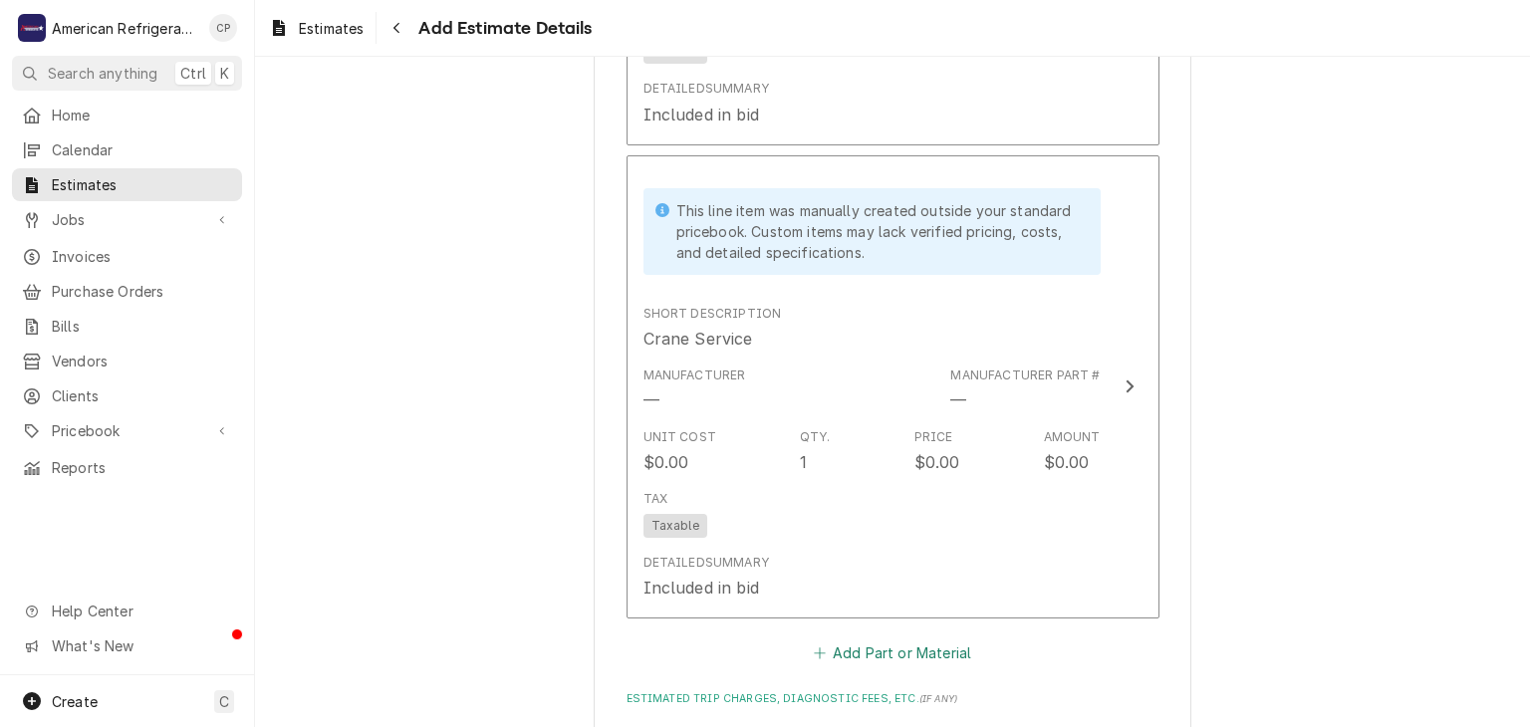
scroll to position [3689, 0]
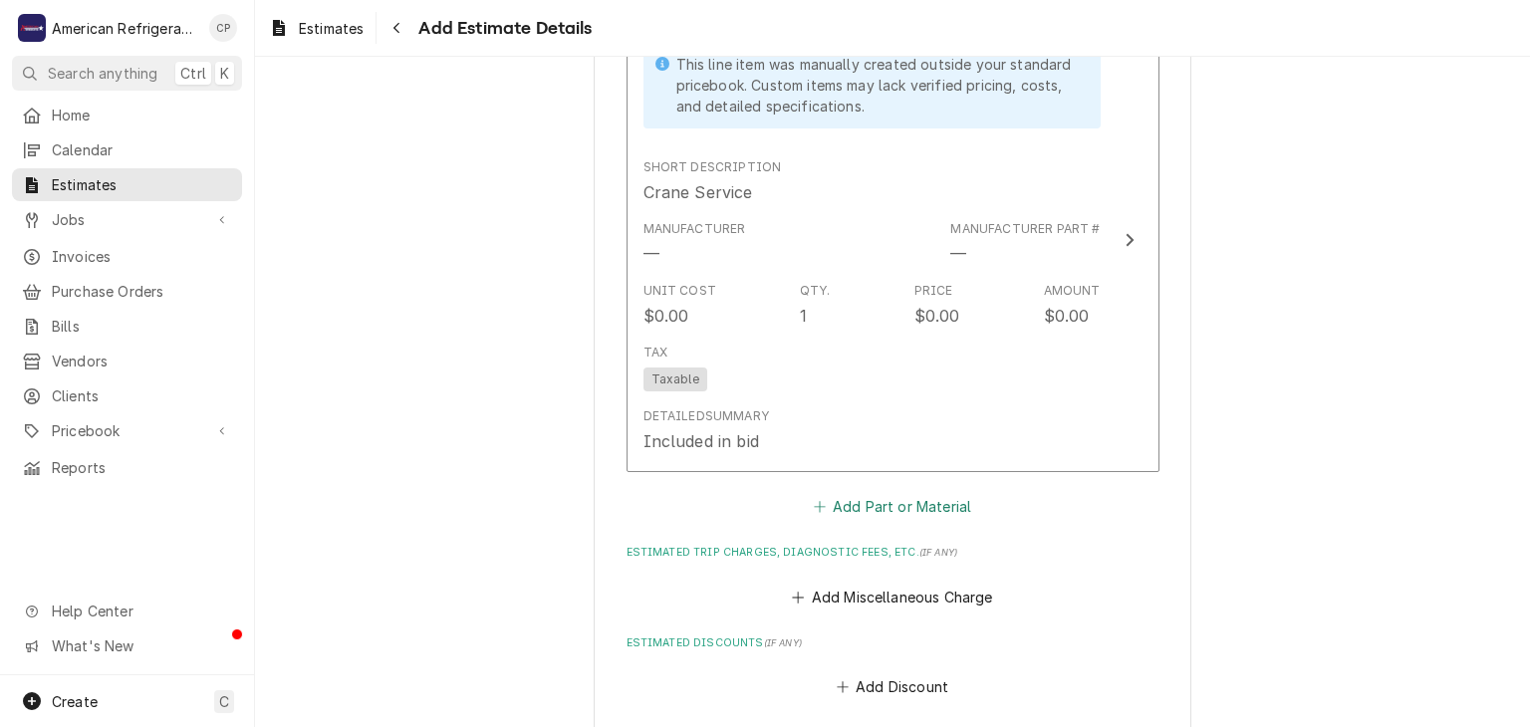
click at [884, 503] on button "Add Part or Material" at bounding box center [892, 507] width 164 height 28
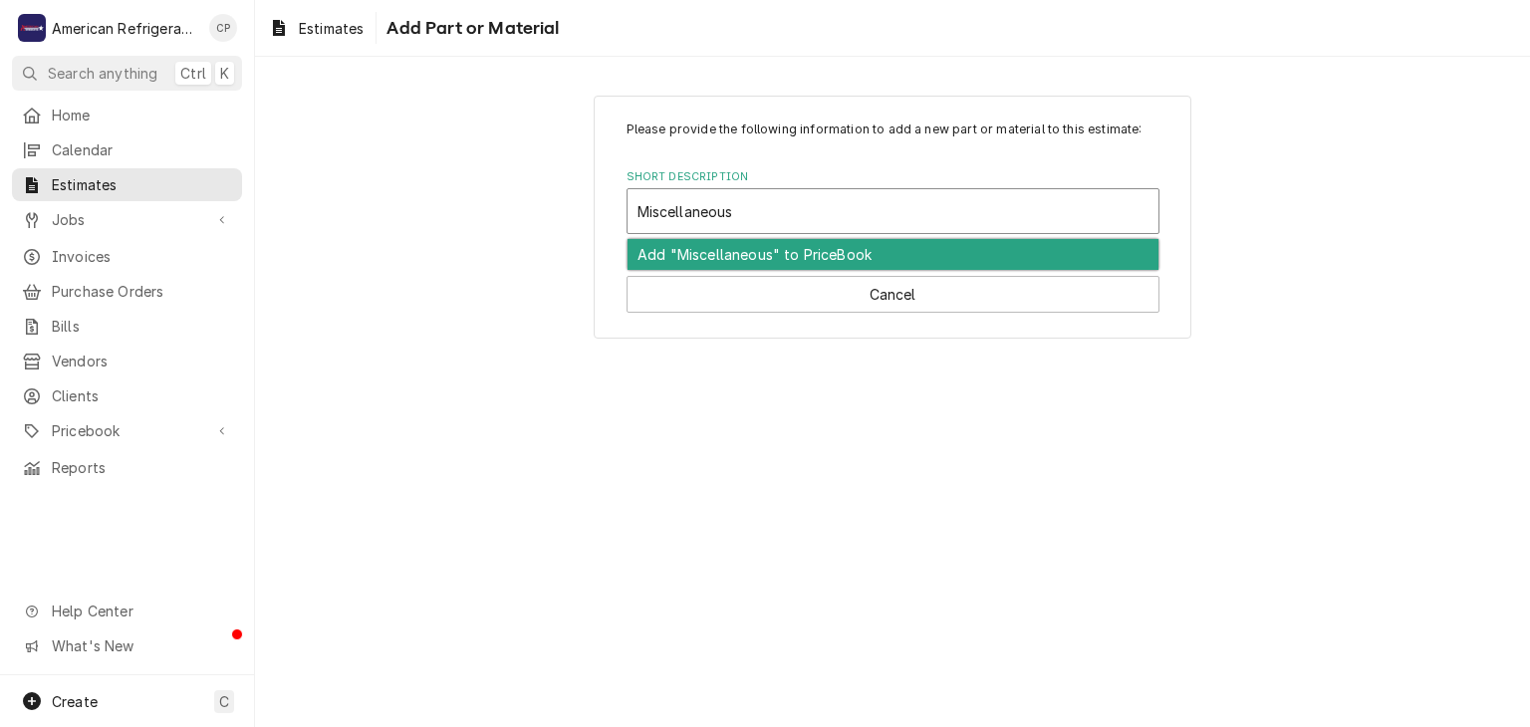
drag, startPoint x: 749, startPoint y: 246, endPoint x: 744, endPoint y: 262, distance: 16.7
click at [748, 246] on div "Add "Miscellaneous" to PriceBook" at bounding box center [892, 254] width 531 height 31
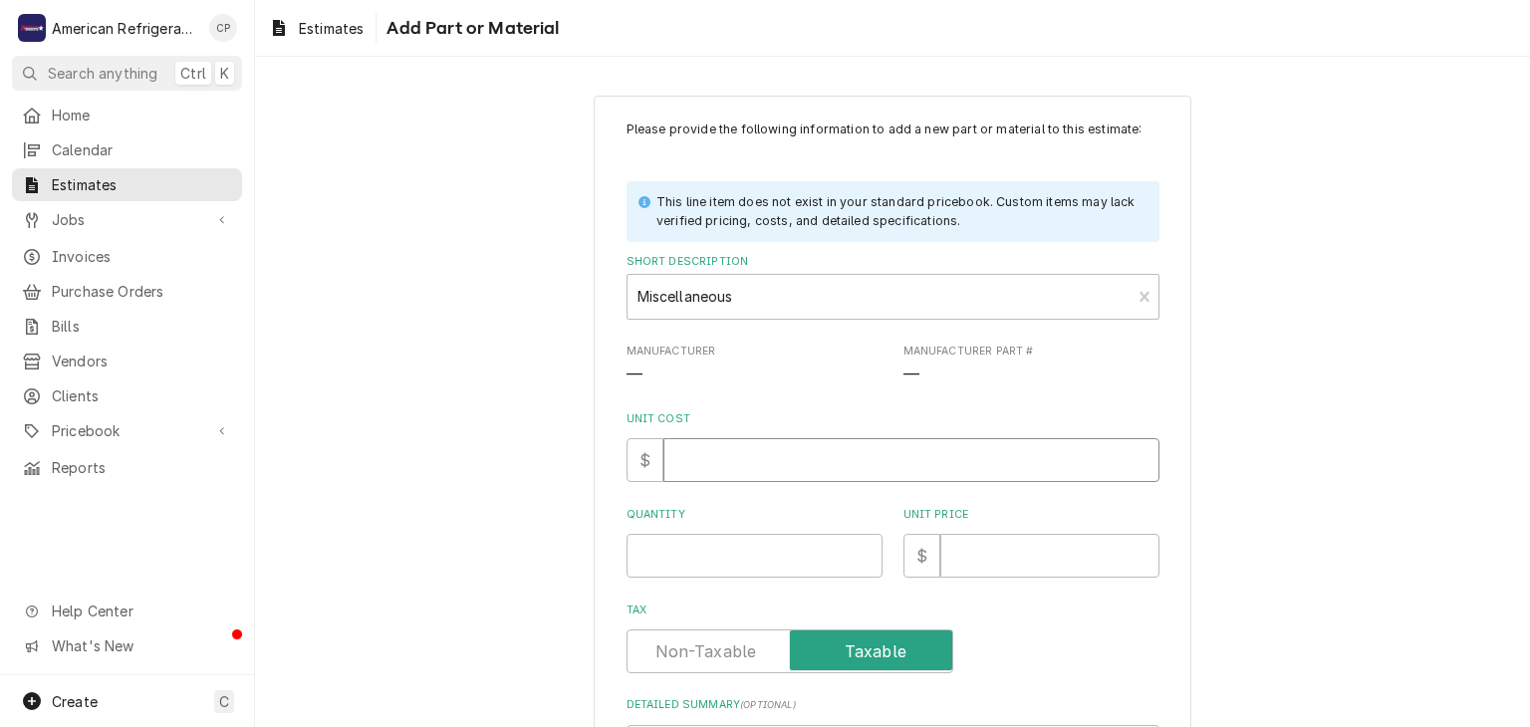
click at [738, 471] on input "Unit Cost" at bounding box center [911, 460] width 496 height 44
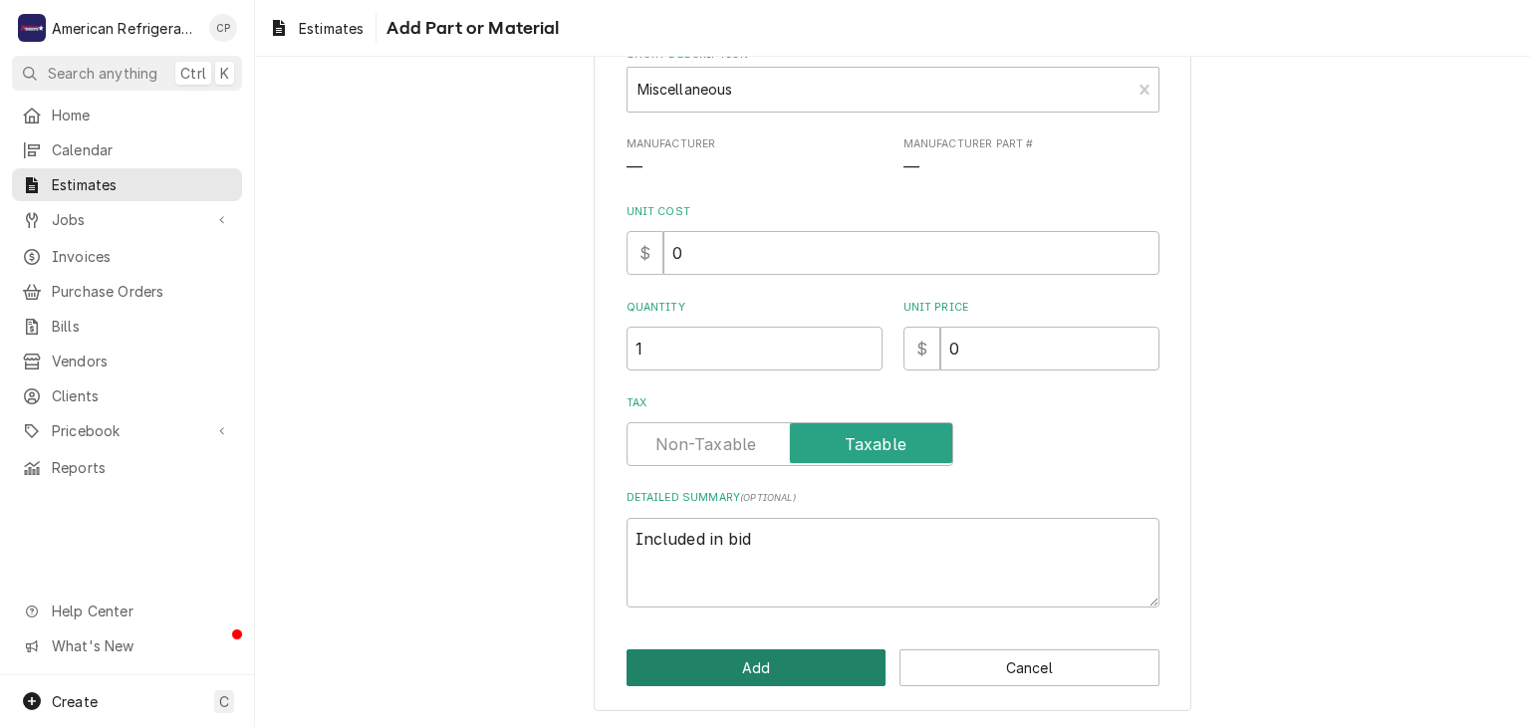
click button "Add" at bounding box center [756, 667] width 260 height 37
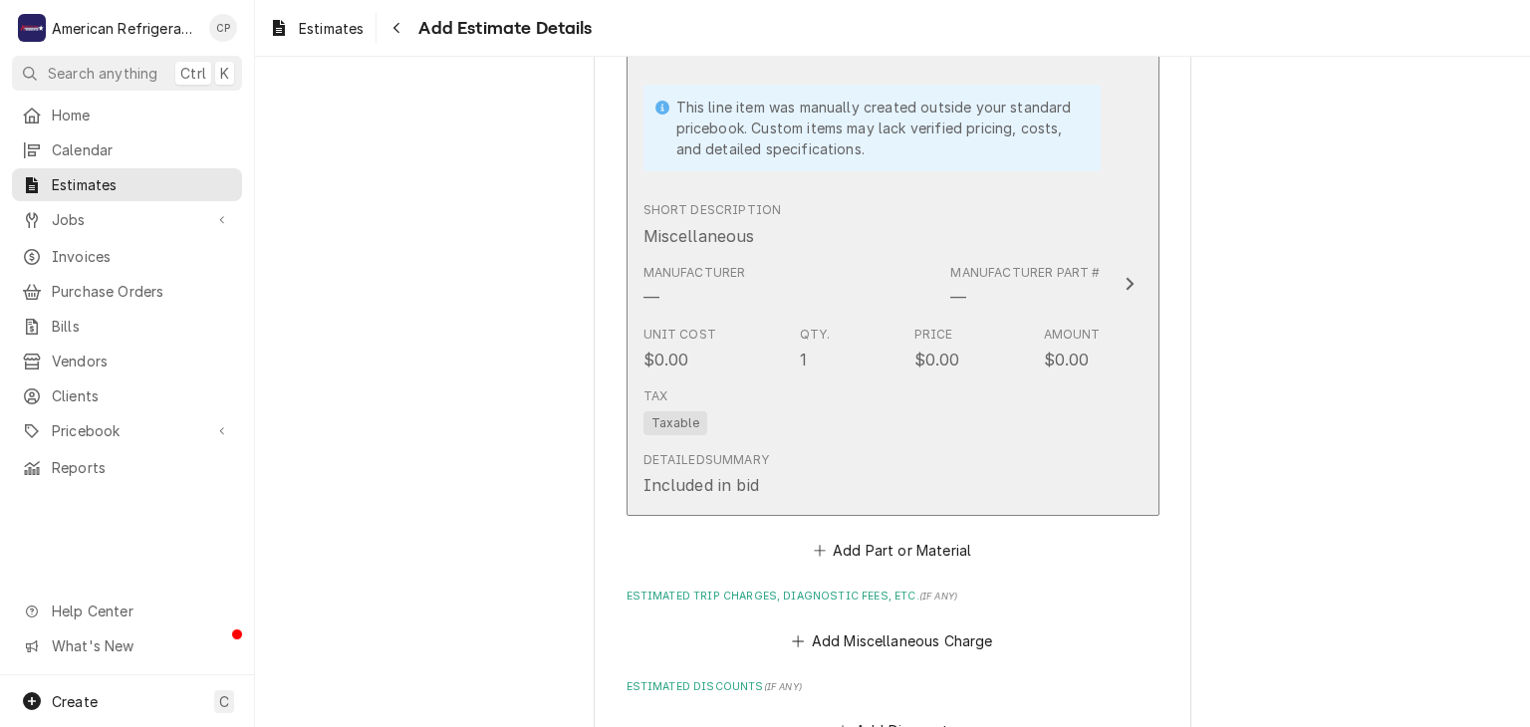
scroll to position [4121, 0]
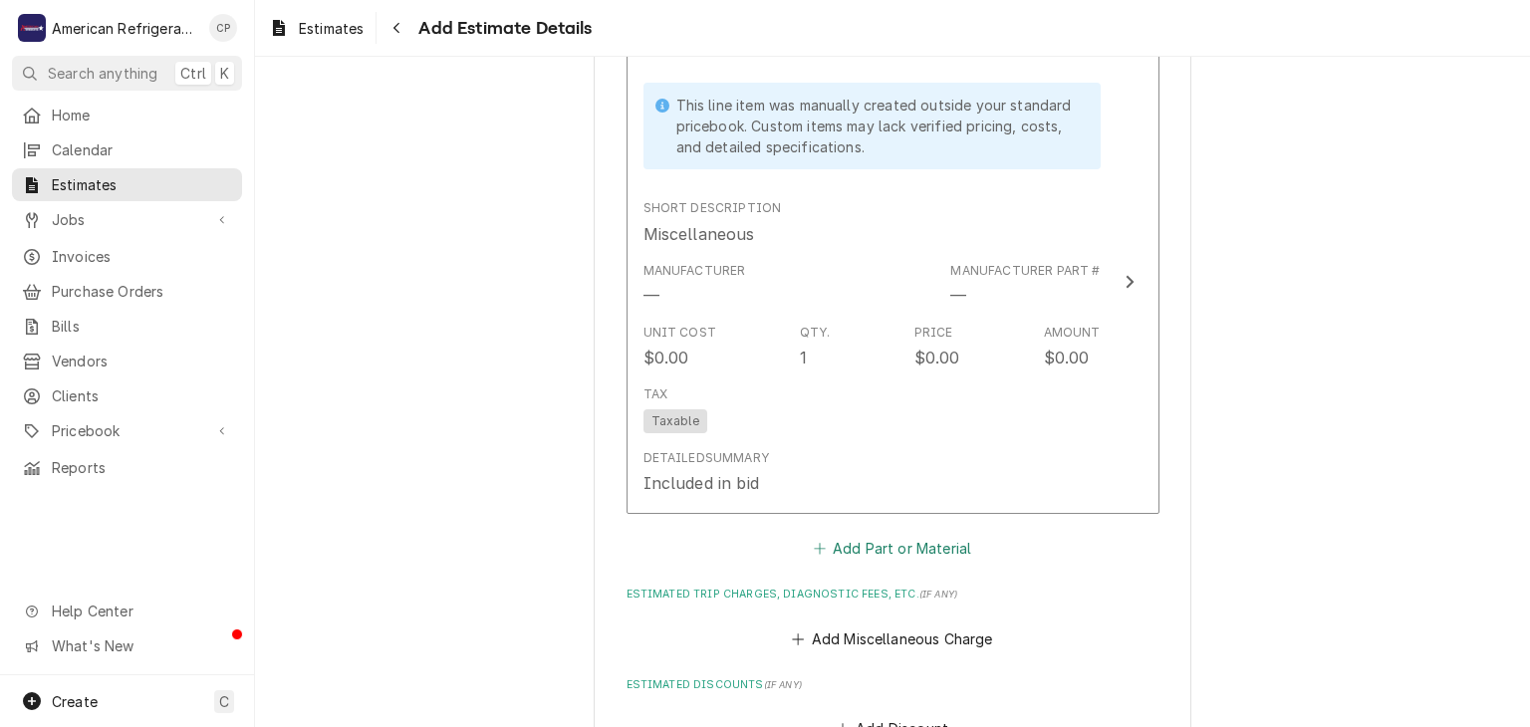
click at [838, 538] on button "Add Part or Material" at bounding box center [892, 549] width 164 height 28
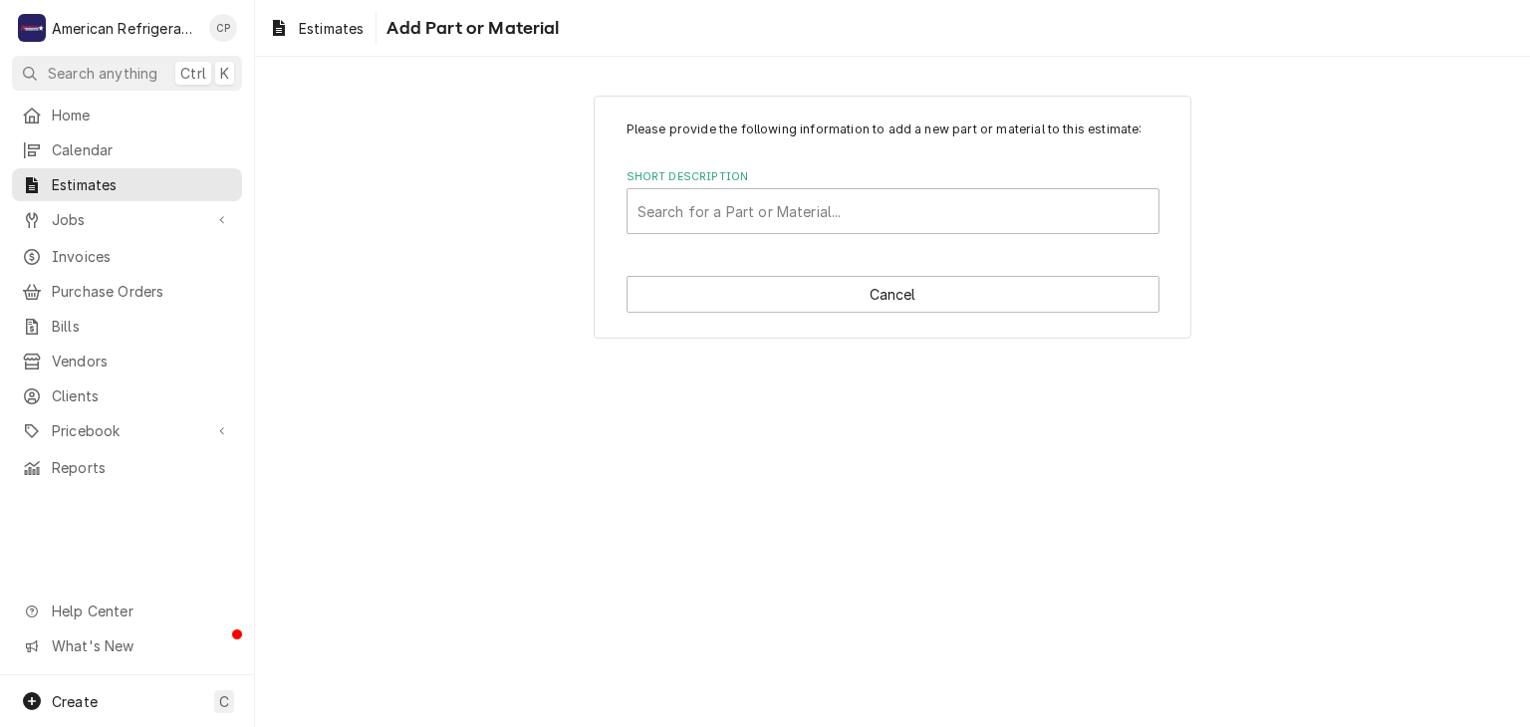
click at [746, 174] on label "Short Description" at bounding box center [892, 177] width 533 height 16
click at [735, 203] on div "Short Description" at bounding box center [892, 211] width 511 height 36
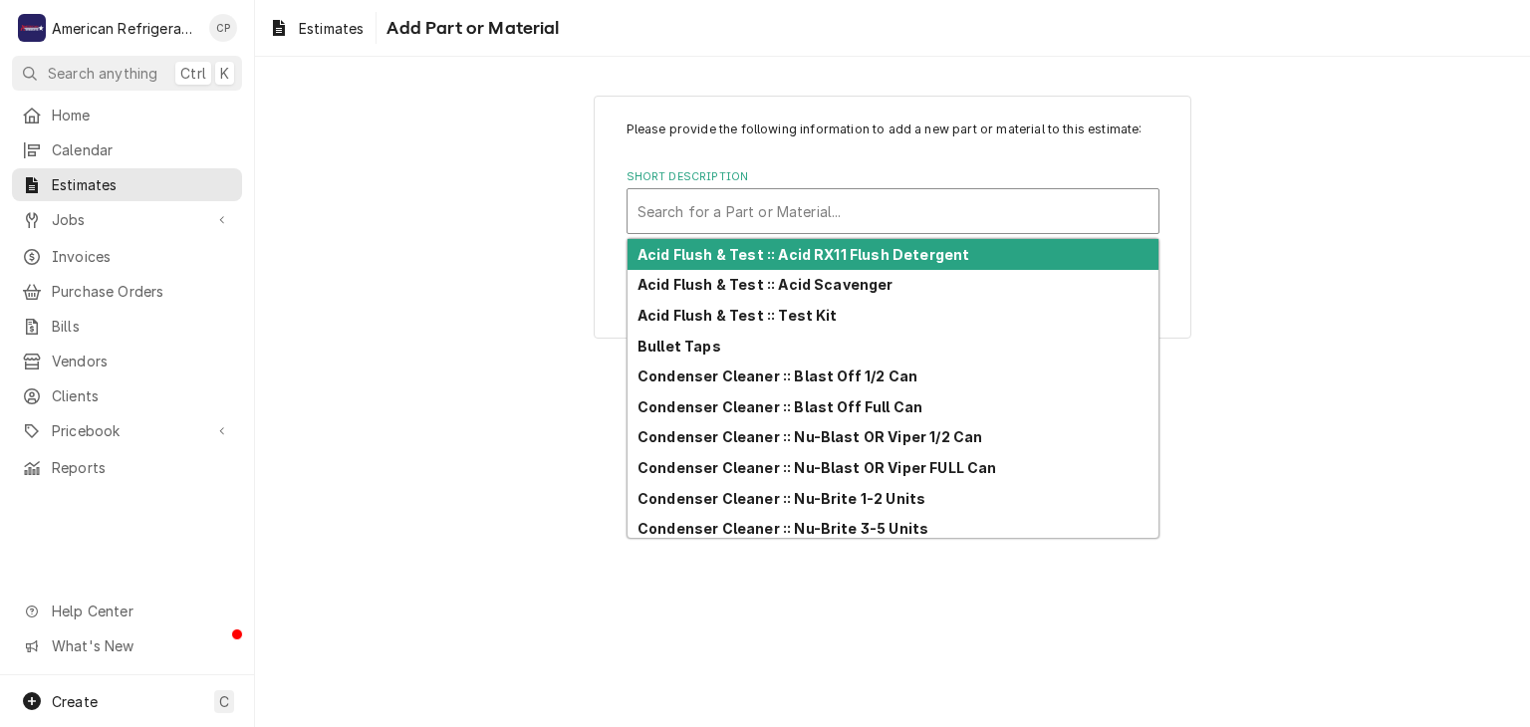
click at [893, 149] on div "Please provide the following information to add a new part or material to this …" at bounding box center [892, 178] width 533 height 114
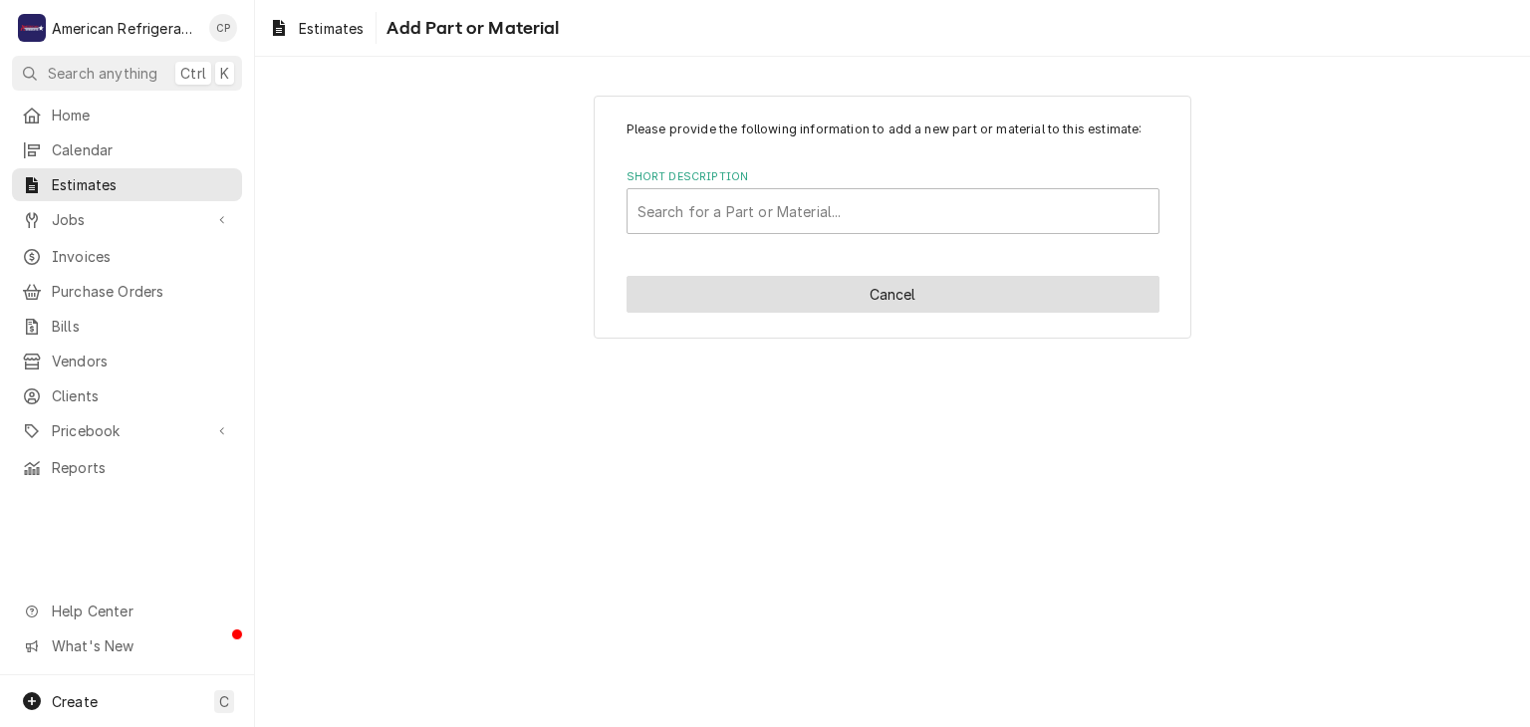
click at [750, 279] on button "Cancel" at bounding box center [892, 294] width 533 height 37
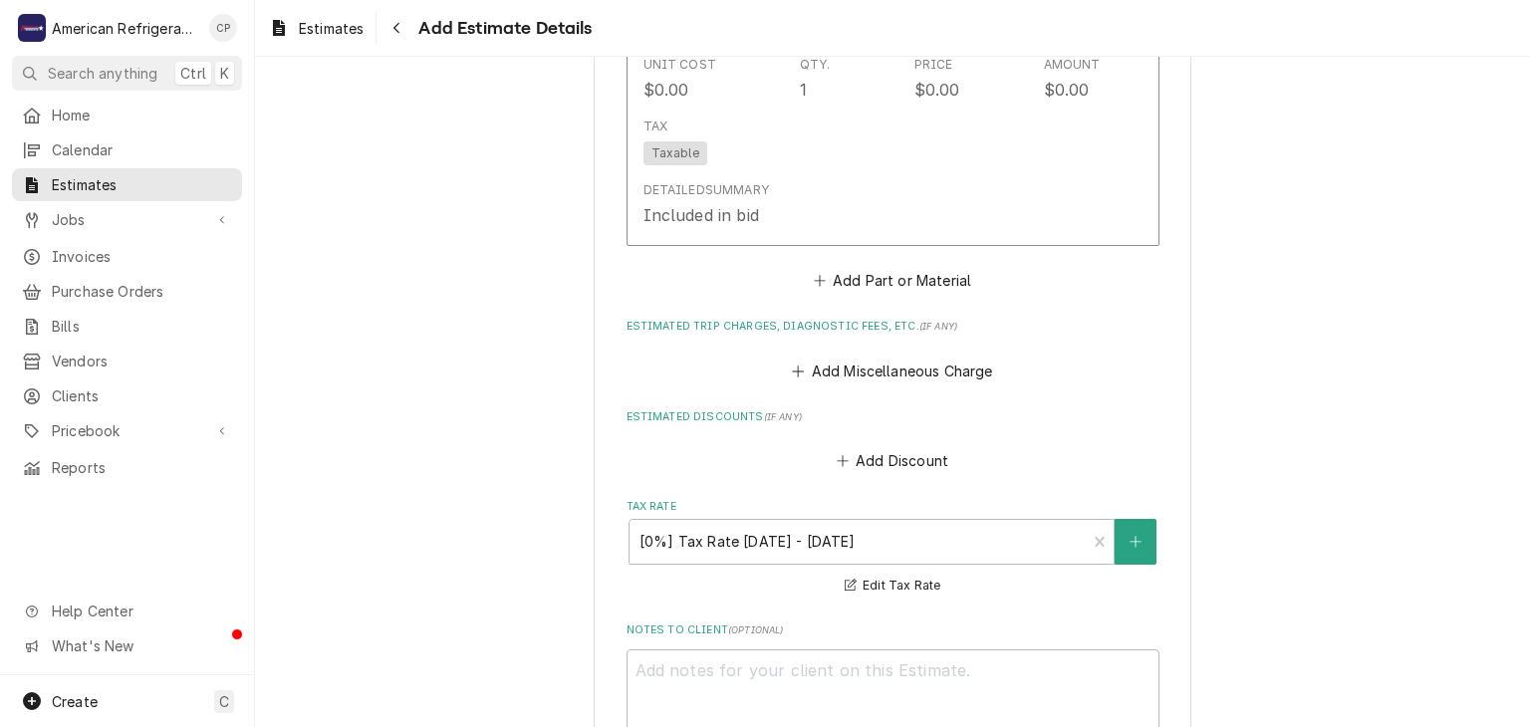
scroll to position [4406, 0]
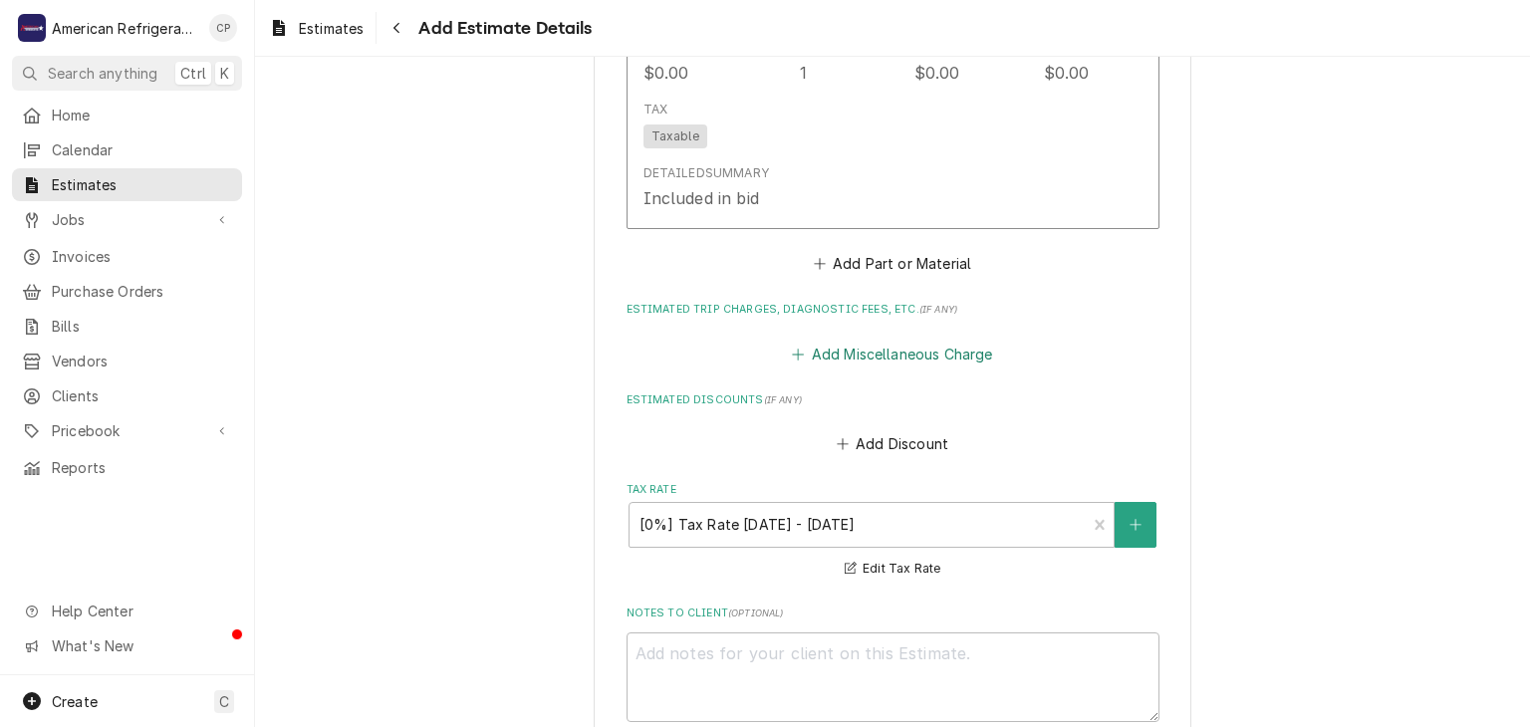
click at [870, 352] on button "Add Miscellaneous Charge" at bounding box center [892, 354] width 207 height 28
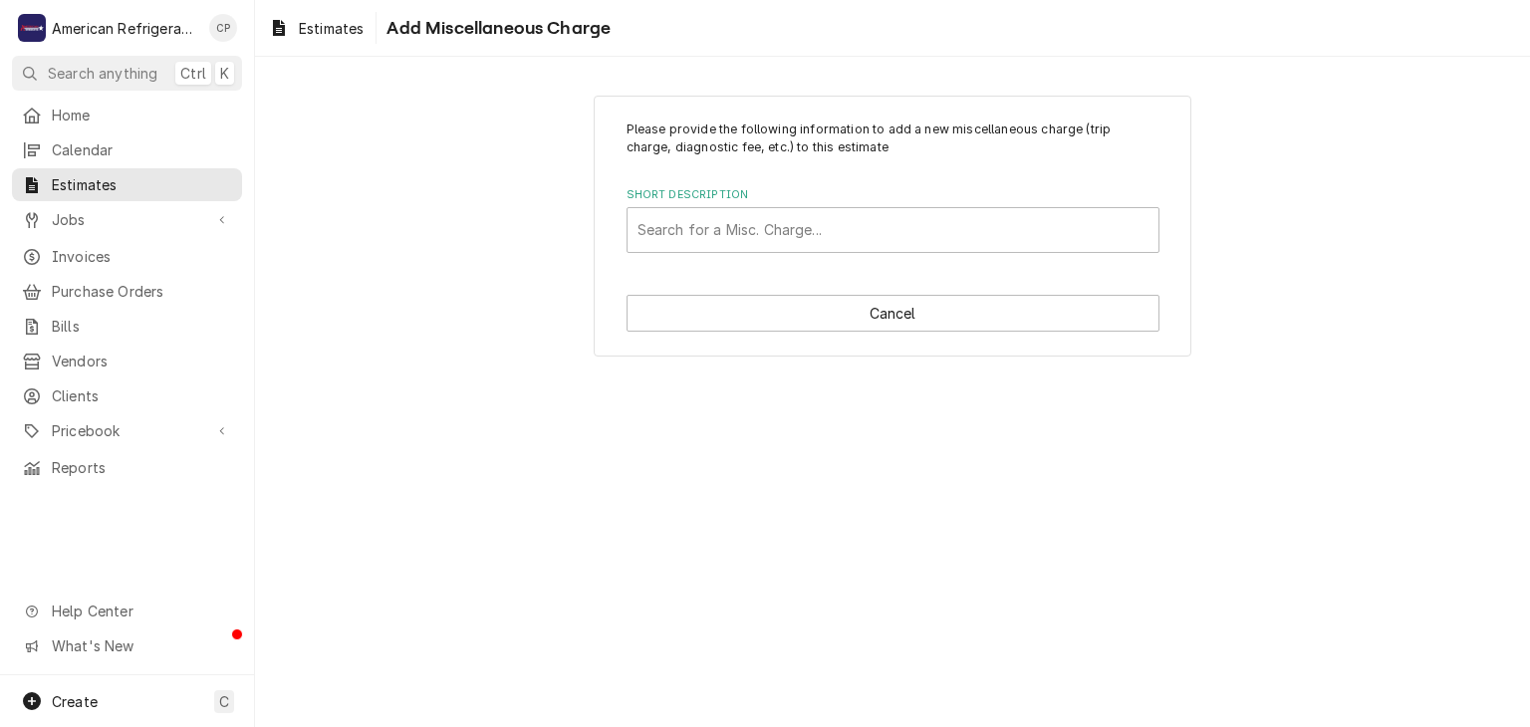
click at [815, 226] on div "Short Description" at bounding box center [892, 230] width 511 height 36
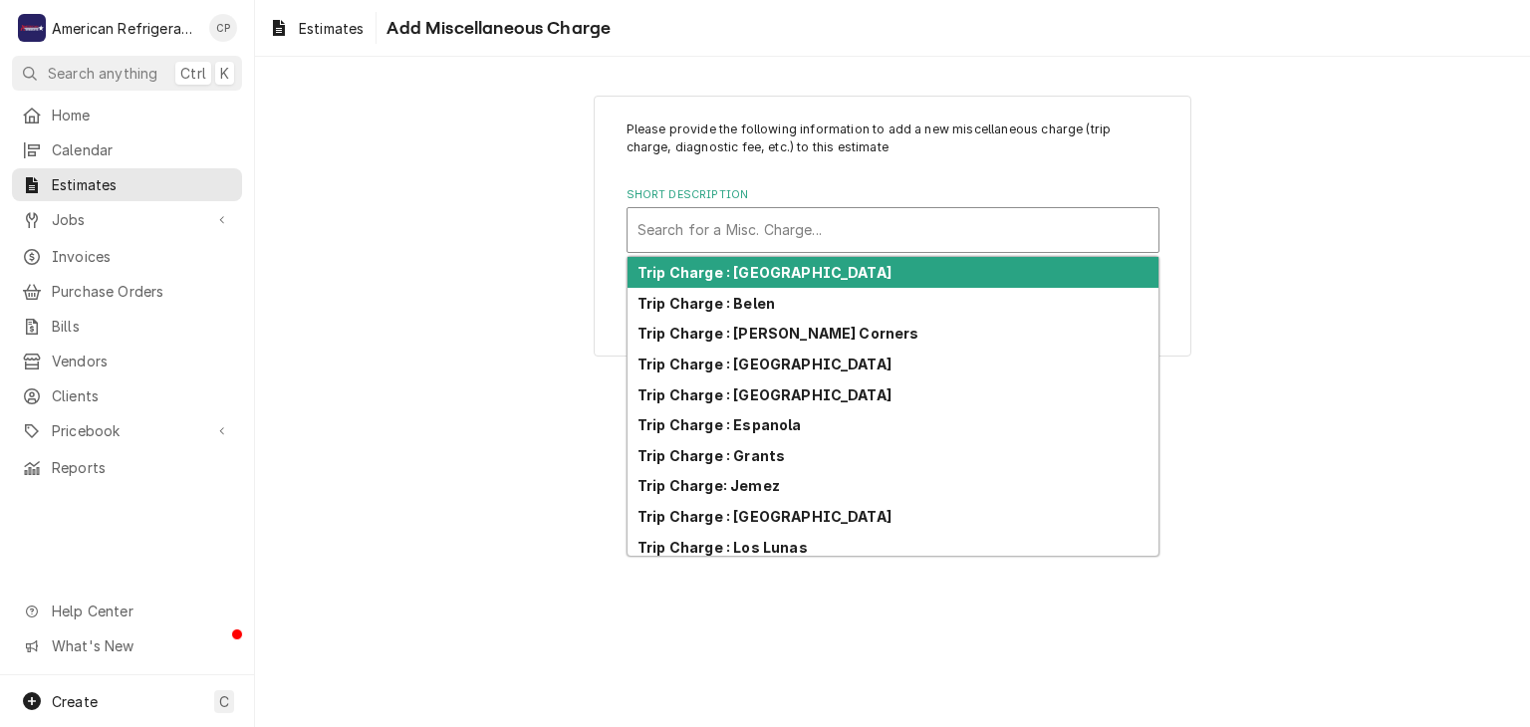
click at [775, 279] on strong "Trip Charge : Albuquerque" at bounding box center [764, 272] width 254 height 17
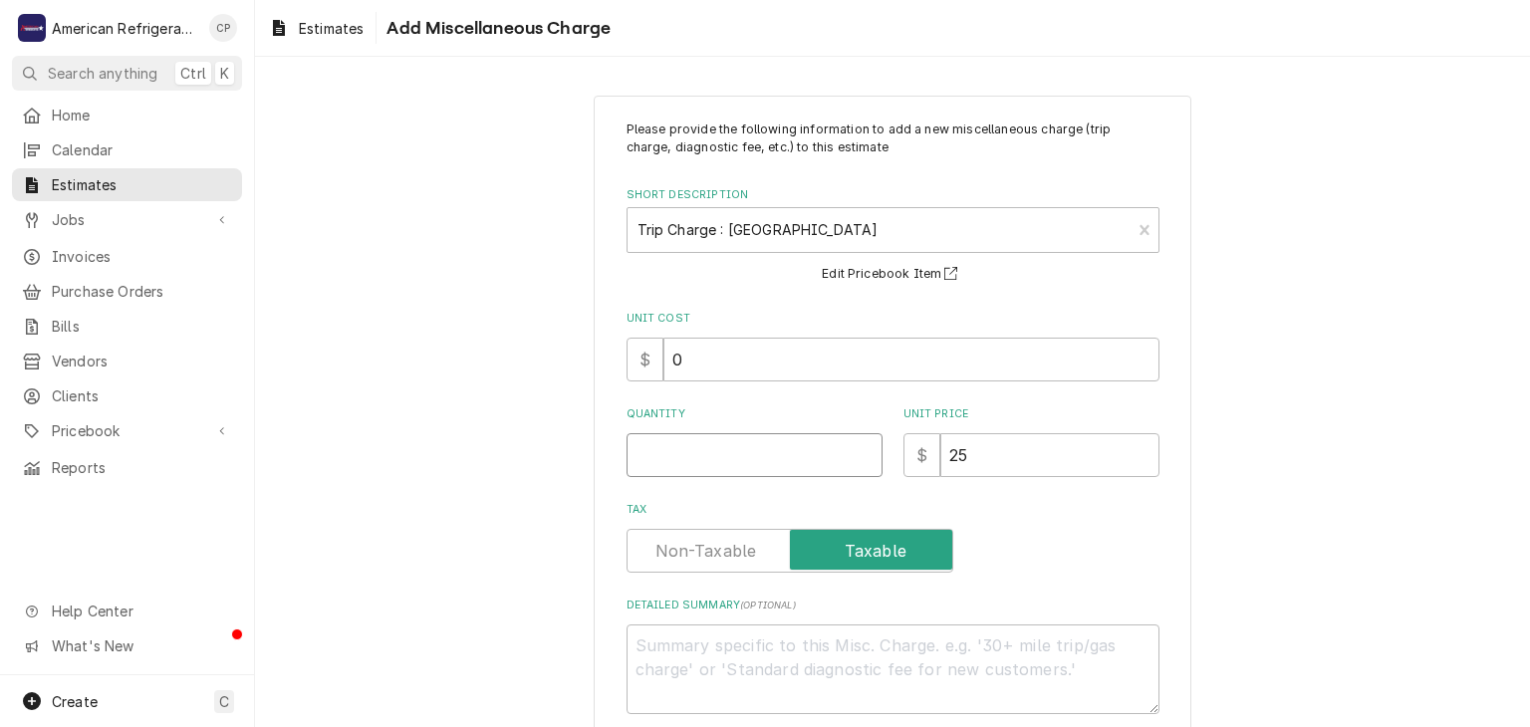
click at [701, 450] on input "Quantity" at bounding box center [754, 455] width 256 height 44
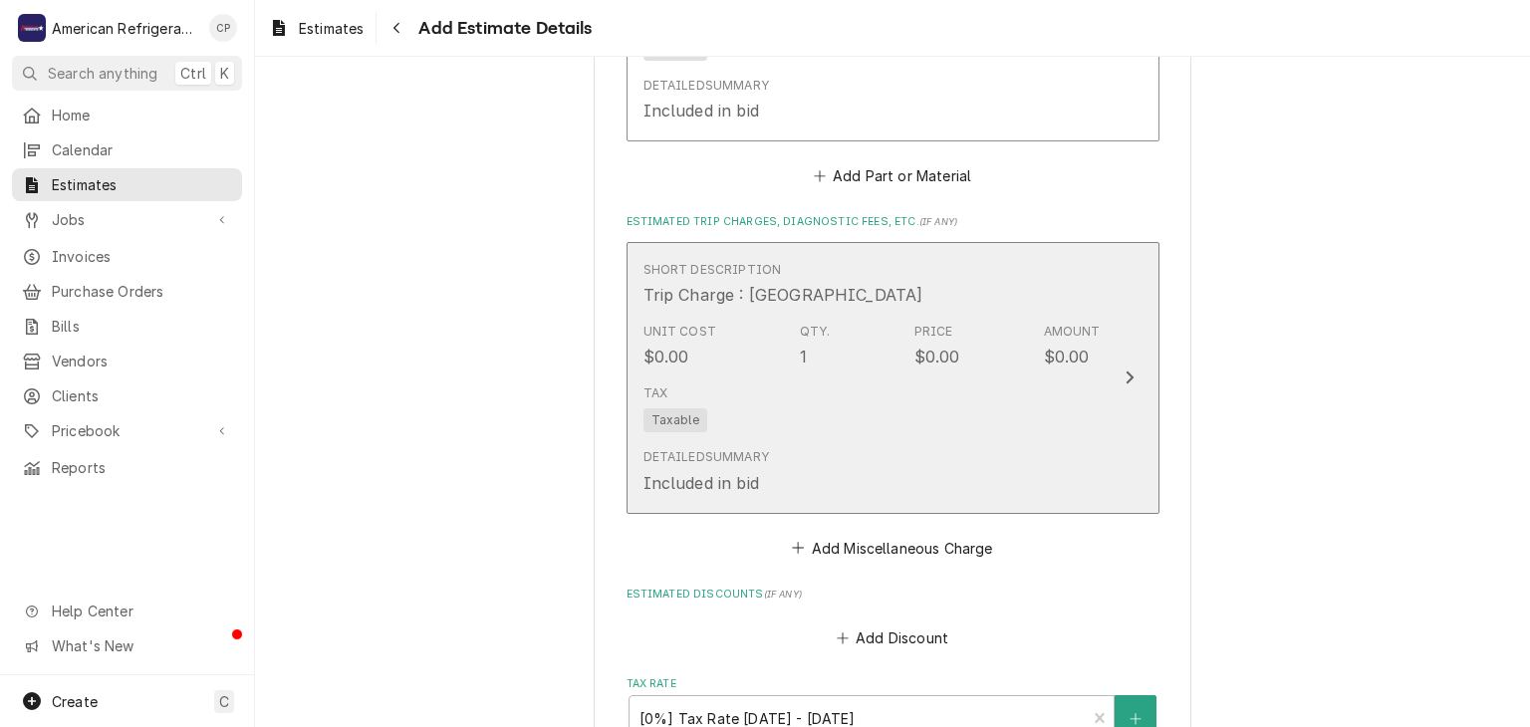
scroll to position [4559, 0]
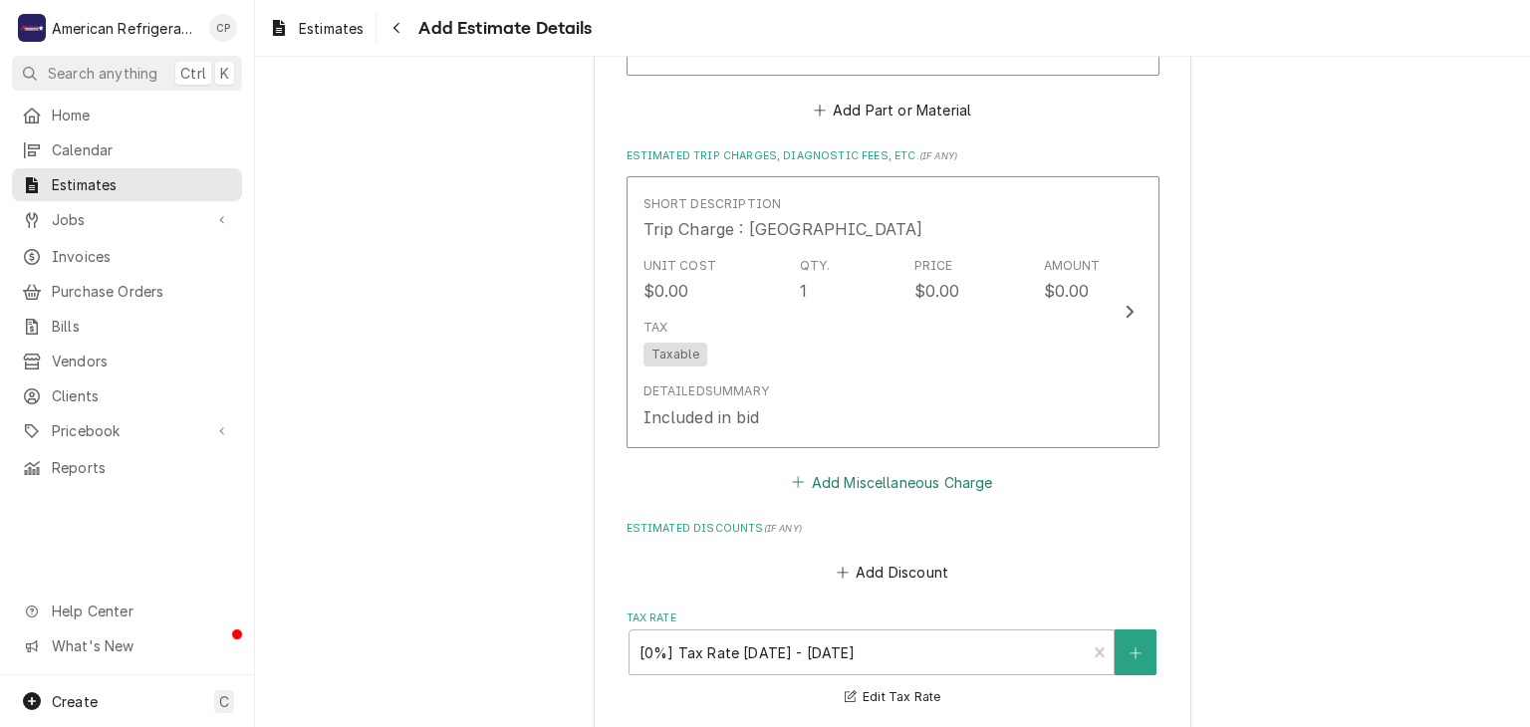
drag, startPoint x: 871, startPoint y: 494, endPoint x: 870, endPoint y: 478, distance: 16.0
click at [855, 468] on button "Add Miscellaneous Charge" at bounding box center [892, 482] width 207 height 28
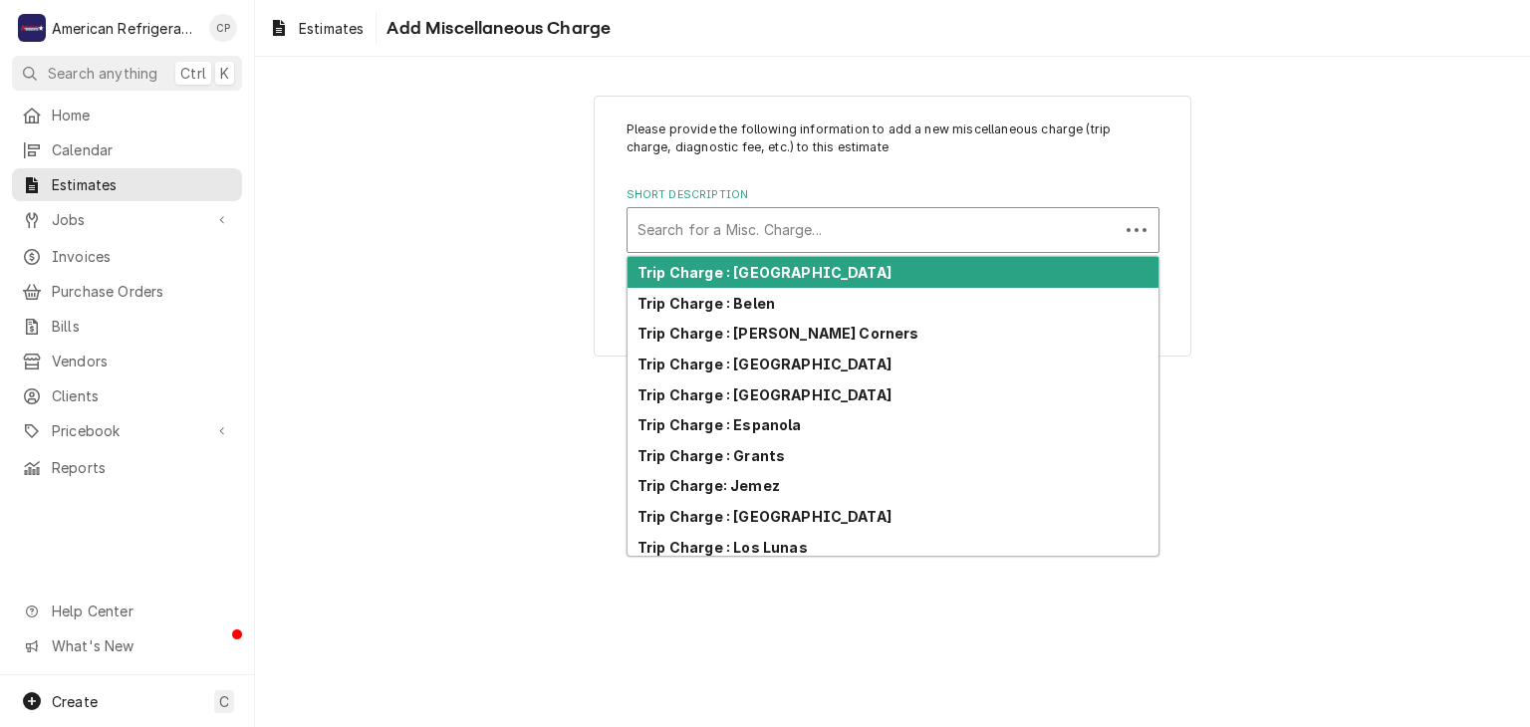
click at [720, 225] on div "Short Description" at bounding box center [872, 230] width 471 height 36
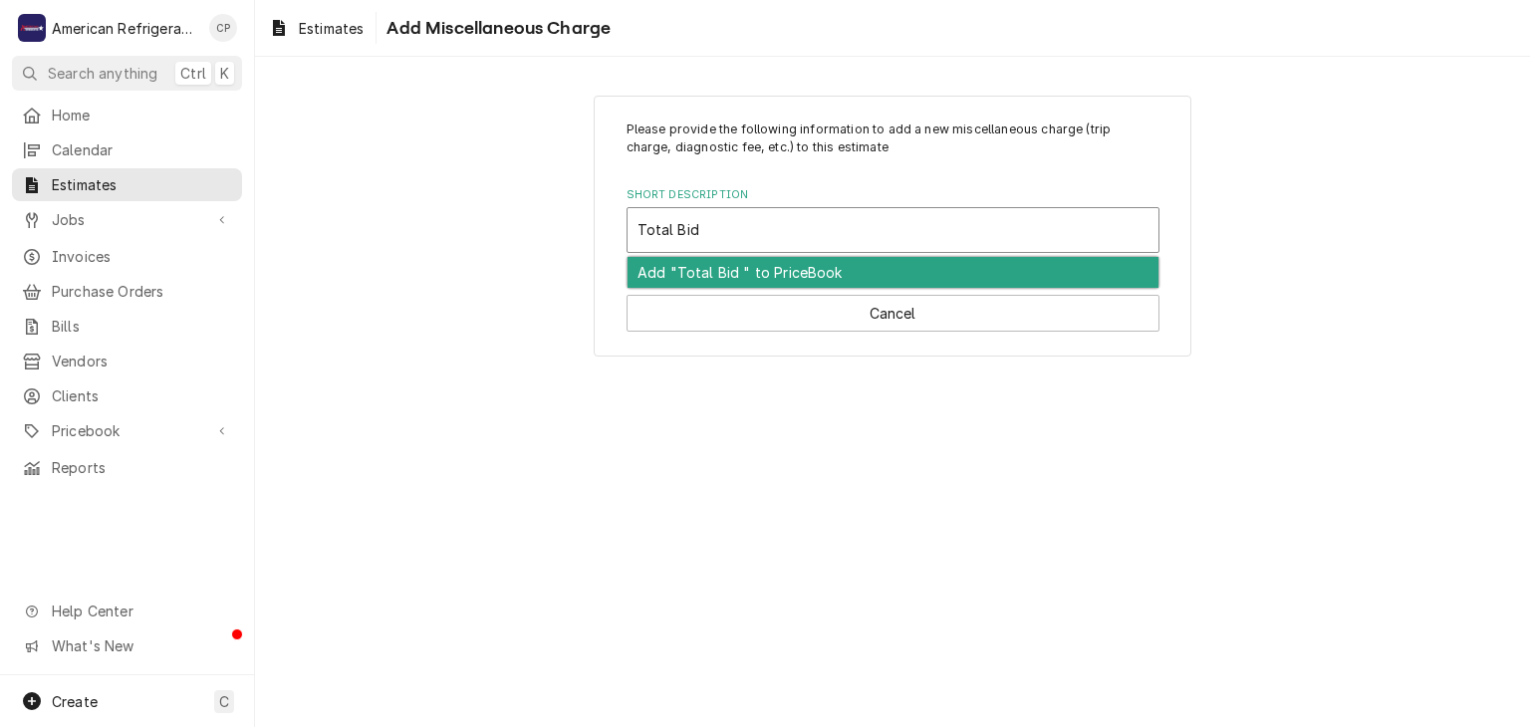
drag, startPoint x: 720, startPoint y: 275, endPoint x: 713, endPoint y: 288, distance: 14.7
click at [719, 276] on div "Add "Total Bid " to PriceBook" at bounding box center [892, 272] width 531 height 31
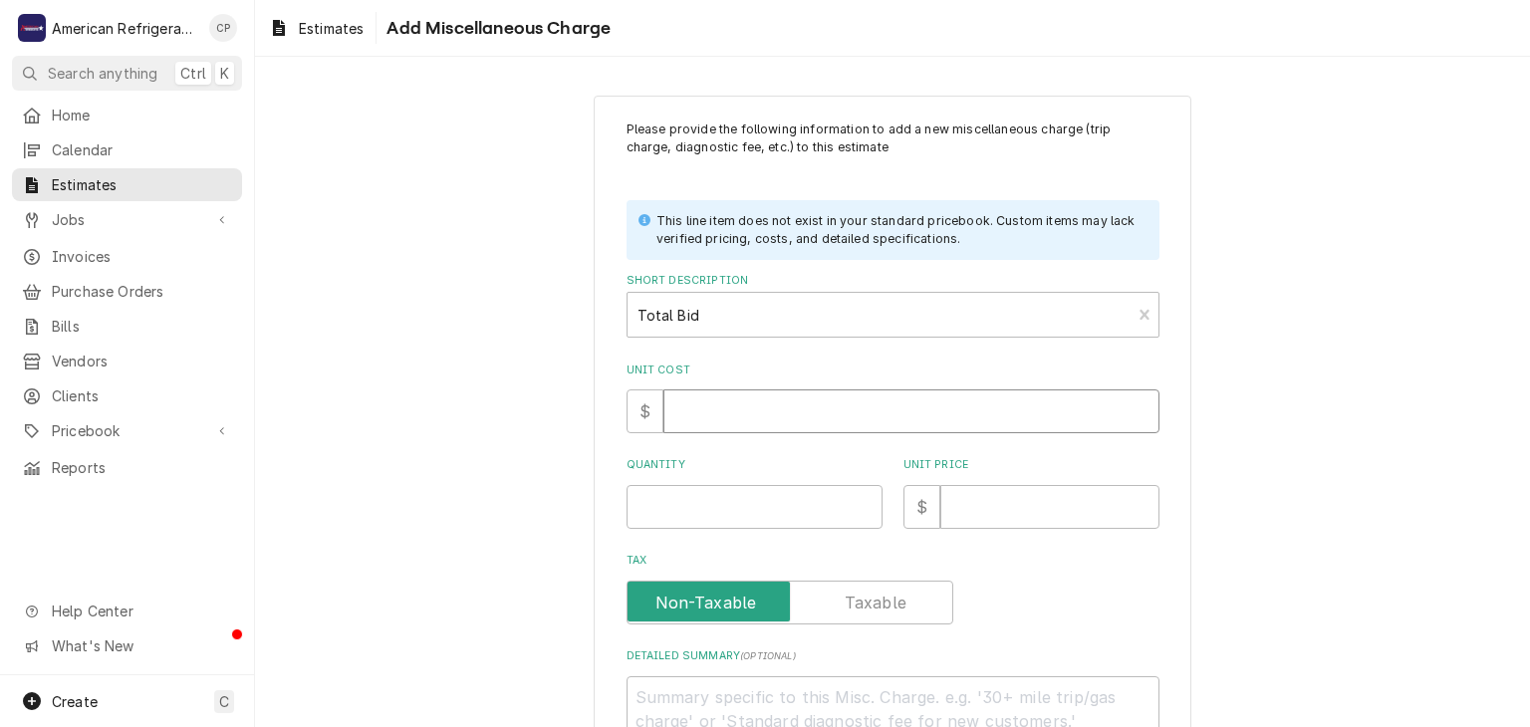
click at [695, 399] on input "Unit Cost" at bounding box center [911, 411] width 496 height 44
drag, startPoint x: 869, startPoint y: 611, endPoint x: 874, endPoint y: 593, distance: 19.6
click at [869, 603] on label "Tax" at bounding box center [789, 603] width 327 height 44
click at [869, 603] on input "Tax" at bounding box center [789, 603] width 309 height 44
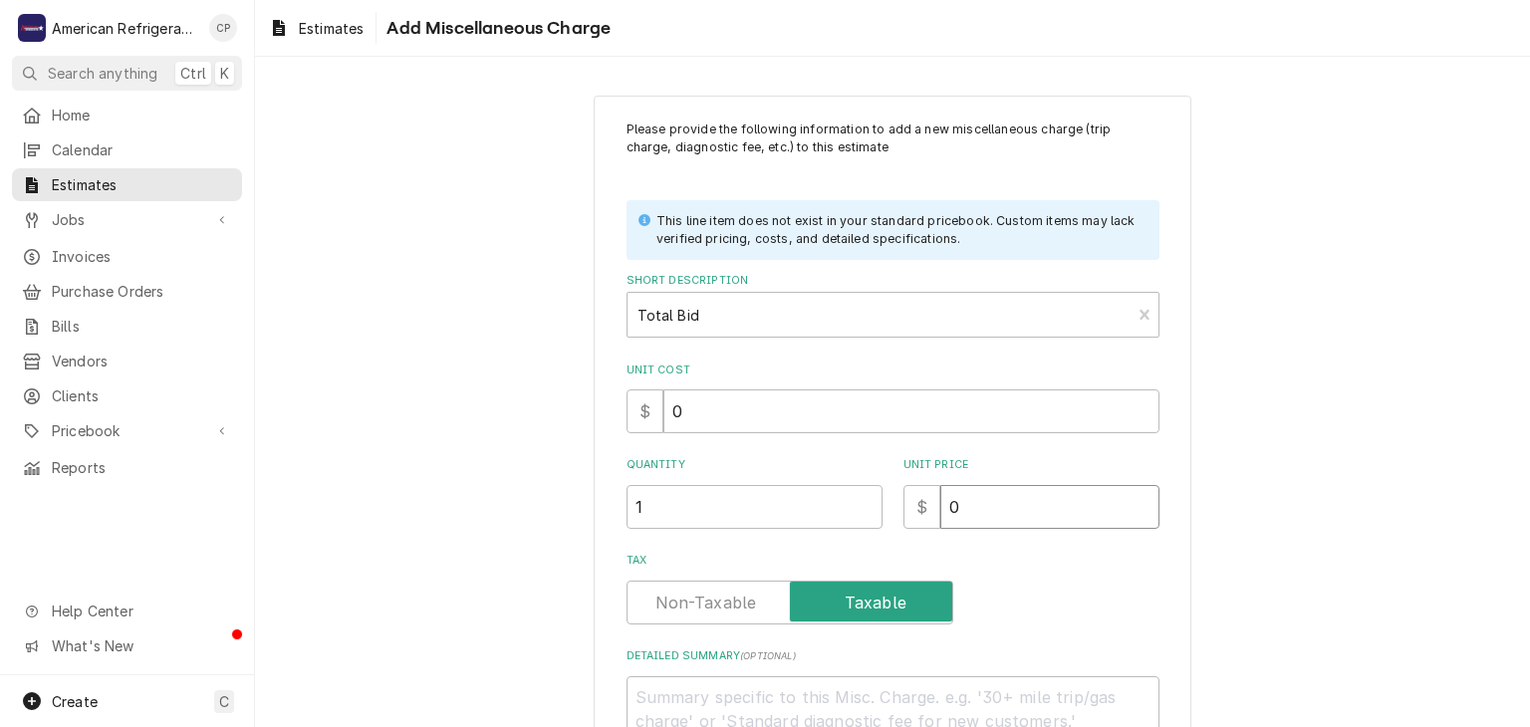
drag, startPoint x: 1013, startPoint y: 504, endPoint x: 1002, endPoint y: 501, distance: 11.4
click at [1013, 502] on input "0" at bounding box center [1049, 507] width 219 height 44
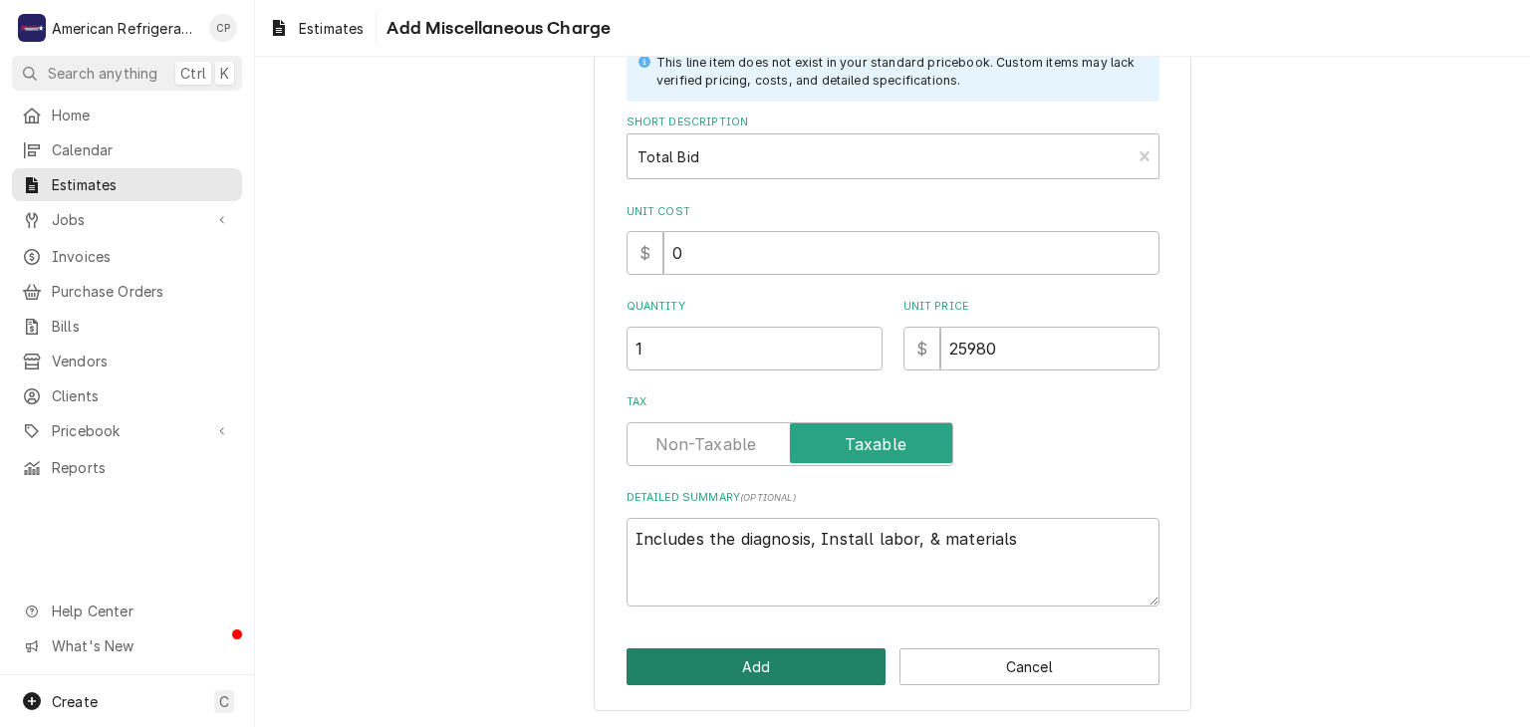
click button "Add" at bounding box center [756, 666] width 260 height 37
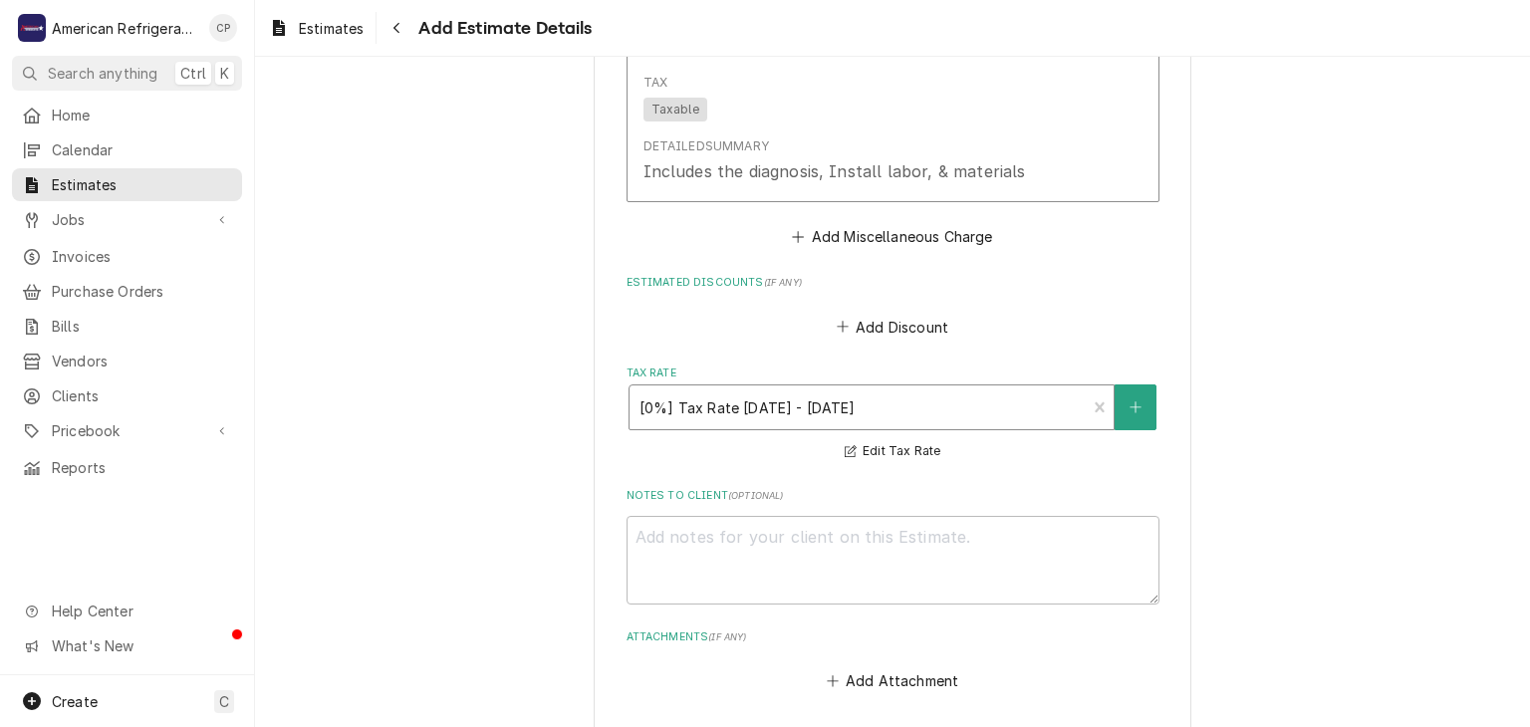
scroll to position [5343, 0]
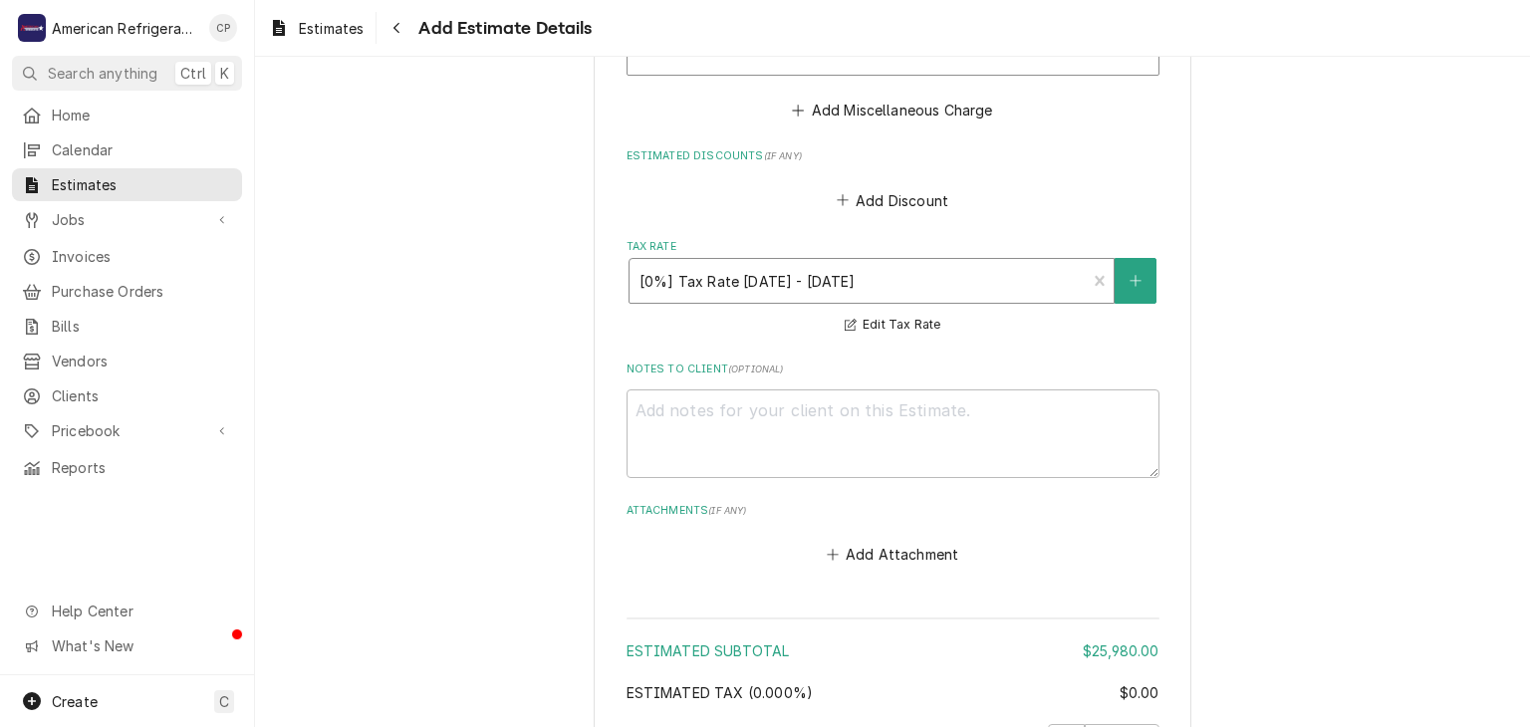
click at [699, 275] on div "Tax Rate" at bounding box center [857, 281] width 437 height 36
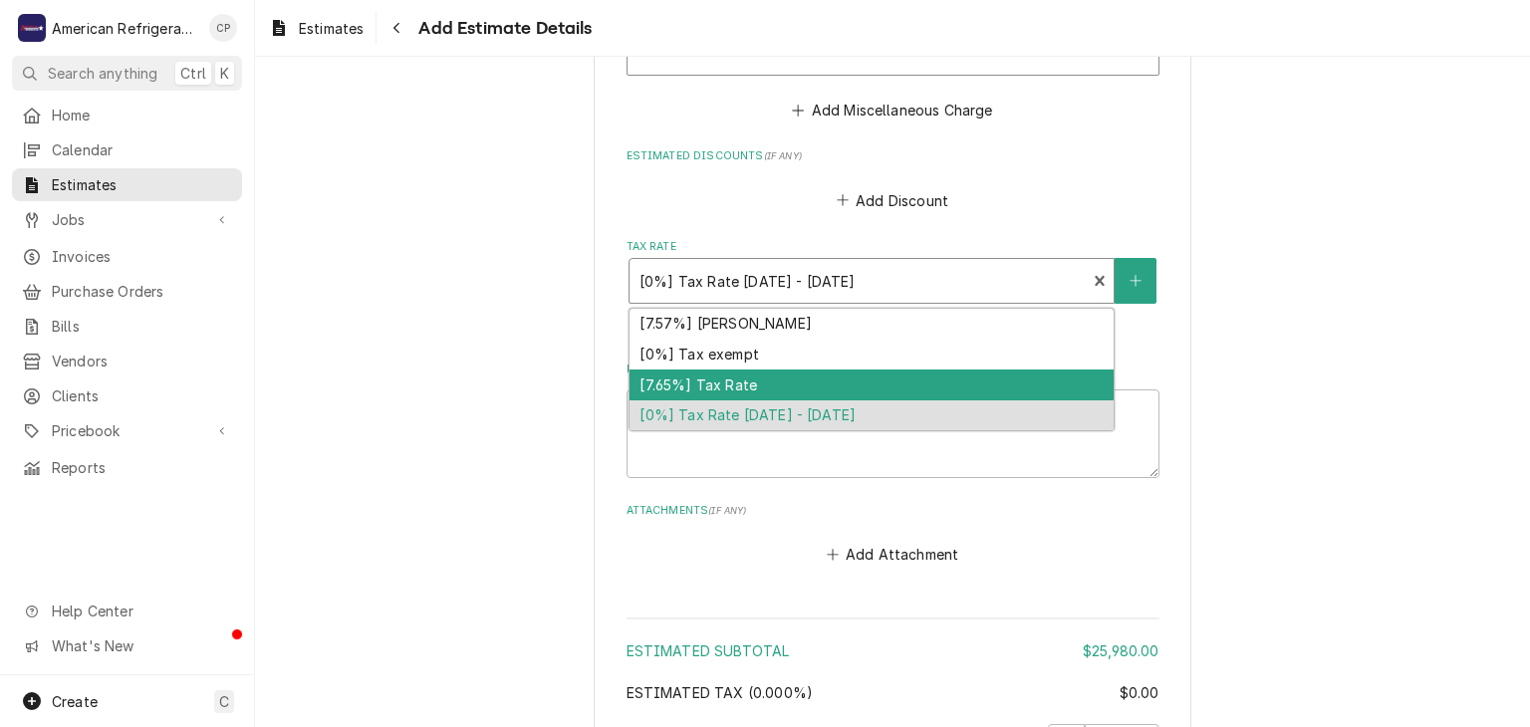
click at [711, 369] on div "[7.65%] Tax Rate" at bounding box center [871, 384] width 484 height 31
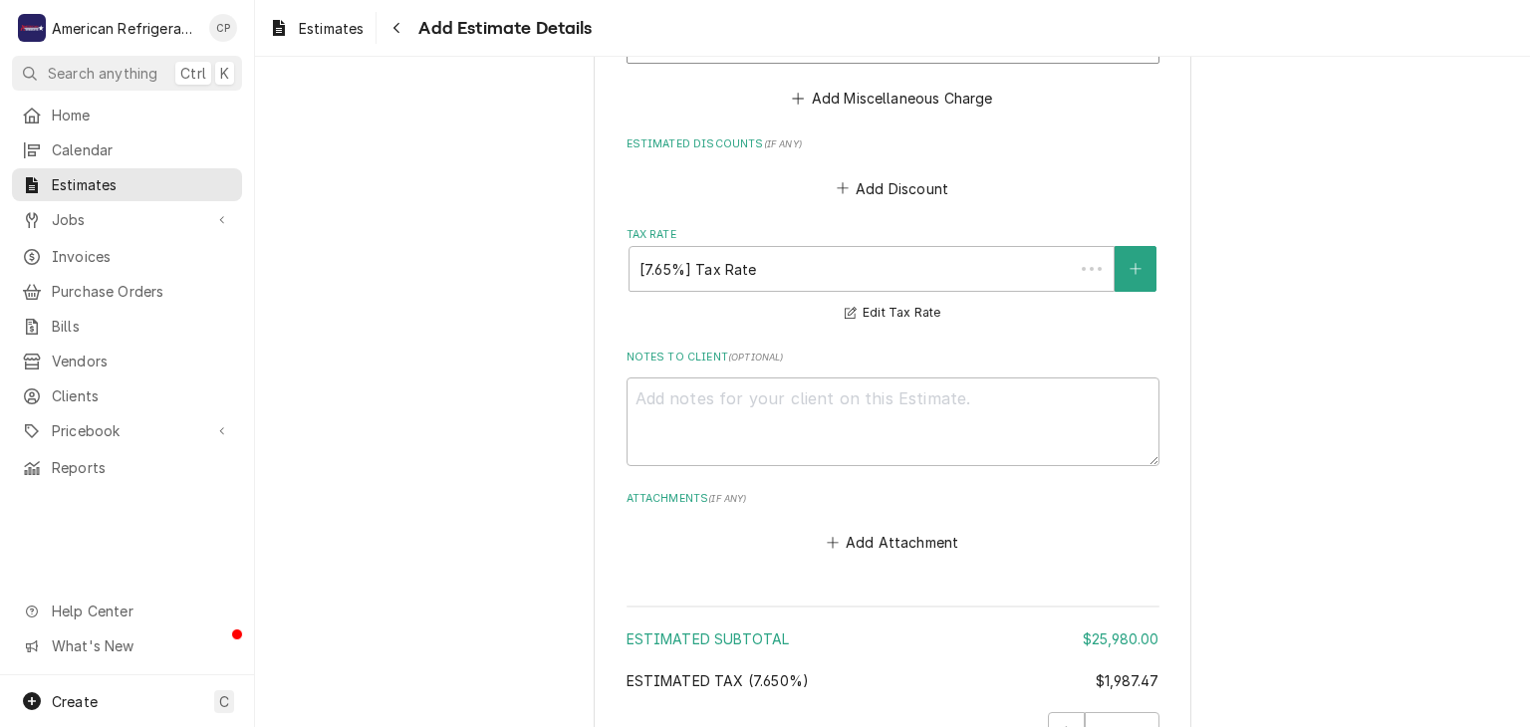
scroll to position [5375, 0]
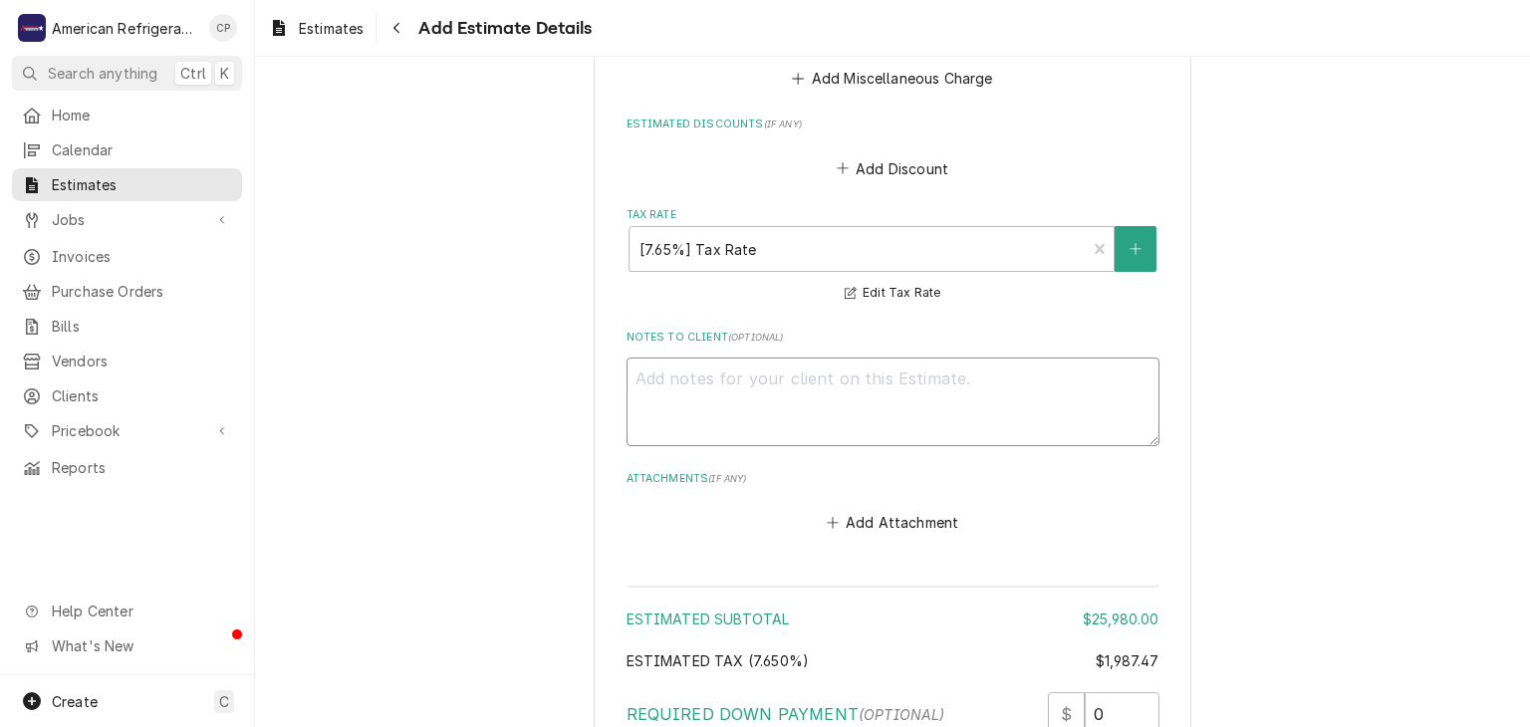
click at [700, 384] on textarea "Notes to Client ( optional )" at bounding box center [892, 403] width 533 height 90
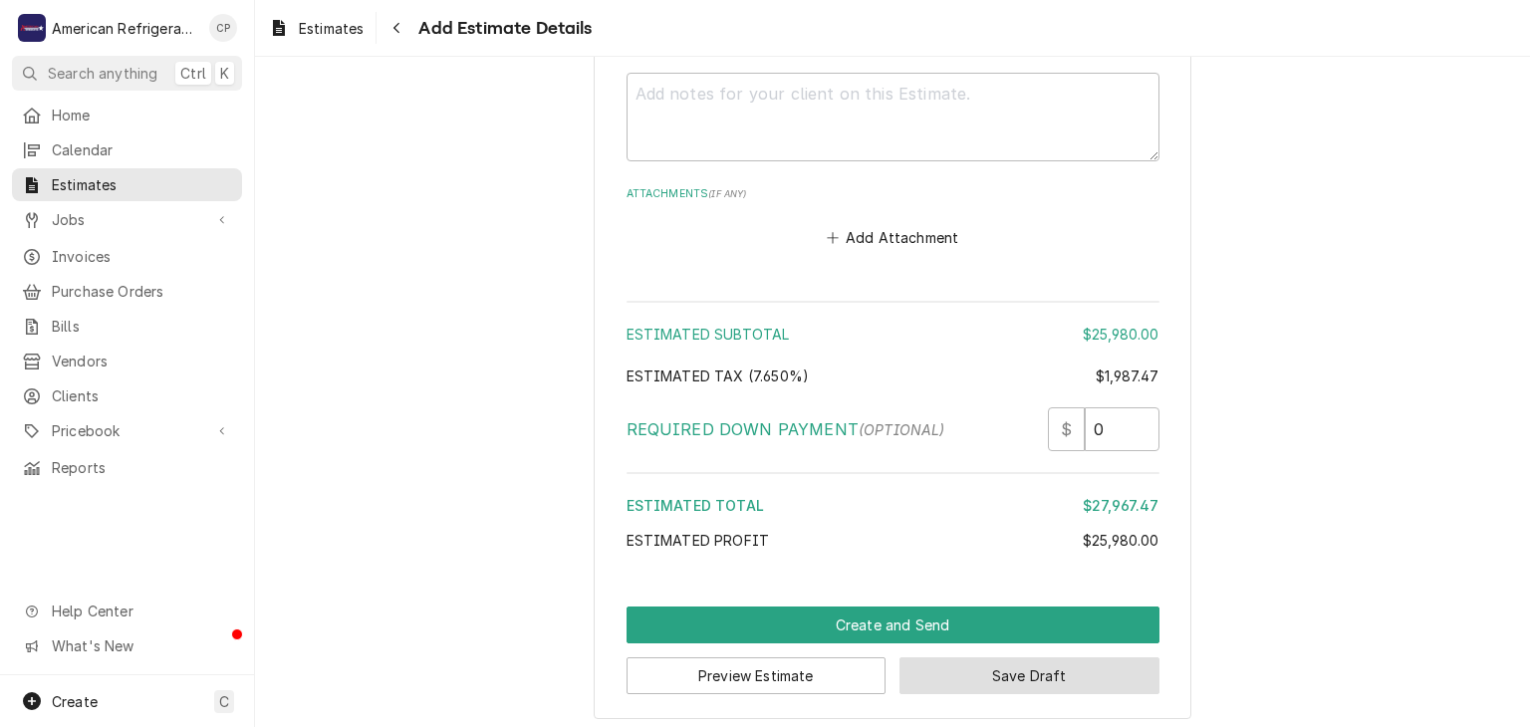
click at [1048, 657] on button "Save Draft" at bounding box center [1029, 675] width 260 height 37
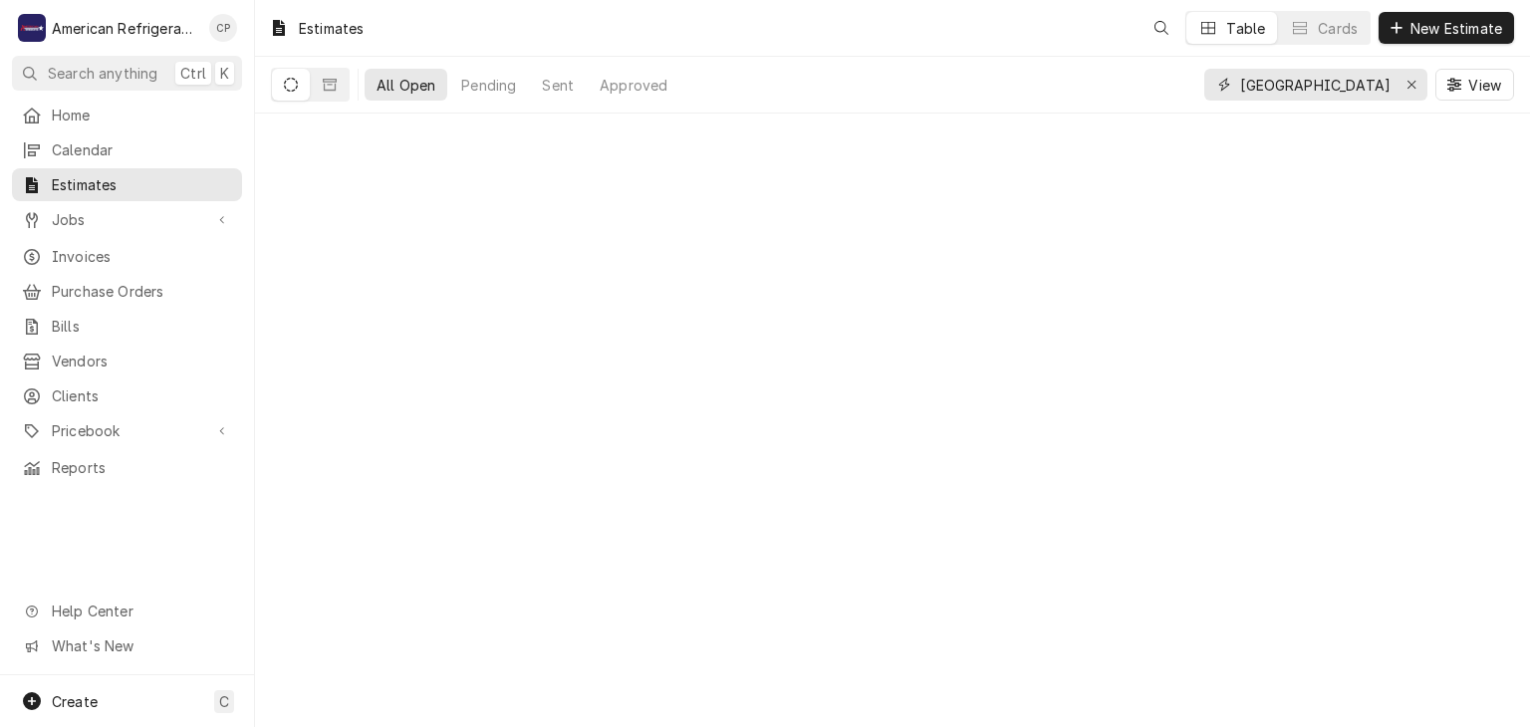
click at [1338, 80] on input "[GEOGRAPHIC_DATA]" at bounding box center [1314, 85] width 149 height 32
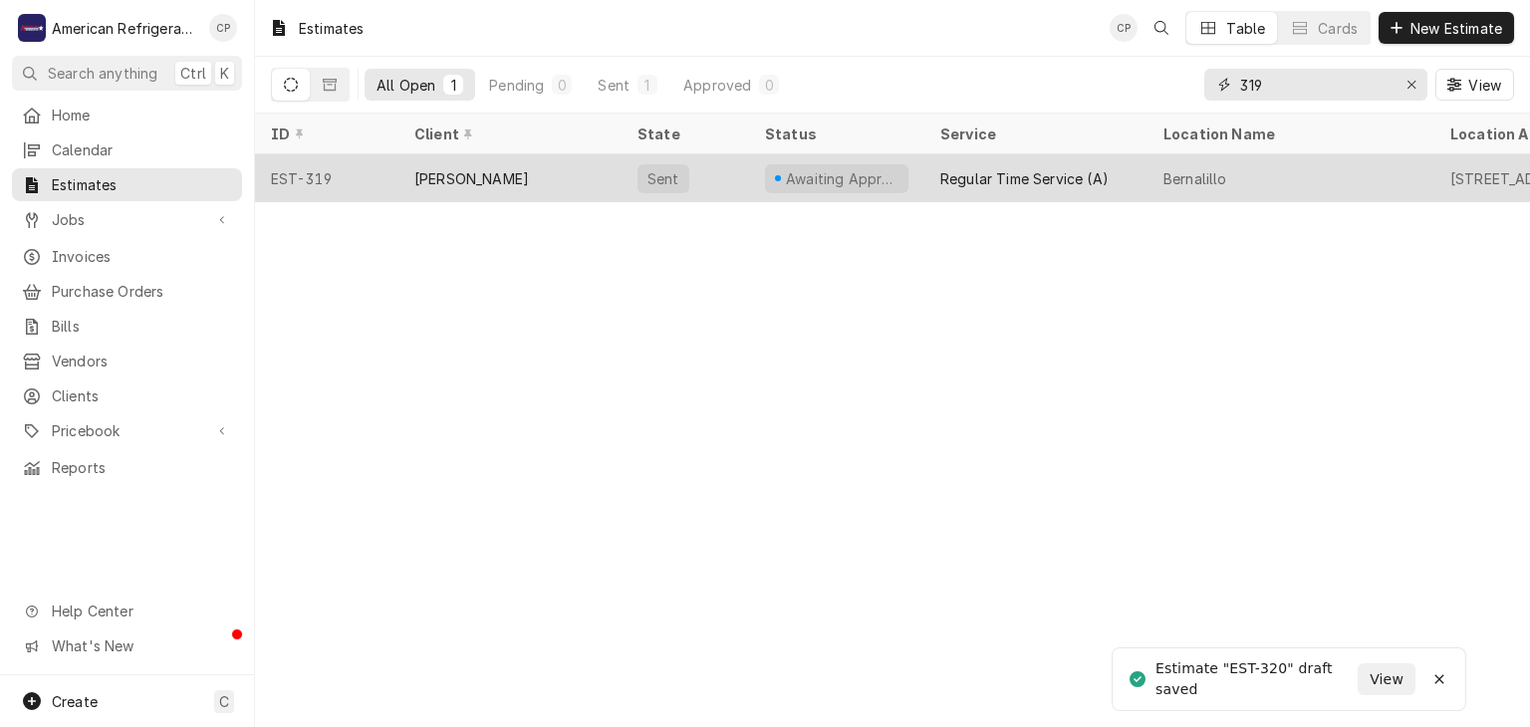
type input "319"
click at [488, 168] on div "[PERSON_NAME]" at bounding box center [471, 178] width 115 height 21
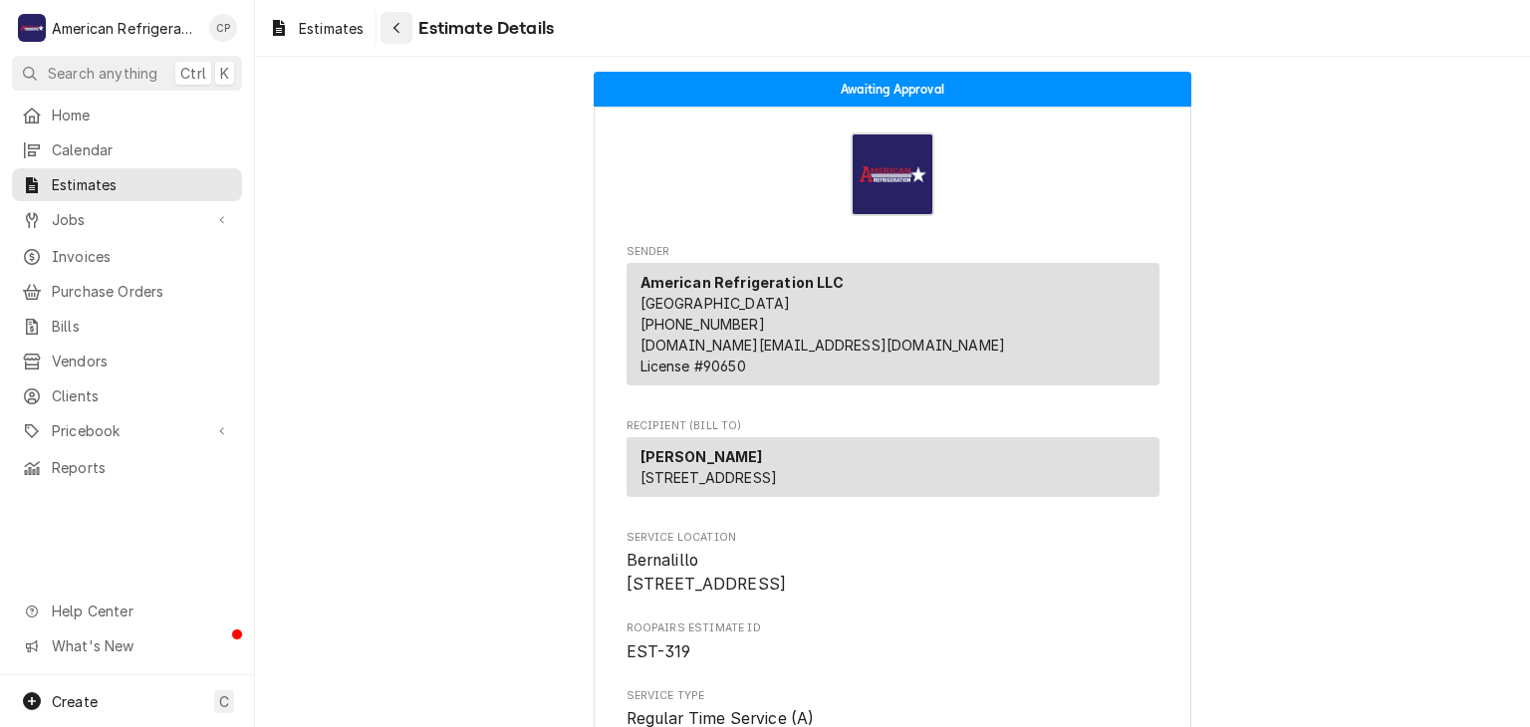
click at [394, 18] on div "Navigate back" at bounding box center [396, 28] width 20 height 20
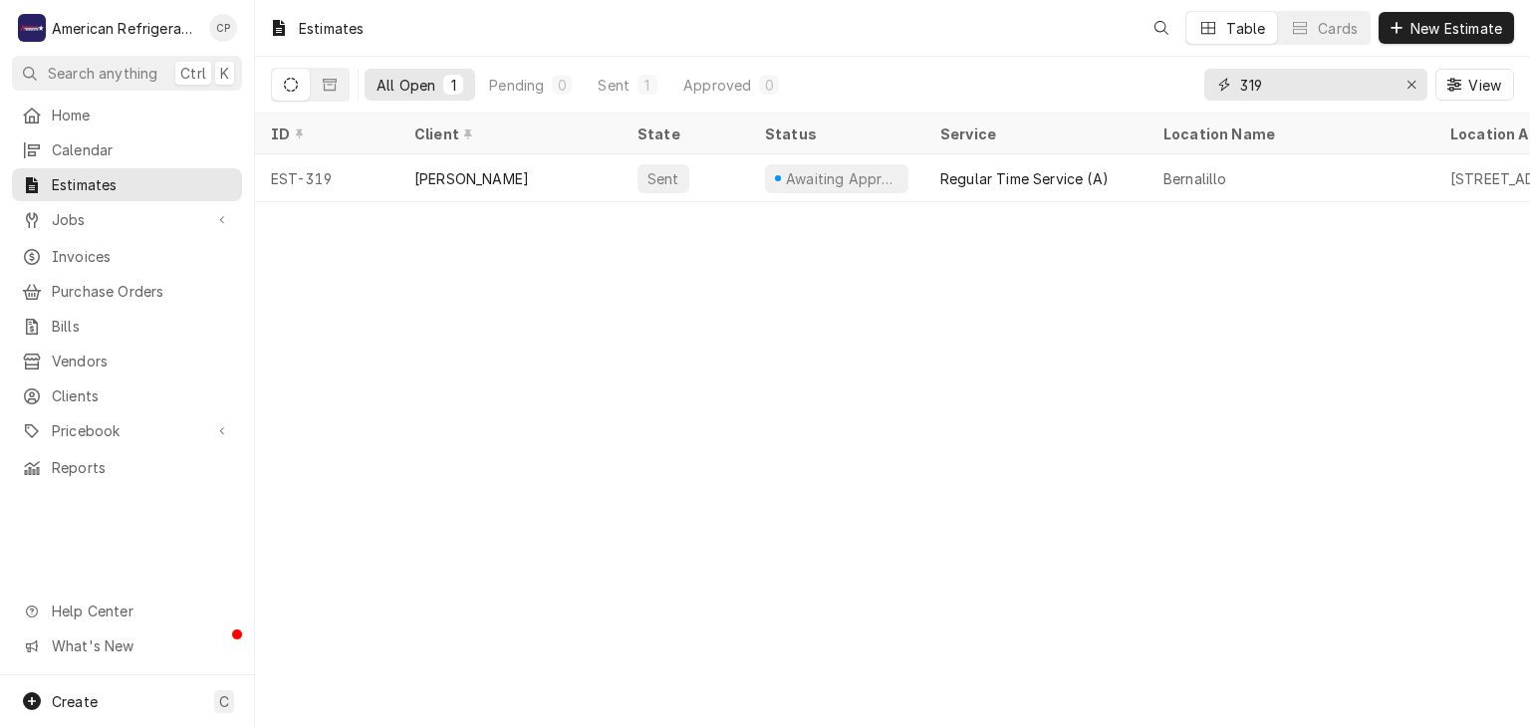
click at [1308, 87] on input "319" at bounding box center [1314, 85] width 149 height 32
type input "318"
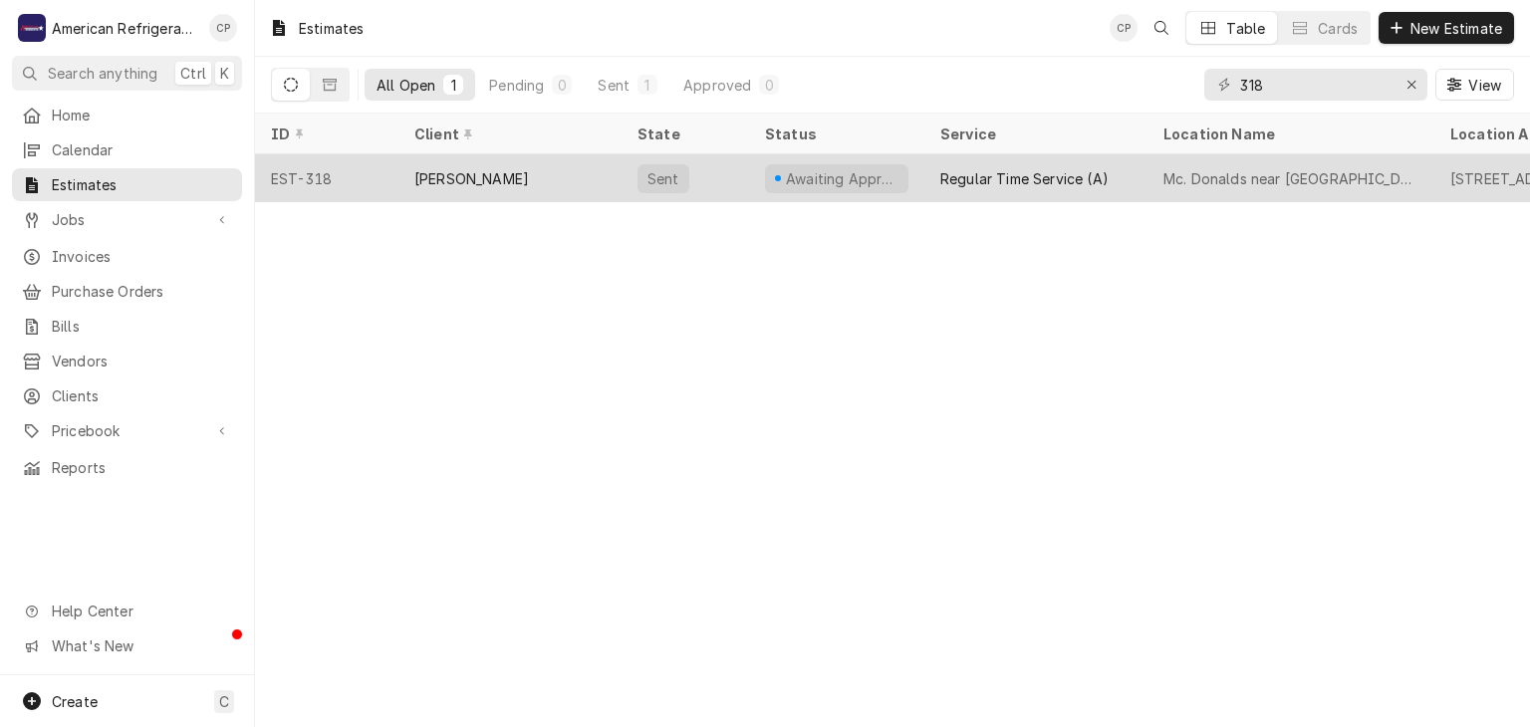
click at [568, 177] on div "[PERSON_NAME]" at bounding box center [509, 178] width 223 height 48
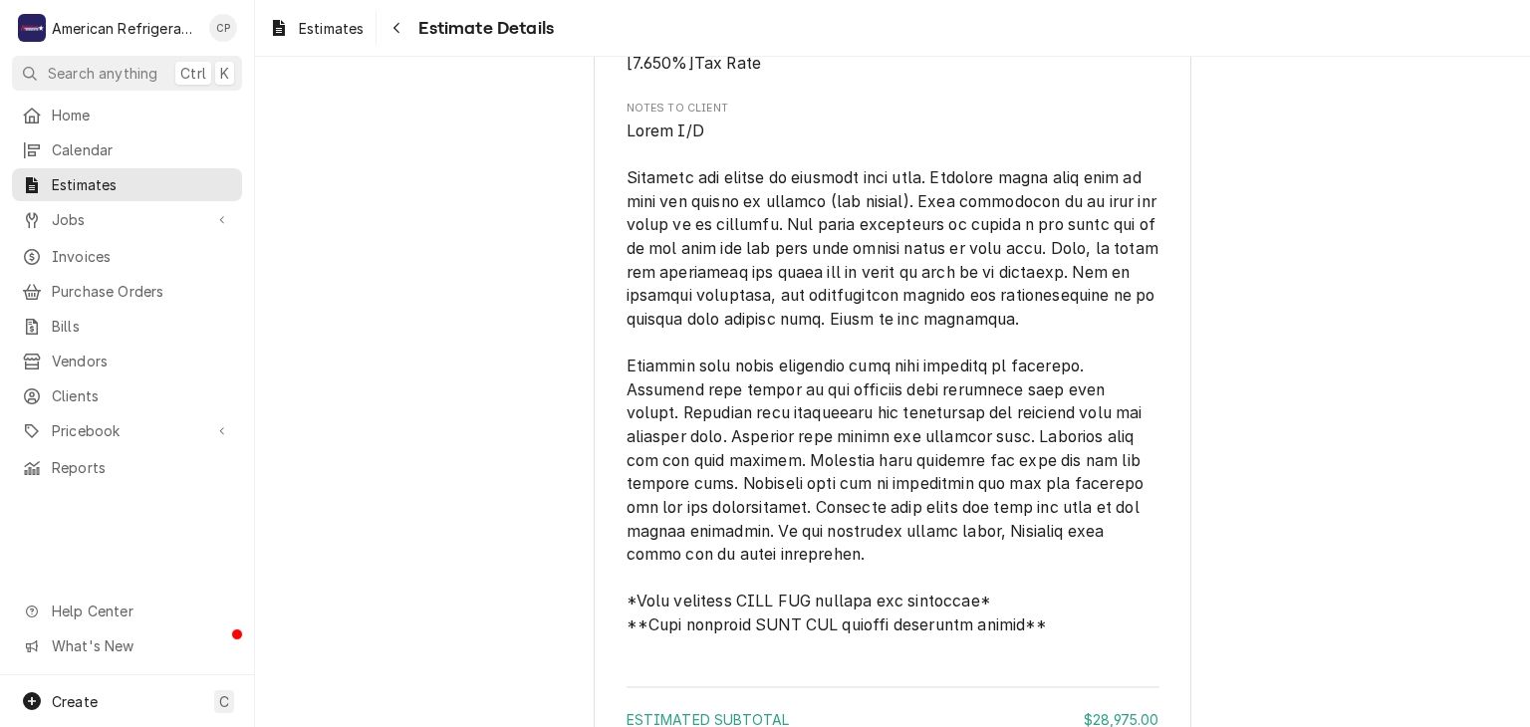
scroll to position [4079, 0]
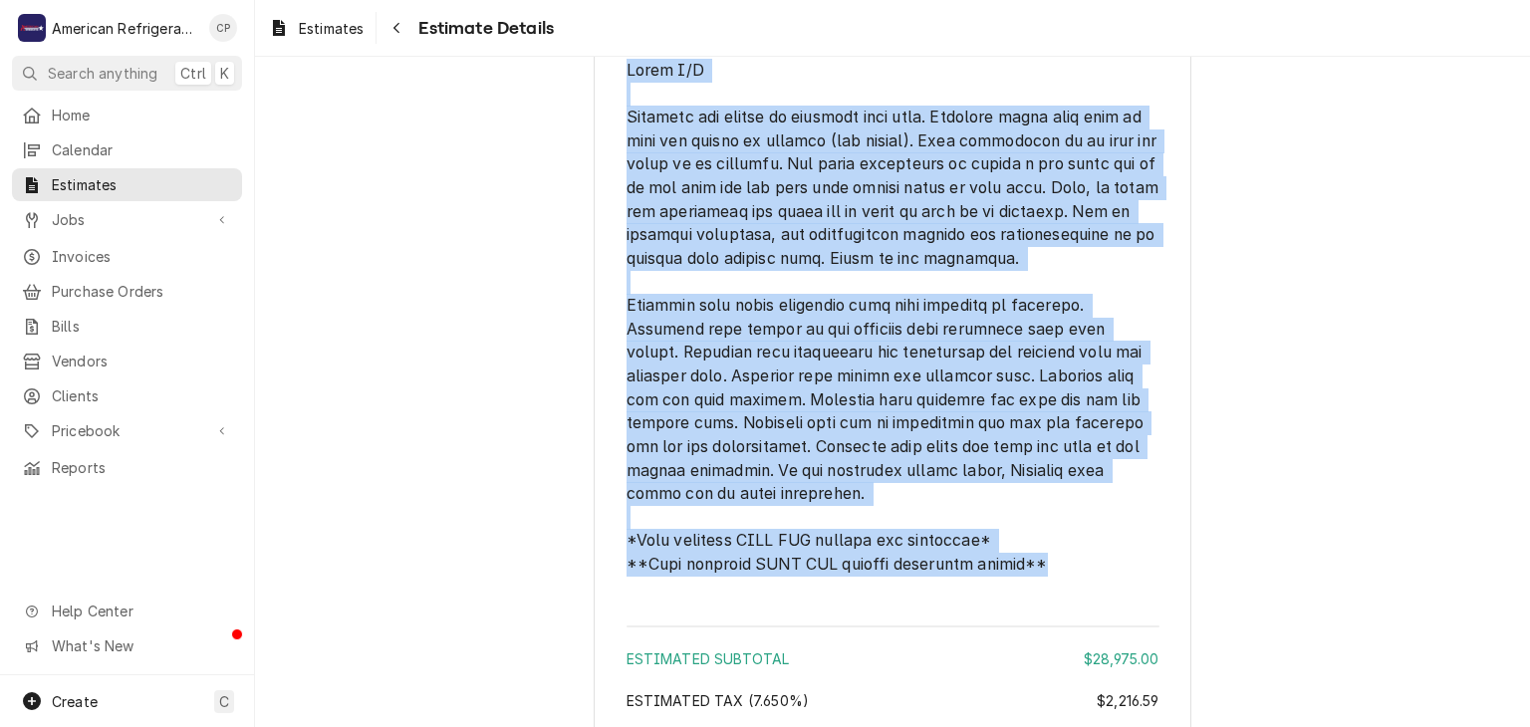
drag, startPoint x: 625, startPoint y: 124, endPoint x: 1104, endPoint y: 673, distance: 728.4
copy span "Lobby A/C American was onsite to diagnose this unit. American found this unit t…"
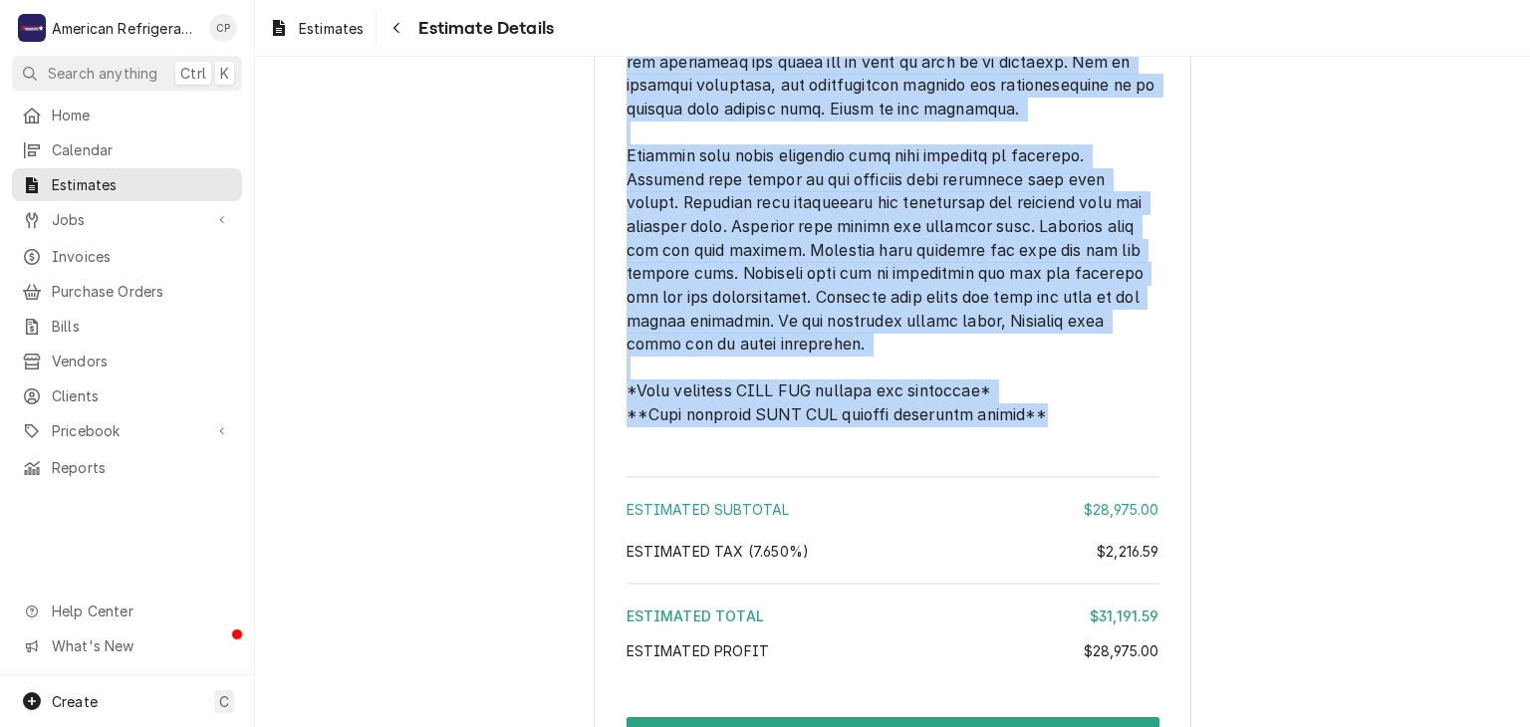
scroll to position [4620, 0]
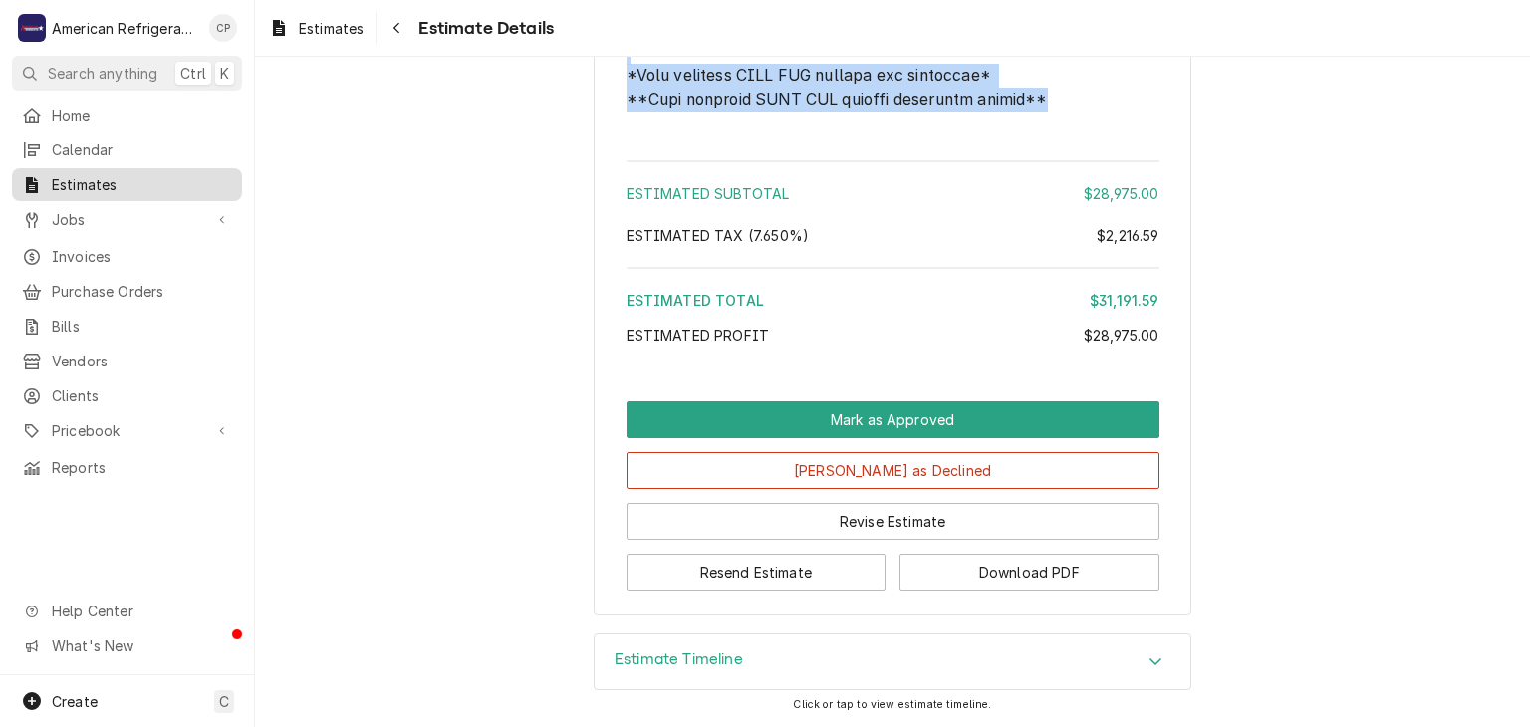
click at [160, 183] on span "Estimates" at bounding box center [142, 184] width 180 height 21
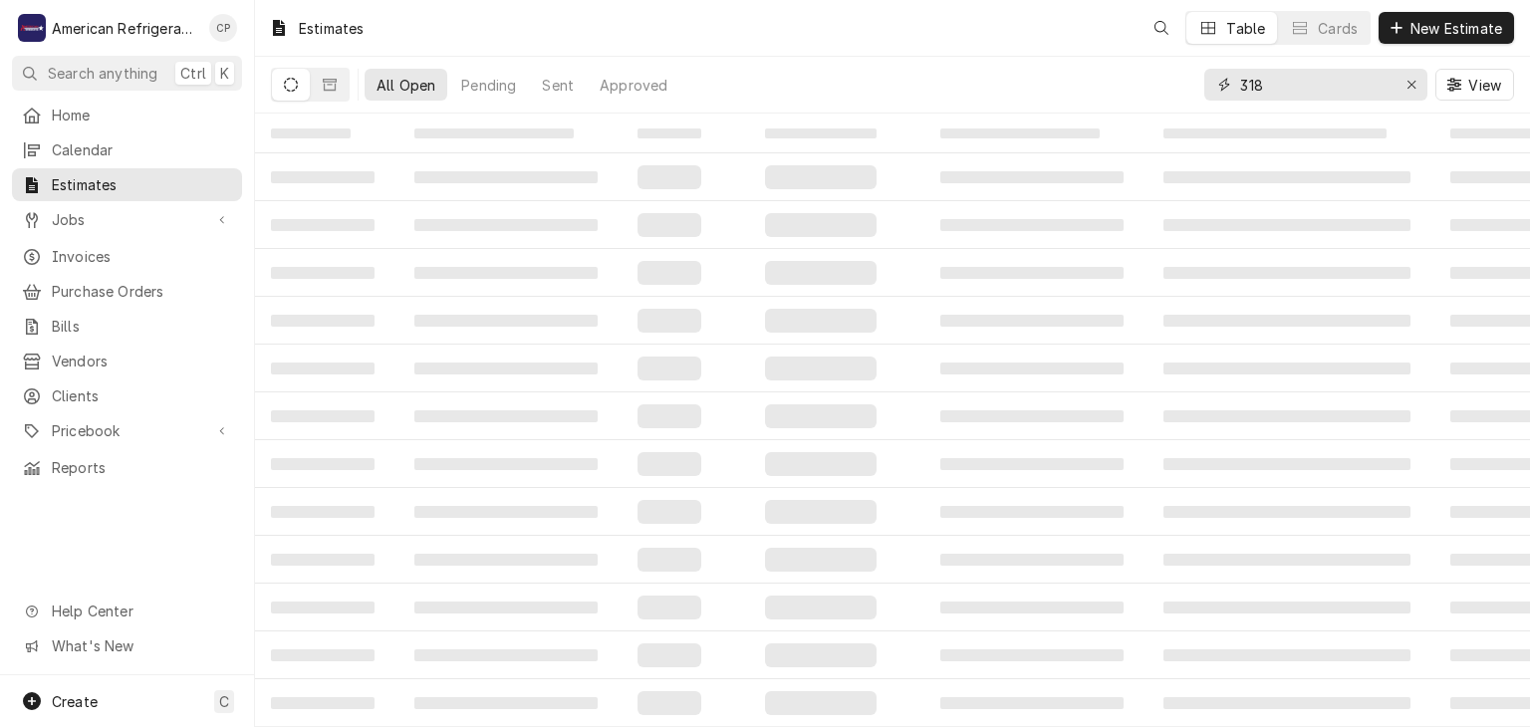
click at [1329, 92] on input "318" at bounding box center [1314, 85] width 149 height 32
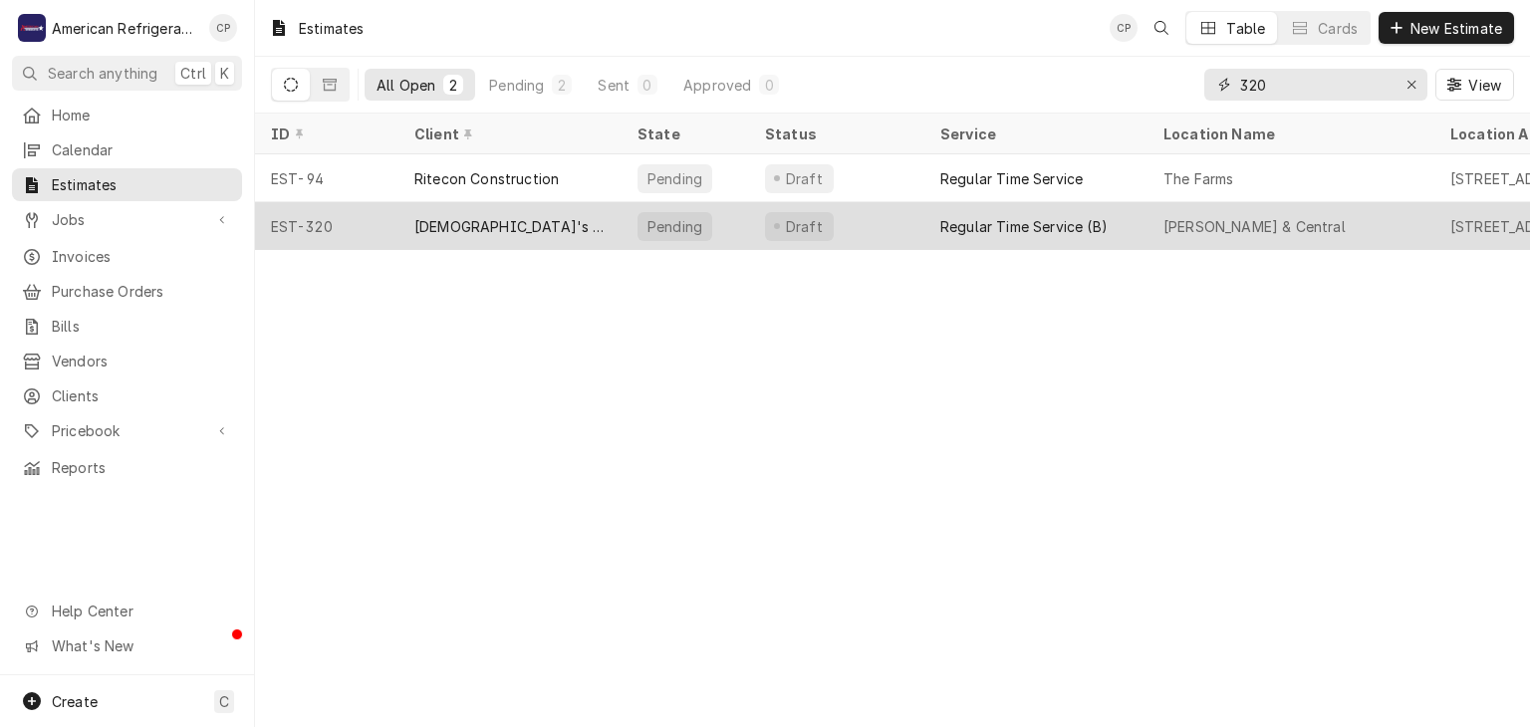
type input "320"
click at [579, 214] on div "[DEMOGRAPHIC_DATA]'s [US_STATE] Chicken" at bounding box center [509, 226] width 223 height 48
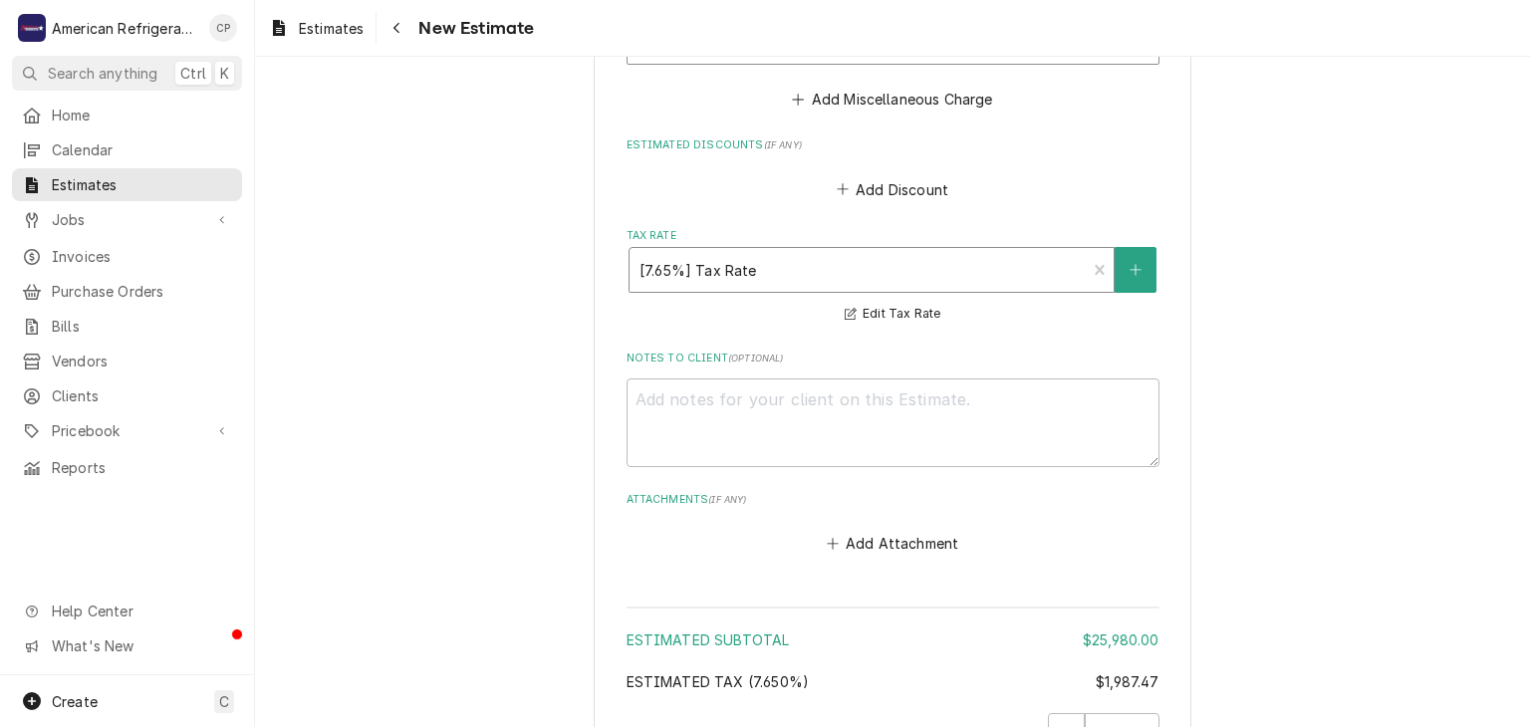
scroll to position [5338, 0]
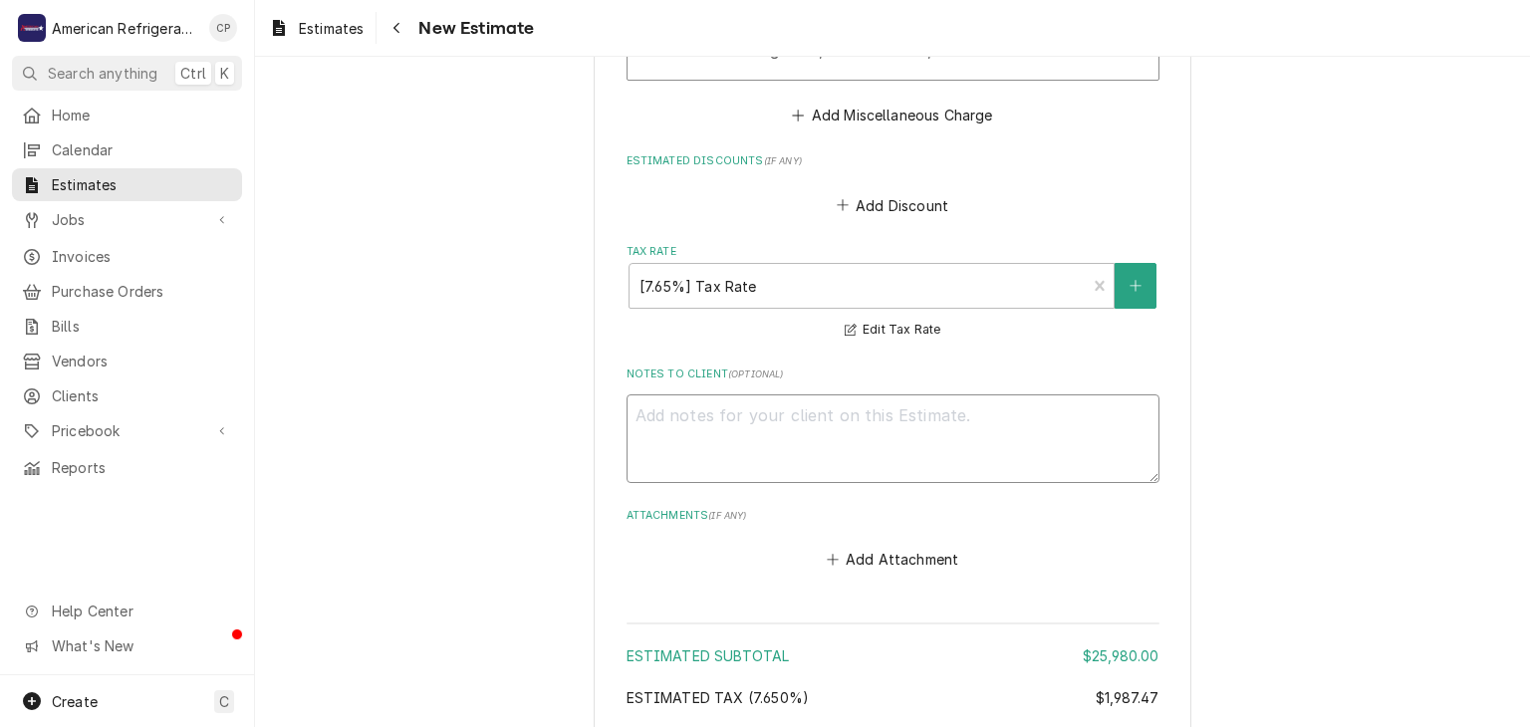
click at [716, 412] on textarea "Notes to Client ( optional )" at bounding box center [892, 439] width 533 height 90
paste textarea "Lobby A/C American was onsite to diagnose this unit. American found this unit t…"
type textarea "x"
type textarea "Lobby A/C American was onsite to diagnose this unit. American found this unit t…"
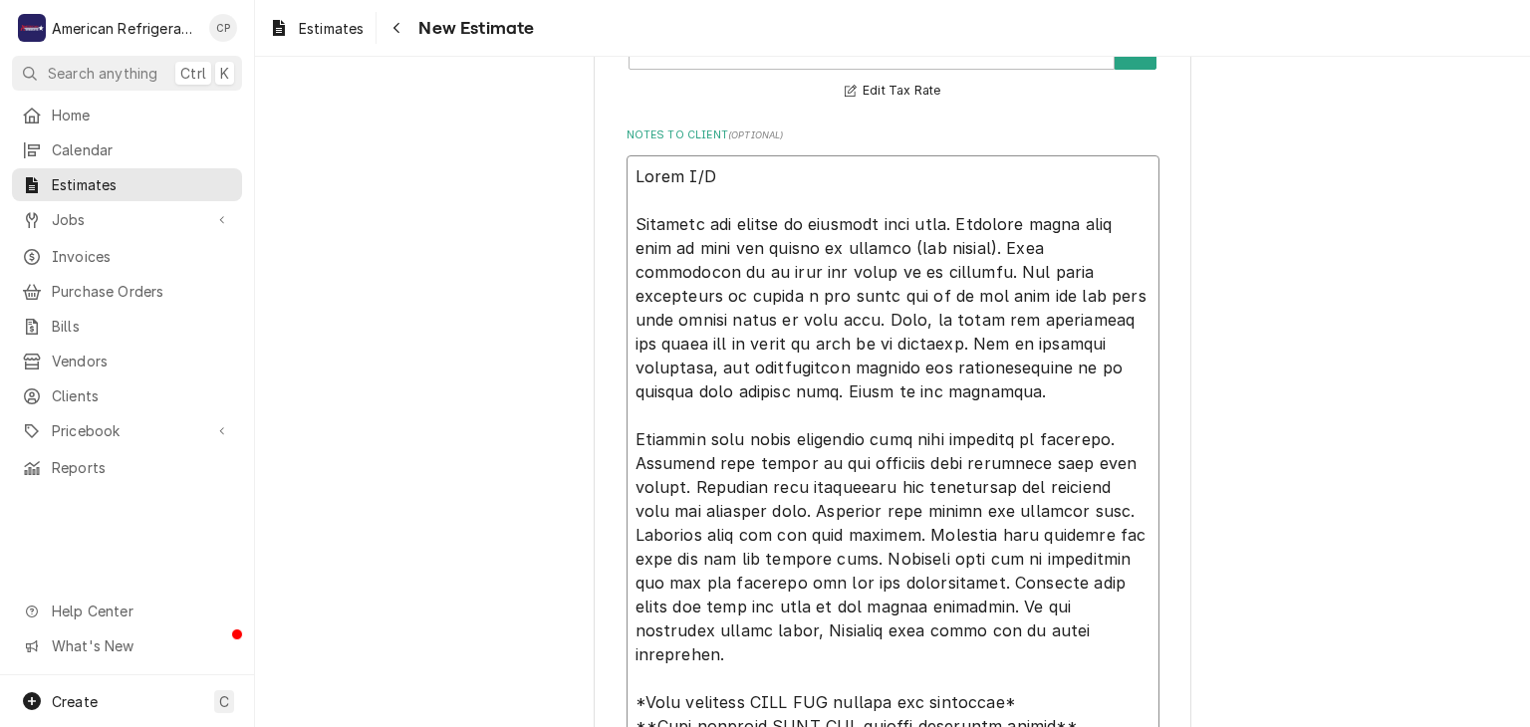
type textarea "x"
click at [761, 164] on textarea "Notes to Client ( optional )" at bounding box center [892, 451] width 533 height 592
type textarea "K American was onsite to diagnose this unit. American found this unit to have t…"
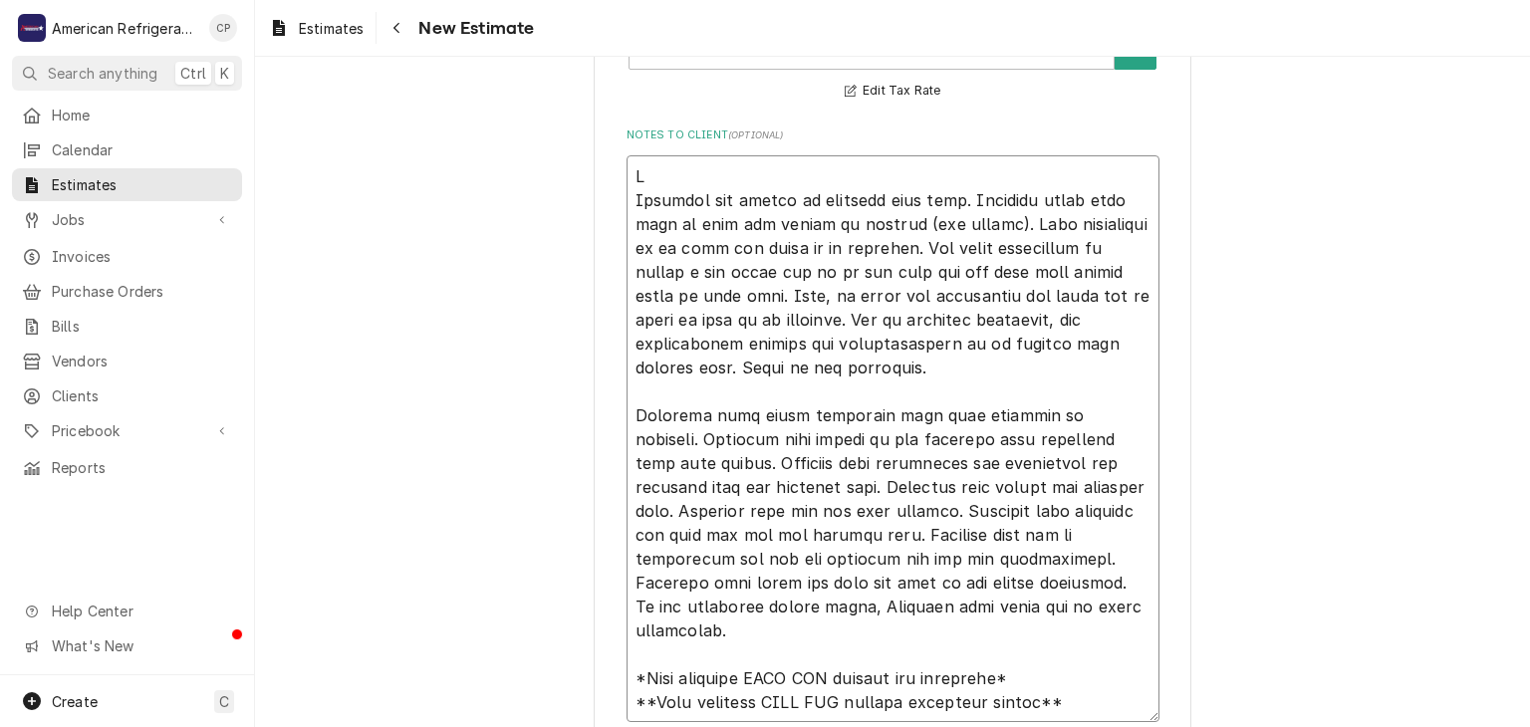
type textarea "x"
type textarea "Ki American was onsite to diagnose this unit. American found this unit to have …"
type textarea "x"
type textarea "Kit American was onsite to diagnose this unit. American found this unit to have…"
type textarea "x"
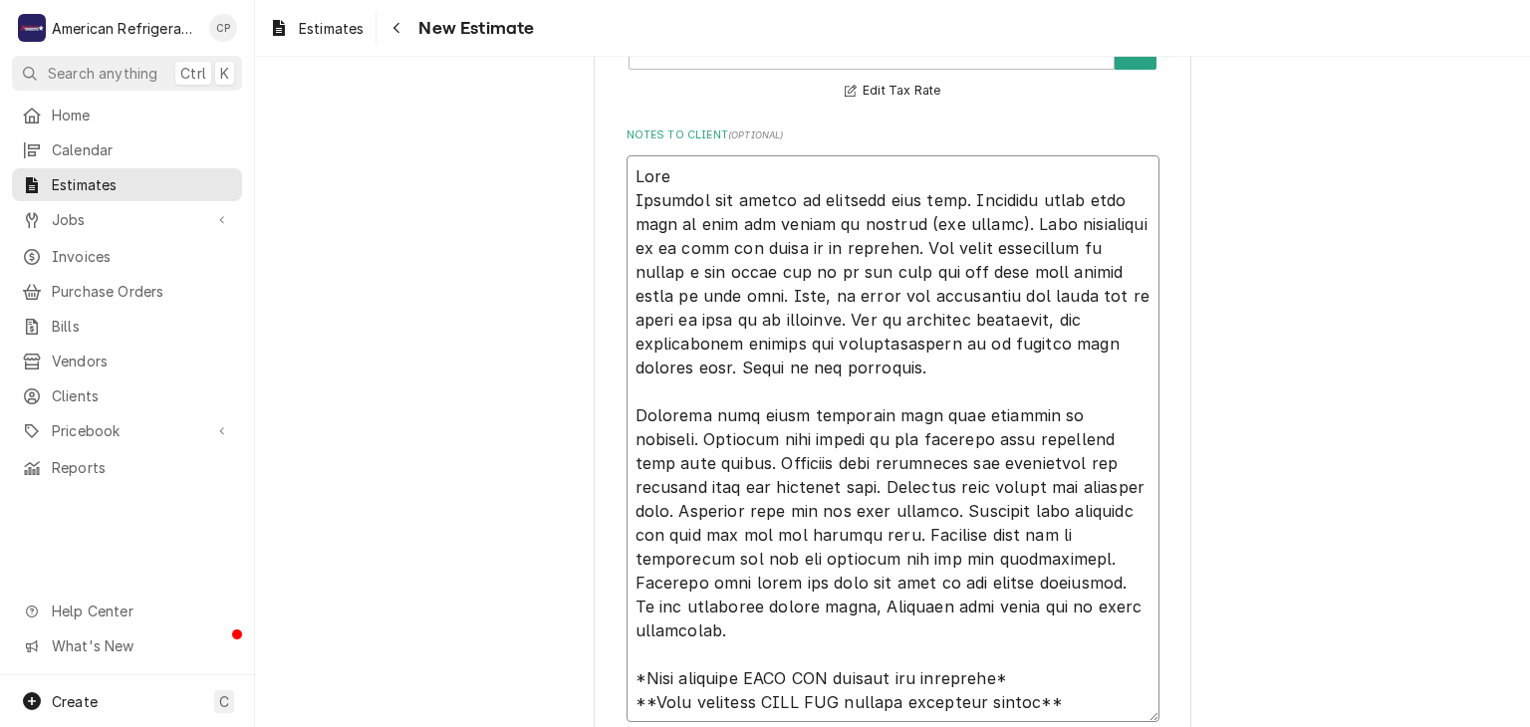
type textarea "Kitch American was onsite to diagnose this unit. American found this unit to ha…"
type textarea "x"
type textarea "Kitche American was onsite to diagnose this unit. American found this unit to h…"
type textarea "x"
type textarea "Kitchen American was onsite to diagnose this unit. American found this unit to …"
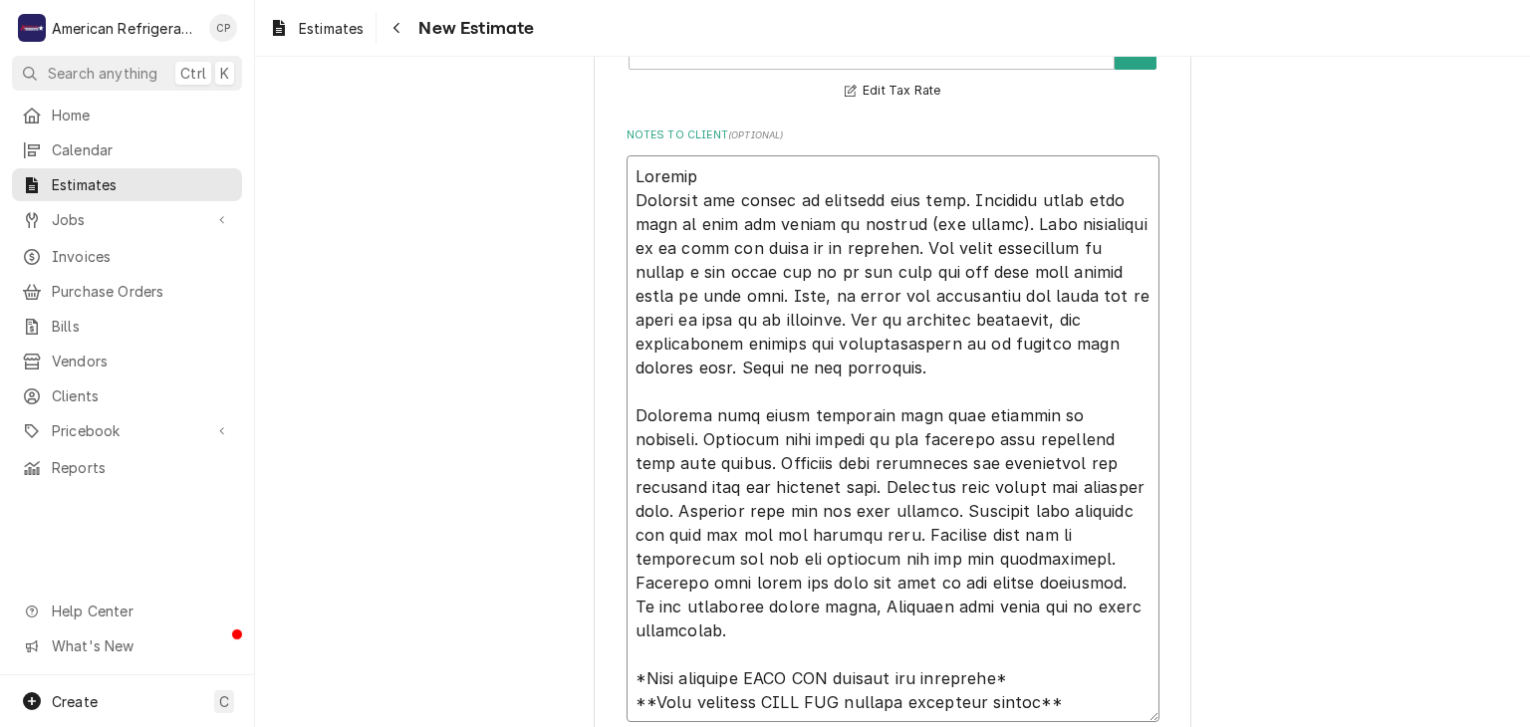
type textarea "x"
type textarea "Kitchen A American was onsite to diagnose this unit. American found this unit t…"
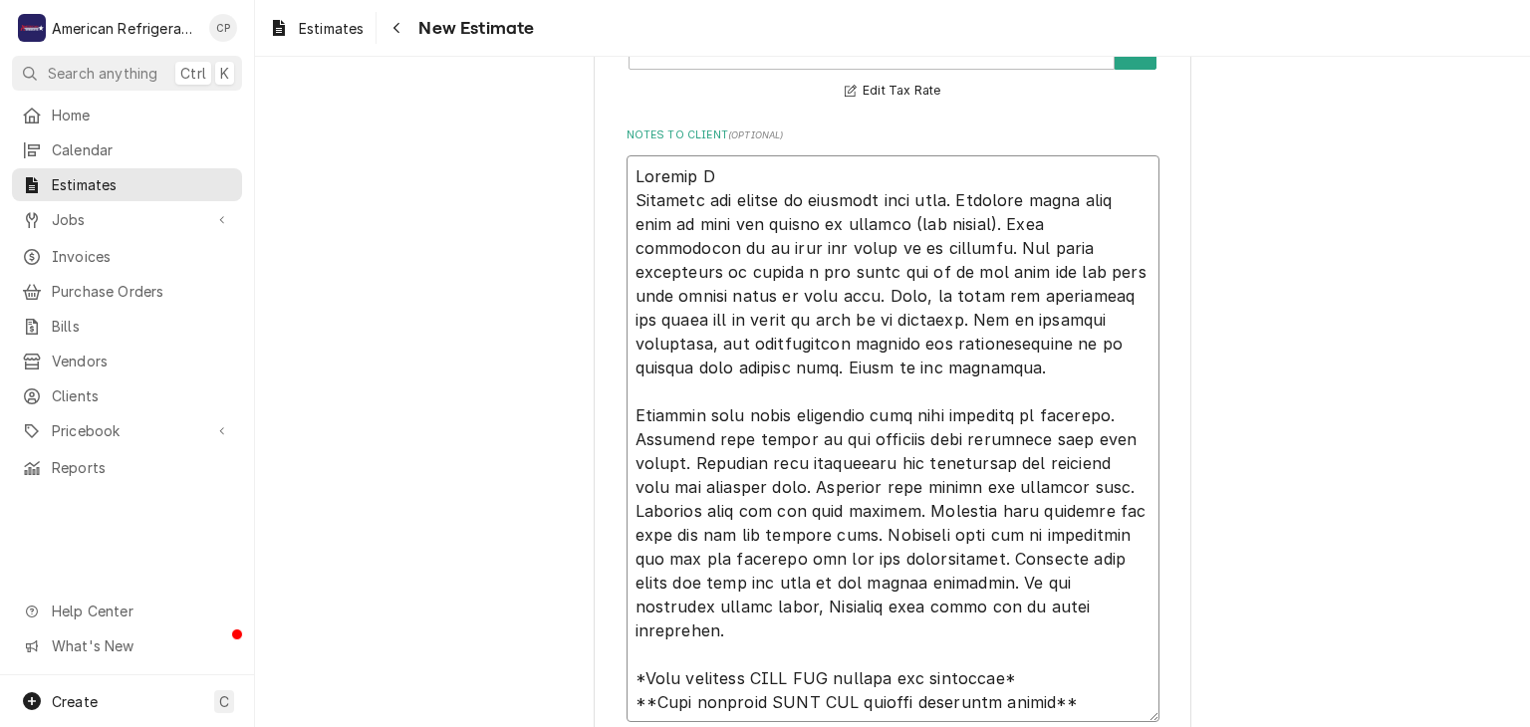
type textarea "x"
type textarea "Kitchen A/C American was onsite to diagnose this unit. American found this unit…"
type textarea "x"
type textarea "Kitchen A/C American was onsite to diagnose this unit. American found this unit…"
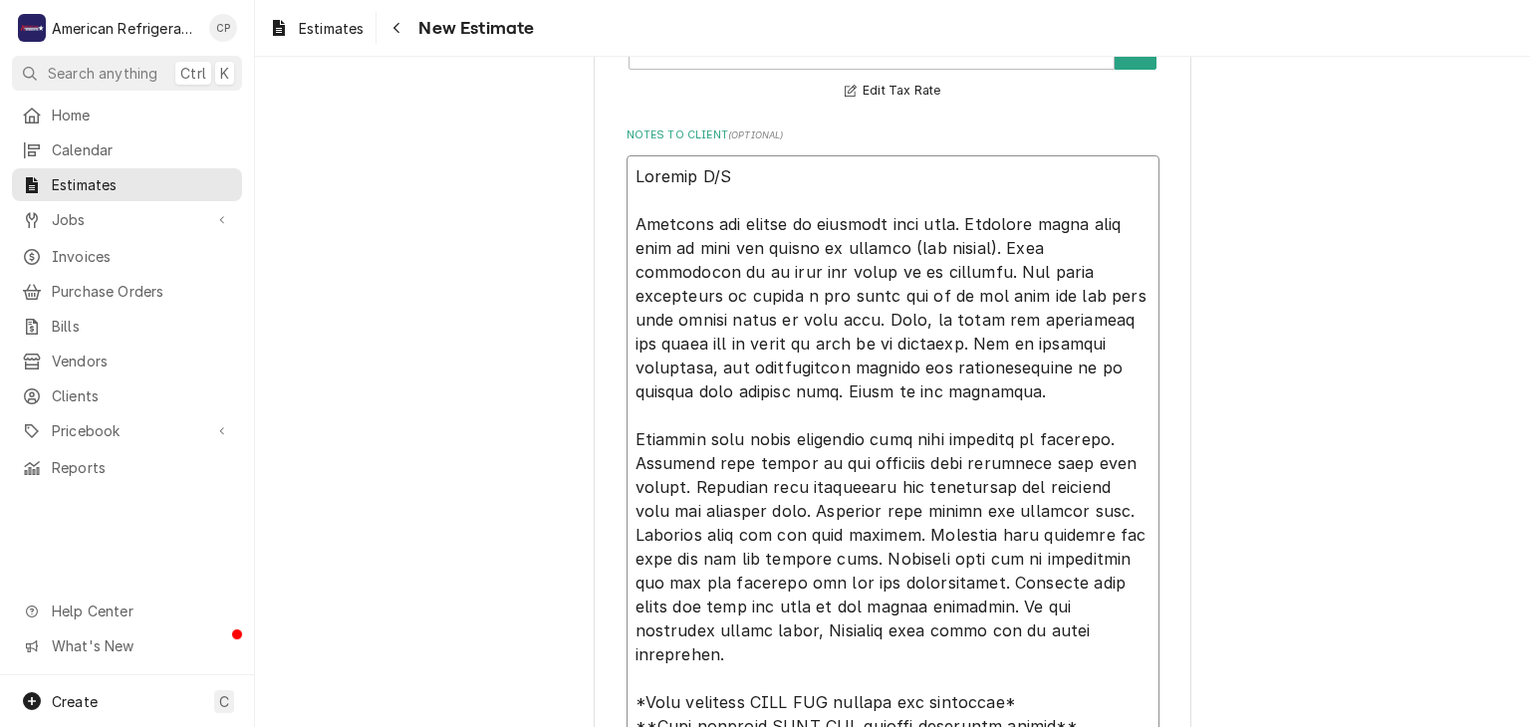
drag, startPoint x: 965, startPoint y: 216, endPoint x: 740, endPoint y: 379, distance: 278.1
click at [740, 379] on textarea "Notes to Client ( optional )" at bounding box center [892, 451] width 533 height 592
type textarea "x"
type textarea "Kitchen A/C American was onsite to diagnose this unit. Below is the breakdown. …"
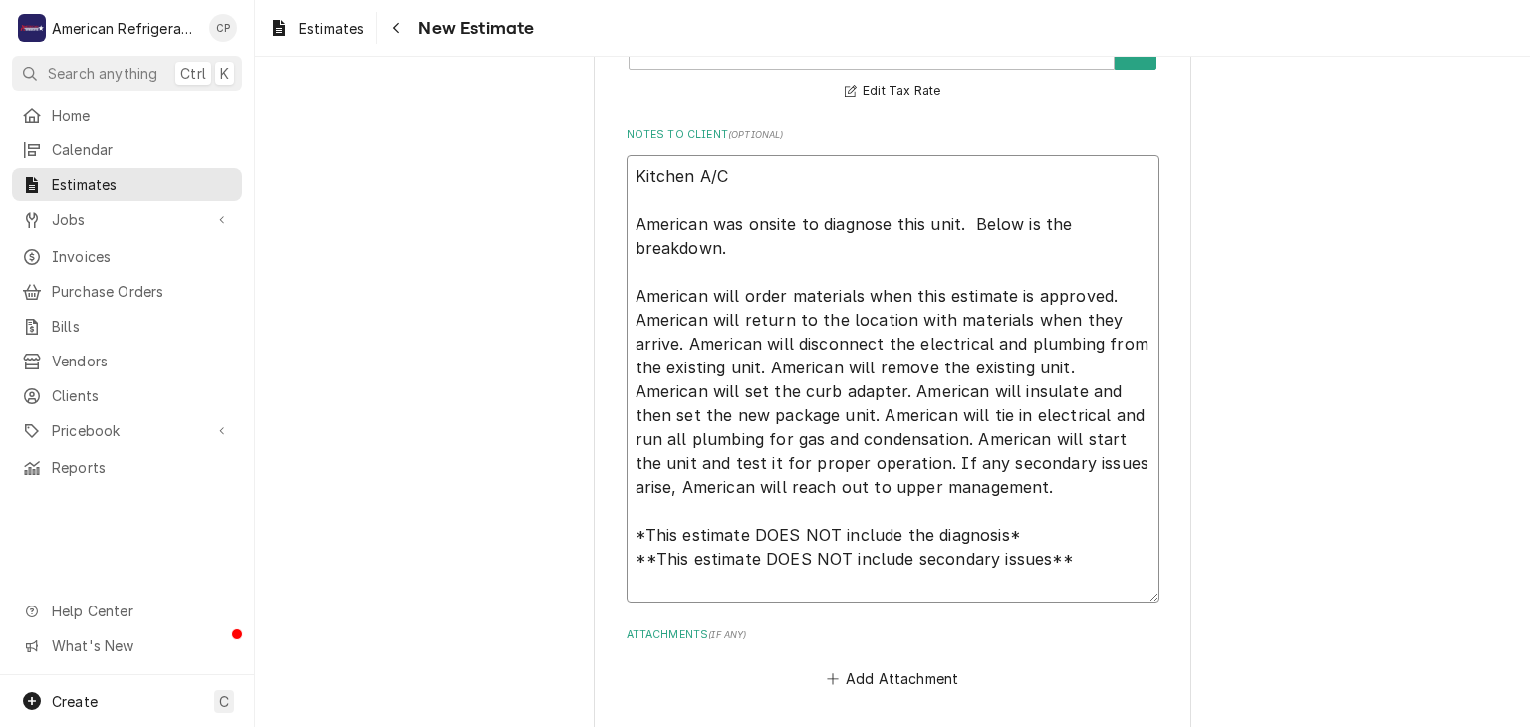
type textarea "x"
type textarea "Kitchen A/C American was onsite to diagnose this unit. A Below is the breakdown…"
type textarea "x"
type textarea "Kitchen A/C American was onsite to diagnose this unit. Am Below is the breakdow…"
type textarea "x"
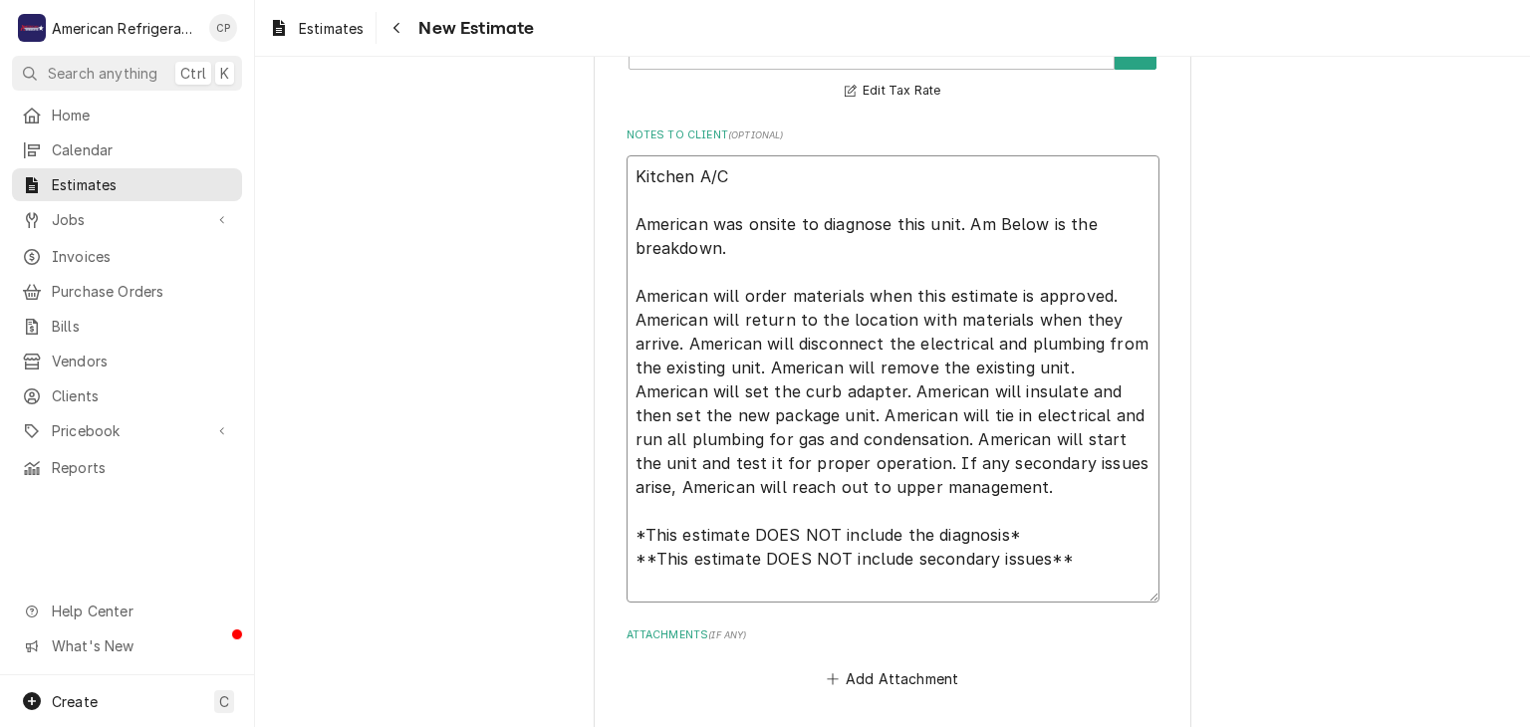
type textarea "Kitchen A/C American was onsite to diagnose this unit. Ame Below is the breakdo…"
type textarea "x"
type textarea "Kitchen A/C American was onsite to diagnose this unit. Amer Below is the breakd…"
type textarea "x"
type textarea "Kitchen A/C American was onsite to diagnose this unit. Ameri Below is the break…"
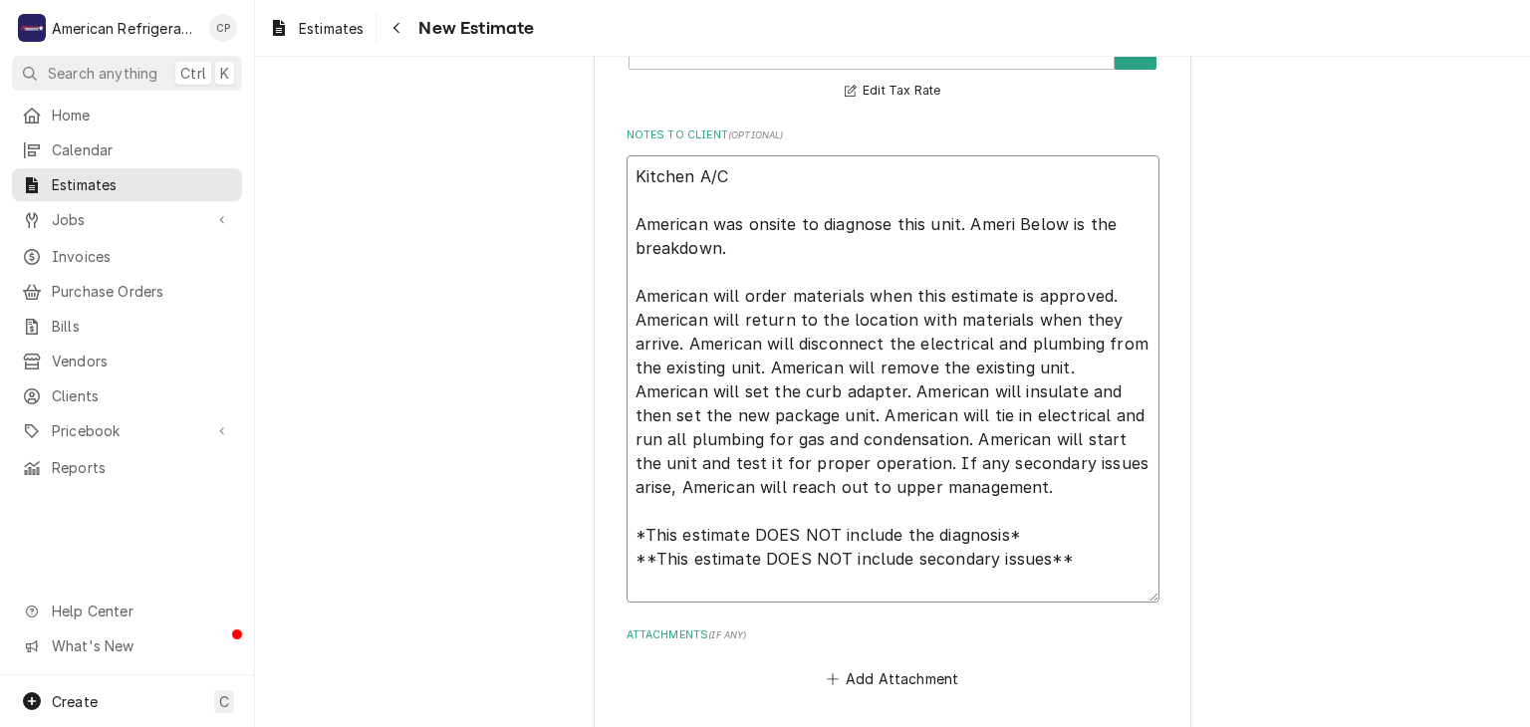
type textarea "x"
type textarea "Kitchen A/C American was onsite to diagnose this unit. America Below is the bre…"
type textarea "x"
type textarea "Kitchen A/C American was onsite to diagnose this unit. American Below is the br…"
type textarea "x"
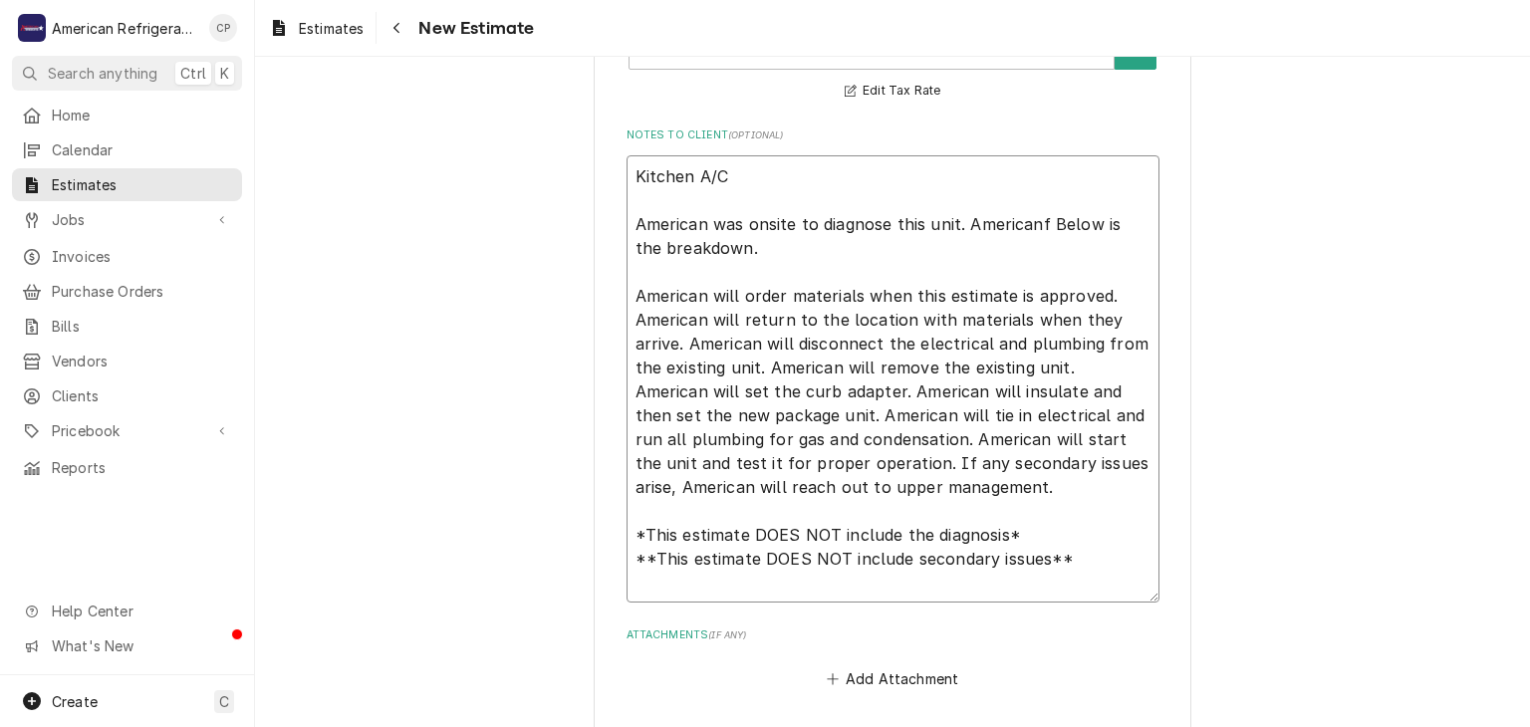
type textarea "Kitchen A/C American was onsite to diagnose this unit. Americanf Below is the b…"
type textarea "x"
type textarea "Kitchen A/C American was onsite to diagnose this unit. Americanf Below is the b…"
type textarea "x"
type textarea "Kitchen A/C American was onsite to diagnose this unit. American Below is the br…"
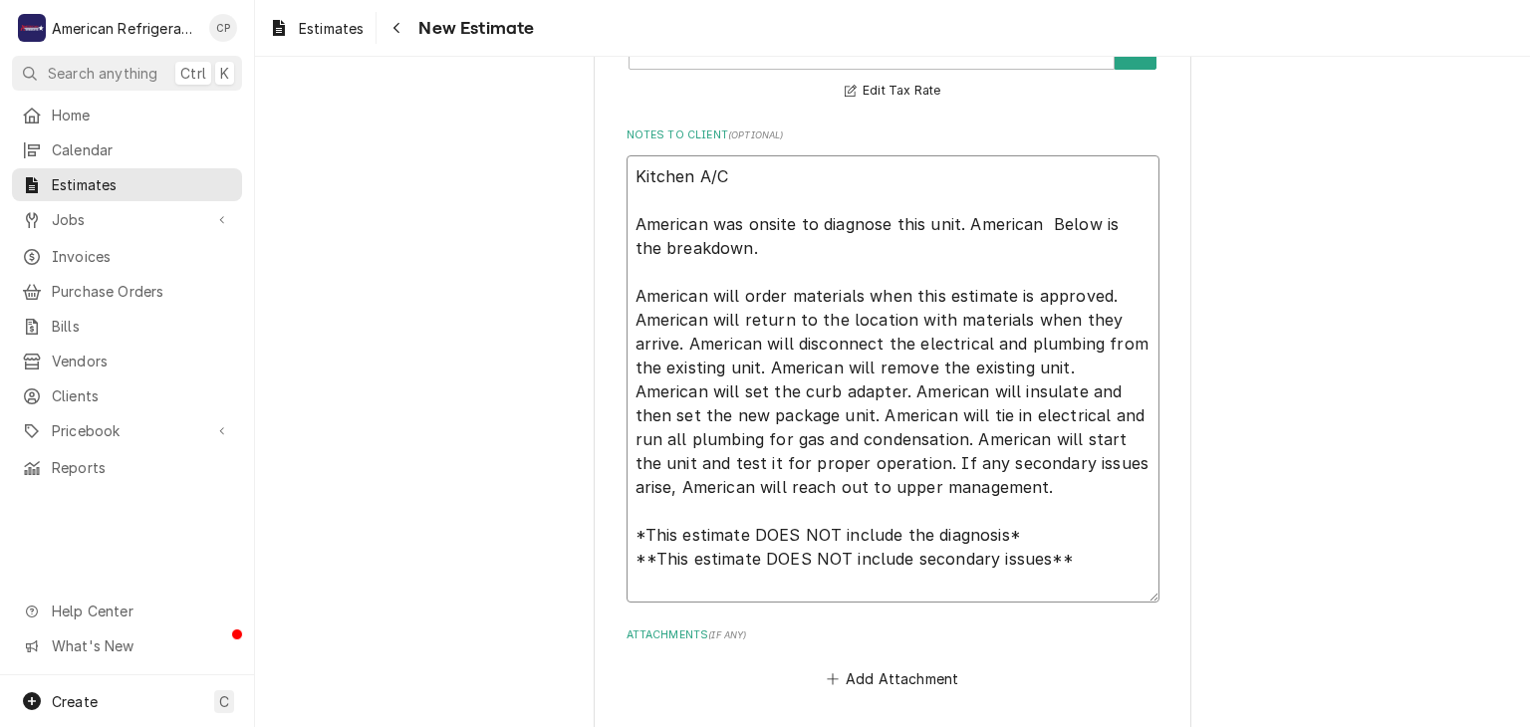
type textarea "x"
type textarea "Kitchen A/C American was onsite to diagnose this unit. American f Below is the …"
type textarea "x"
type textarea "Kitchen A/C American was onsite to diagnose this unit. American fou Below is th…"
type textarea "x"
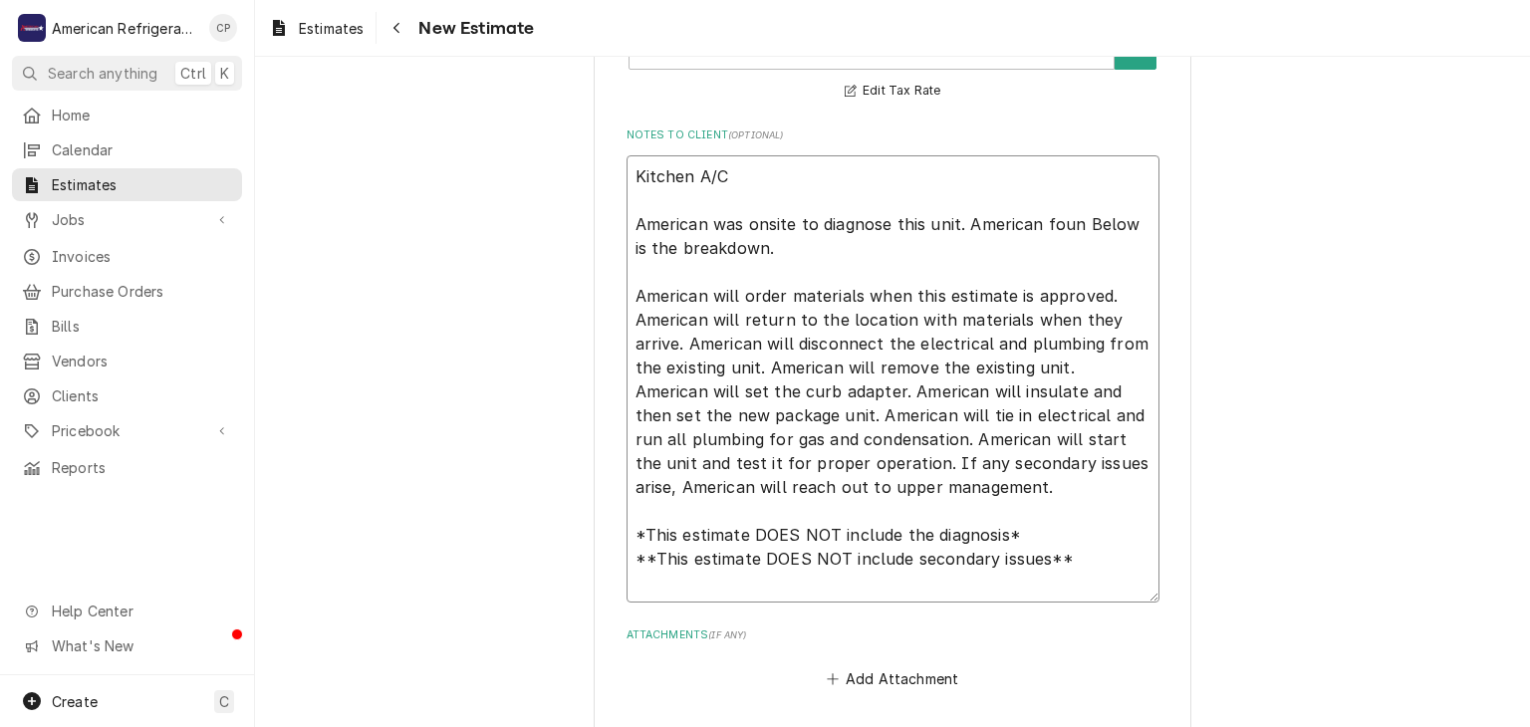
type textarea "Kitchen A/C American was onsite to diagnose this unit. American found Below is …"
type textarea "x"
type textarea "Kitchen A/C American was onsite to diagnose this unit. American found Below is …"
type textarea "x"
type textarea "Kitchen A/C American was onsite to diagnose this unit. American found th Below …"
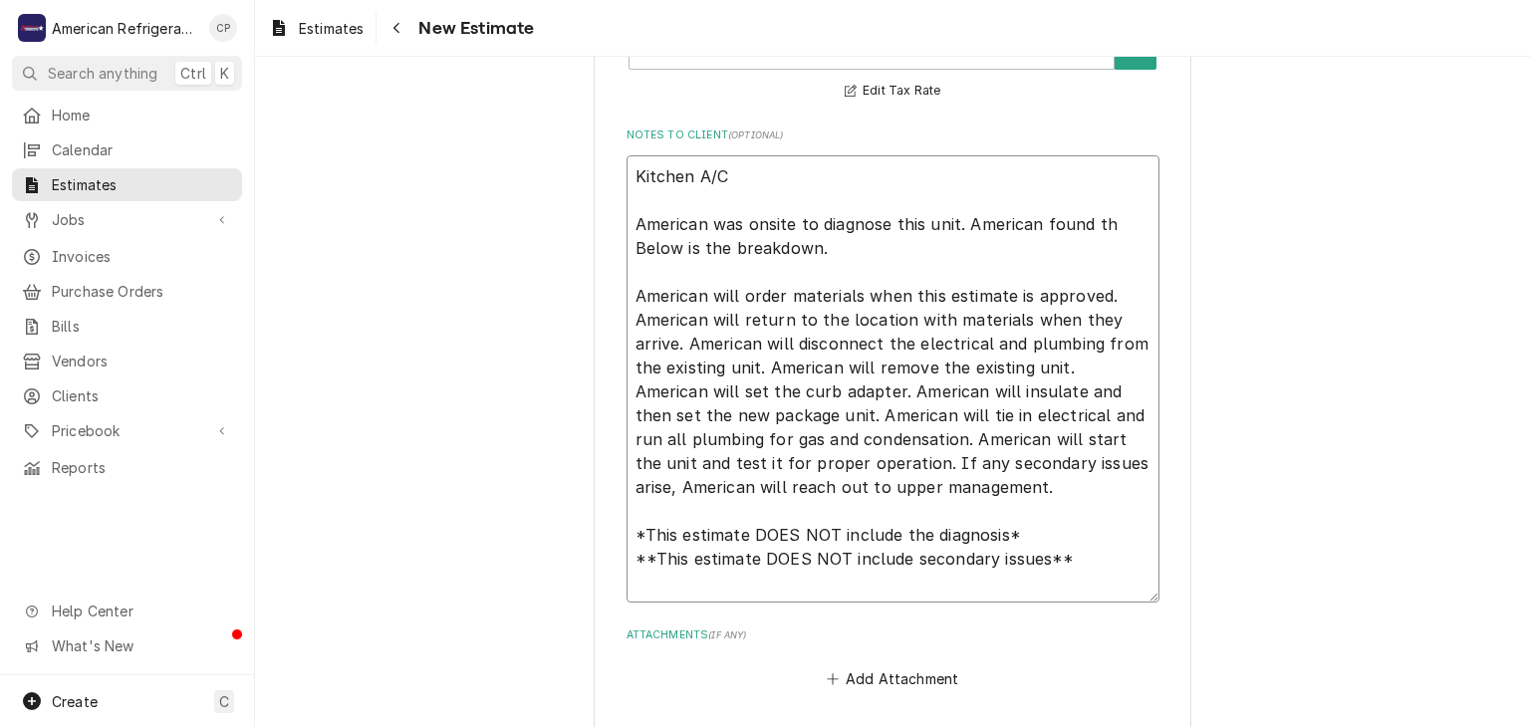
type textarea "x"
type textarea "Kitchen A/C American was onsite to diagnose this unit. American found thi Below…"
type textarea "x"
type textarea "Kitchen A/C American was onsite to diagnose this unit. American found this Belo…"
type textarea "x"
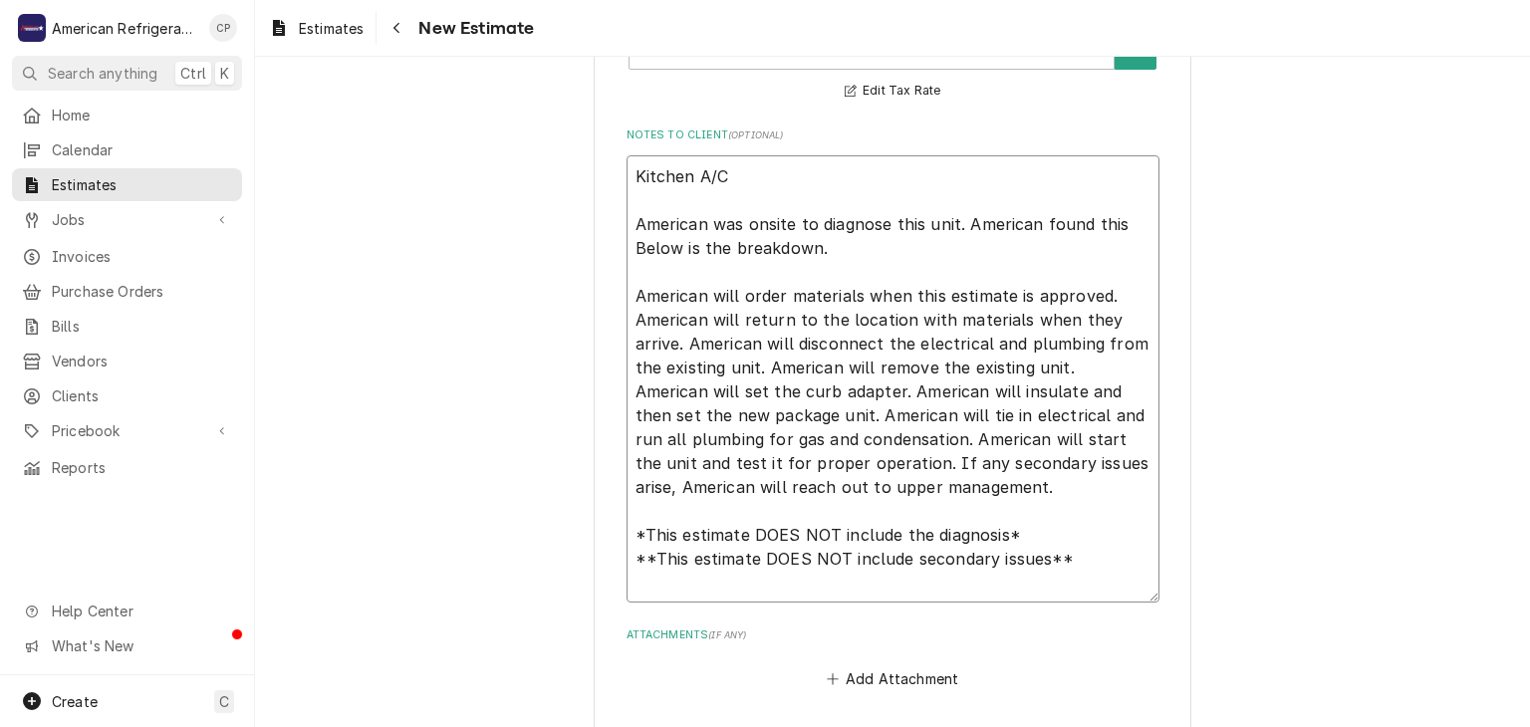
type textarea "Kitchen A/C American was onsite to diagnose this unit. American found this u Be…"
type textarea "x"
type textarea "Kitchen A/C American was onsite to diagnose this unit. American found this uni …"
type textarea "x"
type textarea "Kitchen A/C American was onsite to diagnose this unit. American found this unit…"
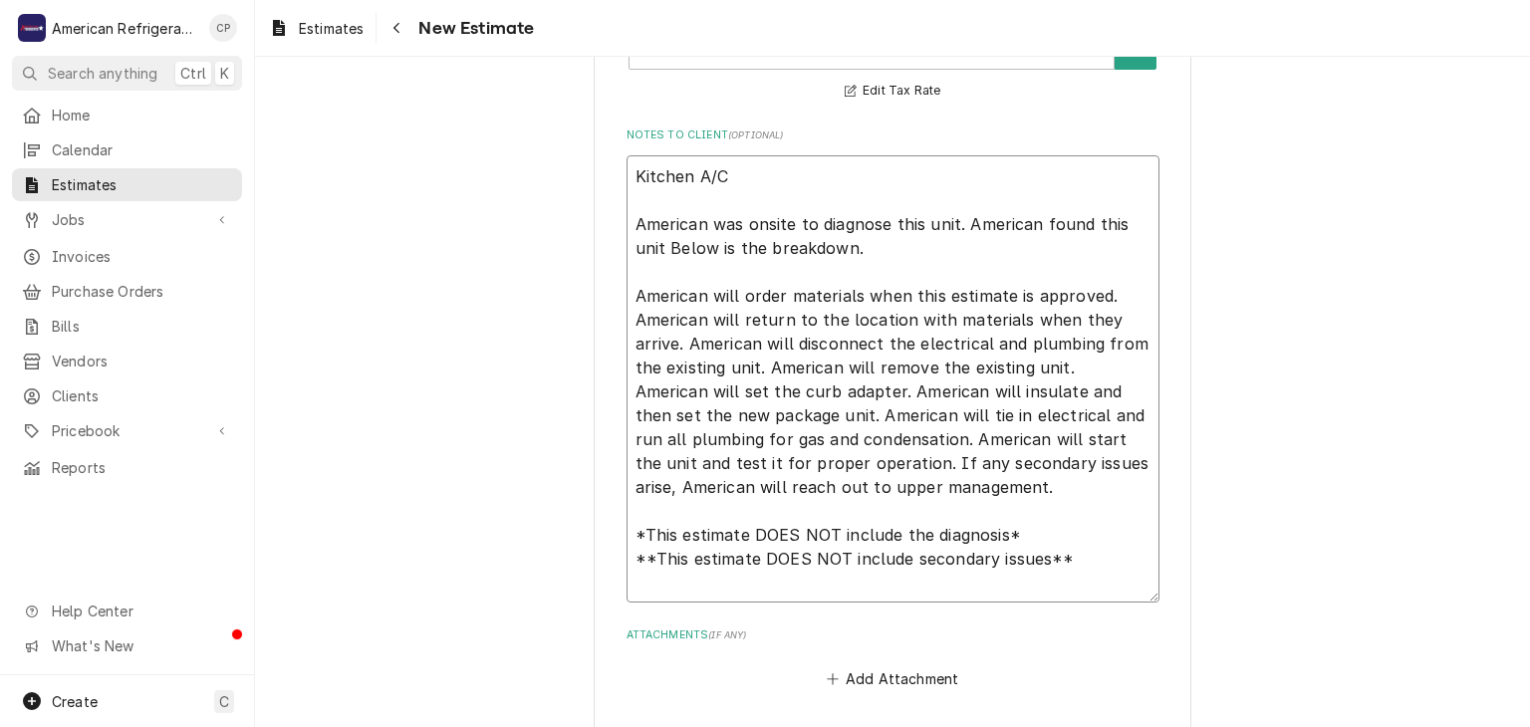
type textarea "x"
type textarea "Kitchen A/C American was onsite to diagnose this unit. American found this unit…"
type textarea "x"
type textarea "Kitchen A/C American was onsite to diagnose this unit. American found this unit…"
type textarea "x"
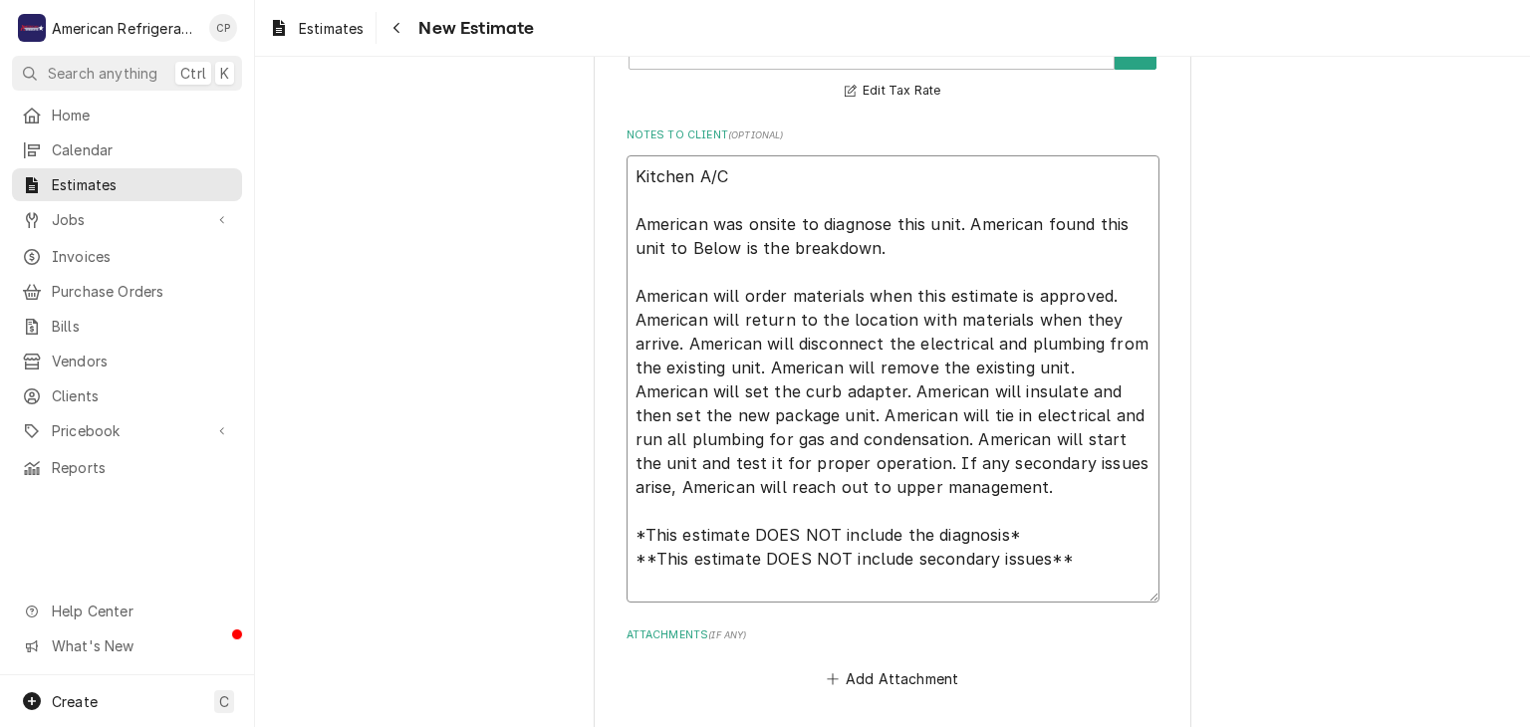
type textarea "Kitchen A/C American was onsite to diagnose this unit. American found this unit…"
type textarea "x"
type textarea "Kitchen A/C American was onsite to diagnose this unit. American found this unit…"
type textarea "x"
type textarea "Kitchen A/C American was onsite to diagnose this unit. American found this unit…"
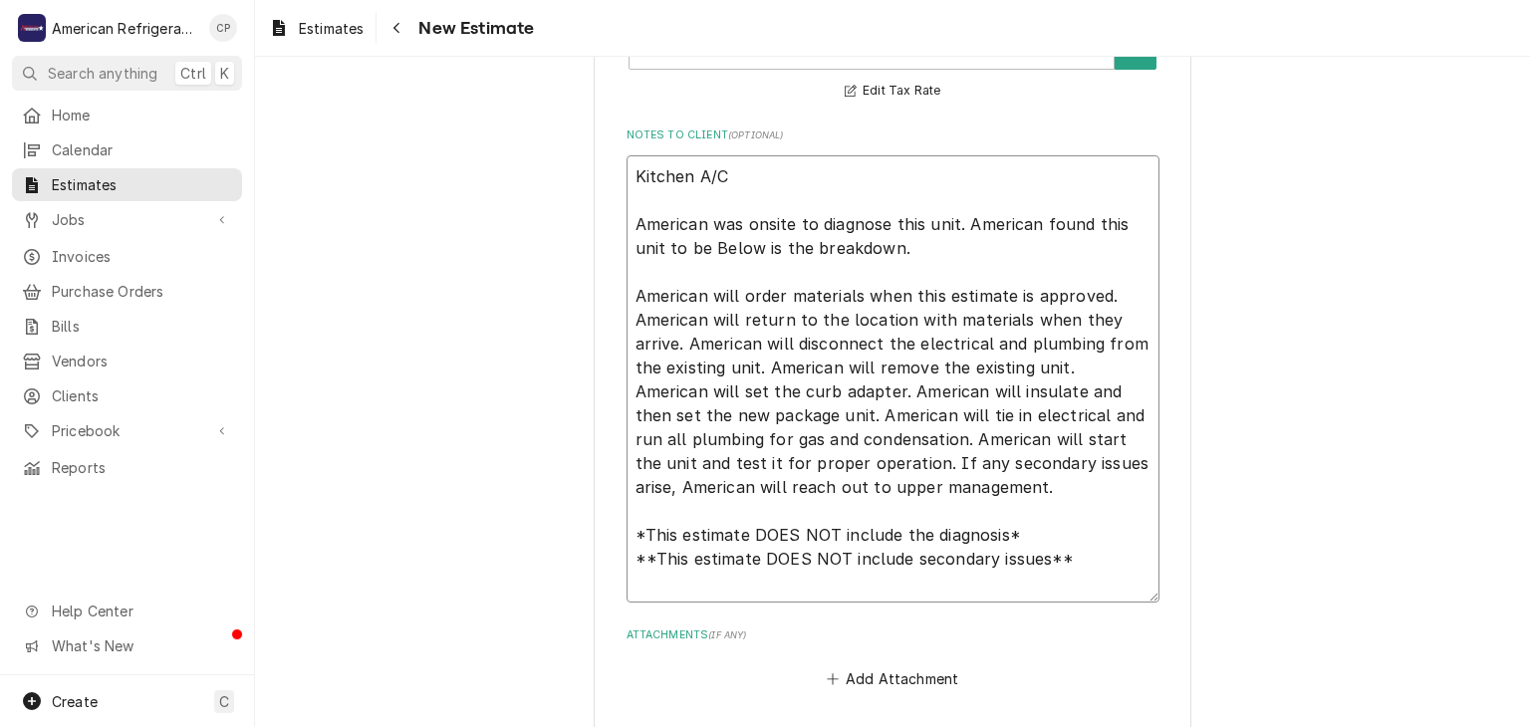
type textarea "x"
type textarea "Kitchen A/C American was onsite to diagnose this unit. American found this unit…"
type textarea "x"
type textarea "Kitchen A/C American was onsite to diagnose this unit. American found this unit…"
type textarea "x"
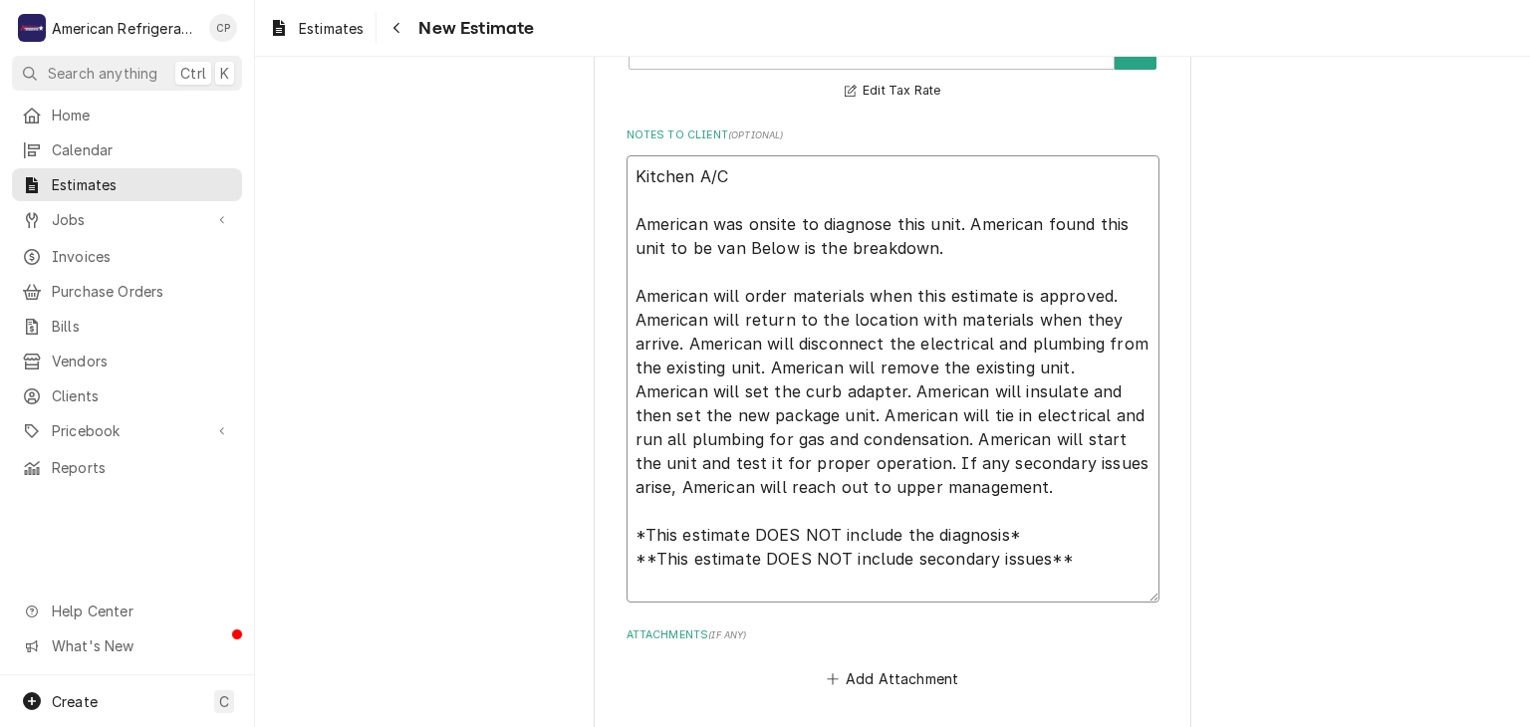
type textarea "Kitchen A/C American was onsite to diagnose this unit. American found this unit…"
type textarea "x"
type textarea "Kitchen A/C American was onsite to diagnose this unit. American found this unit…"
type textarea "x"
type textarea "Kitchen A/C American was onsite to diagnose this unit. American found this unit…"
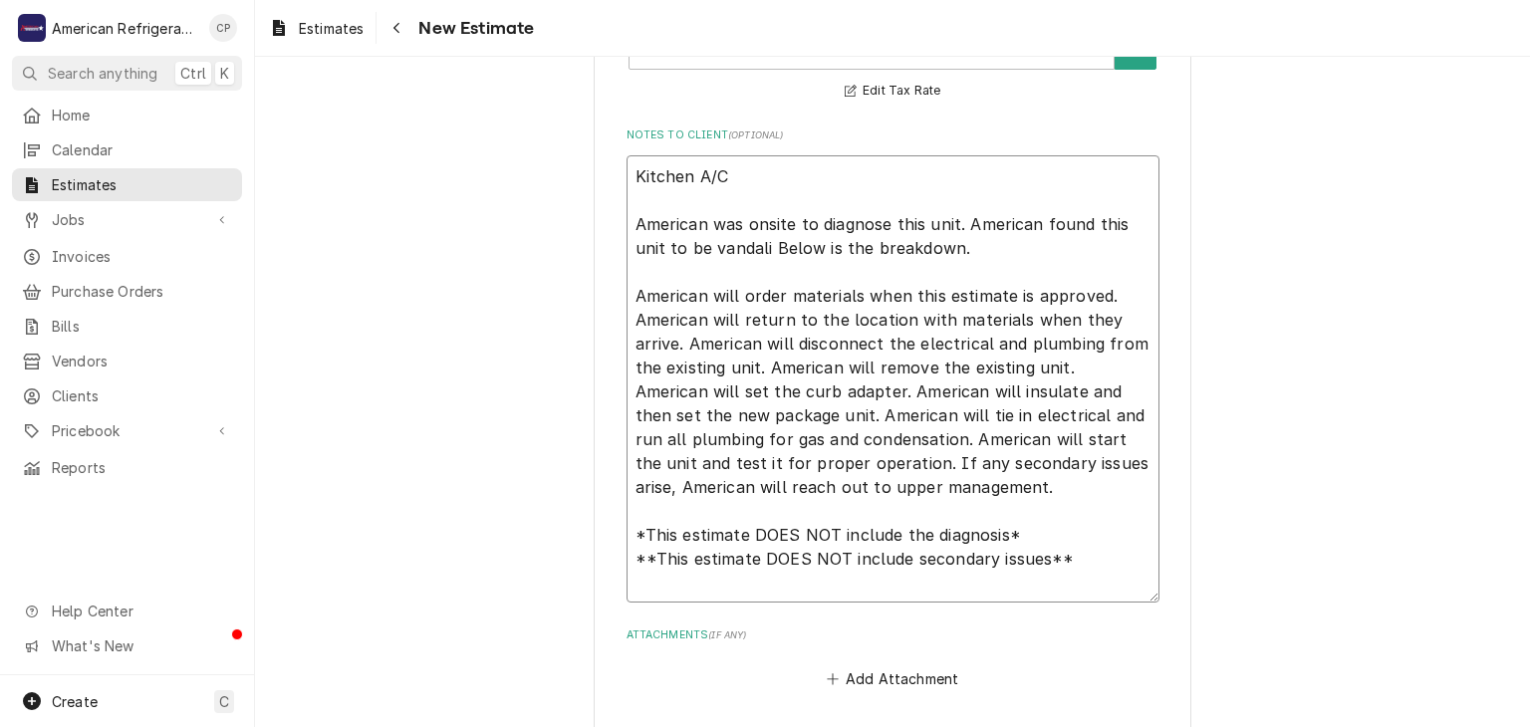
type textarea "x"
type textarea "Kitchen A/C American was onsite to diagnose this unit. American found this unit…"
type textarea "x"
type textarea "Kitchen A/C American was onsite to diagnose this unit. American found this unit…"
type textarea "x"
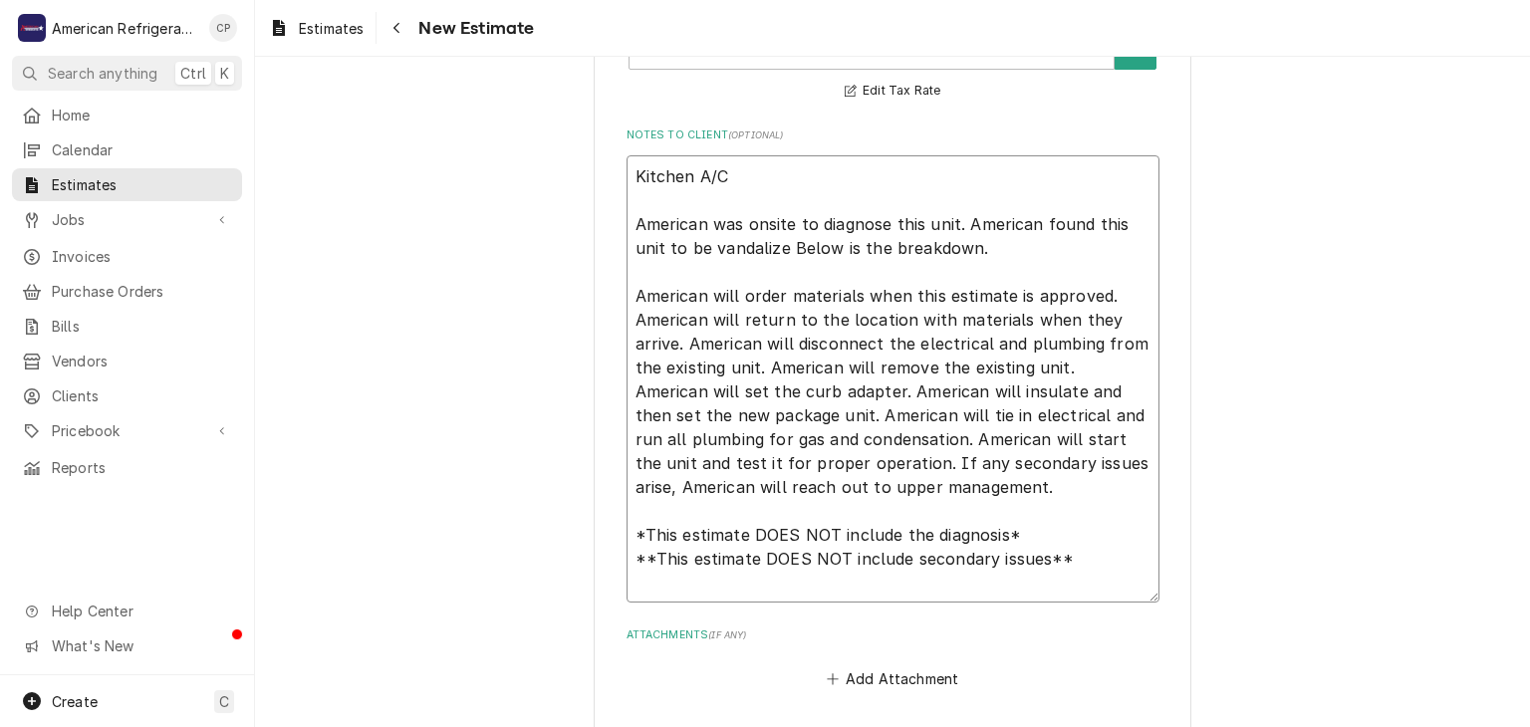
type textarea "Kitchen A/C American was onsite to diagnose this unit. American found this unit…"
type textarea "x"
type textarea "Kitchen A/C American was onsite to diagnose this unit. American found this unit…"
type textarea "x"
type textarea "Kitchen A/C American was onsite to diagnose this unit. American found this unit…"
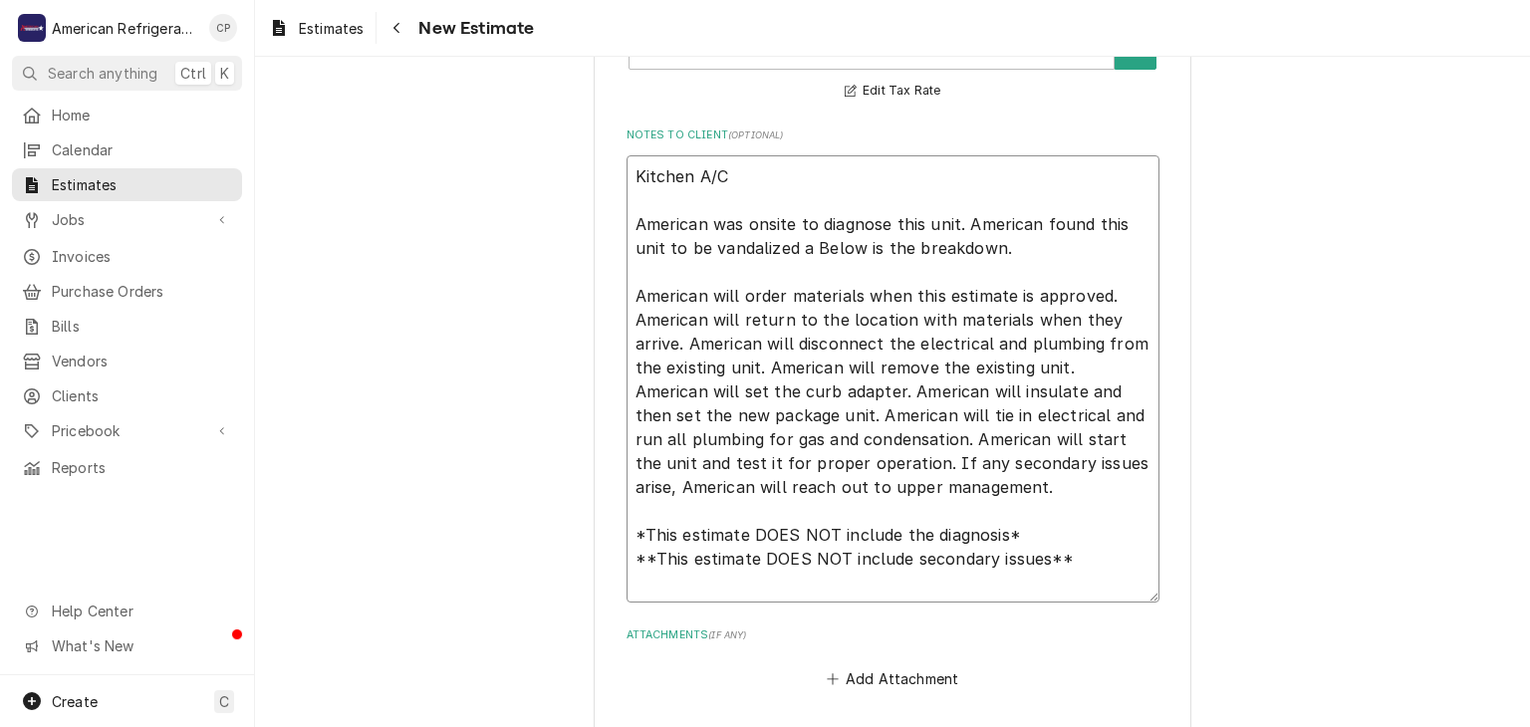
type textarea "x"
type textarea "Kitchen A/C American was onsite to diagnose this unit. American found this unit…"
type textarea "x"
type textarea "Kitchen A/C American was onsite to diagnose this unit. American found this unit…"
type textarea "x"
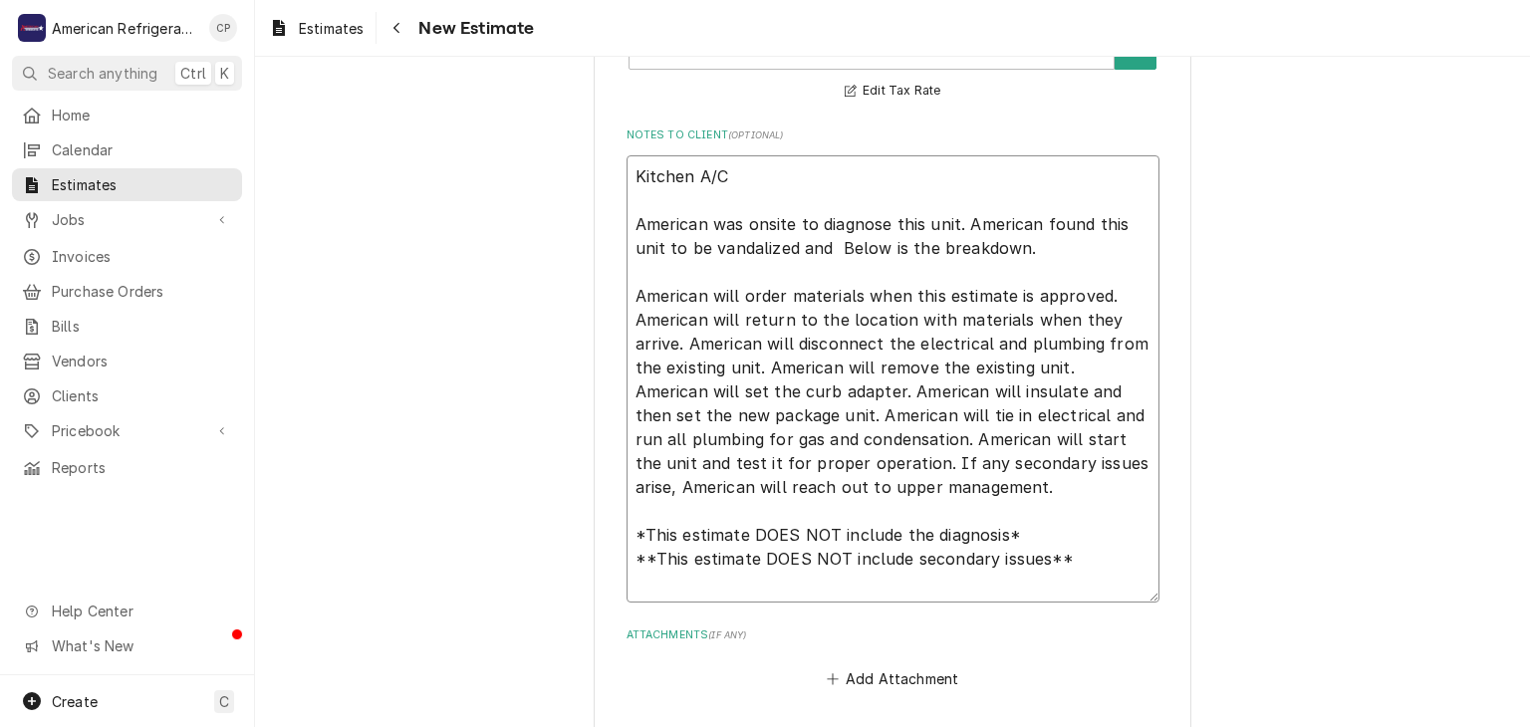
type textarea "Kitchen A/C American was onsite to diagnose this unit. American found this unit…"
type textarea "x"
type textarea "Kitchen A/C American was onsite to diagnose this unit. American found this unit…"
type textarea "x"
type textarea "Kitchen A/C American was onsite to diagnose this unit. American found this unit…"
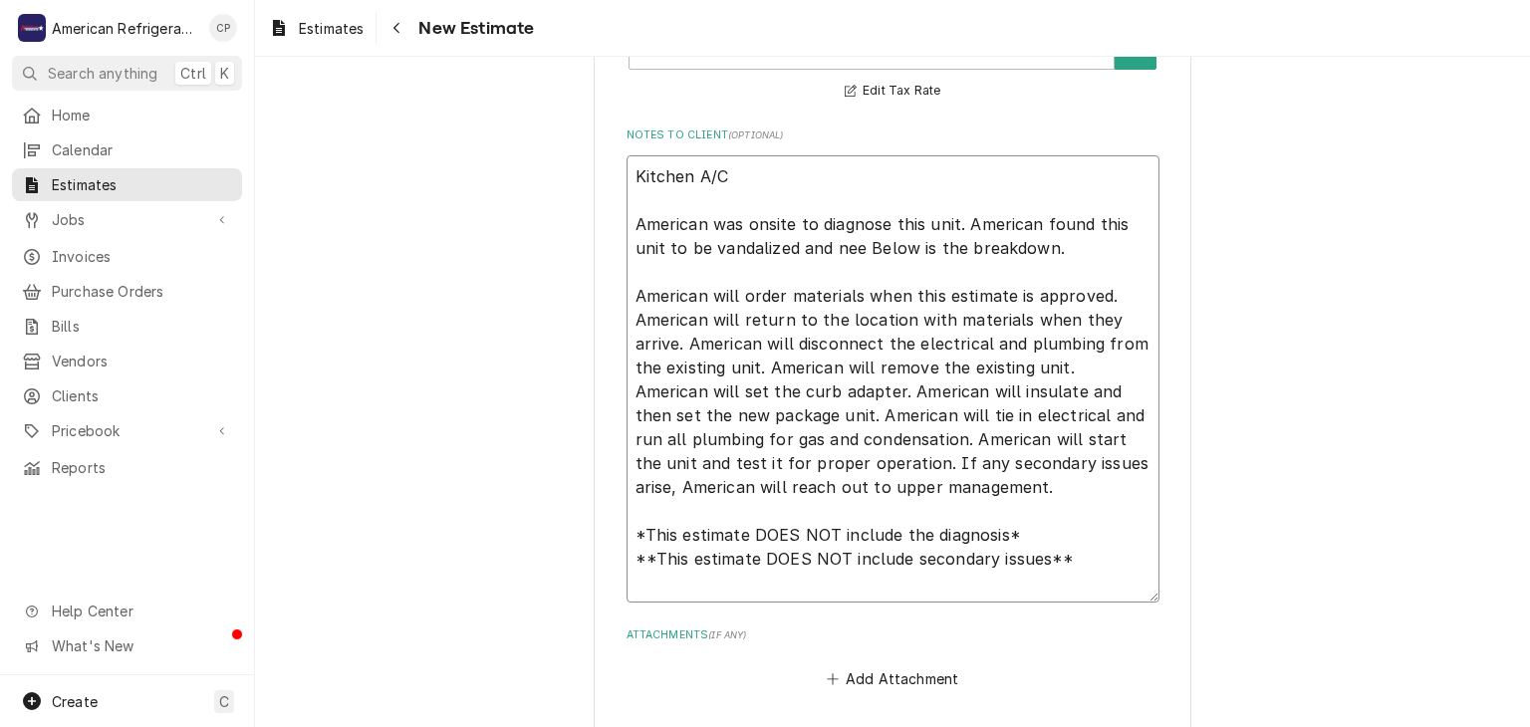
type textarea "x"
type textarea "Kitchen A/C American was onsite to diagnose this unit. American found this unit…"
type textarea "x"
type textarea "Kitchen A/C American was onsite to diagnose this unit. American found this unit…"
type textarea "x"
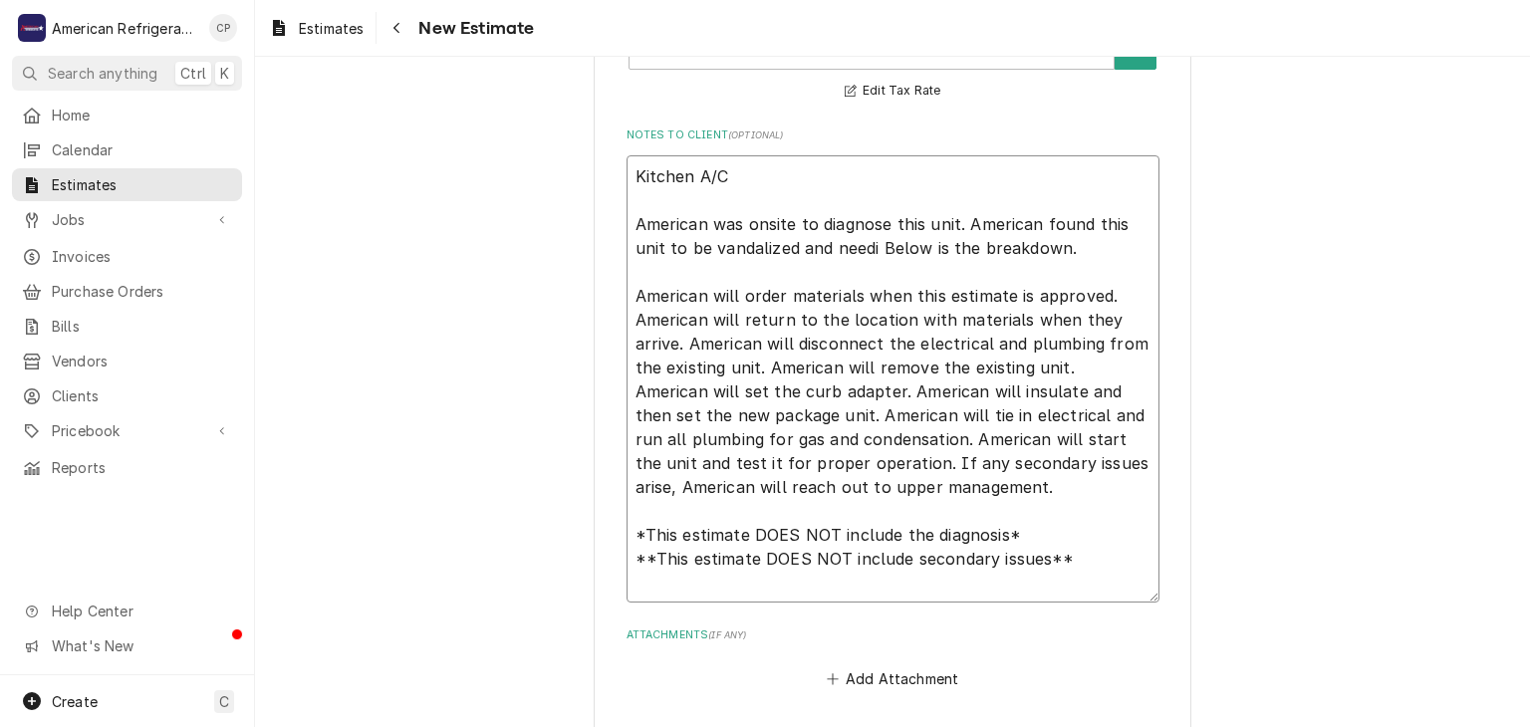
type textarea "Kitchen A/C American was onsite to diagnose this unit. American found this unit…"
type textarea "x"
type textarea "Kitchen A/C American was onsite to diagnose this unit. American found this unit…"
type textarea "x"
type textarea "Kitchen A/C American was onsite to diagnose this unit. American found this unit…"
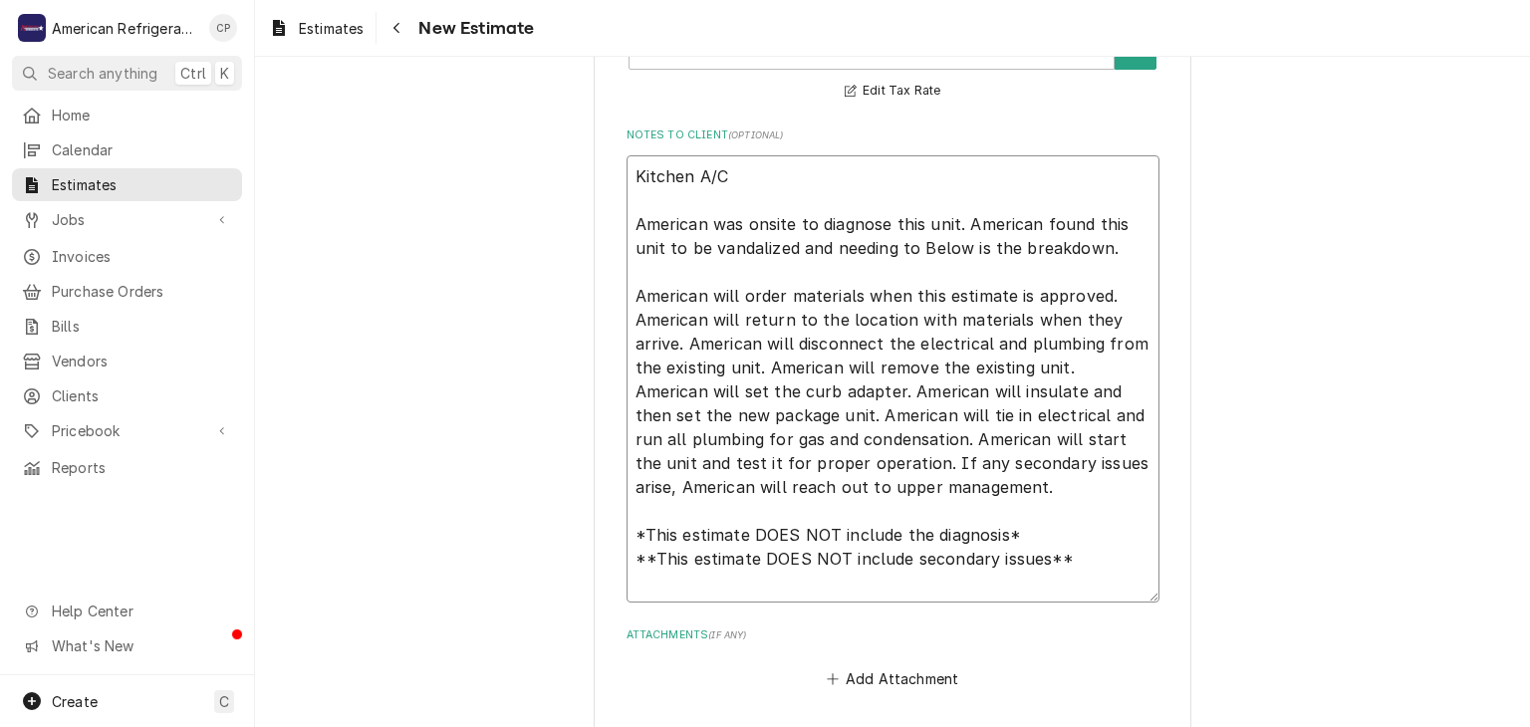
type textarea "x"
type textarea "Kitchen A/C American was onsite to diagnose this unit. American found this unit…"
type textarea "x"
type textarea "Kitchen A/C American was onsite to diagnose this unit. American found this unit…"
type textarea "x"
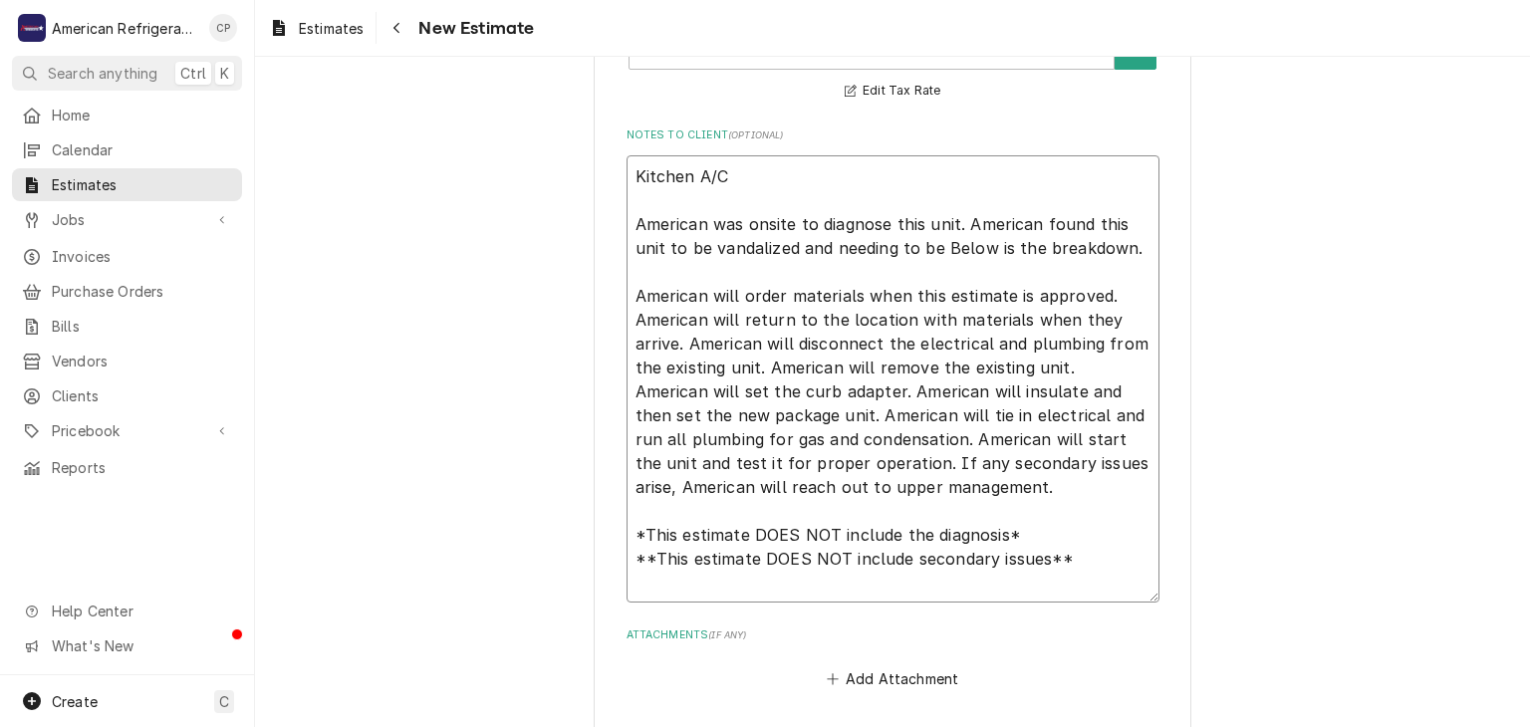
type textarea "Kitchen A/C American was onsite to diagnose this unit. American found this unit…"
type textarea "x"
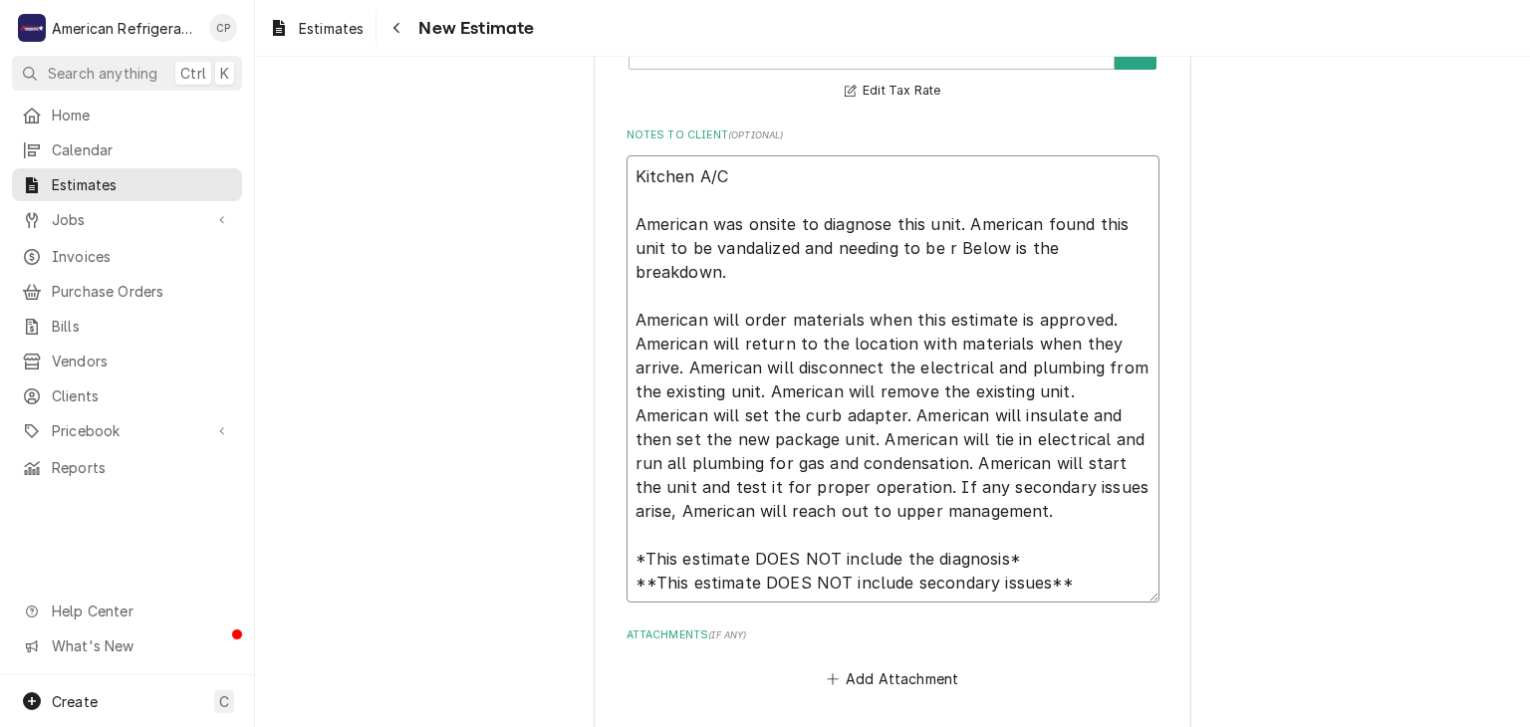
type textarea "Kitchen A/C American was onsite to diagnose this unit. American found this unit…"
type textarea "x"
type textarea "Kitchen A/C American was onsite to diagnose this unit. American found this unit…"
type textarea "x"
type textarea "Kitchen A/C American was onsite to diagnose this unit. American found this unit…"
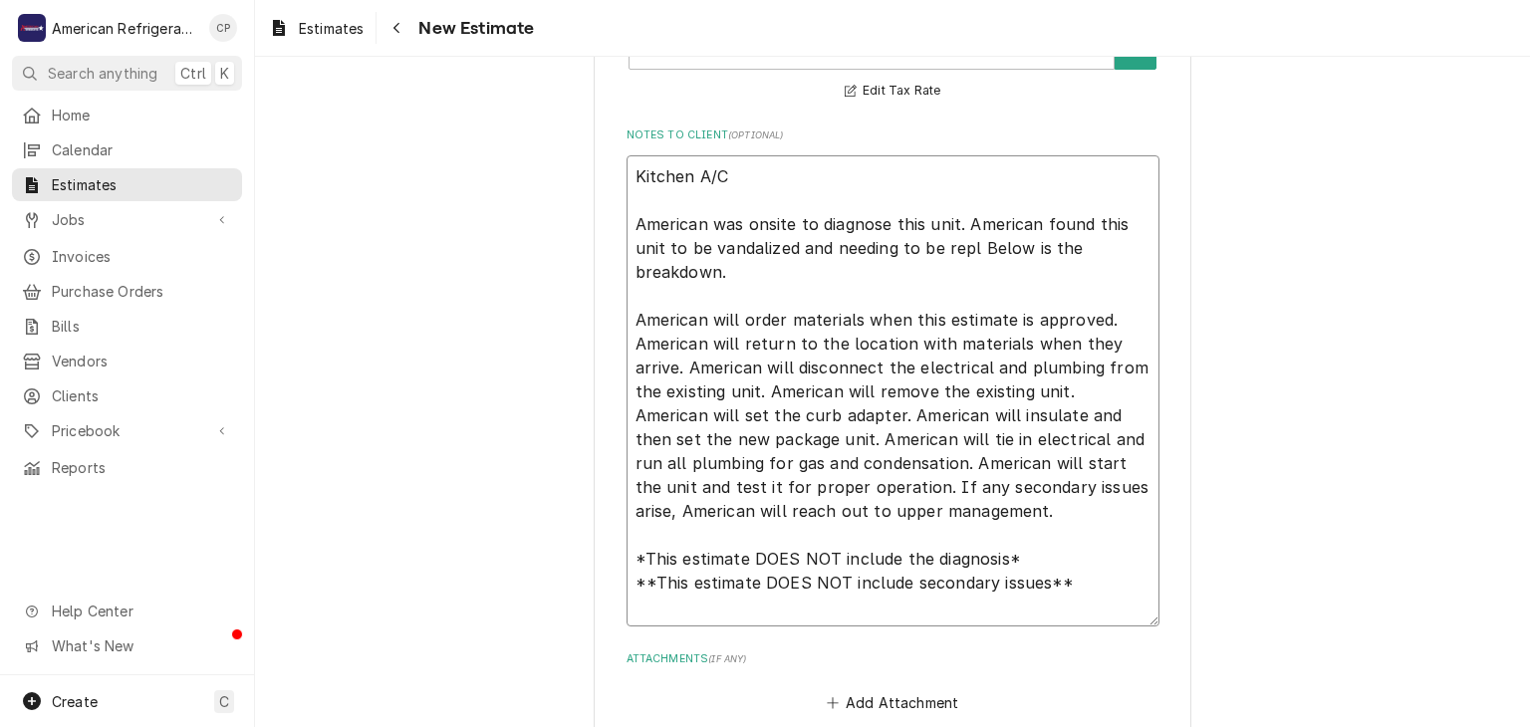
type textarea "x"
type textarea "Kitchen A/C American was onsite to diagnose this unit. American found this unit…"
type textarea "x"
type textarea "Kitchen A/C American was onsite to diagnose this unit. American found this unit…"
type textarea "x"
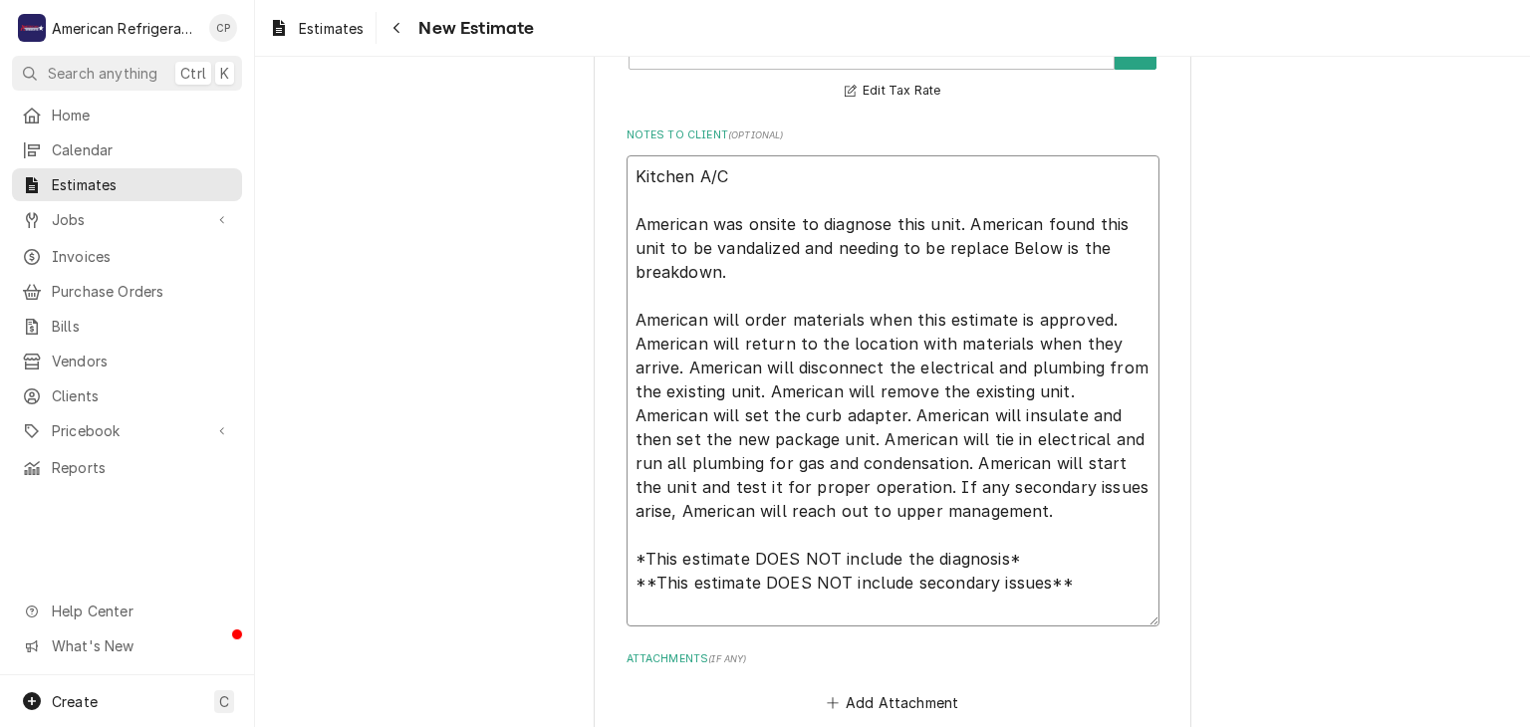
type textarea "Kitchen A/C American was onsite to diagnose this unit. American found this unit…"
type textarea "x"
type textarea "Kitchen A/C American was onsite to diagnose this unit. American found this unit…"
drag, startPoint x: 962, startPoint y: 213, endPoint x: 608, endPoint y: 211, distance: 354.6
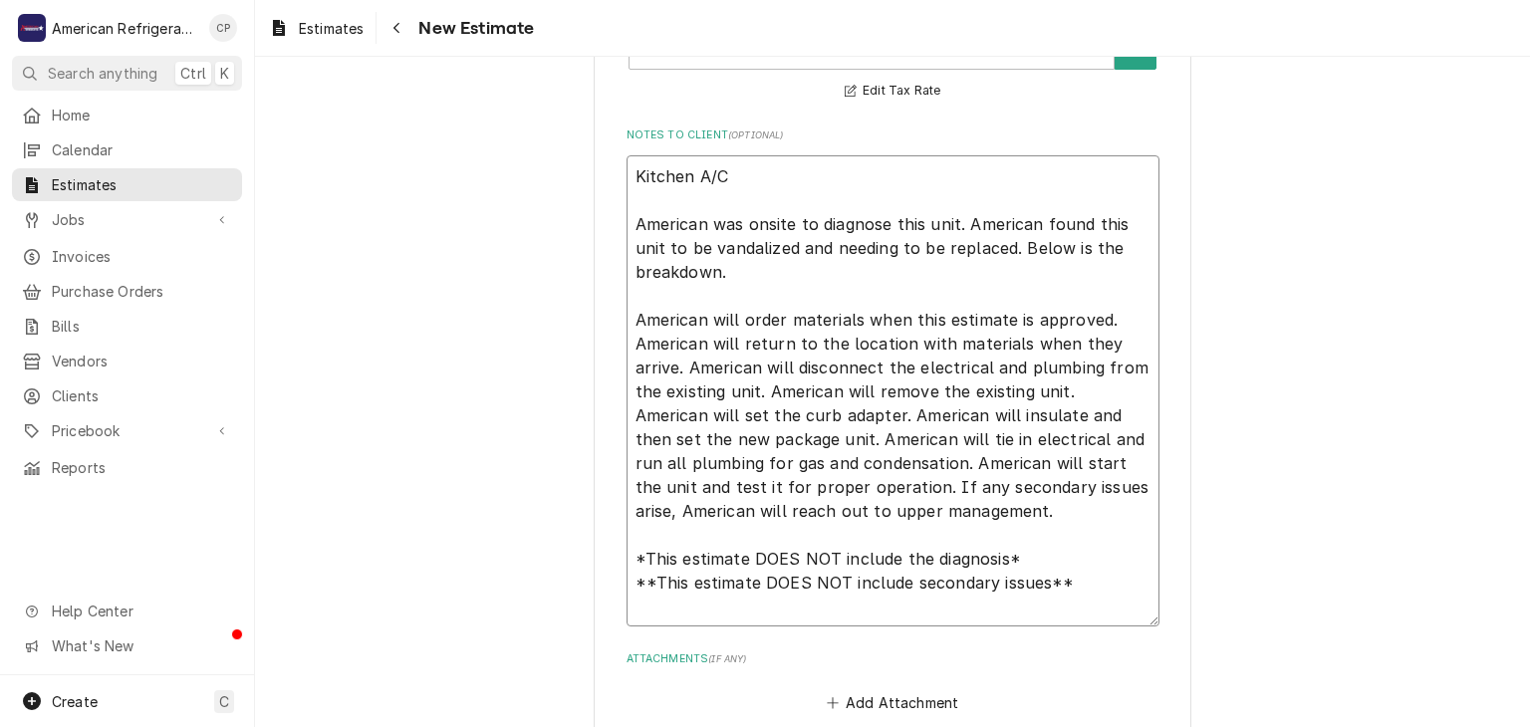
type textarea "x"
type textarea "Kitchen A/C American found this unit to be vandalized and needing to be replace…"
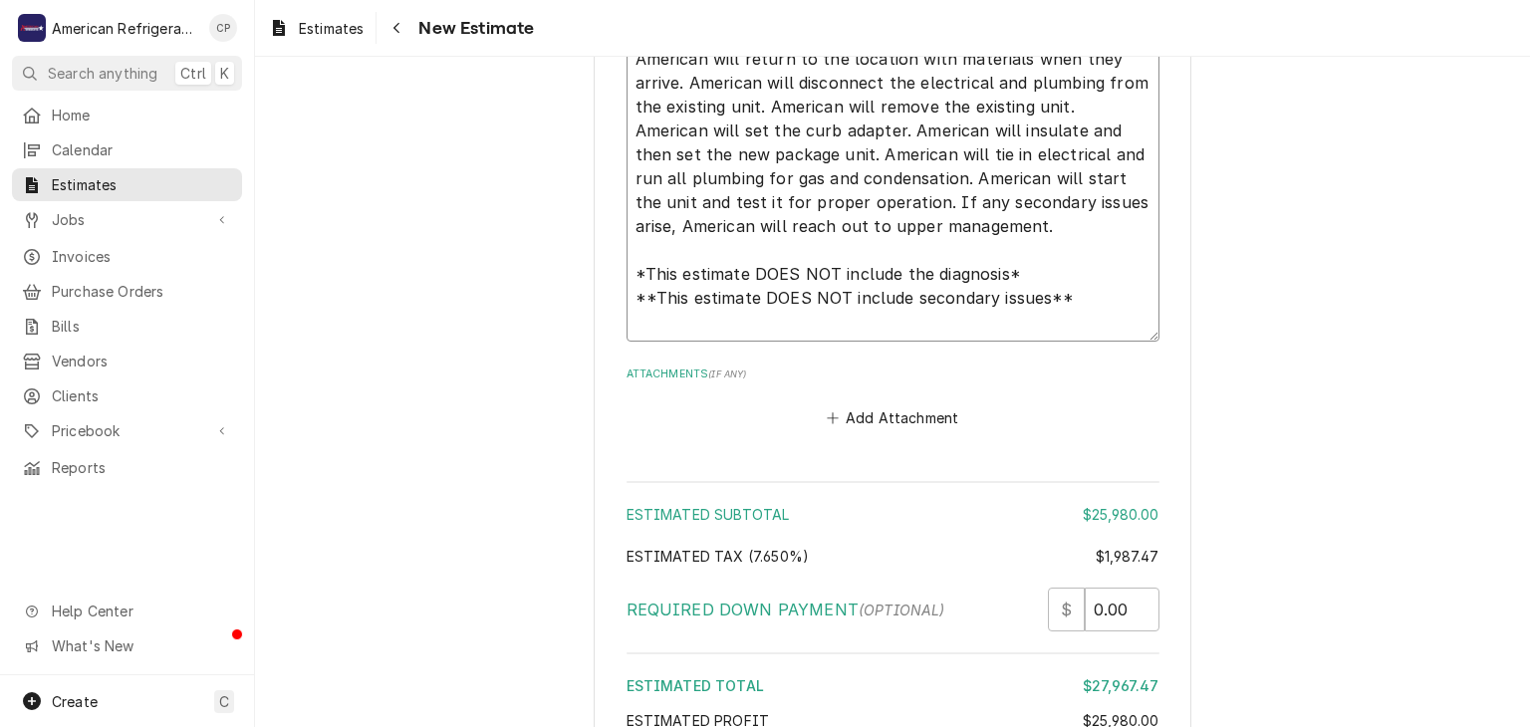
scroll to position [5848, 0]
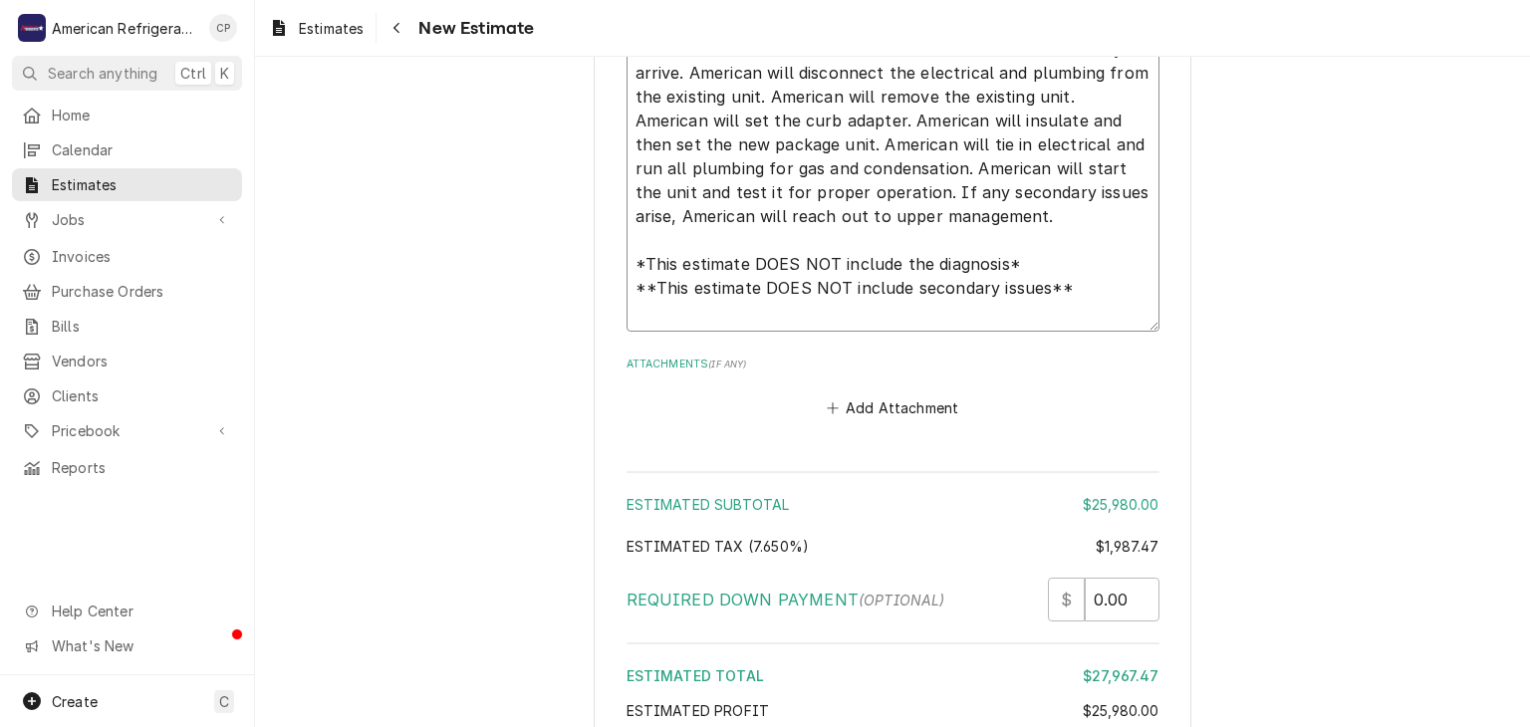
click at [763, 260] on textarea "Kitchen A/C American found this unit to be vandalized and needing to be replace…" at bounding box center [892, 108] width 533 height 448
type textarea "x"
type textarea "Kitchen A/C American found this unit to be vandalized and needing to be replace…"
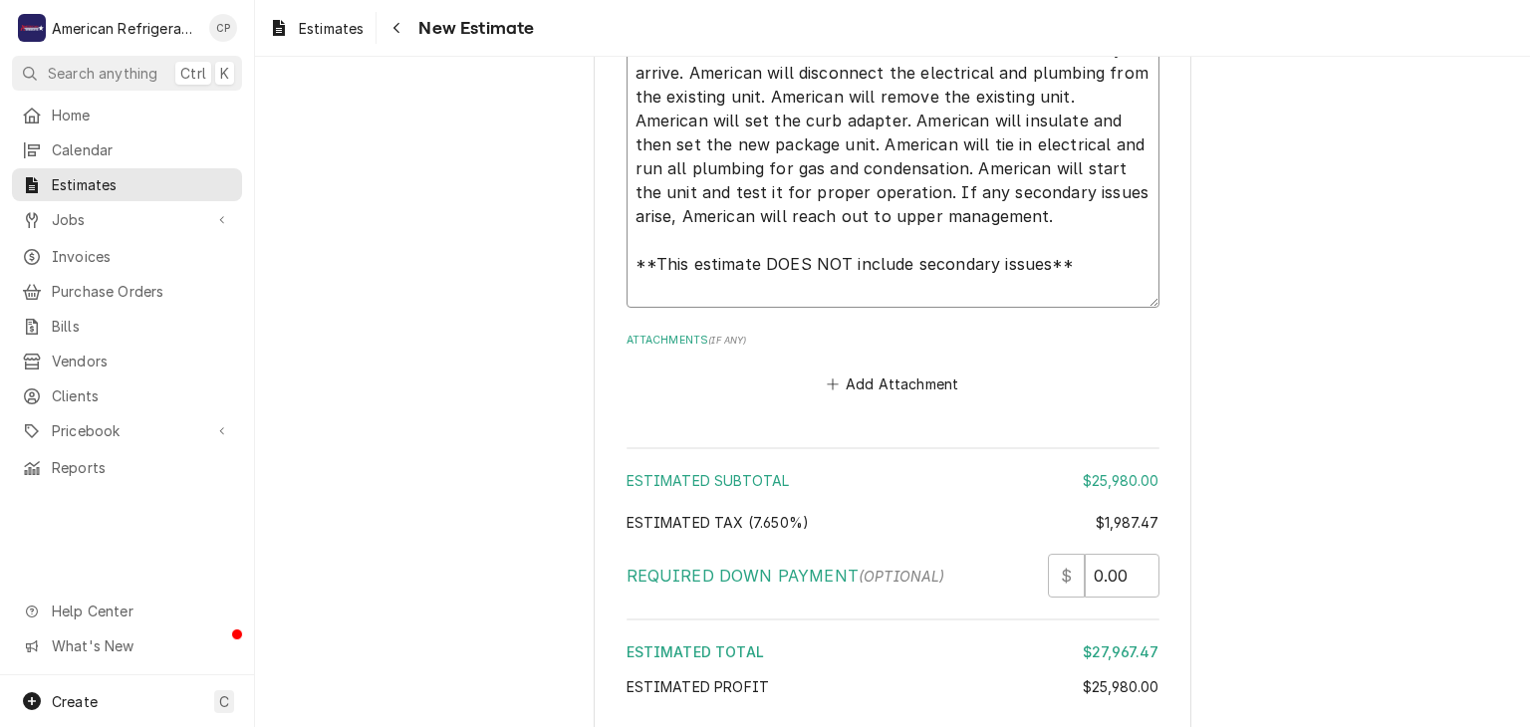
type textarea "x"
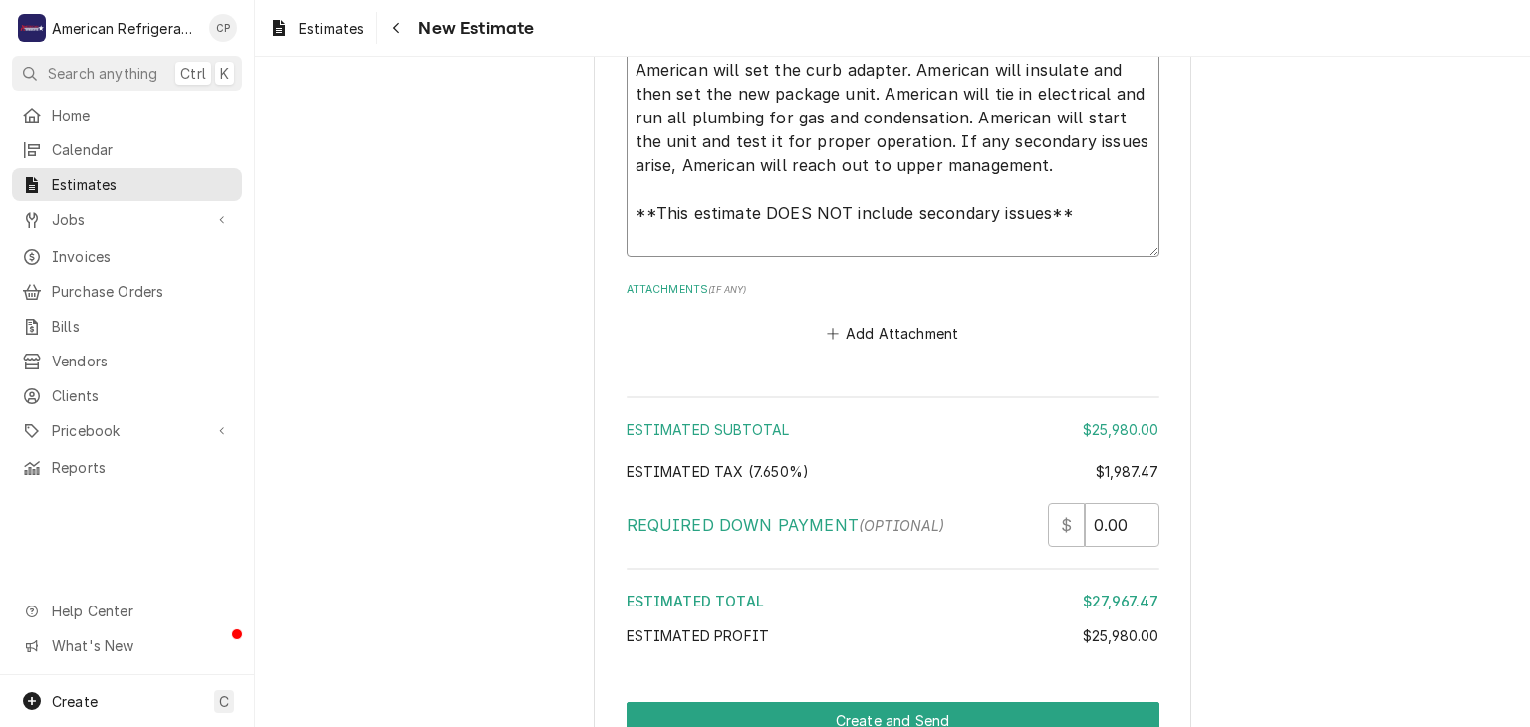
scroll to position [6125, 0]
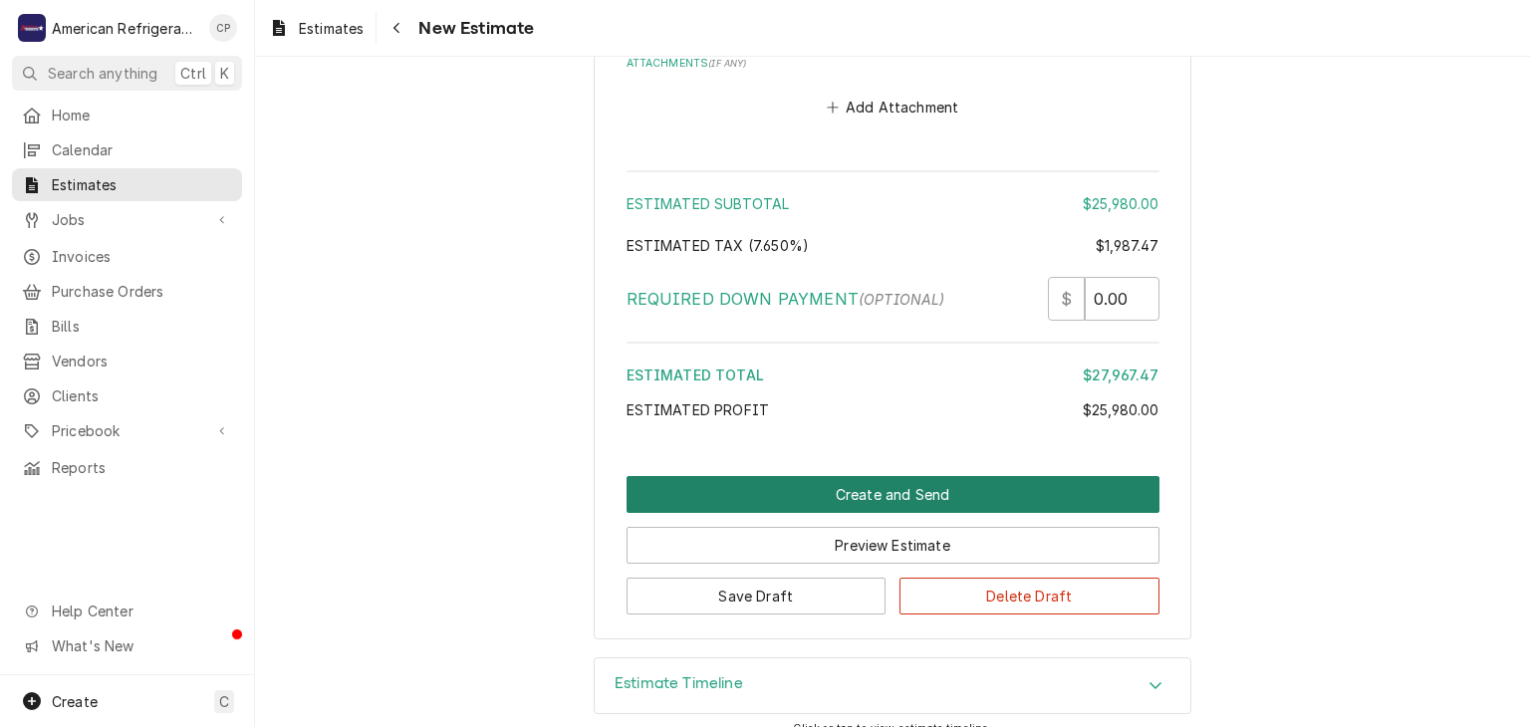
type textarea "Kitchen A/C American found this unit to be vandalized and needing to be replace…"
click at [758, 478] on button "Create and Send" at bounding box center [892, 494] width 533 height 37
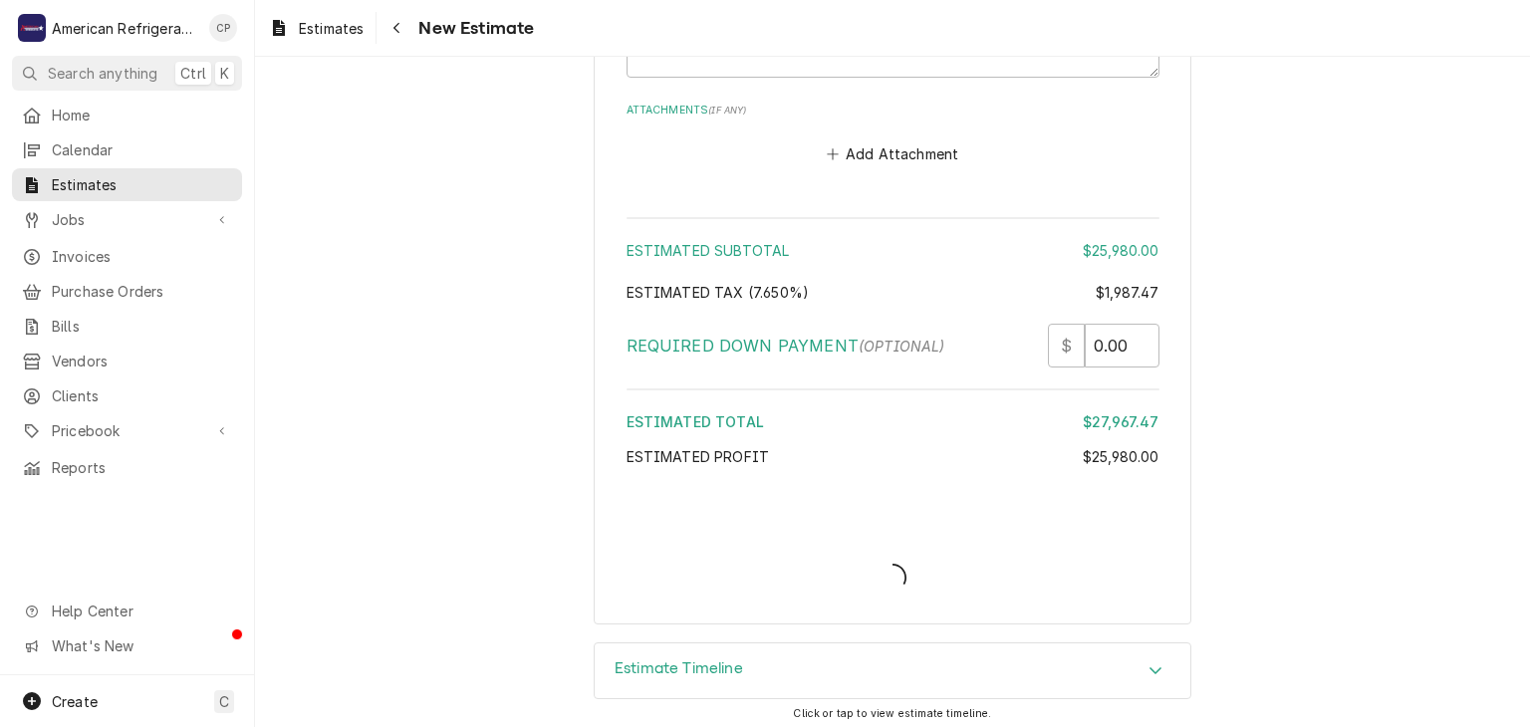
type textarea "x"
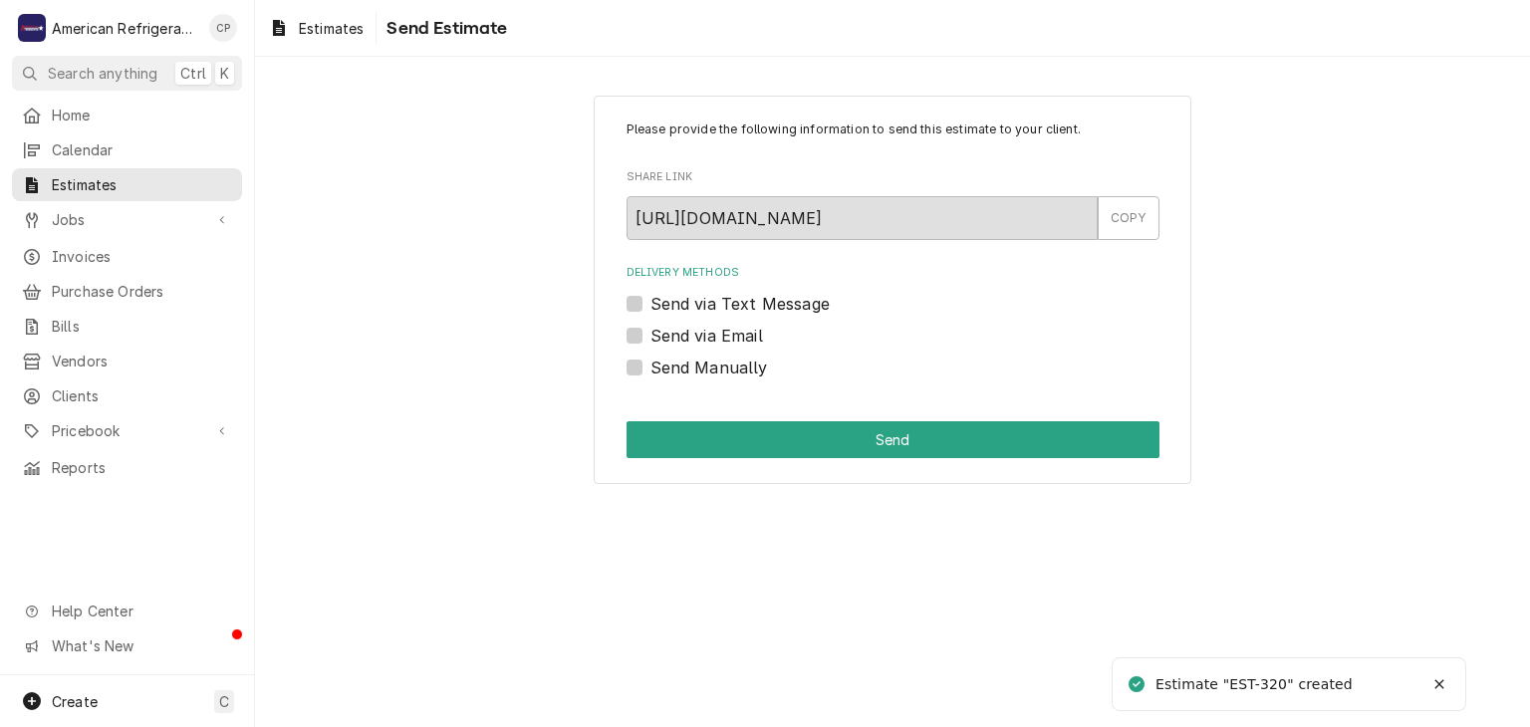
click at [740, 370] on label "Send Manually" at bounding box center [709, 368] width 118 height 24
click at [740, 370] on input "Send Manually" at bounding box center [916, 378] width 533 height 44
checkbox input "true"
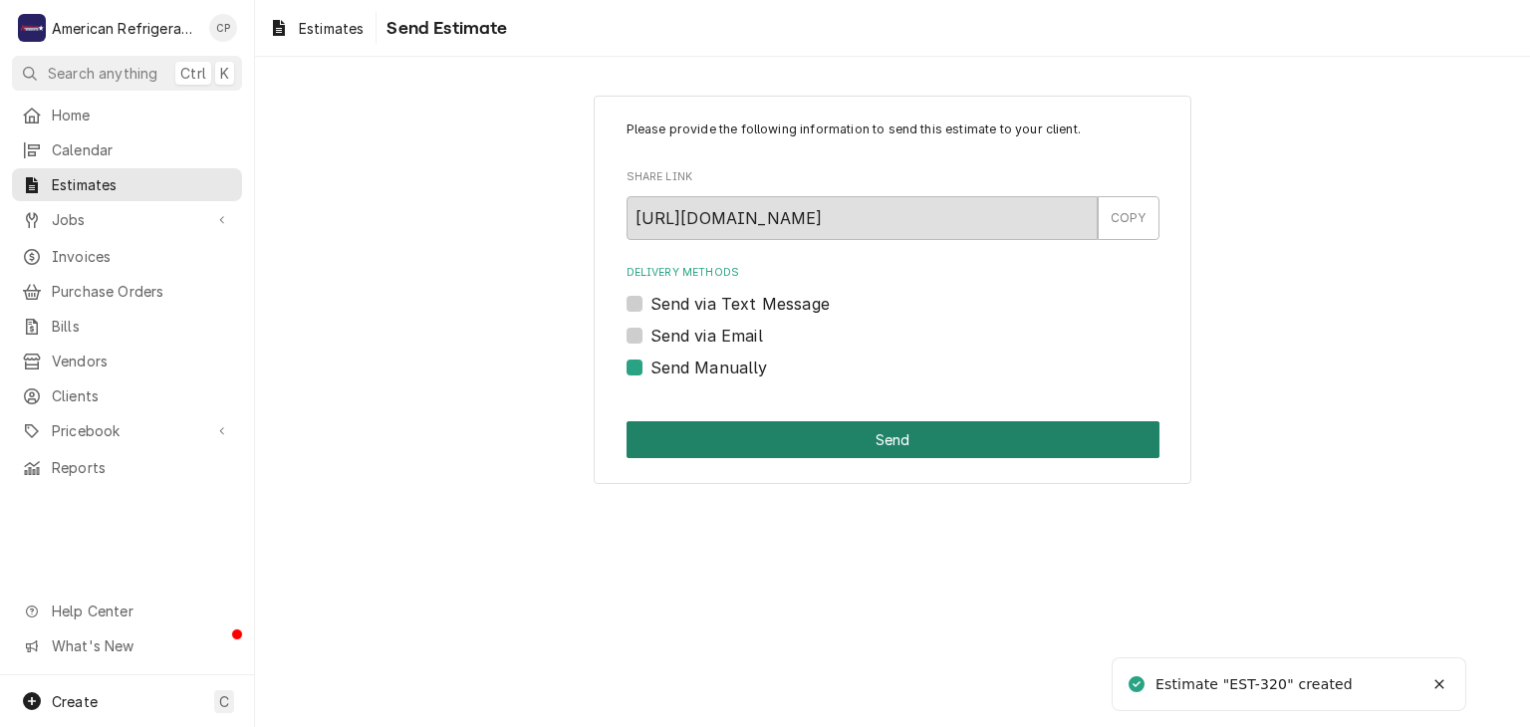
click at [767, 448] on button "Send" at bounding box center [892, 439] width 533 height 37
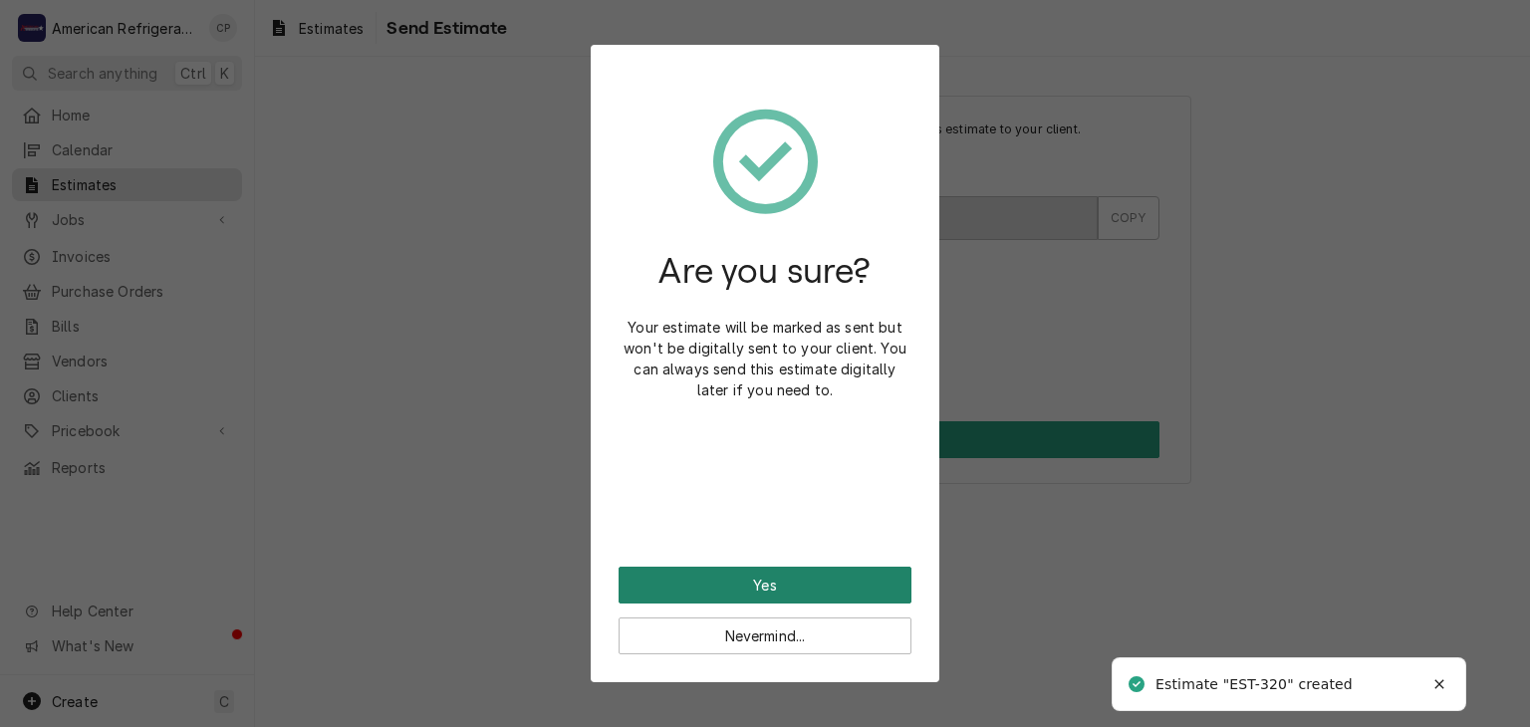
click at [799, 577] on button "Yes" at bounding box center [764, 585] width 293 height 37
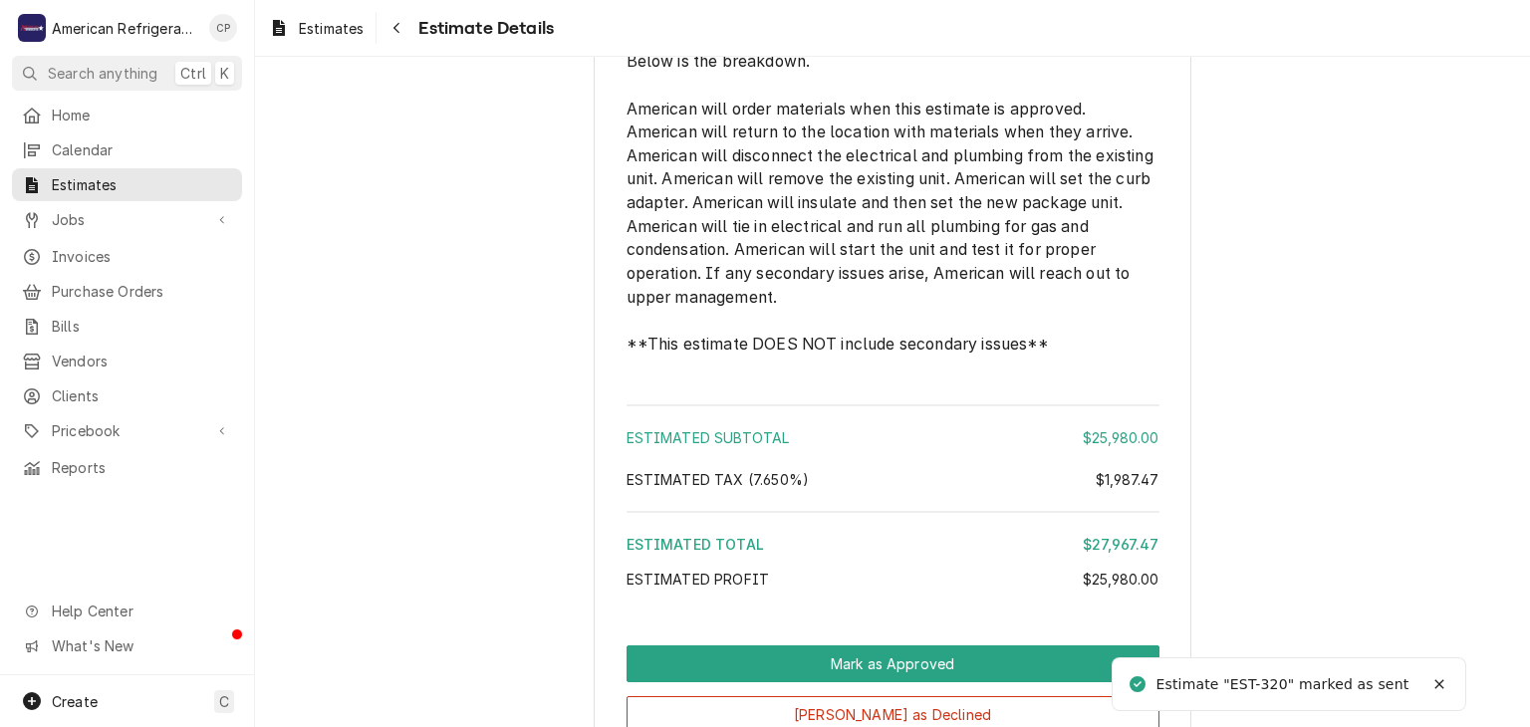
scroll to position [4490, 0]
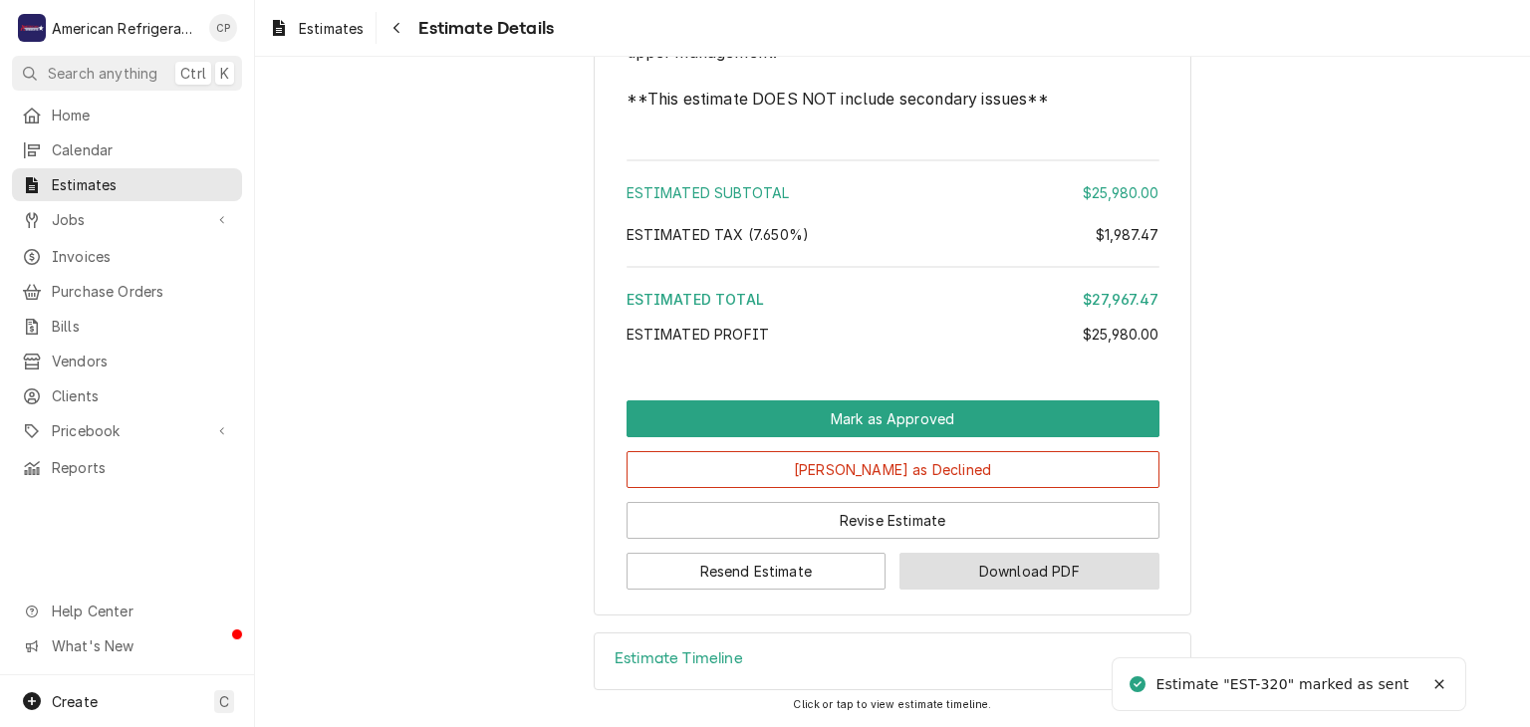
click at [1099, 556] on button "Download PDF" at bounding box center [1029, 571] width 260 height 37
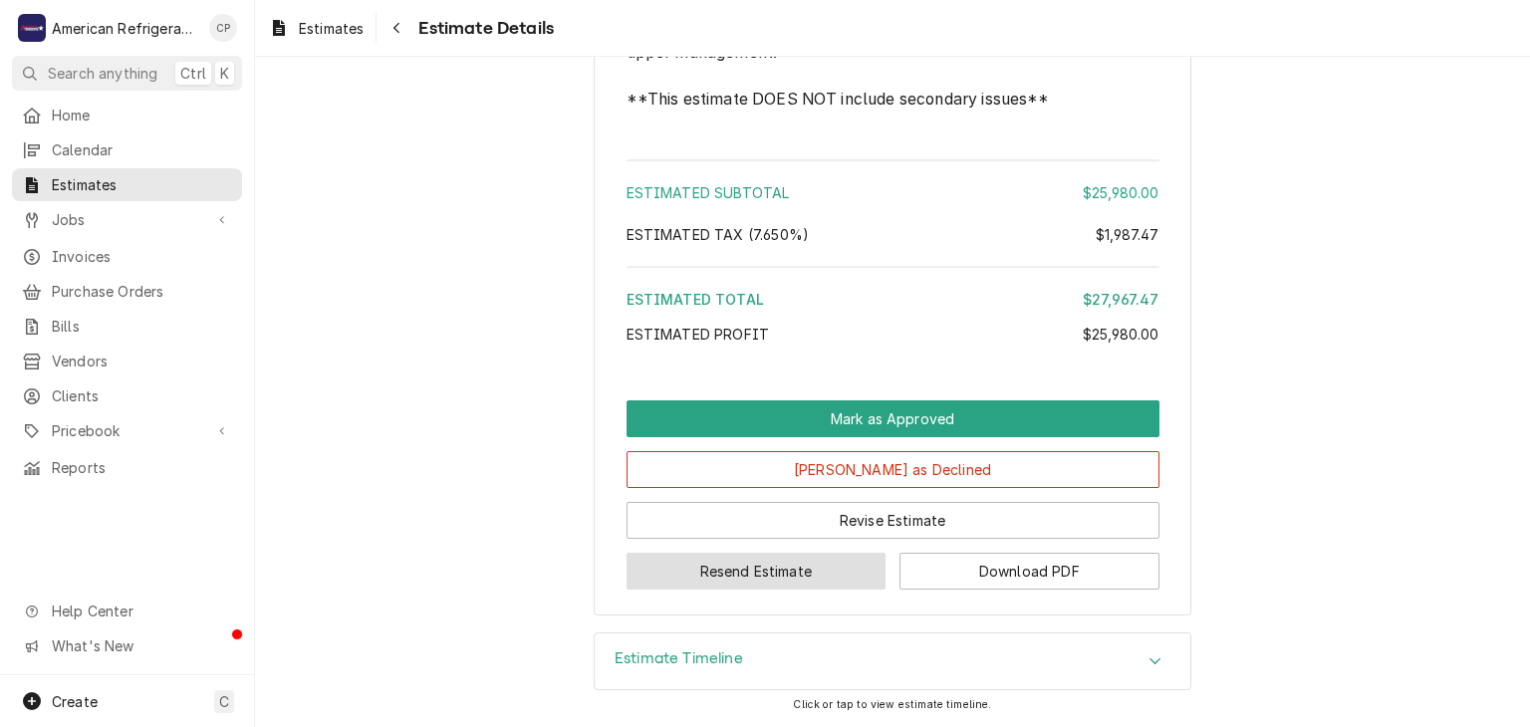
click at [779, 566] on button "Resend Estimate" at bounding box center [756, 571] width 260 height 37
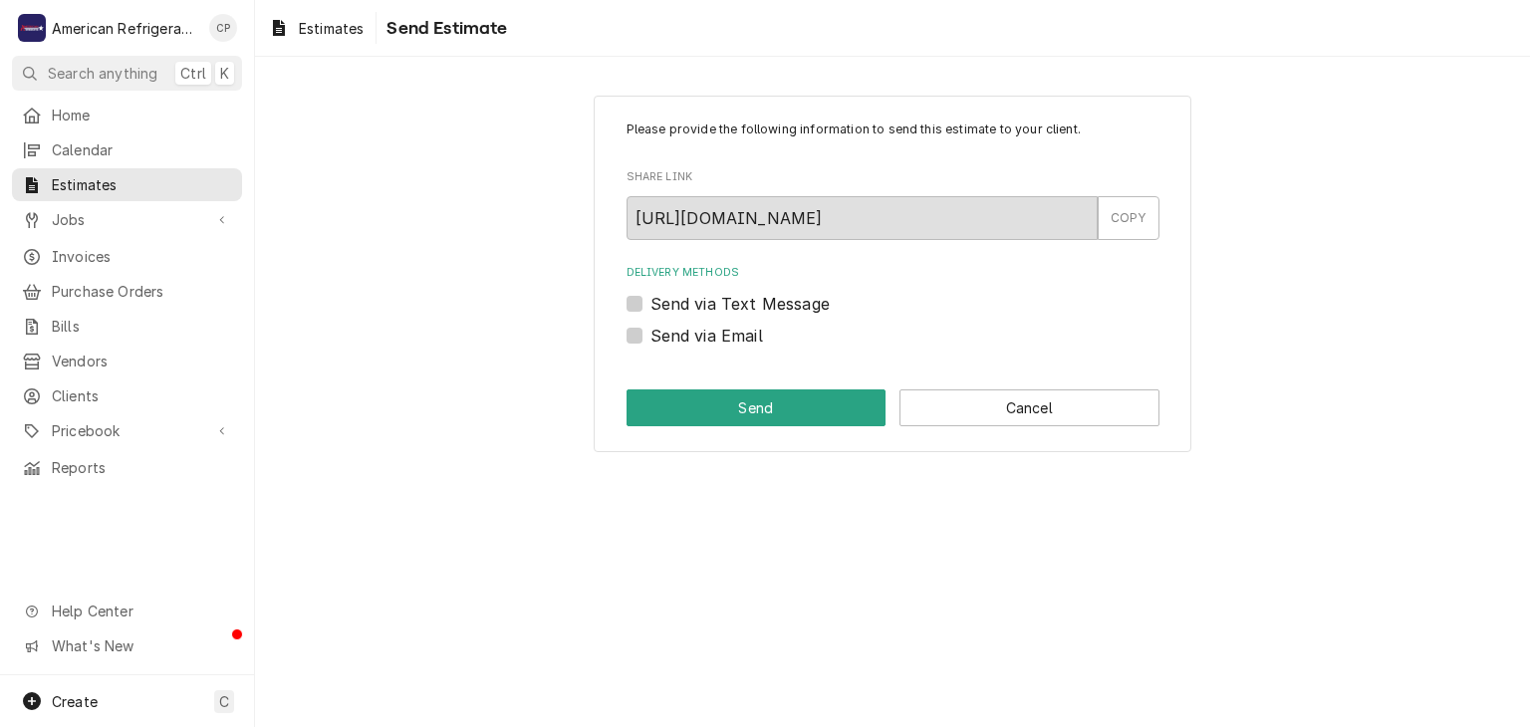
click at [728, 341] on label "Send via Email" at bounding box center [706, 336] width 113 height 24
click at [728, 341] on input "Send via Email" at bounding box center [916, 346] width 533 height 44
checkbox input "true"
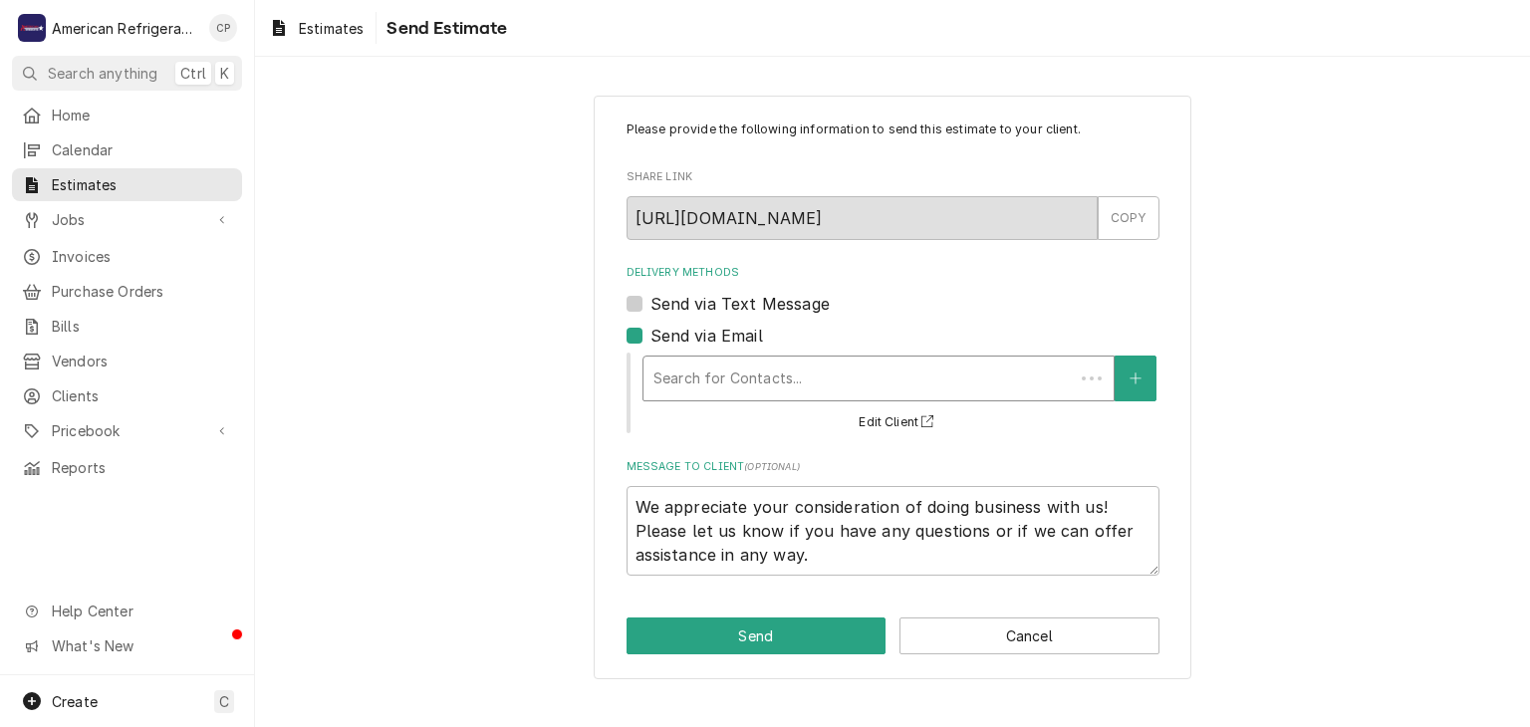
click at [729, 380] on div "Delivery Methods" at bounding box center [858, 379] width 410 height 36
click at [560, 406] on div "Please provide the following information to send this estimate to your client. …" at bounding box center [892, 387] width 1275 height 619
click at [974, 626] on button "Cancel" at bounding box center [1029, 635] width 260 height 37
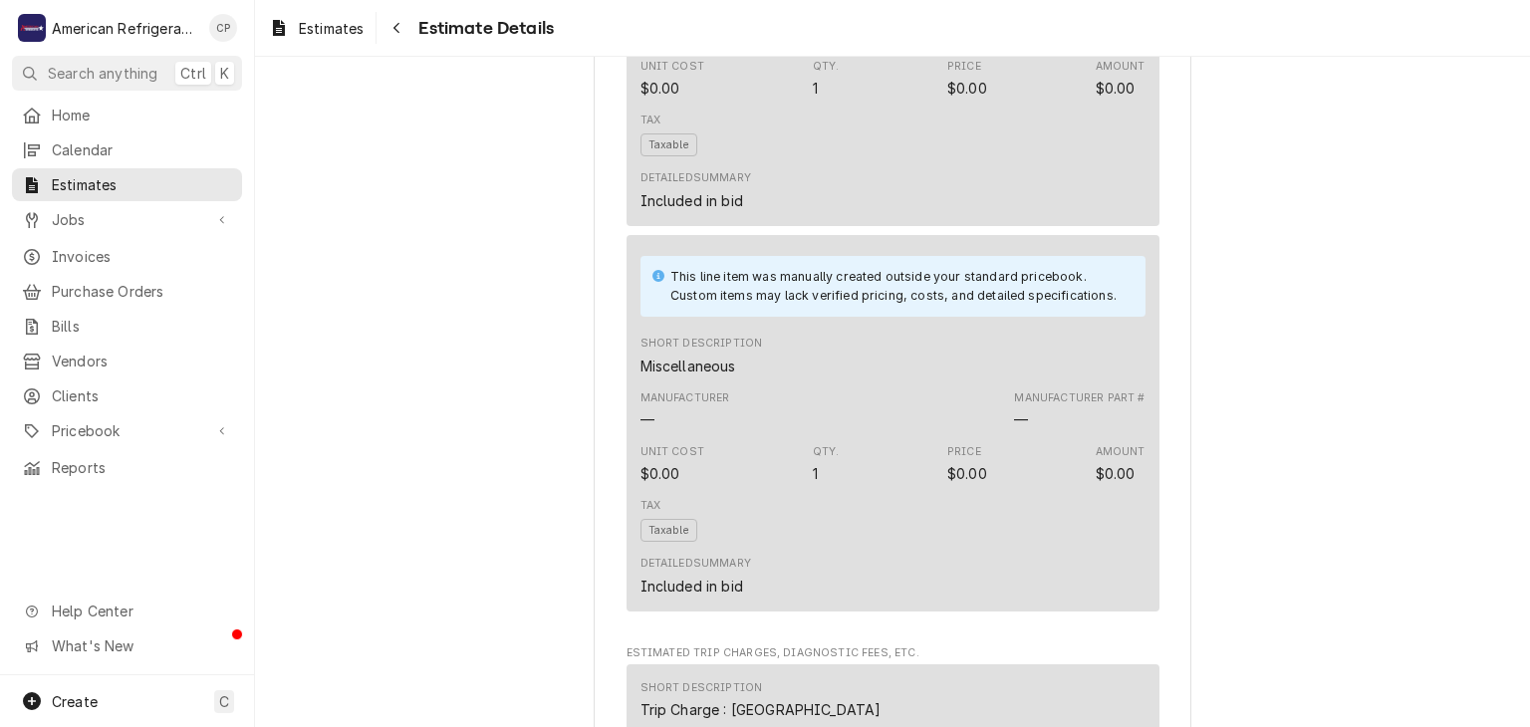
scroll to position [4490, 0]
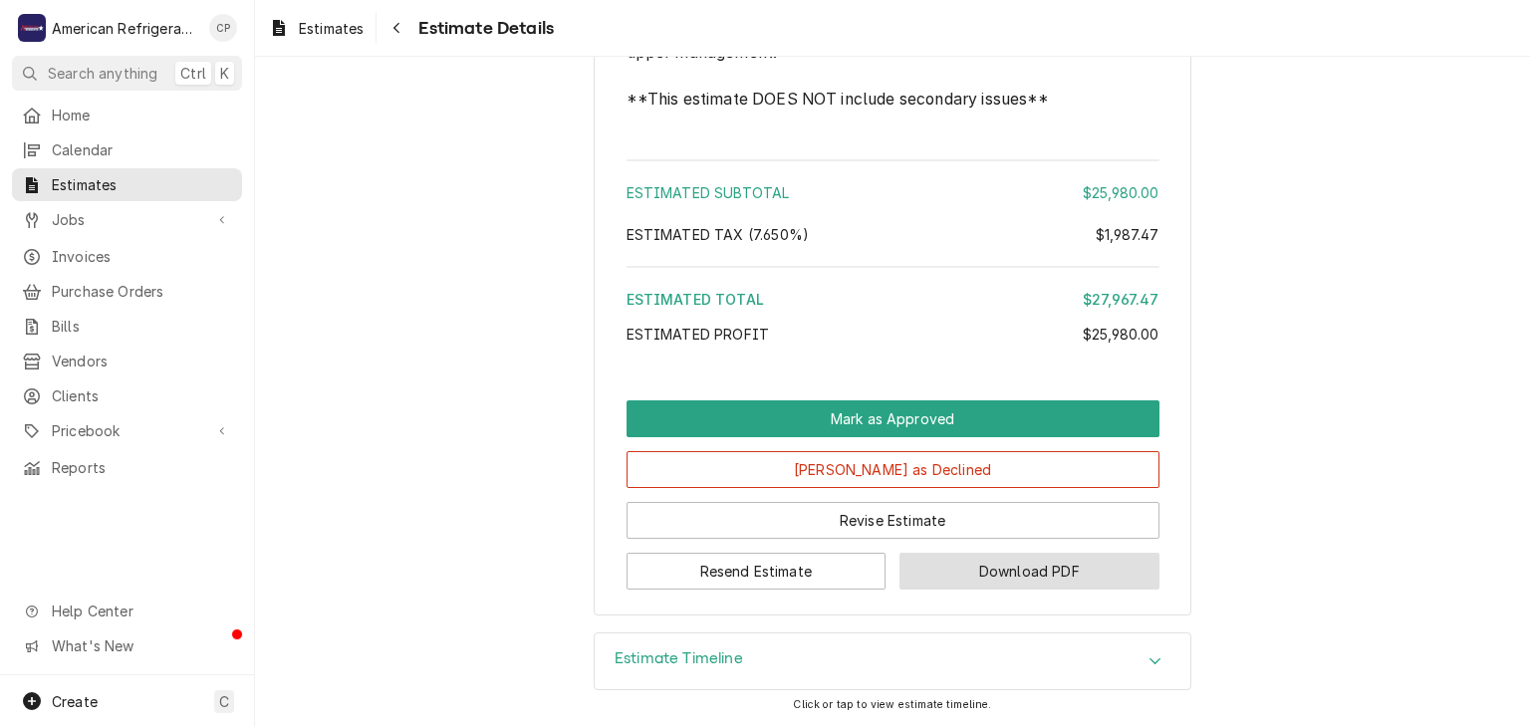
click at [978, 585] on button "Download PDF" at bounding box center [1029, 571] width 260 height 37
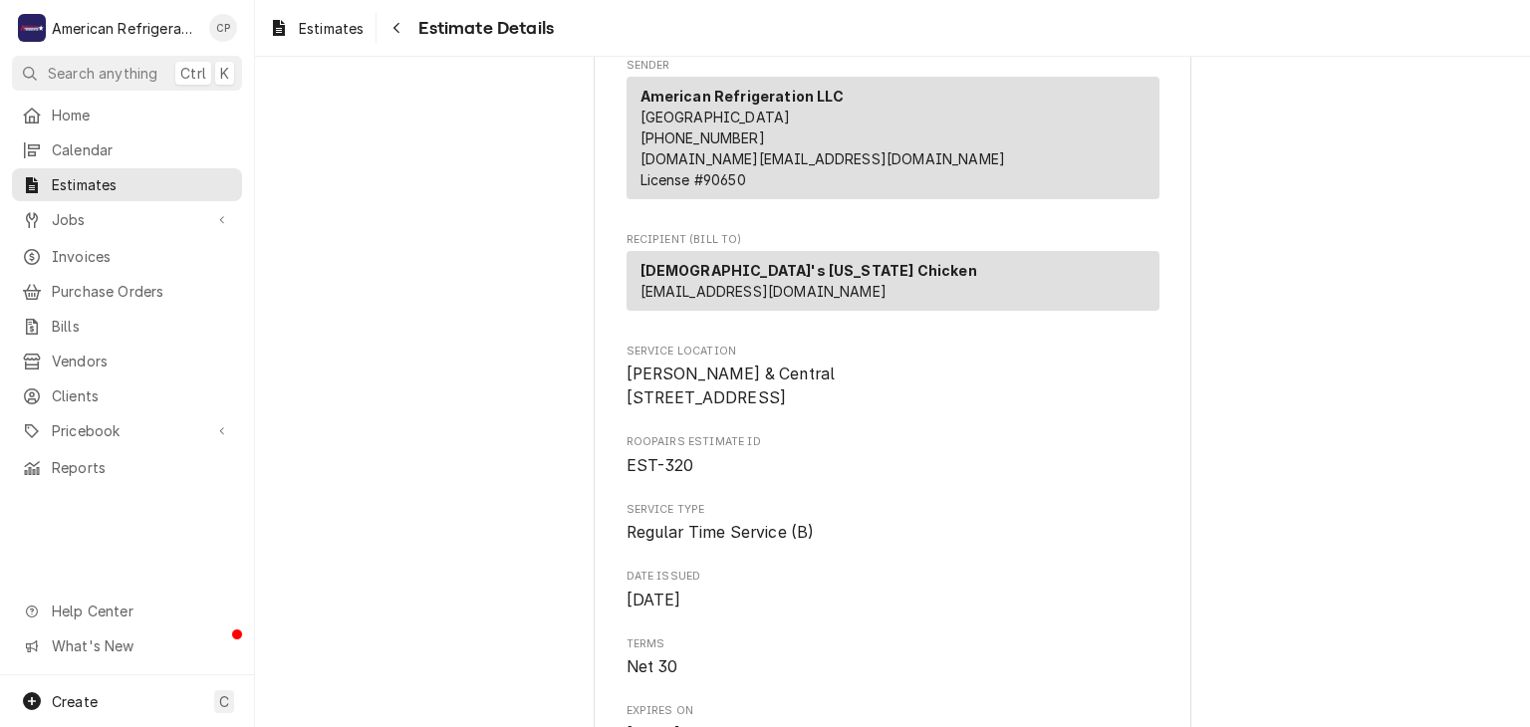
scroll to position [0, 0]
